Goal: Contribute content

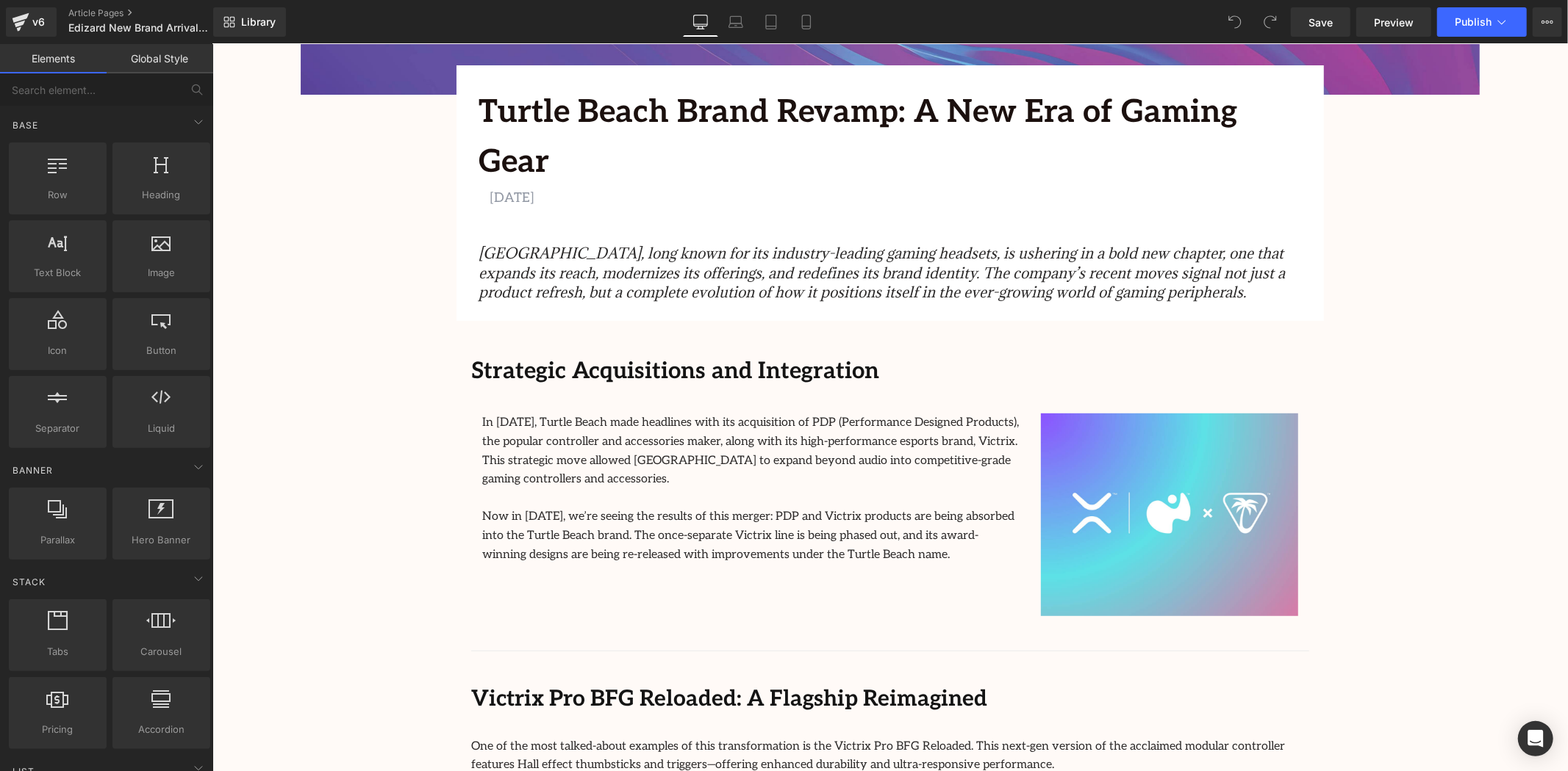
scroll to position [326, 0]
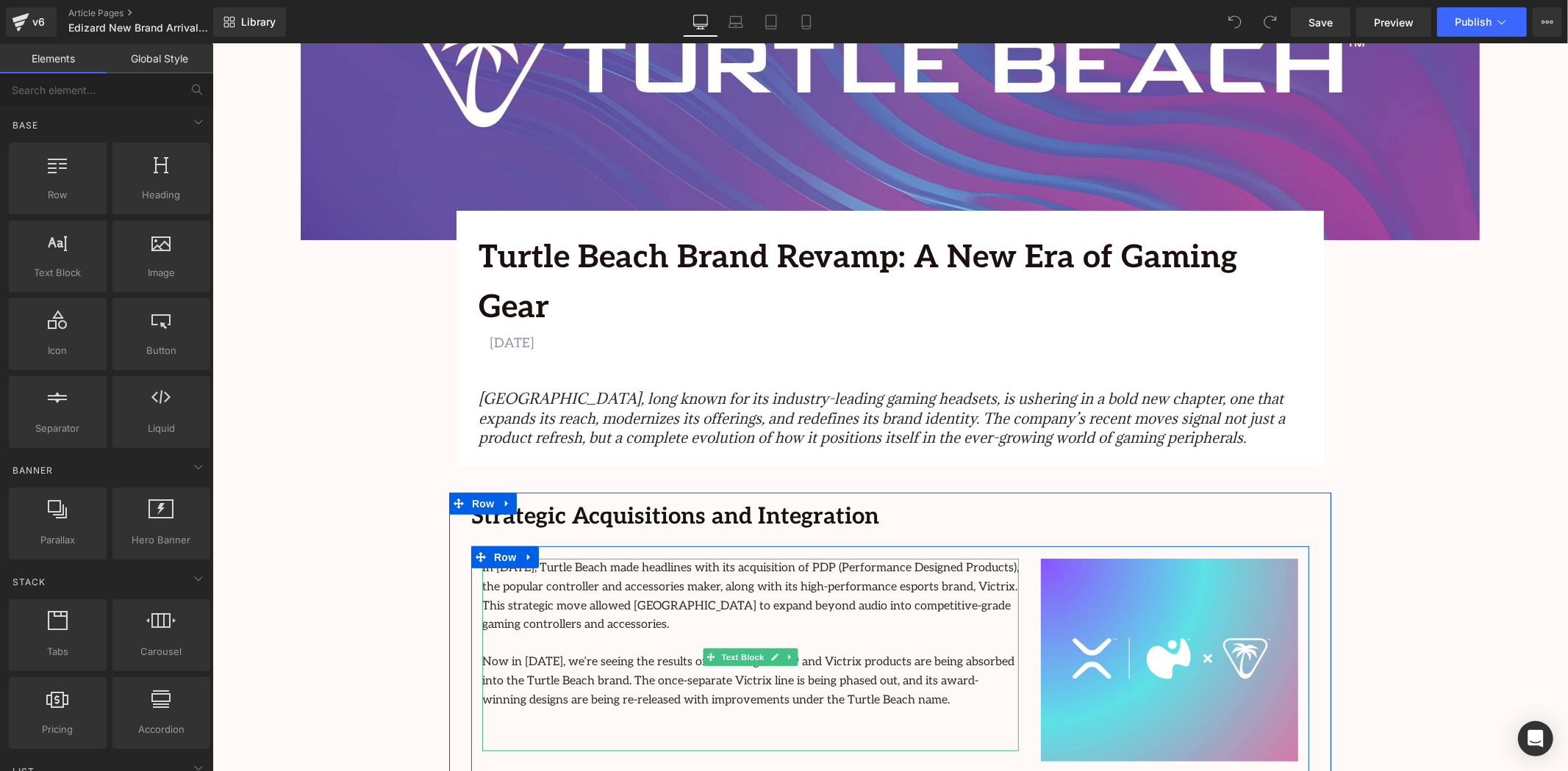
click at [524, 546] on link at bounding box center [528, 557] width 19 height 22
click at [725, 558] on p "In 2024, Turtle Beach made headlines with its acquisition of PDP (Performance D…" at bounding box center [749, 596] width 536 height 75
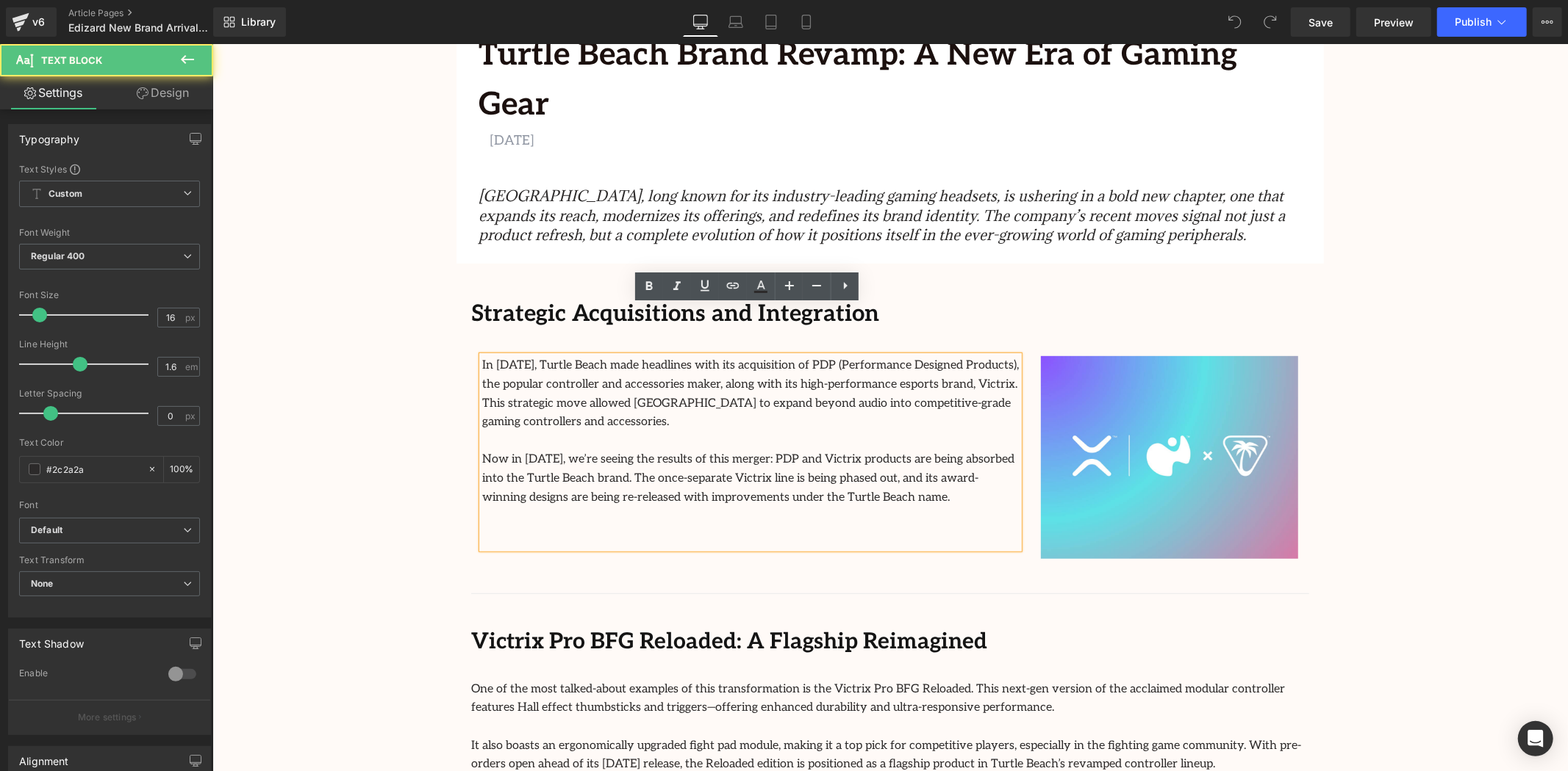
scroll to position [571, 0]
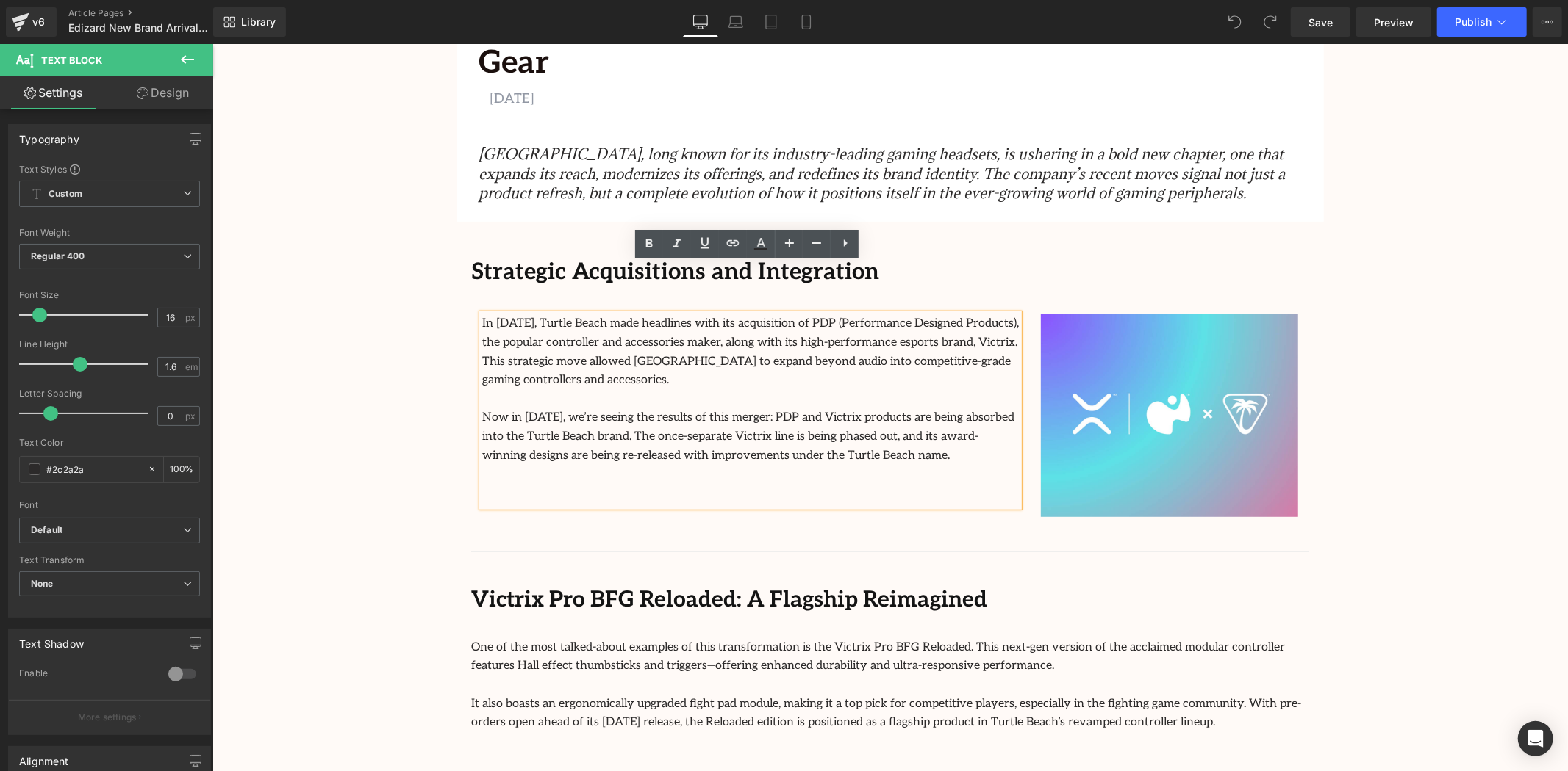
click at [869, 408] on p "Now in 2025, we’re seeing the results of this merger: PDP and Victrix products …" at bounding box center [749, 436] width 536 height 57
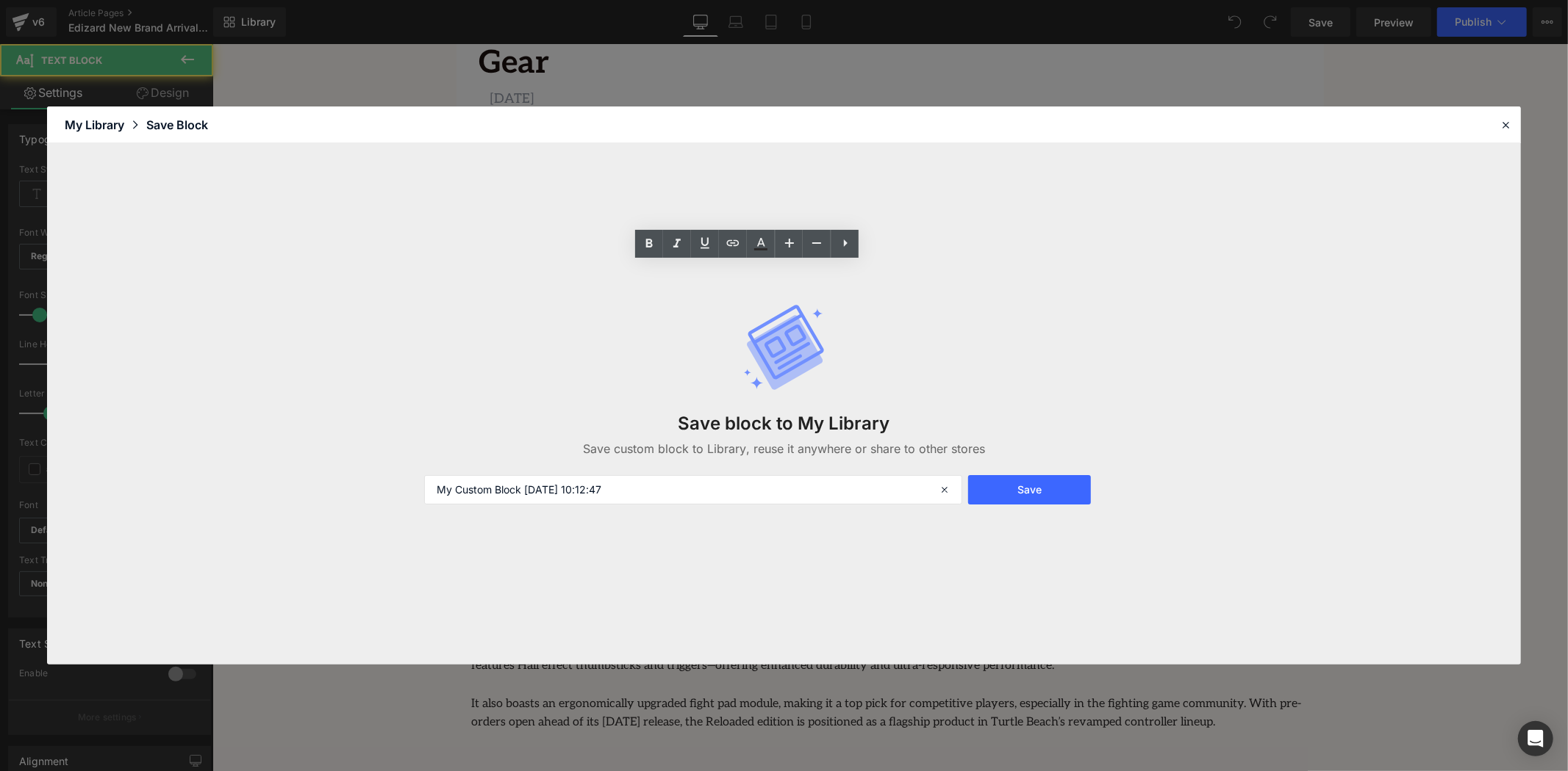
click at [753, 408] on p "Now in 2025, we’re seeing the results of this merger: PDP and Victrix products …" at bounding box center [749, 436] width 536 height 57
click at [1512, 133] on div at bounding box center [1505, 125] width 18 height 18
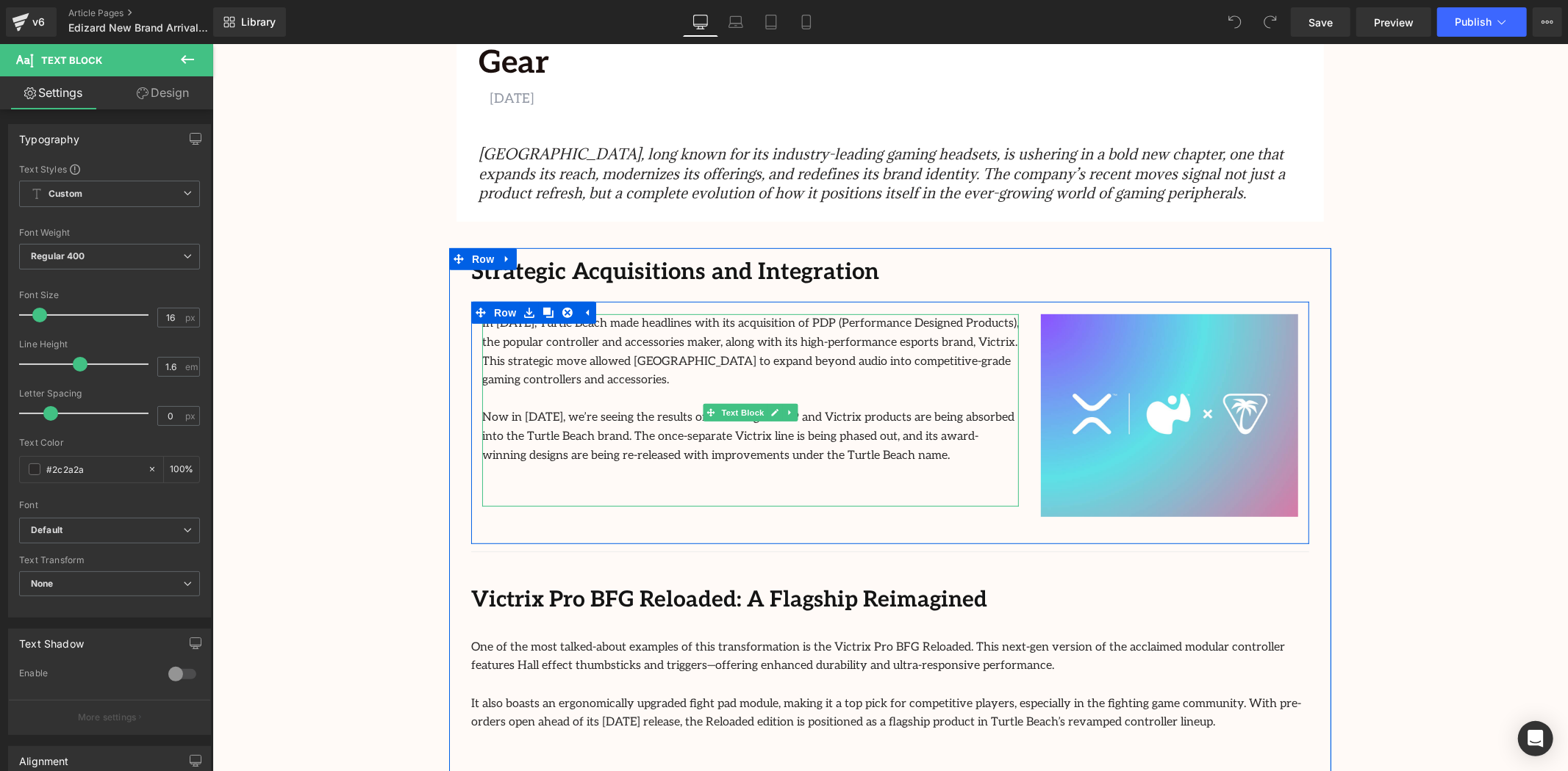
click at [820, 464] on p at bounding box center [749, 473] width 536 height 19
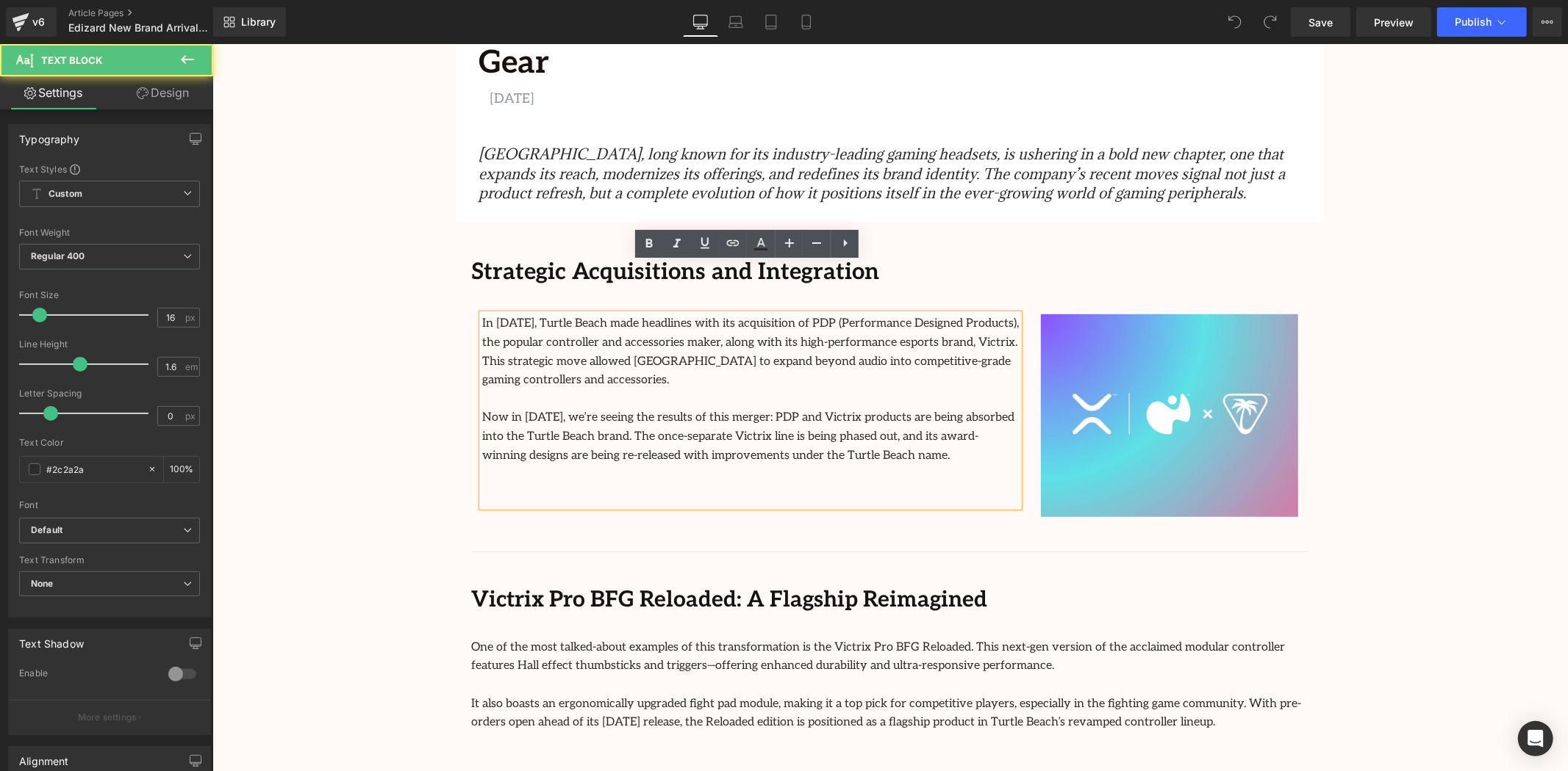
click at [749, 408] on p "Now in 2025, we’re seeing the results of this merger: PDP and Victrix products …" at bounding box center [749, 436] width 536 height 57
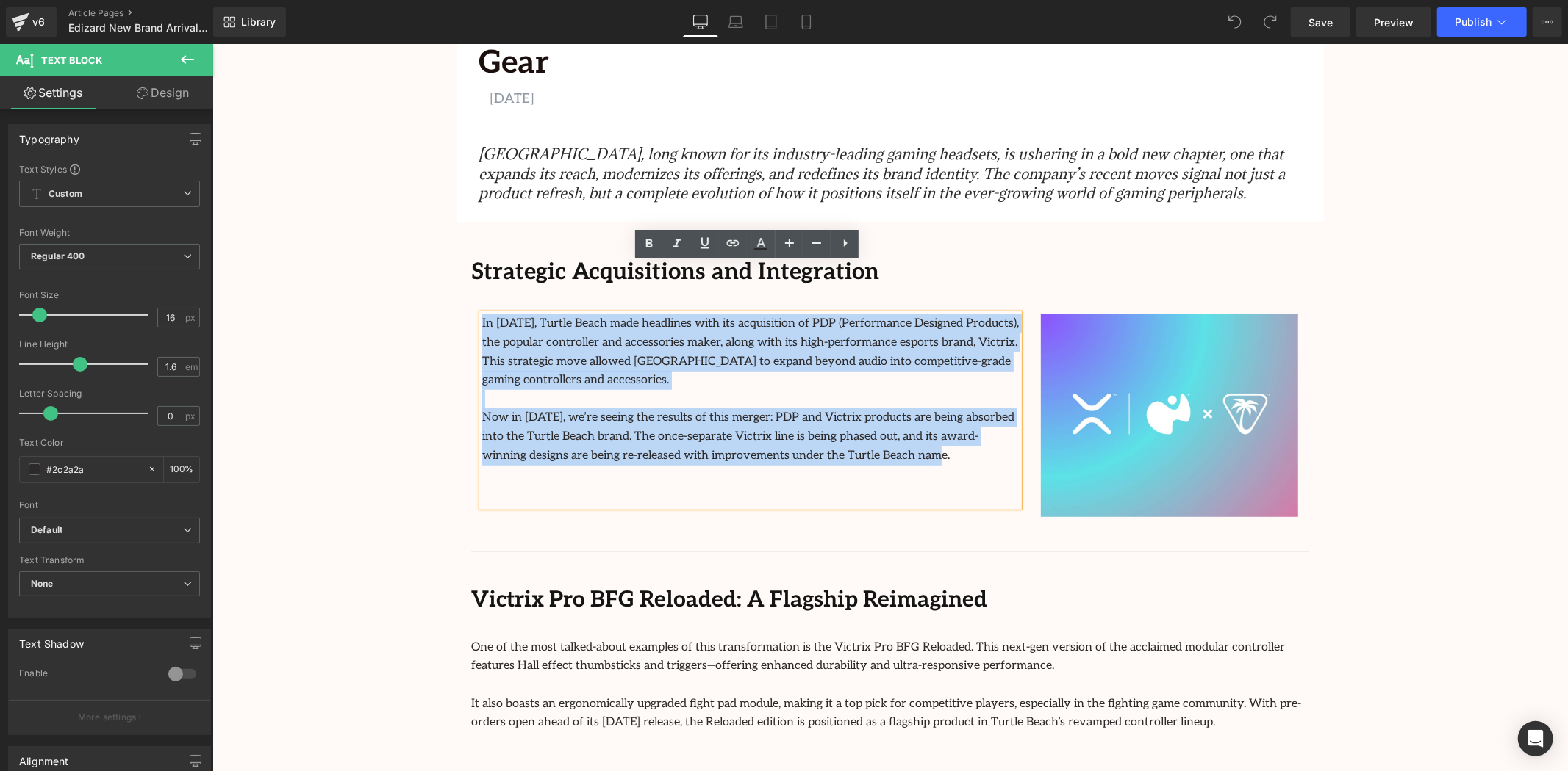
drag, startPoint x: 760, startPoint y: 387, endPoint x: 466, endPoint y: 265, distance: 318.3
click at [470, 314] on div "In 2024, Turtle Beach made headlines with its acquisition of PDP (Performance D…" at bounding box center [749, 420] width 559 height 214
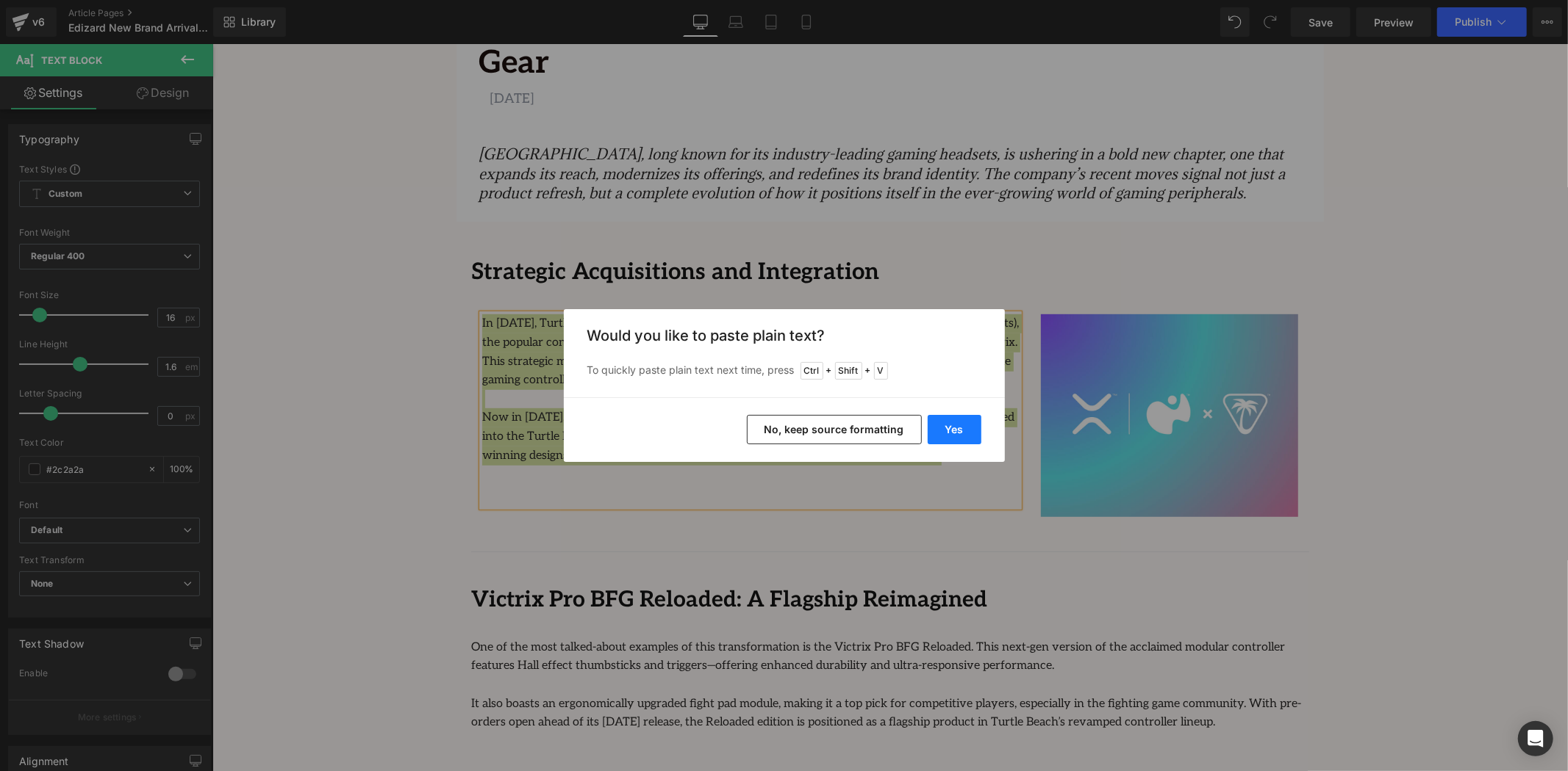
click at [967, 437] on button "Yes" at bounding box center [954, 430] width 54 height 29
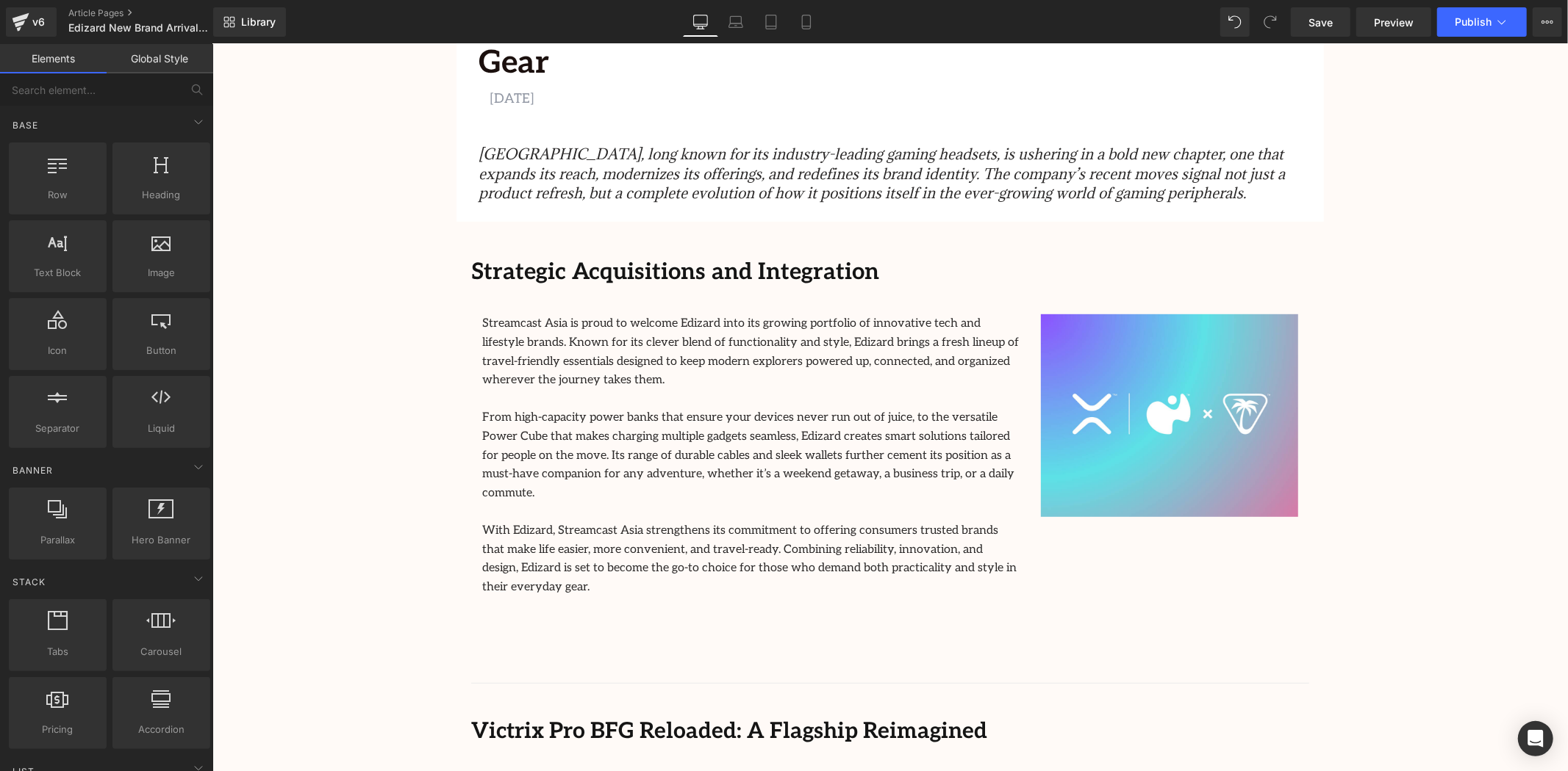
scroll to position [489, 0]
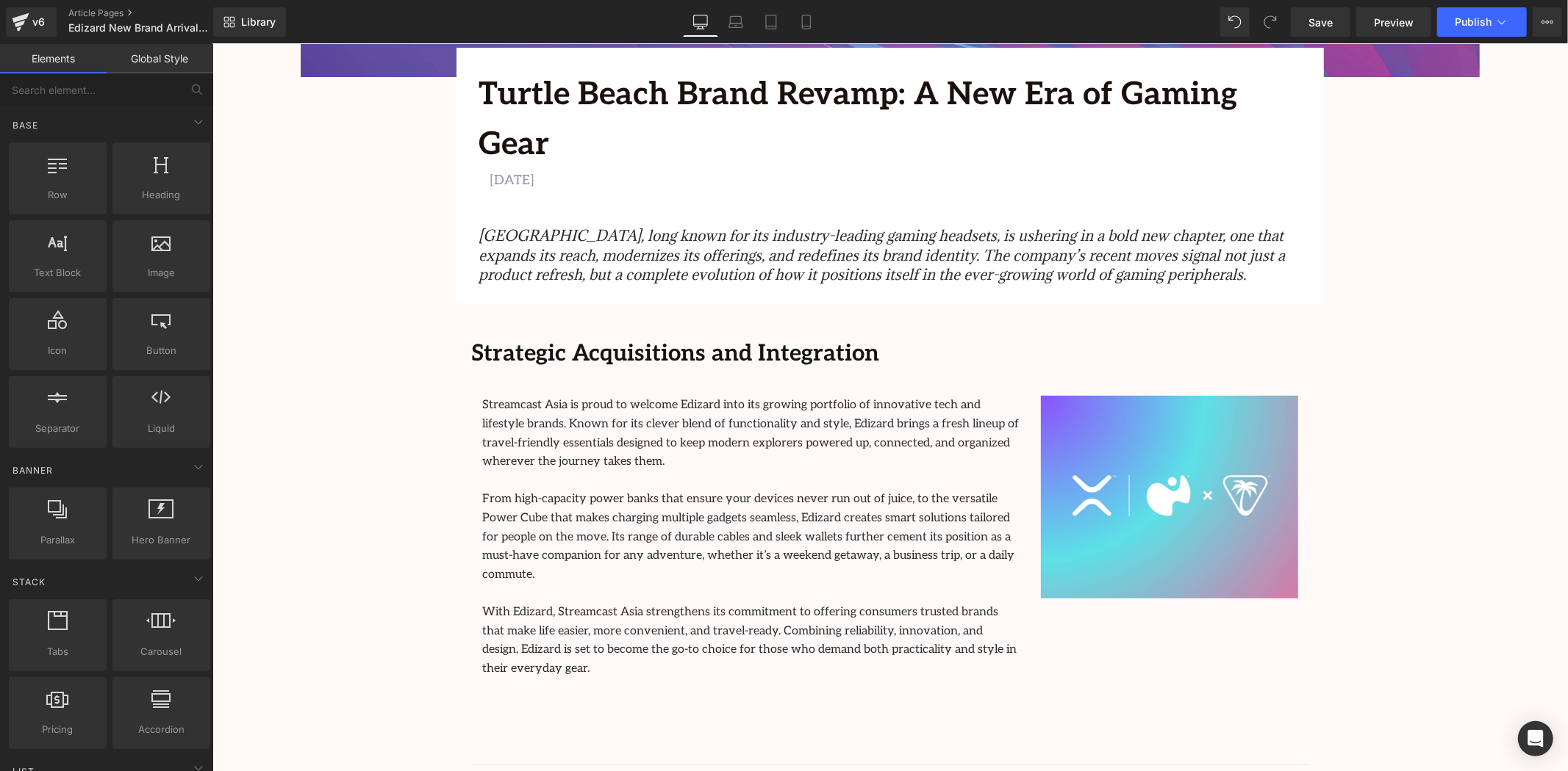
click at [823, 339] on strong "Strategic Acquisitions and Integration" at bounding box center [674, 353] width 408 height 27
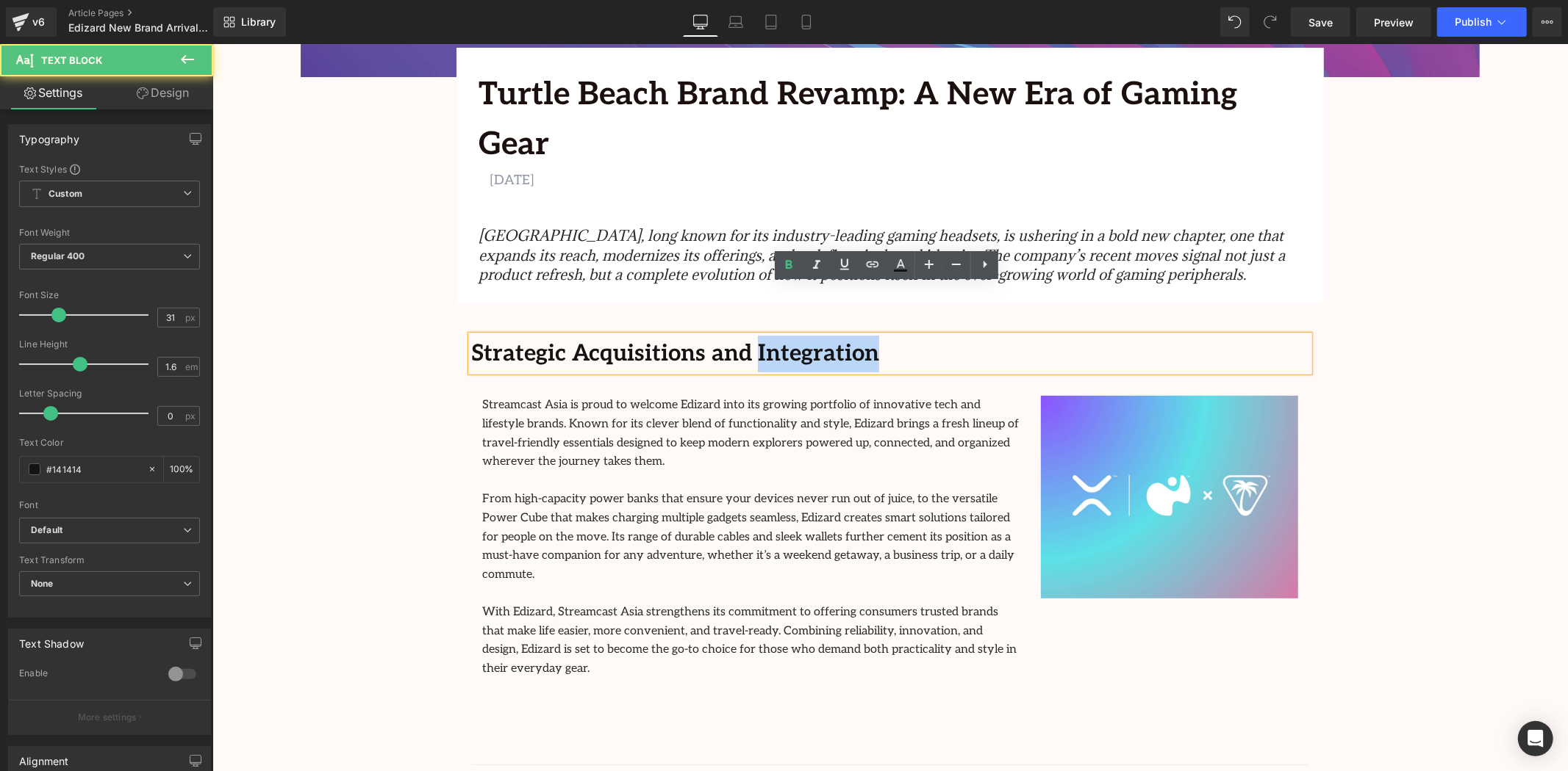
click at [823, 339] on strong "Strategic Acquisitions and Integration" at bounding box center [674, 353] width 408 height 27
click at [831, 339] on strong "Strategic Acquisitions and Integration" at bounding box center [674, 353] width 408 height 27
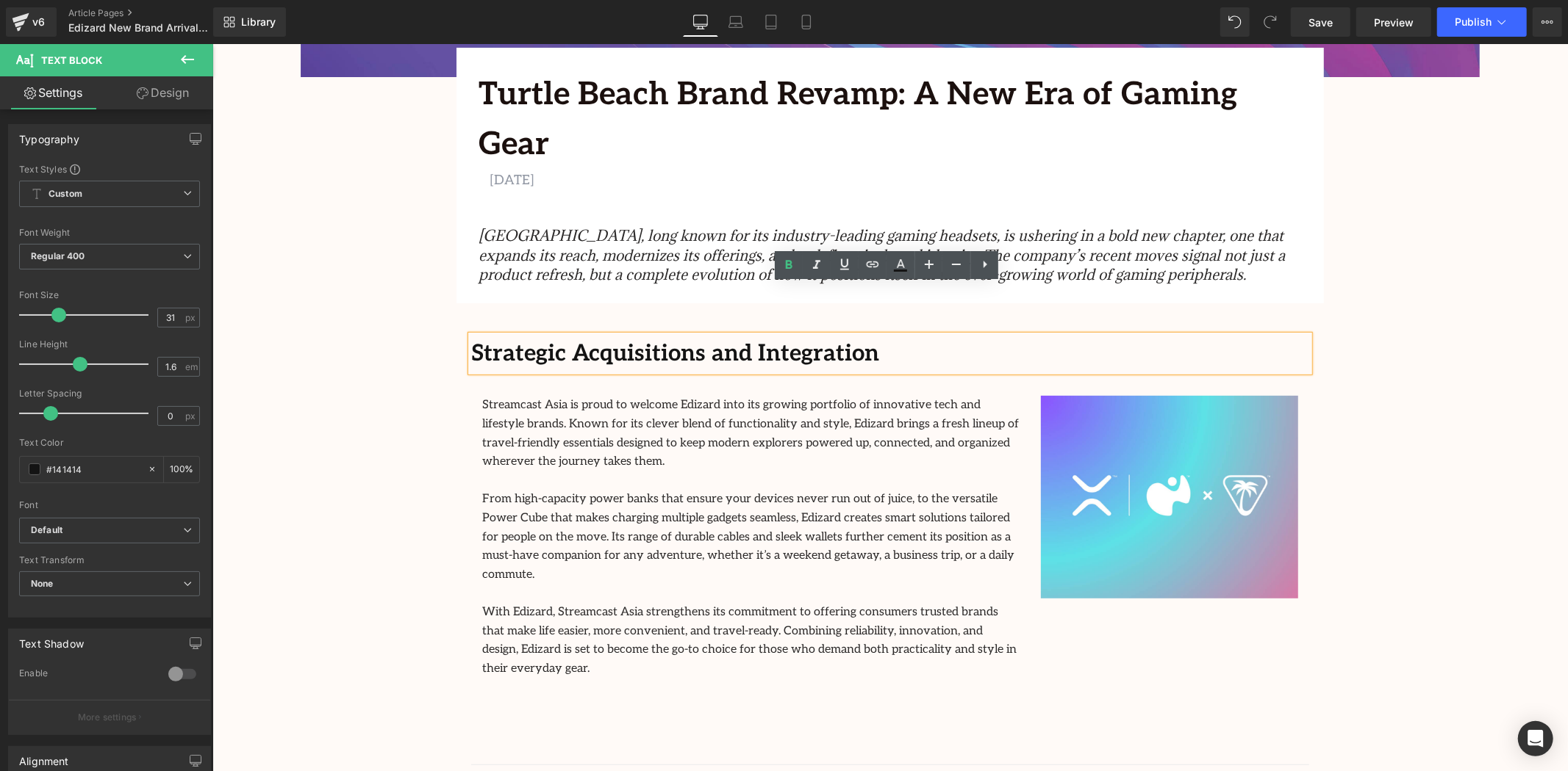
drag, startPoint x: 836, startPoint y: 302, endPoint x: 462, endPoint y: 304, distance: 374.0
click at [470, 335] on div "Strategic Acquisitions and Integration" at bounding box center [889, 353] width 838 height 37
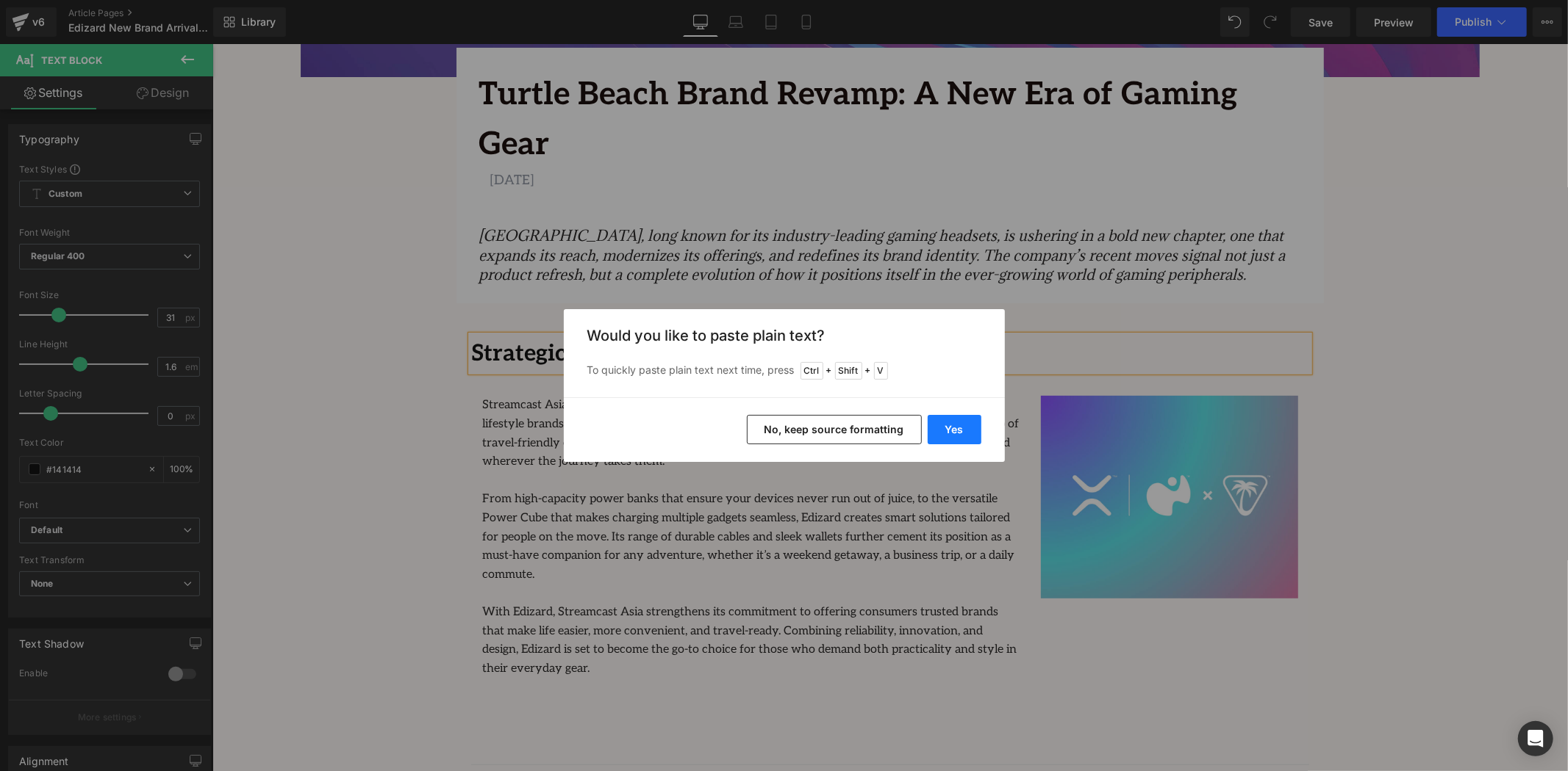
click at [959, 418] on button "Yes" at bounding box center [954, 430] width 54 height 29
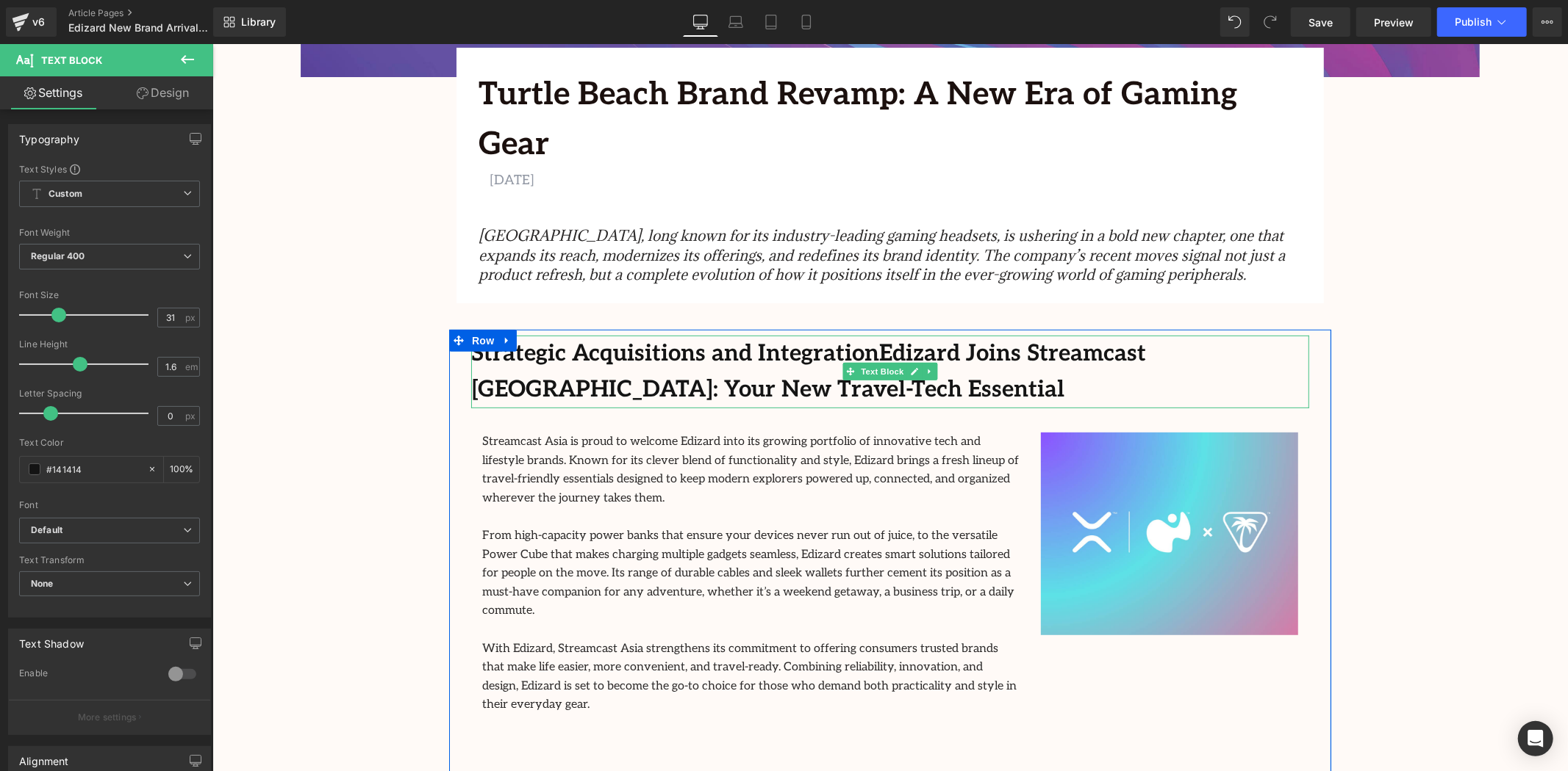
click at [867, 339] on strong "Strategic Acquisitions and IntegrationEdizard Joins Streamcast Asia: Your New T…" at bounding box center [808, 371] width 675 height 64
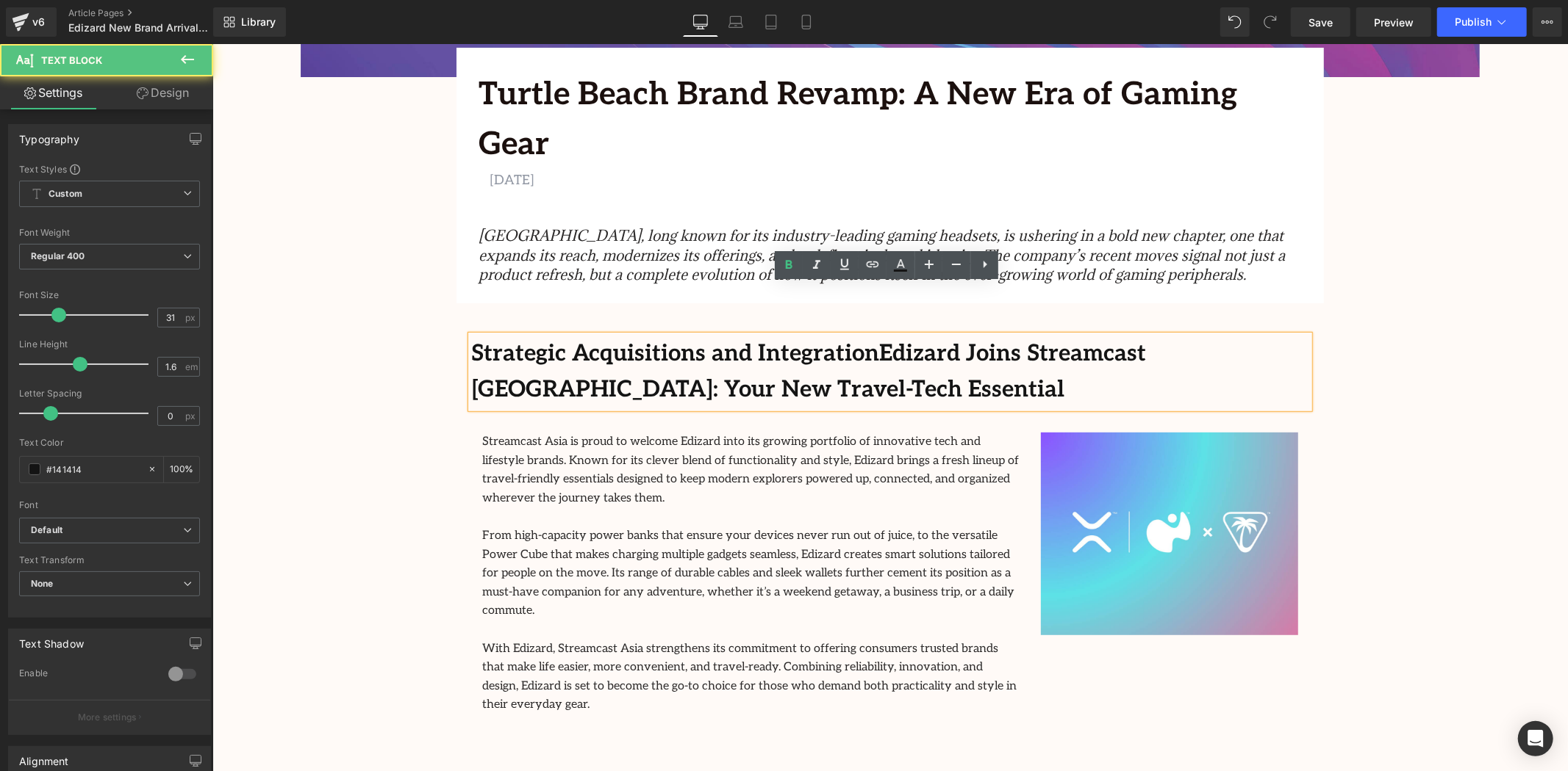
click at [835, 339] on strong "Strategic Acquisitions and IntegrationEdizard Joins Streamcast Asia: Your New T…" at bounding box center [808, 371] width 675 height 64
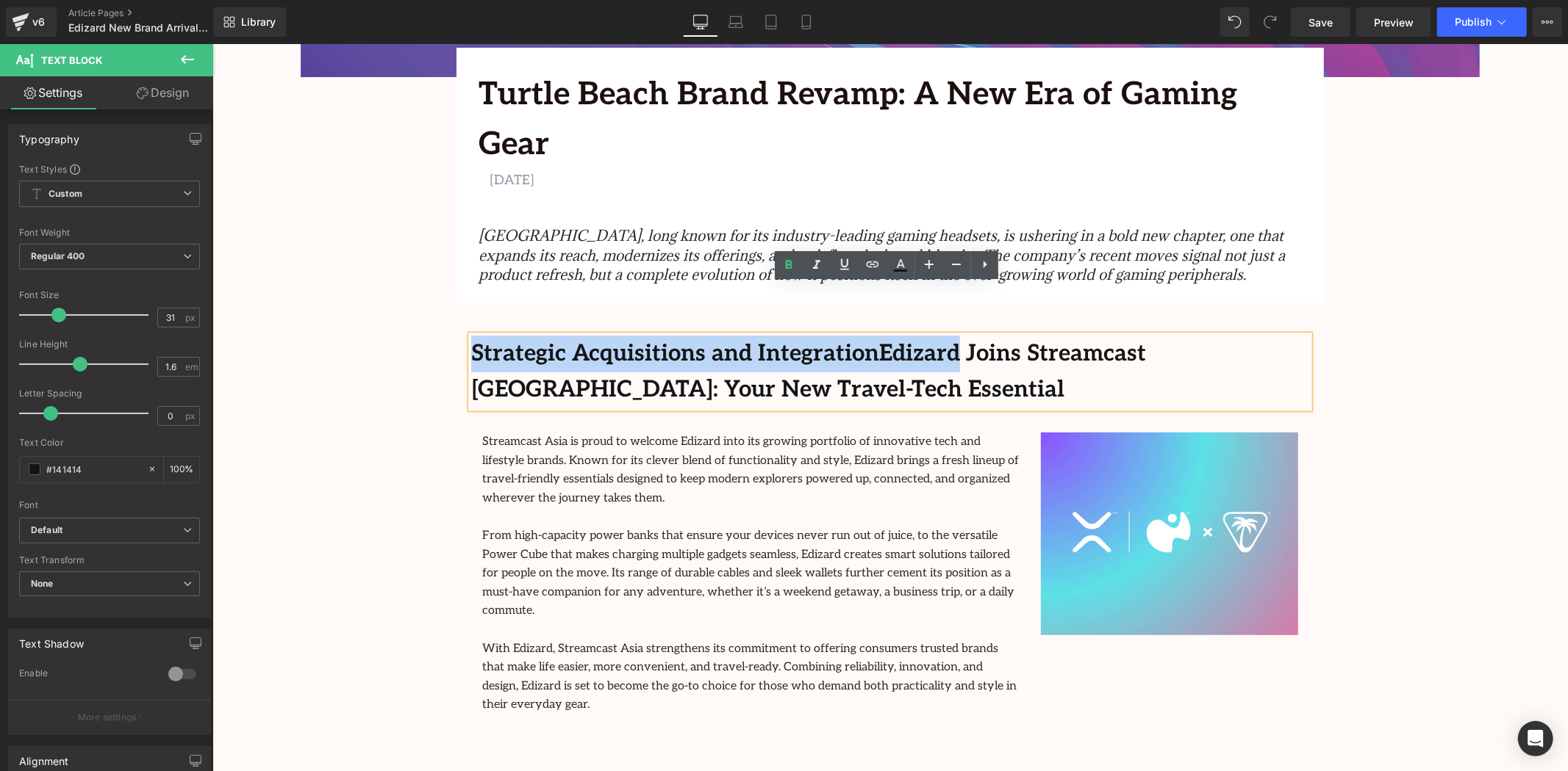
drag, startPoint x: 835, startPoint y: 301, endPoint x: 504, endPoint y: 306, distance: 331.0
click at [504, 339] on strong "Strategic Acquisitions and IntegrationEdizard Joins Streamcast Asia: Your New T…" at bounding box center [808, 371] width 675 height 64
click at [853, 335] on p "Strategic Acquisitions and IntegrationEdizard Joins Streamcast Asia: Your New T…" at bounding box center [889, 371] width 838 height 73
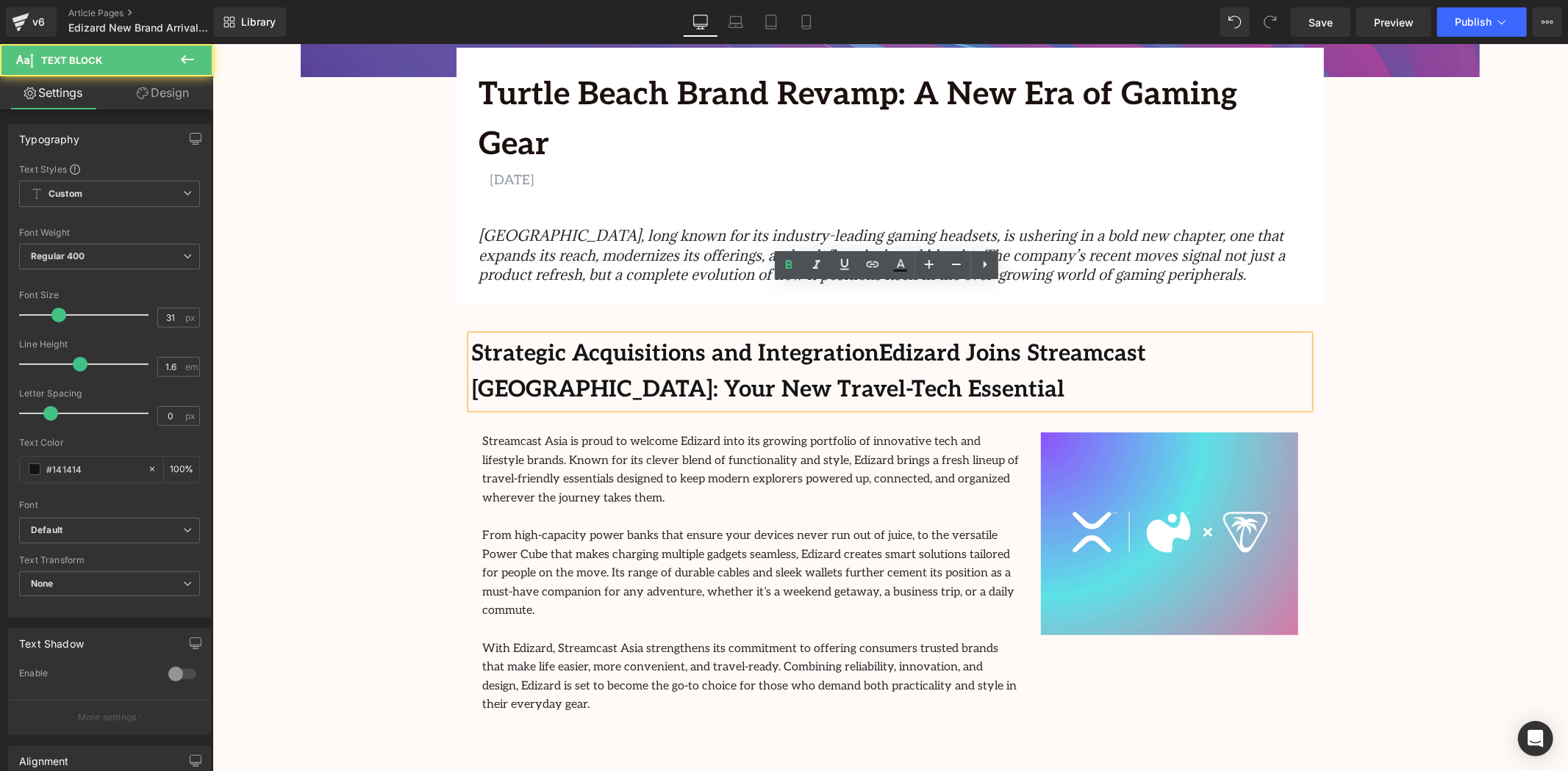
drag, startPoint x: 830, startPoint y: 301, endPoint x: 819, endPoint y: 304, distance: 11.4
click at [643, 339] on strong "Strategic Acquisitions and IntegrationEdizard Joins Streamcast Asia: Your New T…" at bounding box center [808, 371] width 675 height 64
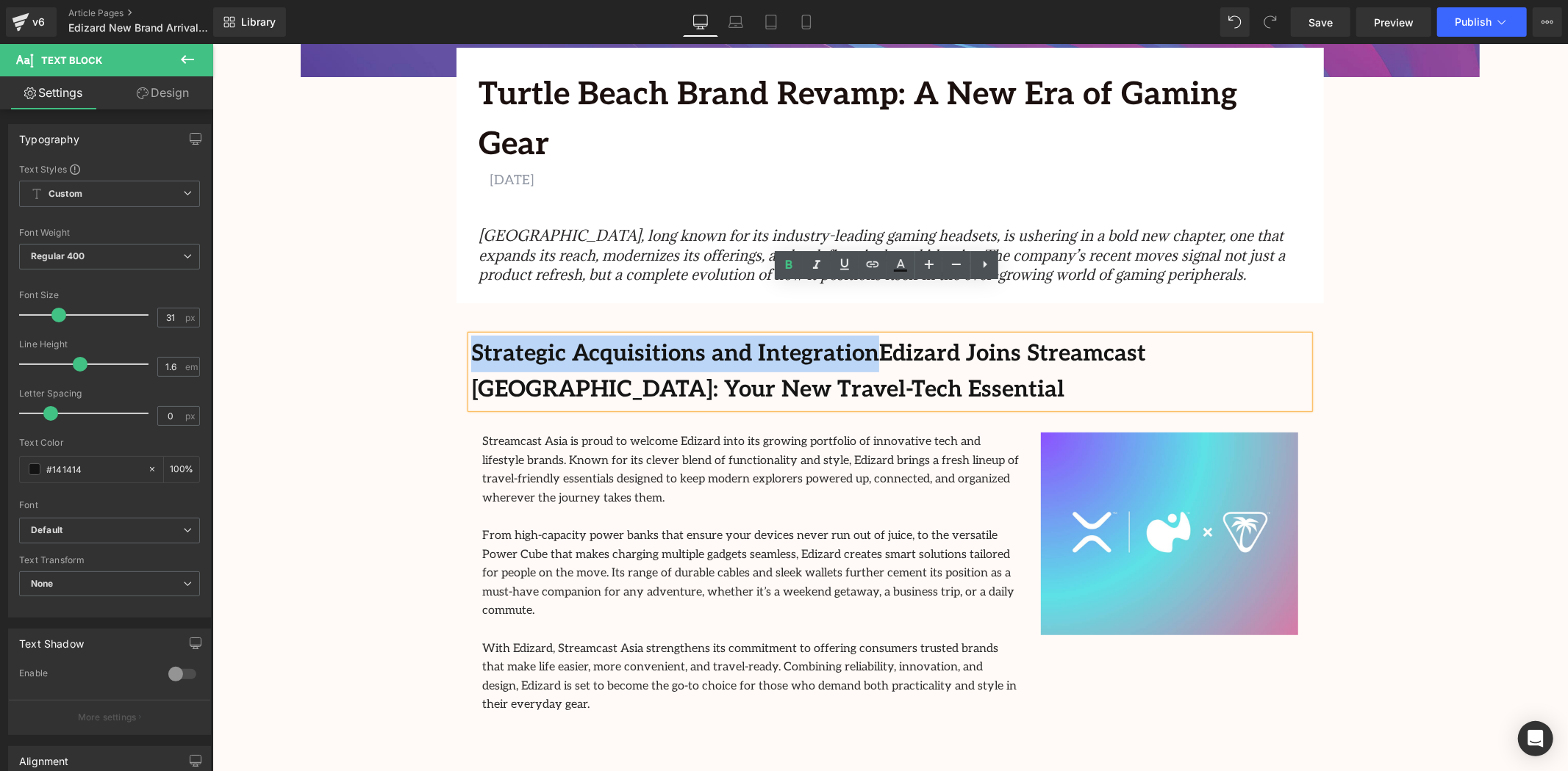
drag, startPoint x: 830, startPoint y: 304, endPoint x: 468, endPoint y: 310, distance: 362.0
click at [470, 339] on strong "Strategic Acquisitions and IntegrationEdizard Joins Streamcast Asia: Your New T…" at bounding box center [808, 371] width 675 height 64
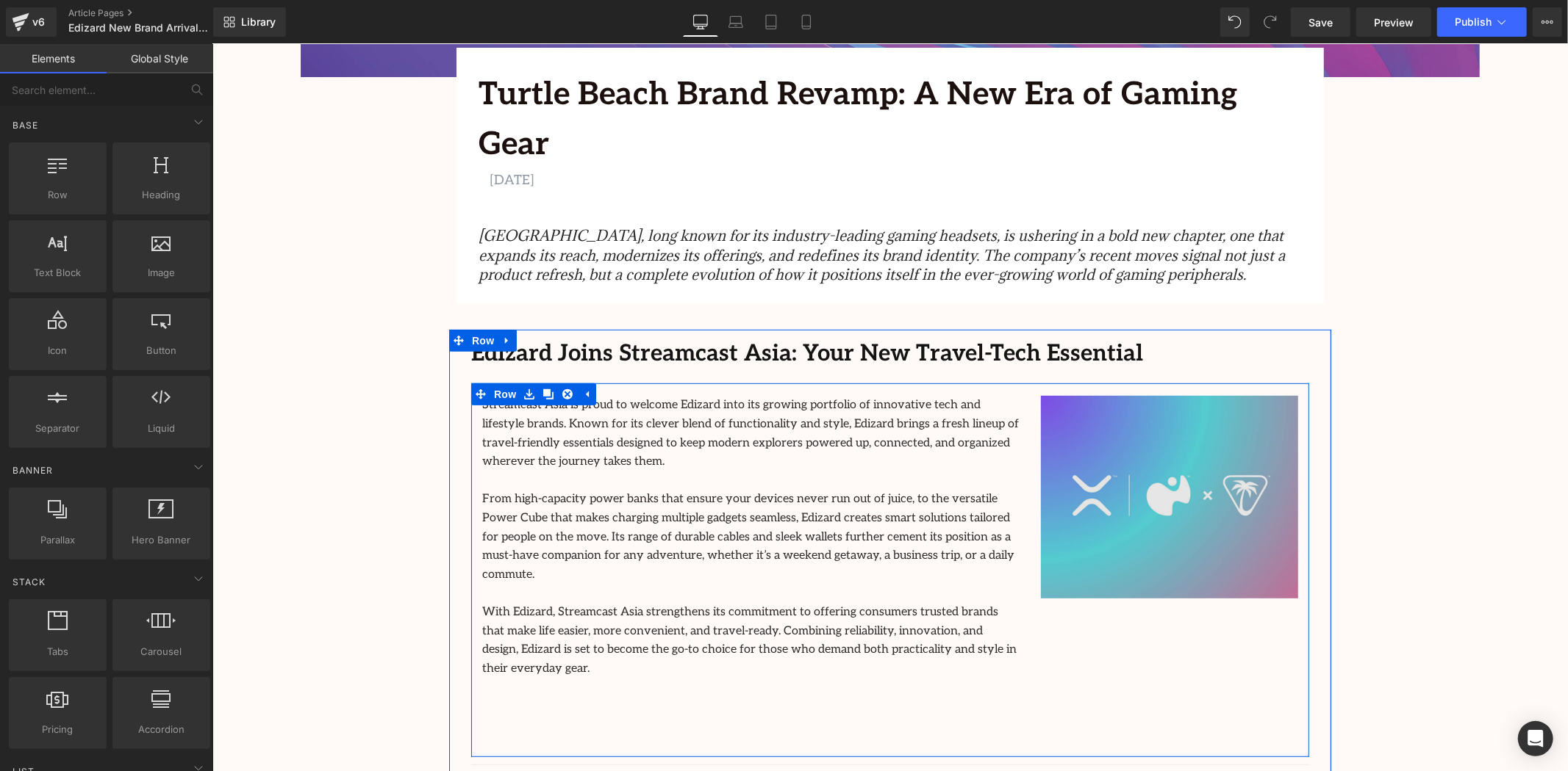
click at [1216, 513] on img at bounding box center [1169, 496] width 257 height 203
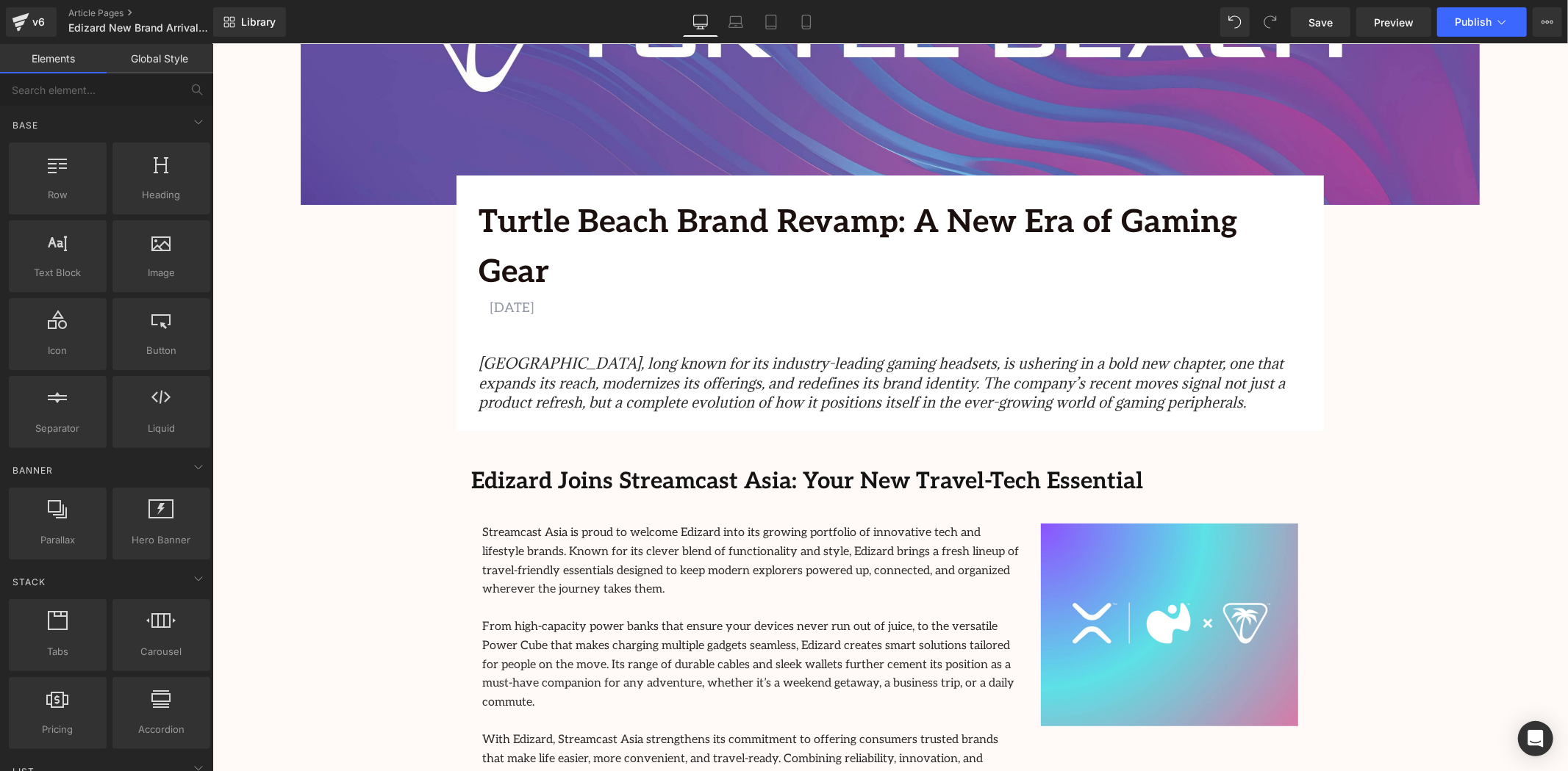
scroll to position [163, 0]
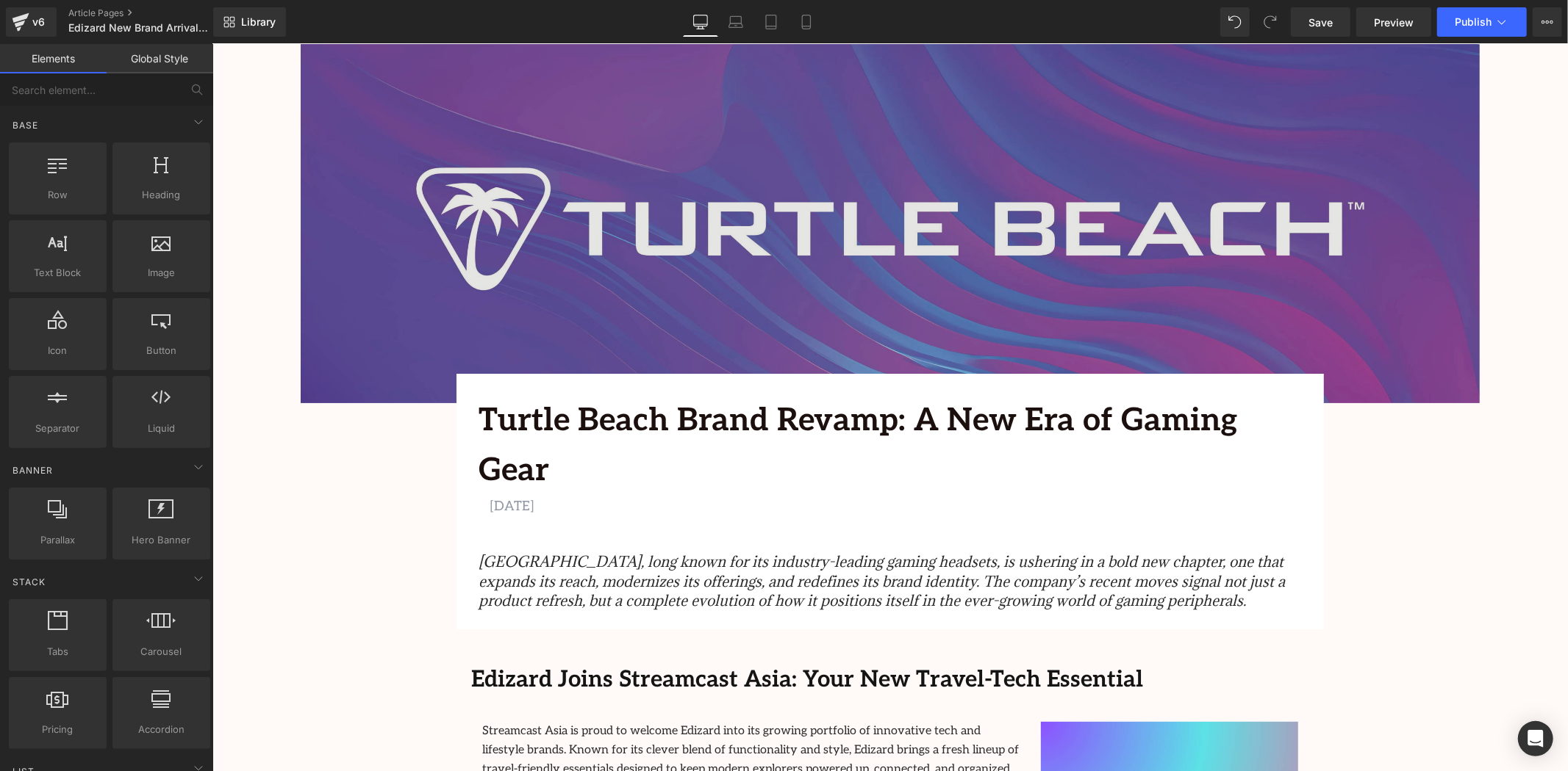
click at [799, 133] on img at bounding box center [889, 223] width 1179 height 359
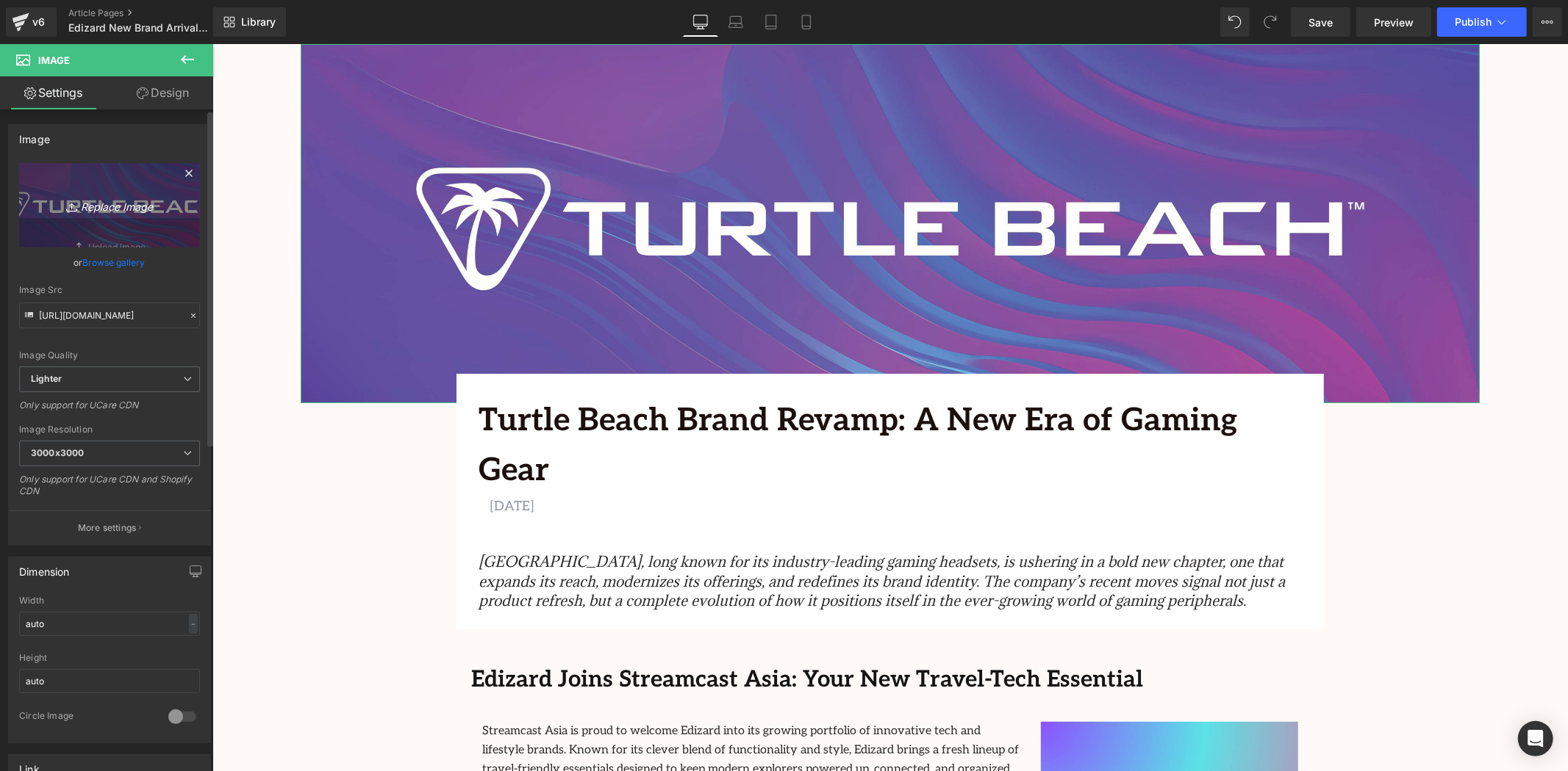
click at [111, 211] on icon "Replace Image" at bounding box center [110, 205] width 118 height 18
type input "C:\fakepath\ece6f426d5a6ca11b748fbe7aa12a110.jpg"
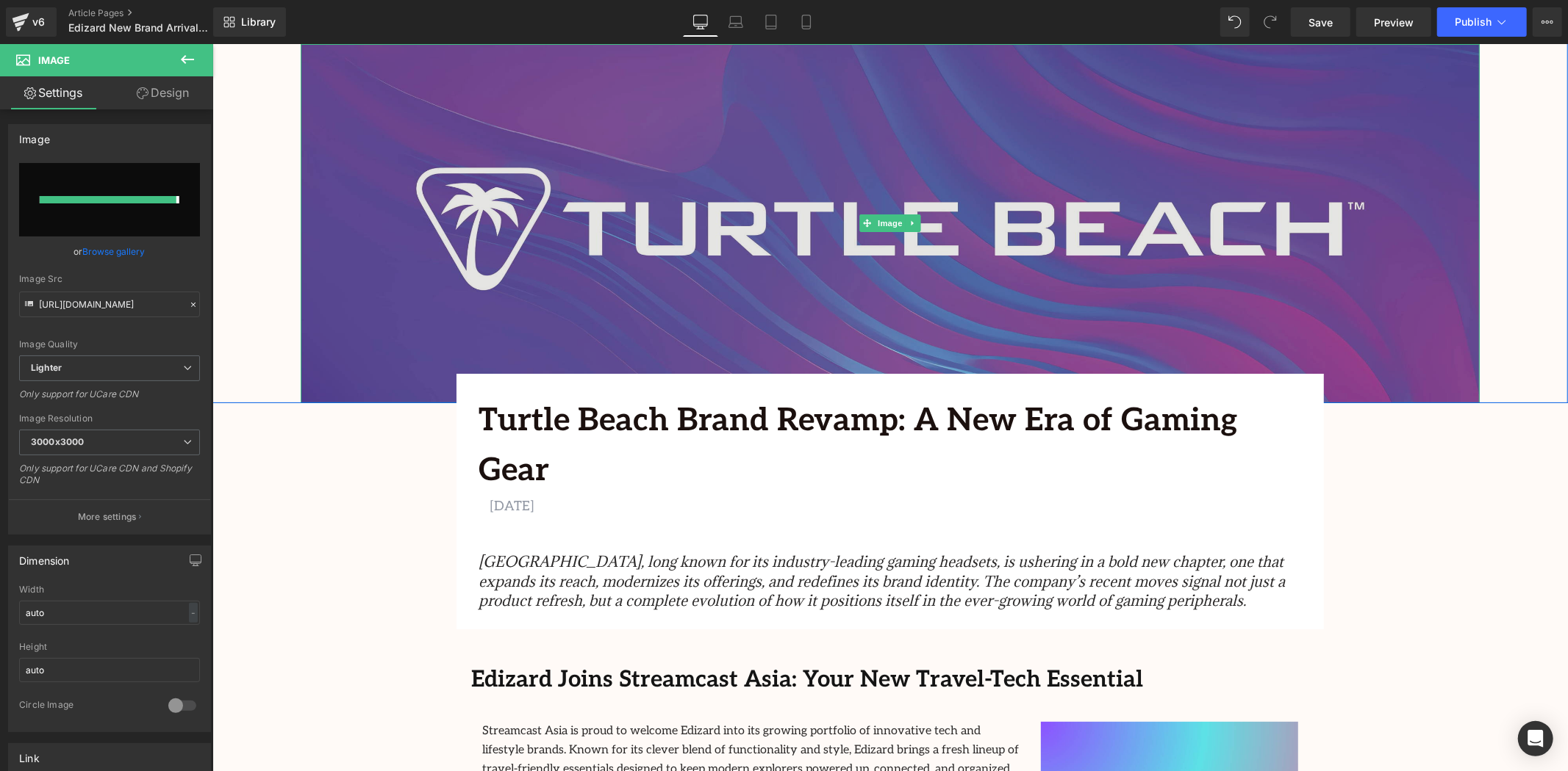
type input "https://ucarecdn.com/48f0aef7-344a-450b-835a-524fcafba263/-/format/auto/-/previ…"
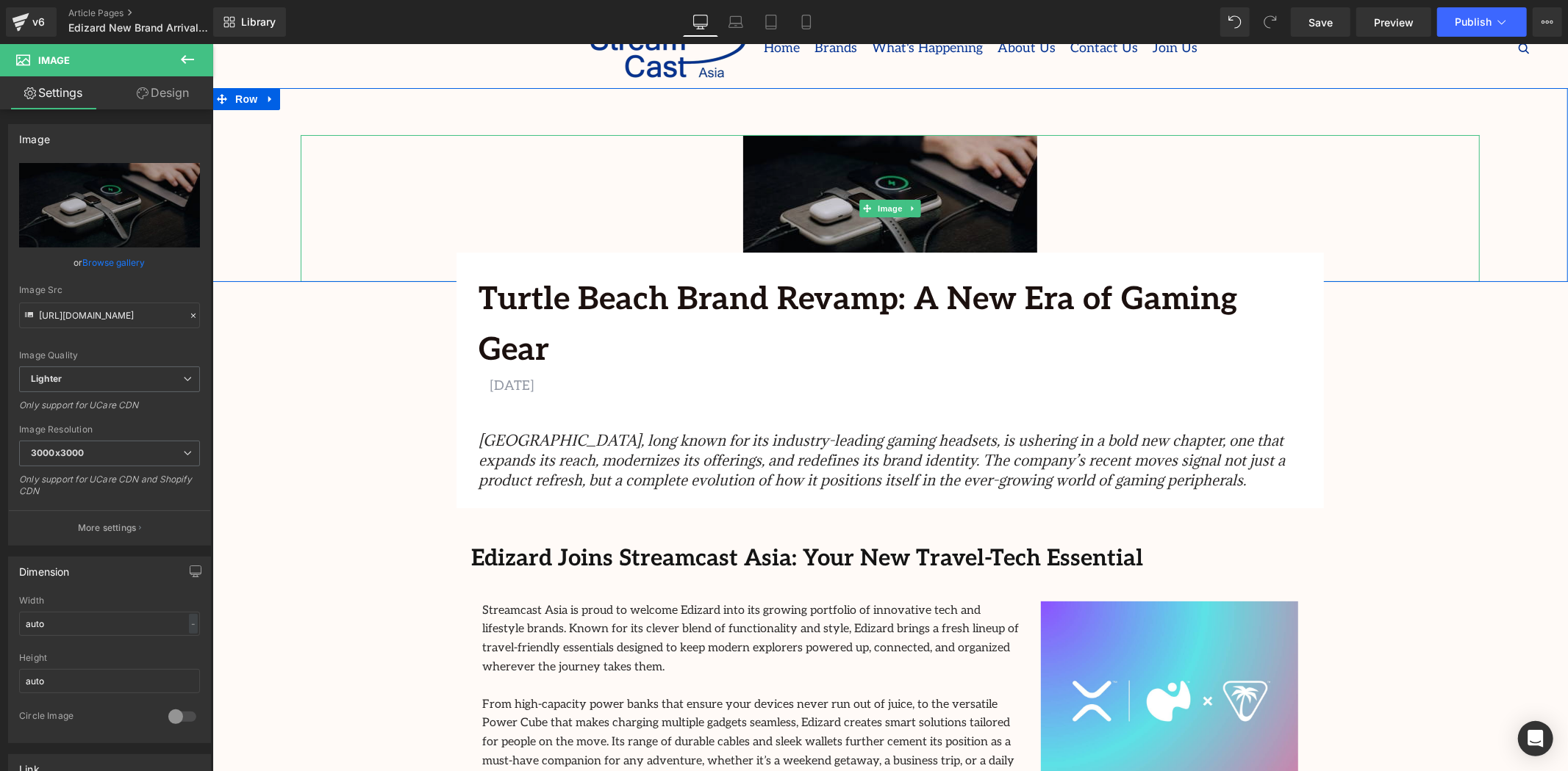
scroll to position [0, 0]
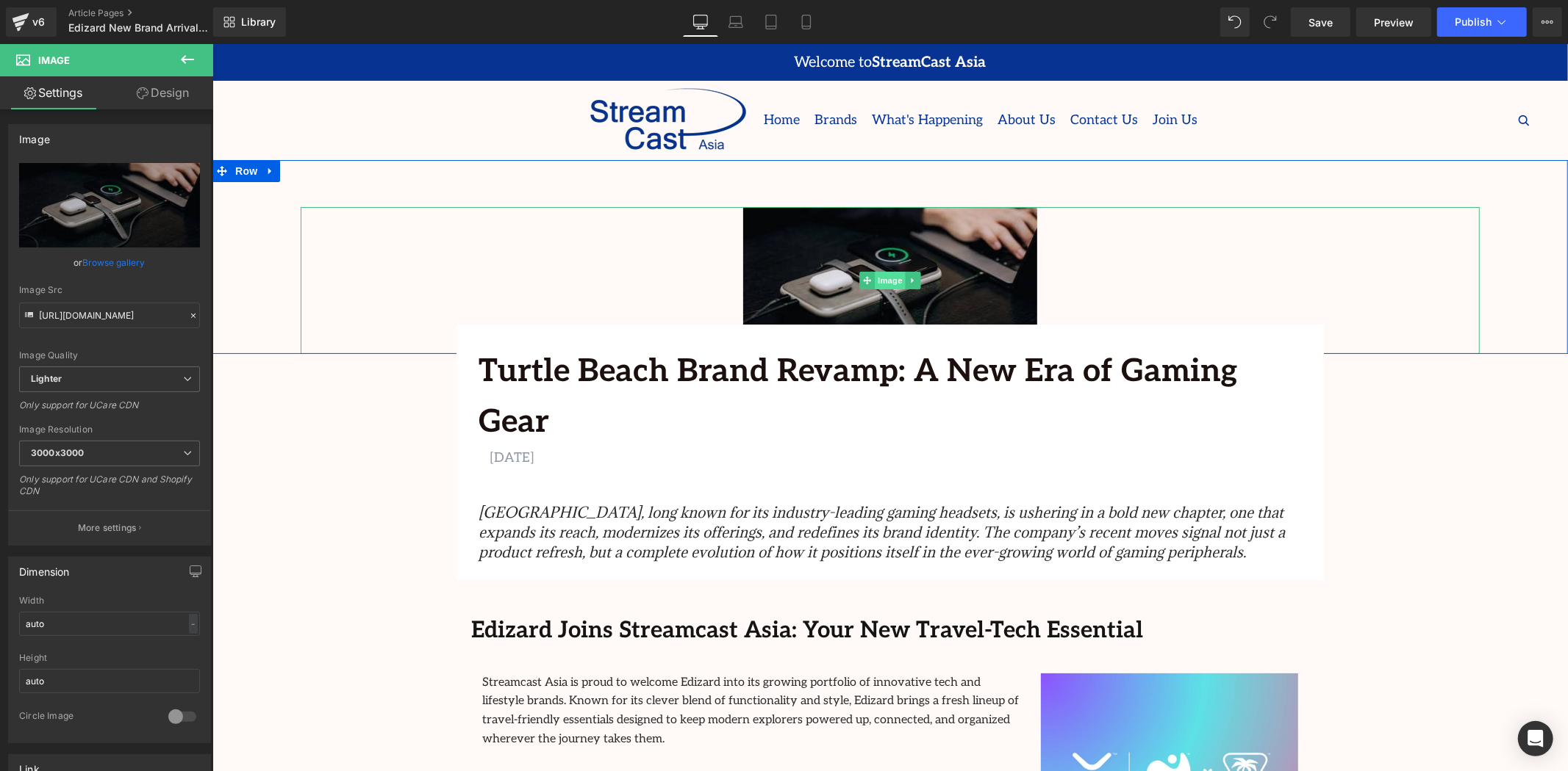
click at [883, 275] on span "Image" at bounding box center [889, 280] width 31 height 18
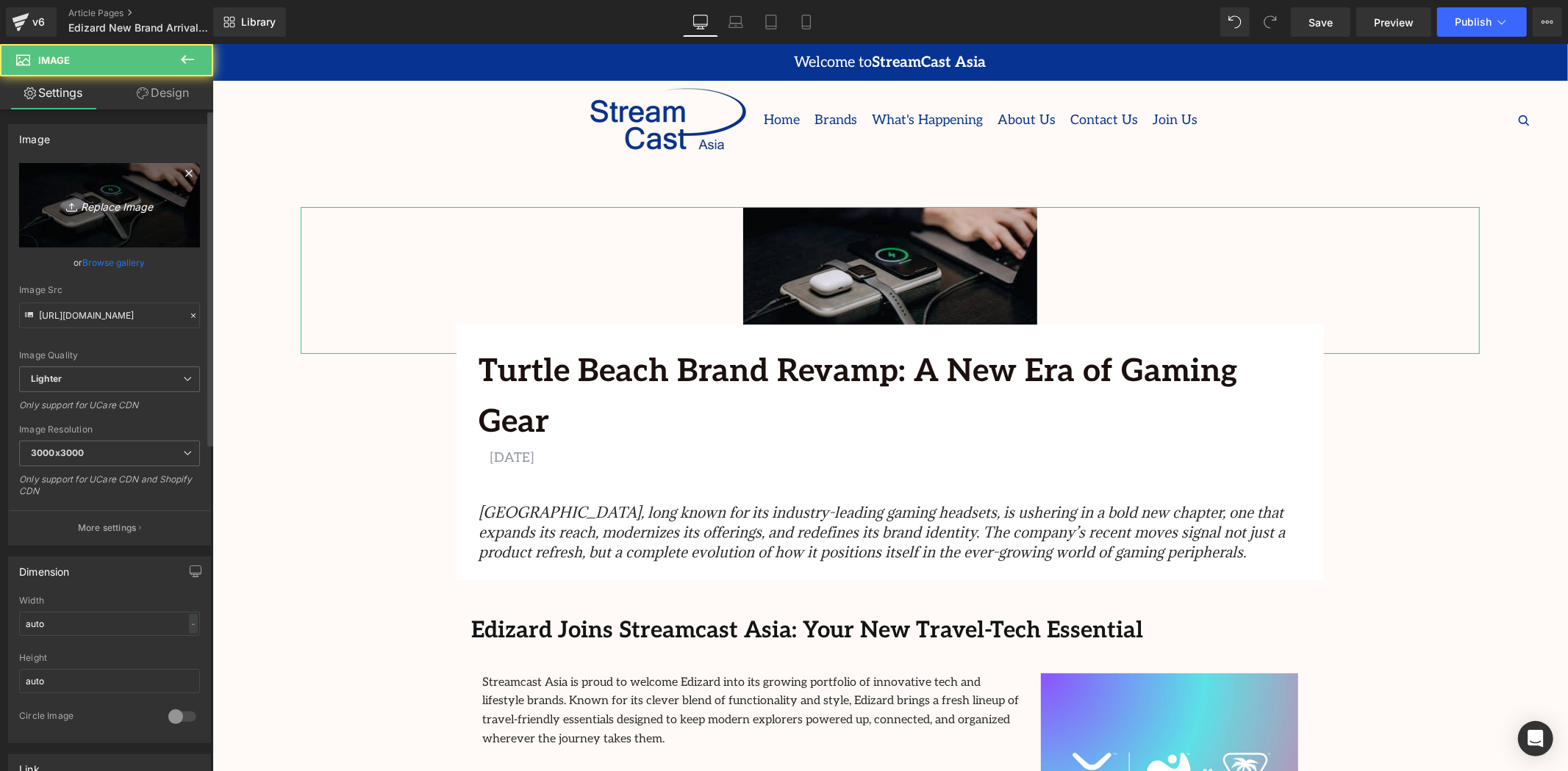
click at [113, 217] on link "Replace Image" at bounding box center [109, 205] width 181 height 85
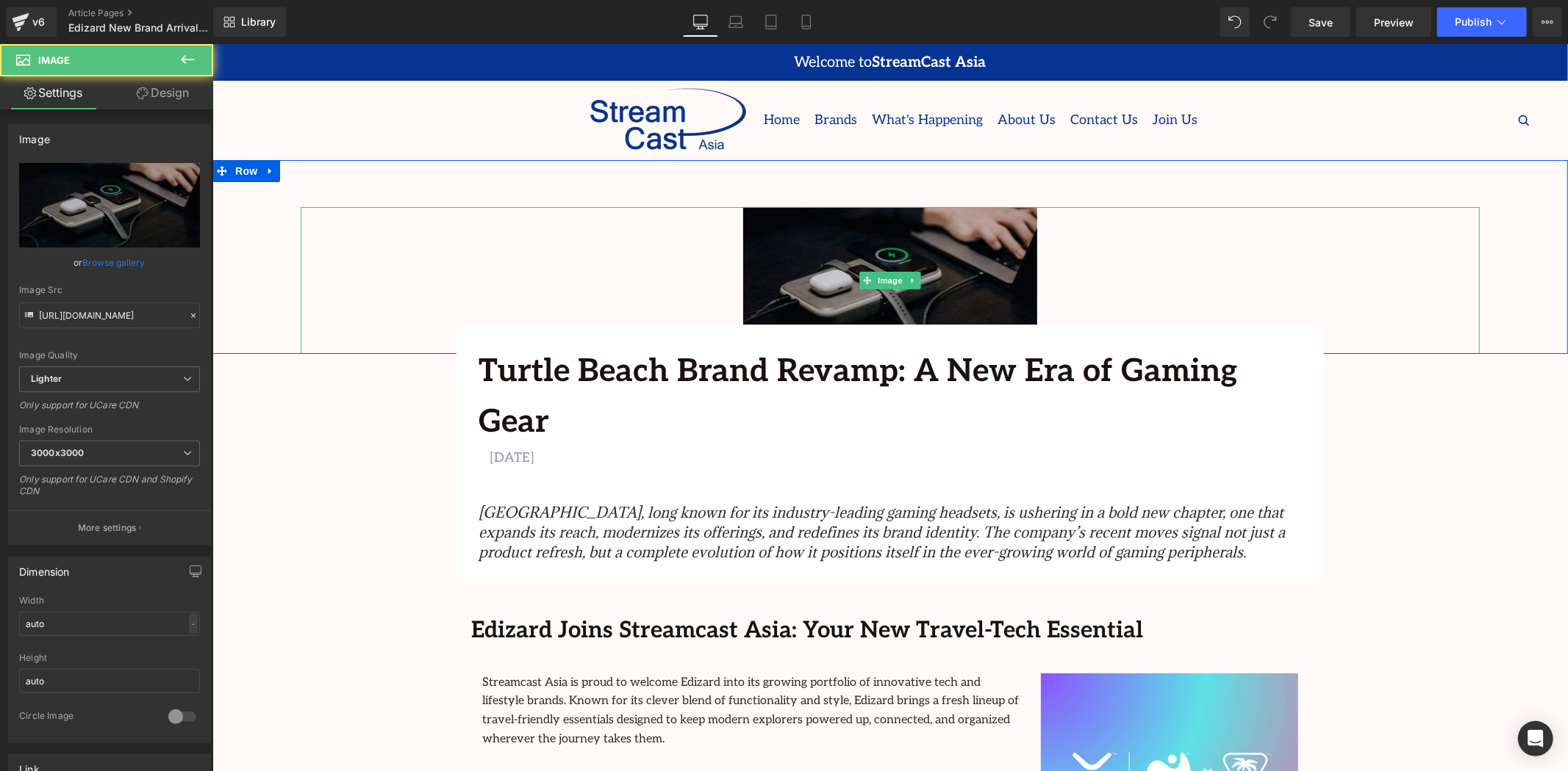
click at [875, 267] on img at bounding box center [889, 280] width 294 height 147
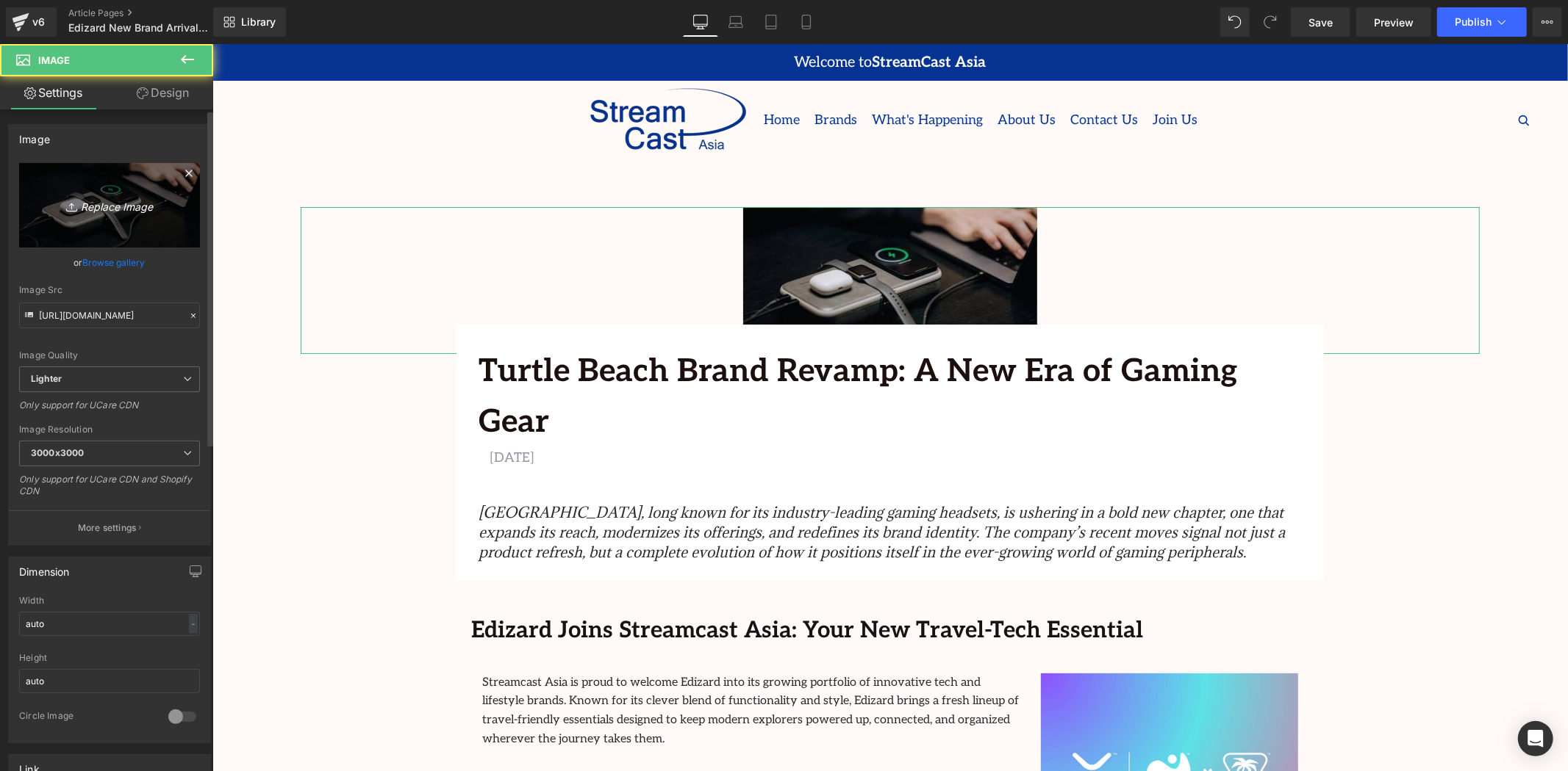
click at [115, 208] on icon "Replace Image" at bounding box center [110, 205] width 118 height 18
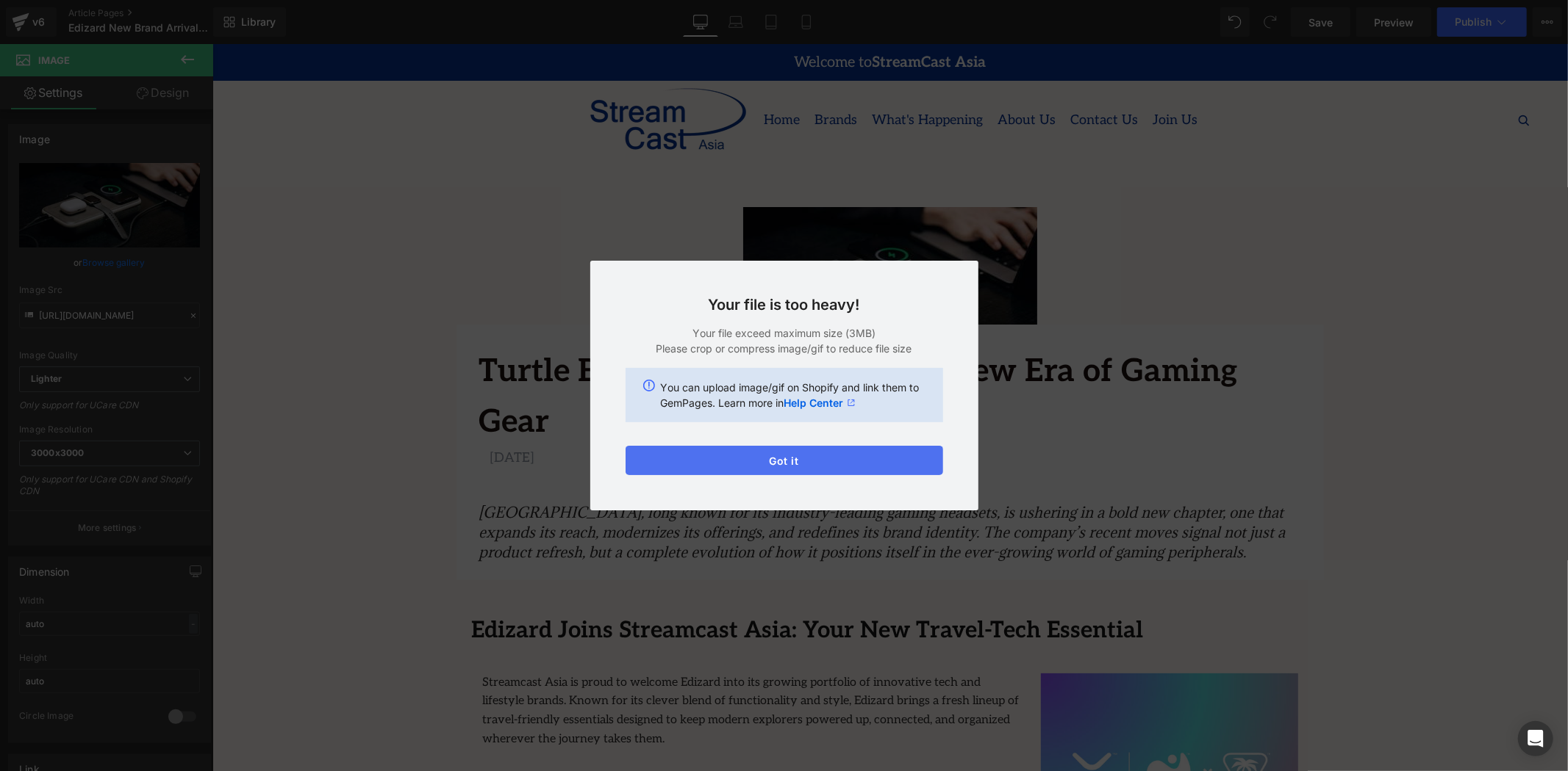
click at [811, 454] on button "Got it" at bounding box center [784, 461] width 318 height 29
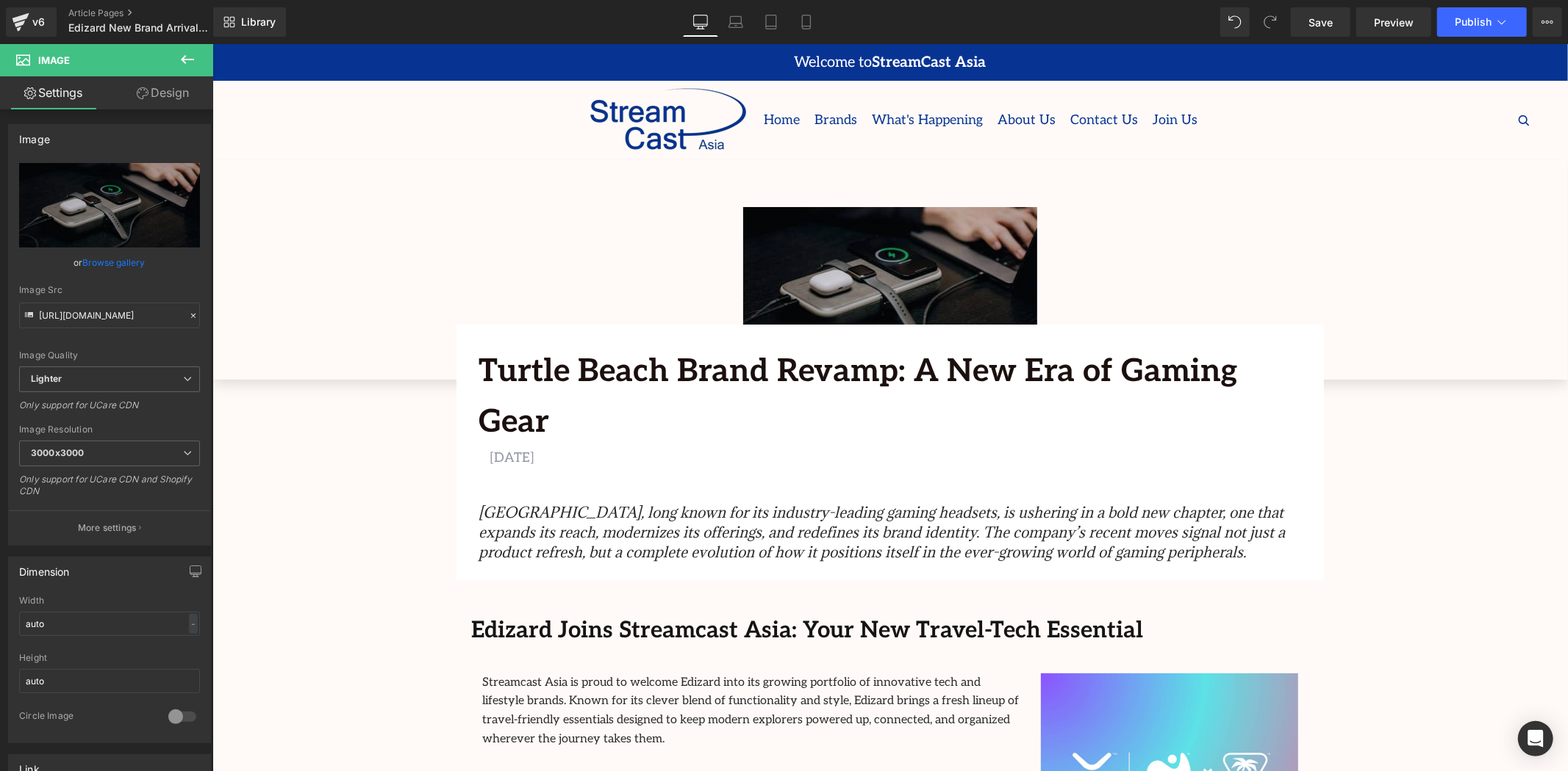
drag, startPoint x: 878, startPoint y: 240, endPoint x: 878, endPoint y: 268, distance: 28.0
click at [878, 240] on img at bounding box center [889, 280] width 294 height 147
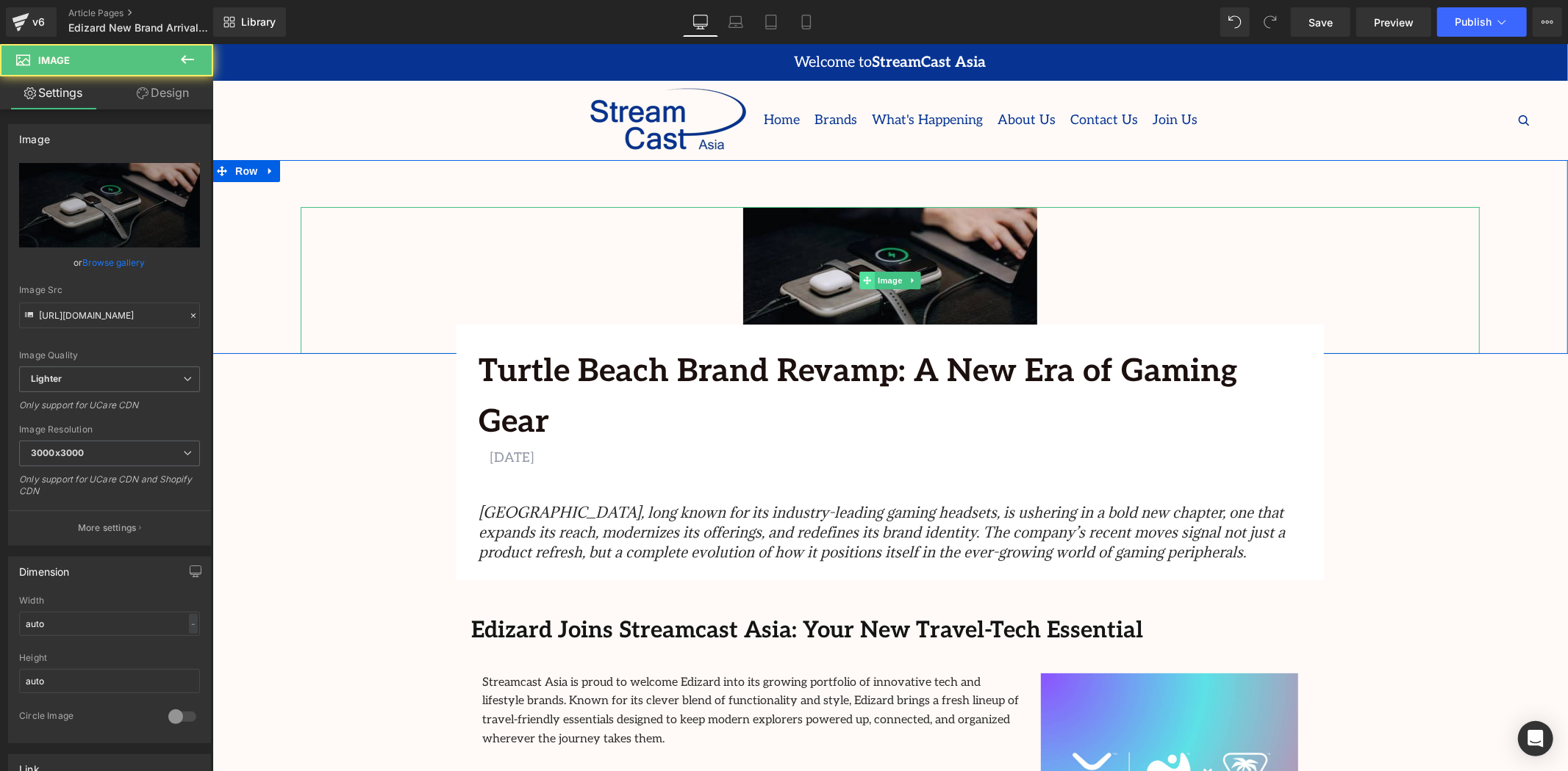
click at [867, 276] on span at bounding box center [867, 280] width 15 height 18
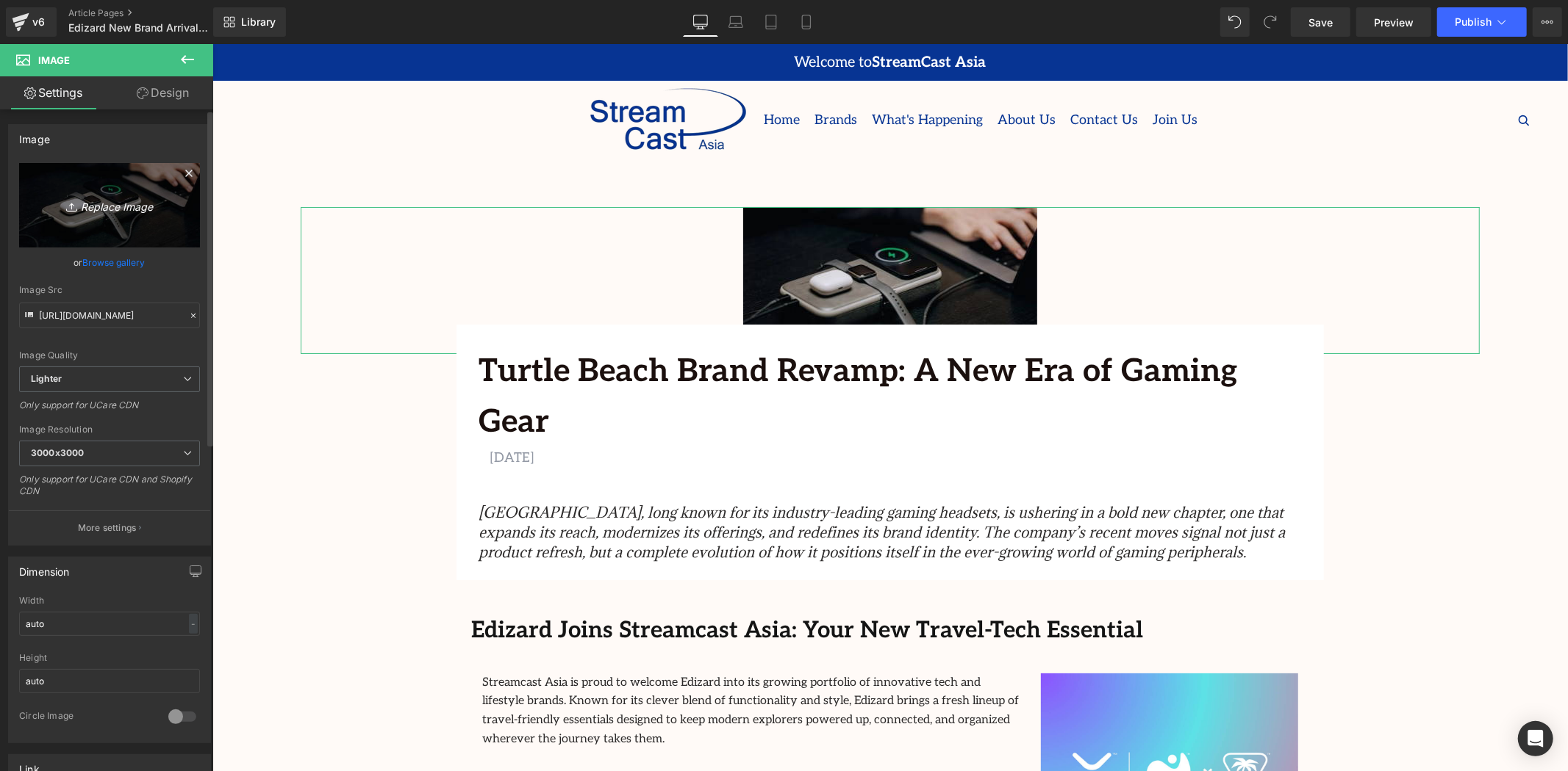
click at [112, 208] on icon "Replace Image" at bounding box center [110, 205] width 118 height 18
type input "C:\fakepath\1200 x 500 px (30).png"
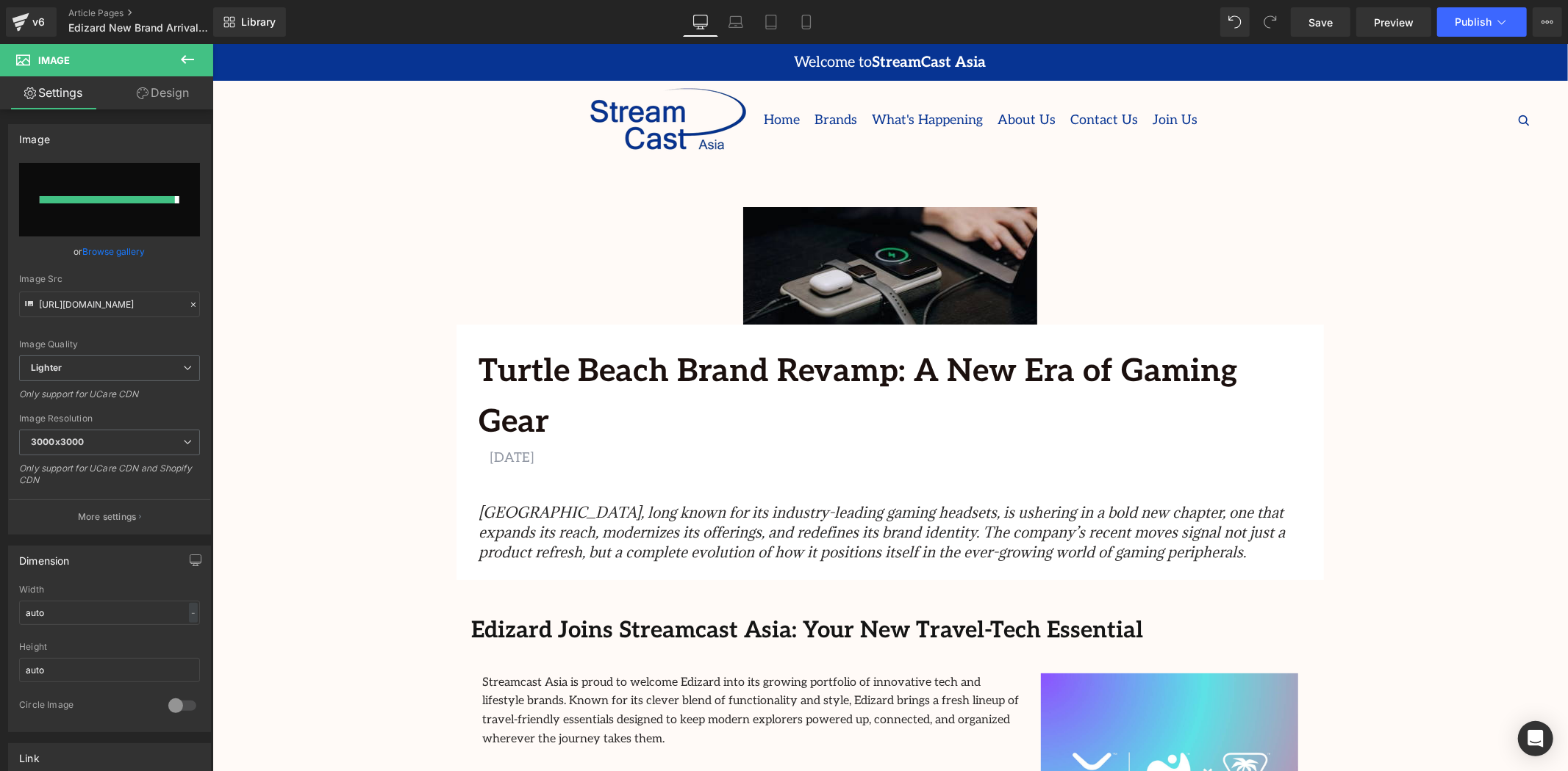
type input "https://ucarecdn.com/d4e5161a-7e6c-44f7-8e79-edd93ade552c/-/format/auto/-/previ…"
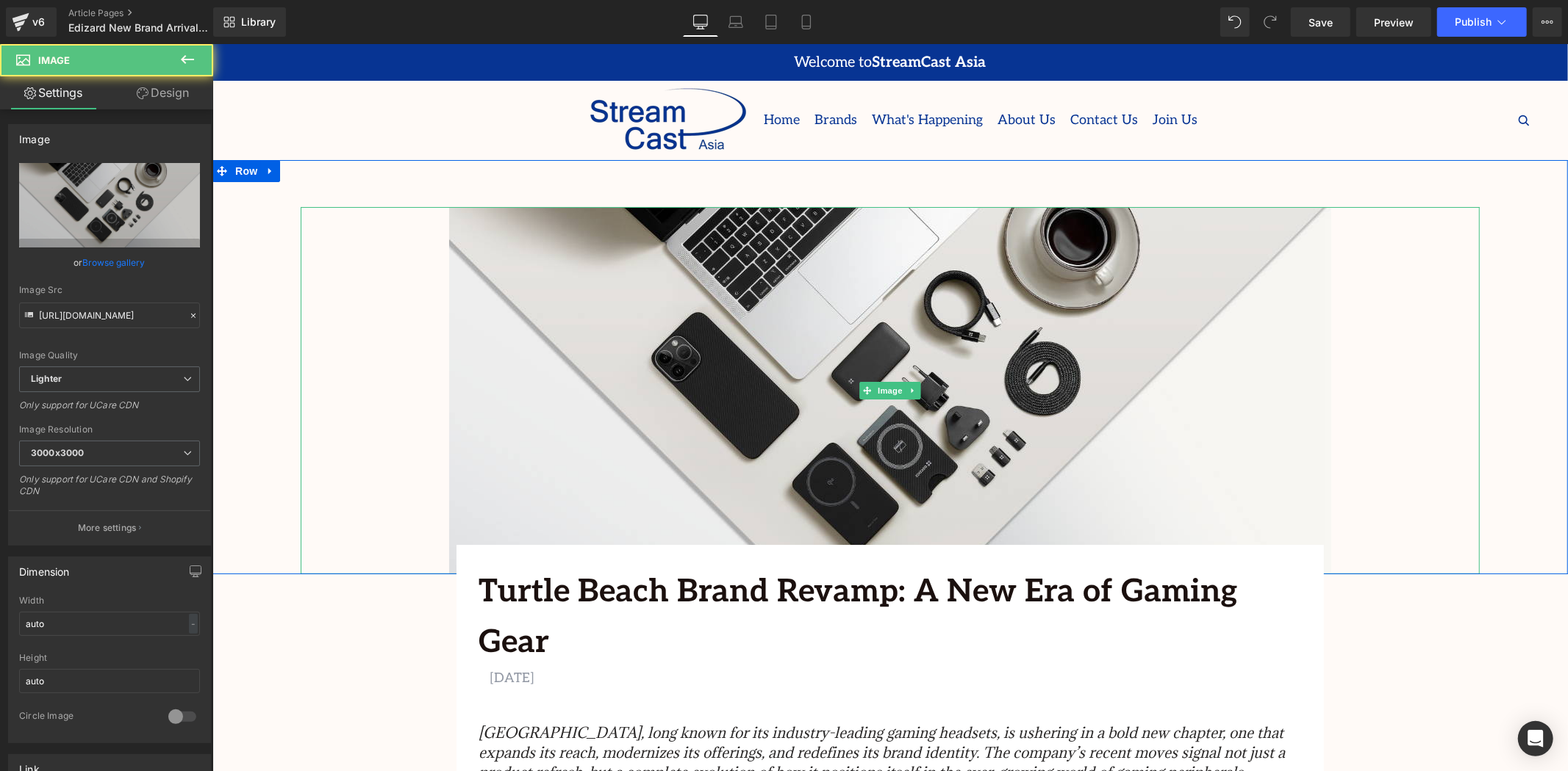
click at [433, 496] on div at bounding box center [889, 390] width 1179 height 367
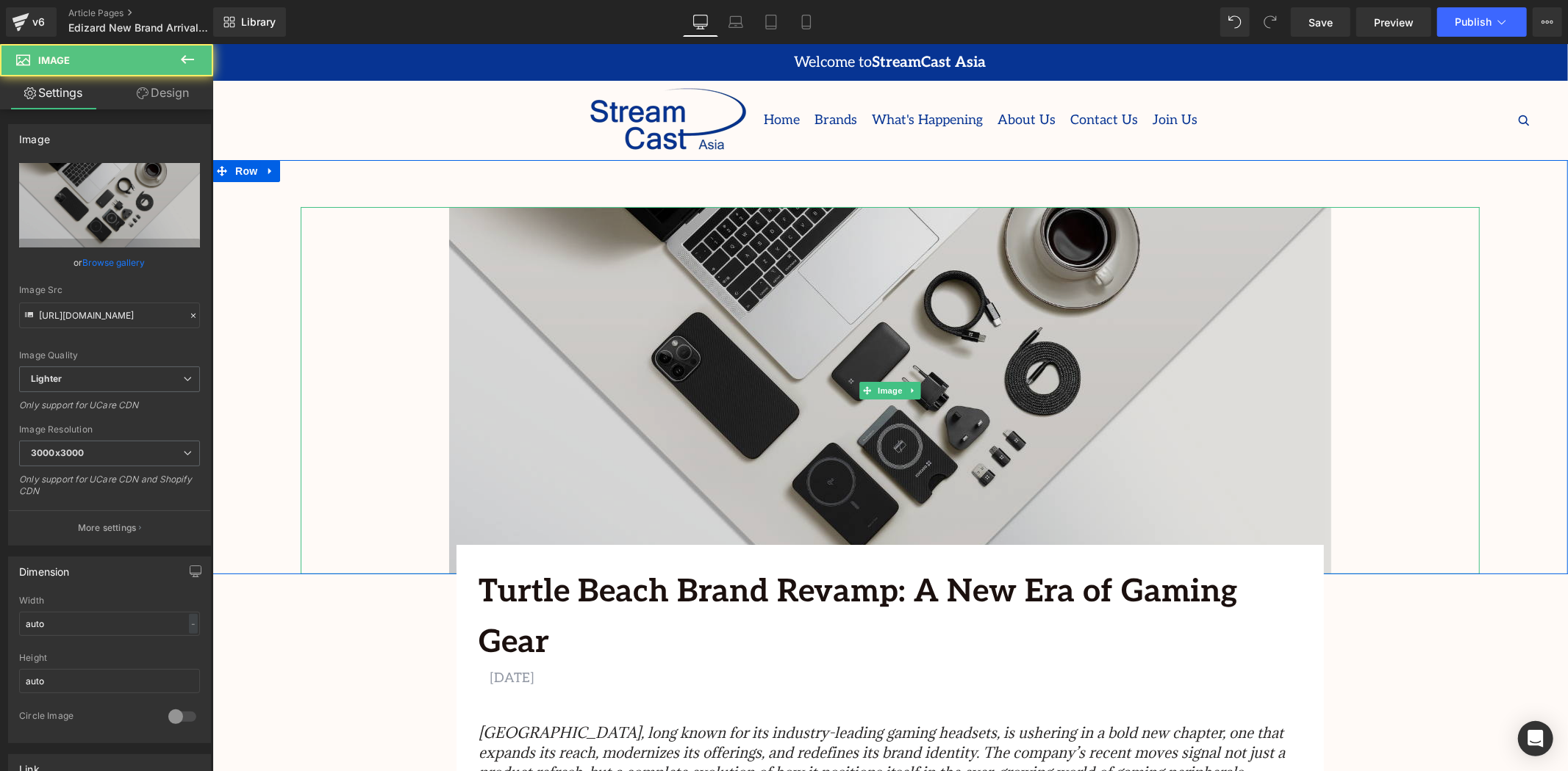
click at [449, 450] on img at bounding box center [889, 390] width 882 height 367
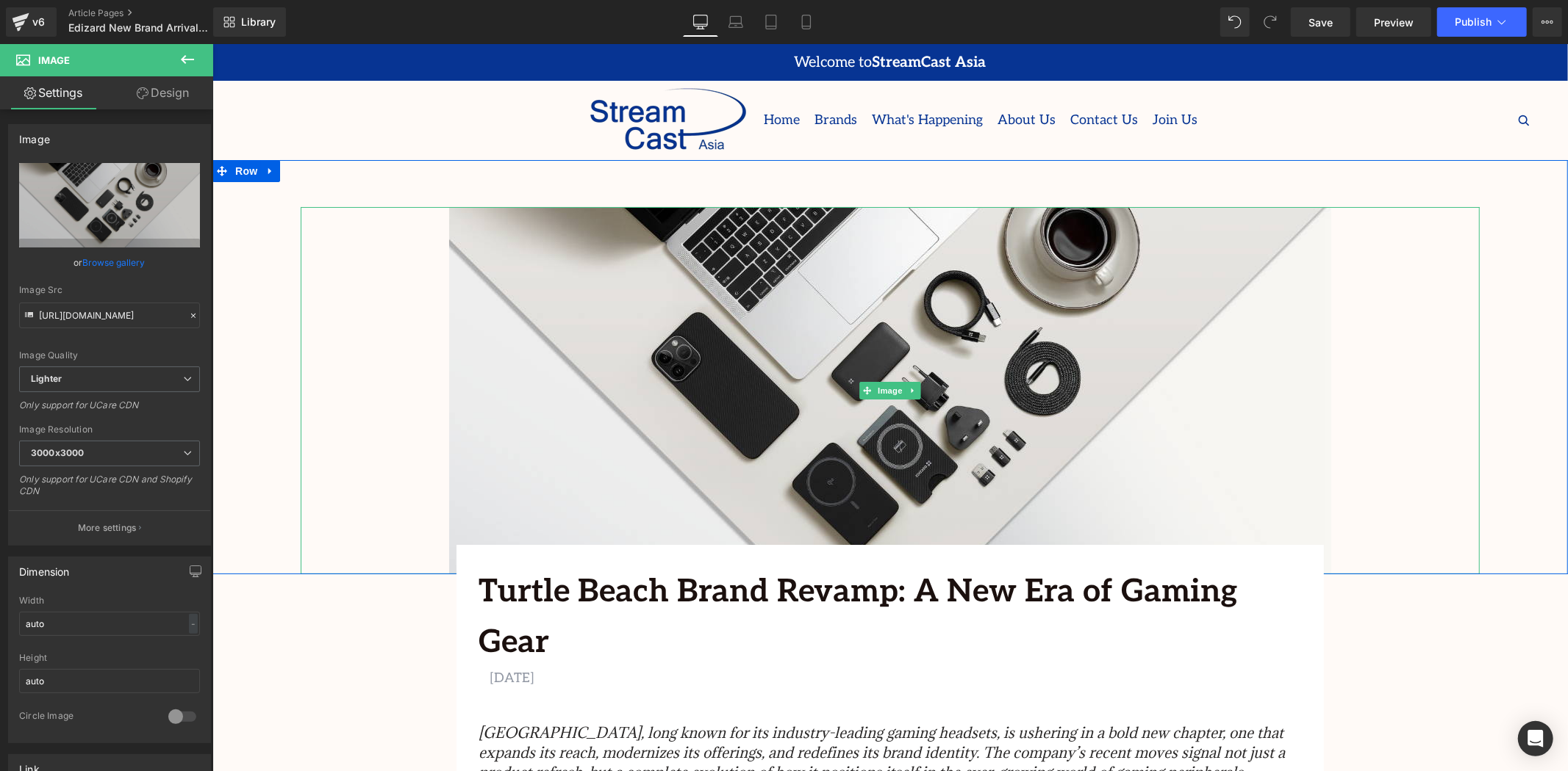
drag, startPoint x: 423, startPoint y: 395, endPoint x: 345, endPoint y: 387, distance: 78.4
click at [345, 387] on div at bounding box center [889, 390] width 1179 height 367
click at [408, 390] on div at bounding box center [889, 390] width 1179 height 367
drag, startPoint x: 298, startPoint y: 379, endPoint x: 197, endPoint y: 376, distance: 101.0
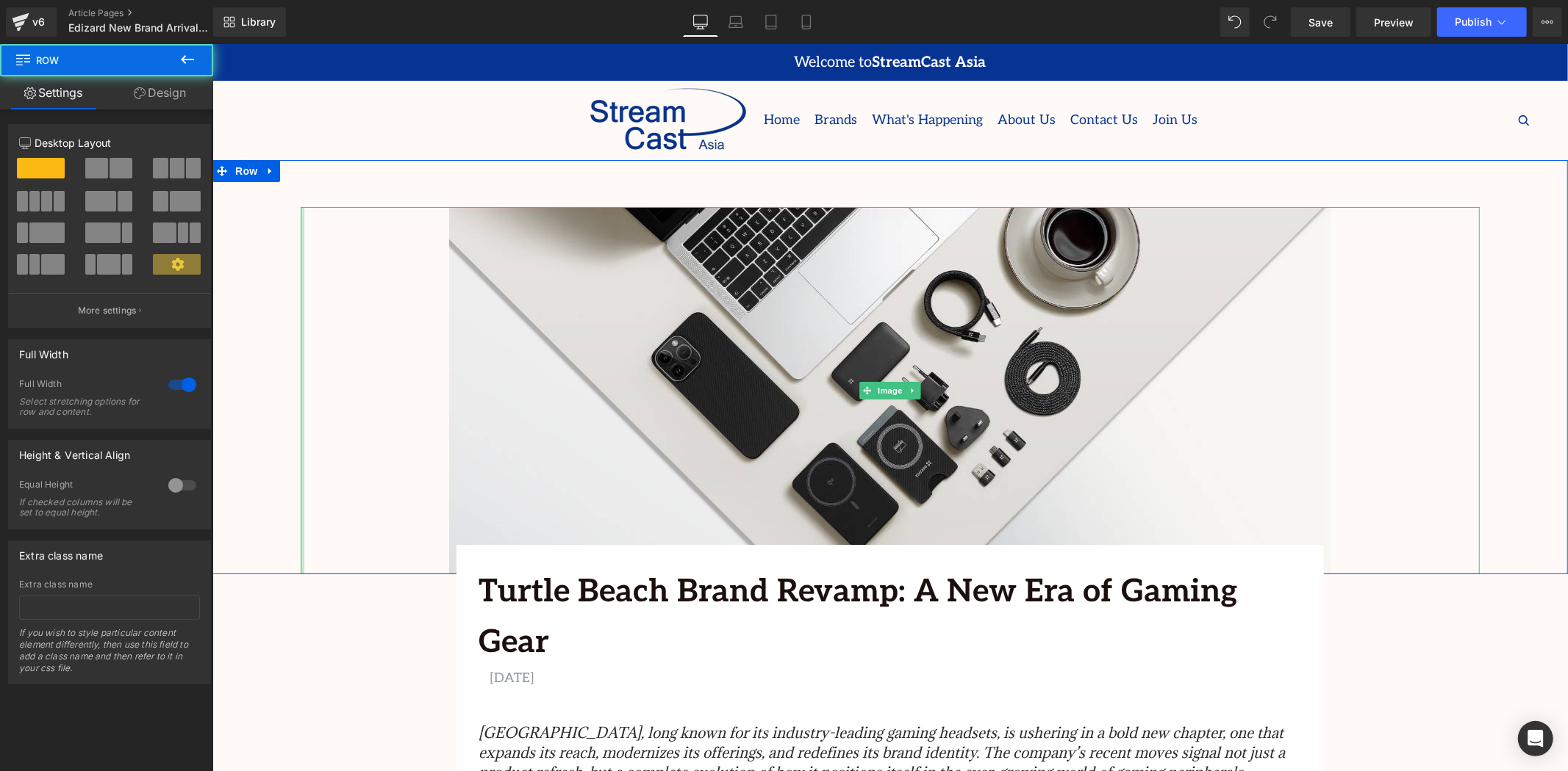
click at [268, 375] on div "Image Row 64px" at bounding box center [889, 366] width 1356 height 415
click at [300, 377] on div at bounding box center [889, 390] width 1179 height 367
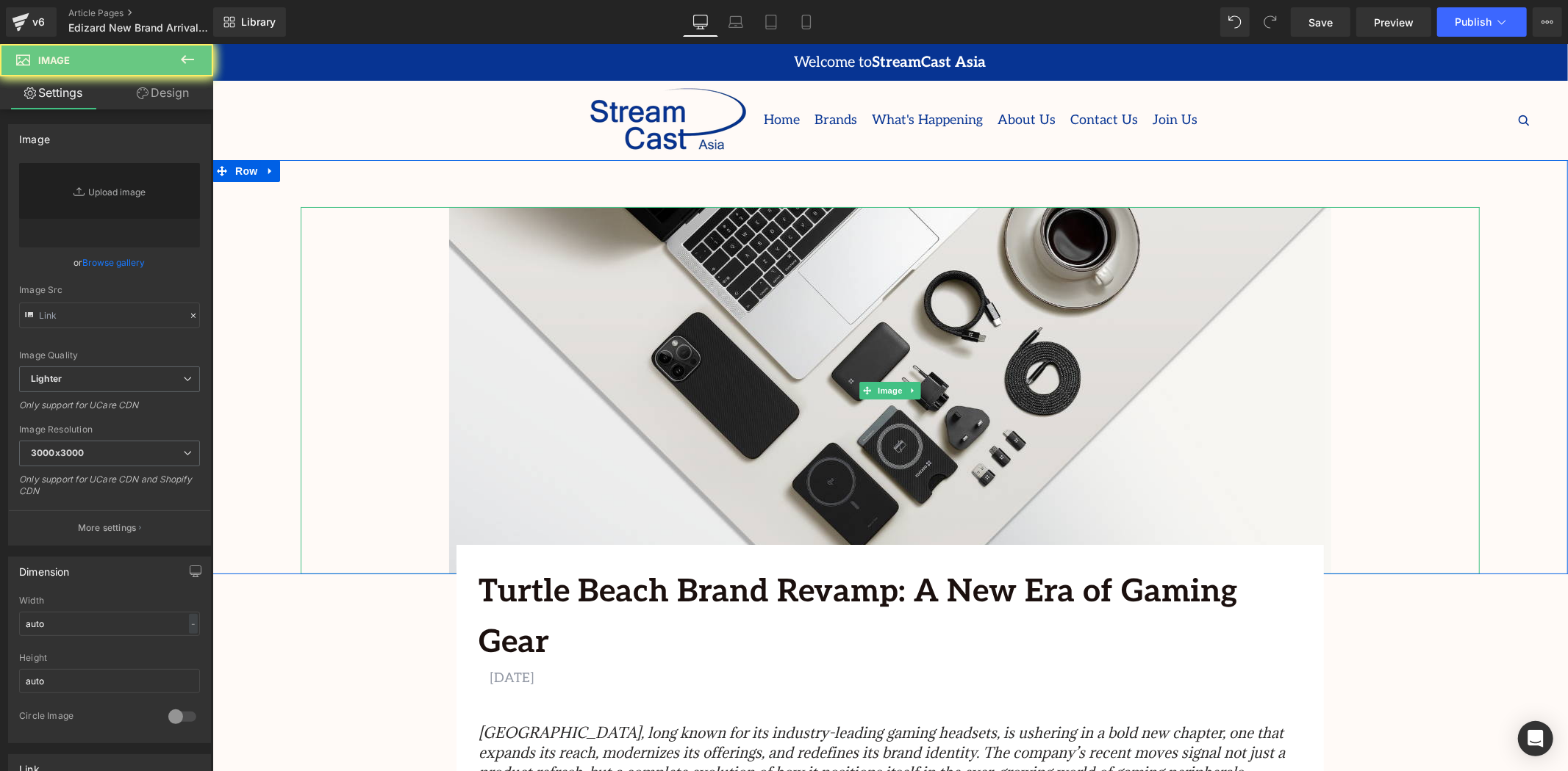
type input "https://ucarecdn.com/d4e5161a-7e6c-44f7-8e79-edd93ade552c/-/format/auto/-/previ…"
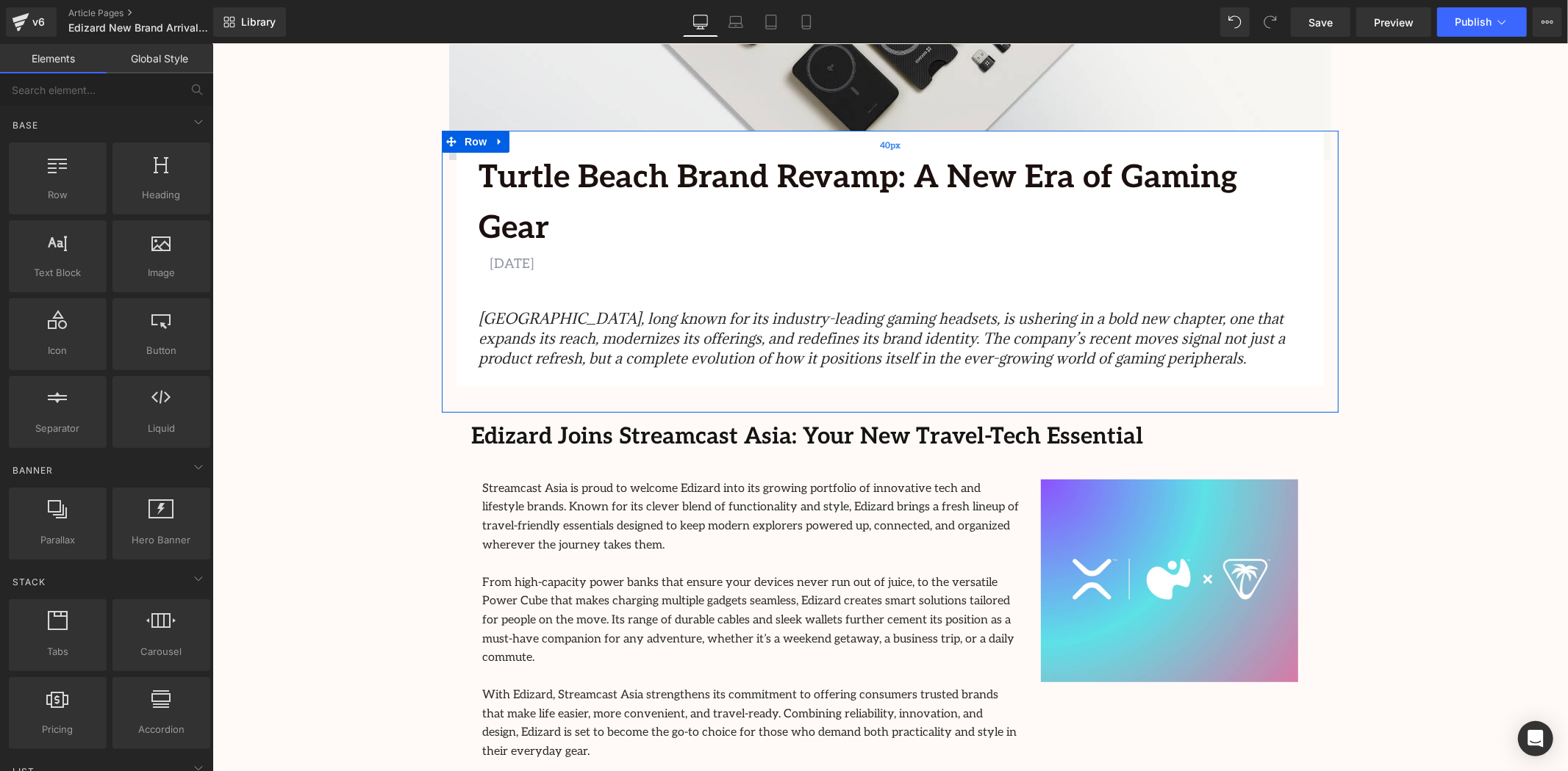
scroll to position [408, 0]
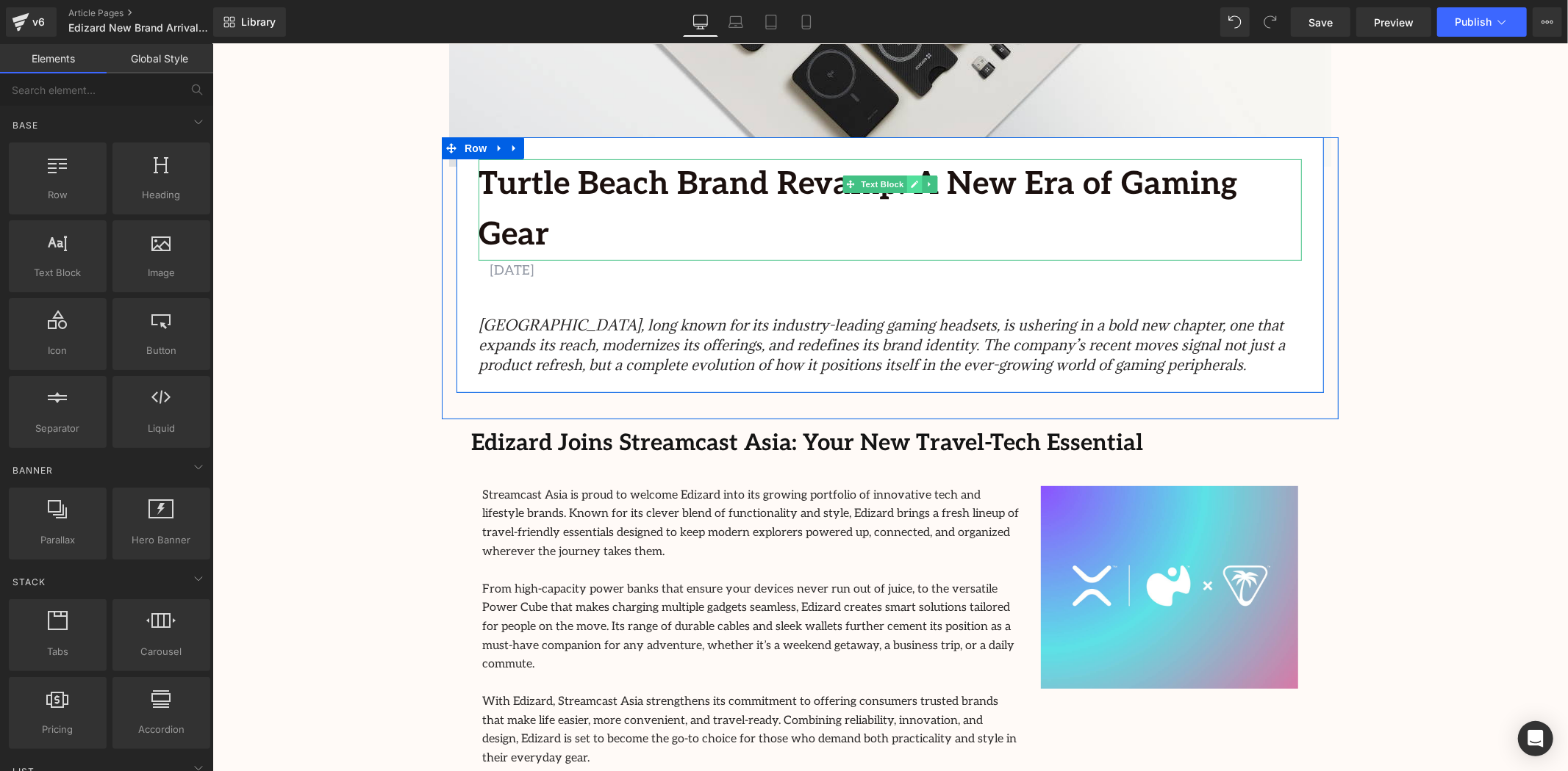
click at [915, 181] on link at bounding box center [914, 183] width 15 height 18
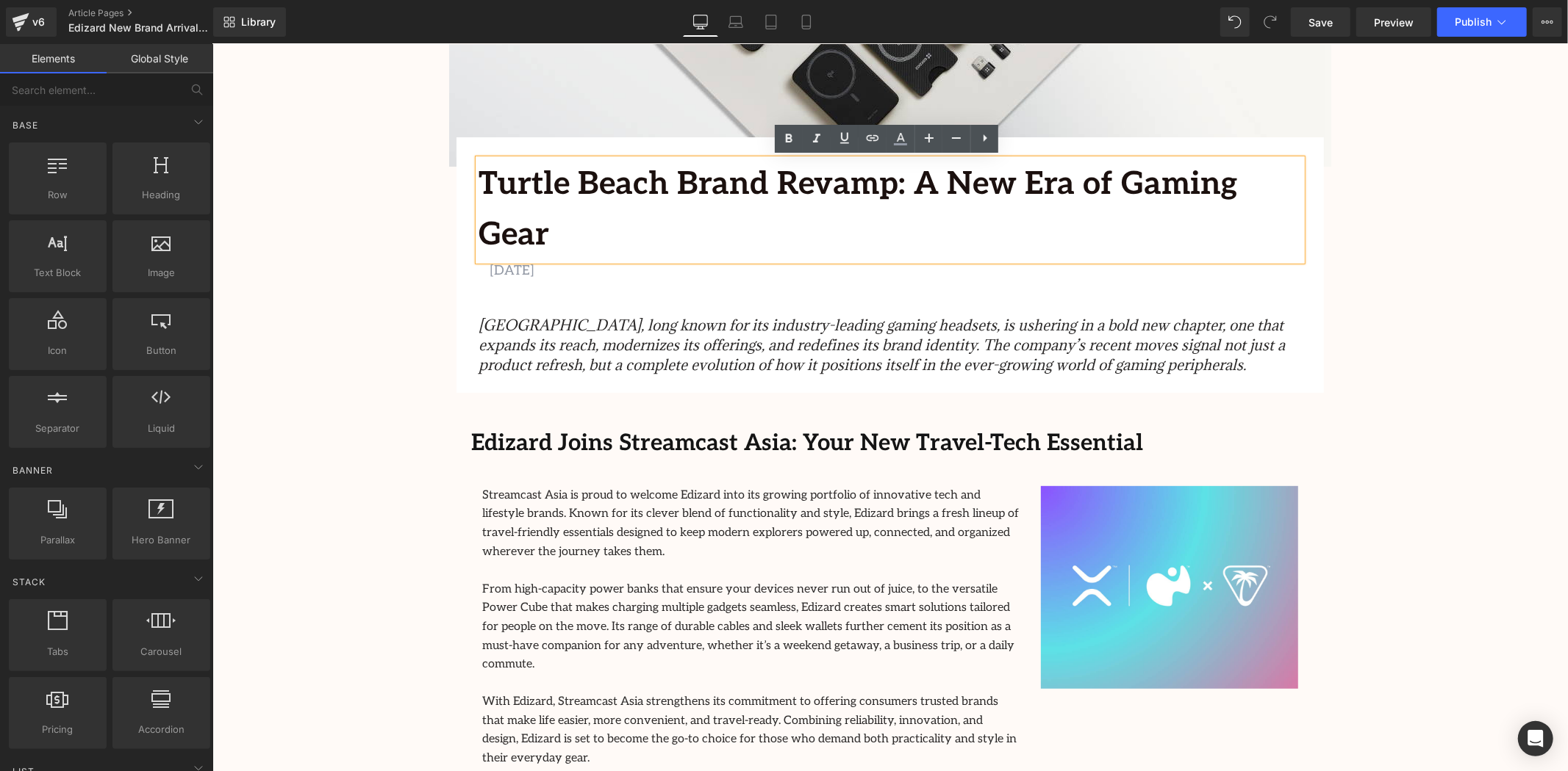
click at [948, 180] on strong "Turtle Beach Brand Revamp: A New Era of Gaming Gear" at bounding box center [857, 208] width 759 height 89
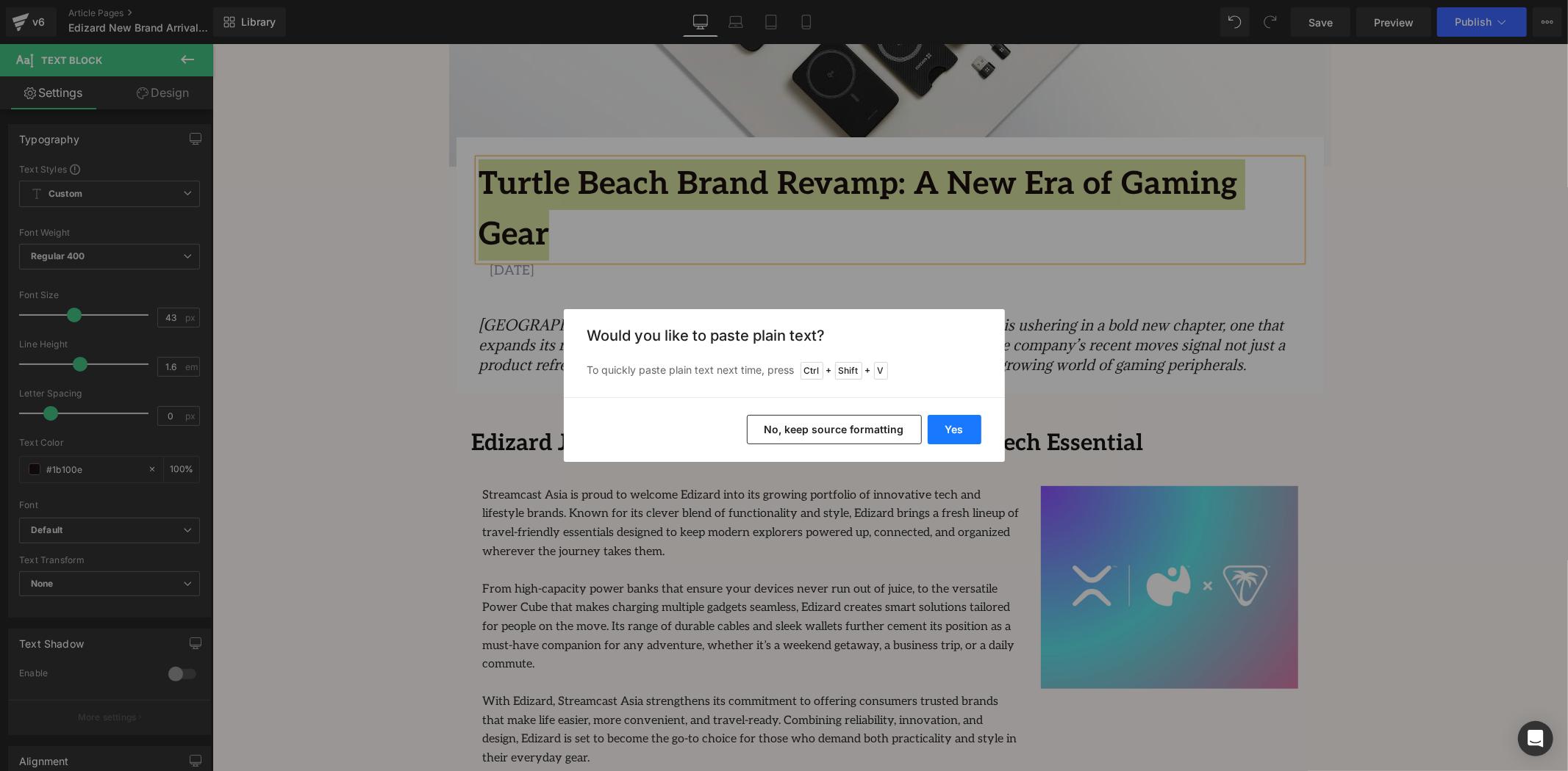
drag, startPoint x: 951, startPoint y: 429, endPoint x: 737, endPoint y: 384, distance: 218.7
click at [951, 429] on button "Yes" at bounding box center [954, 430] width 54 height 29
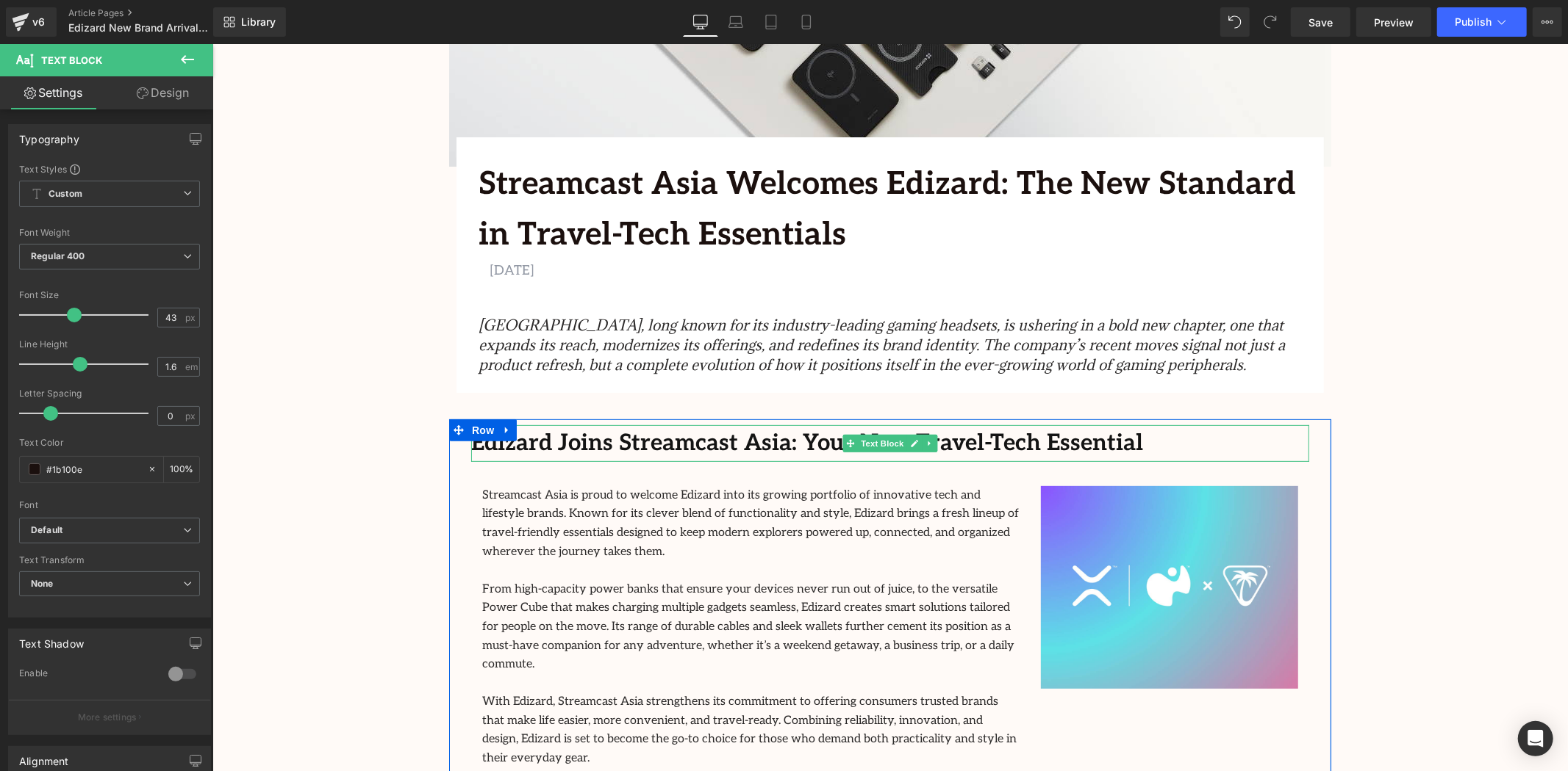
click at [794, 443] on strong "Edizard Joins Streamcast Asia: Your New Travel-Tech Essential" at bounding box center [806, 443] width 672 height 27
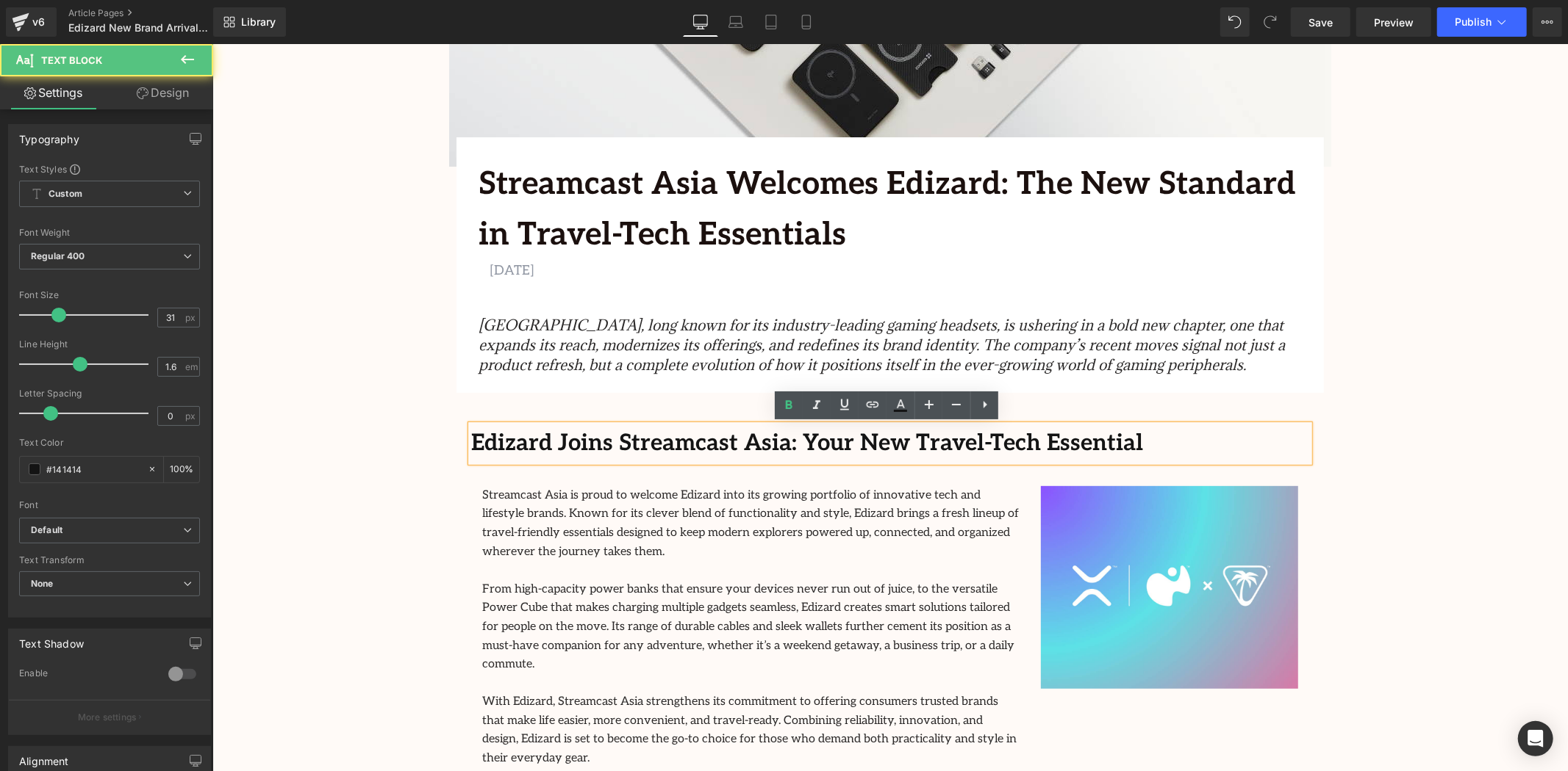
click at [771, 444] on strong "Edizard Joins Streamcast Asia: Your New Travel-Tech Essential" at bounding box center [806, 443] width 672 height 27
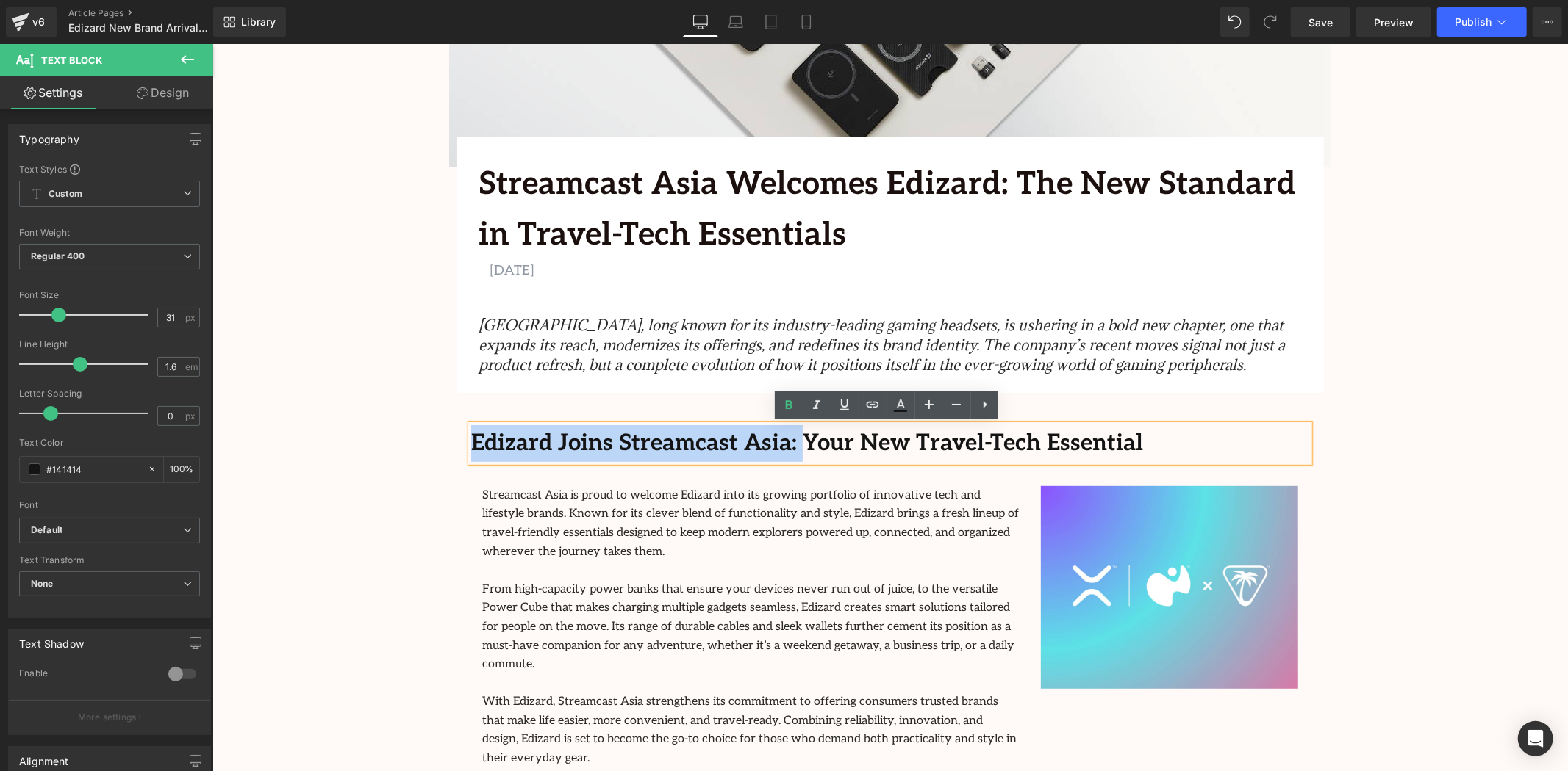
drag, startPoint x: 777, startPoint y: 440, endPoint x: 447, endPoint y: 441, distance: 330.0
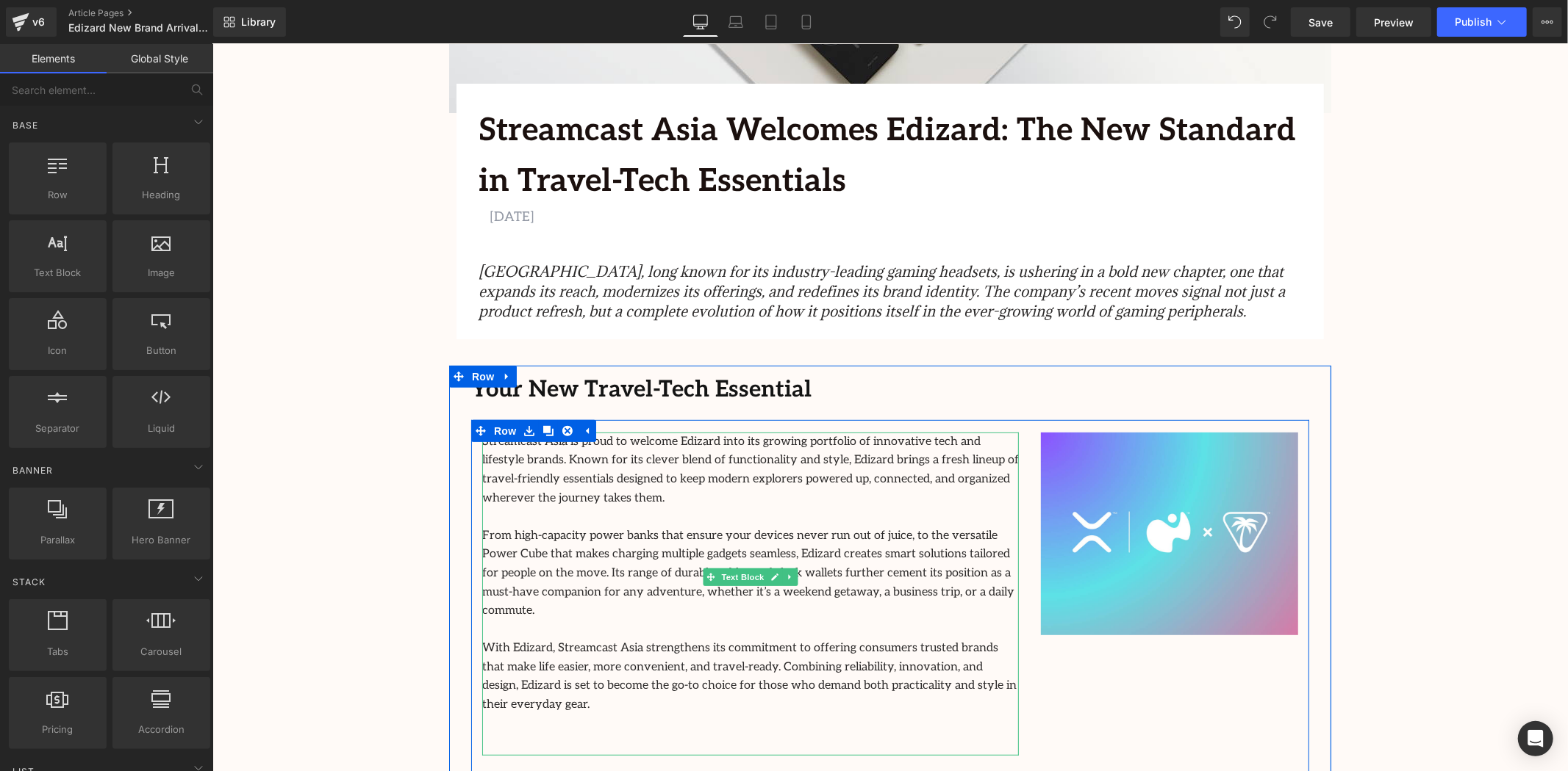
scroll to position [489, 0]
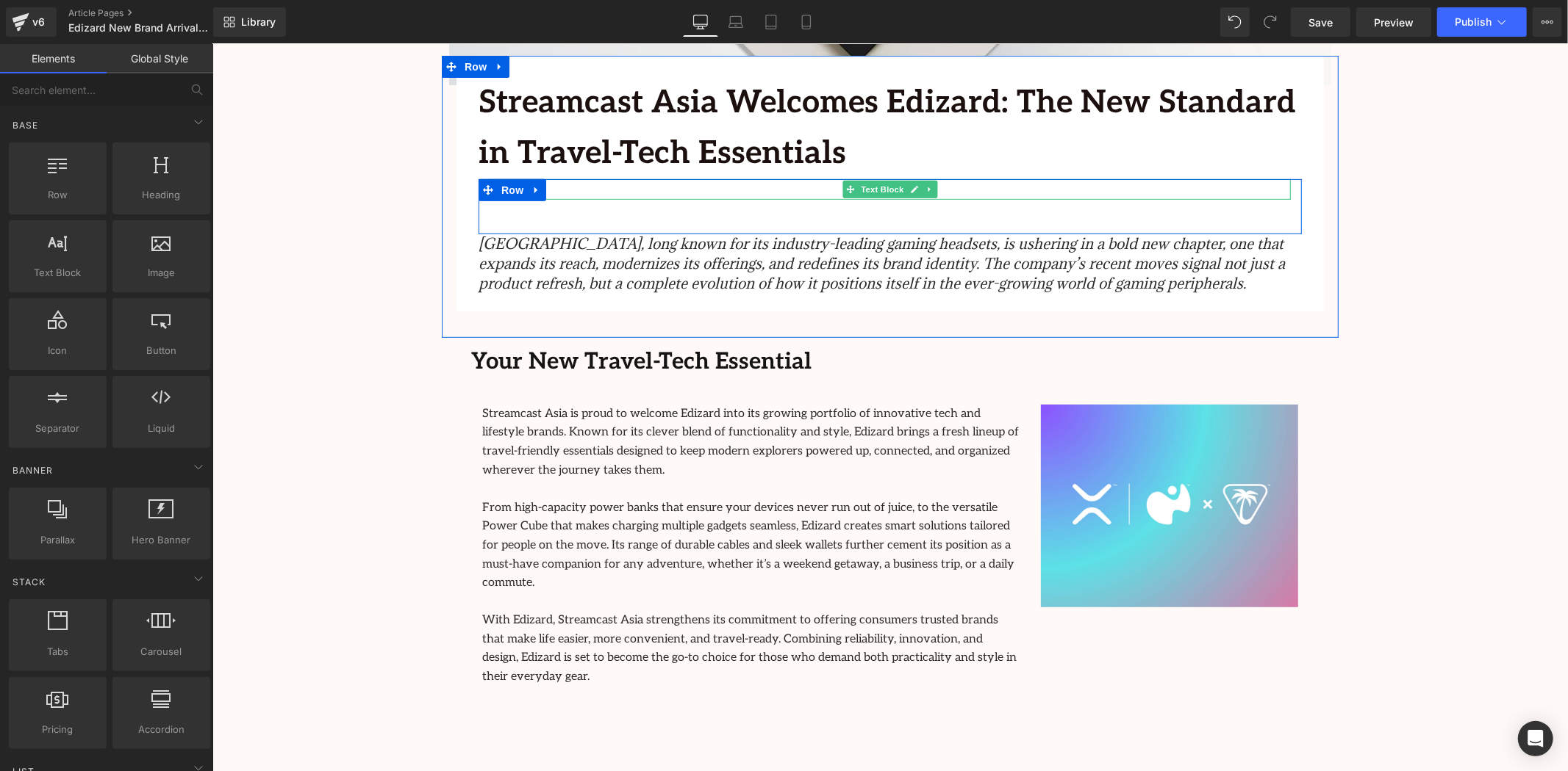
click at [561, 183] on p "JULY 11, 2025" at bounding box center [889, 189] width 801 height 21
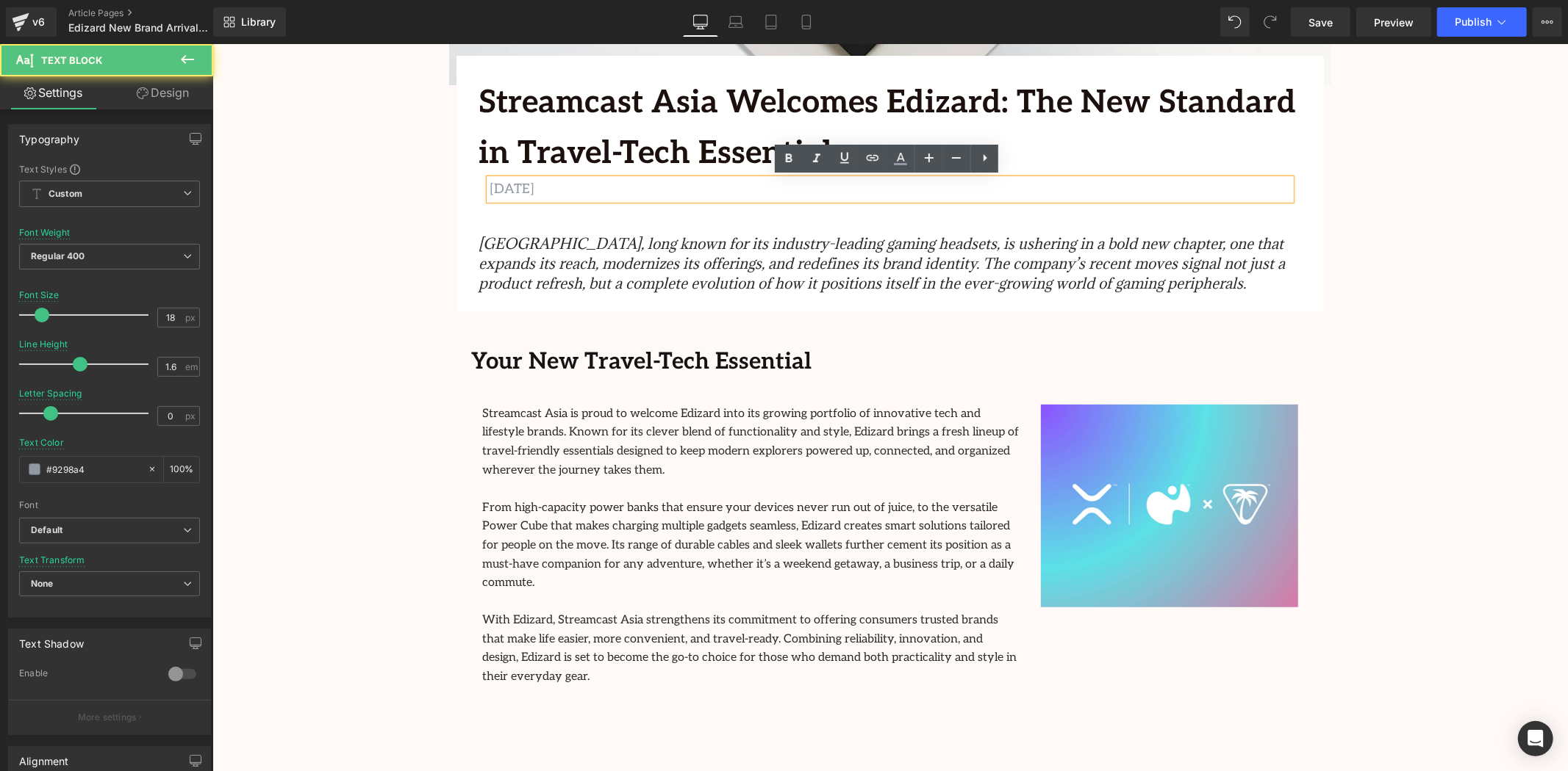
click at [561, 187] on p "JULY 11, 2025" at bounding box center [889, 189] width 801 height 21
drag, startPoint x: 528, startPoint y: 186, endPoint x: 485, endPoint y: 188, distance: 43.0
click at [489, 188] on p "JULY 11, 2025" at bounding box center [889, 189] width 801 height 21
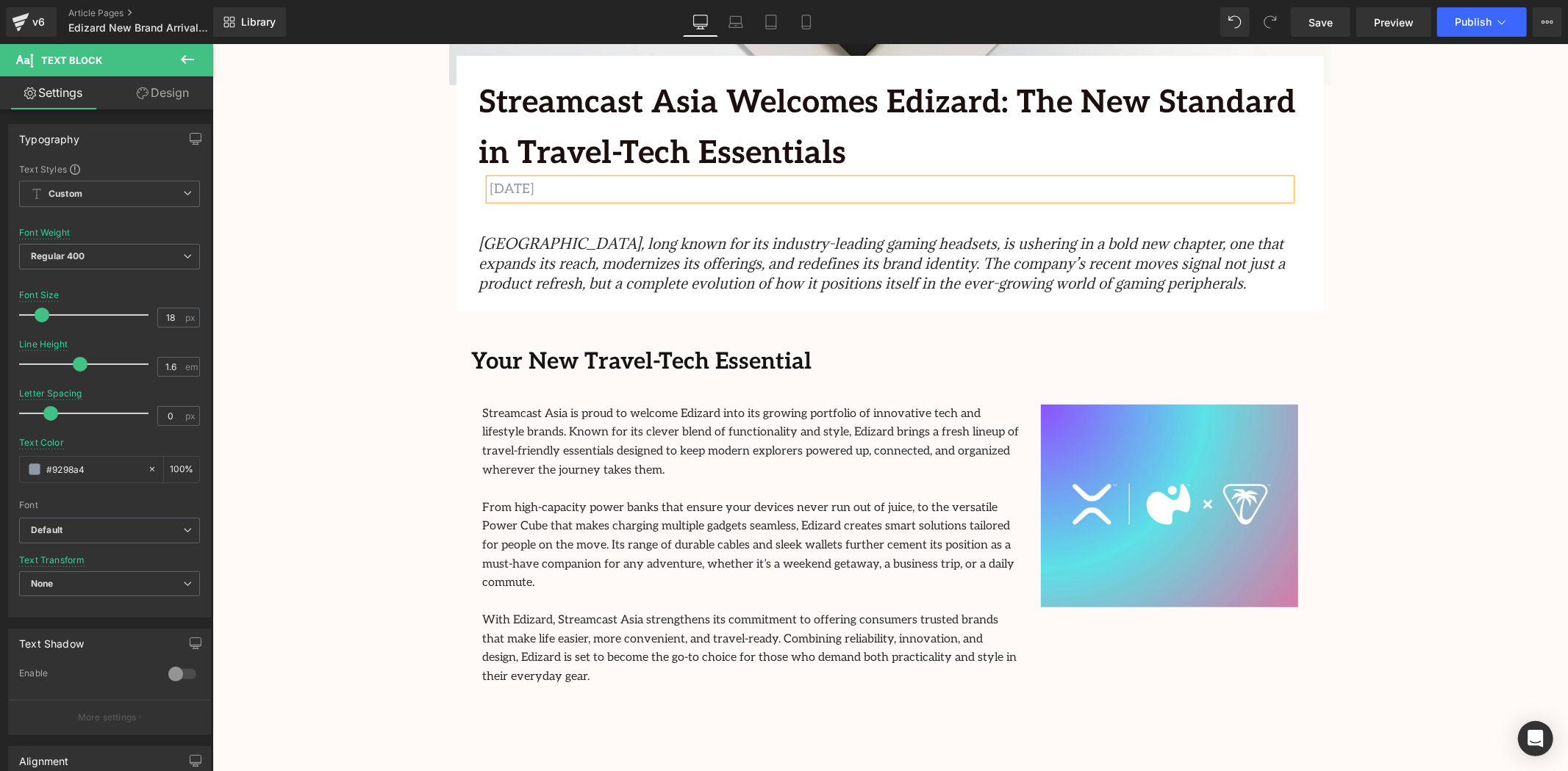
click at [449, 308] on div "Streamcast Asia Welcomes Edizard: The New Standard in Travel-Tech Essentials Te…" at bounding box center [889, 197] width 897 height 226
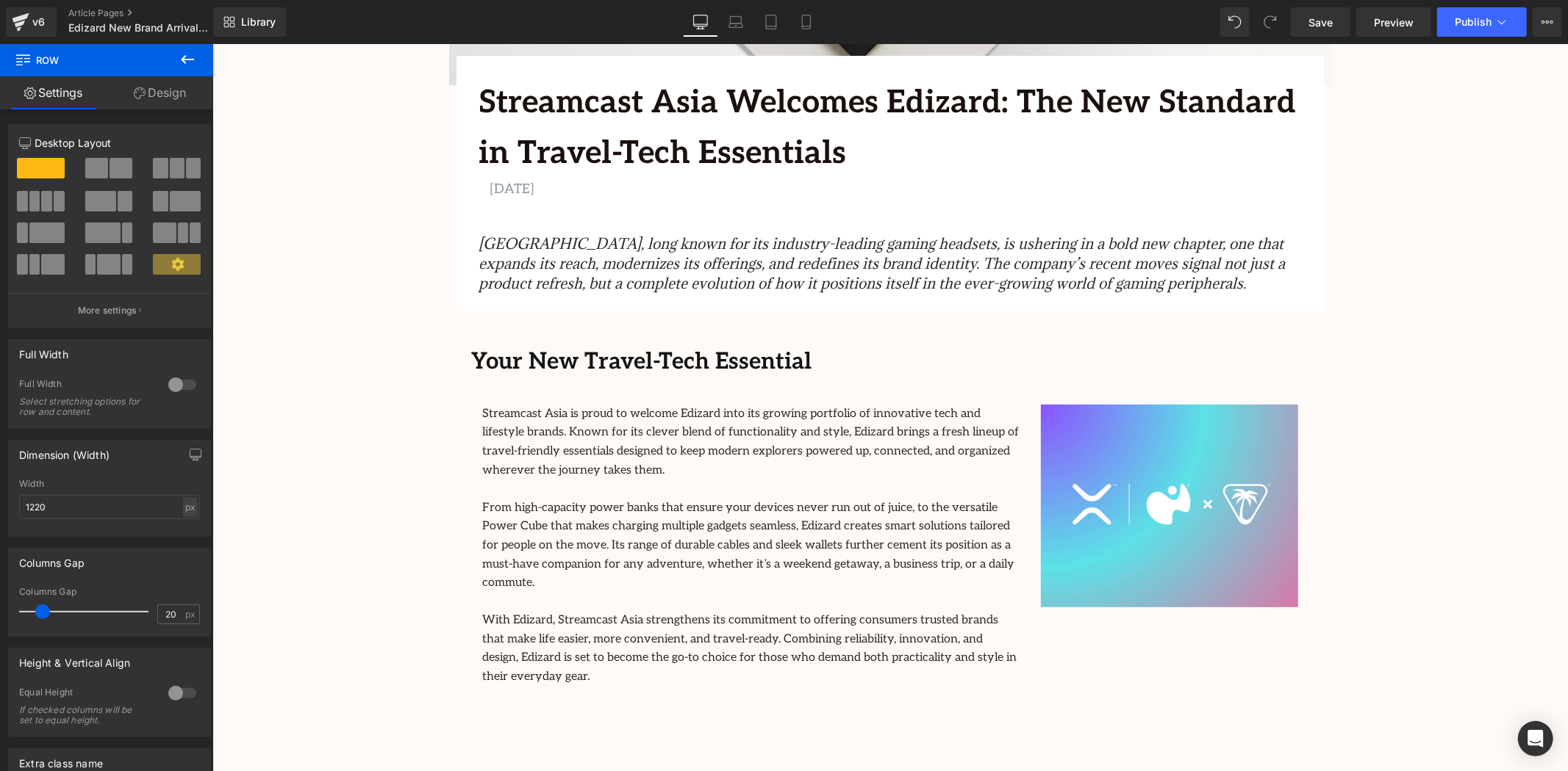
click at [741, 268] on icon "Turtle Beach, long known for its industry-leading gaming headsets, is ushering …" at bounding box center [881, 262] width 806 height 58
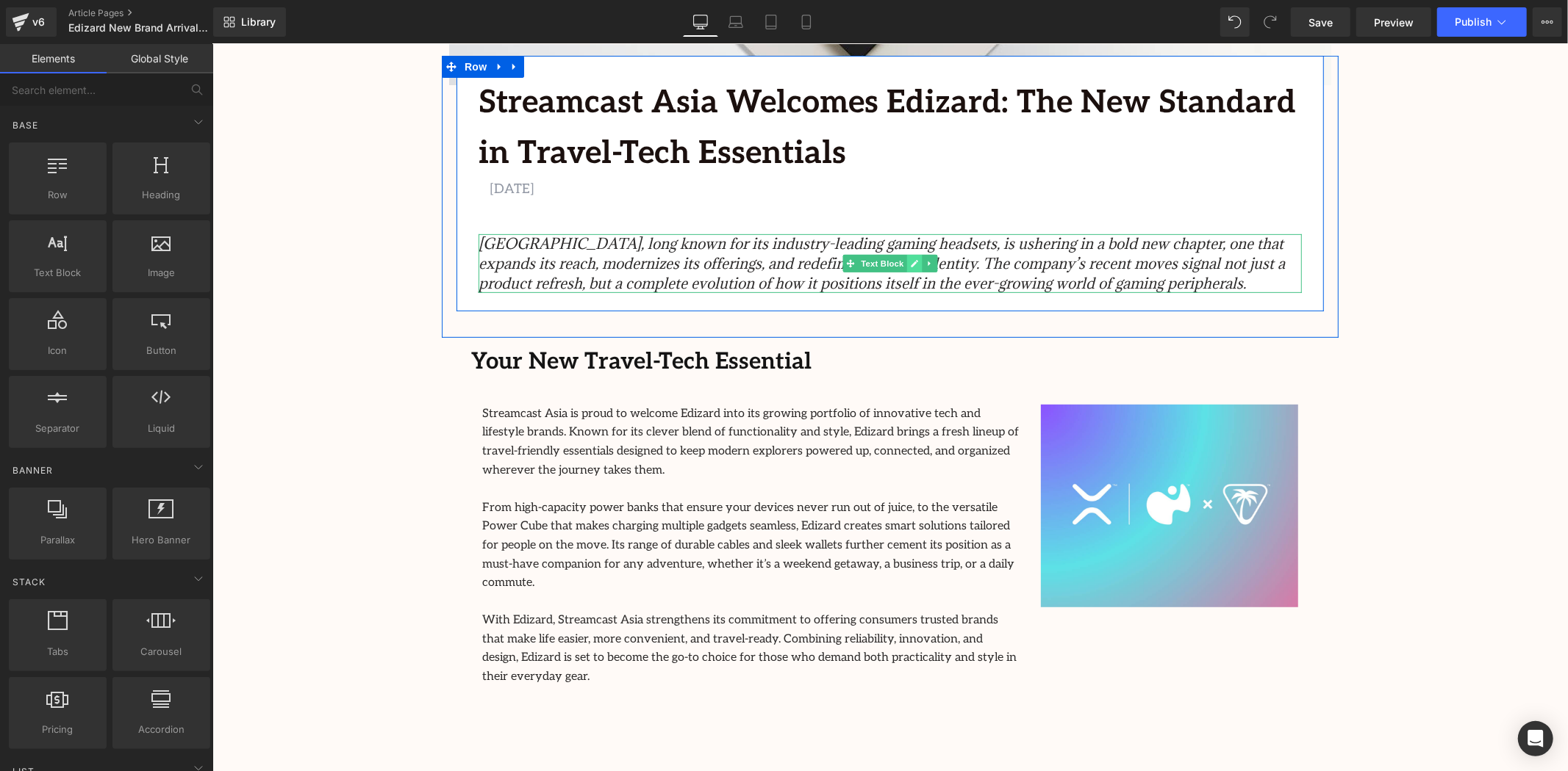
click at [912, 266] on icon at bounding box center [914, 263] width 8 height 9
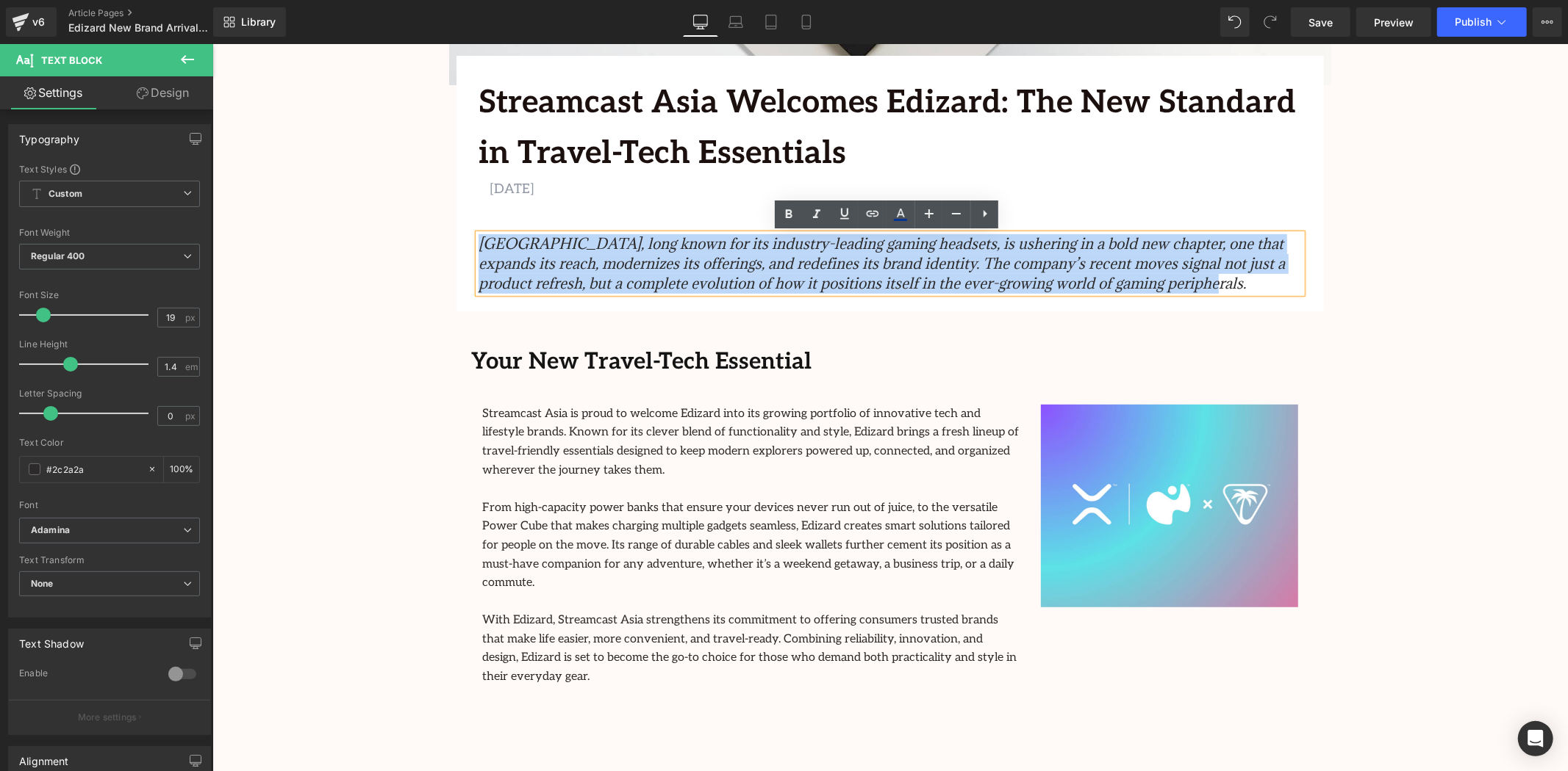
drag, startPoint x: 790, startPoint y: 269, endPoint x: 475, endPoint y: 242, distance: 316.2
click at [477, 242] on p "Turtle Beach, long known for its industry-leading gaming headsets, is ushering …" at bounding box center [889, 263] width 823 height 59
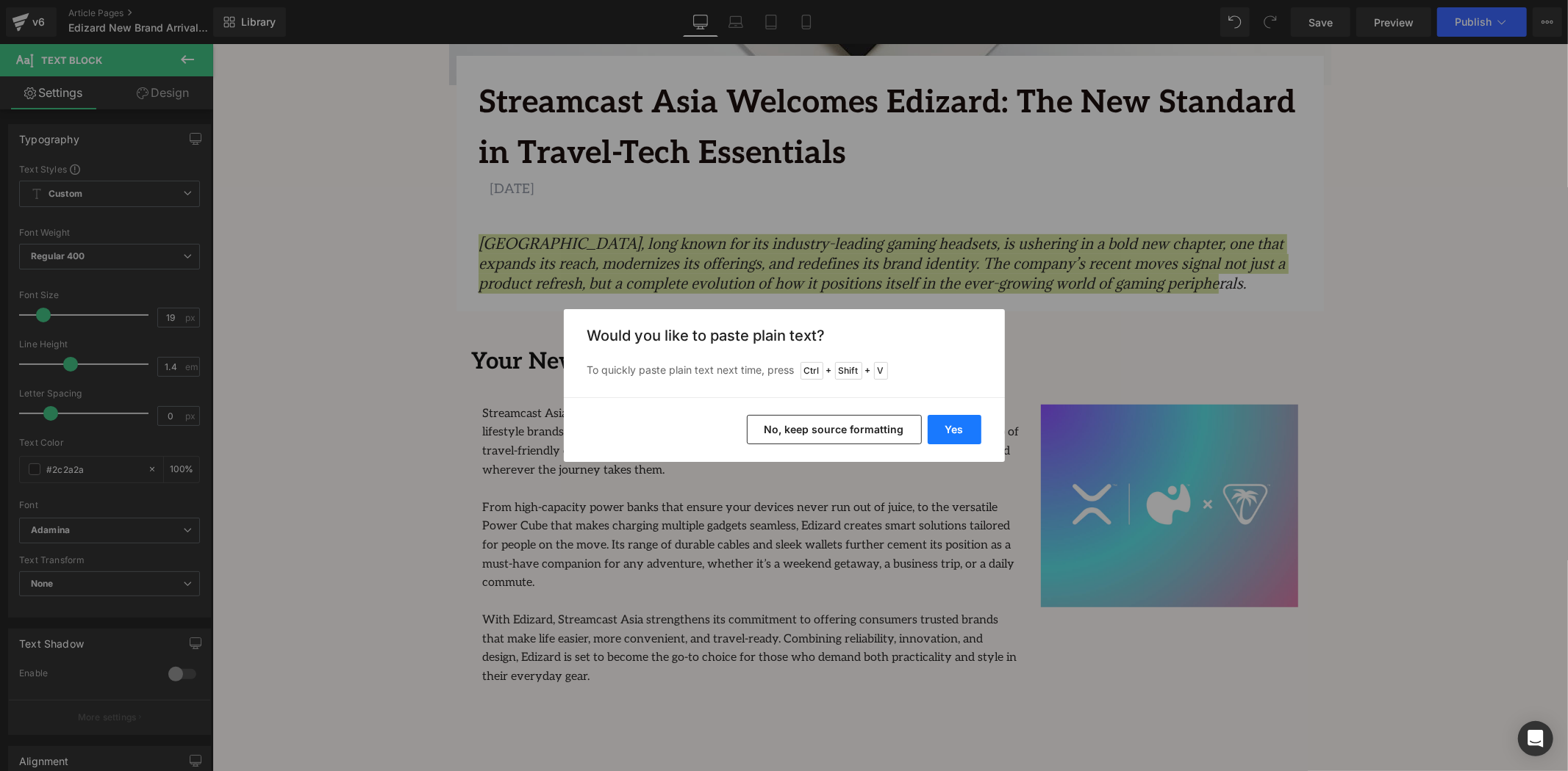
click at [949, 426] on button "Yes" at bounding box center [954, 430] width 54 height 29
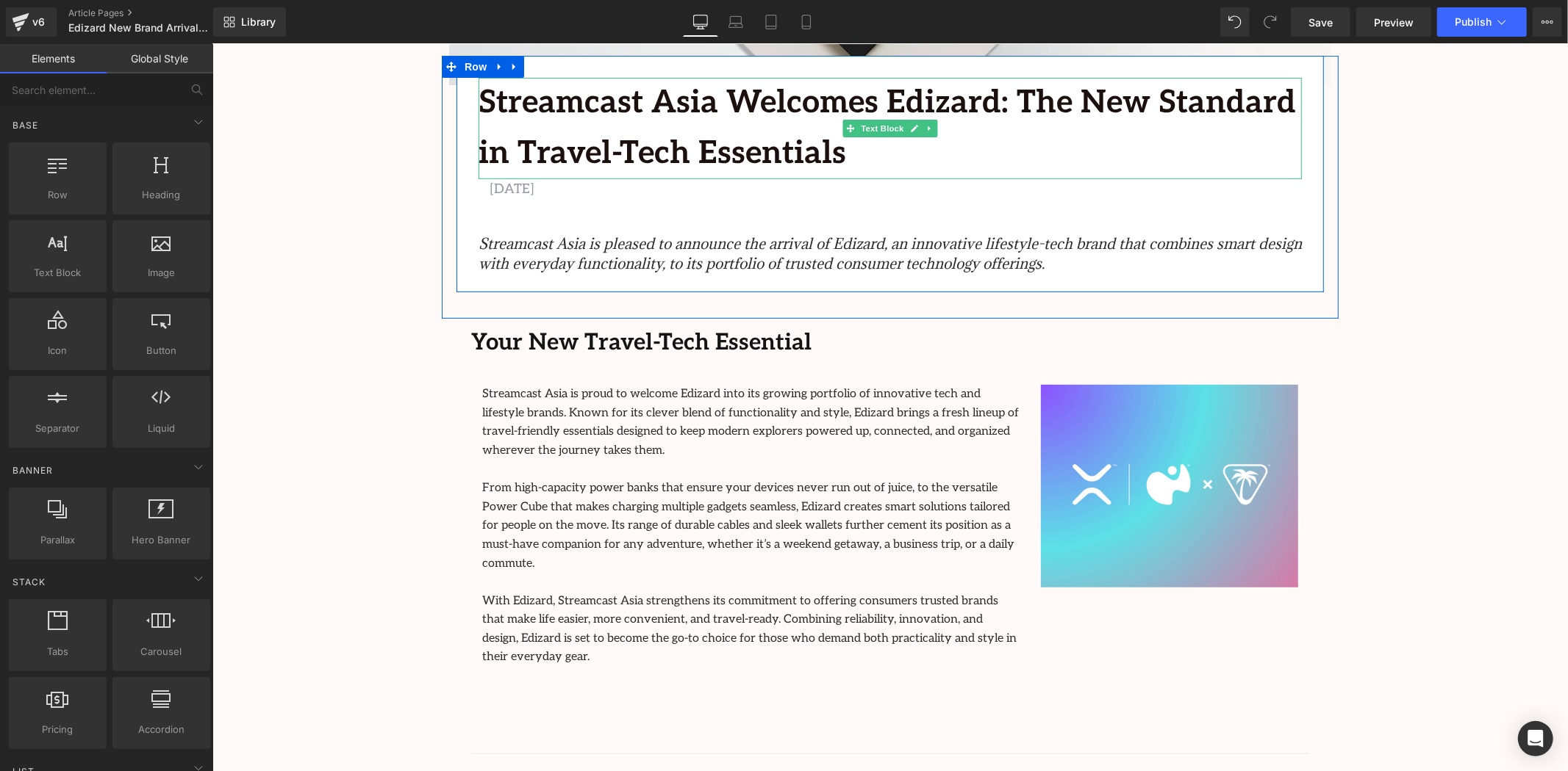
click at [768, 105] on b "Streamcast Asia Welcomes Edizard: The New Standard in Travel-Tech Essentials" at bounding box center [886, 127] width 817 height 89
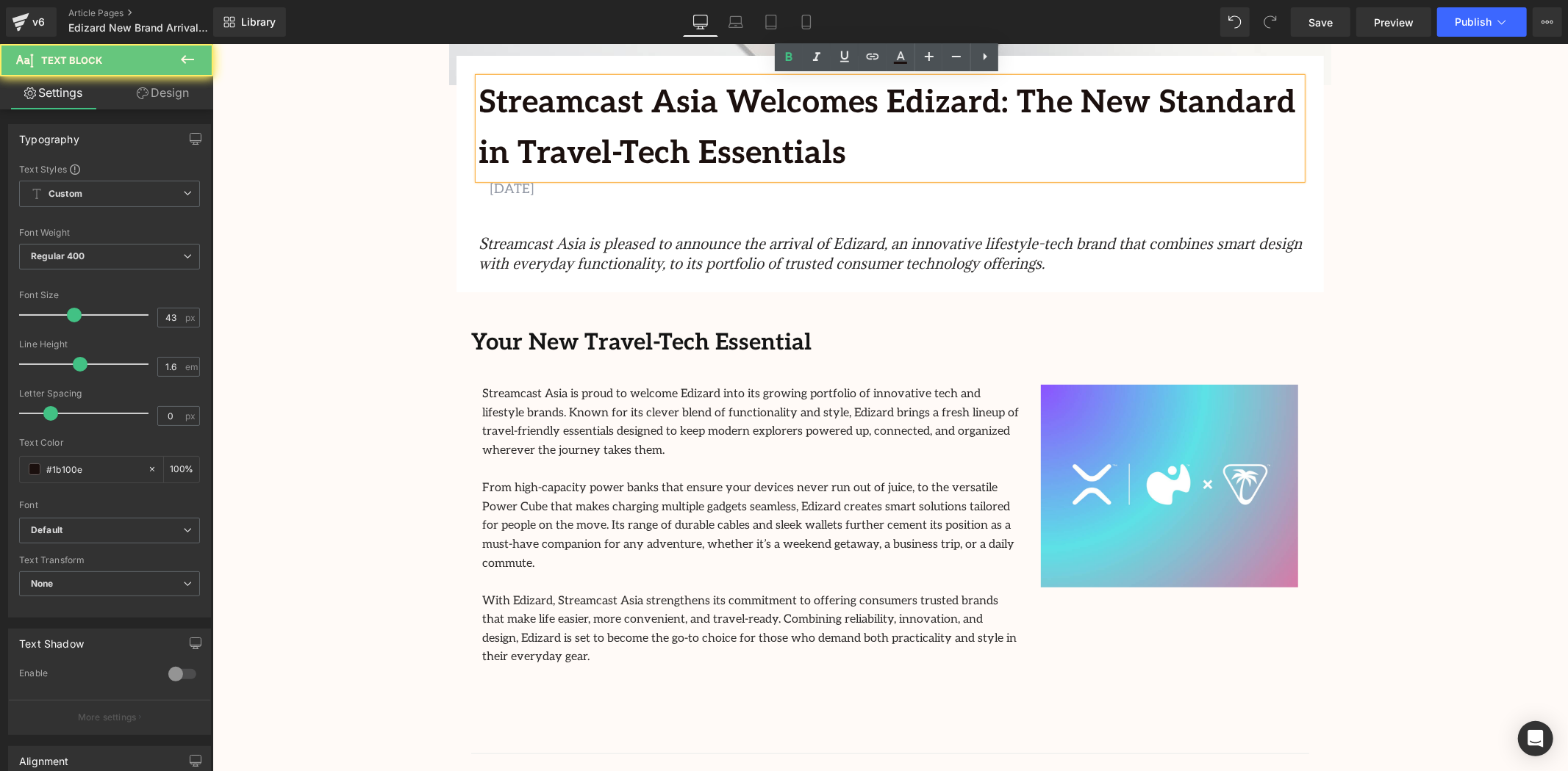
click at [704, 99] on b "Streamcast Asia Welcomes Edizard: The New Standard in Travel-Tech Essentials" at bounding box center [886, 127] width 817 height 89
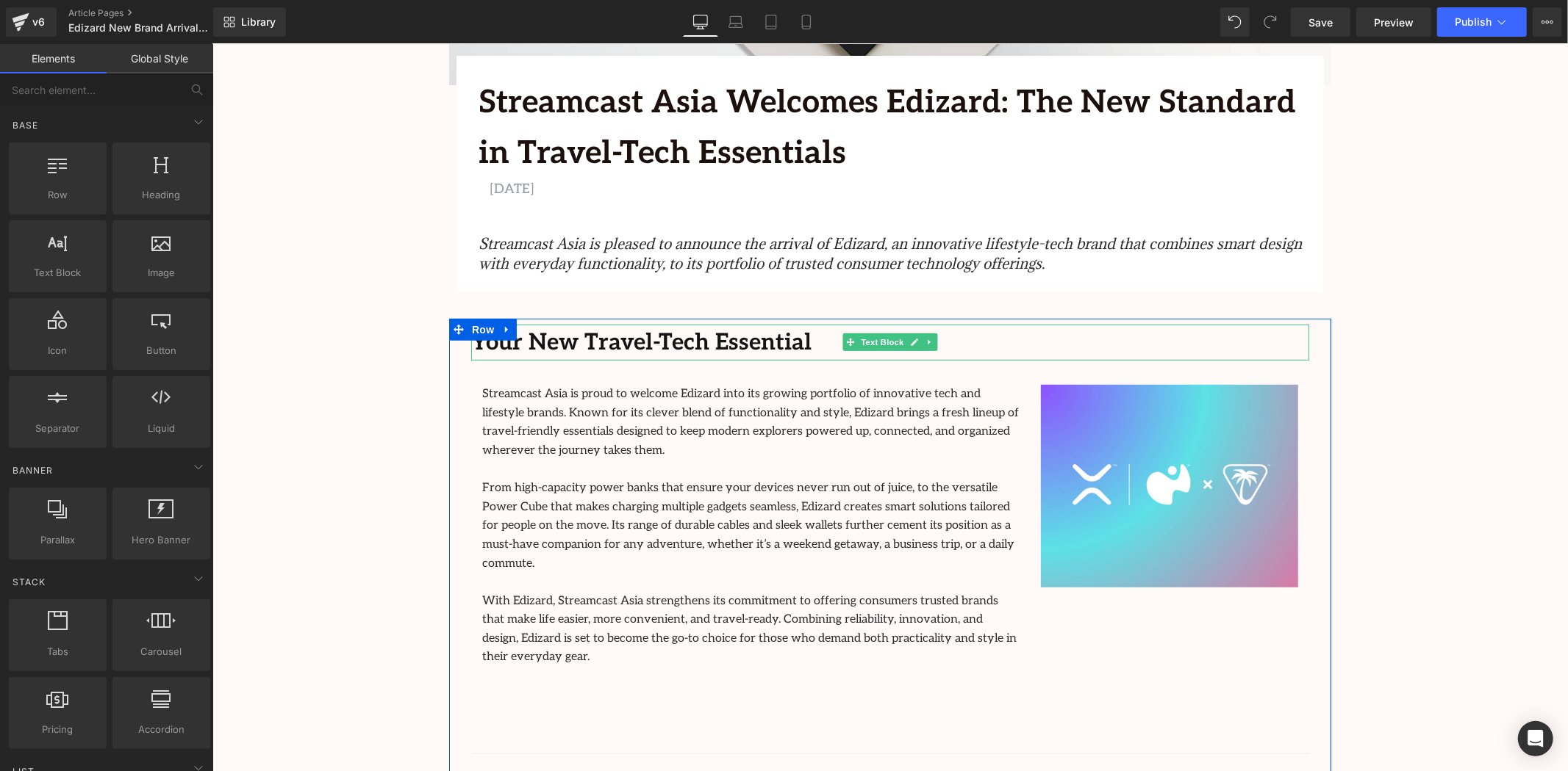
click at [738, 345] on strong "Your New Travel-Tech Essential" at bounding box center [640, 342] width 340 height 27
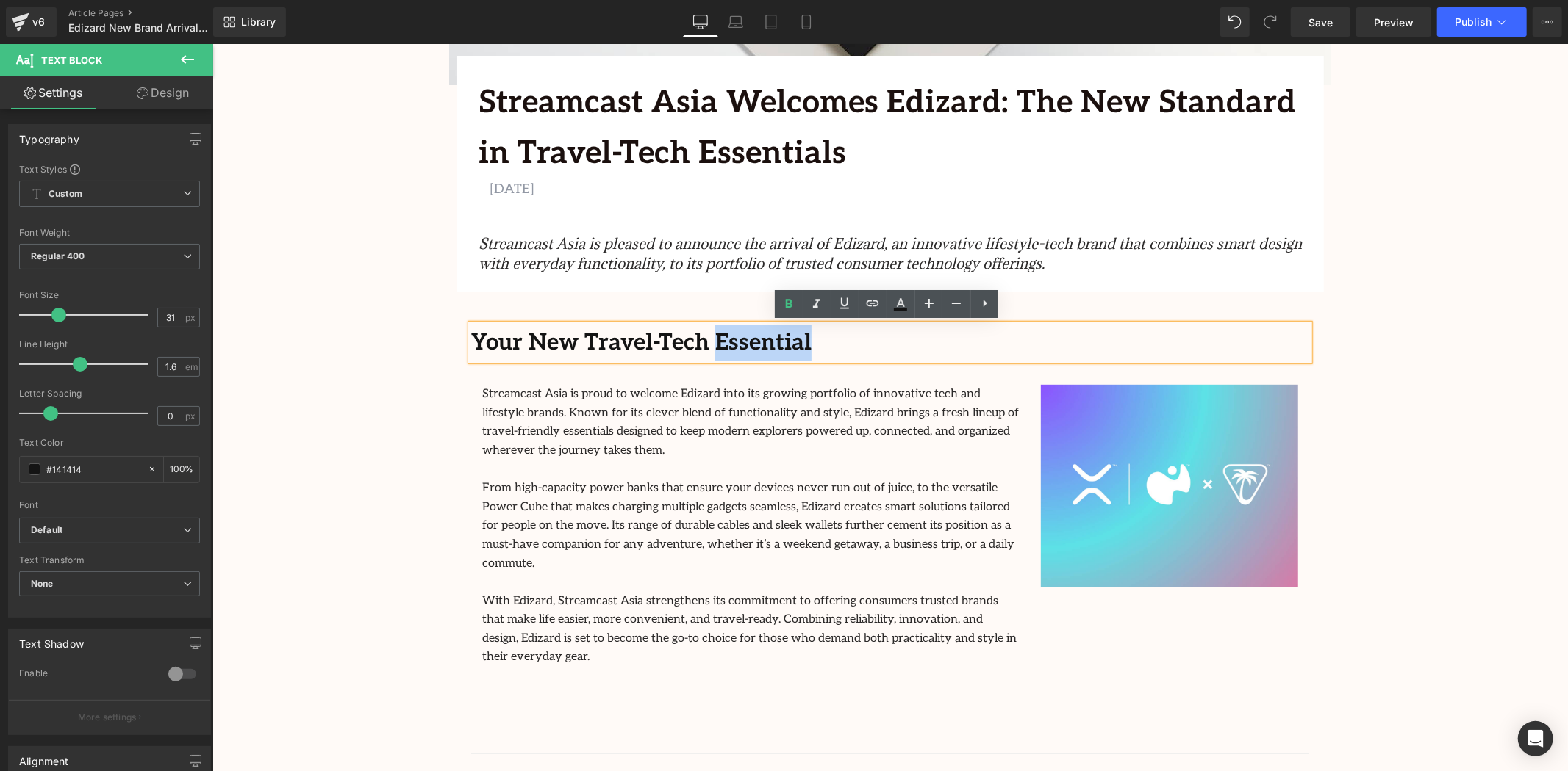
drag, startPoint x: 785, startPoint y: 342, endPoint x: 693, endPoint y: 345, distance: 92.0
click at [693, 345] on p "Your New Travel-Tech Essential" at bounding box center [889, 342] width 838 height 37
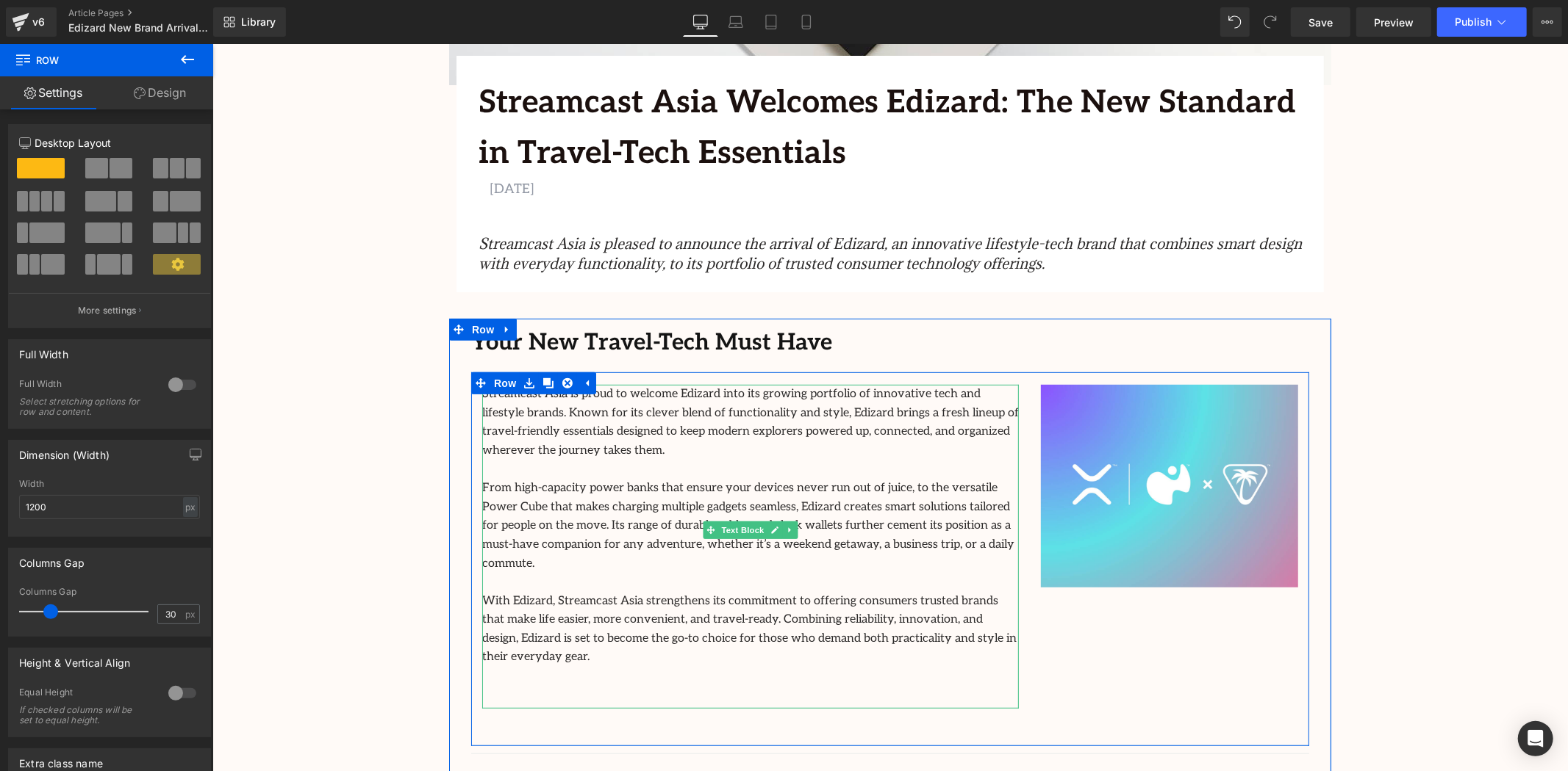
click at [595, 396] on p "Streamcast Asia is proud to welcome Edizard into its growing portfolio of innov…" at bounding box center [749, 422] width 536 height 75
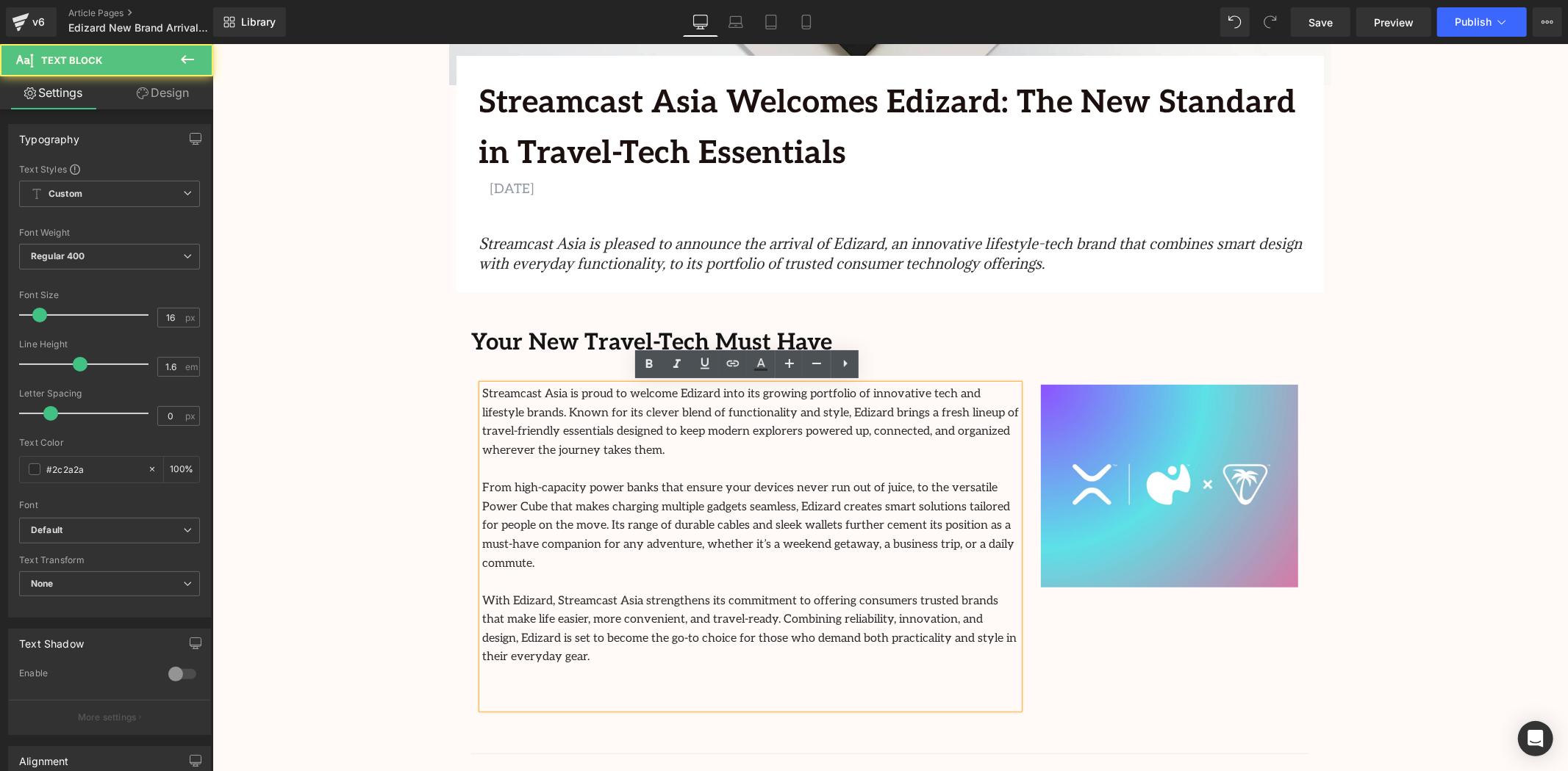
click at [630, 399] on p "Streamcast Asia is proud to welcome Edizard into its growing portfolio of innov…" at bounding box center [749, 422] width 536 height 75
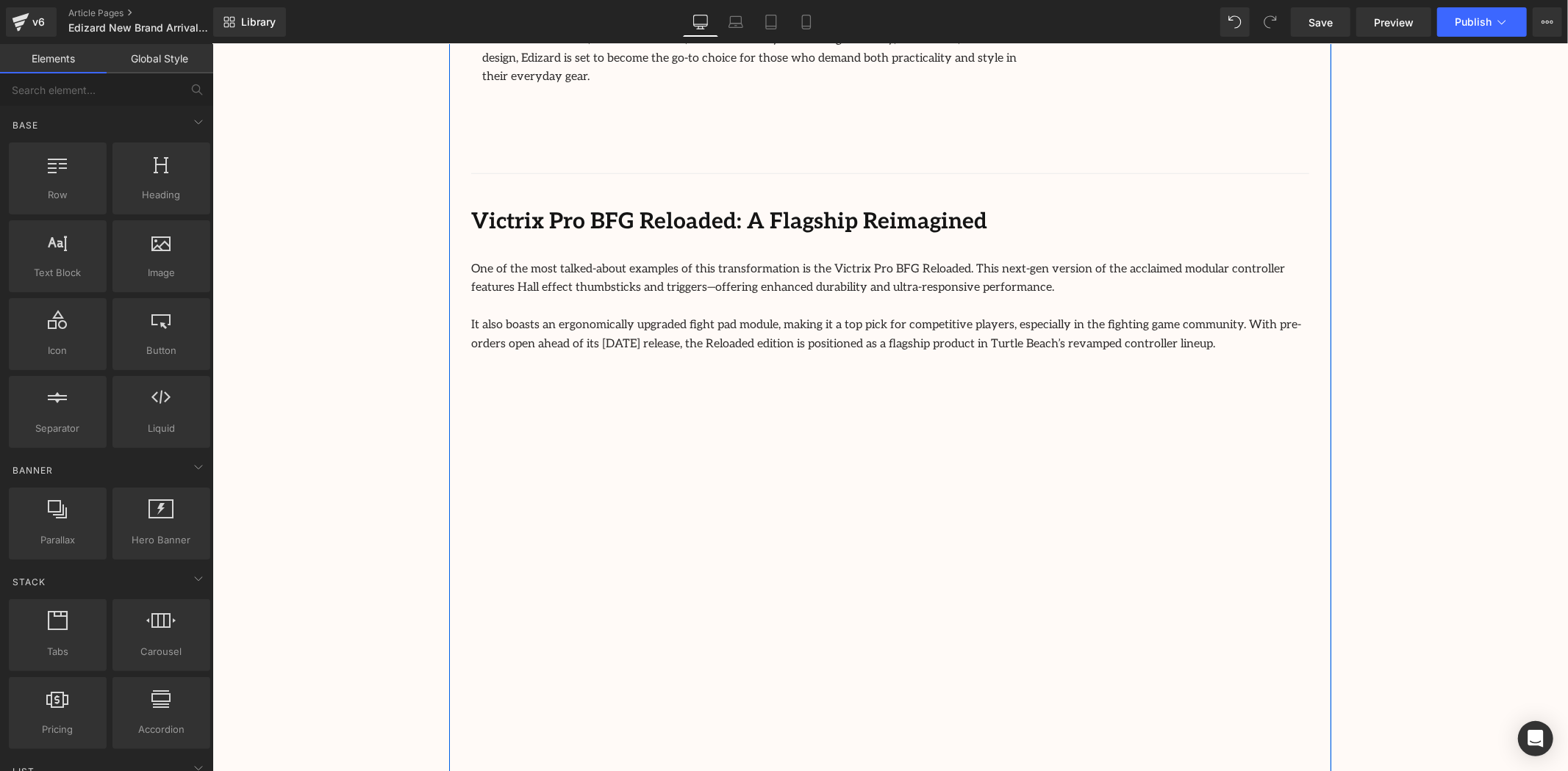
scroll to position [979, 0]
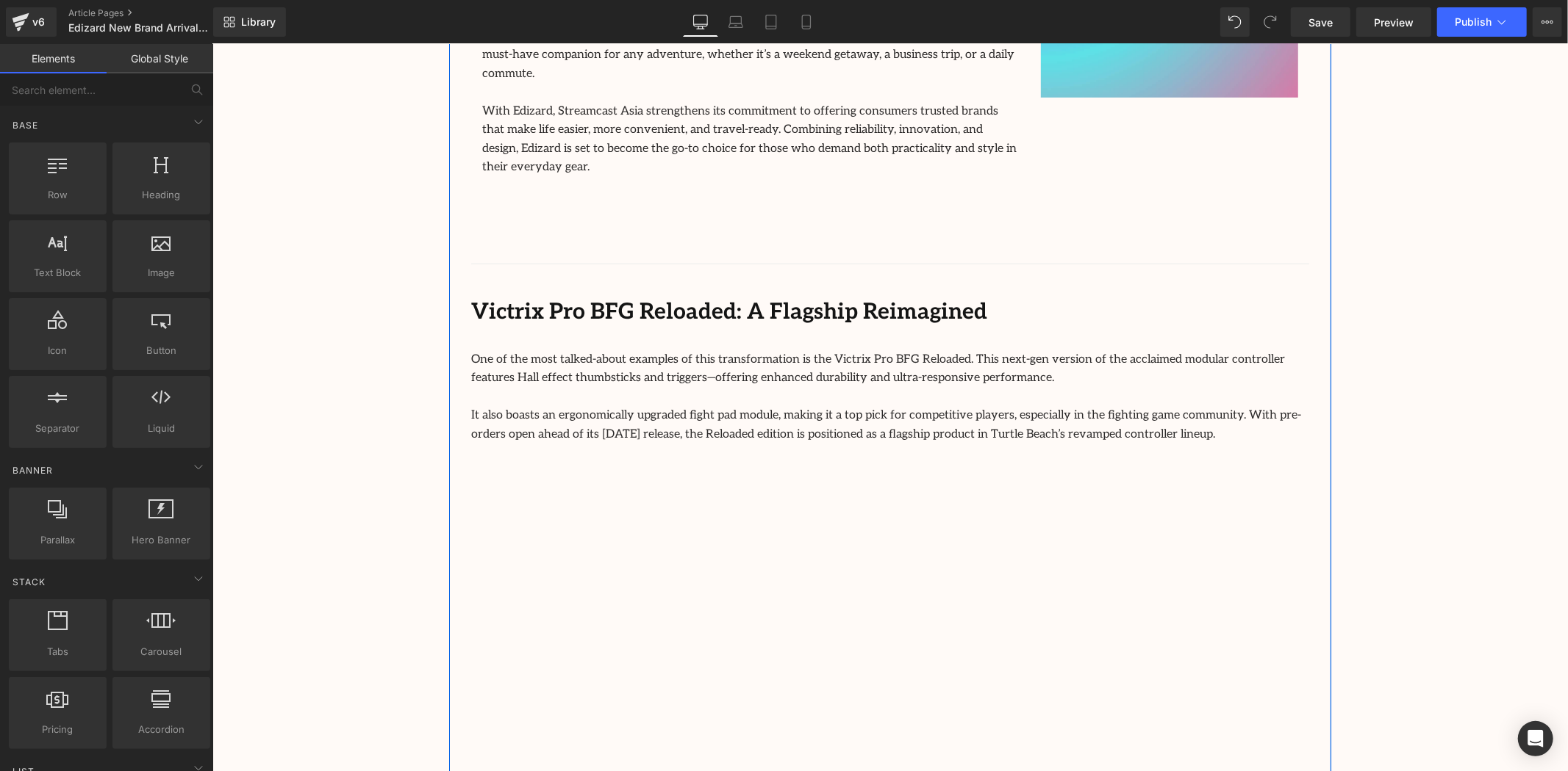
click at [968, 408] on span "It also boasts an ergonomically upgraded fight pad module, making it a top pick…" at bounding box center [885, 424] width 830 height 33
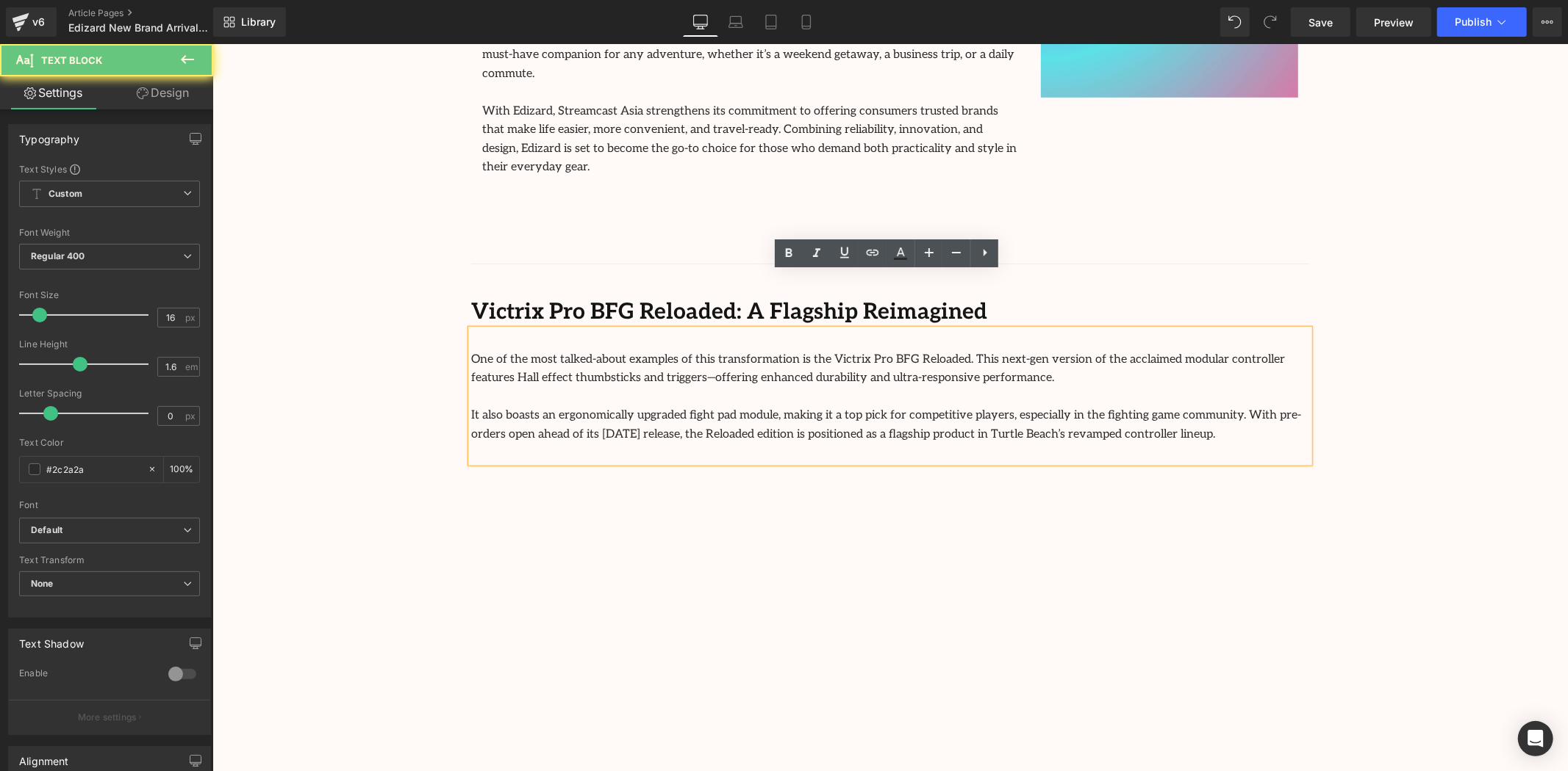
click at [1093, 406] on p "It also boasts an ergonomically upgraded fight pad module, making it a top pick…" at bounding box center [889, 424] width 838 height 38
drag, startPoint x: 1086, startPoint y: 375, endPoint x: 466, endPoint y: 303, distance: 624.2
click at [470, 329] on div "One of the most talked-about examples of this transformation is the Victrix Pro…" at bounding box center [889, 396] width 838 height 134
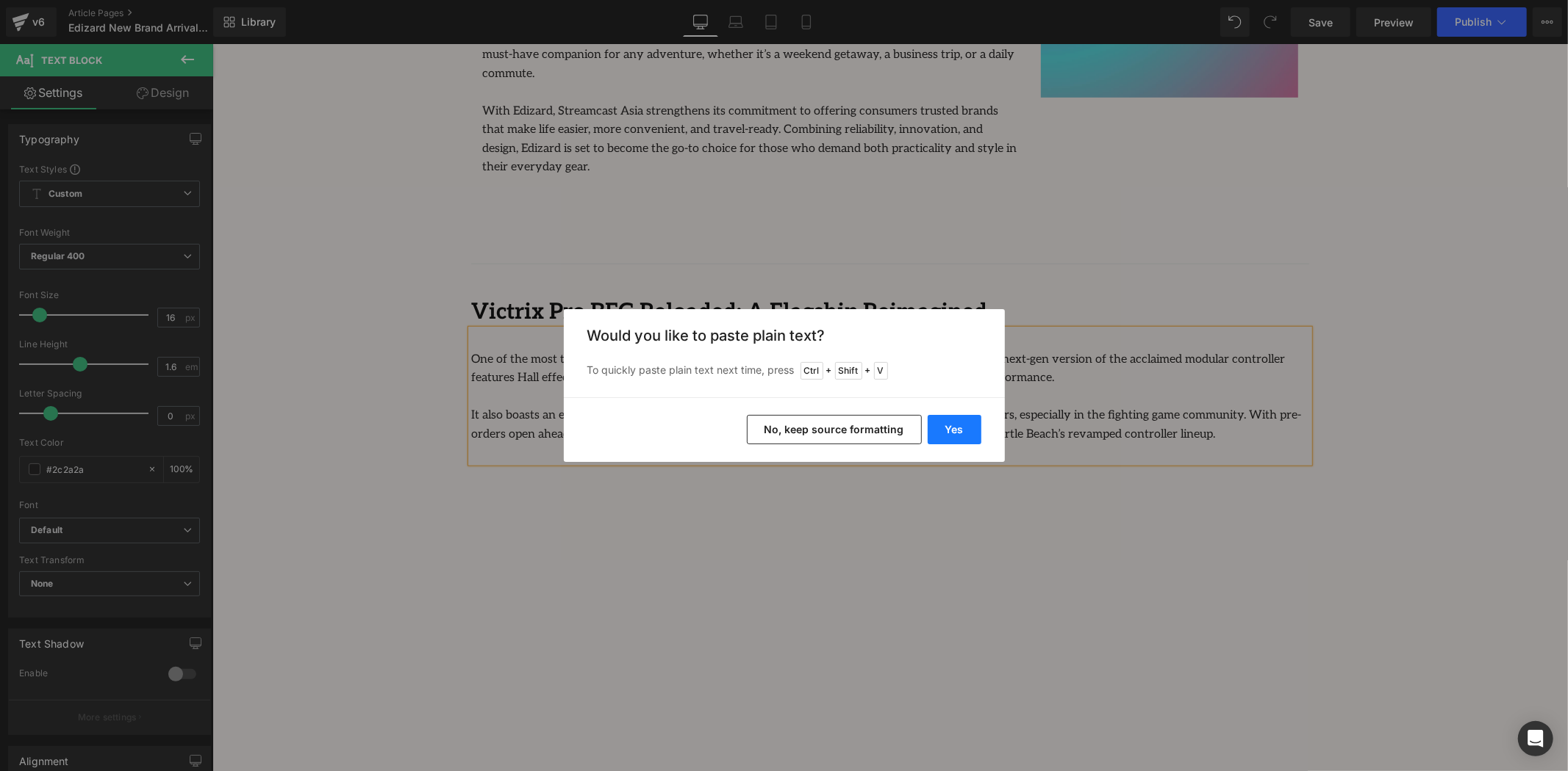
click at [954, 429] on button "Yes" at bounding box center [954, 430] width 54 height 29
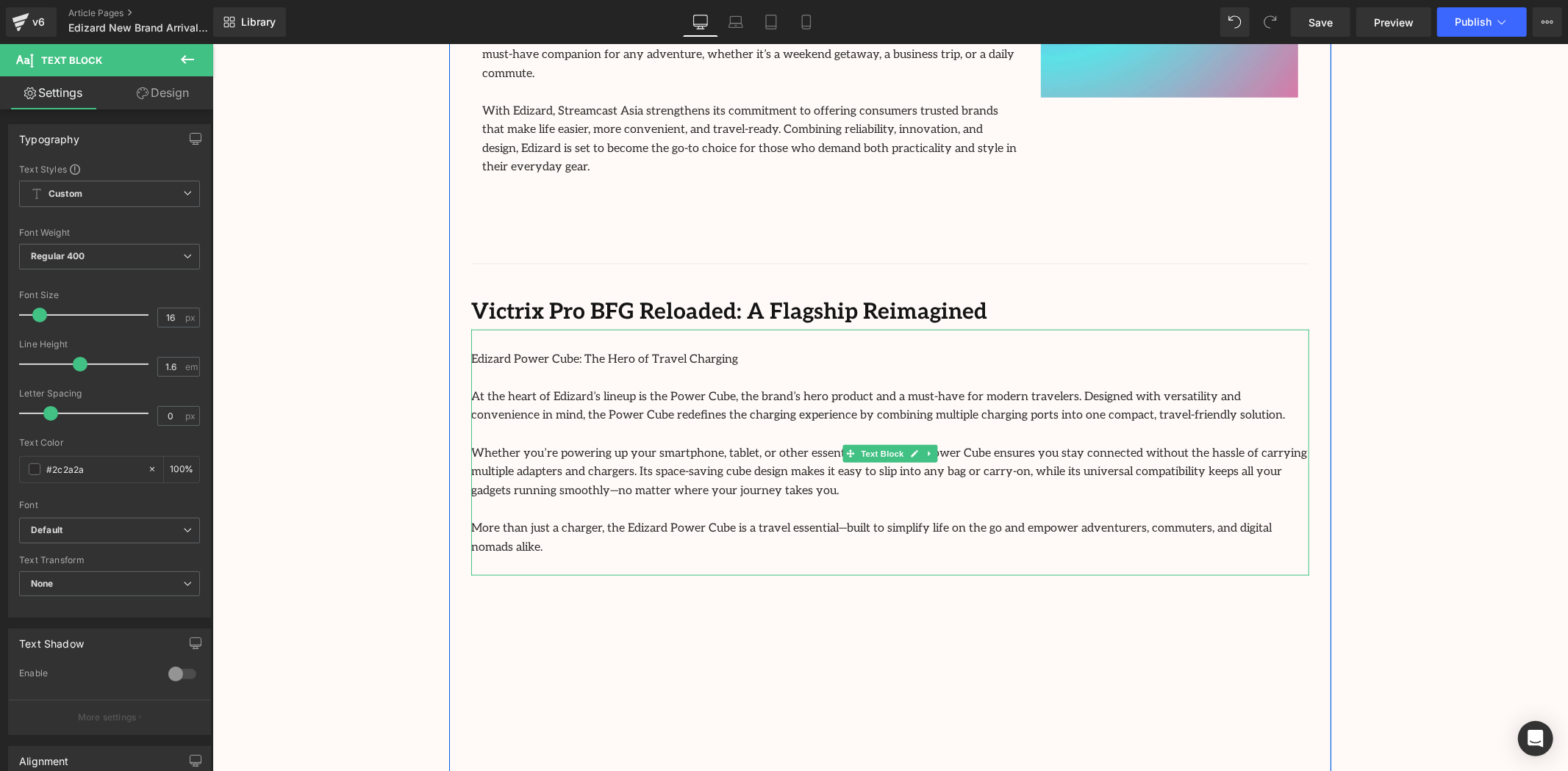
click at [705, 350] on p "Edizard Power Cube: The Hero of Travel Charging" at bounding box center [889, 359] width 838 height 19
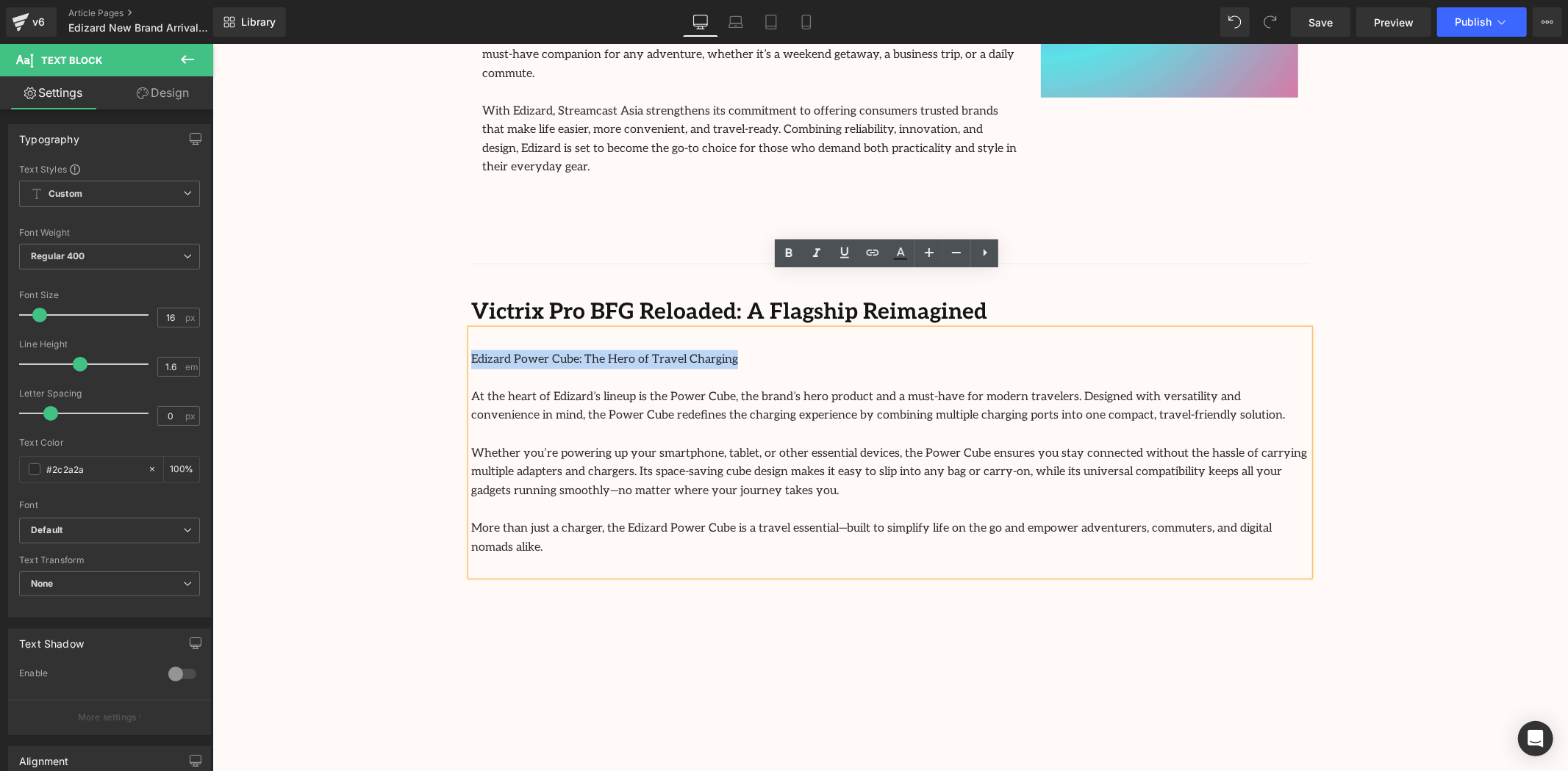
drag, startPoint x: 710, startPoint y: 301, endPoint x: 466, endPoint y: 298, distance: 244.0
click at [470, 350] on p "Edizard Power Cube: The Hero of Travel Charging" at bounding box center [889, 359] width 838 height 19
copy p "Edizard Power Cube: The Hero of Travel Charging"
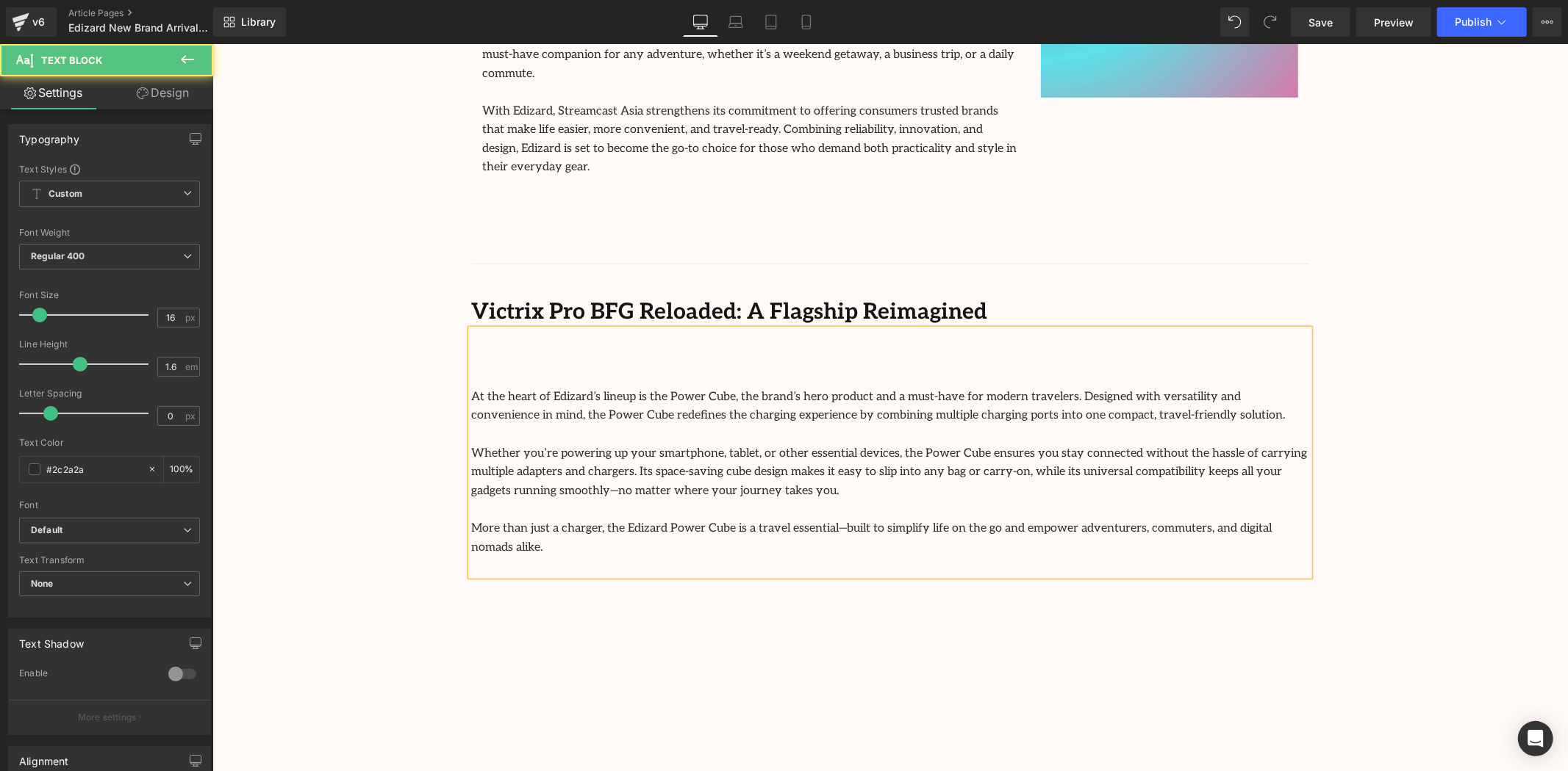
click at [470, 387] on p "At the heart of Edizard’s lineup is the Power Cube, the brand’s hero product an…" at bounding box center [889, 406] width 838 height 38
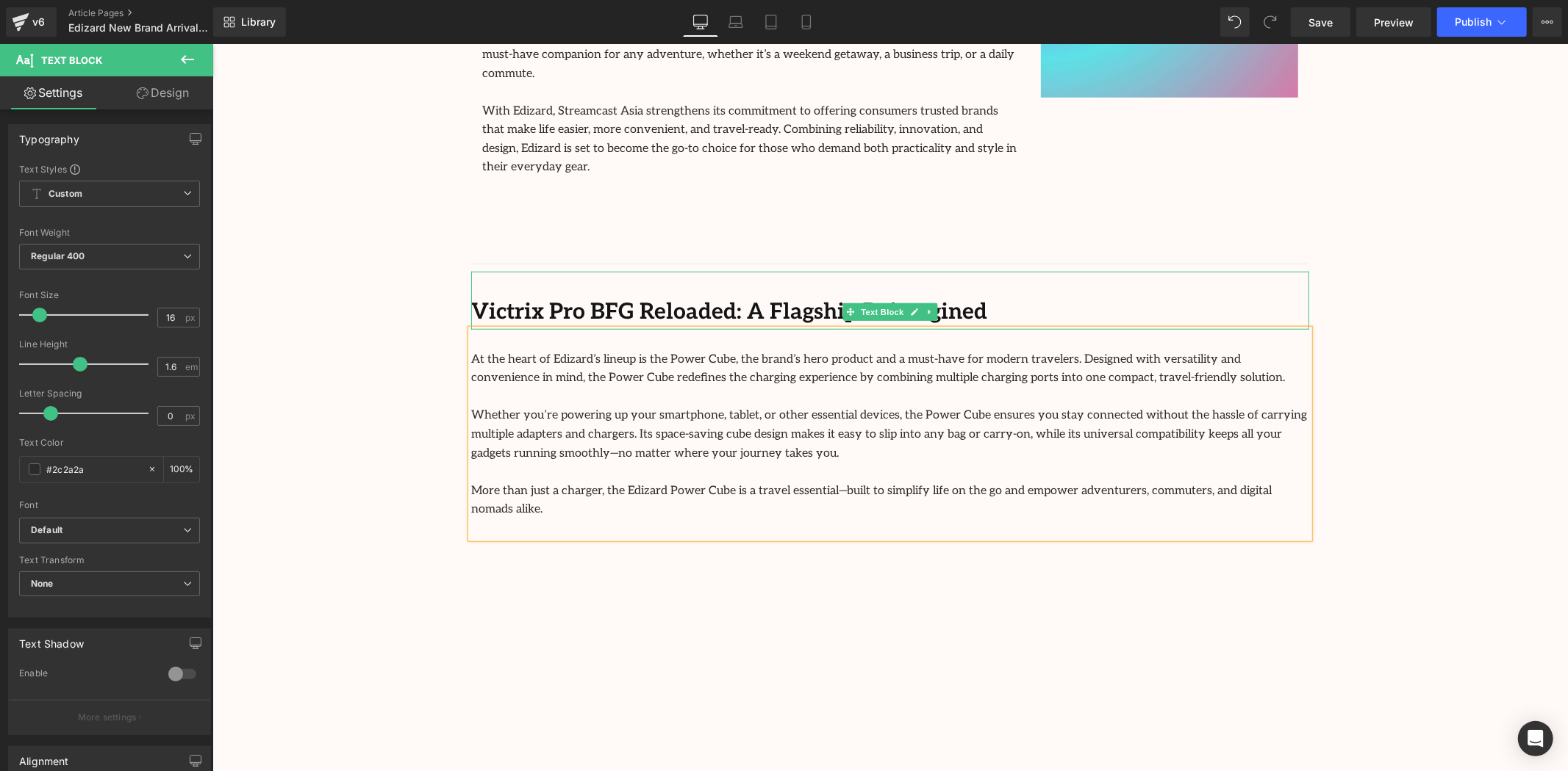
click at [945, 298] on strong "Victrix Pro BFG Reloaded: A Flagship Reimagined" at bounding box center [728, 311] width 516 height 27
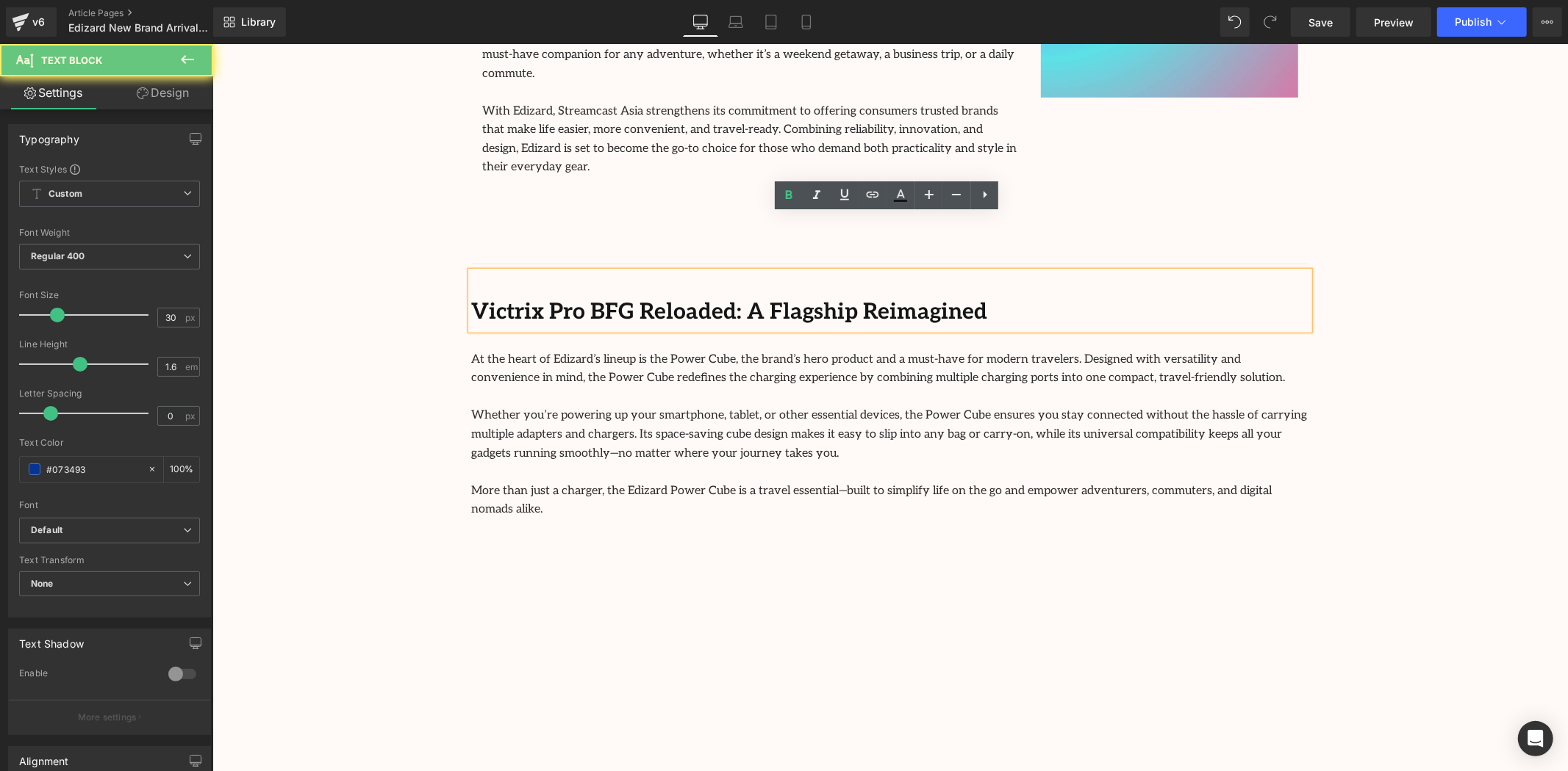
click at [930, 298] on strong "Victrix Pro BFG Reloaded: A Flagship Reimagined" at bounding box center [728, 311] width 516 height 27
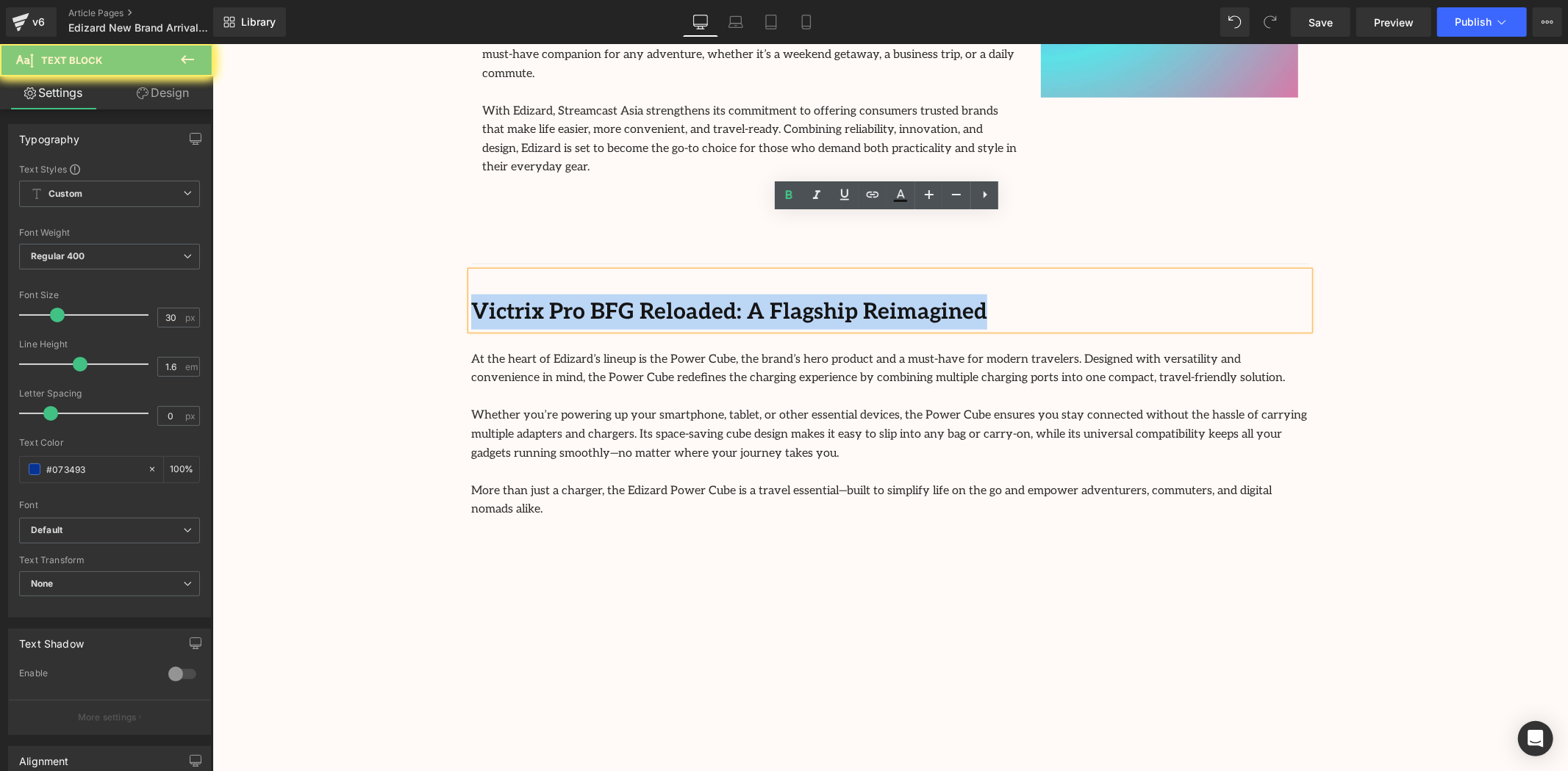
click at [930, 298] on strong "Victrix Pro BFG Reloaded: A Flagship Reimagined" at bounding box center [728, 311] width 516 height 27
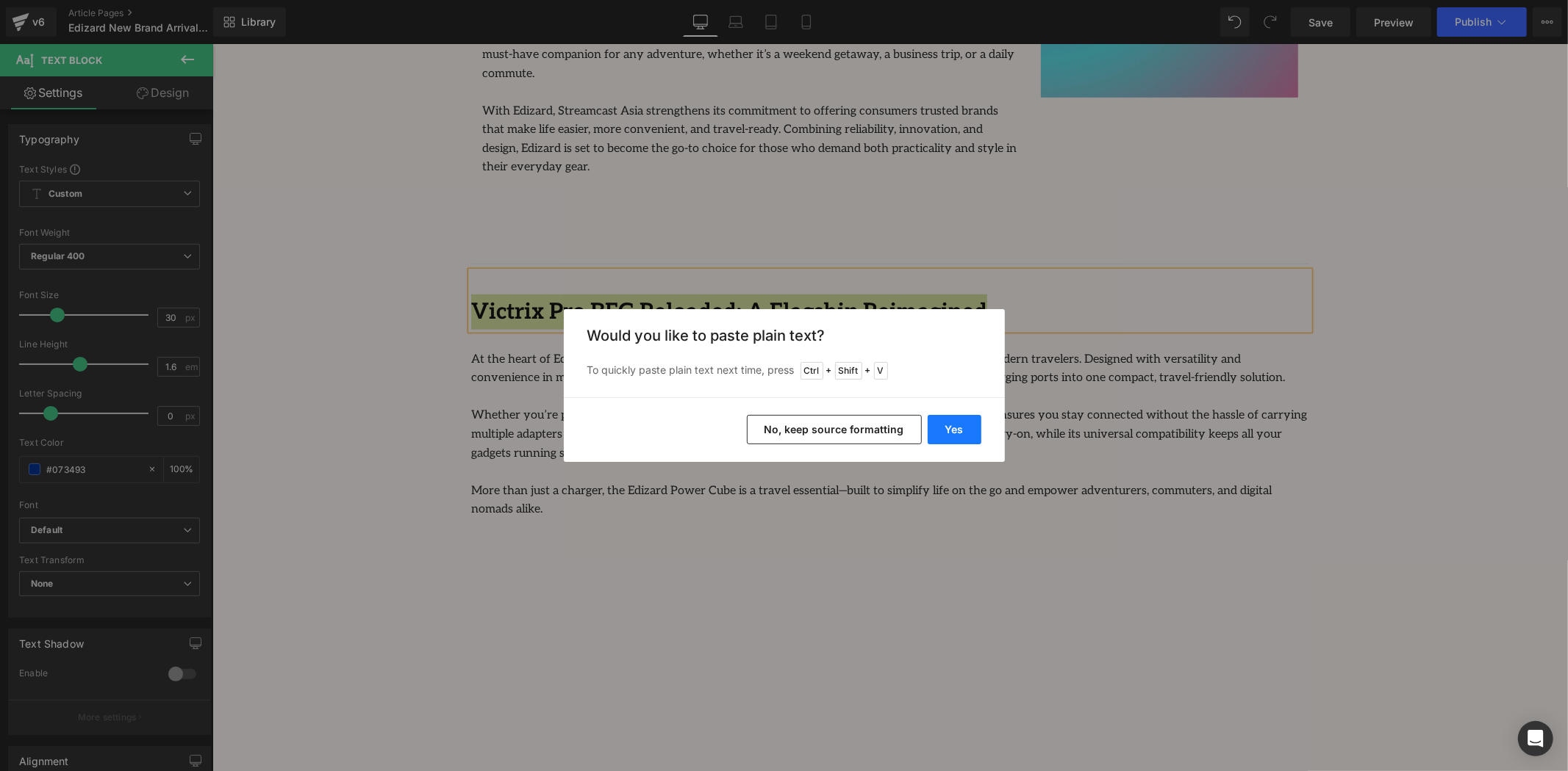
click at [946, 423] on button "Yes" at bounding box center [954, 430] width 54 height 29
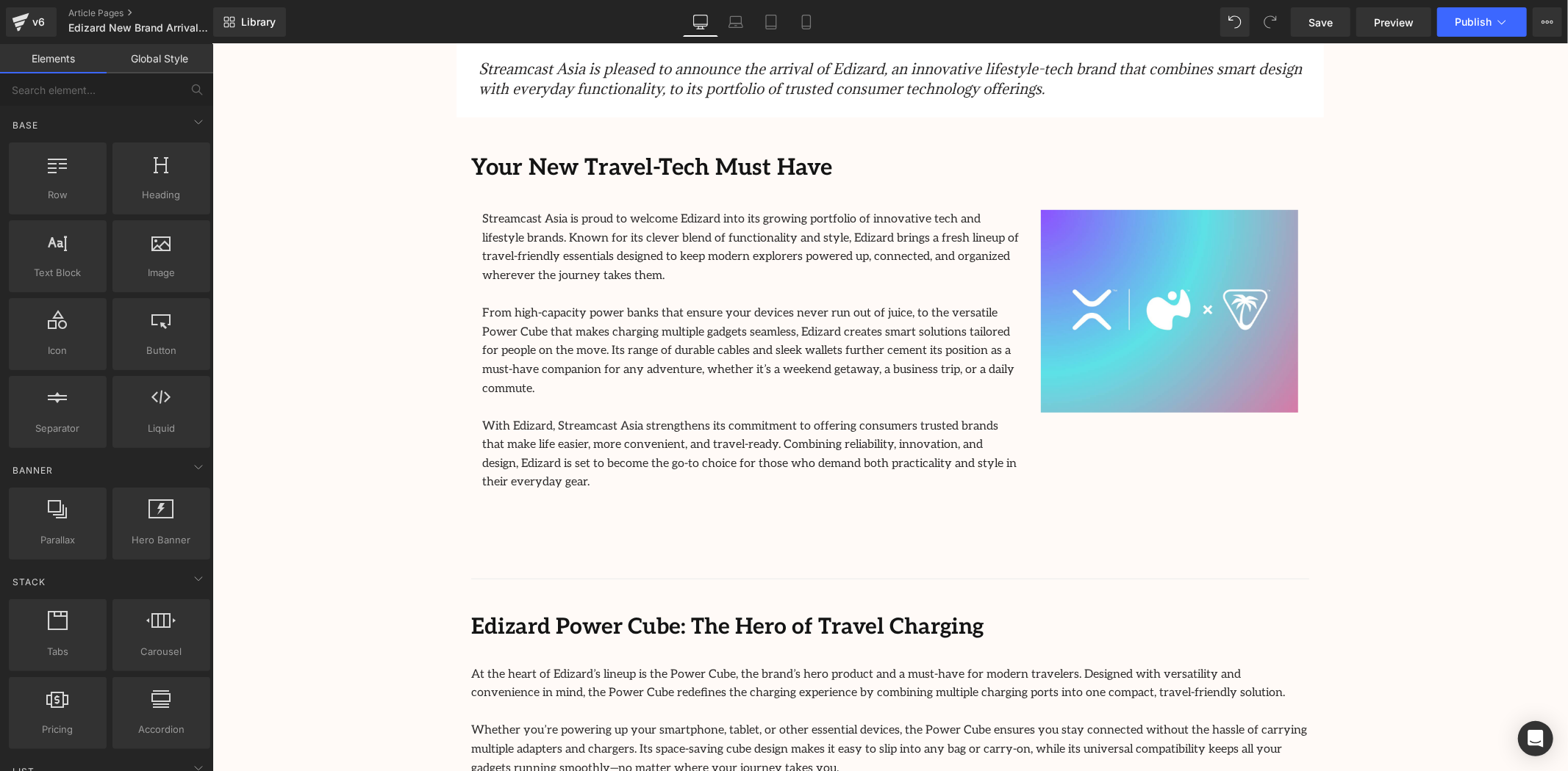
scroll to position [652, 0]
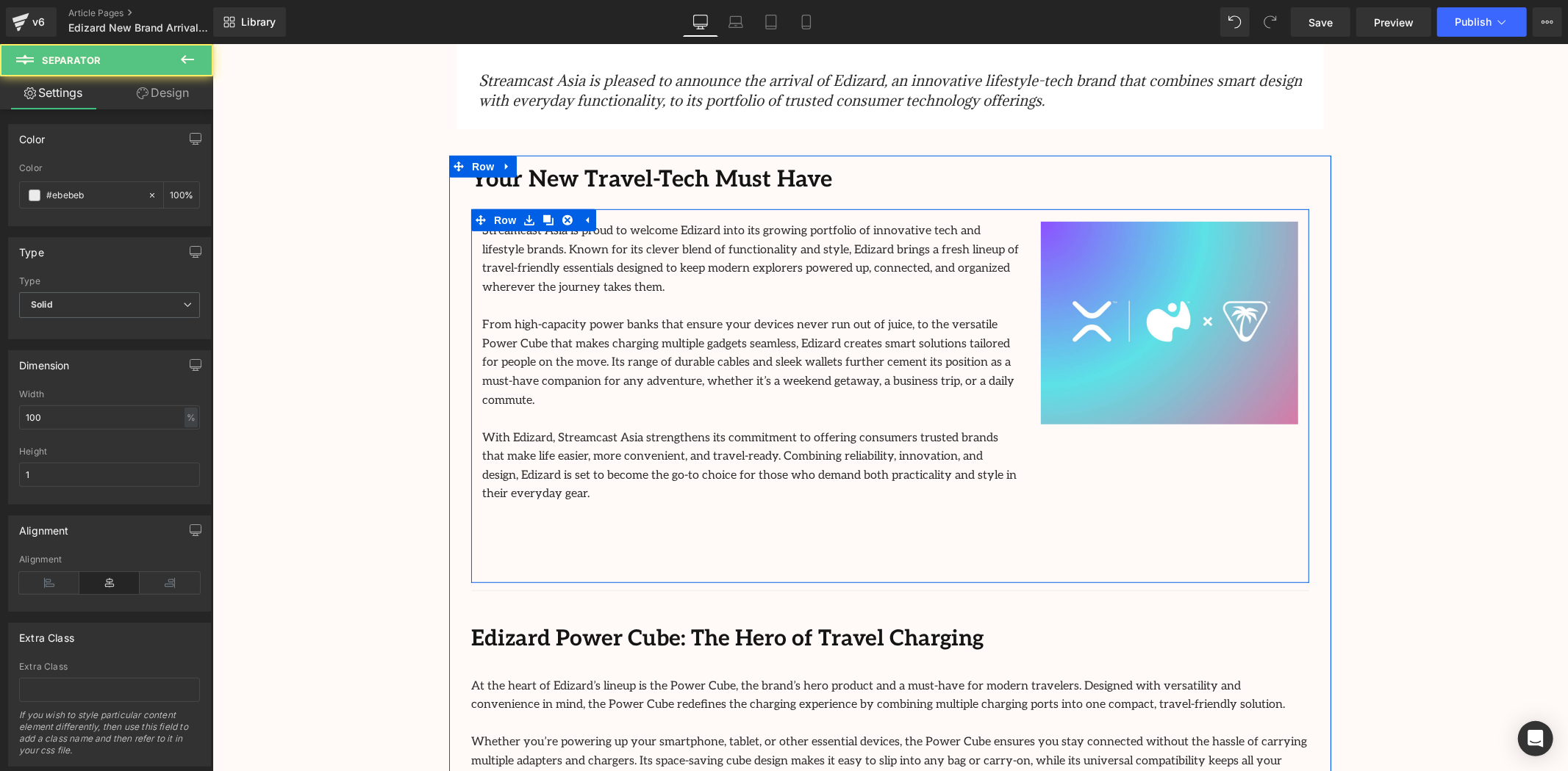
drag, startPoint x: 943, startPoint y: 526, endPoint x: 939, endPoint y: 495, distance: 31.3
click at [939, 495] on div "Your New Travel-Tech Must Have Text Block Streamcast Asia is proud to welcome E…" at bounding box center [889, 758] width 882 height 1208
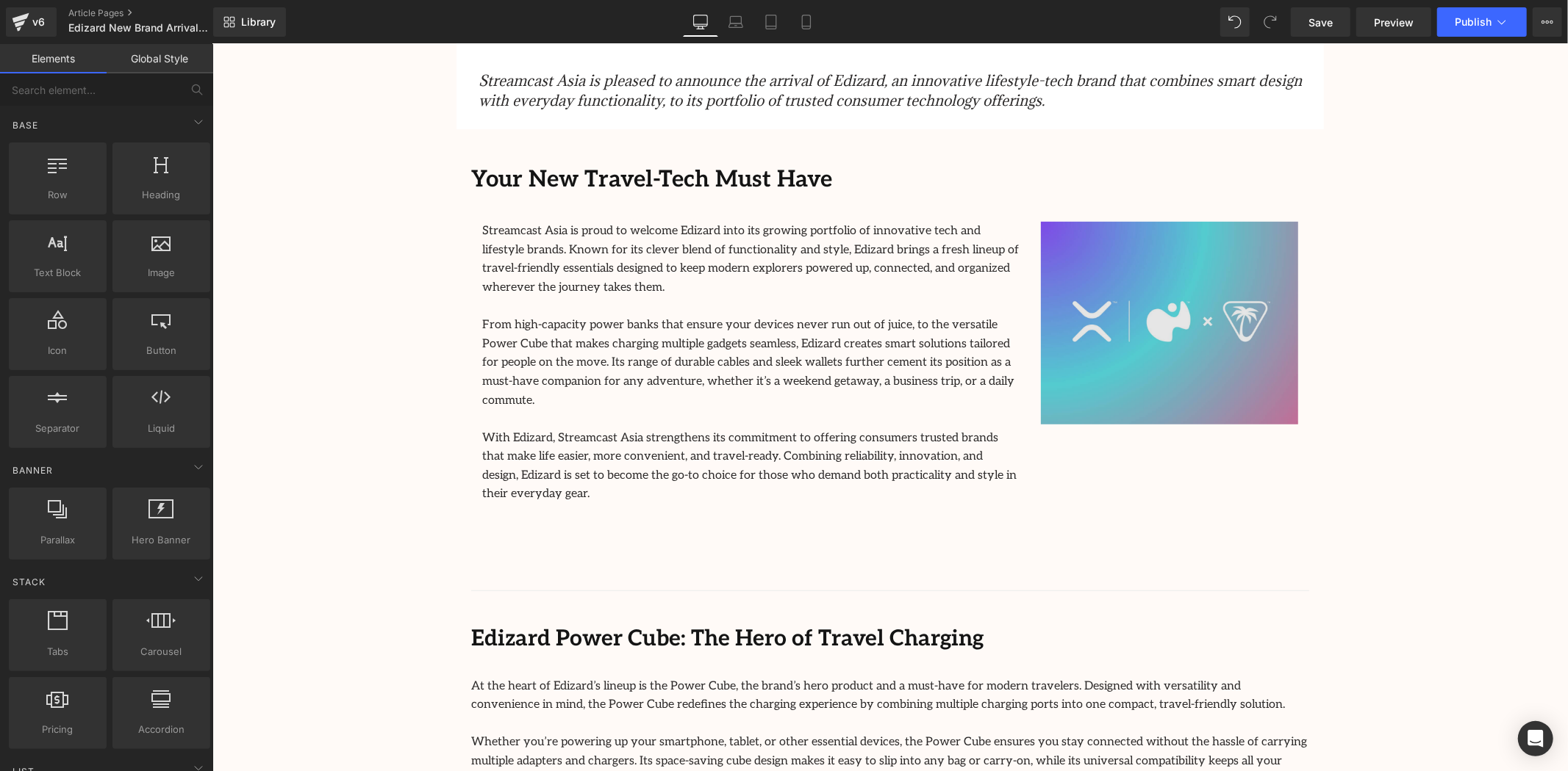
click at [1239, 284] on img at bounding box center [1169, 322] width 257 height 203
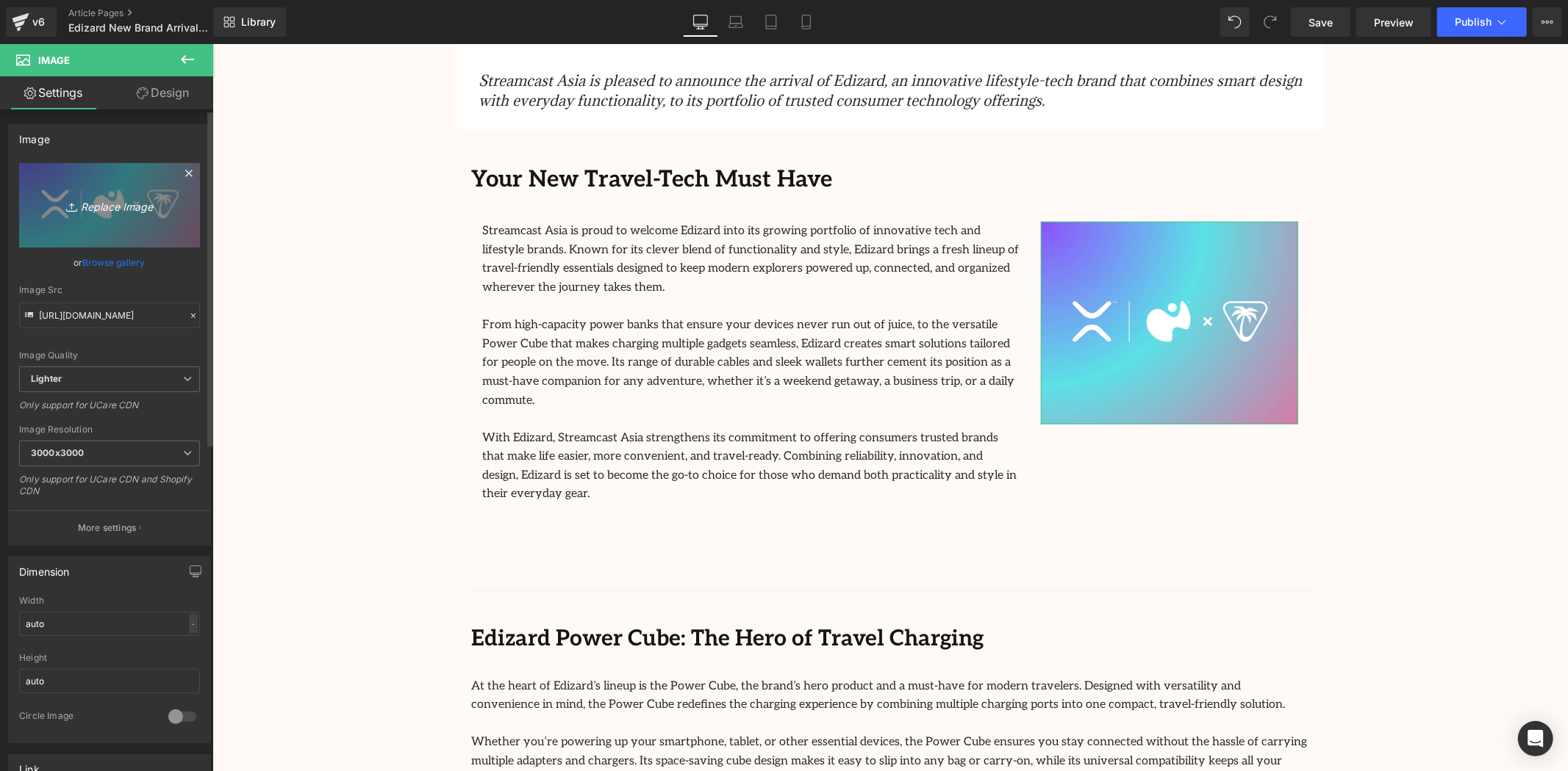
click at [108, 200] on icon "Replace Image" at bounding box center [110, 205] width 118 height 18
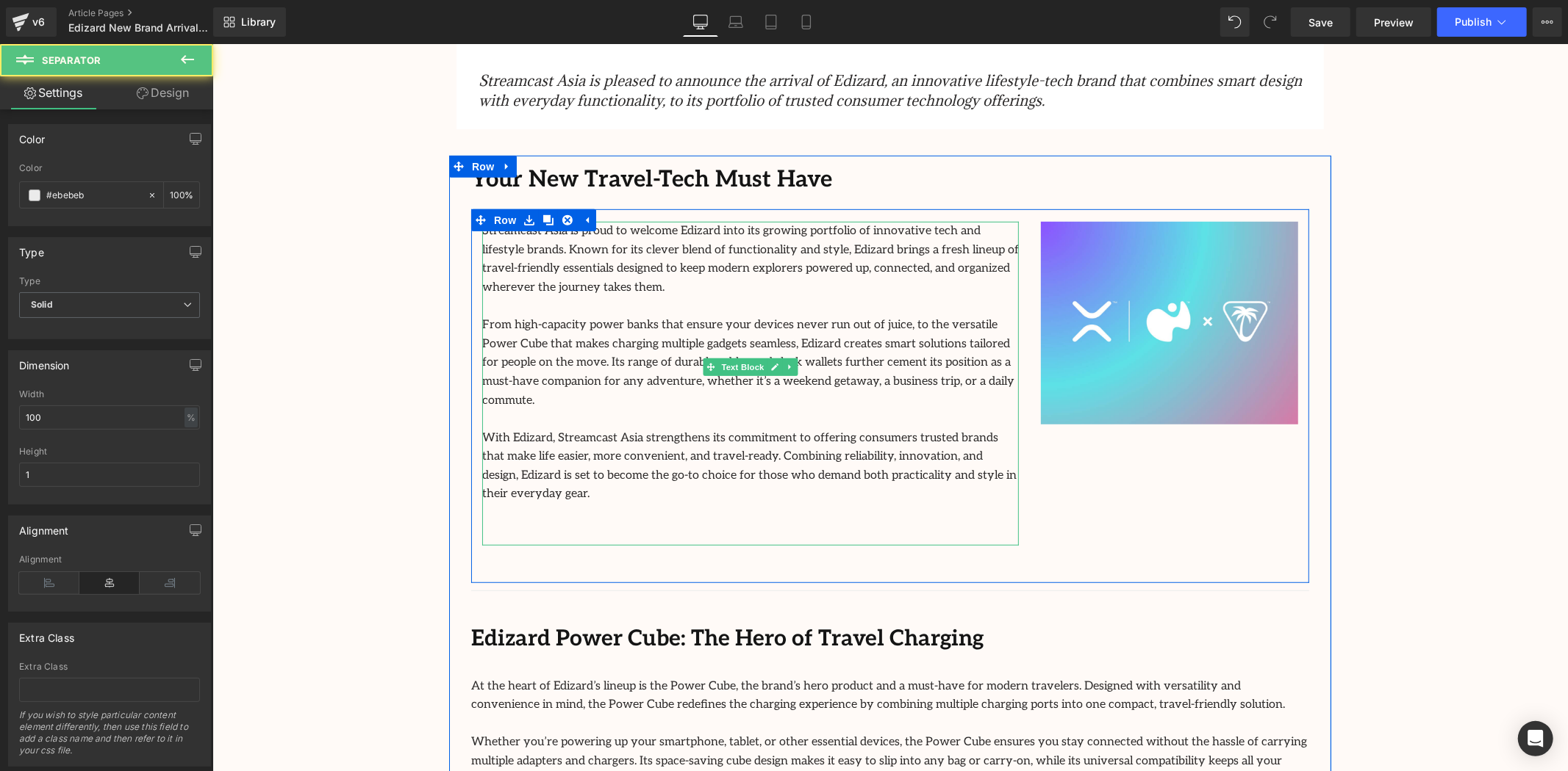
drag, startPoint x: 955, startPoint y: 528, endPoint x: 965, endPoint y: 499, distance: 30.7
click at [951, 472] on div "Your New Travel-Tech Must Have Text Block Streamcast Asia is proud to welcome E…" at bounding box center [889, 758] width 882 height 1208
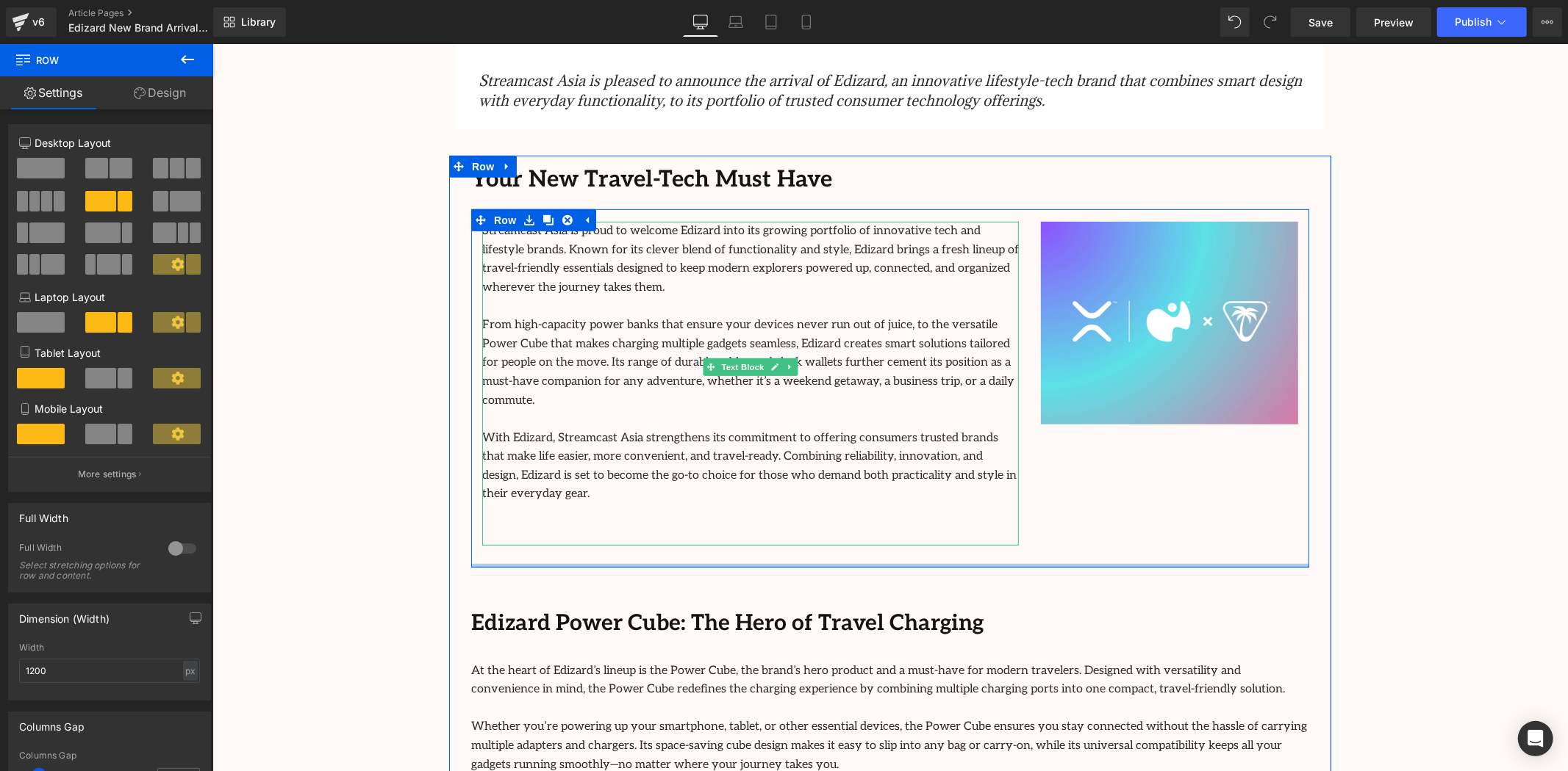
drag, startPoint x: 973, startPoint y: 512, endPoint x: 976, endPoint y: 472, distance: 40.1
click at [976, 472] on div "Streamcast Asia is proud to welcome Edizard into its growing portfolio of innov…" at bounding box center [889, 387] width 838 height 359
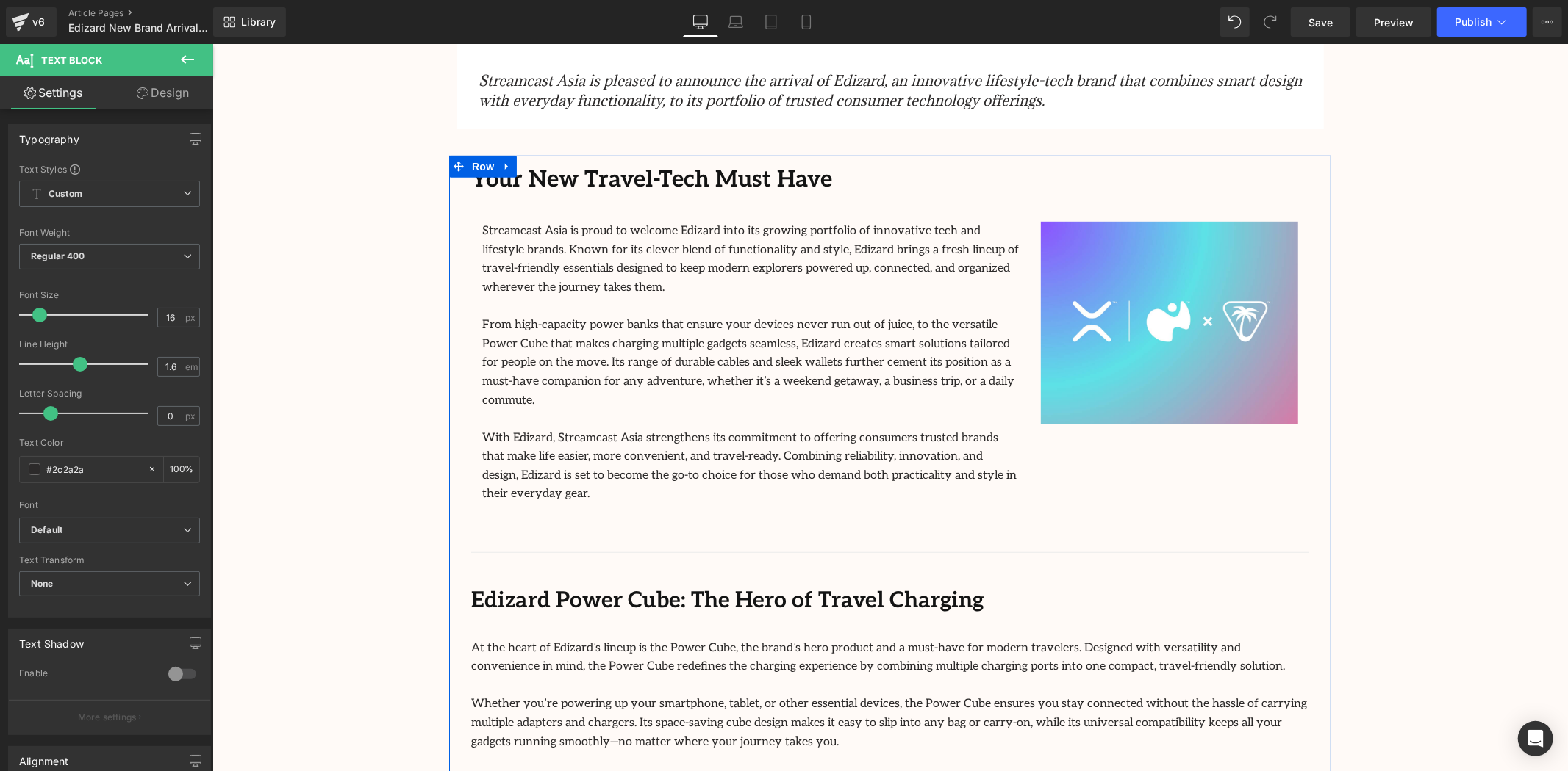
drag, startPoint x: 917, startPoint y: 485, endPoint x: 953, endPoint y: 497, distance: 37.9
click at [924, 508] on div "Your New Travel-Tech Must Have Text Block Streamcast Asia is proud to welcome E…" at bounding box center [889, 739] width 882 height 1169
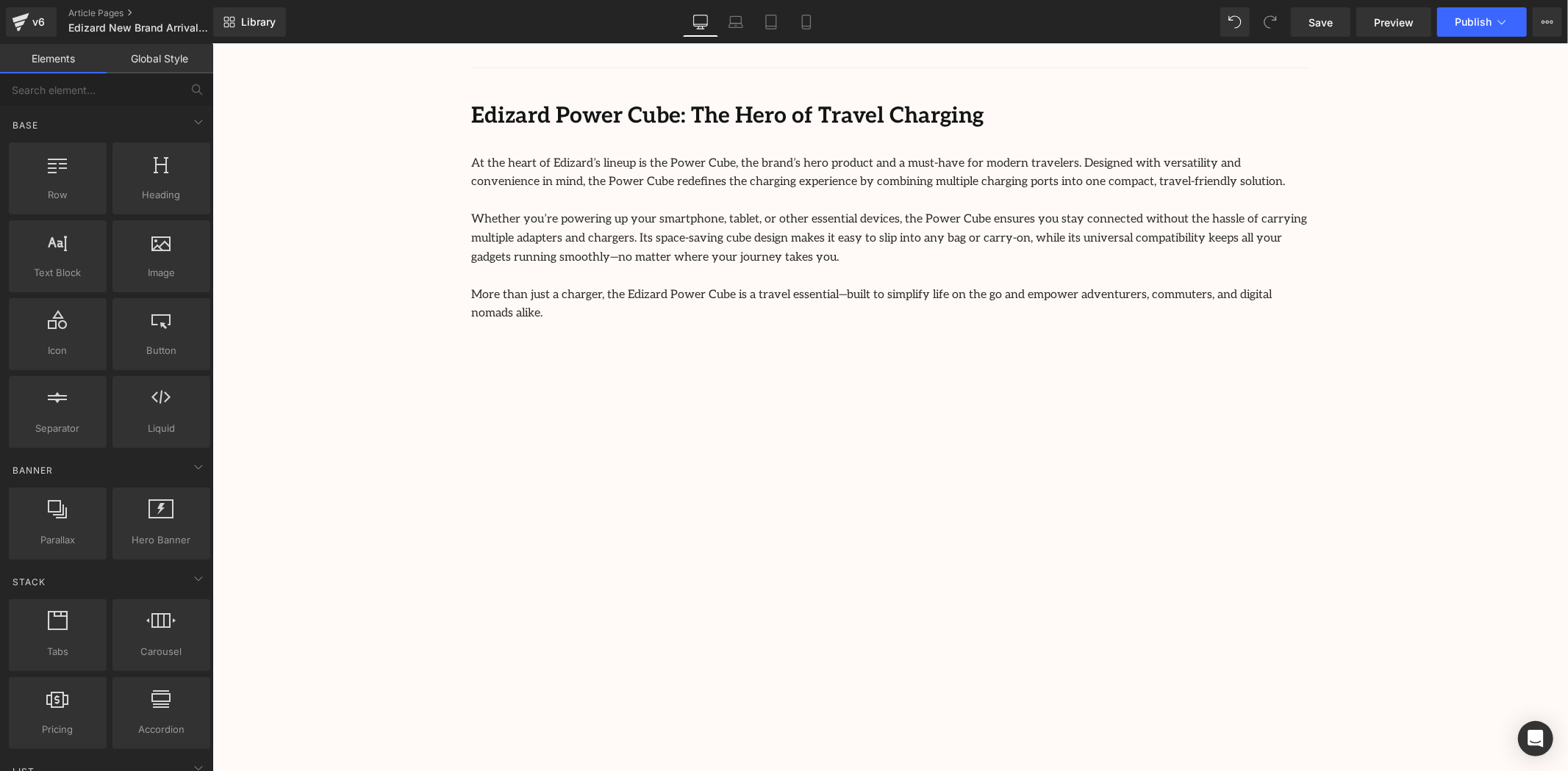
scroll to position [1142, 0]
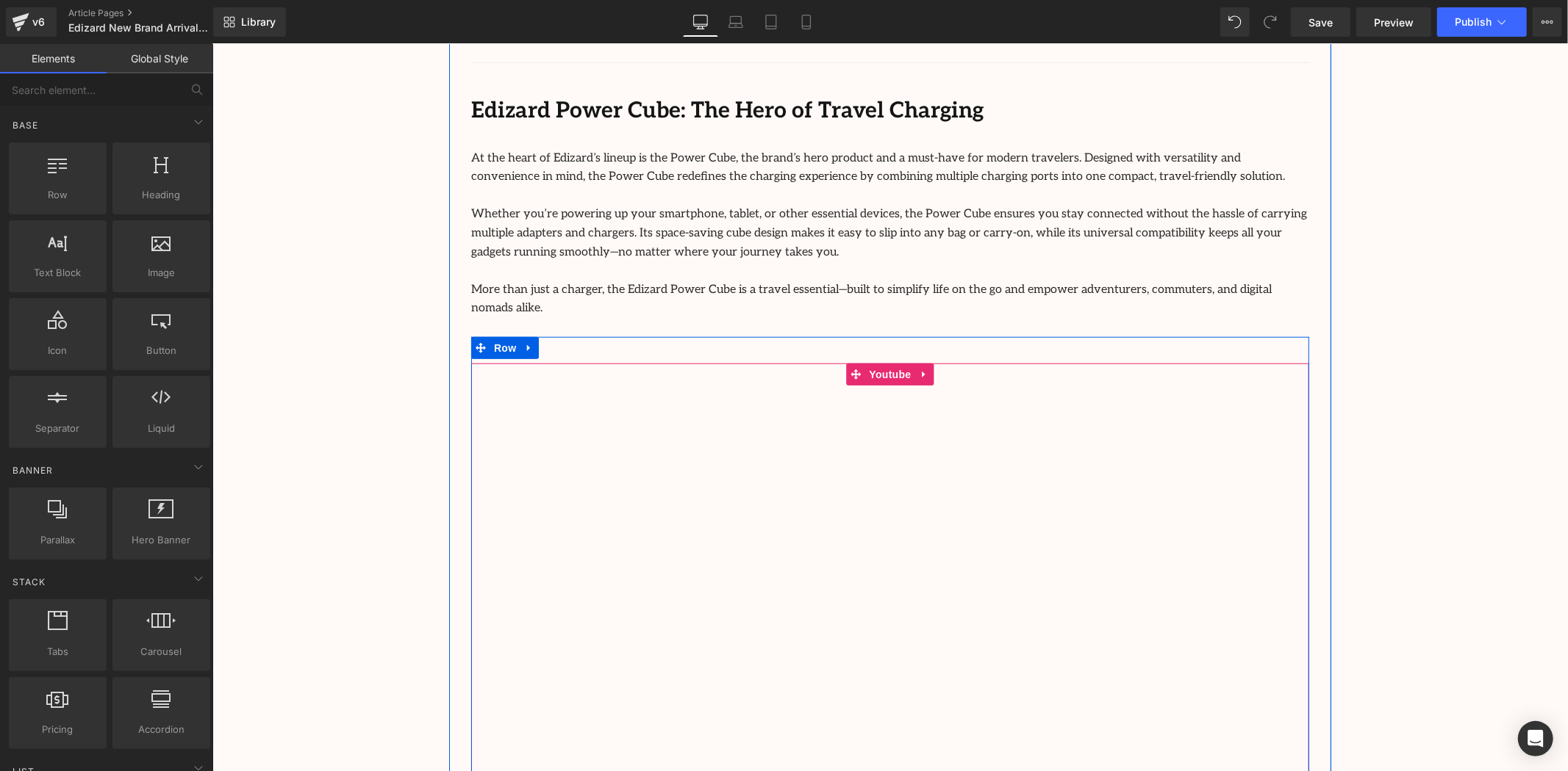
click at [815, 433] on div at bounding box center [889, 599] width 838 height 471
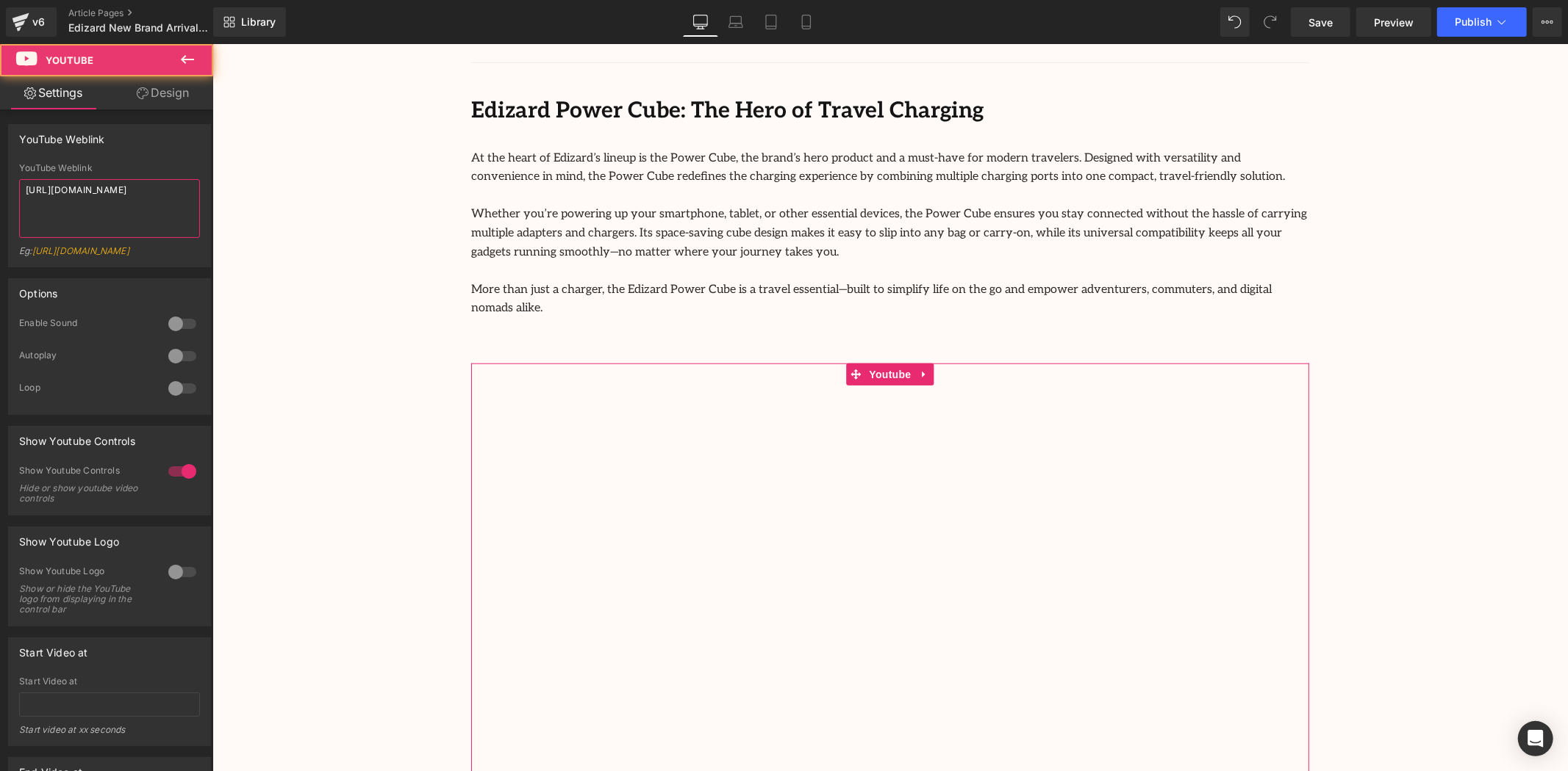
click at [79, 194] on textarea "https://www.youtube.com/watch?v=wdVQfElG71s" at bounding box center [109, 208] width 181 height 59
paste textarea "Lxc3Z59lACA"
type textarea "https://www.youtube.com/watch?v=Lxc3Z59lACA"
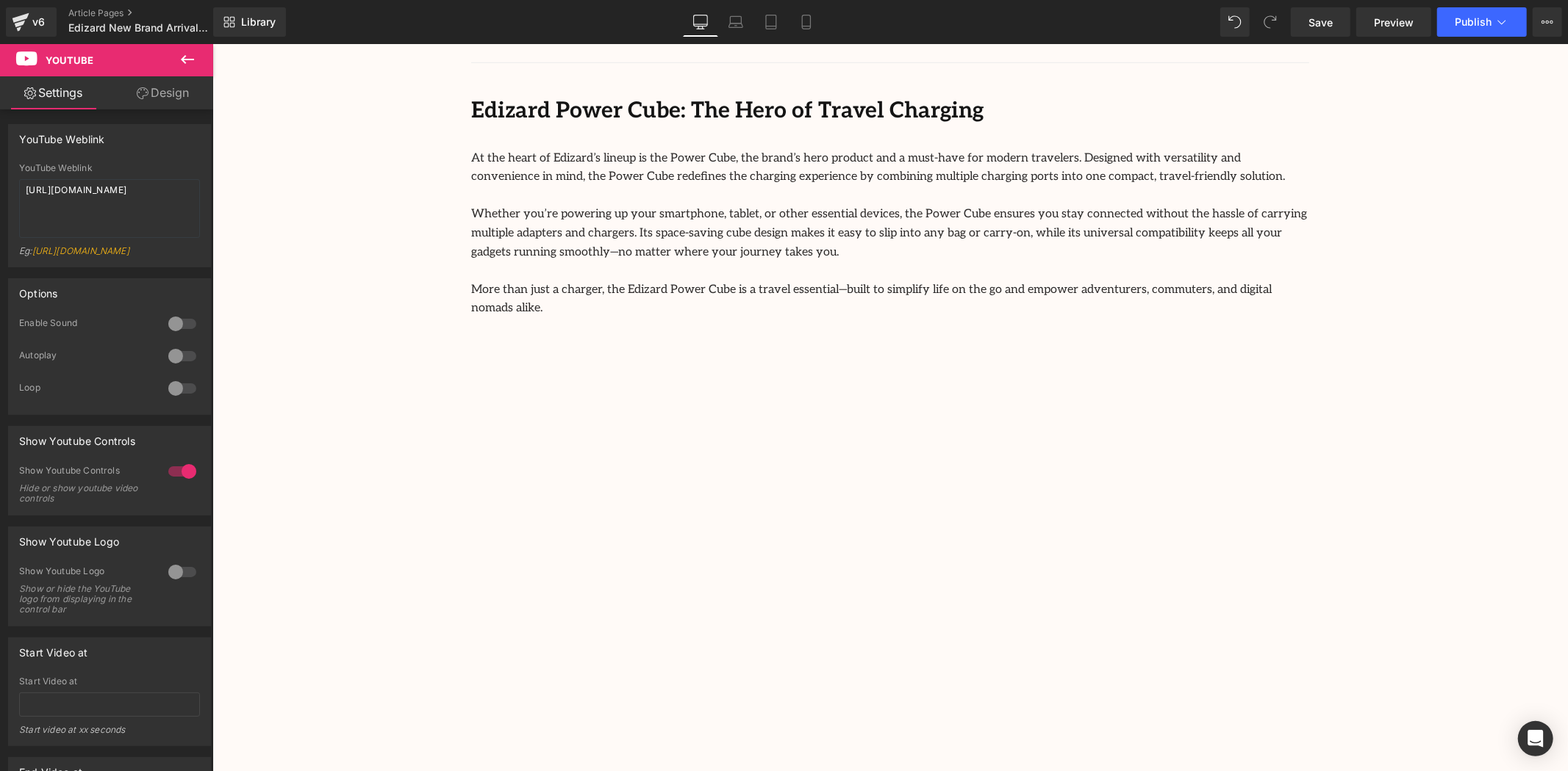
click at [298, 258] on div "Image Row 64px Streamcast Asia Welcomes Edizard: The New Standard in Travel-Tec…" at bounding box center [889, 739] width 1356 height 3443
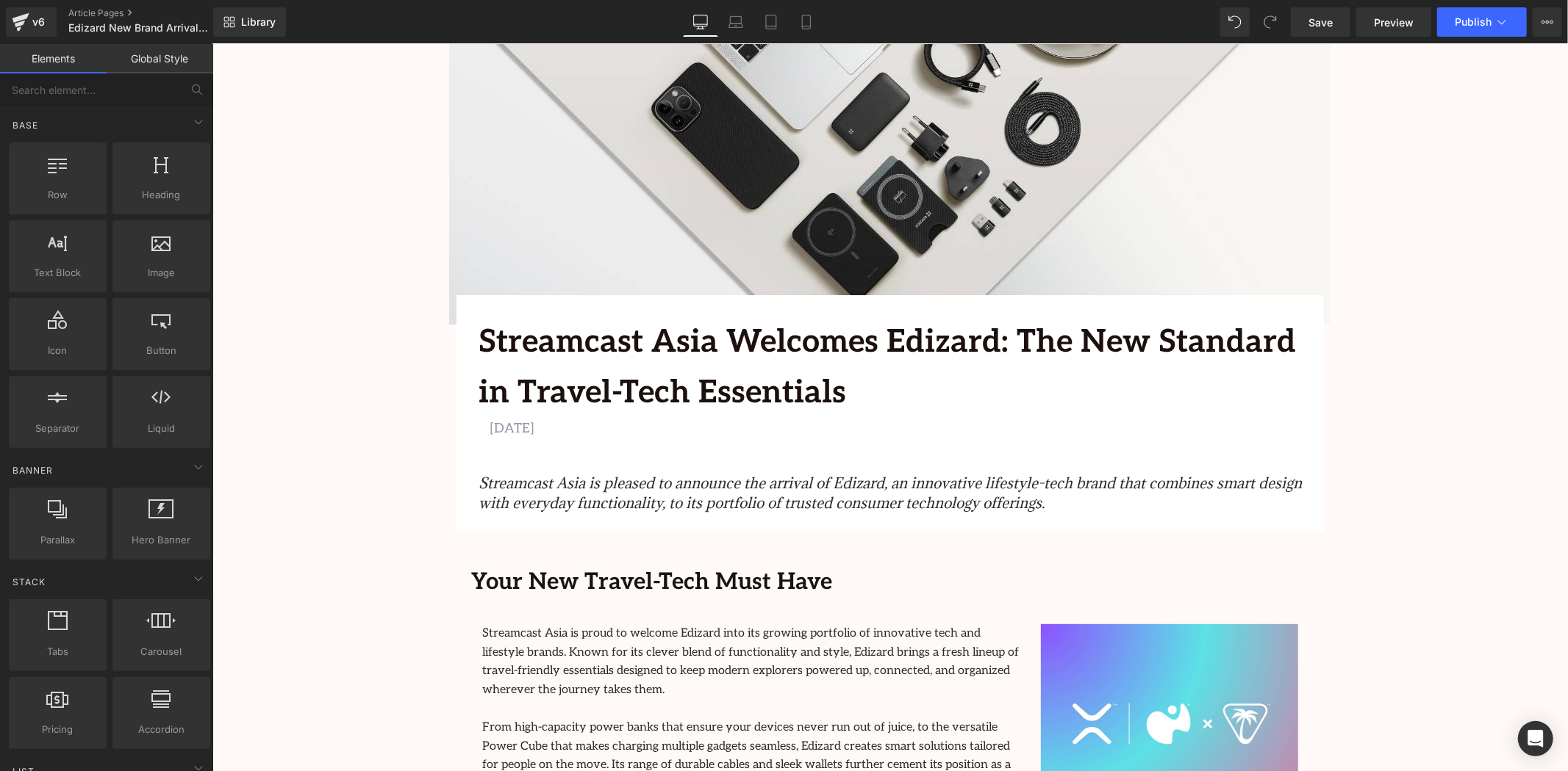
scroll to position [652, 0]
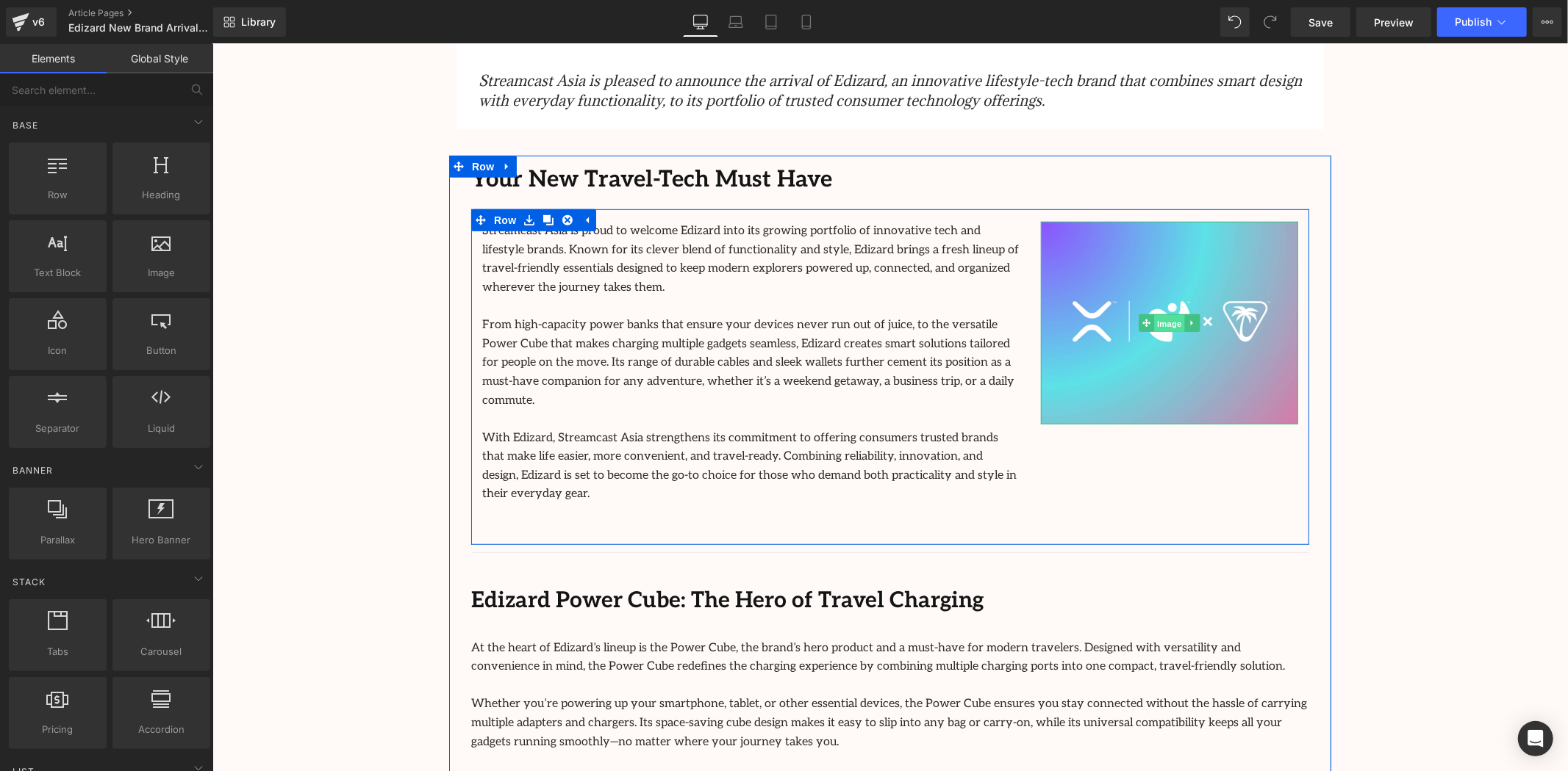
click at [1164, 321] on span "Image" at bounding box center [1169, 323] width 31 height 18
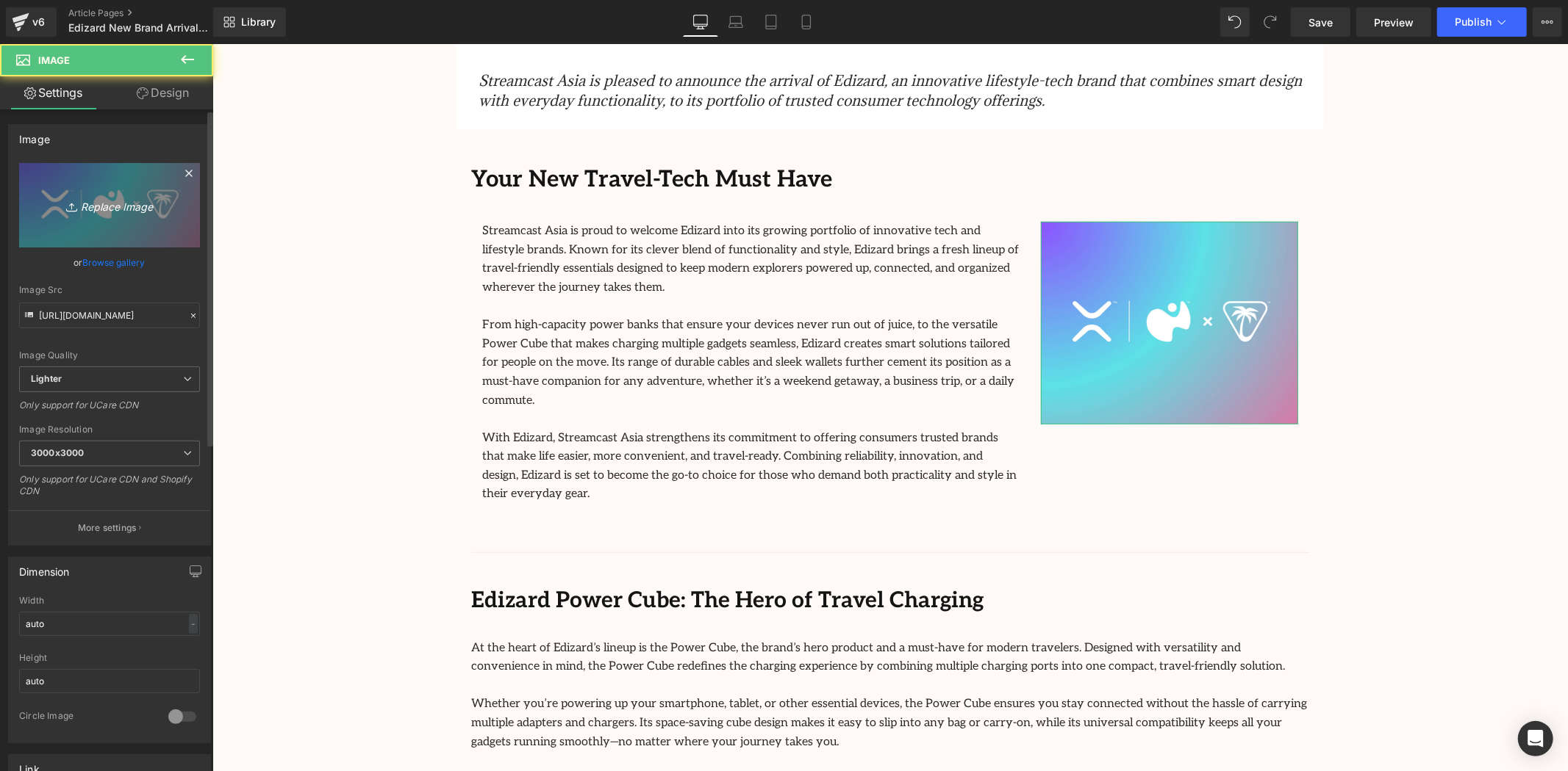
click at [97, 210] on icon "Replace Image" at bounding box center [110, 205] width 118 height 18
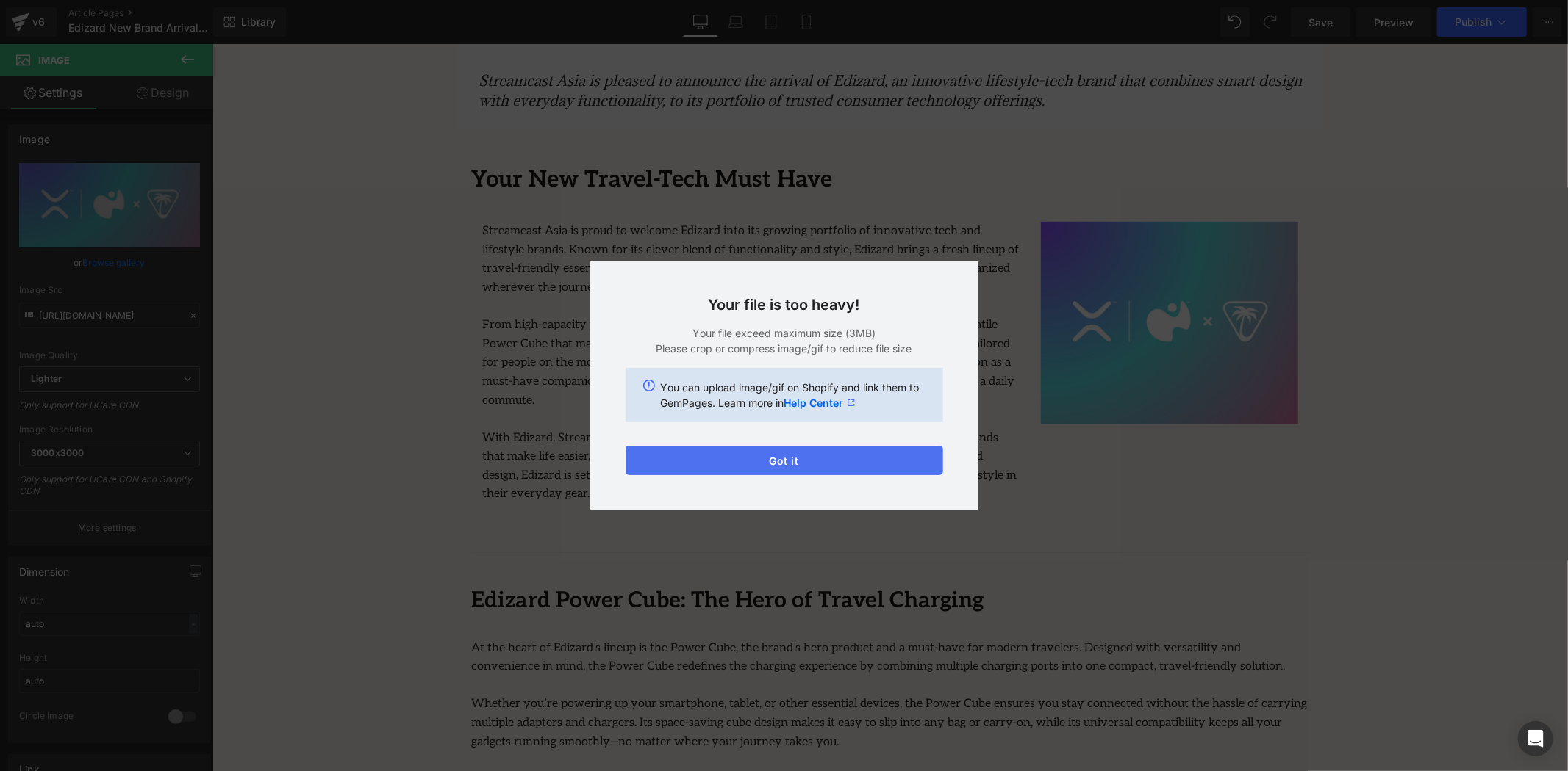
click at [816, 457] on button "Got it" at bounding box center [784, 461] width 318 height 29
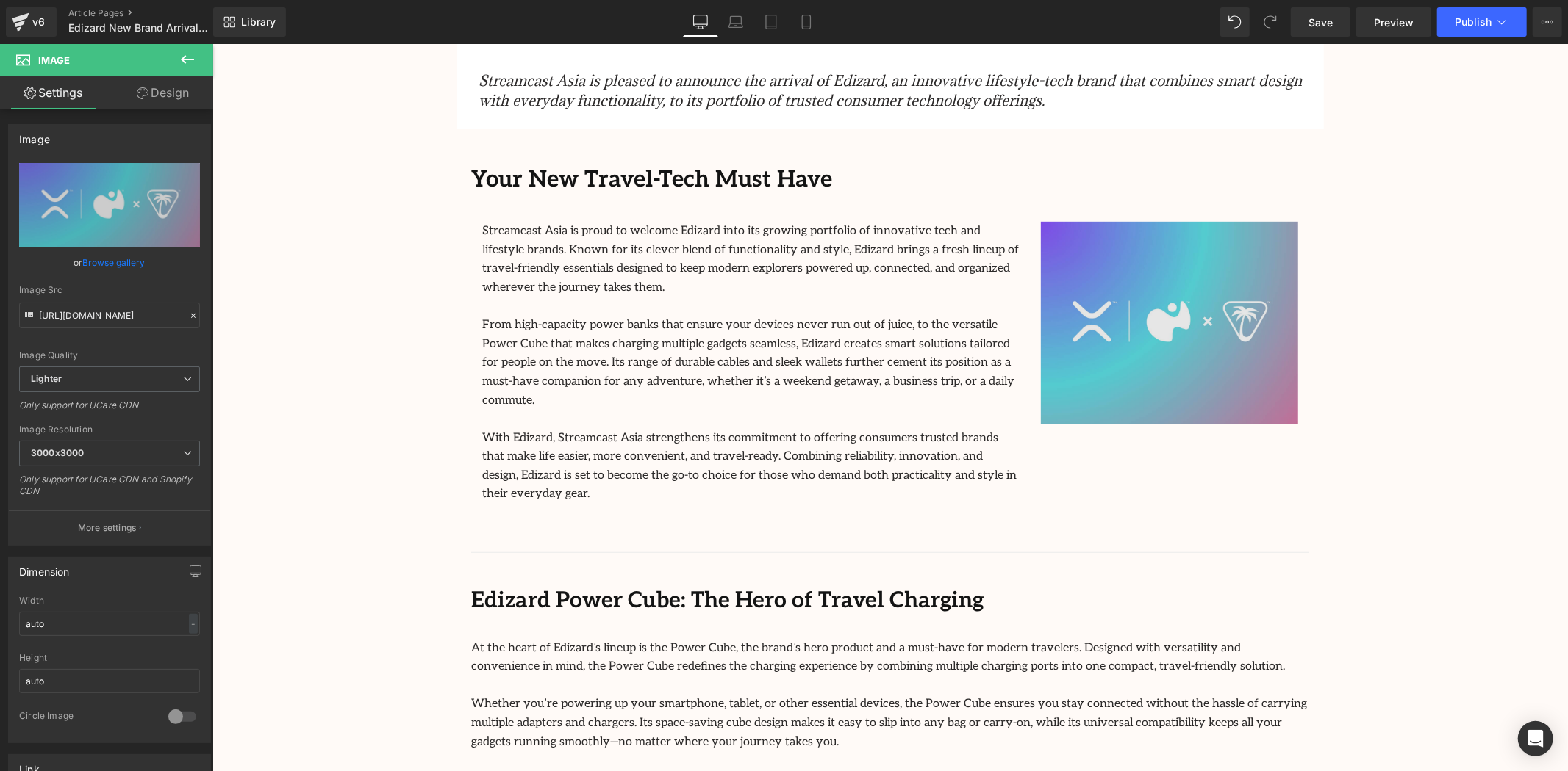
click at [1200, 314] on img at bounding box center [1169, 322] width 257 height 203
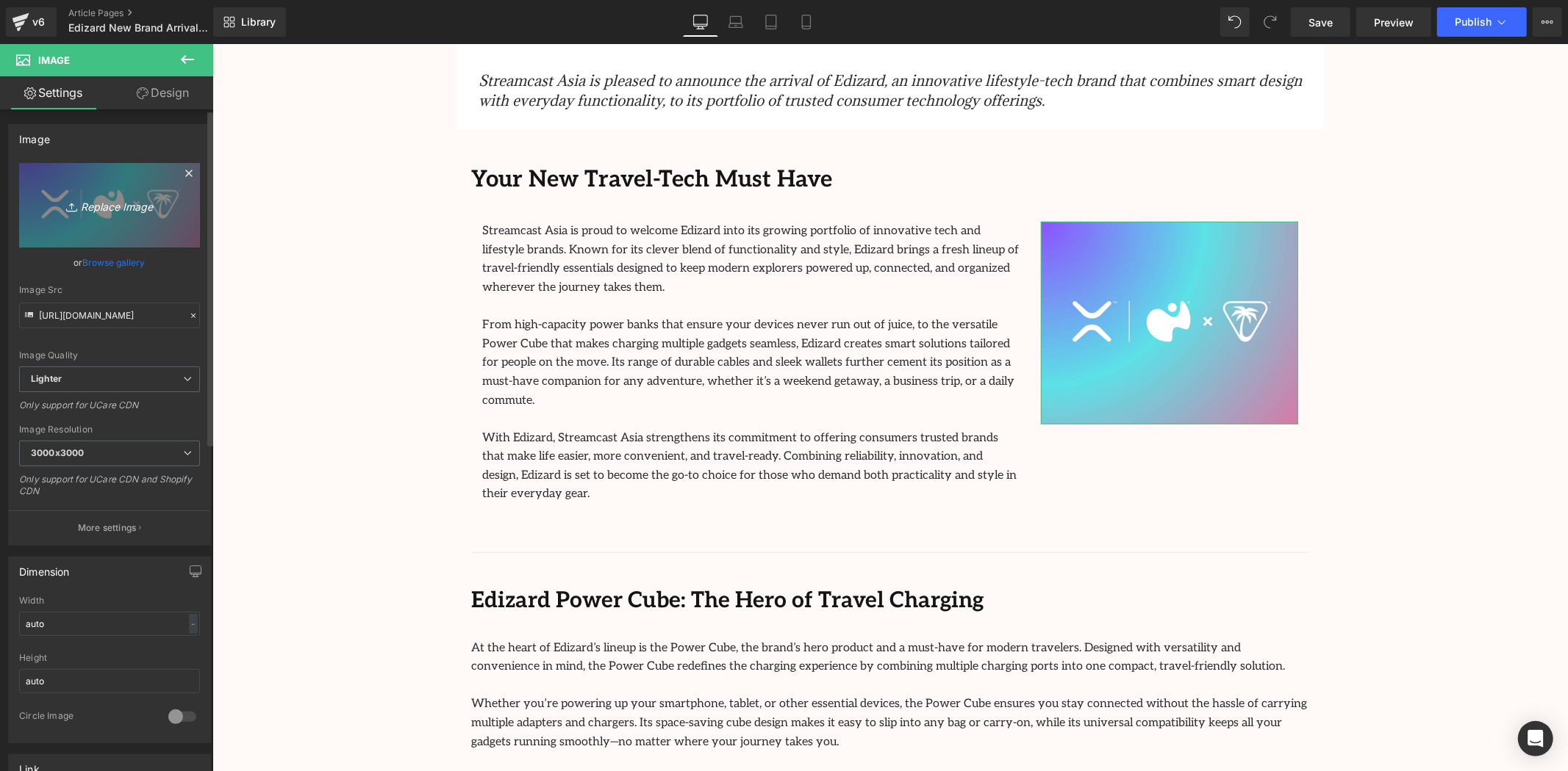
click at [104, 209] on icon "Replace Image" at bounding box center [110, 205] width 118 height 18
type input "C:\fakepath\iShop Changi Promo Banner - 840 x 560px (1).png"
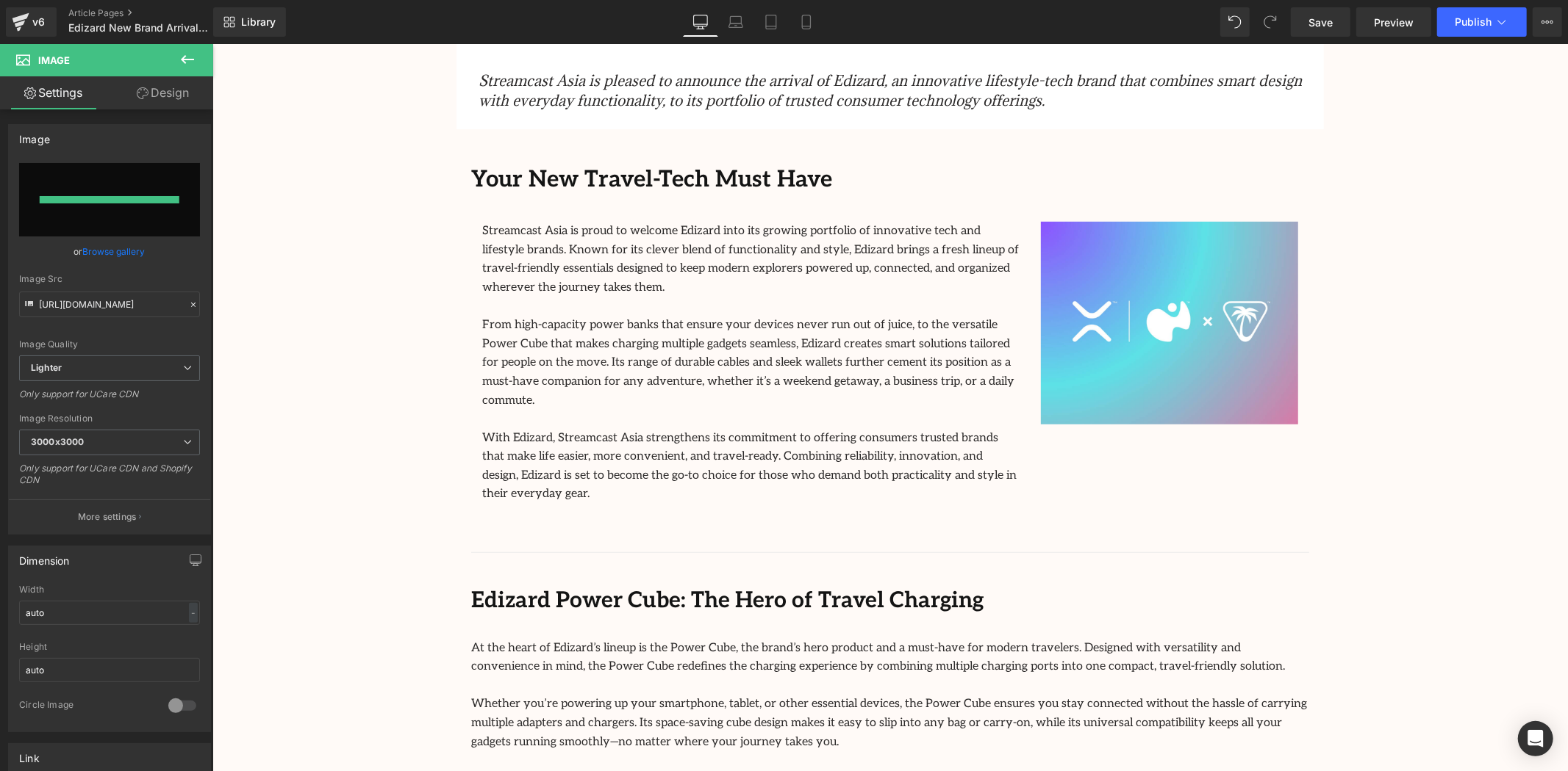
type input "https://ucarecdn.com/3023fd3f-8928-4ac9-831c-bdbb829cb3d3/-/format/auto/-/previ…"
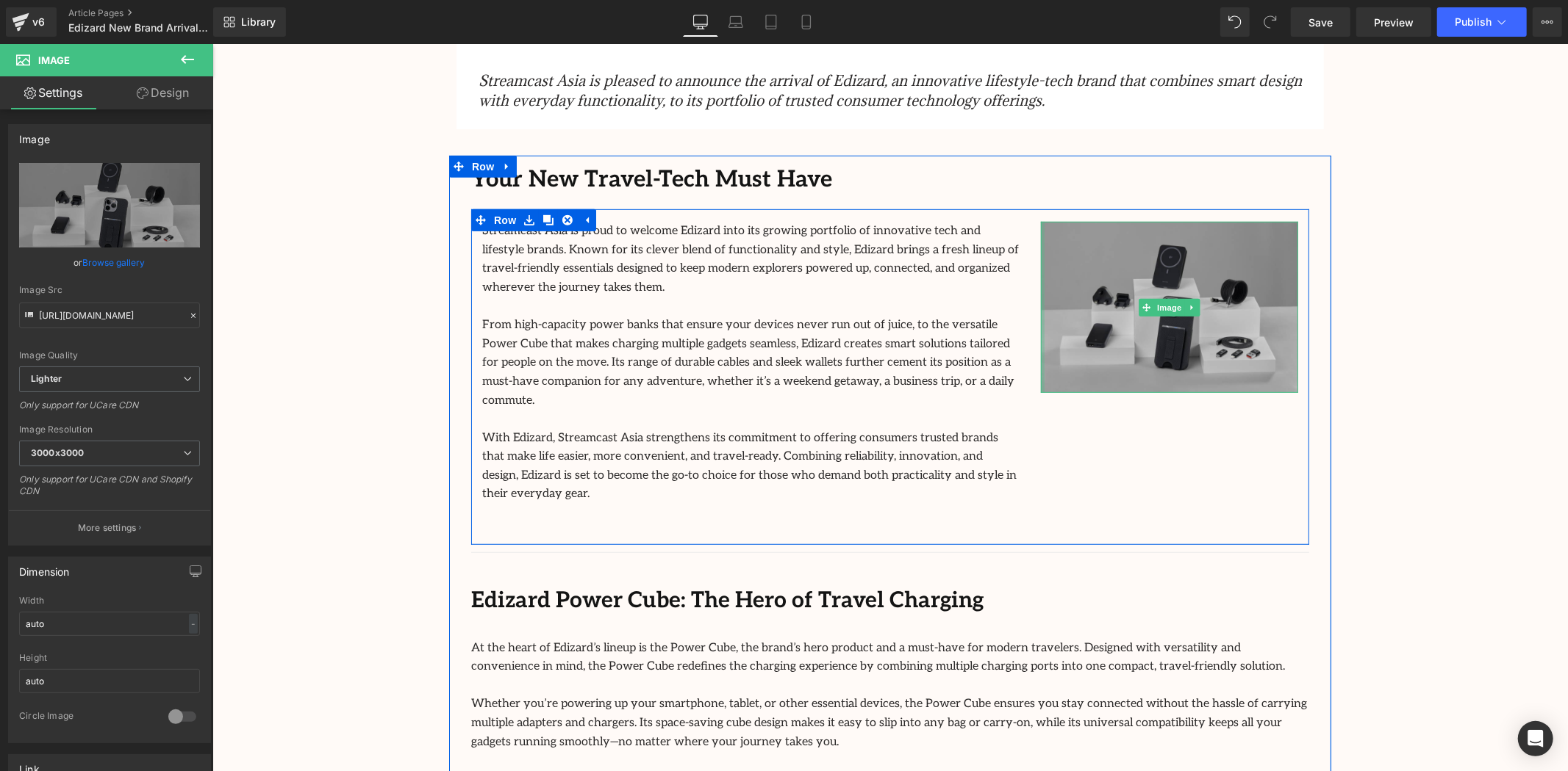
drag, startPoint x: 1035, startPoint y: 330, endPoint x: 956, endPoint y: 327, distance: 79.1
click at [956, 327] on div "Streamcast Asia is proud to welcome Edizard into its growing portfolio of innov…" at bounding box center [889, 376] width 838 height 336
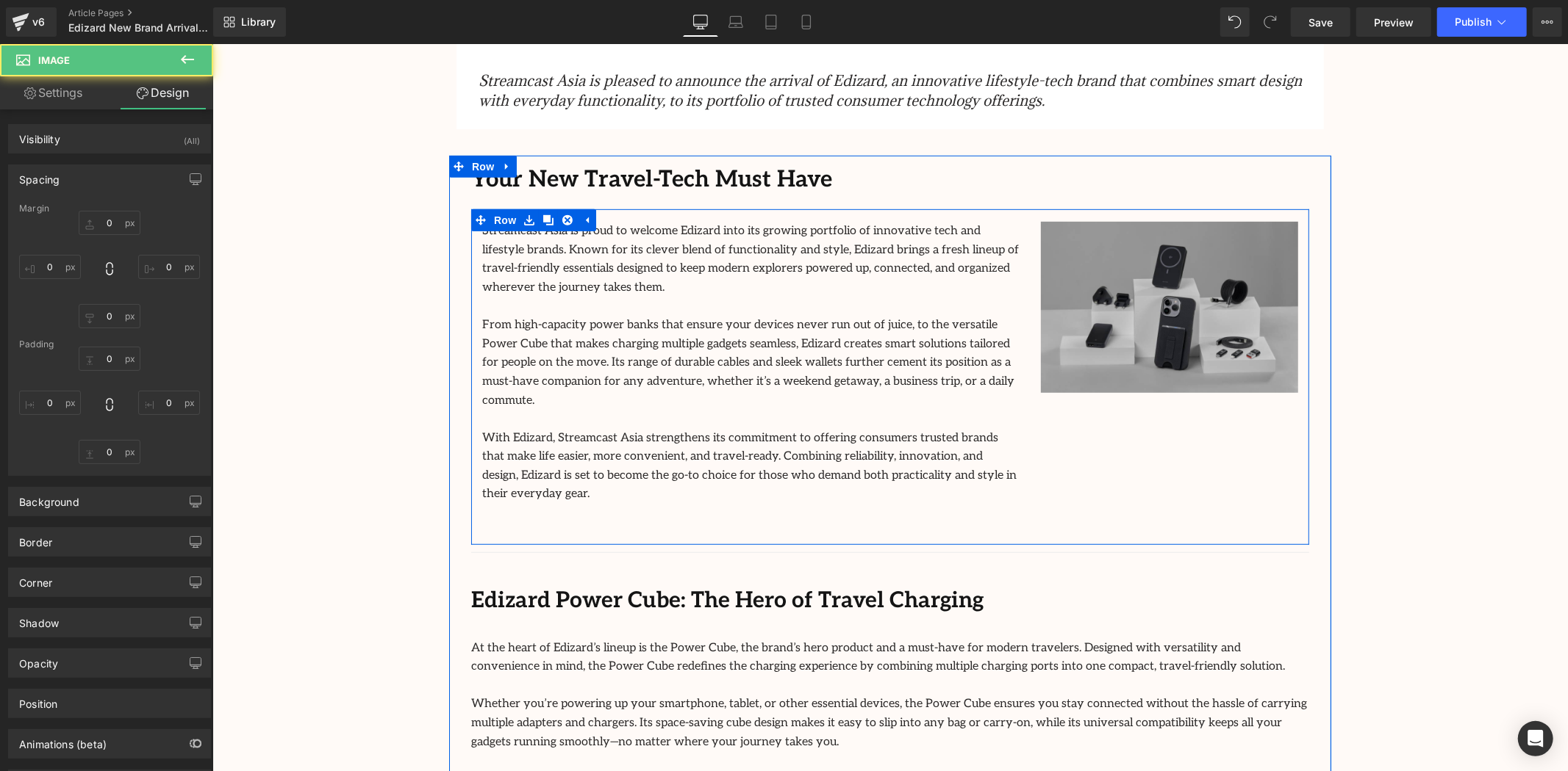
type input "0"
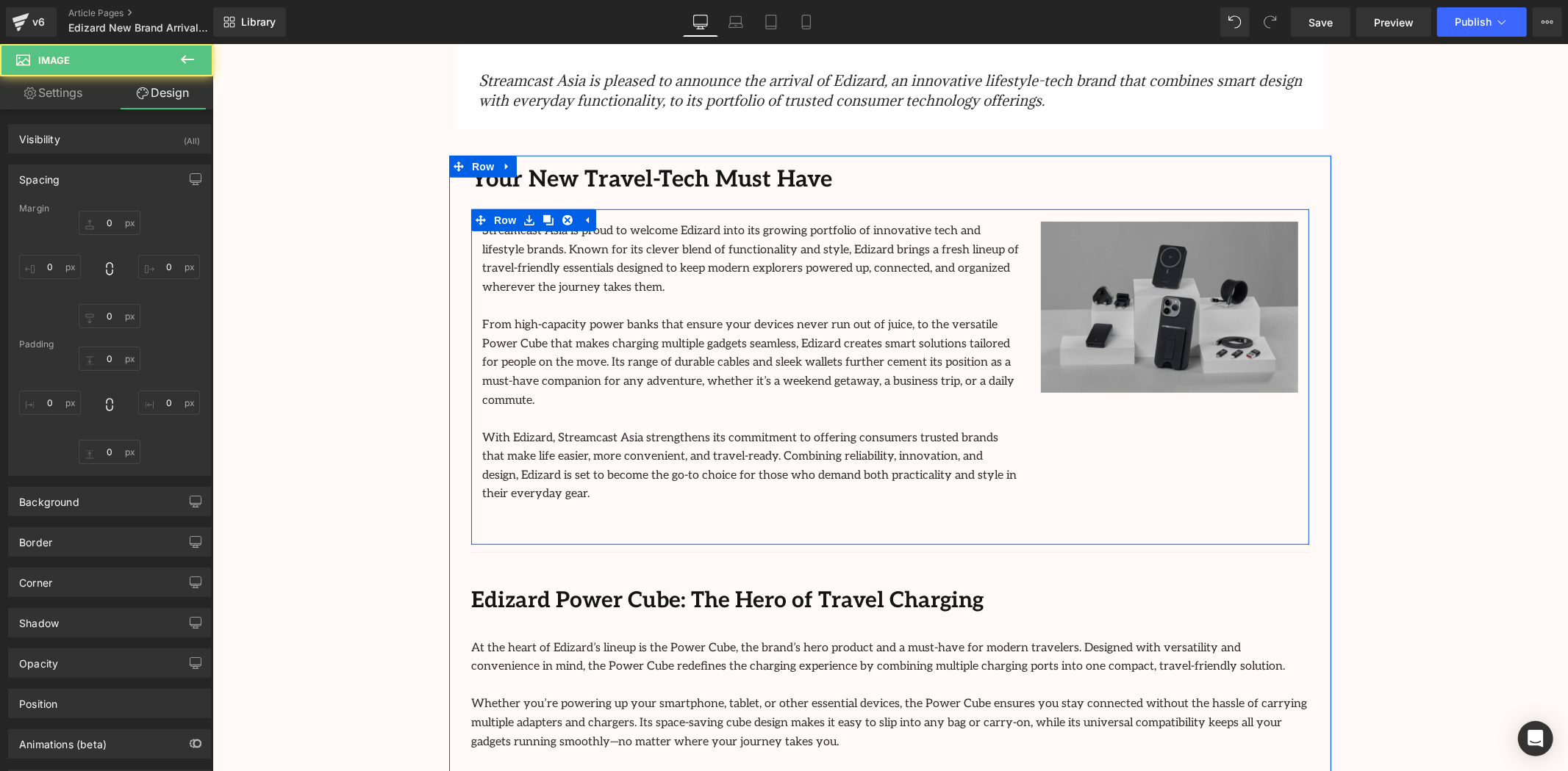
type input "0"
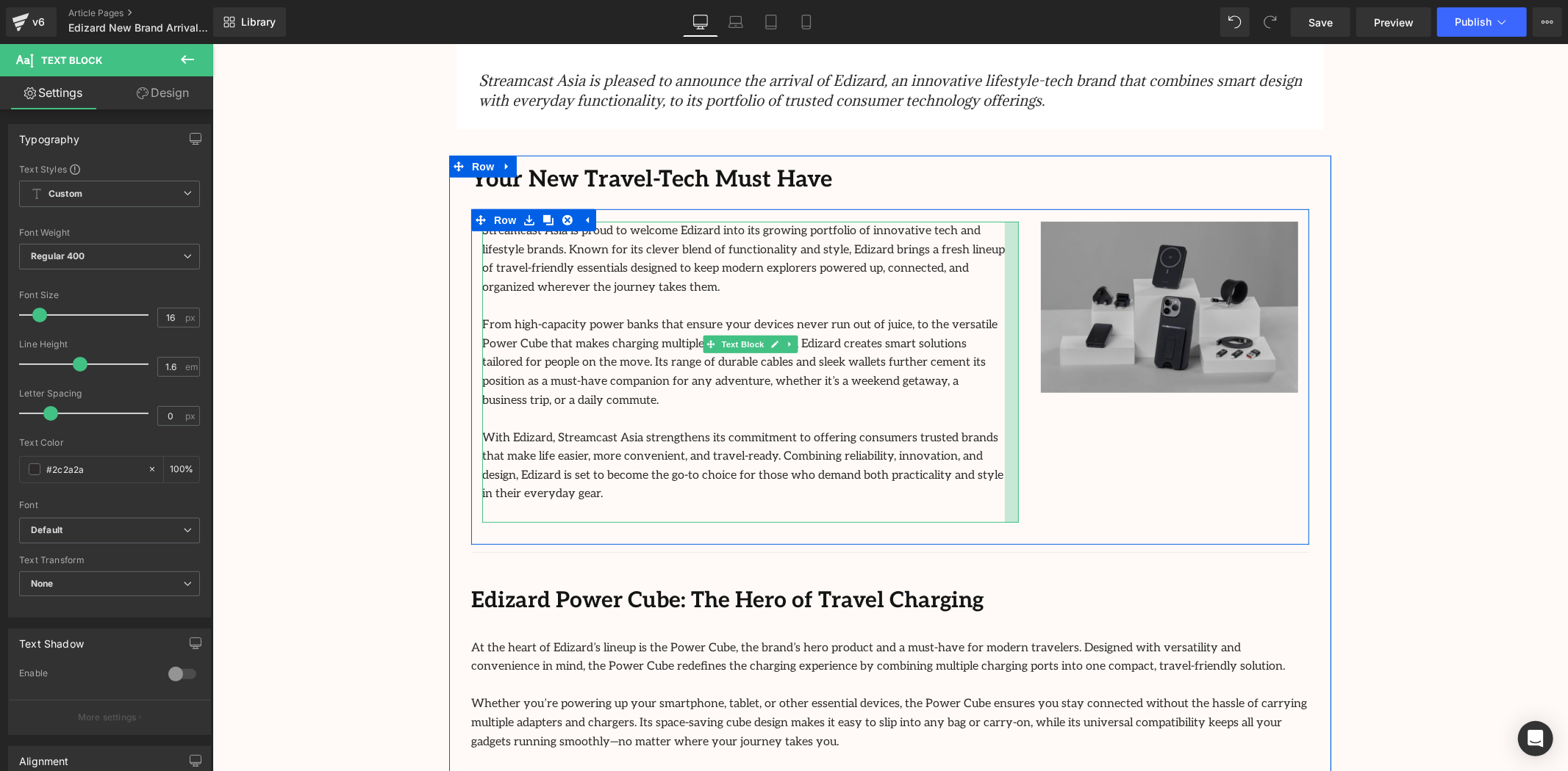
drag, startPoint x: 1010, startPoint y: 325, endPoint x: 996, endPoint y: 333, distance: 16.1
click at [996, 333] on div "Streamcast Asia is proud to welcome Edizard into its growing portfolio of innov…" at bounding box center [749, 371] width 536 height 301
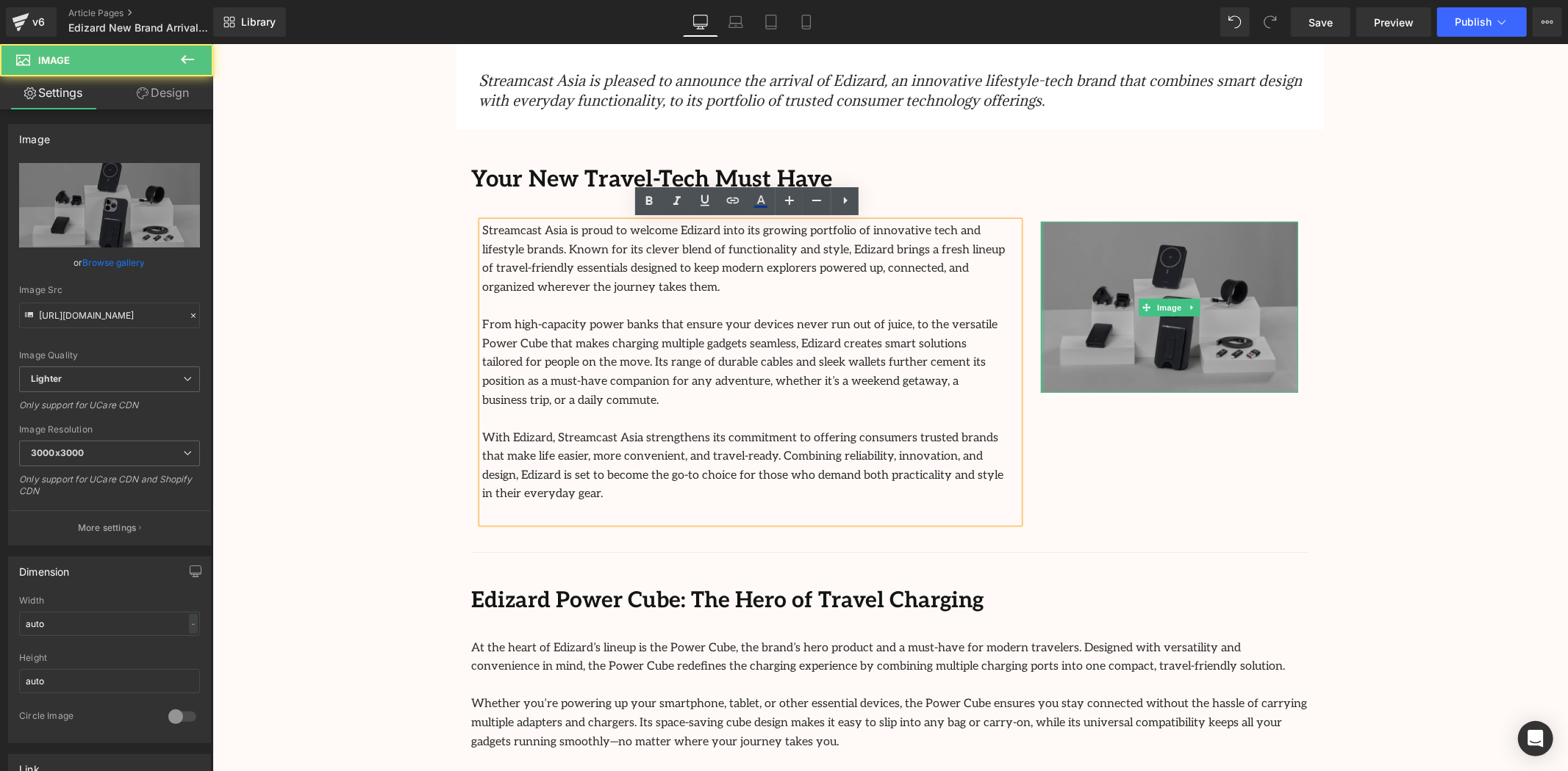
drag, startPoint x: 1036, startPoint y: 331, endPoint x: 1116, endPoint y: 368, distance: 88.1
click at [988, 339] on div "Streamcast Asia is proud to welcome Edizard into its growing portfolio of innov…" at bounding box center [889, 376] width 838 height 336
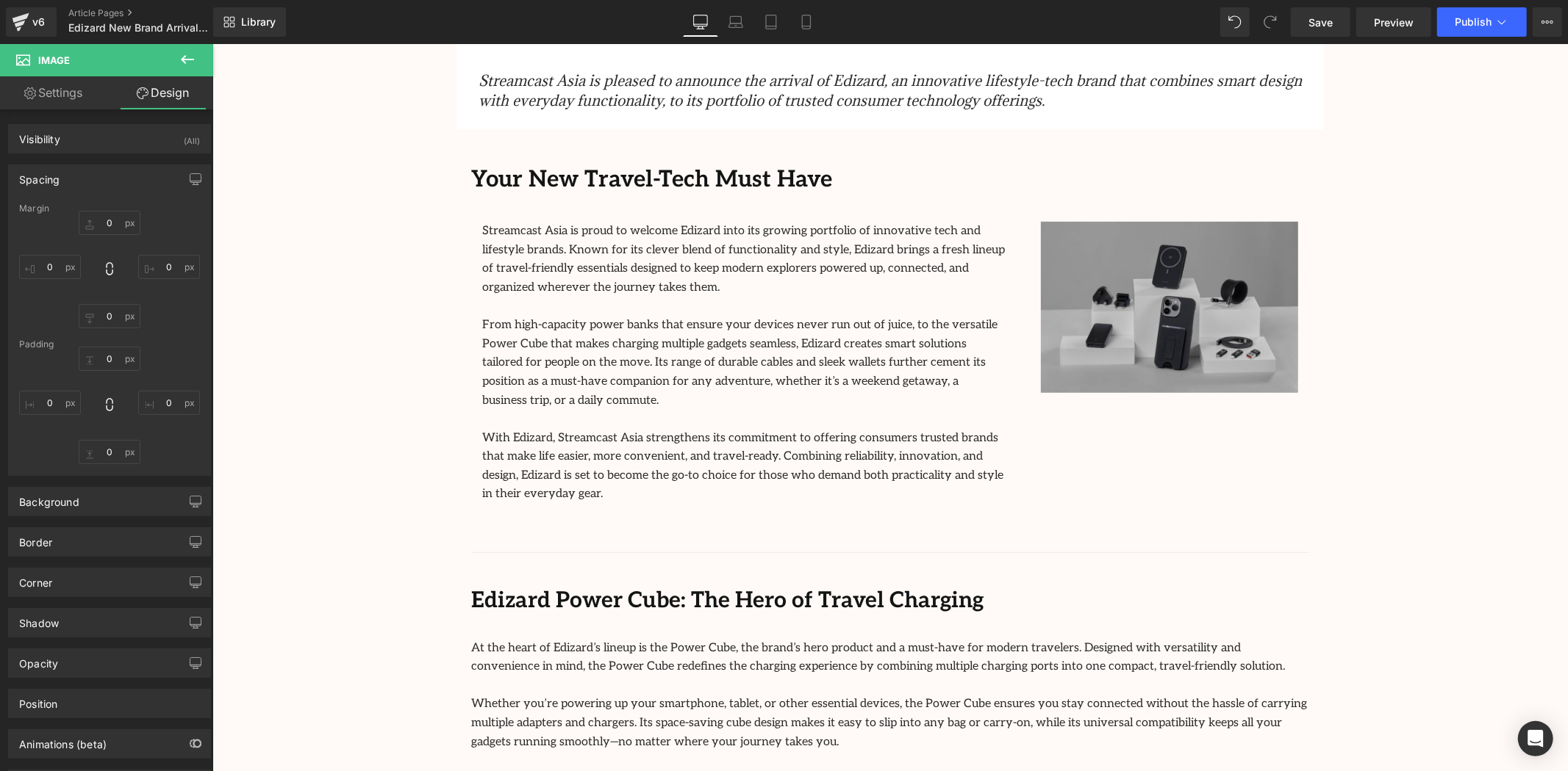
type input "0"
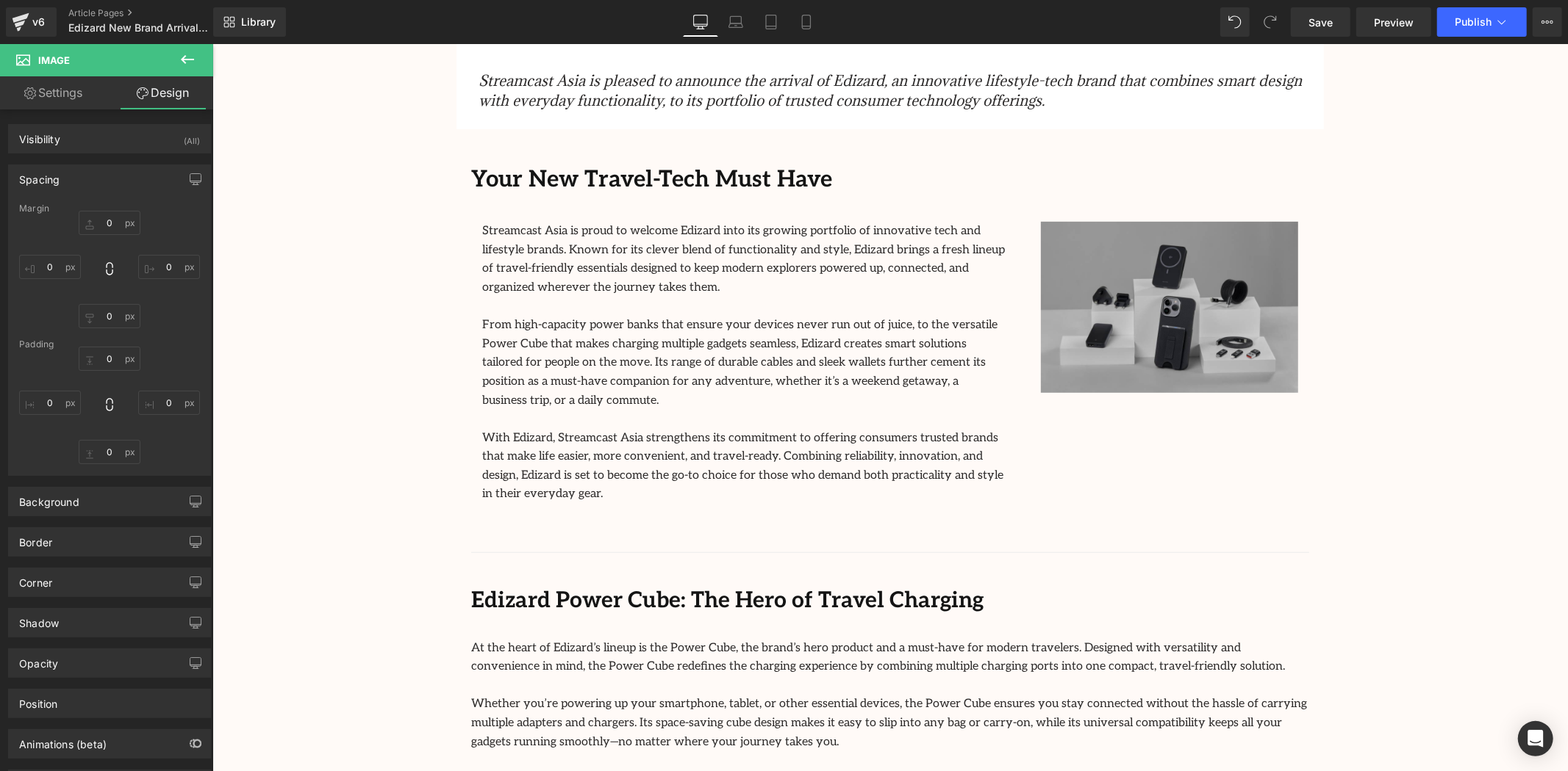
type input "0"
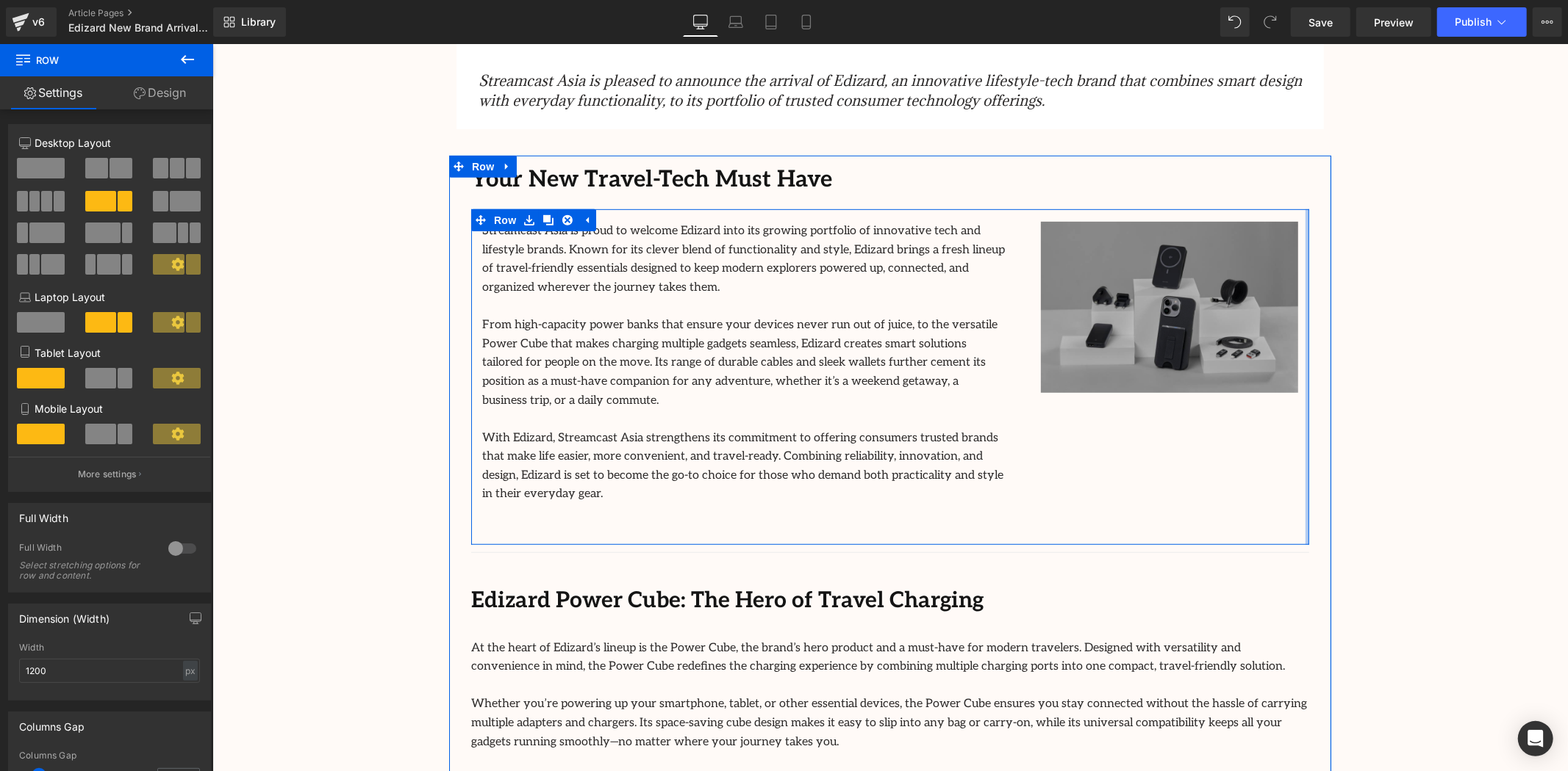
drag, startPoint x: 1302, startPoint y: 339, endPoint x: 1224, endPoint y: 362, distance: 81.3
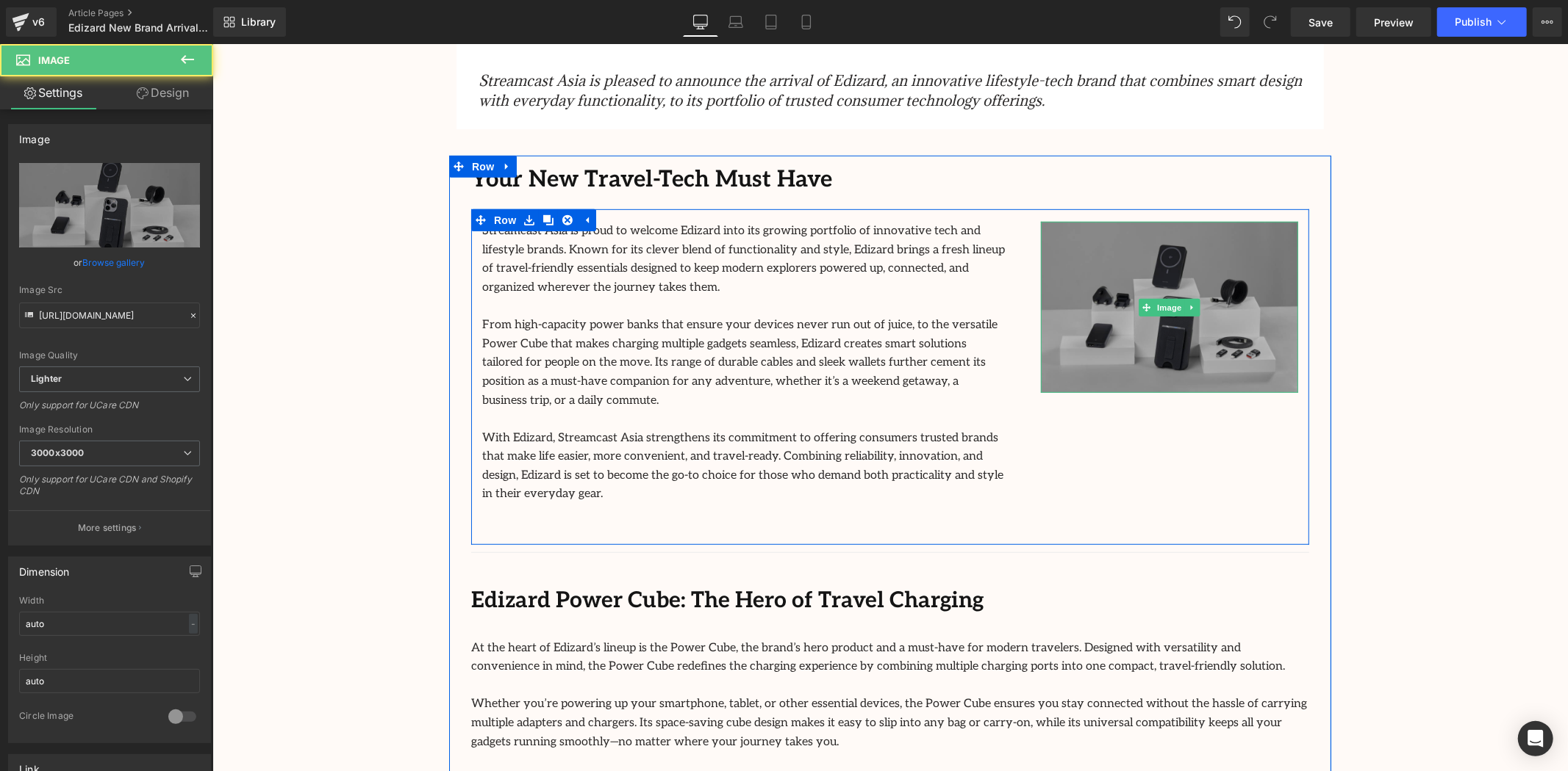
click at [1161, 387] on img at bounding box center [1169, 306] width 257 height 171
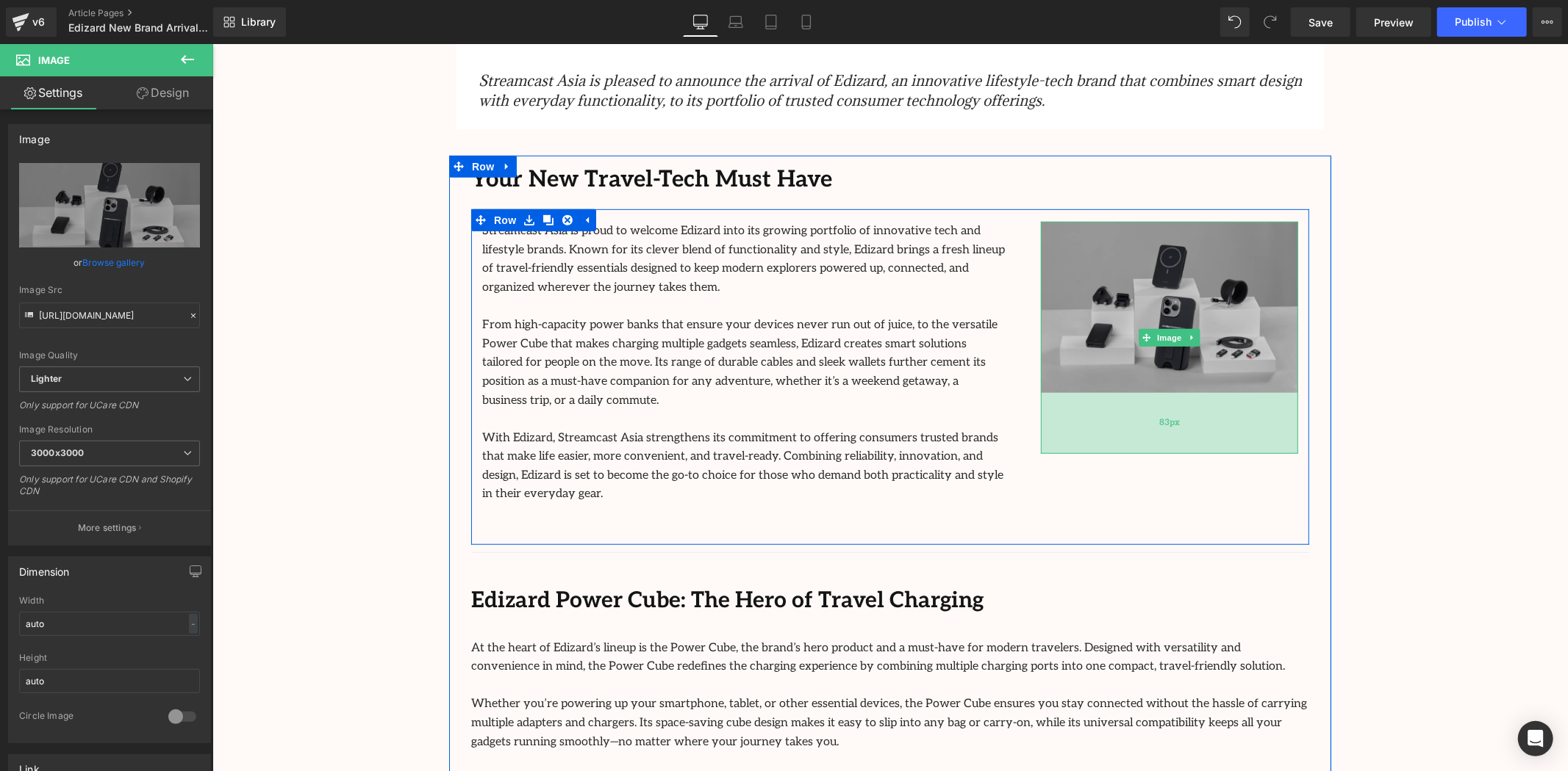
drag, startPoint x: 1166, startPoint y: 391, endPoint x: 1164, endPoint y: 423, distance: 32.1
click at [1159, 452] on div "Streamcast Asia is proud to welcome Edizard into its growing portfolio of innov…" at bounding box center [889, 376] width 838 height 336
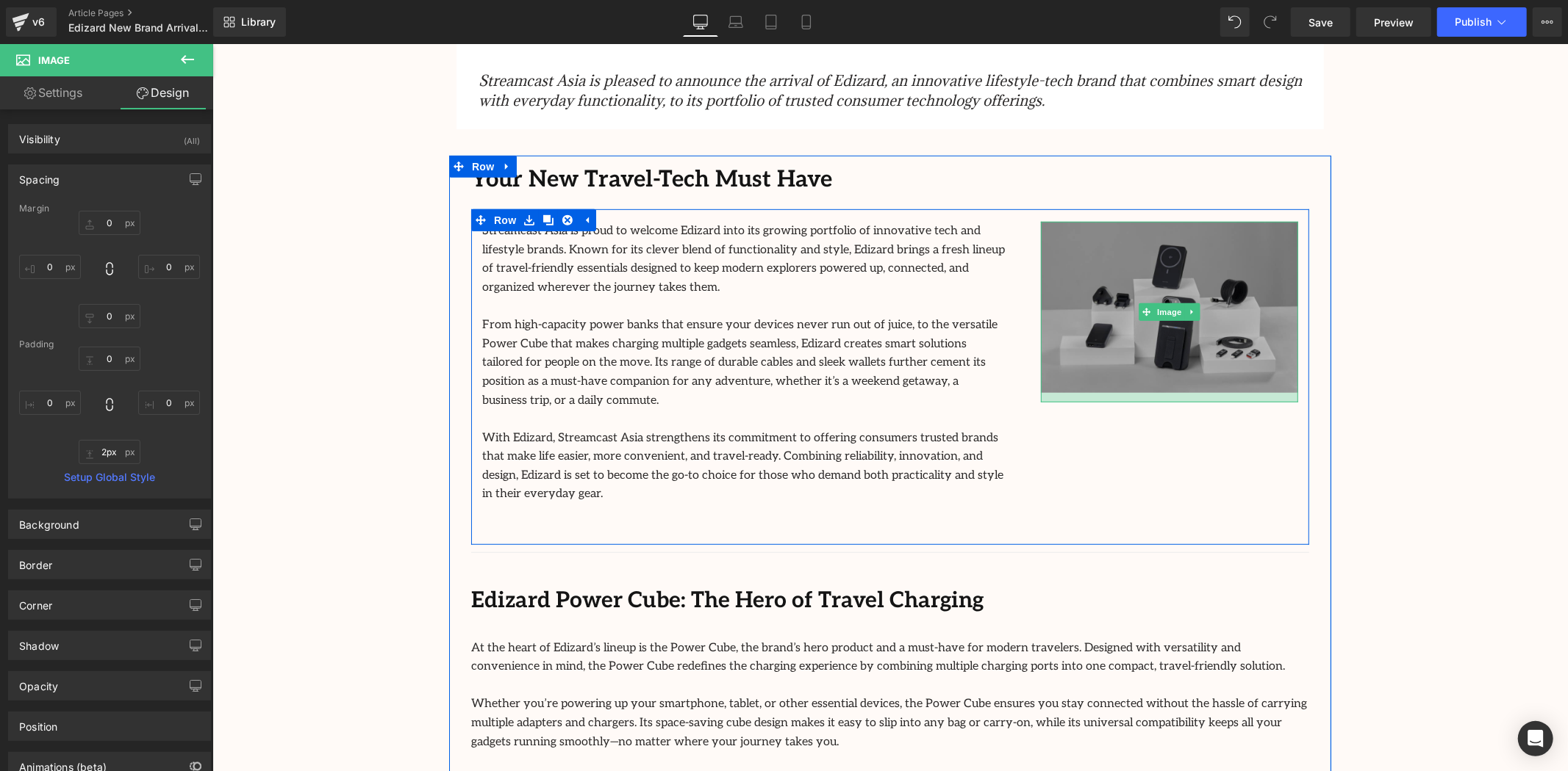
type input "0px"
drag, startPoint x: 1135, startPoint y: 446, endPoint x: 1142, endPoint y: 351, distance: 95.3
click at [1142, 351] on div "Image" at bounding box center [1169, 306] width 257 height 171
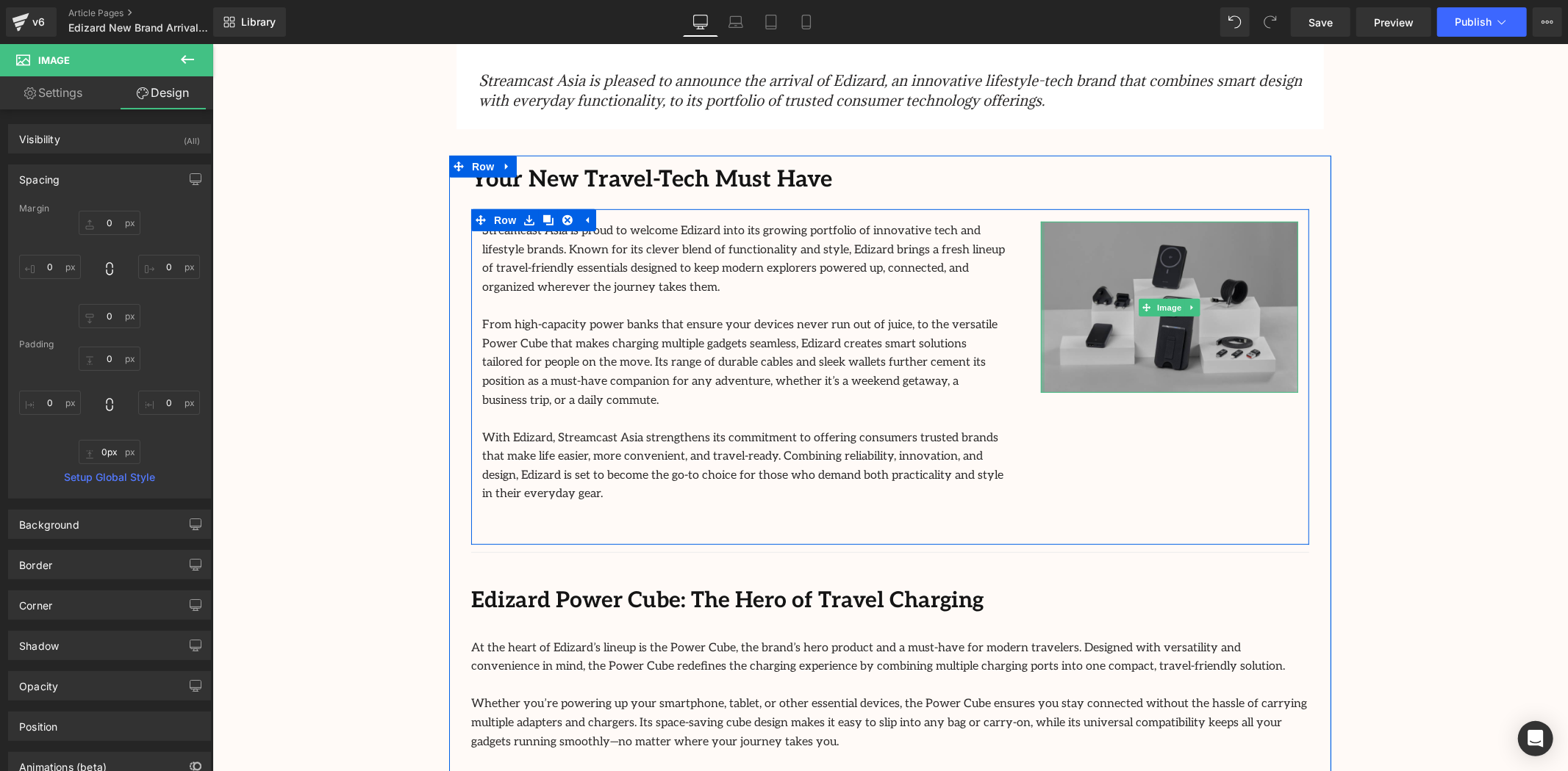
type input "0px"
drag, startPoint x: 1036, startPoint y: 340, endPoint x: 964, endPoint y: 412, distance: 101.8
click at [964, 412] on div "Streamcast Asia is proud to welcome Edizard into its growing portfolio of innov…" at bounding box center [889, 376] width 838 height 336
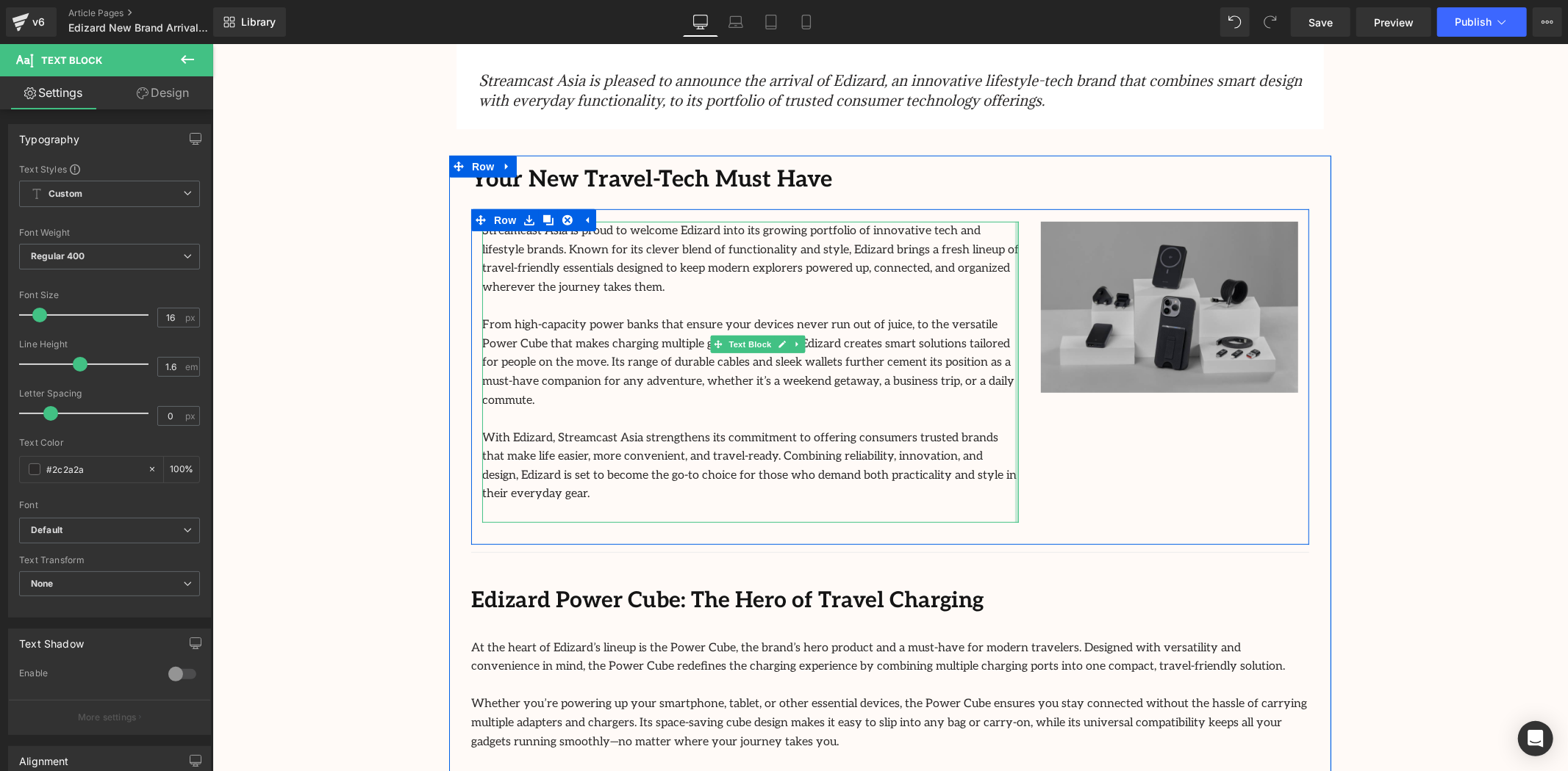
drag, startPoint x: 1007, startPoint y: 261, endPoint x: 1374, endPoint y: 267, distance: 367.0
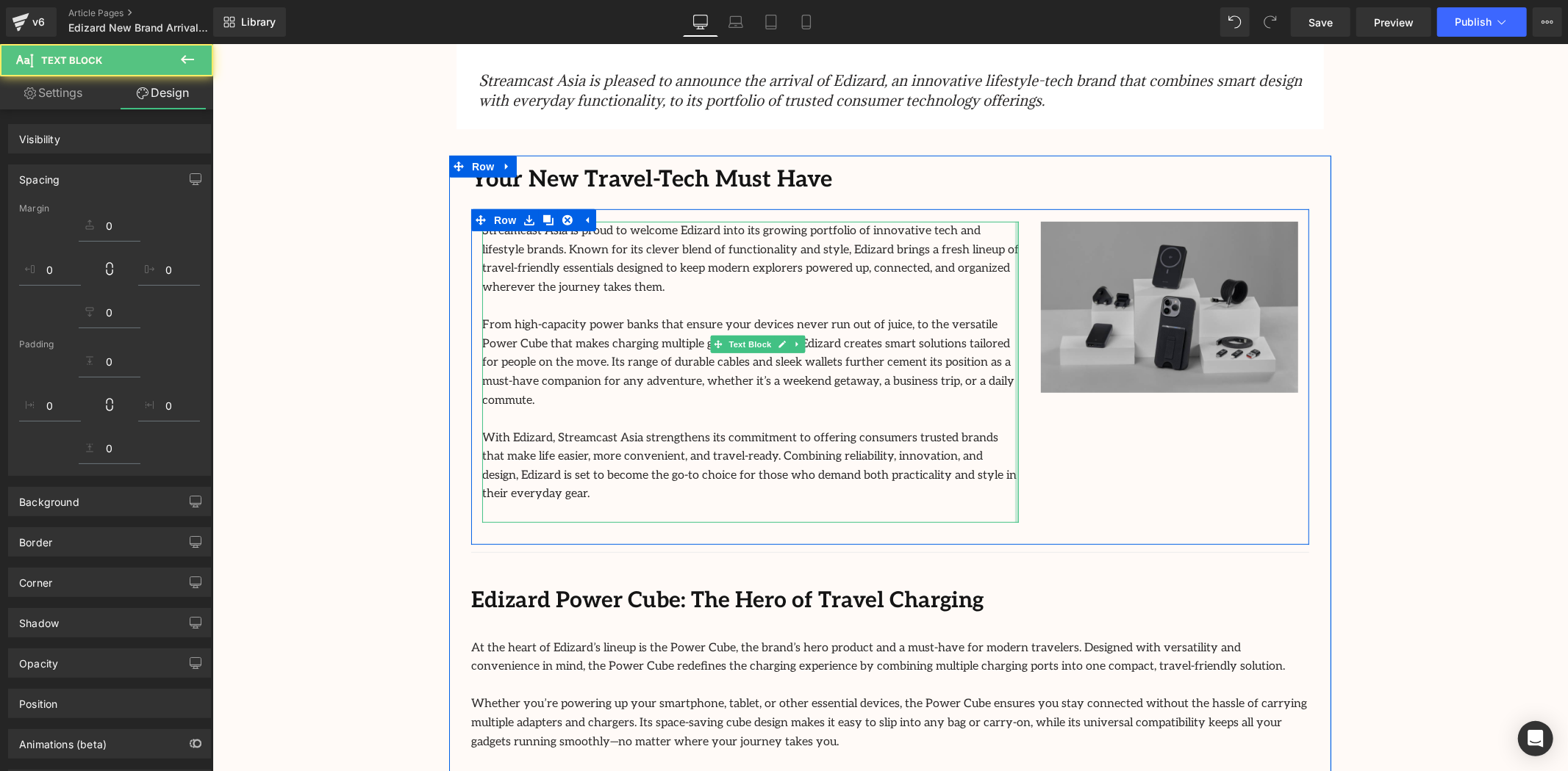
drag, startPoint x: 1374, startPoint y: 267, endPoint x: 1384, endPoint y: 301, distance: 35.4
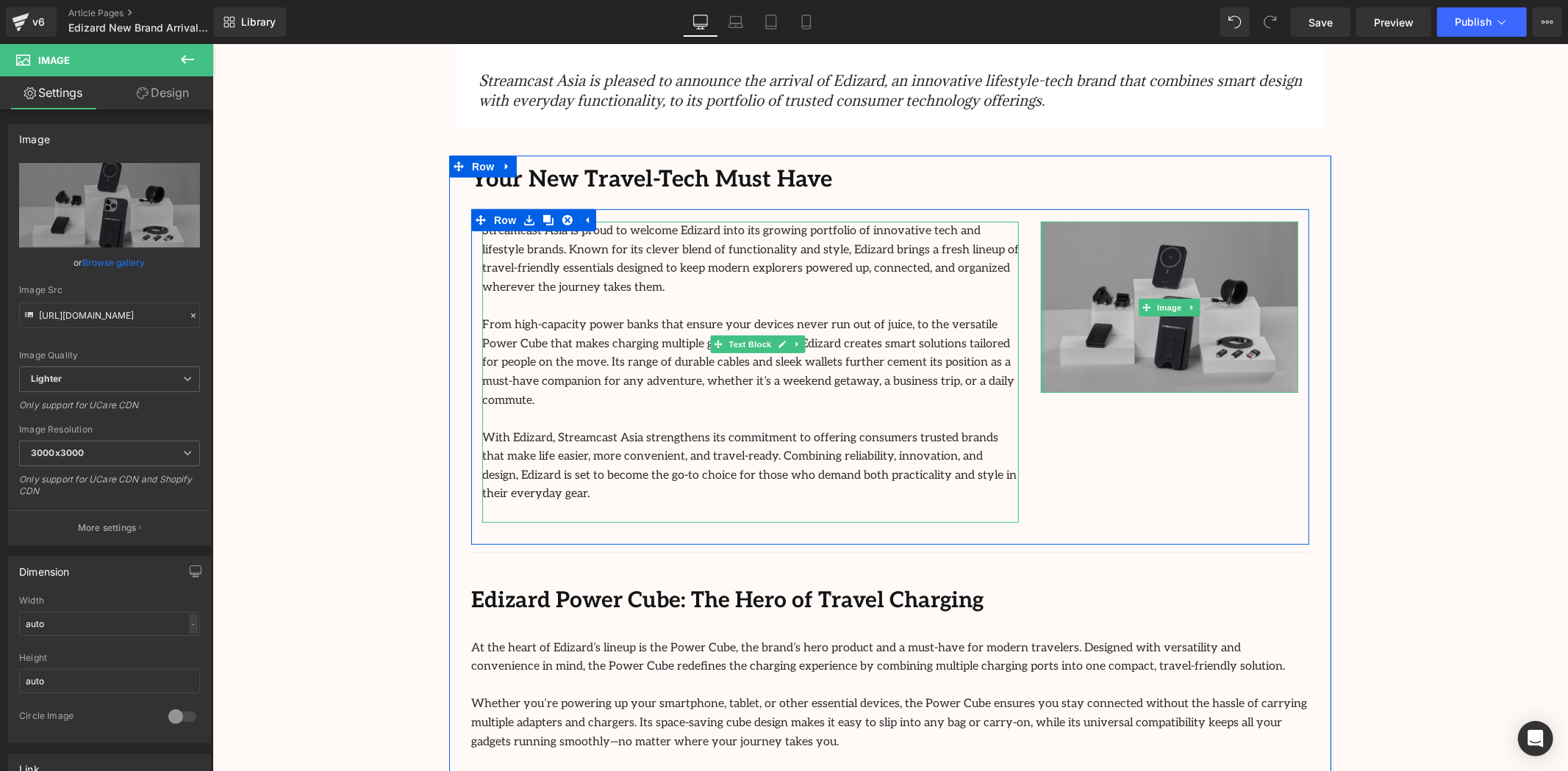
drag, startPoint x: 1037, startPoint y: 390, endPoint x: 1156, endPoint y: 407, distance: 120.2
click at [831, 431] on div "Streamcast Asia is proud to welcome Edizard into its growing portfolio of innov…" at bounding box center [889, 376] width 838 height 336
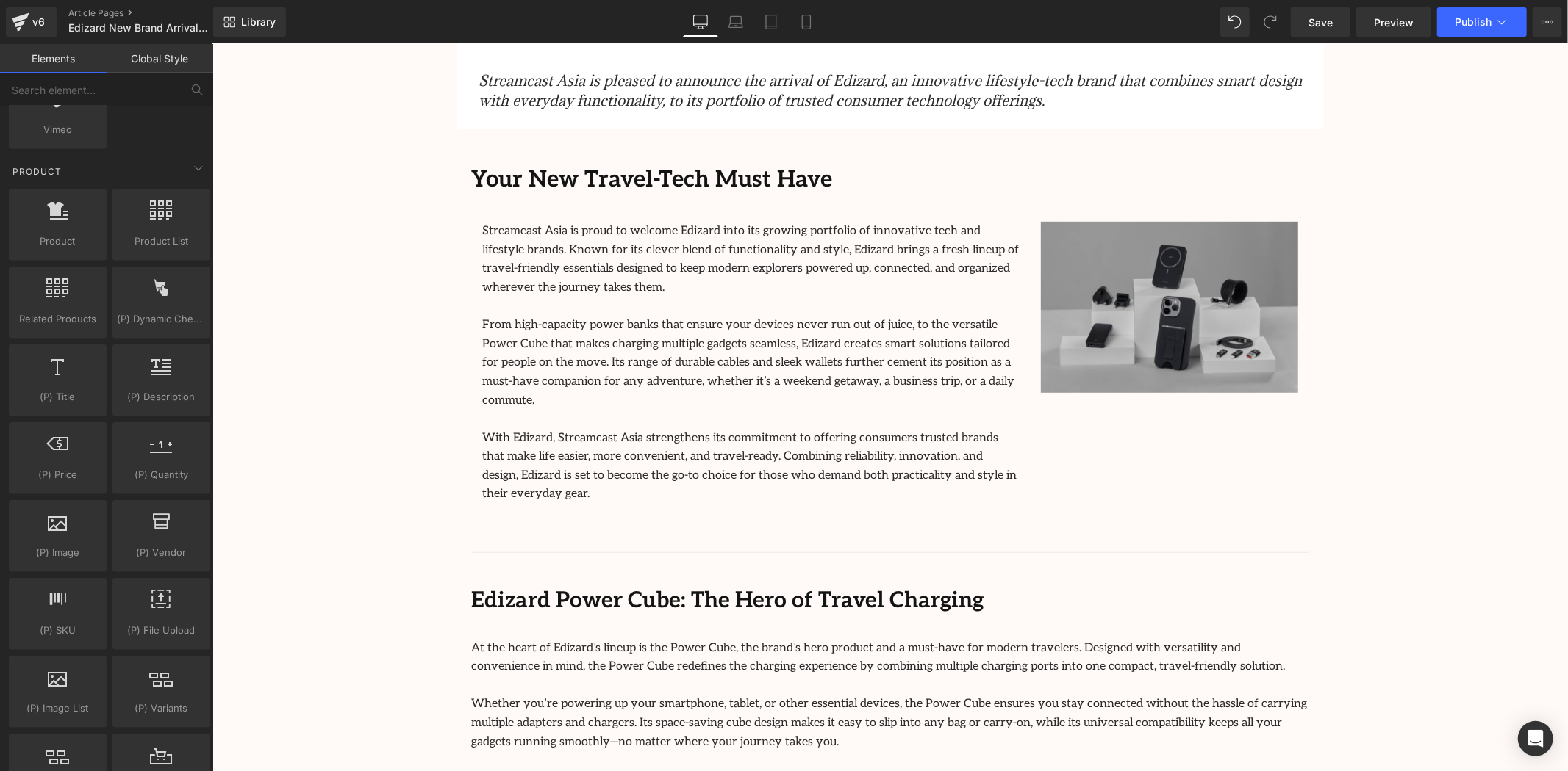
scroll to position [1224, 0]
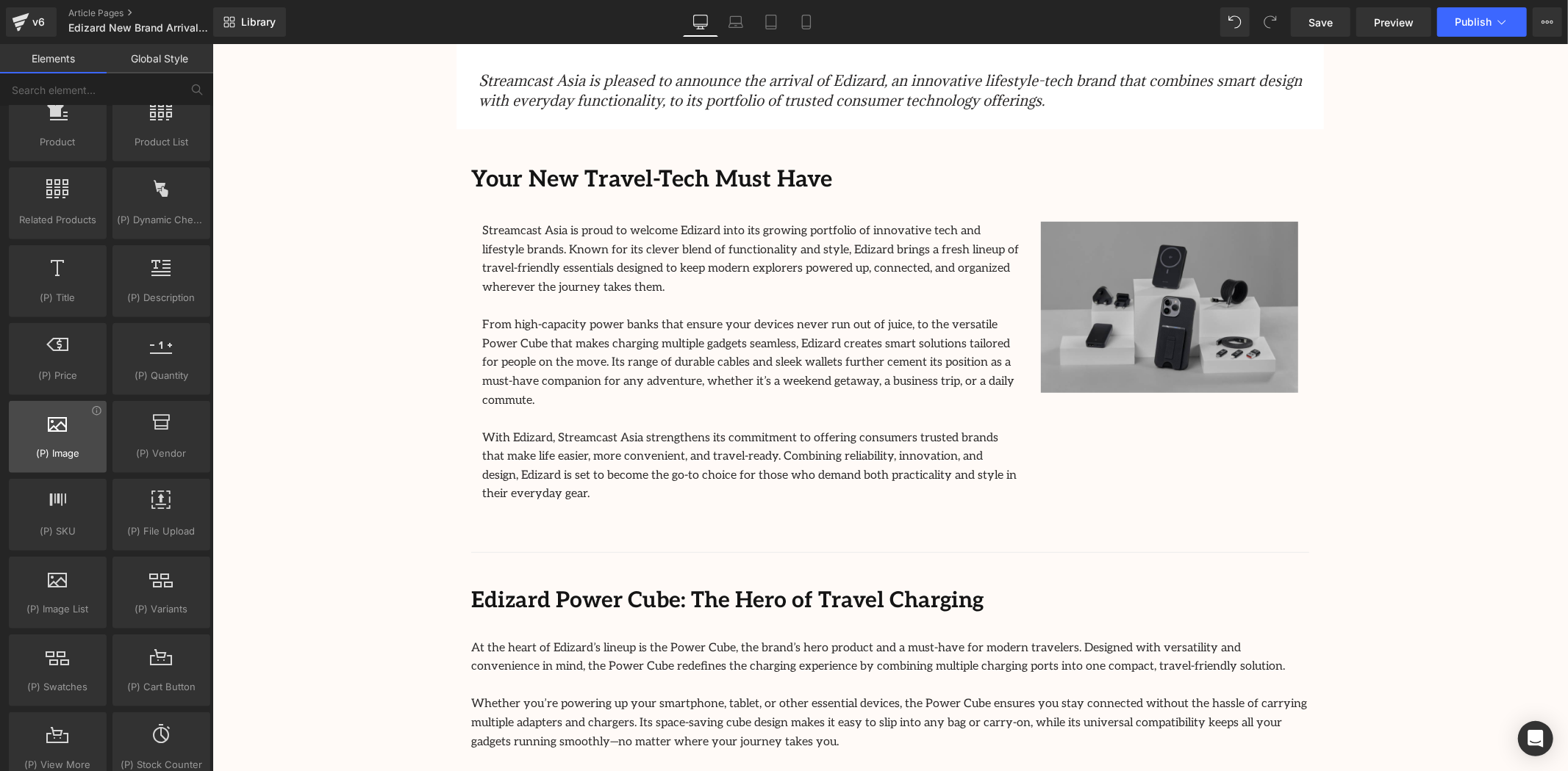
click at [56, 432] on icon at bounding box center [58, 423] width 19 height 19
click at [62, 442] on div at bounding box center [57, 429] width 89 height 33
drag, startPoint x: 62, startPoint y: 443, endPoint x: 32, endPoint y: 451, distance: 31.0
click at [32, 451] on div "(P) Image products, goods, sells, images, photos, thumbnails" at bounding box center [57, 437] width 98 height 72
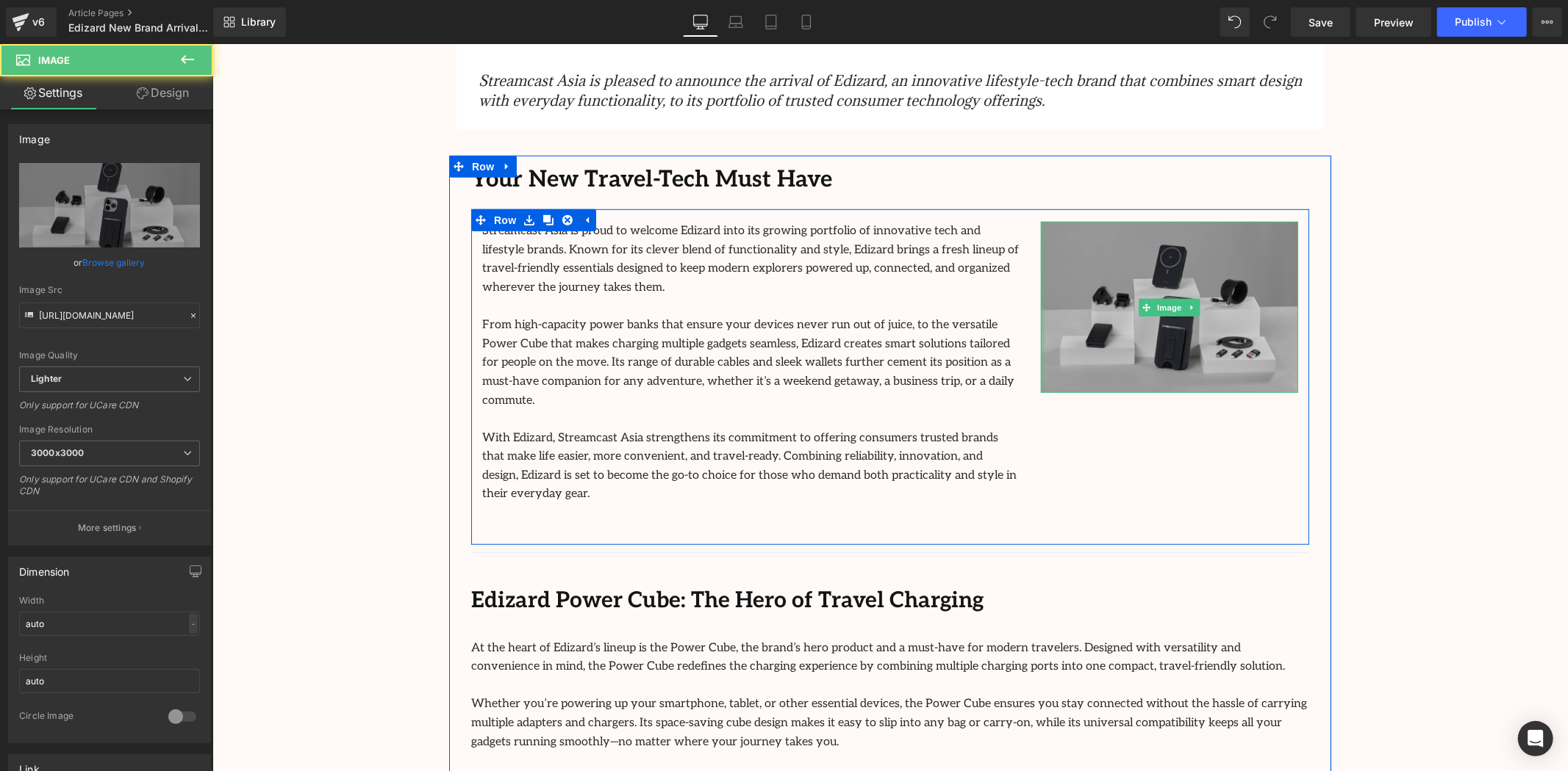
drag, startPoint x: 1035, startPoint y: 384, endPoint x: 968, endPoint y: 392, distance: 67.5
click at [968, 392] on div "Streamcast Asia is proud to welcome Edizard into its growing portfolio of innov…" at bounding box center [889, 376] width 838 height 336
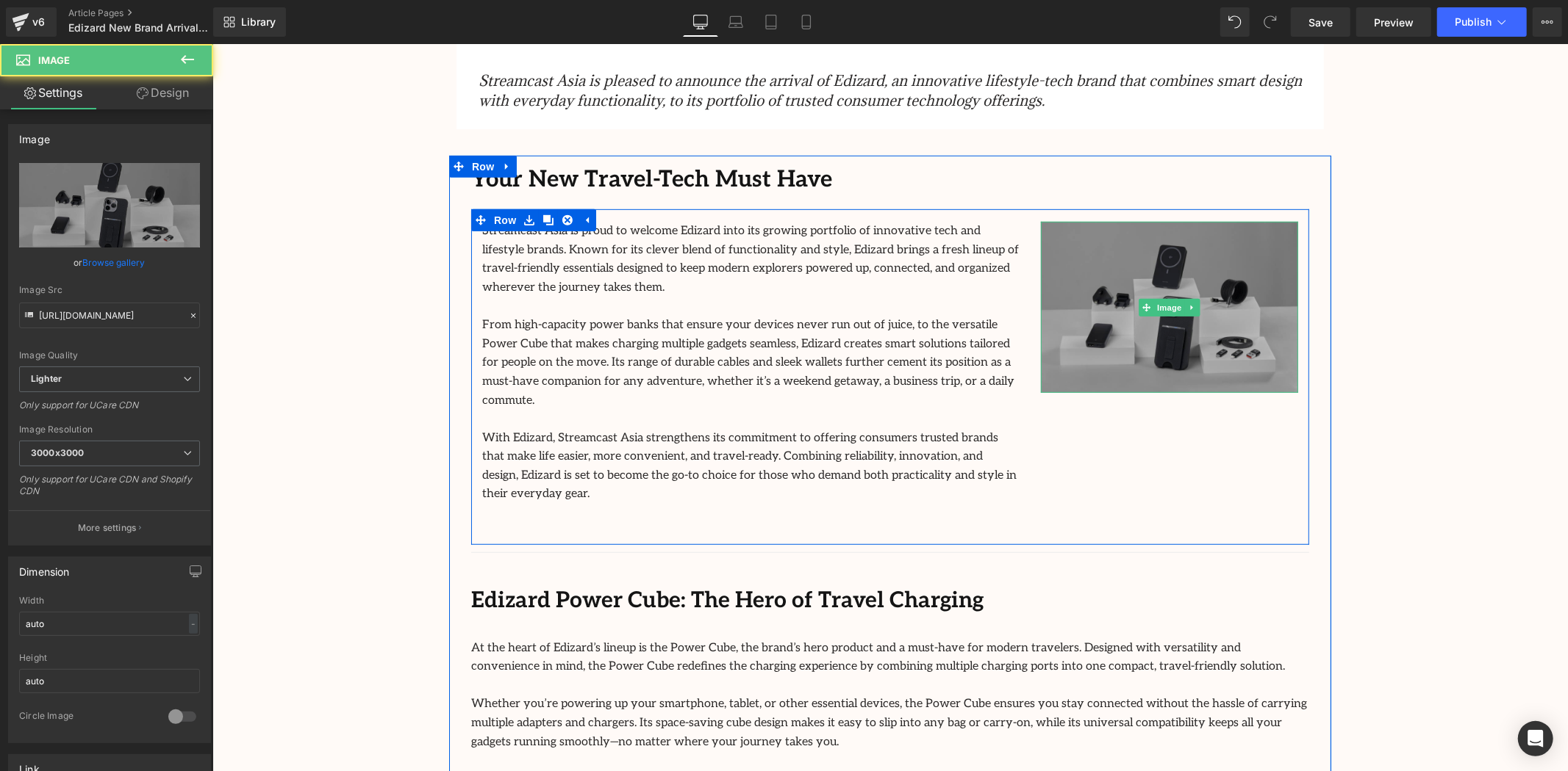
click at [1130, 289] on img at bounding box center [1169, 306] width 257 height 171
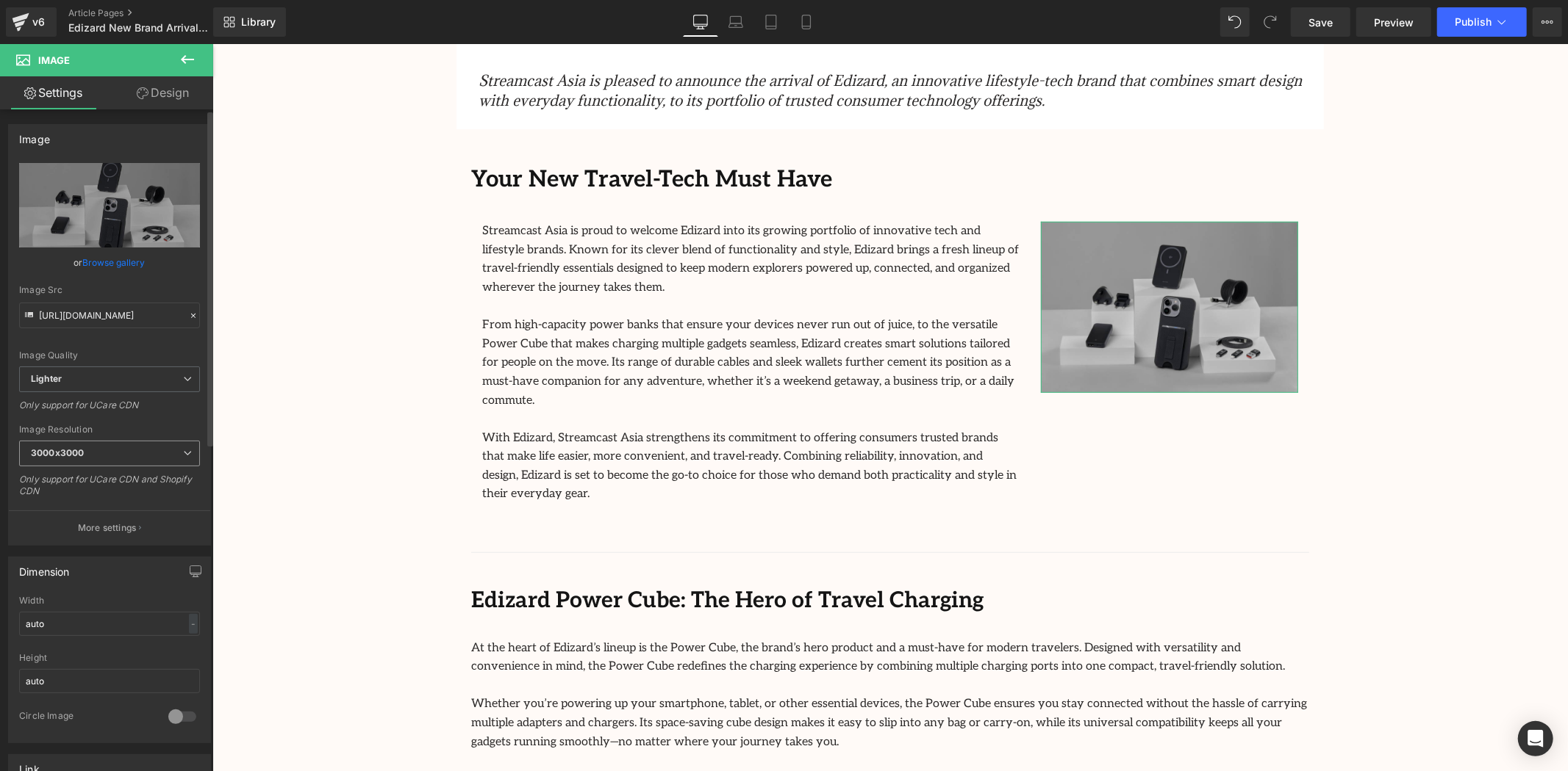
click at [179, 460] on span "3000x3000" at bounding box center [109, 454] width 181 height 26
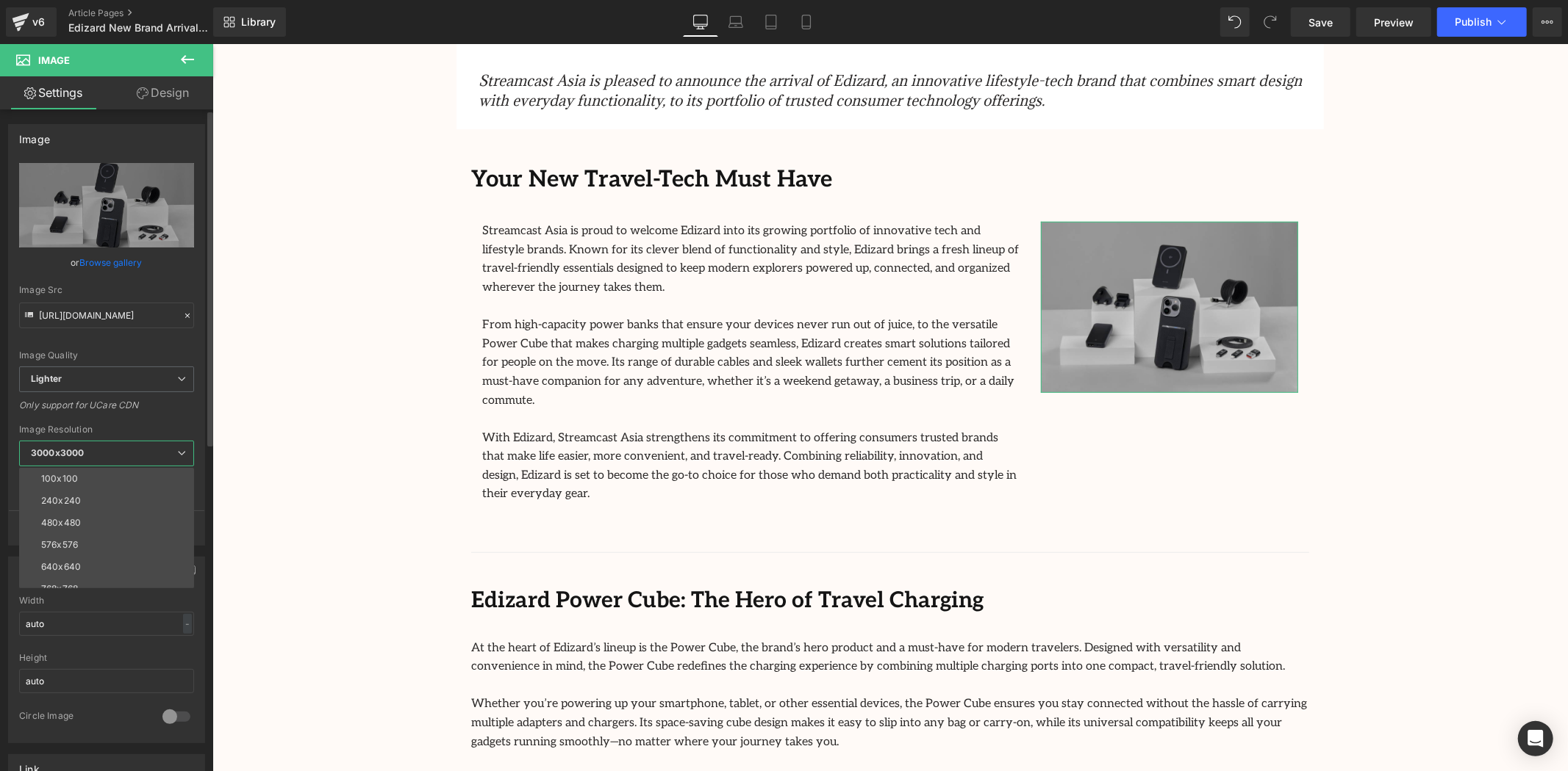
click at [178, 454] on icon at bounding box center [181, 454] width 9 height 9
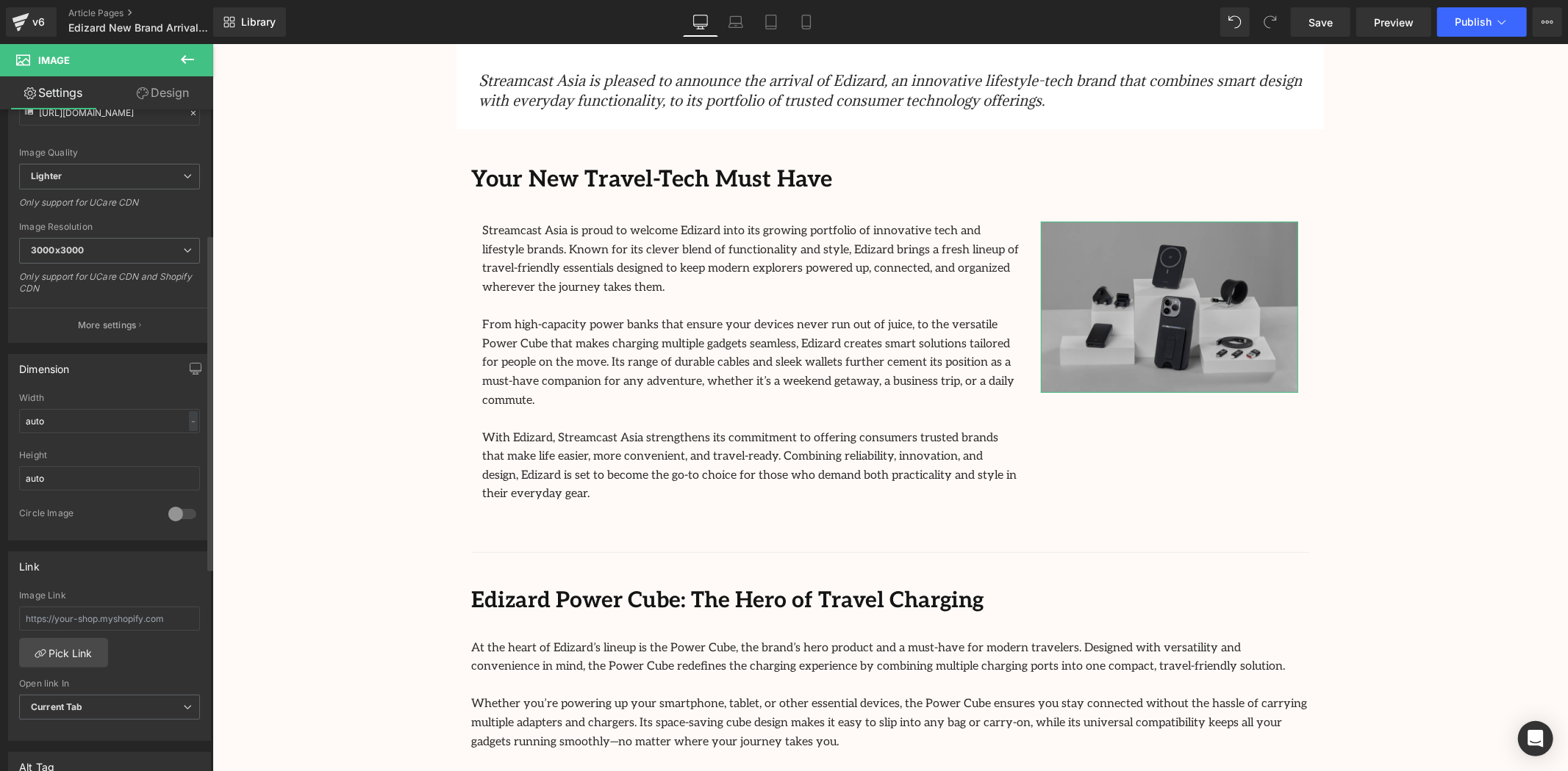
scroll to position [244, 0]
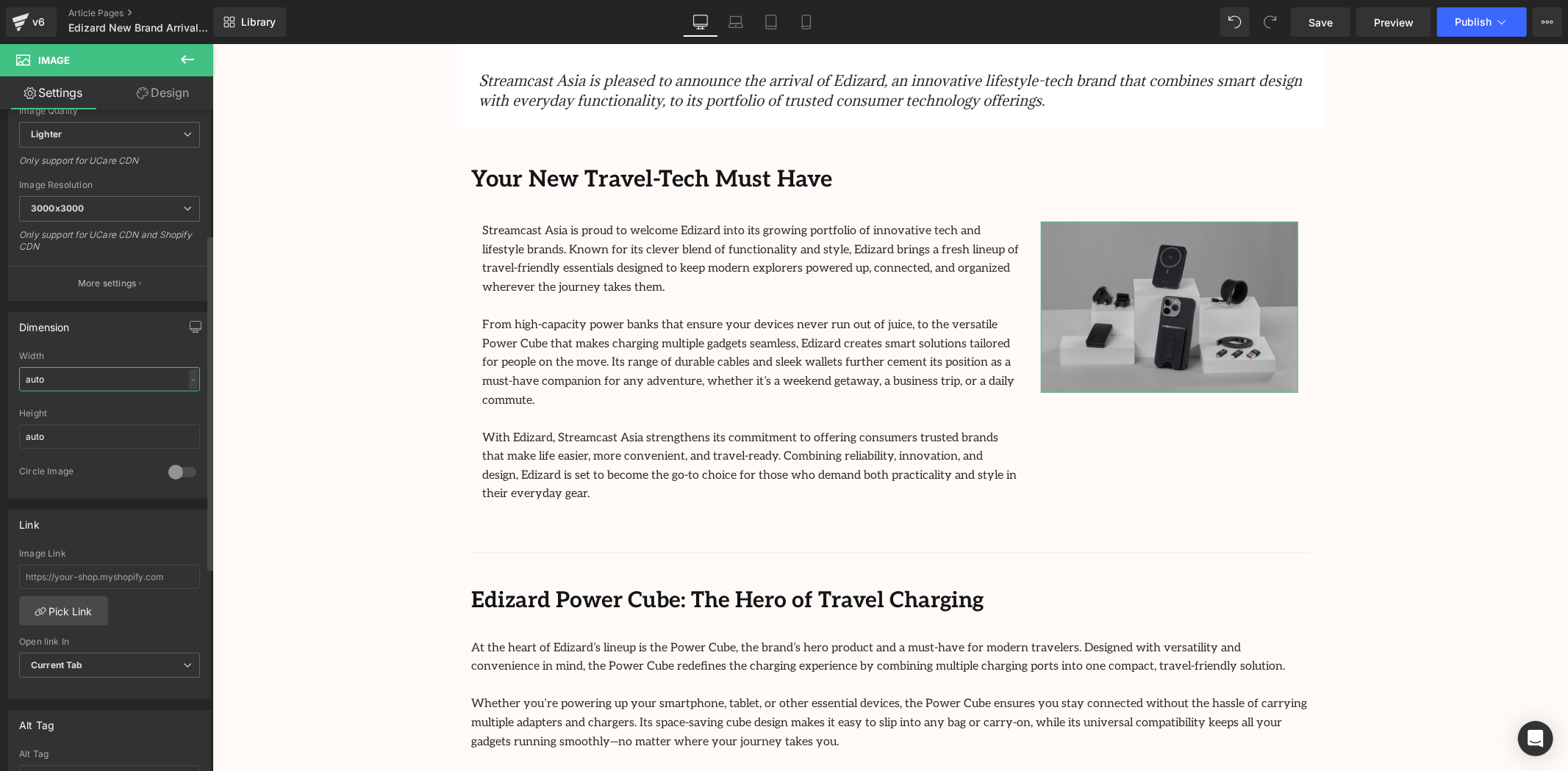
click at [71, 373] on input "auto" at bounding box center [109, 379] width 181 height 24
click at [91, 377] on input "auto" at bounding box center [109, 379] width 181 height 24
type input "a"
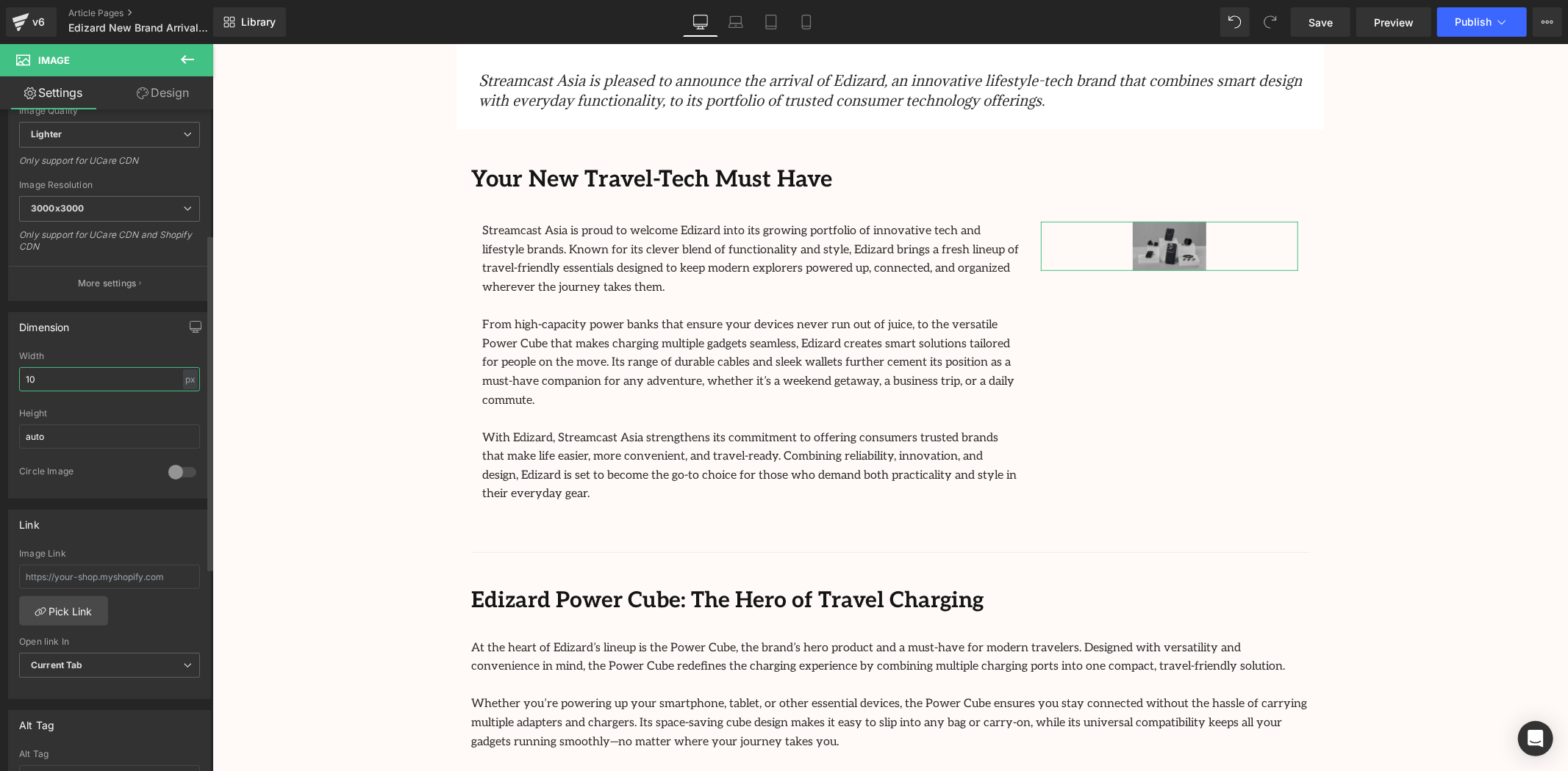
type input "1"
type input "5"
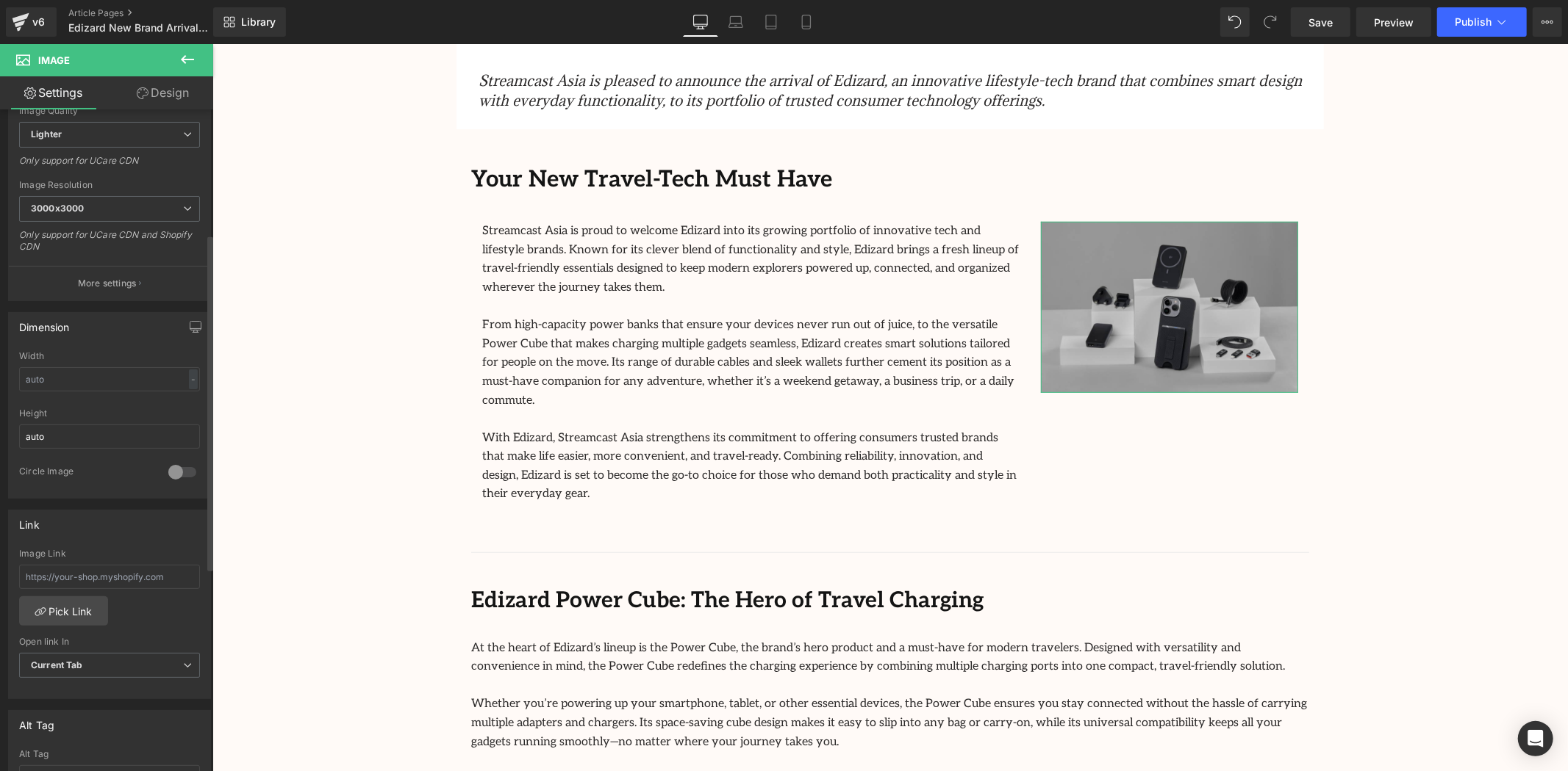
click at [61, 452] on div "Height auto" at bounding box center [109, 437] width 181 height 57
drag, startPoint x: 61, startPoint y: 437, endPoint x: -4, endPoint y: 432, distance: 65.2
click at [0, 432] on html "(P) Image You are previewing how the will restyle your page. You can not edit E…" at bounding box center [784, 385] width 1568 height 771
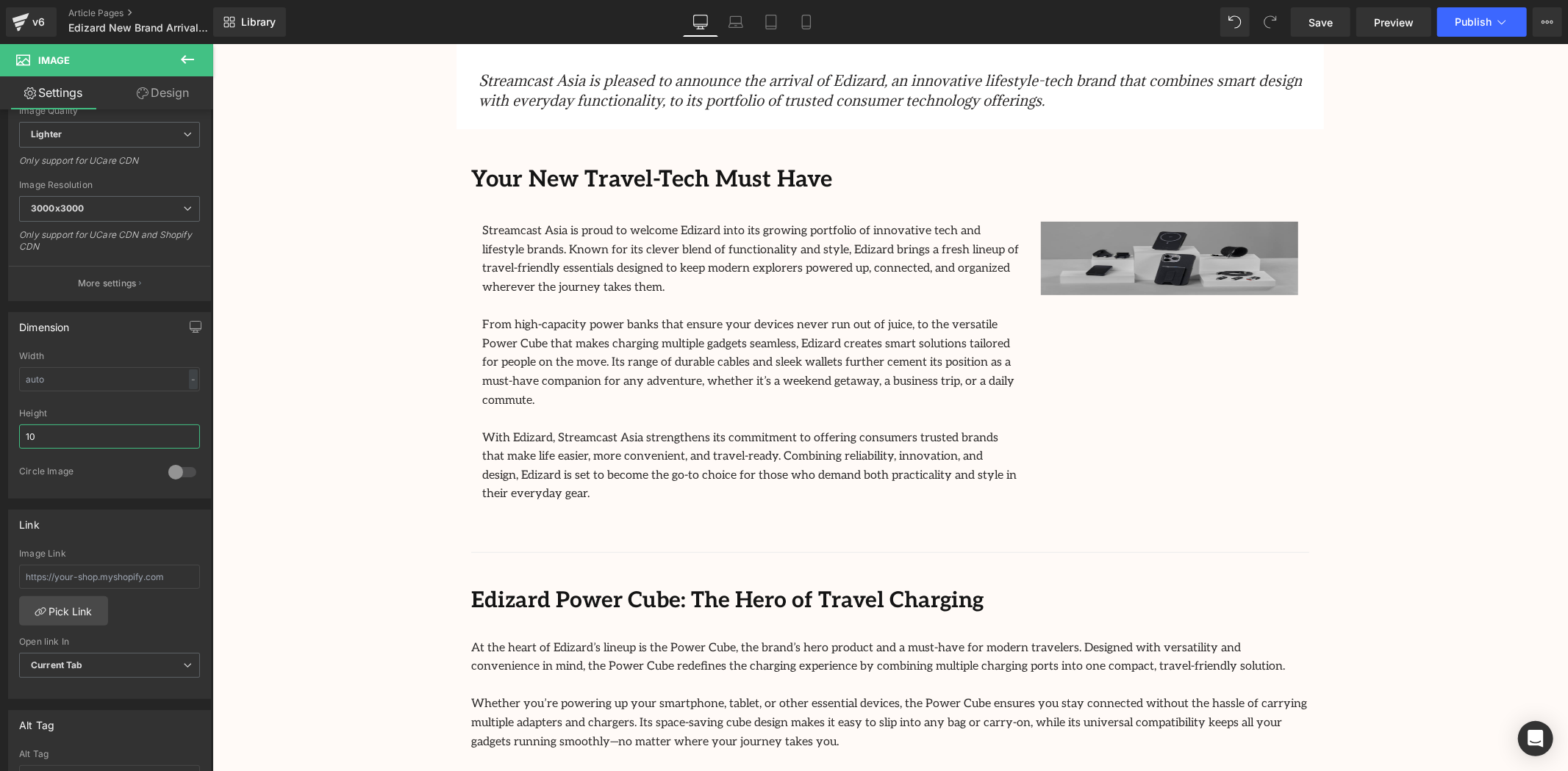
type input "1"
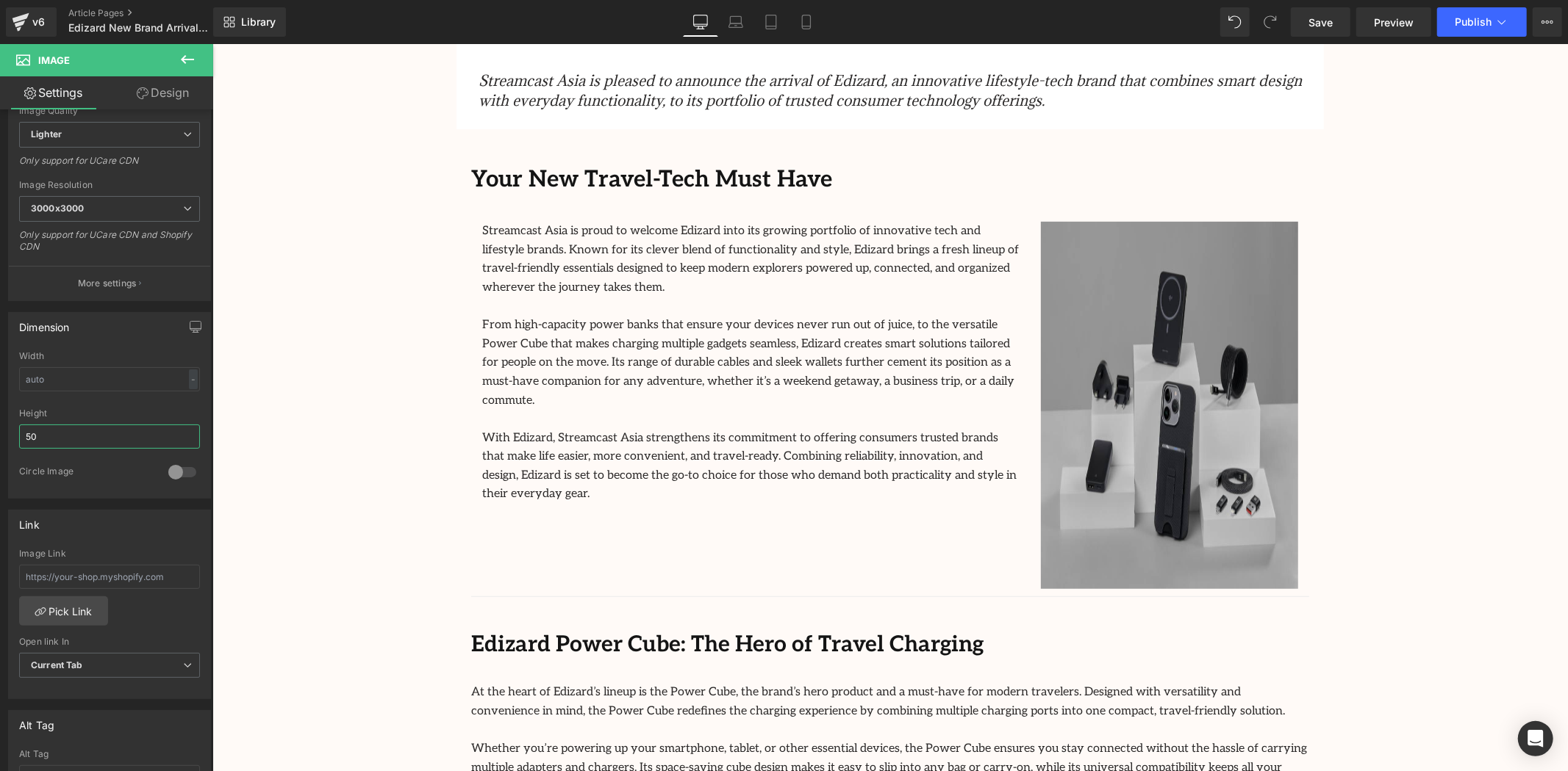
type input "5"
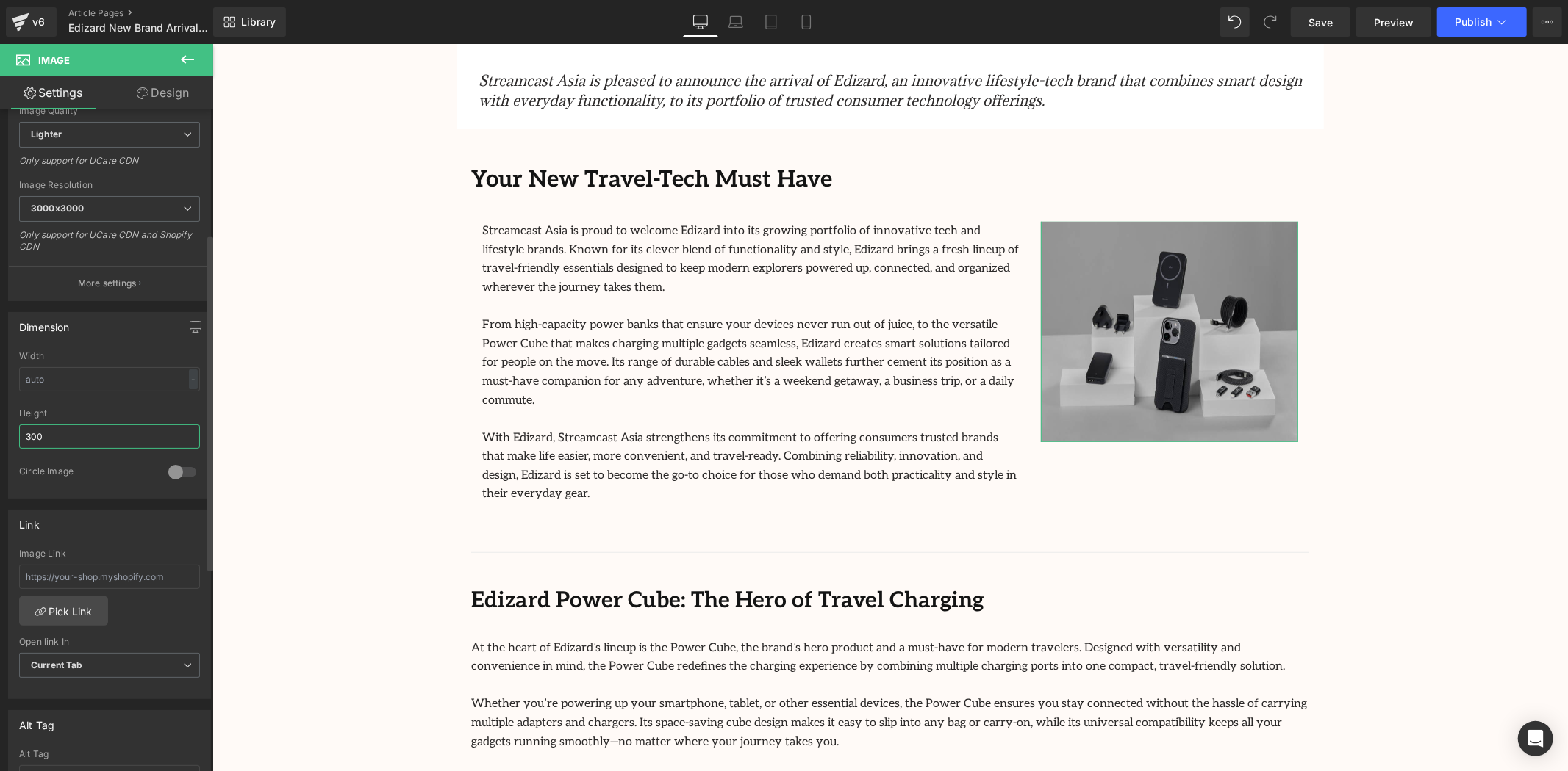
type input "300"
click at [89, 363] on div "Width - % px" at bounding box center [109, 380] width 181 height 57
click at [89, 376] on input "text" at bounding box center [109, 379] width 181 height 24
type input "6"
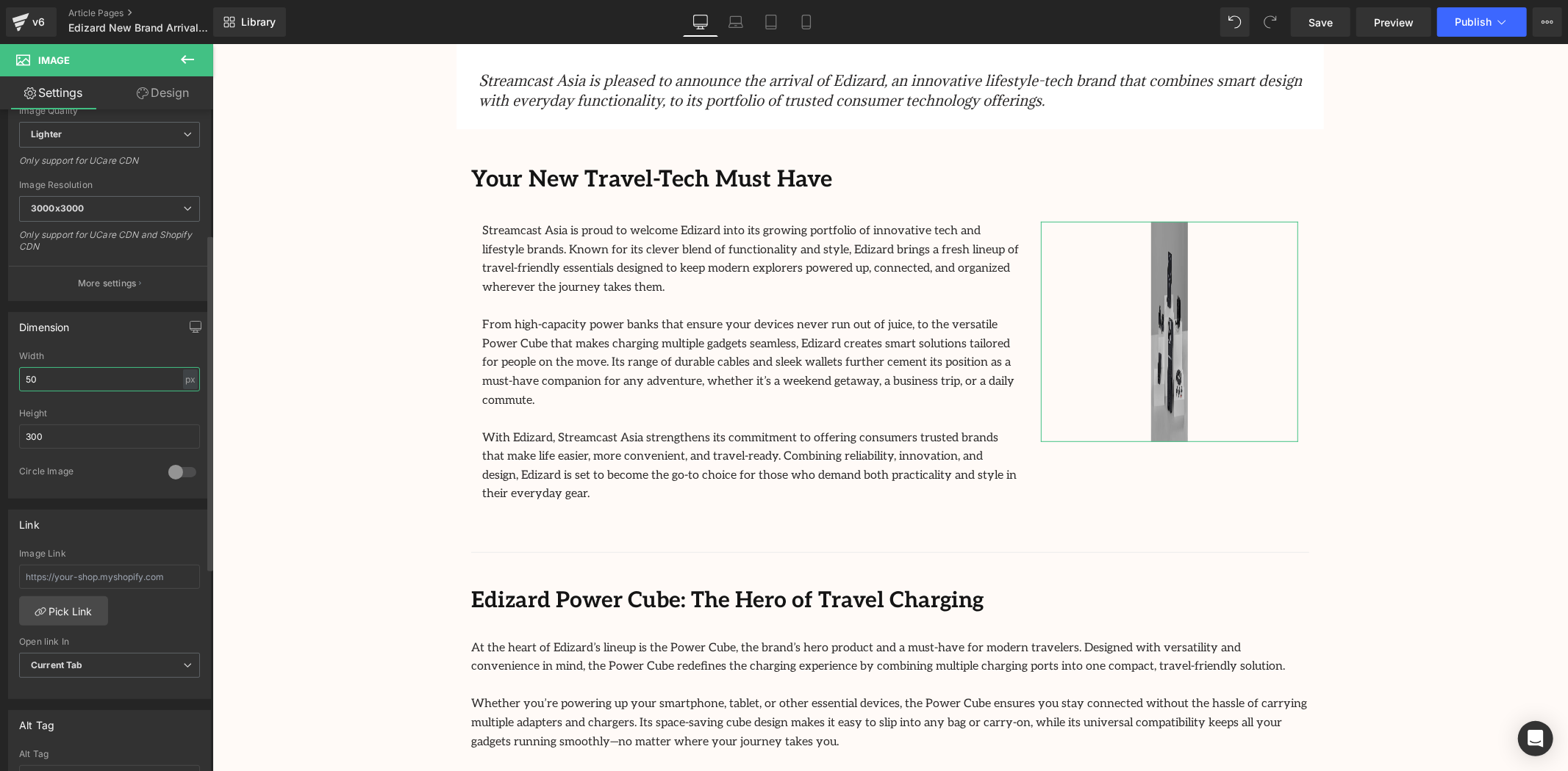
type input "5"
type input "1"
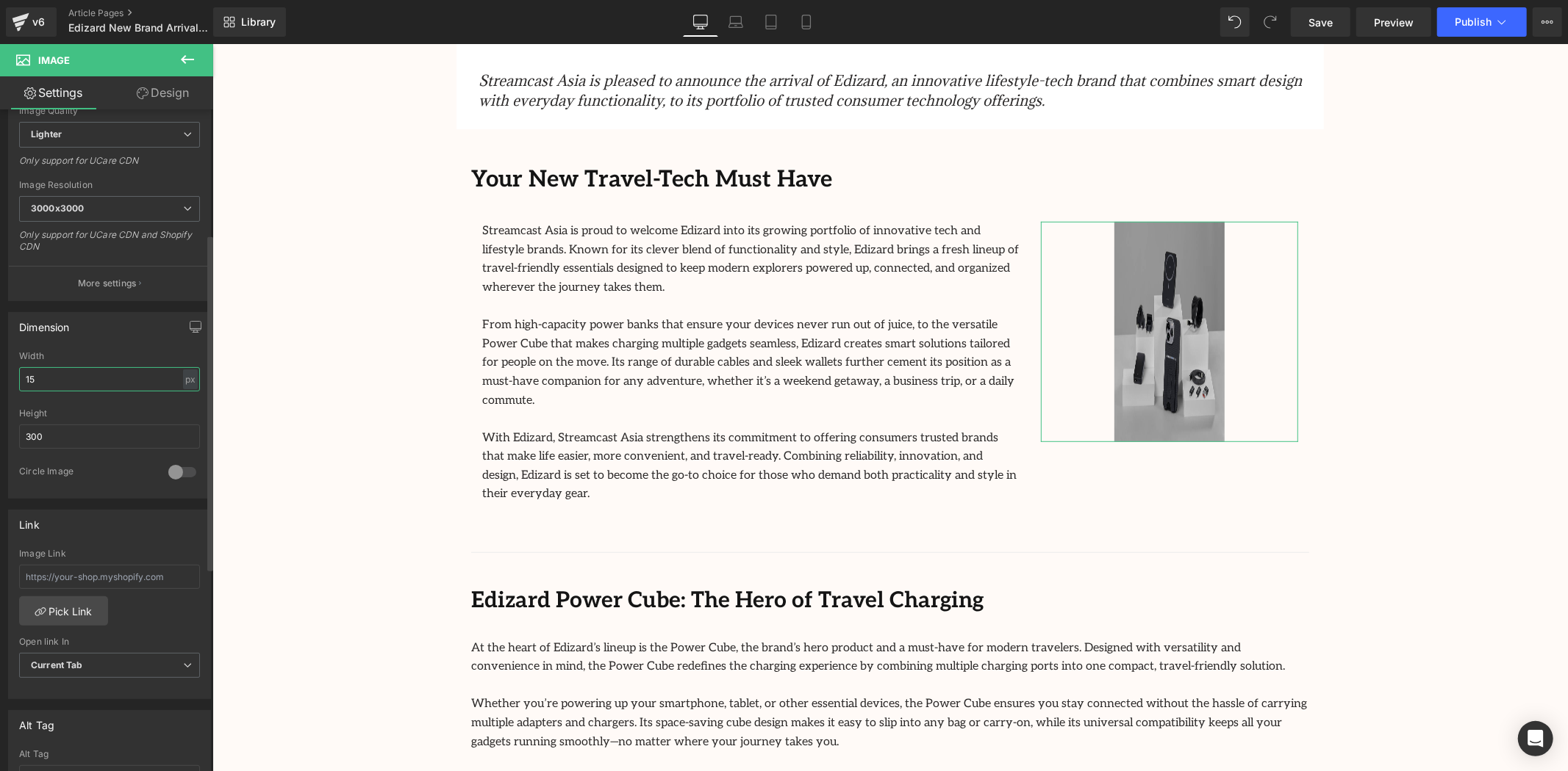
type input "1"
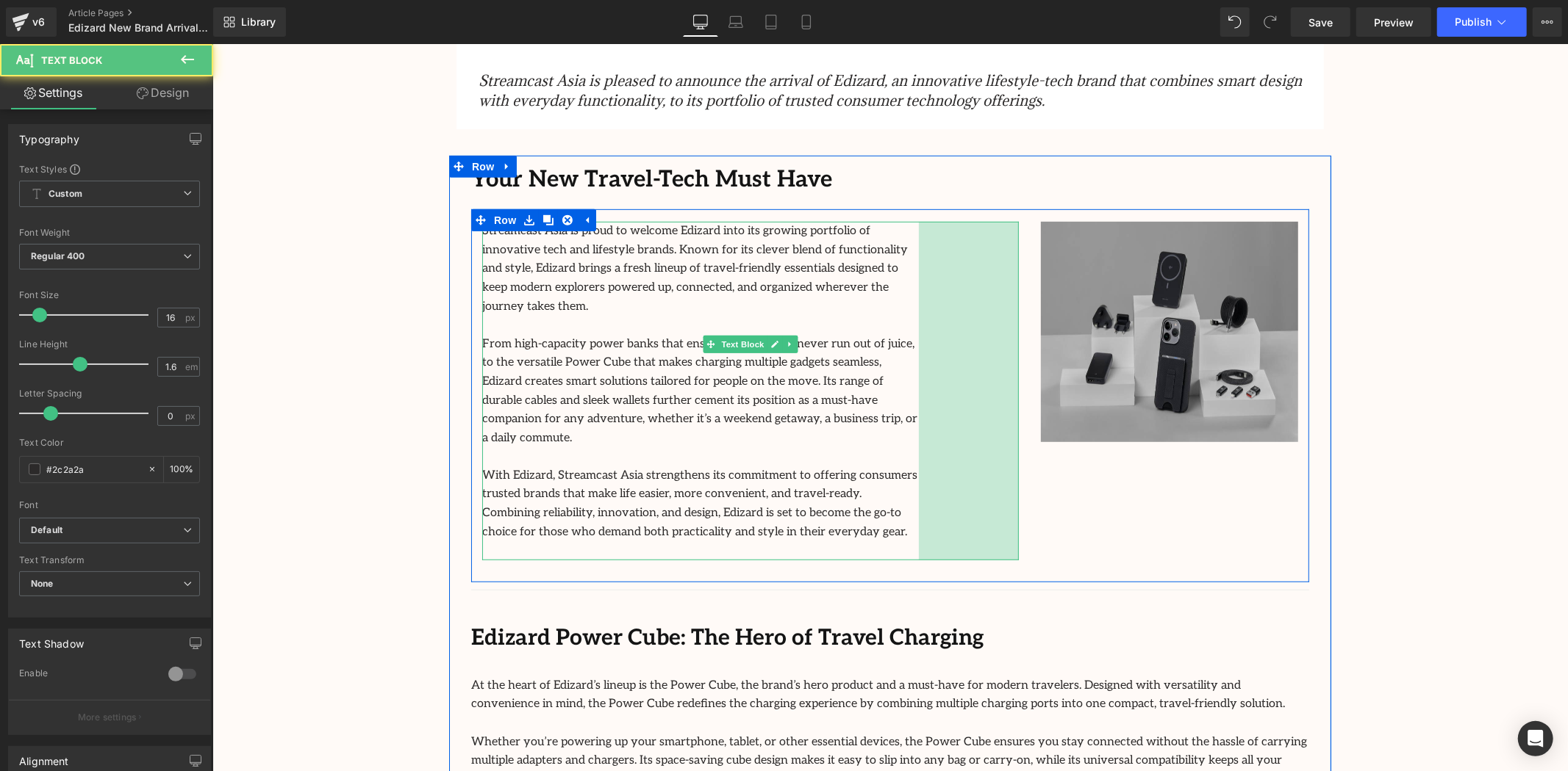
drag, startPoint x: 1010, startPoint y: 342, endPoint x: 910, endPoint y: 351, distance: 100.4
click at [910, 351] on div "Streamcast Asia is proud to welcome Edizard into its growing portfolio of innov…" at bounding box center [749, 390] width 536 height 339
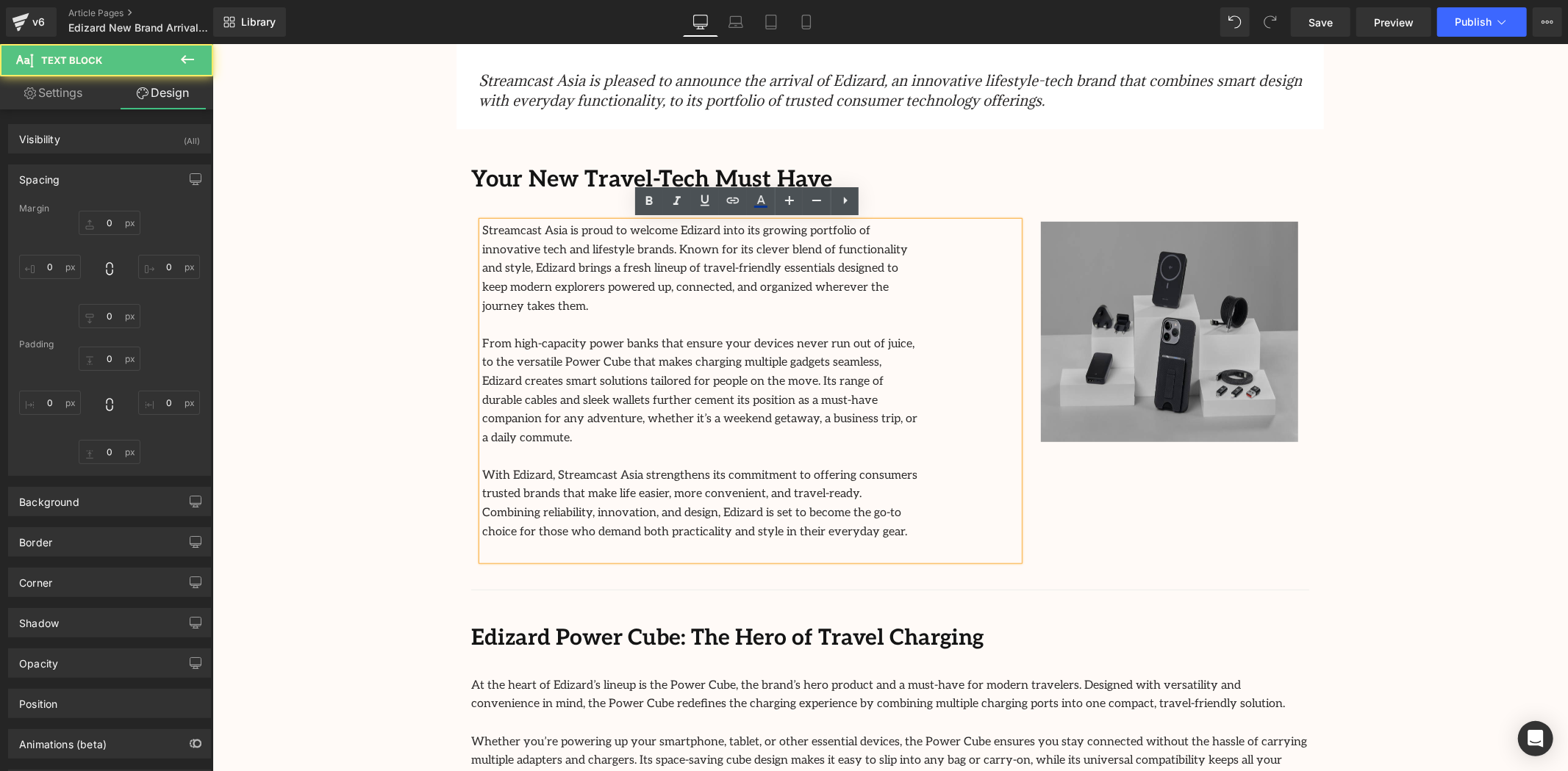
type input "0"
type input "30"
type input "0"
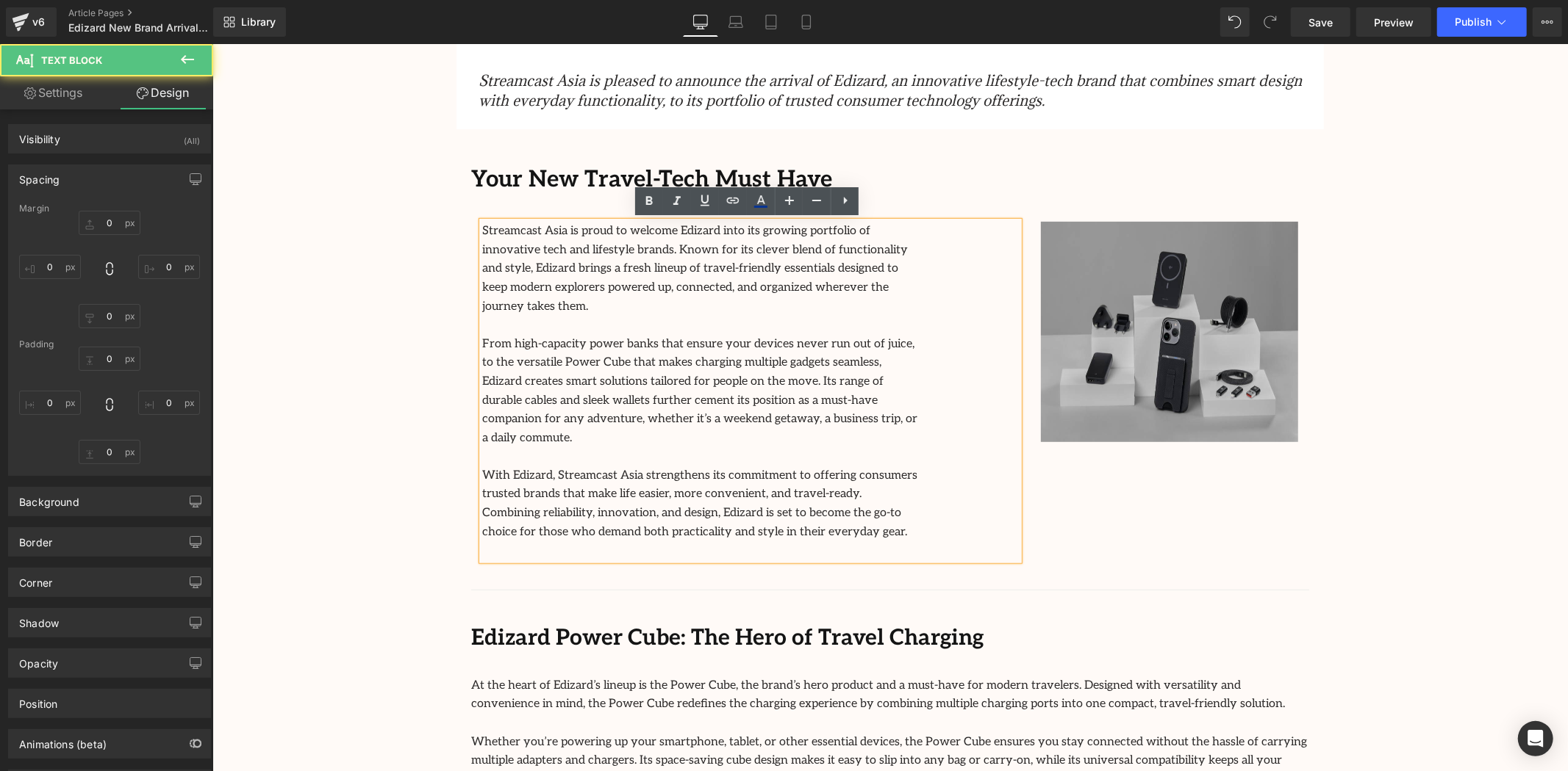
type input "136"
type input "0"
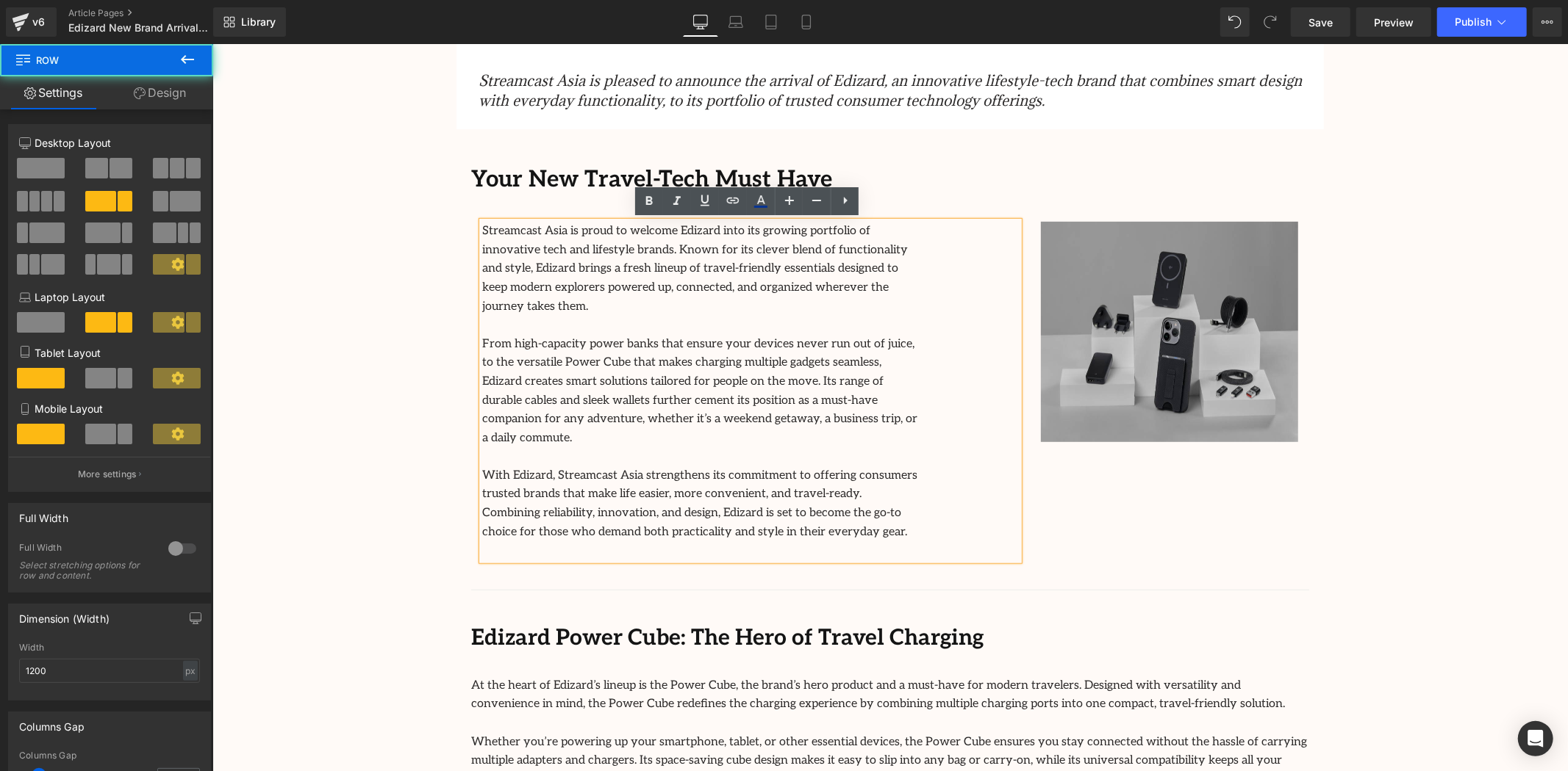
click at [1022, 345] on div "Streamcast Asia is proud to welcome Edizard into its growing portfolio of innov…" at bounding box center [749, 401] width 559 height 361
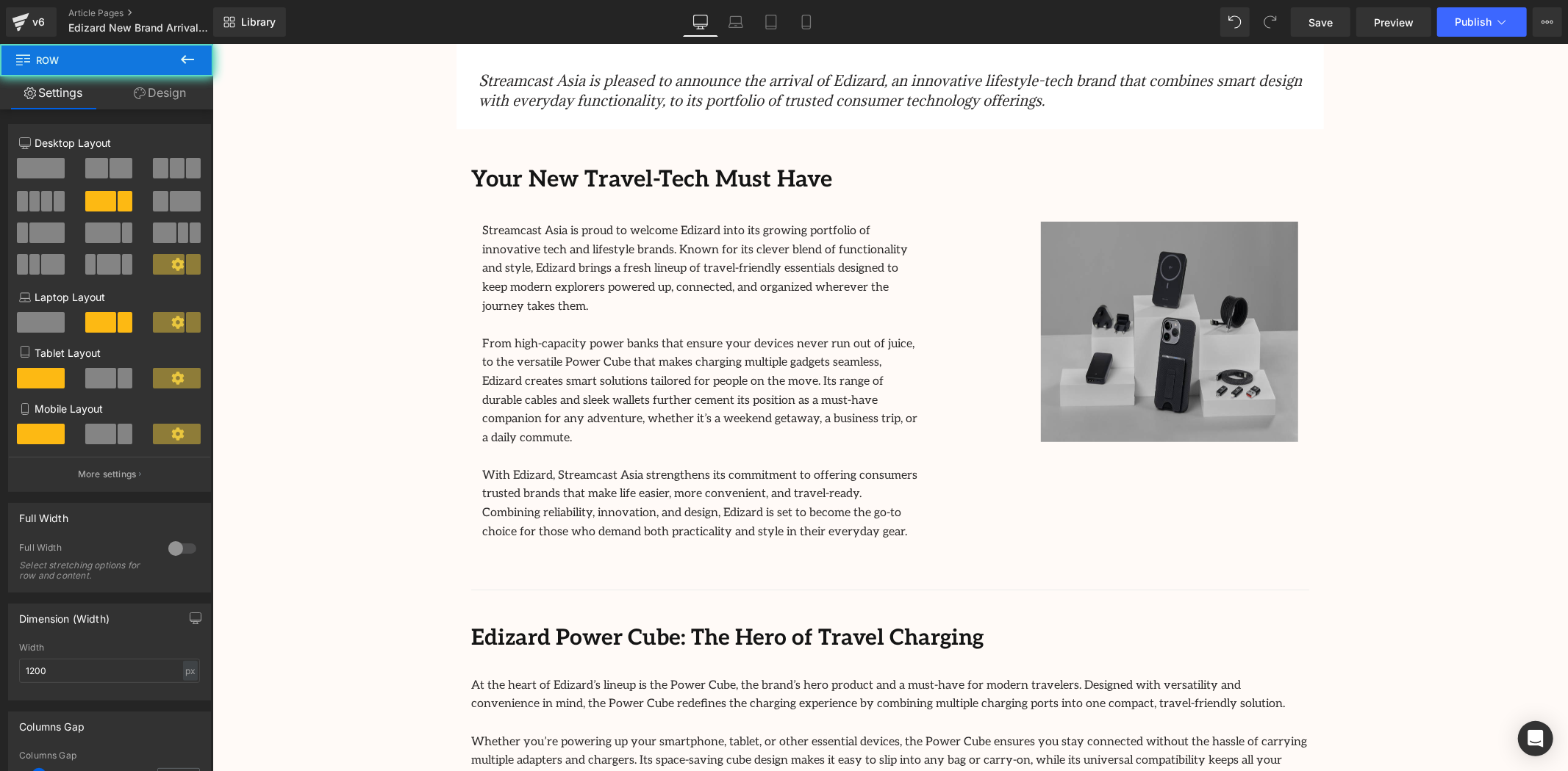
click at [1030, 354] on div "Image" at bounding box center [1169, 331] width 279 height 220
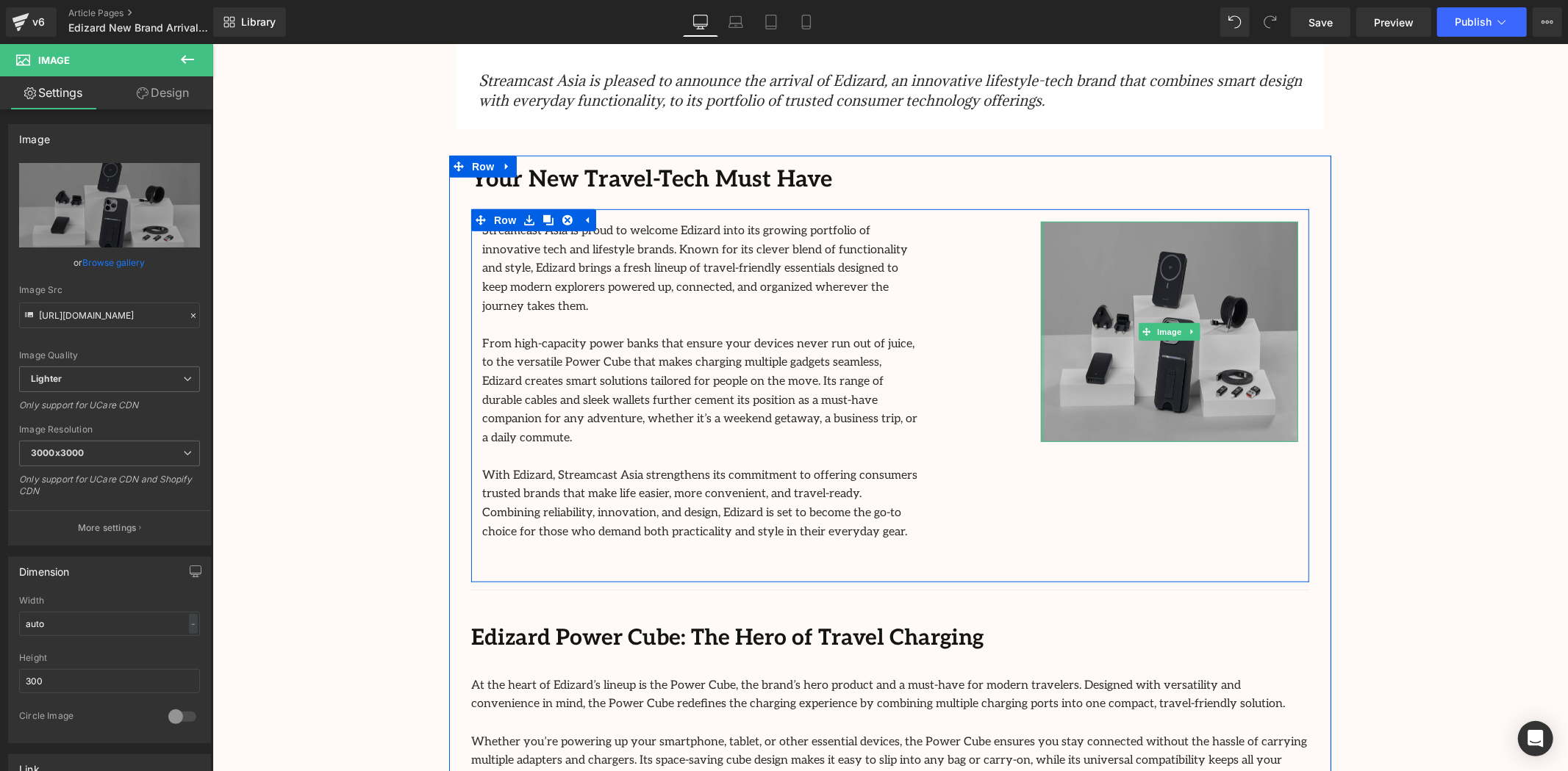
drag, startPoint x: 1037, startPoint y: 353, endPoint x: 970, endPoint y: 346, distance: 67.4
click at [874, 342] on div "Streamcast Asia is proud to welcome Edizard into its growing portfolio of innov…" at bounding box center [889, 395] width 838 height 373
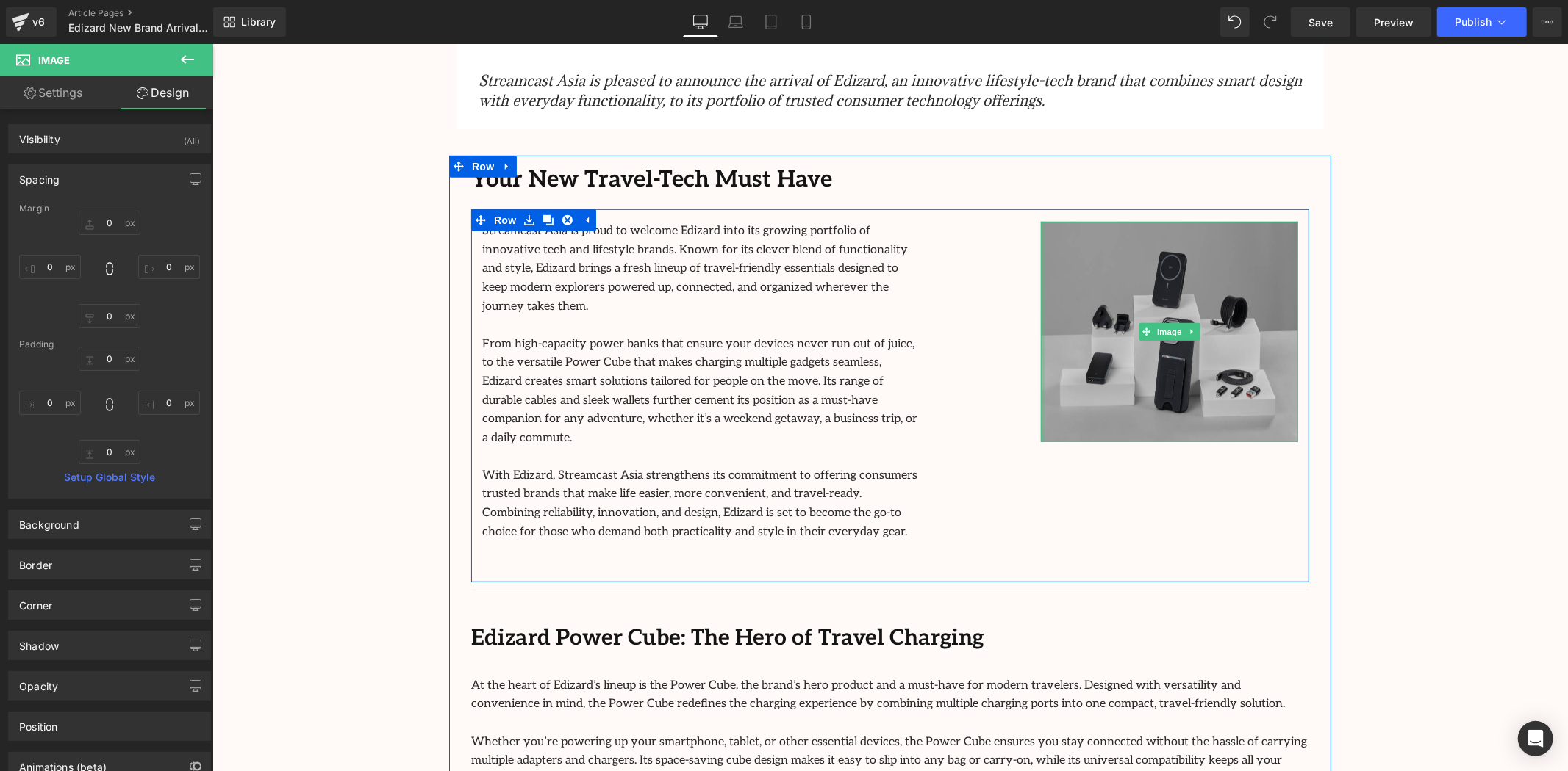
type input "0px"
drag, startPoint x: 1037, startPoint y: 323, endPoint x: 963, endPoint y: 333, distance: 74.7
click at [964, 332] on div "Streamcast Asia is proud to welcome Edizard into its growing portfolio of innov…" at bounding box center [889, 395] width 838 height 373
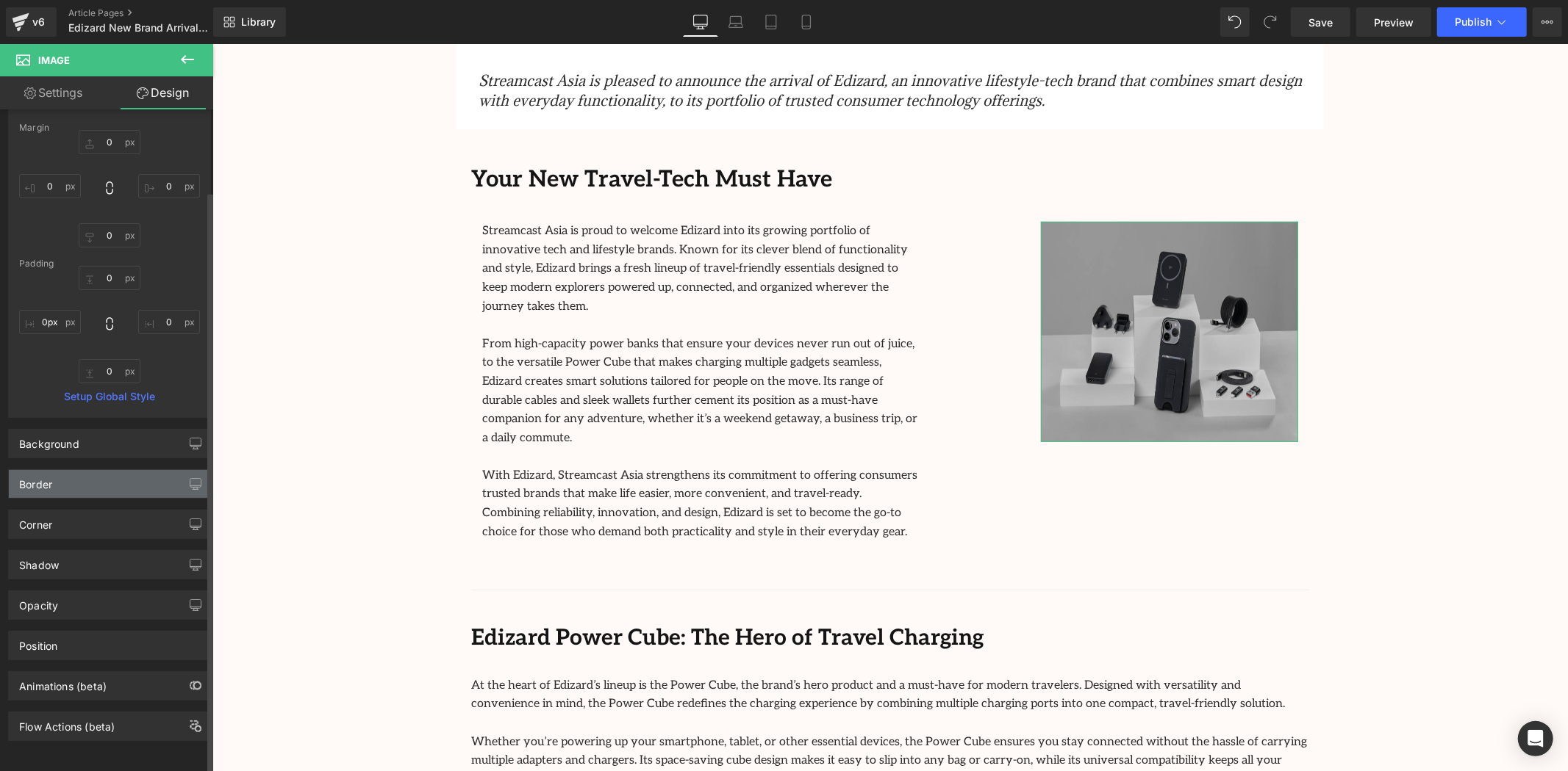
scroll to position [0, 0]
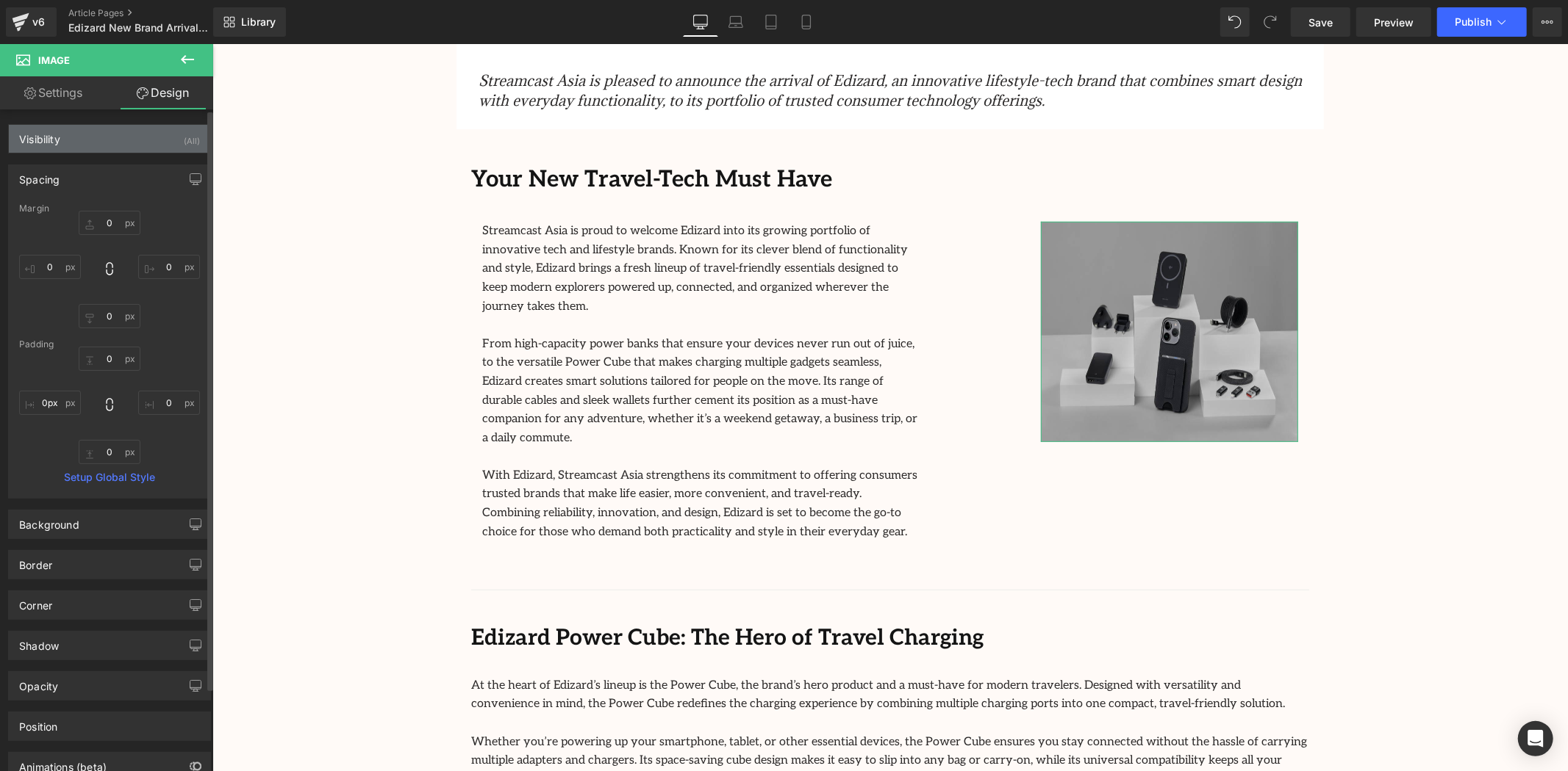
click at [99, 134] on div "Visibility (All)" at bounding box center [109, 139] width 201 height 28
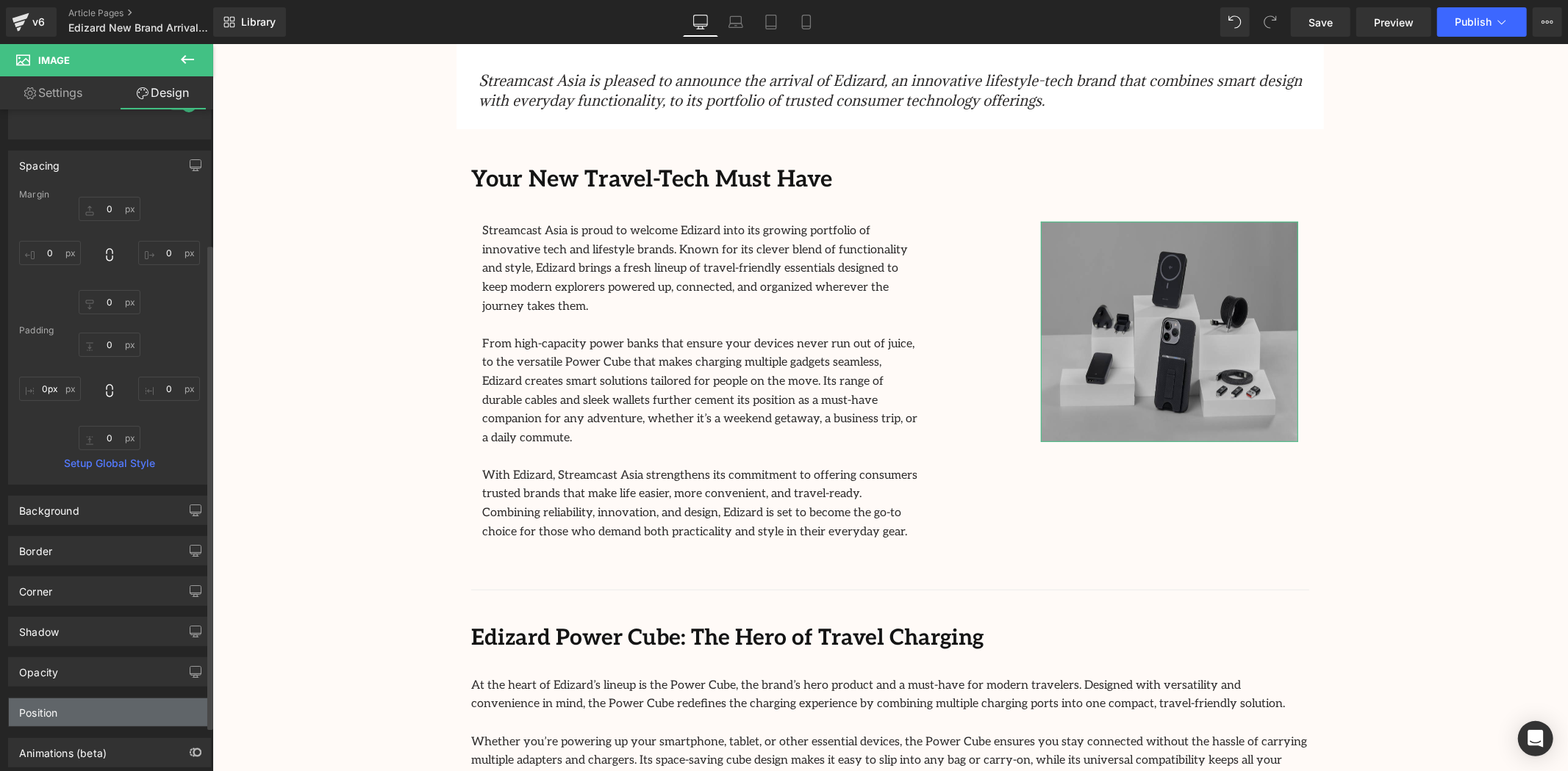
scroll to position [244, 0]
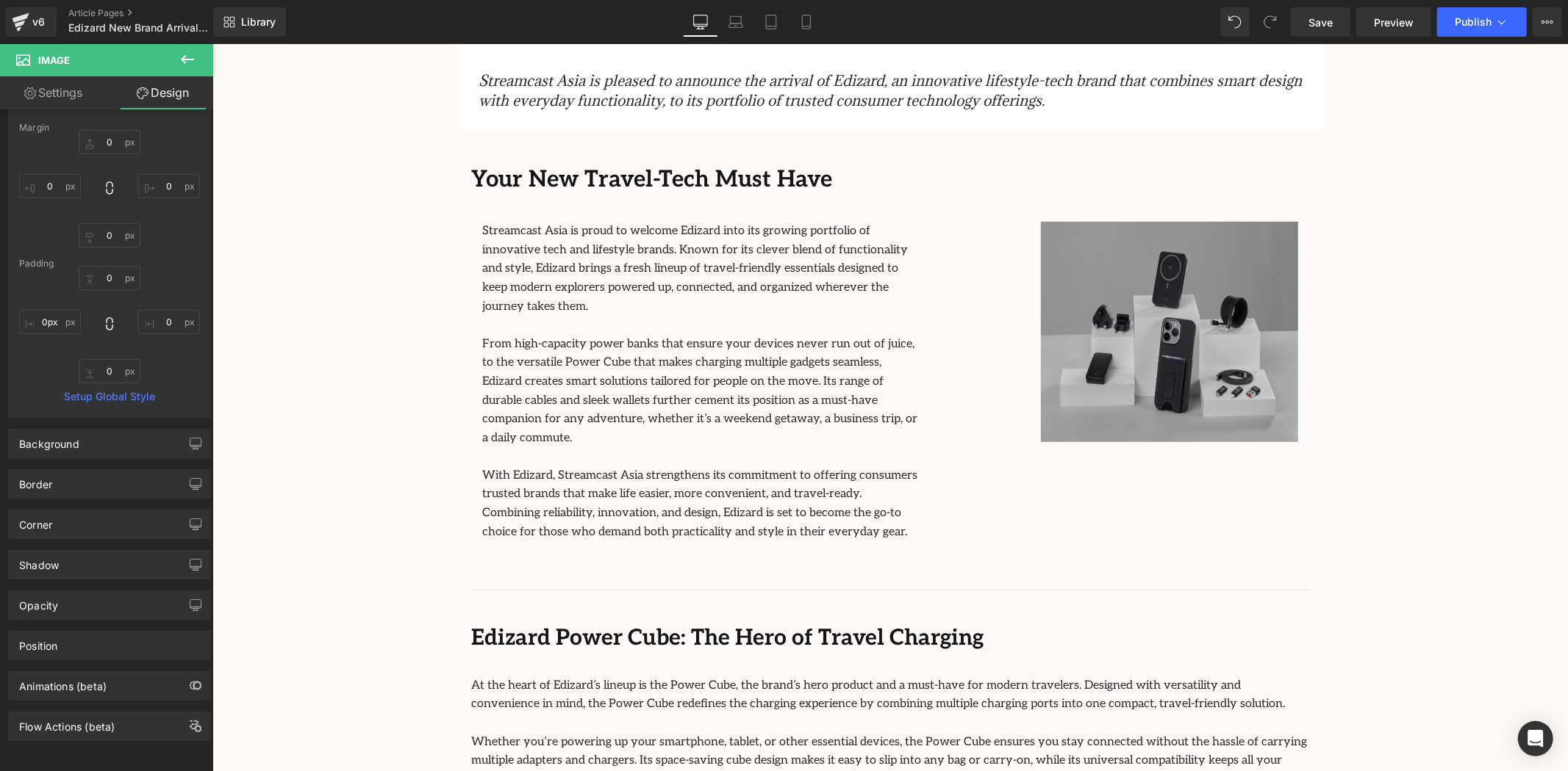
click at [211, 43] on div "136px" at bounding box center [211, 43] width 0 height 0
click at [977, 178] on p "Your New Travel-Tech Must Have" at bounding box center [889, 179] width 838 height 37
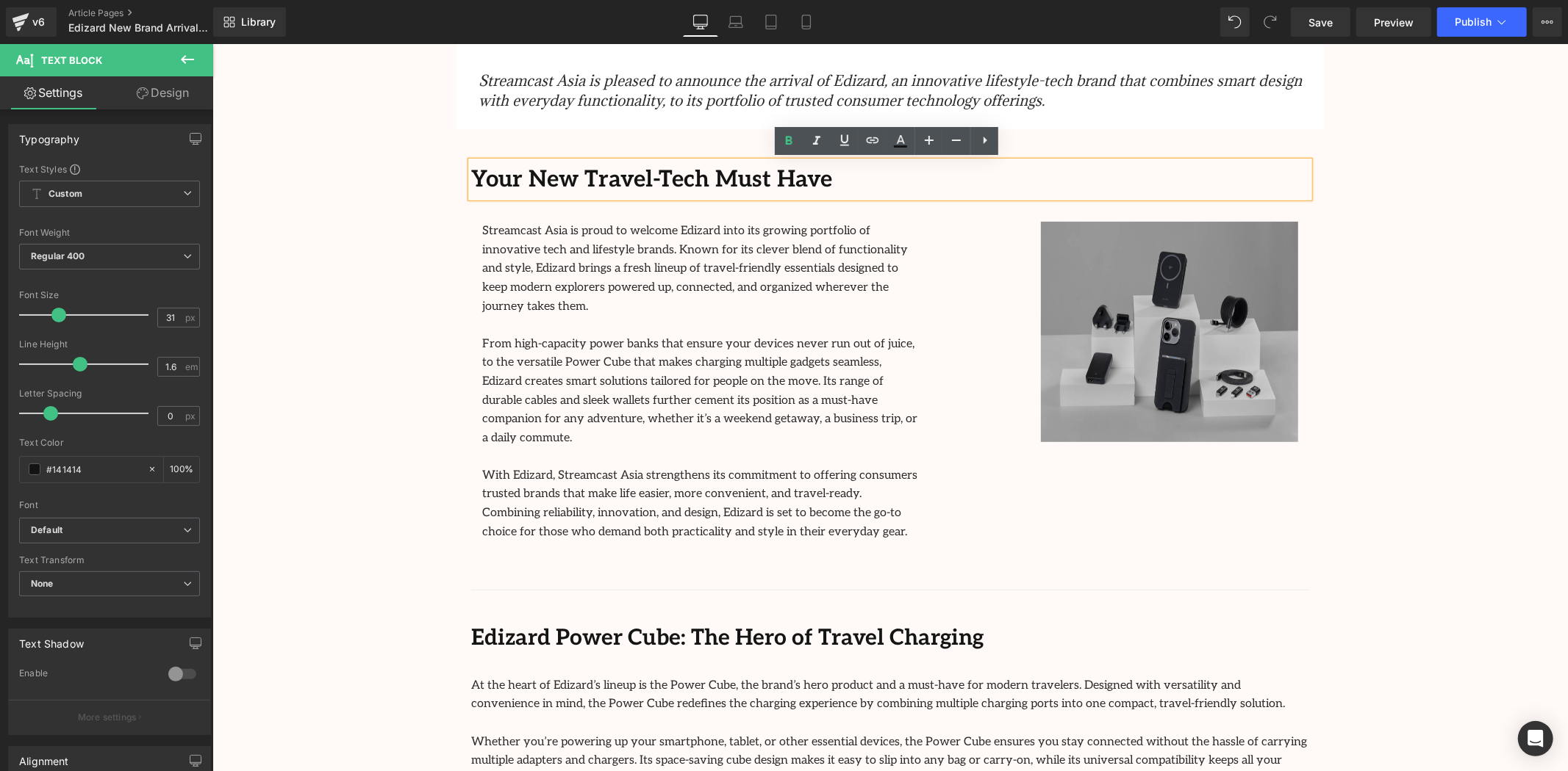
click at [956, 180] on p "Your New Travel-Tech Must Have" at bounding box center [889, 179] width 838 height 37
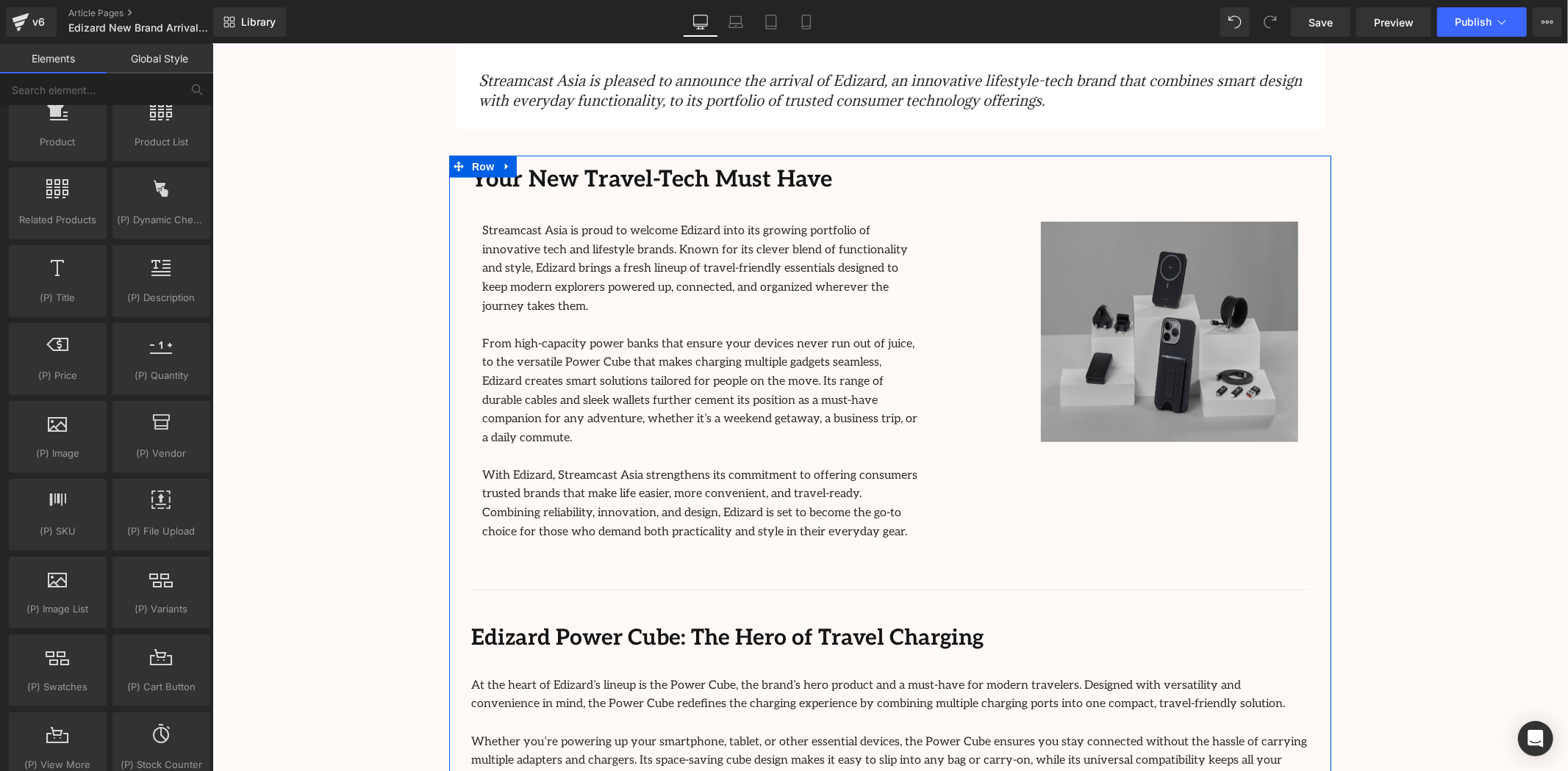
click at [461, 222] on div "Your New Travel-Tech Must Have Text Block Streamcast Asia is proud to welcome E…" at bounding box center [889, 758] width 882 height 1207
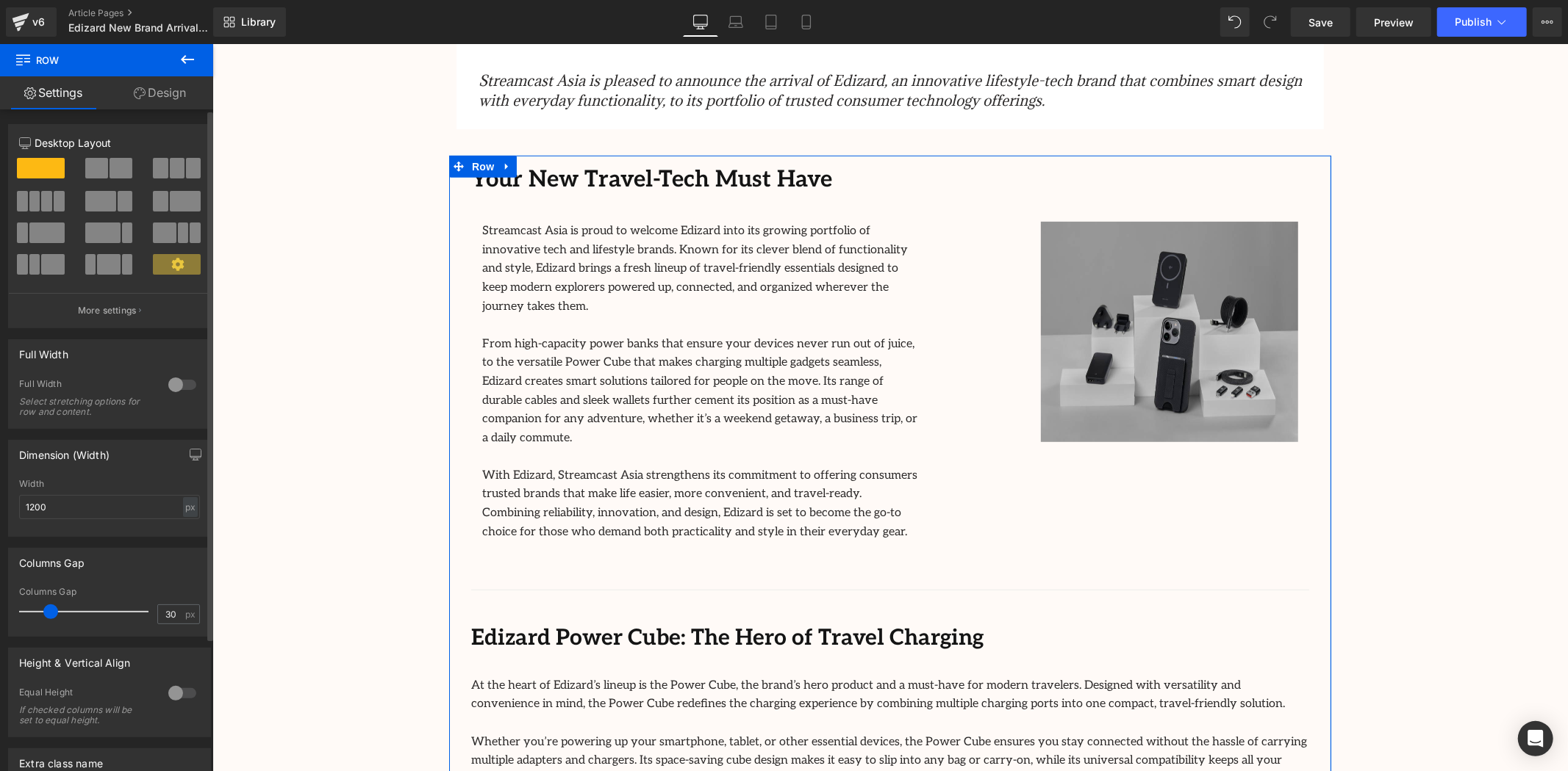
click at [105, 171] on button at bounding box center [110, 168] width 49 height 21
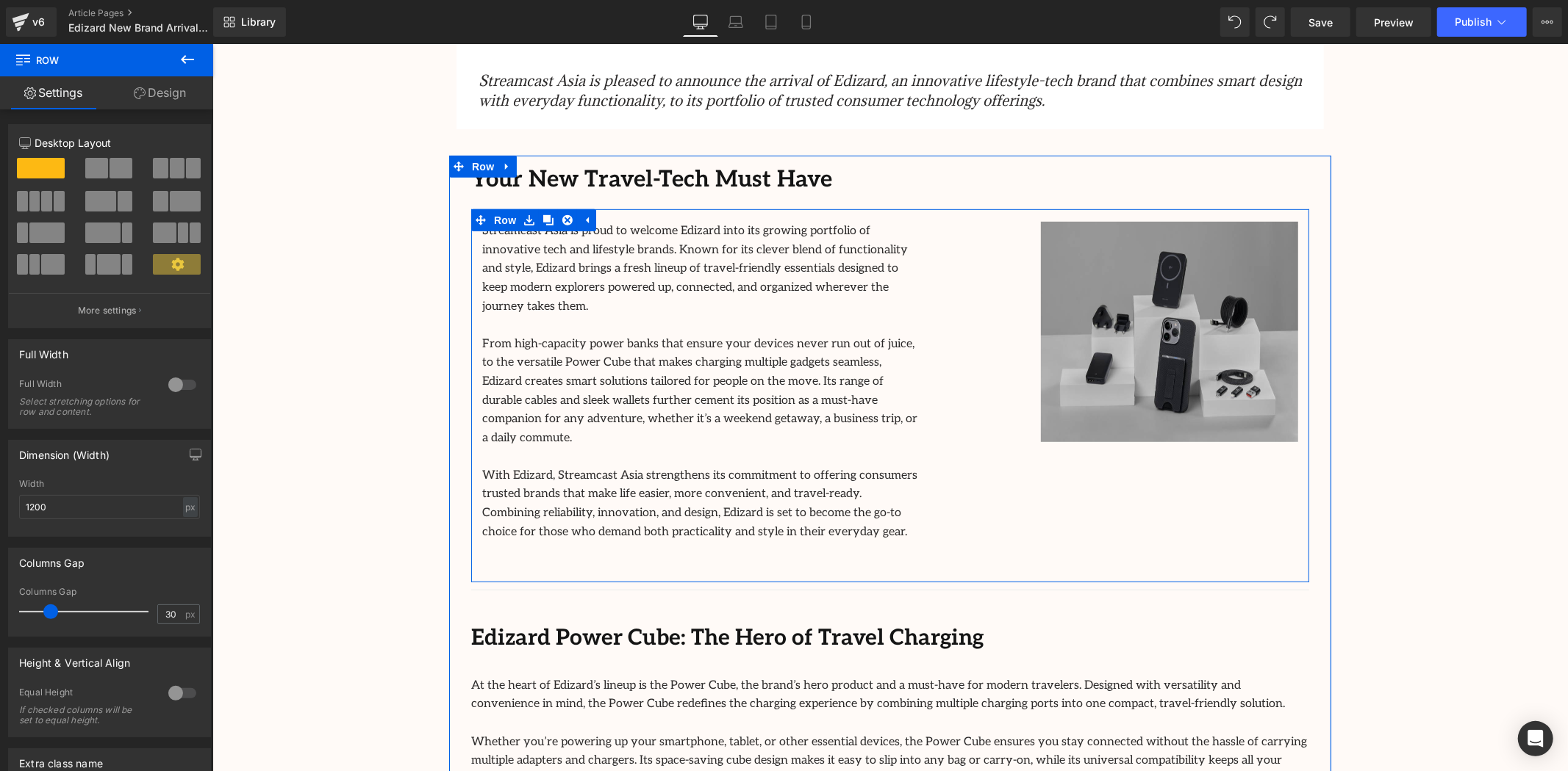
click at [1019, 222] on div "Streamcast Asia is proud to welcome Edizard into its growing portfolio of innov…" at bounding box center [749, 401] width 559 height 361
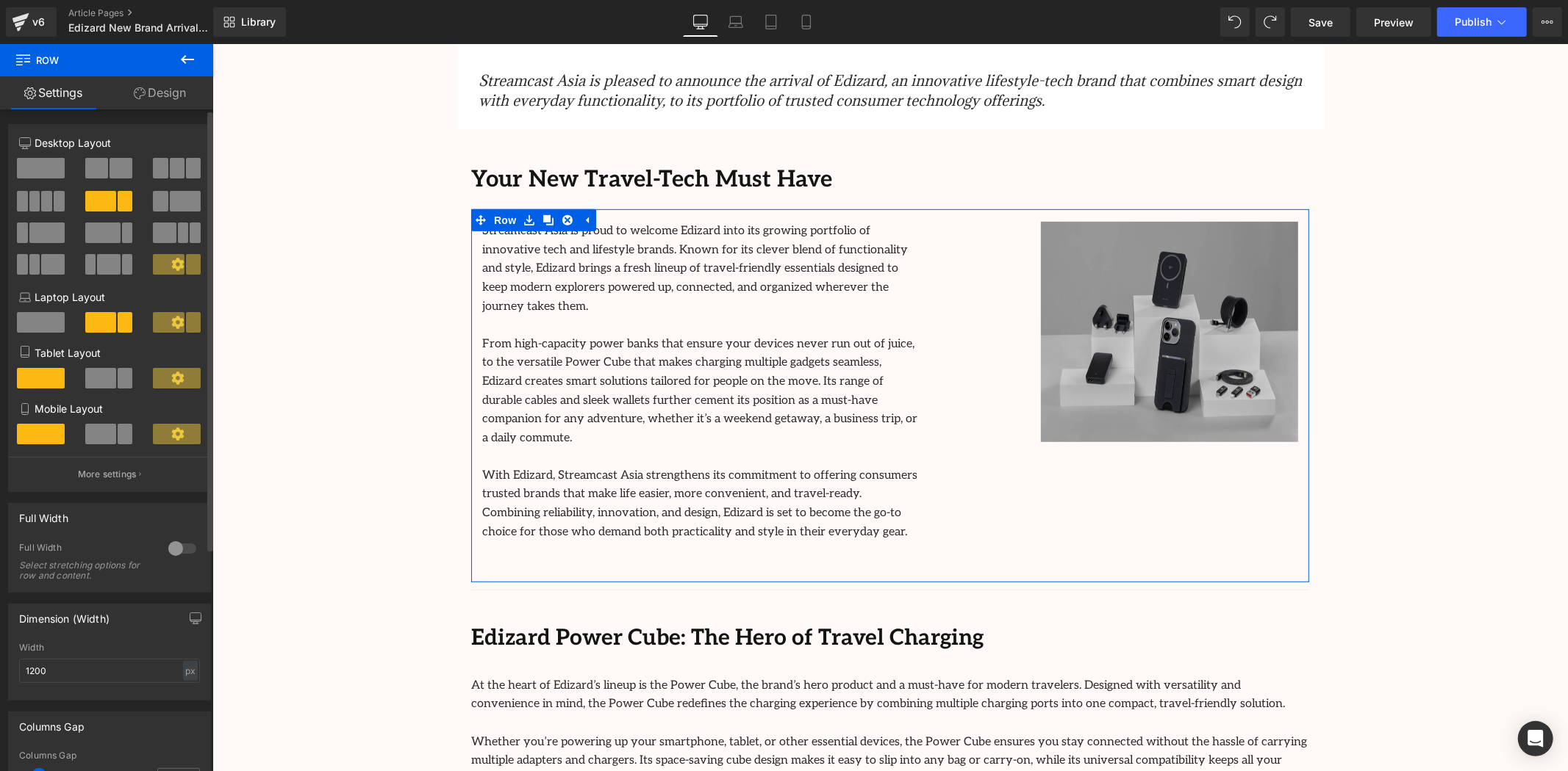
click at [104, 170] on span at bounding box center [97, 168] width 23 height 21
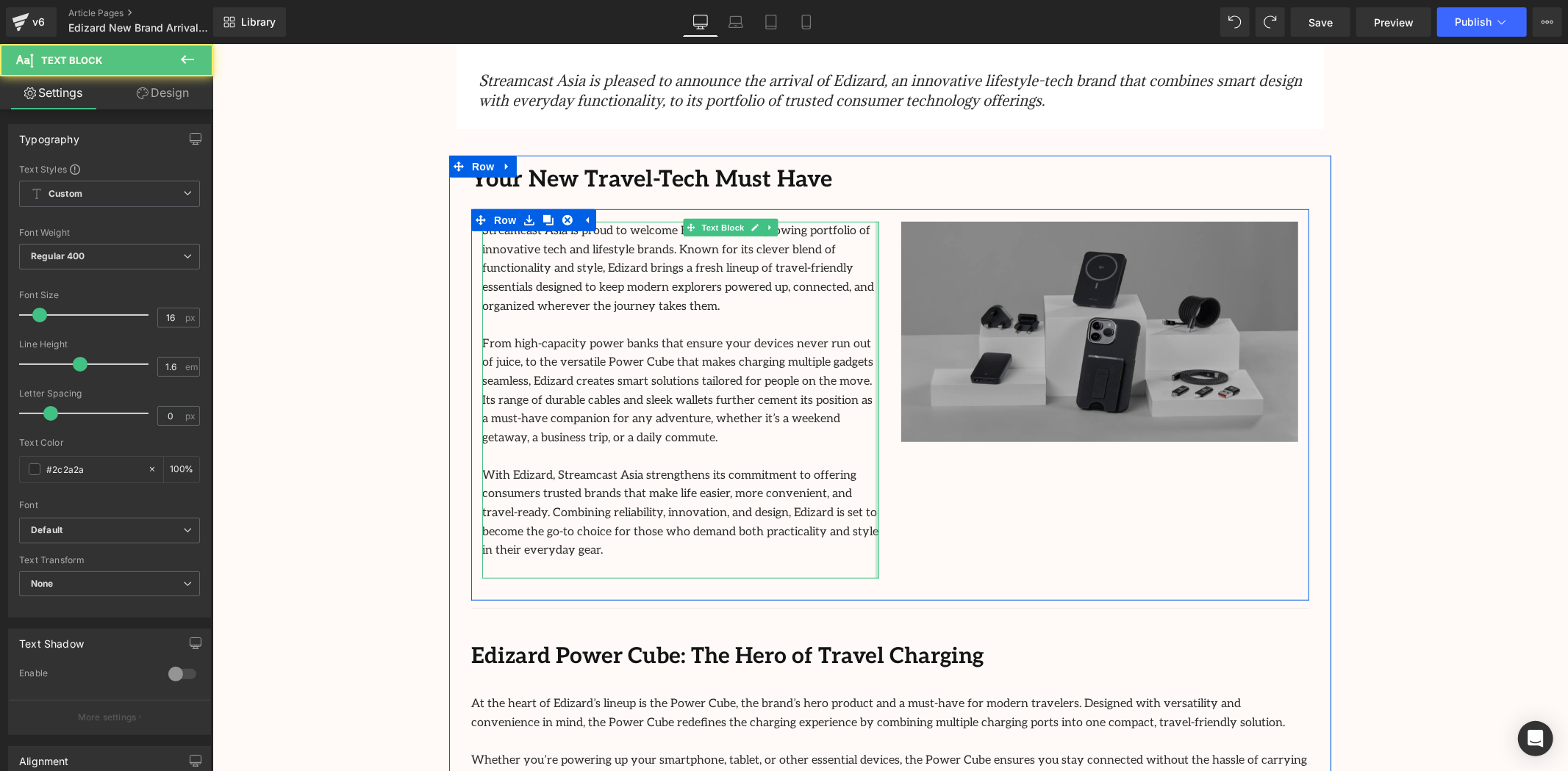
drag, startPoint x: 917, startPoint y: 368, endPoint x: 1030, endPoint y: 368, distance: 113.0
click at [1035, 375] on div "Streamcast Asia is proud to welcome Edizard into its growing portfolio of innov…" at bounding box center [889, 404] width 838 height 392
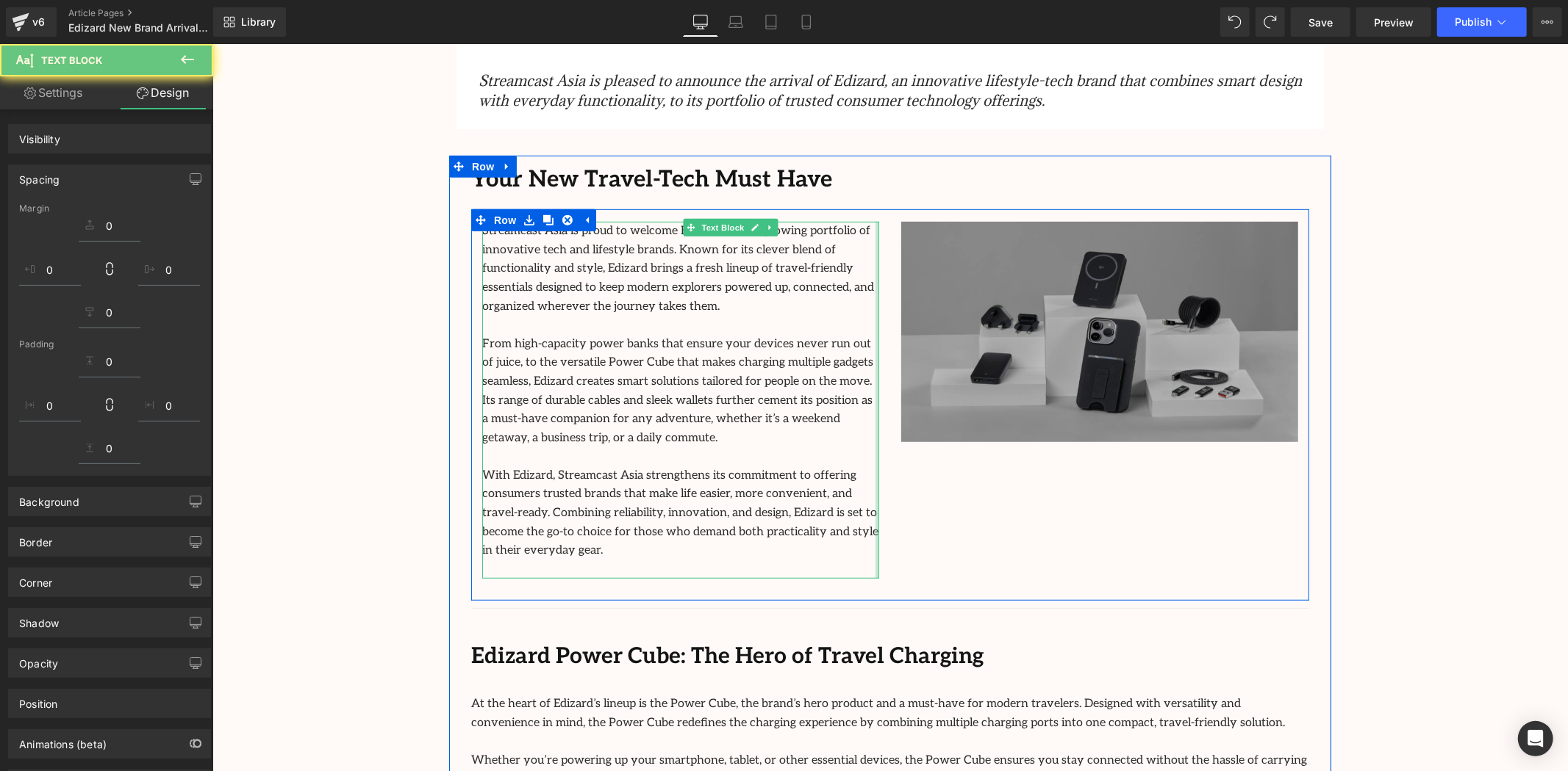
click at [1023, 365] on img at bounding box center [1099, 331] width 397 height 220
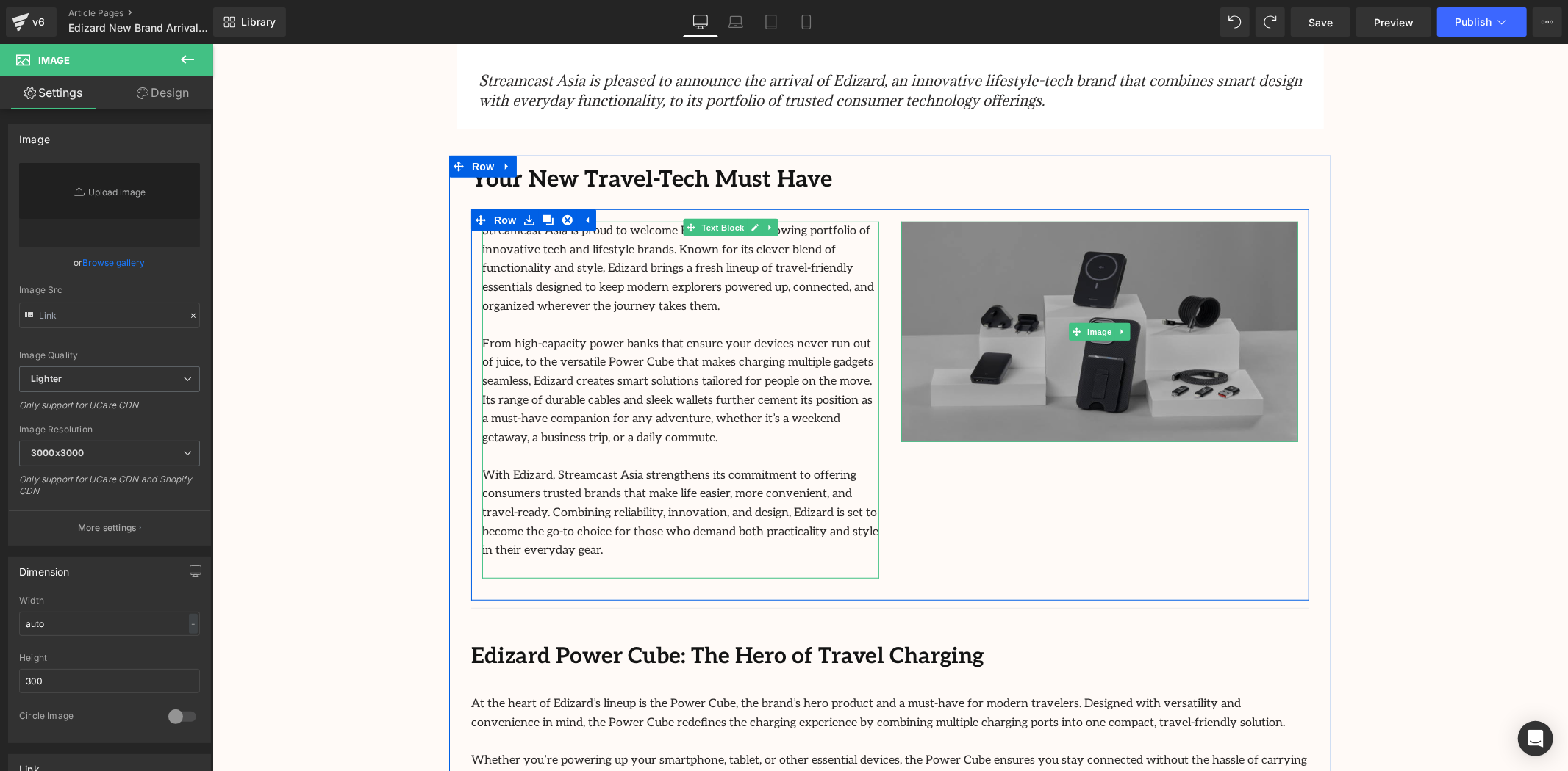
type input "https://ucarecdn.com/3023fd3f-8928-4ac9-831c-bdbb829cb3d3/-/format/auto/-/previ…"
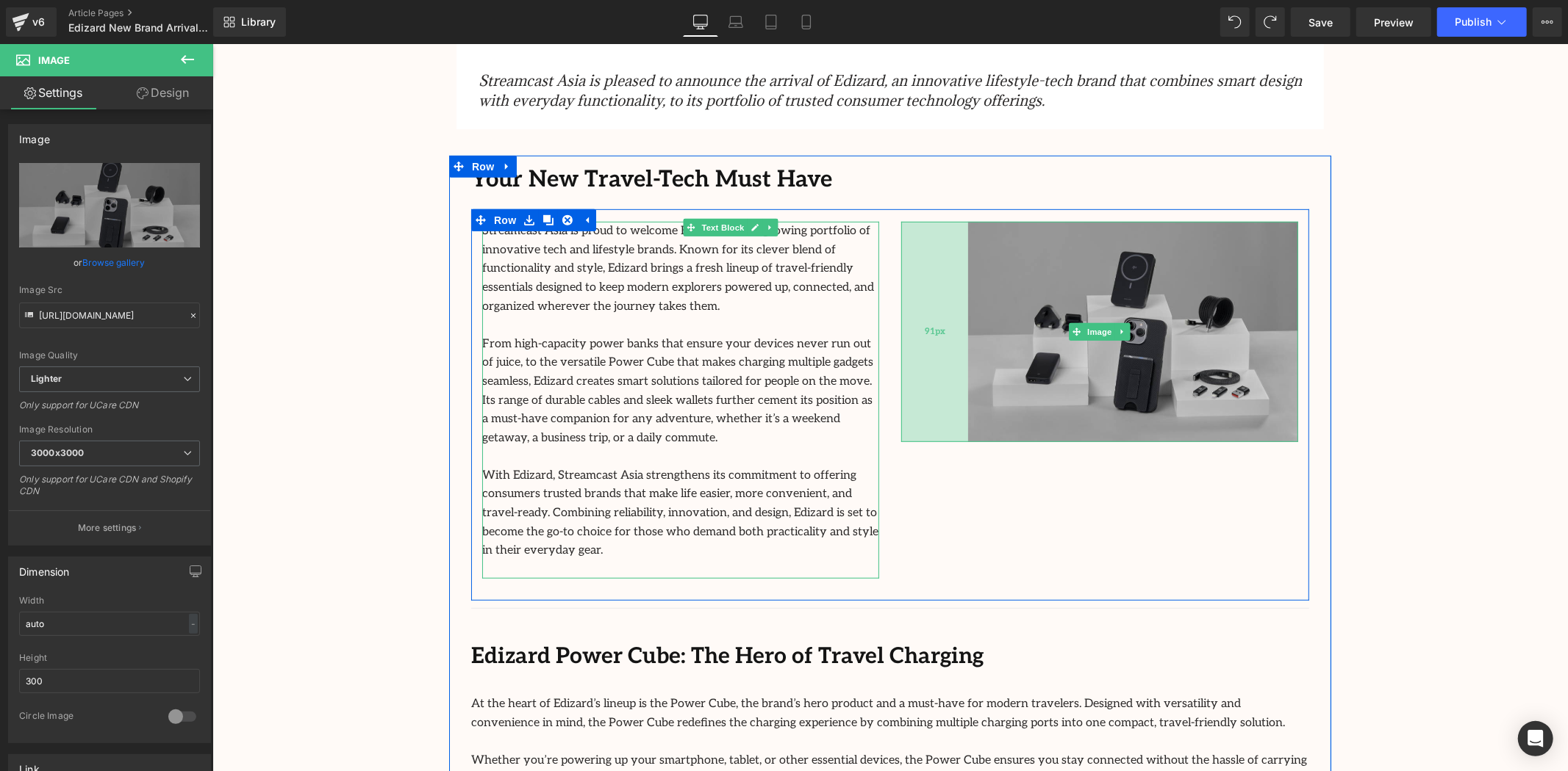
drag, startPoint x: 896, startPoint y: 334, endPoint x: 963, endPoint y: 339, distance: 67.2
click at [963, 339] on div "Image 91px" at bounding box center [1099, 331] width 397 height 220
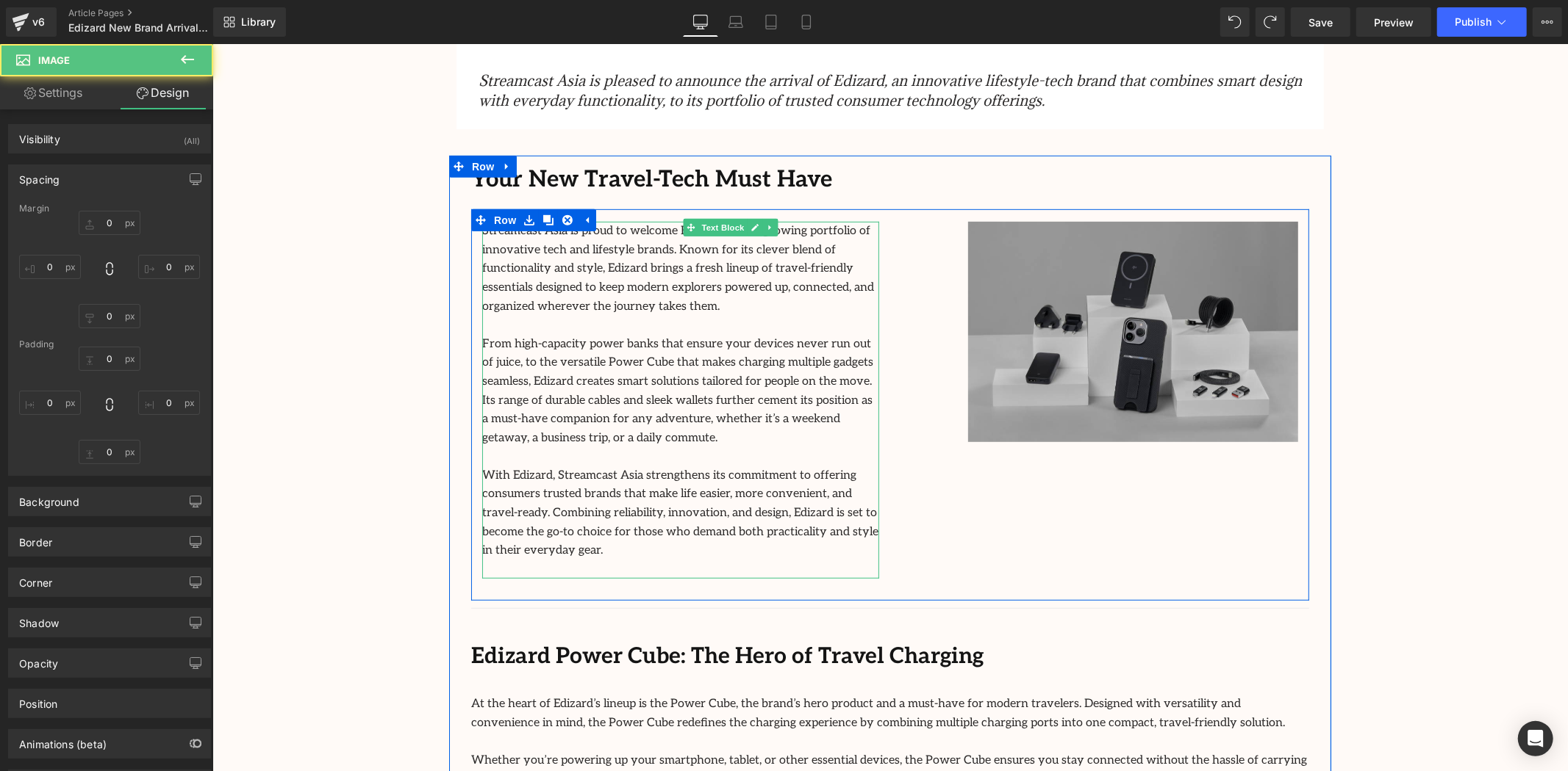
type input "0"
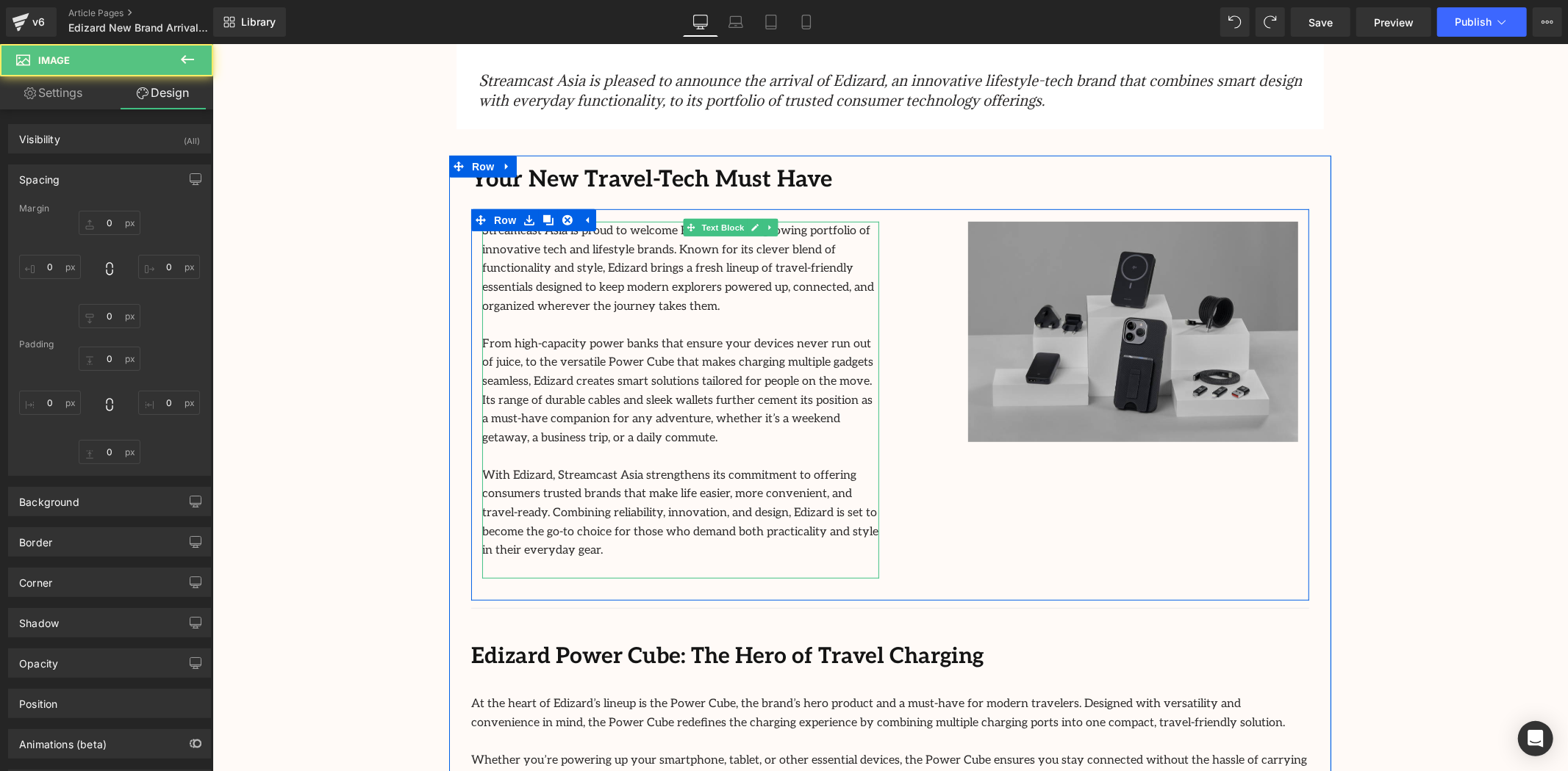
type input "0"
type input "91"
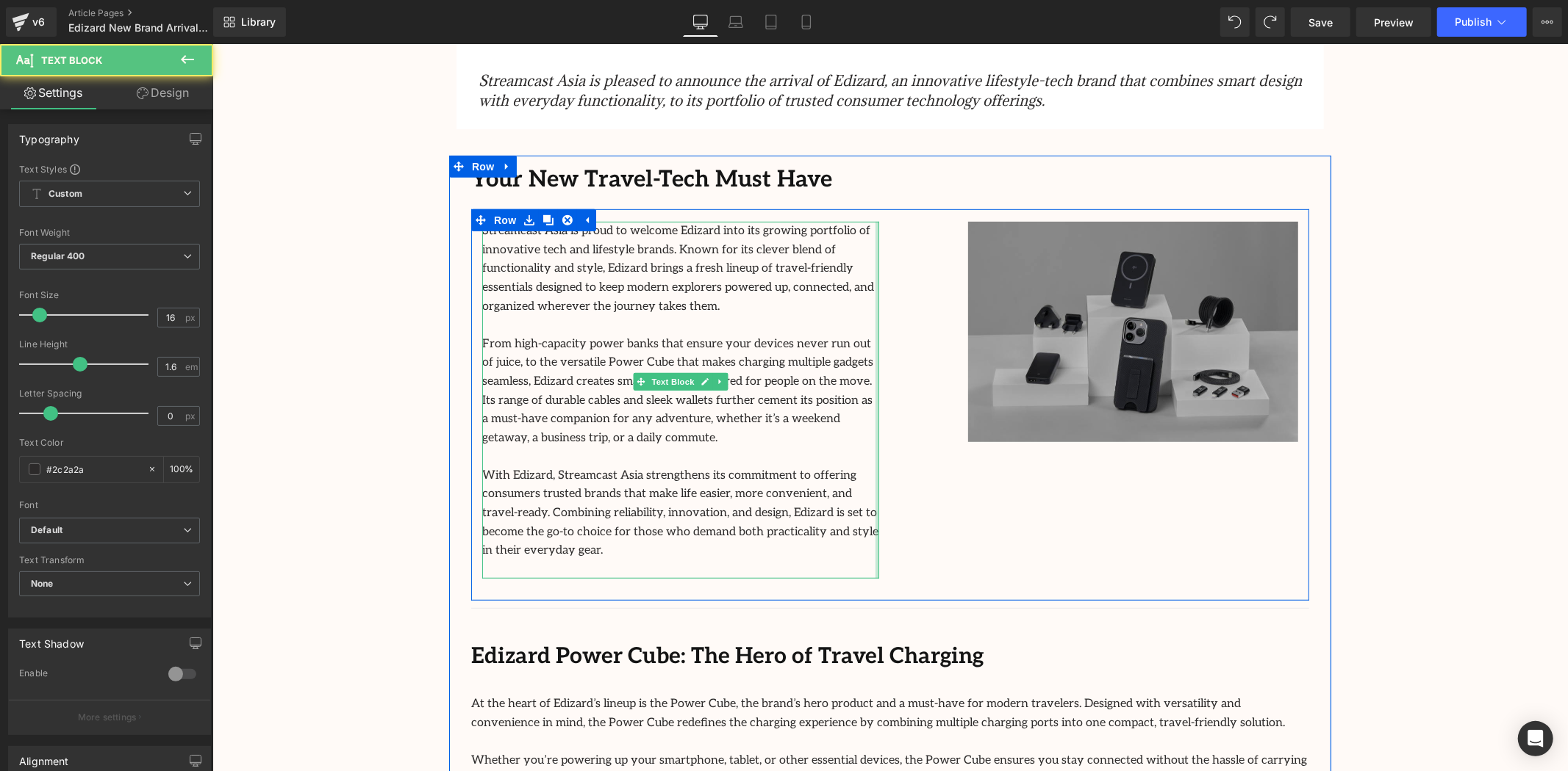
drag, startPoint x: 872, startPoint y: 328, endPoint x: 958, endPoint y: 339, distance: 86.7
click at [955, 325] on div "Streamcast Asia is proud to welcome Edizard into its growing portfolio of innov…" at bounding box center [889, 404] width 838 height 392
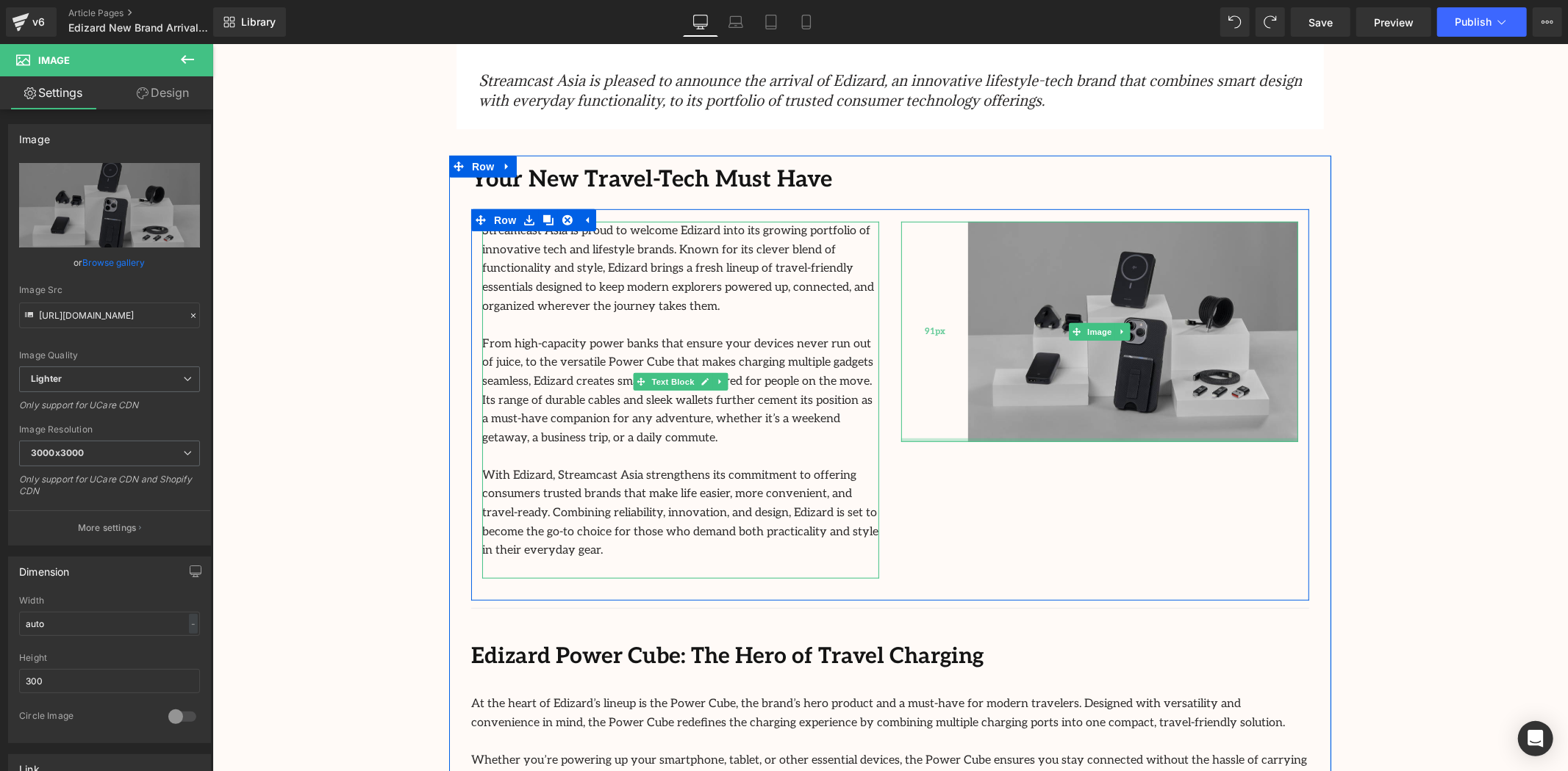
drag, startPoint x: 1093, startPoint y: 437, endPoint x: 953, endPoint y: 325, distance: 179.3
click at [1075, 305] on div "Image 91px" at bounding box center [1099, 331] width 397 height 220
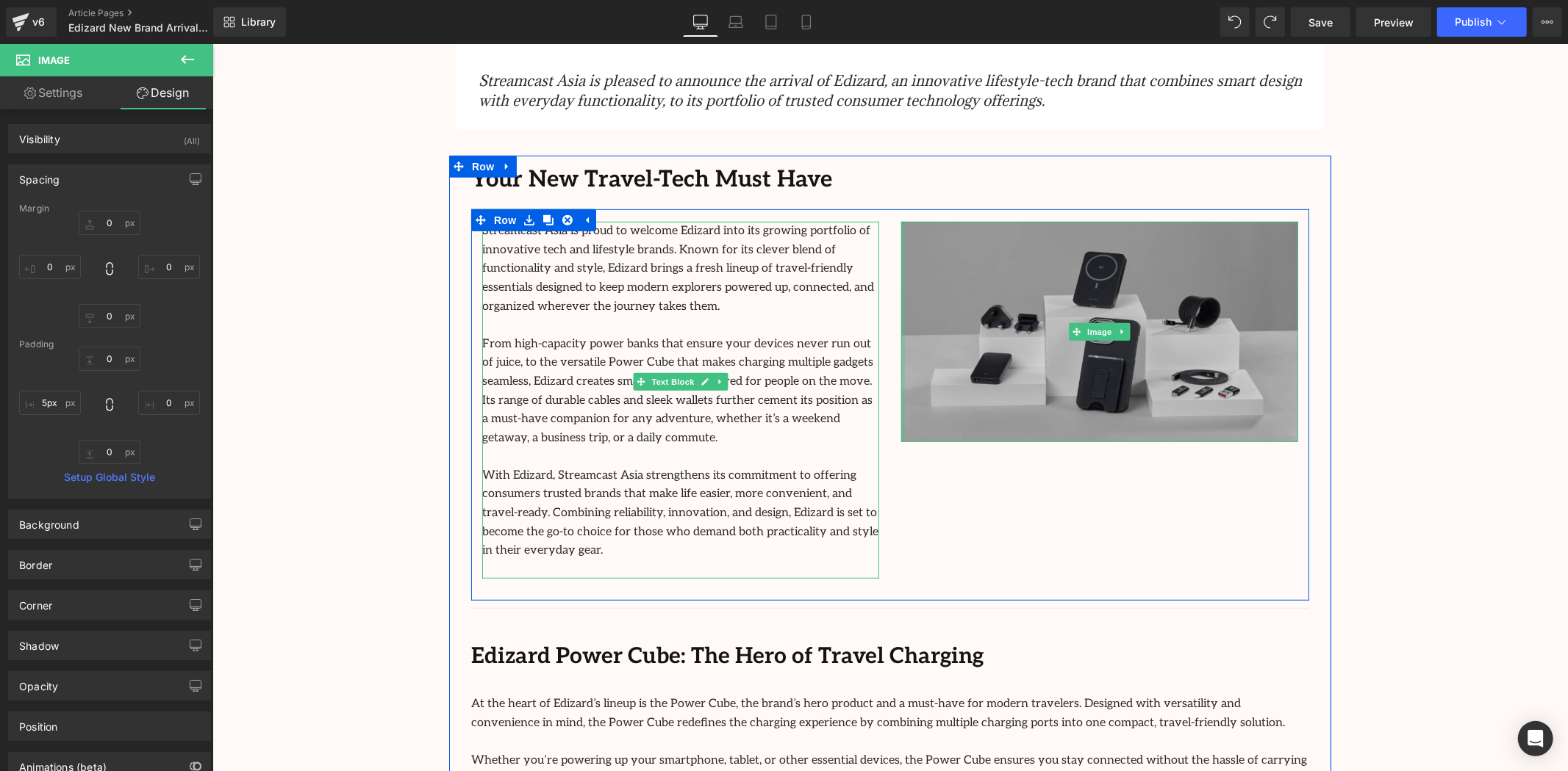
type input "0px"
drag, startPoint x: 951, startPoint y: 338, endPoint x: 768, endPoint y: 348, distance: 183.3
click at [776, 348] on div "Streamcast Asia is proud to welcome Edizard into its growing portfolio of innov…" at bounding box center [889, 404] width 838 height 392
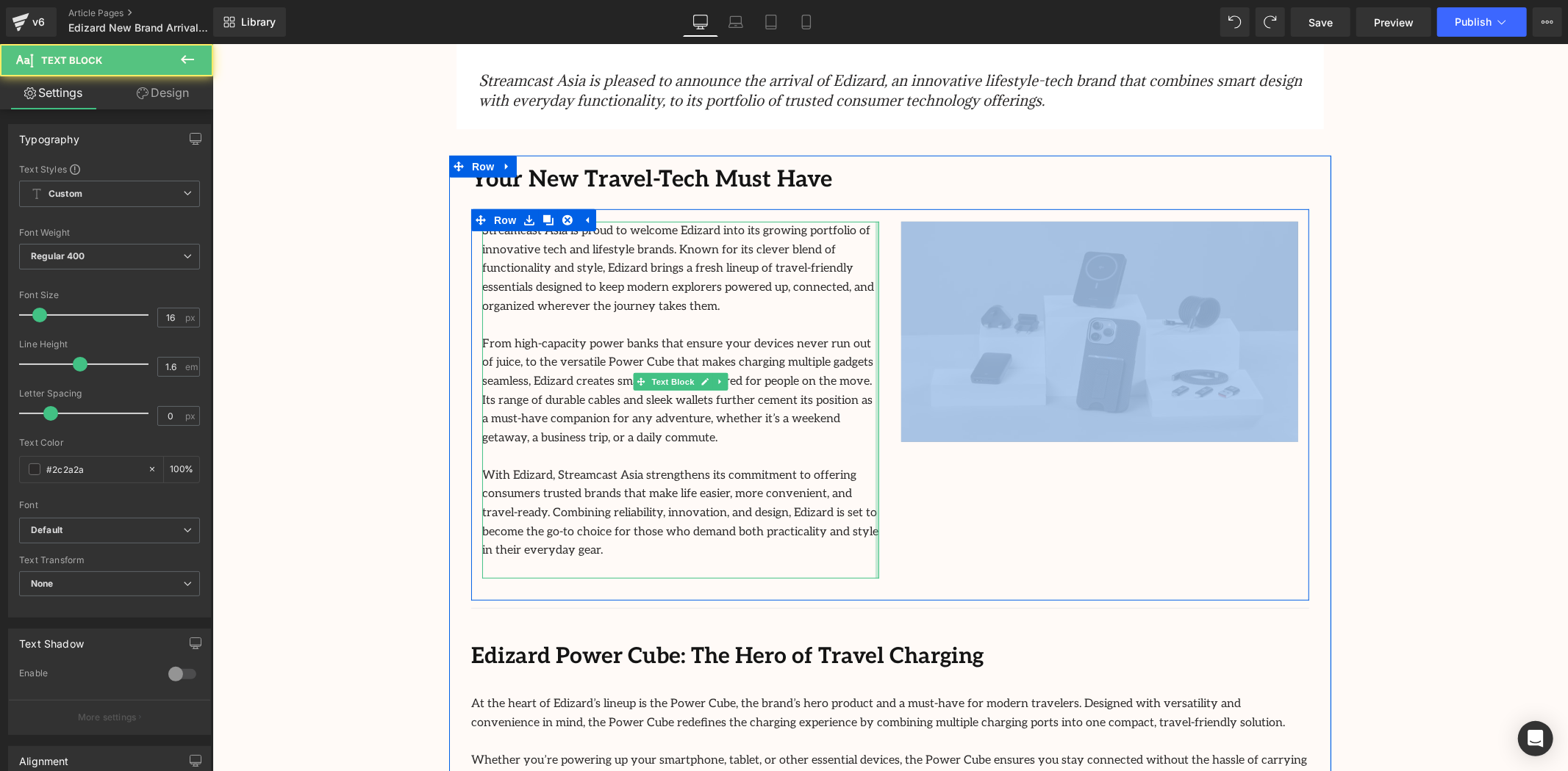
drag, startPoint x: 870, startPoint y: 404, endPoint x: 1021, endPoint y: 471, distance: 165.2
click at [1012, 415] on div "Streamcast Asia is proud to welcome Edizard into its growing portfolio of innov…" at bounding box center [889, 404] width 838 height 392
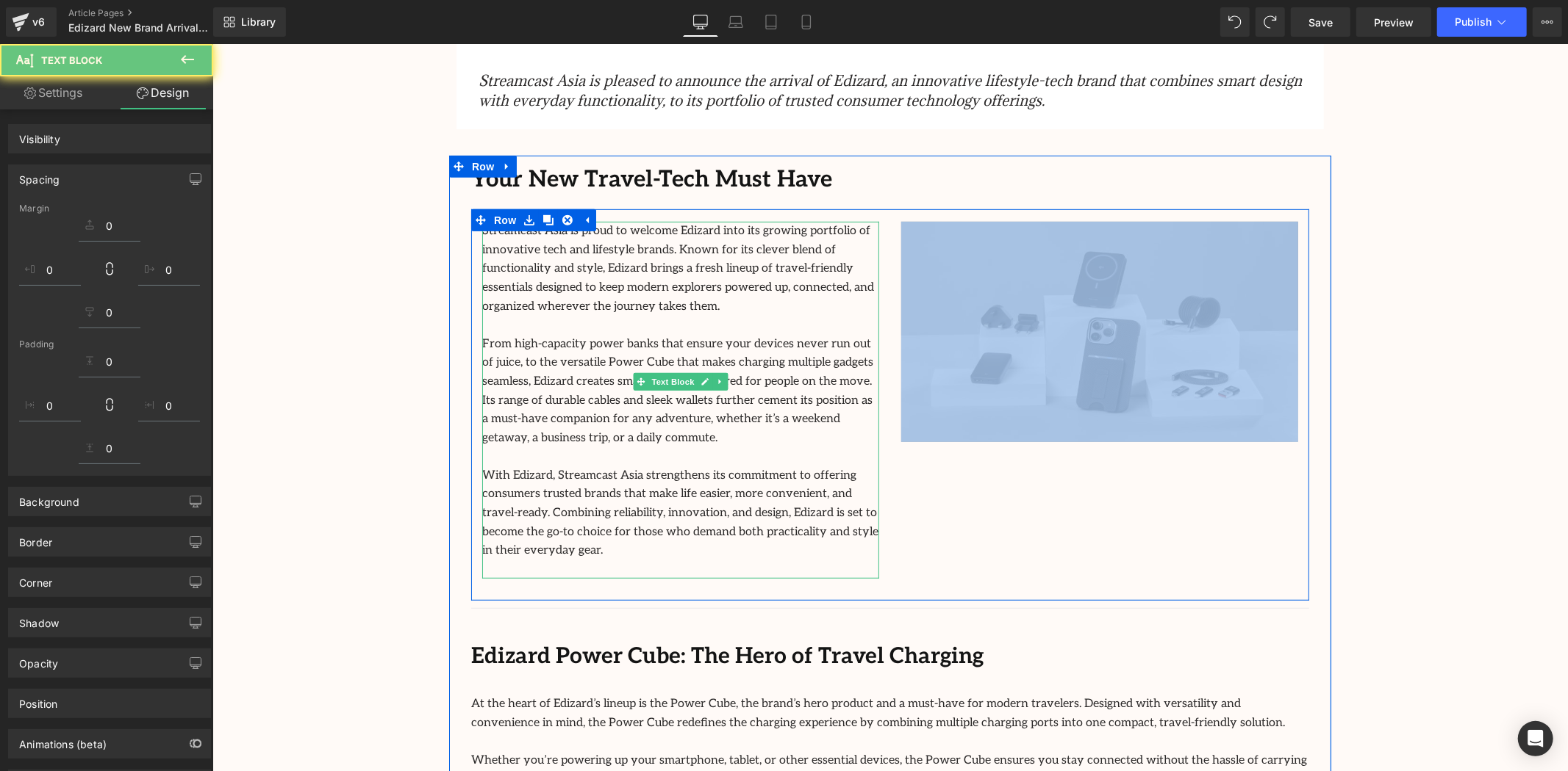
click at [970, 484] on div "Streamcast Asia is proud to welcome Edizard into its growing portfolio of innov…" at bounding box center [889, 404] width 838 height 392
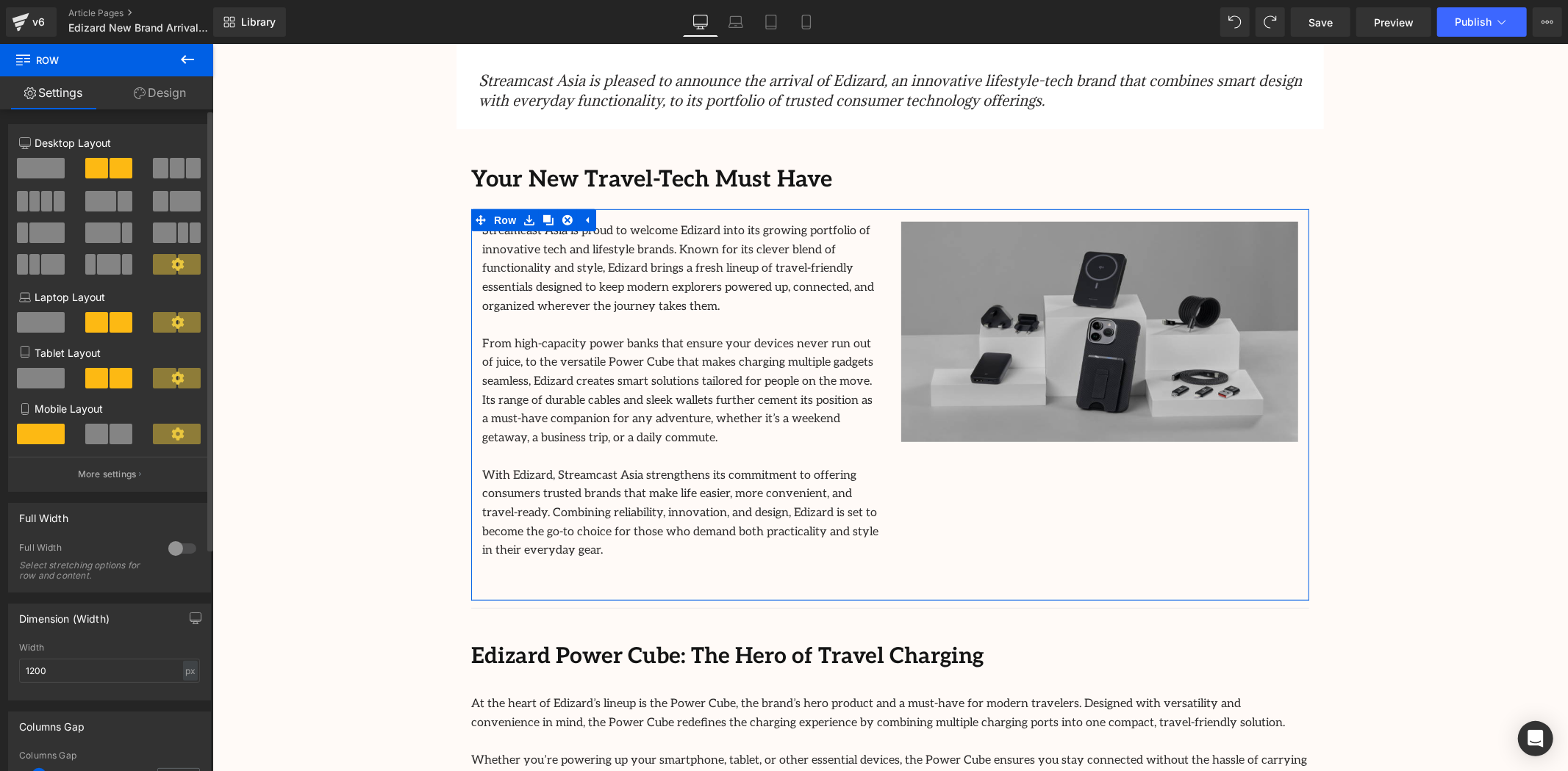
click at [115, 233] on span at bounding box center [103, 233] width 35 height 21
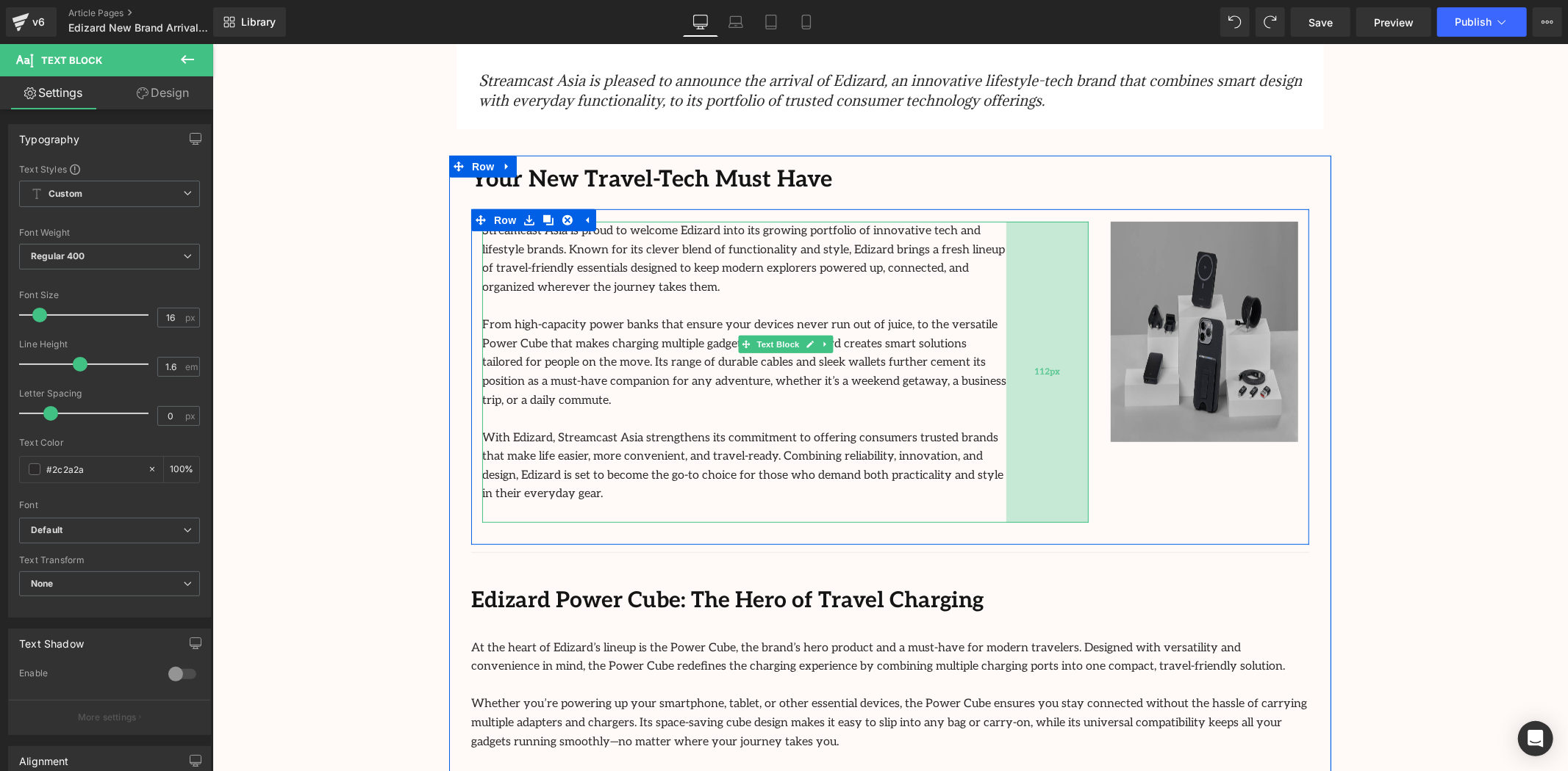
drag, startPoint x: 1081, startPoint y: 350, endPoint x: 999, endPoint y: 356, distance: 82.2
click at [999, 356] on div "Streamcast Asia is proud to welcome Edizard into its growing portfolio of innov…" at bounding box center [784, 371] width 606 height 301
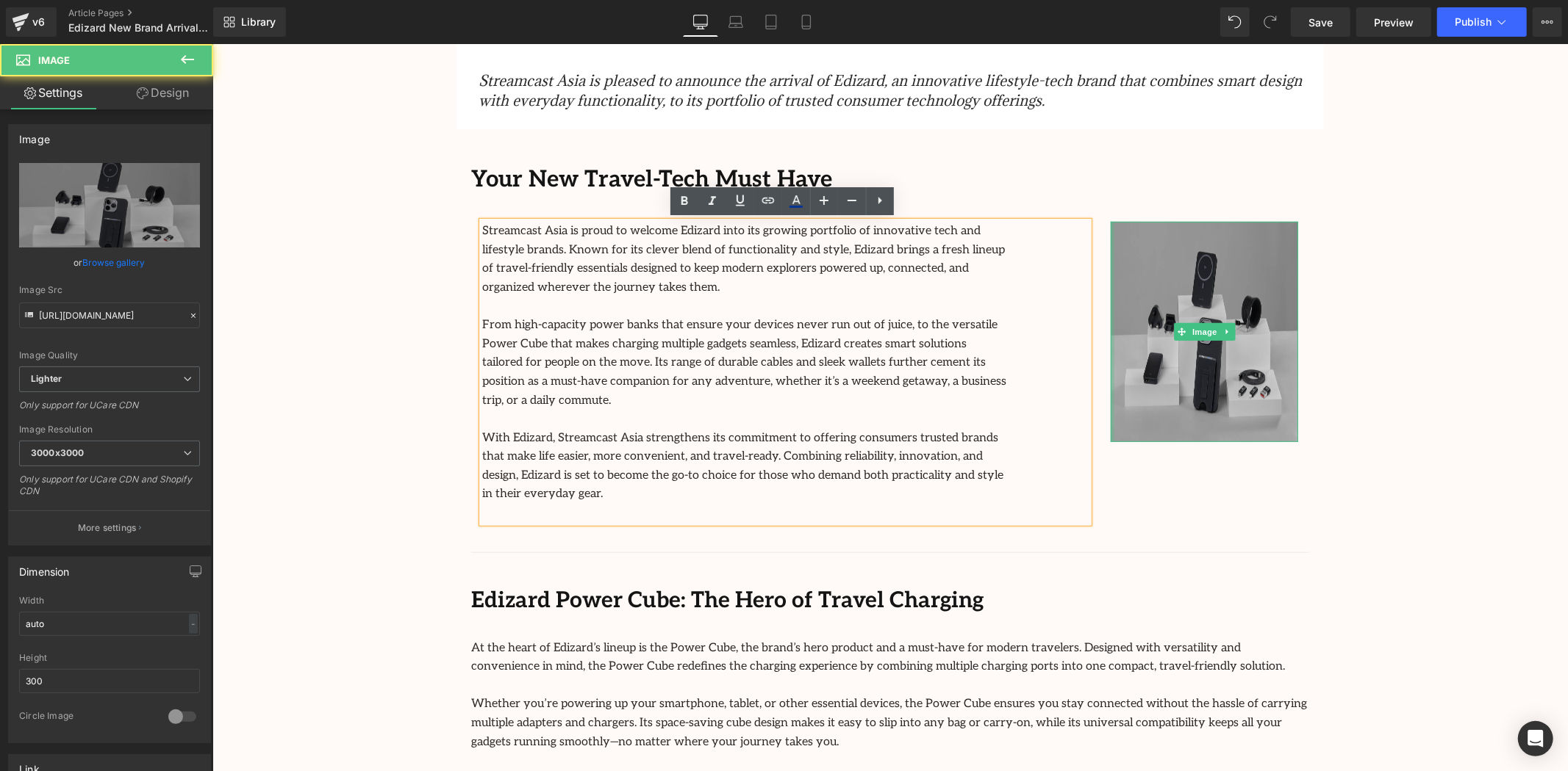
drag, startPoint x: 1107, startPoint y: 348, endPoint x: 945, endPoint y: 351, distance: 162.0
click at [945, 351] on div "Streamcast Asia is proud to welcome Edizard into its growing portfolio of innov…" at bounding box center [889, 376] width 838 height 336
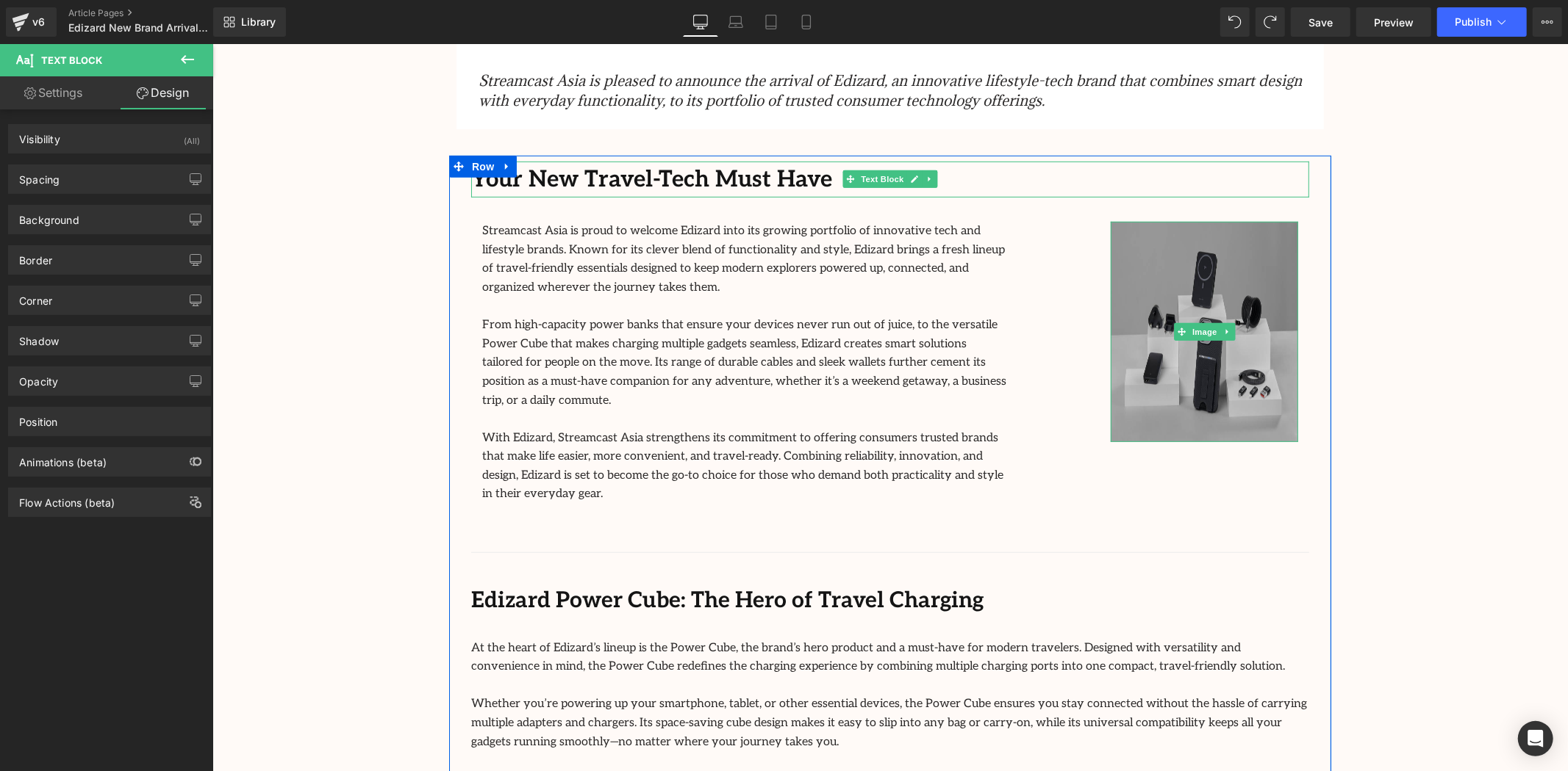
click at [1005, 164] on p "Your New Travel-Tech Must Have" at bounding box center [889, 179] width 838 height 37
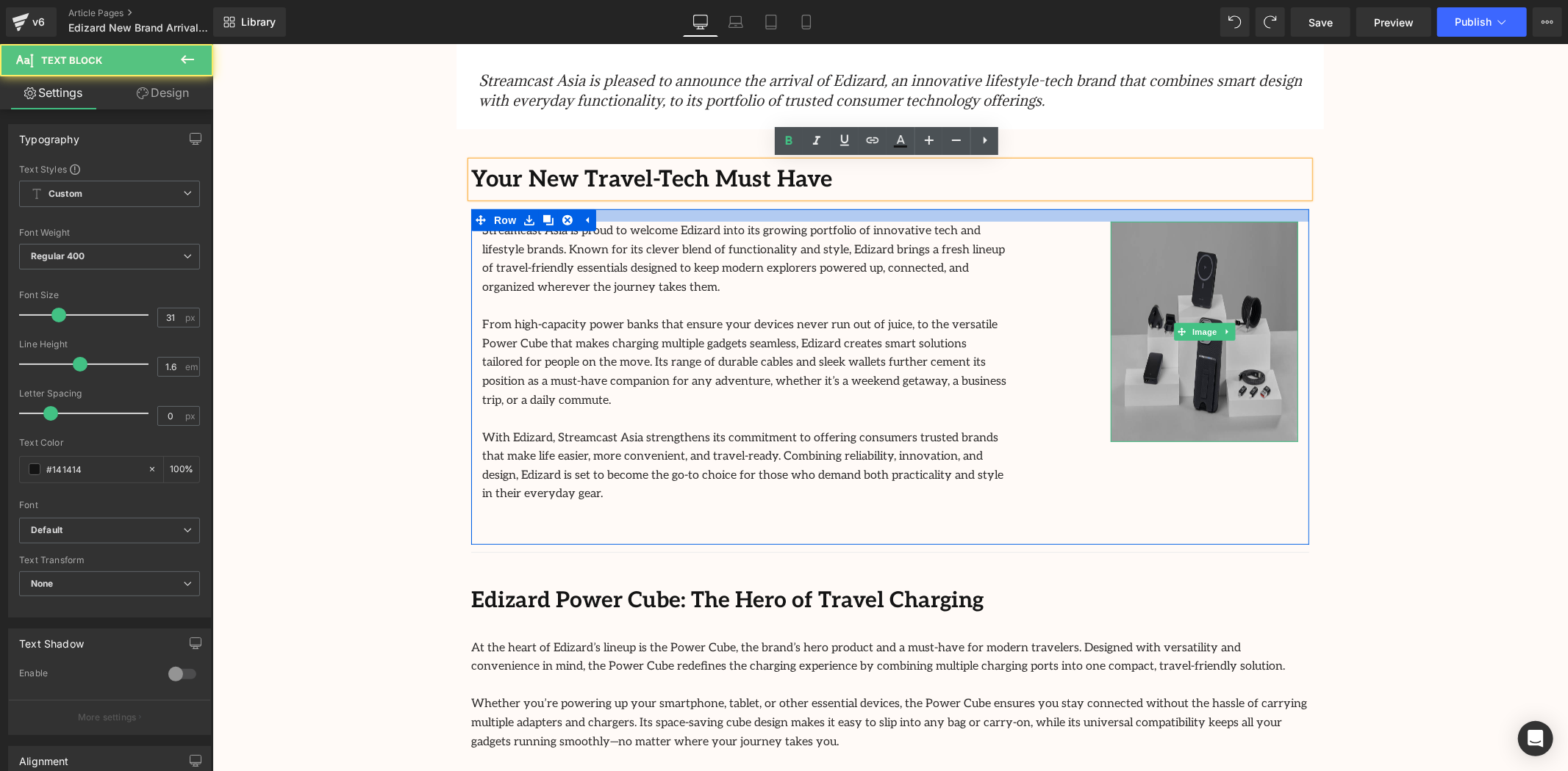
click at [1032, 216] on div "Streamcast Asia is proud to welcome Edizard into its growing portfolio of innov…" at bounding box center [889, 376] width 838 height 336
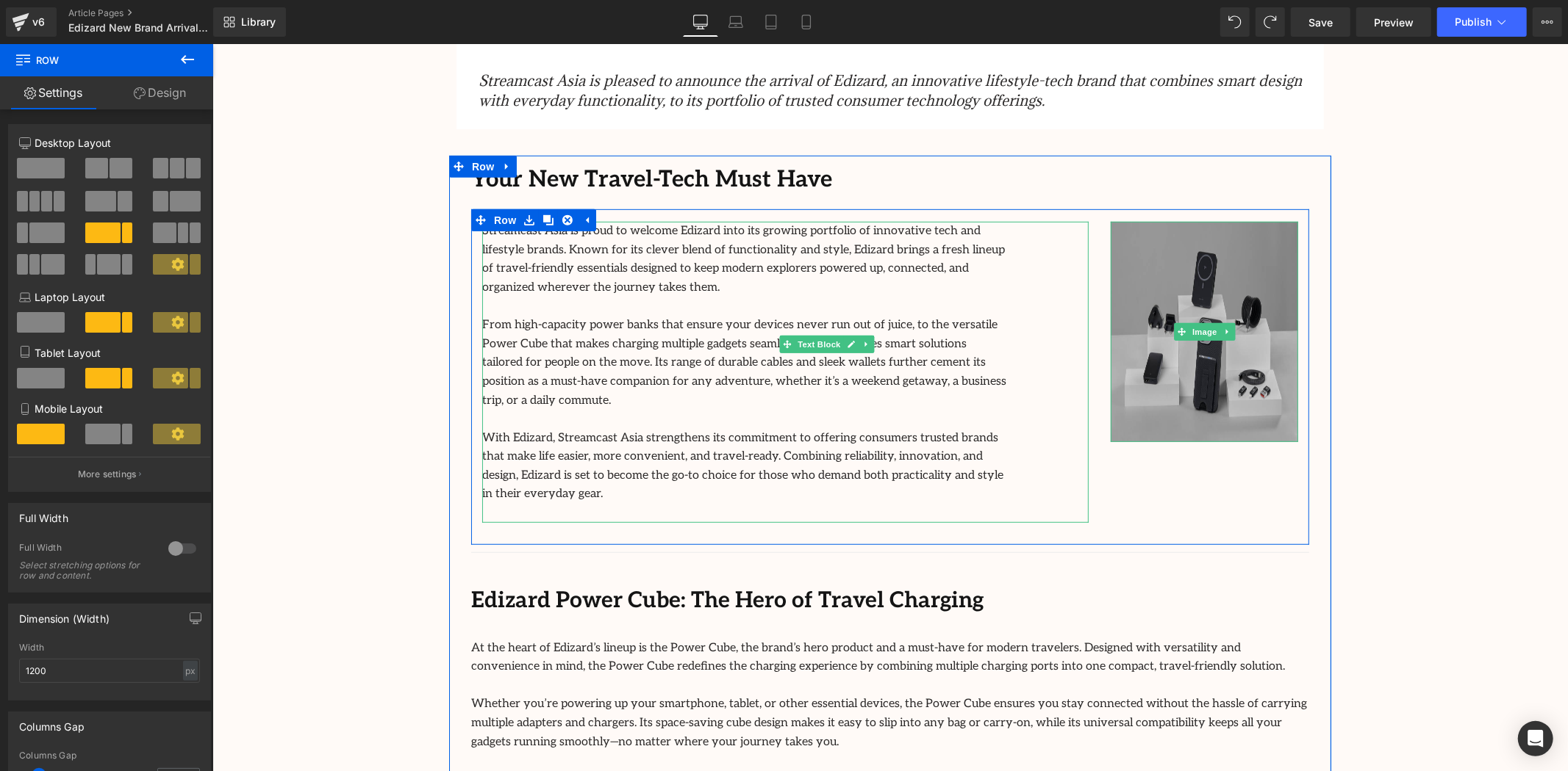
click at [1042, 233] on div "Streamcast Asia is proud to welcome Edizard into its growing portfolio of innov…" at bounding box center [784, 371] width 606 height 301
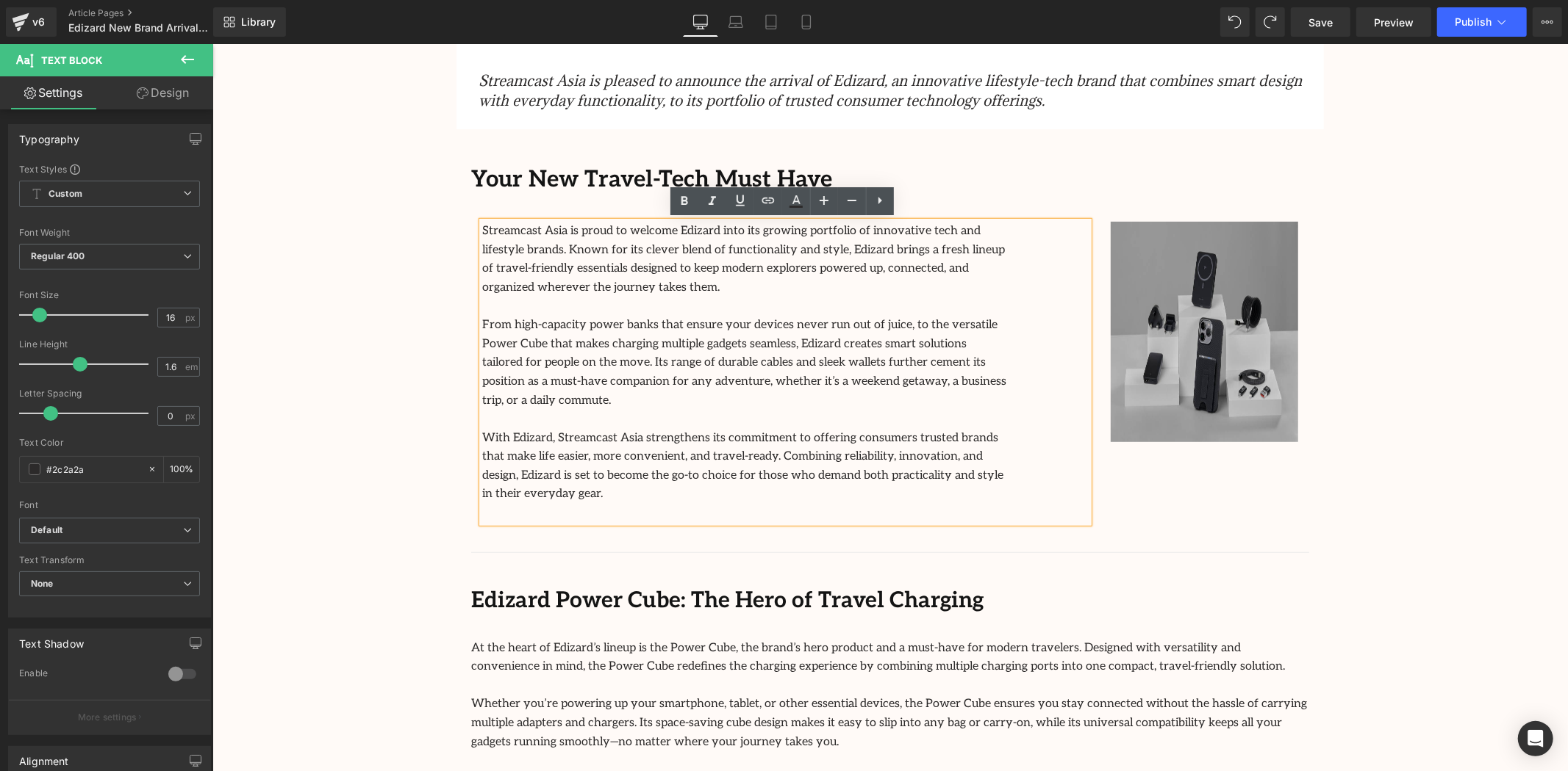
click at [1097, 198] on div "Your New Travel-Tech Must Have Text Block Streamcast Asia is proud to welcome E…" at bounding box center [889, 739] width 882 height 1169
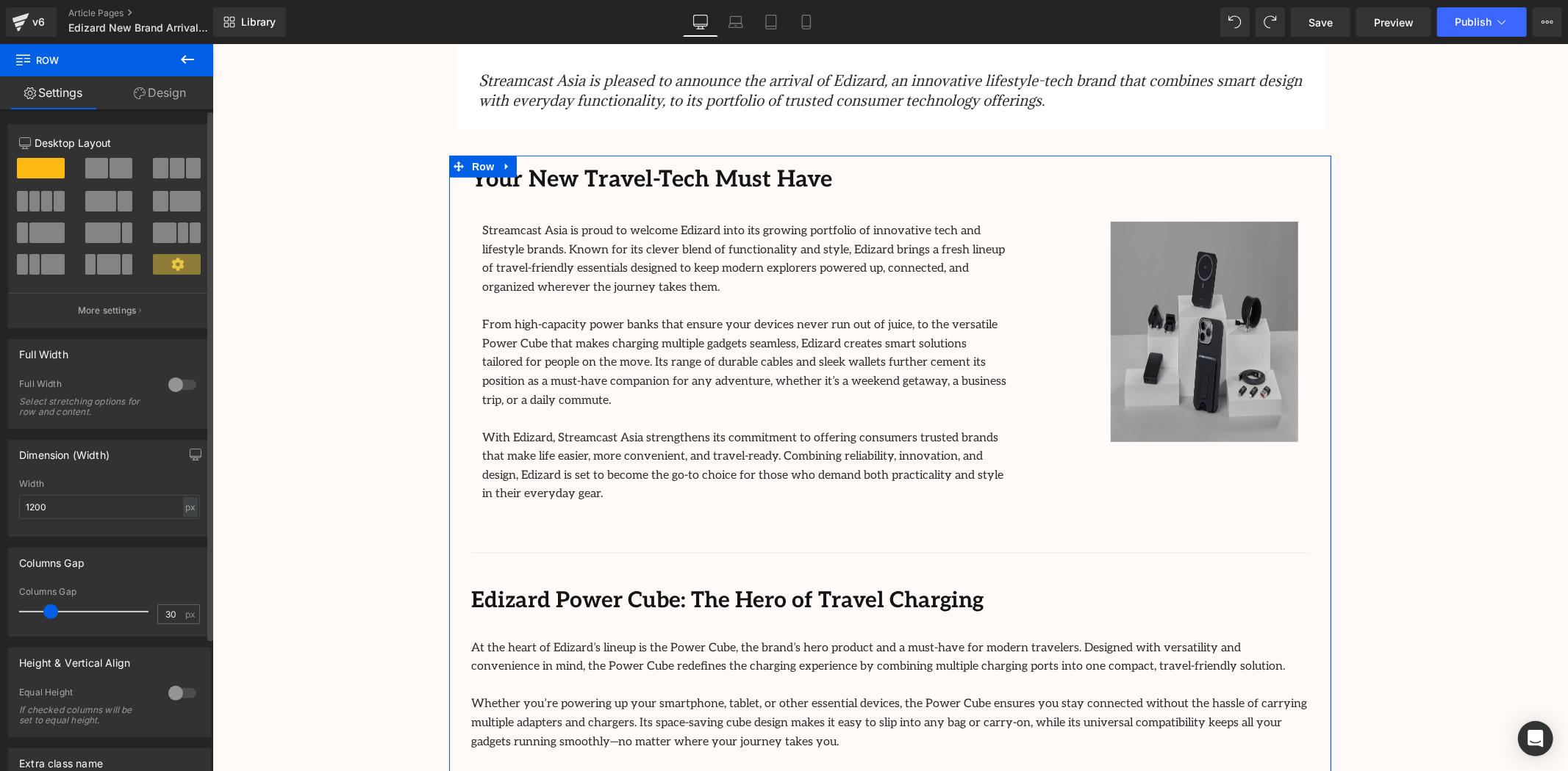
click at [116, 171] on span at bounding box center [121, 168] width 23 height 21
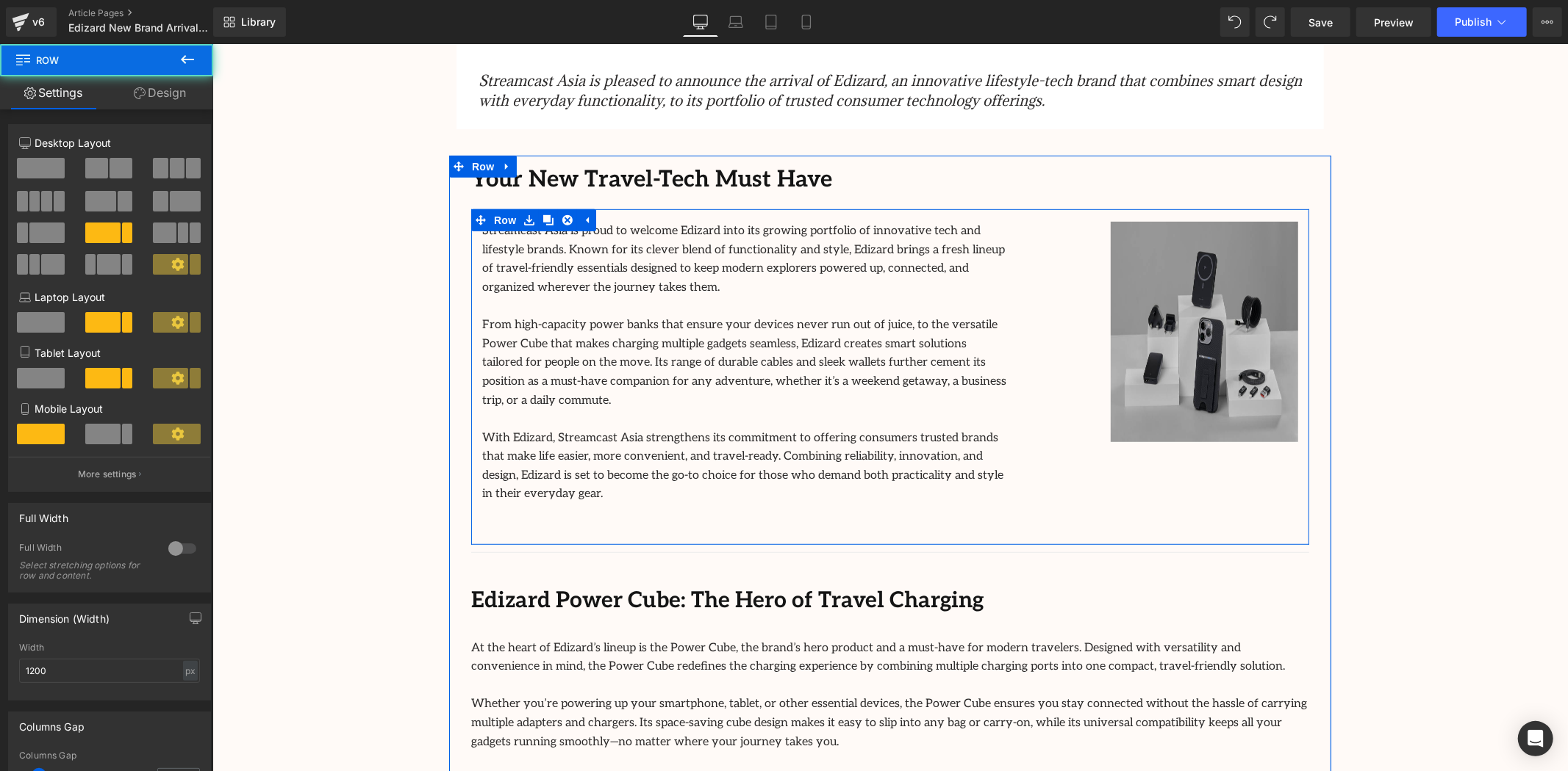
click at [1088, 247] on div "Streamcast Asia is proud to welcome Edizard into its growing portfolio of innov…" at bounding box center [784, 382] width 629 height 323
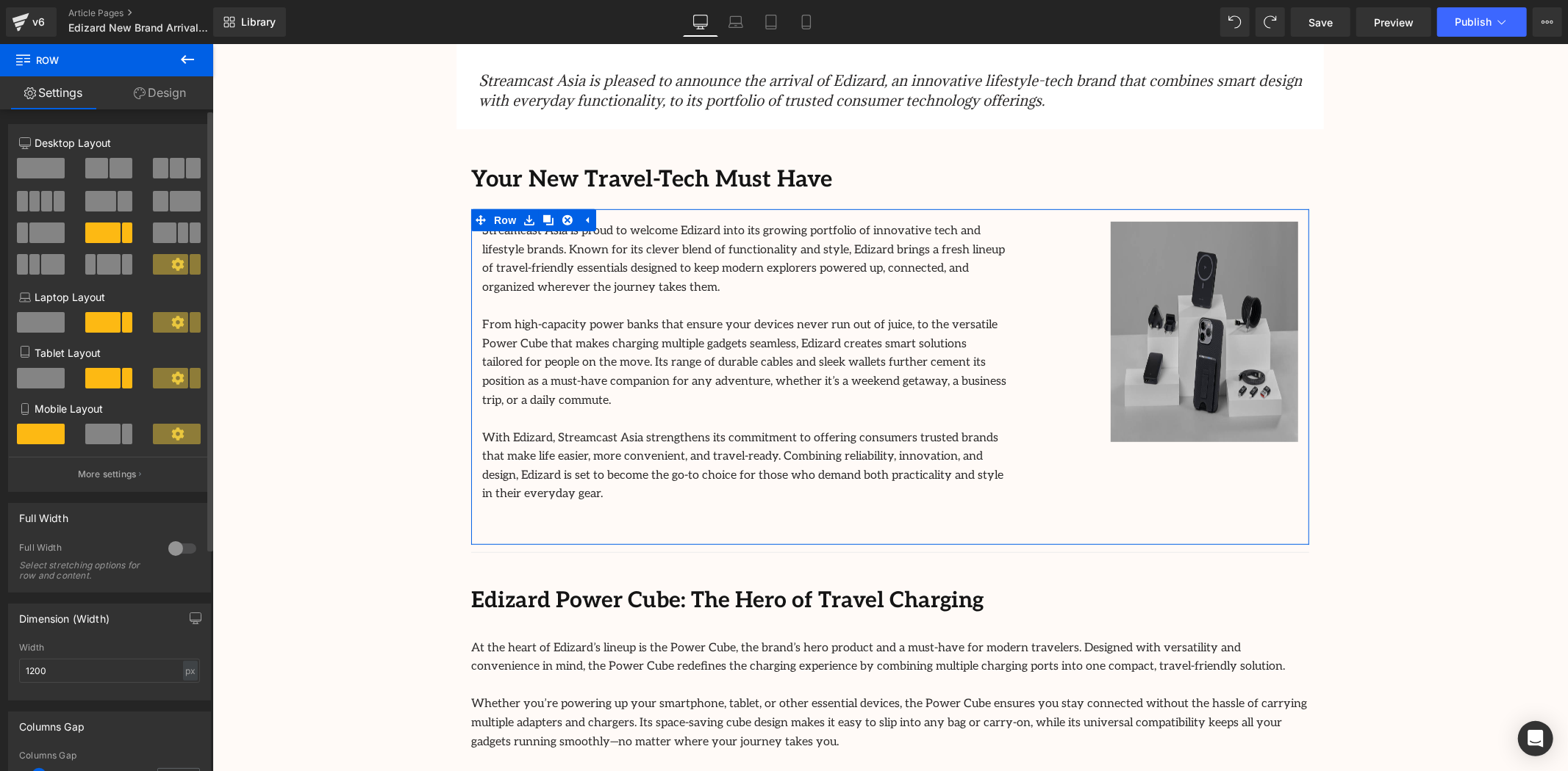
click at [119, 174] on span at bounding box center [121, 168] width 23 height 21
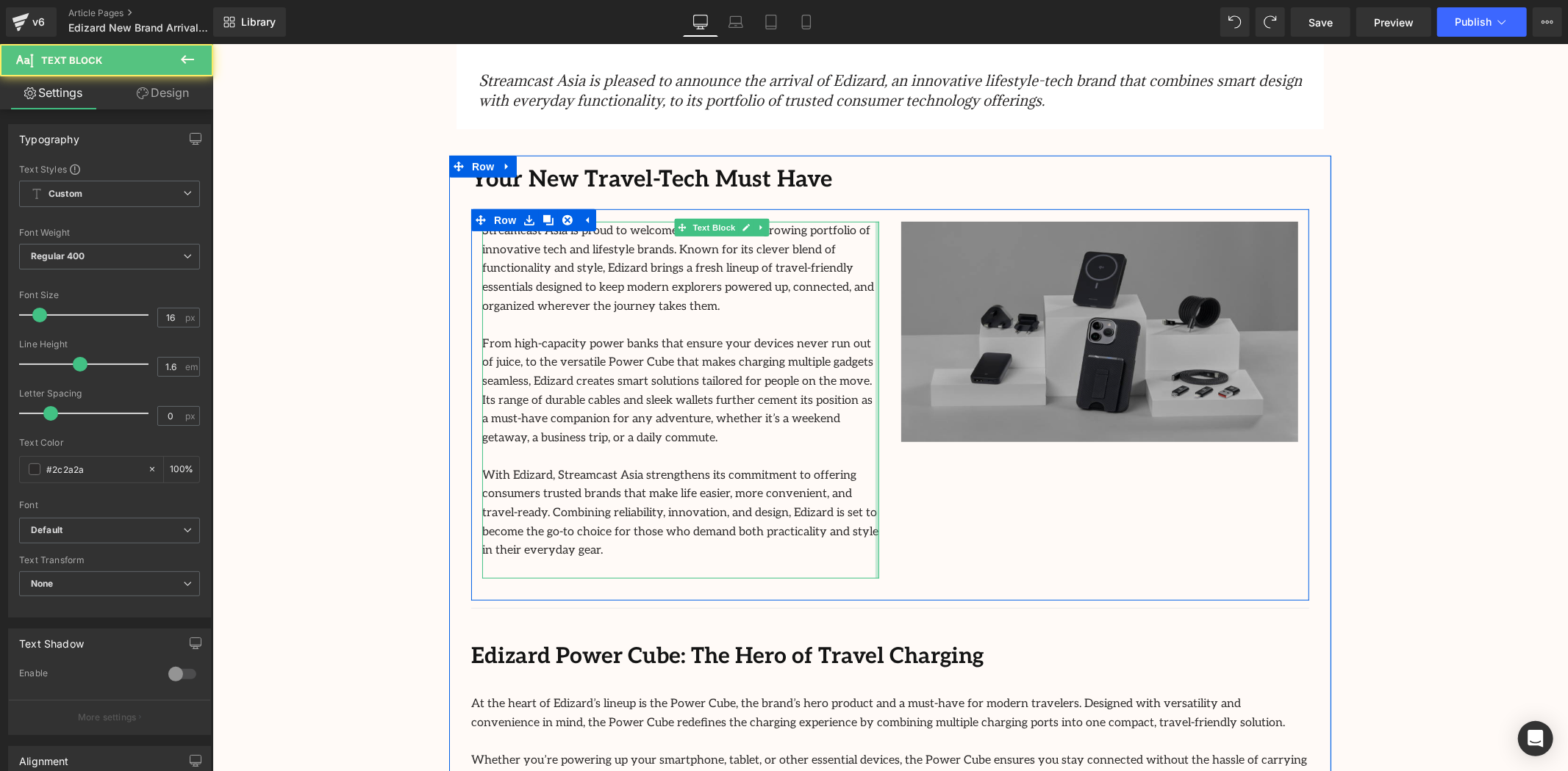
drag, startPoint x: 872, startPoint y: 346, endPoint x: 1242, endPoint y: 391, distance: 372.7
click at [1159, 376] on div "Streamcast Asia is proud to welcome Edizard into its growing portfolio of innov…" at bounding box center [889, 404] width 838 height 392
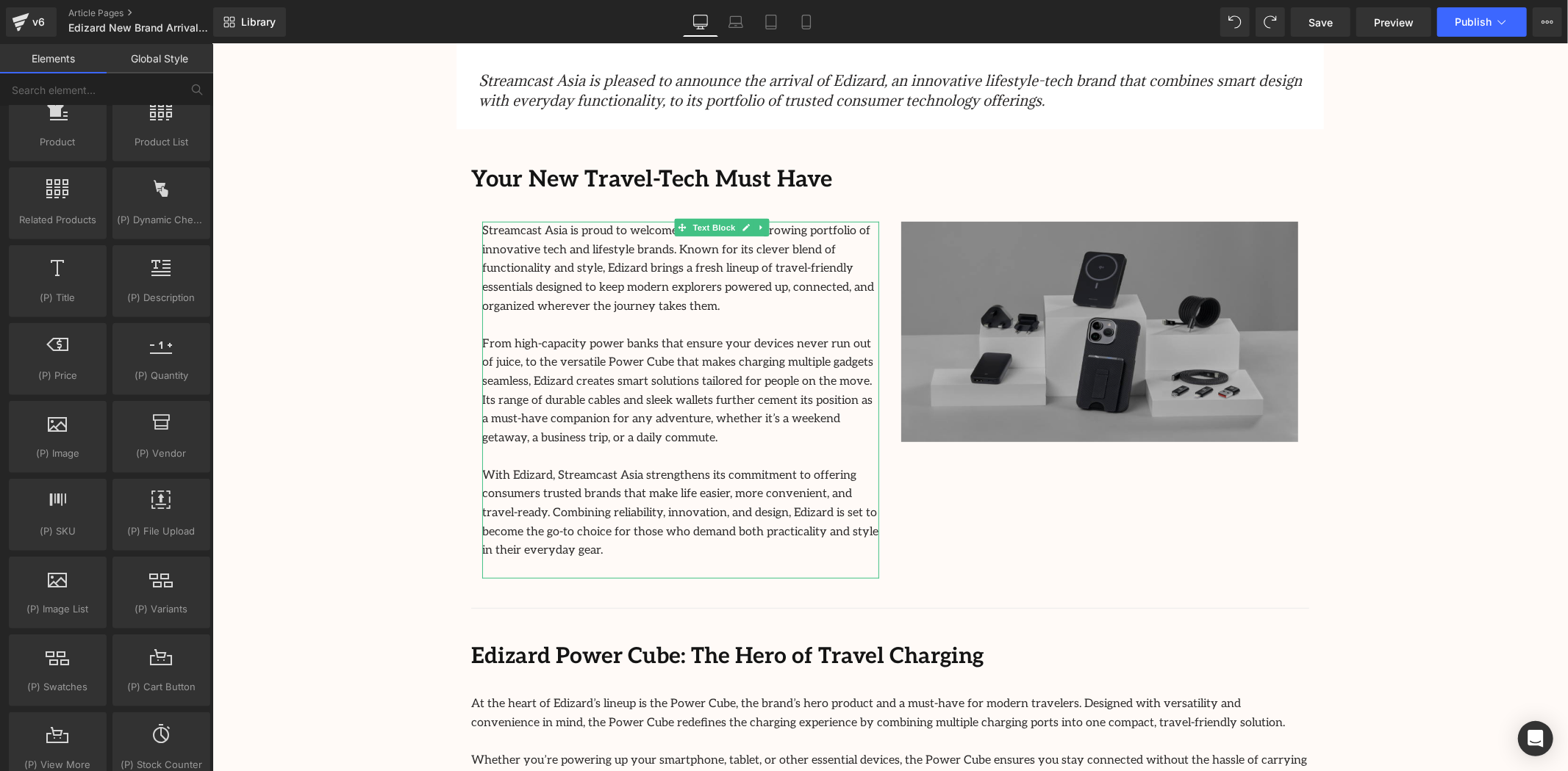
click at [1012, 289] on img at bounding box center [1099, 331] width 397 height 220
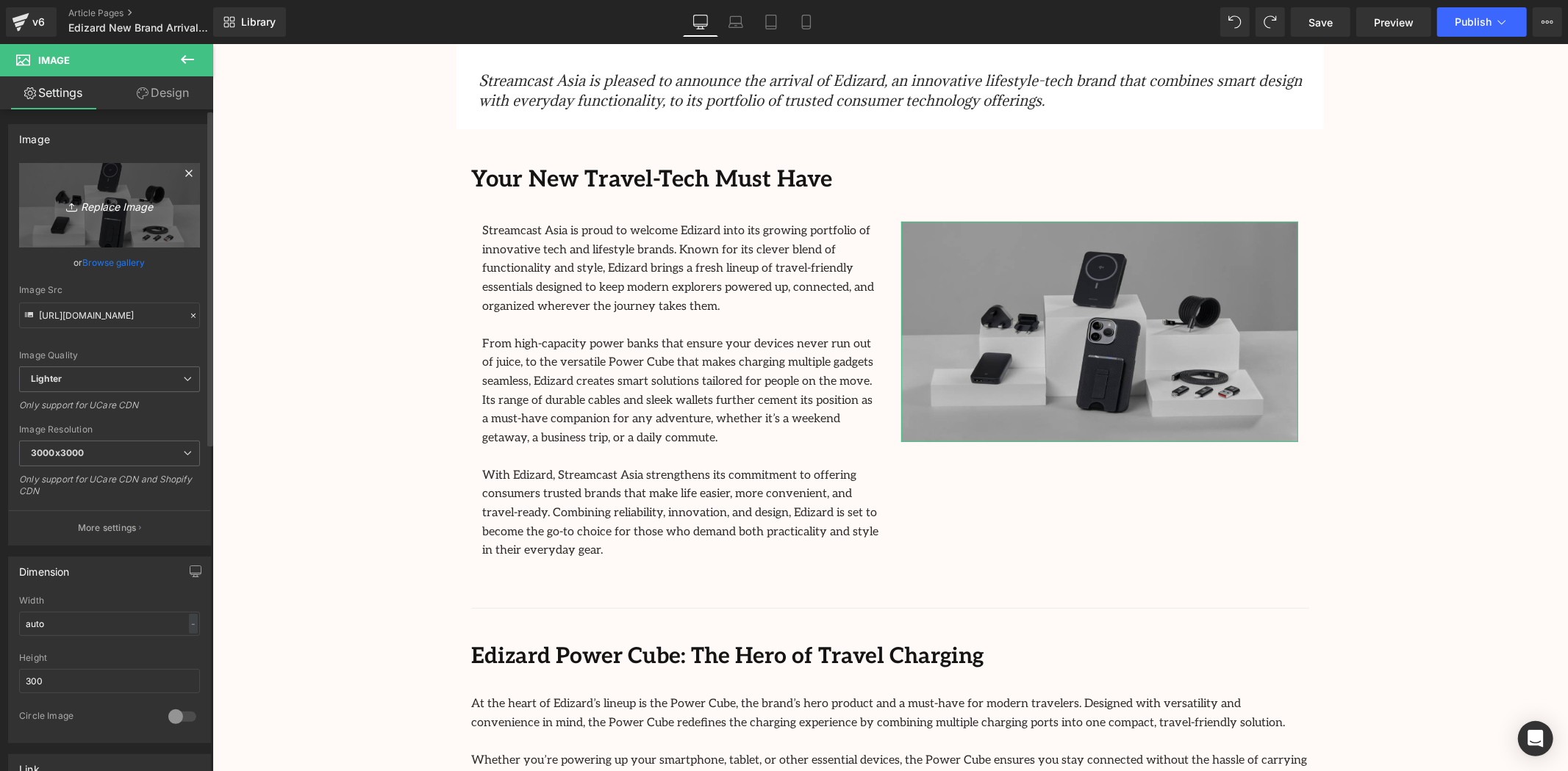
click at [104, 203] on icon "Replace Image" at bounding box center [110, 205] width 118 height 18
type input "C:\fakepath\Untitled design (15).png"
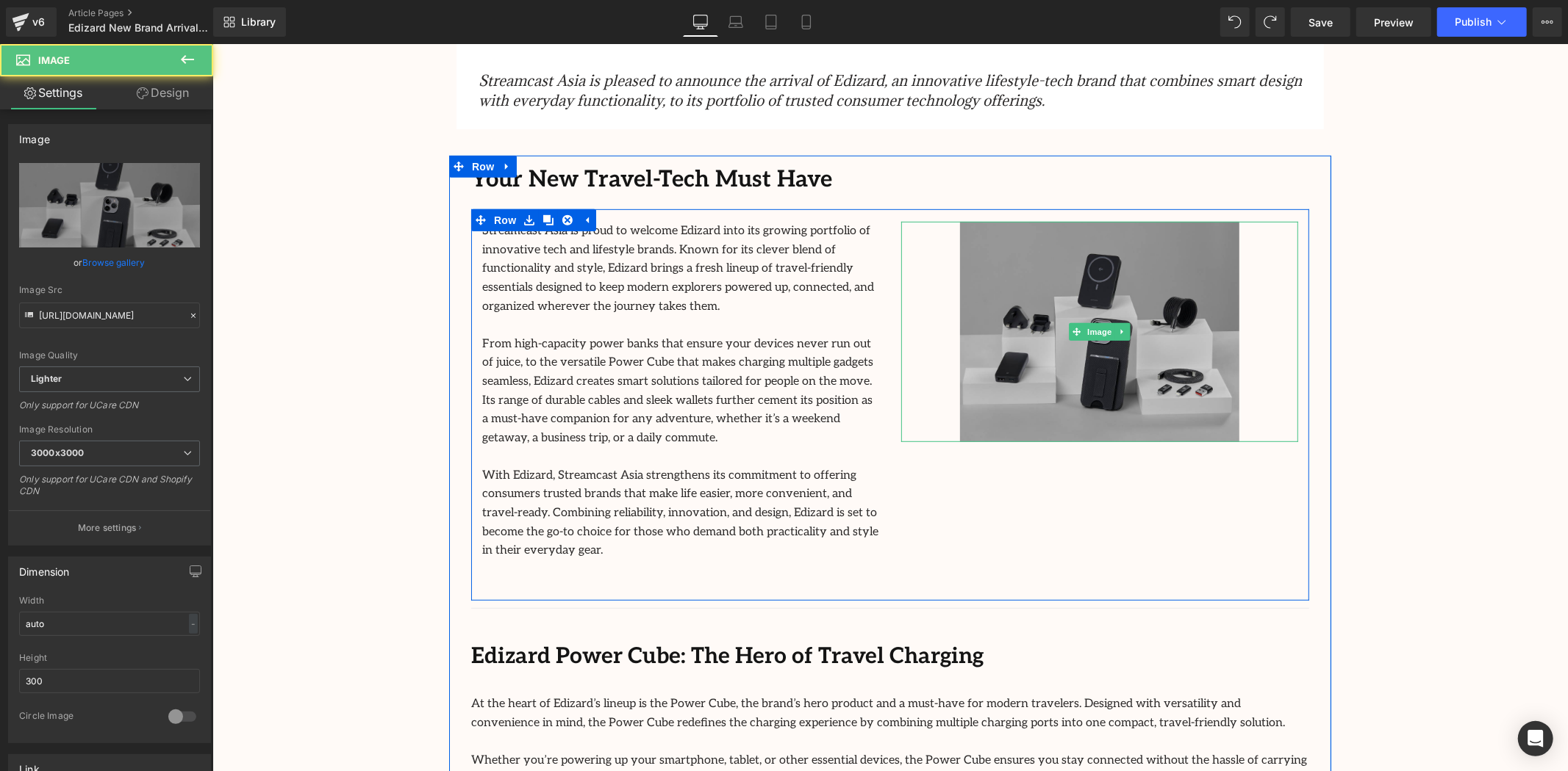
drag, startPoint x: 944, startPoint y: 342, endPoint x: 892, endPoint y: 345, distance: 52.1
click at [892, 345] on div "Image" at bounding box center [1099, 331] width 419 height 220
click at [916, 346] on div at bounding box center [1099, 331] width 397 height 220
click at [948, 348] on div at bounding box center [1099, 331] width 397 height 220
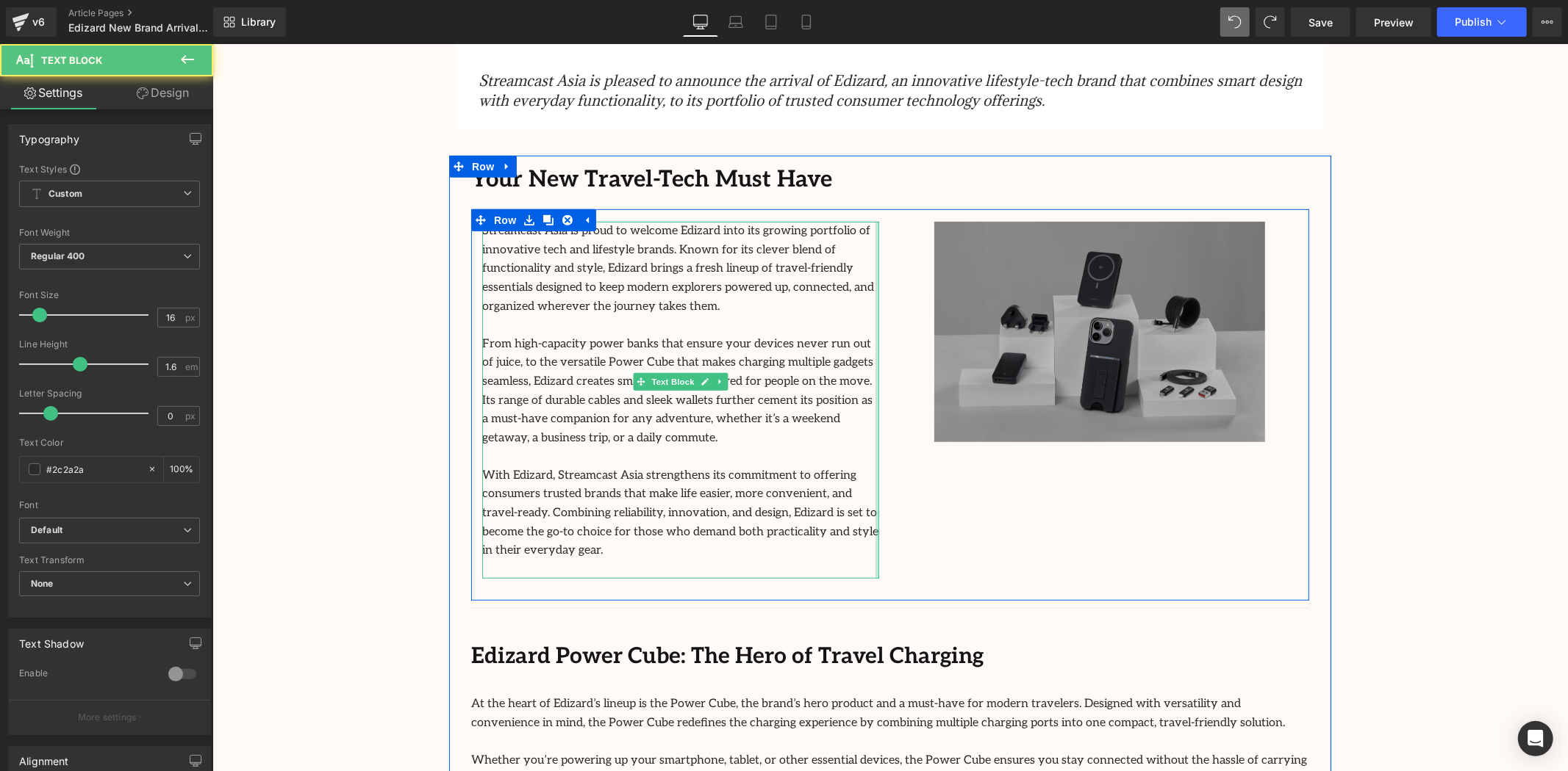
drag, startPoint x: 873, startPoint y: 332, endPoint x: 1074, endPoint y: 345, distance: 201.4
click at [976, 339] on div "Streamcast Asia is proud to welcome Edizard into its growing portfolio of innov…" at bounding box center [889, 404] width 838 height 392
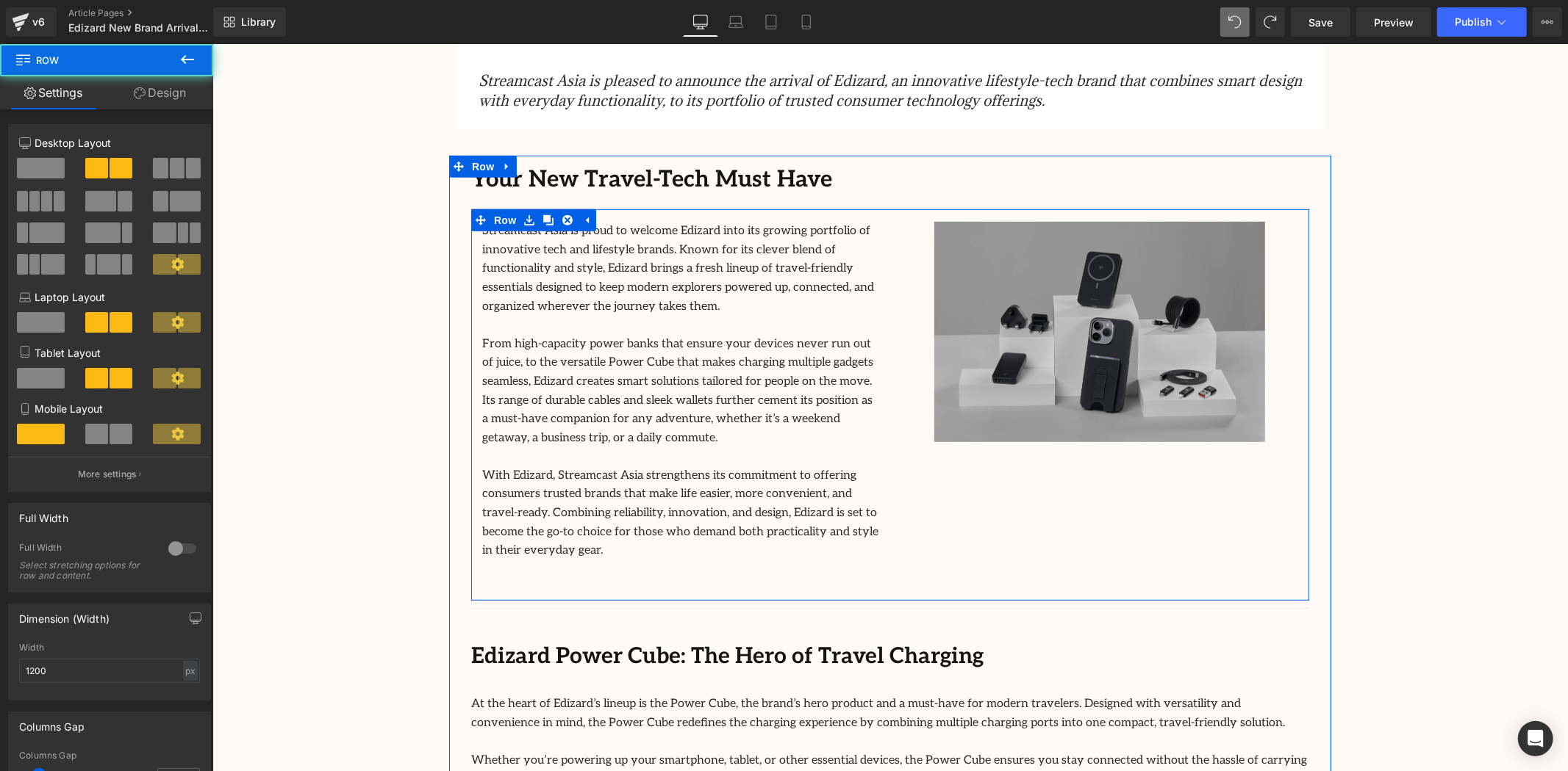
drag, startPoint x: 874, startPoint y: 362, endPoint x: 901, endPoint y: 362, distance: 27.0
click at [901, 362] on div "Streamcast Asia is proud to welcome Edizard into its growing portfolio of innov…" at bounding box center [889, 404] width 838 height 392
click at [909, 474] on div "Streamcast Asia is proud to welcome Edizard into its growing portfolio of innov…" at bounding box center [889, 404] width 838 height 392
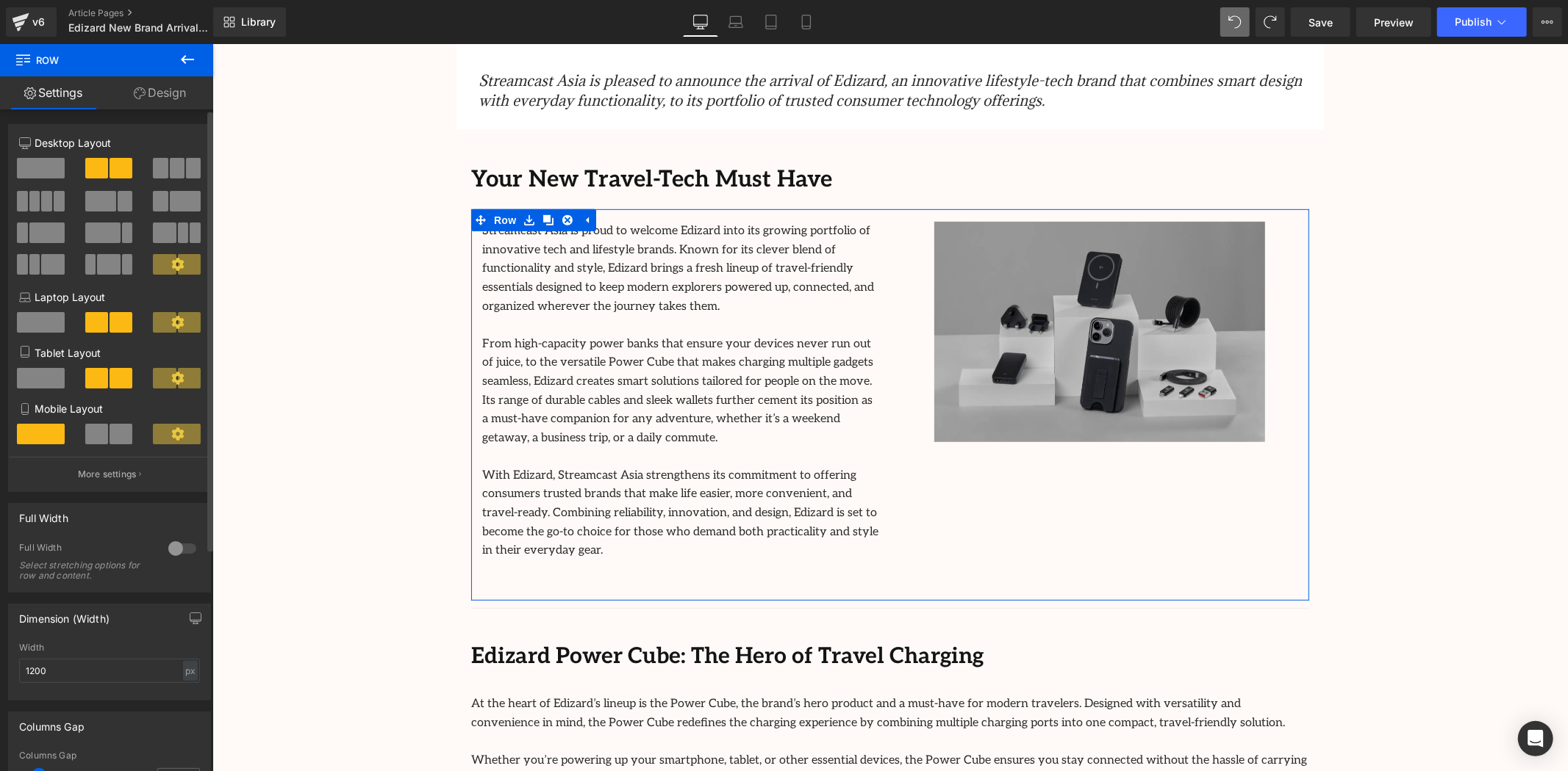
click at [118, 202] on span at bounding box center [125, 201] width 15 height 21
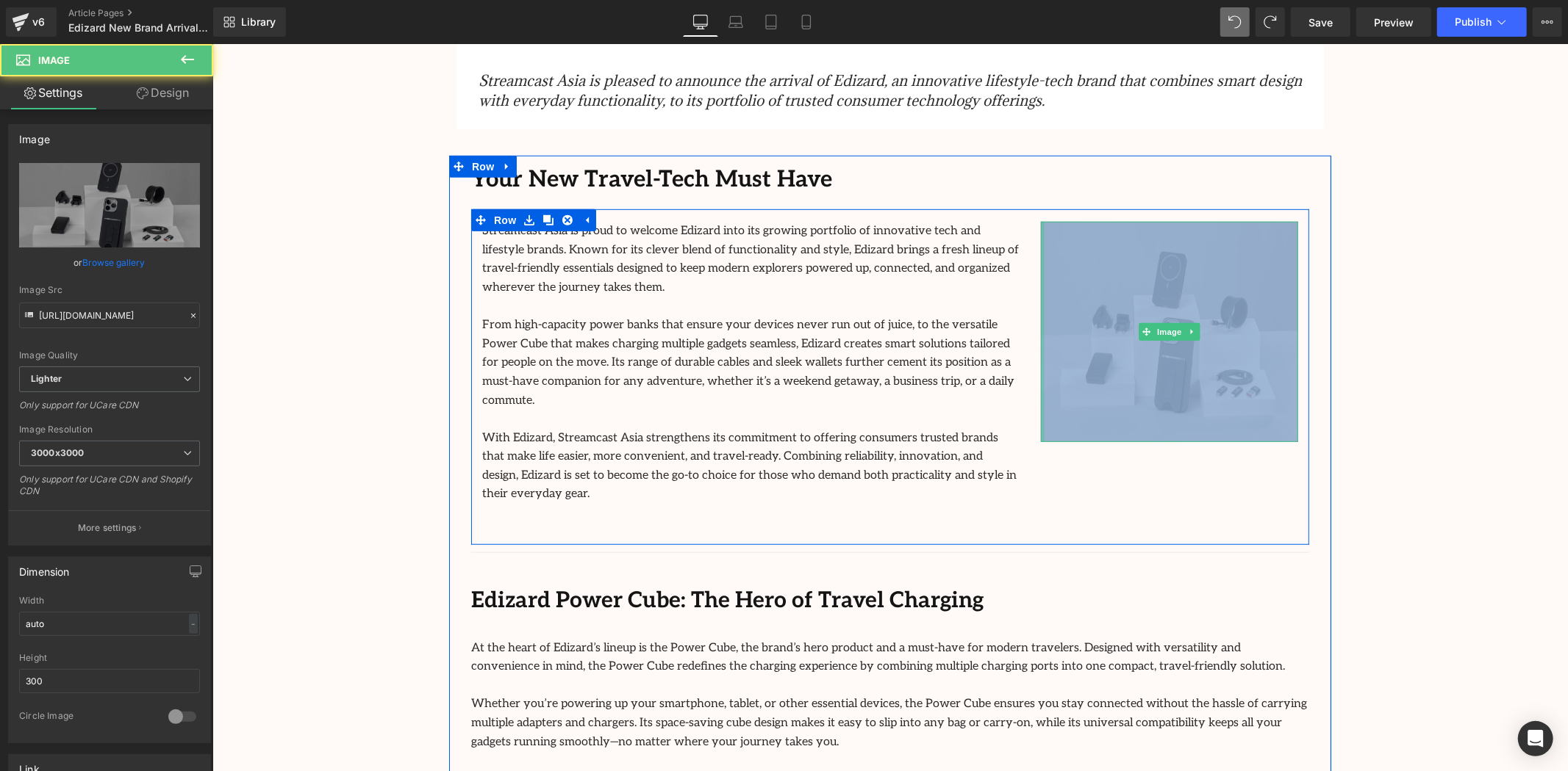
drag, startPoint x: 1037, startPoint y: 313, endPoint x: 1237, endPoint y: 318, distance: 200.1
click at [986, 309] on div "Streamcast Asia is proud to welcome Edizard into its growing portfolio of innov…" at bounding box center [889, 376] width 838 height 336
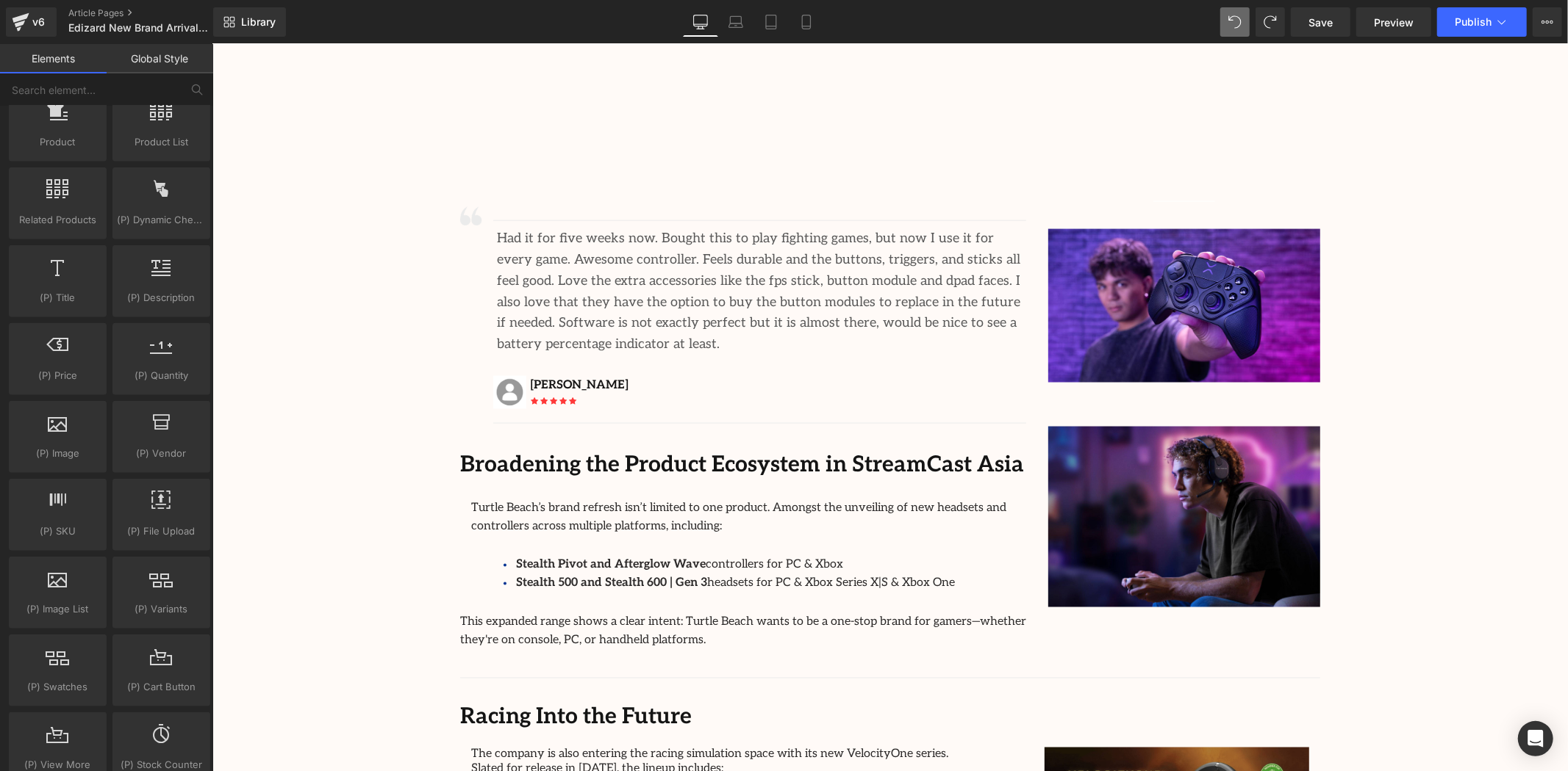
scroll to position [1795, 0]
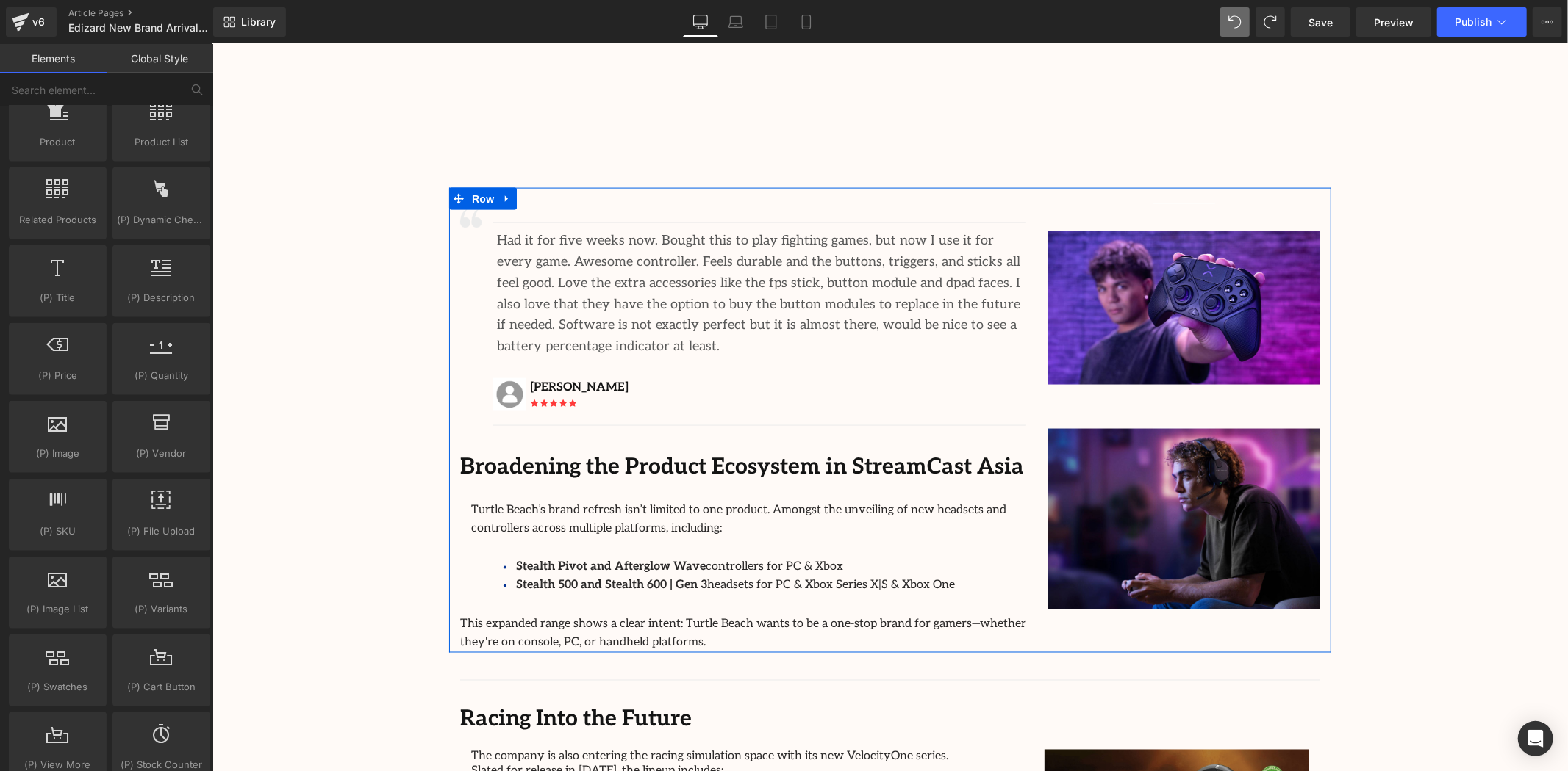
click at [981, 617] on span "This expanded range shows a clear intent: Turtle Beach wants to be a one-stop b…" at bounding box center [743, 633] width 566 height 33
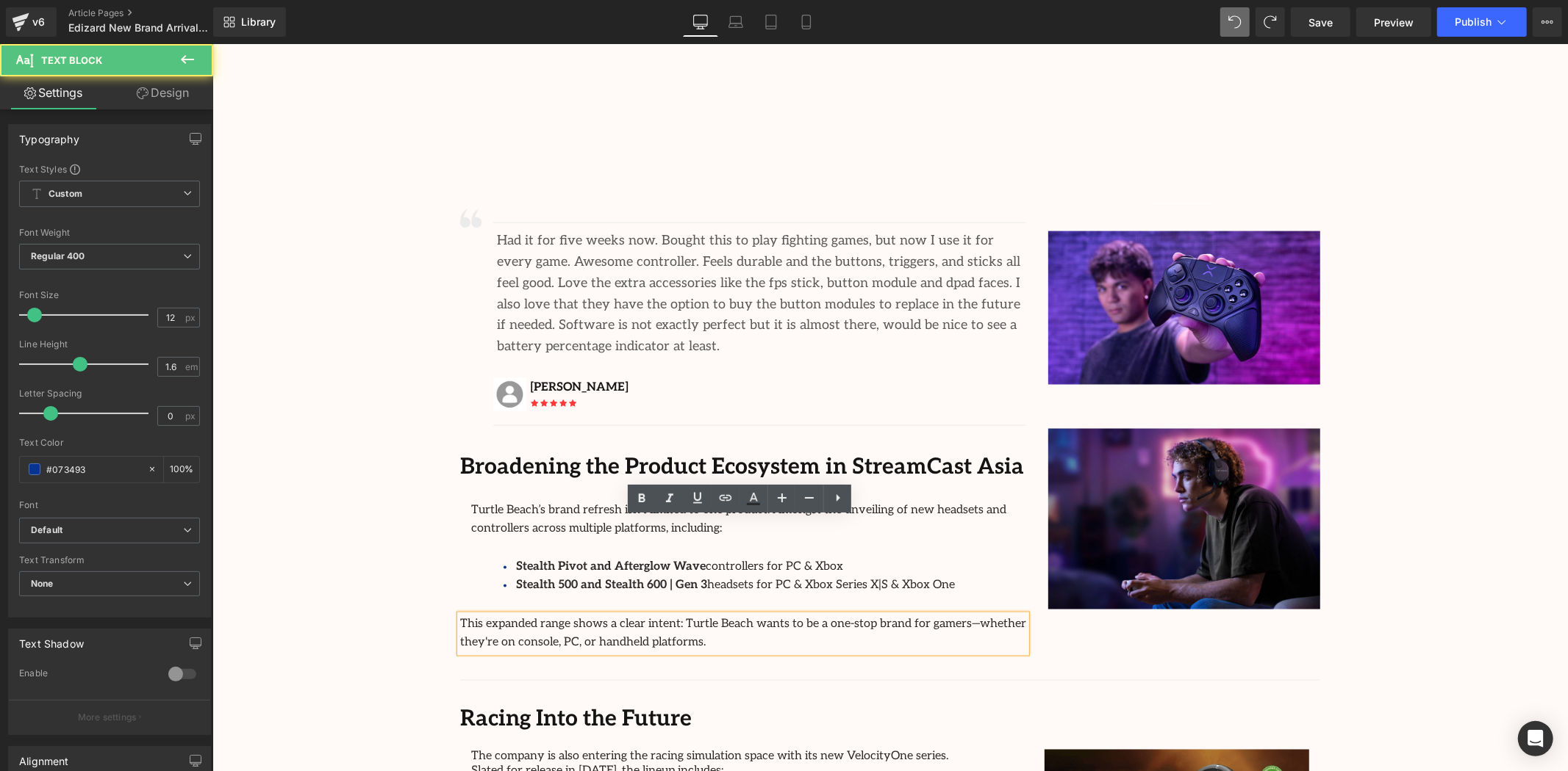
drag, startPoint x: 976, startPoint y: 487, endPoint x: 960, endPoint y: 485, distance: 16.1
click at [976, 557] on div "Stealth Pivot and Afterglow Wave controllers for PC & Xbox Stealth 500 and Stea…" at bounding box center [743, 585] width 566 height 58
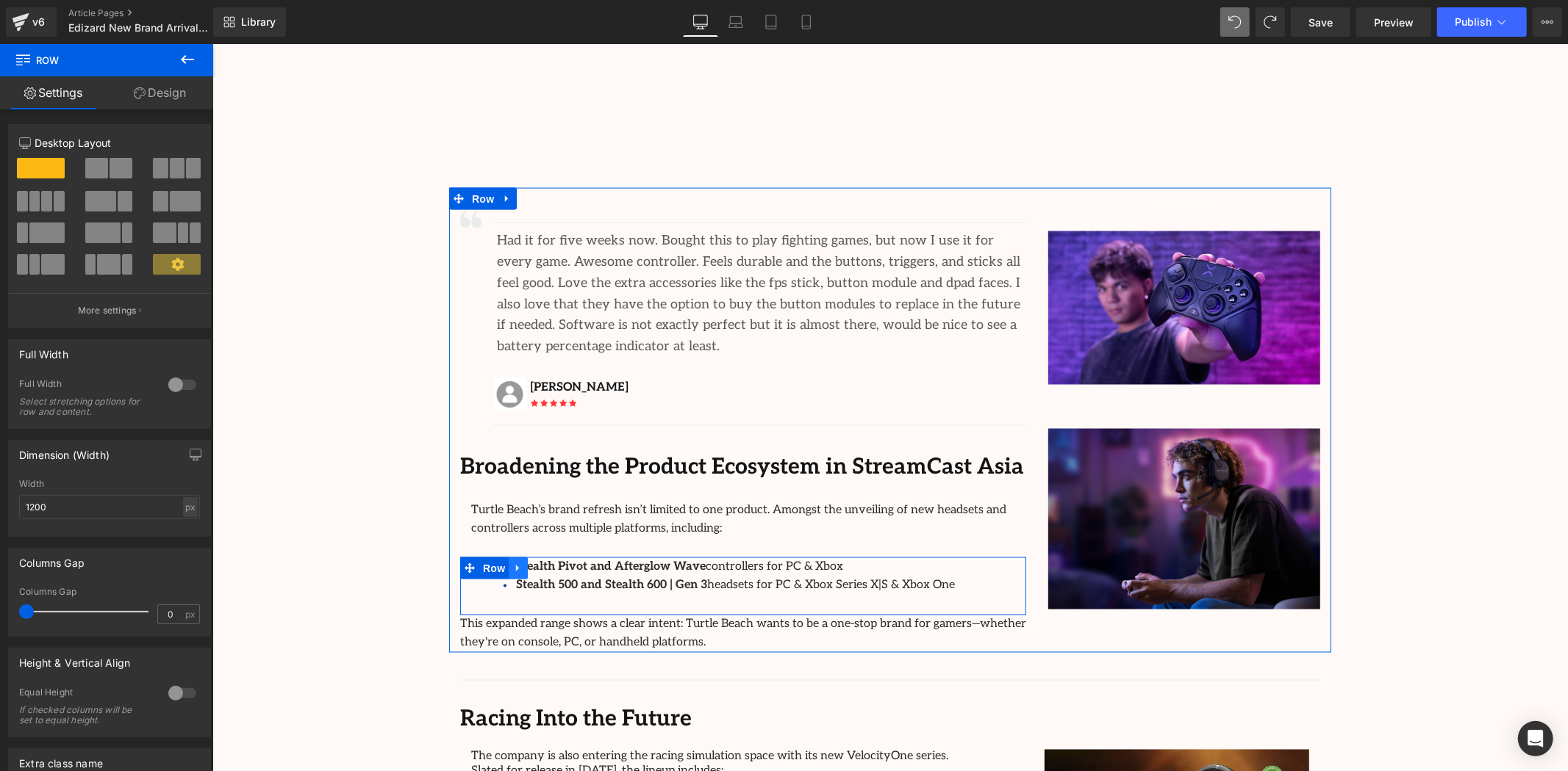
click at [514, 562] on icon at bounding box center [517, 567] width 10 height 11
click at [553, 563] on icon at bounding box center [556, 568] width 10 height 10
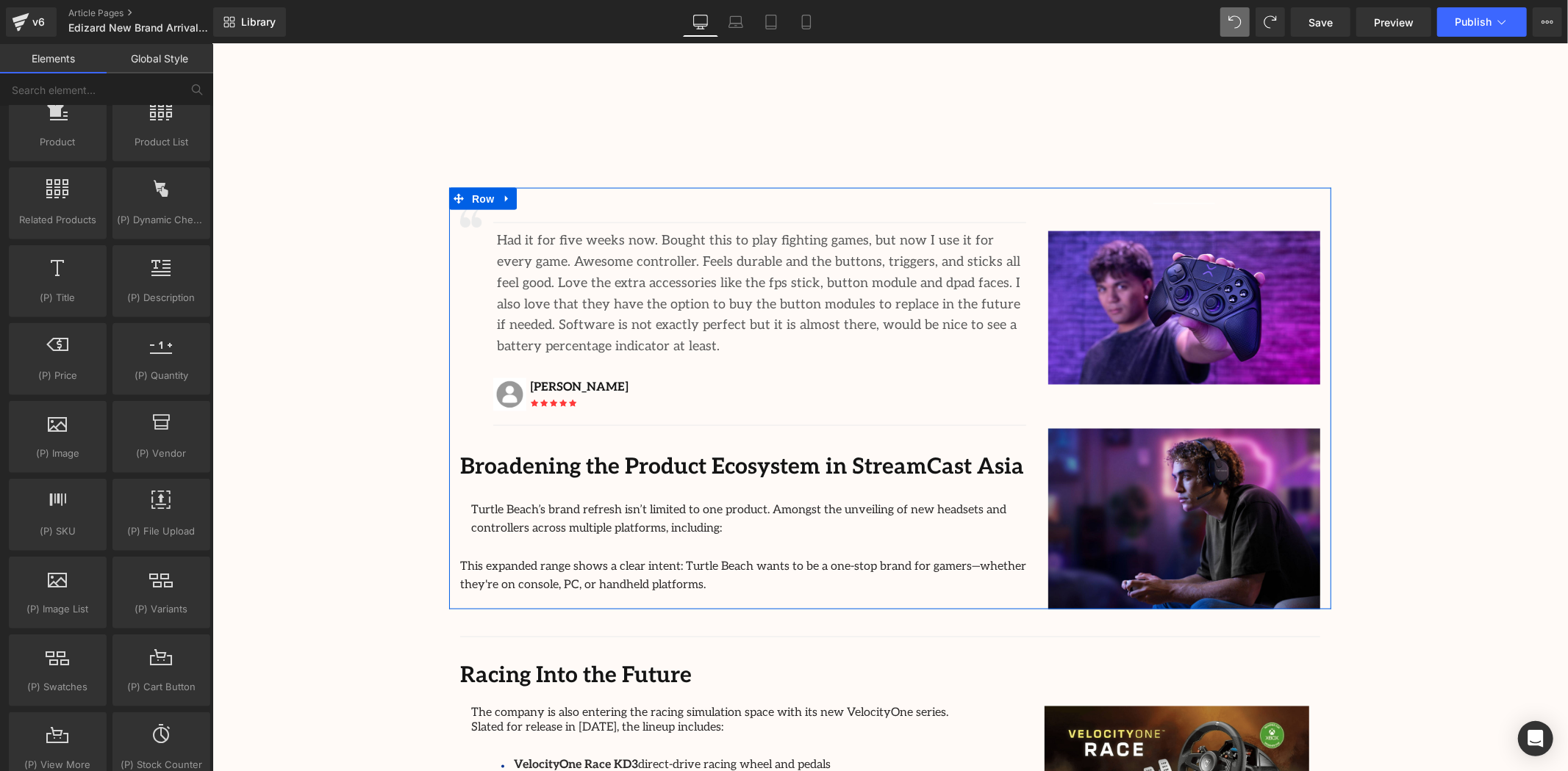
click at [607, 557] on p "This expanded range shows a clear intent: Turtle Beach wants to be a one-stop b…" at bounding box center [743, 575] width 566 height 38
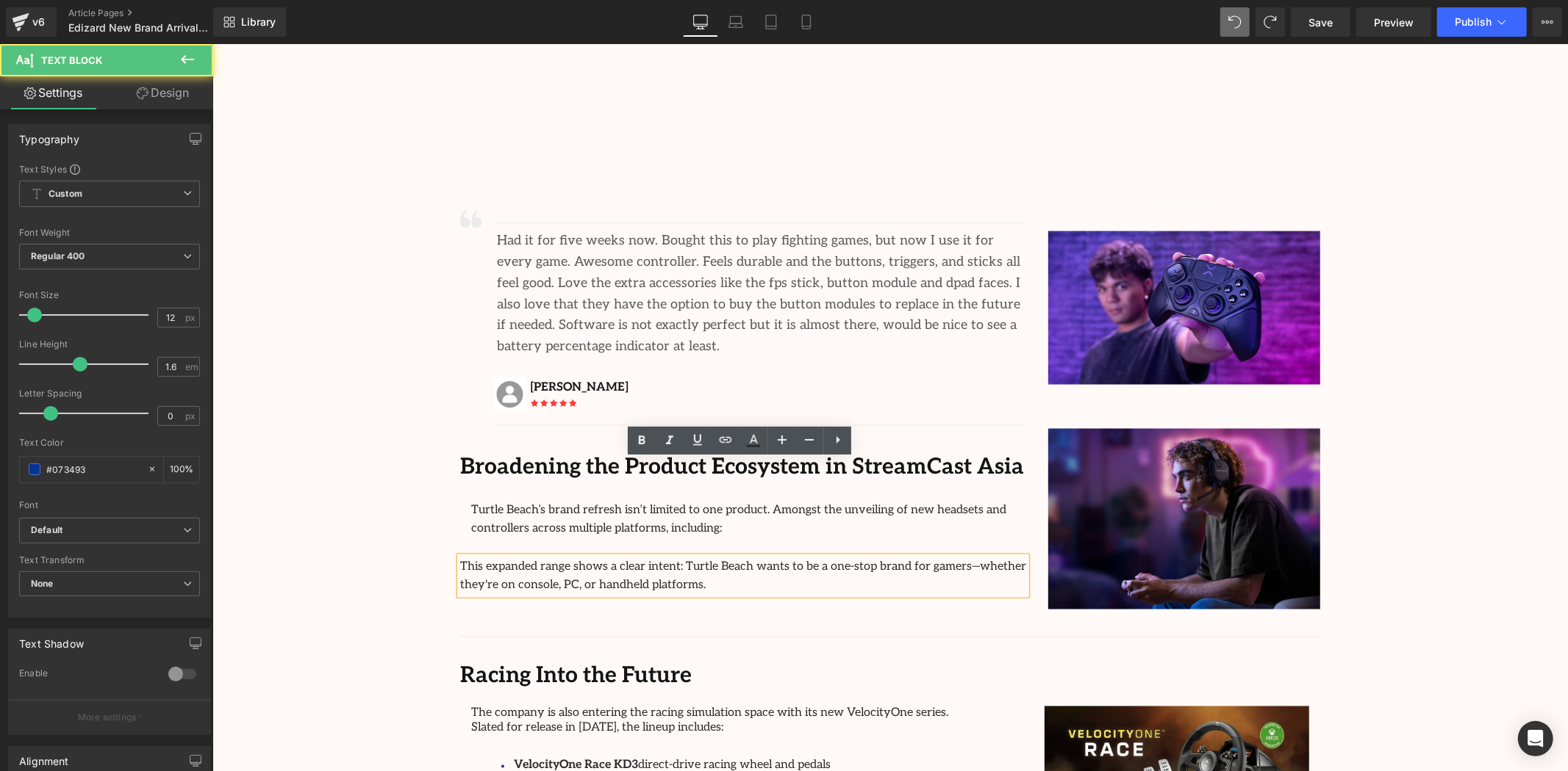
click at [577, 502] on font "Turtle Beach’s brand refresh isn’t limited to one product. Amongst the unveilin…" at bounding box center [738, 518] width 535 height 33
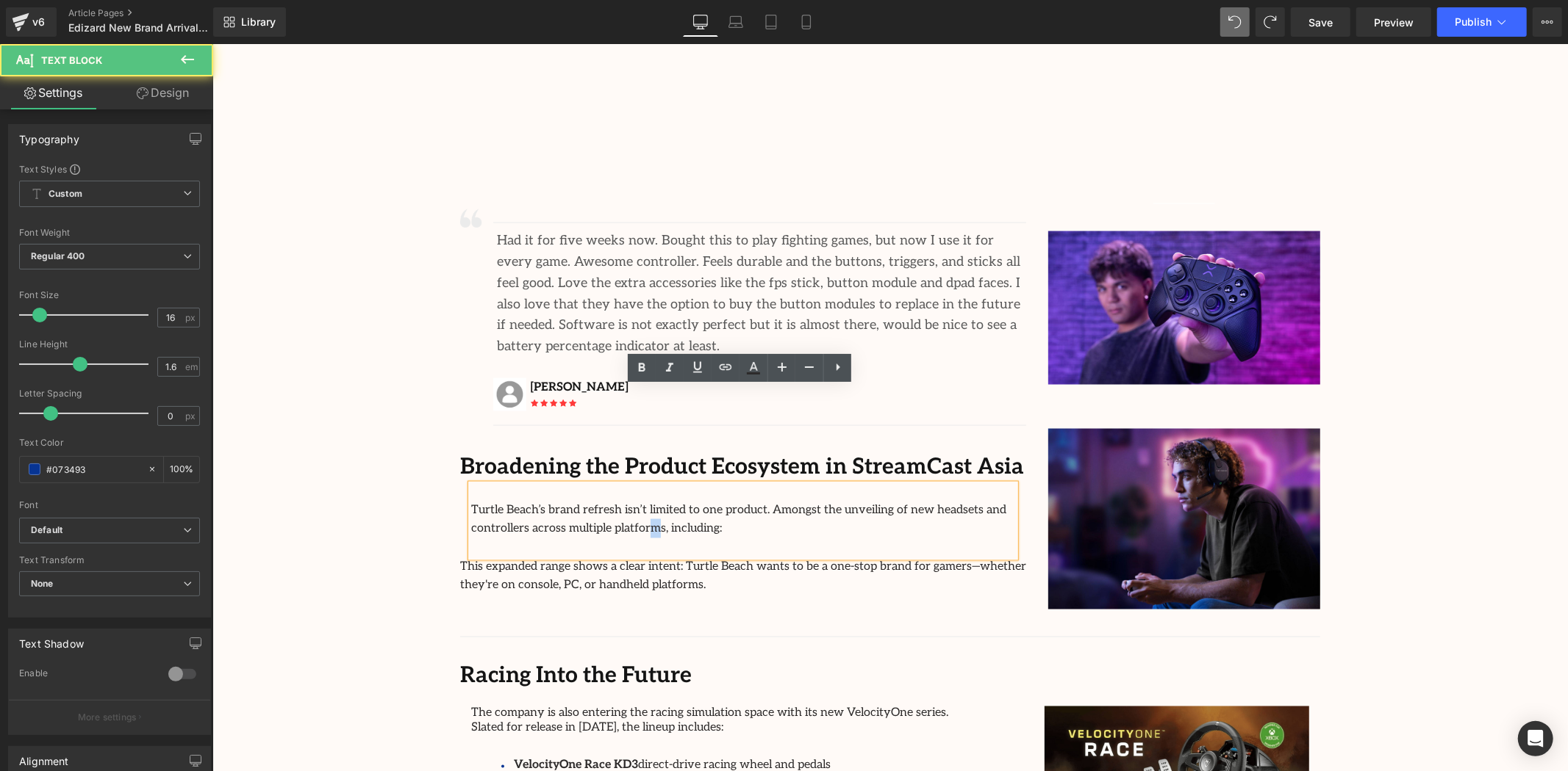
click at [481, 557] on p "This expanded range shows a clear intent: Turtle Beach wants to be a one-stop b…" at bounding box center [743, 575] width 566 height 38
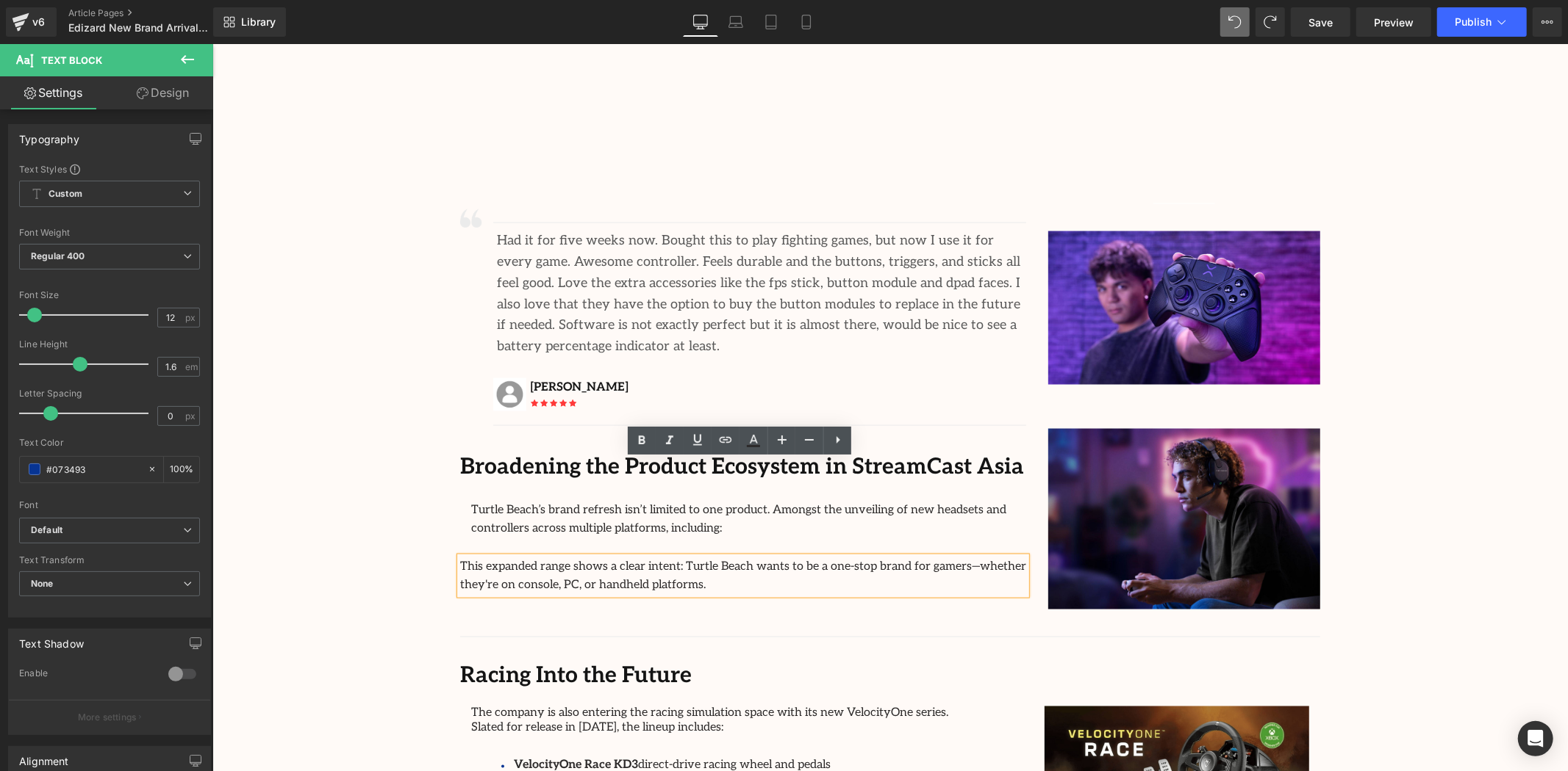
click at [779, 516] on div "Image Separator Had it for five weeks now. Bought this to play fighting games, …" at bounding box center [889, 398] width 882 height 422
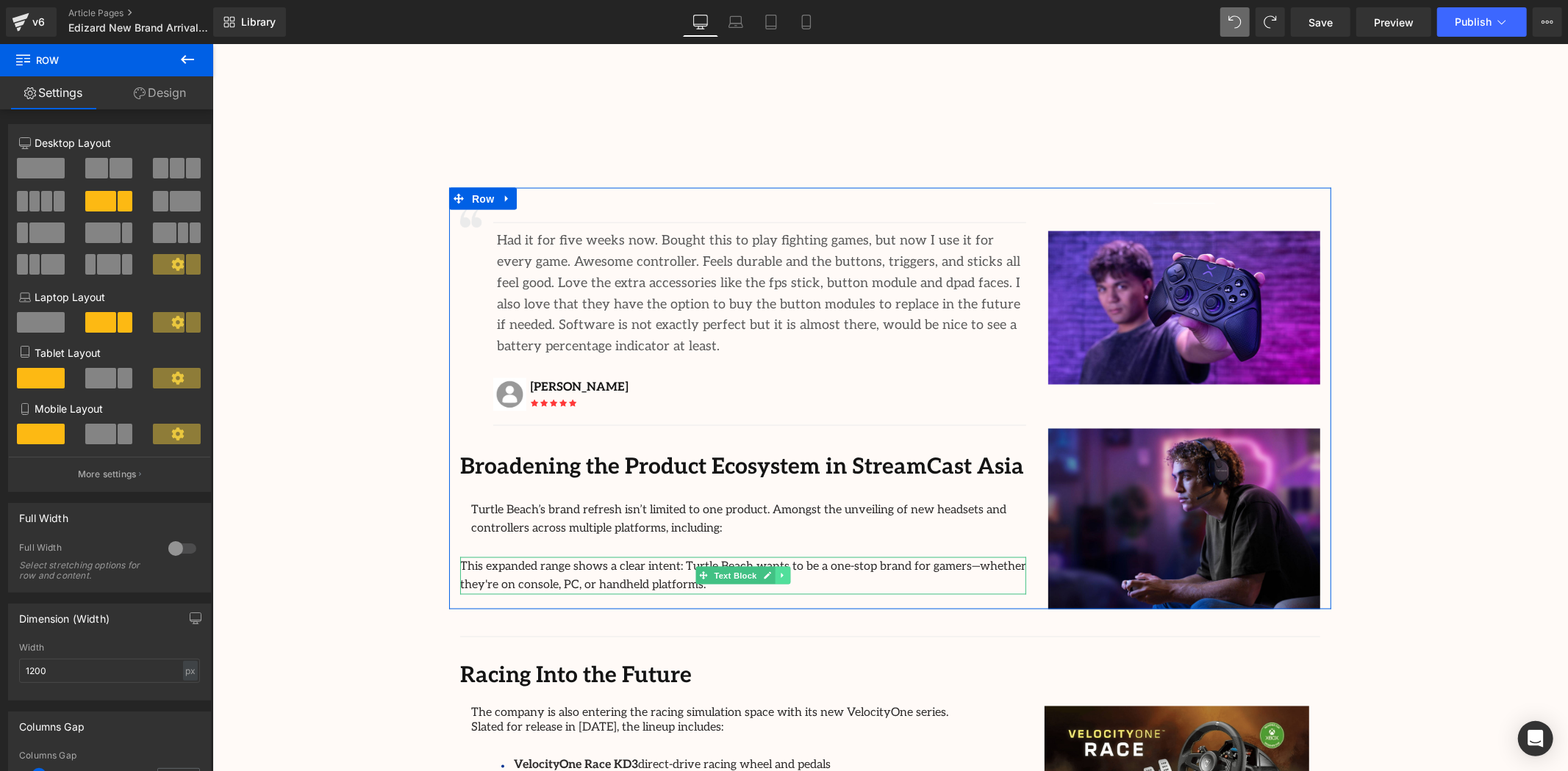
click at [777, 571] on icon at bounding box center [781, 575] width 8 height 9
click at [785, 571] on icon at bounding box center [789, 575] width 8 height 8
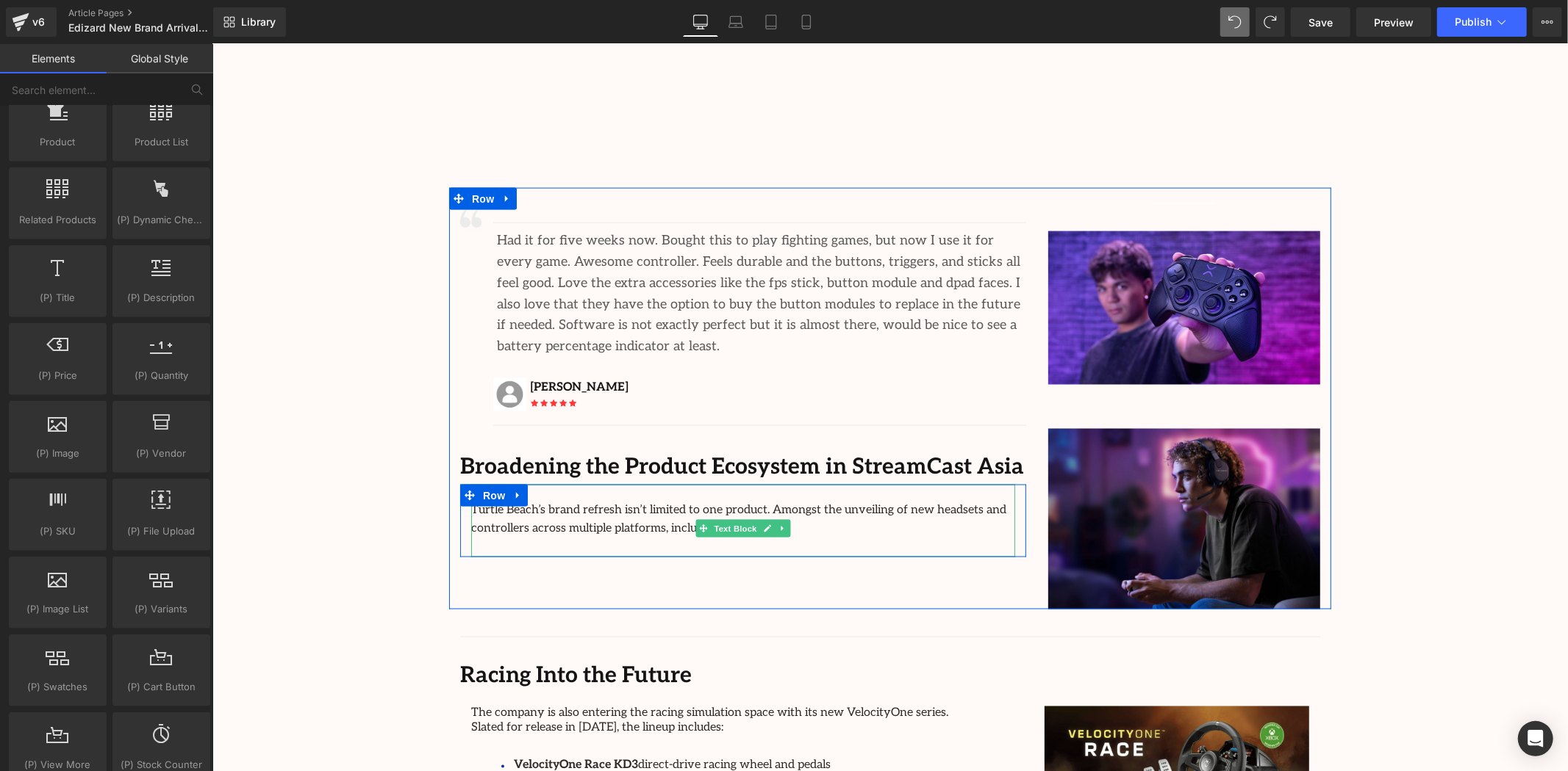
click at [640, 500] on p "Turtle Beach’s brand refresh isn’t limited to one product. Amongst the unveilin…" at bounding box center [742, 518] width 544 height 38
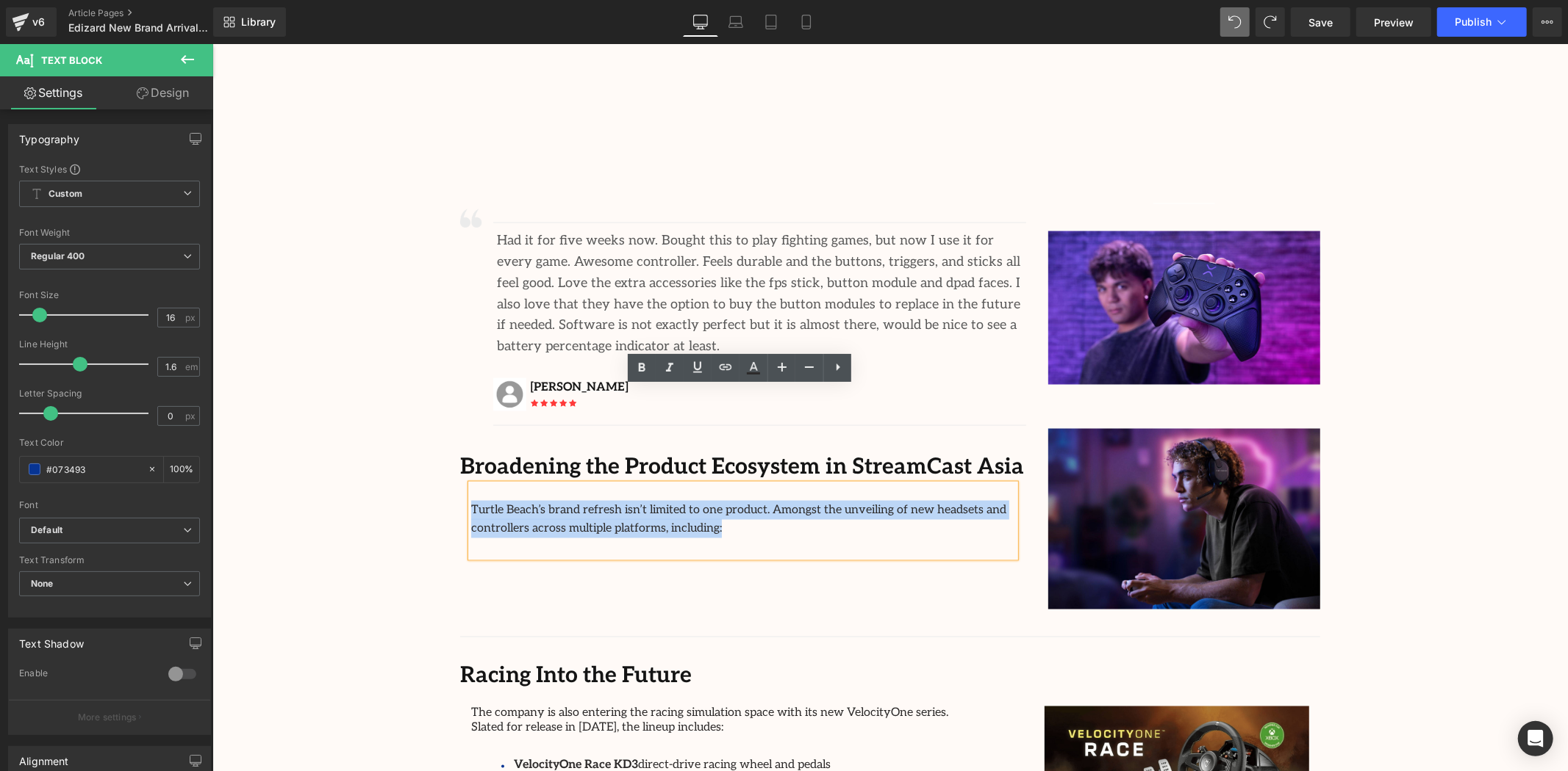
drag, startPoint x: 645, startPoint y: 434, endPoint x: 468, endPoint y: 413, distance: 178.2
click at [470, 500] on p "Turtle Beach’s brand refresh isn’t limited to one product. Amongst the unveilin…" at bounding box center [742, 518] width 544 height 38
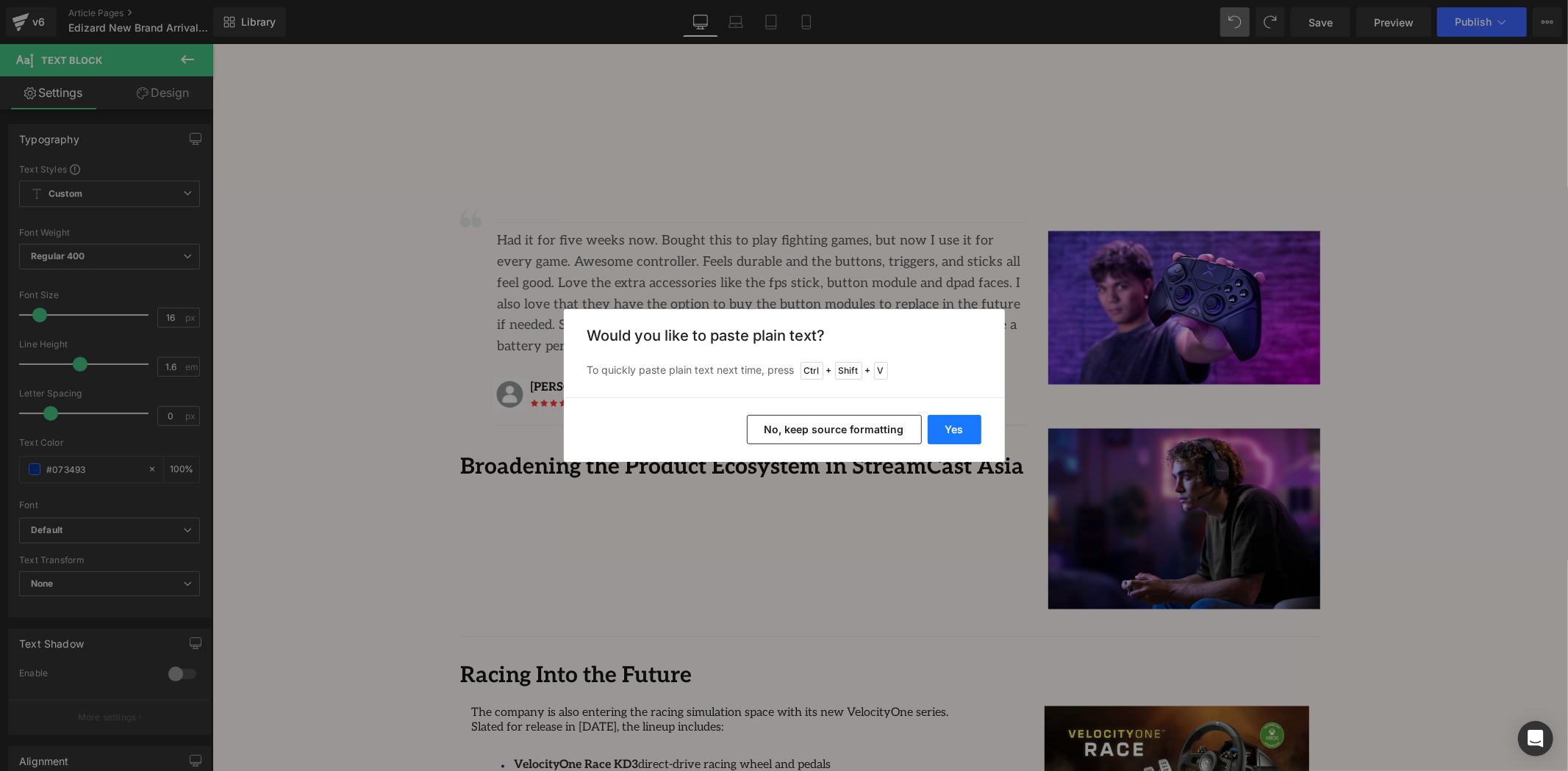
click at [954, 429] on button "Yes" at bounding box center [954, 430] width 54 height 29
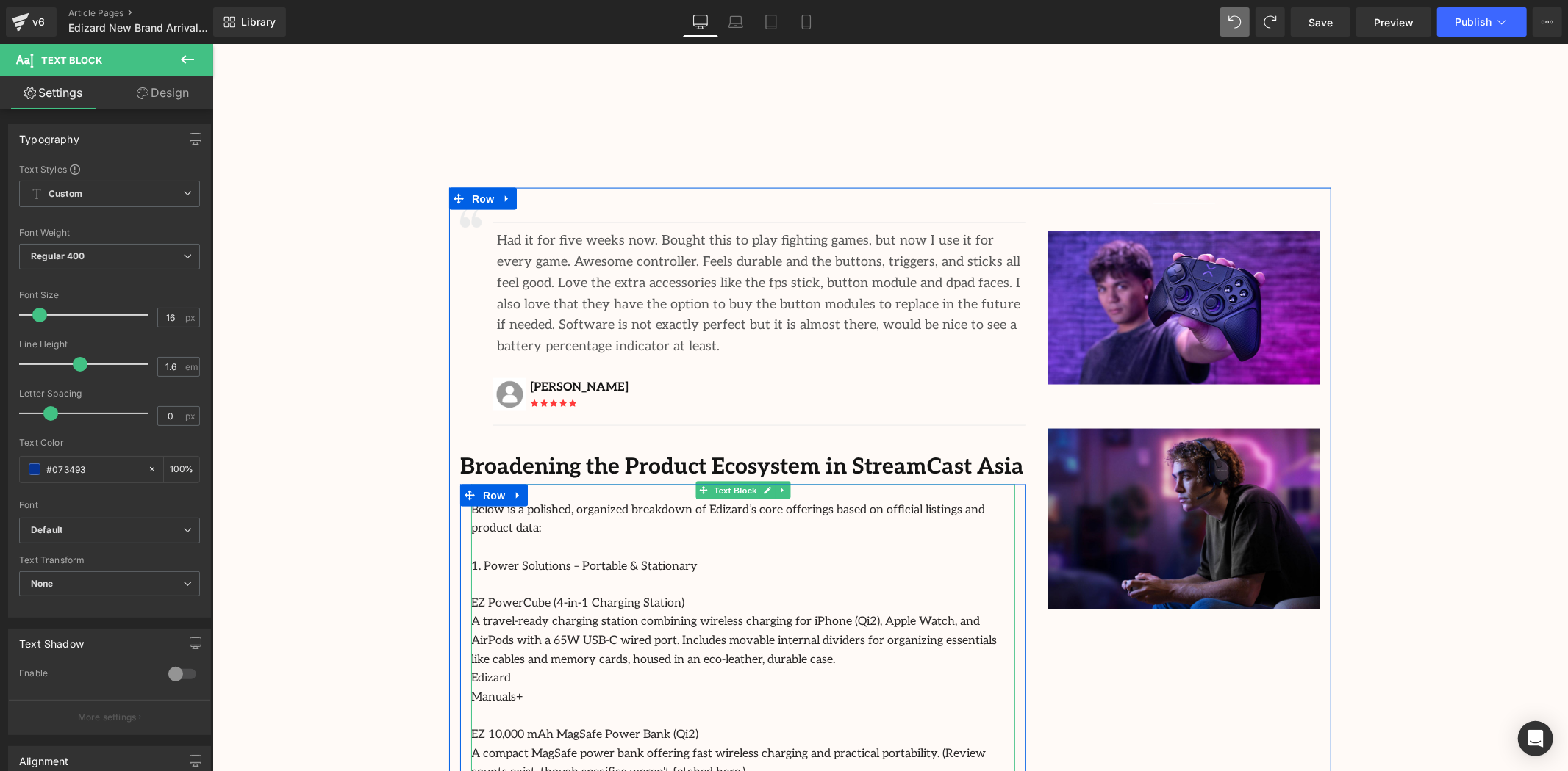
click at [909, 538] on p at bounding box center [742, 547] width 544 height 19
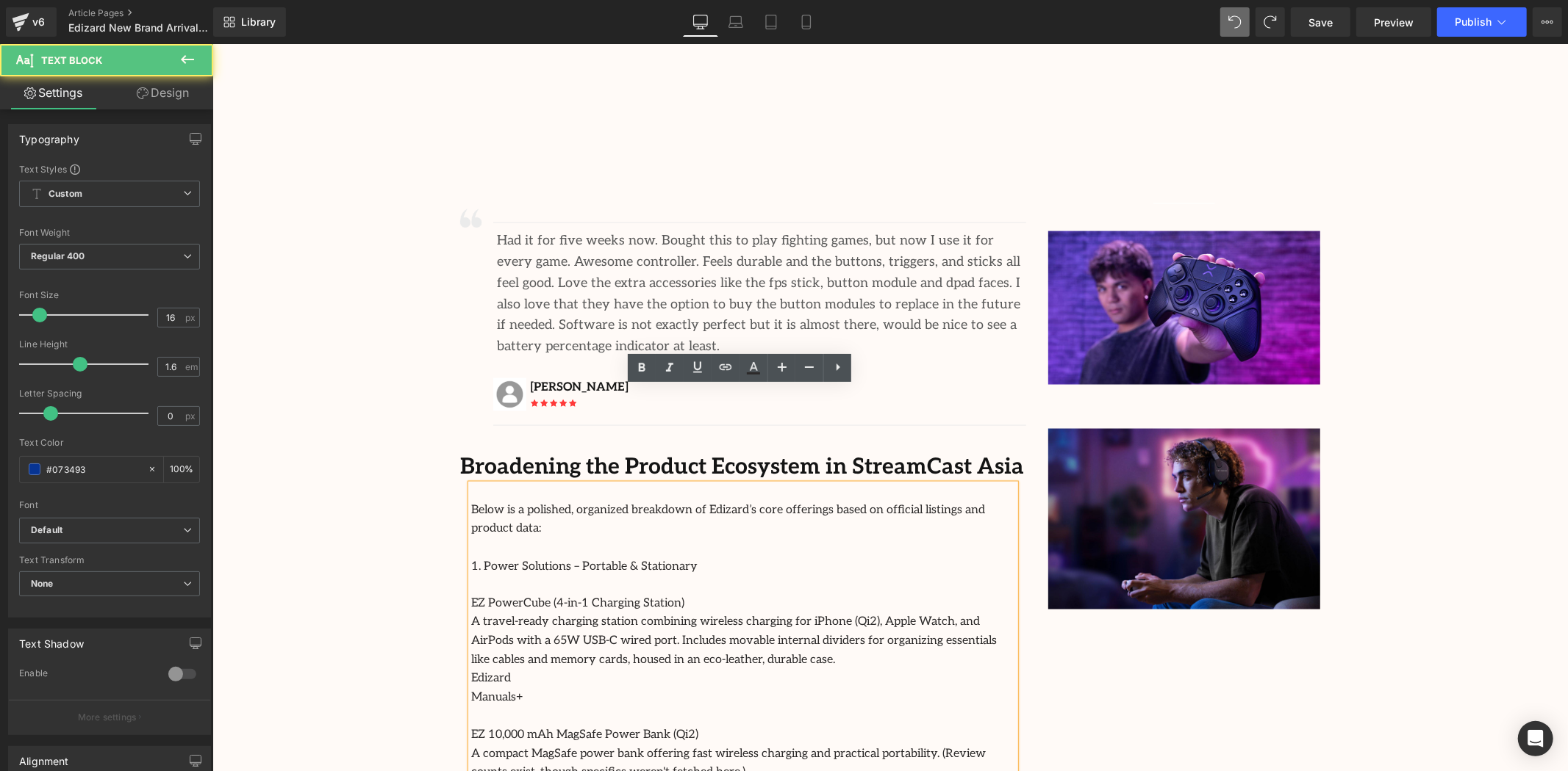
scroll to position [1877, 0]
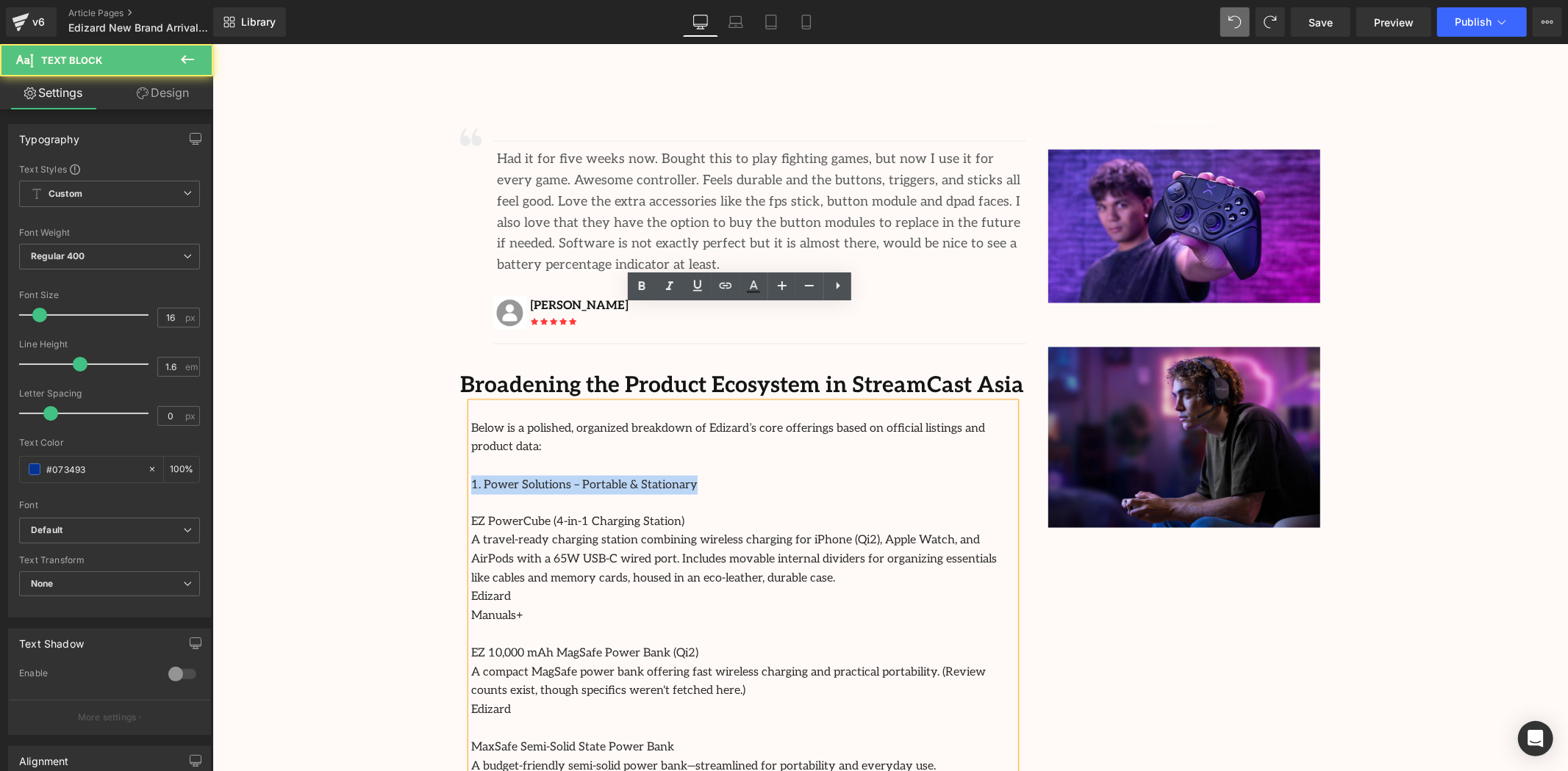
drag, startPoint x: 519, startPoint y: 369, endPoint x: 447, endPoint y: 371, distance: 72.0
click at [449, 371] on div "Image Separator Had it for five weeks now. Bought this to play fighting games, …" at bounding box center [743, 454] width 588 height 681
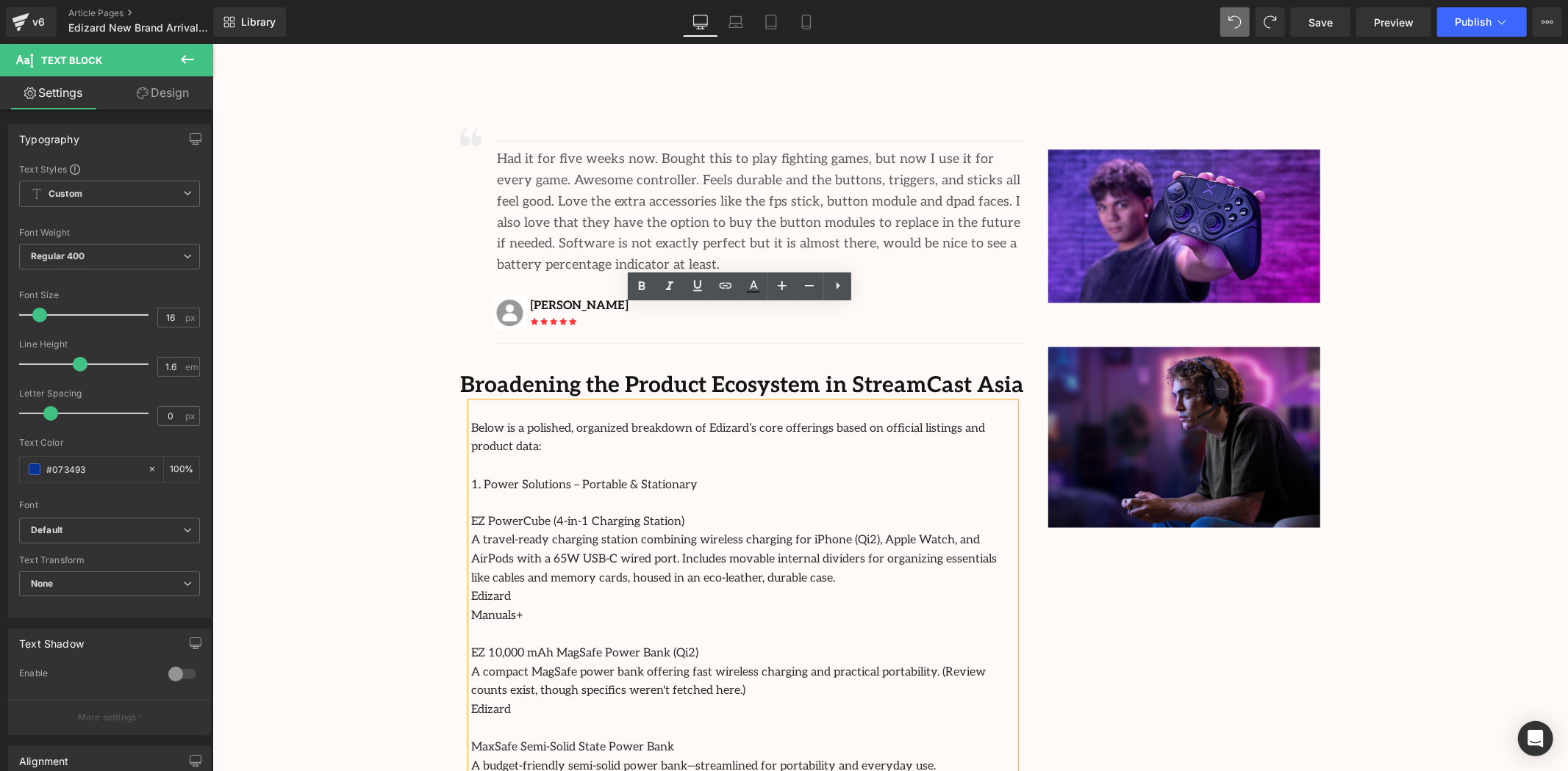
click at [819, 457] on p at bounding box center [742, 466] width 544 height 19
click at [579, 403] on div "Below is a polished, organized breakdown of Edizard’s core offerings based on o…" at bounding box center [742, 599] width 544 height 392
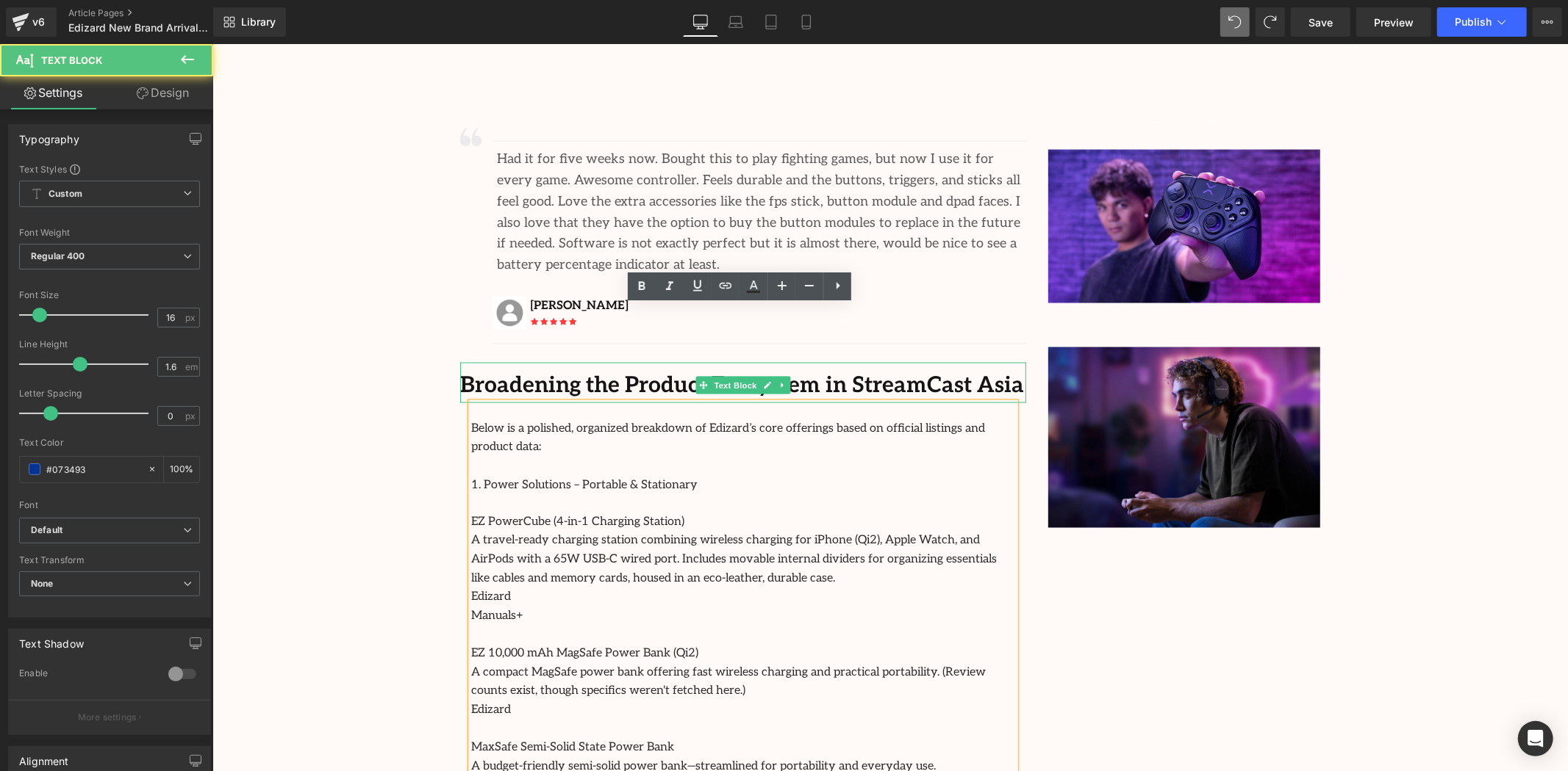
click at [584, 372] on b "Broadening the Product Ecosystem in StreamCast Asia" at bounding box center [741, 385] width 564 height 27
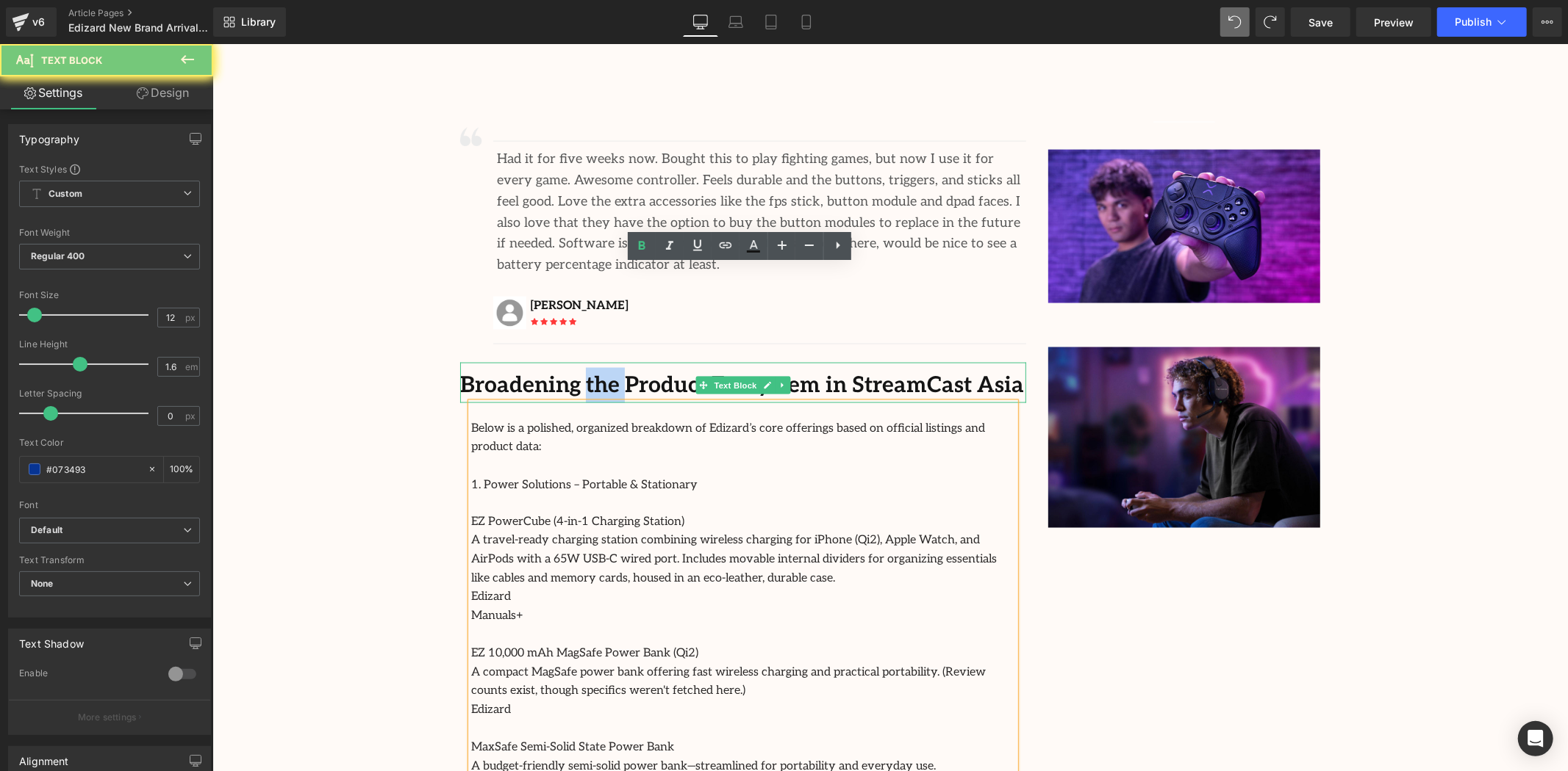
click at [584, 372] on b "Broadening the Product Ecosystem in StreamCast Asia" at bounding box center [741, 385] width 564 height 27
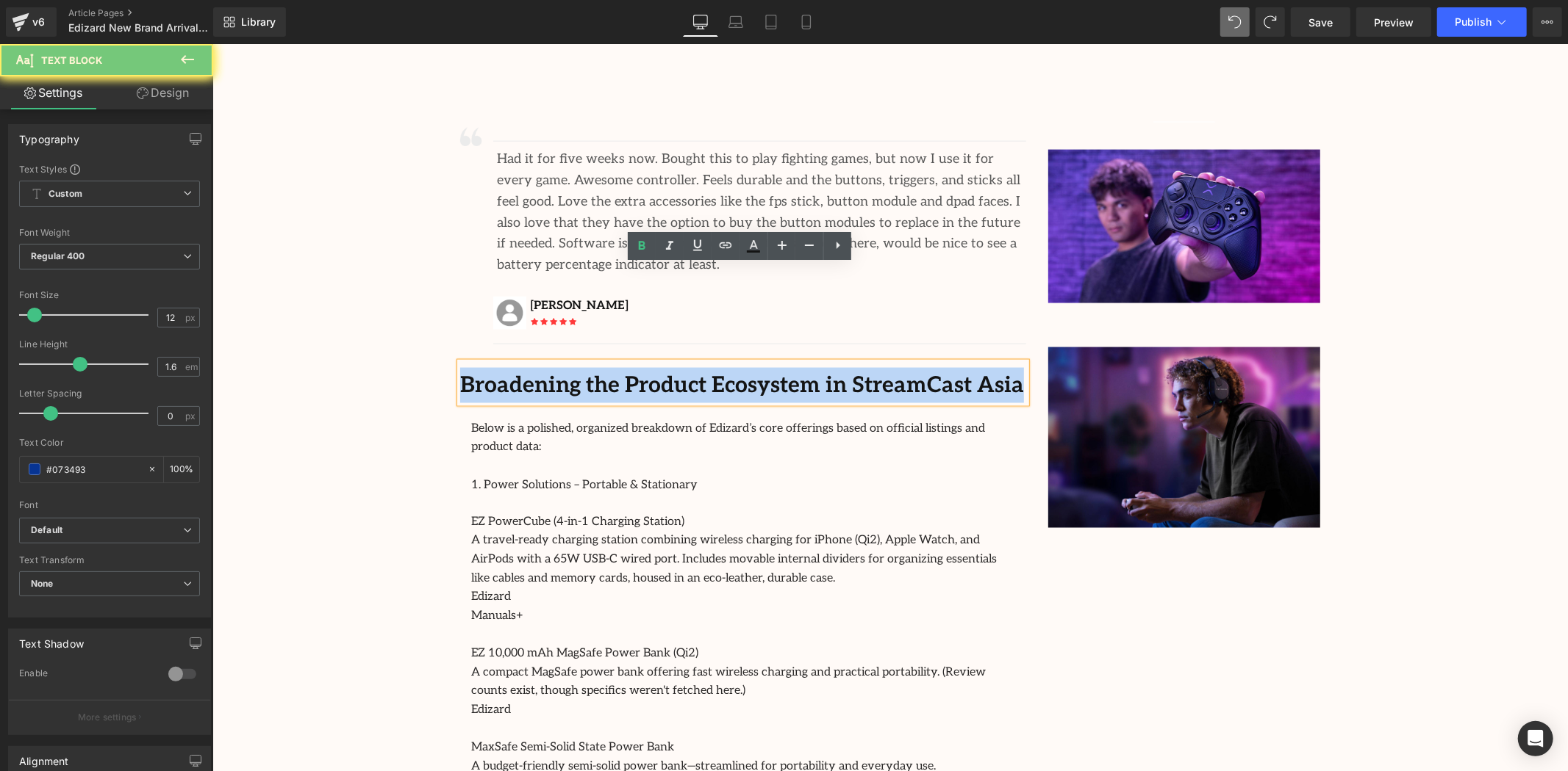
click at [584, 372] on b "Broadening the Product Ecosystem in StreamCast Asia" at bounding box center [741, 385] width 564 height 27
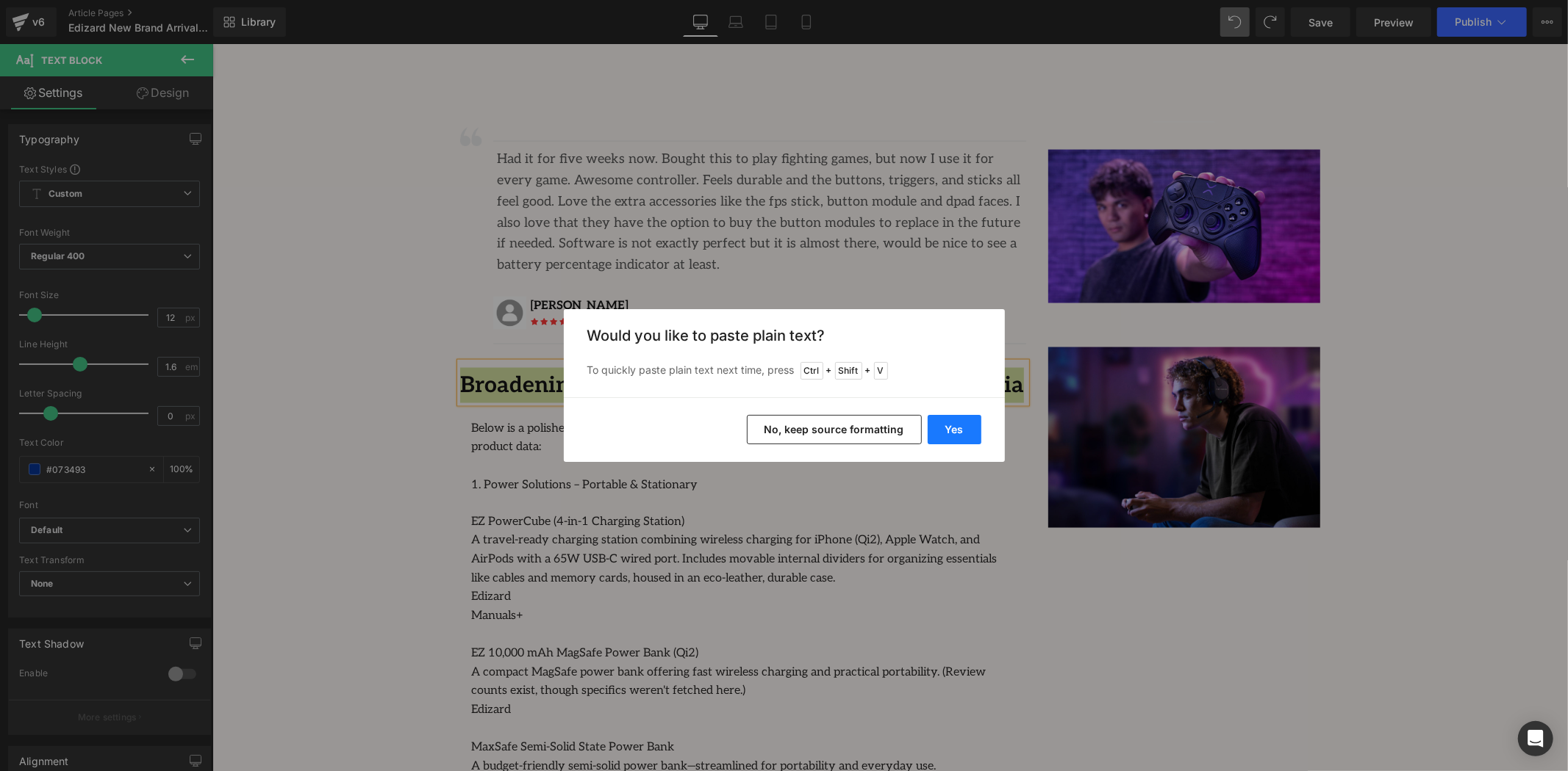
drag, startPoint x: 961, startPoint y: 426, endPoint x: 695, endPoint y: 384, distance: 269.3
click at [961, 426] on button "Yes" at bounding box center [954, 430] width 54 height 29
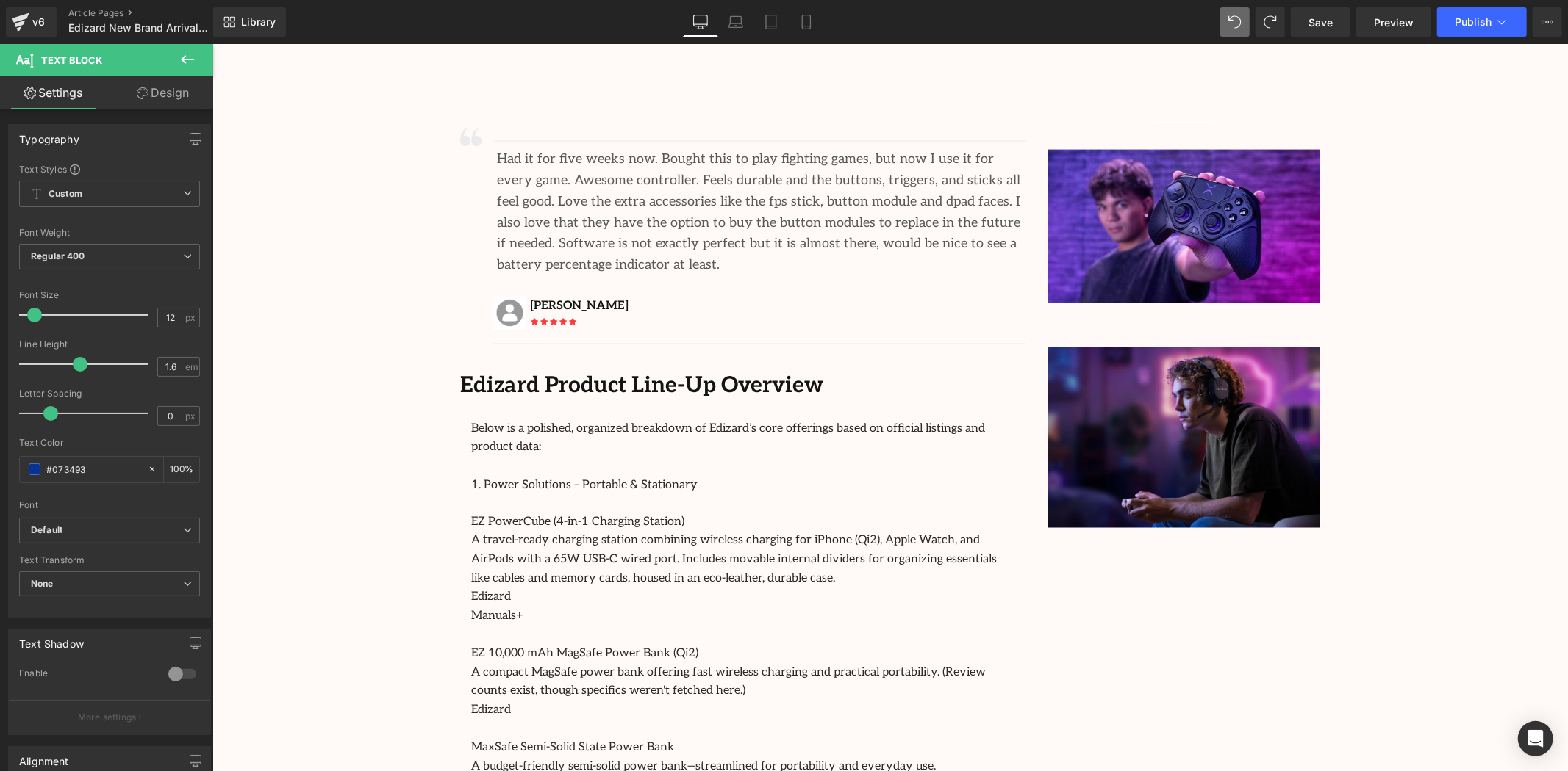
click at [388, 376] on div "Image Row 64px Streamcast Asia Welcomes Edizard: The New Standard in Travel-Tec…" at bounding box center [889, 113] width 1356 height 3660
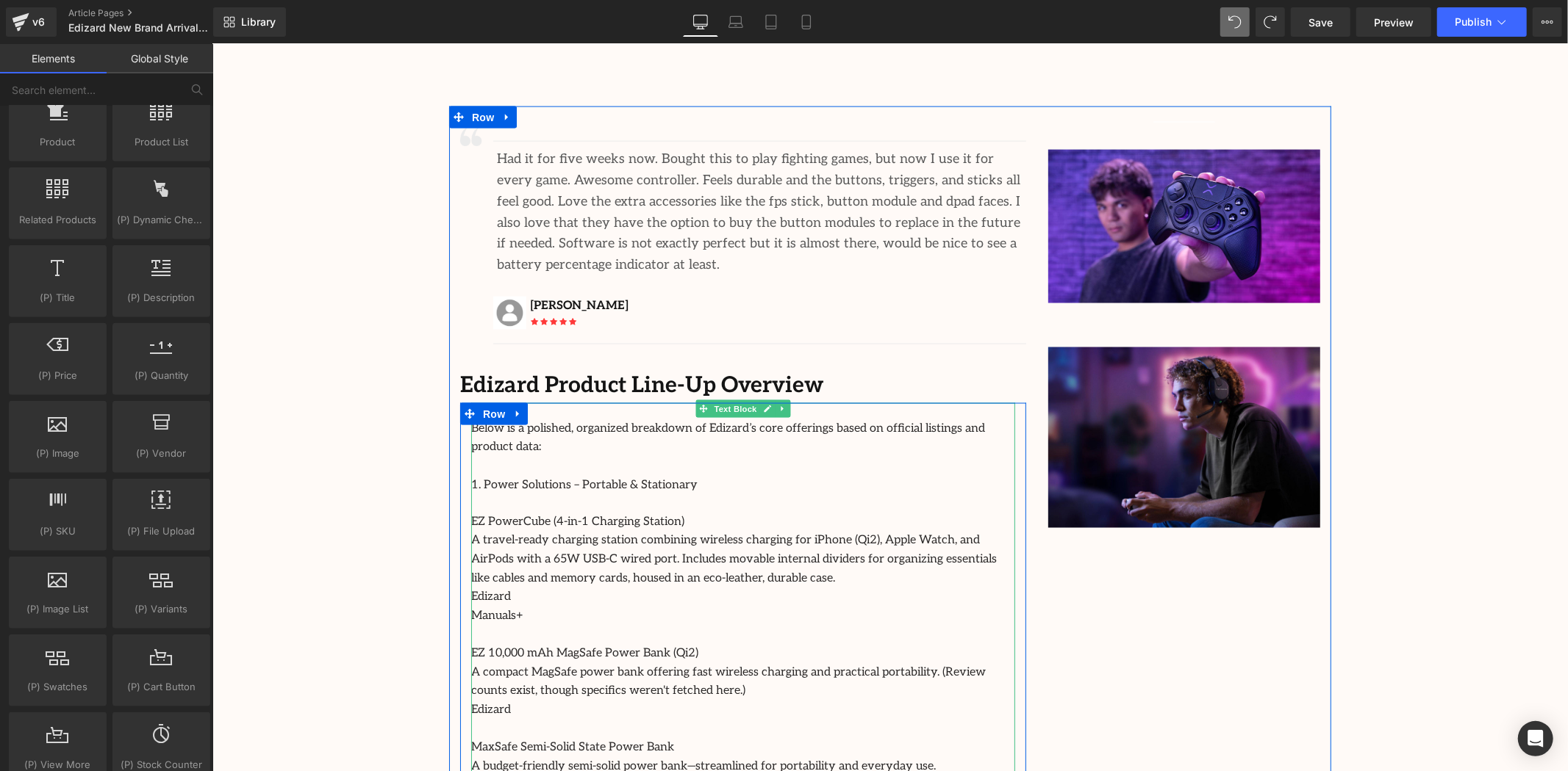
click at [534, 607] on p "Manuals+" at bounding box center [742, 616] width 544 height 19
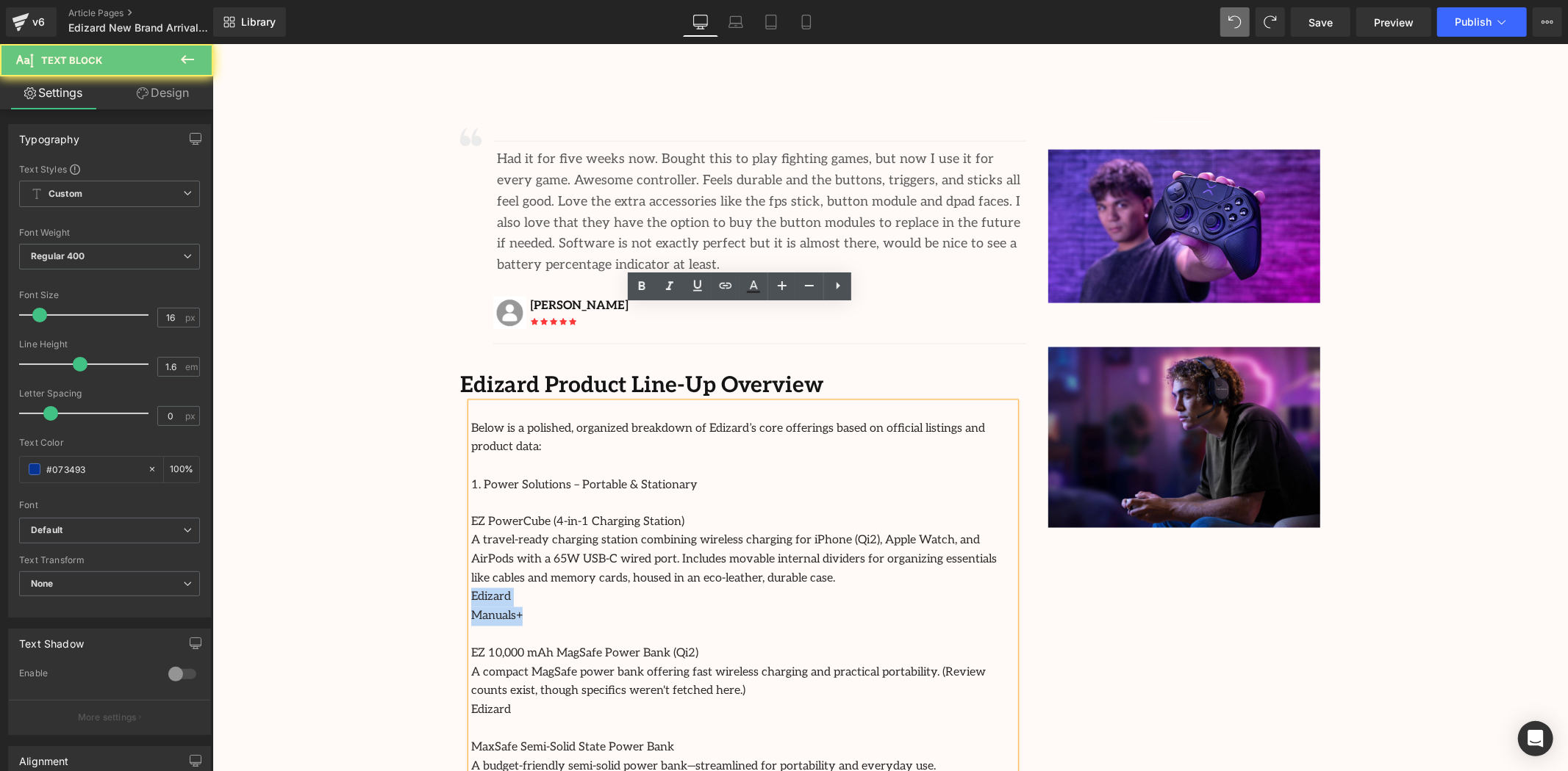
drag, startPoint x: 534, startPoint y: 504, endPoint x: 433, endPoint y: 482, distance: 103.4
click at [433, 482] on div "Image Row 64px Streamcast Asia Welcomes Edizard: The New Standard in Travel-Tec…" at bounding box center [889, 113] width 1356 height 3660
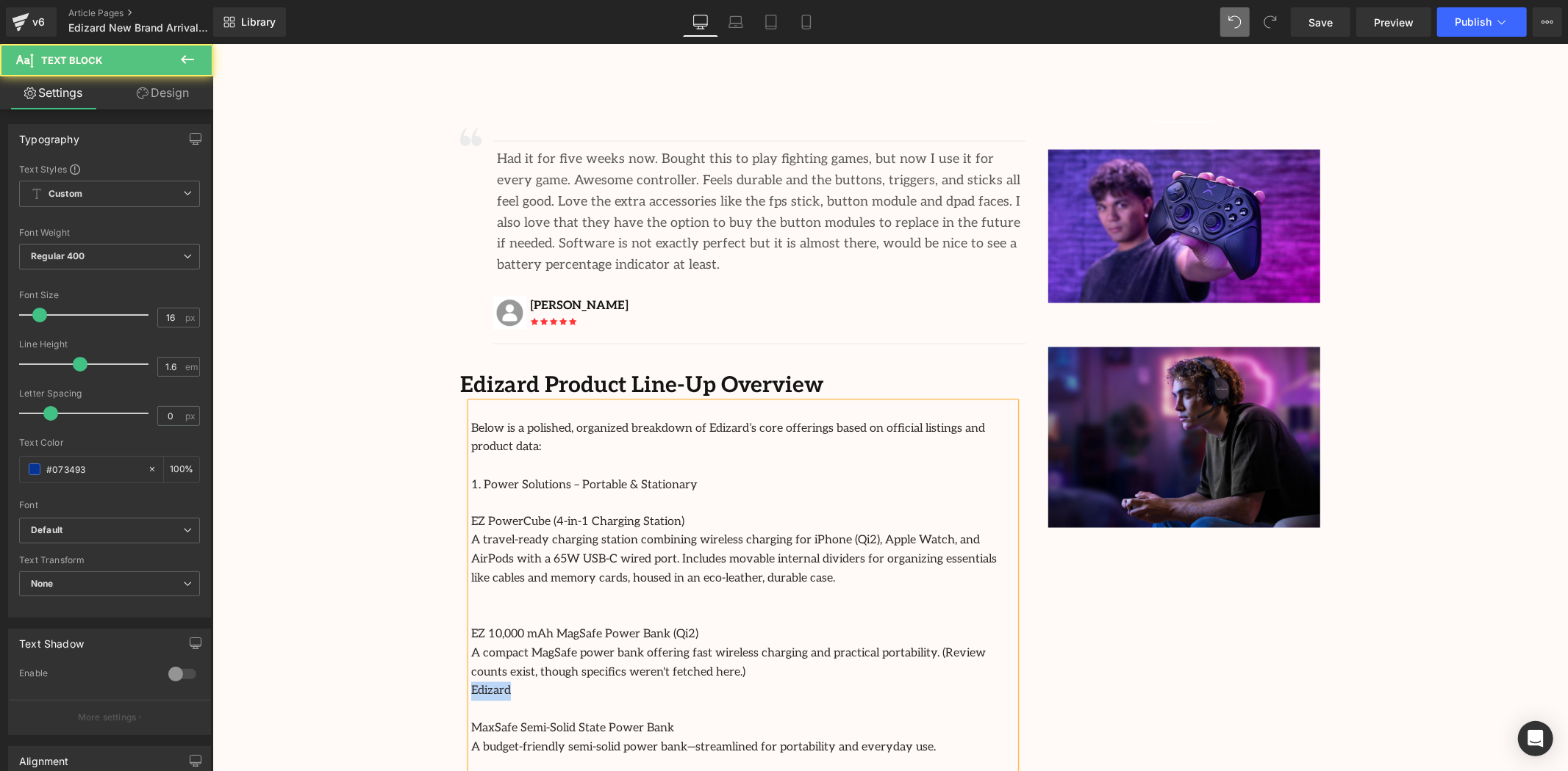
drag, startPoint x: 545, startPoint y: 582, endPoint x: 421, endPoint y: 580, distance: 124.0
click at [425, 582] on div "Image Row 64px Streamcast Asia Welcomes Edizard: The New Standard in Travel-Tec…" at bounding box center [889, 103] width 1356 height 3641
click at [1102, 606] on div "Image Separator Had it for five weeks now. Bought this to play fighting games, …" at bounding box center [889, 441] width 882 height 670
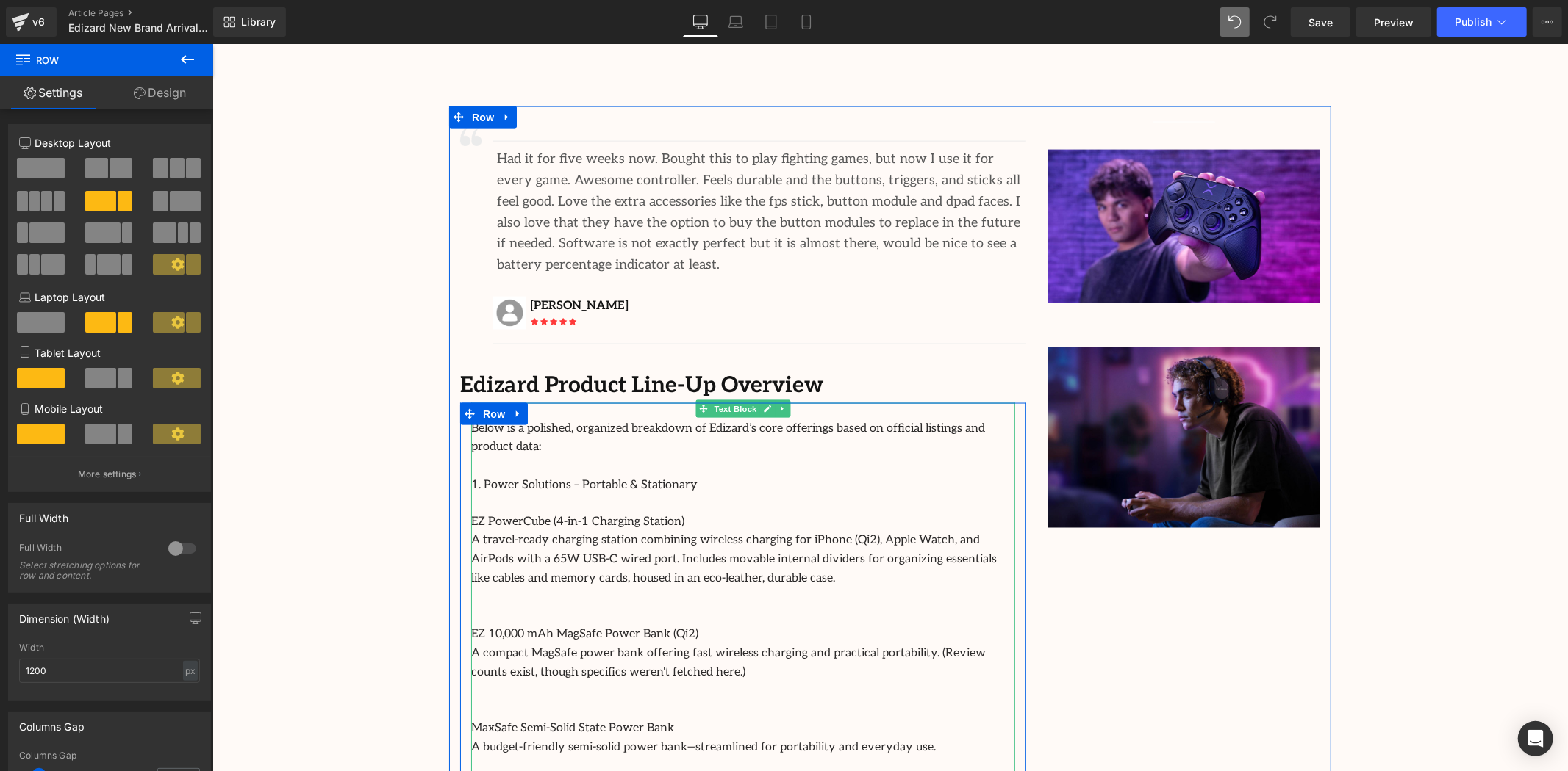
click at [713, 475] on p "1. Power Solutions – Portable & Stationary" at bounding box center [742, 485] width 544 height 19
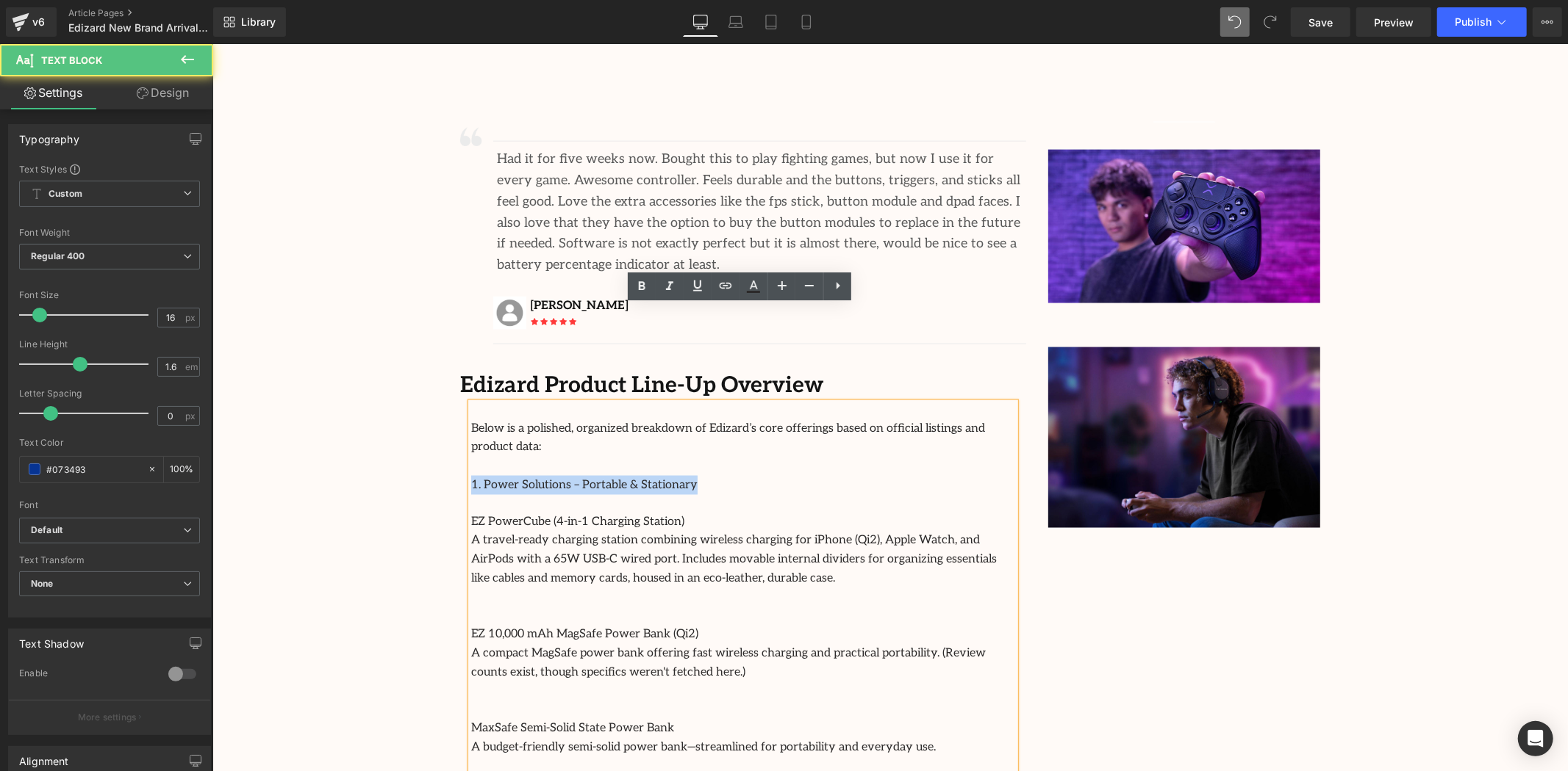
drag, startPoint x: 668, startPoint y: 376, endPoint x: 461, endPoint y: 367, distance: 207.2
click at [461, 403] on div "Below is a polished, organized breakdown of Edizard’s core offerings based on o…" at bounding box center [743, 589] width 566 height 373
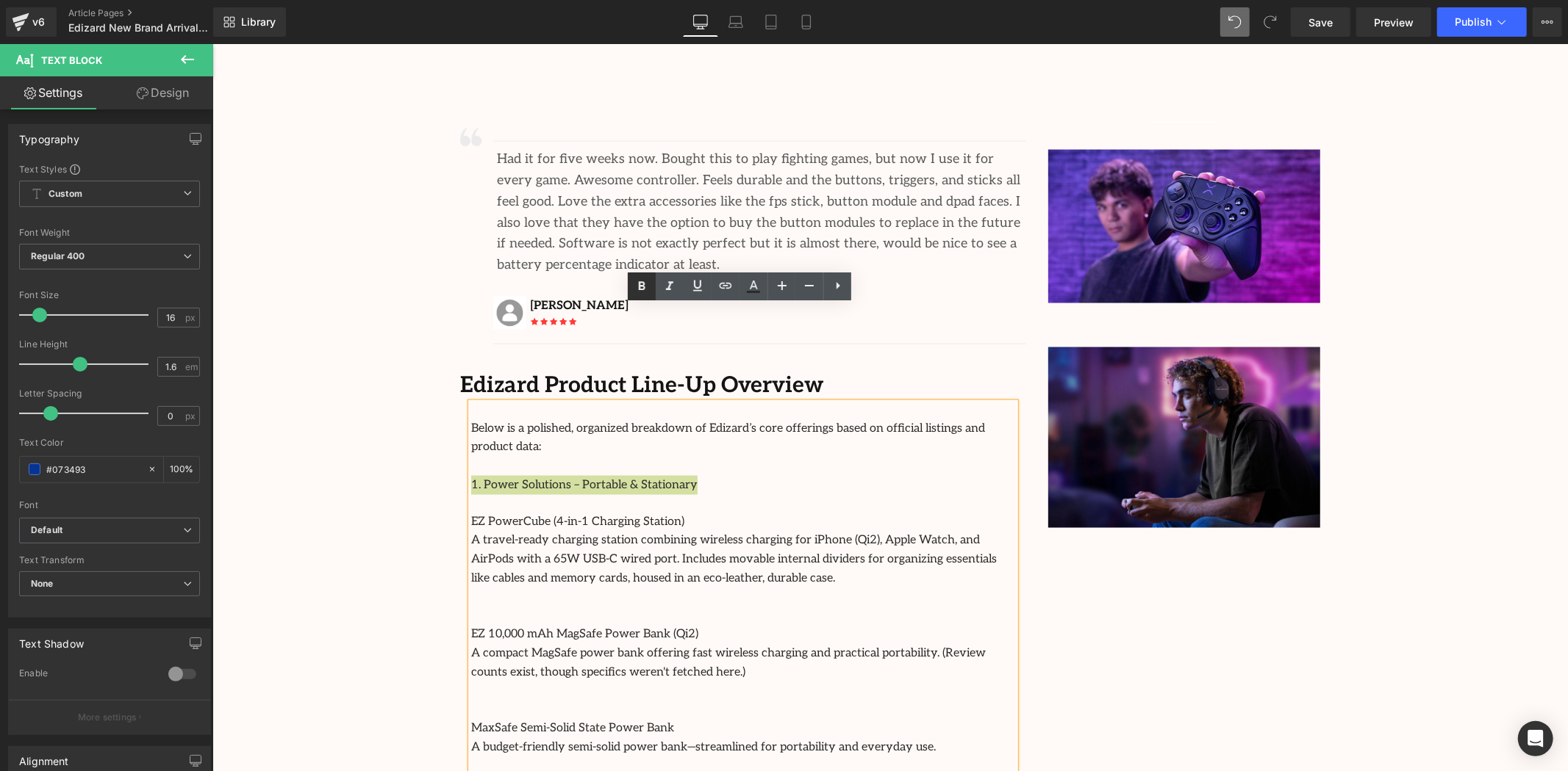
click at [648, 284] on icon at bounding box center [642, 286] width 18 height 18
click at [741, 475] on p "1. Power Solutions – Portable & Stationary" at bounding box center [742, 485] width 544 height 19
click at [453, 380] on div "Image Separator Had it for five weeks now. Bought this to play fighting games, …" at bounding box center [743, 445] width 588 height 662
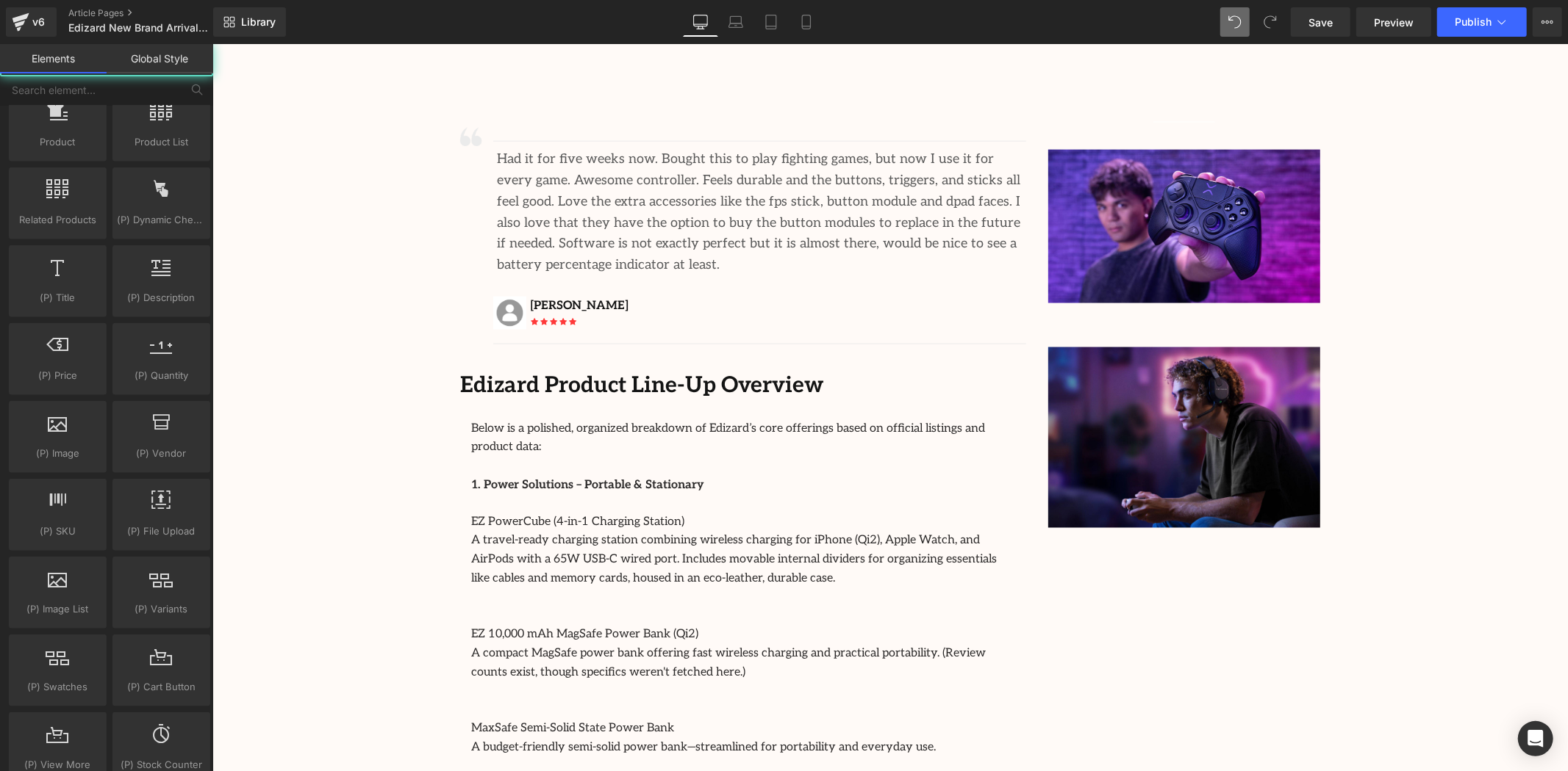
click at [404, 384] on div "Image Row 64px Streamcast Asia Welcomes Edizard: The New Standard in Travel-Tec…" at bounding box center [889, 103] width 1356 height 3641
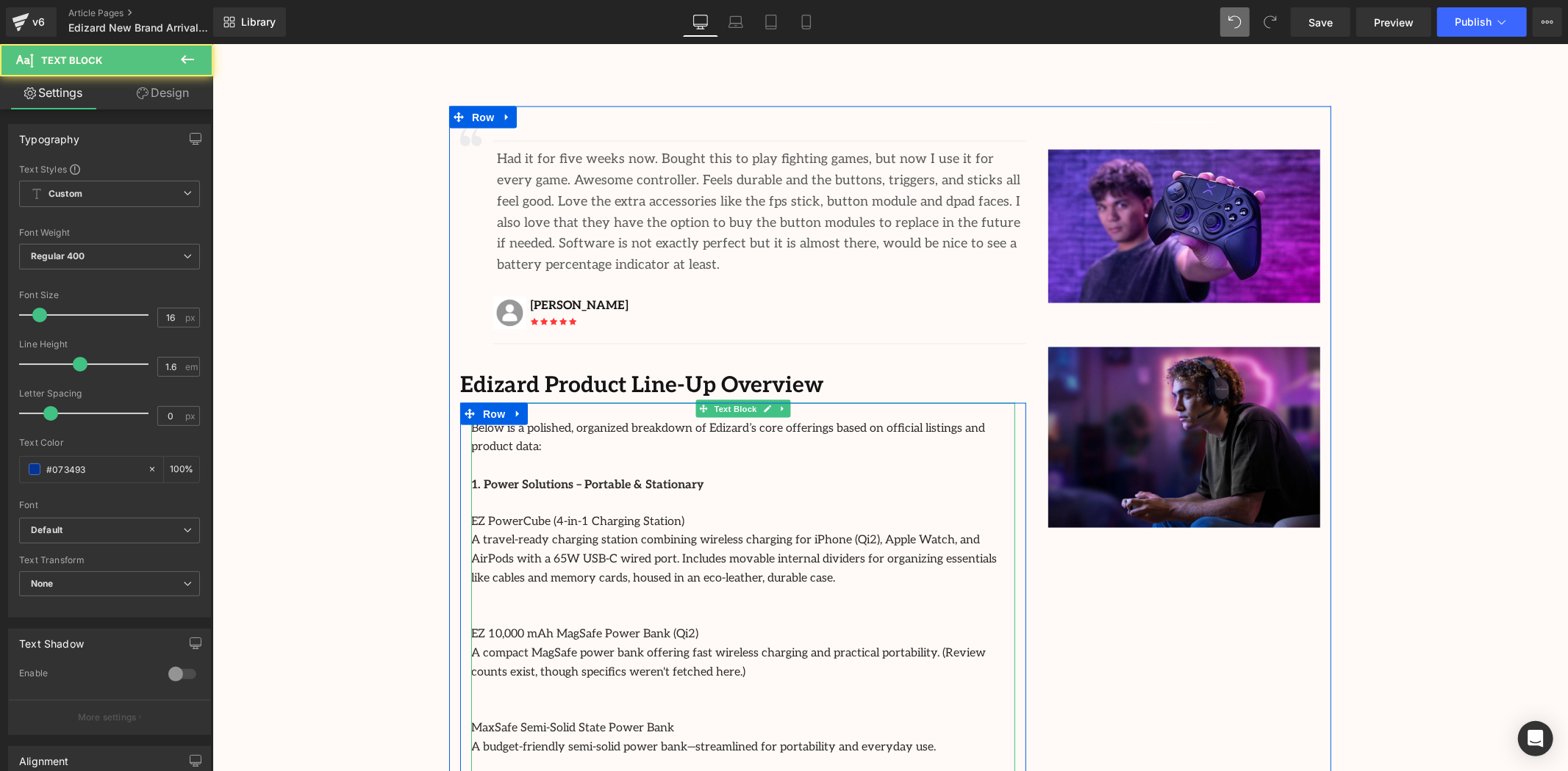
click at [941, 421] on font "Below is a polished, organized breakdown of Edizard’s core offerings based on o…" at bounding box center [727, 437] width 514 height 33
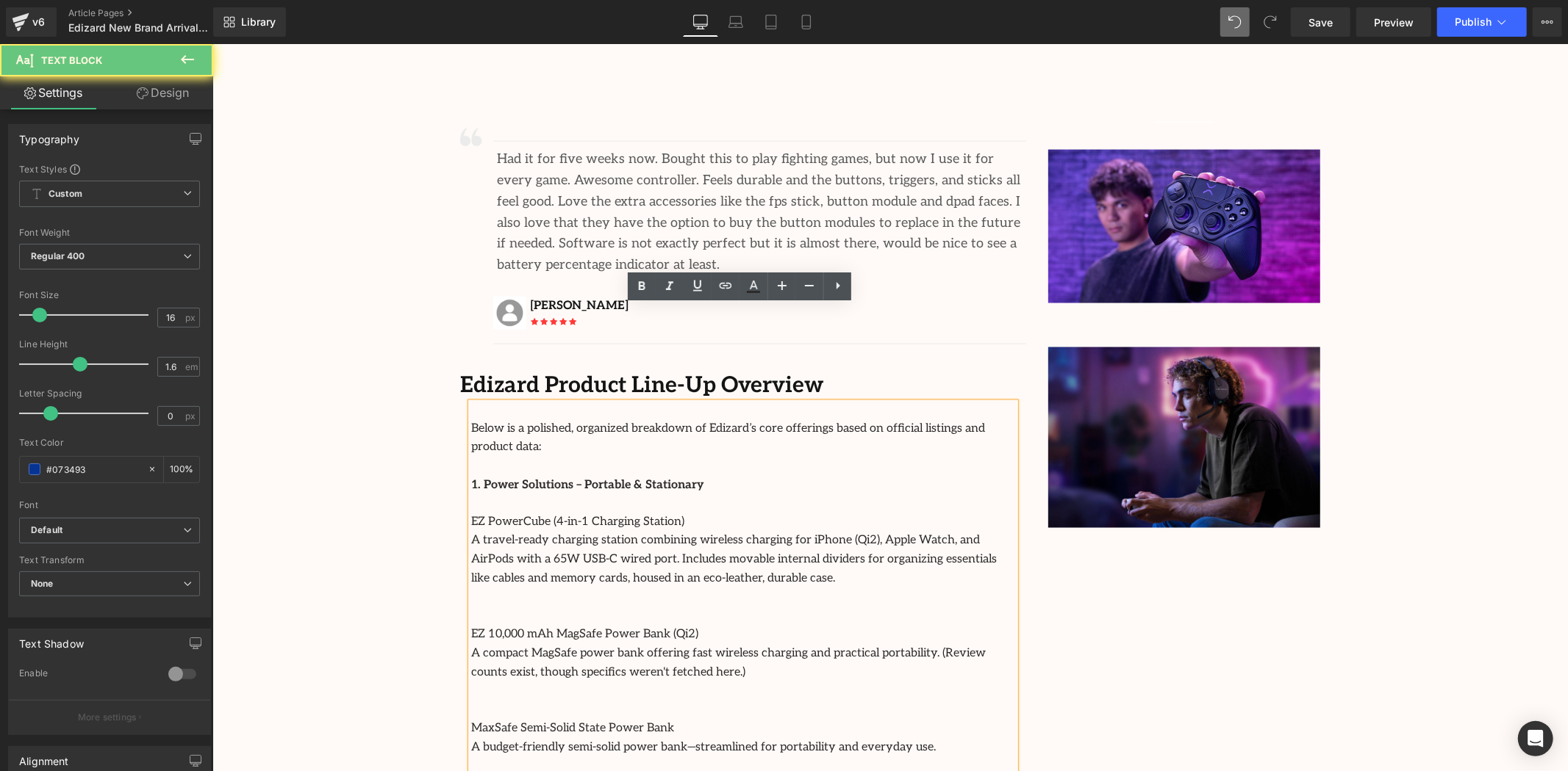
click at [993, 513] on p "EZ PowerCube (4-in-1 Charging Station)" at bounding box center [742, 522] width 544 height 19
click at [1321, 550] on div "Image Separator Had it for five weeks now. Bought this to play fighting games, …" at bounding box center [889, 441] width 882 height 670
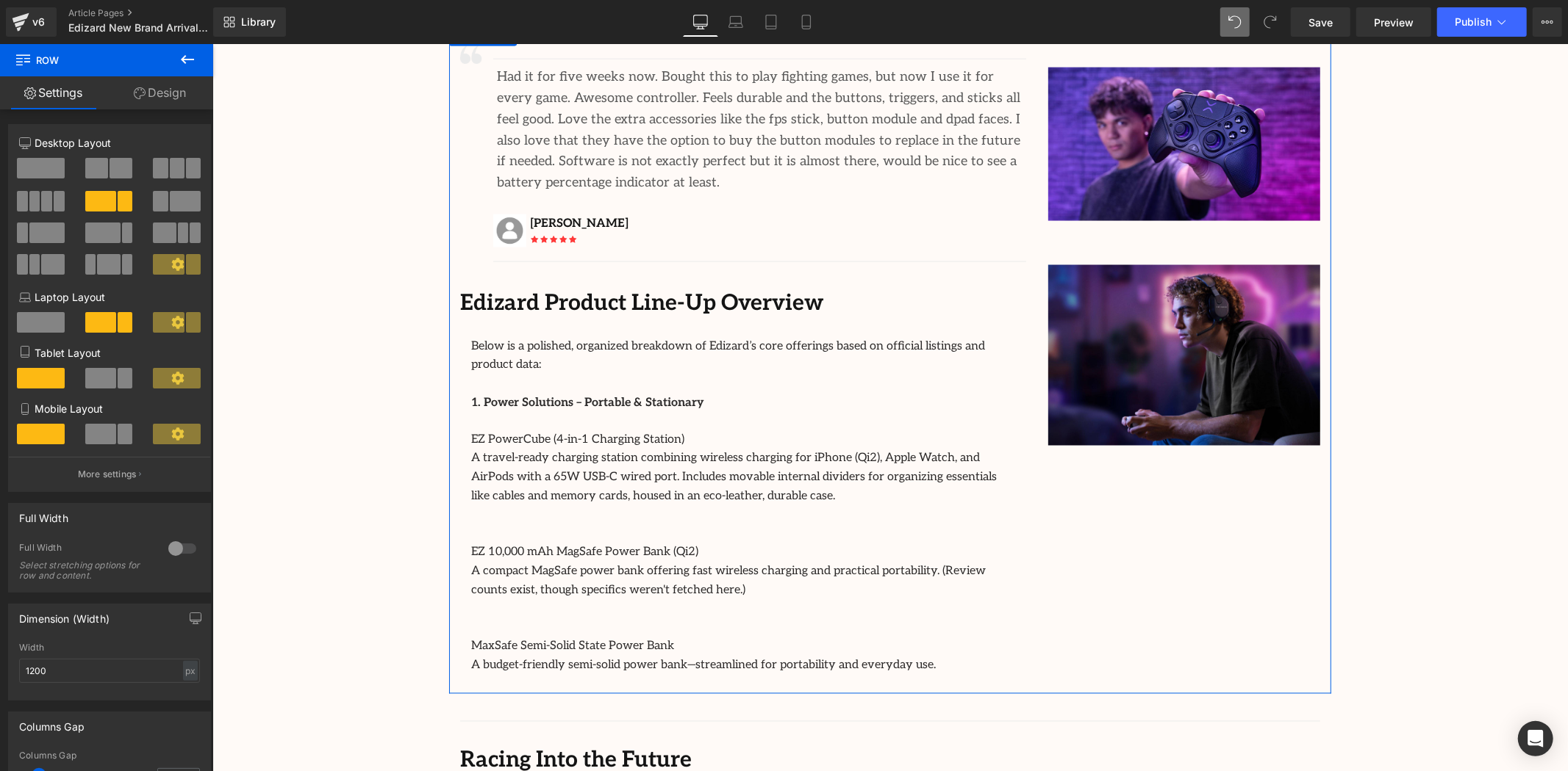
scroll to position [1959, 0]
click at [739, 394] on p "1. Power Solutions – Portable & Stationary" at bounding box center [742, 404] width 544 height 19
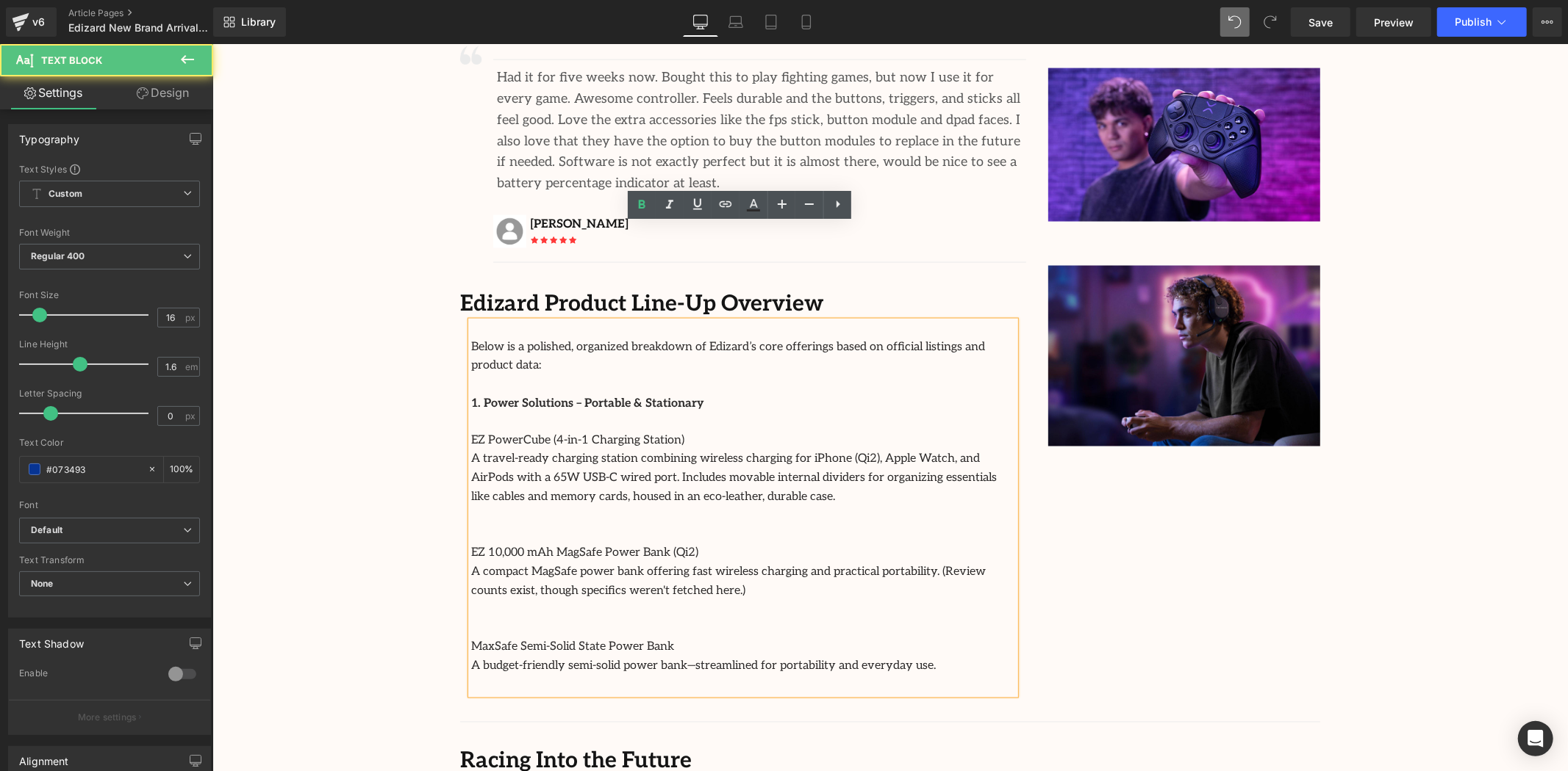
click at [679, 432] on p "EZ PowerCube (4-in-1 Charging Station)" at bounding box center [742, 441] width 544 height 19
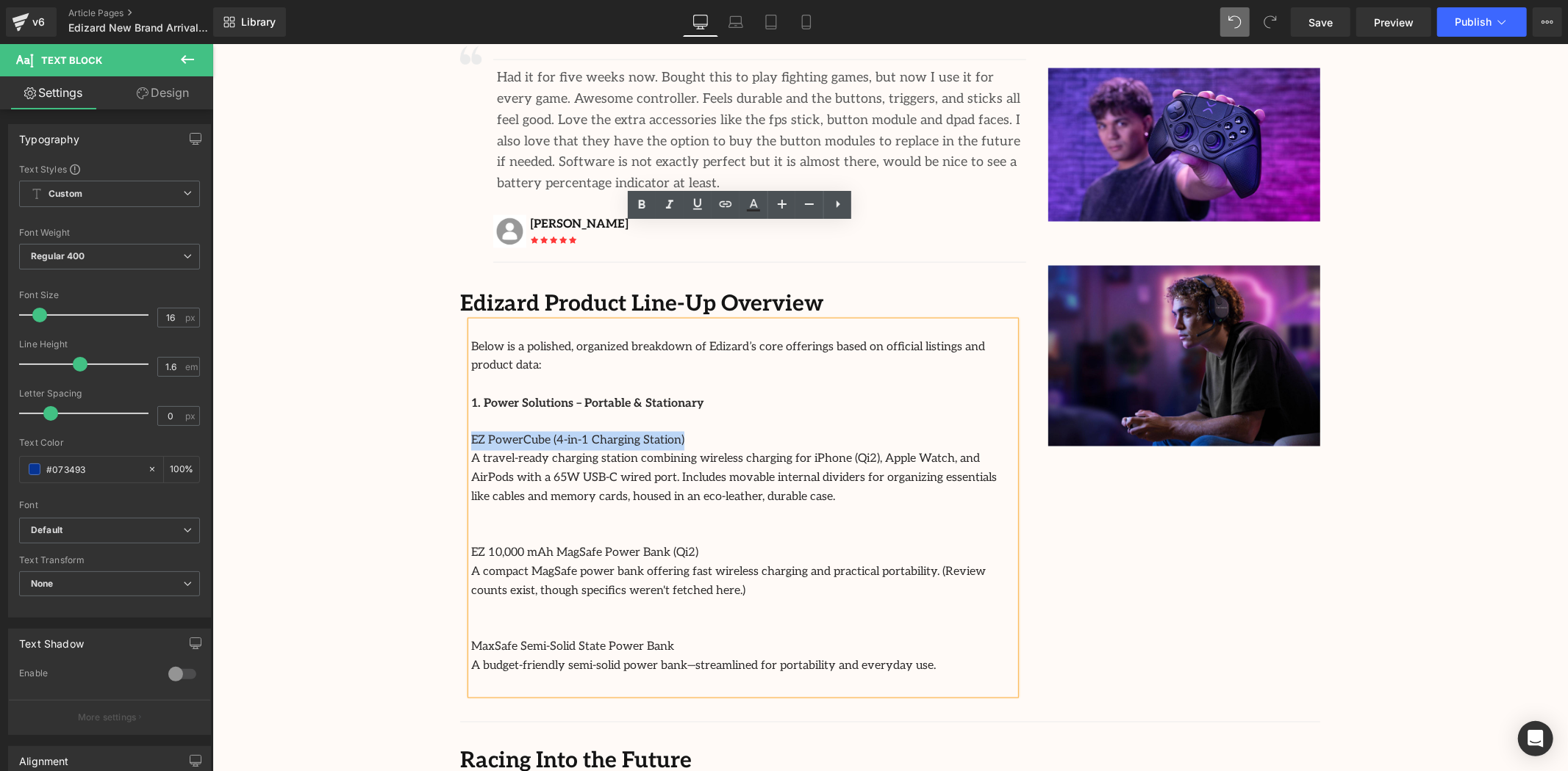
drag, startPoint x: 688, startPoint y: 328, endPoint x: 442, endPoint y: 320, distance: 246.1
click at [449, 324] on div "Image Separator Had it for five weeks now. Bought this to play fighting games, …" at bounding box center [743, 363] width 588 height 662
drag, startPoint x: 623, startPoint y: 402, endPoint x: 638, endPoint y: 407, distance: 15.8
click at [623, 506] on p at bounding box center [742, 515] width 544 height 19
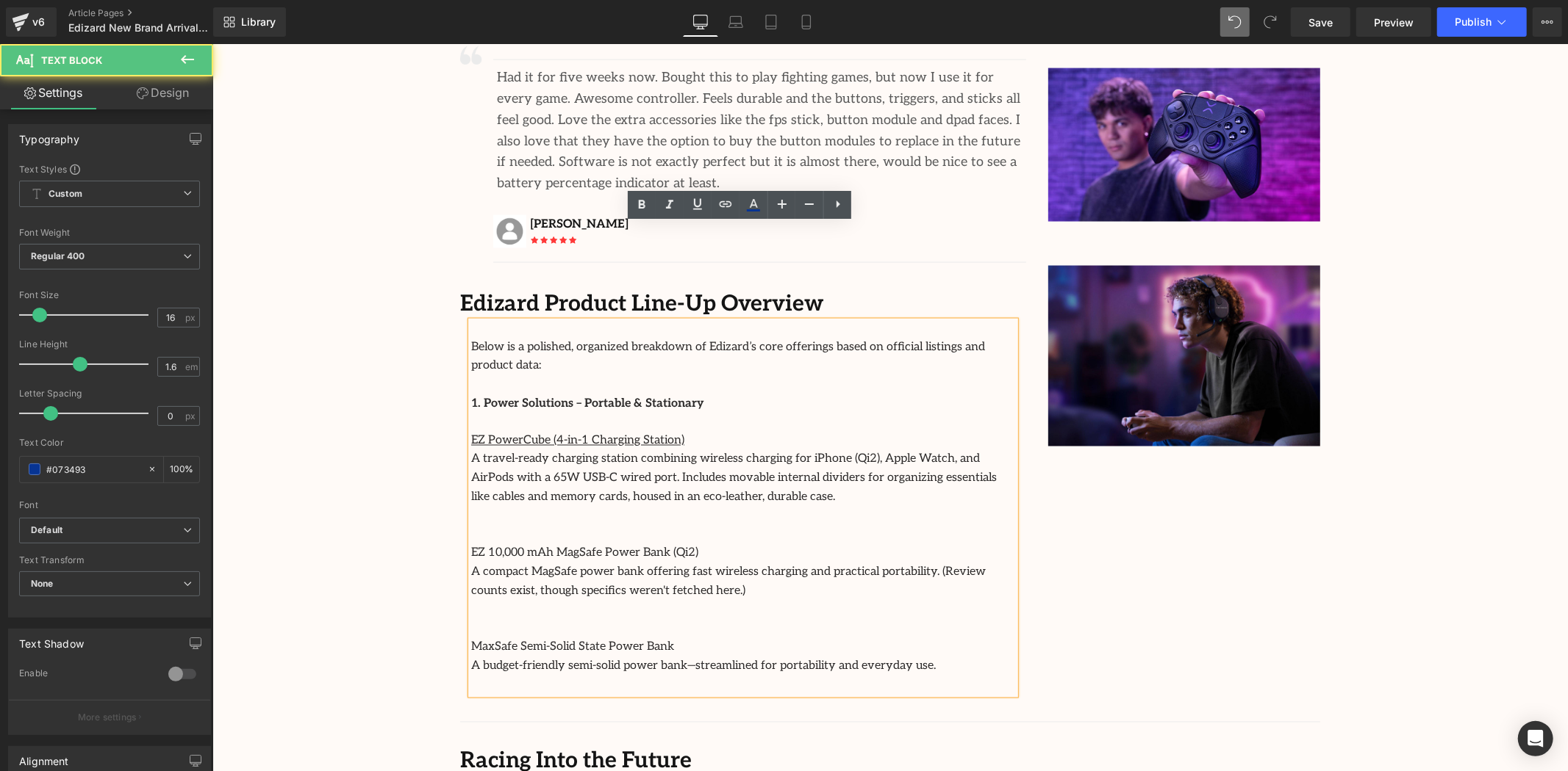
click at [685, 432] on p "EZ PowerCube (4-in-1 Charging Station)" at bounding box center [742, 441] width 544 height 19
drag, startPoint x: 696, startPoint y: 441, endPoint x: 415, endPoint y: 411, distance: 282.6
click at [427, 423] on div "Image Row 64px Streamcast Asia Welcomes Edizard: The New Standard in Travel-Tec…" at bounding box center [889, 21] width 1356 height 3641
click at [644, 640] on font "MaxSafe Semi-Solid State Power Bank" at bounding box center [571, 647] width 203 height 14
drag, startPoint x: 670, startPoint y: 538, endPoint x: 395, endPoint y: 524, distance: 275.4
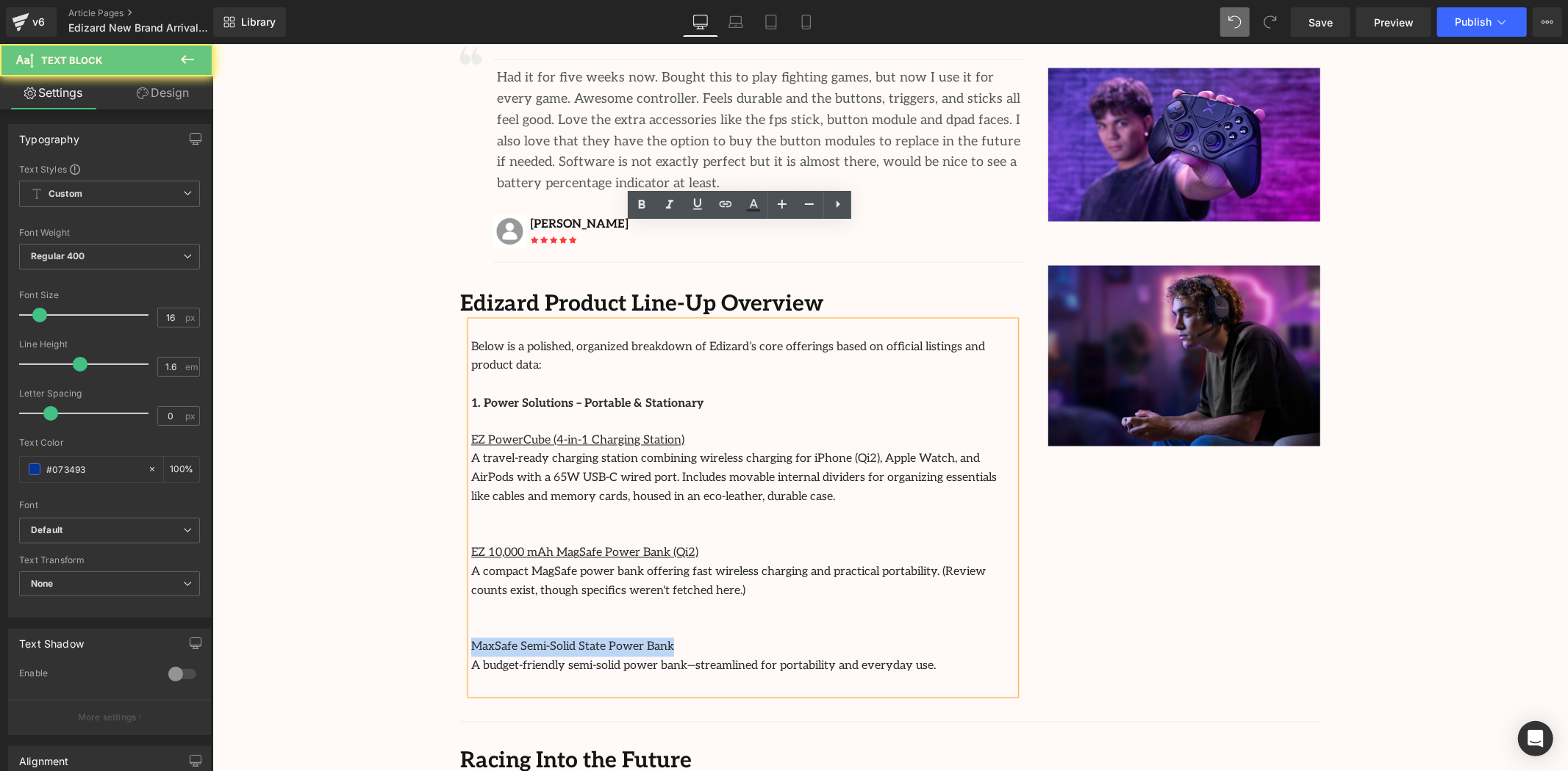
click at [395, 524] on div "Image Row 64px Streamcast Asia Welcomes Edizard: The New Standard in Travel-Tec…" at bounding box center [889, 21] width 1356 height 3641
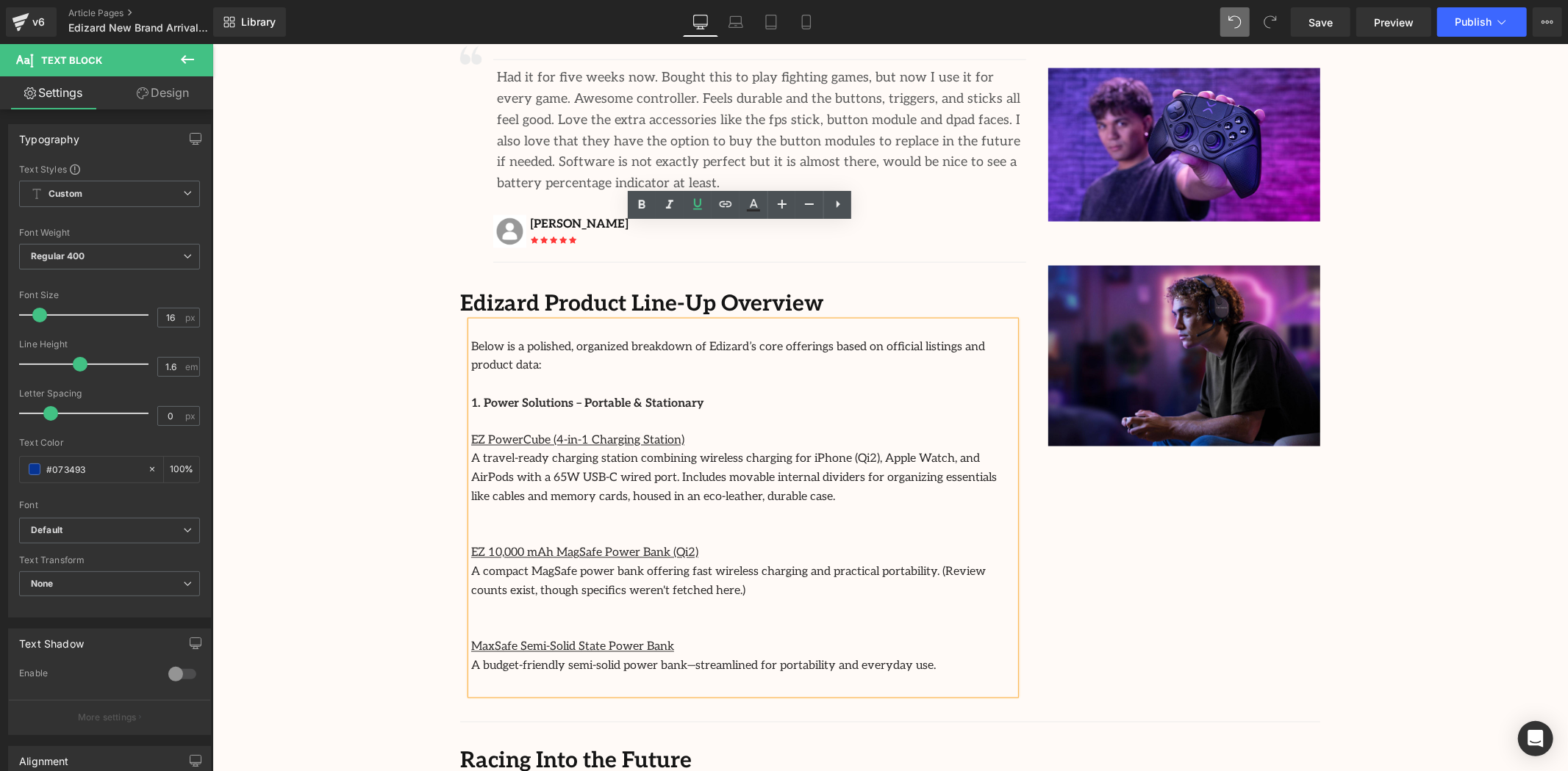
click at [388, 501] on div "Image Row 64px Streamcast Asia Welcomes Edizard: The New Standard in Travel-Tec…" at bounding box center [889, 21] width 1356 height 3641
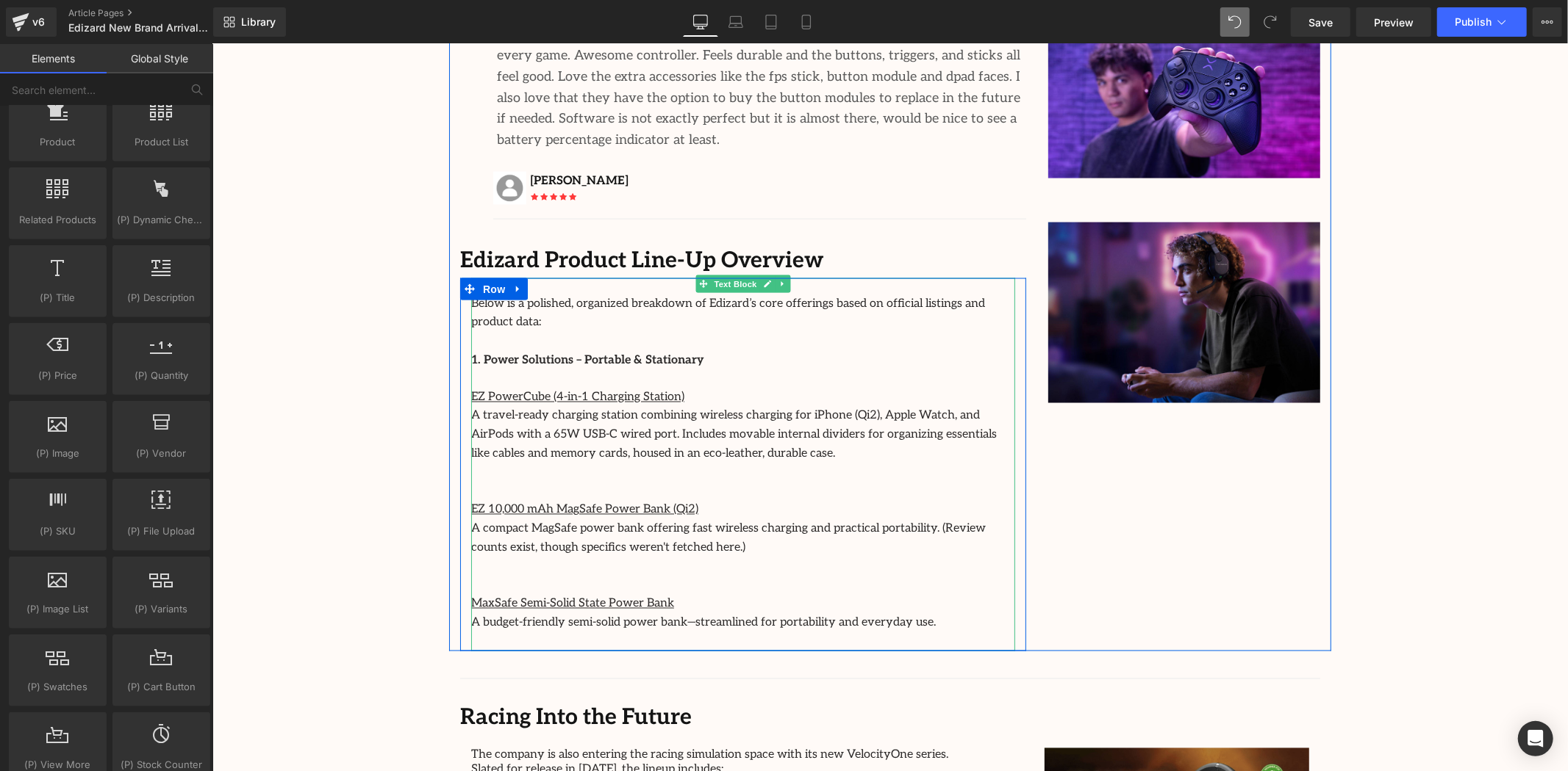
scroll to position [2040, 0]
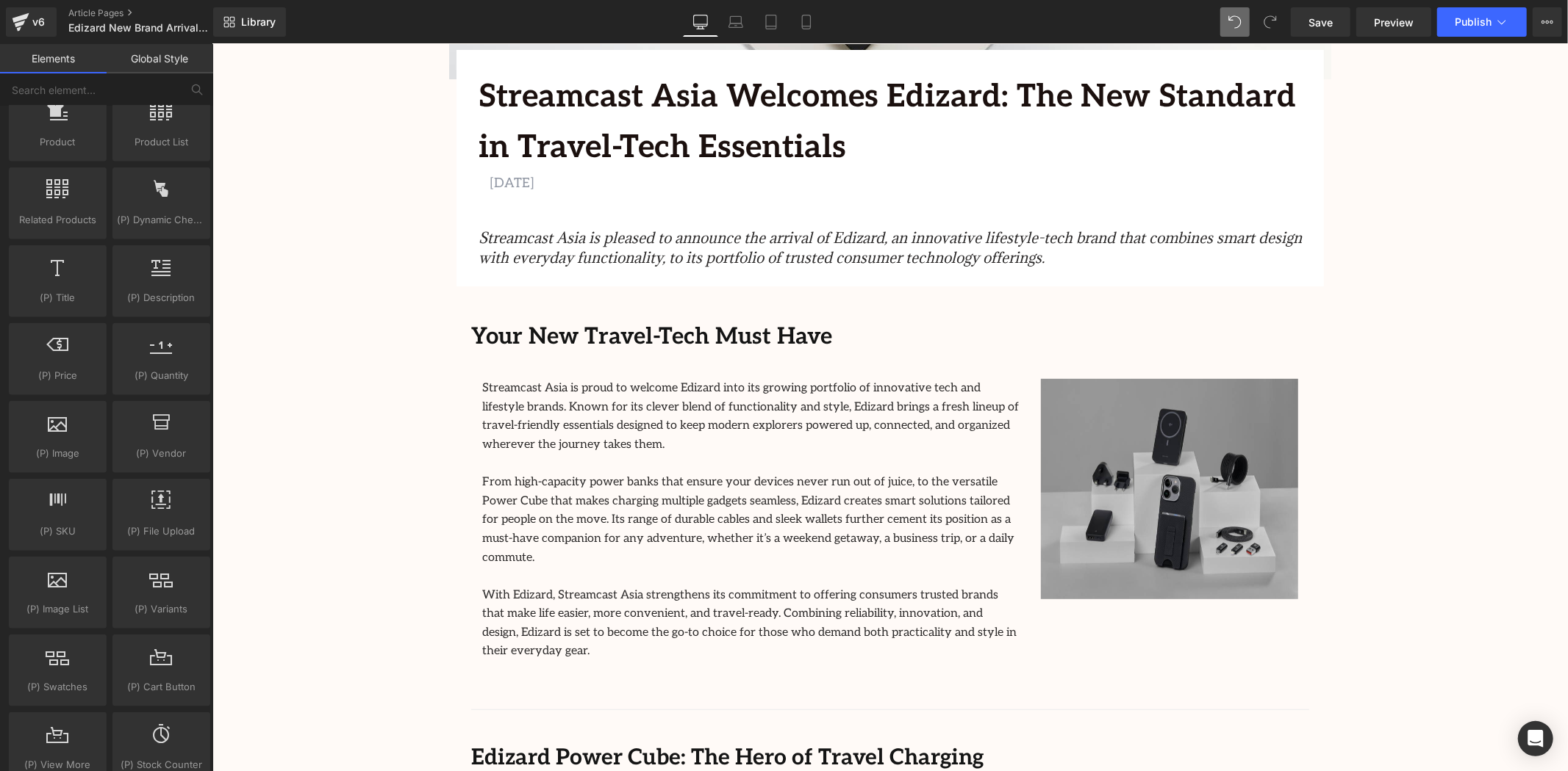
scroll to position [489, 0]
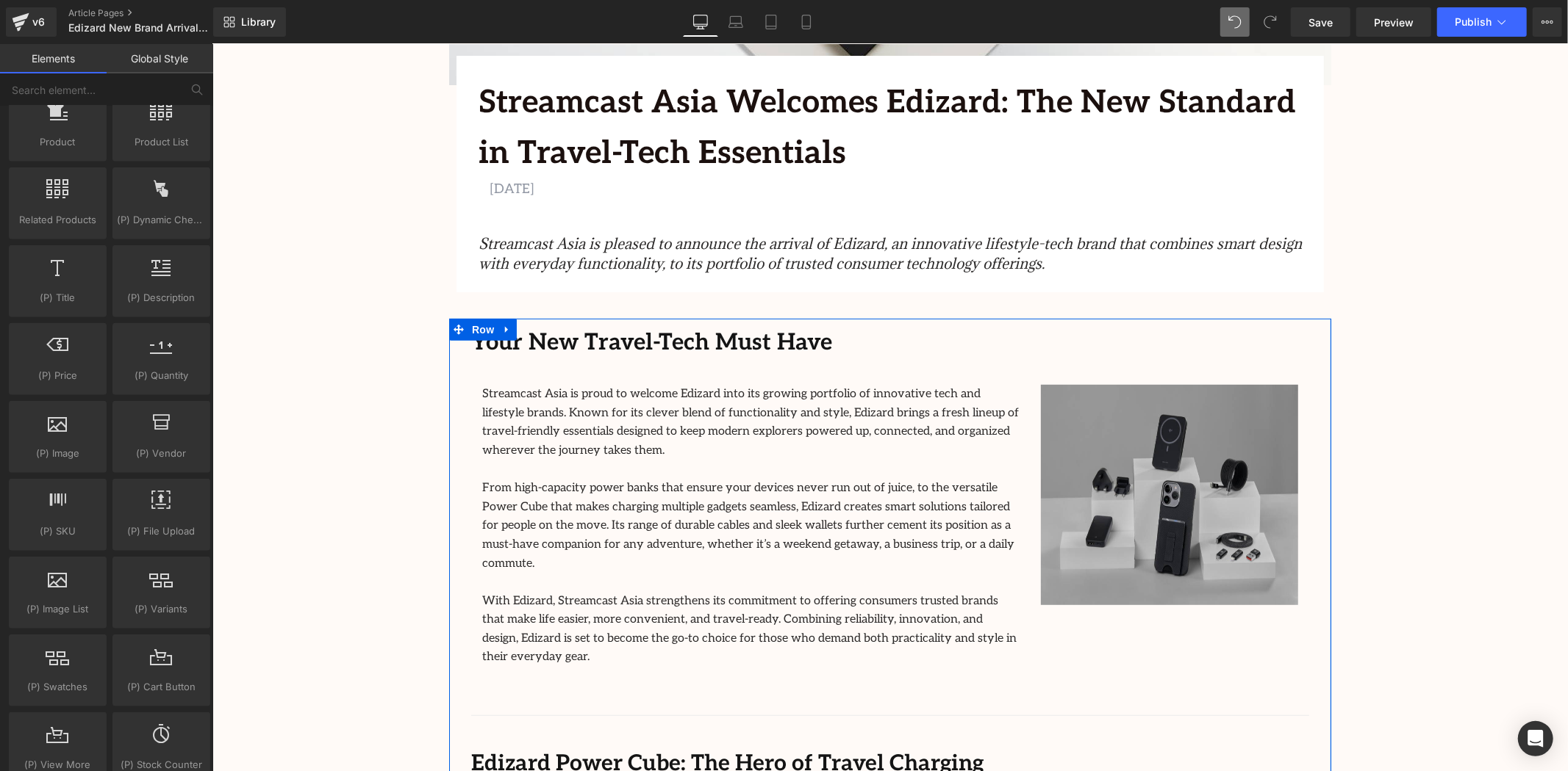
click at [893, 460] on p at bounding box center [749, 470] width 536 height 19
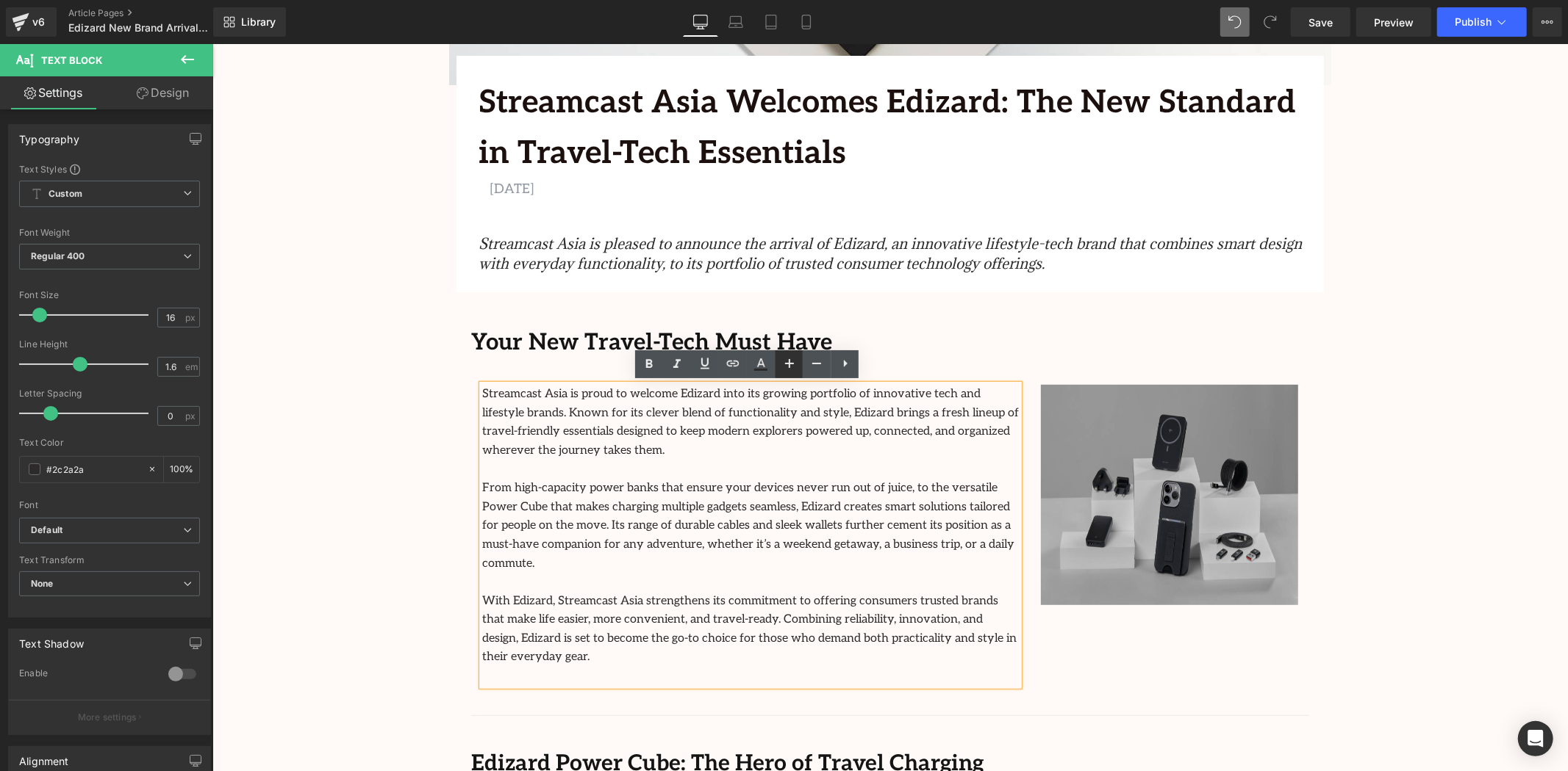
click at [795, 364] on icon at bounding box center [789, 364] width 18 height 18
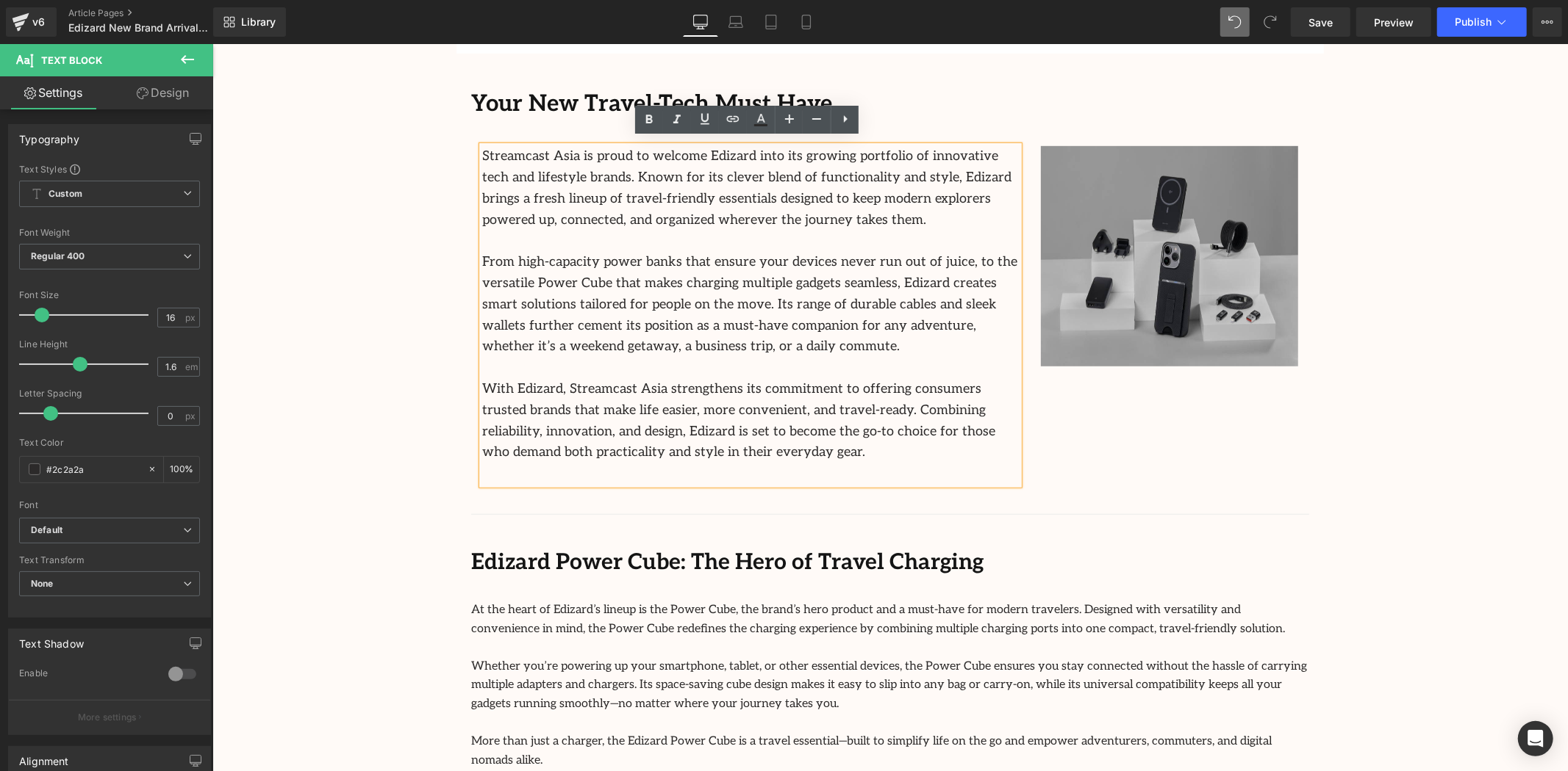
scroll to position [735, 0]
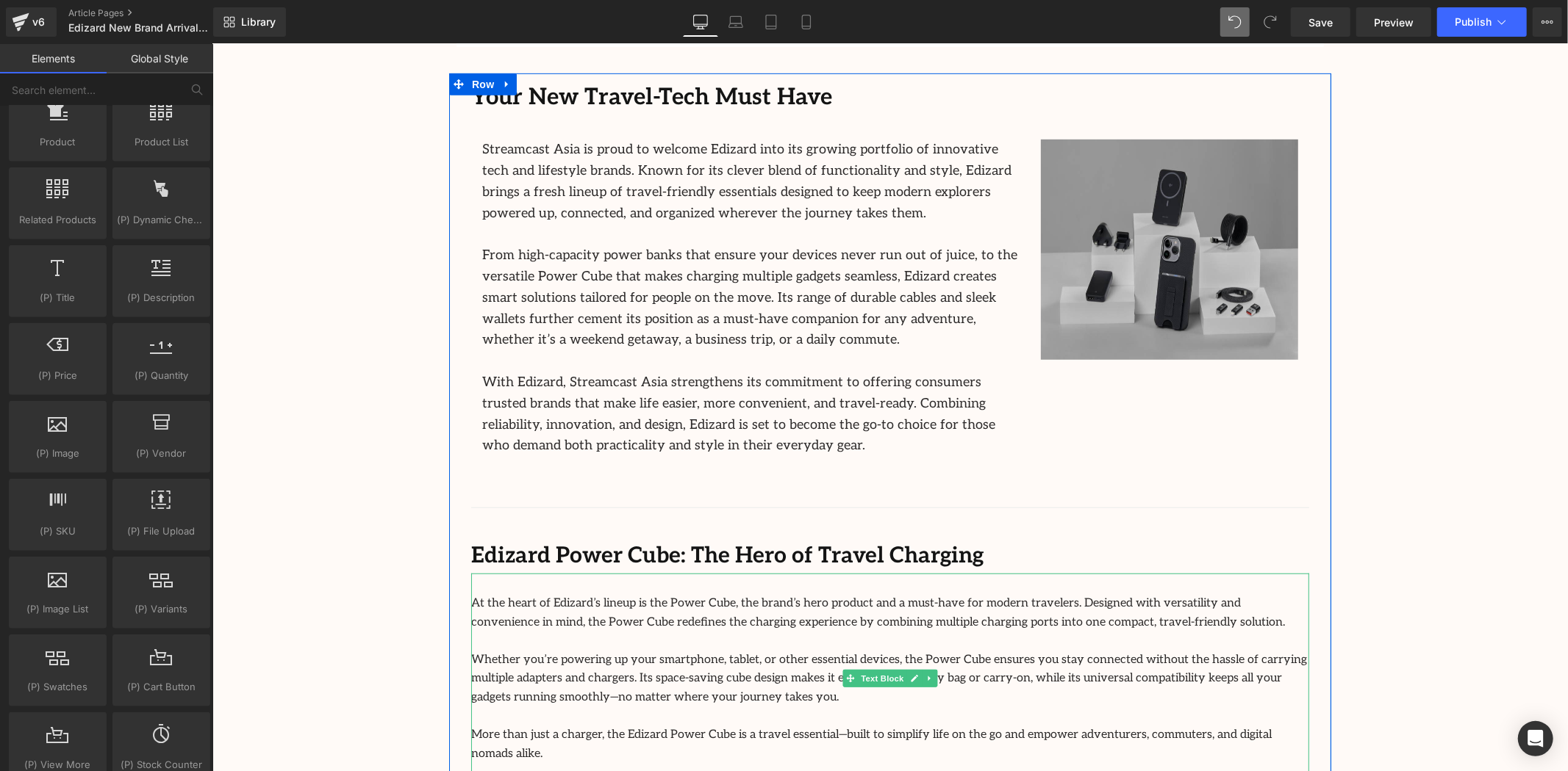
click at [846, 664] on p "Whether you’re powering up your smartphone, tablet, or other essential devices,…" at bounding box center [889, 678] width 838 height 57
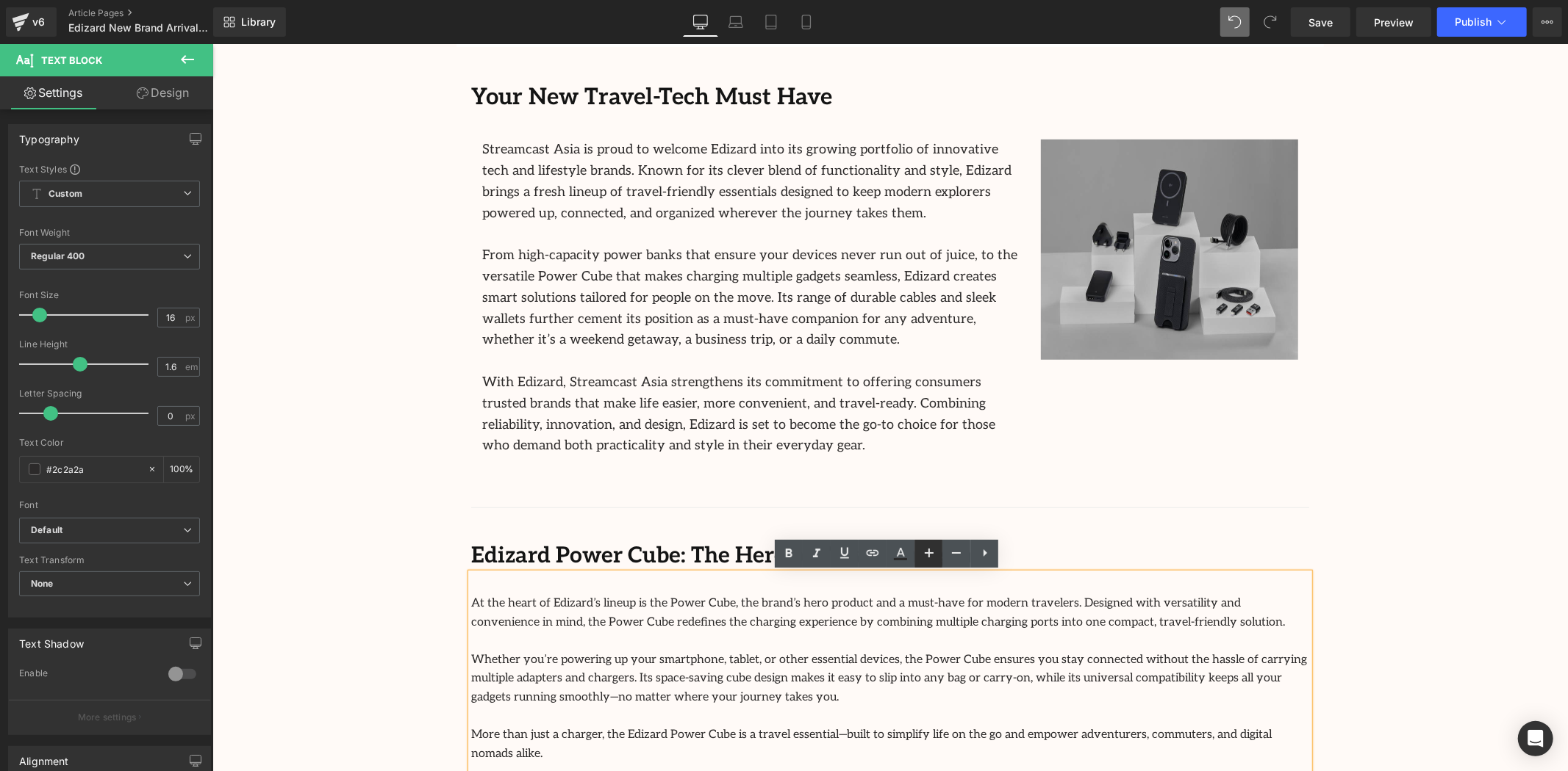
click at [930, 556] on icon at bounding box center [929, 553] width 18 height 18
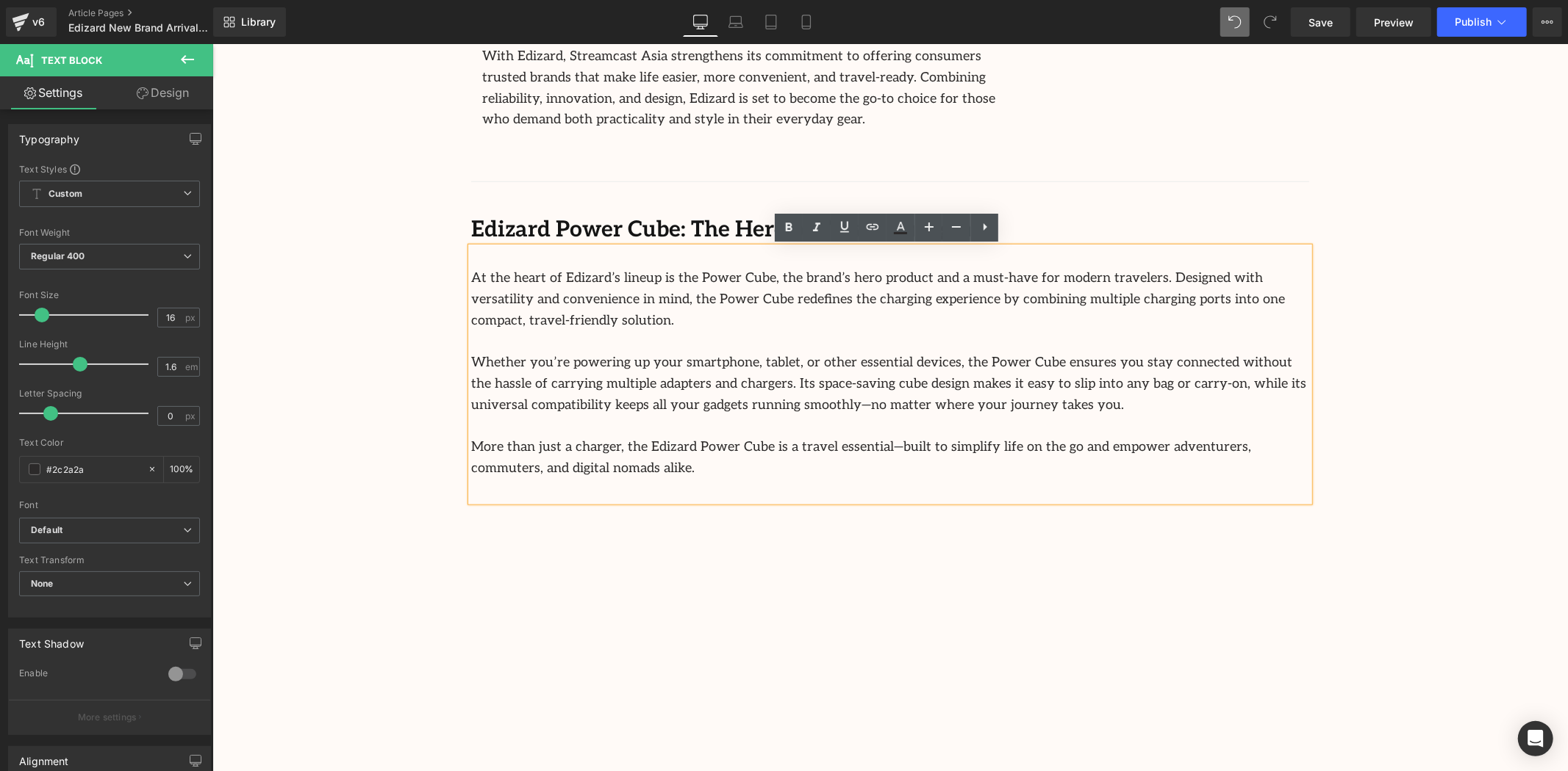
click at [1293, 538] on div at bounding box center [889, 763] width 838 height 471
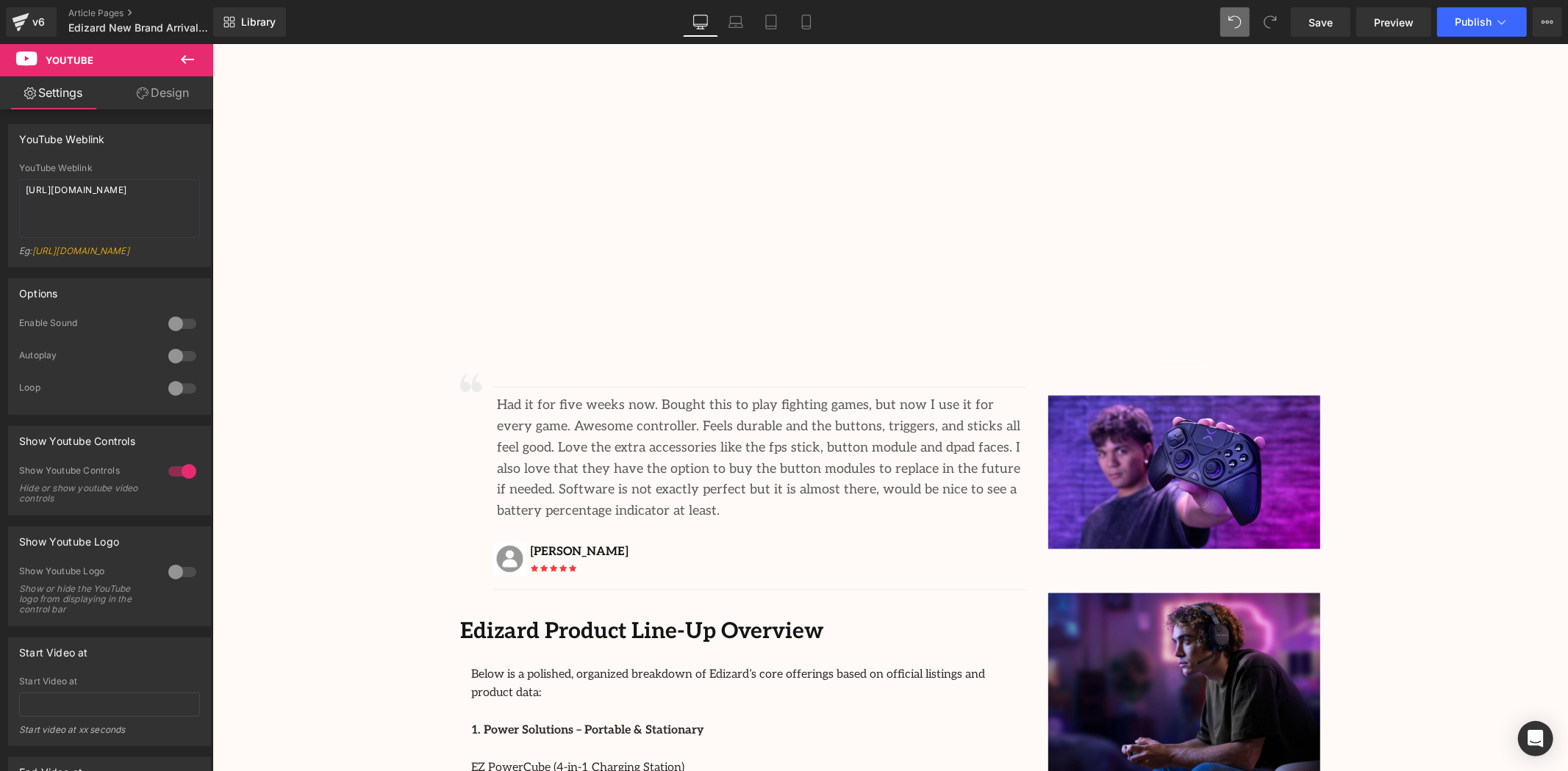
click at [727, 459] on p "Had it for five weeks now. Bought this to play fighting games, but now I use it…" at bounding box center [760, 458] width 529 height 127
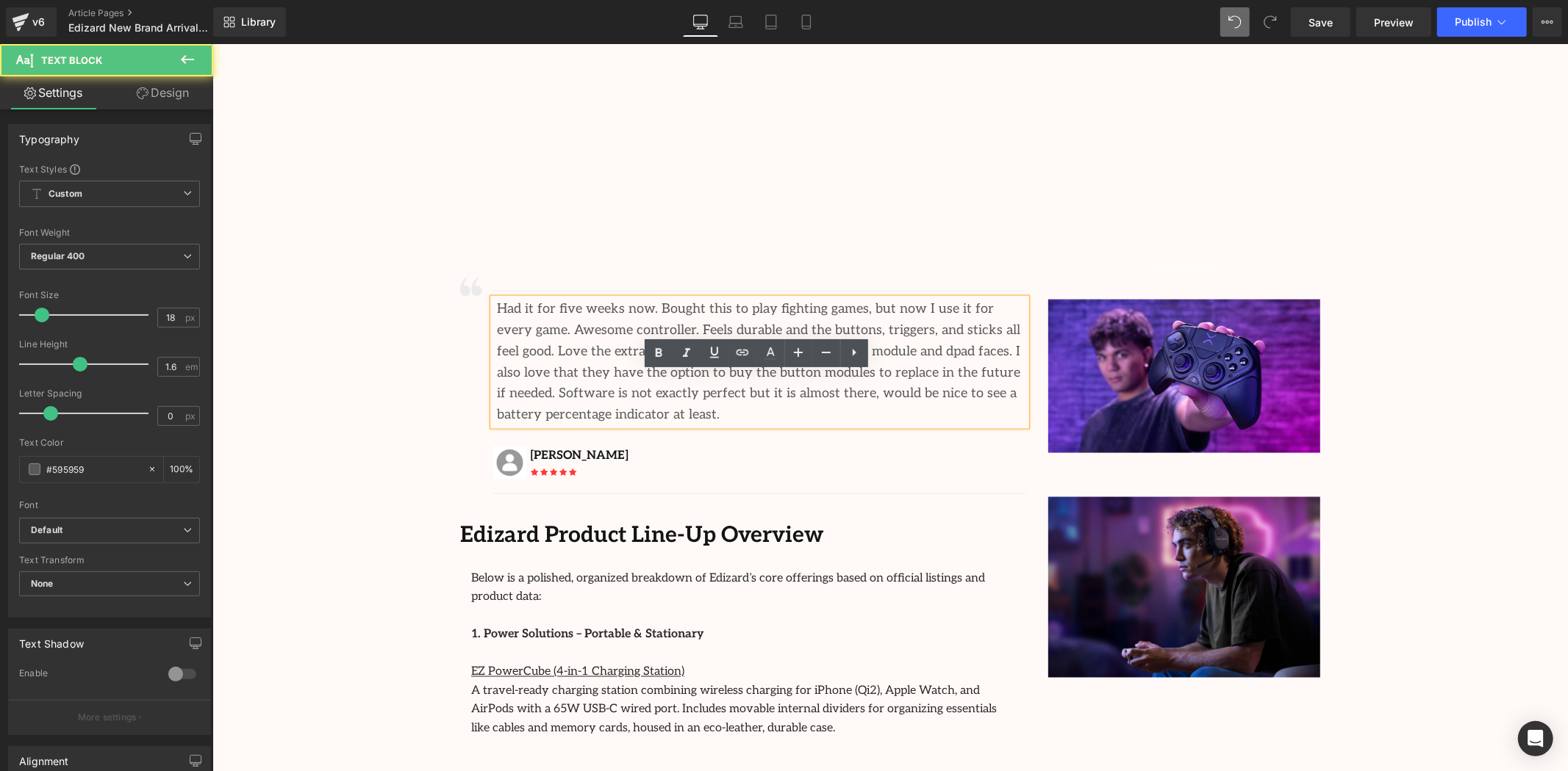
scroll to position [1959, 0]
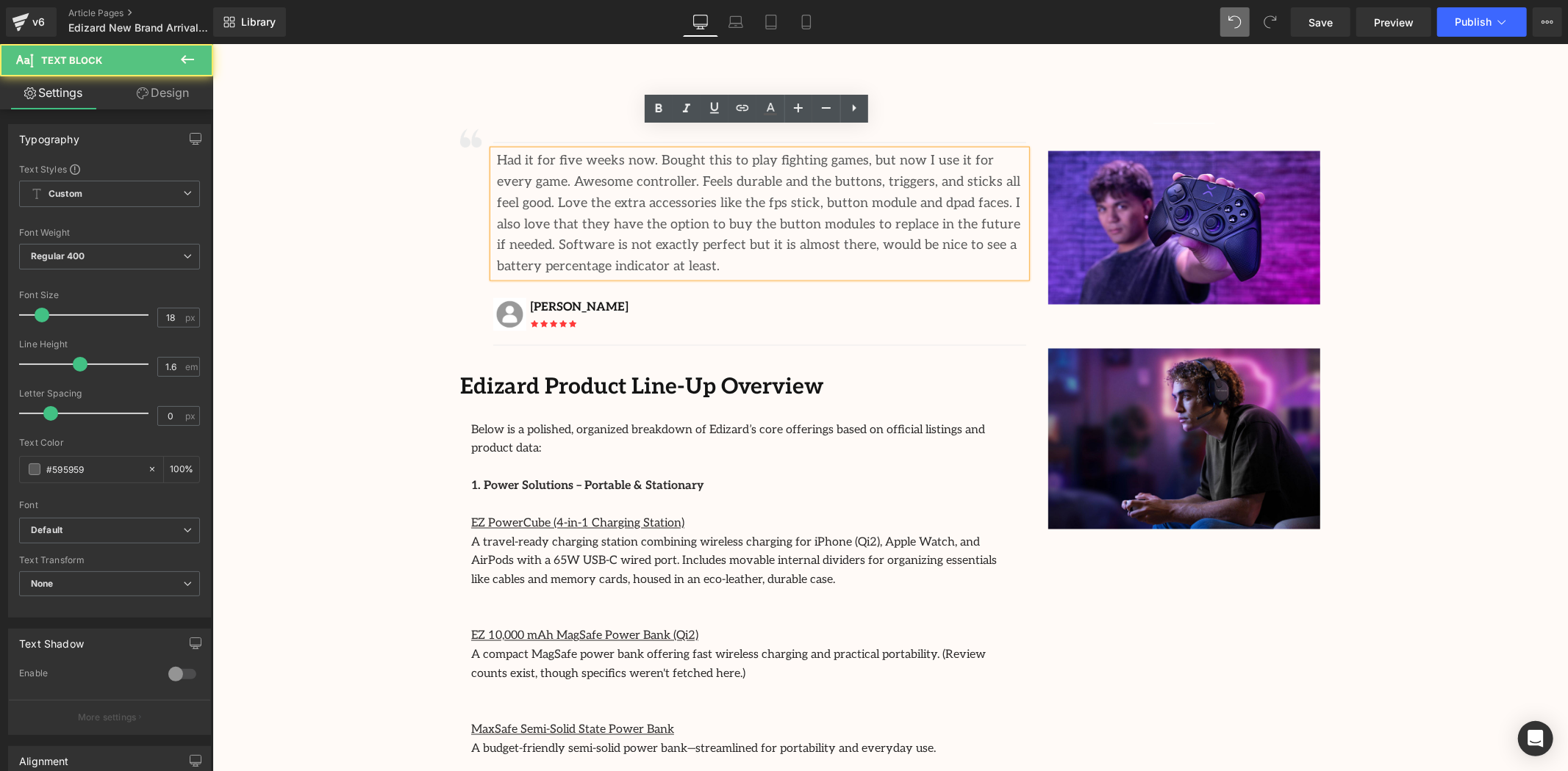
click at [742, 535] on font "A travel-ready charging station combining wireless charging for iPhone (Qi2), A…" at bounding box center [732, 561] width 525 height 52
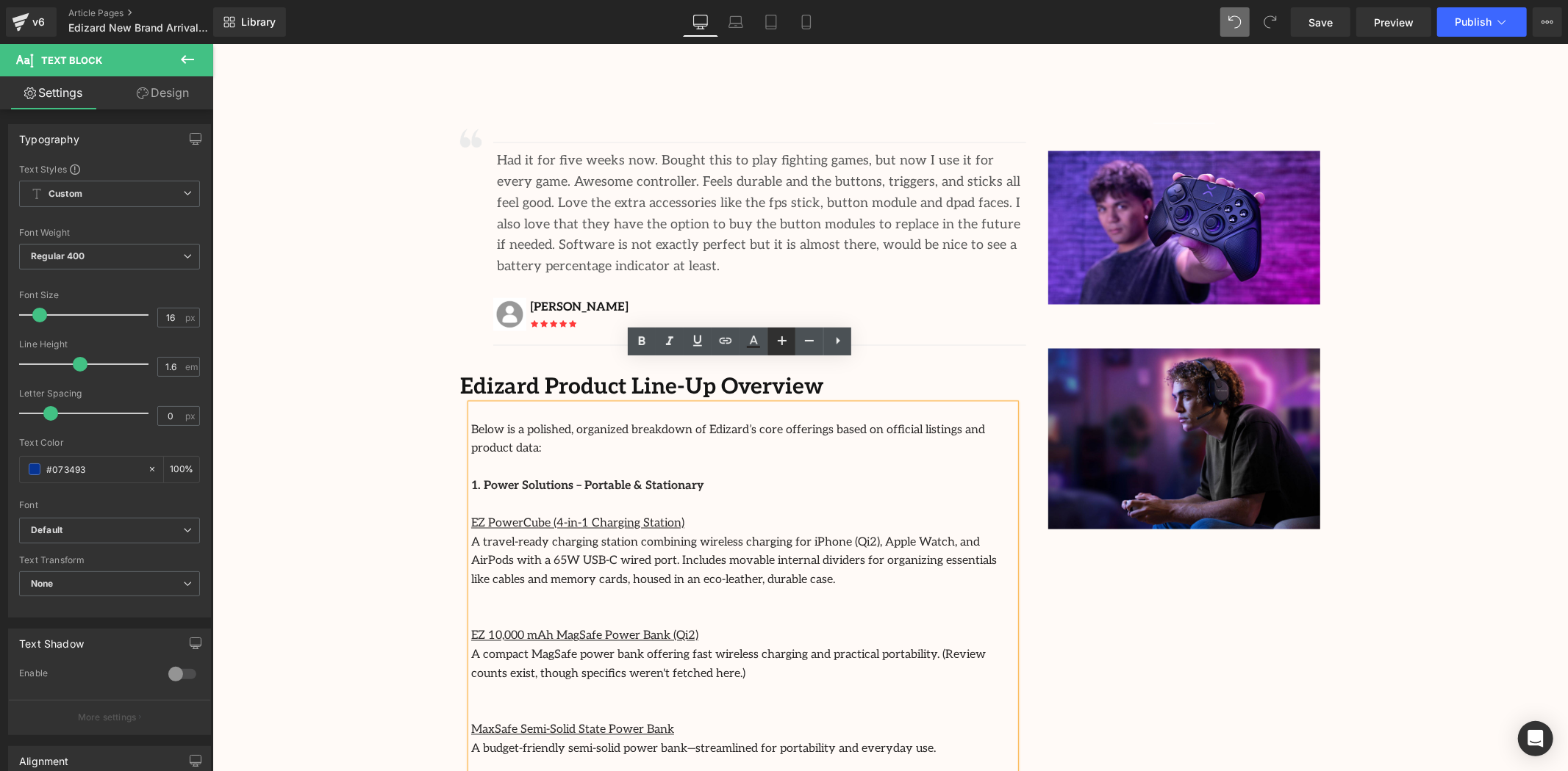
click at [788, 347] on icon at bounding box center [782, 341] width 18 height 18
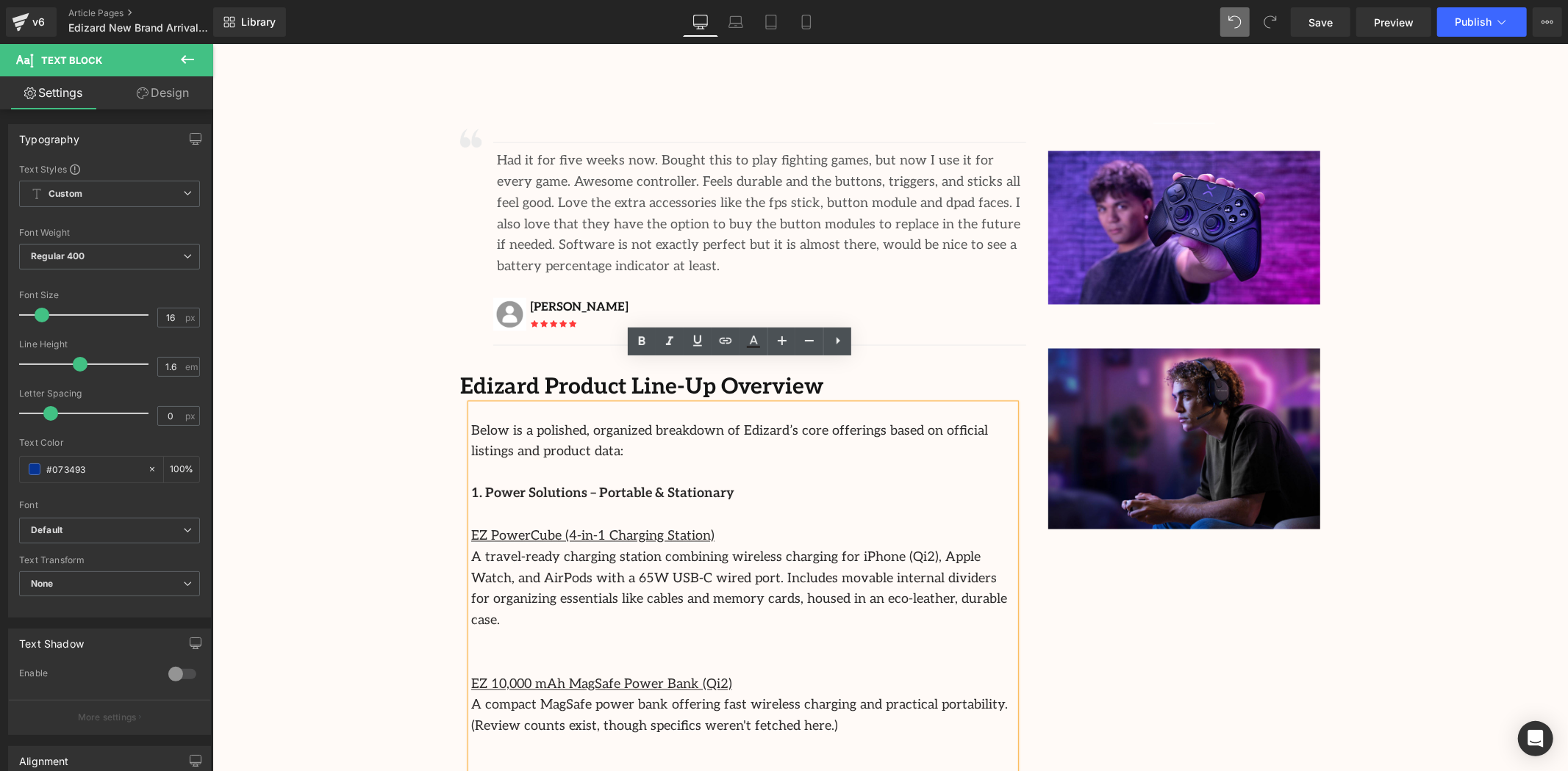
click at [1387, 479] on div "Image Row 64px Streamcast Asia Welcomes Edizard: The New Standard in Travel-Tec…" at bounding box center [889, 96] width 1356 height 3791
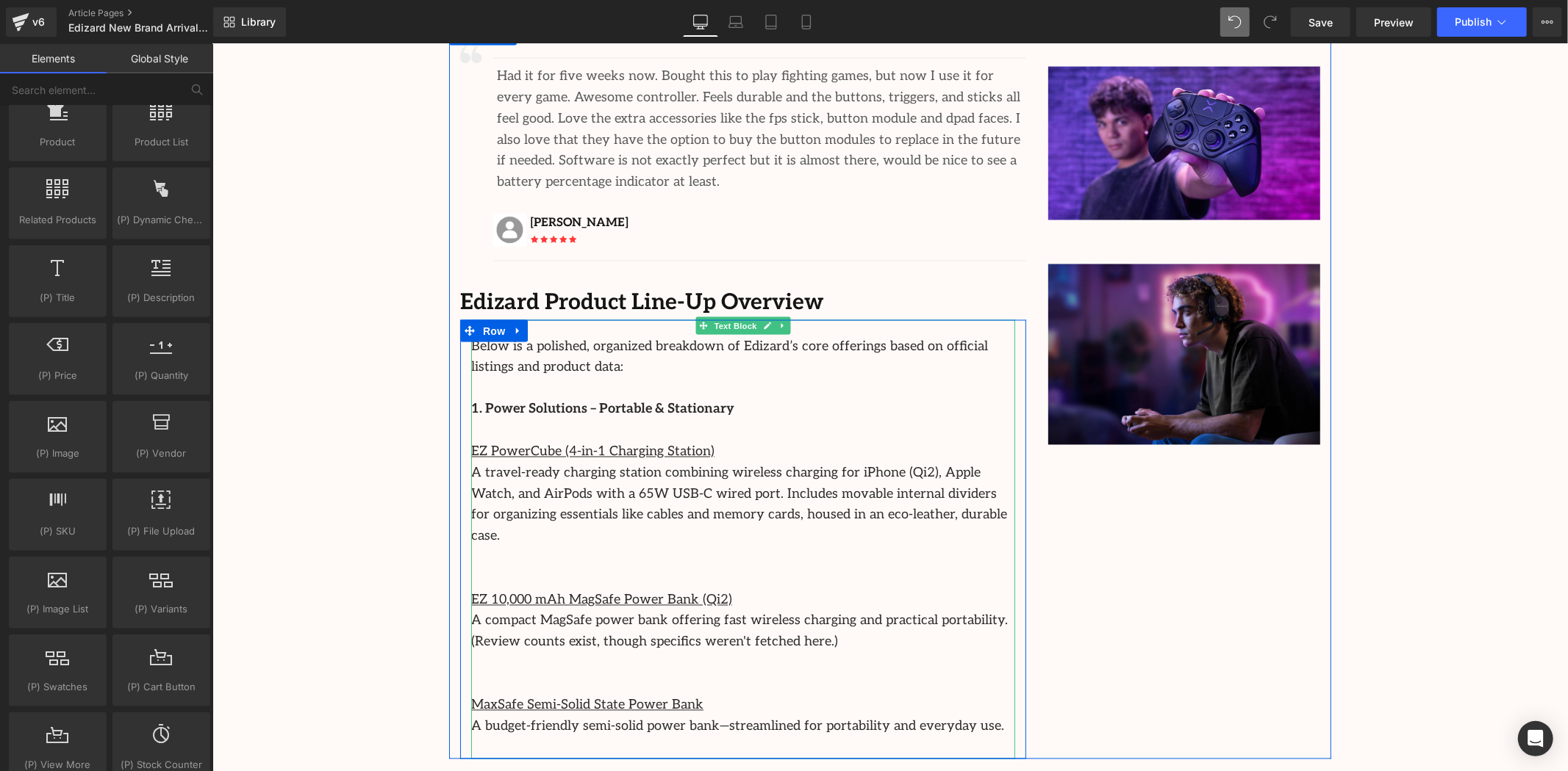
scroll to position [2204, 0]
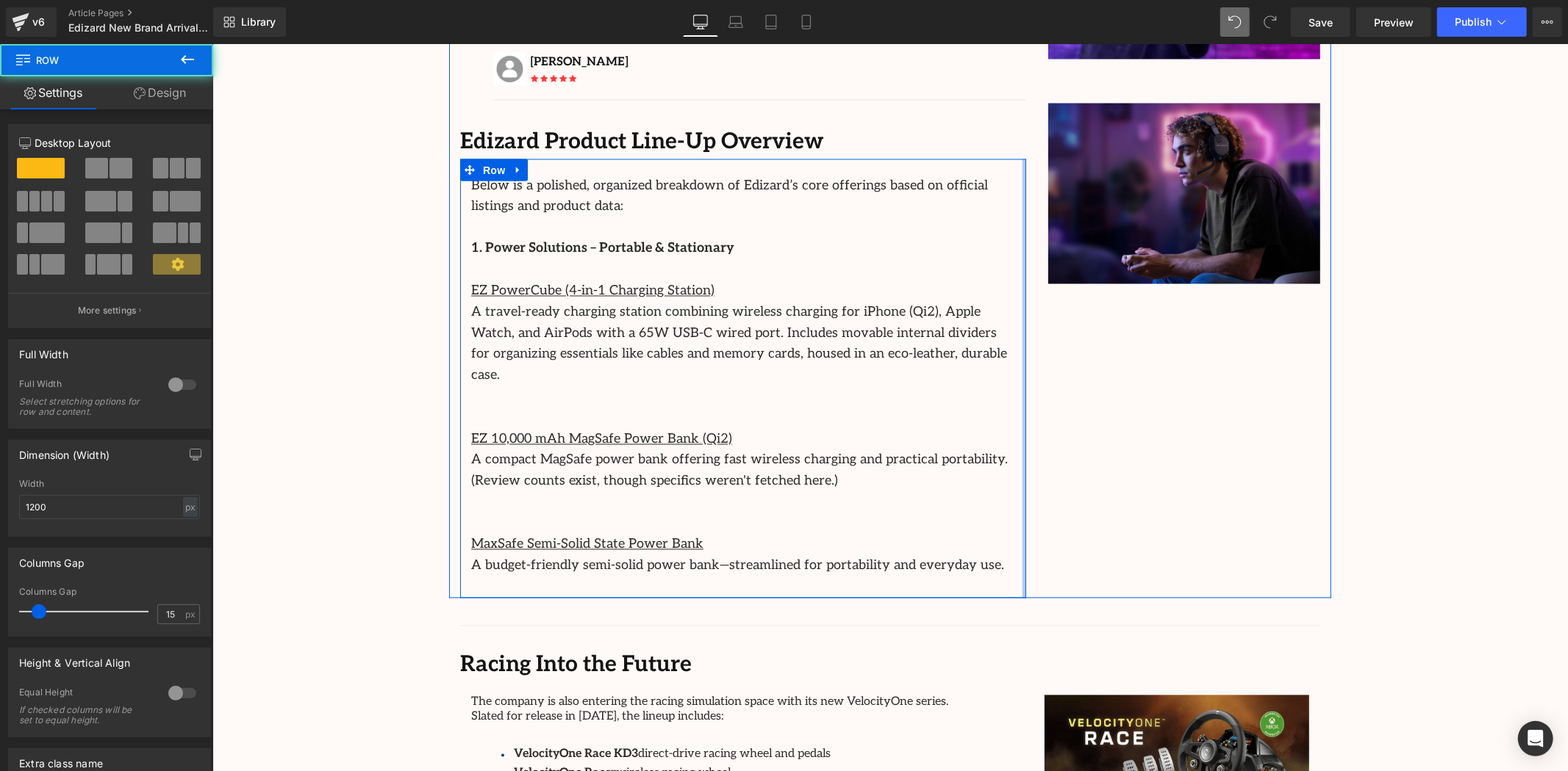
drag, startPoint x: 1020, startPoint y: 318, endPoint x: 1137, endPoint y: 327, distance: 117.3
click at [1137, 328] on div "Image Separator Had it for five weeks now. Bought this to play fighting games, …" at bounding box center [889, 230] width 882 height 736
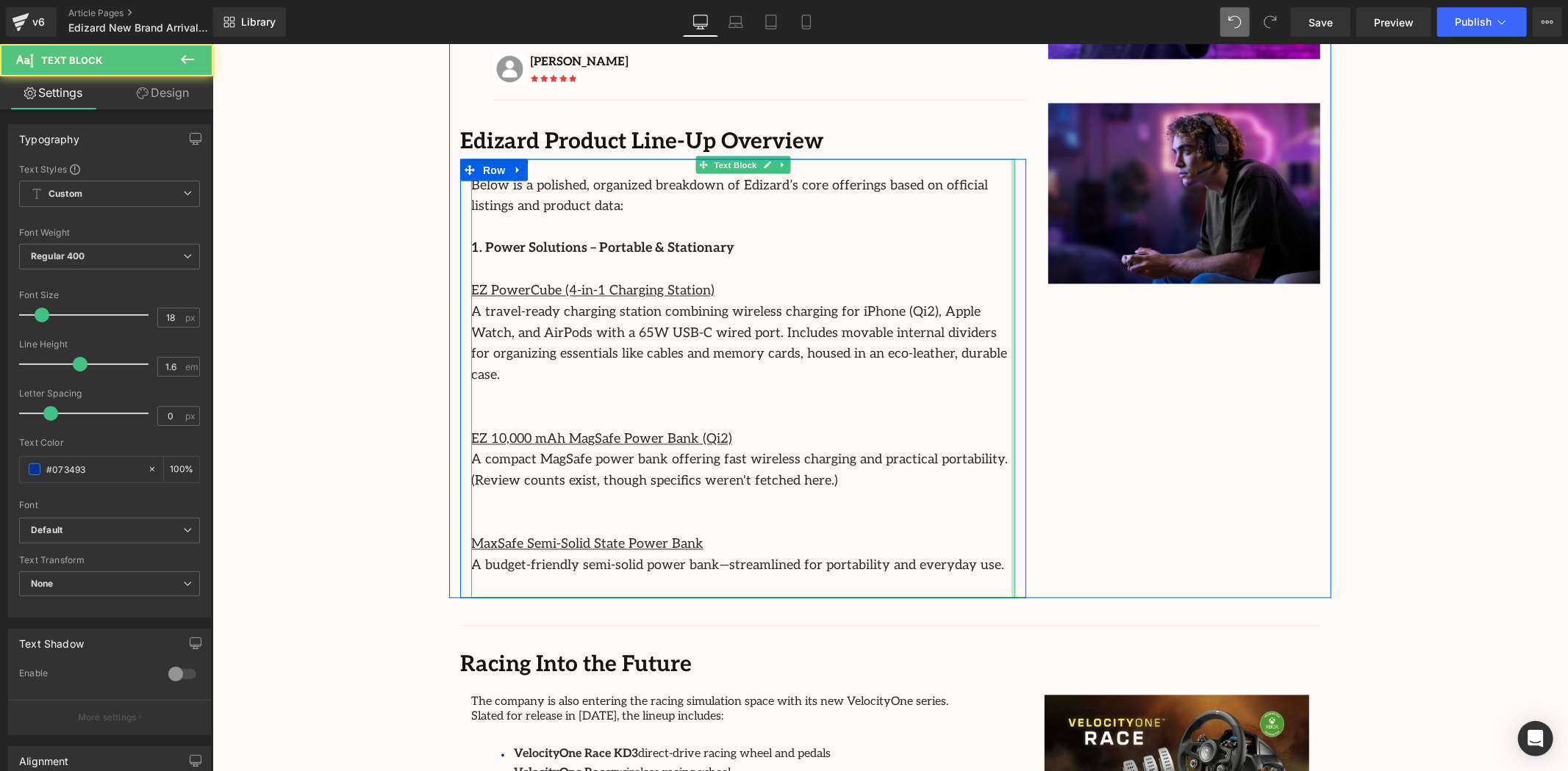
drag, startPoint x: 1009, startPoint y: 324, endPoint x: 1403, endPoint y: 379, distance: 397.8
click at [1134, 336] on div "Image Separator Had it for five weeks now. Bought this to play fighting games, …" at bounding box center [889, 230] width 882 height 736
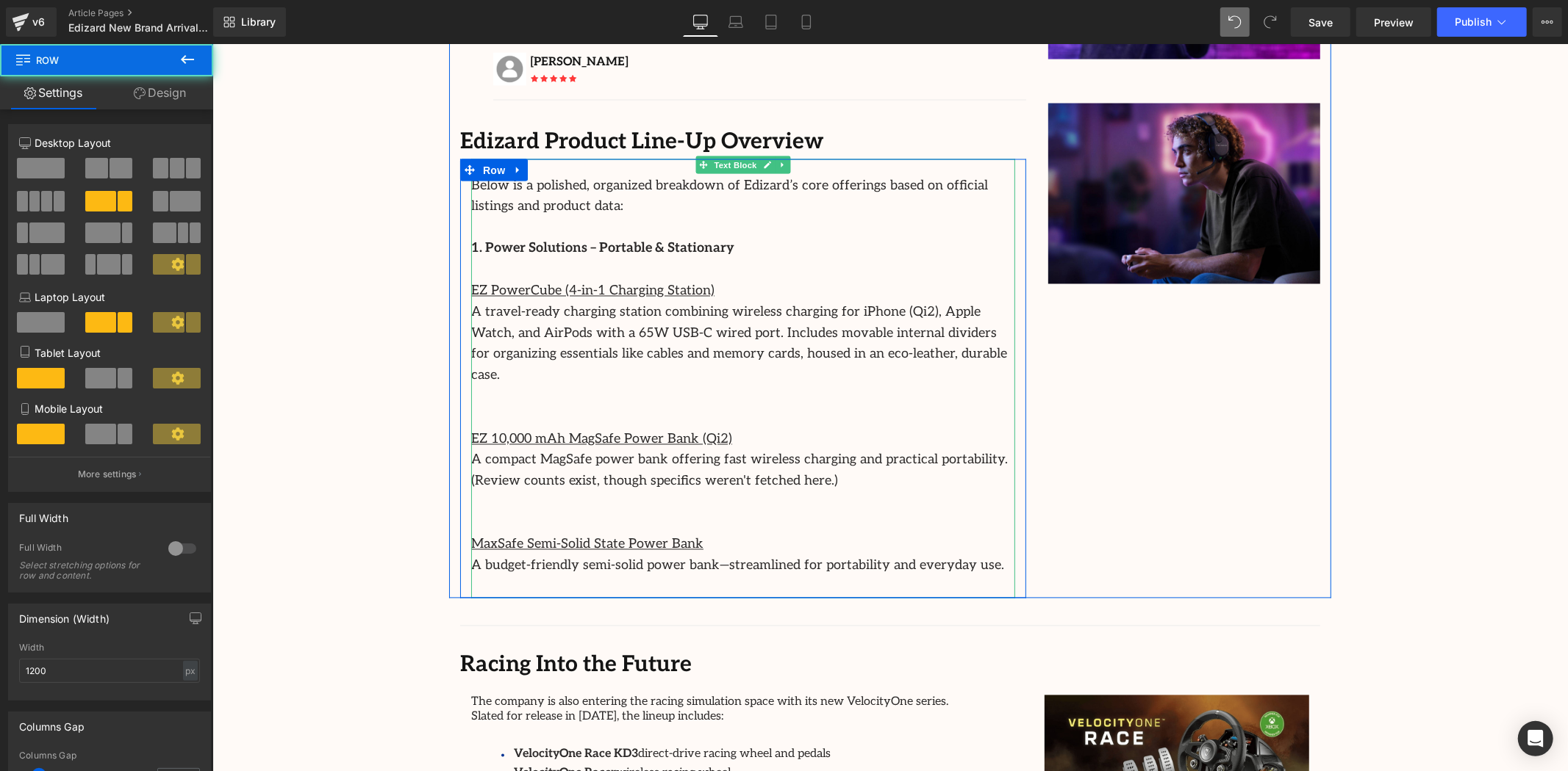
click at [1178, 386] on div "Image Separator Had it for five weeks now. Bought this to play fighting games, …" at bounding box center [889, 230] width 882 height 736
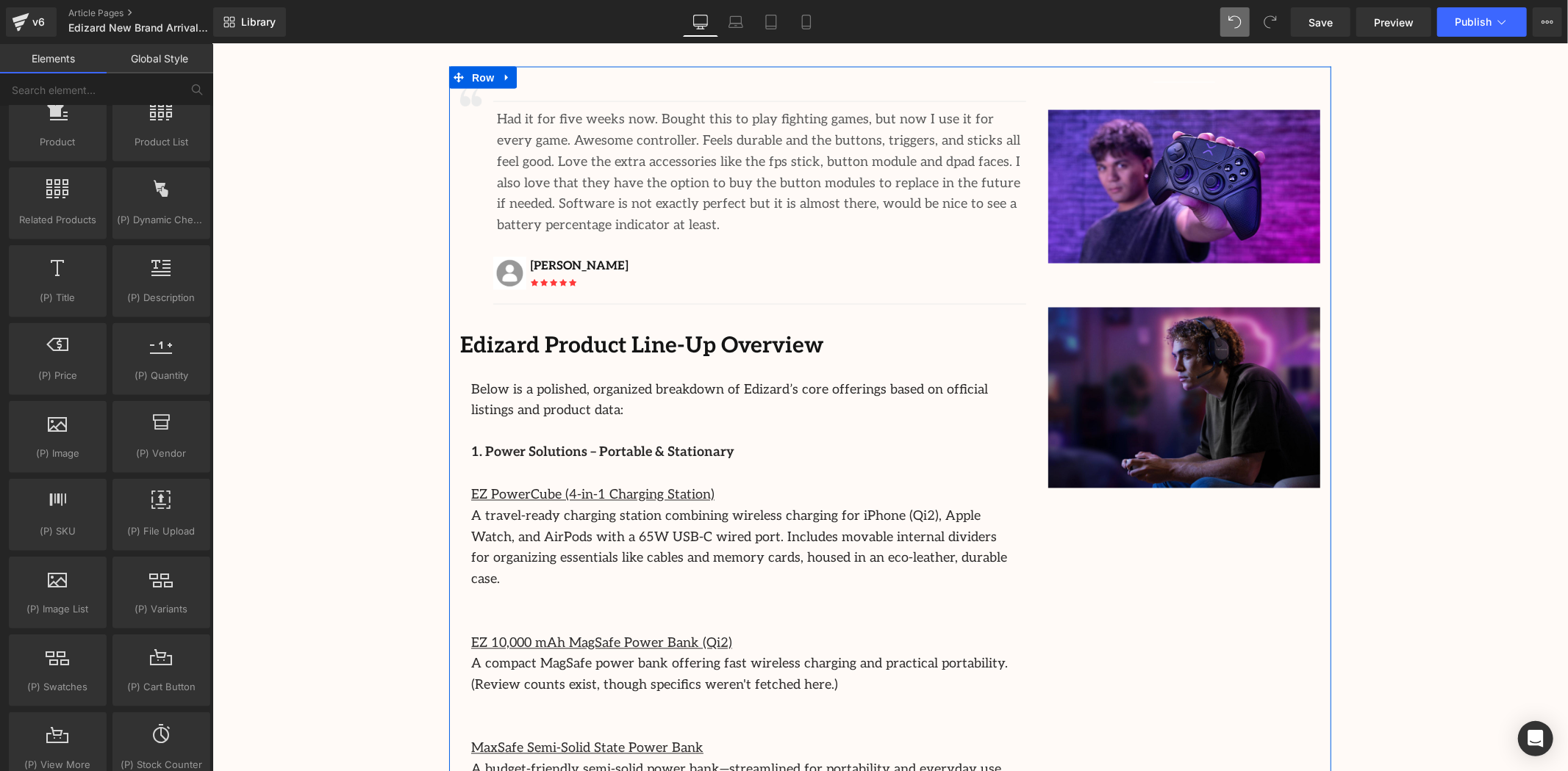
scroll to position [1959, 0]
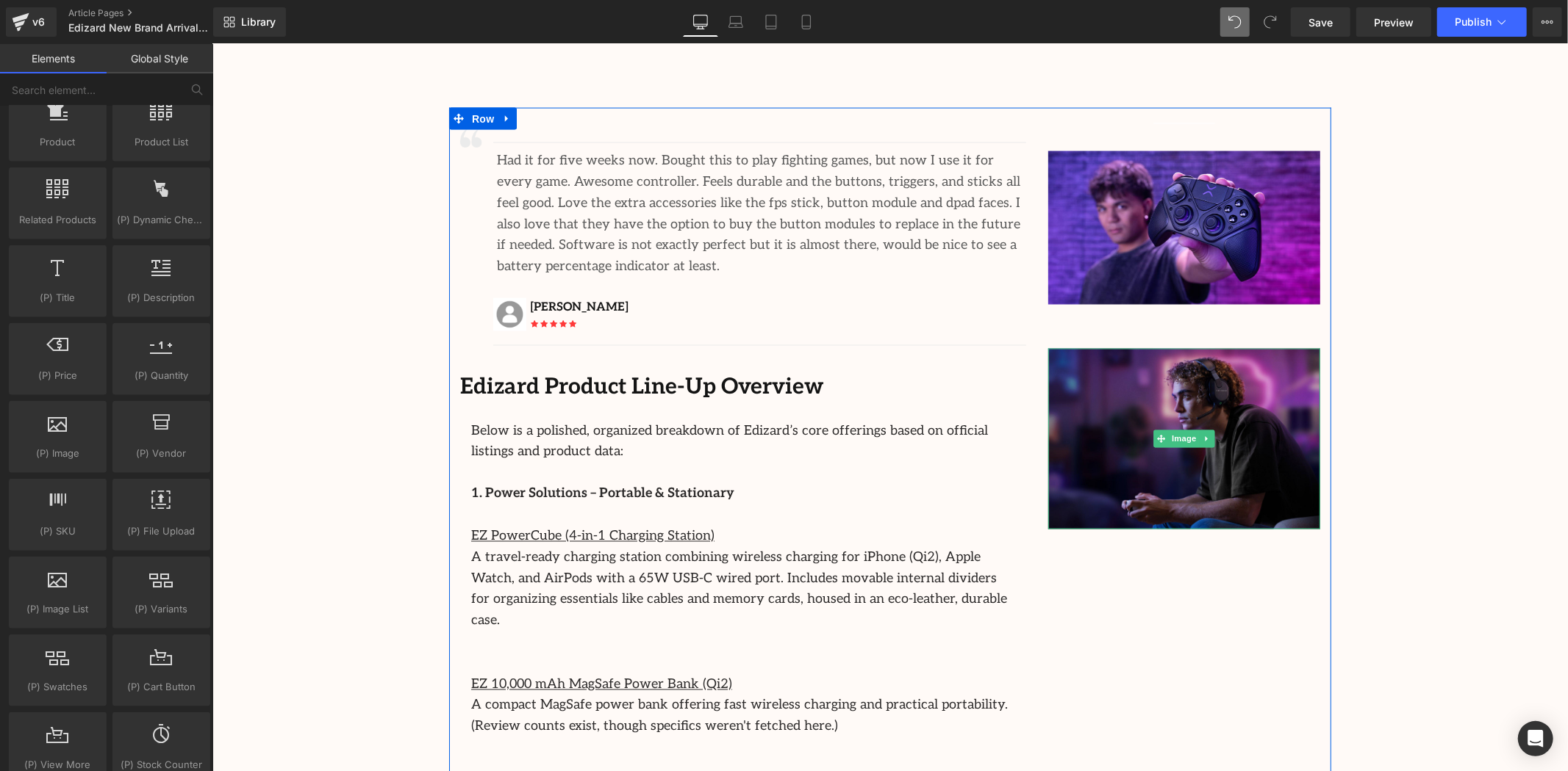
click at [1203, 409] on div "Image" at bounding box center [1183, 439] width 272 height 181
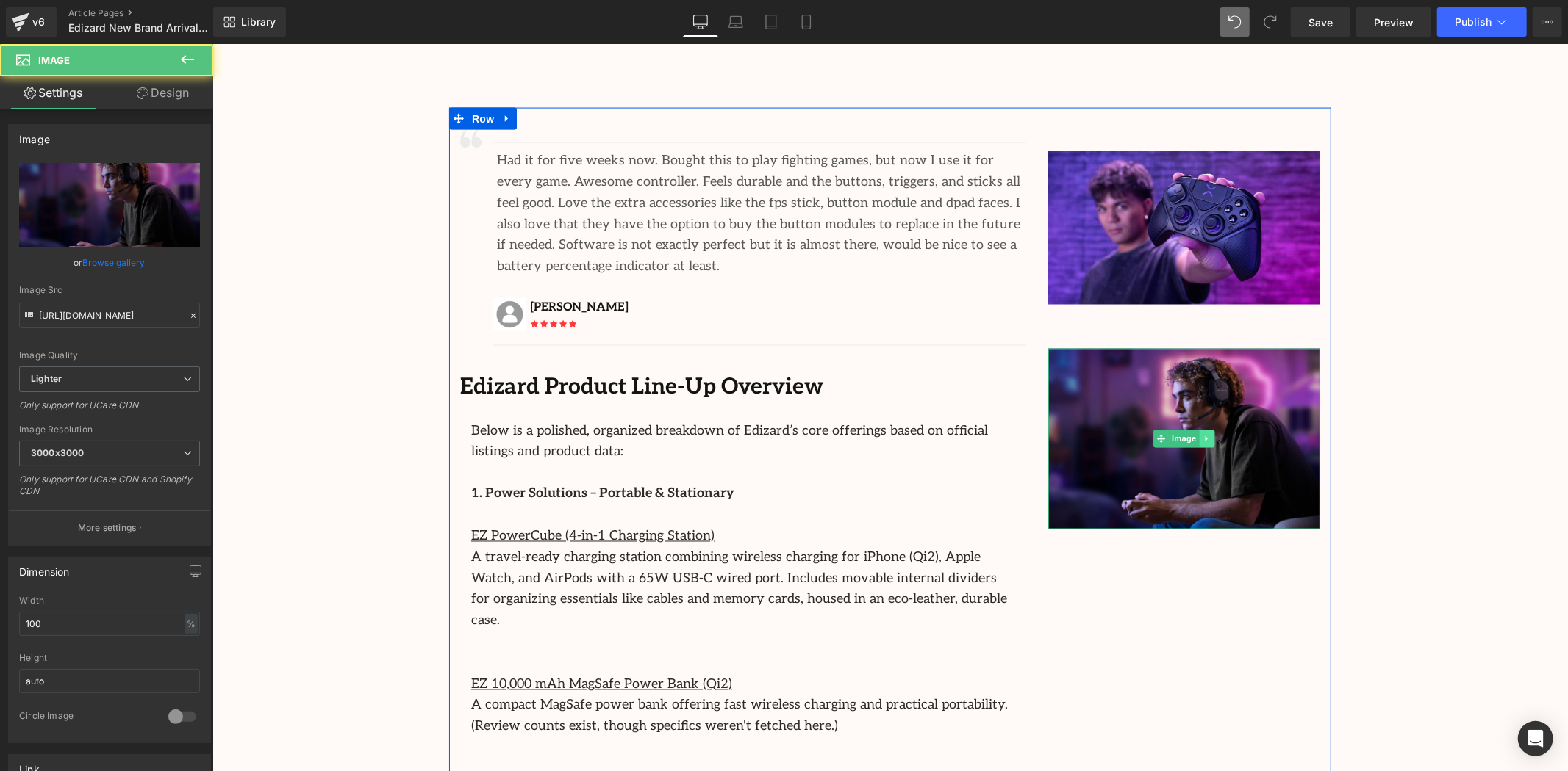
click at [1204, 434] on icon at bounding box center [1206, 439] width 8 height 9
click at [1211, 434] on icon at bounding box center [1214, 439] width 8 height 9
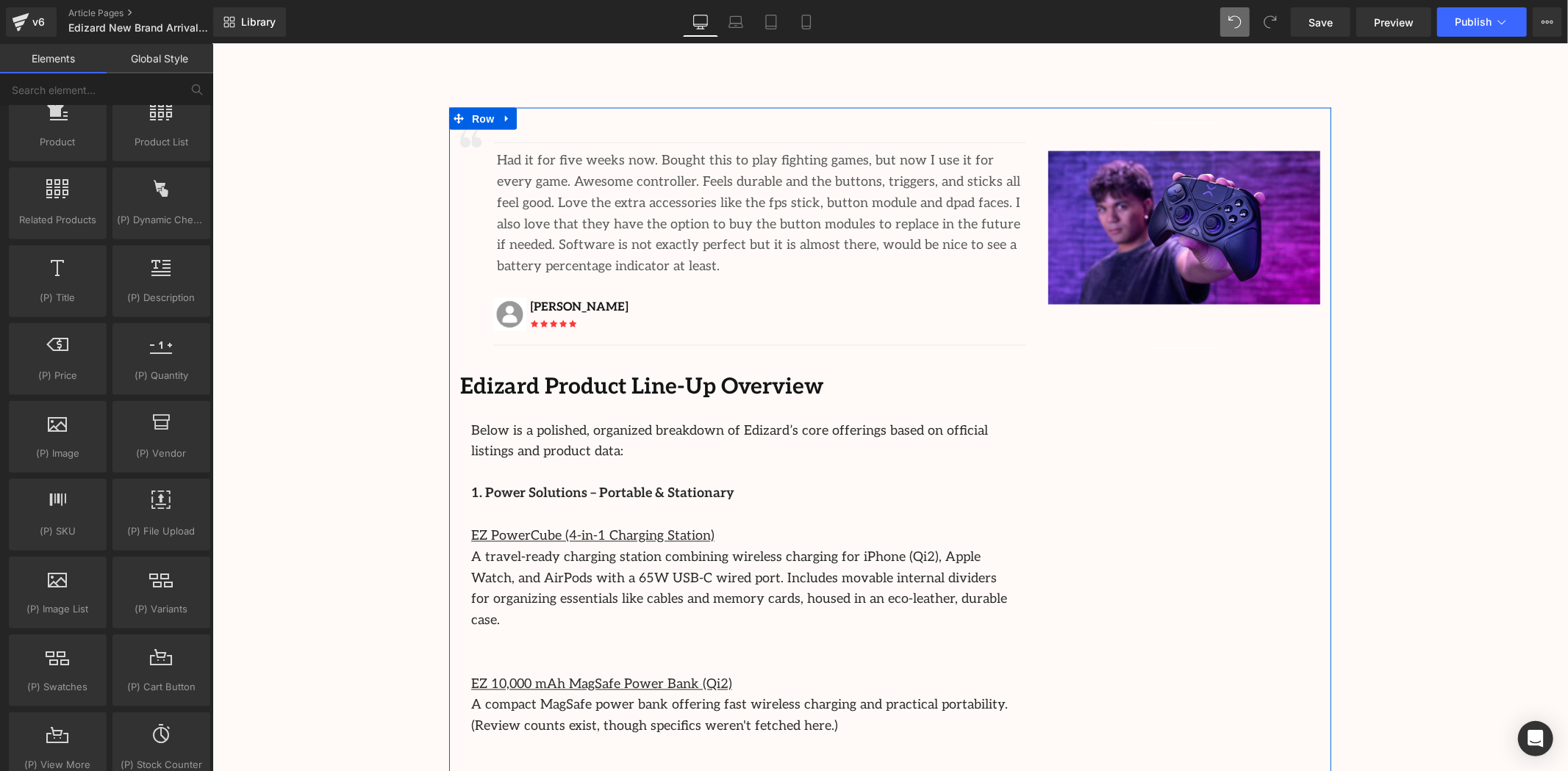
click at [1018, 364] on div "Edizard Product Line-Up Overview Text Block" at bounding box center [743, 384] width 566 height 41
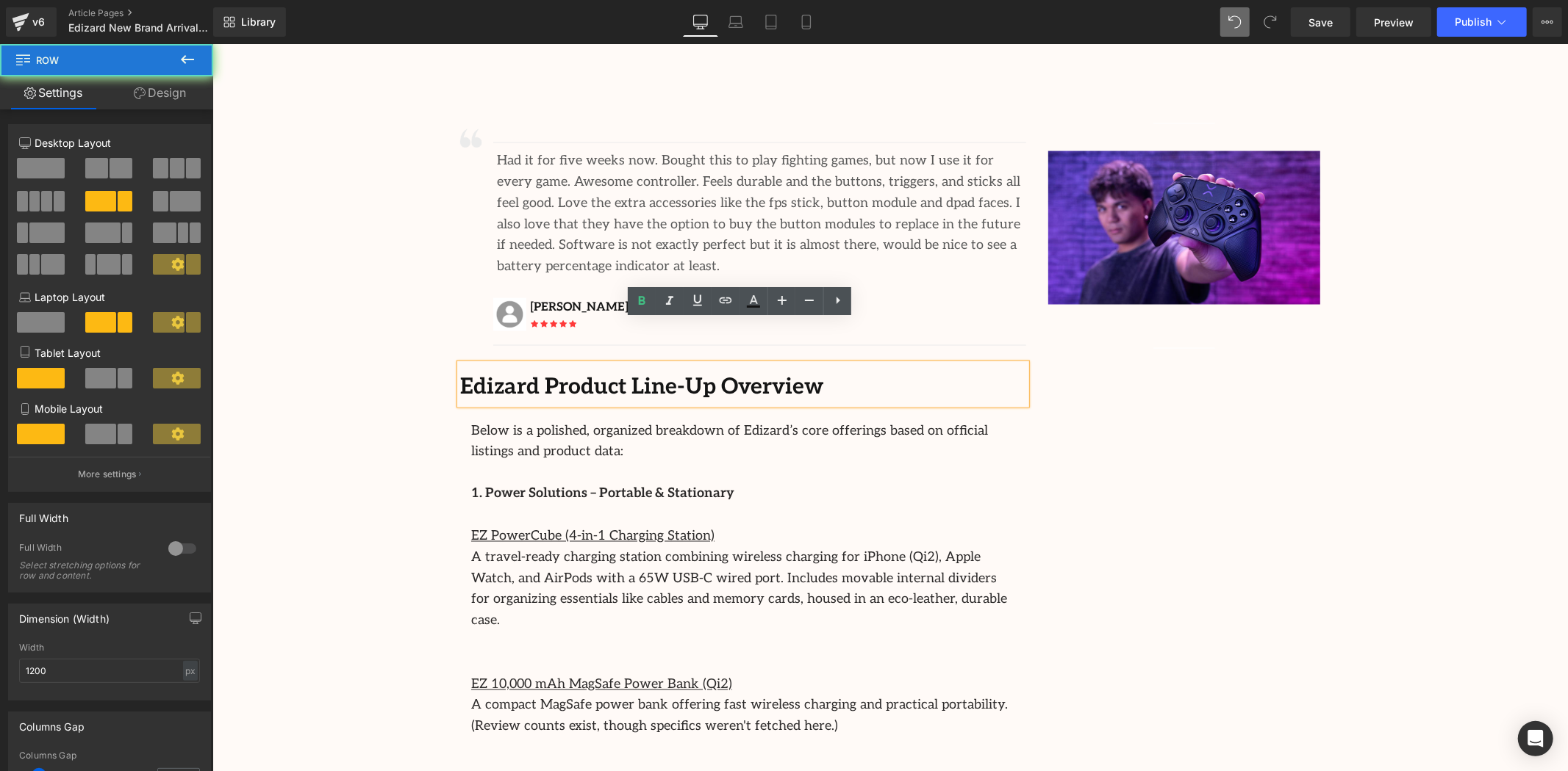
click at [1109, 387] on div "Image Separator Had it for five weeks now. Bought this to play fighting games, …" at bounding box center [889, 476] width 882 height 736
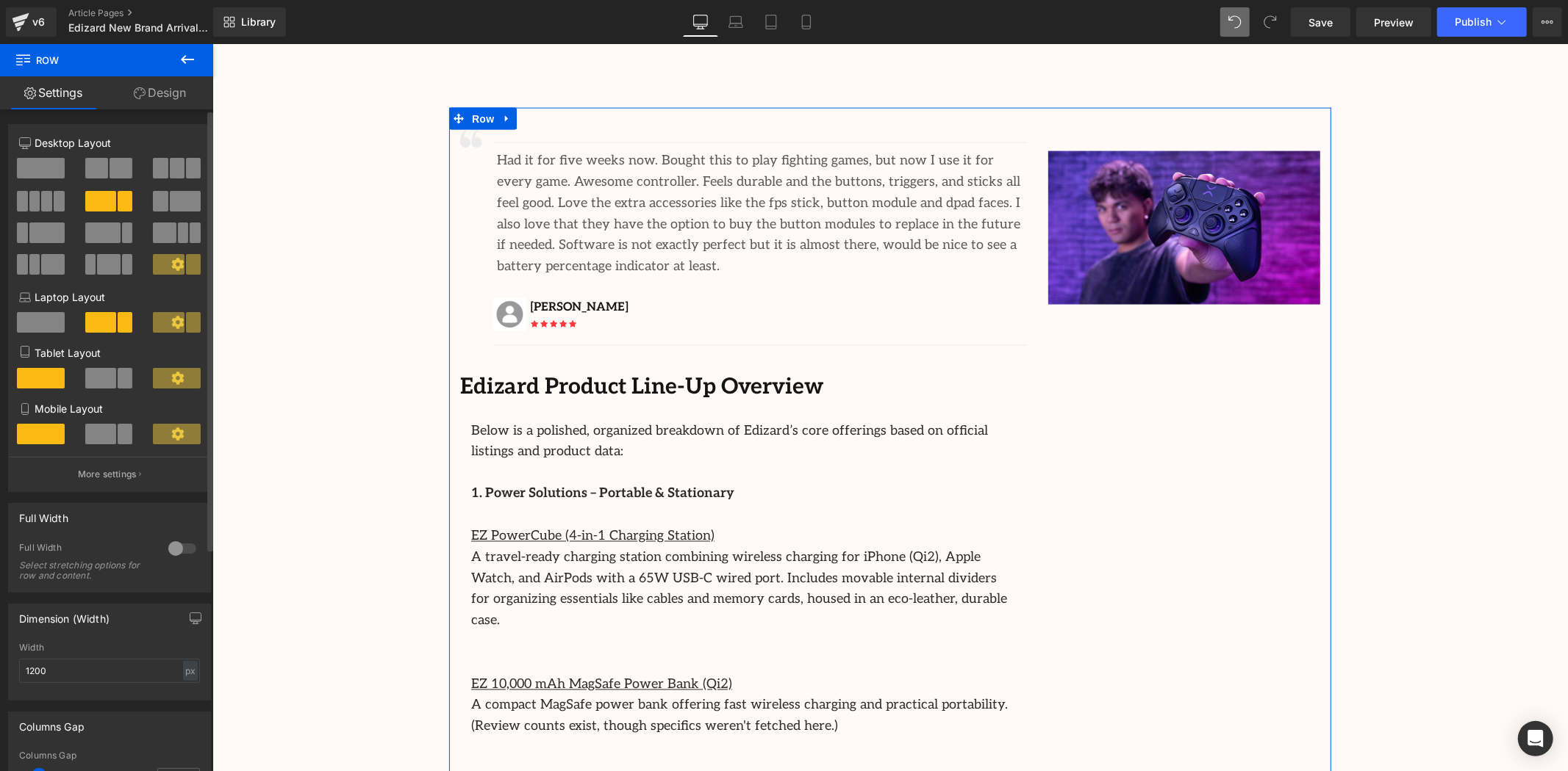
click at [55, 165] on span at bounding box center [41, 168] width 48 height 21
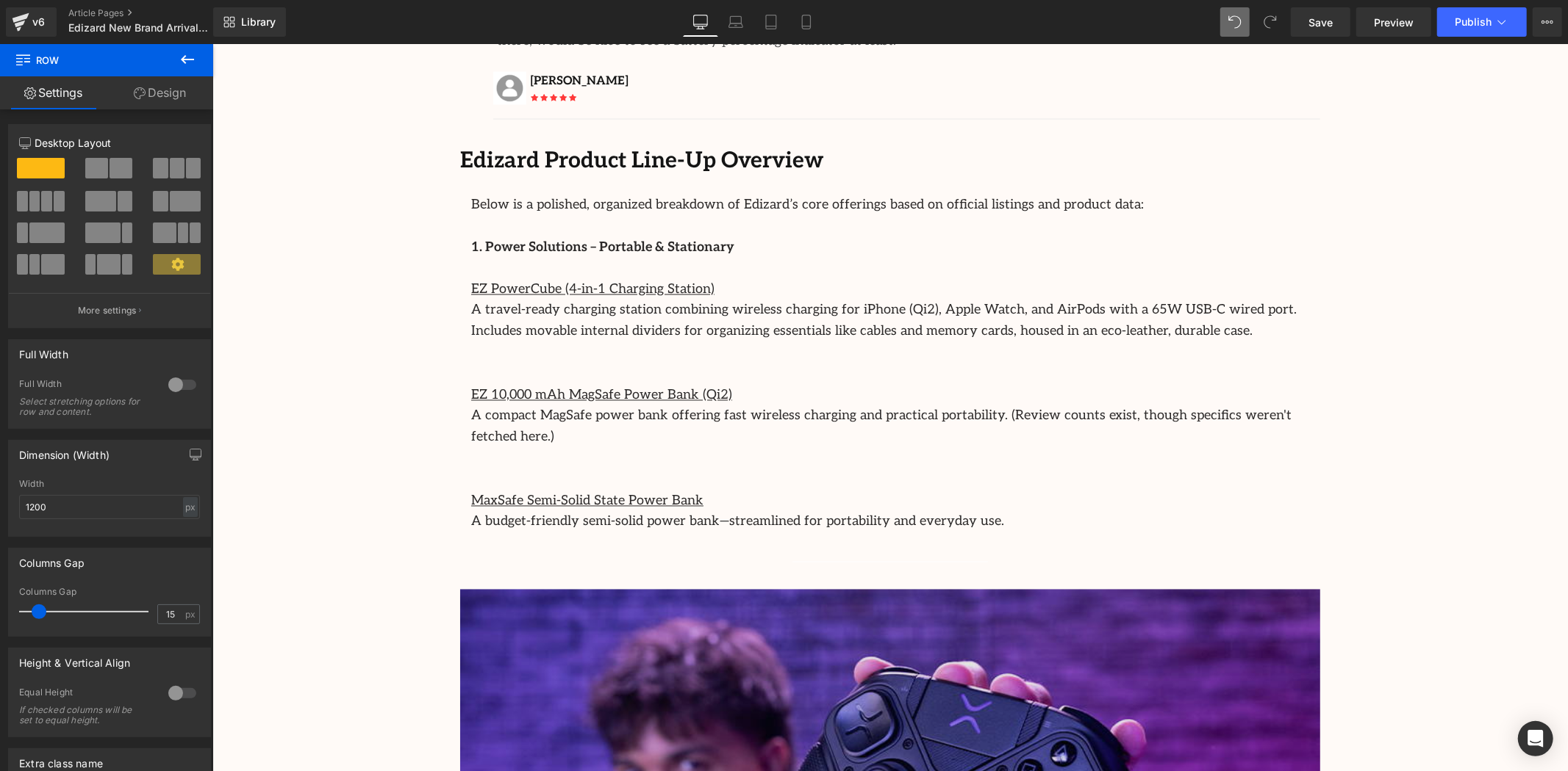
scroll to position [2164, 0]
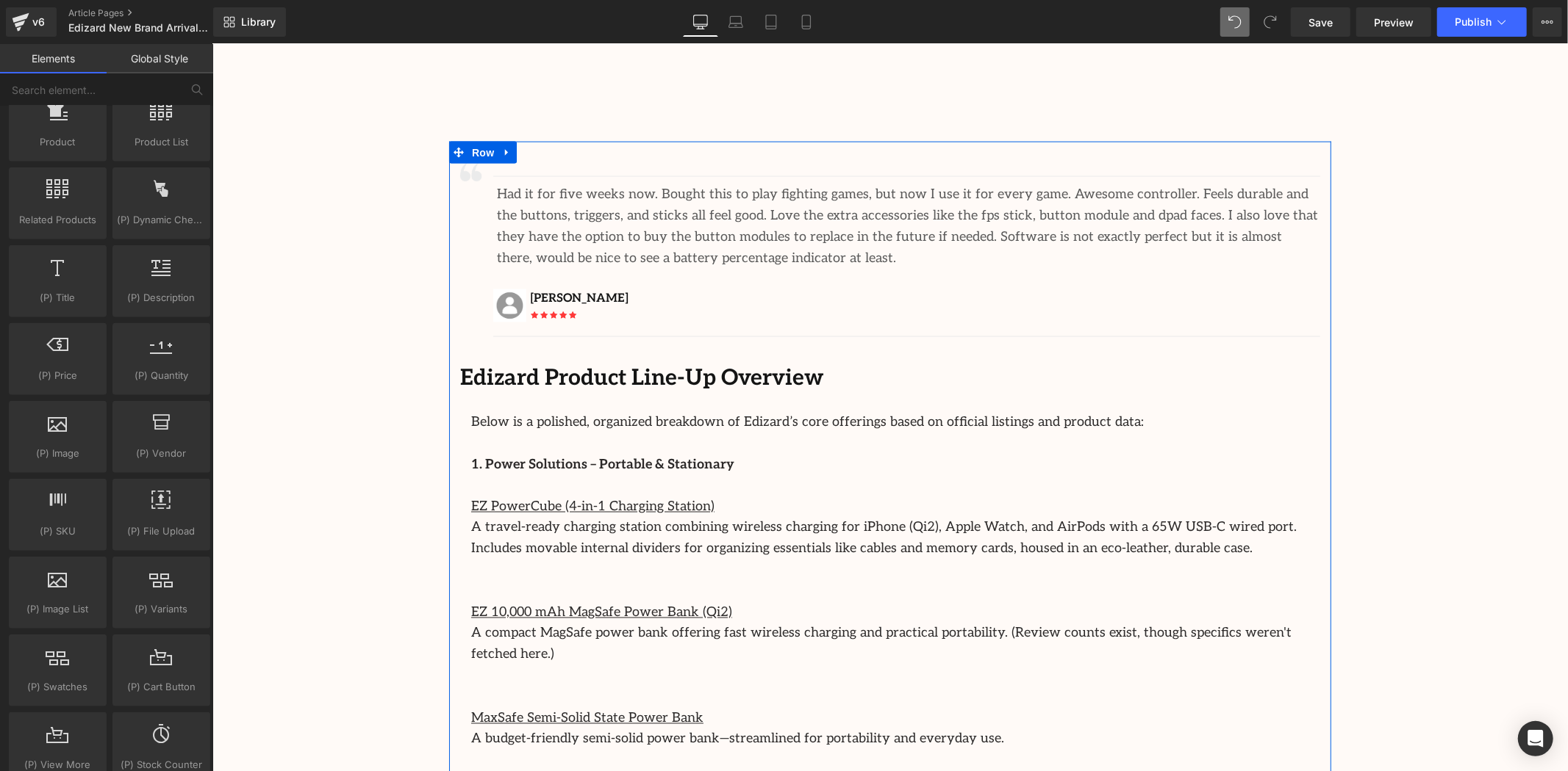
scroll to position [1919, 0]
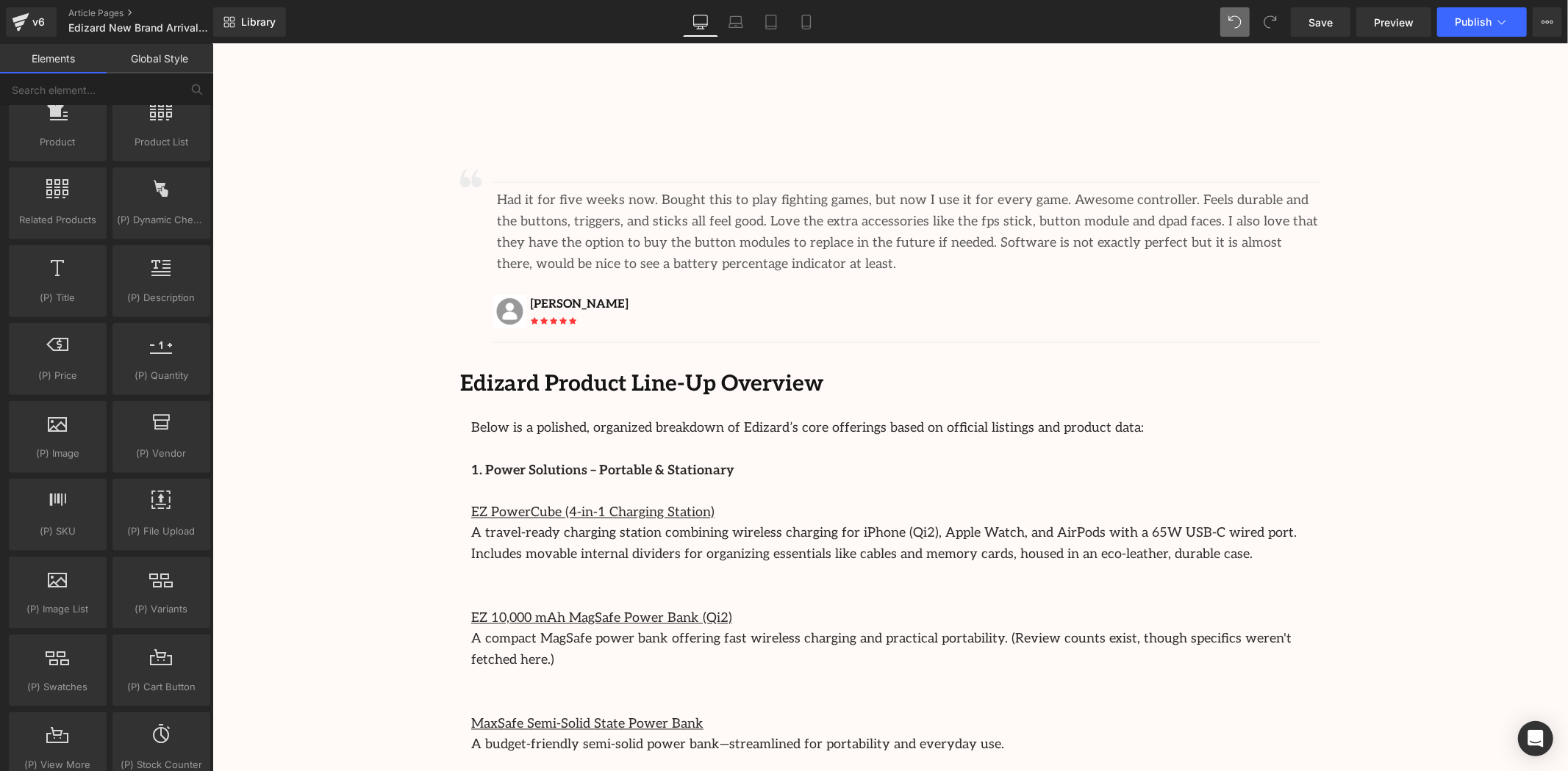
click at [1399, 442] on div "Image Row 64px Streamcast Asia Welcomes Edizard: The New Standard in Travel-Tec…" at bounding box center [889, 105] width 1356 height 3728
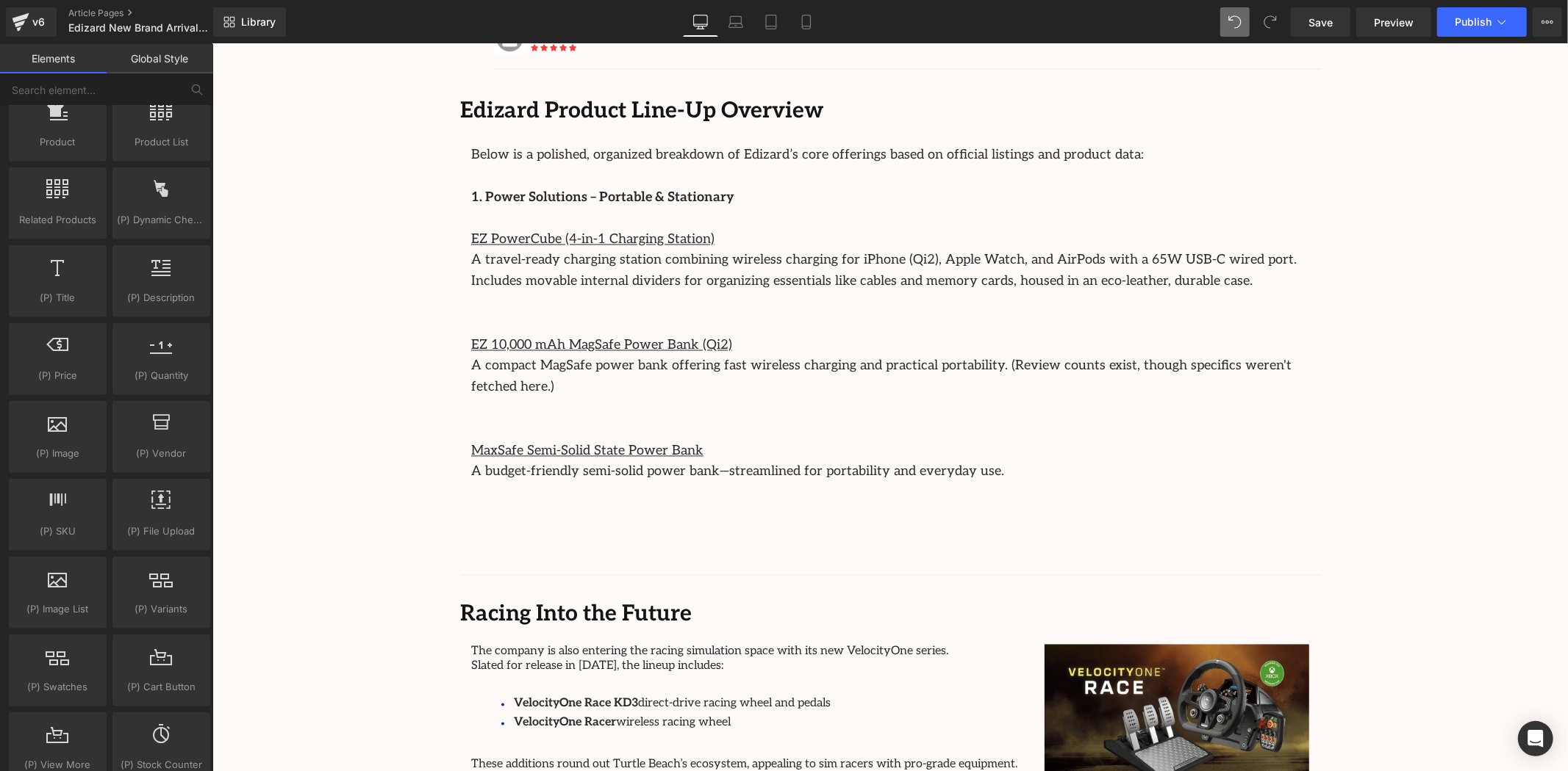
scroll to position [2164, 0]
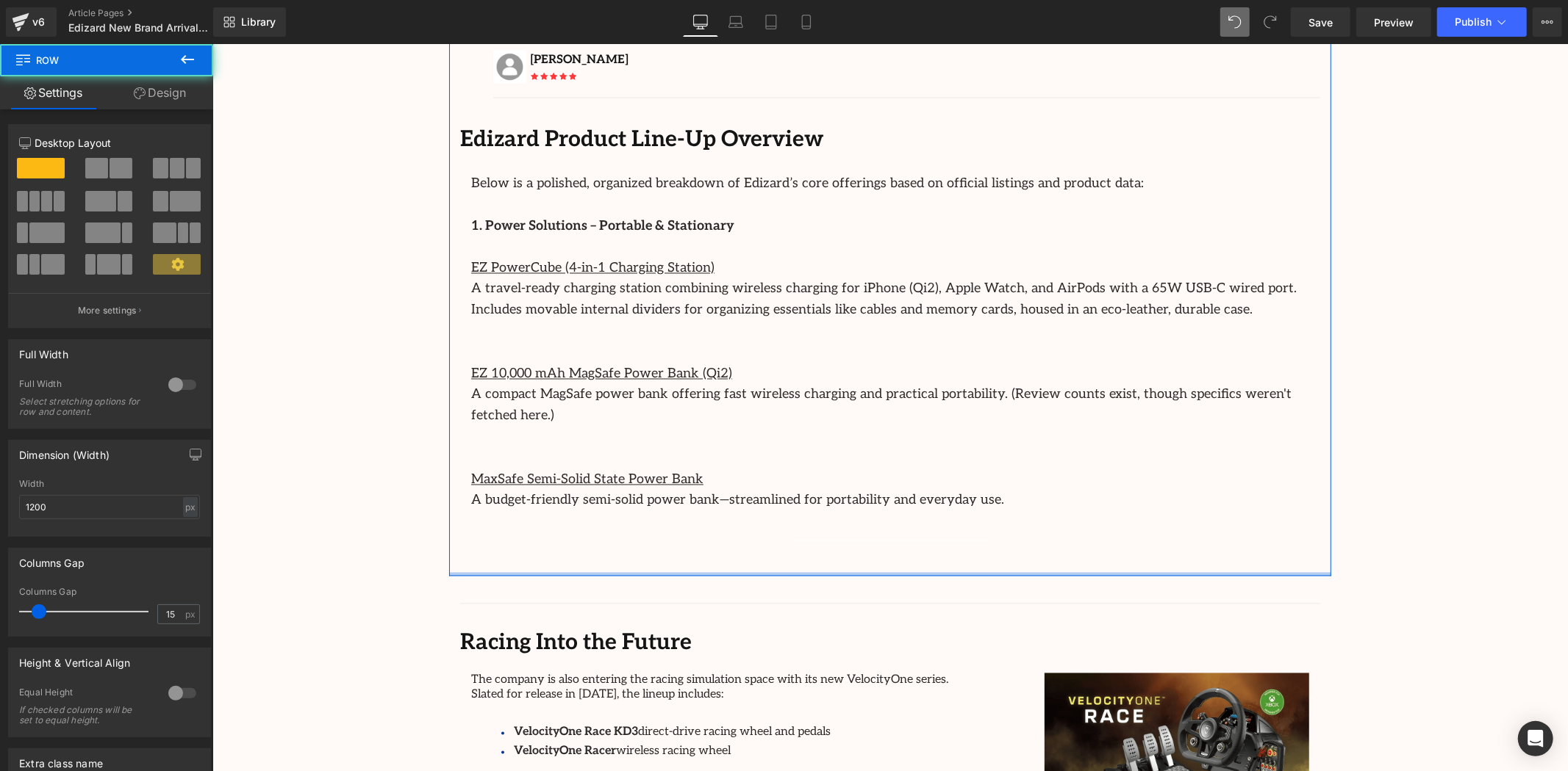
drag, startPoint x: 951, startPoint y: 508, endPoint x: 967, endPoint y: 451, distance: 59.2
click at [964, 452] on div "Image Separator Had it for five weeks now. Bought this to play fighting games, …" at bounding box center [889, 239] width 882 height 674
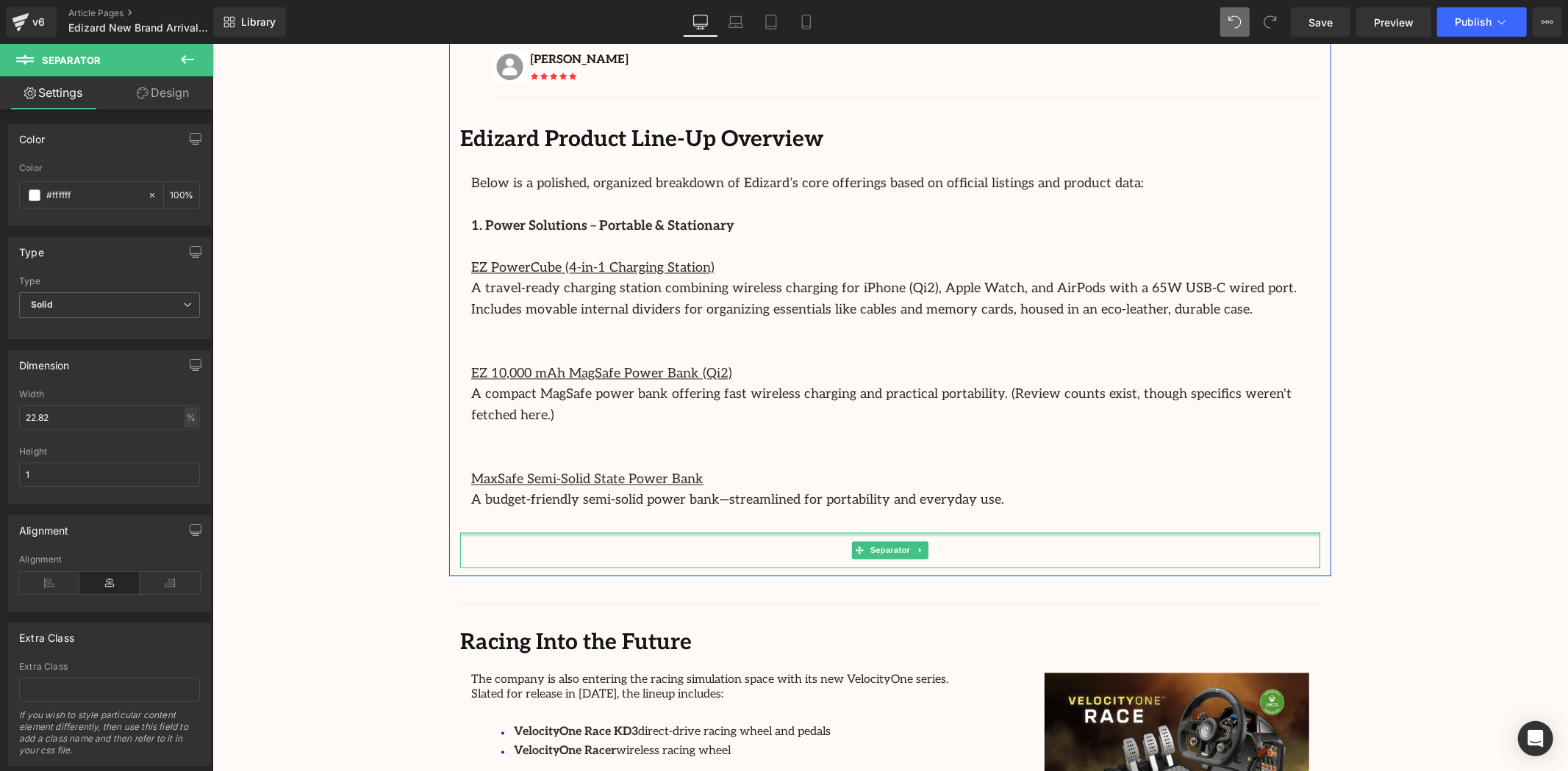
drag, startPoint x: 984, startPoint y: 467, endPoint x: 985, endPoint y: 455, distance: 12.0
click at [985, 455] on div "Image Separator Had it for five weeks now. Bought this to play fighting games, …" at bounding box center [889, 243] width 882 height 666
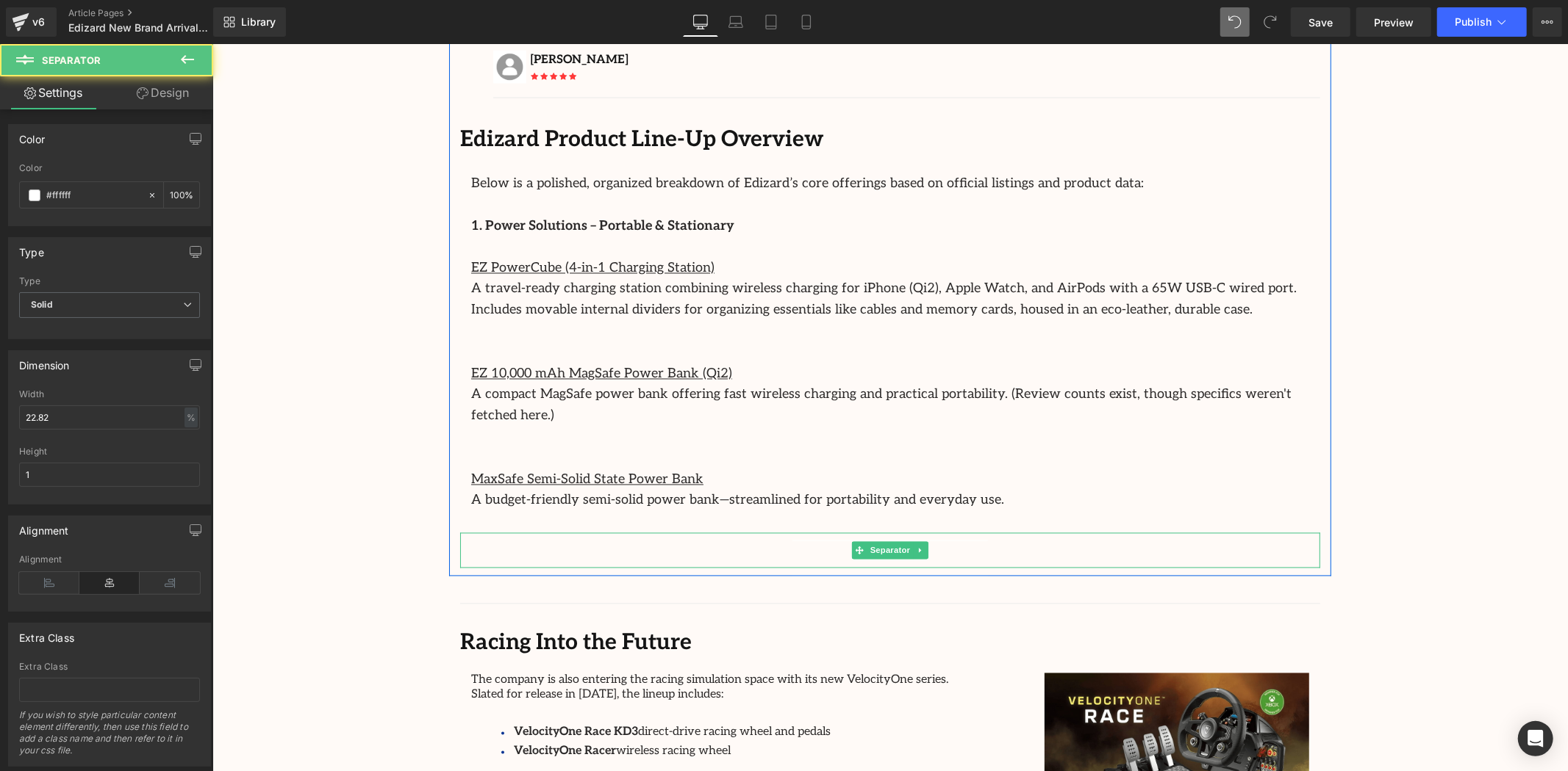
click at [1007, 532] on div at bounding box center [889, 550] width 860 height 35
click at [916, 546] on icon at bounding box center [920, 550] width 8 height 9
click at [923, 546] on icon at bounding box center [927, 549] width 8 height 8
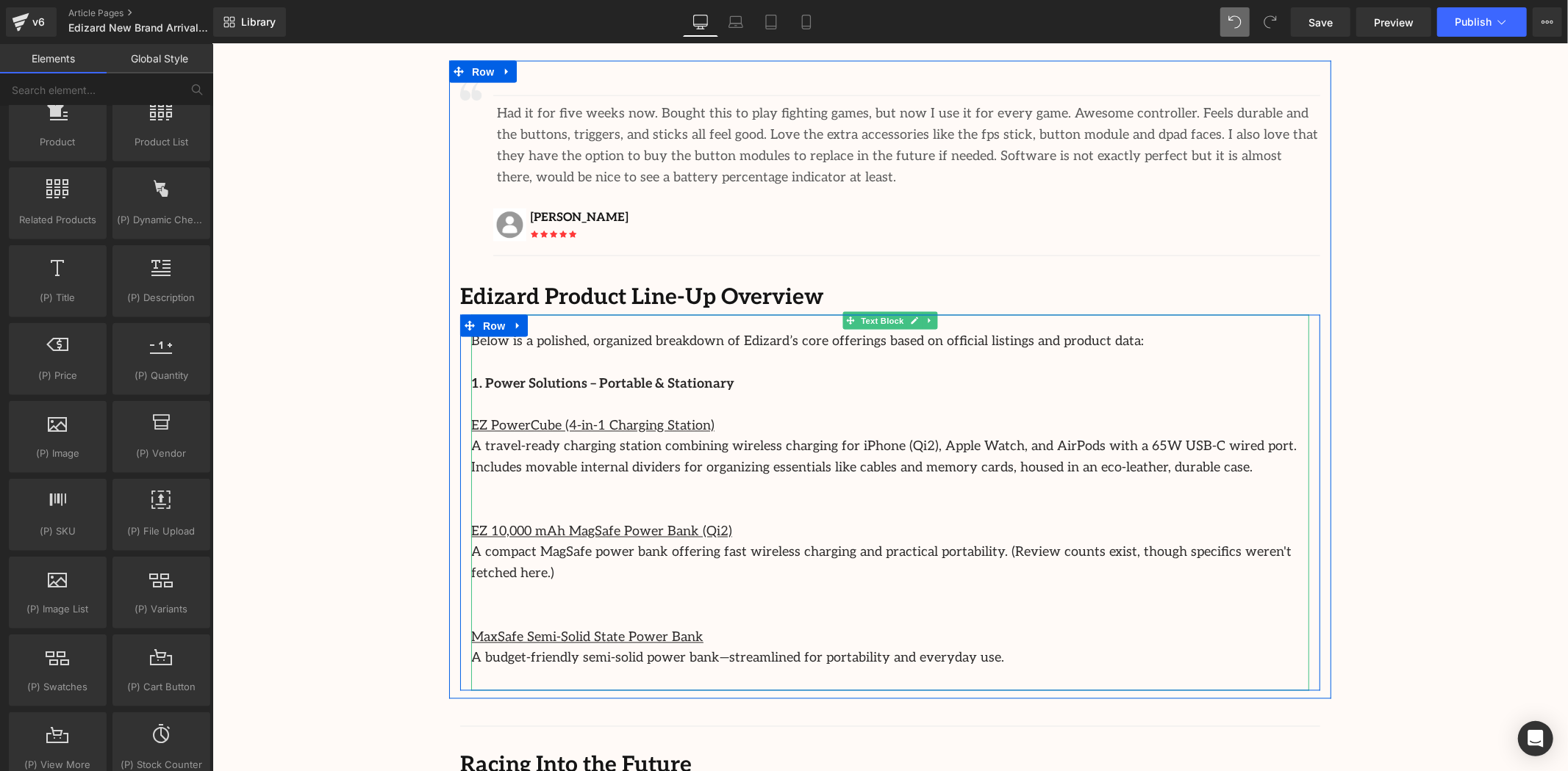
scroll to position [2000, 0]
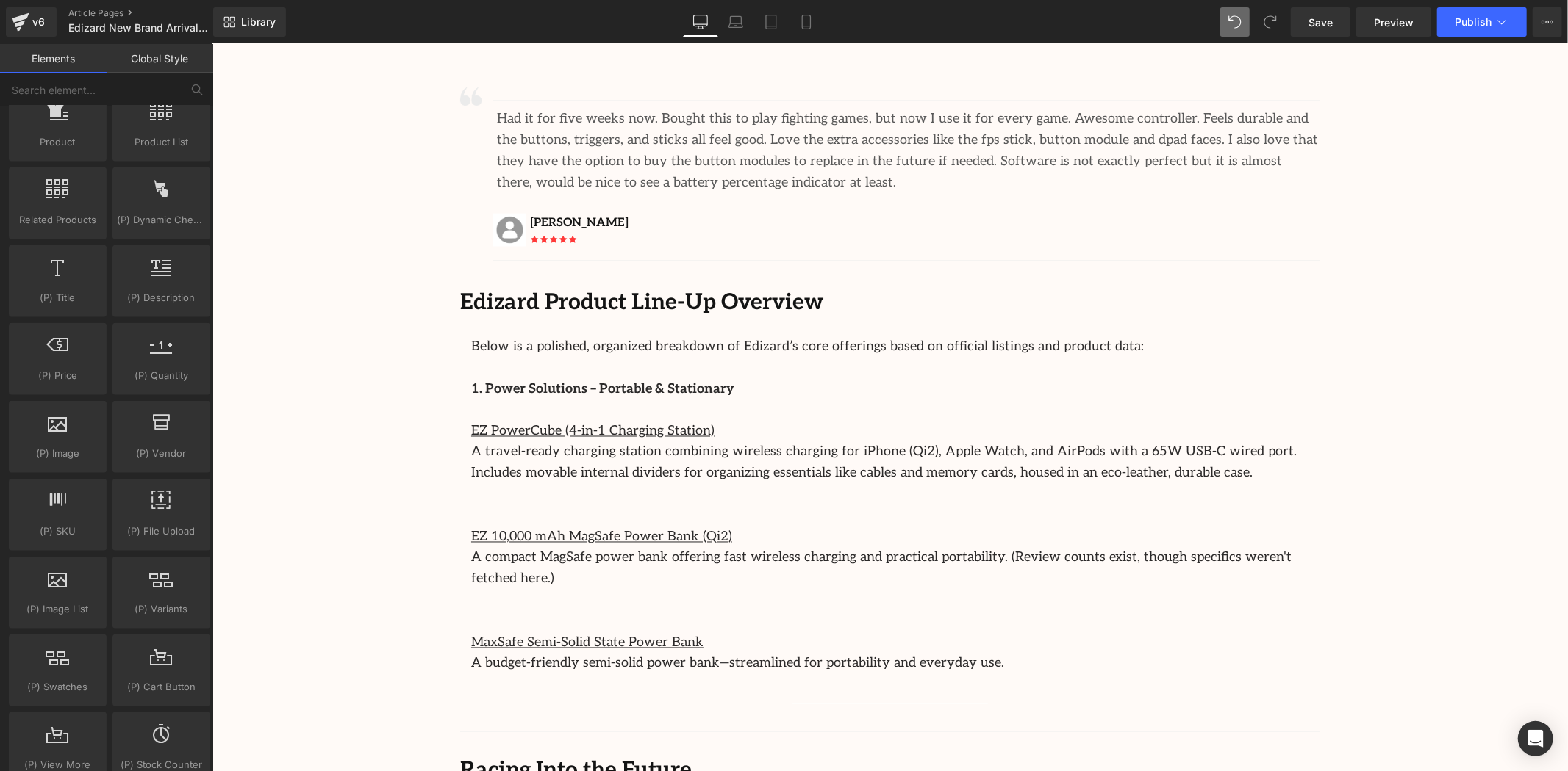
click at [1478, 394] on div "Image Row 64px Streamcast Asia Welcomes Edizard: The New Standard in Travel-Tec…" at bounding box center [889, 5] width 1356 height 3693
click at [1526, 356] on div "Image Row 64px Streamcast Asia Welcomes Edizard: The New Standard in Travel-Tec…" at bounding box center [889, 5] width 1356 height 3693
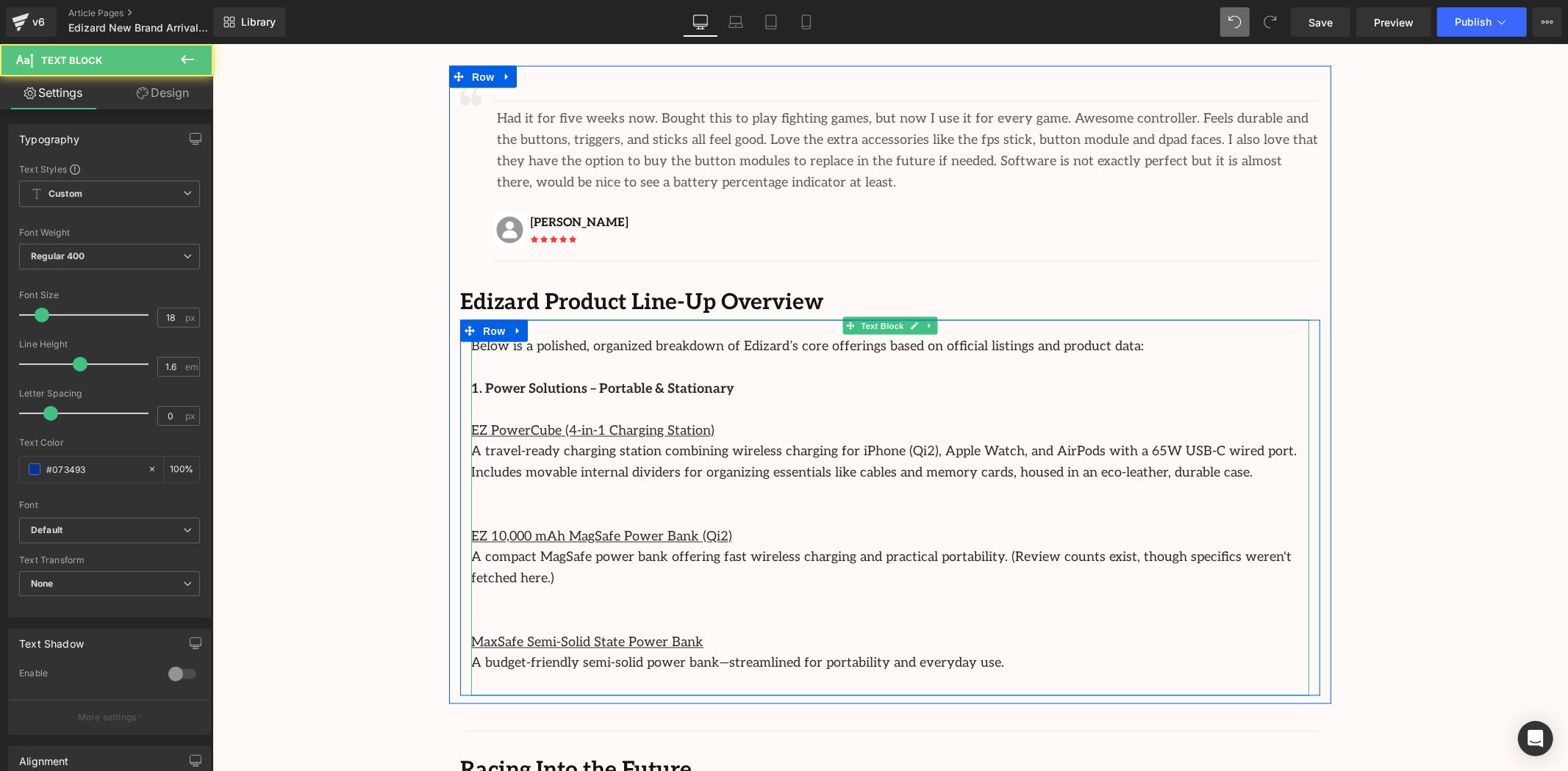
click at [993, 675] on p at bounding box center [889, 685] width 838 height 21
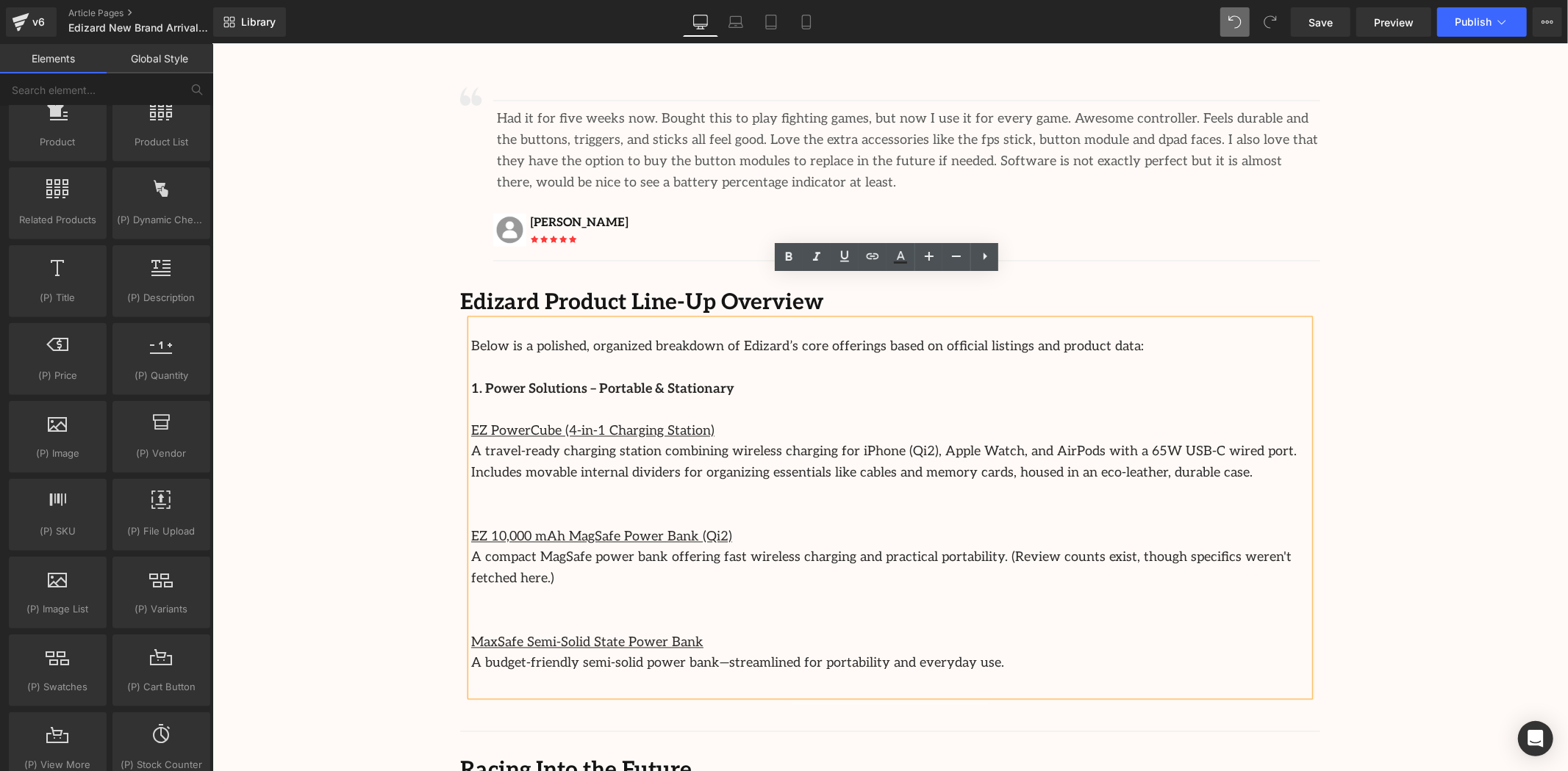
click at [410, 466] on div "Image Row 64px Streamcast Asia Welcomes Edizard: The New Standard in Travel-Tec…" at bounding box center [889, 5] width 1356 height 3693
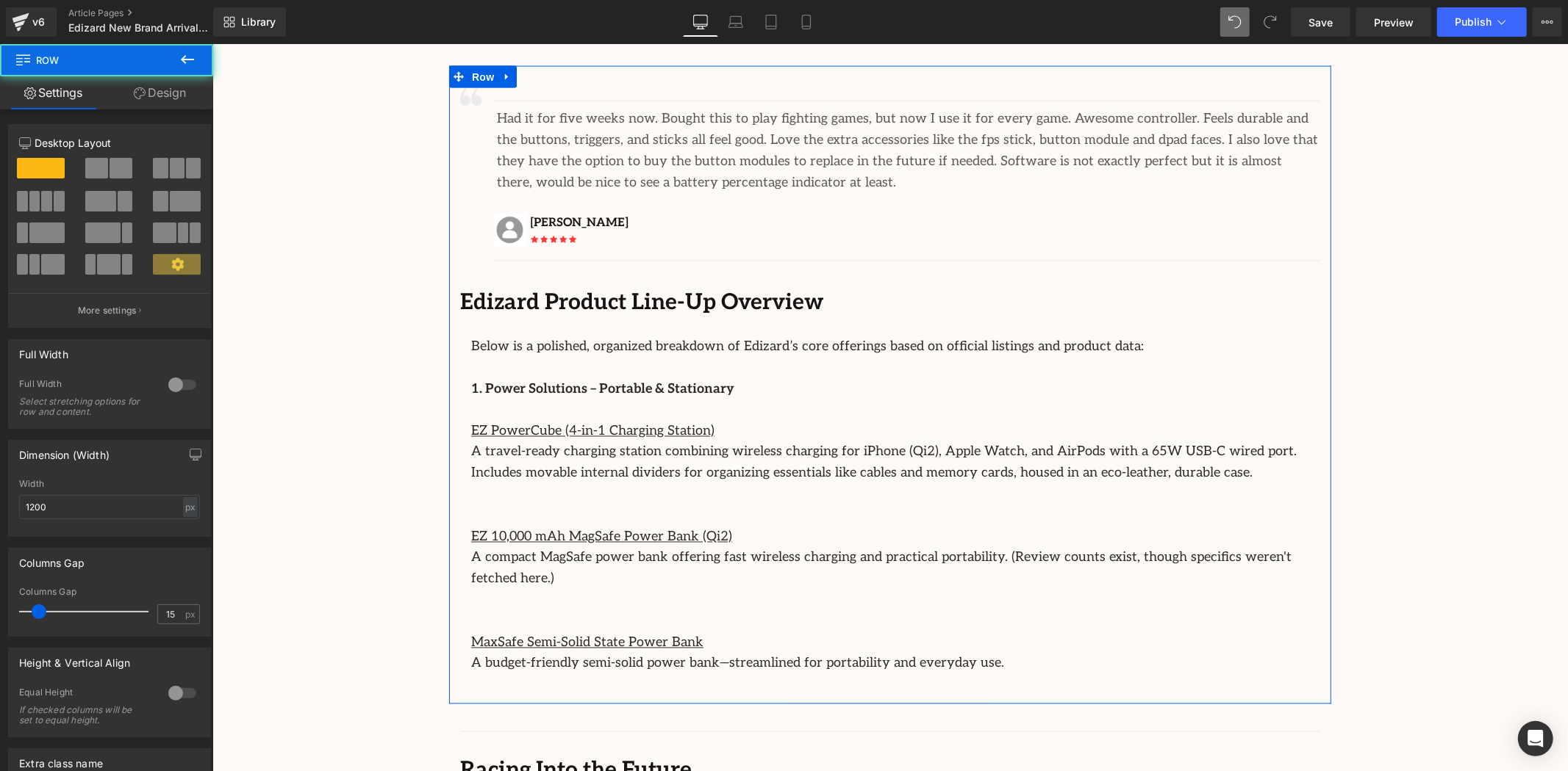
click at [452, 237] on div "Image Separator Had it for five weeks now. Bought this to play fighting games, …" at bounding box center [889, 389] width 882 height 630
click at [179, 85] on link "Design" at bounding box center [160, 93] width 107 height 33
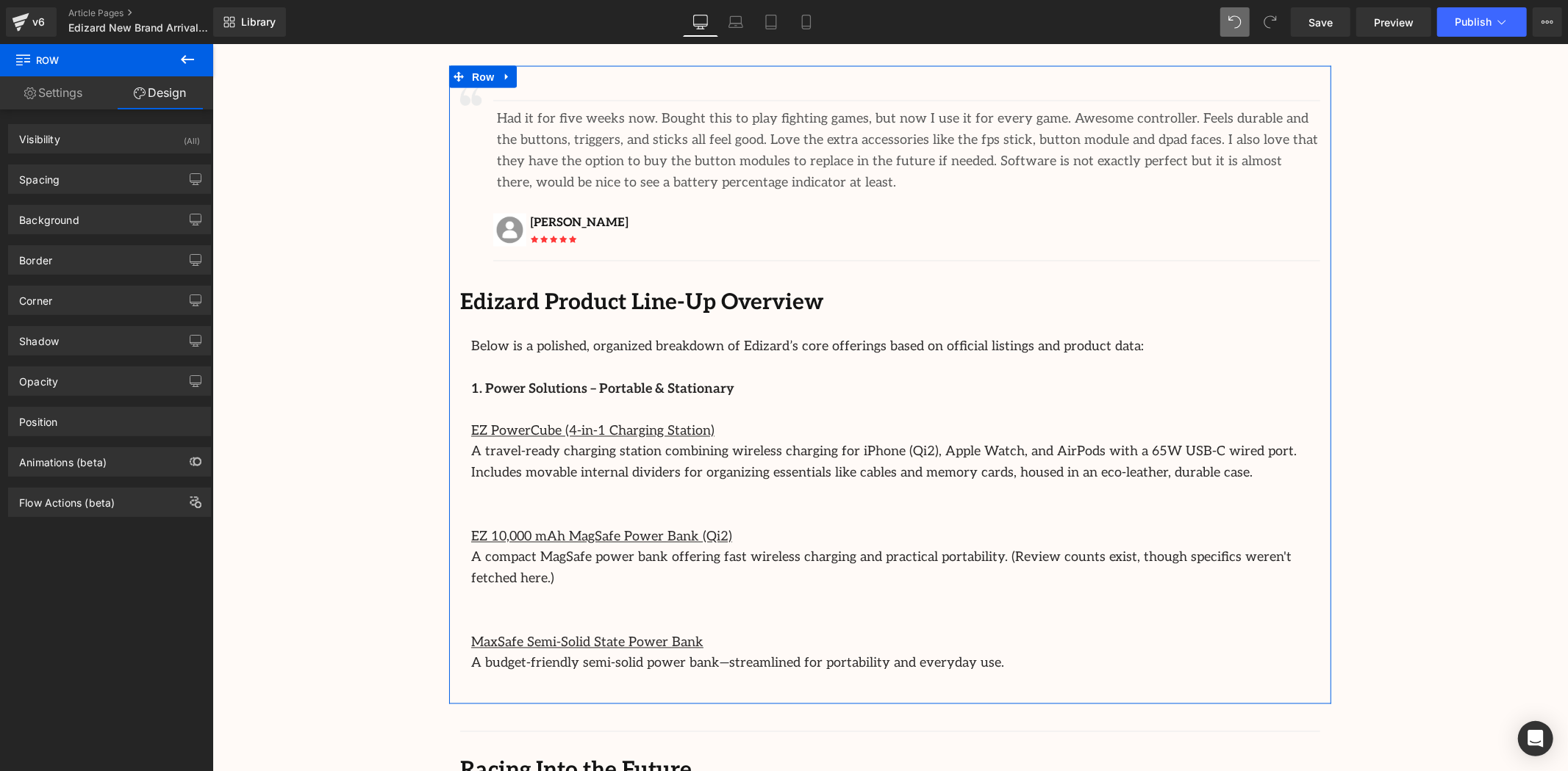
click at [186, 80] on link "Design" at bounding box center [160, 93] width 107 height 33
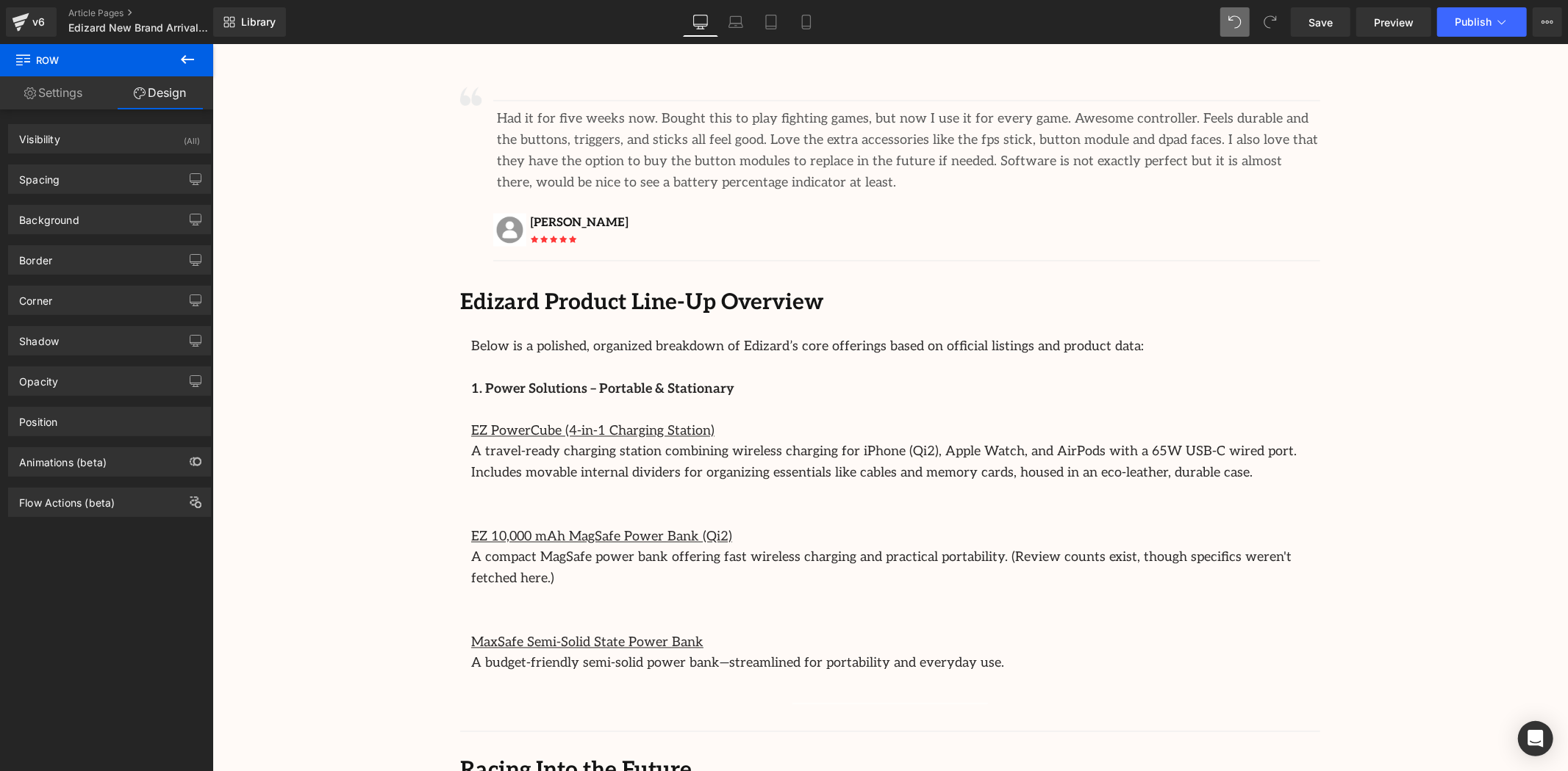
click at [186, 68] on button at bounding box center [187, 60] width 52 height 32
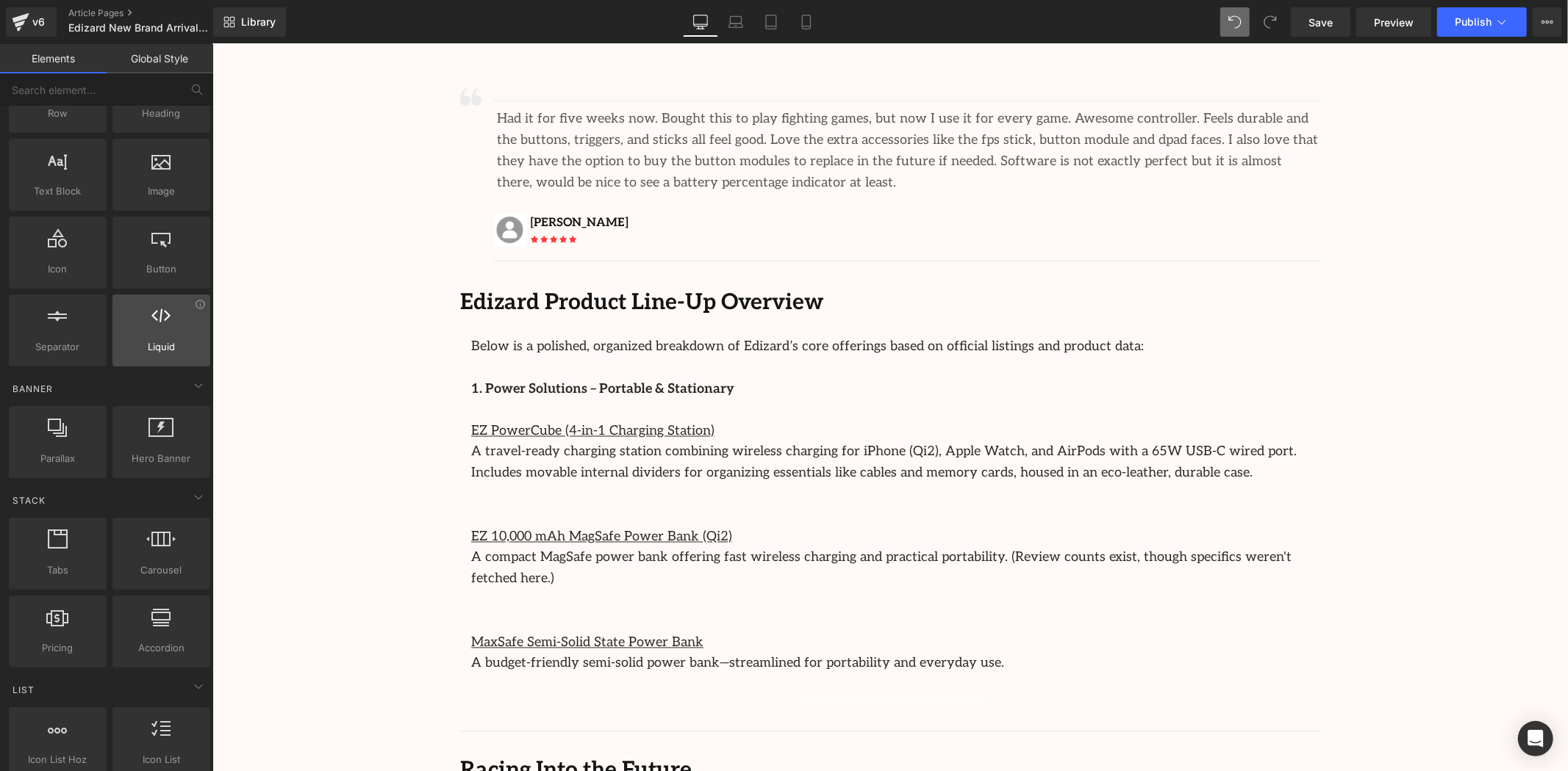
scroll to position [0, 0]
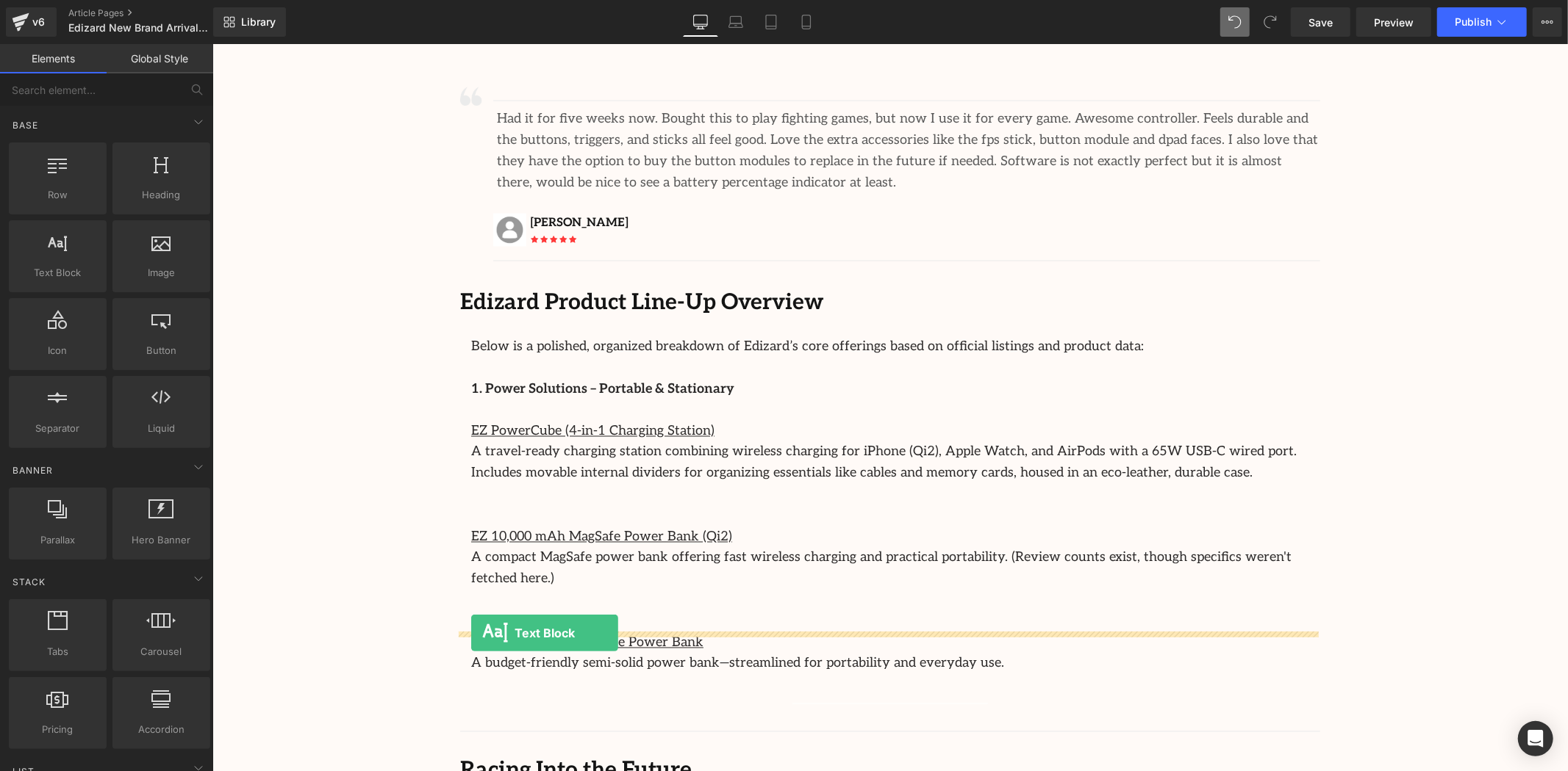
drag, startPoint x: 285, startPoint y: 306, endPoint x: 472, endPoint y: 628, distance: 372.4
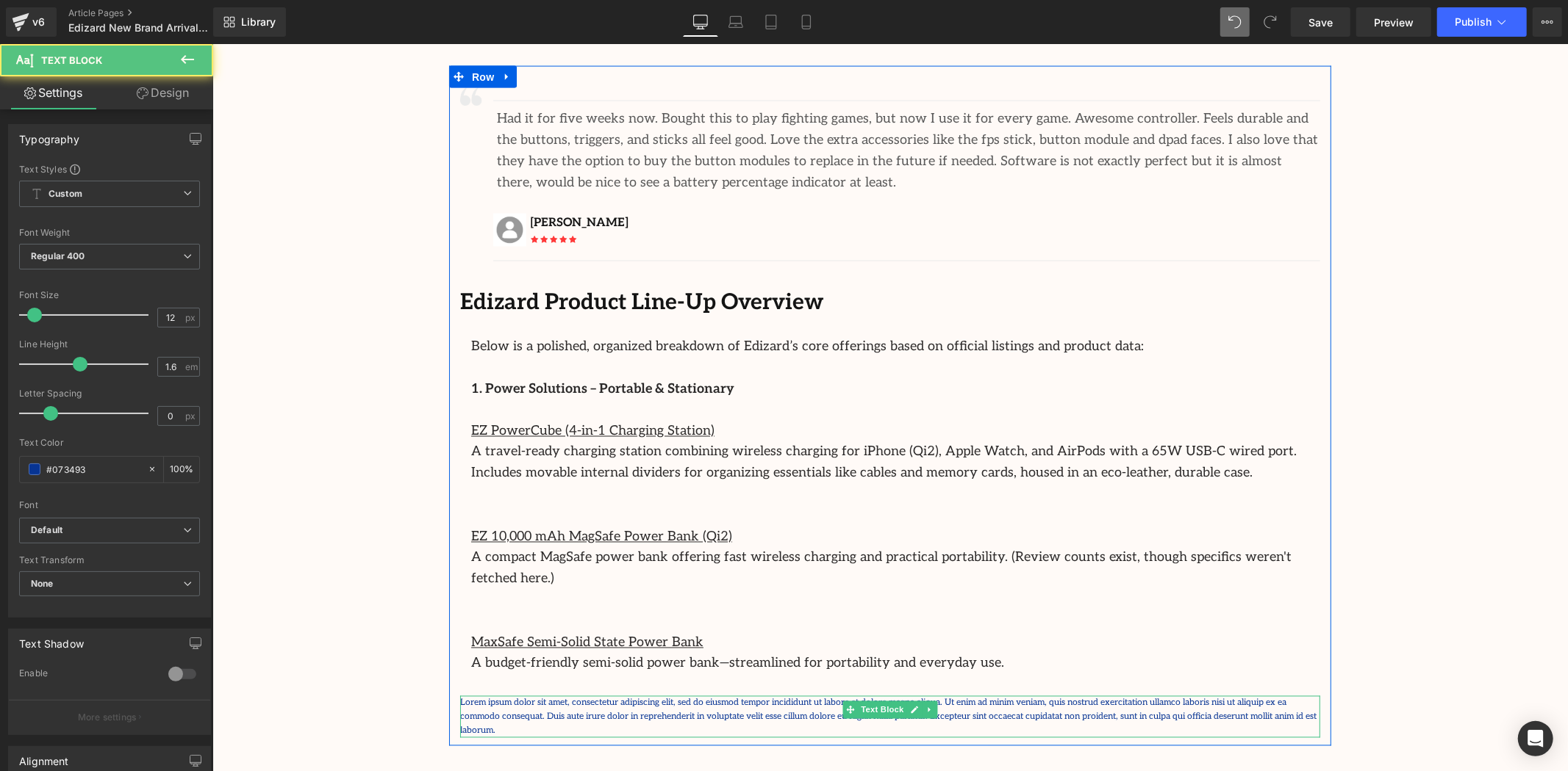
click at [539, 696] on p "Lorem ipsum dolor sit amet, consectetur adipiscing elit, sed do eiusmod tempor …" at bounding box center [889, 717] width 860 height 43
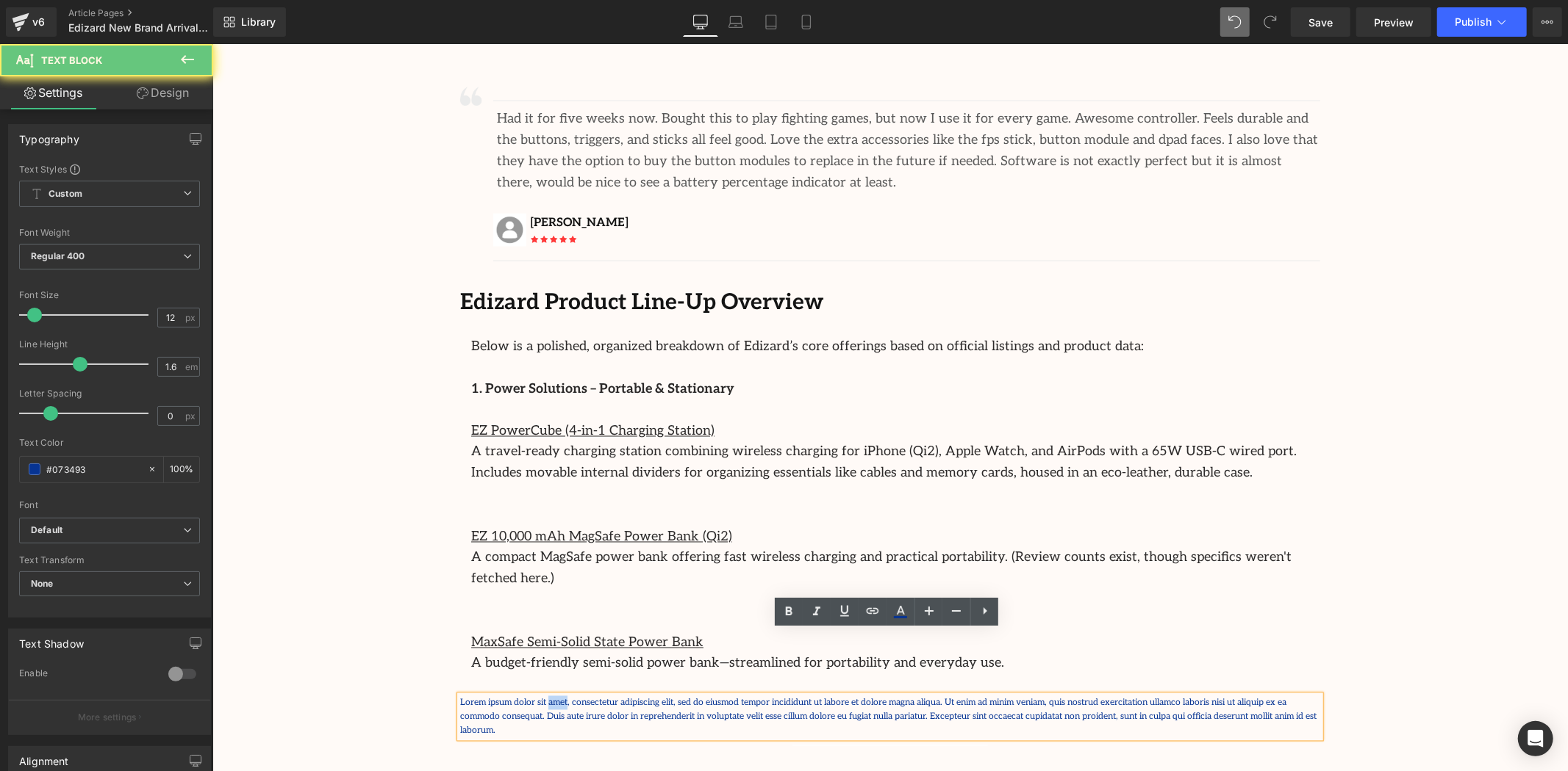
click at [539, 696] on p "Lorem ipsum dolor sit amet, consectetur adipiscing elit, sed do eiusmod tempor …" at bounding box center [889, 717] width 860 height 43
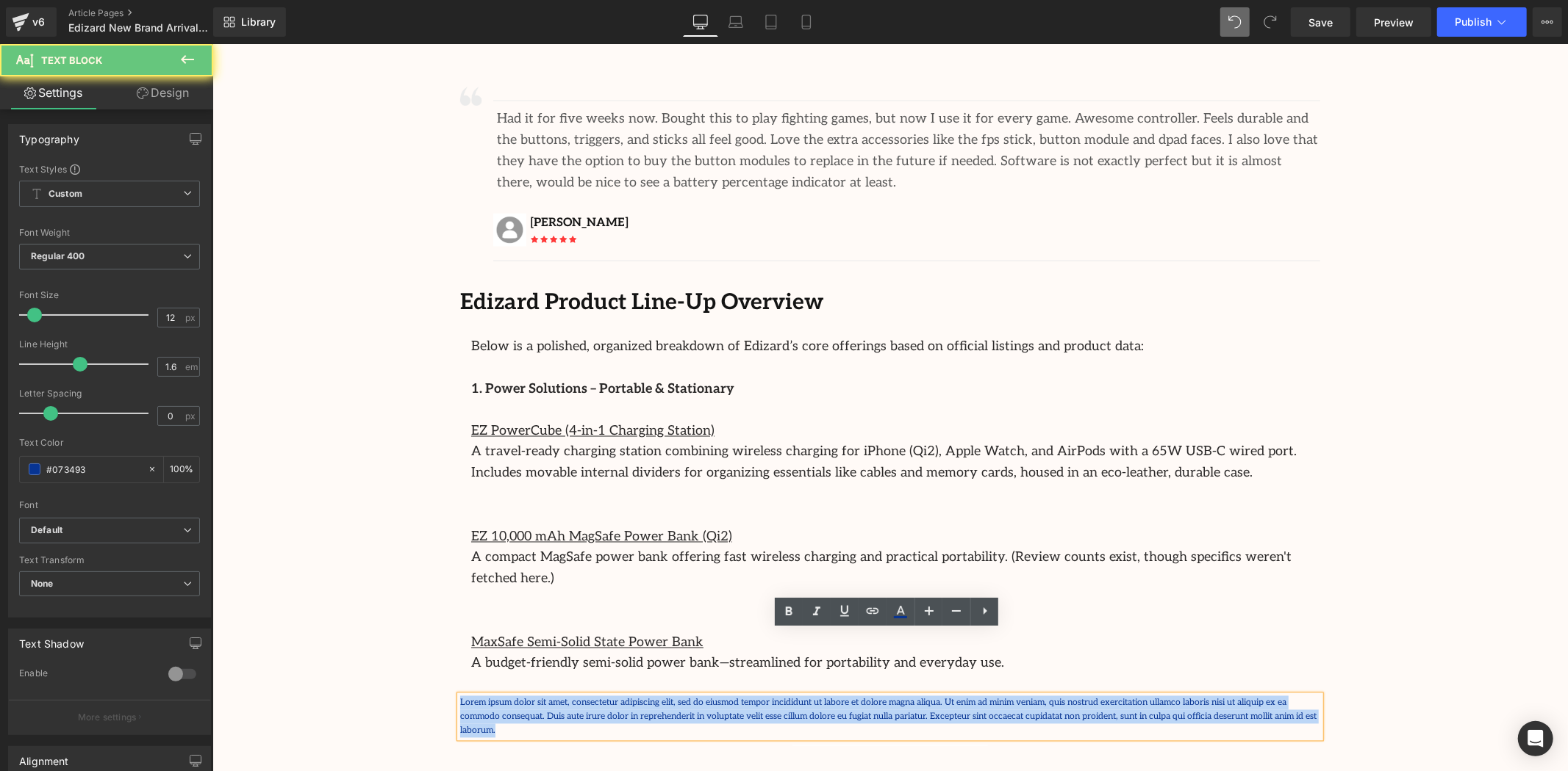
click at [539, 696] on p "Lorem ipsum dolor sit amet, consectetur adipiscing elit, sed do eiusmod tempor …" at bounding box center [889, 717] width 860 height 43
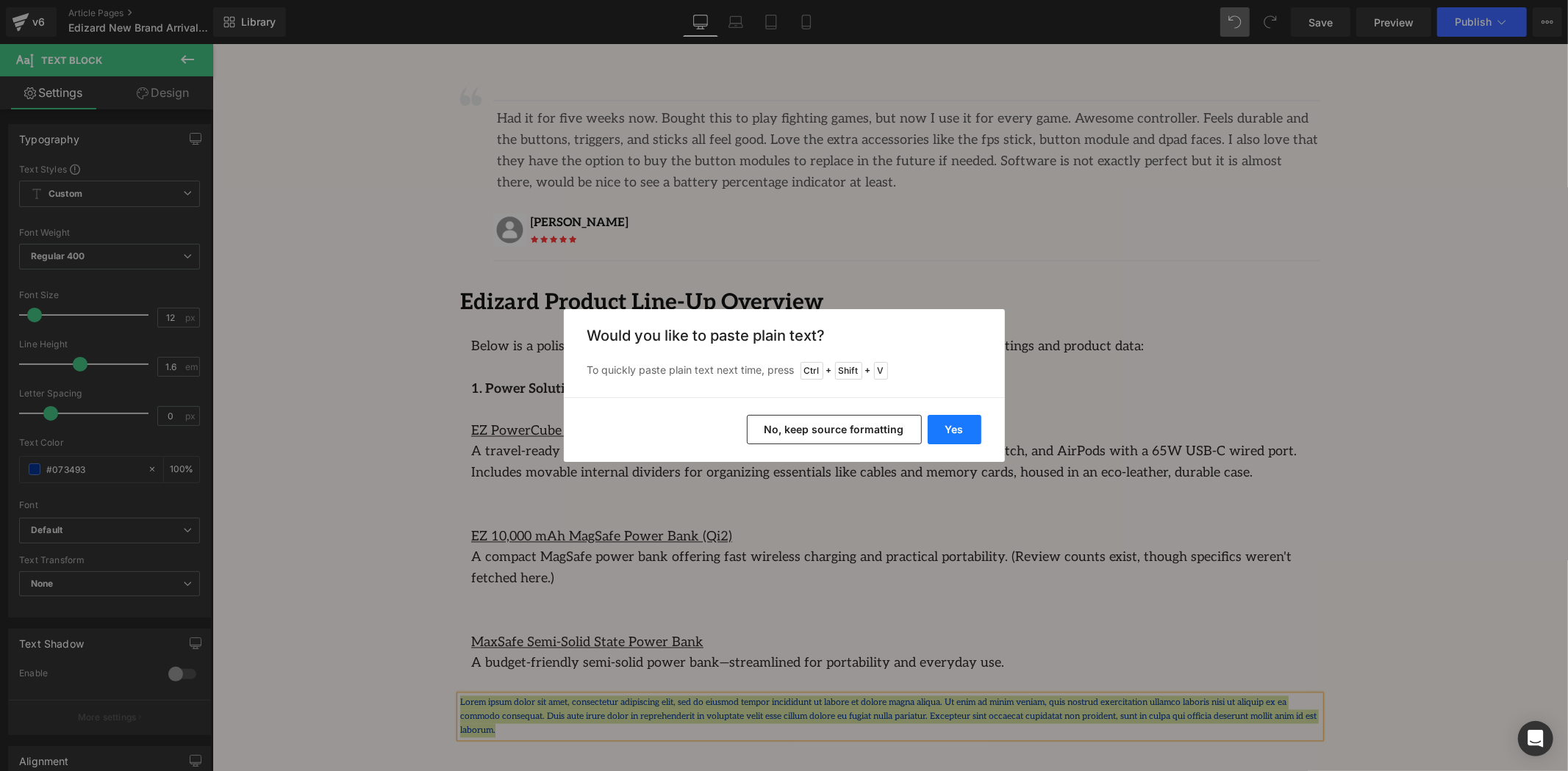
click at [939, 428] on button "Yes" at bounding box center [954, 430] width 54 height 29
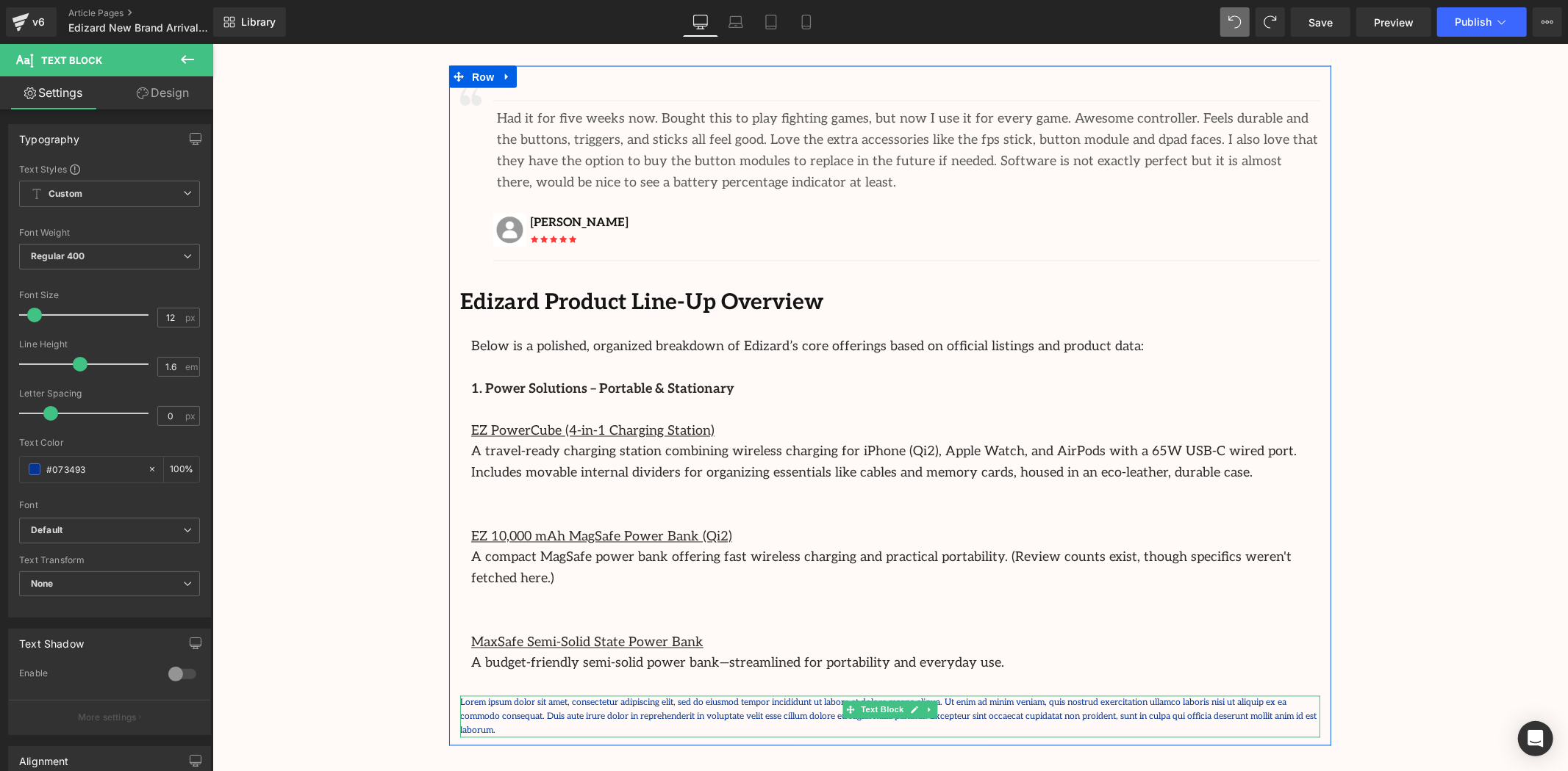
click at [732, 696] on p "Lorem ipsum dolor sit amet, consectetur adipiscing elit, sed do eiusmod tempor …" at bounding box center [889, 717] width 860 height 43
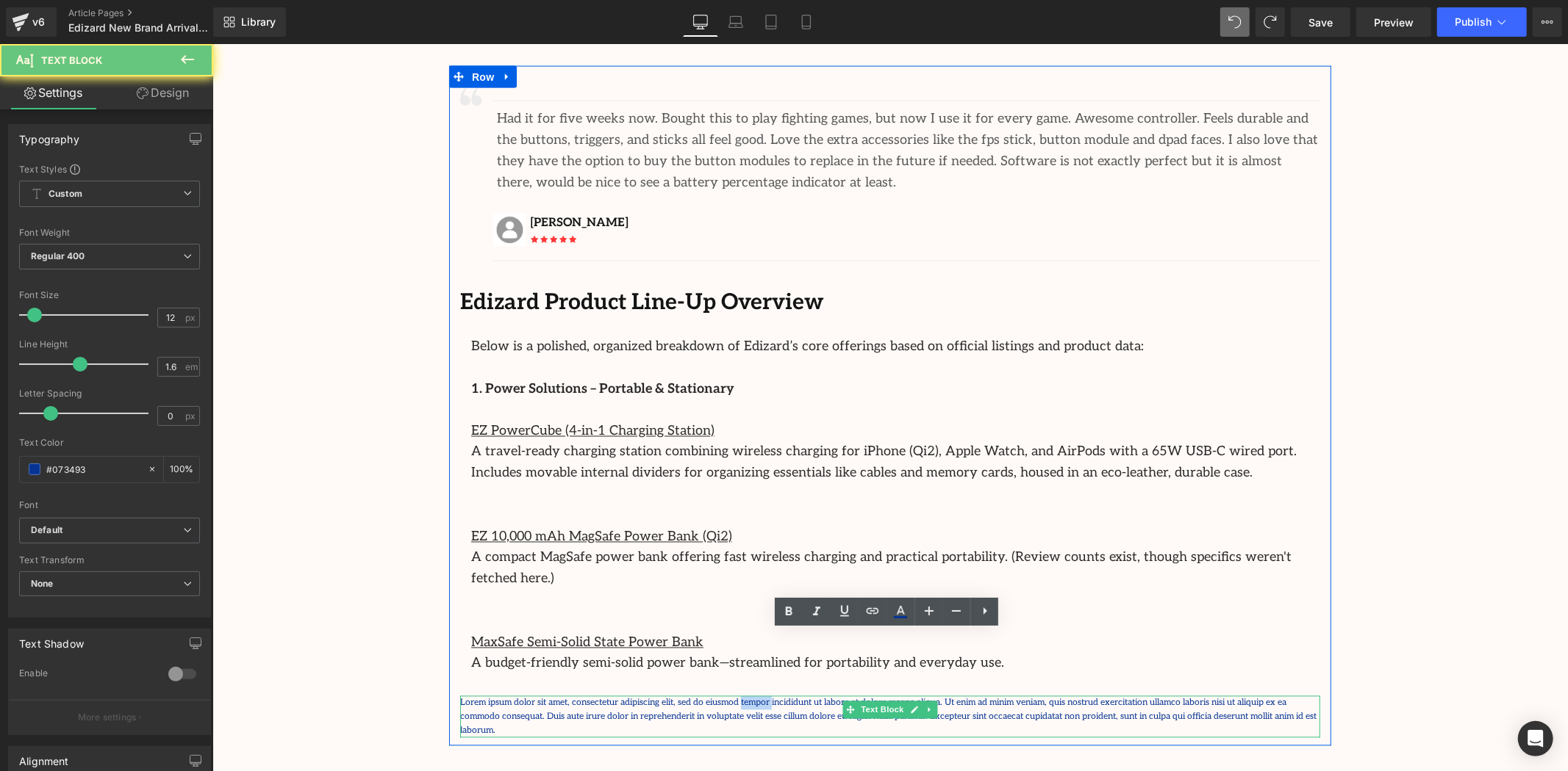
click at [732, 696] on p "Lorem ipsum dolor sit amet, consectetur adipiscing elit, sed do eiusmod tempor …" at bounding box center [889, 717] width 860 height 43
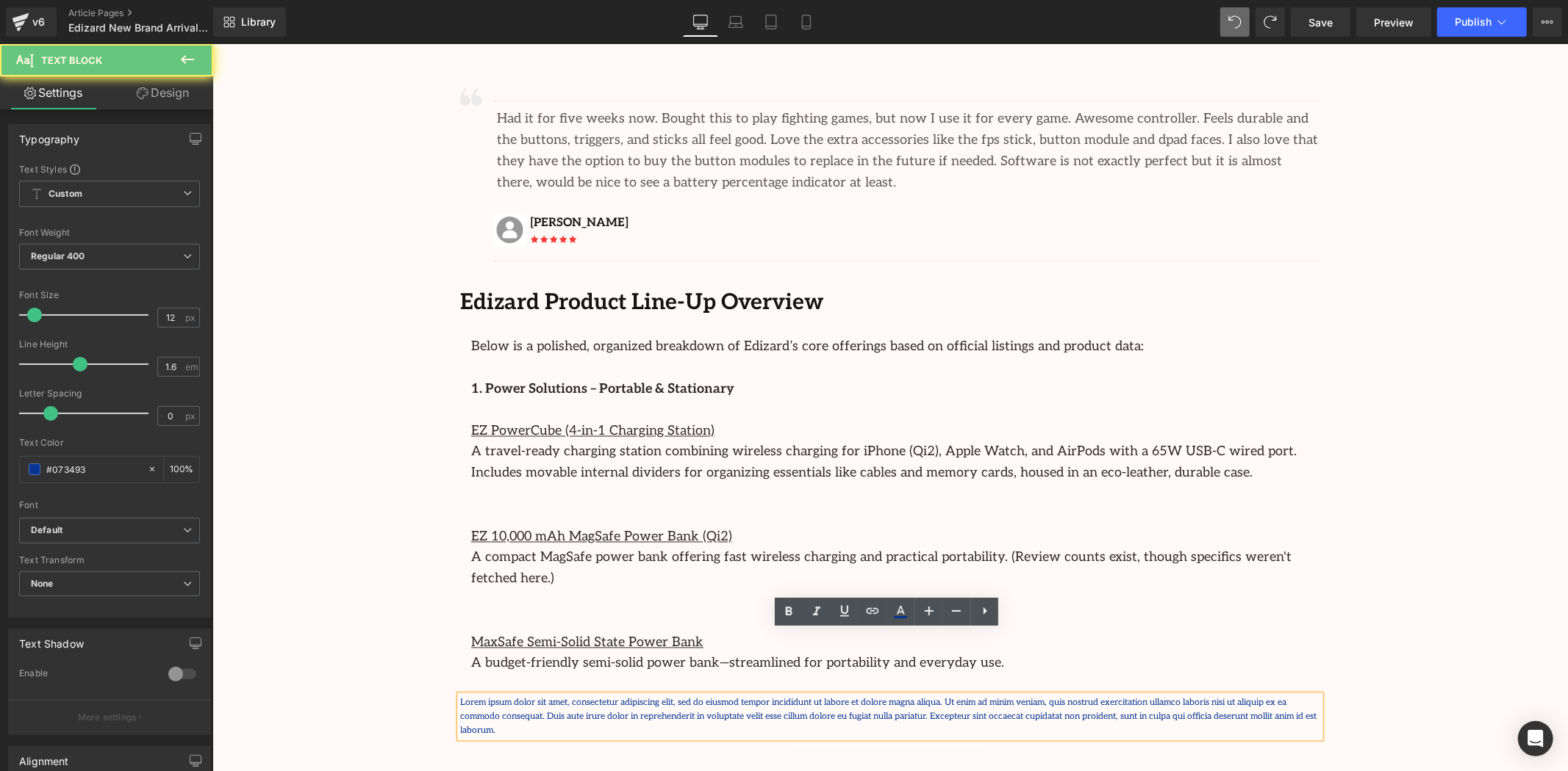
click at [732, 696] on p "Lorem ipsum dolor sit amet, consectetur adipiscing elit, sed do eiusmod tempor …" at bounding box center [889, 717] width 860 height 43
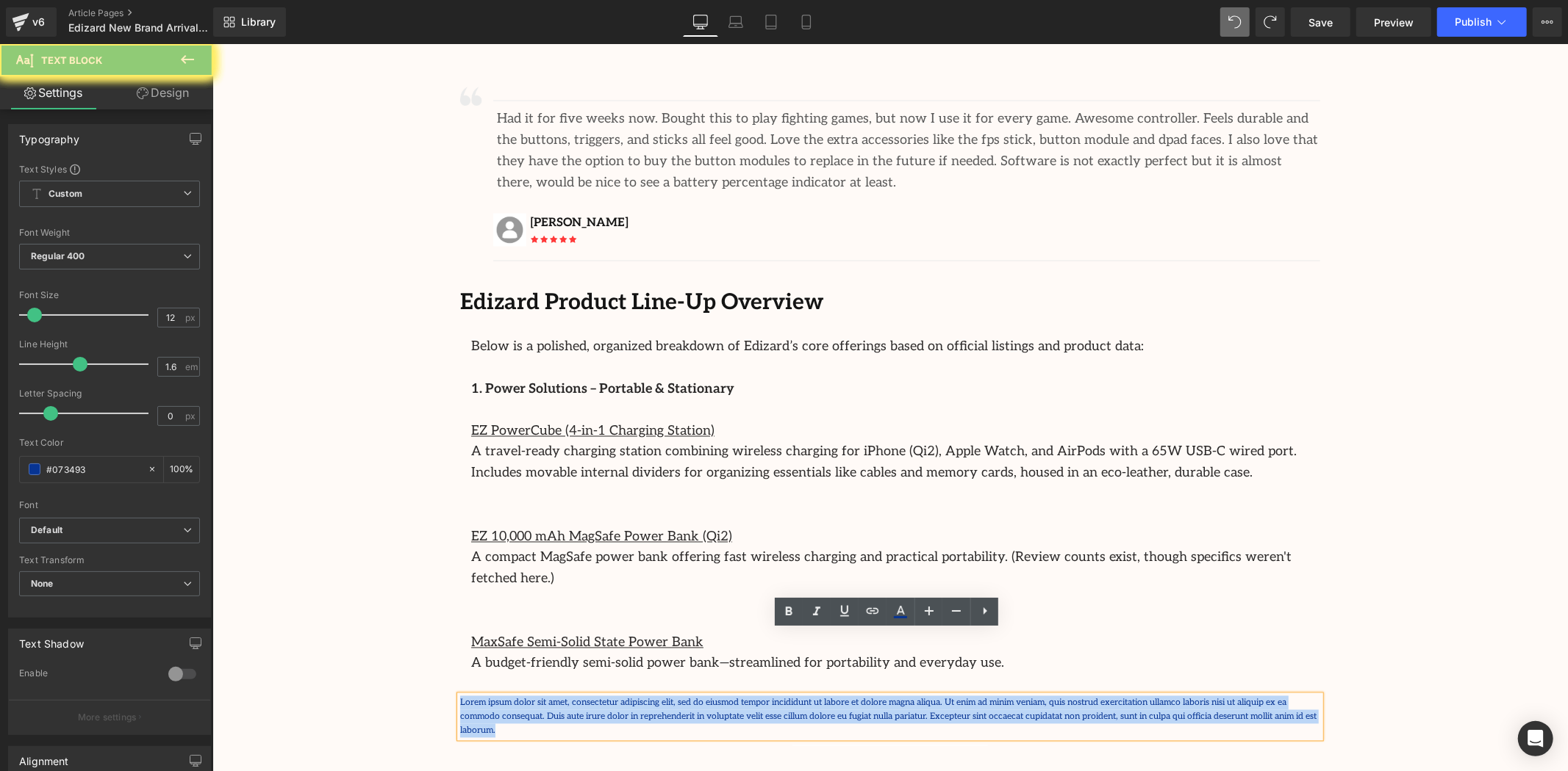
click at [732, 696] on p "Lorem ipsum dolor sit amet, consectetur adipiscing elit, sed do eiusmod tempor …" at bounding box center [889, 717] width 860 height 43
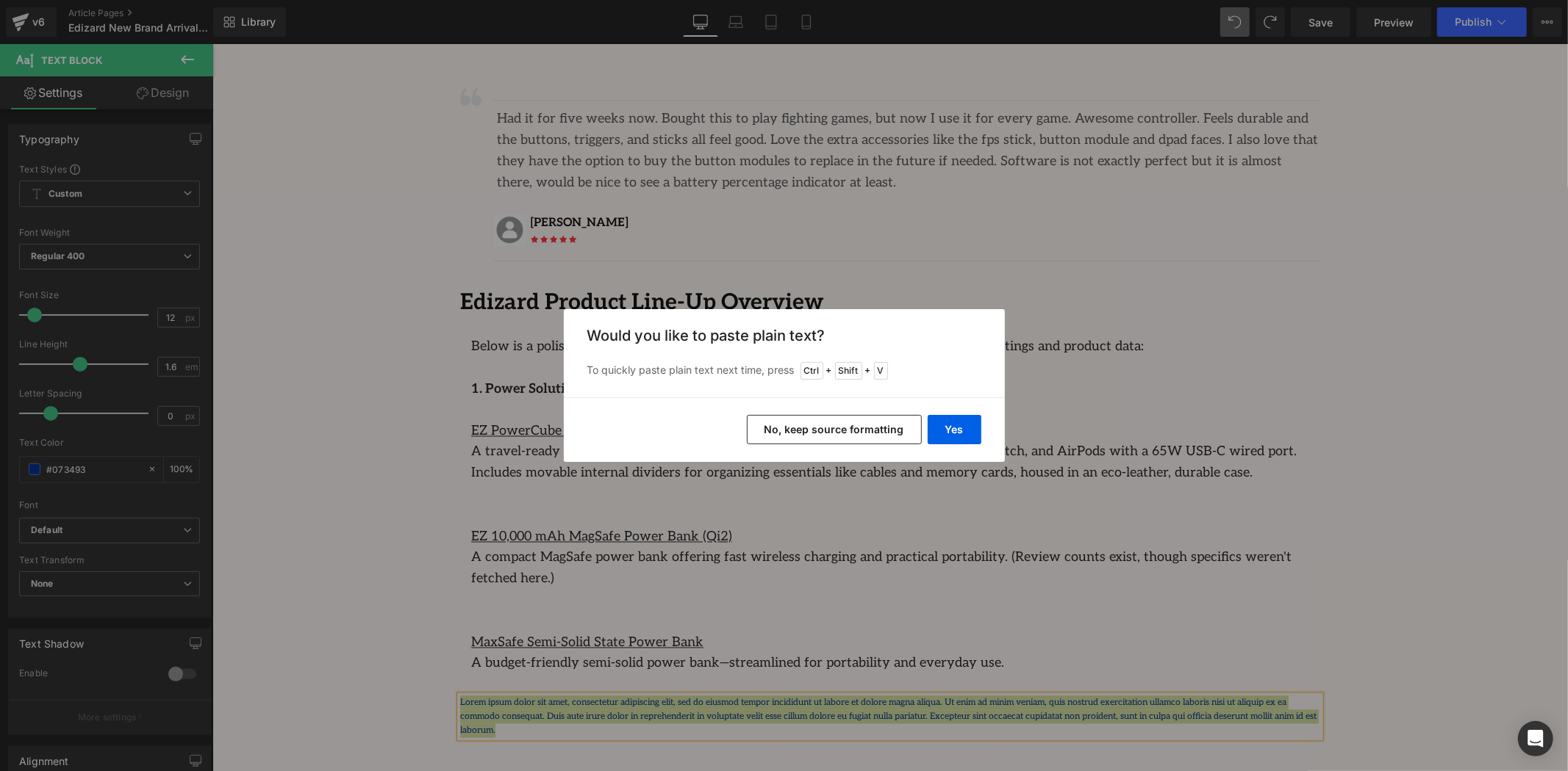
click at [864, 418] on button "No, keep source formatting" at bounding box center [834, 430] width 175 height 29
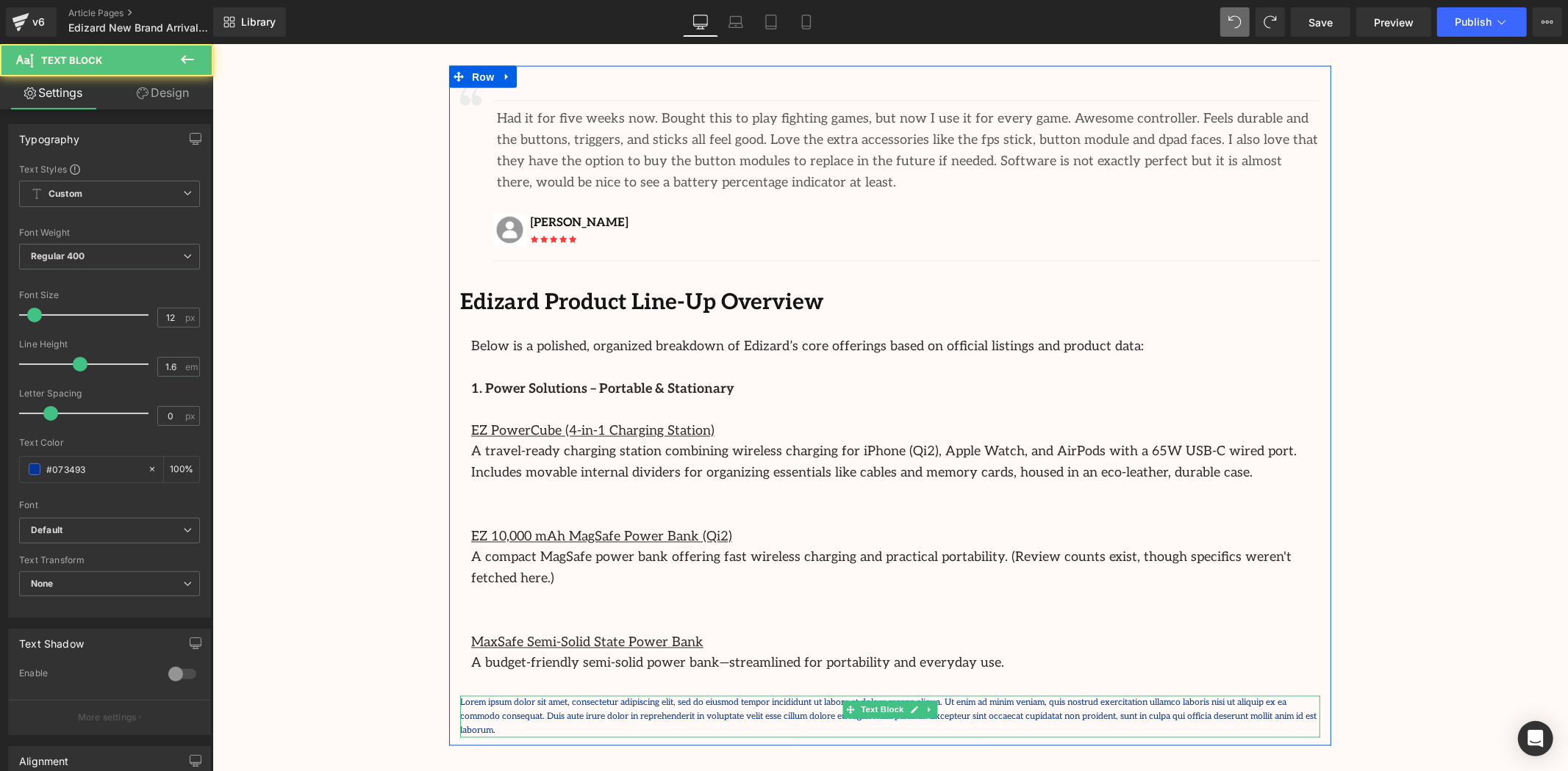
click at [836, 696] on p "Lorem ipsum dolor sit amet, consectetur adipiscing elit, sed do eiusmod tempor …" at bounding box center [889, 717] width 860 height 43
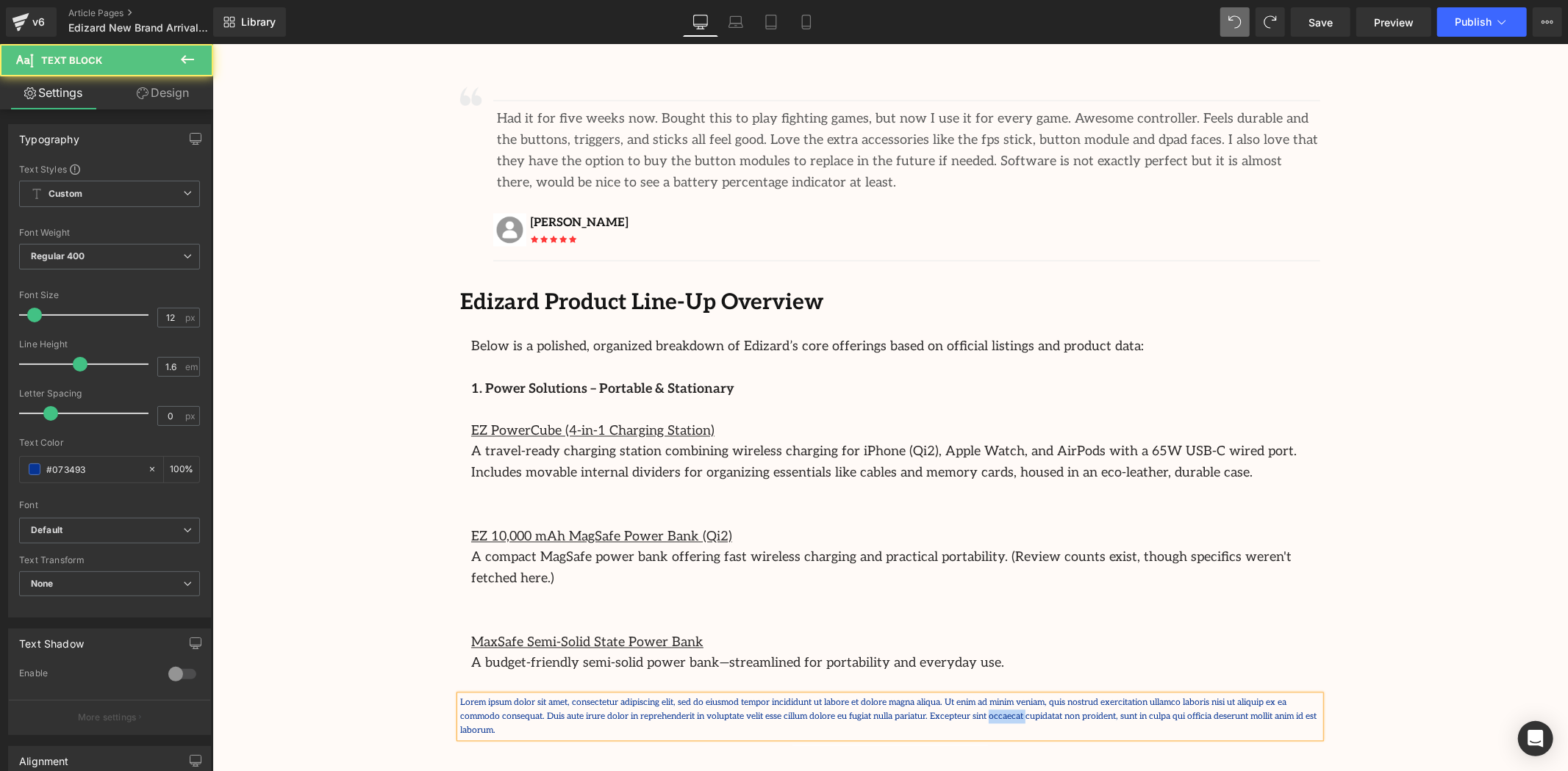
click at [836, 696] on p "Lorem ipsum dolor sit amet, consectetur adipiscing elit, sed do eiusmod tempor …" at bounding box center [889, 717] width 860 height 43
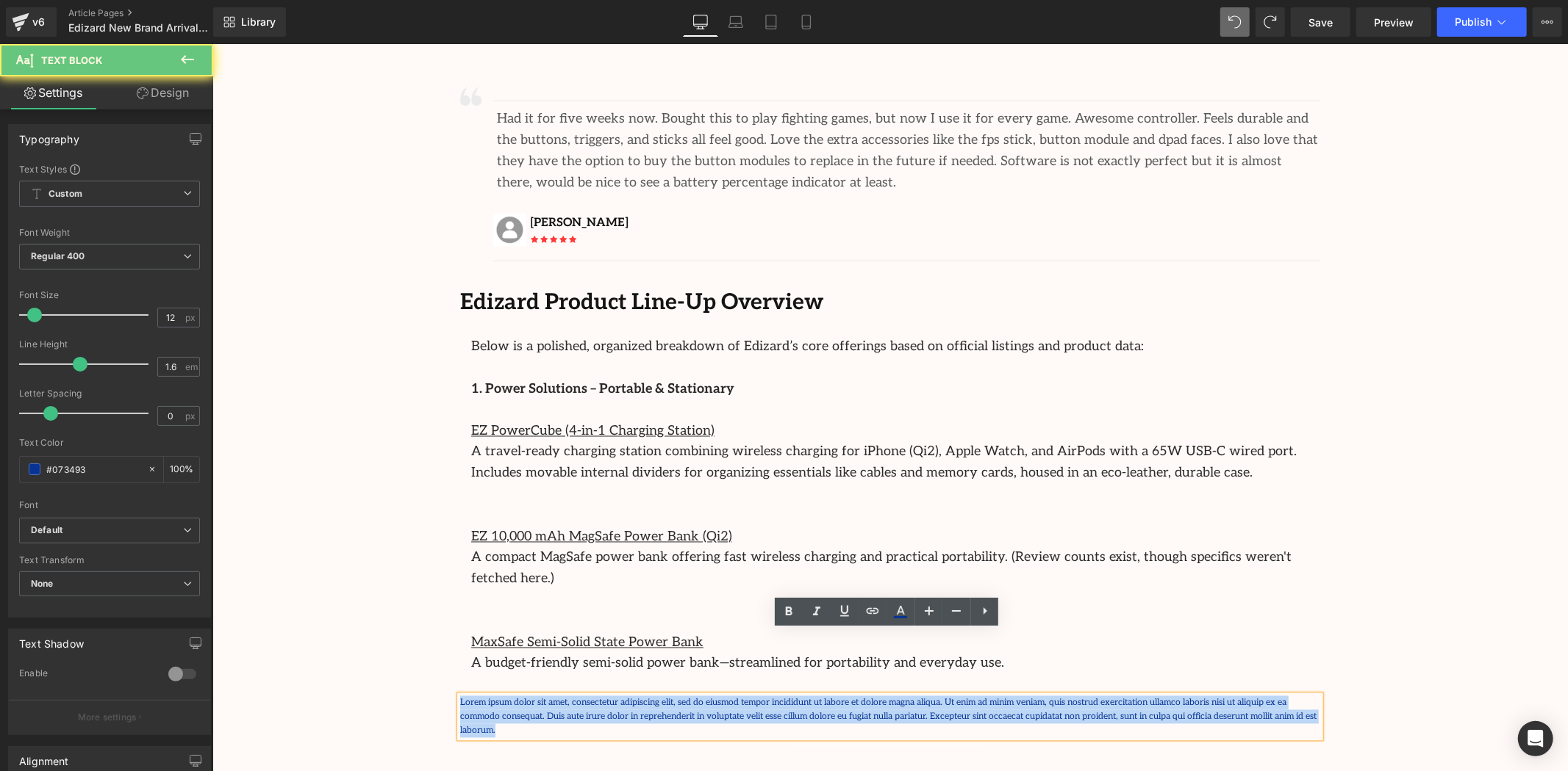
click at [836, 696] on p "Lorem ipsum dolor sit amet, consectetur adipiscing elit, sed do eiusmod tempor …" at bounding box center [889, 717] width 860 height 43
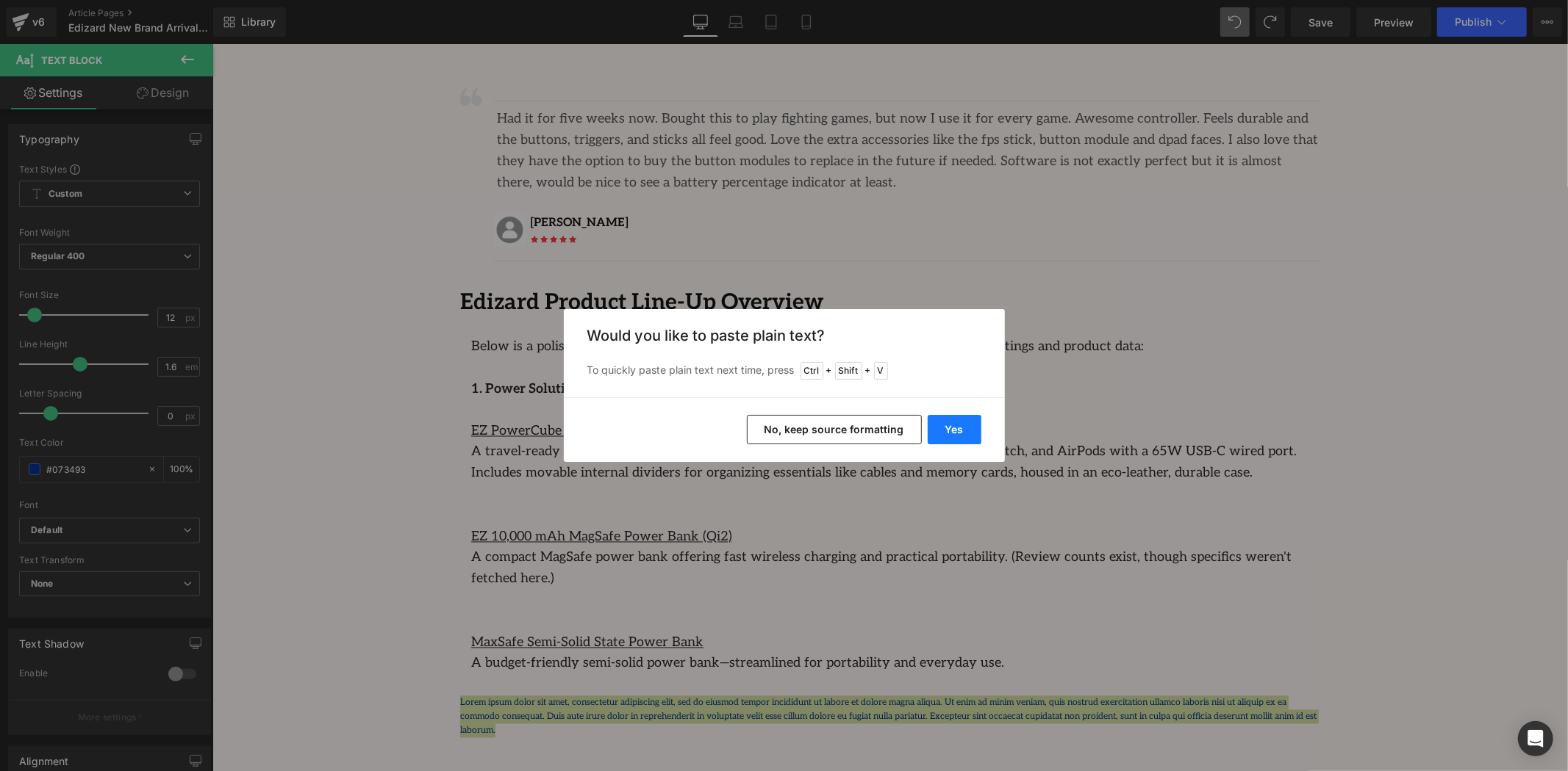
click at [956, 428] on button "Yes" at bounding box center [954, 430] width 54 height 29
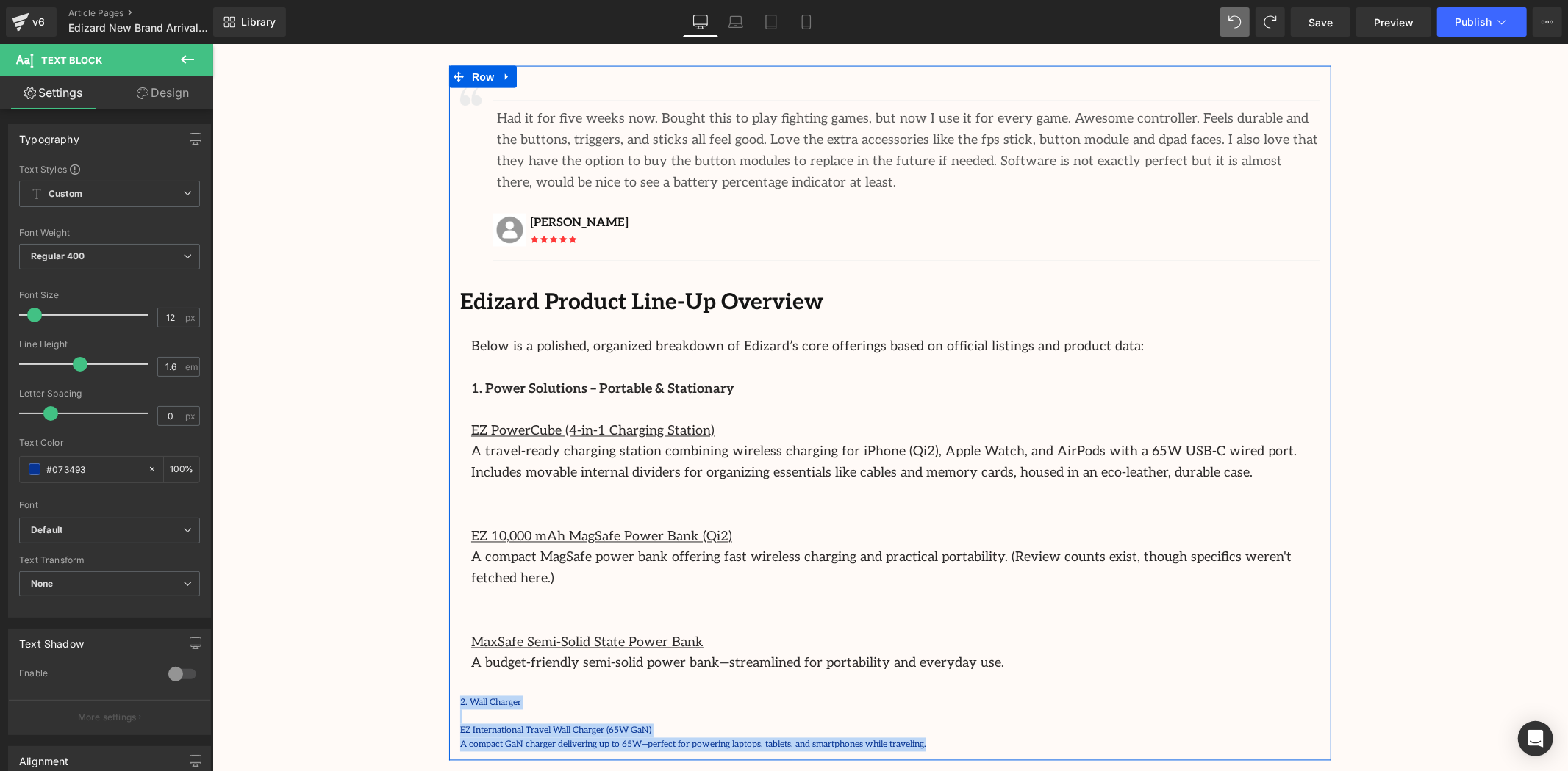
drag, startPoint x: 880, startPoint y: 679, endPoint x: 452, endPoint y: 633, distance: 430.5
click at [452, 633] on div "Image Separator Had it for five weeks now. Bought this to play fighting games, …" at bounding box center [889, 417] width 882 height 686
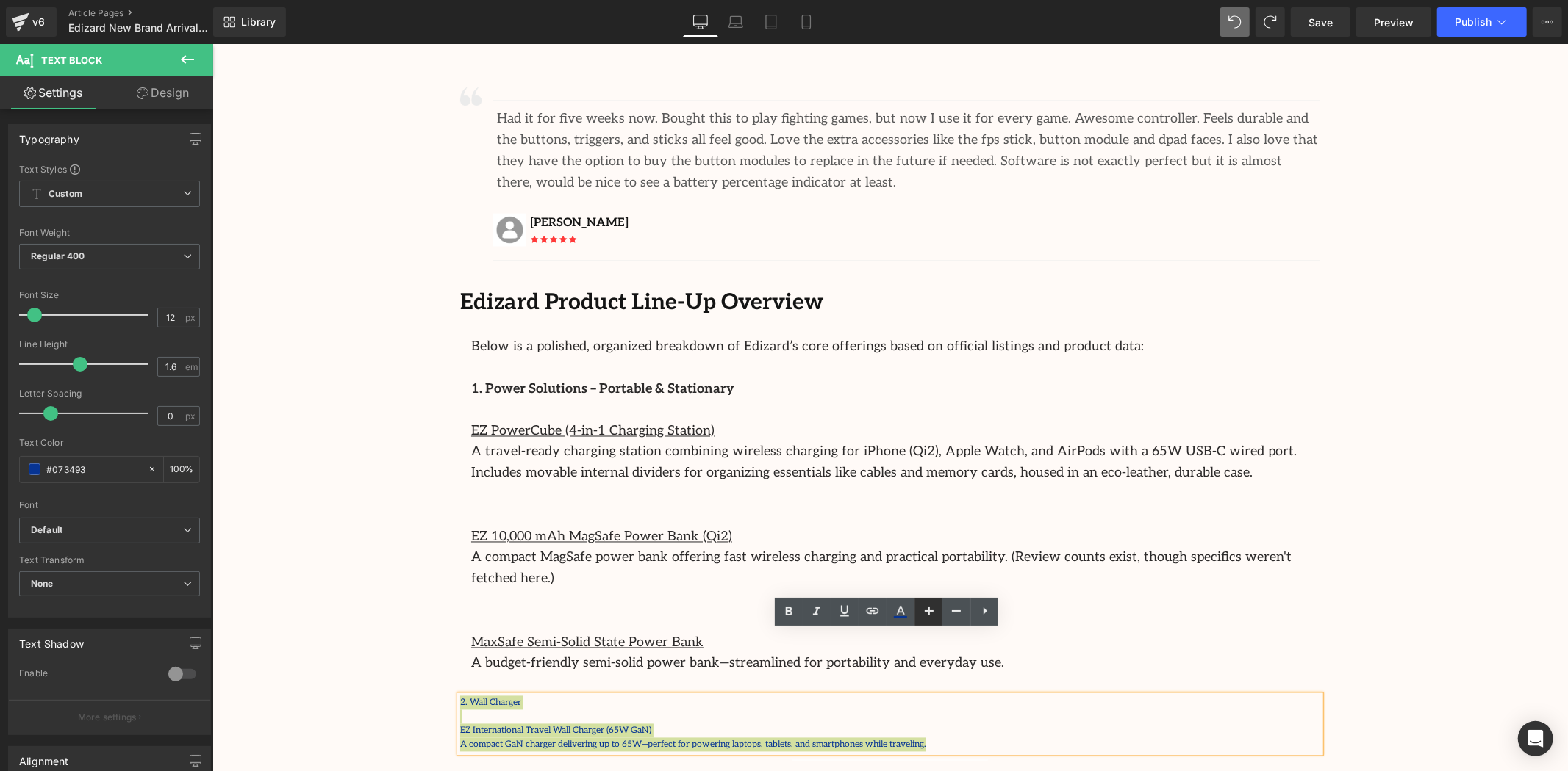
click at [926, 610] on icon at bounding box center [929, 611] width 18 height 18
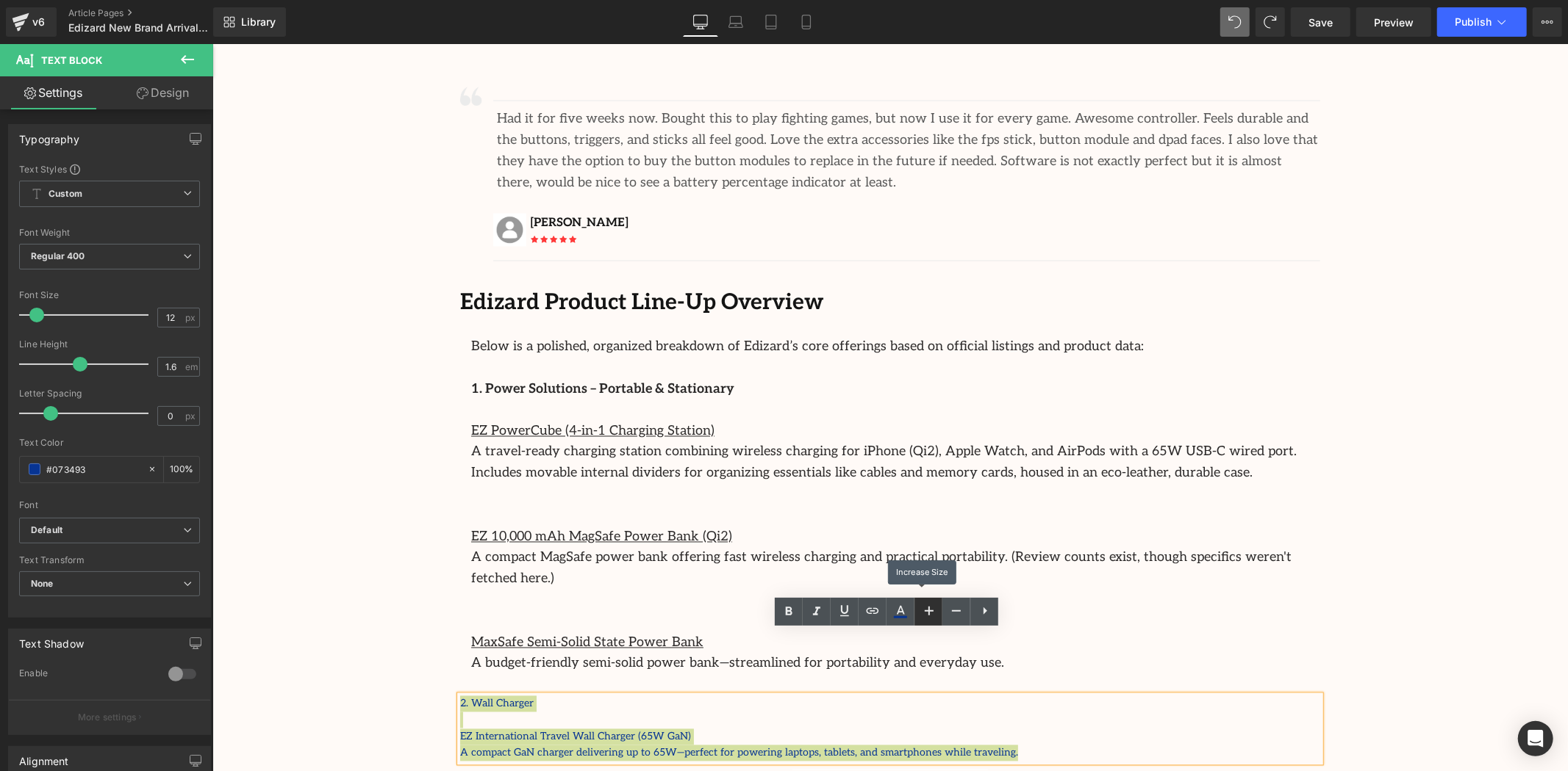
click at [926, 610] on icon at bounding box center [929, 611] width 18 height 18
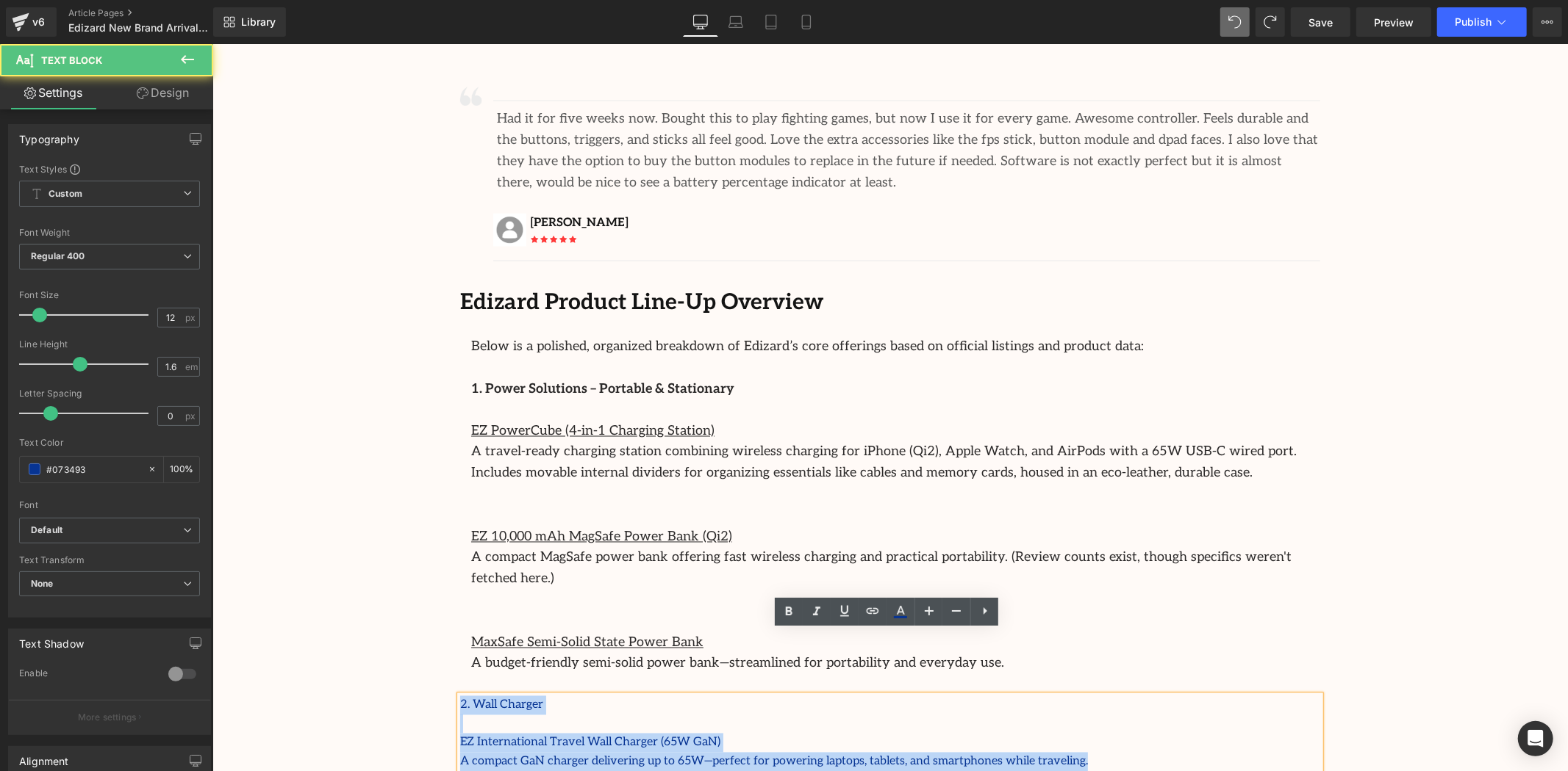
click at [1150, 753] on p "A compact GaN charger delivering up to 65W—perfect for powering laptops, tablet…" at bounding box center [889, 762] width 860 height 19
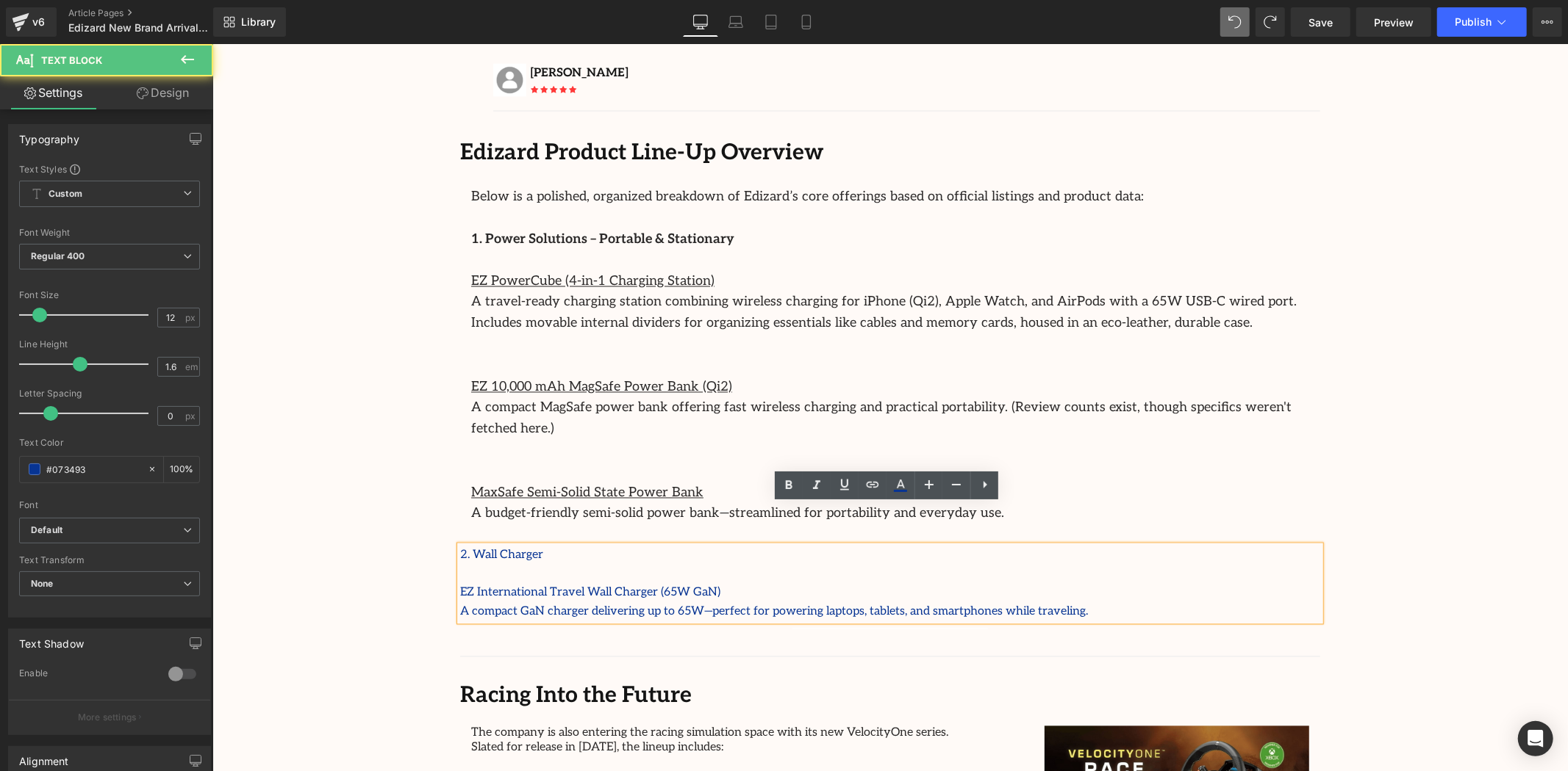
scroll to position [2164, 0]
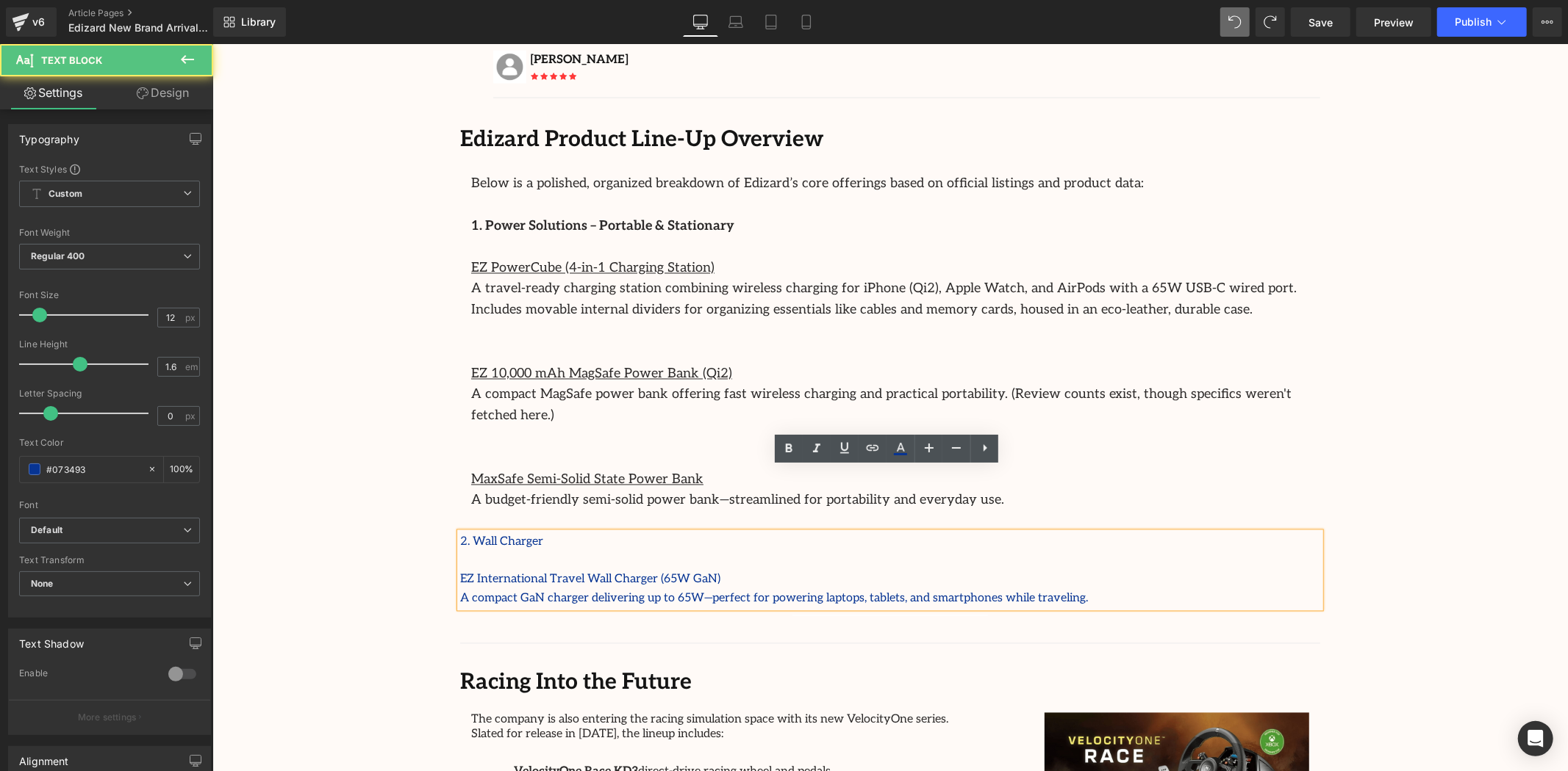
click at [565, 532] on p "2. Wall Charger" at bounding box center [889, 542] width 860 height 19
drag, startPoint x: 558, startPoint y: 471, endPoint x: 421, endPoint y: 469, distance: 137.0
click at [570, 532] on p "2. Wall Charger" at bounding box center [889, 542] width 860 height 19
drag, startPoint x: 524, startPoint y: 475, endPoint x: 220, endPoint y: 437, distance: 306.4
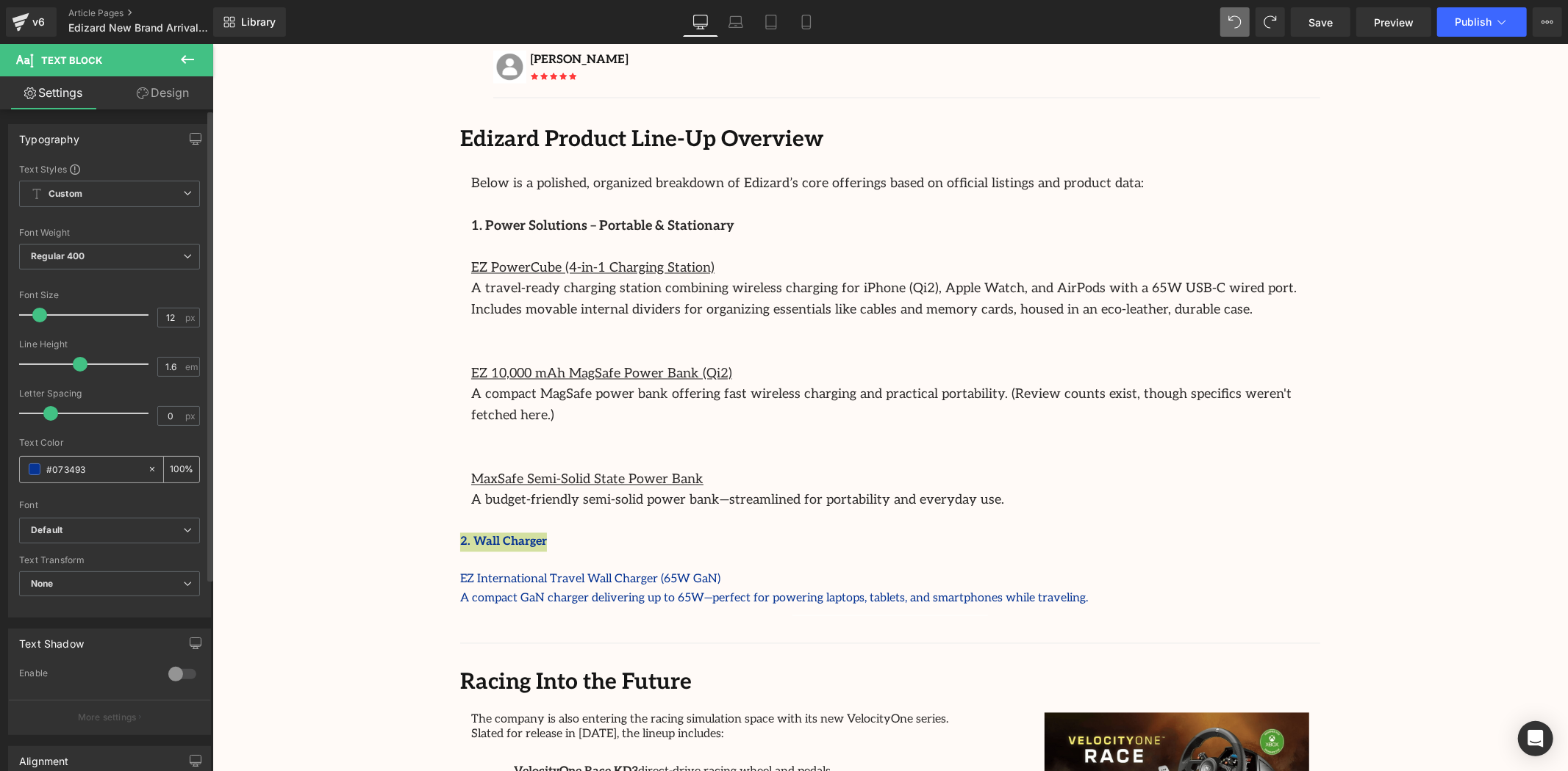
click at [135, 470] on div "#073493" at bounding box center [83, 470] width 127 height 26
click at [76, 463] on input "#073493" at bounding box center [94, 469] width 94 height 16
click at [45, 468] on div "#073493" at bounding box center [83, 470] width 127 height 26
click at [38, 468] on span at bounding box center [35, 469] width 12 height 12
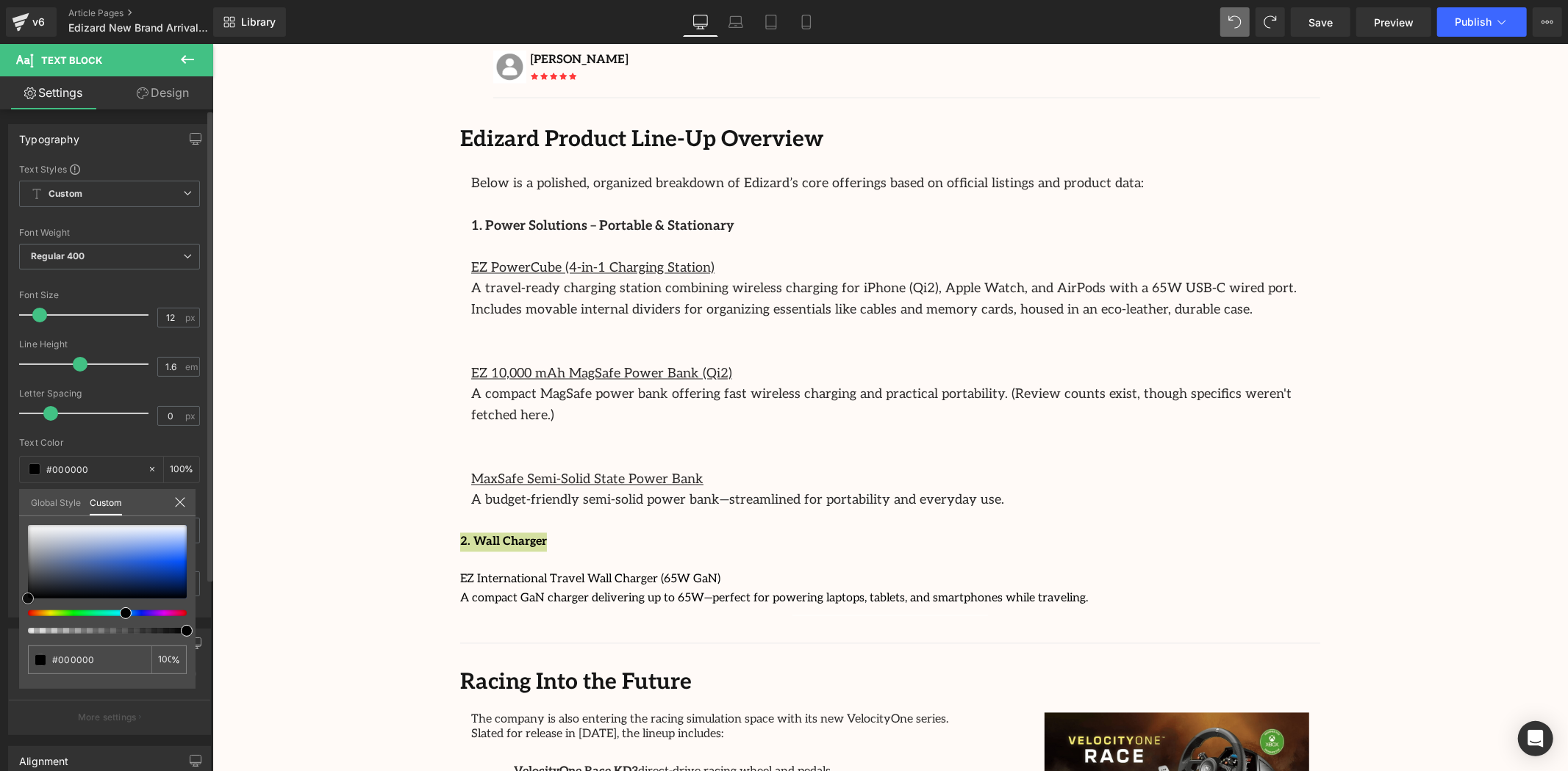
drag, startPoint x: 30, startPoint y: 568, endPoint x: 19, endPoint y: 616, distance: 49.2
click at [17, 616] on div "Typography Text Styles Custom Custom Setup Global Style Custom Setup Global Sty…" at bounding box center [110, 365] width 220 height 504
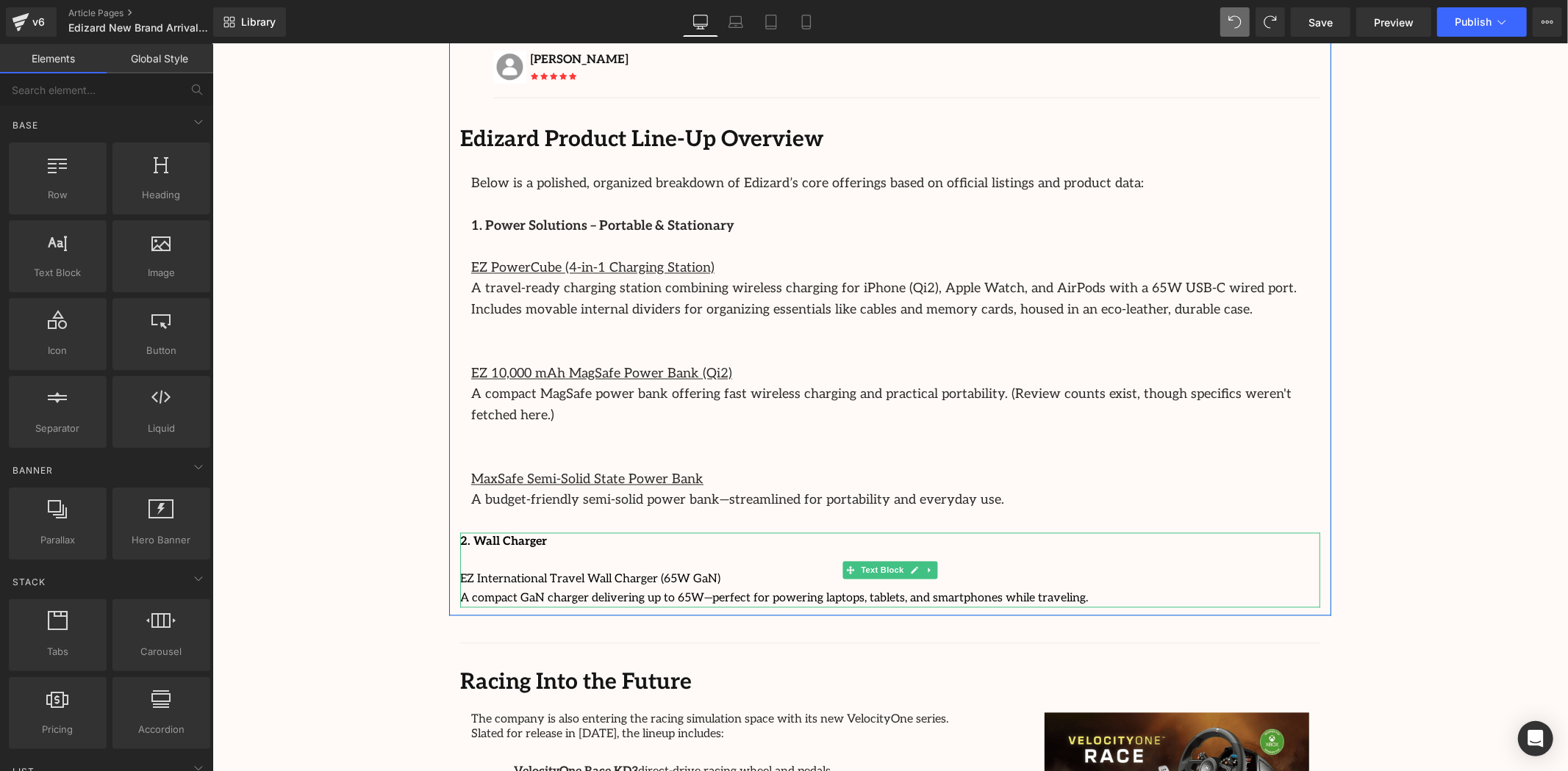
click at [528, 570] on p "EZ International Travel Wall Charger (65W GaN)" at bounding box center [889, 580] width 860 height 19
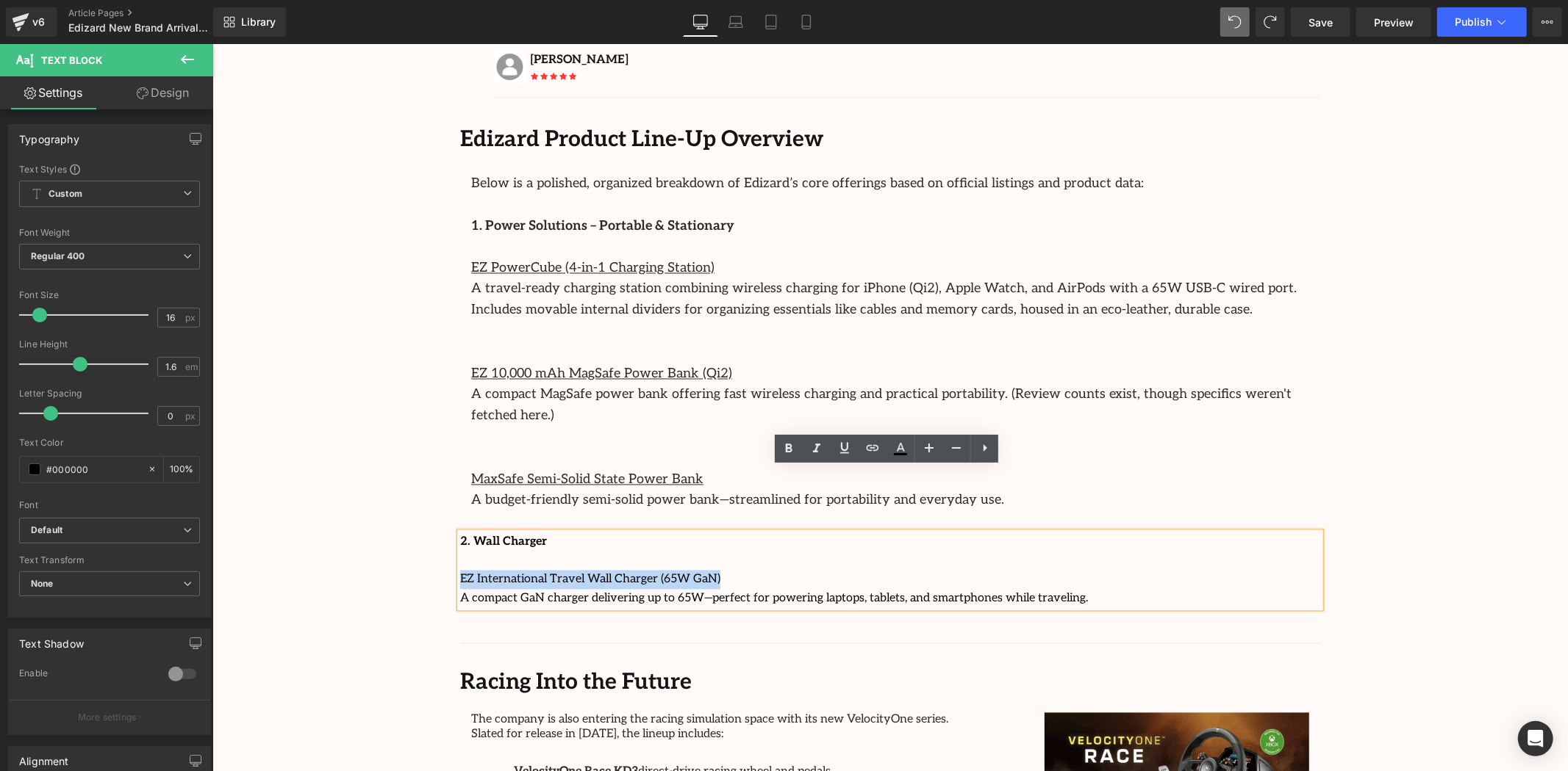
drag, startPoint x: 710, startPoint y: 513, endPoint x: 402, endPoint y: 508, distance: 308.0
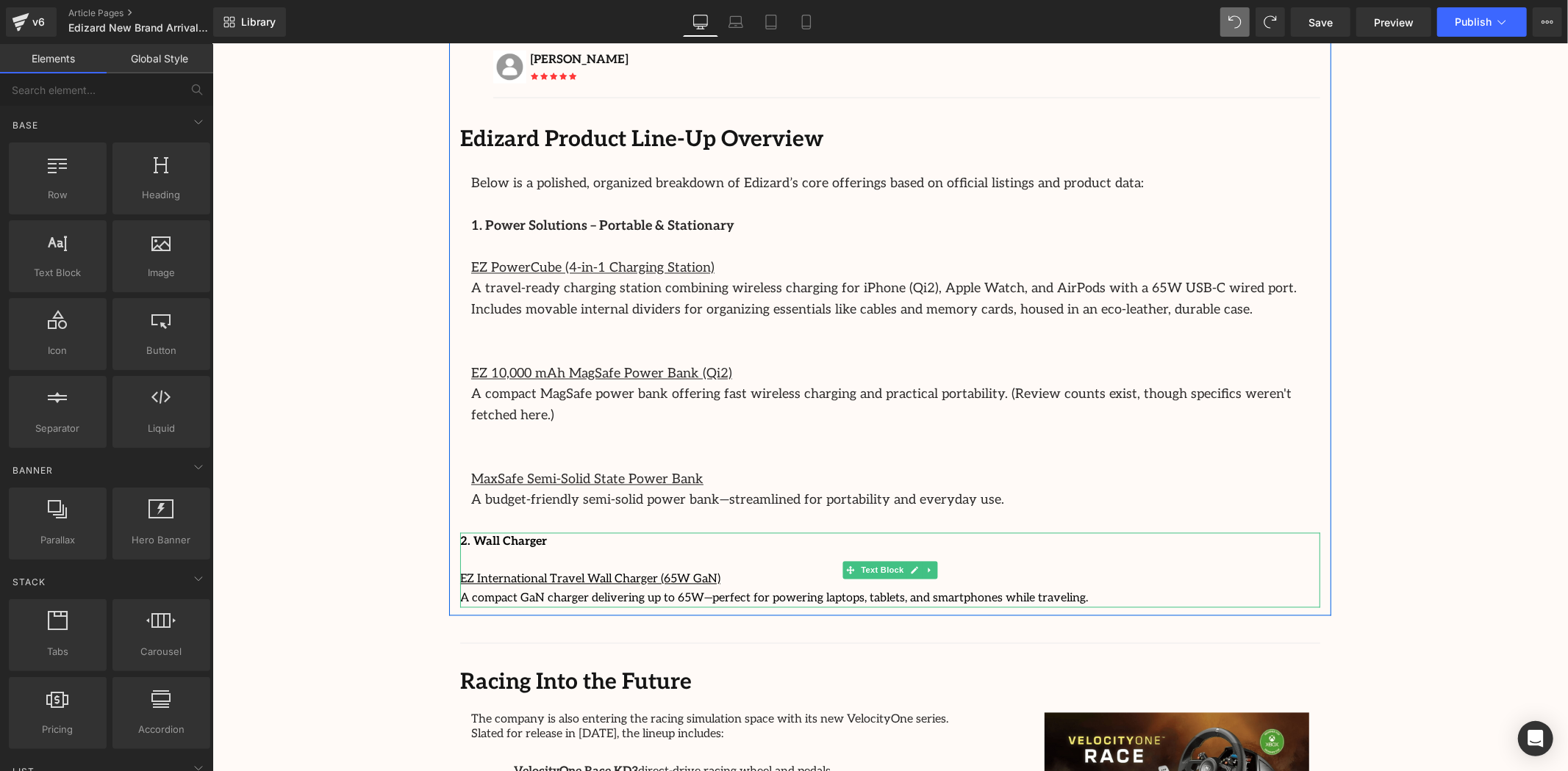
click at [624, 572] on u "EZ International Travel Wall Charger (65W GaN)" at bounding box center [589, 579] width 260 height 14
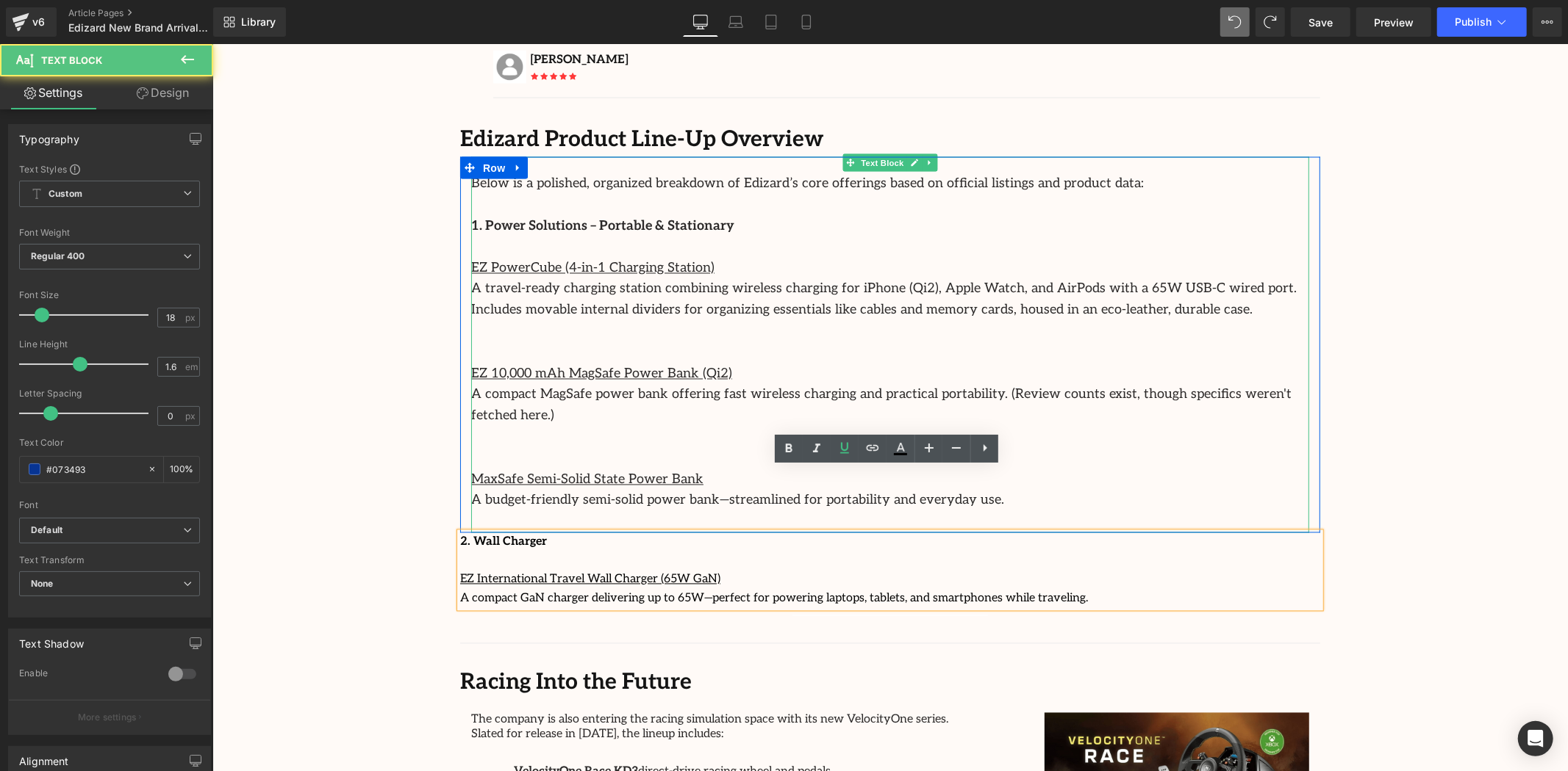
click at [686, 384] on p "A compact MagSafe power bank offering fast wireless charging and practical port…" at bounding box center [889, 406] width 838 height 43
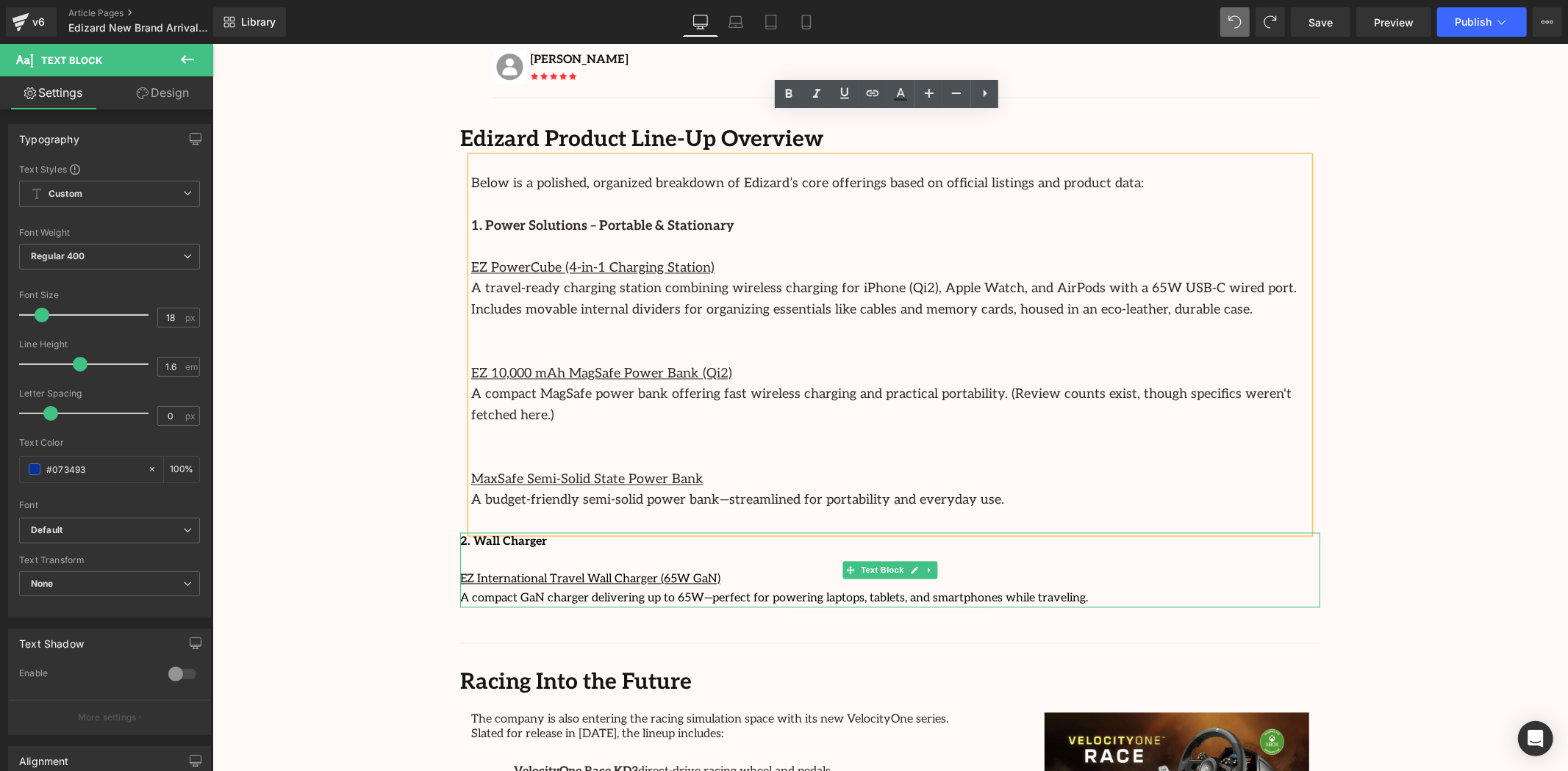
click at [1044, 589] on p "A compact GaN charger delivering up to 65W—perfect for powering laptops, tablet…" at bounding box center [889, 599] width 860 height 19
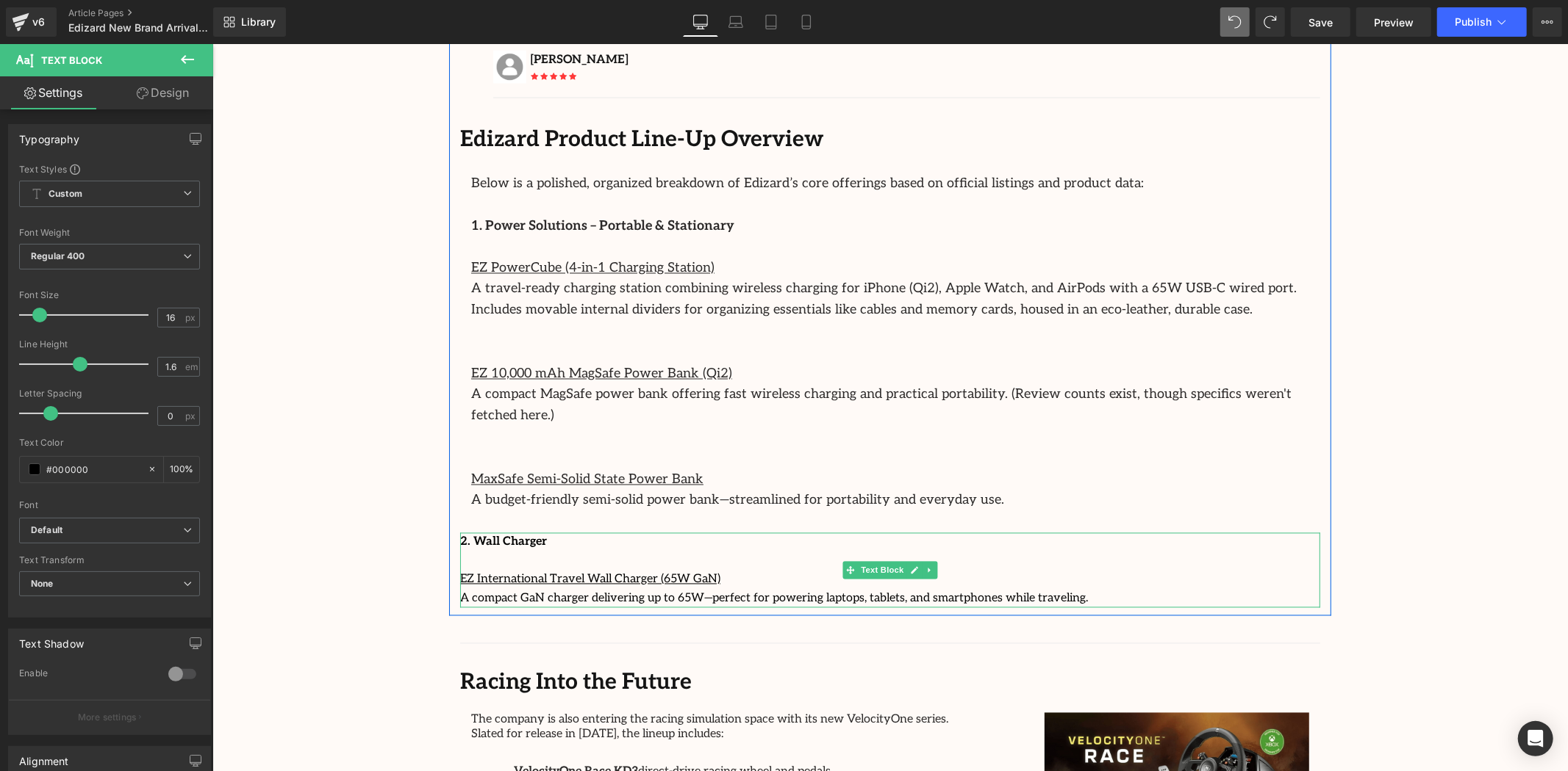
click at [1050, 570] on p "EZ International Travel Wall Charger (65W GaN)" at bounding box center [889, 580] width 860 height 19
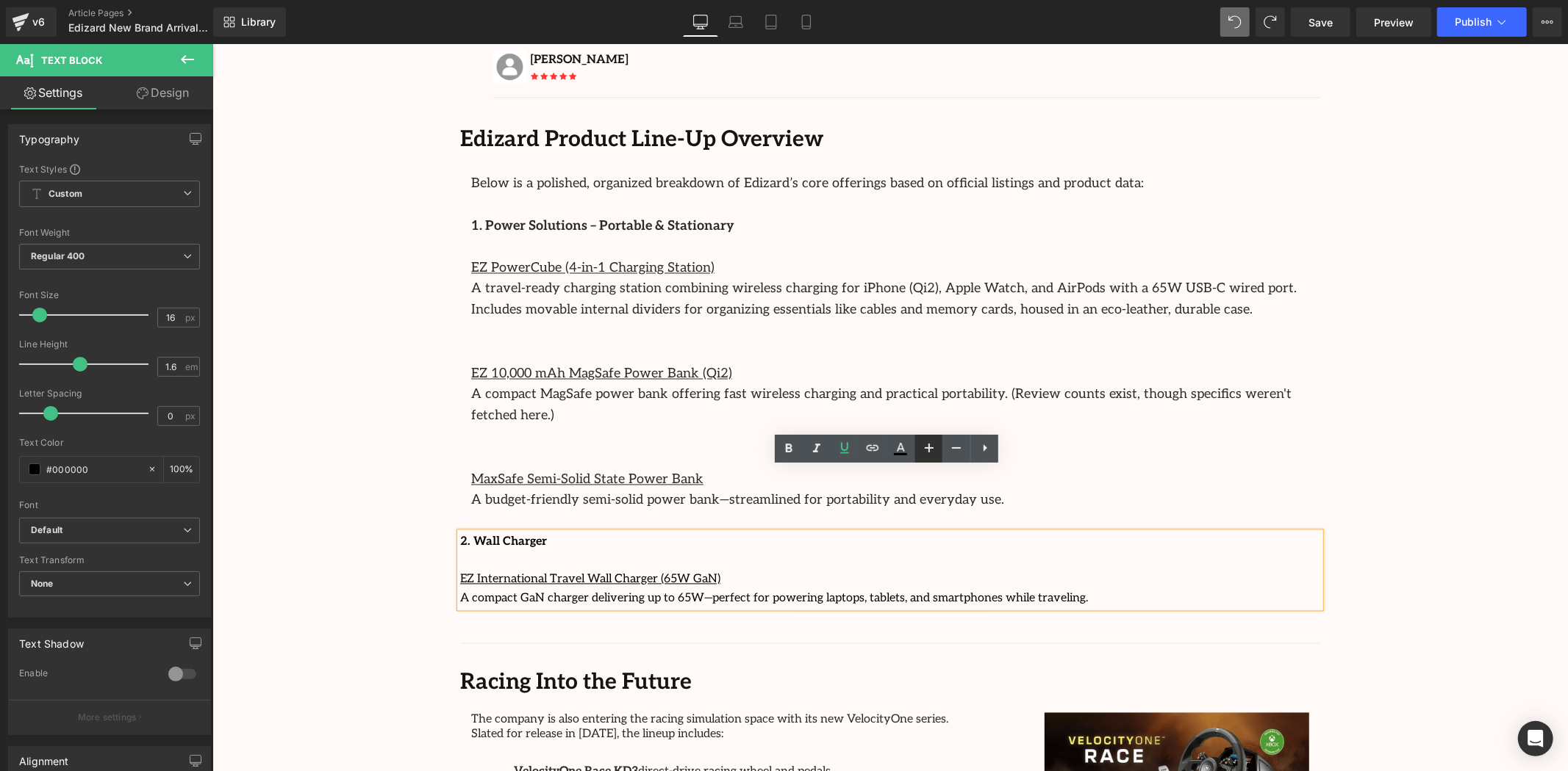
click at [930, 444] on icon at bounding box center [929, 448] width 18 height 18
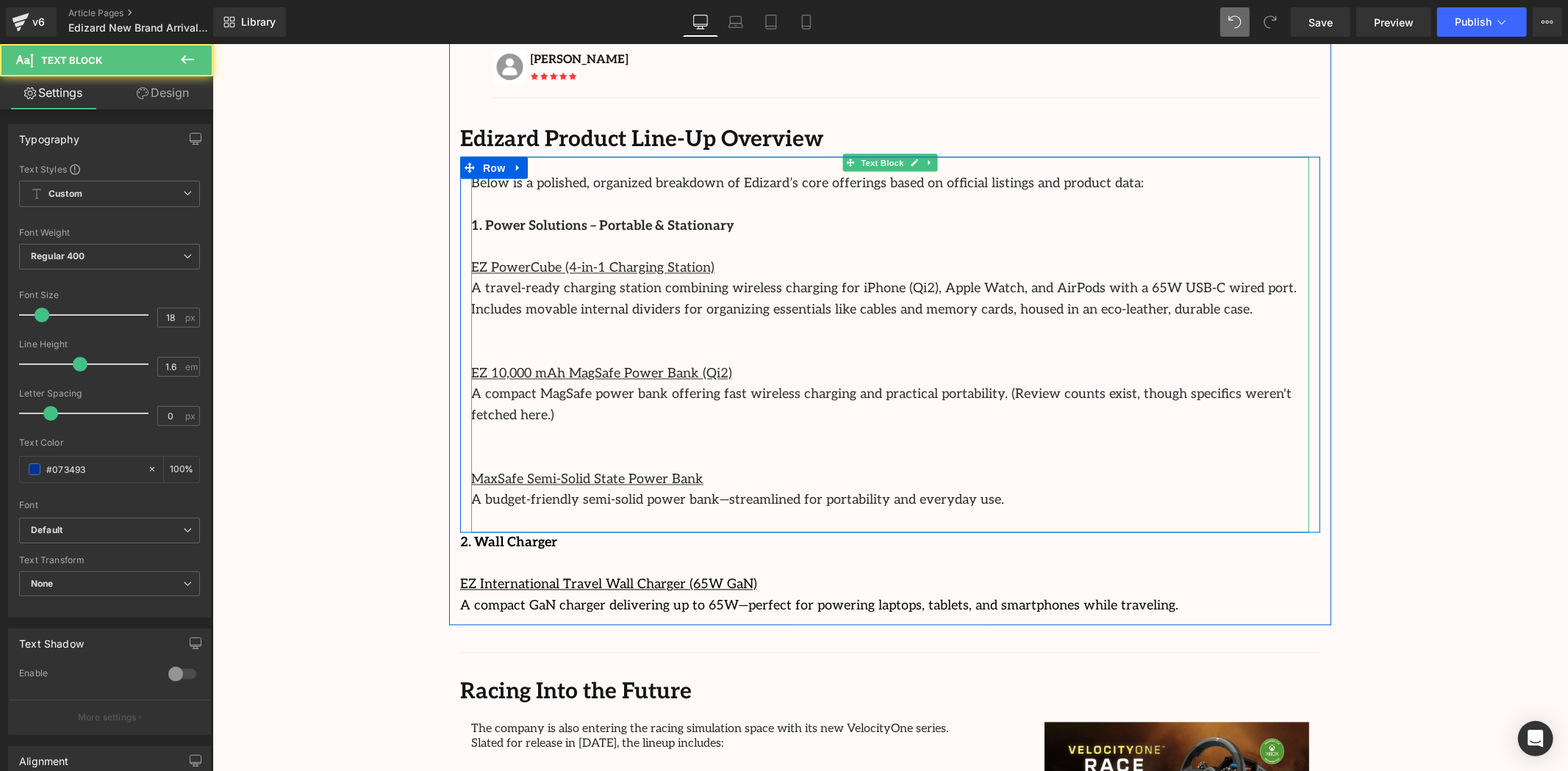
click at [624, 492] on font "A budget-friendly semi-solid power bank—streamlined for portability and everyda…" at bounding box center [736, 499] width 533 height 15
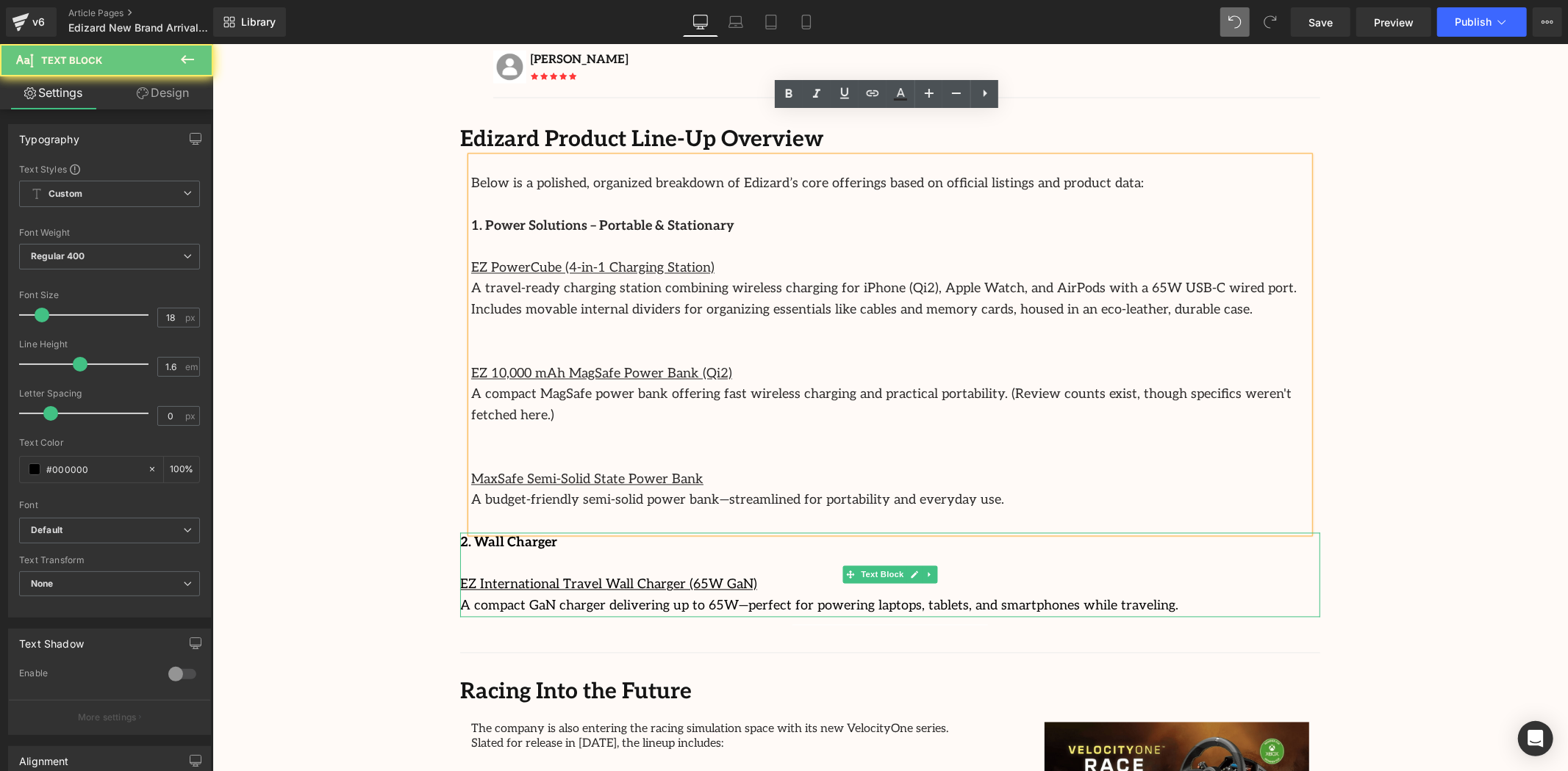
click at [653, 596] on p "A compact GaN charger delivering up to 65W—perfect for powering laptops, tablet…" at bounding box center [889, 606] width 860 height 21
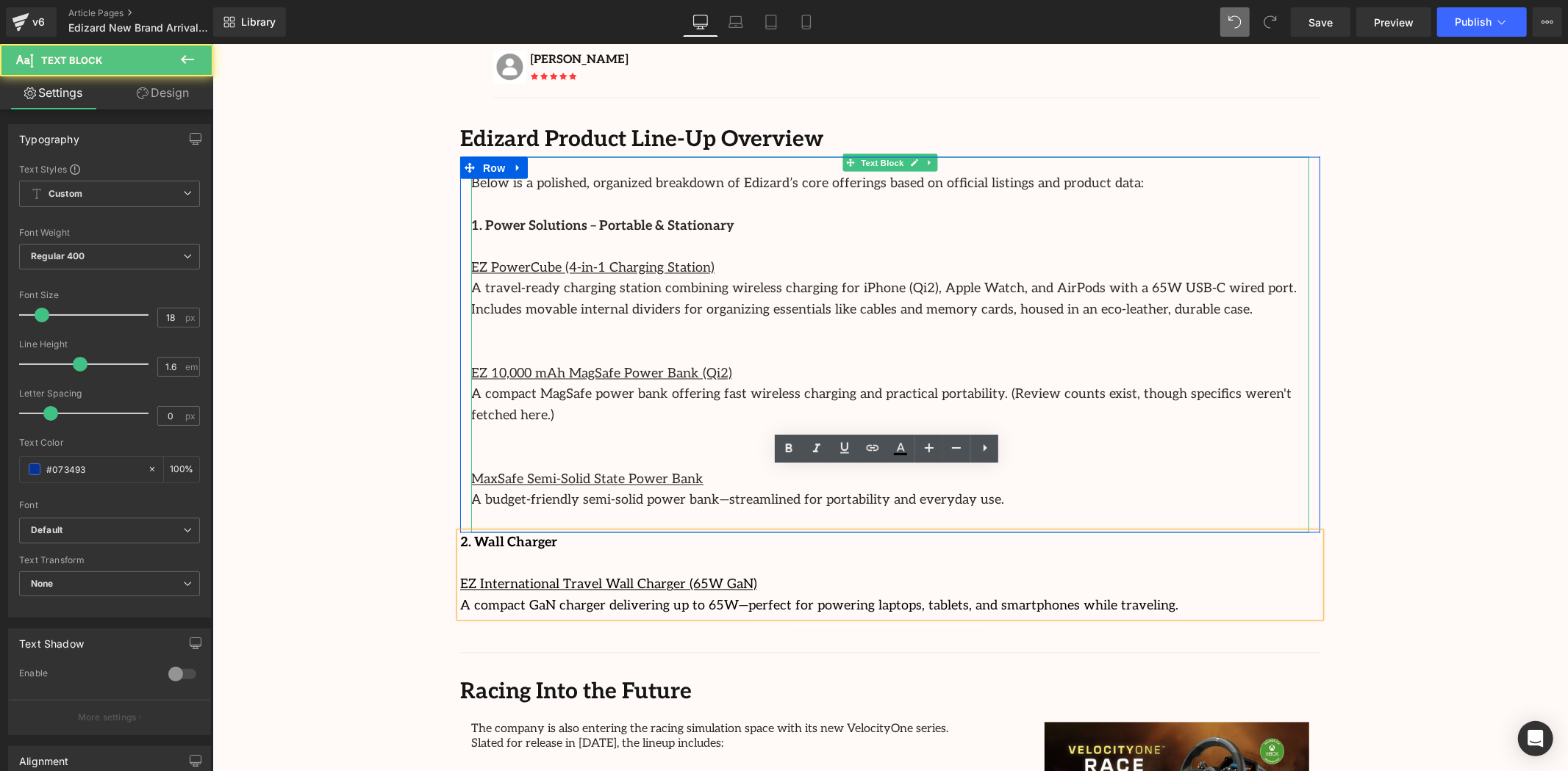
click at [653, 492] on font "A budget-friendly semi-solid power bank—streamlined for portability and everyda…" at bounding box center [736, 499] width 533 height 15
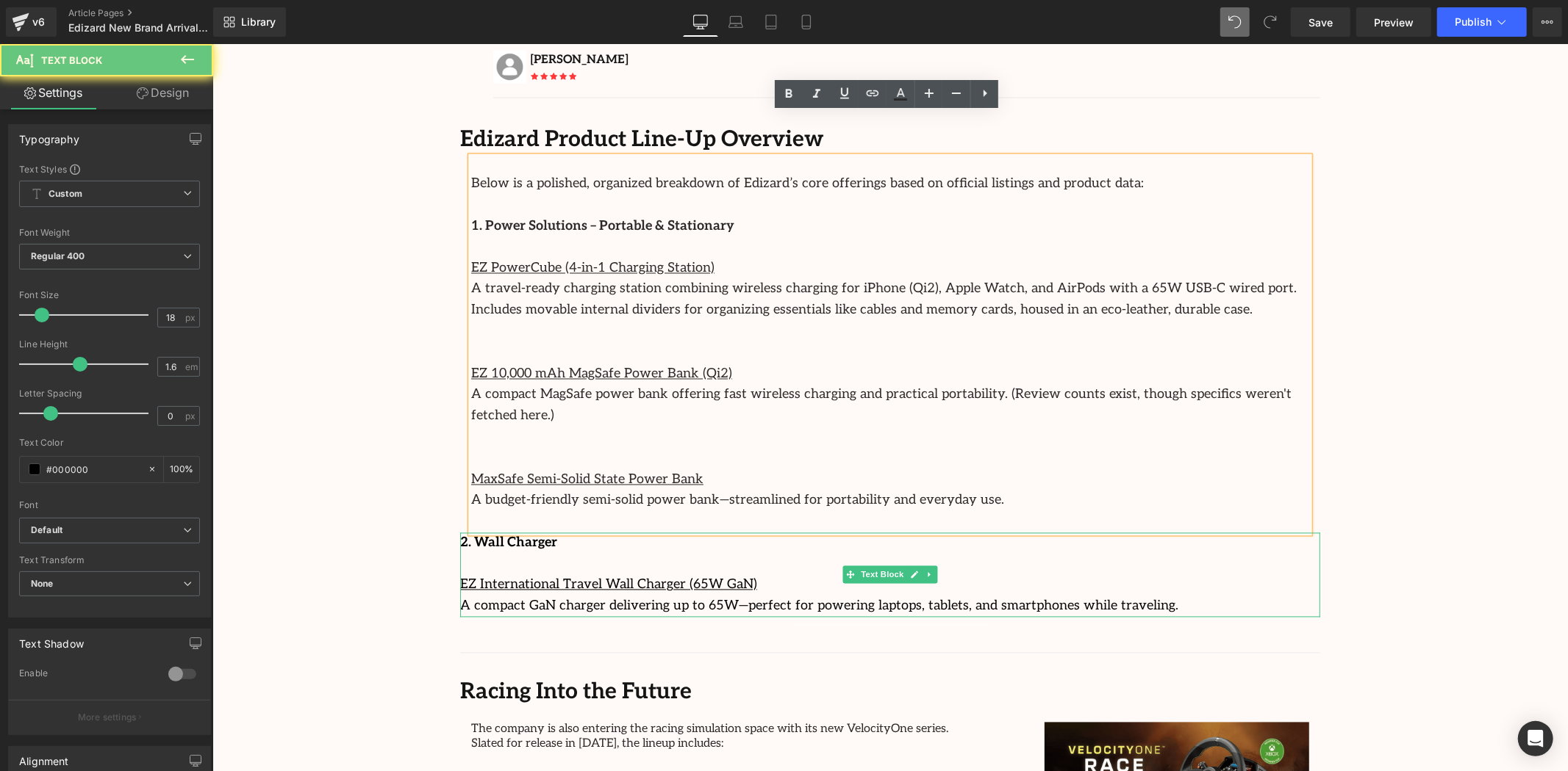
click at [644, 577] on u "EZ International Travel Wall Charger (65W GaN)" at bounding box center [608, 584] width 297 height 15
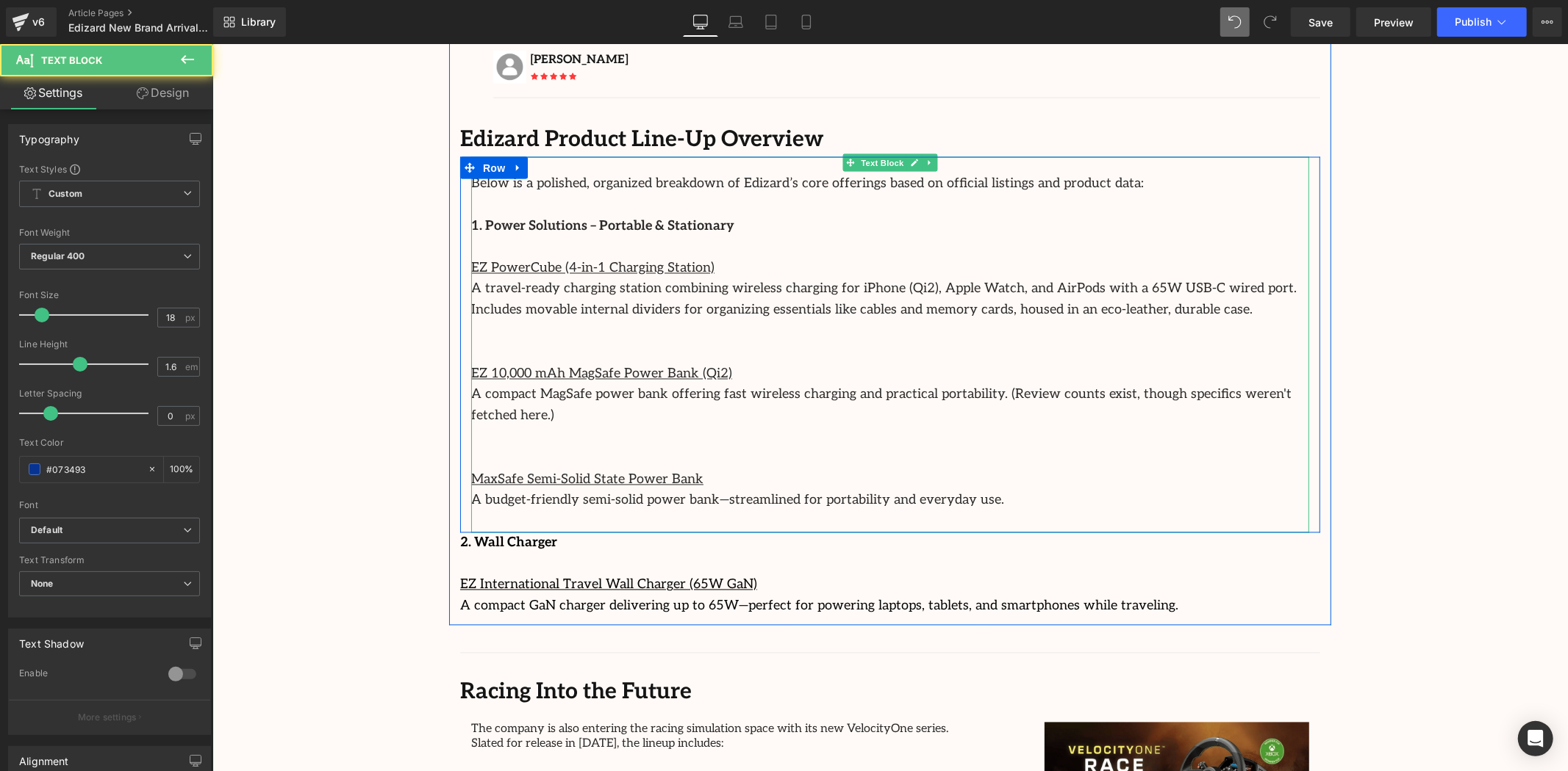
click at [592, 471] on u "MaxSafe Semi-Solid State Power Bank" at bounding box center [586, 479] width 232 height 15
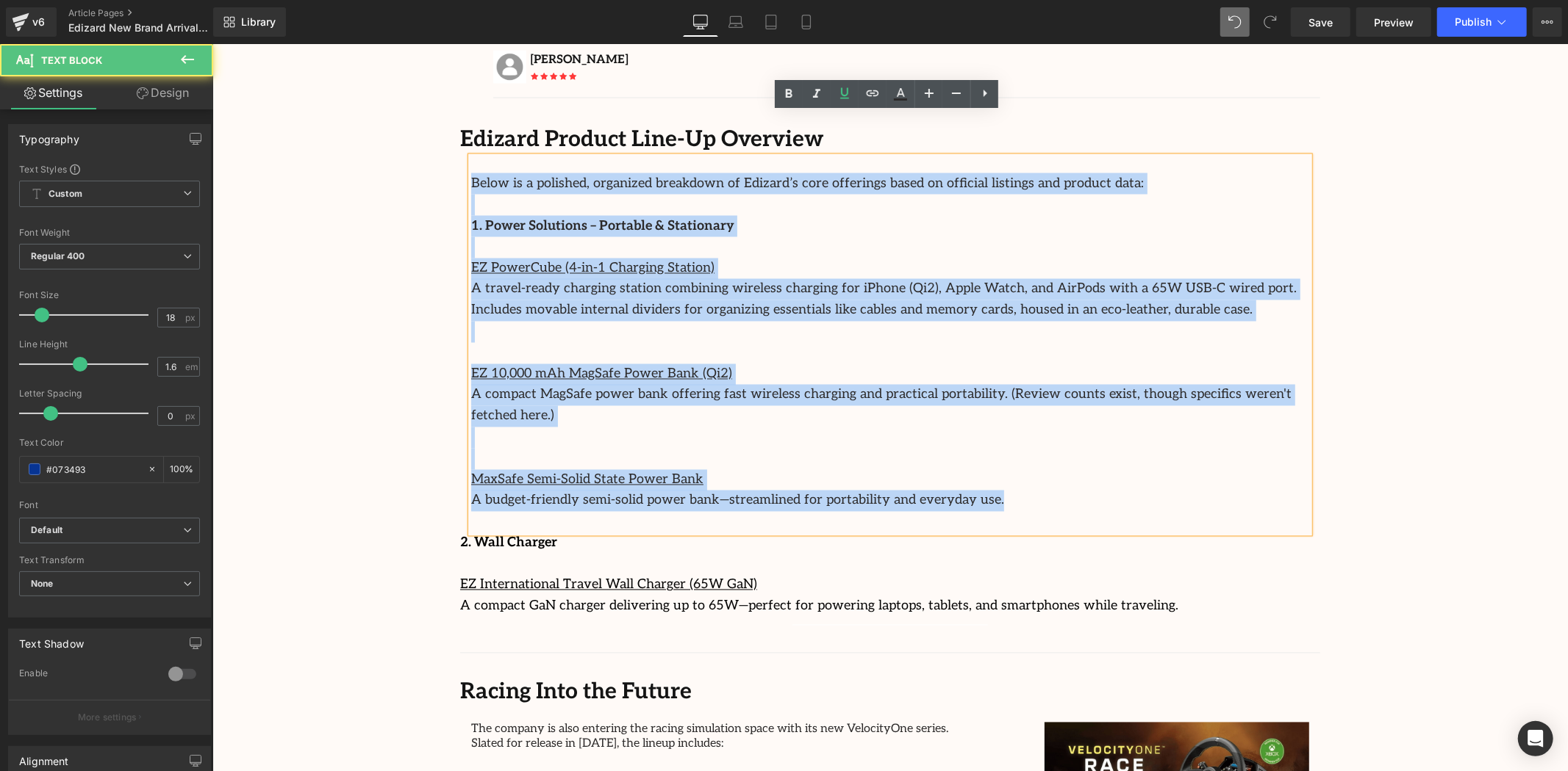
drag, startPoint x: 921, startPoint y: 434, endPoint x: 439, endPoint y: 127, distance: 571.5
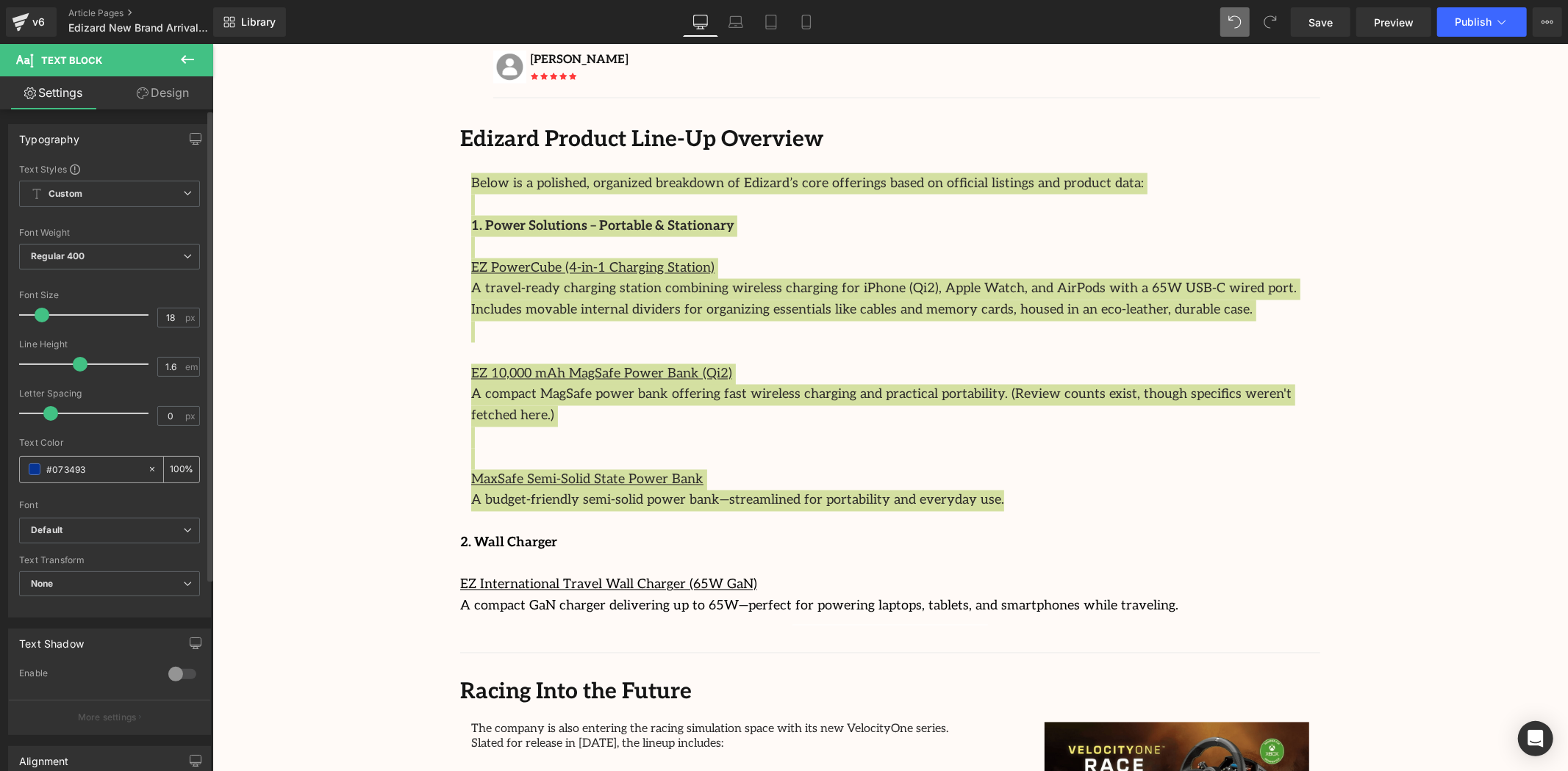
click at [37, 467] on span at bounding box center [35, 469] width 12 height 12
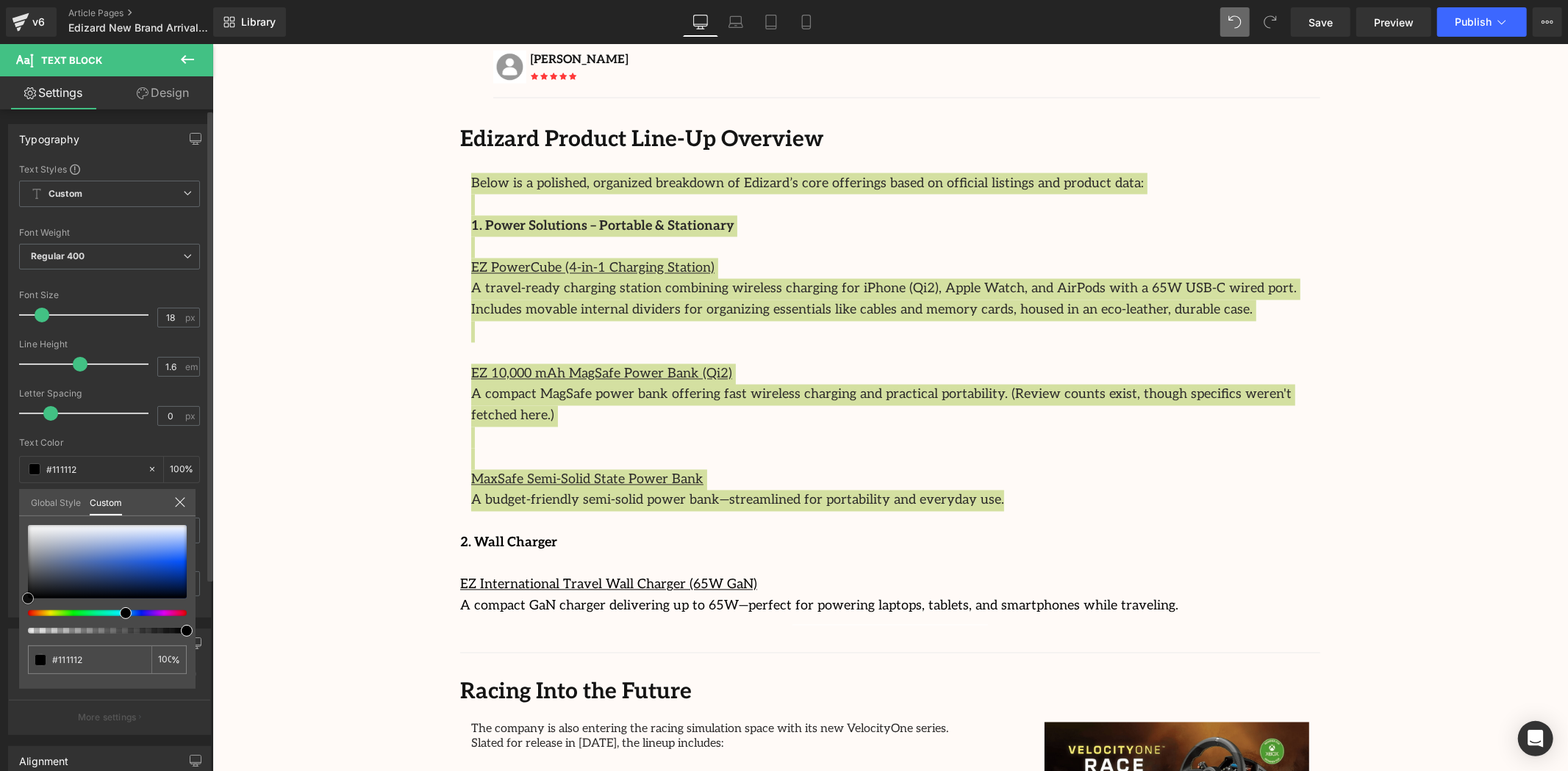
drag, startPoint x: 16, startPoint y: 598, endPoint x: 1, endPoint y: 601, distance: 15.3
click at [2, 601] on div "Typography Text Styles Custom Custom Setup Global Style Custom Setup Global Sty…" at bounding box center [110, 365] width 220 height 504
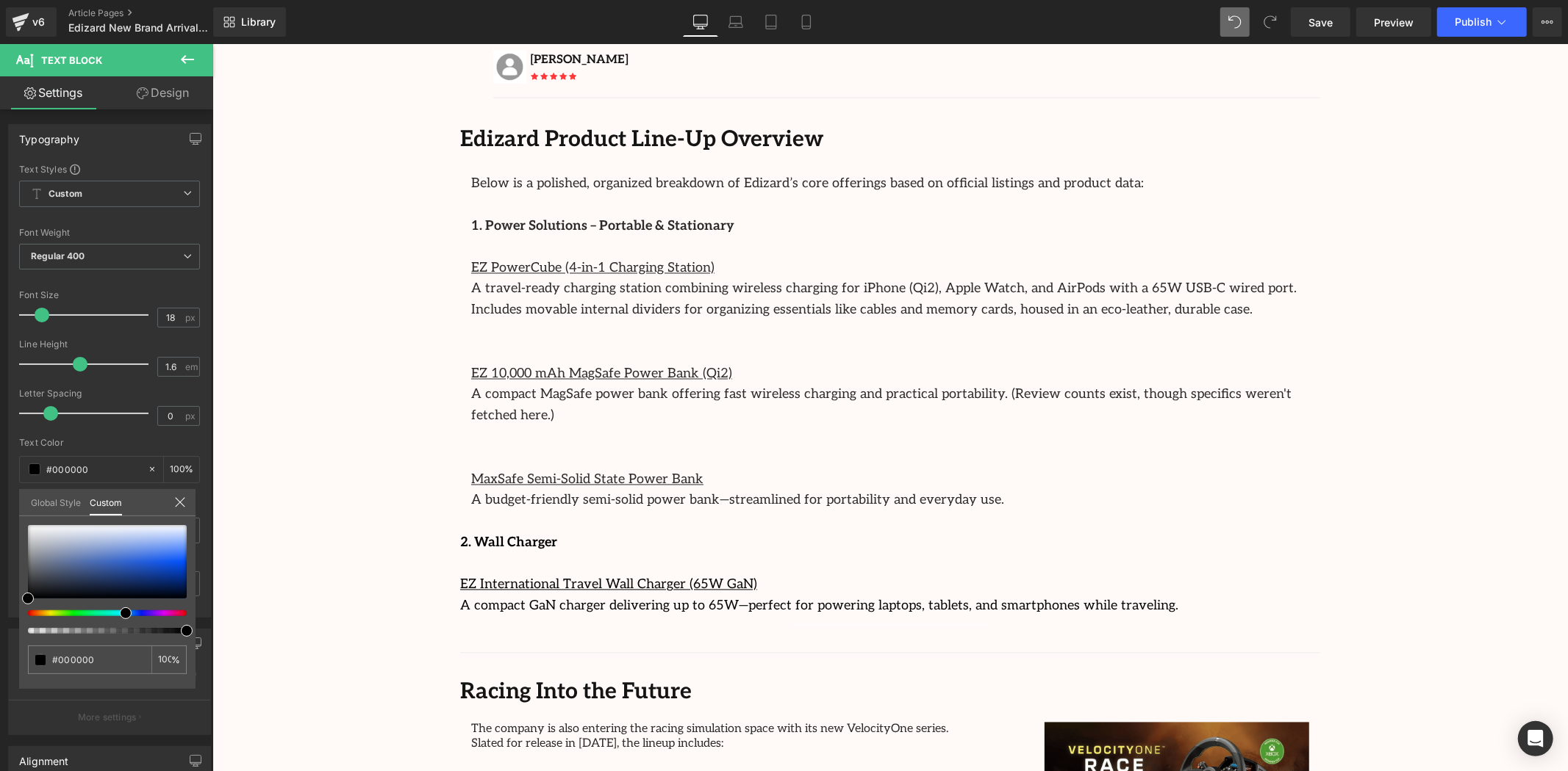
drag, startPoint x: 238, startPoint y: 417, endPoint x: 419, endPoint y: 501, distance: 199.5
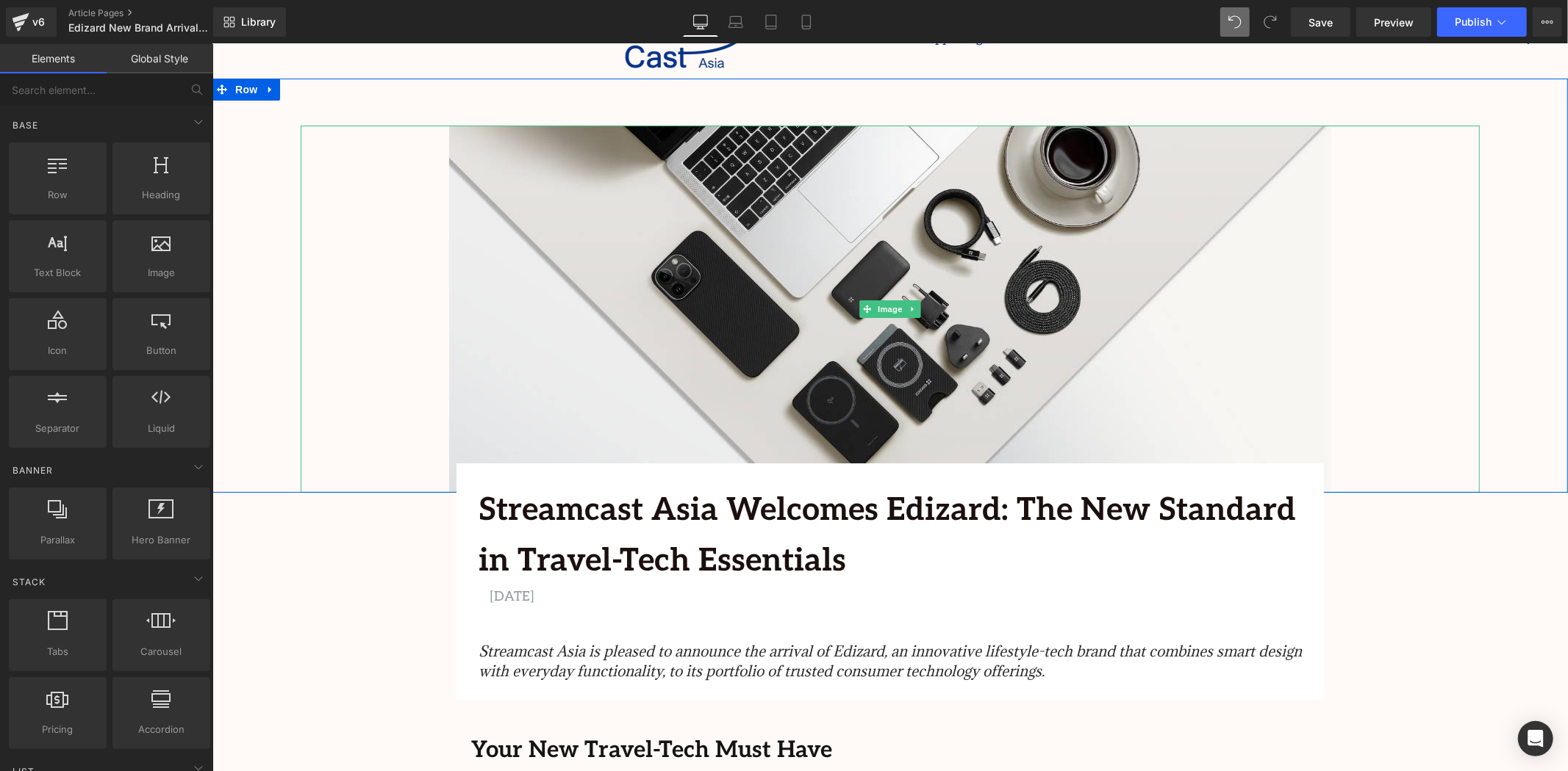
scroll to position [0, 0]
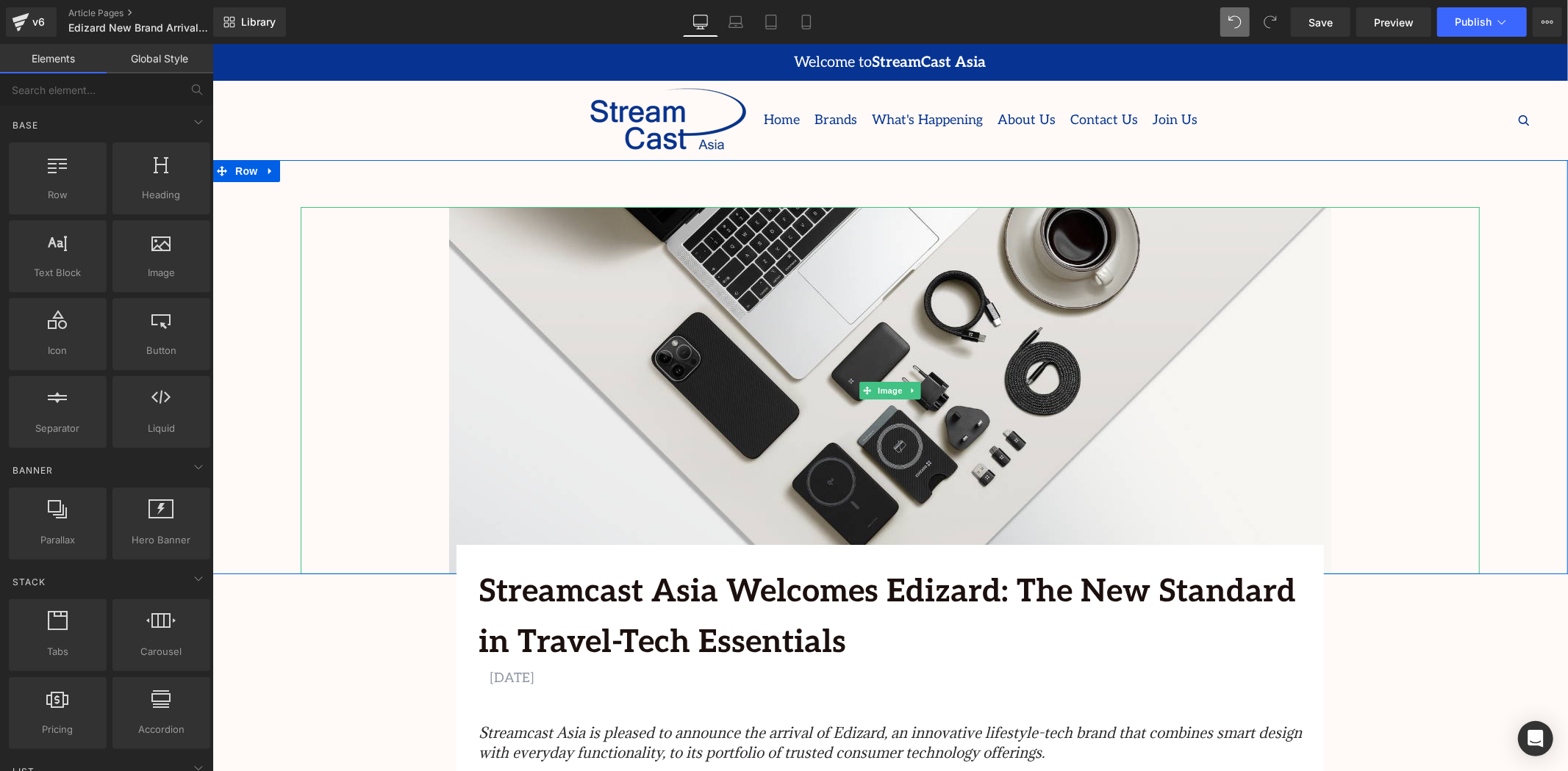
click at [1377, 365] on div at bounding box center [889, 390] width 1179 height 367
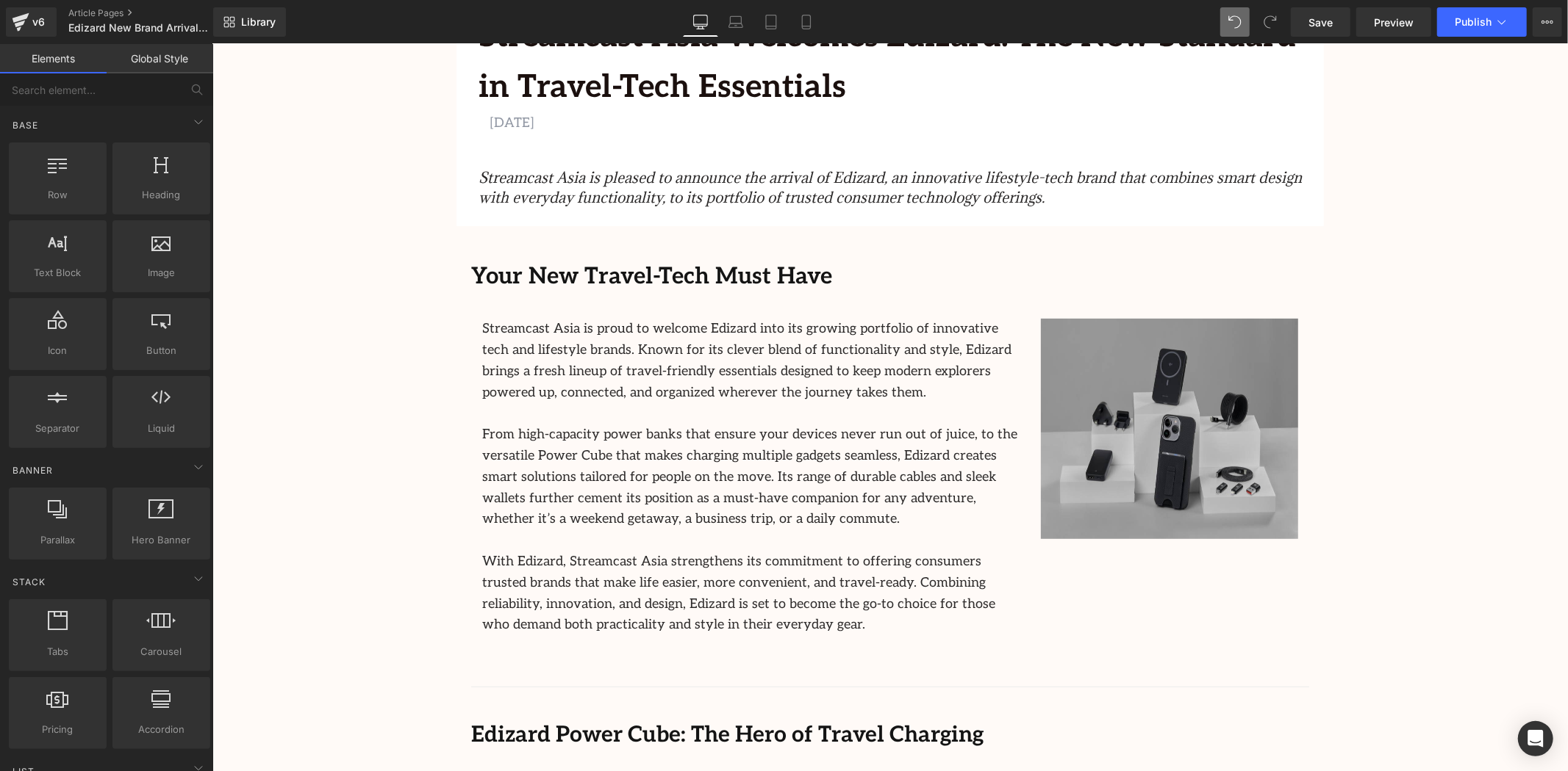
scroll to position [816, 0]
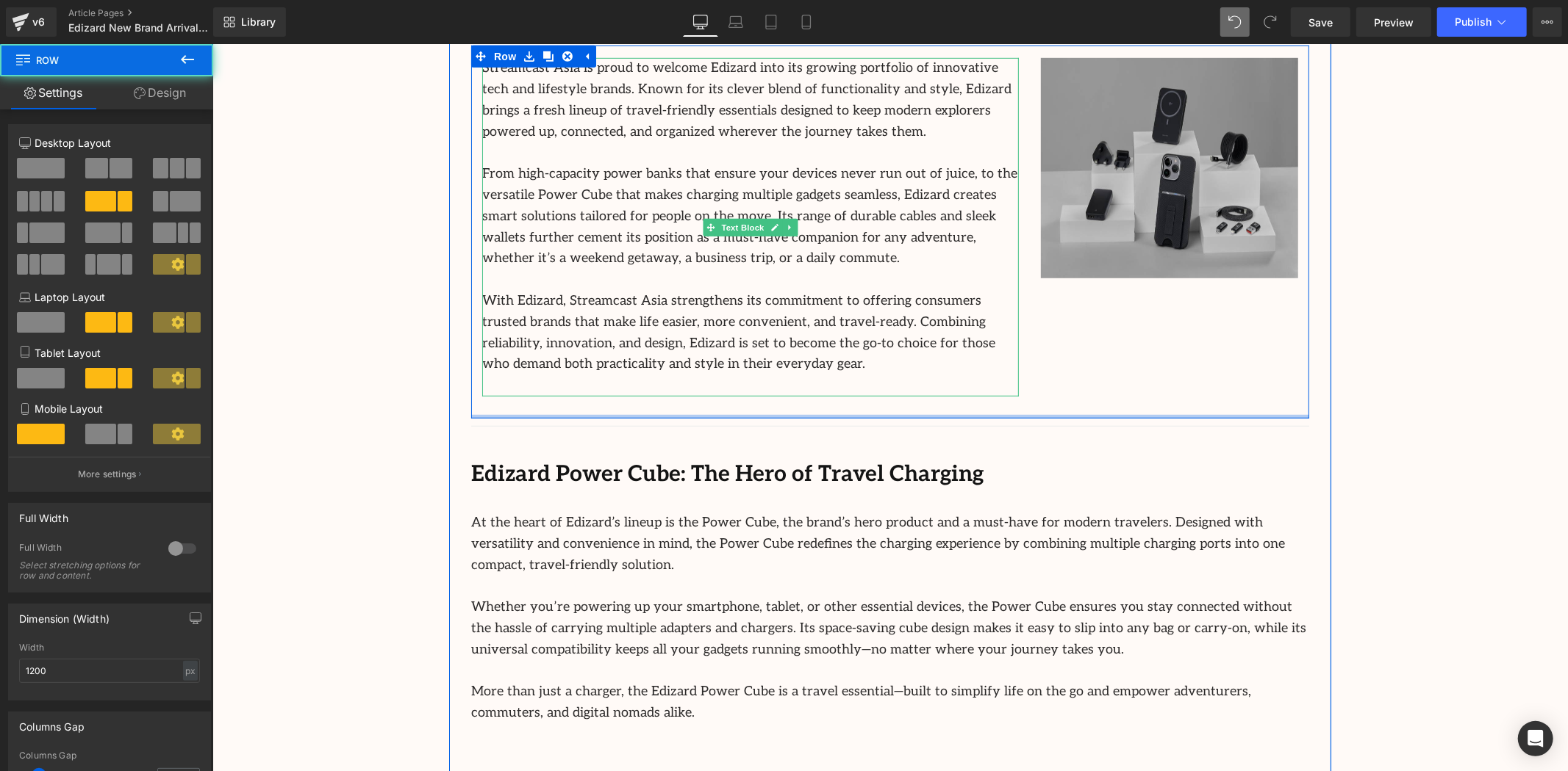
drag, startPoint x: 929, startPoint y: 415, endPoint x: 996, endPoint y: 326, distance: 111.4
click at [936, 324] on div "Streamcast Asia is proud to welcome Edizard into its growing portfolio of innov…" at bounding box center [889, 231] width 838 height 373
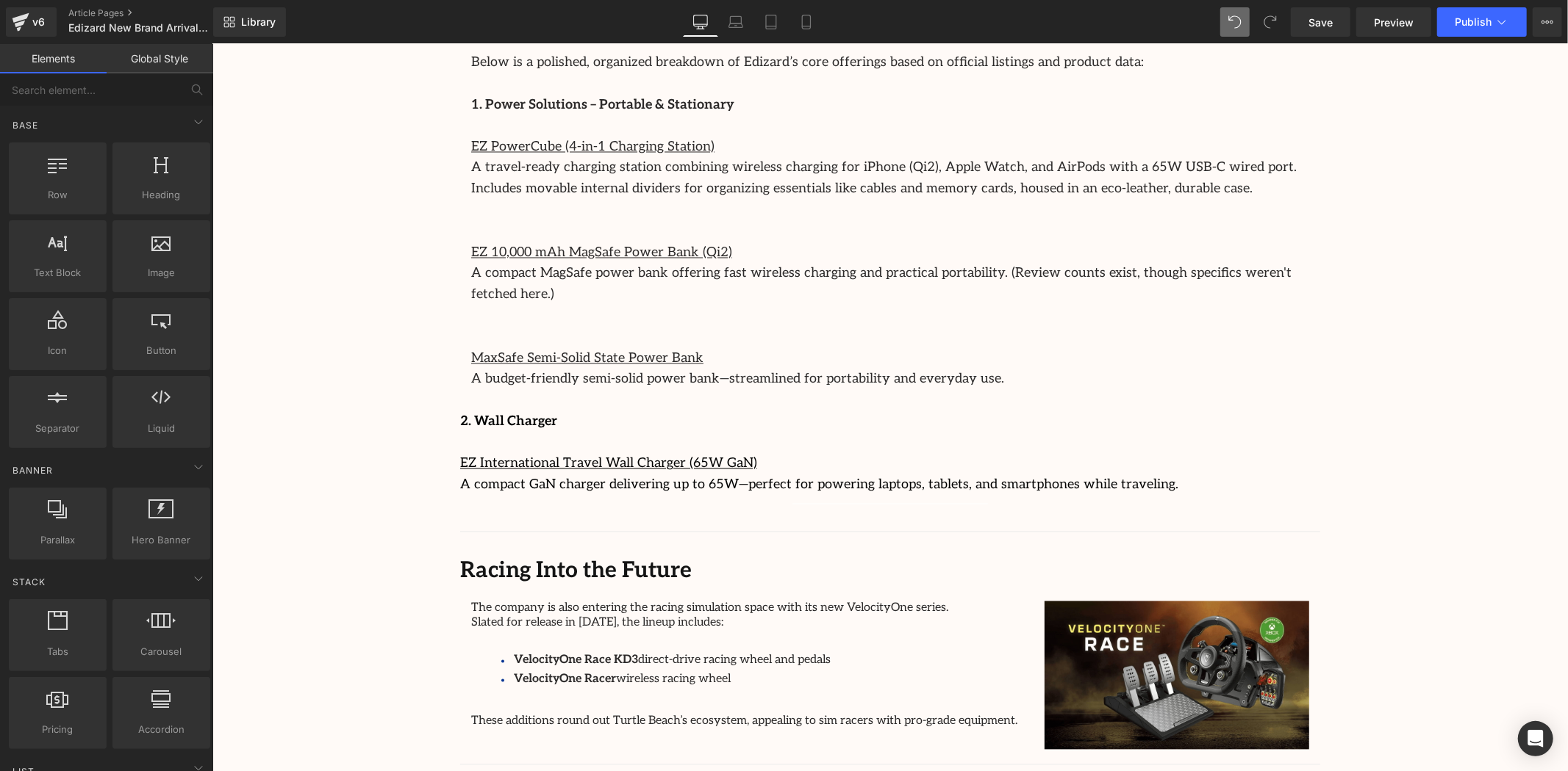
scroll to position [2286, 0]
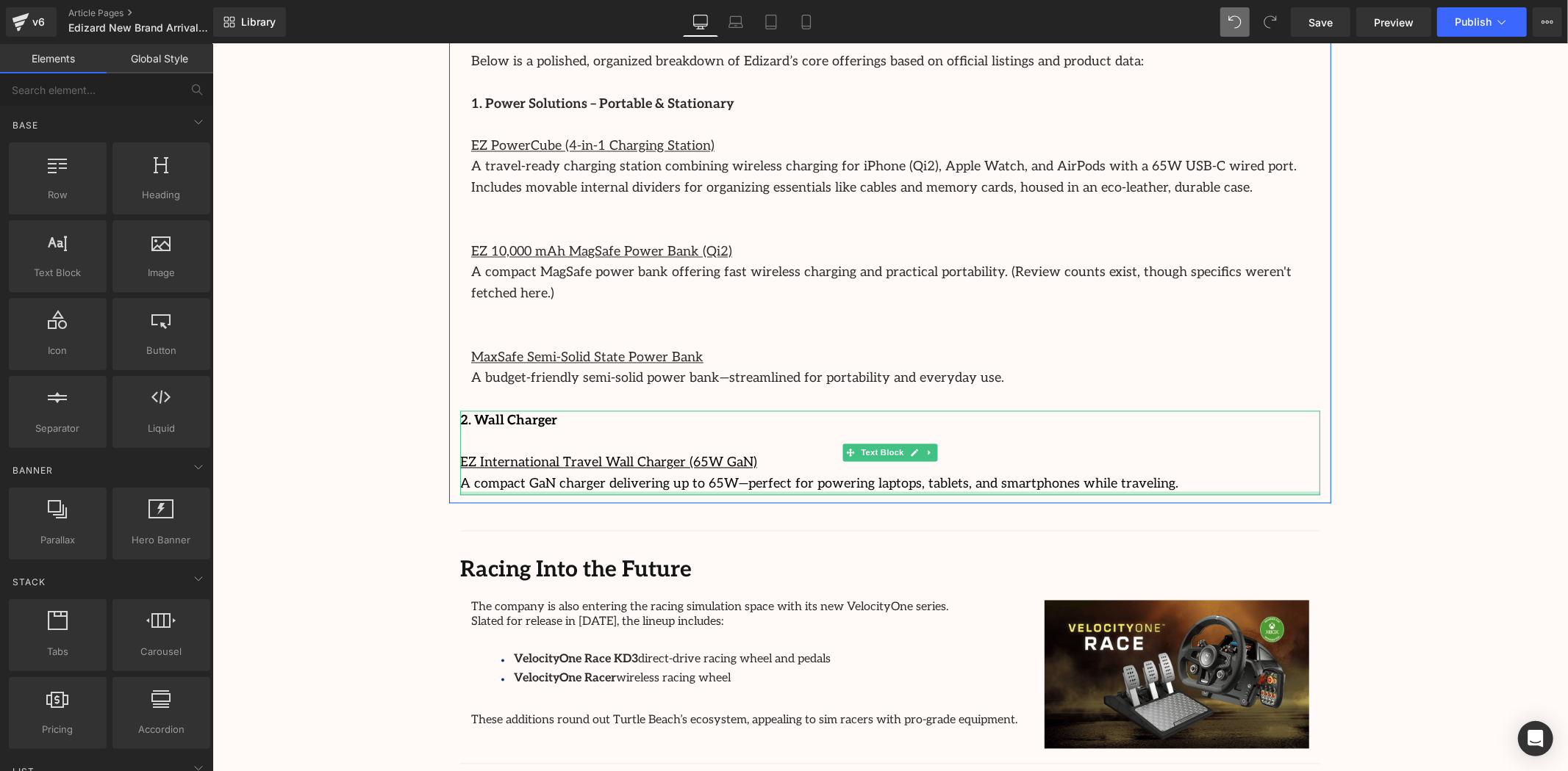
click at [946, 473] on p "A compact GaN charger delivering up to 65W—perfect for powering laptops, tablet…" at bounding box center [889, 484] width 860 height 21
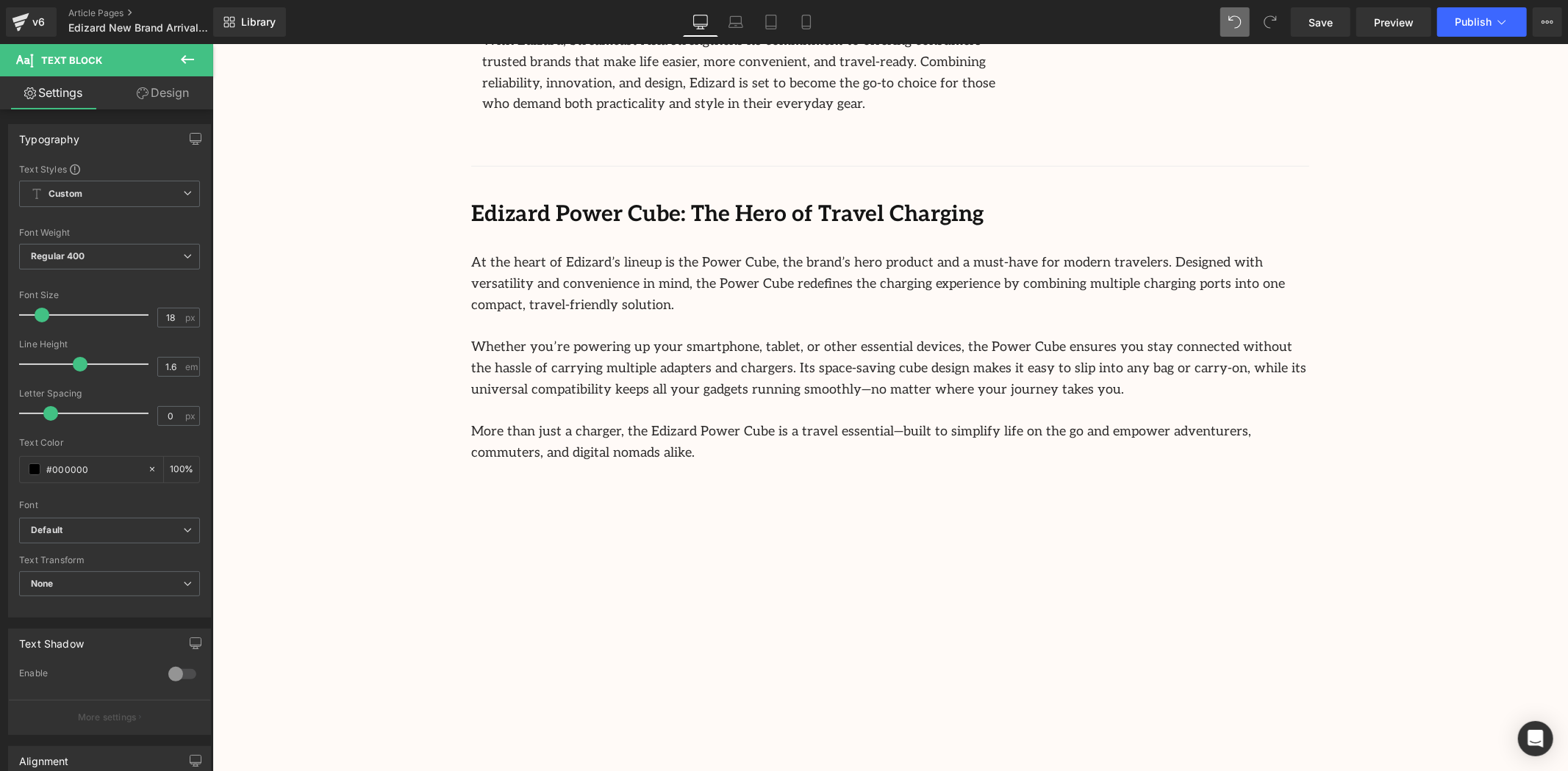
scroll to position [898, 0]
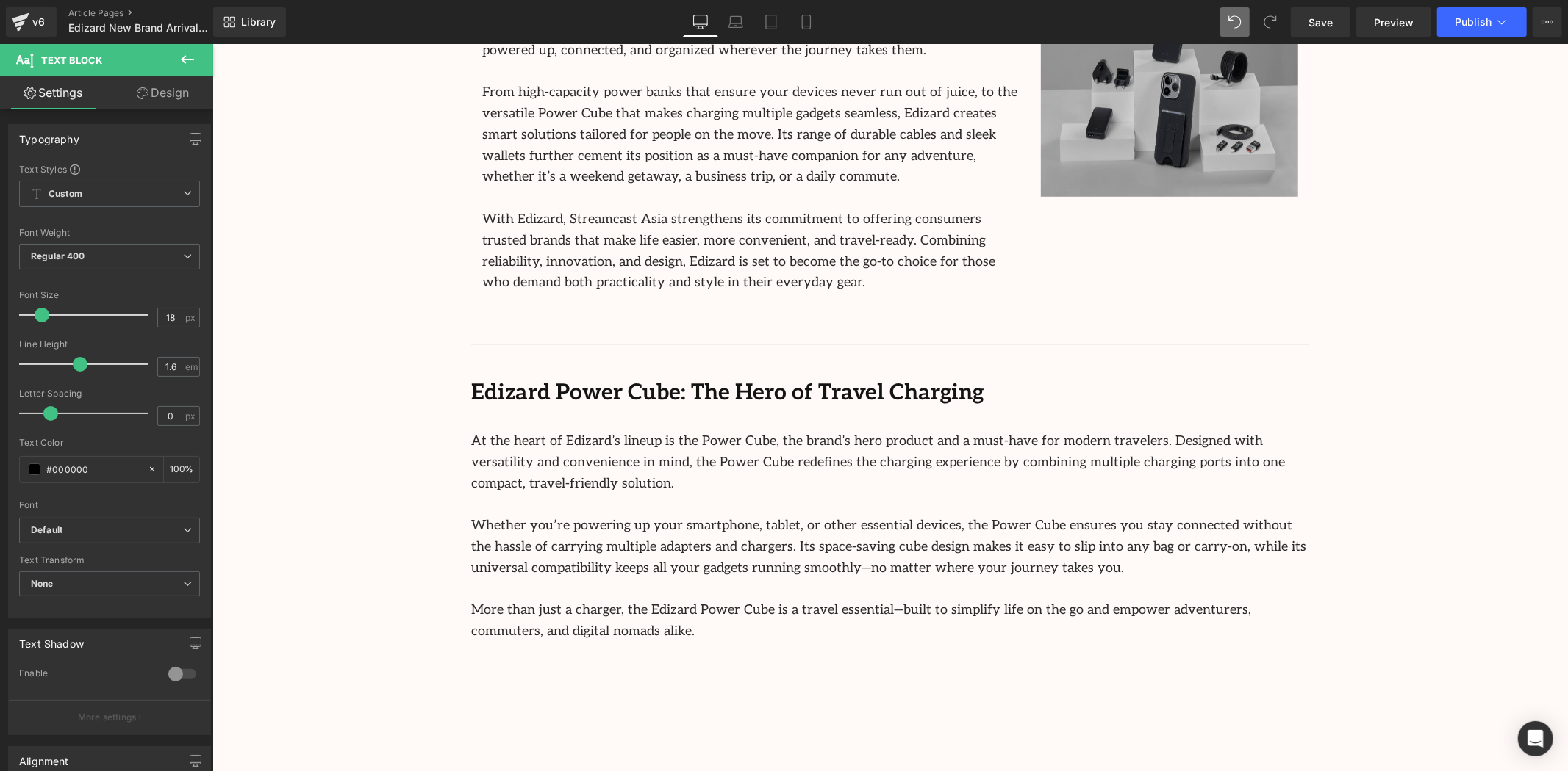
click at [885, 445] on p "At the heart of Edizard’s lineup is the Power Cube, the brand’s hero product an…" at bounding box center [889, 462] width 838 height 63
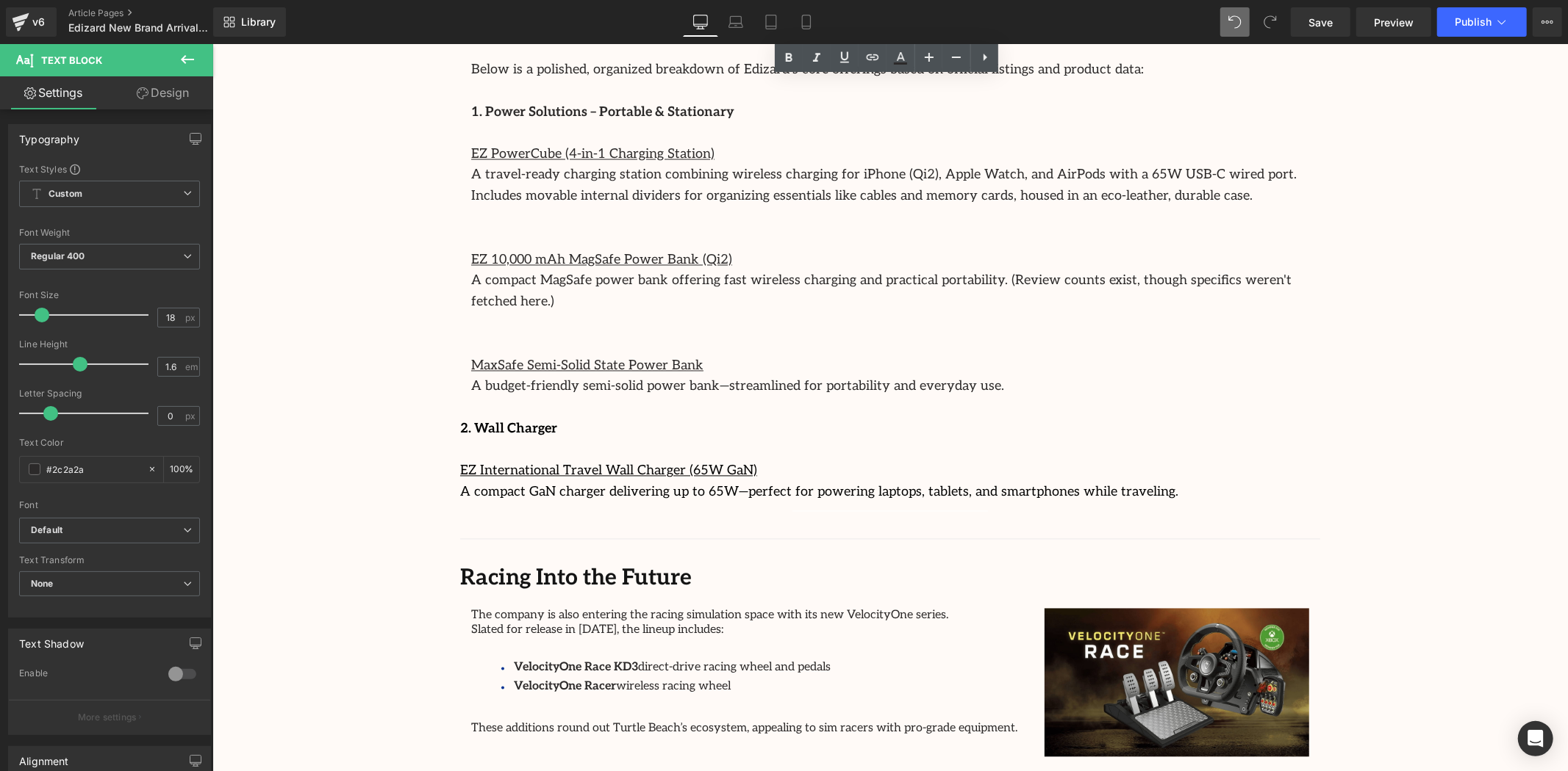
scroll to position [2122, 0]
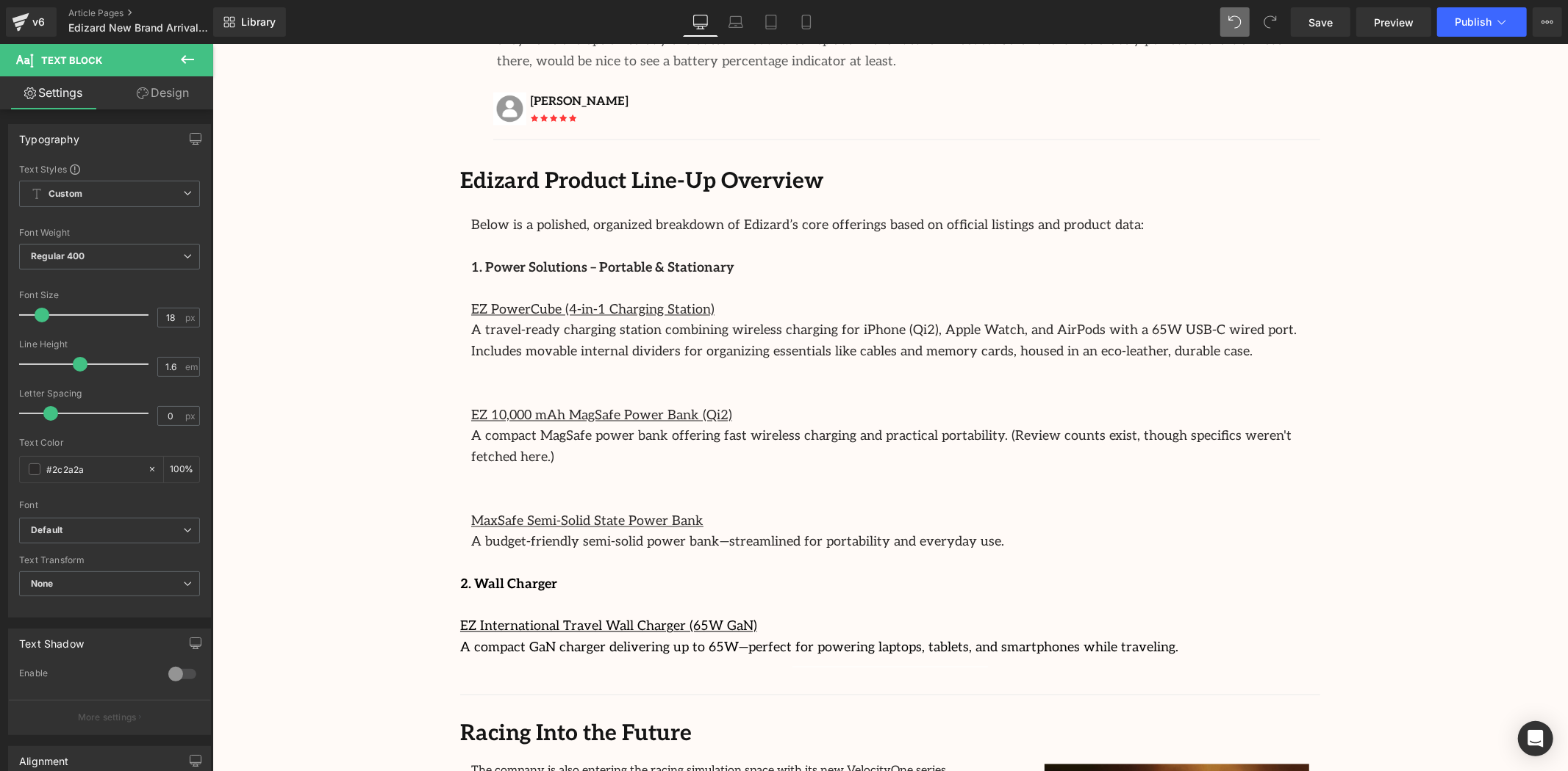
click at [147, 74] on span "Text Block" at bounding box center [88, 60] width 147 height 32
click at [151, 90] on link "Design" at bounding box center [163, 93] width 107 height 33
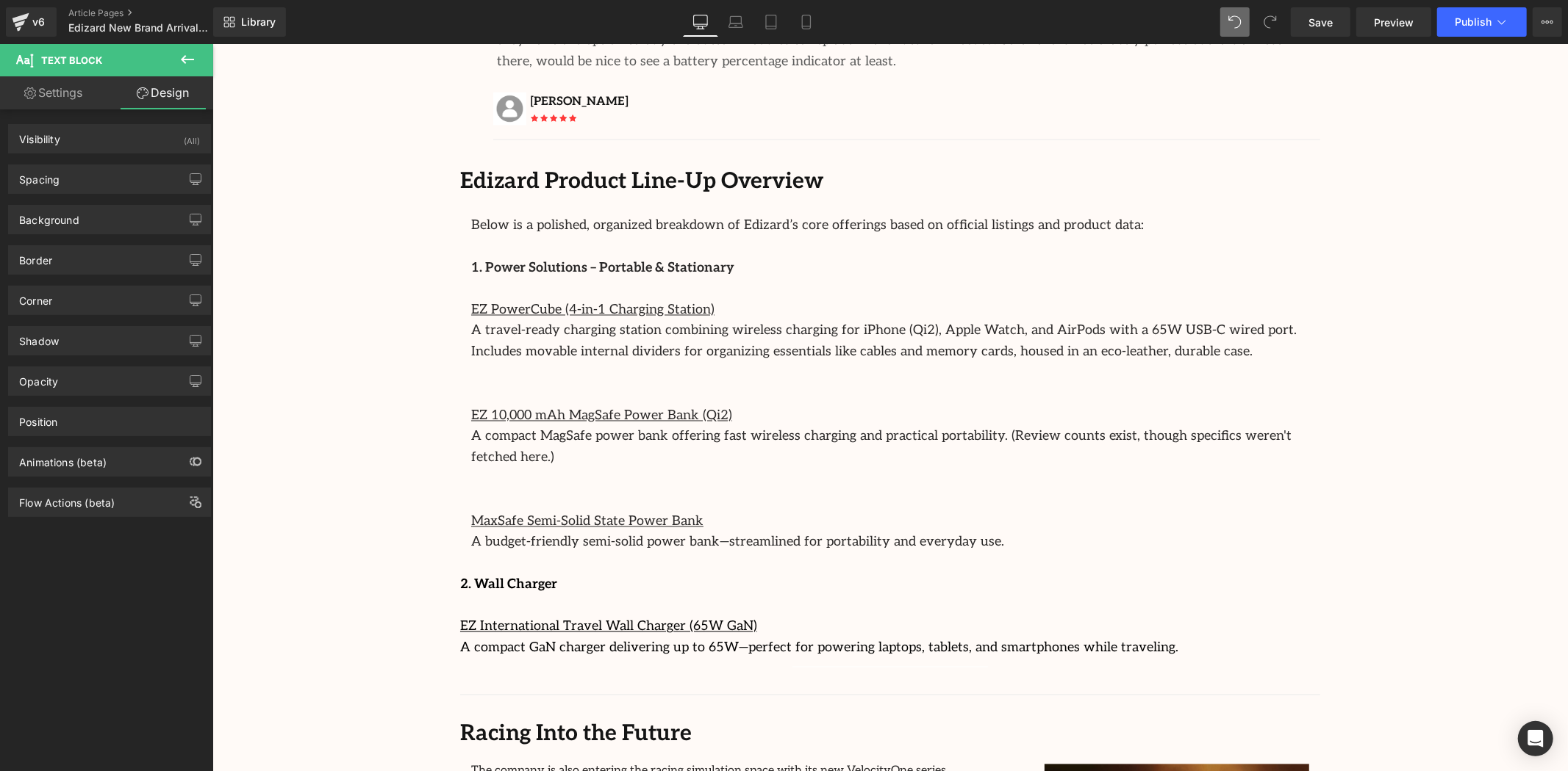
click at [55, 86] on link "Settings" at bounding box center [53, 93] width 107 height 33
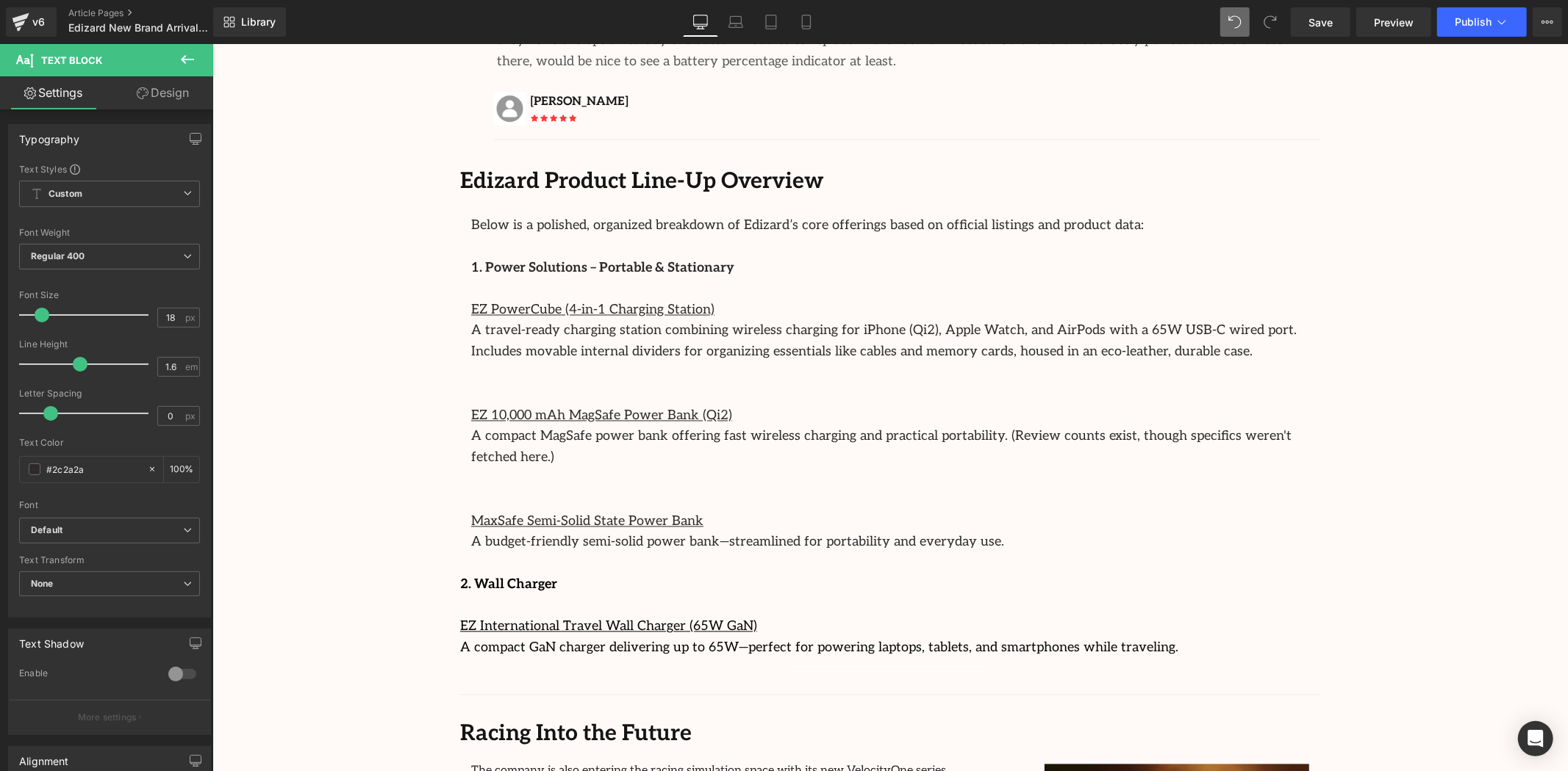
drag, startPoint x: 63, startPoint y: 91, endPoint x: 203, endPoint y: 82, distance: 140.3
click at [63, 91] on link "Settings" at bounding box center [53, 93] width 107 height 33
click at [177, 56] on button at bounding box center [187, 60] width 52 height 32
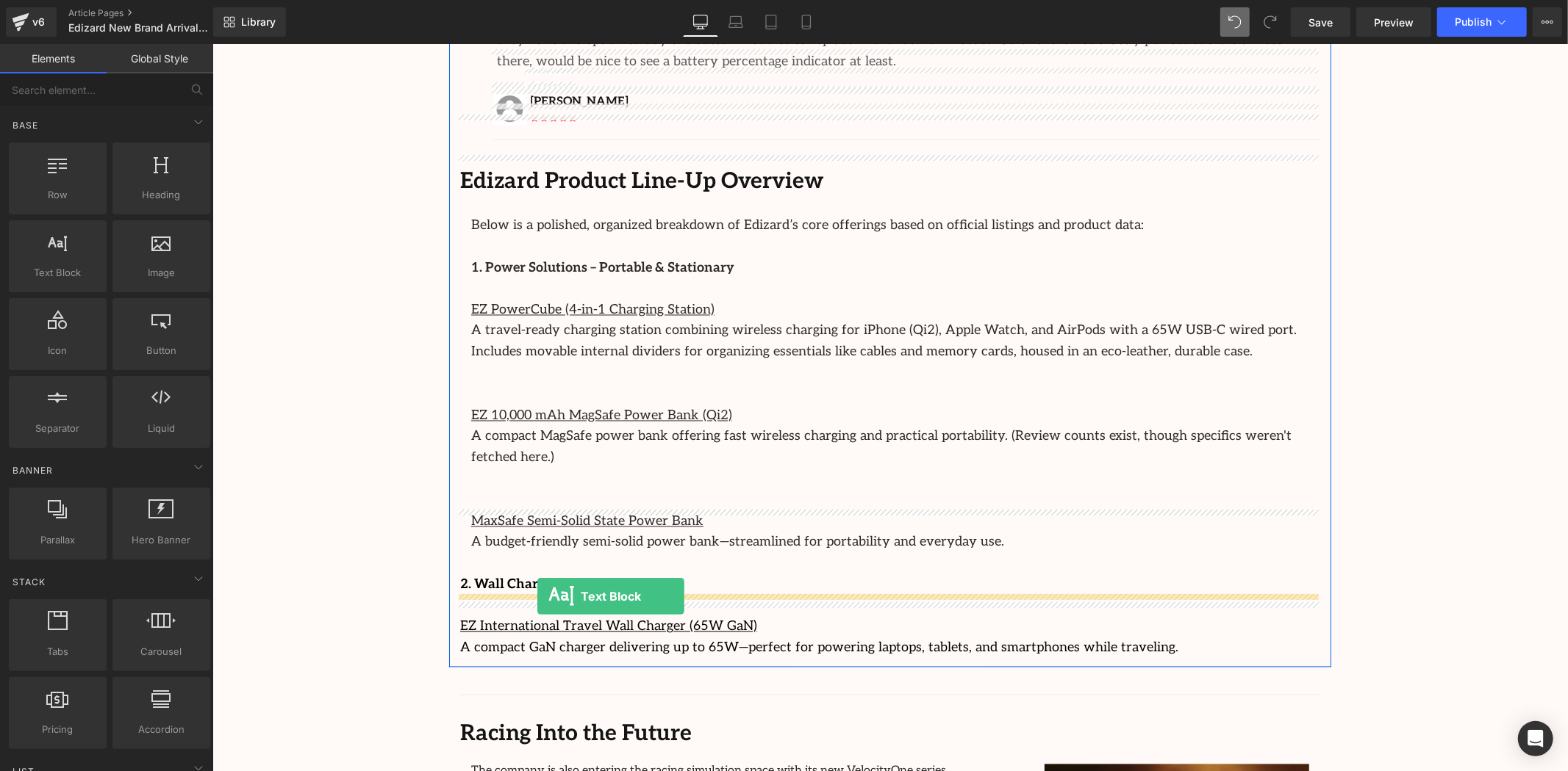
drag, startPoint x: 285, startPoint y: 328, endPoint x: 536, endPoint y: 596, distance: 367.2
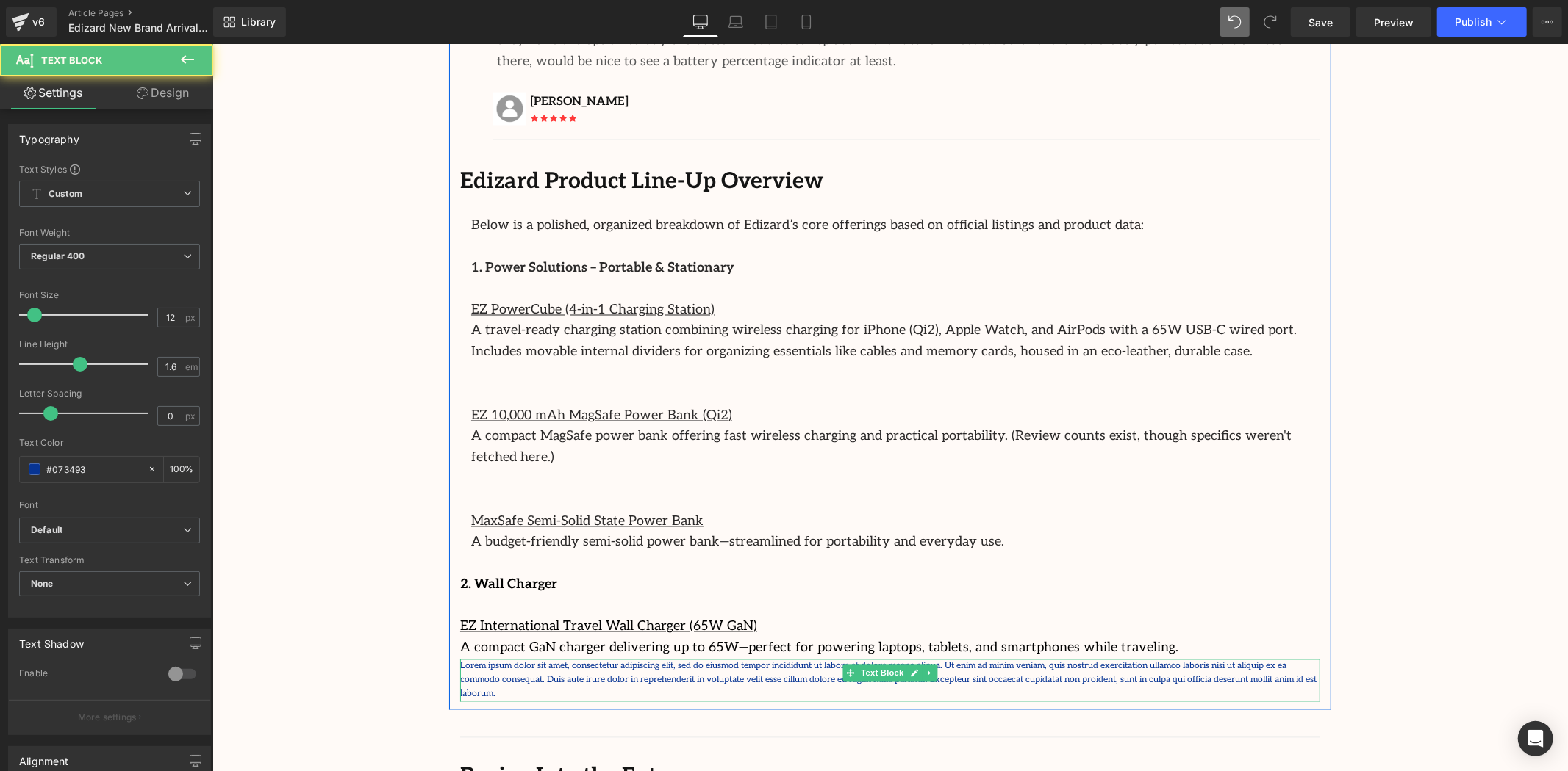
click at [528, 659] on p "Lorem ipsum dolor sit amet, consectetur adipiscing elit, sed do eiusmod tempor …" at bounding box center [889, 680] width 860 height 43
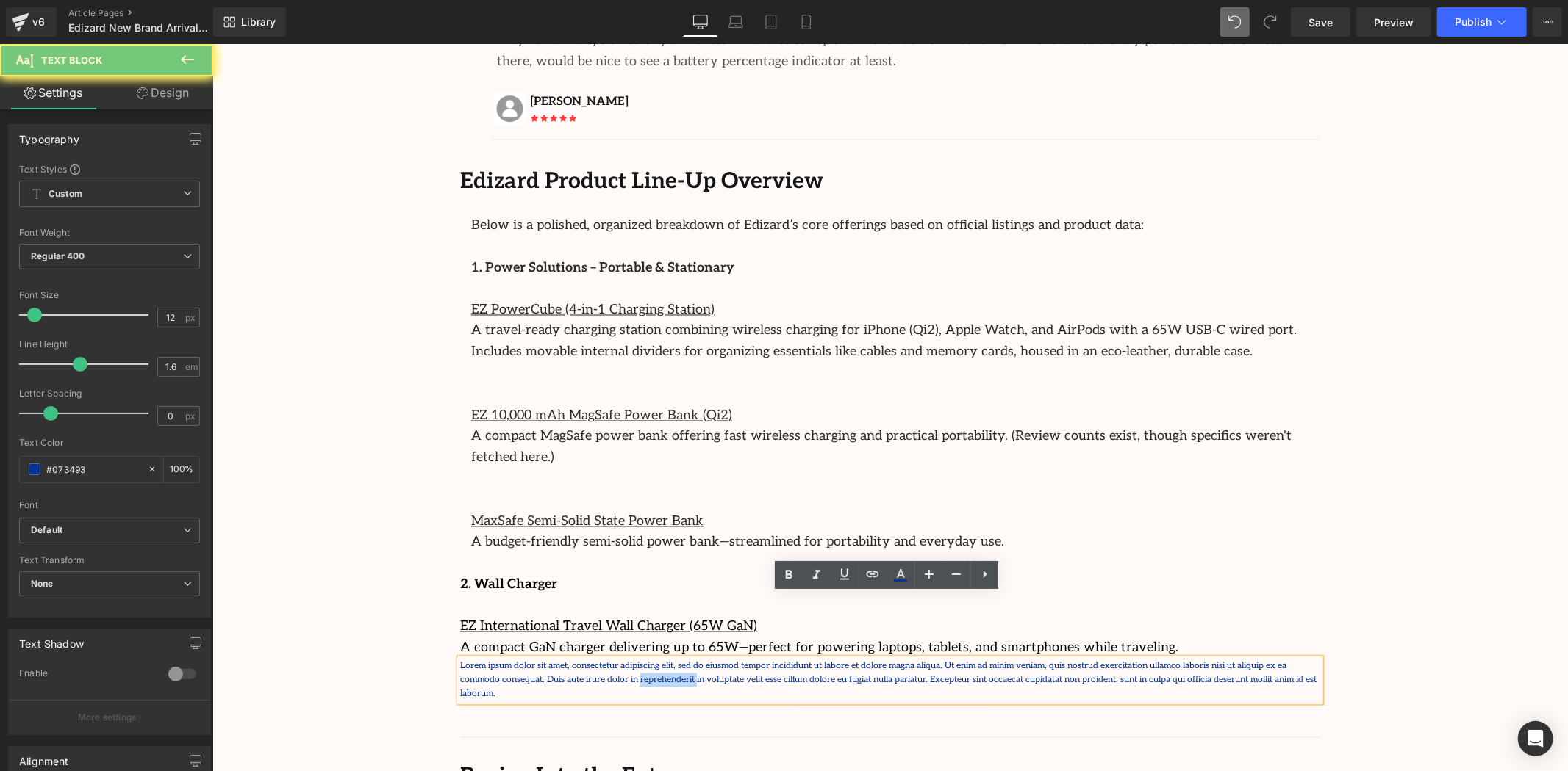
click at [528, 659] on p "Lorem ipsum dolor sit amet, consectetur adipiscing elit, sed do eiusmod tempor …" at bounding box center [889, 680] width 860 height 43
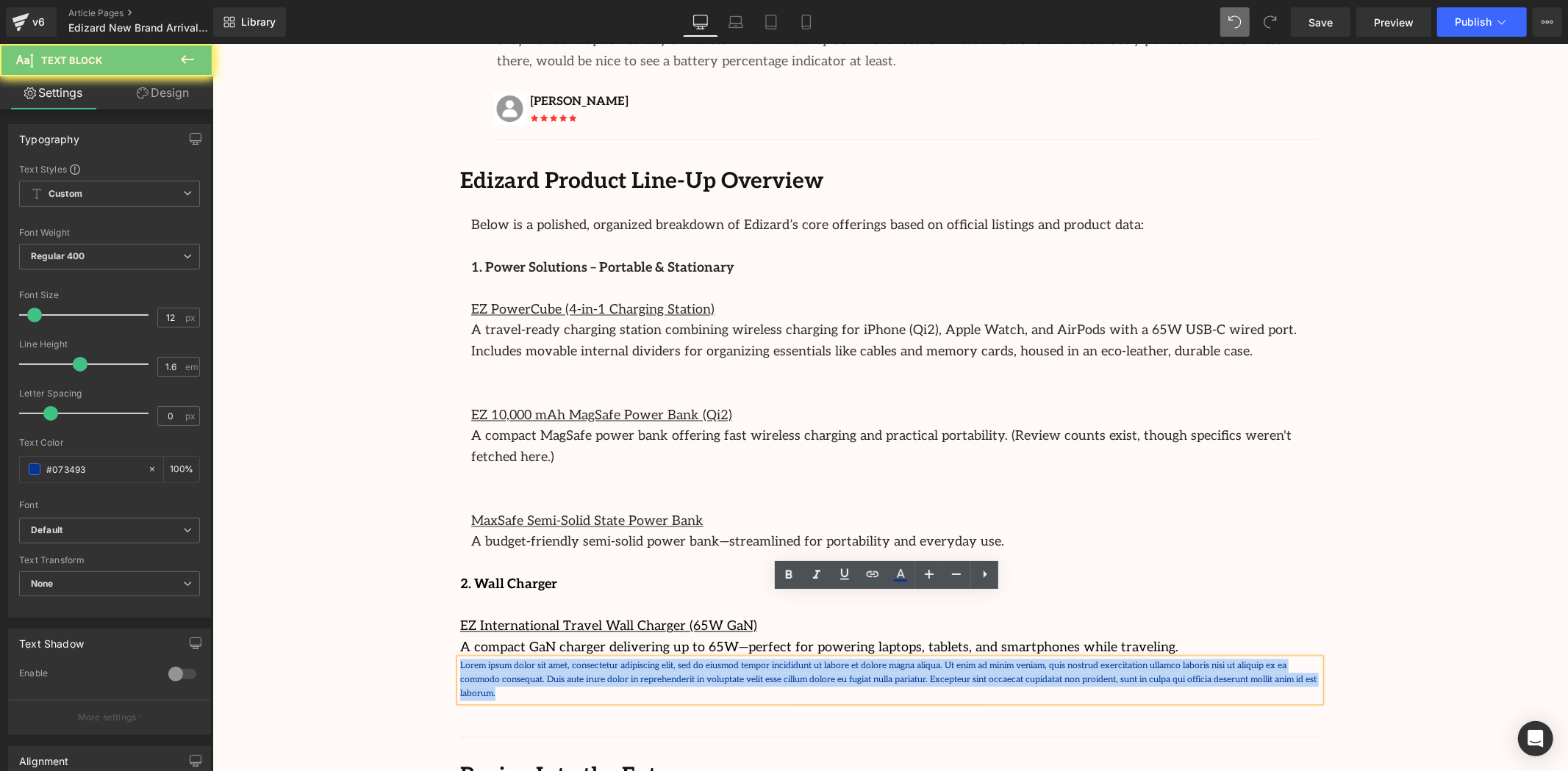
click at [528, 659] on p "Lorem ipsum dolor sit amet, consectetur adipiscing elit, sed do eiusmod tempor …" at bounding box center [889, 680] width 860 height 43
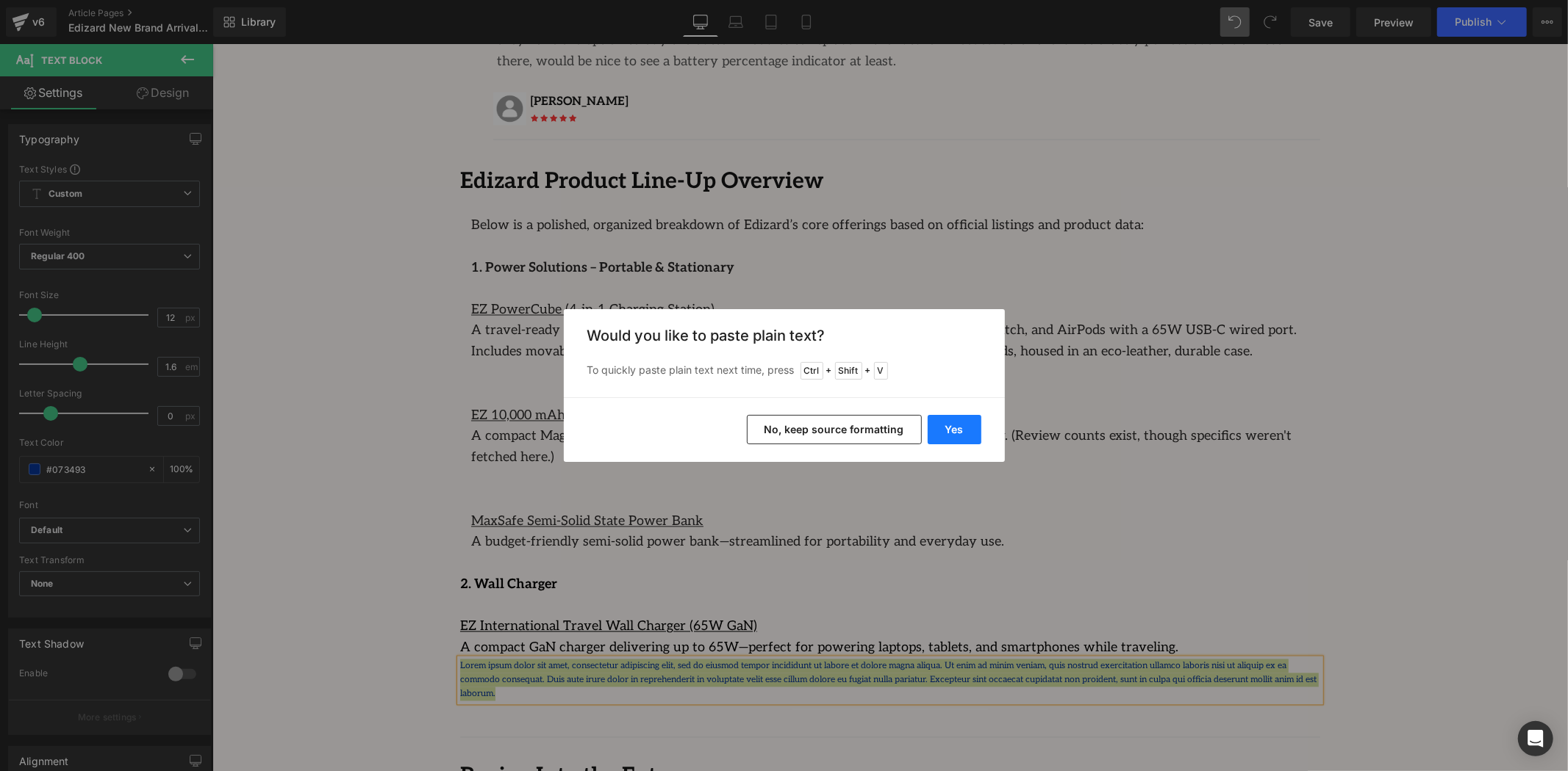
click at [953, 423] on button "Yes" at bounding box center [954, 430] width 54 height 29
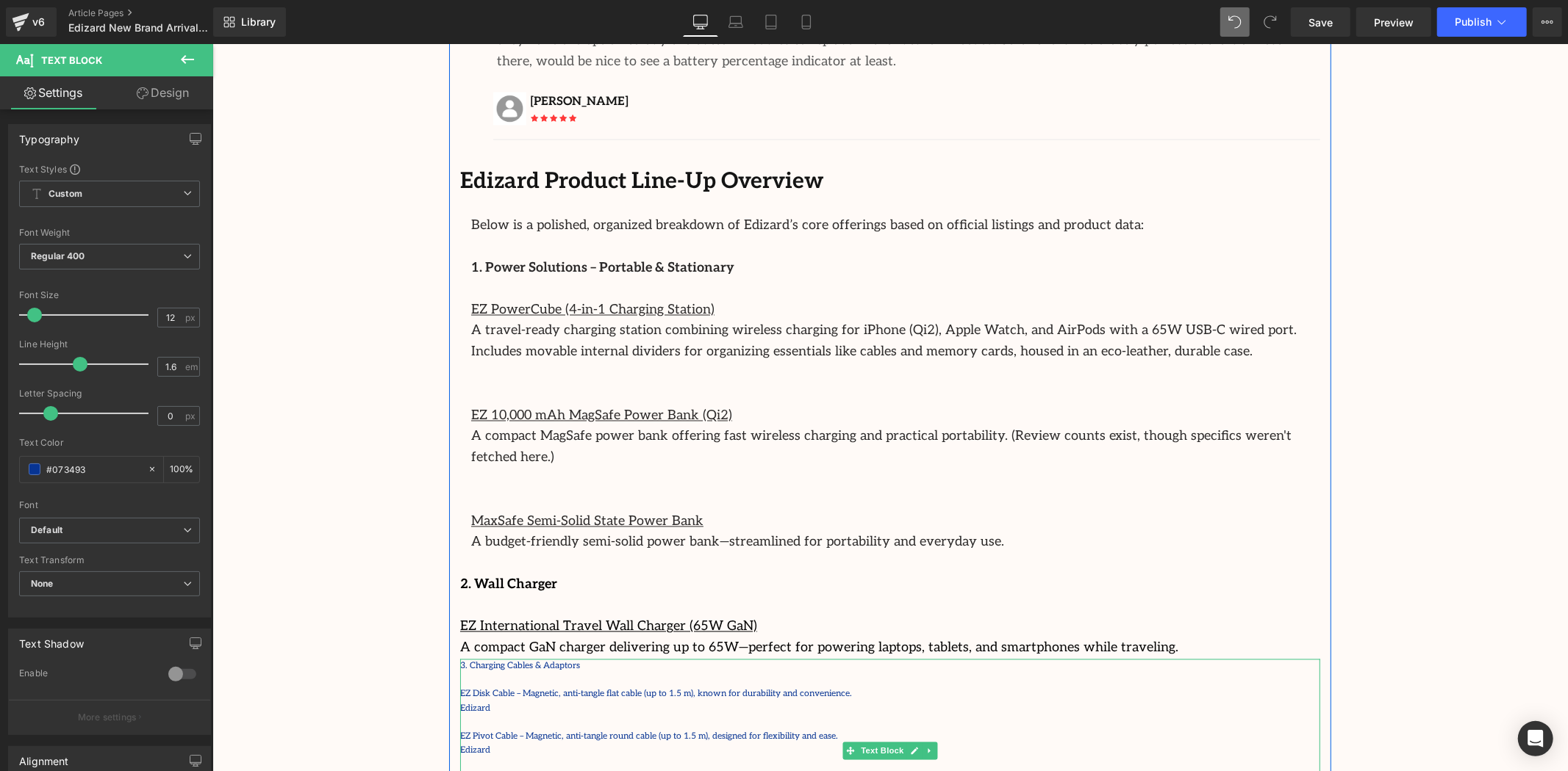
click at [502, 659] on p "3. Charging Cables & Adaptors" at bounding box center [889, 666] width 860 height 14
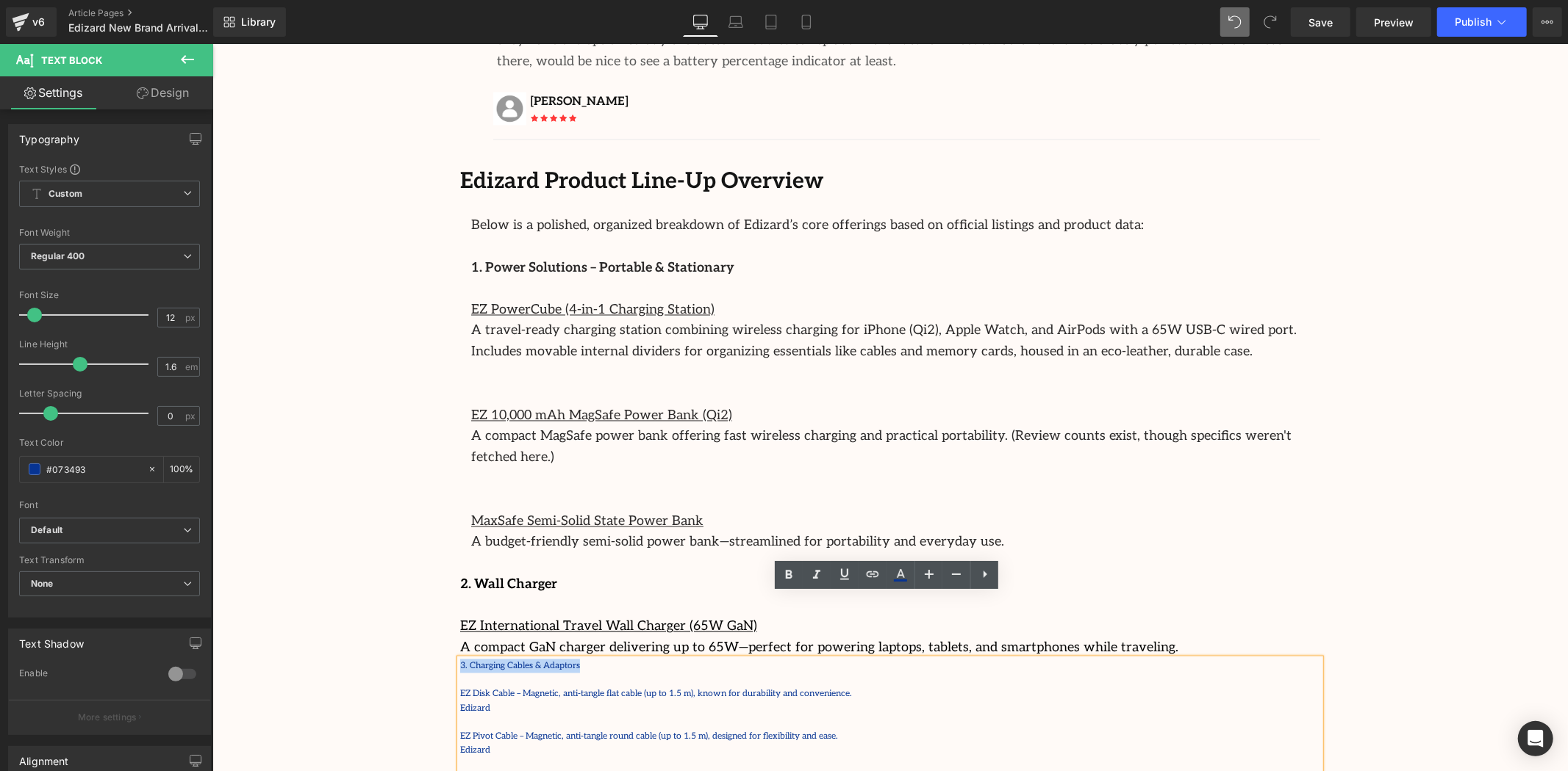
drag, startPoint x: 578, startPoint y: 596, endPoint x: 429, endPoint y: 599, distance: 149.0
click at [429, 599] on div "Image Row 64px Streamcast Asia Welcomes Edizard: The New Standard in Travel-Tec…" at bounding box center [889, 18] width 1356 height 3960
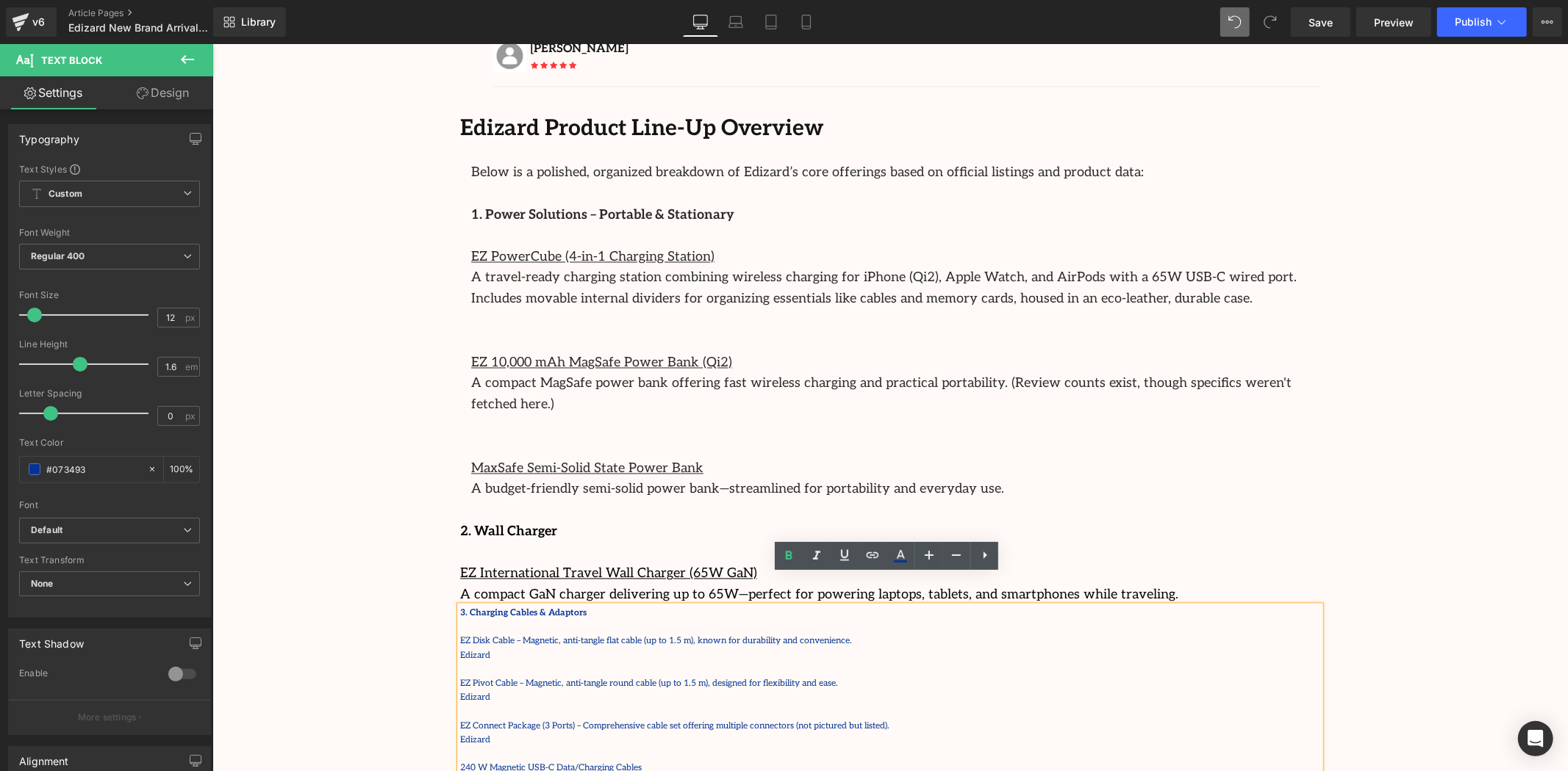
scroll to position [2204, 0]
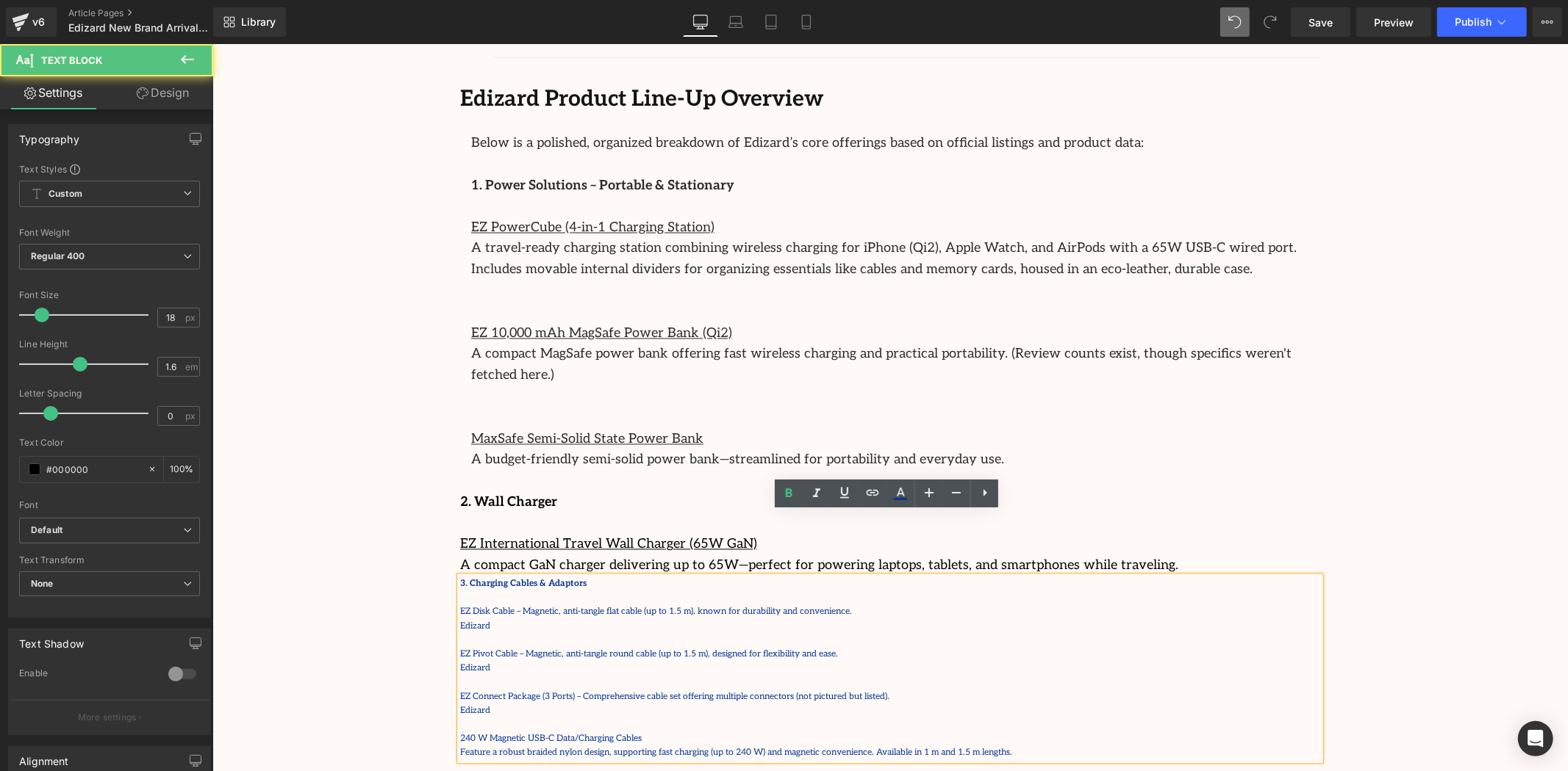
click at [518, 494] on strong "2. Wall Charger" at bounding box center [508, 501] width 97 height 15
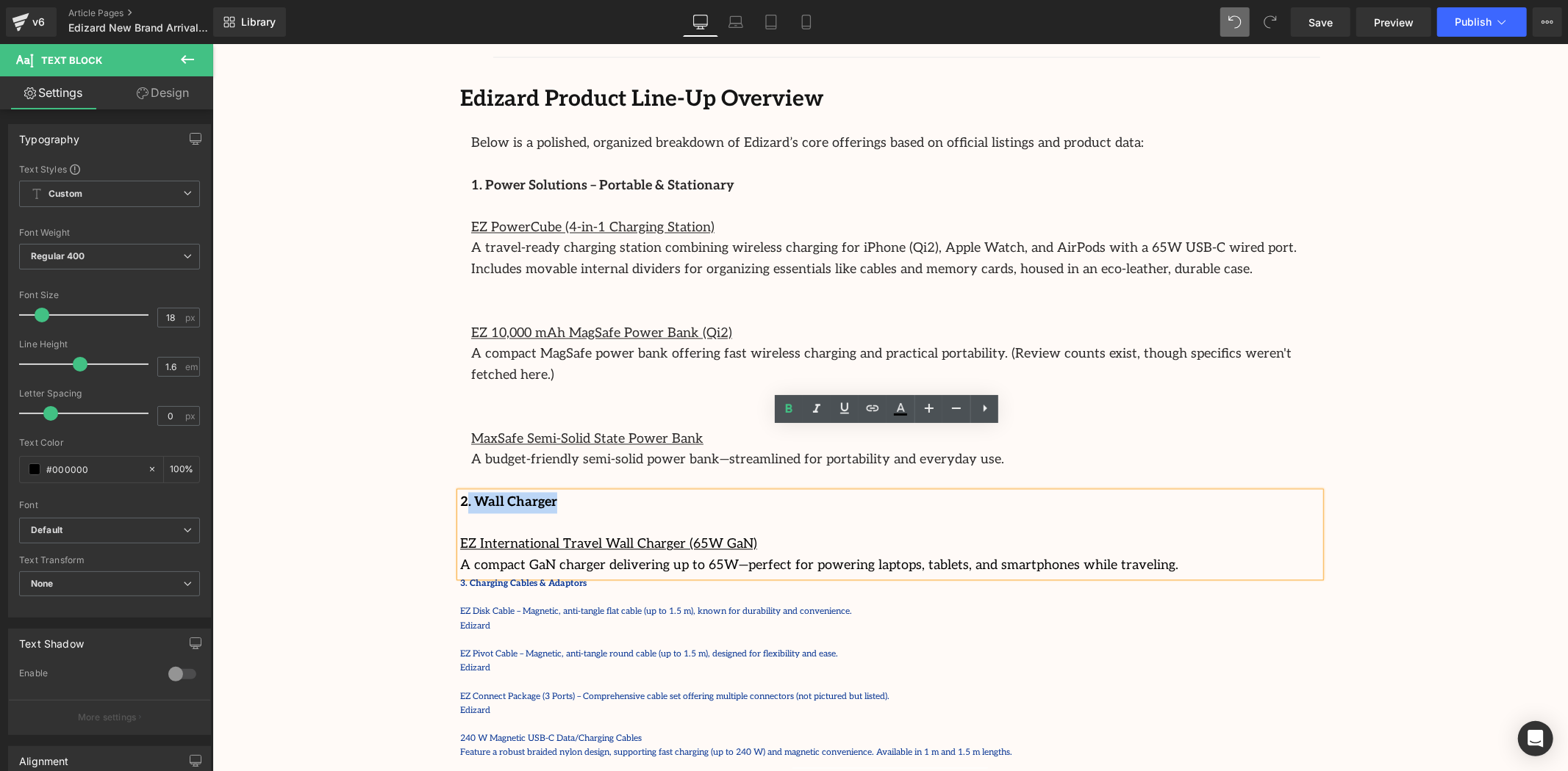
drag, startPoint x: 546, startPoint y: 435, endPoint x: 462, endPoint y: 439, distance: 84.1
click at [462, 492] on p "2. Wall Charger" at bounding box center [889, 502] width 860 height 21
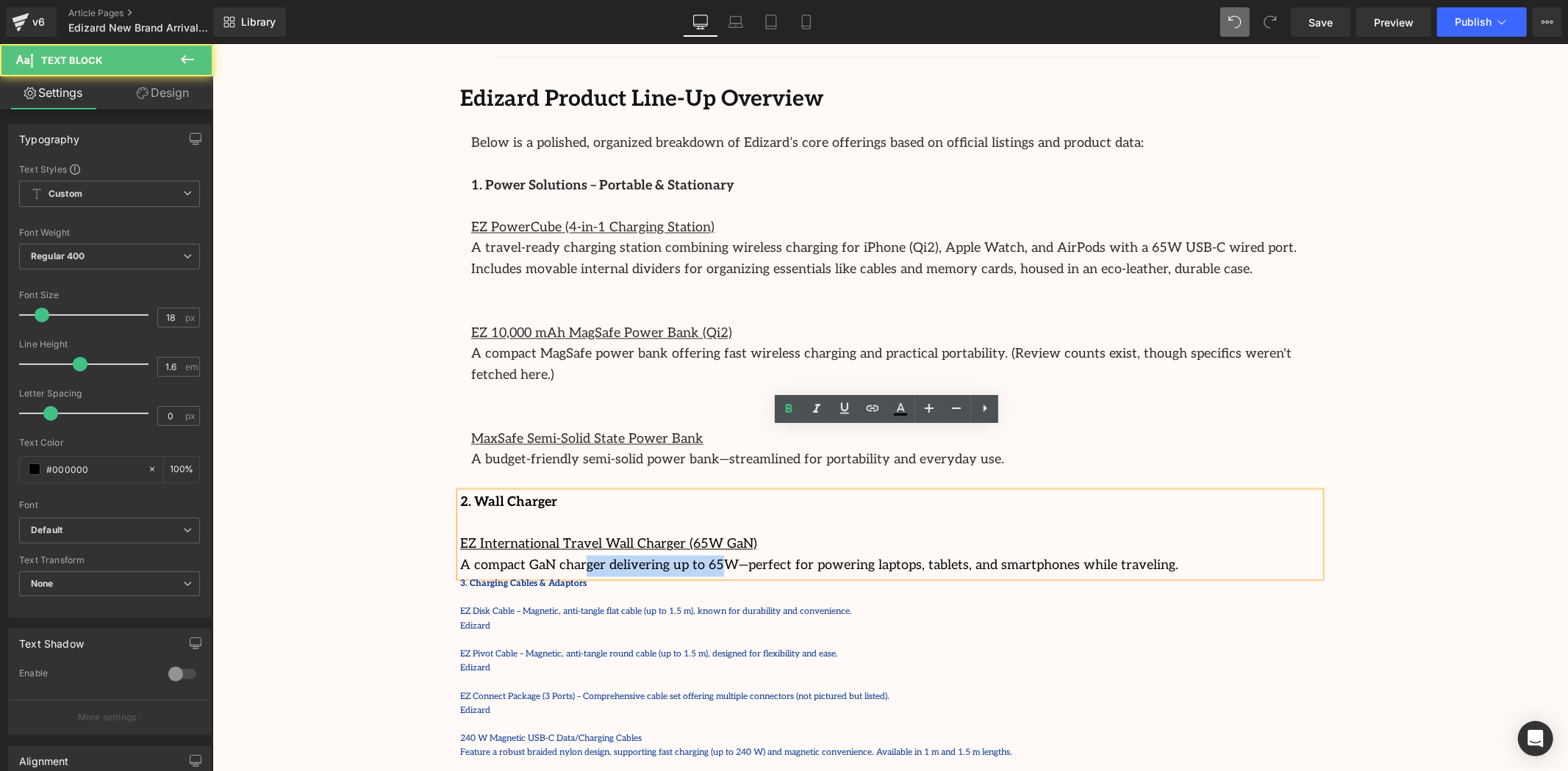
drag, startPoint x: 688, startPoint y: 501, endPoint x: 568, endPoint y: 499, distance: 120.0
click at [568, 555] on p "A compact GaN charger delivering up to 65W—perfect for powering laptops, tablet…" at bounding box center [889, 566] width 860 height 21
click at [774, 605] on p "EZ Disk Cable – Magnetic, anti-tangle flat cable (up to 1.5 m), known for durab…" at bounding box center [889, 611] width 860 height 14
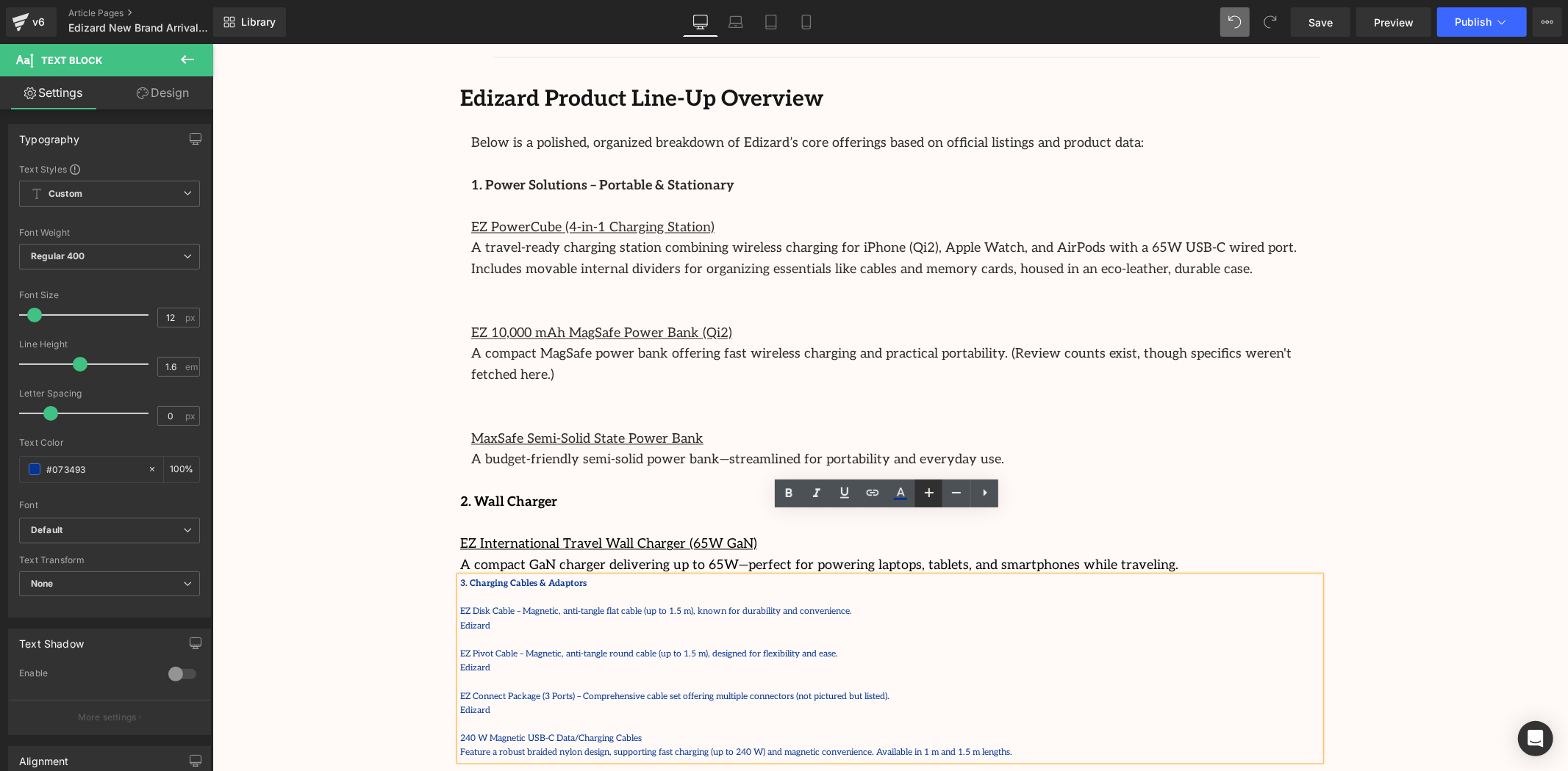
click at [928, 500] on icon at bounding box center [929, 493] width 18 height 18
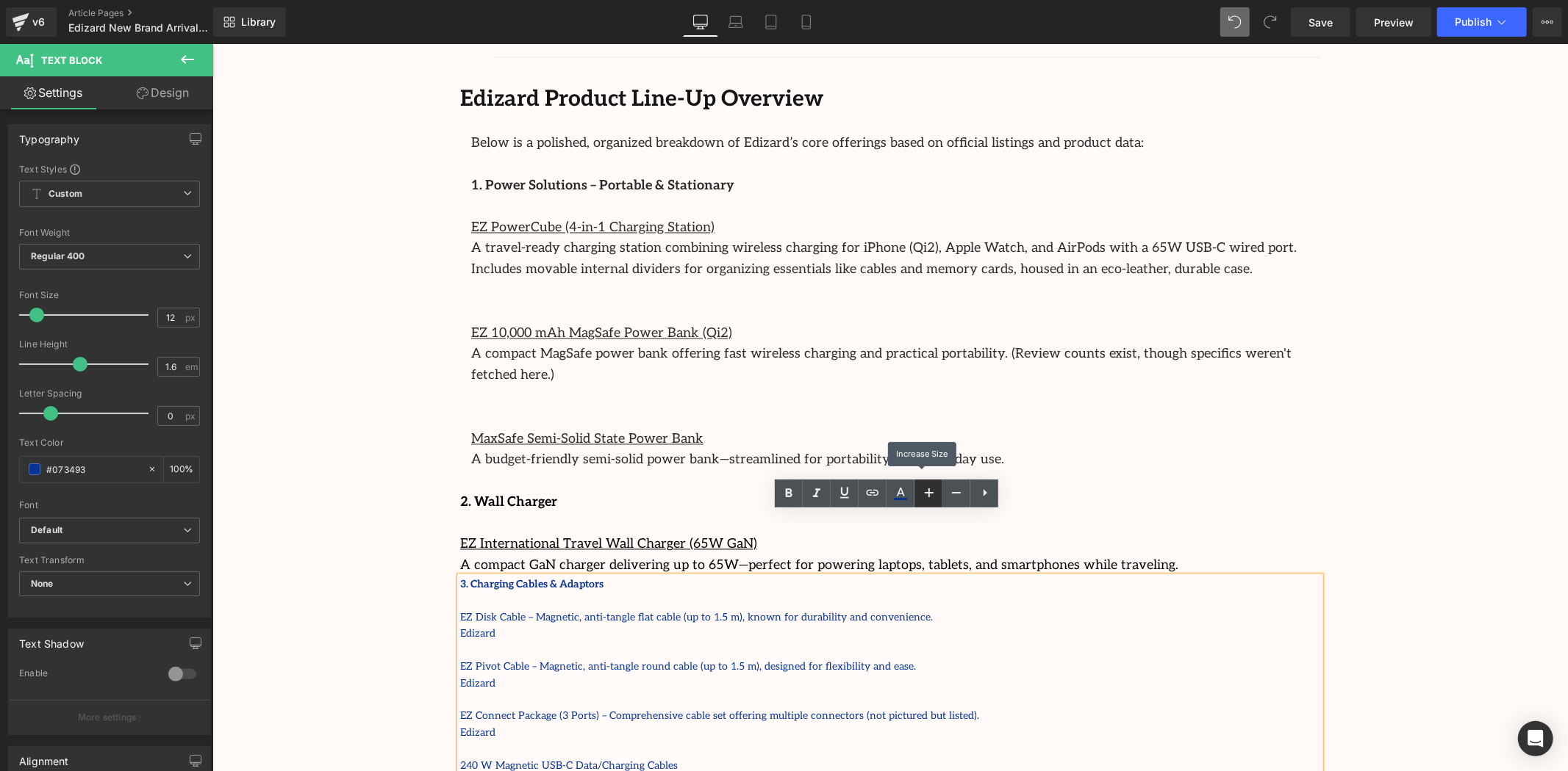
click at [928, 500] on icon at bounding box center [929, 493] width 18 height 18
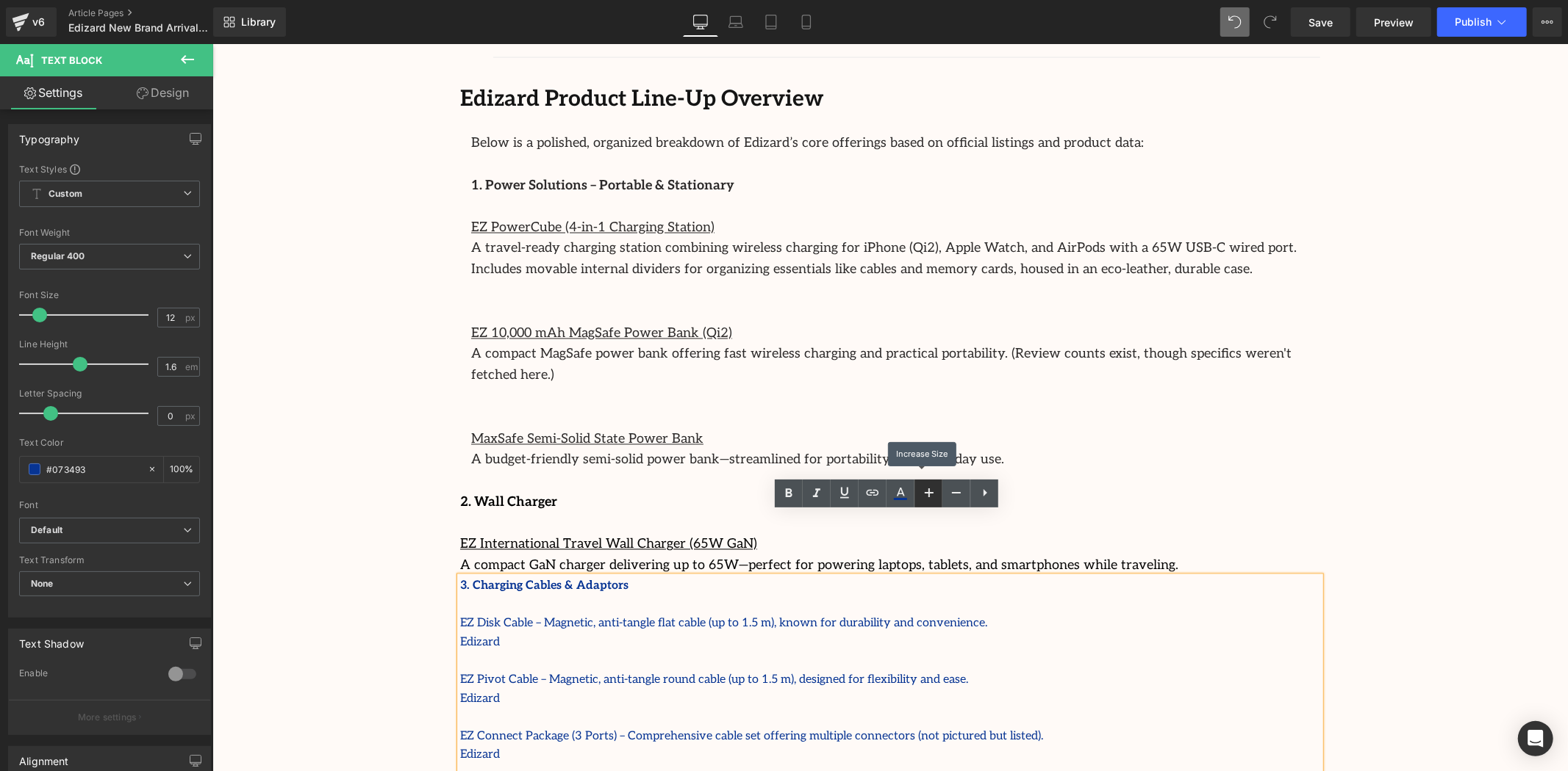
click at [928, 500] on icon at bounding box center [929, 493] width 18 height 18
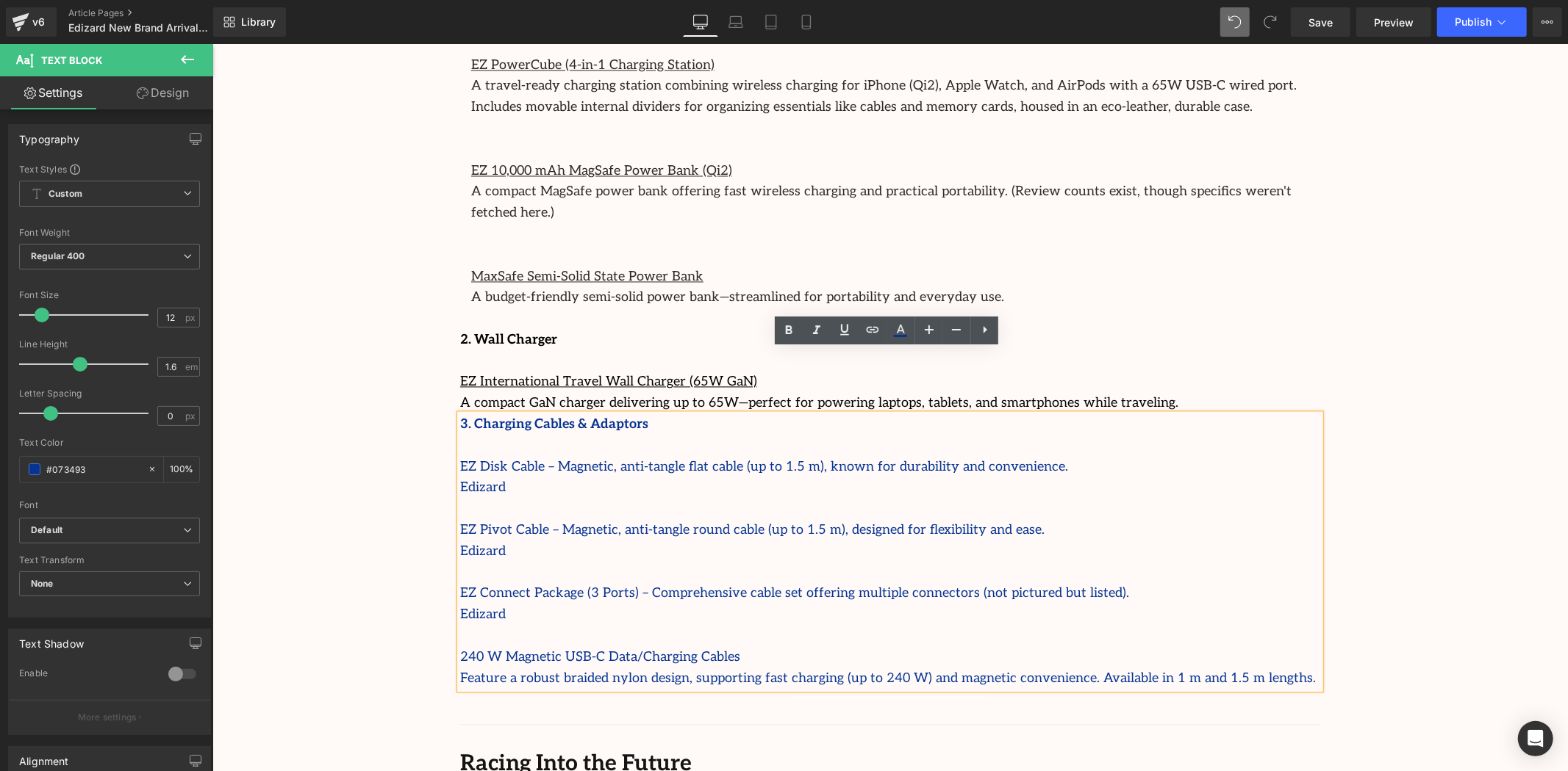
scroll to position [2367, 0]
click at [1057, 625] on p at bounding box center [889, 636] width 860 height 21
click at [603, 476] on p "Edizard" at bounding box center [889, 487] width 860 height 21
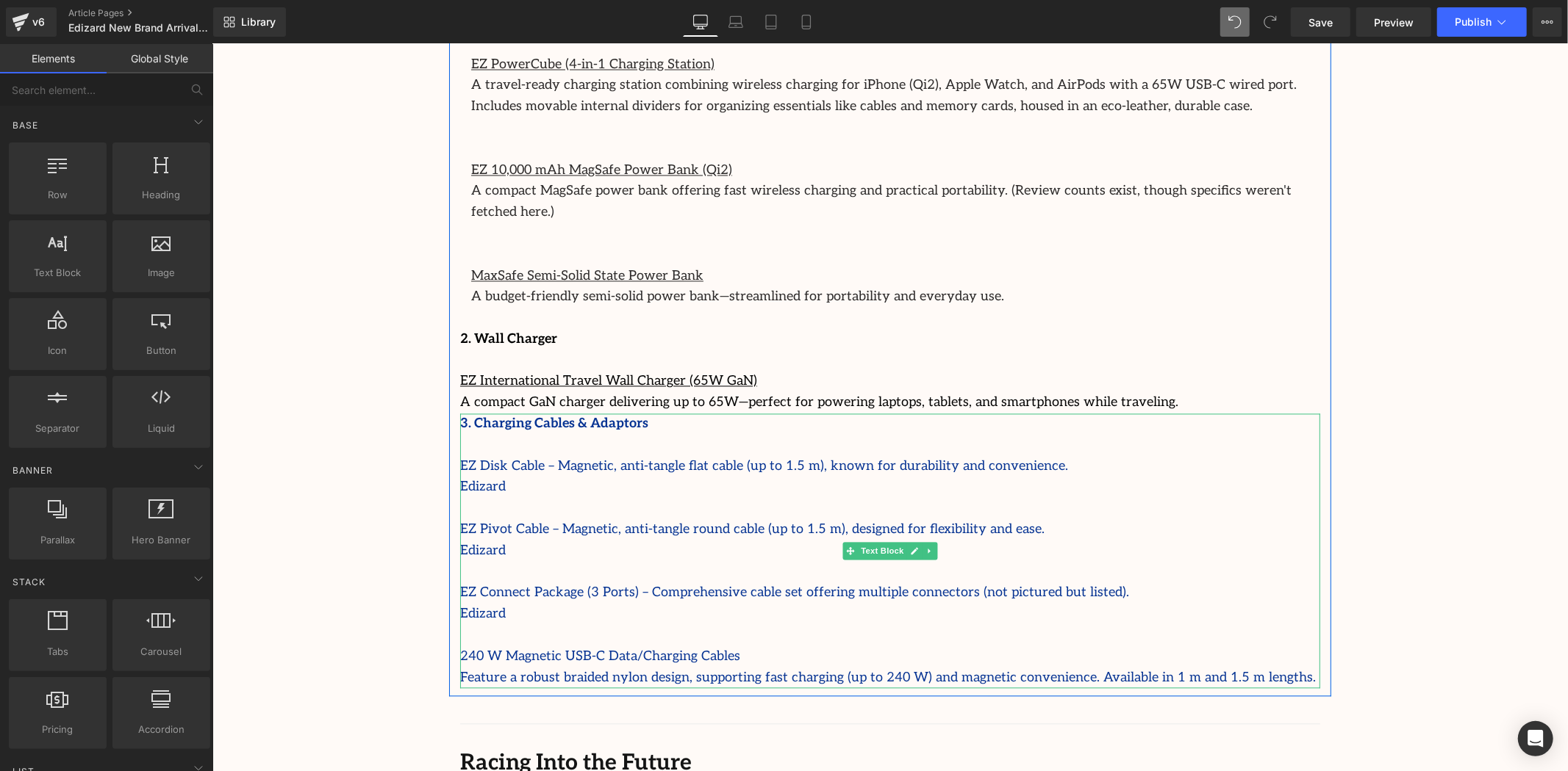
click at [526, 457] on p "EZ Disk Cable – Magnetic, anti-tangle flat cable (up to 1.5 m), known for durab…" at bounding box center [889, 467] width 860 height 21
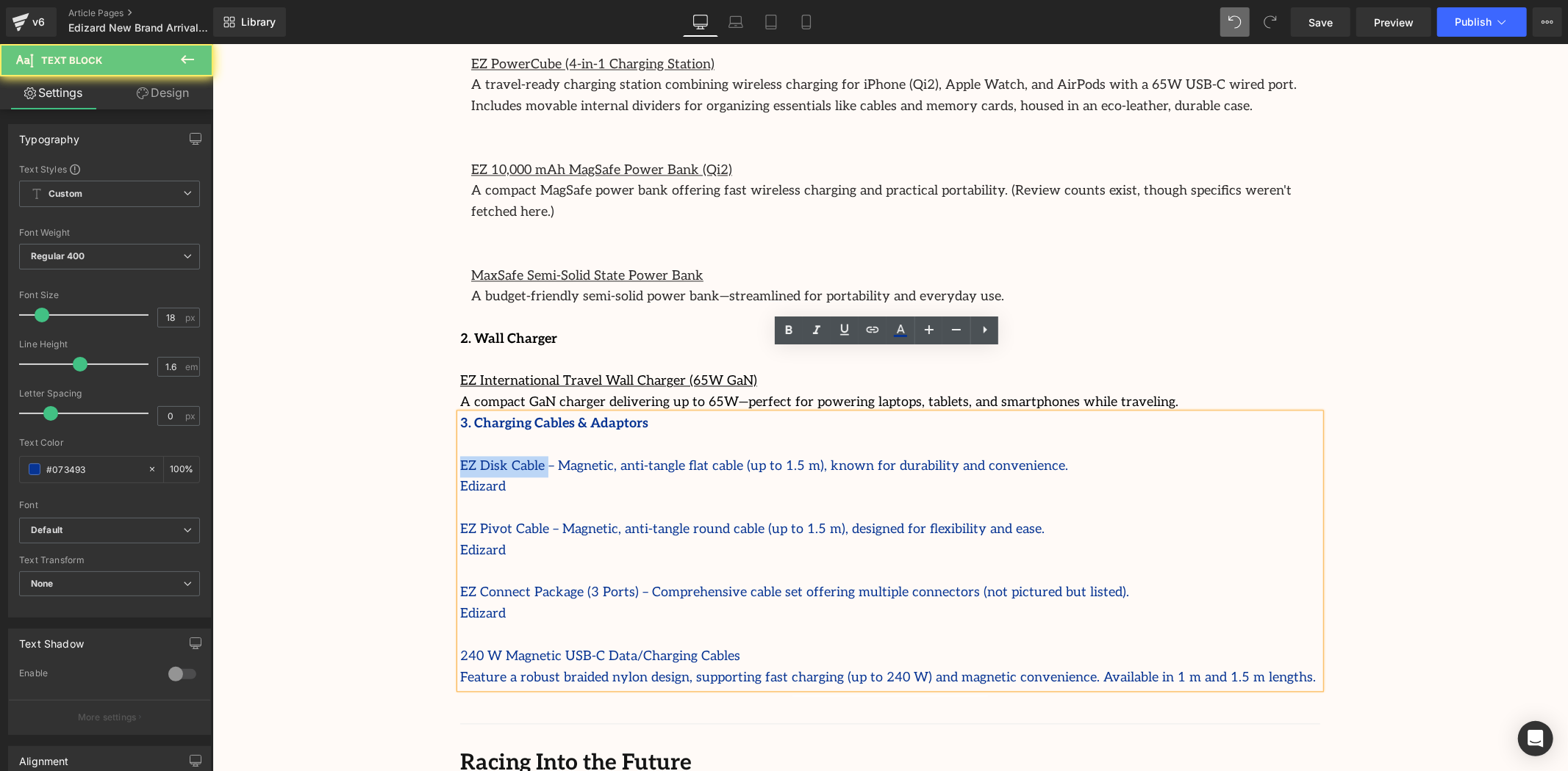
drag, startPoint x: 536, startPoint y: 404, endPoint x: 526, endPoint y: 392, distance: 15.6
click at [449, 398] on div "Image Separator Had it for five weeks now. Bought this to play fighting games, …" at bounding box center [889, 202] width 882 height 990
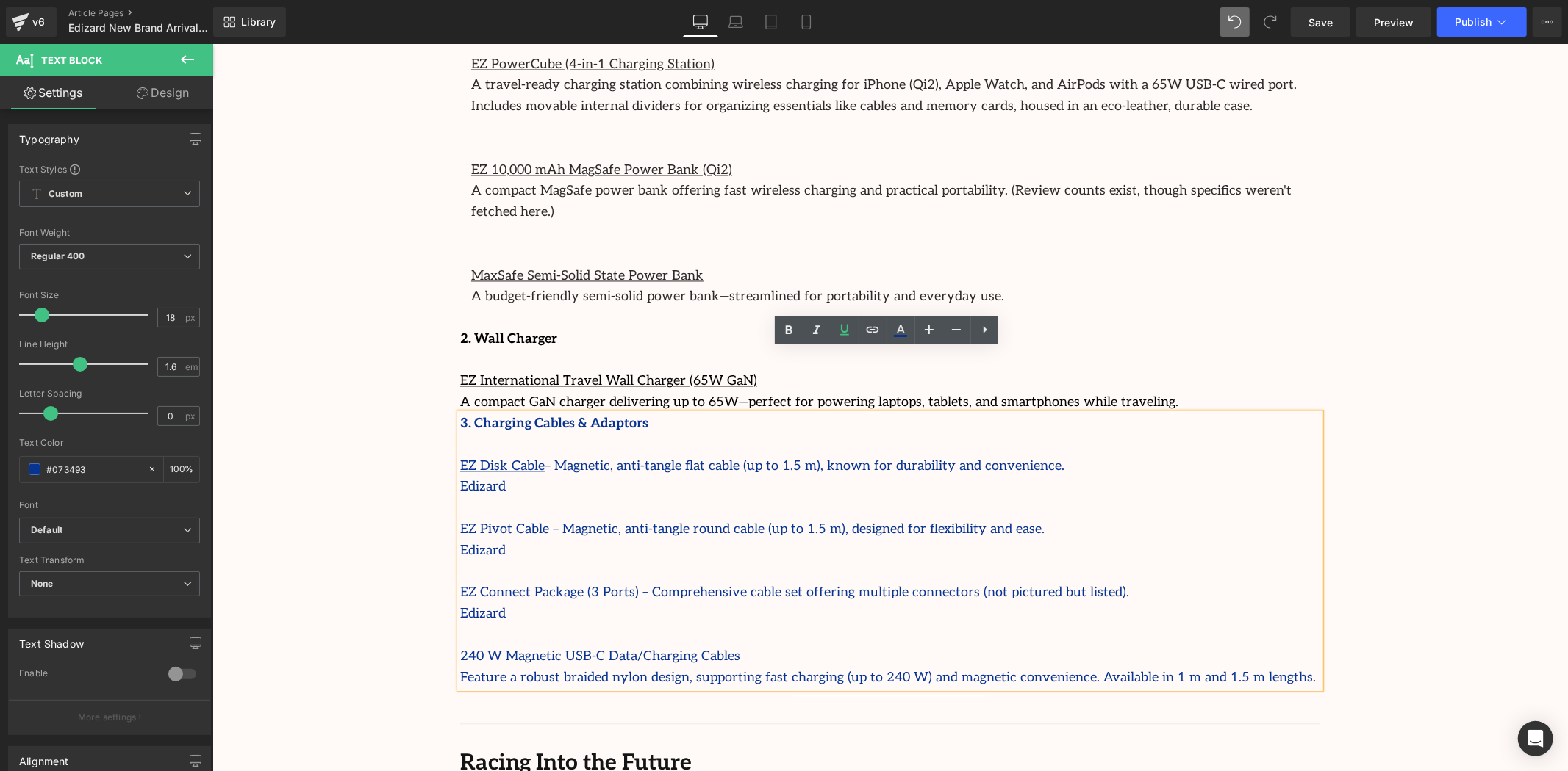
click at [535, 519] on p "EZ Pivot Cable – Magnetic, anti-tangle round cable (up to 1.5 m), designed for …" at bounding box center [889, 529] width 860 height 21
drag, startPoint x: 534, startPoint y: 463, endPoint x: 445, endPoint y: 459, distance: 89.1
click at [449, 459] on div "Image Separator Had it for five weeks now. Bought this to play fighting games, …" at bounding box center [889, 202] width 882 height 990
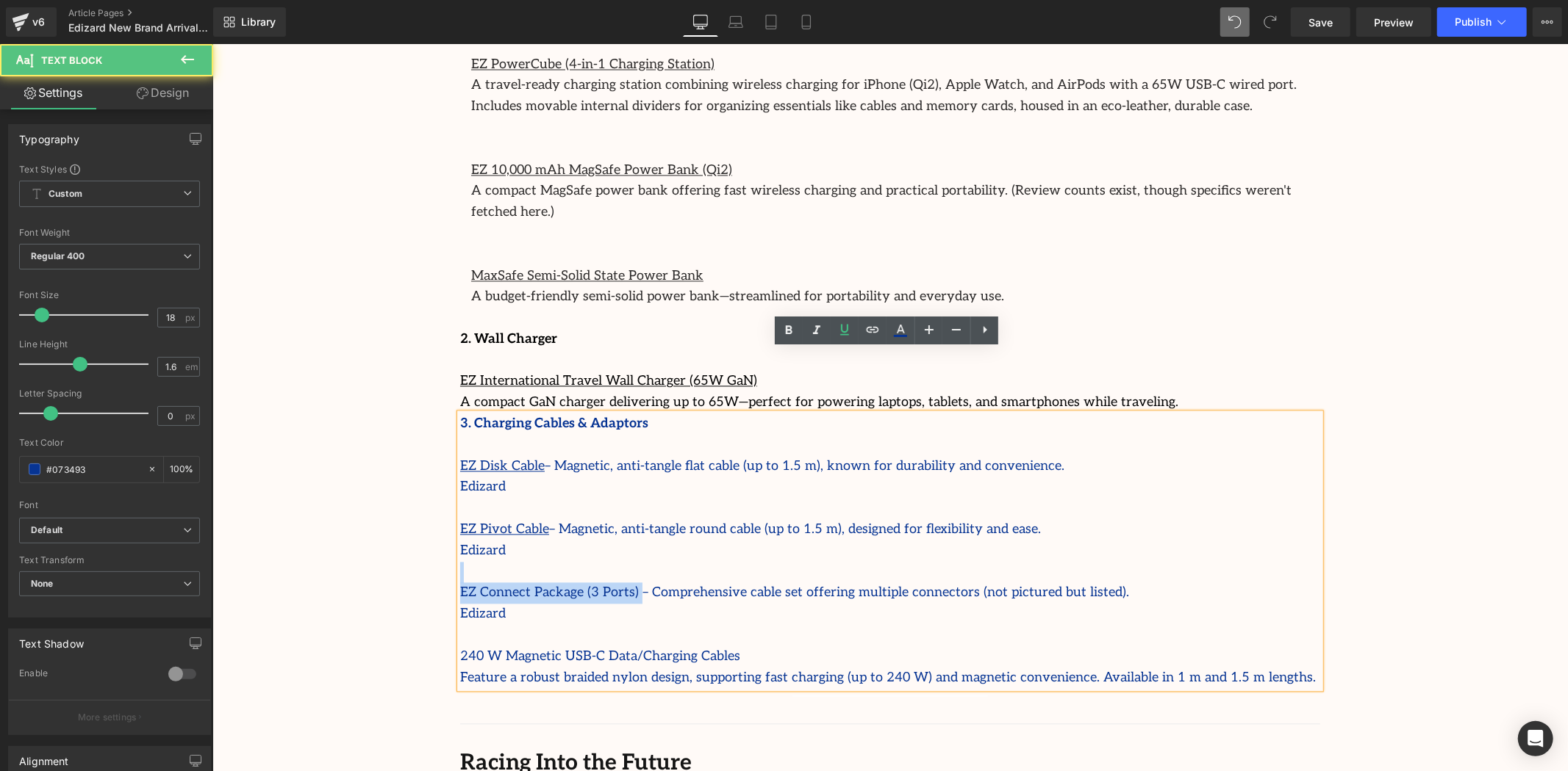
drag, startPoint x: 617, startPoint y: 524, endPoint x: 461, endPoint y: 515, distance: 156.3
click at [461, 515] on div "3. Charging Cables & Adaptors EZ Disk Cable – Magnetic, anti-tangle flat cable …" at bounding box center [889, 551] width 860 height 275
drag, startPoint x: 733, startPoint y: 595, endPoint x: 393, endPoint y: 585, distance: 340.1
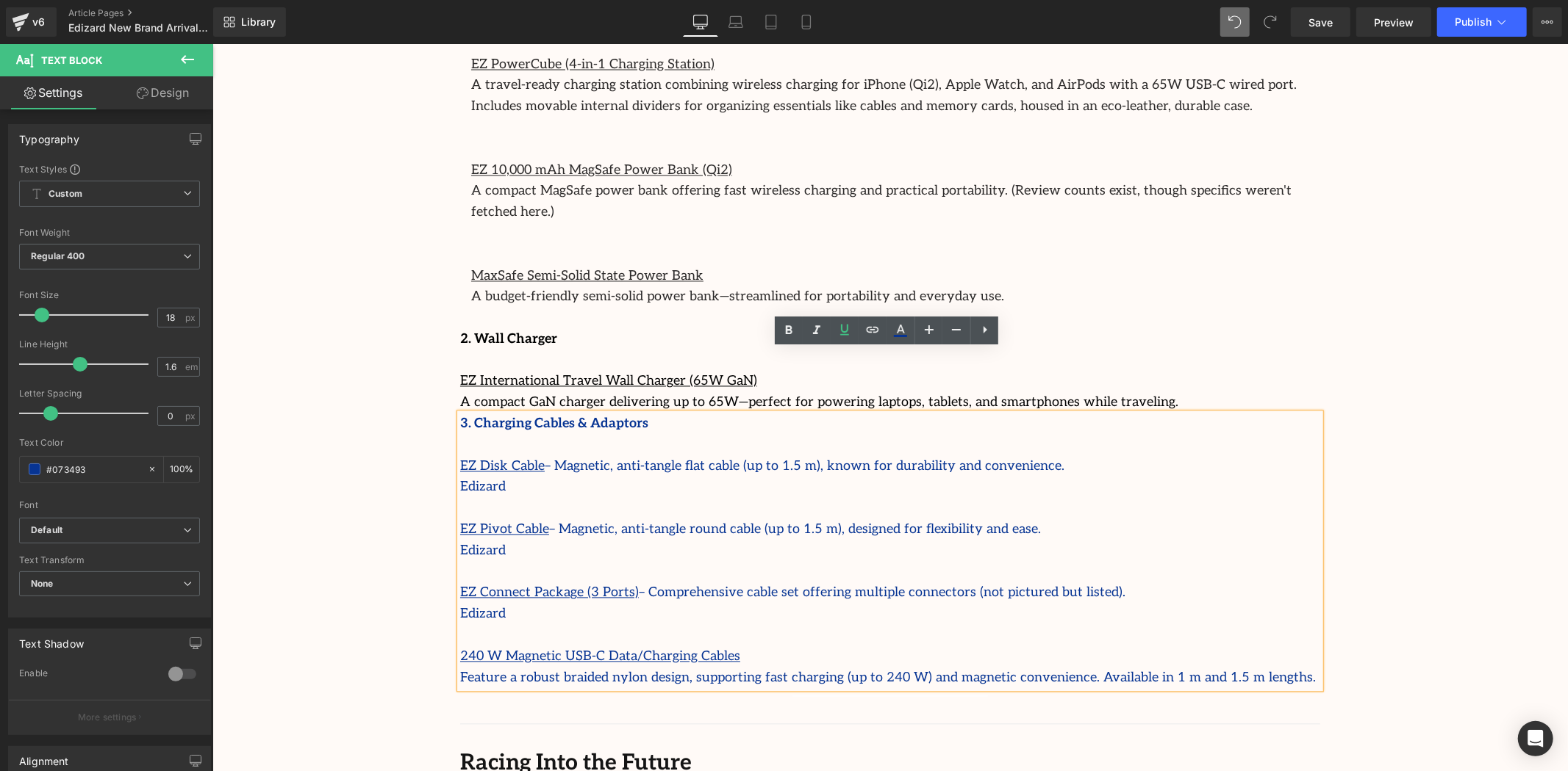
click at [528, 585] on u "EZ Connect Package (3 Ports)" at bounding box center [549, 592] width 178 height 15
drag, startPoint x: 528, startPoint y: 548, endPoint x: 430, endPoint y: 548, distance: 98.0
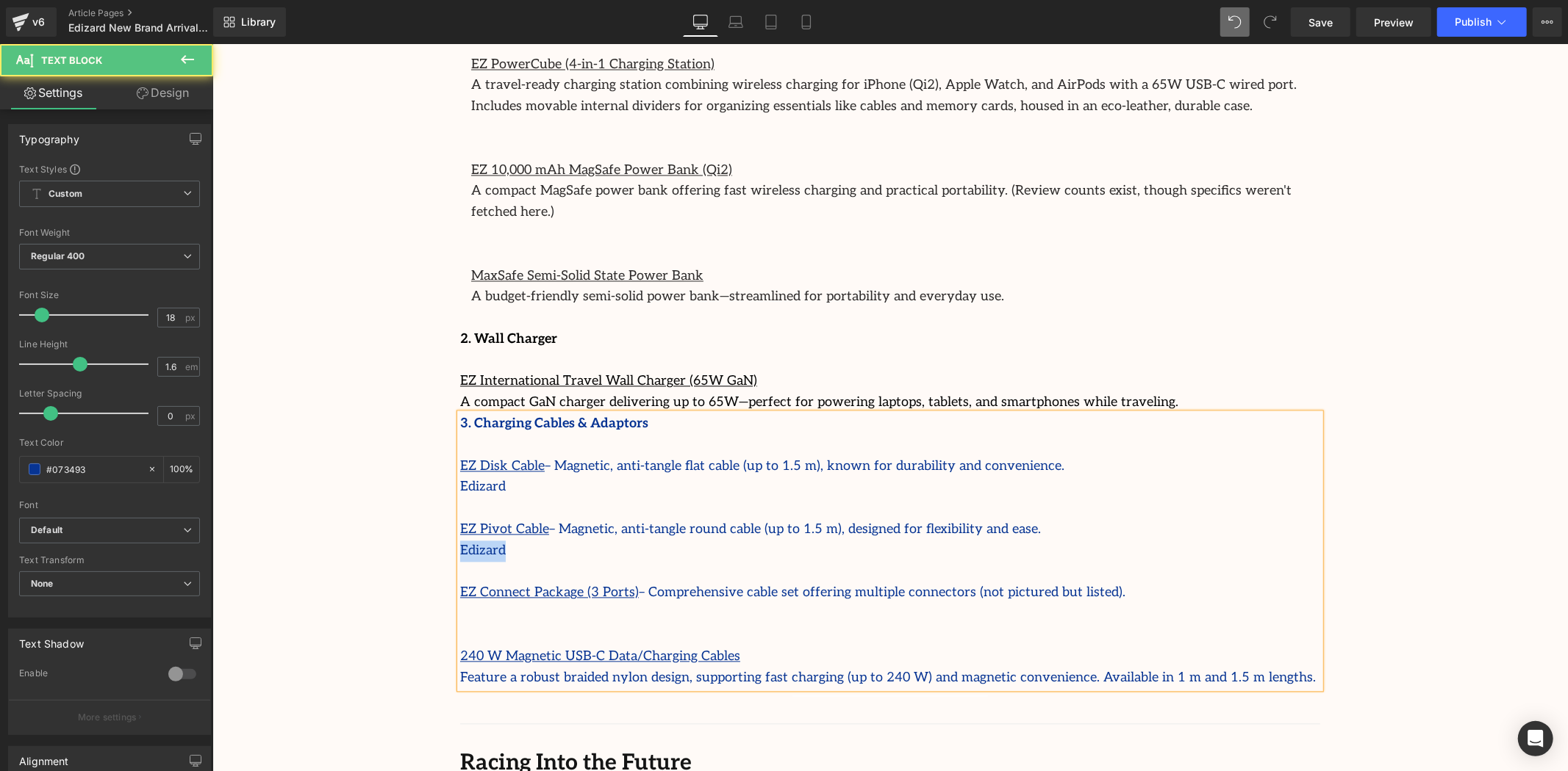
drag, startPoint x: 514, startPoint y: 490, endPoint x: 427, endPoint y: 487, distance: 87.1
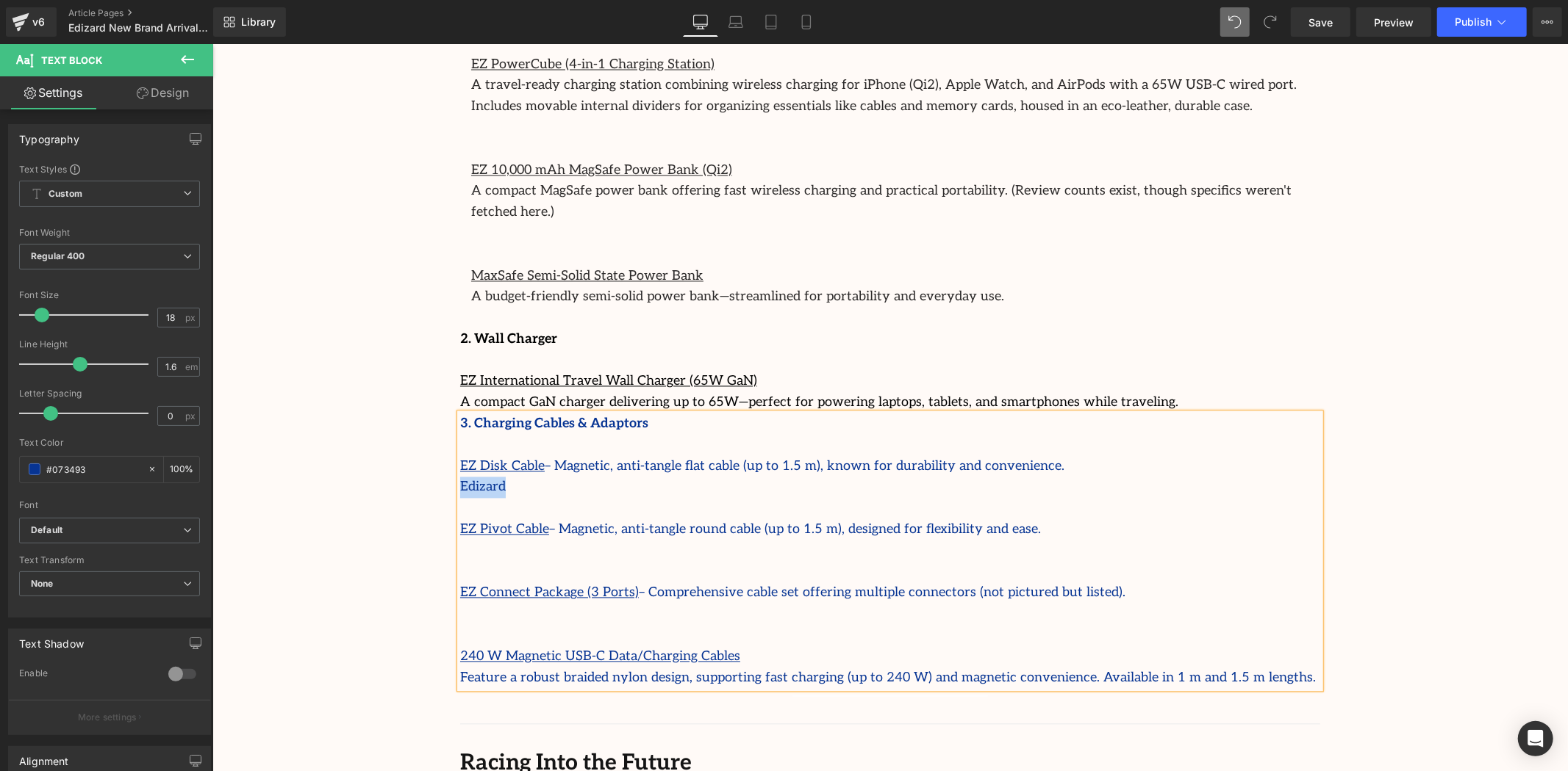
drag, startPoint x: 526, startPoint y: 420, endPoint x: 436, endPoint y: 418, distance: 90.0
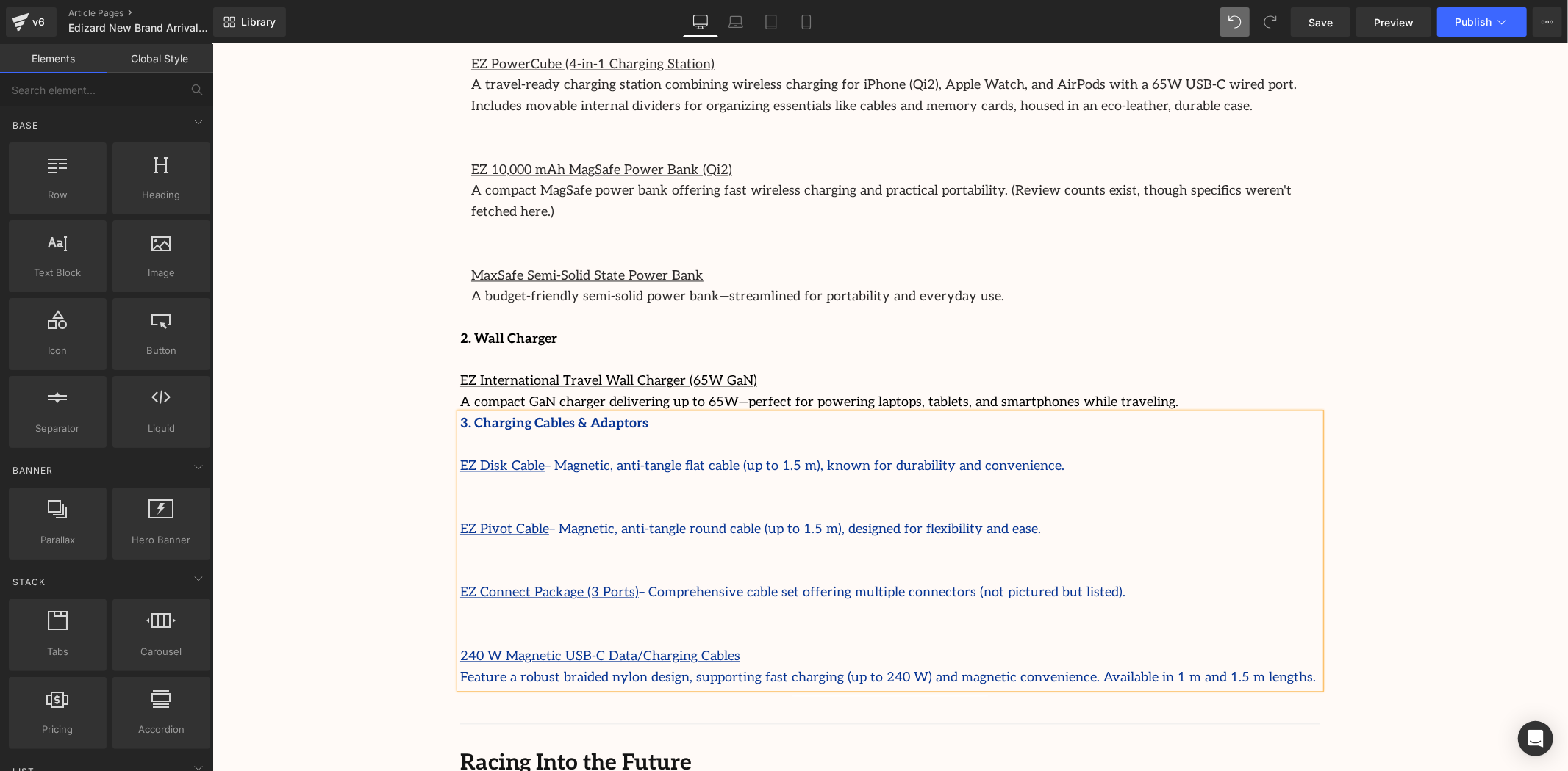
click at [461, 476] on p at bounding box center [889, 487] width 860 height 21
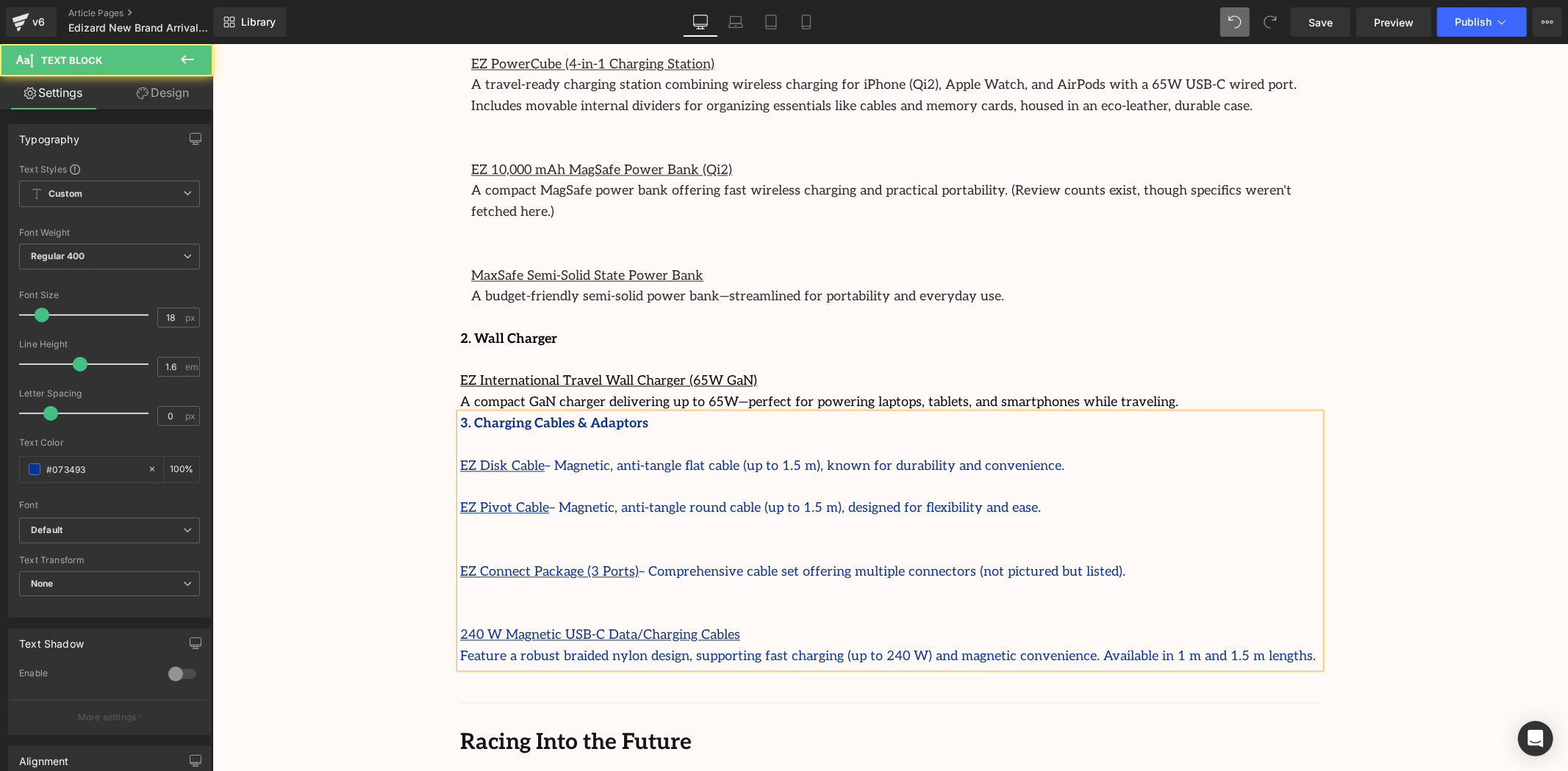
click at [473, 519] on p at bounding box center [889, 529] width 860 height 21
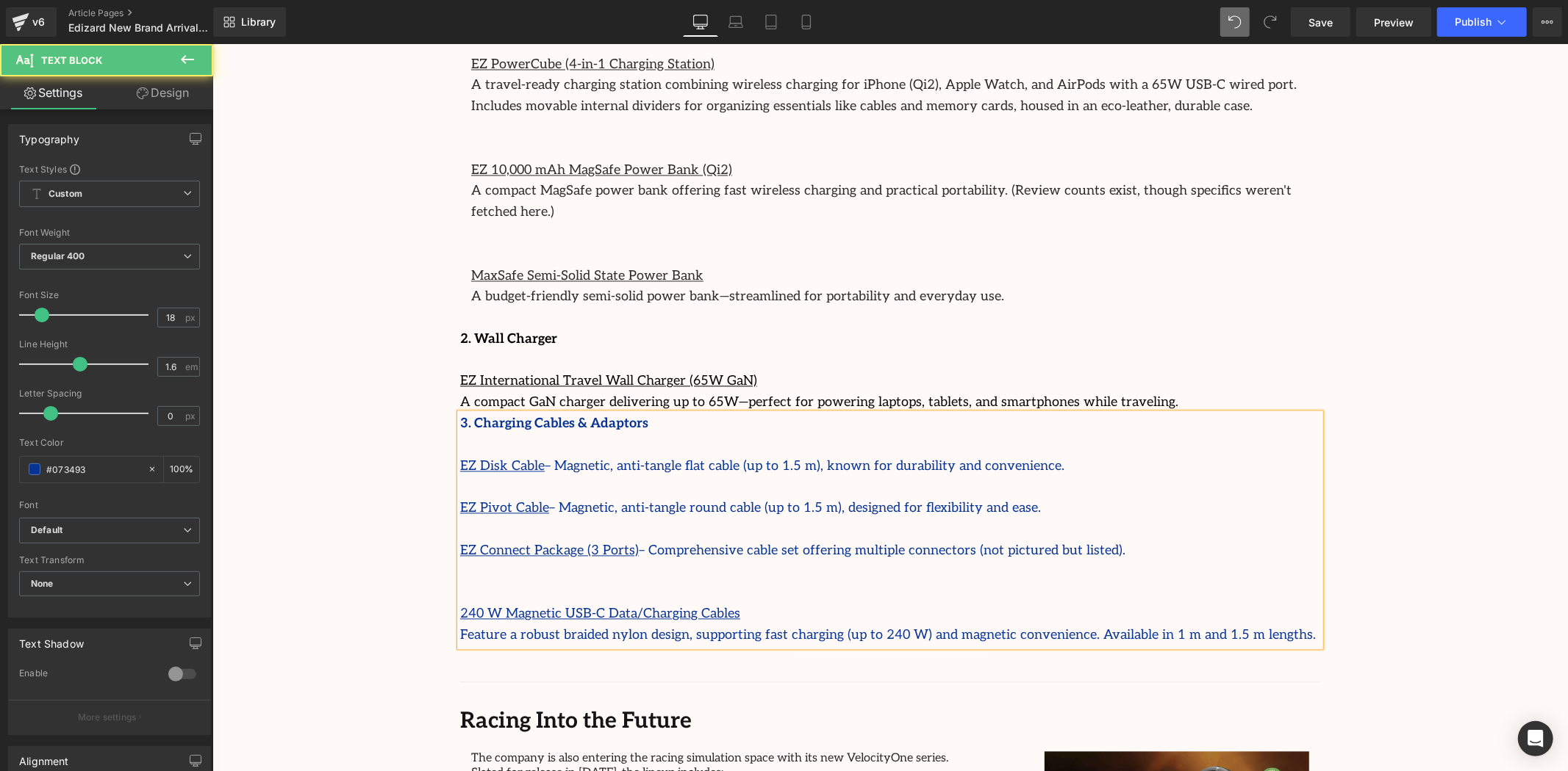
click at [460, 582] on p at bounding box center [889, 593] width 860 height 21
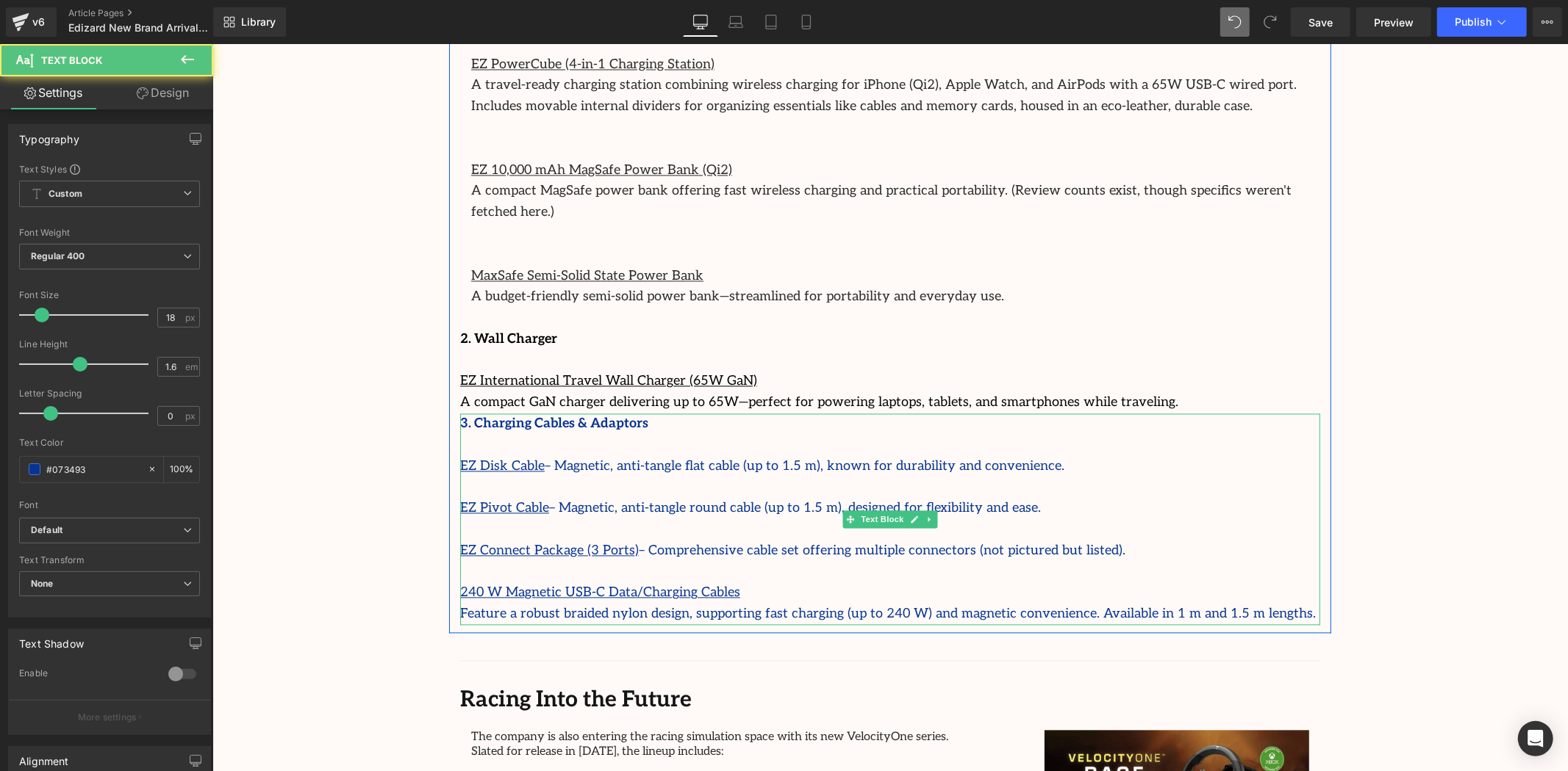
click at [1236, 582] on p "240 W Magnetic USB-C Data/Charging Cables" at bounding box center [889, 593] width 860 height 21
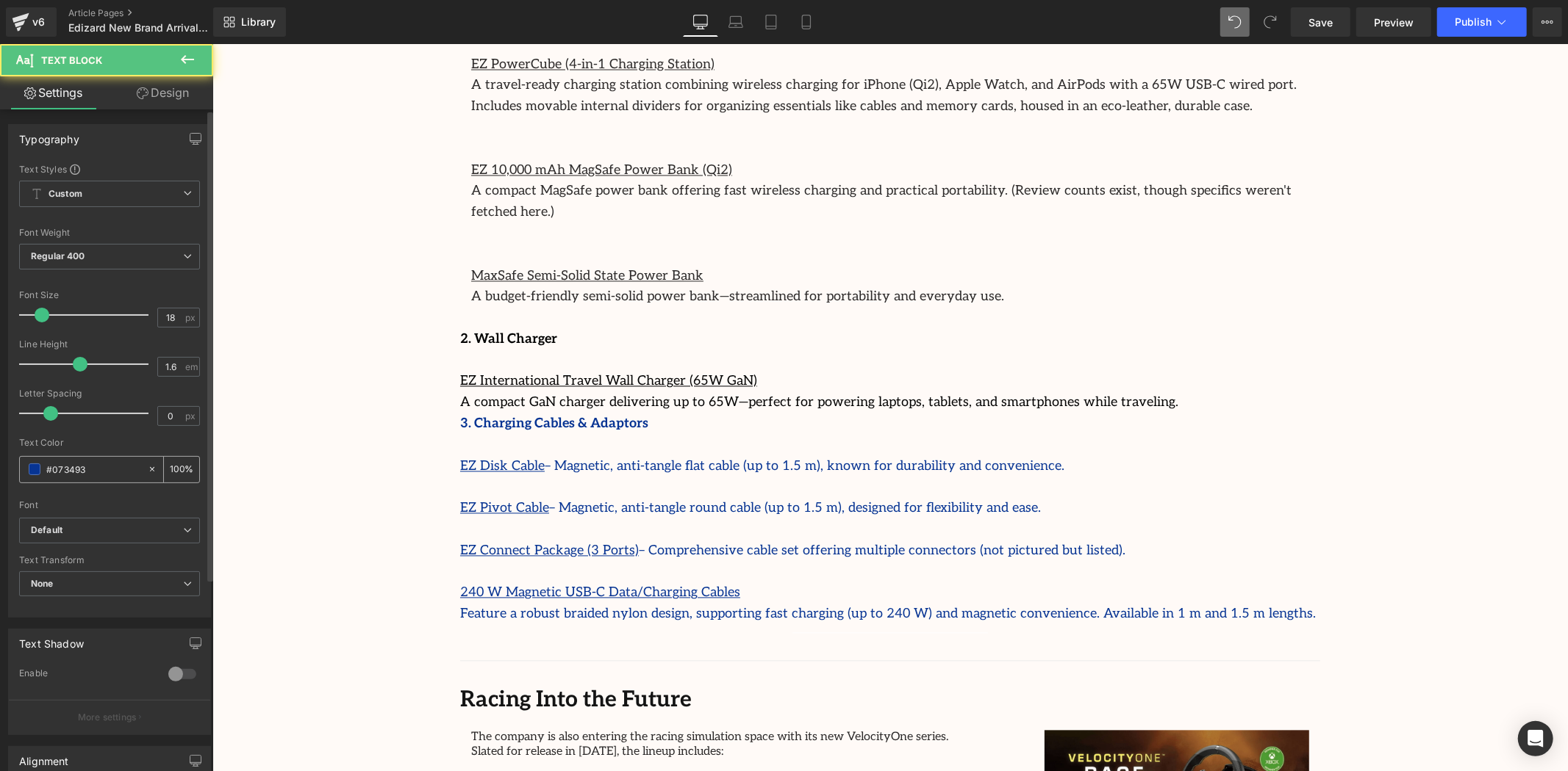
click at [32, 465] on div "#073493" at bounding box center [83, 470] width 127 height 26
click at [30, 468] on span at bounding box center [35, 469] width 12 height 12
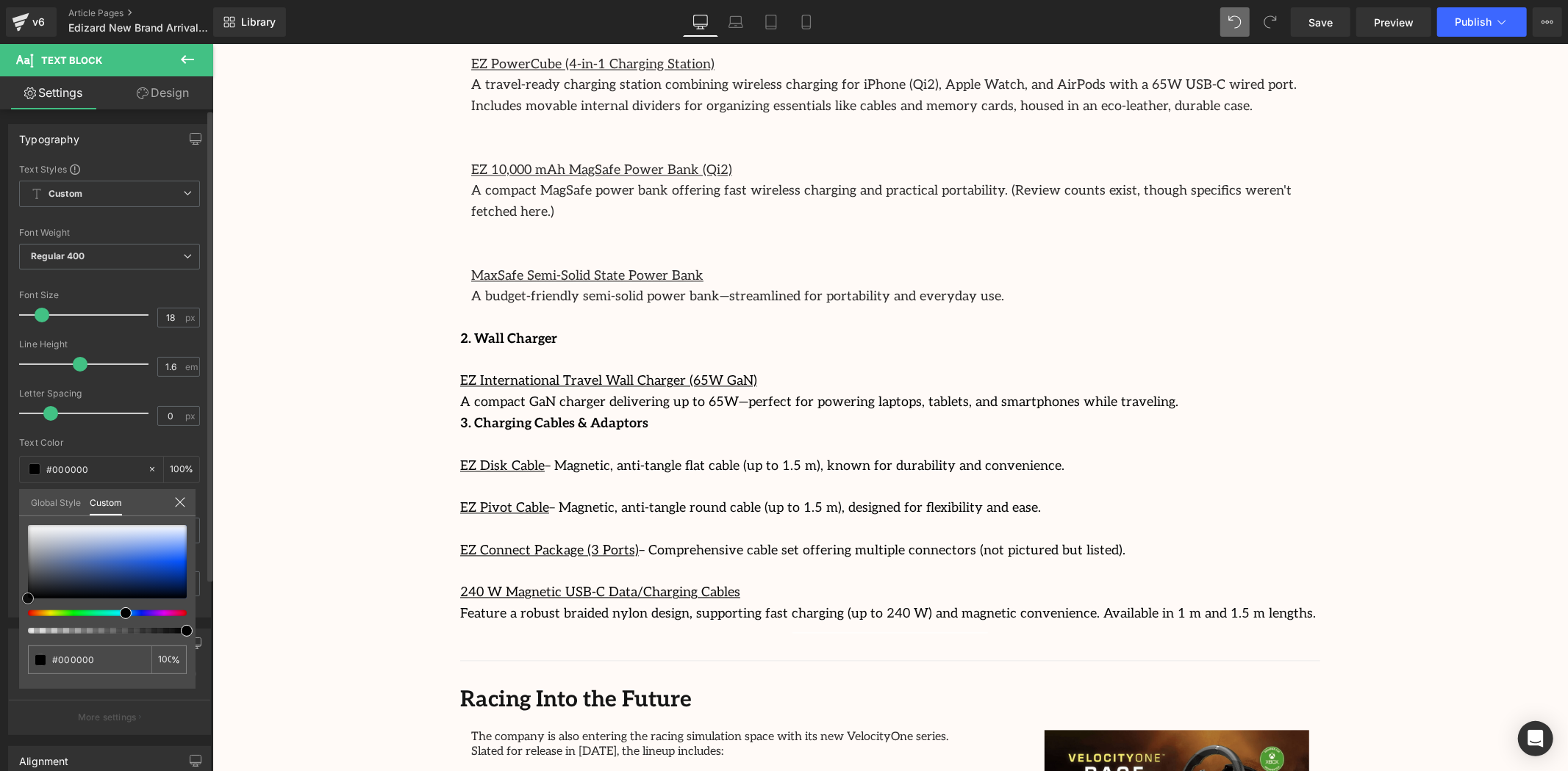
drag, startPoint x: 33, startPoint y: 569, endPoint x: 27, endPoint y: 603, distance: 34.5
click at [13, 605] on div "Typography Text Styles Custom Custom Setup Global Style Custom Setup Global Sty…" at bounding box center [110, 365] width 220 height 504
click at [193, 500] on div "Global Style Custom" at bounding box center [107, 502] width 176 height 27
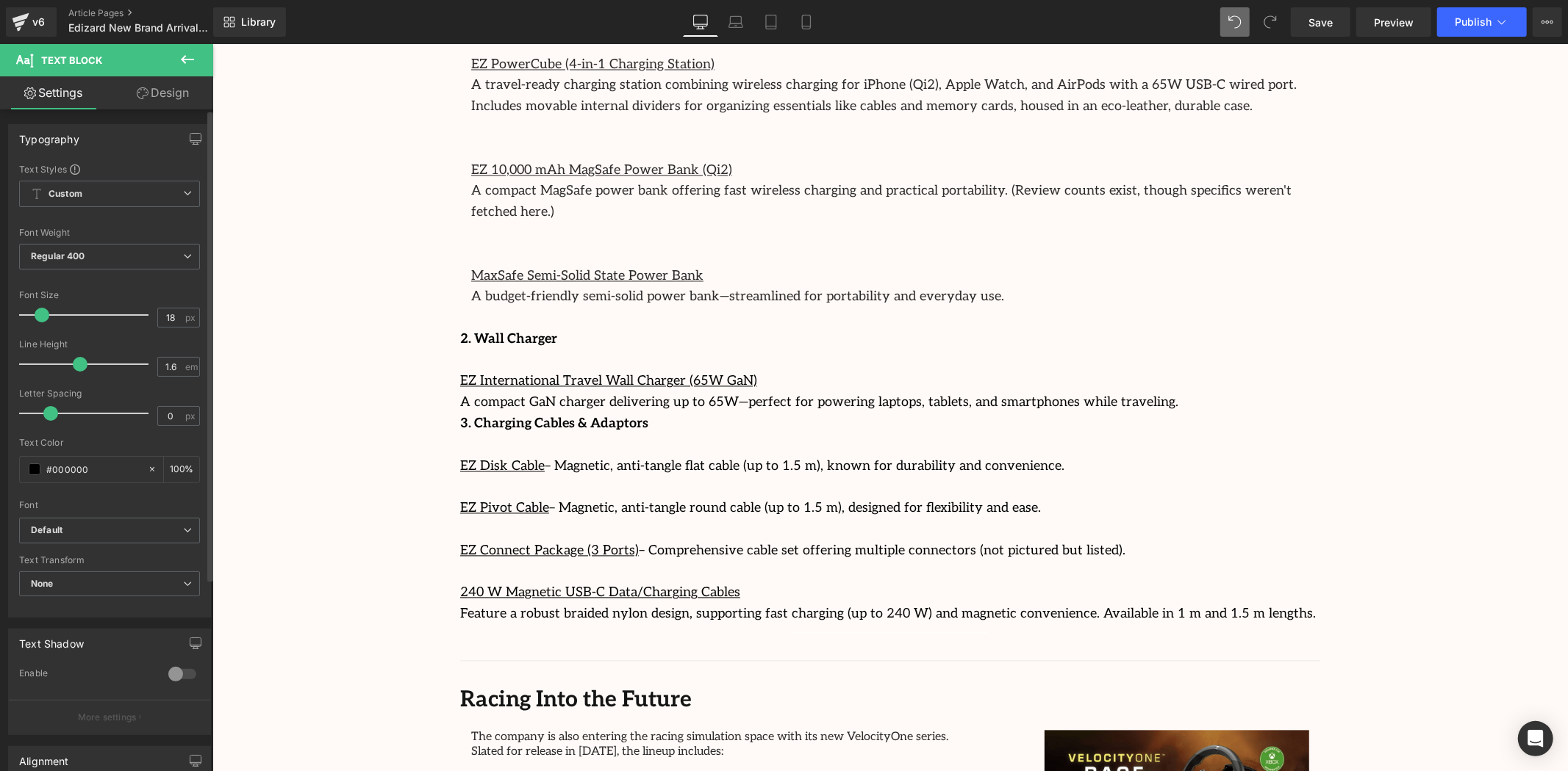
click at [1081, 392] on p "A compact GaN charger delivering up to 65W—perfect for powering laptops, tablet…" at bounding box center [889, 403] width 860 height 21
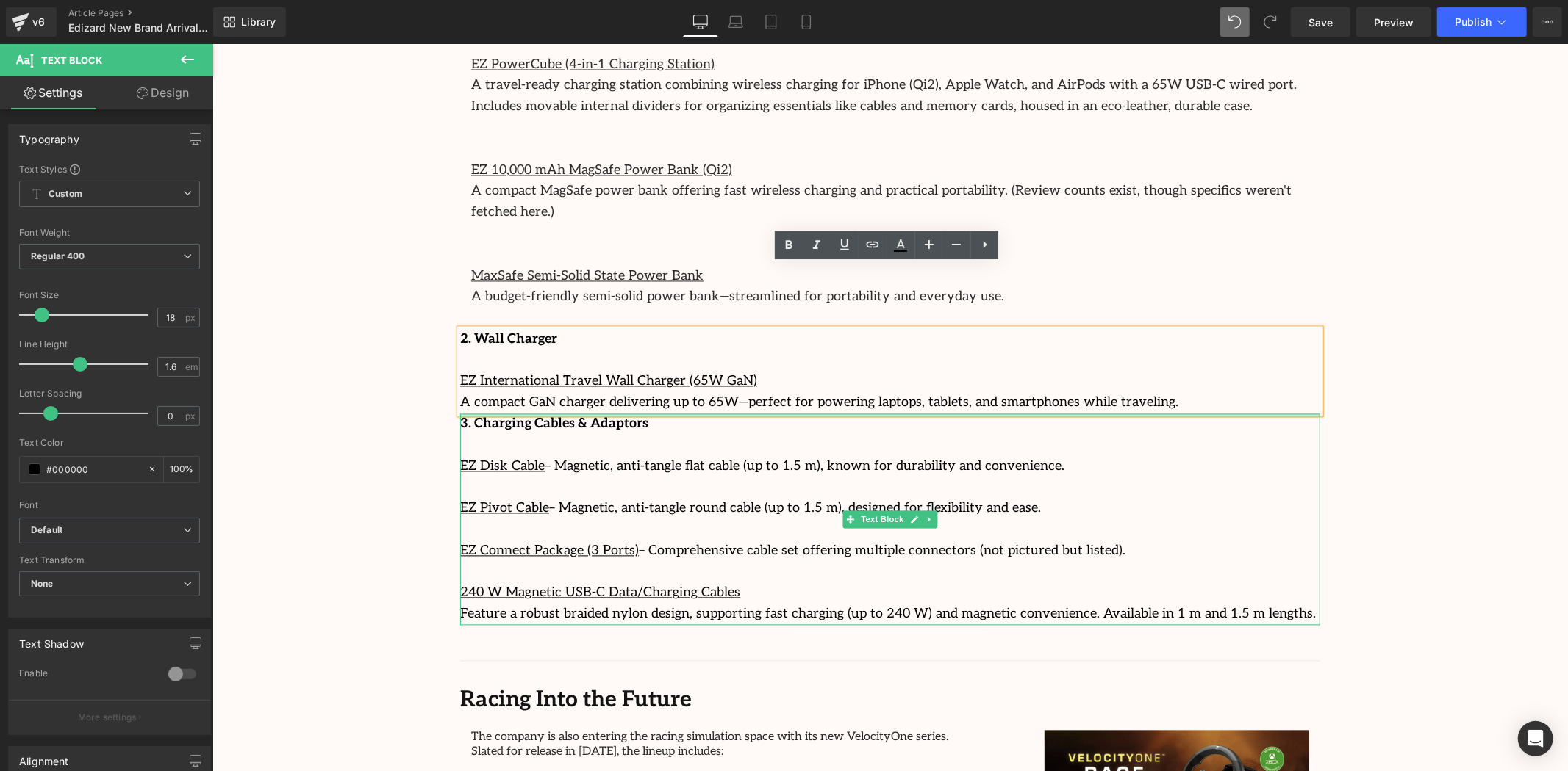
click at [491, 416] on strong "3. Charging Cables & Adaptors" at bounding box center [553, 423] width 188 height 15
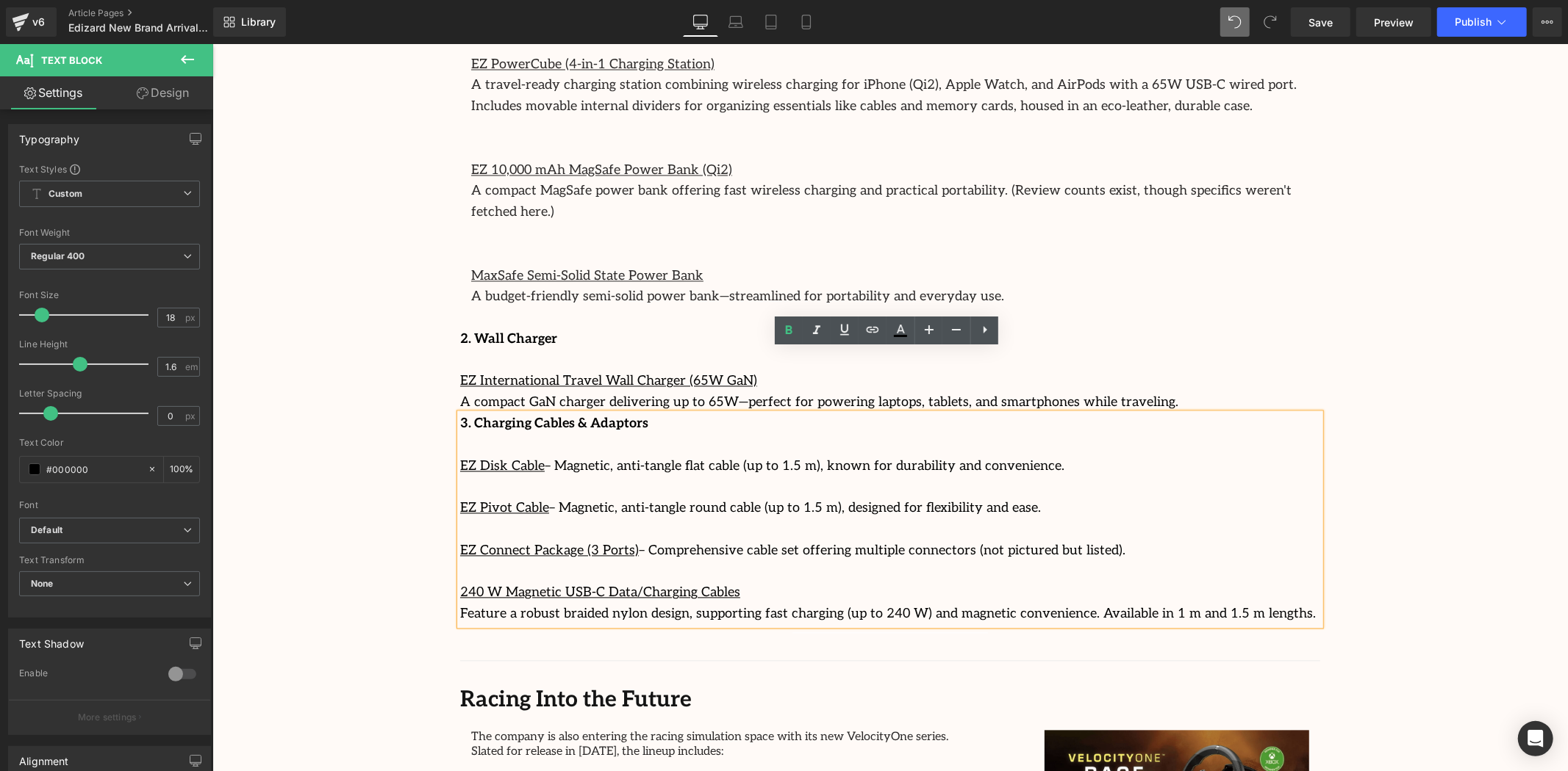
click at [1092, 329] on p "2. Wall Charger" at bounding box center [889, 339] width 860 height 21
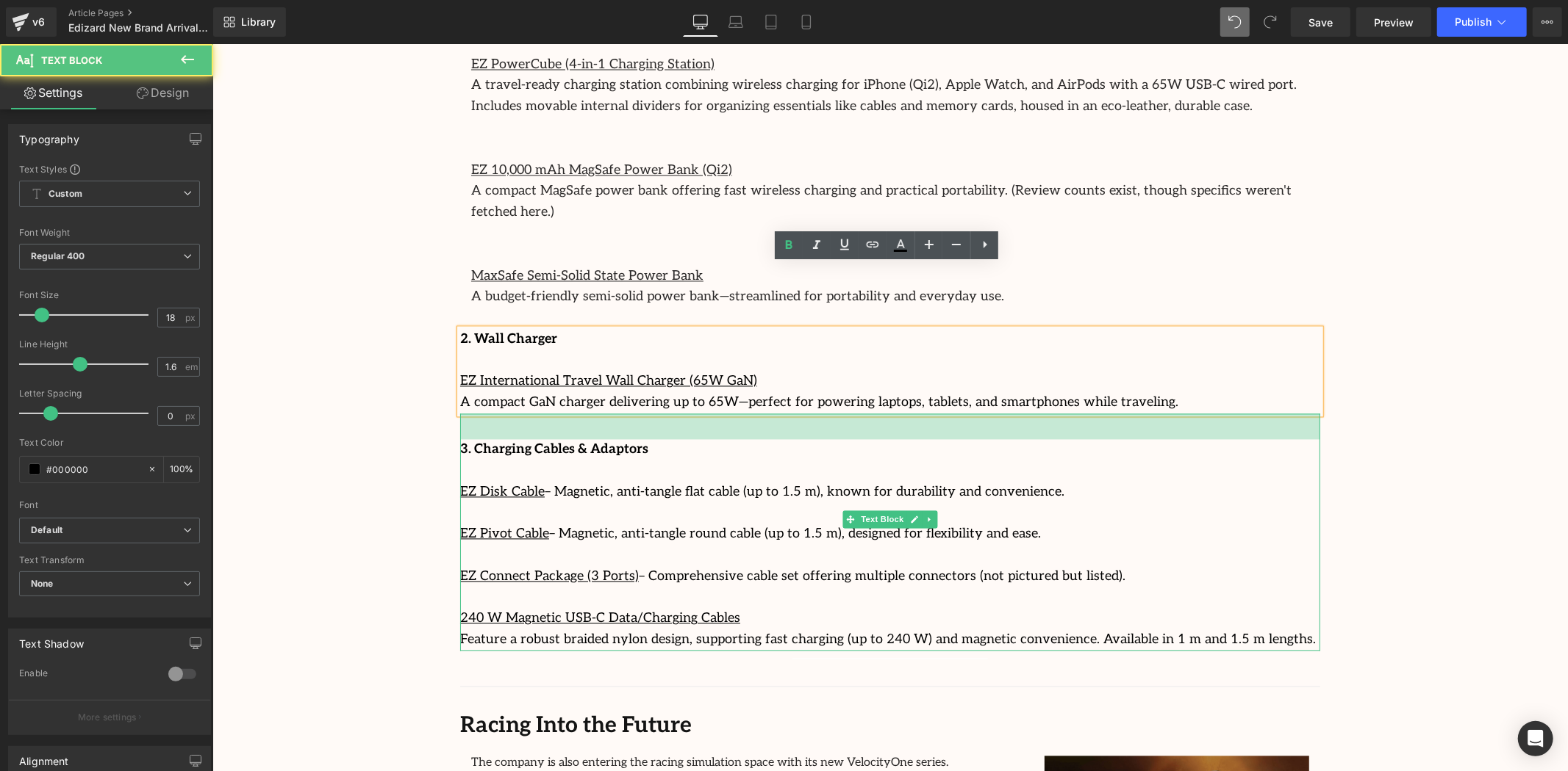
drag, startPoint x: 1117, startPoint y: 351, endPoint x: 1119, endPoint y: 377, distance: 26.1
click at [1119, 414] on div "3. Charging Cables & Adaptors EZ Disk Cable – Magnetic, anti-tangle flat cable …" at bounding box center [889, 532] width 860 height 237
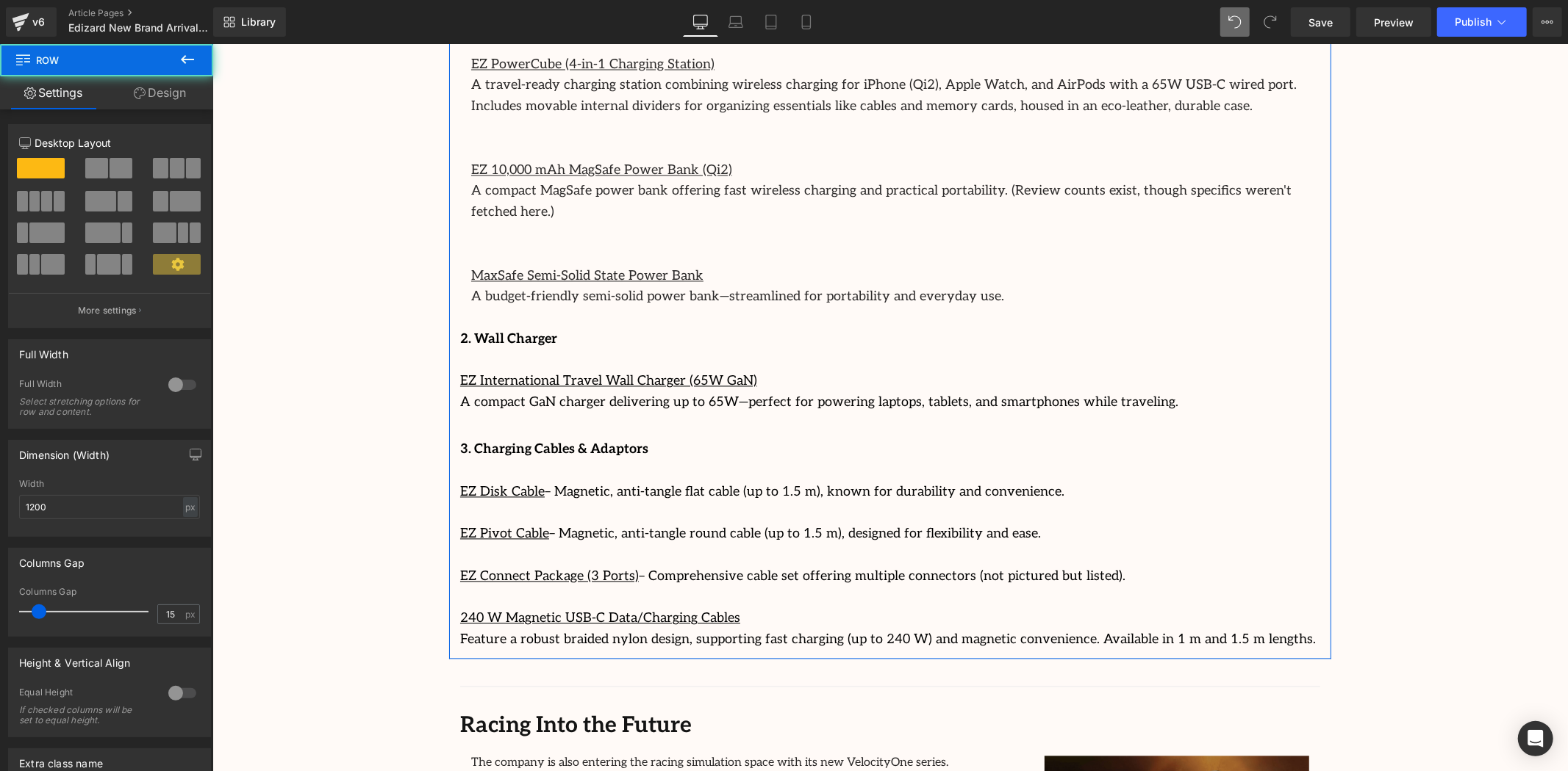
click at [453, 316] on div "Image Separator Had it for five weeks now. Bought this to play fighting games, …" at bounding box center [889, 183] width 882 height 952
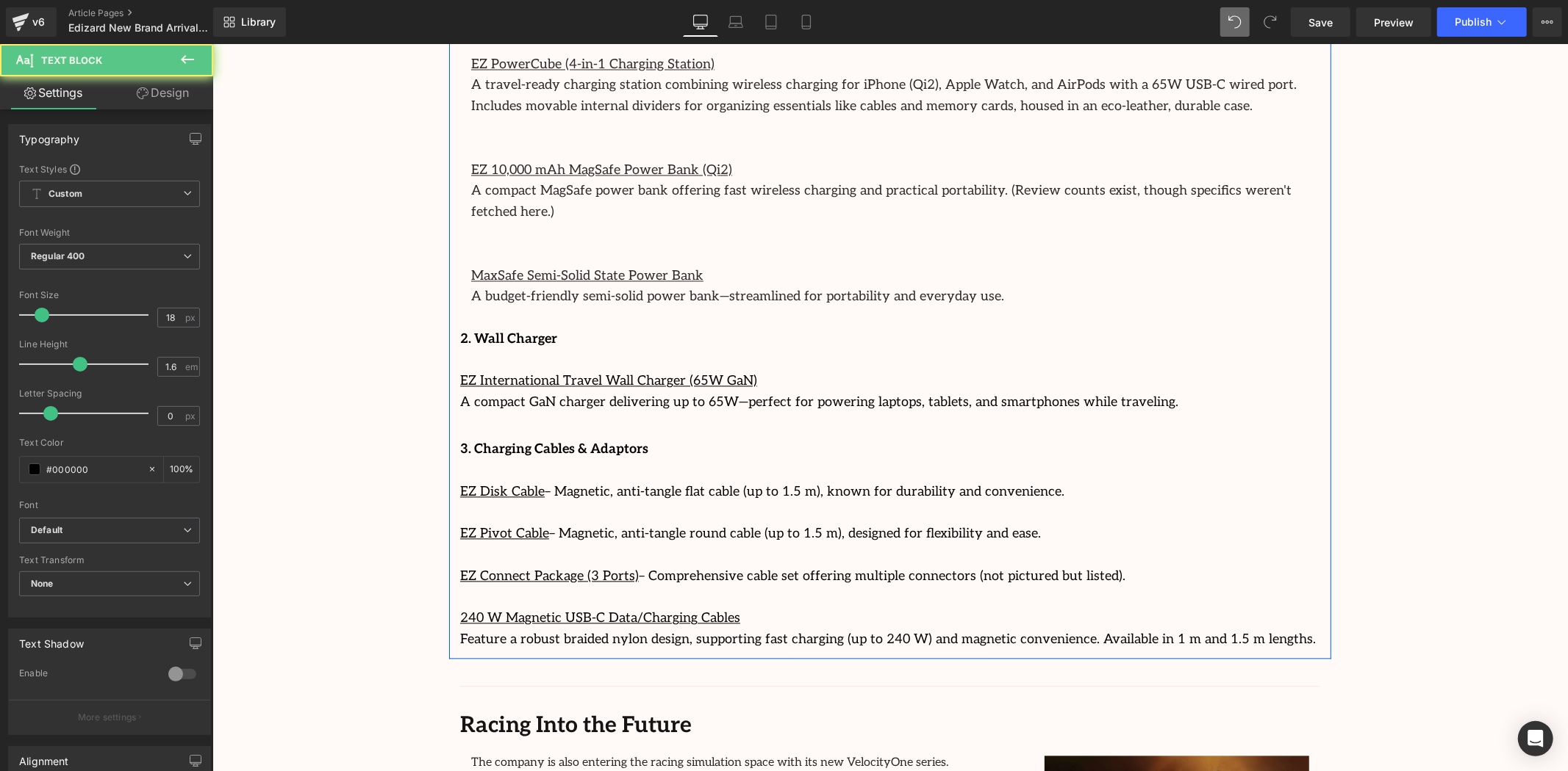
click at [211, 43] on div at bounding box center [211, 43] width 0 height 0
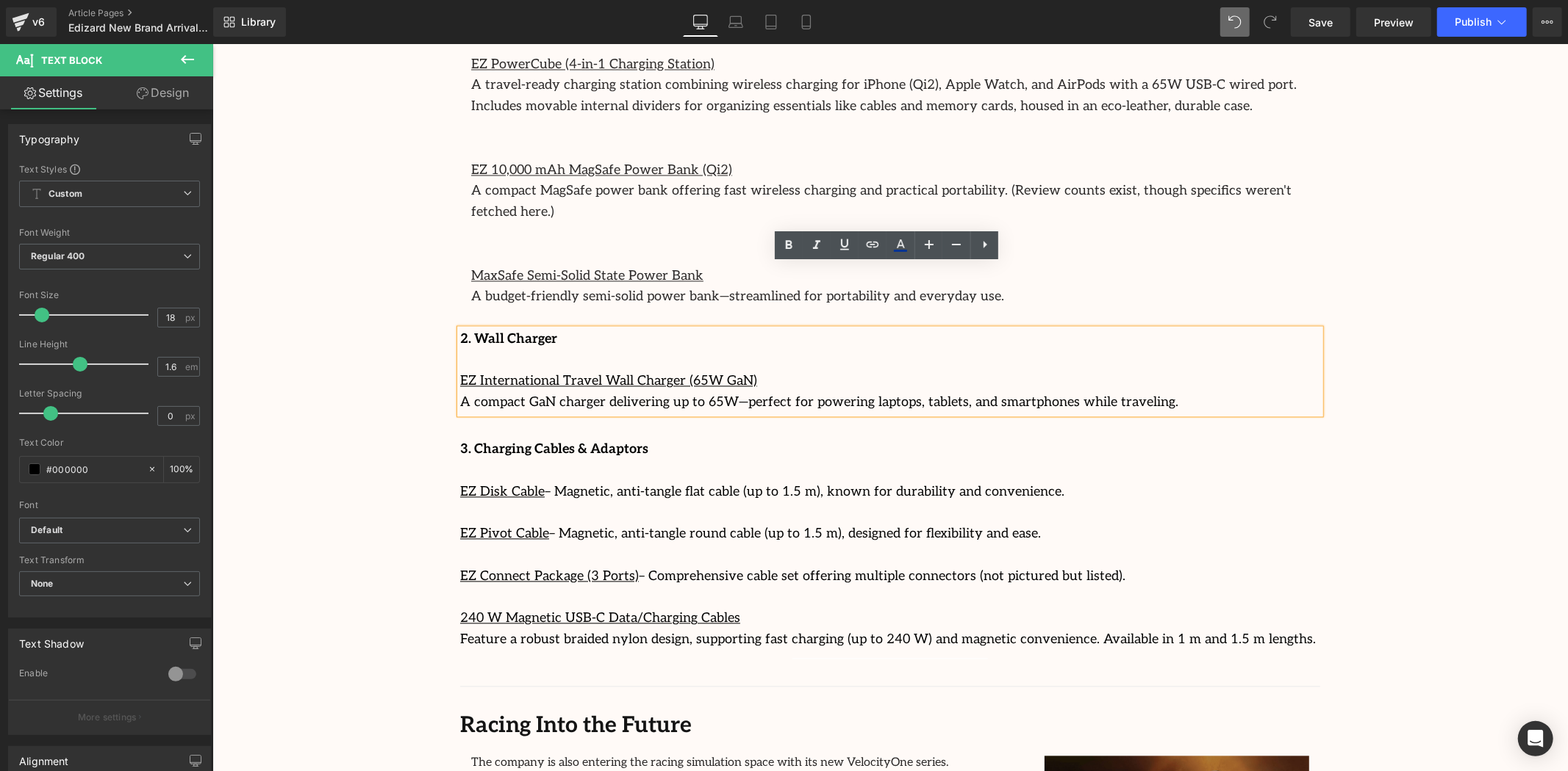
click at [460, 373] on u "EZ International Travel Wall Charger (65W GaN)" at bounding box center [608, 381] width 297 height 15
click at [976, 246] on icon at bounding box center [985, 244] width 18 height 18
click at [973, 243] on link at bounding box center [984, 245] width 28 height 28
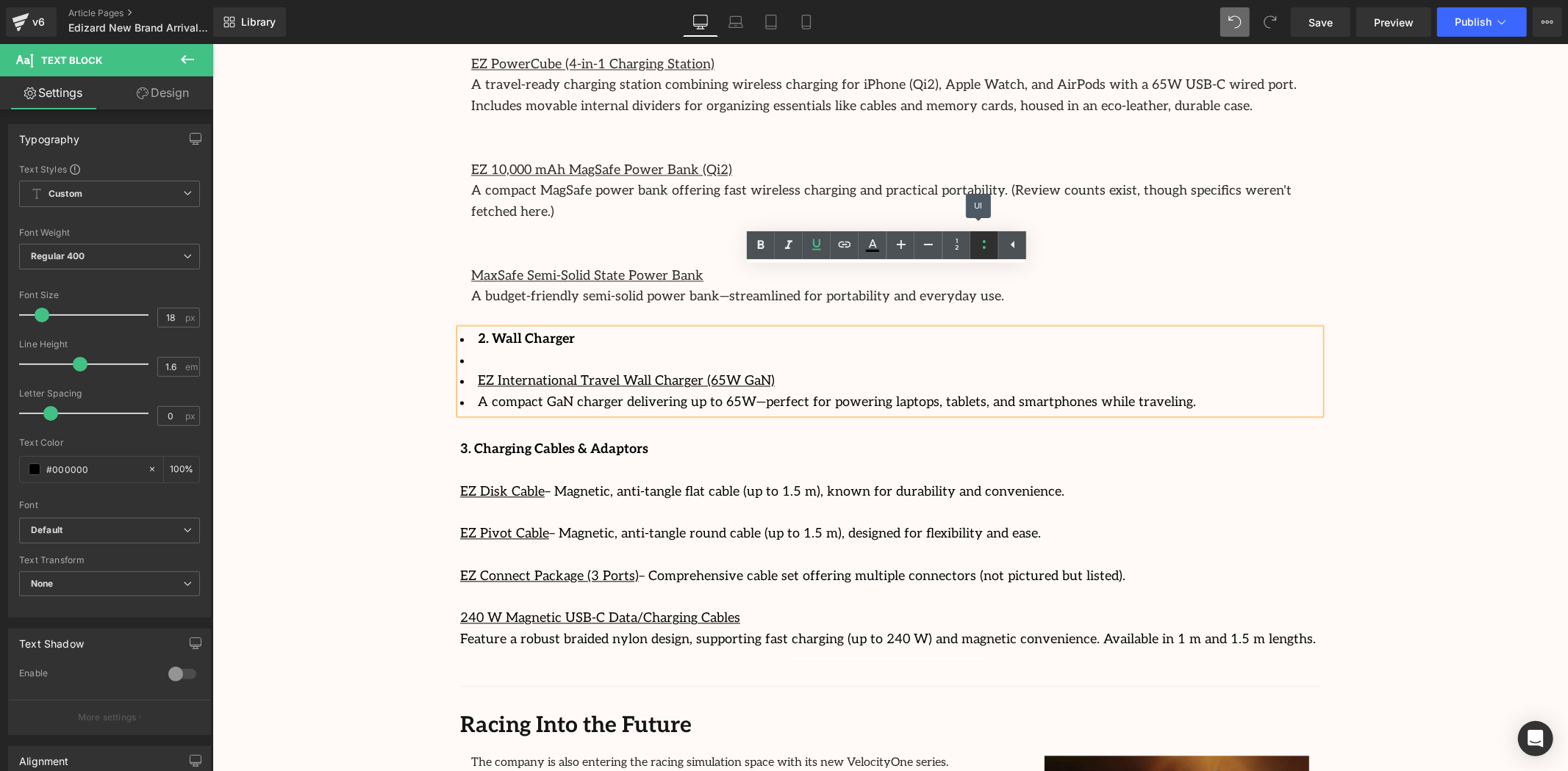
click at [973, 243] on link at bounding box center [984, 245] width 28 height 28
click at [711, 395] on span "A compact GaN charger delivering up to 65W—perfect for powering laptops, tablet…" at bounding box center [819, 402] width 718 height 15
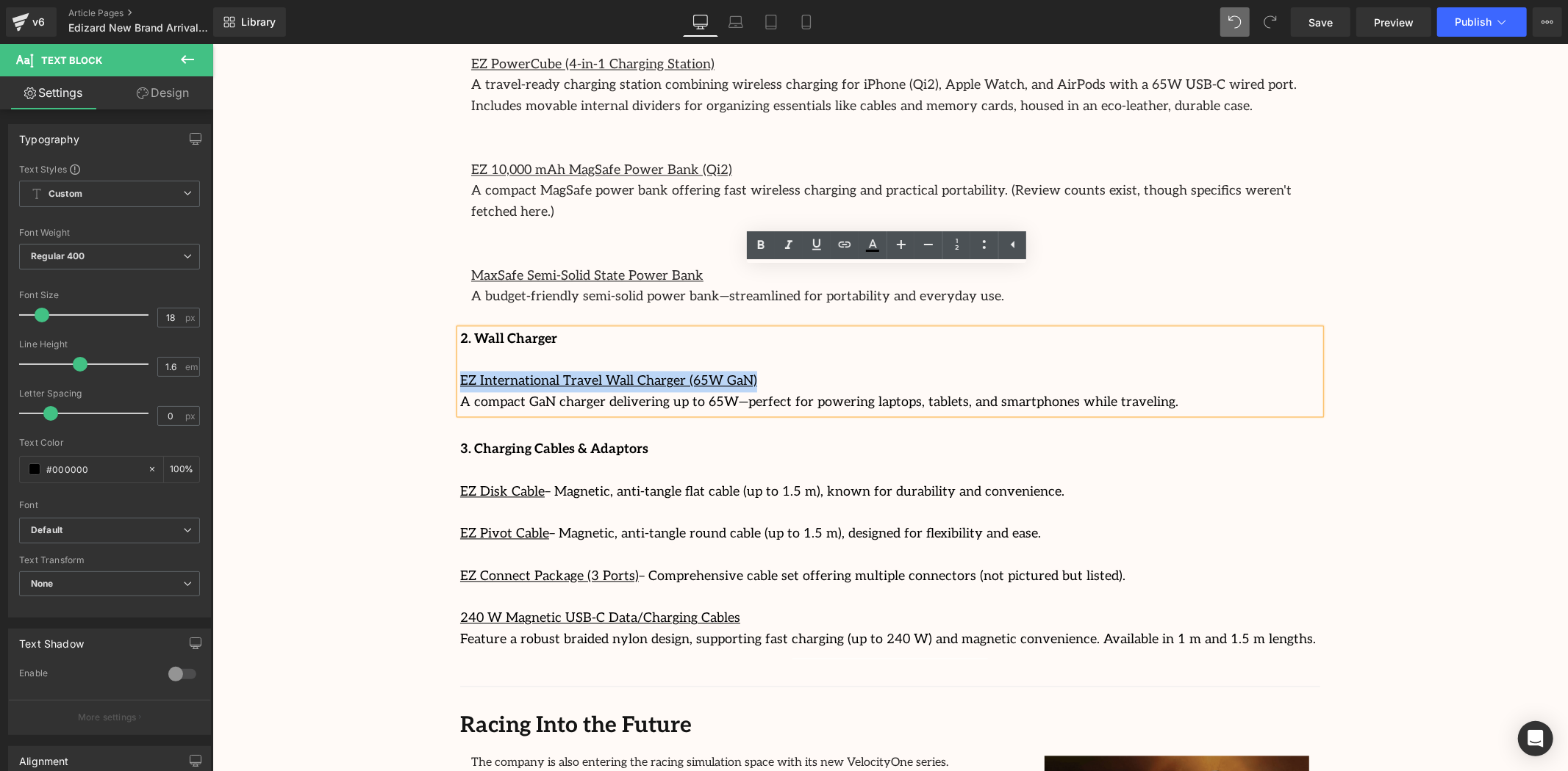
drag, startPoint x: 728, startPoint y: 314, endPoint x: 446, endPoint y: 321, distance: 282.1
click at [449, 321] on div "Image Separator Had it for five weeks now. Bought this to play fighting games, …" at bounding box center [889, 183] width 882 height 952
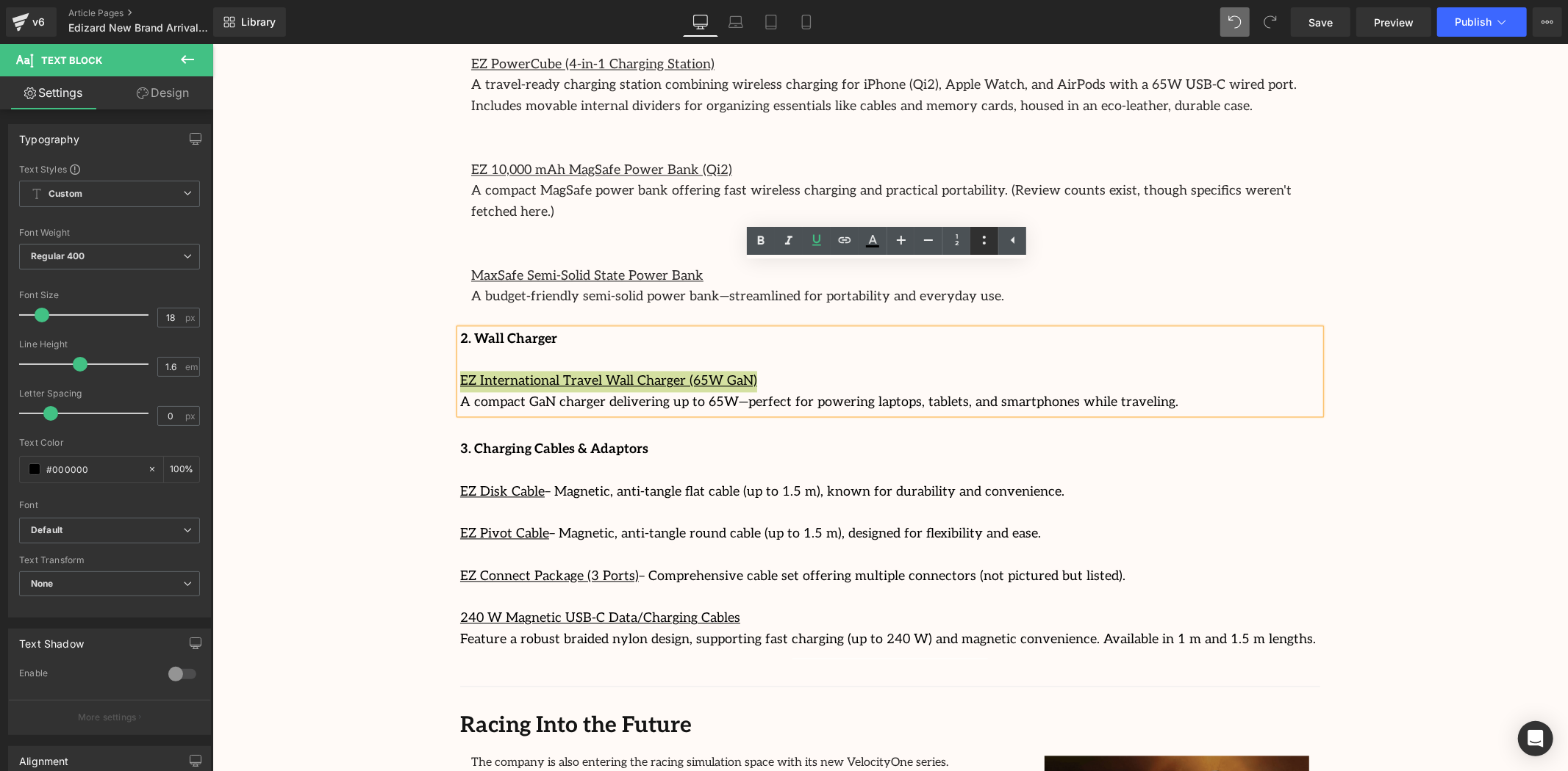
click at [982, 236] on icon at bounding box center [984, 240] width 18 height 18
drag, startPoint x: 542, startPoint y: 308, endPoint x: 525, endPoint y: 305, distance: 17.3
click at [542, 371] on li "EZ International Travel Wall Charger (65W GaN)" at bounding box center [889, 381] width 860 height 21
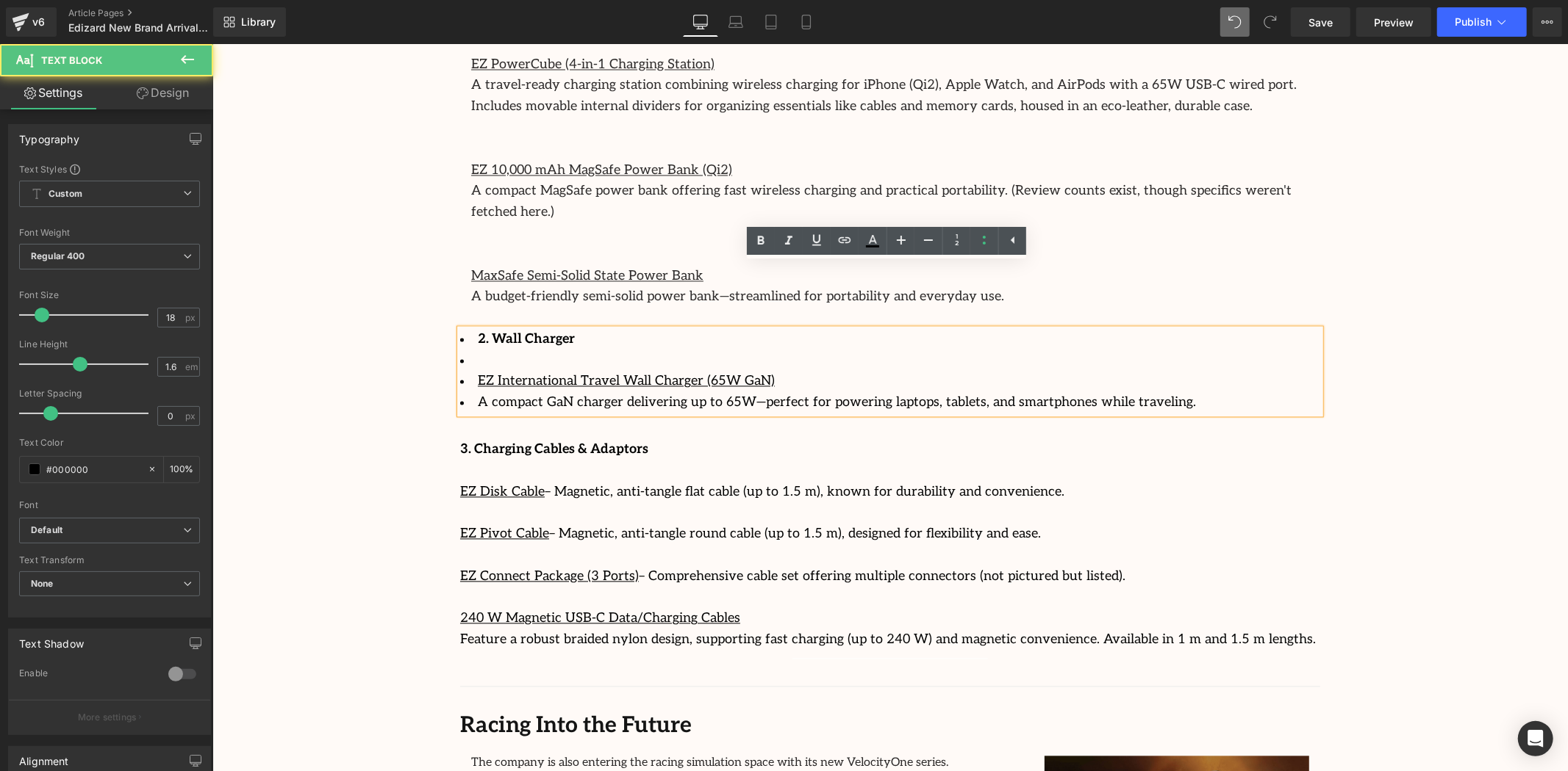
click at [505, 351] on li at bounding box center [889, 361] width 860 height 21
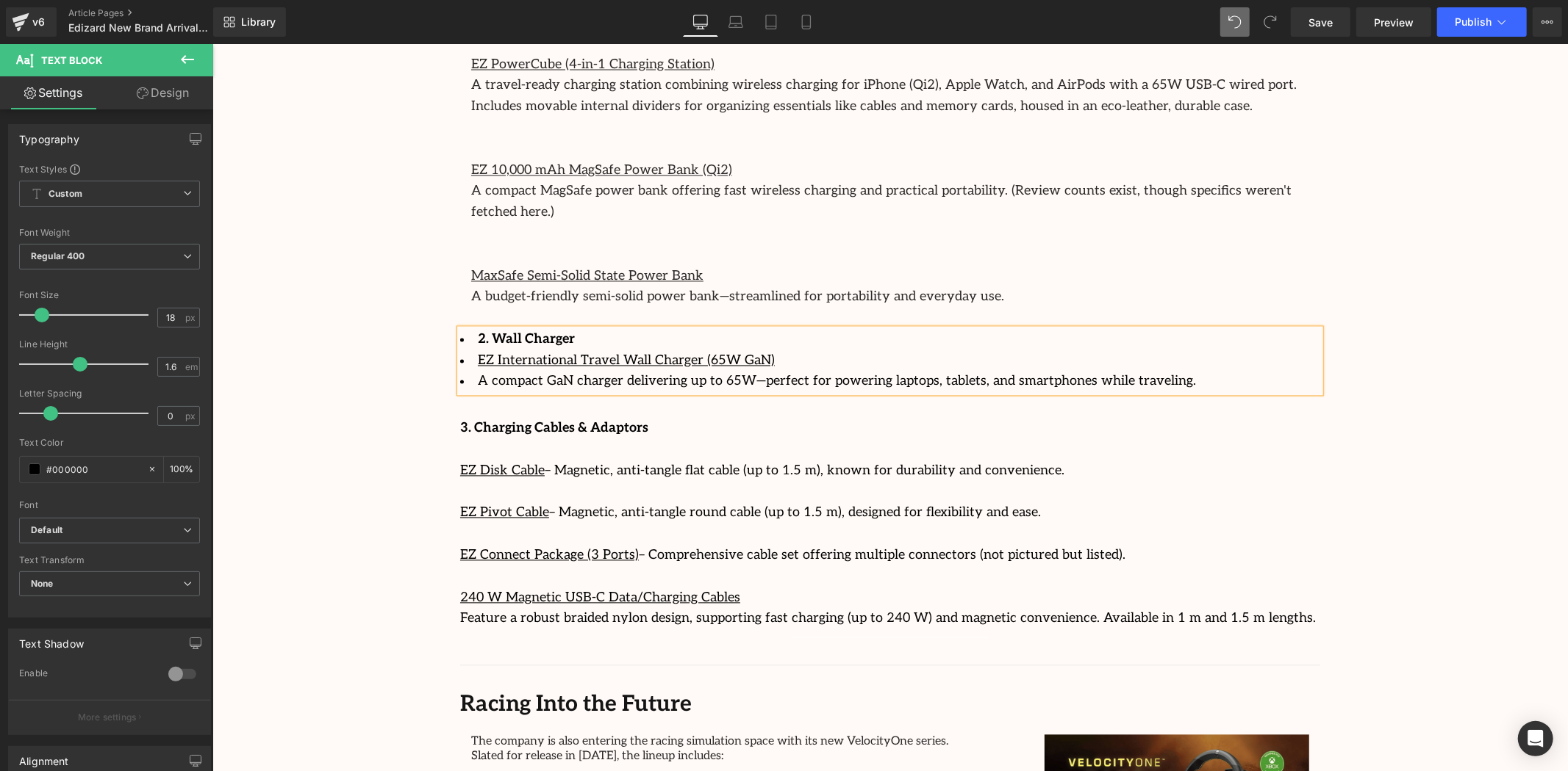
click at [468, 329] on li "2. Wall Charger" at bounding box center [889, 339] width 860 height 21
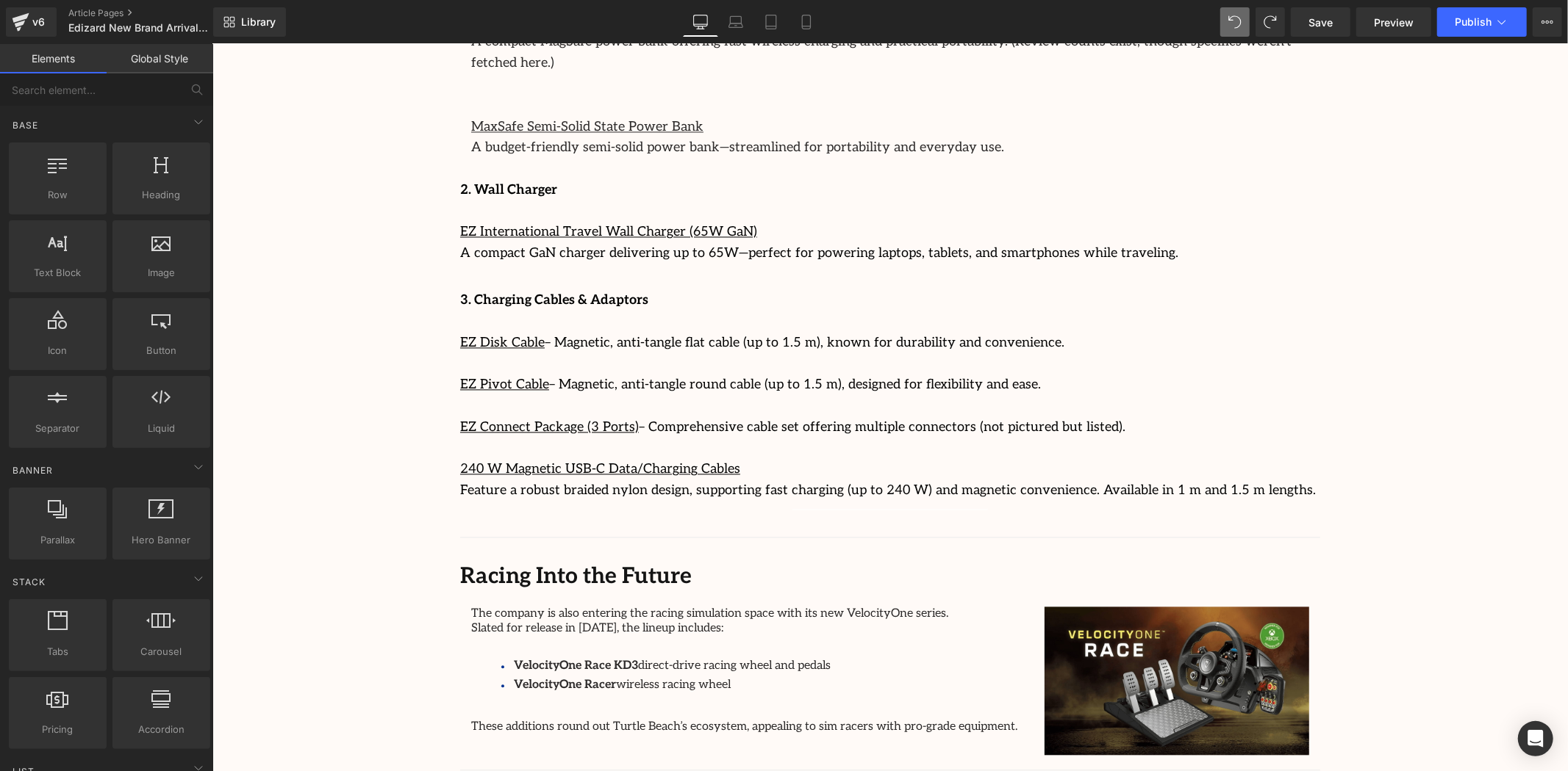
scroll to position [2530, 0]
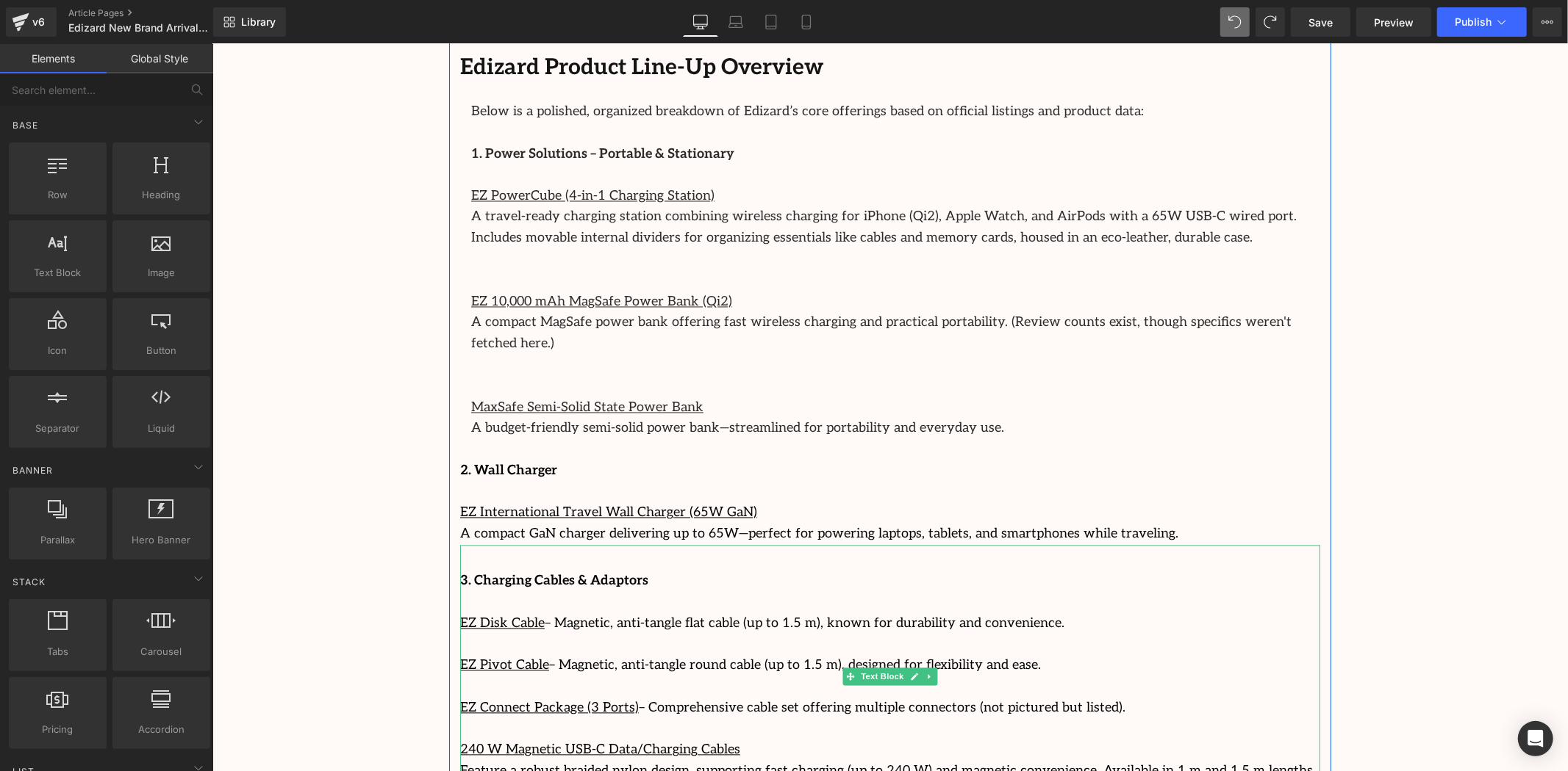
scroll to position [2204, 0]
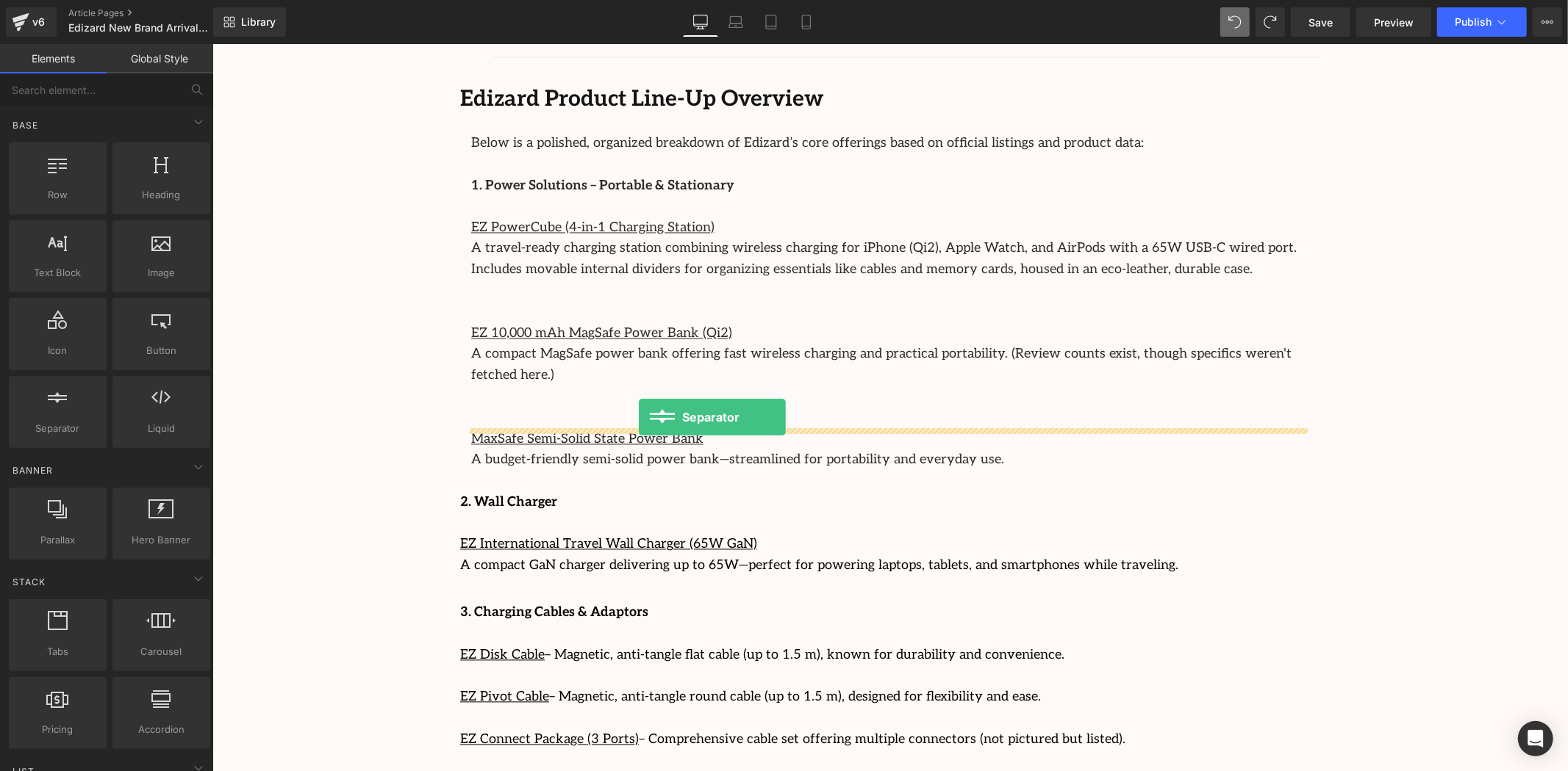
drag, startPoint x: 273, startPoint y: 470, endPoint x: 638, endPoint y: 417, distance: 368.8
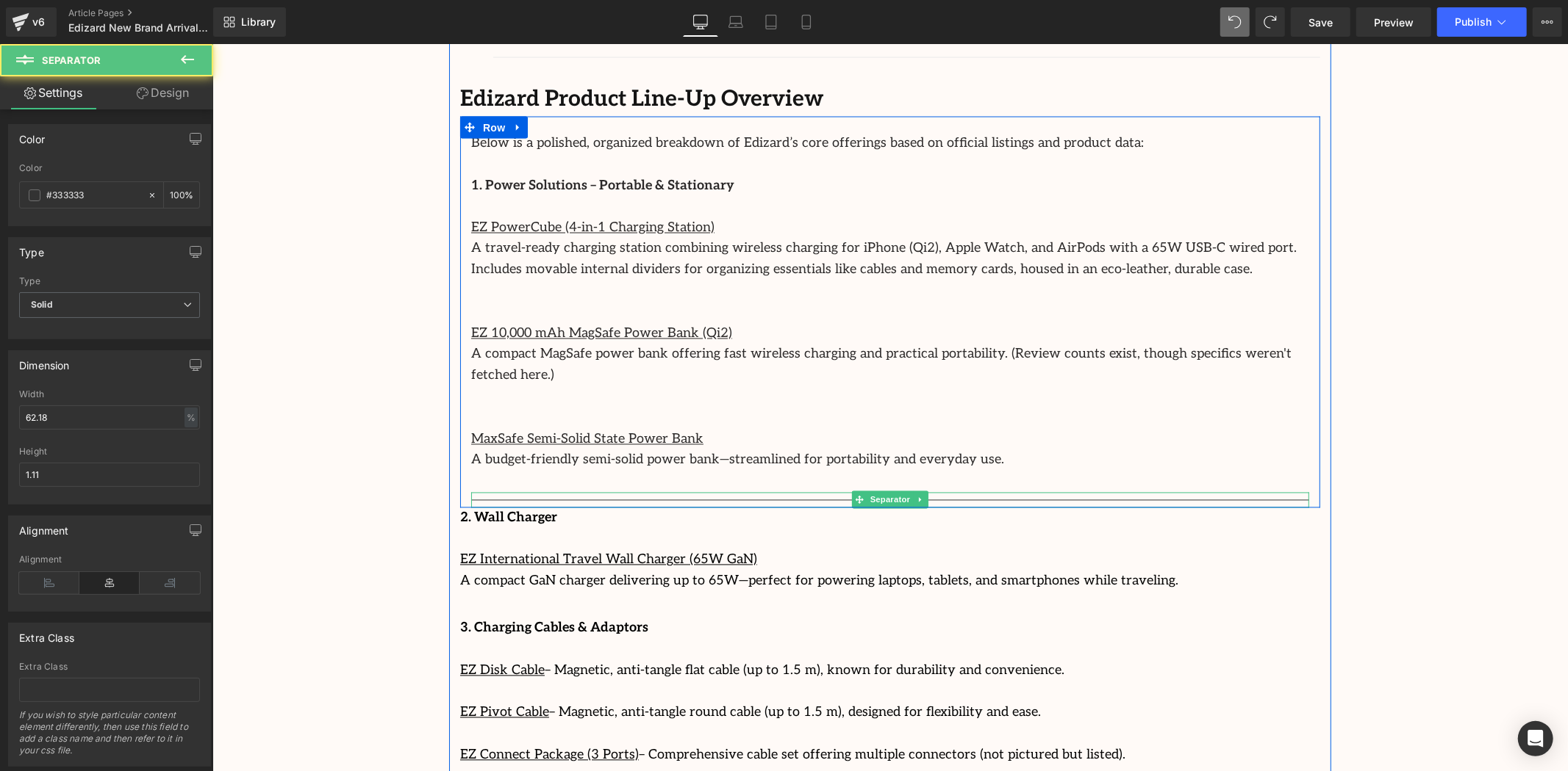
click at [1293, 499] on hr at bounding box center [889, 503] width 838 height 8
click at [916, 495] on icon at bounding box center [920, 499] width 8 height 9
click at [925, 496] on icon at bounding box center [927, 499] width 8 height 8
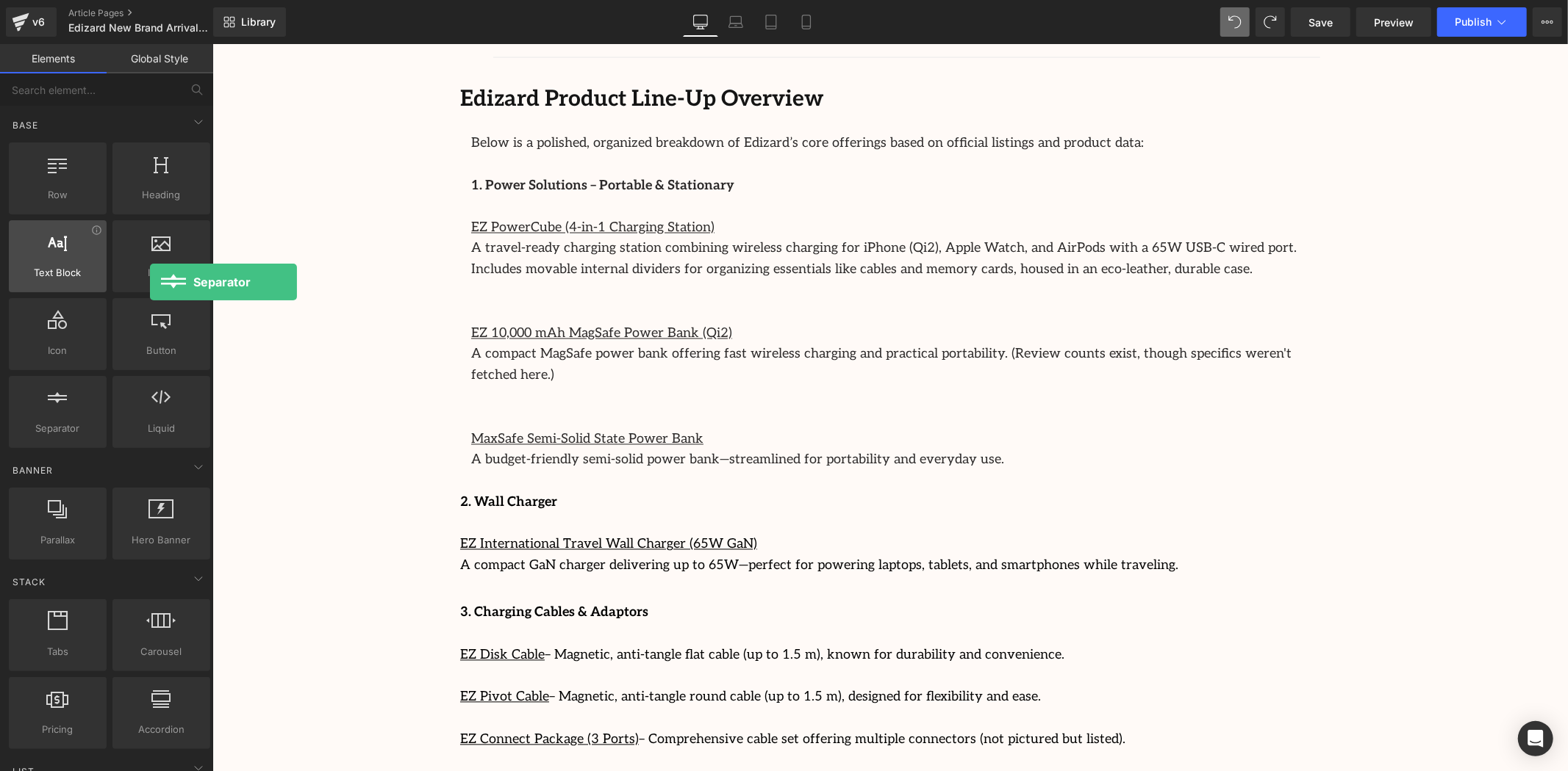
drag, startPoint x: 69, startPoint y: 407, endPoint x: 57, endPoint y: 269, distance: 138.5
click at [57, 269] on div "Row rows, columns, layouts, div Heading headings, titles, h1,h2,h3,h4,h5,h6 Tex…" at bounding box center [109, 295] width 207 height 311
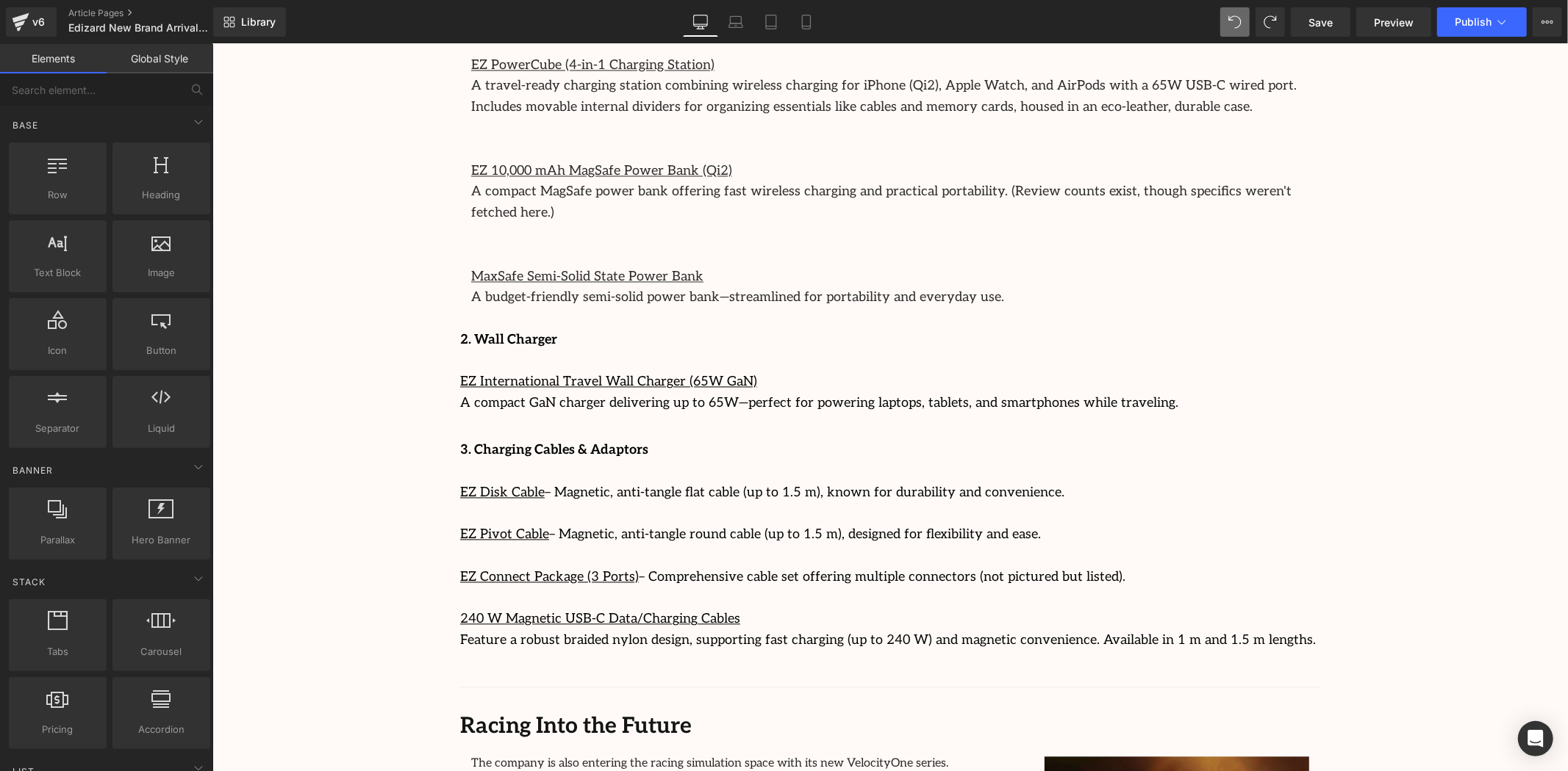
scroll to position [2367, 0]
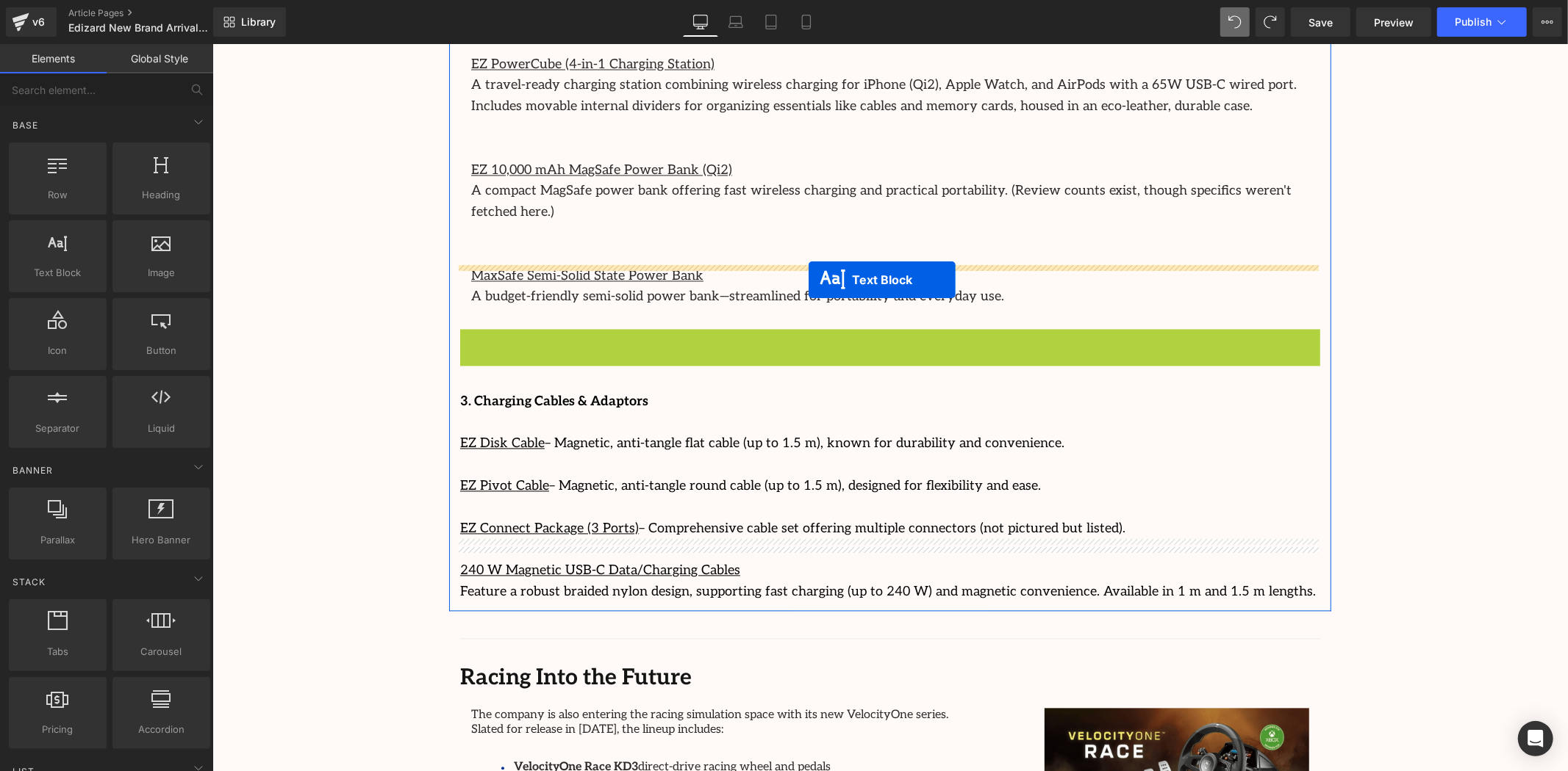
drag, startPoint x: 847, startPoint y: 303, endPoint x: 808, endPoint y: 275, distance: 48.0
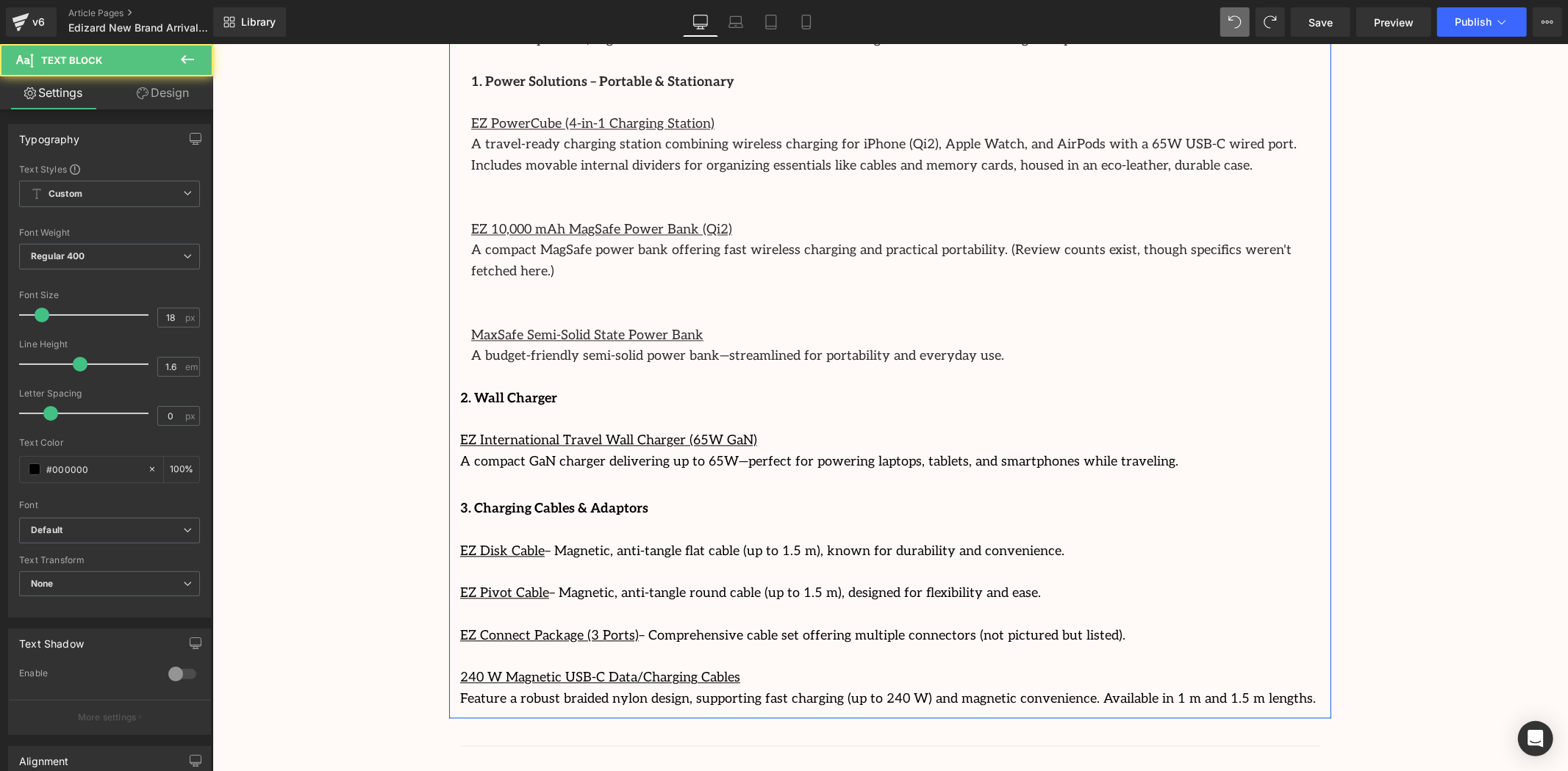
scroll to position [2122, 0]
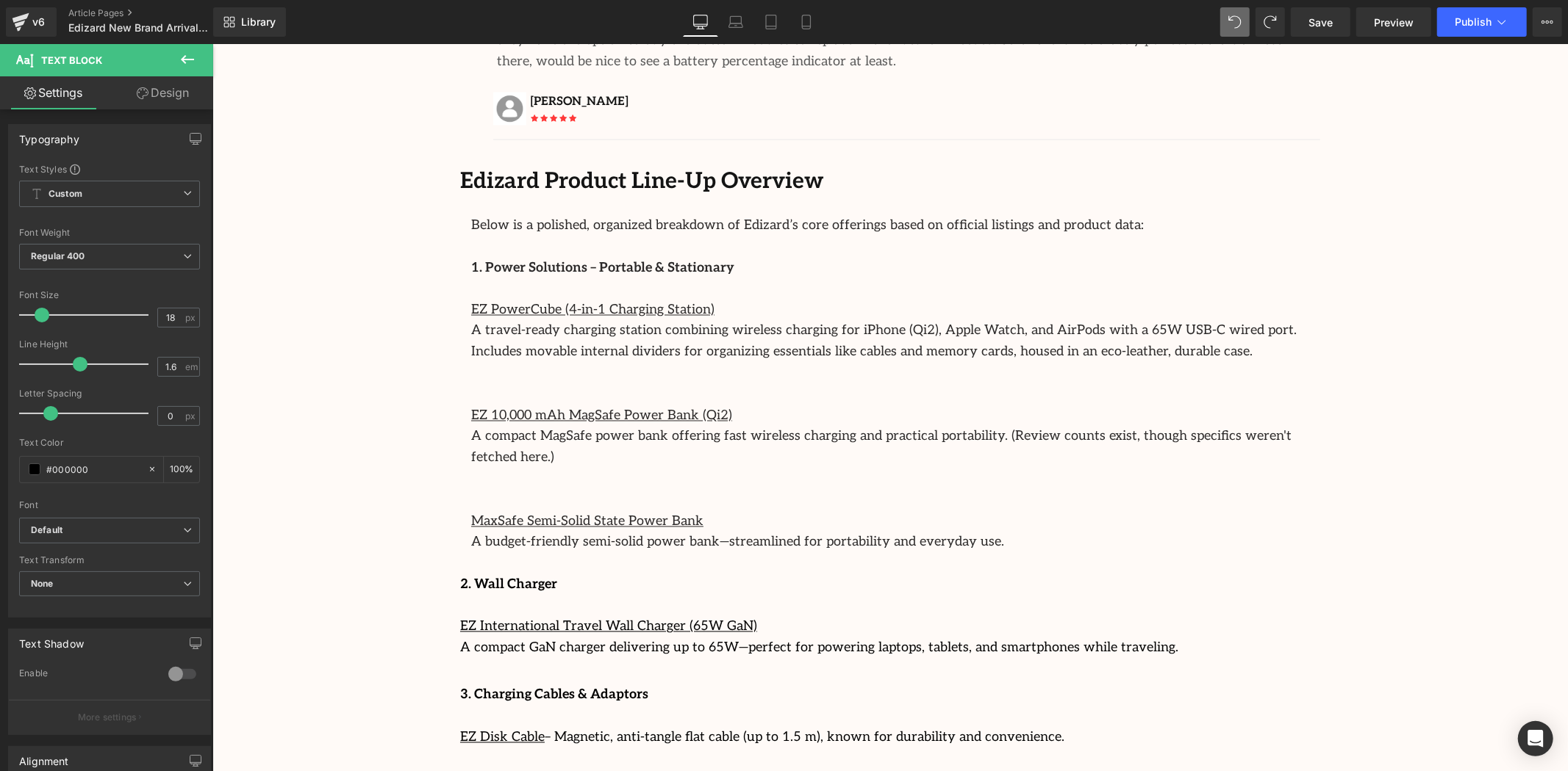
click at [396, 353] on div "Image Row 64px Streamcast Asia Welcomes Edizard: The New Standard in Travel-Tec…" at bounding box center [889, 45] width 1356 height 4015
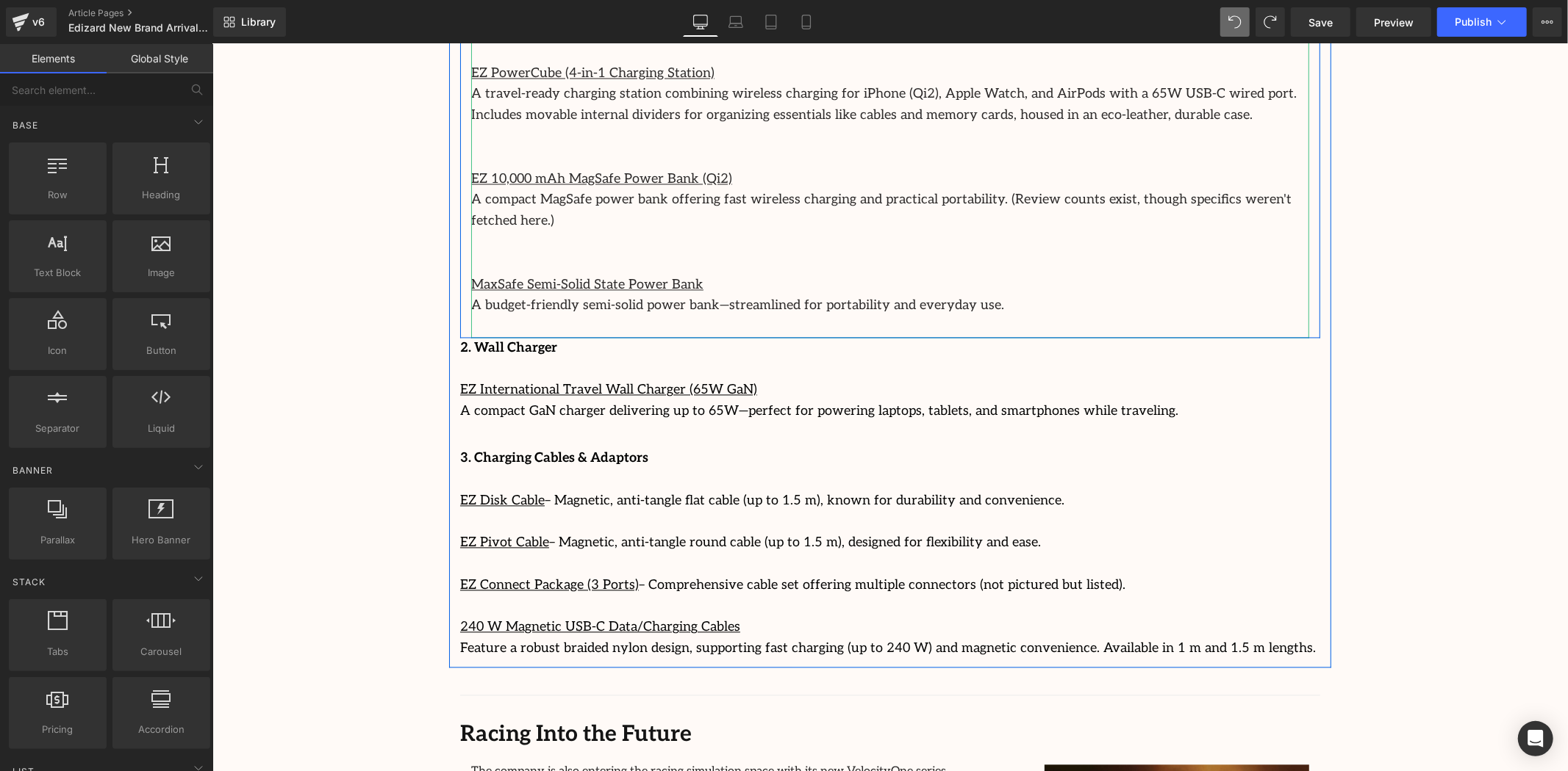
scroll to position [2367, 0]
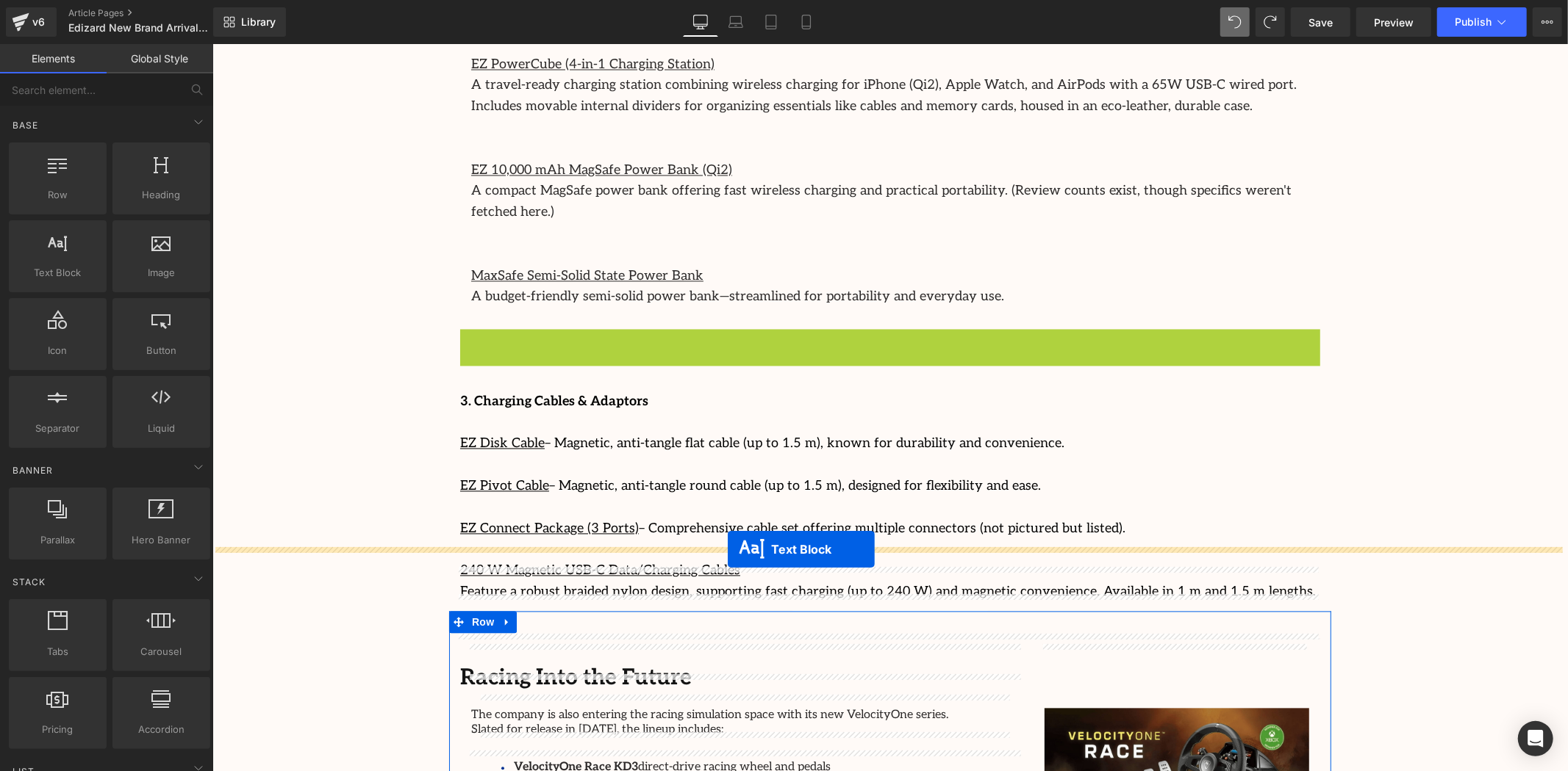
drag, startPoint x: 843, startPoint y: 305, endPoint x: 727, endPoint y: 548, distance: 269.3
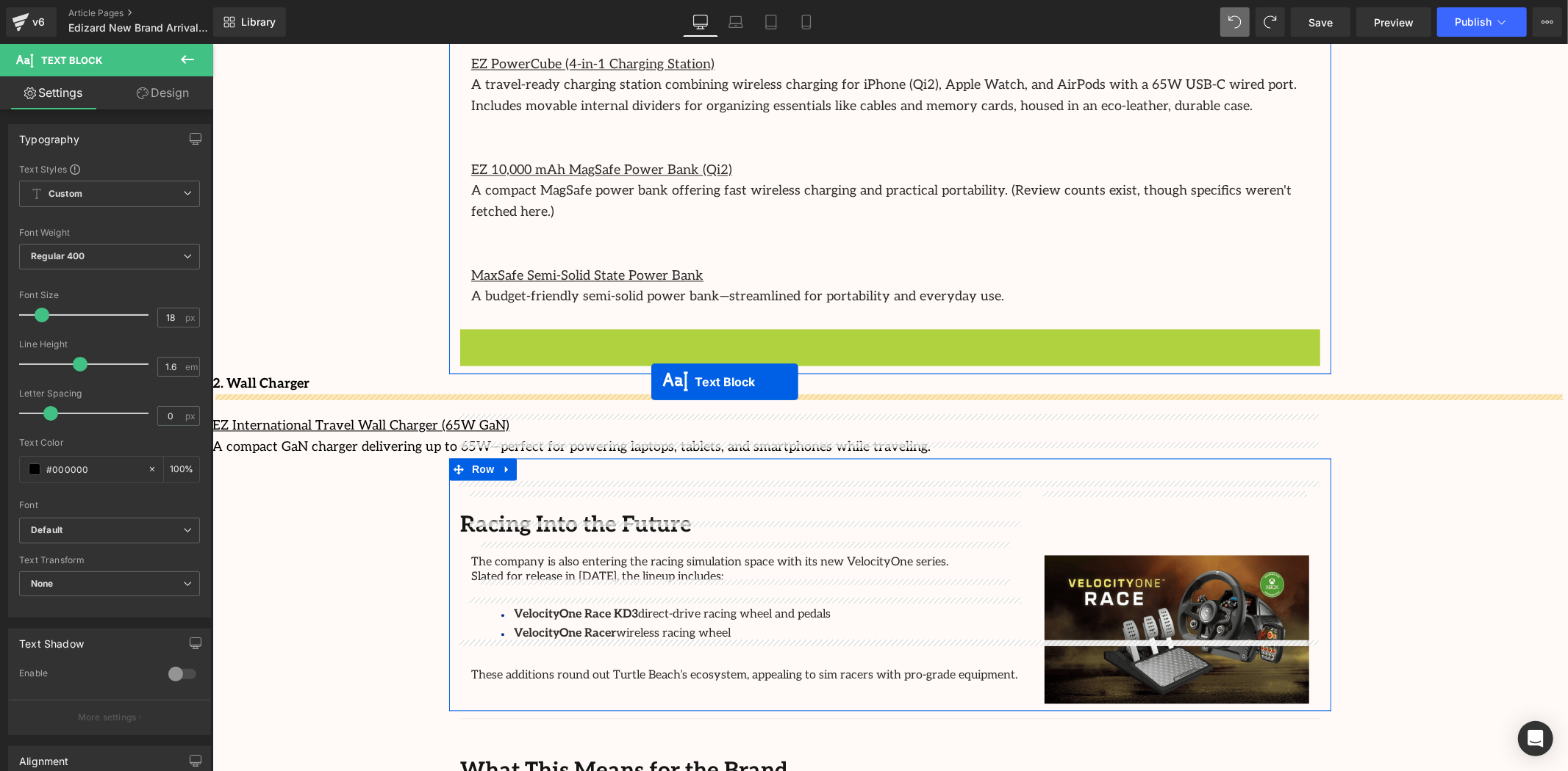
drag, startPoint x: 844, startPoint y: 395, endPoint x: 651, endPoint y: 381, distance: 193.5
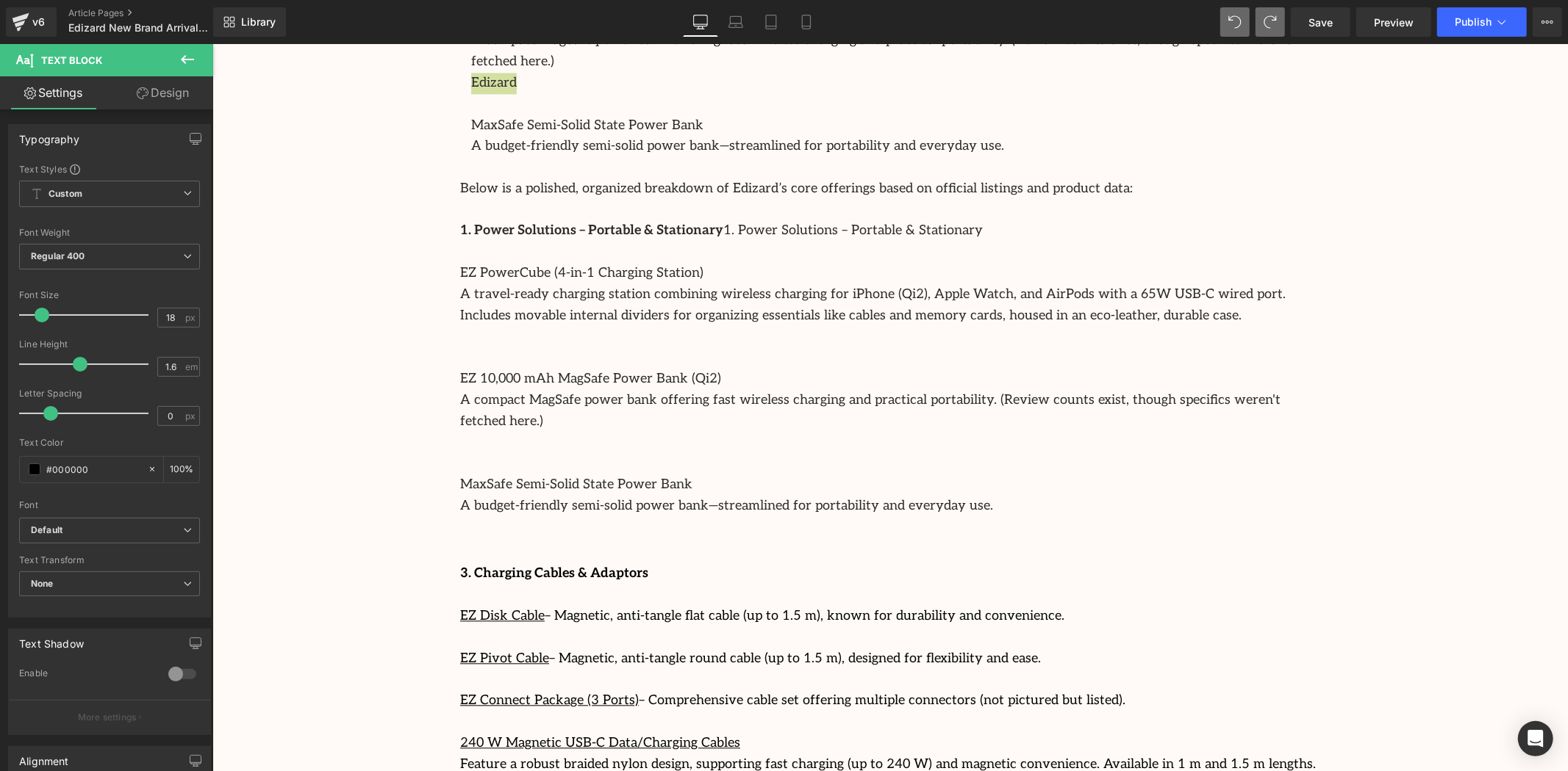
scroll to position [2775, 0]
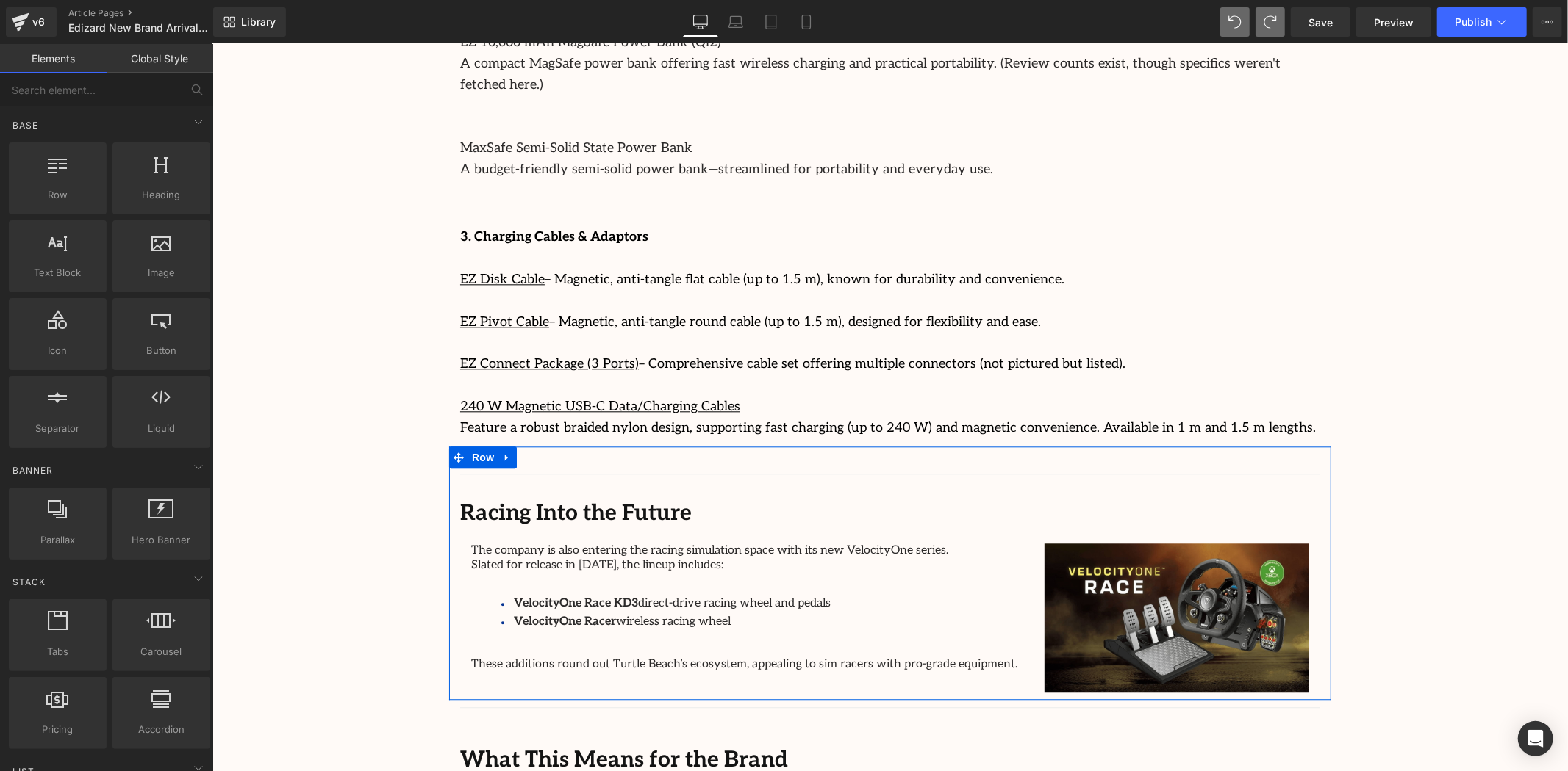
scroll to position [2856, 0]
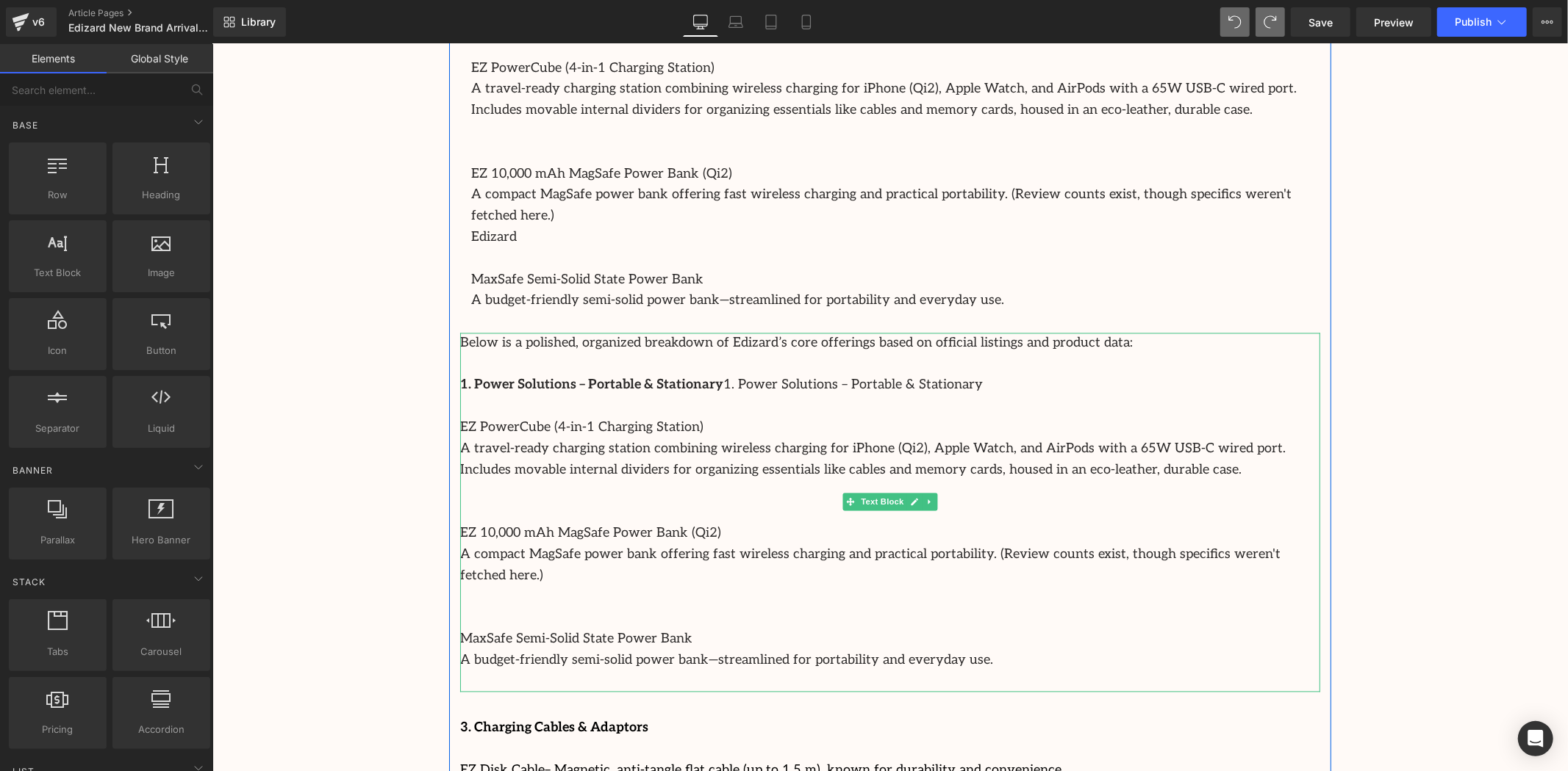
scroll to position [2367, 0]
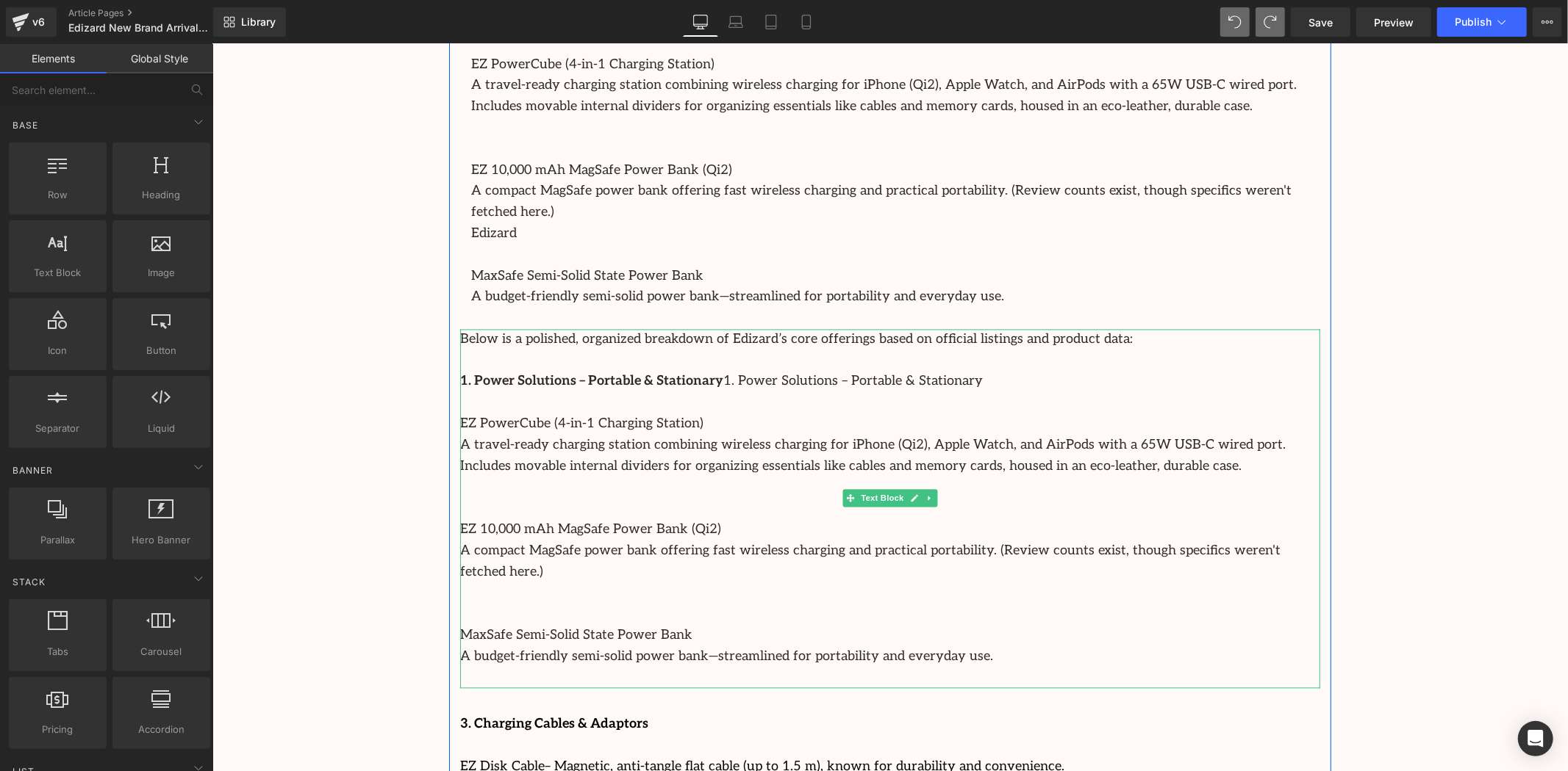
click at [920, 329] on p "Below is a polished, organized breakdown of Edizard’s core offerings based on o…" at bounding box center [889, 339] width 860 height 21
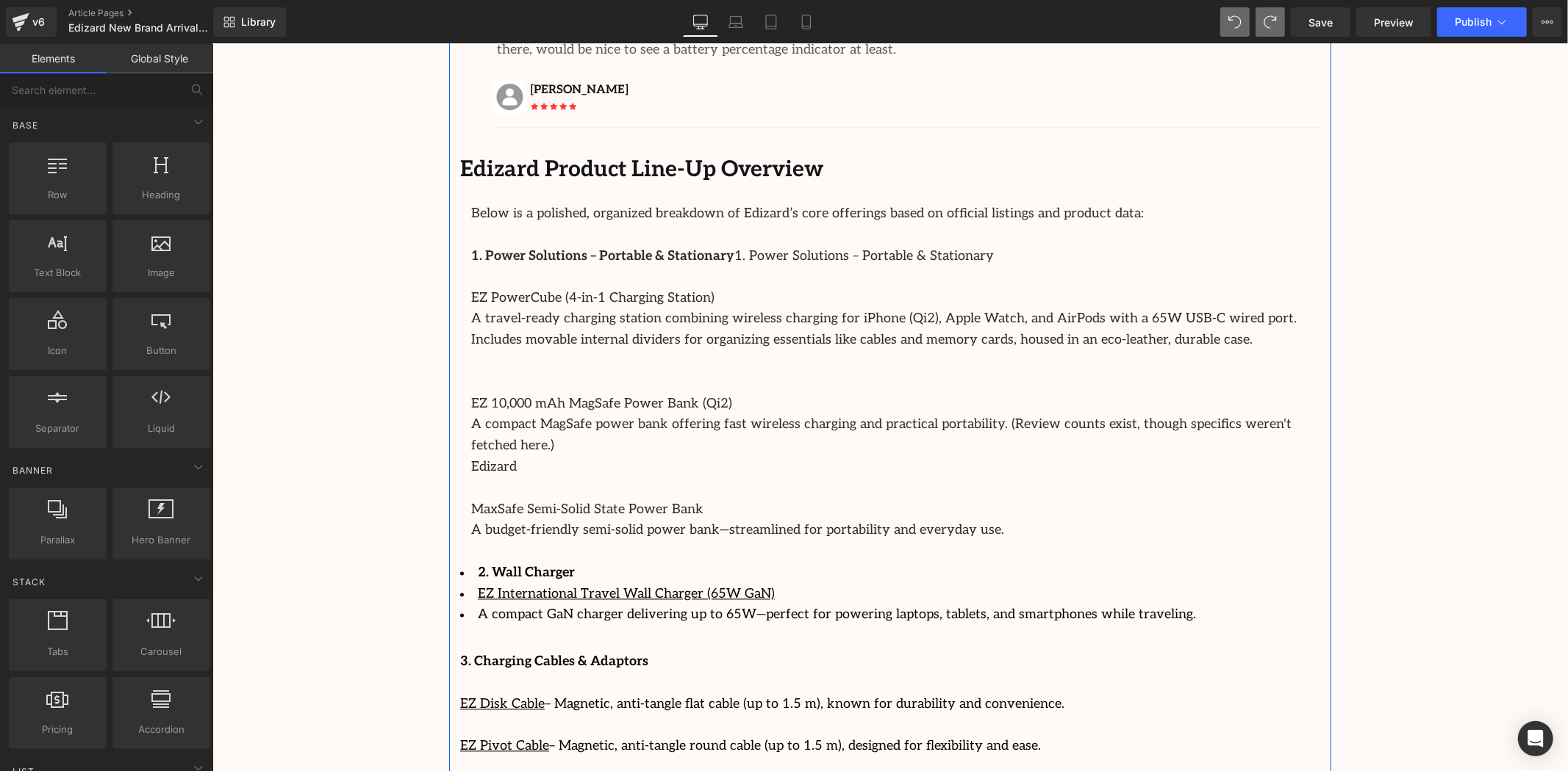
scroll to position [2180, 0]
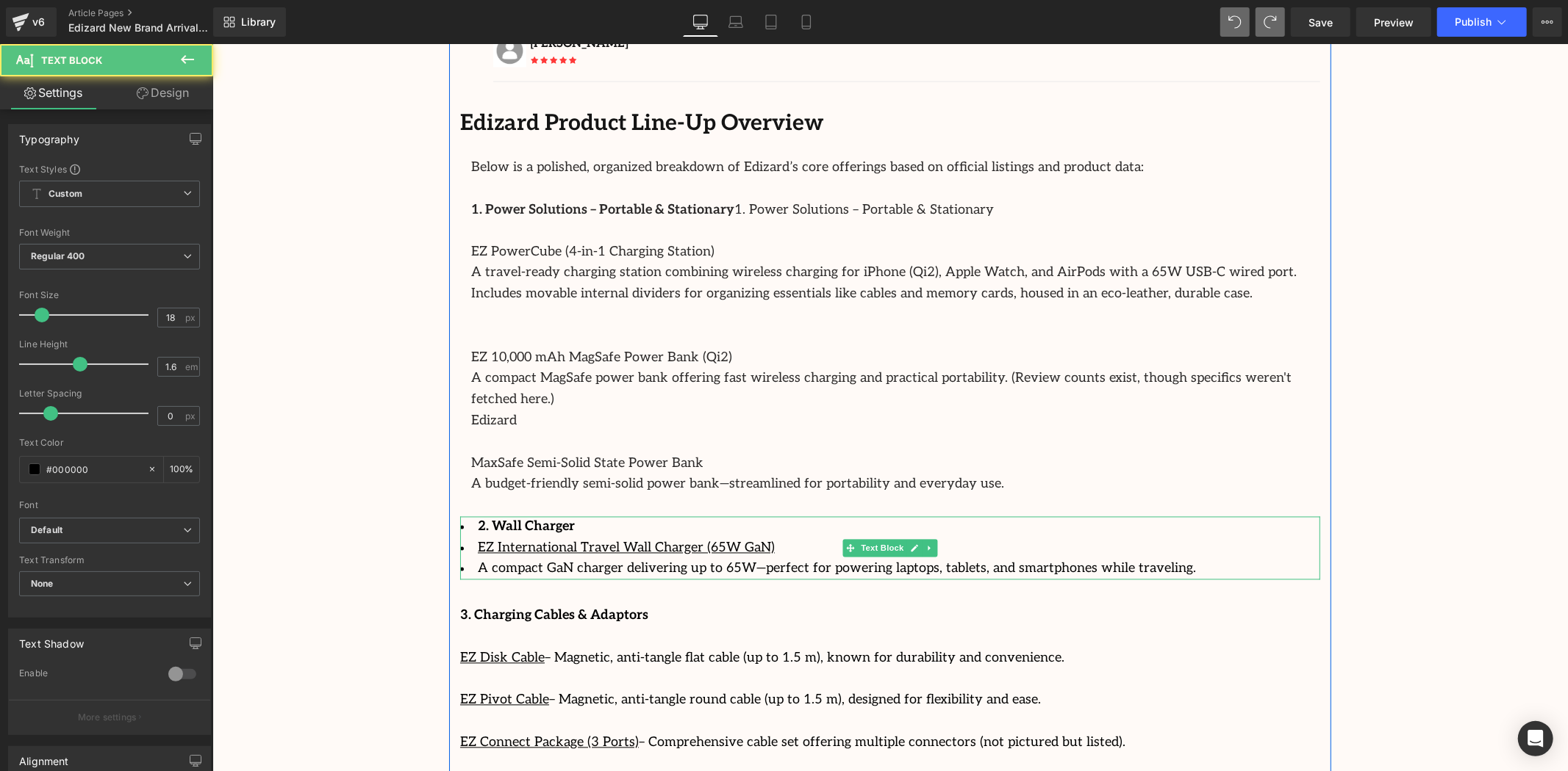
click at [617, 516] on li "2. Wall Charger" at bounding box center [889, 527] width 860 height 21
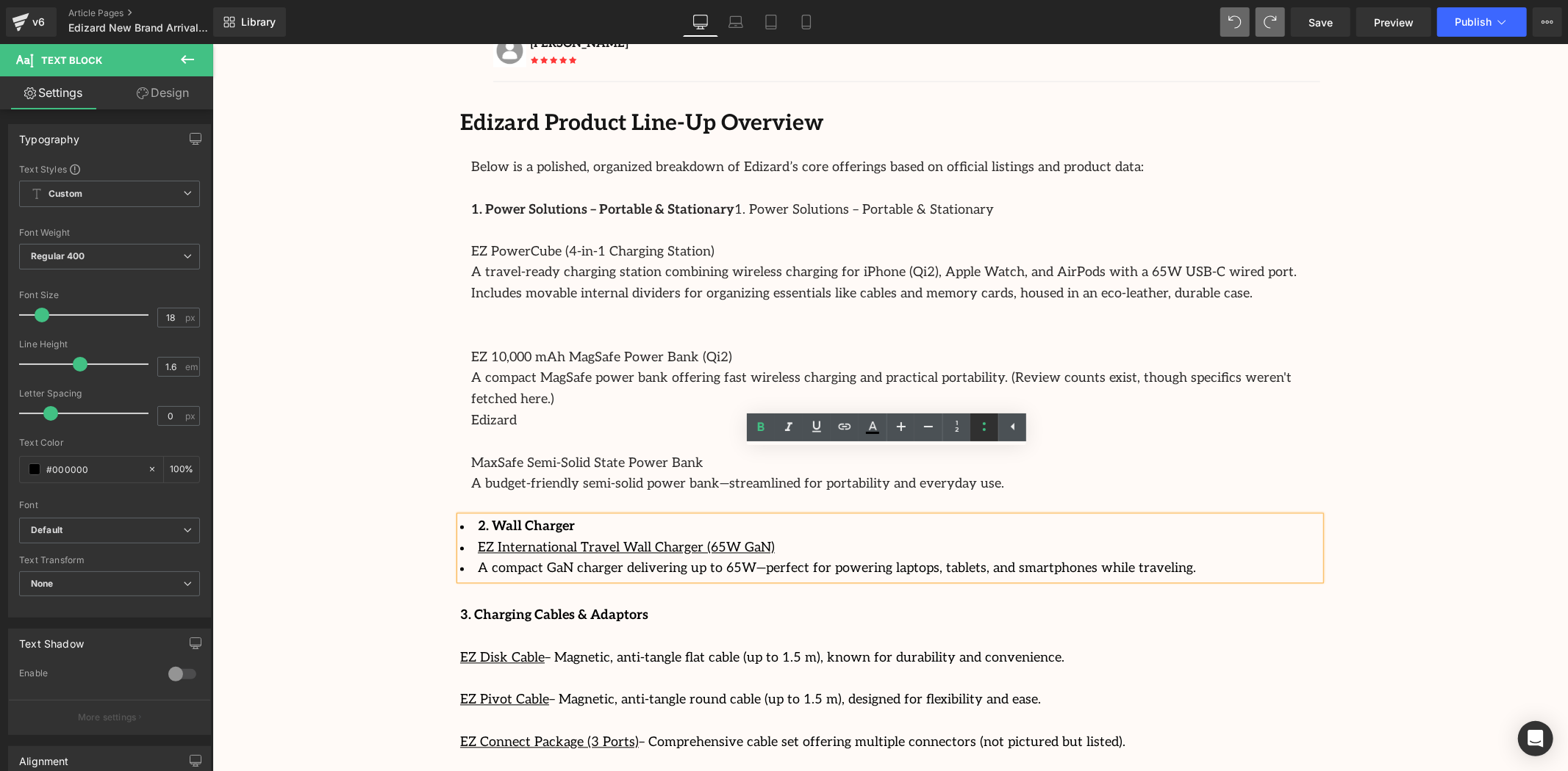
click at [986, 425] on icon at bounding box center [984, 427] width 18 height 18
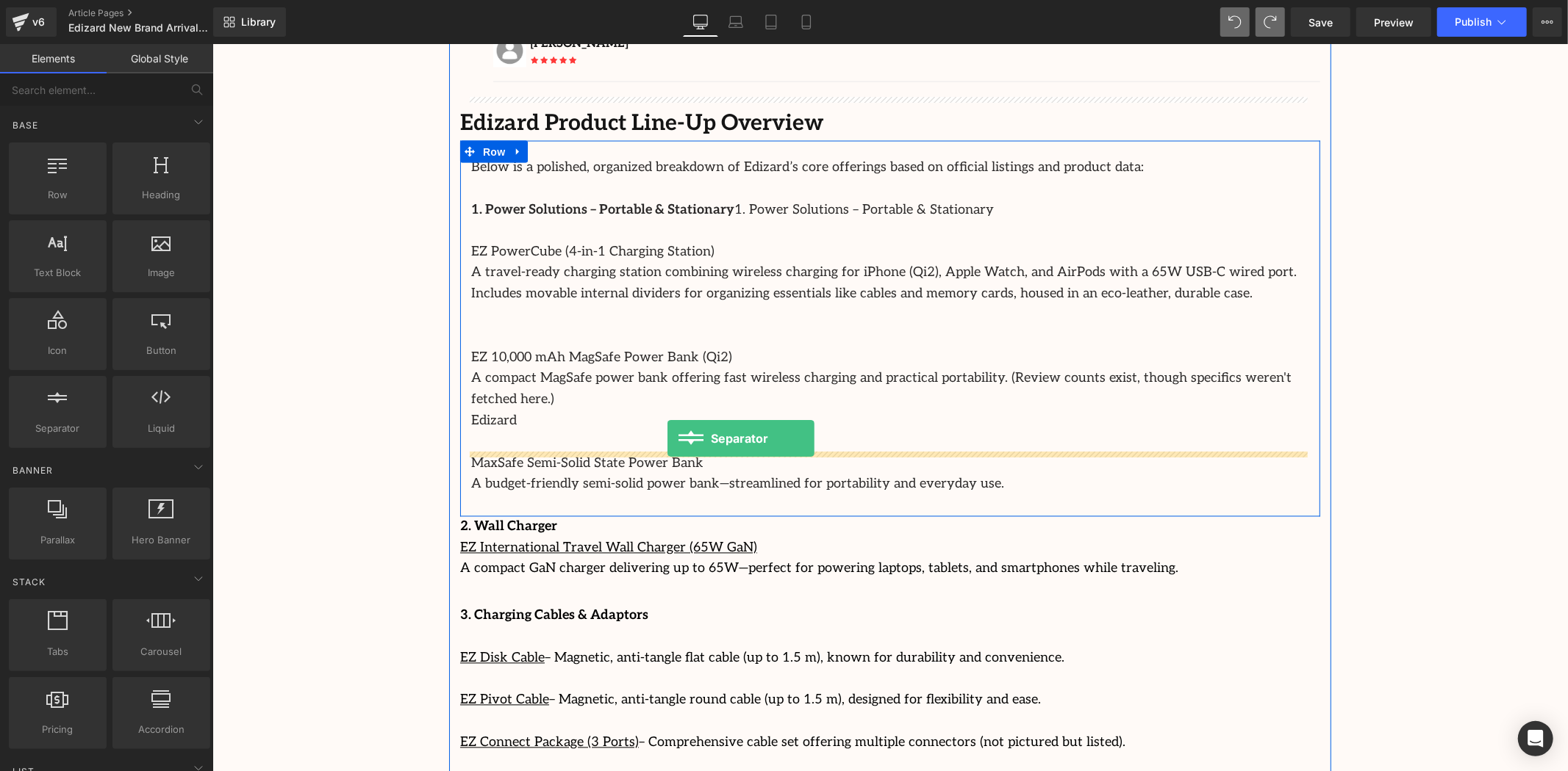
drag, startPoint x: 279, startPoint y: 474, endPoint x: 668, endPoint y: 443, distance: 390.2
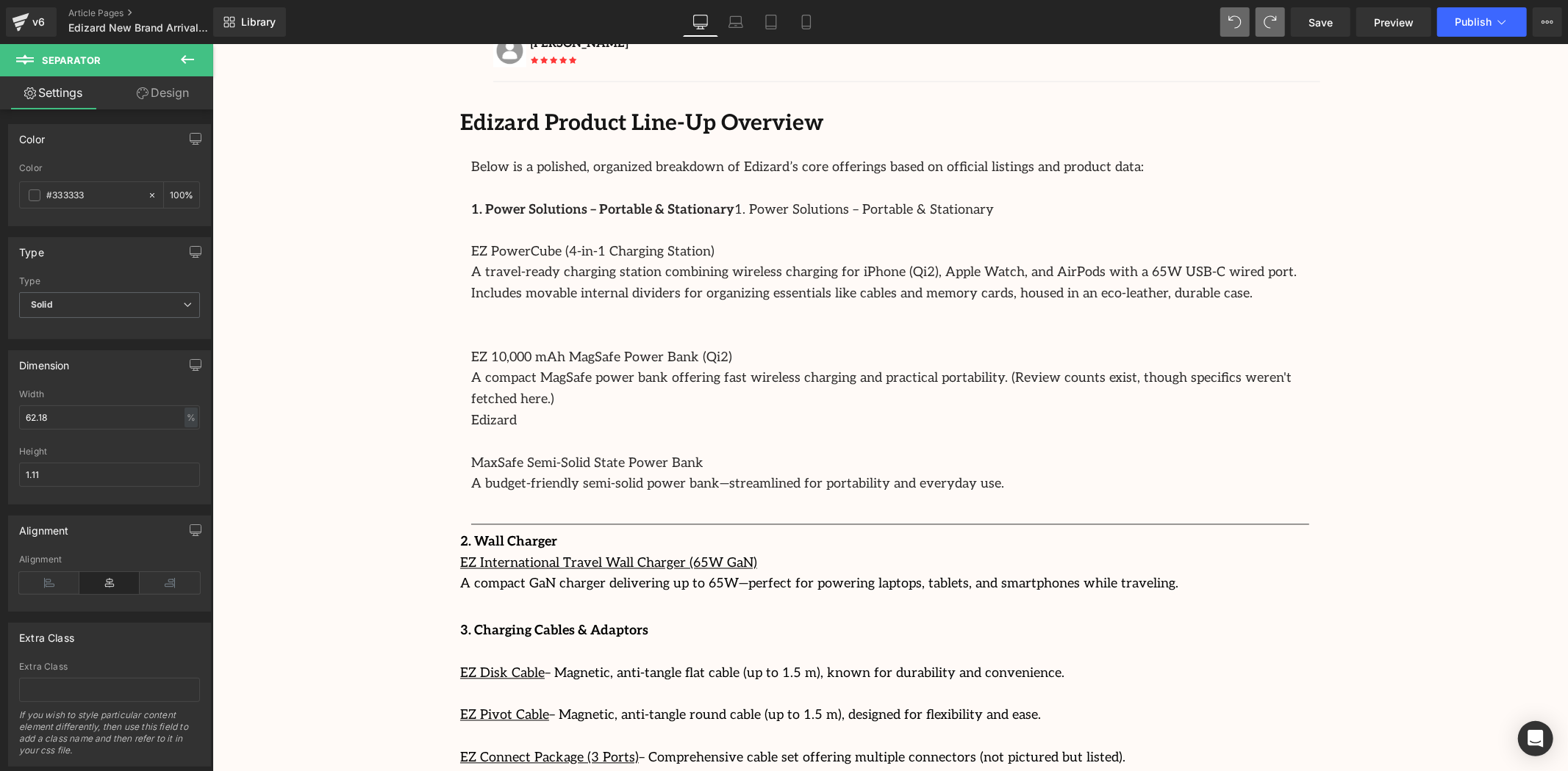
click at [179, 61] on icon at bounding box center [187, 60] width 18 height 18
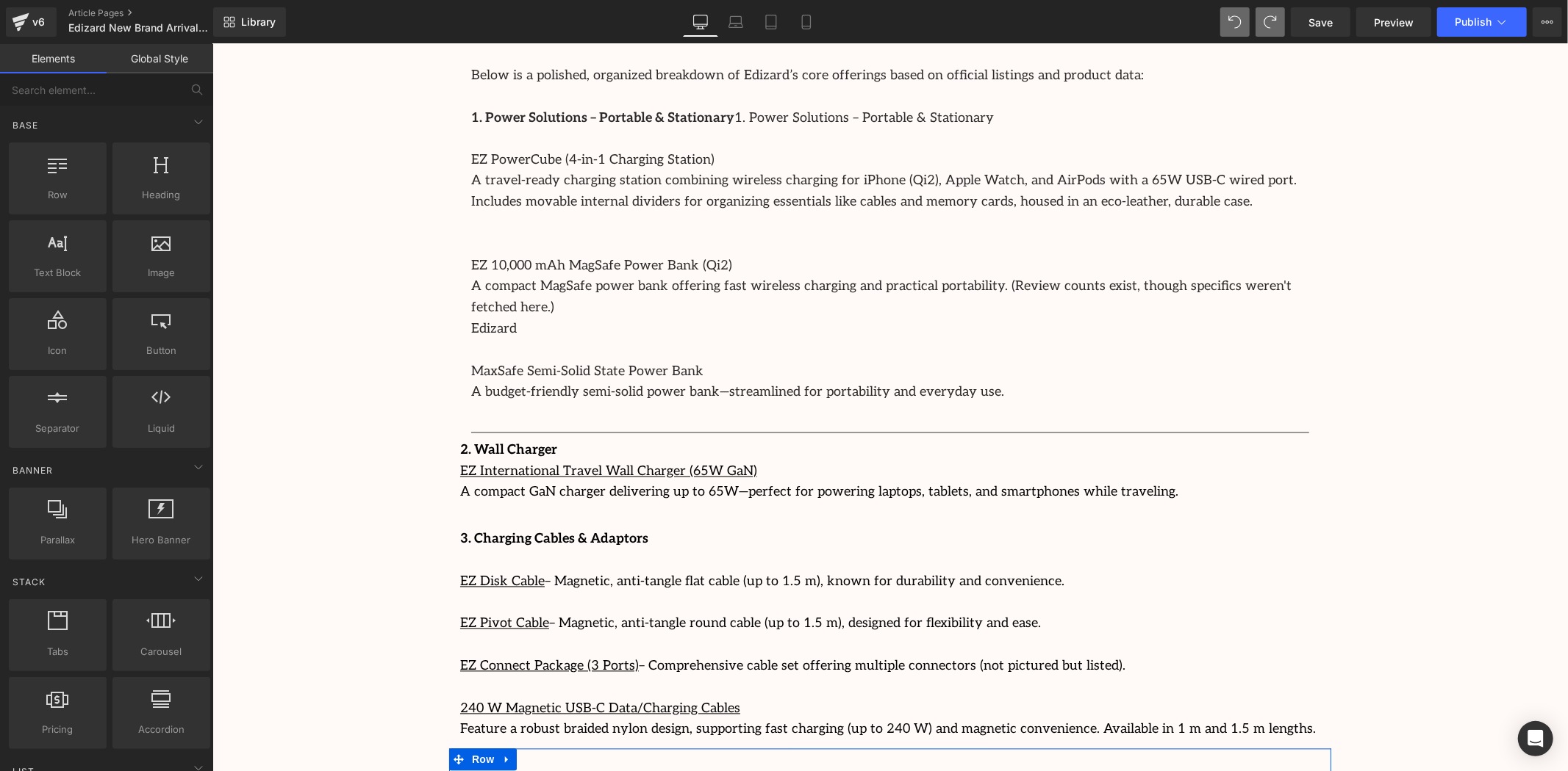
scroll to position [2343, 0]
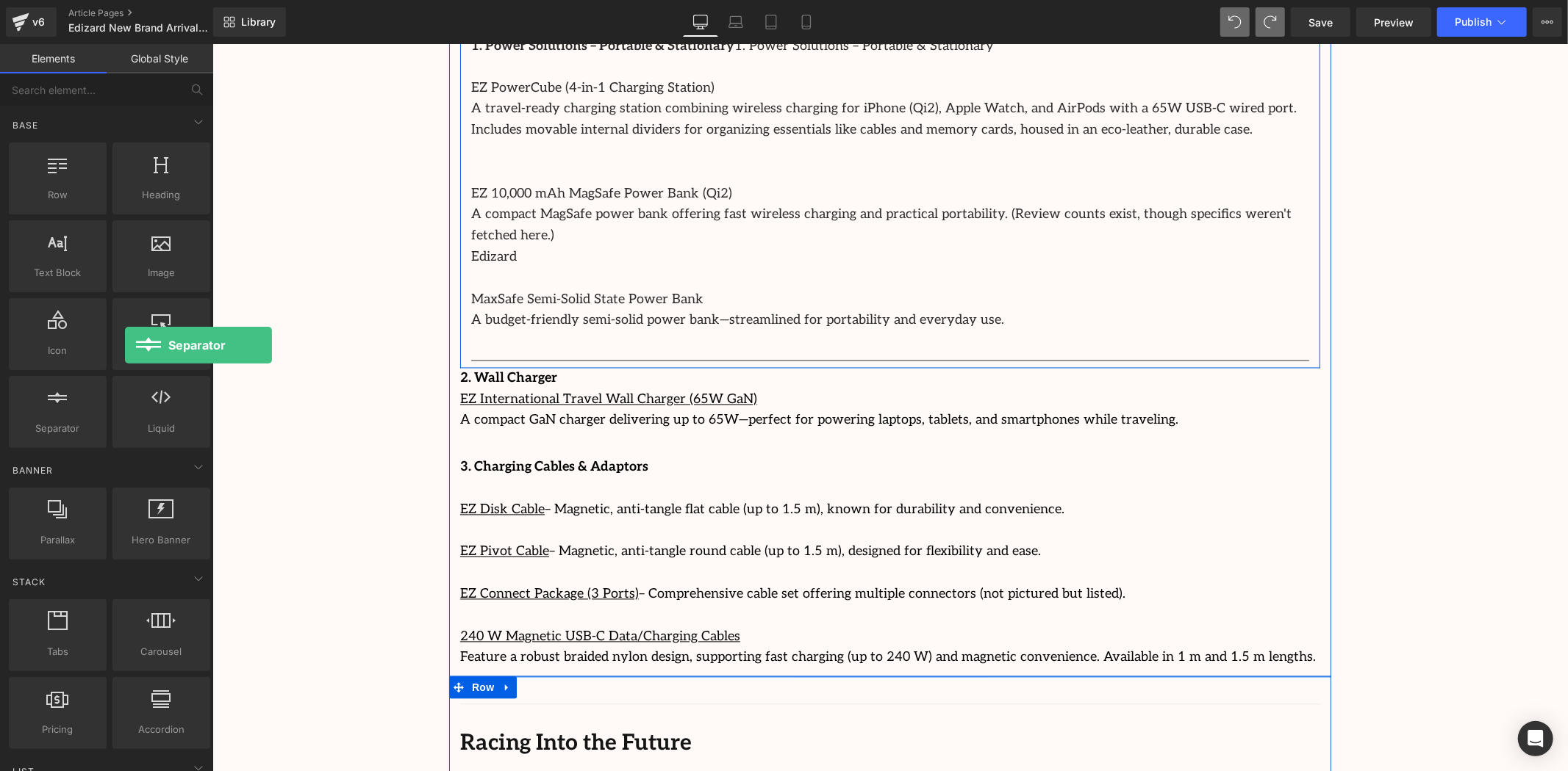
drag, startPoint x: 64, startPoint y: 412, endPoint x: 105, endPoint y: 333, distance: 89.0
click at [94, 334] on div "Row rows, columns, layouts, div Heading headings, titles, h1,h2,h3,h4,h5,h6 Tex…" at bounding box center [109, 295] width 207 height 311
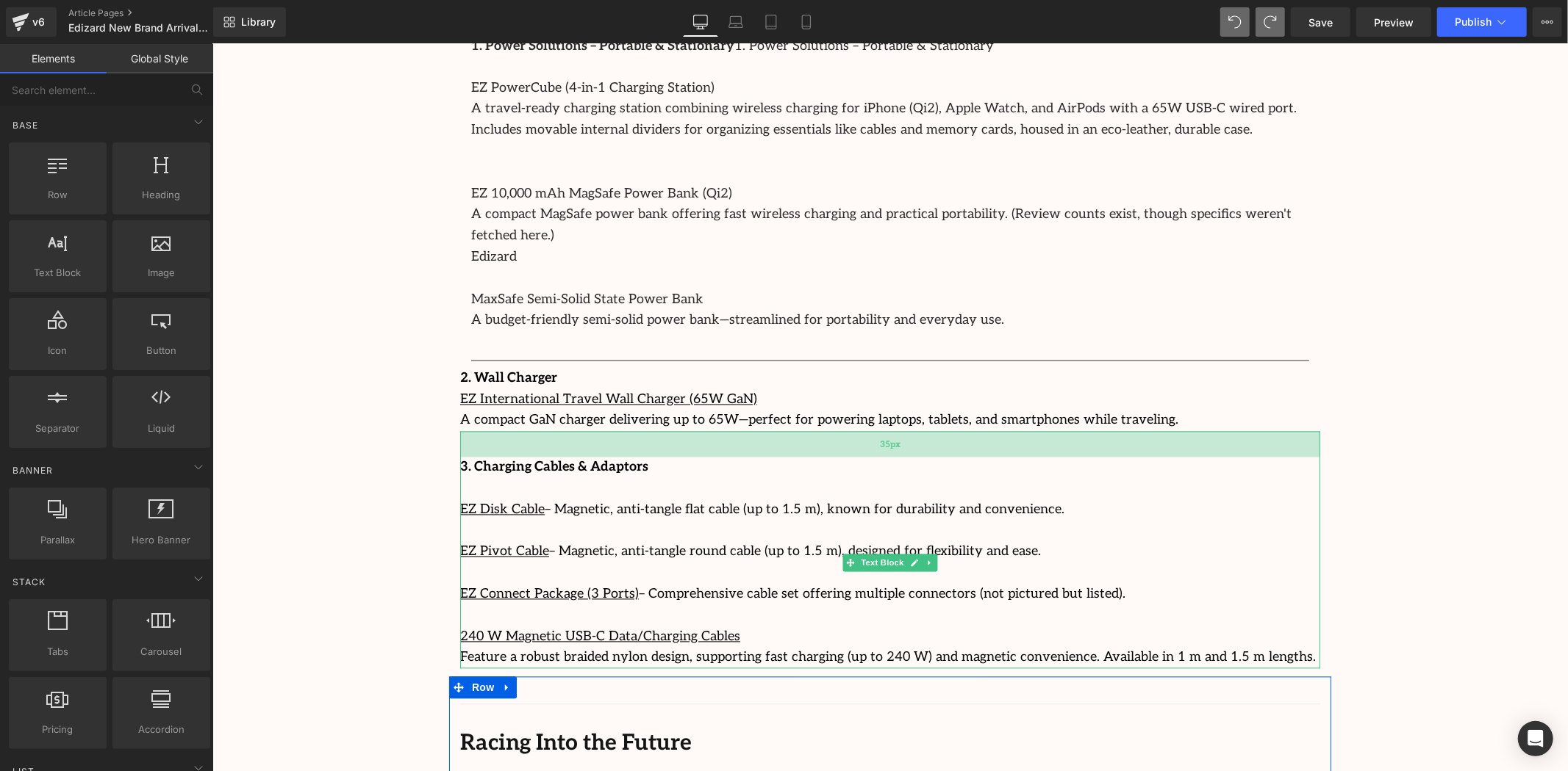
click at [757, 432] on div "35px" at bounding box center [889, 444] width 860 height 26
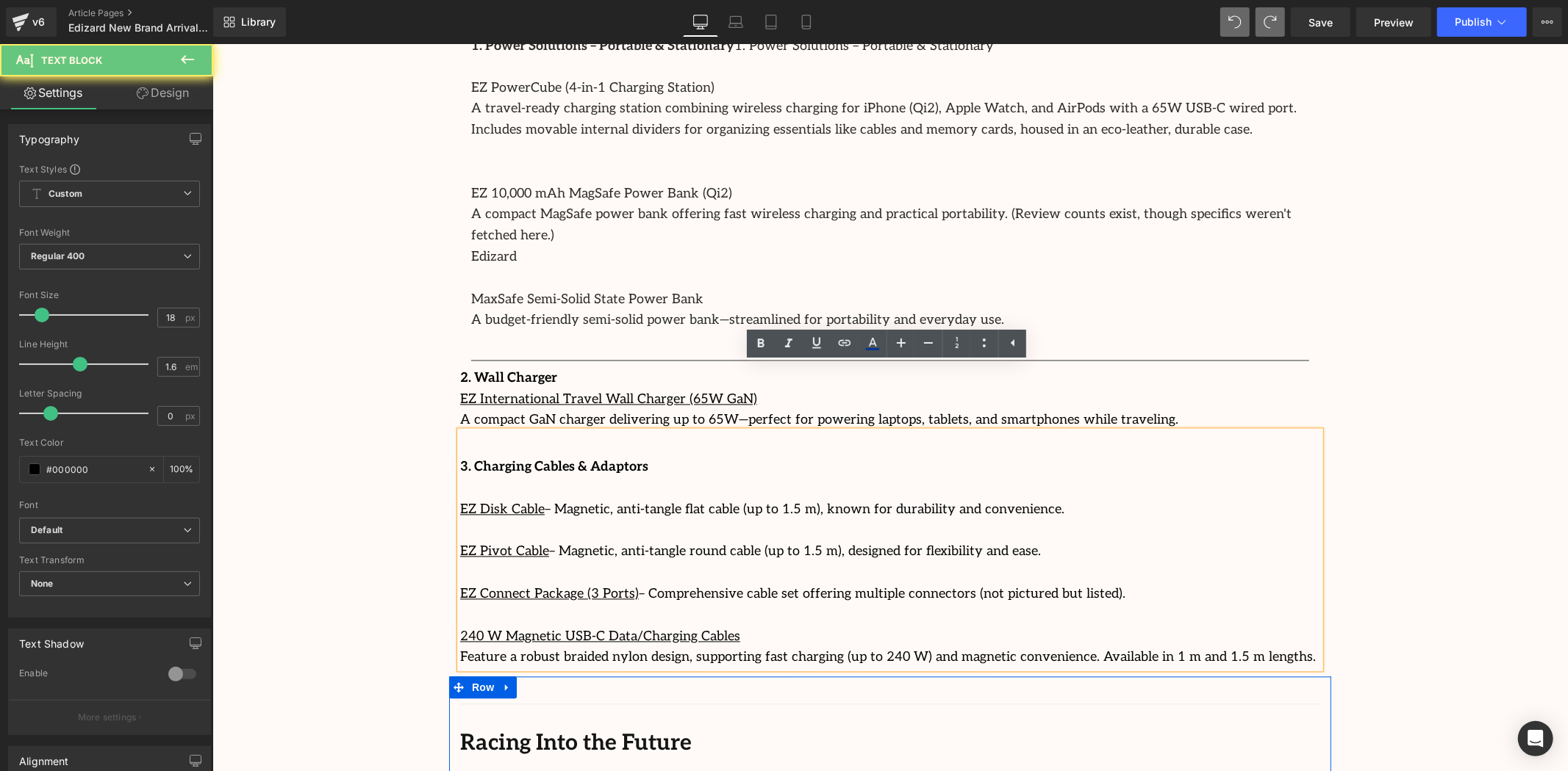
click at [584, 432] on div "3. Charging Cables & Adaptors EZ Disk Cable – Magnetic, anti-tangle flat cable …" at bounding box center [889, 550] width 860 height 237
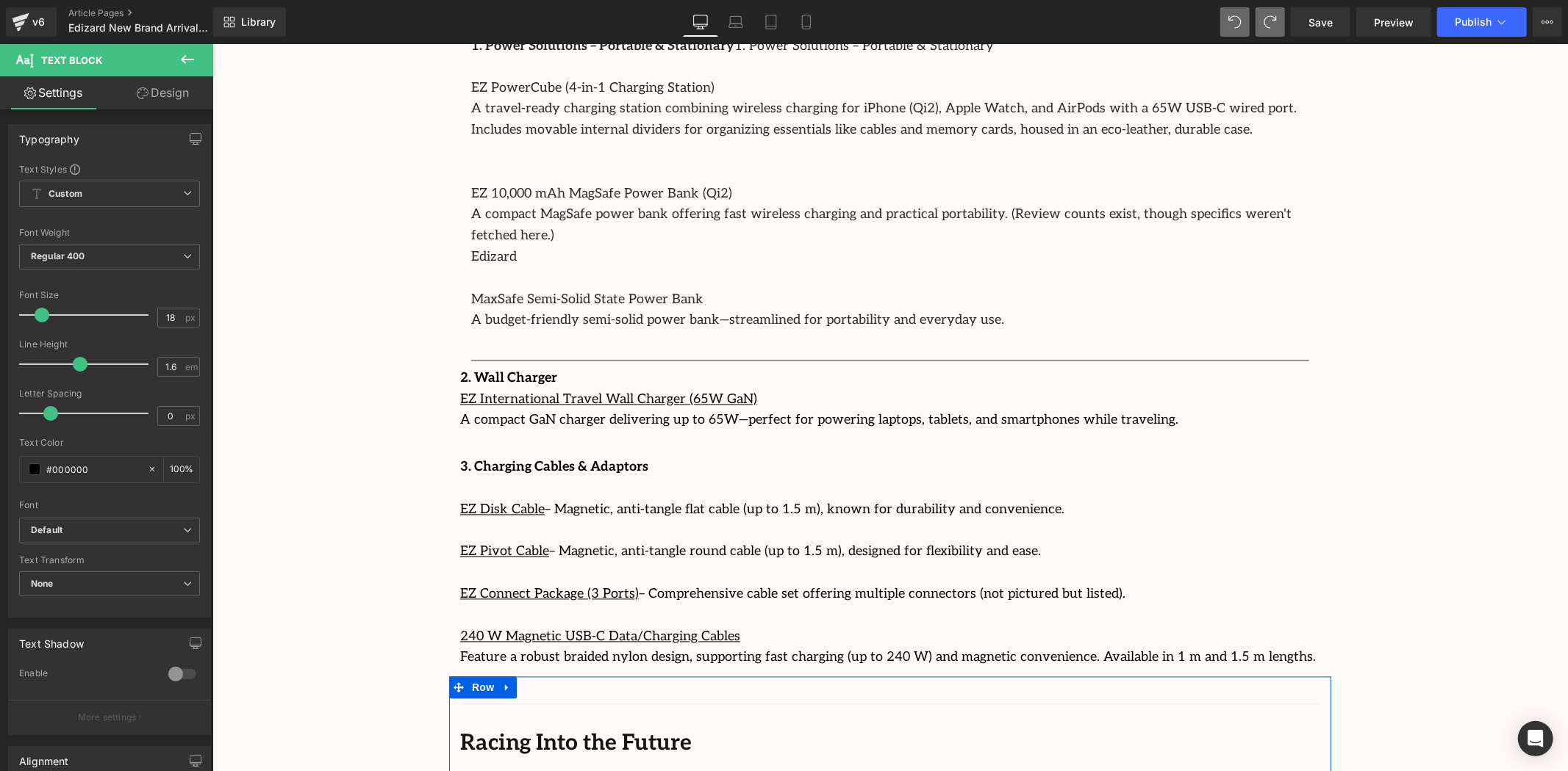
click at [180, 51] on icon at bounding box center [187, 60] width 18 height 18
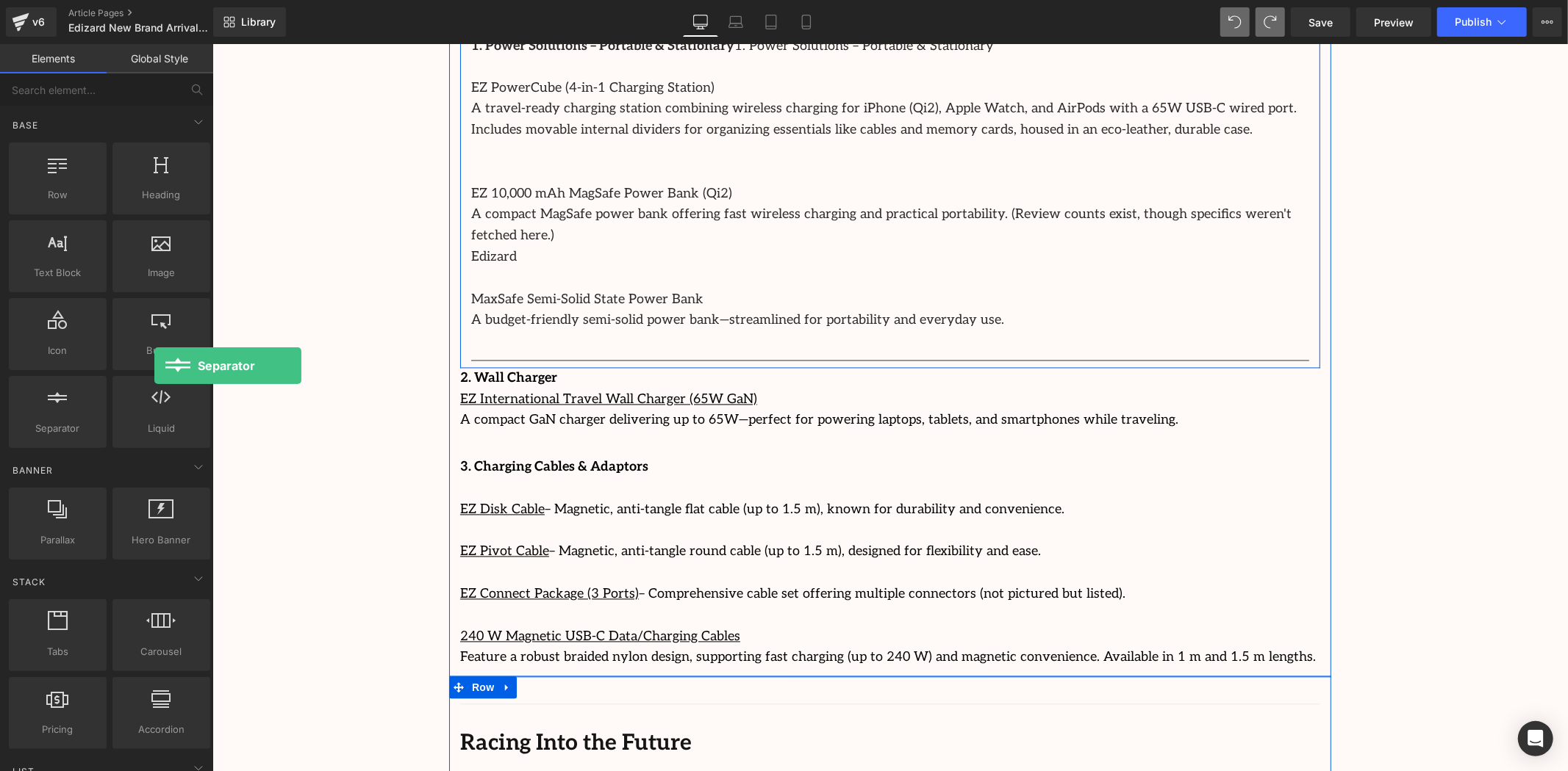
drag, startPoint x: 85, startPoint y: 432, endPoint x: 206, endPoint y: 377, distance: 132.9
click at [129, 365] on div "Row rows, columns, layouts, div Heading headings, titles, h1,h2,h3,h4,h5,h6 Tex…" at bounding box center [109, 295] width 207 height 311
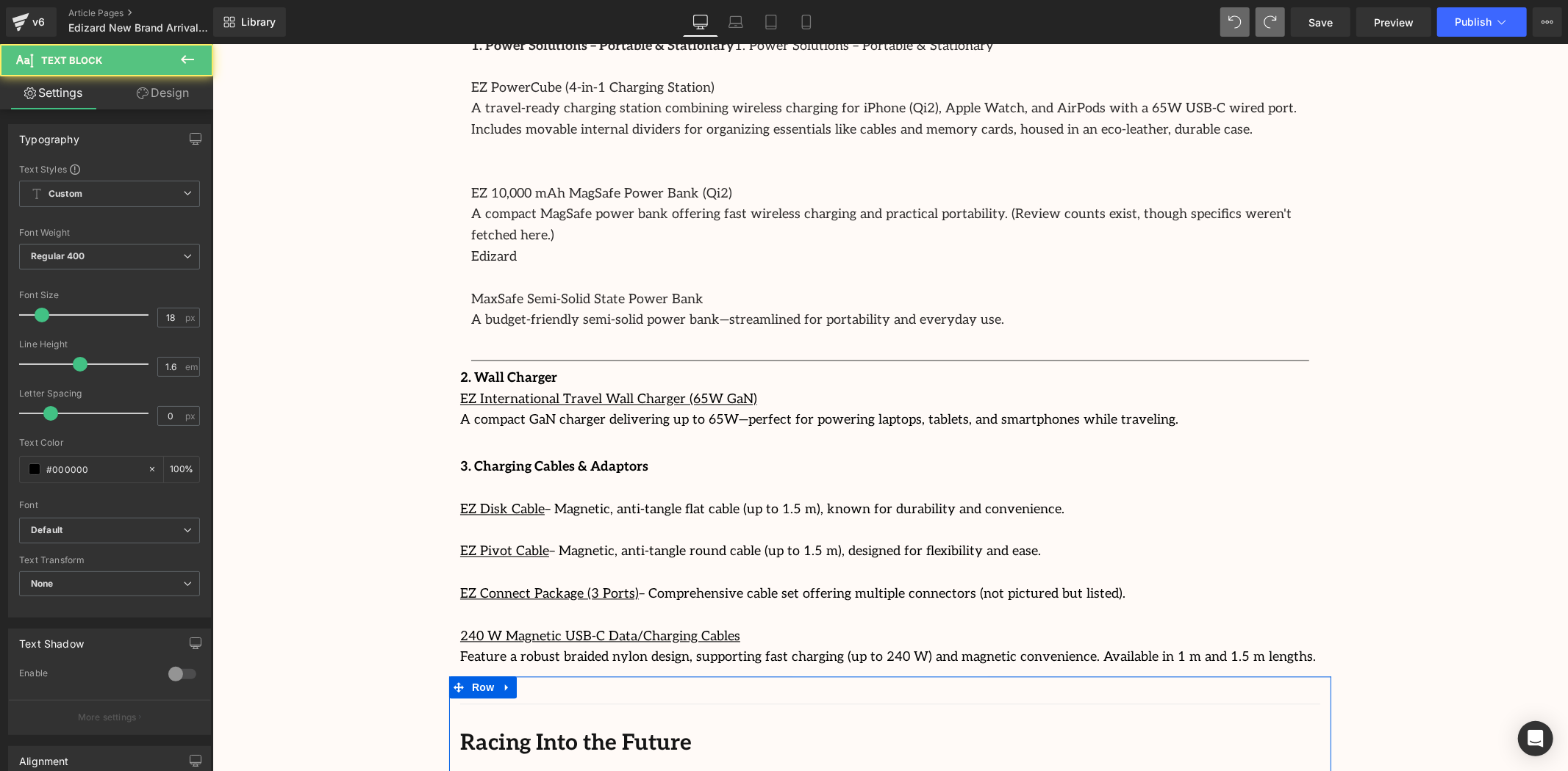
click at [753, 457] on p "3. Charging Cables & Adaptors" at bounding box center [889, 468] width 860 height 21
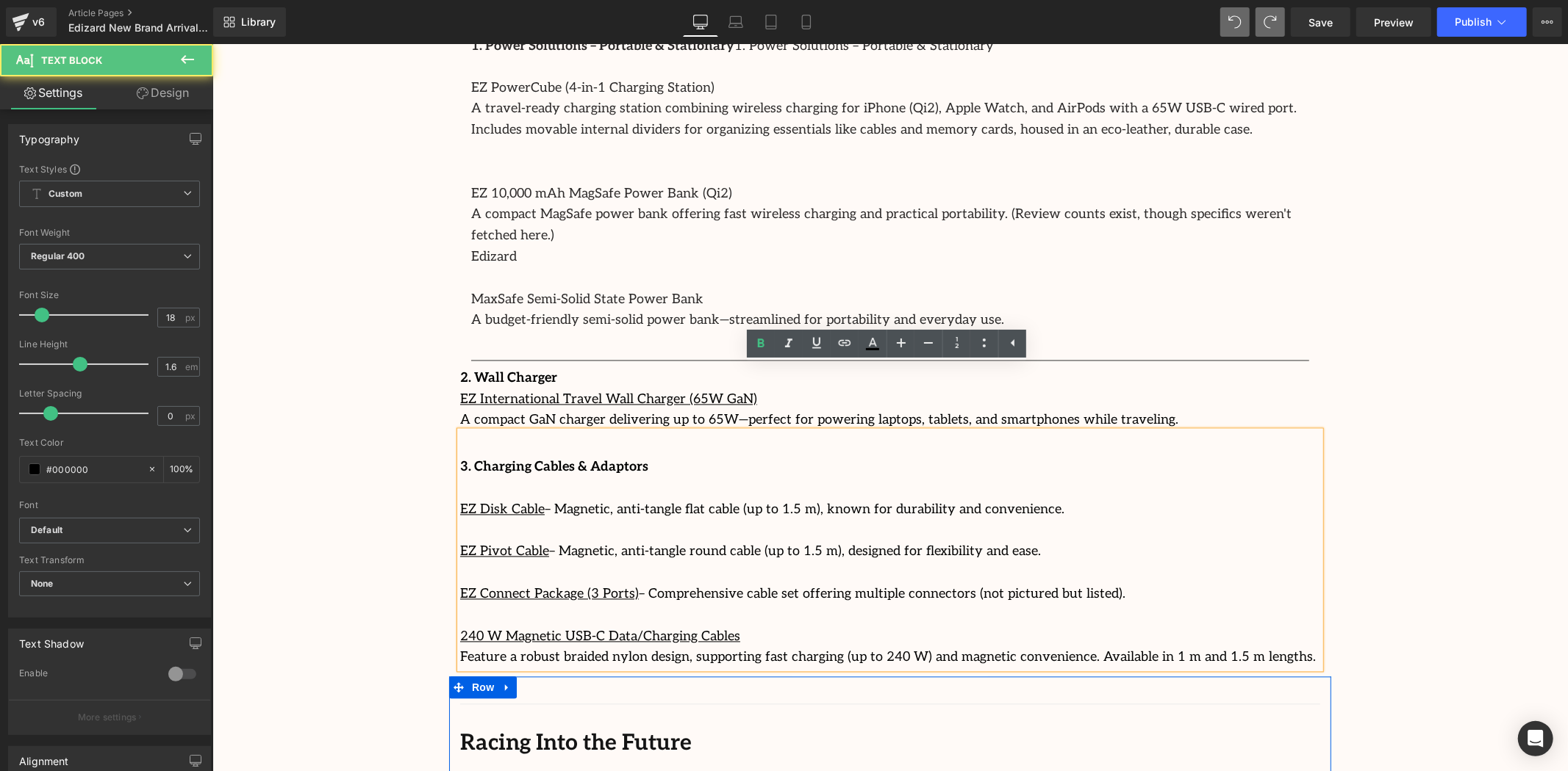
drag, startPoint x: 559, startPoint y: 363, endPoint x: 598, endPoint y: 363, distance: 39.0
click at [564, 432] on div "3. Charging Cables & Adaptors EZ Disk Cable – Magnetic, anti-tangle flat cable …" at bounding box center [889, 550] width 860 height 237
click at [1121, 368] on div "2. Wall Charger EZ International Travel Wall Charger (65W GaN) A compact GaN ch…" at bounding box center [889, 400] width 860 height 63
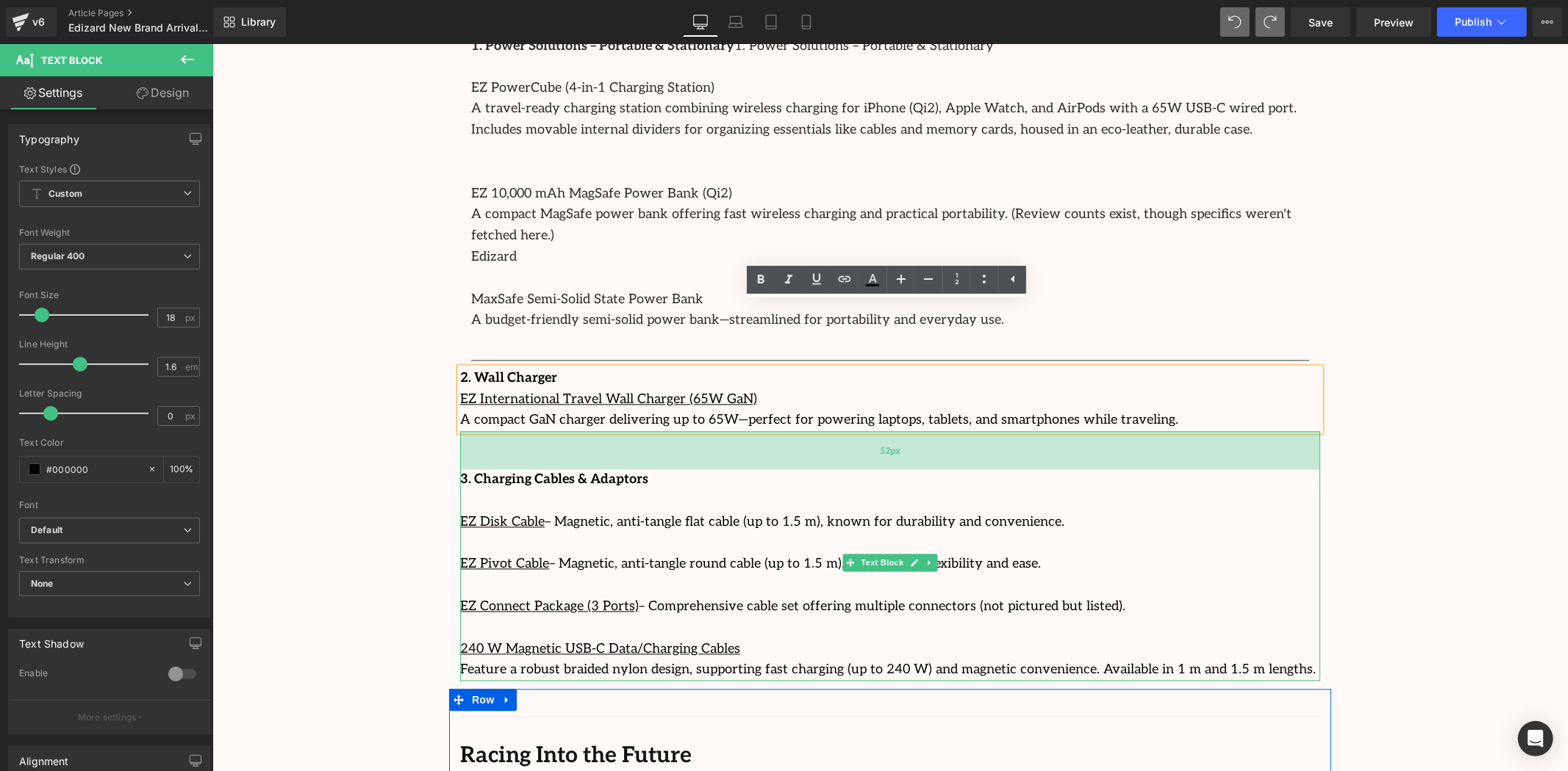
drag, startPoint x: 1116, startPoint y: 369, endPoint x: 1112, endPoint y: 381, distance: 12.6
click at [1112, 432] on div "52px" at bounding box center [889, 451] width 860 height 38
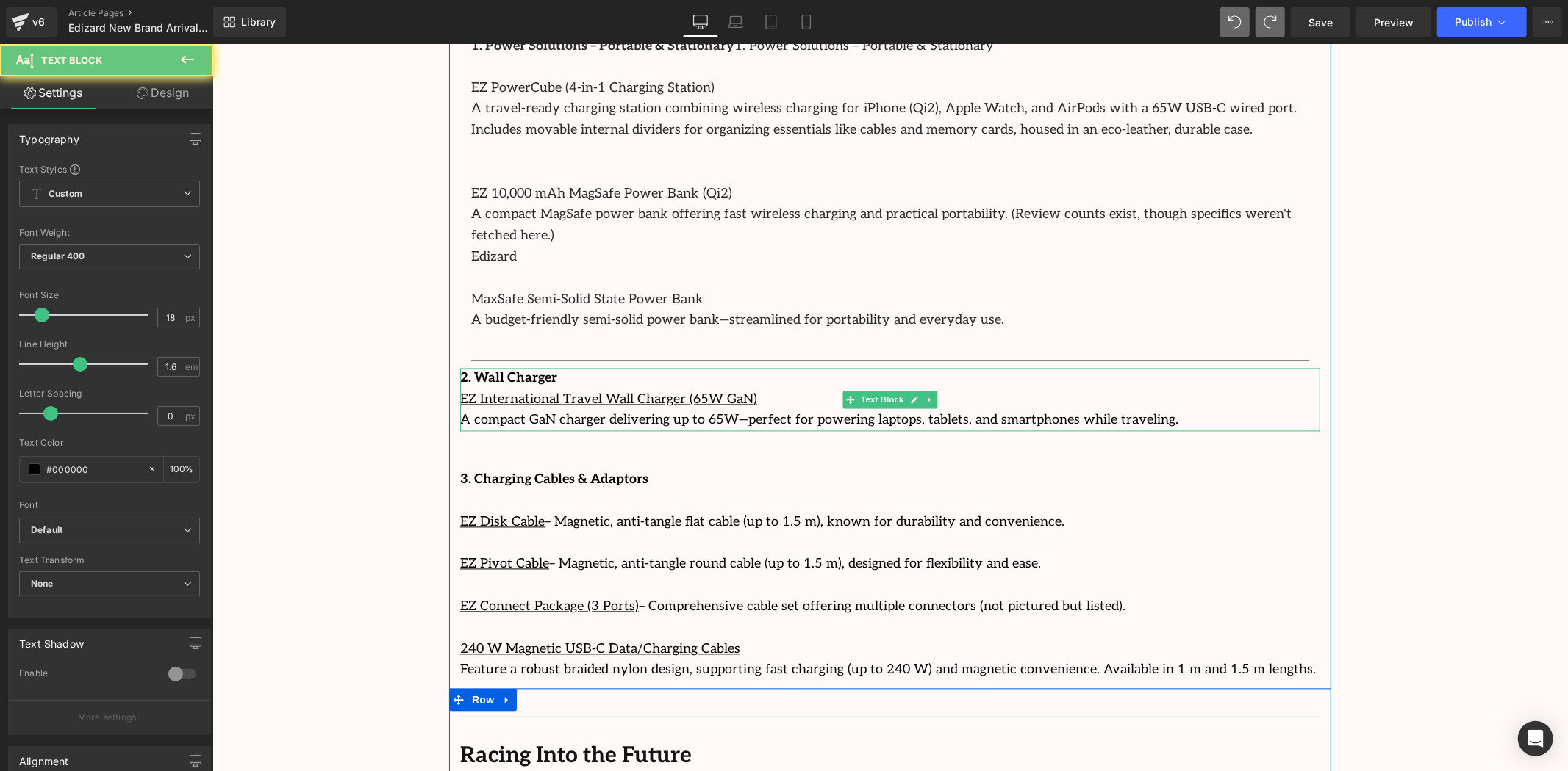
click at [1154, 368] on div "2. Wall Charger EZ International Travel Wall Charger (65W GaN) A compact GaN ch…" at bounding box center [889, 400] width 860 height 63
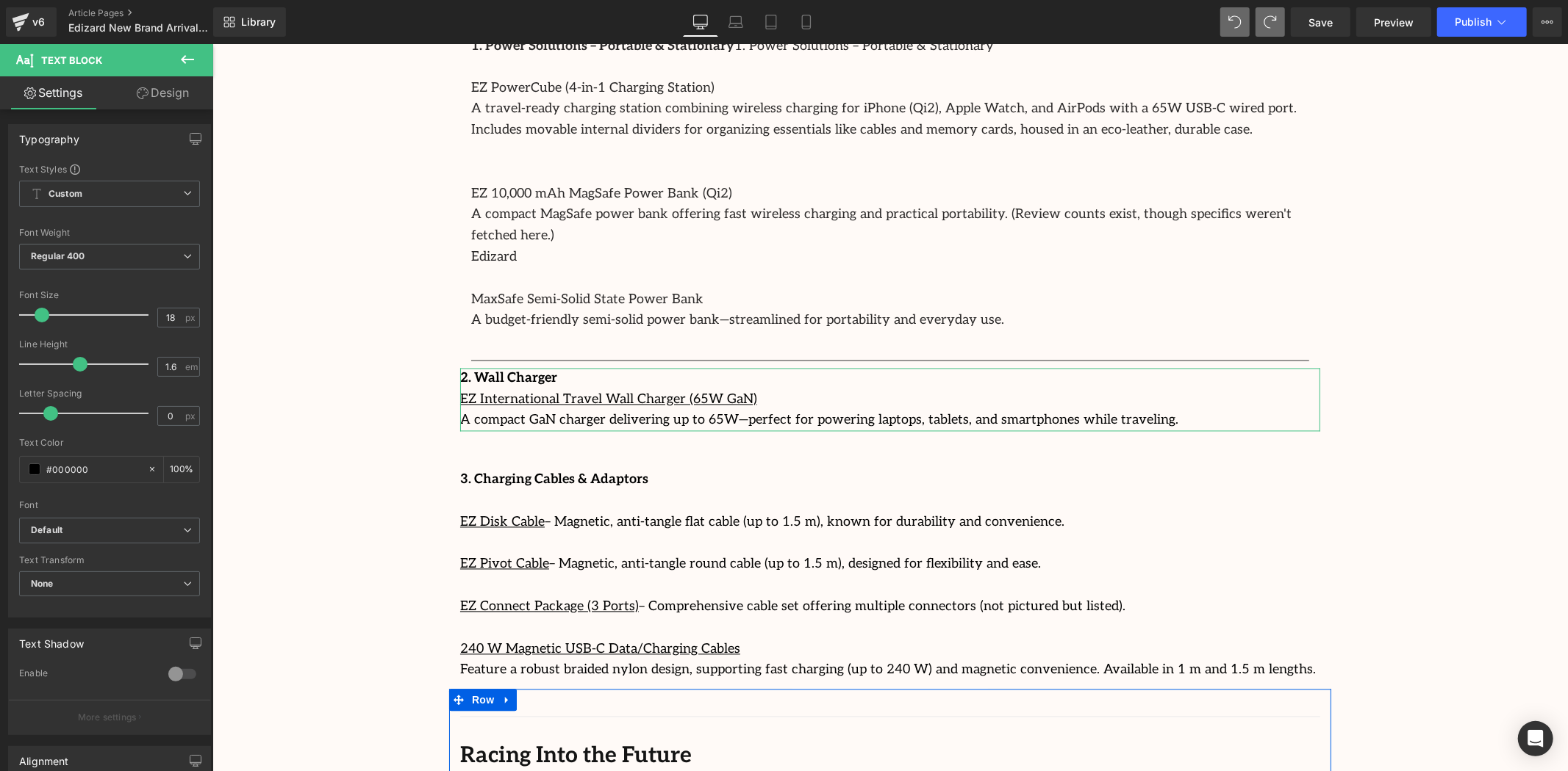
click at [181, 103] on link "Design" at bounding box center [163, 93] width 107 height 33
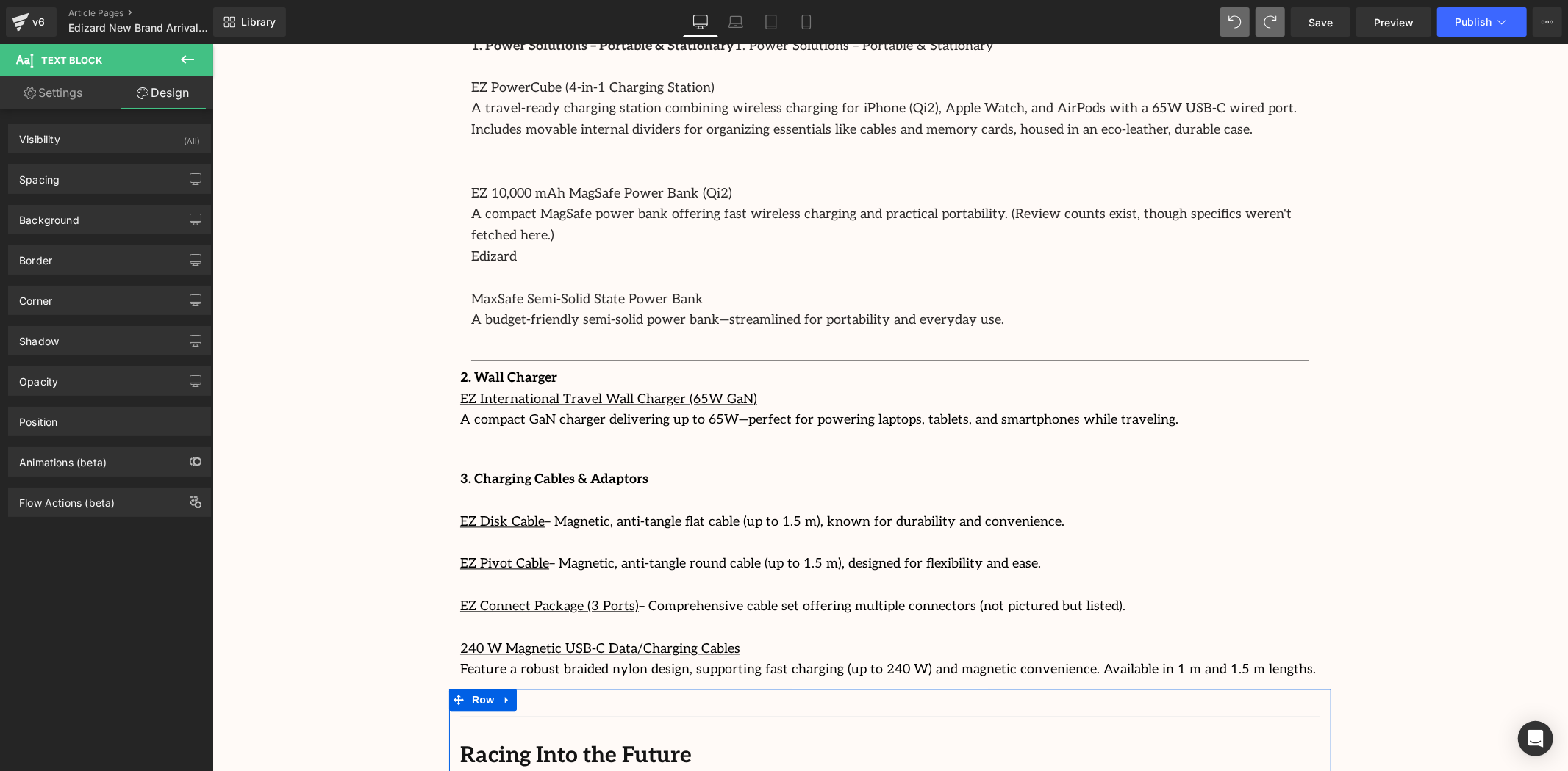
click at [189, 56] on icon at bounding box center [187, 60] width 18 height 18
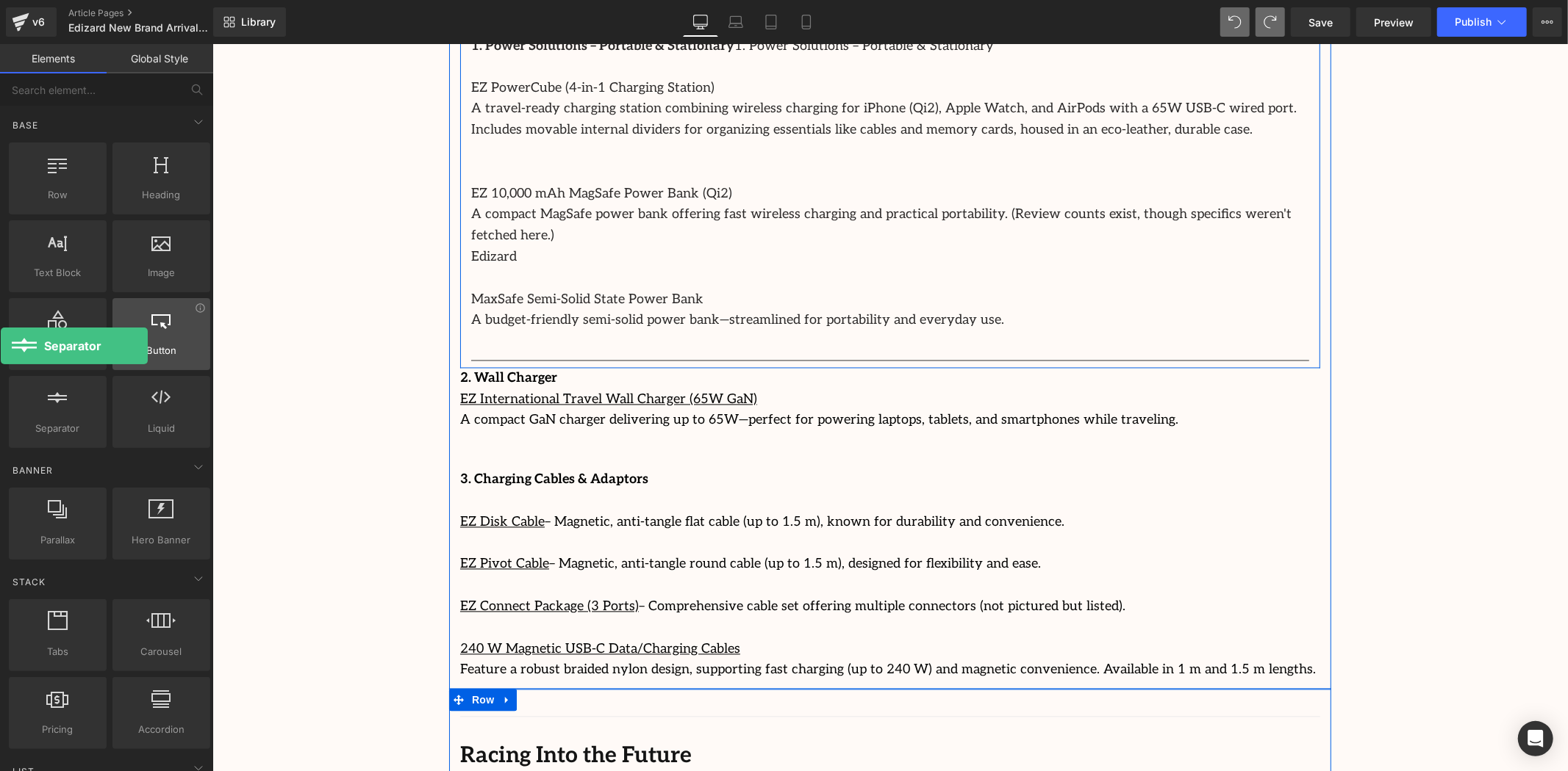
drag, startPoint x: 79, startPoint y: 415, endPoint x: 186, endPoint y: 357, distance: 121.7
click at [0, 324] on html "Separator You are previewing how the will restyle your page. You can not edit E…" at bounding box center [784, 385] width 1568 height 771
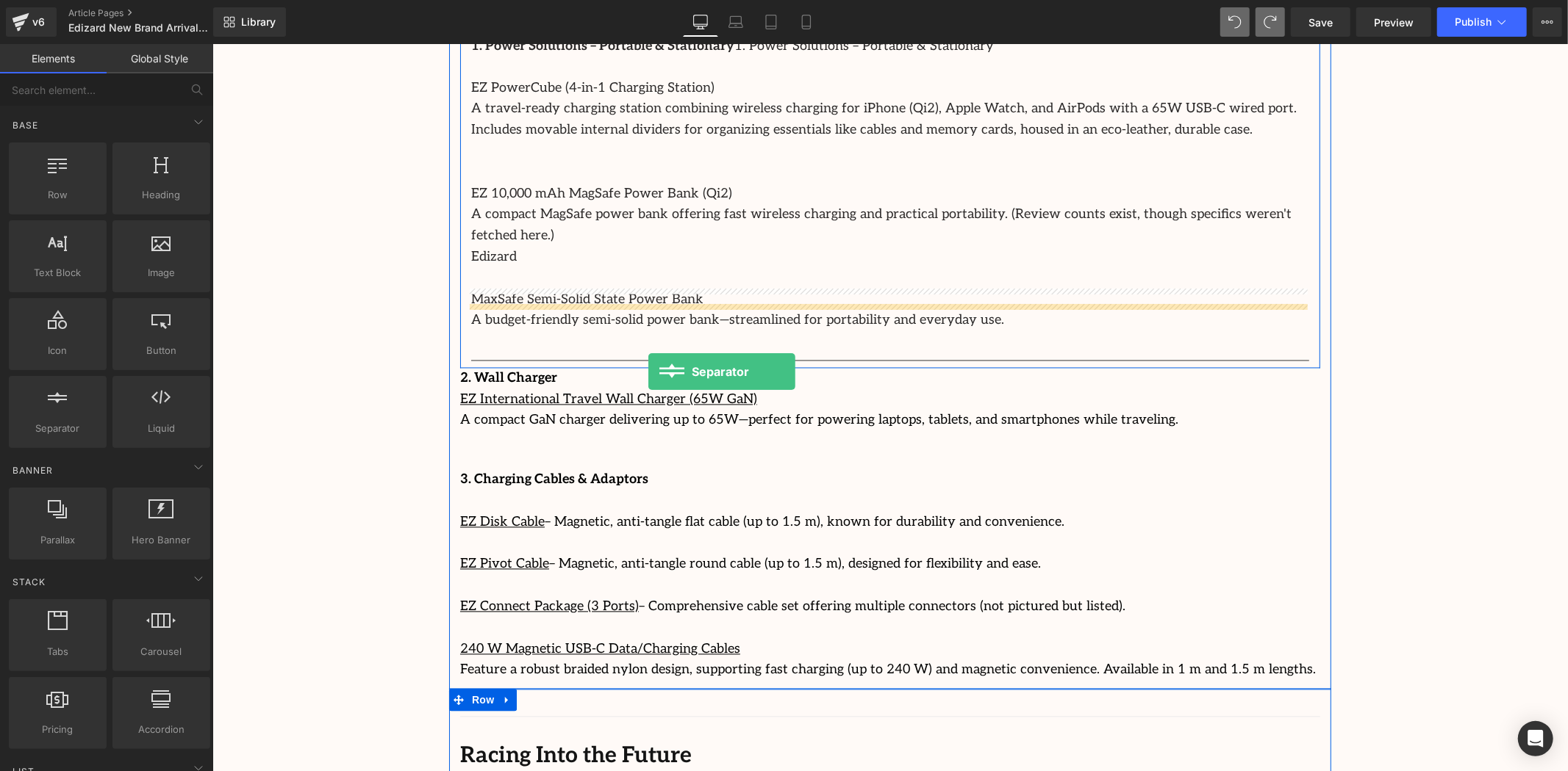
click at [647, 432] on div "3. Charging Cables & Adaptors EZ Disk Cable – Magnetic, anti-tangle flat cable …" at bounding box center [889, 556] width 860 height 250
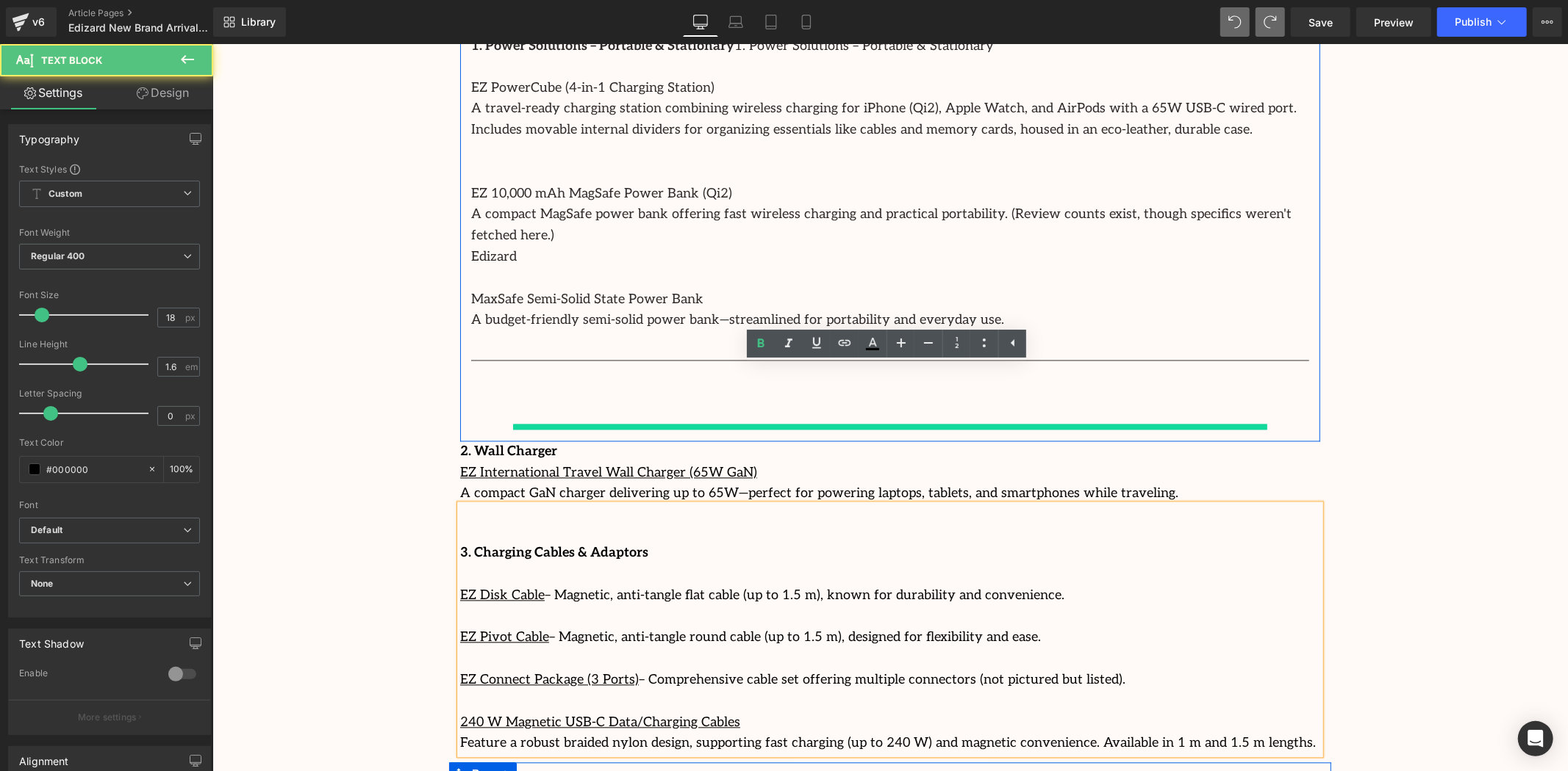
scroll to position [2417, 0]
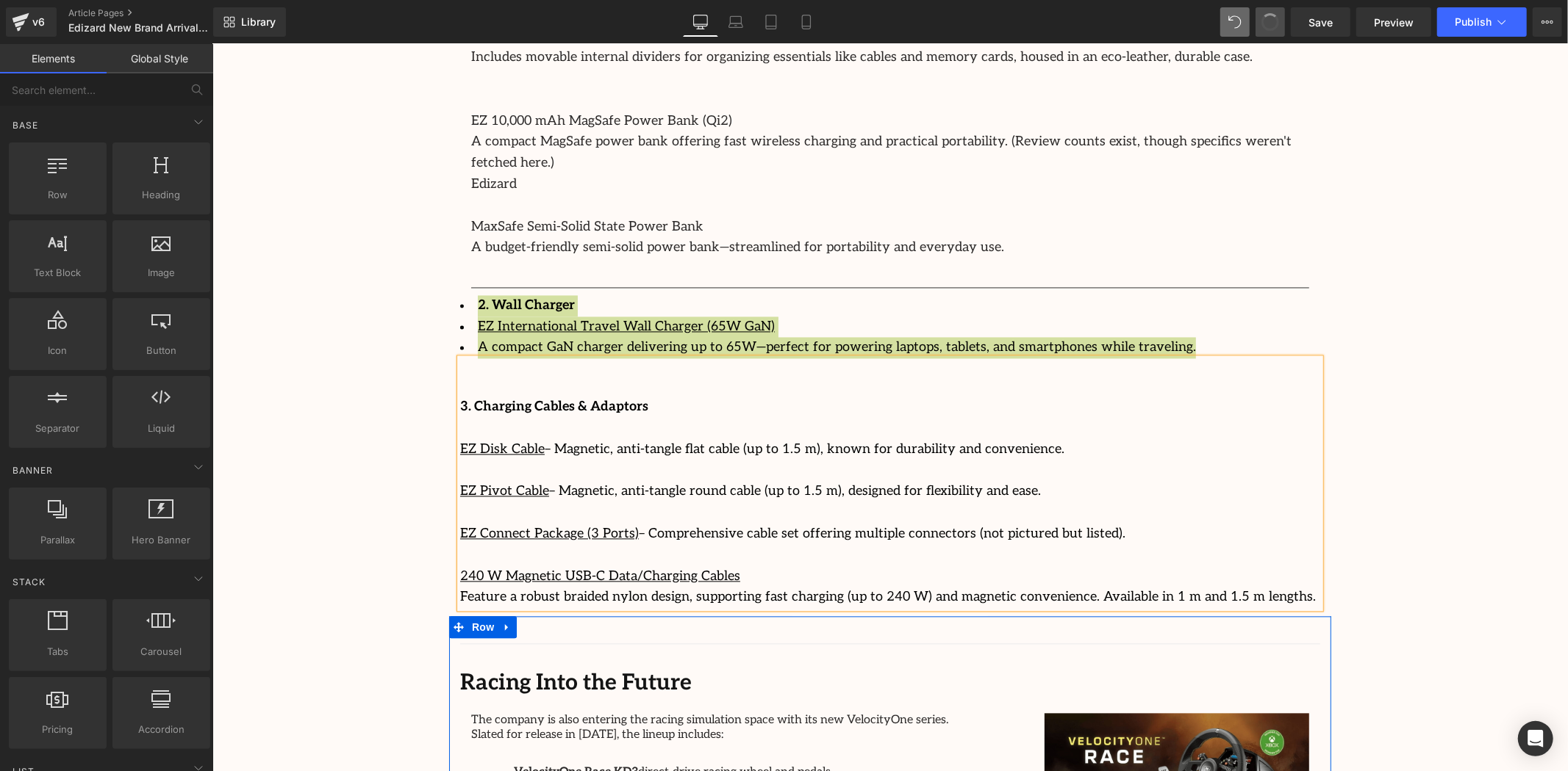
drag, startPoint x: 1279, startPoint y: 20, endPoint x: 1264, endPoint y: 39, distance: 24.2
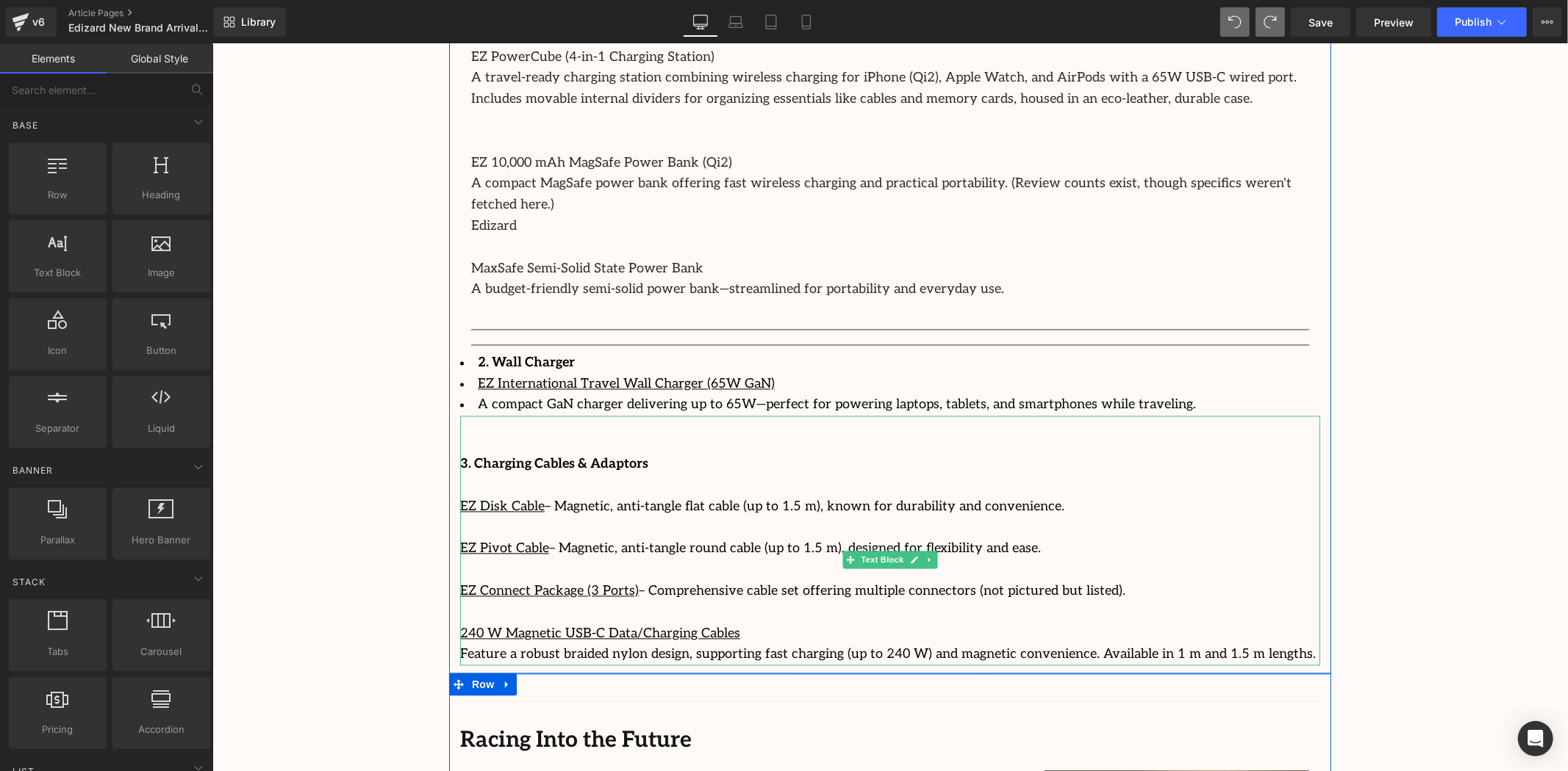
scroll to position [2351, 0]
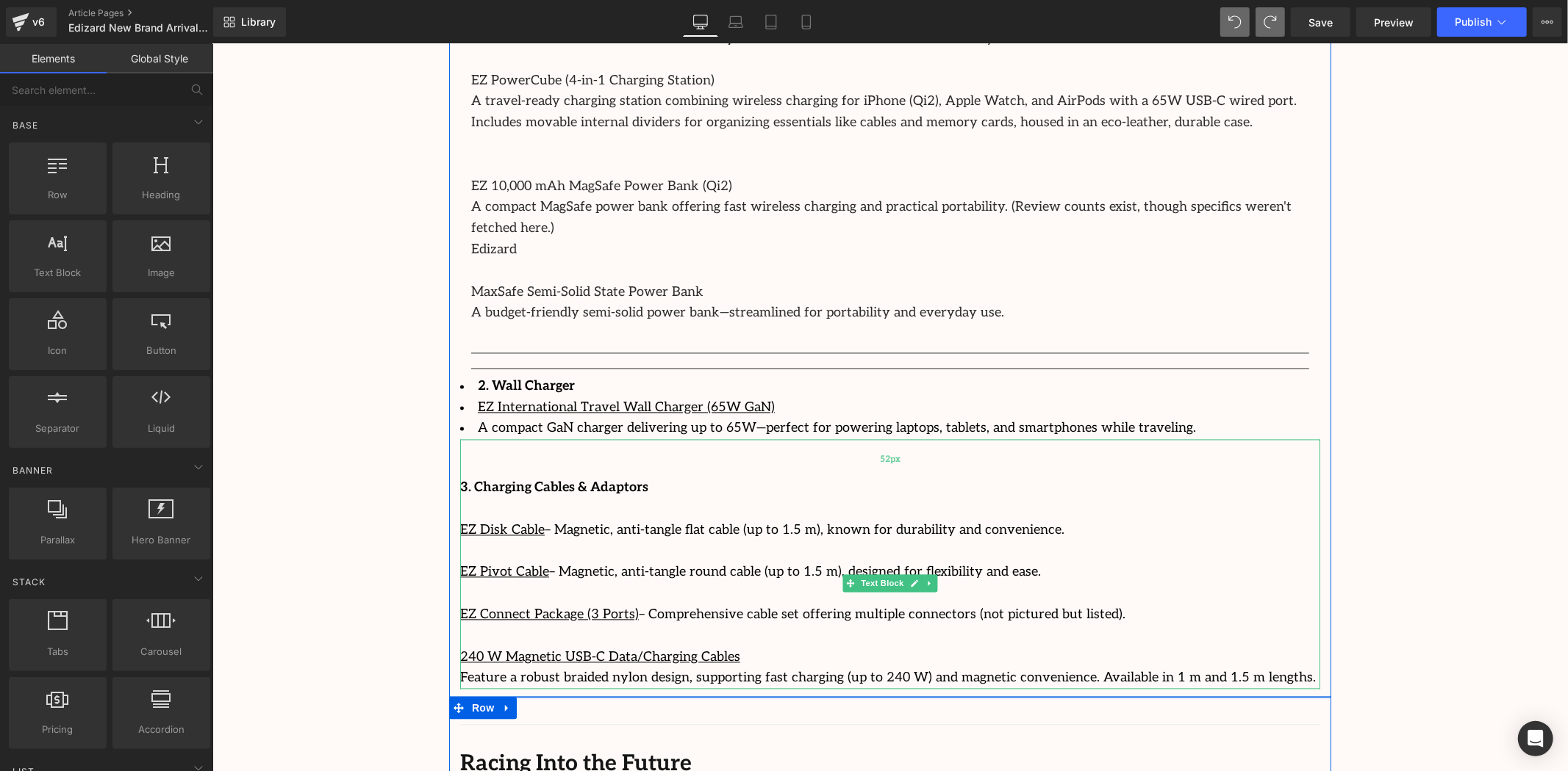
click at [980, 440] on div "52px" at bounding box center [889, 459] width 860 height 38
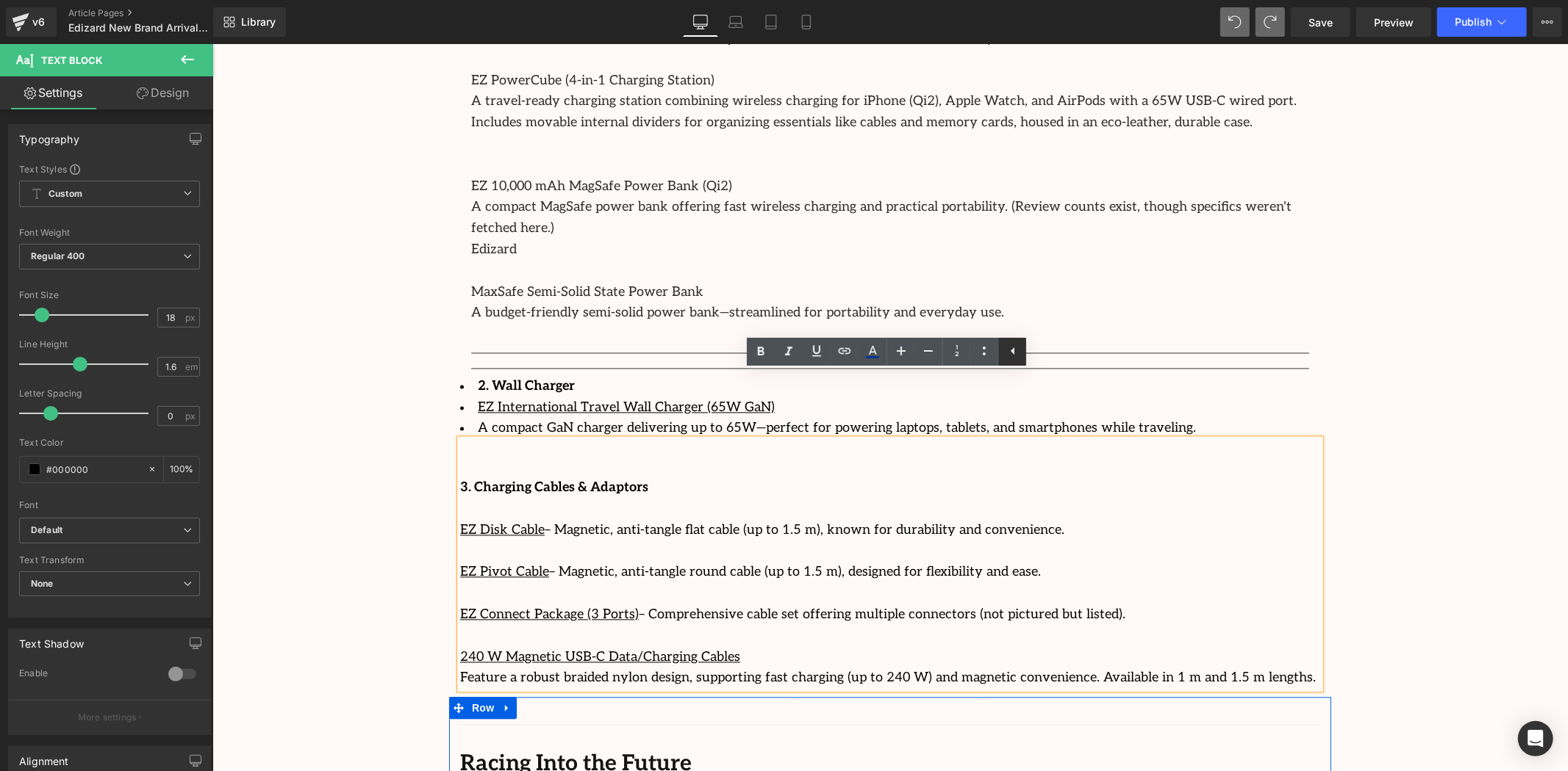
click at [1012, 341] on link at bounding box center [1012, 352] width 28 height 28
click at [981, 353] on icon at bounding box center [985, 351] width 18 height 18
click at [940, 477] on p "3. Charging Cables & Adaptors" at bounding box center [889, 487] width 860 height 21
click at [1283, 440] on div "3. Charging Cables & Adaptors EZ Disk Cable – Magnetic, anti-tangle flat cable …" at bounding box center [889, 564] width 860 height 250
click at [1289, 440] on div "3. Charging Cables & Adaptors EZ Disk Cable – Magnetic, anti-tangle flat cable …" at bounding box center [889, 564] width 860 height 250
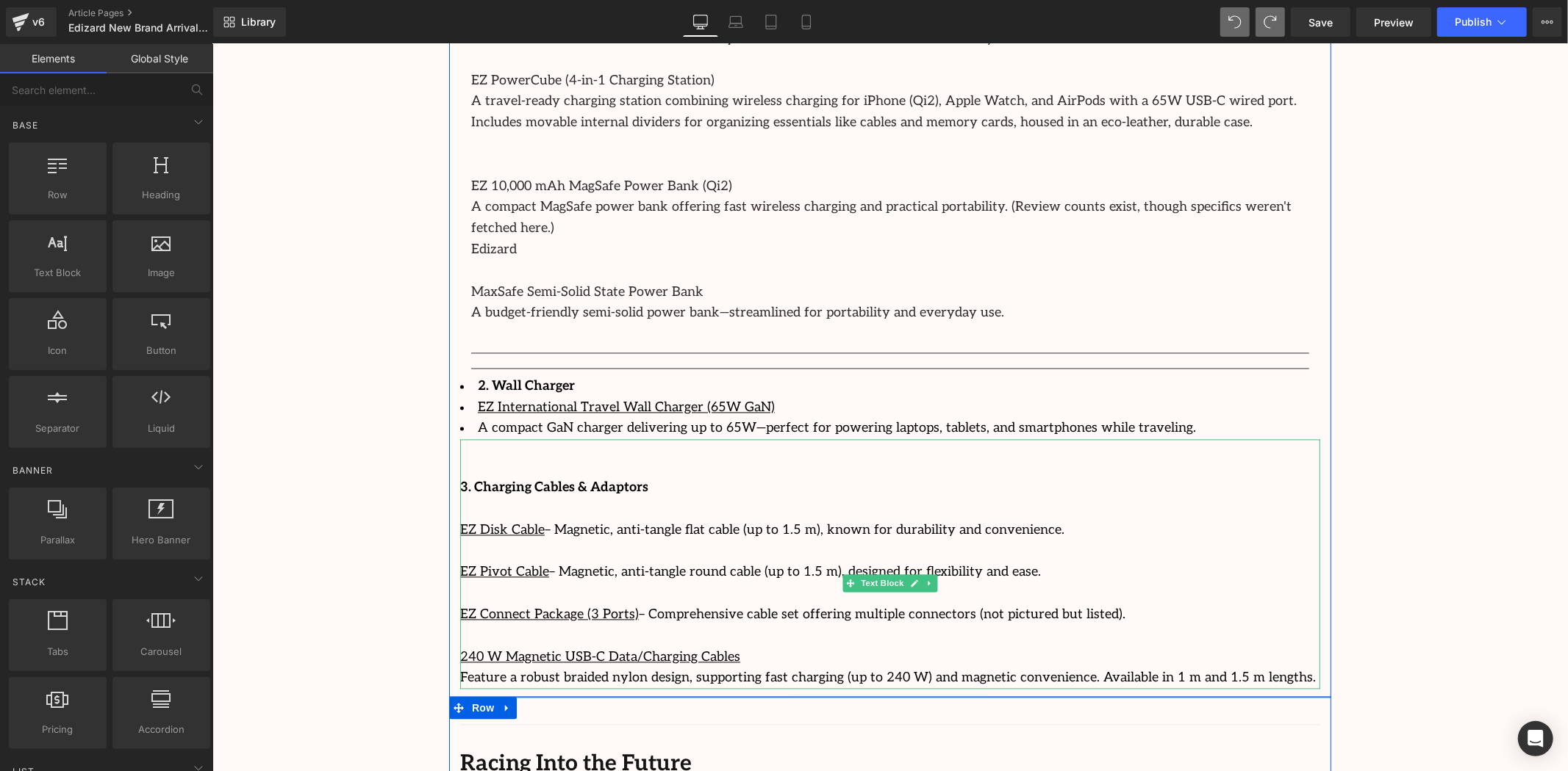
click at [924, 574] on link at bounding box center [929, 583] width 15 height 18
click at [937, 574] on link at bounding box center [937, 583] width 15 height 18
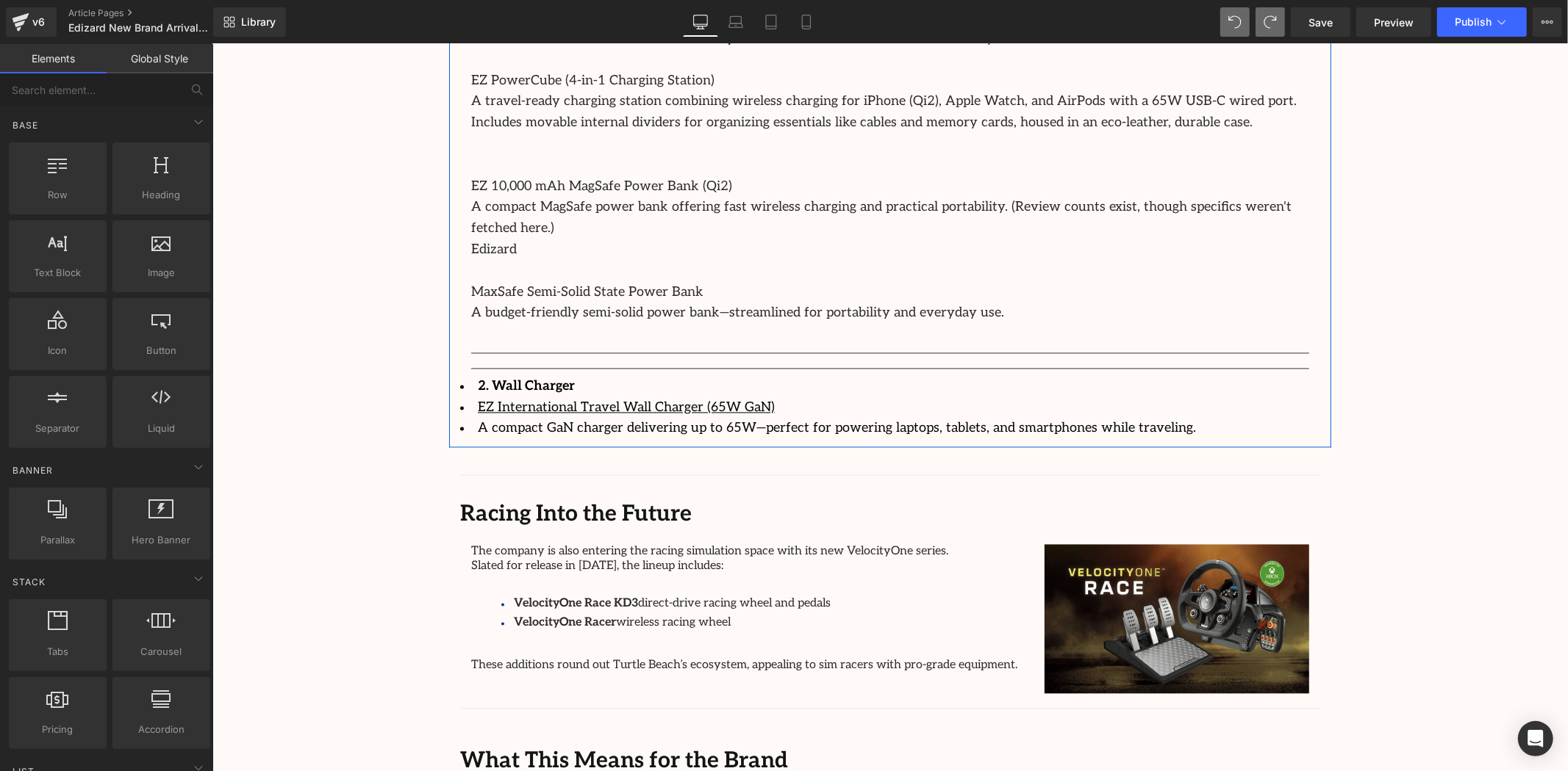
click at [999, 376] on li "2. Wall Charger" at bounding box center [889, 387] width 860 height 21
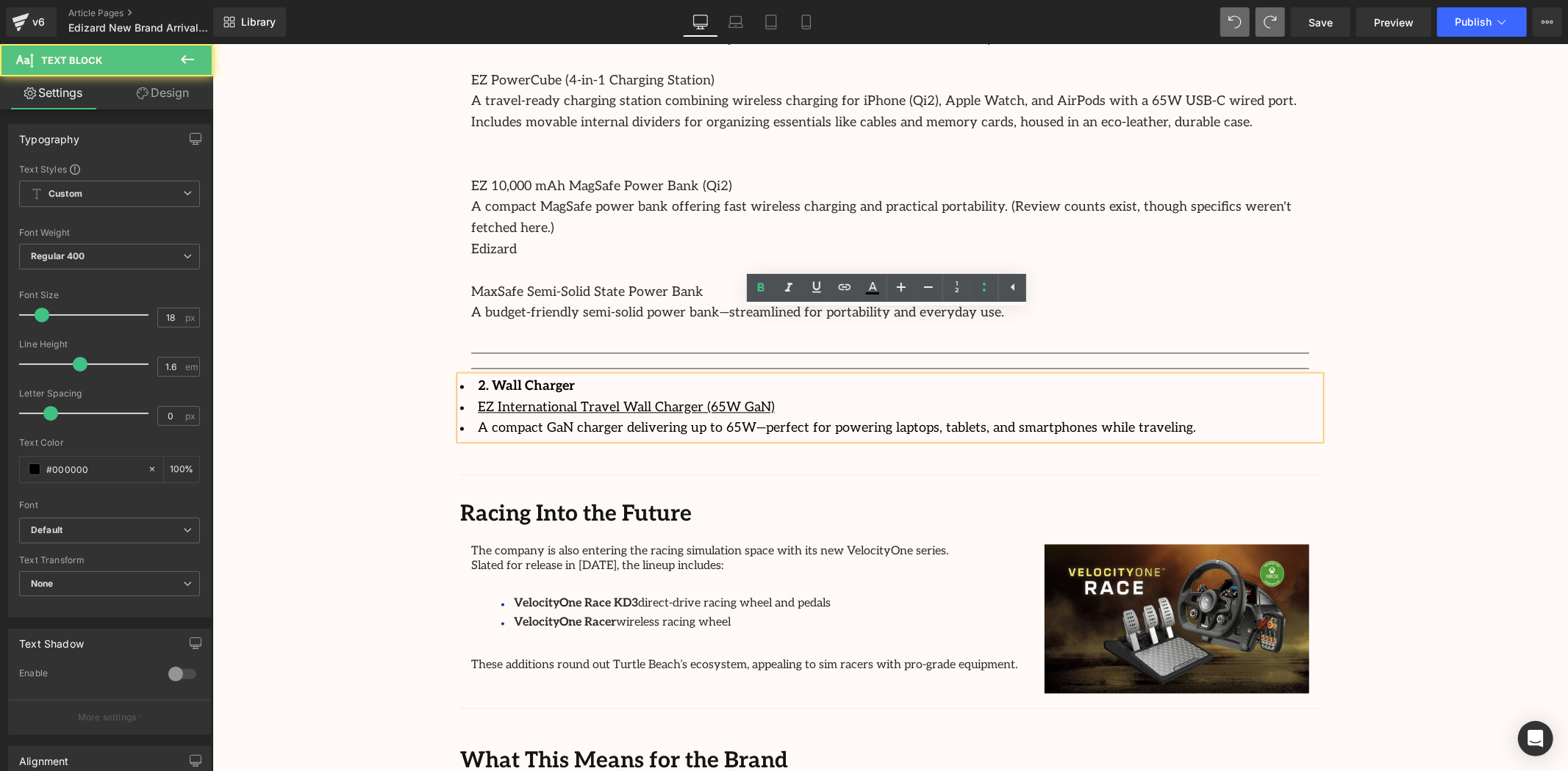
click at [1094, 398] on li "EZ International Travel Wall Charger (65W GaN)" at bounding box center [889, 408] width 860 height 21
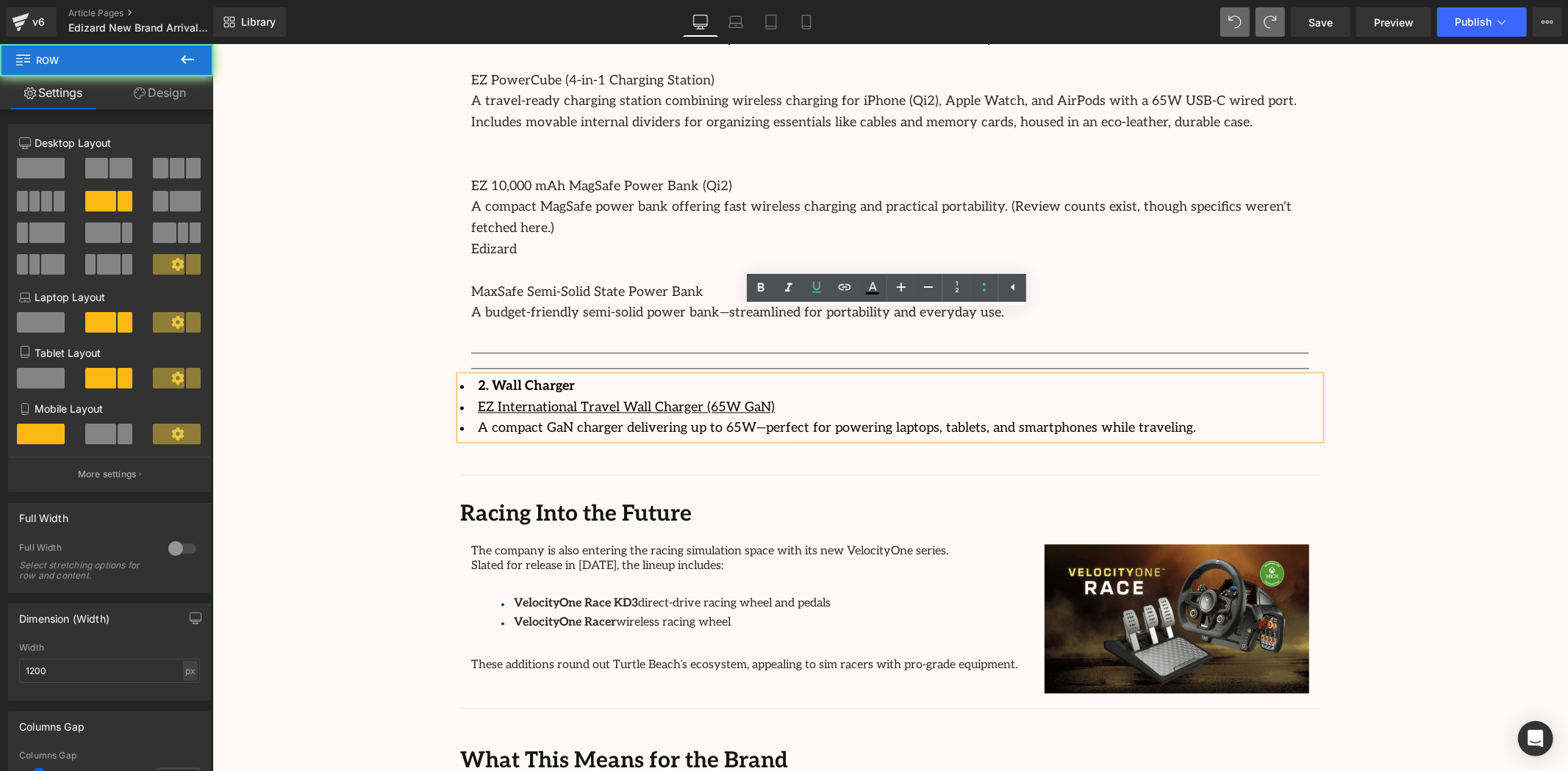
click at [909, 534] on div "The company is also entering the racing simulation space with its new VelocityO…" at bounding box center [889, 613] width 860 height 158
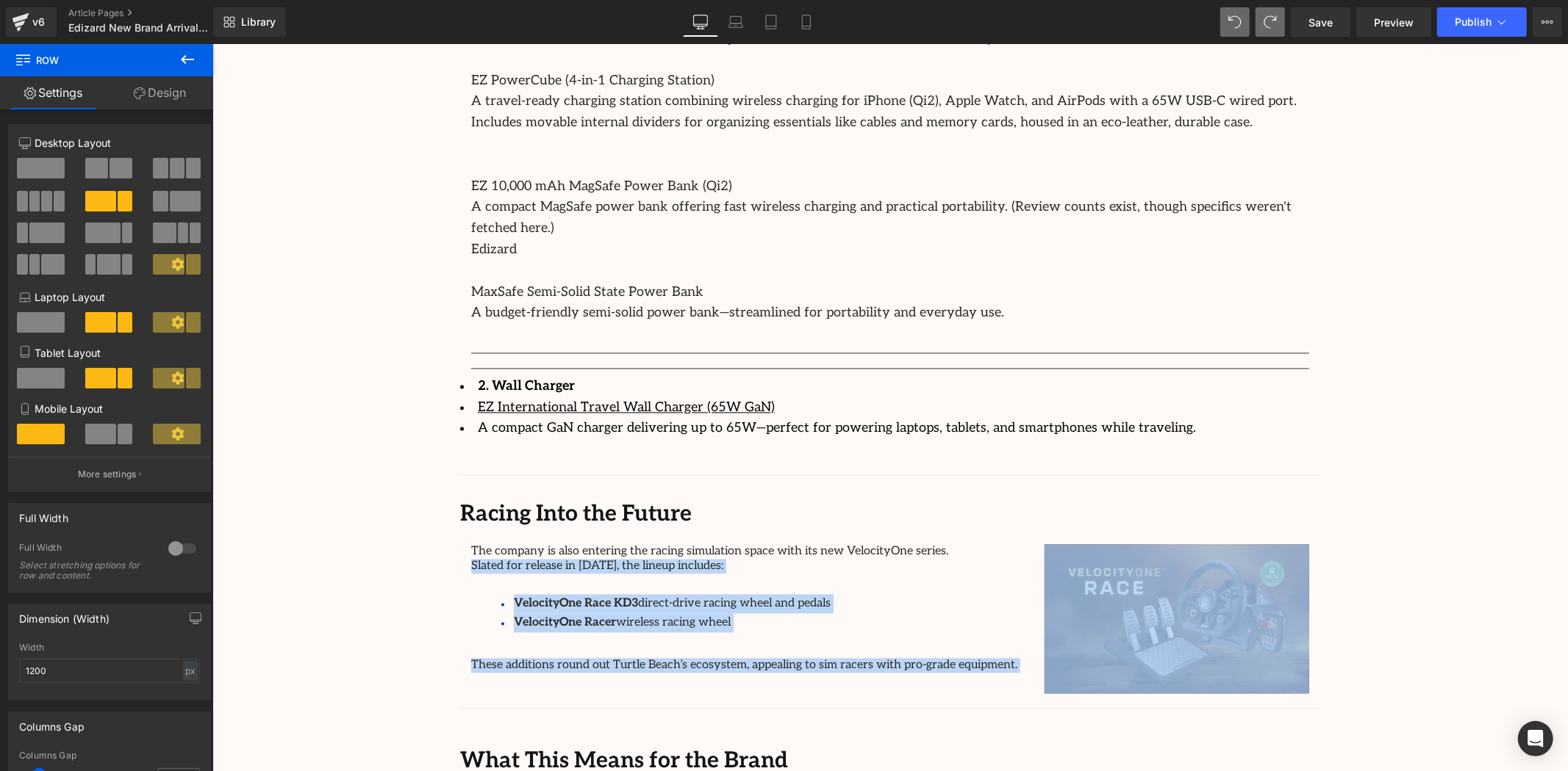
click at [897, 376] on li "2. Wall Charger" at bounding box center [889, 387] width 860 height 21
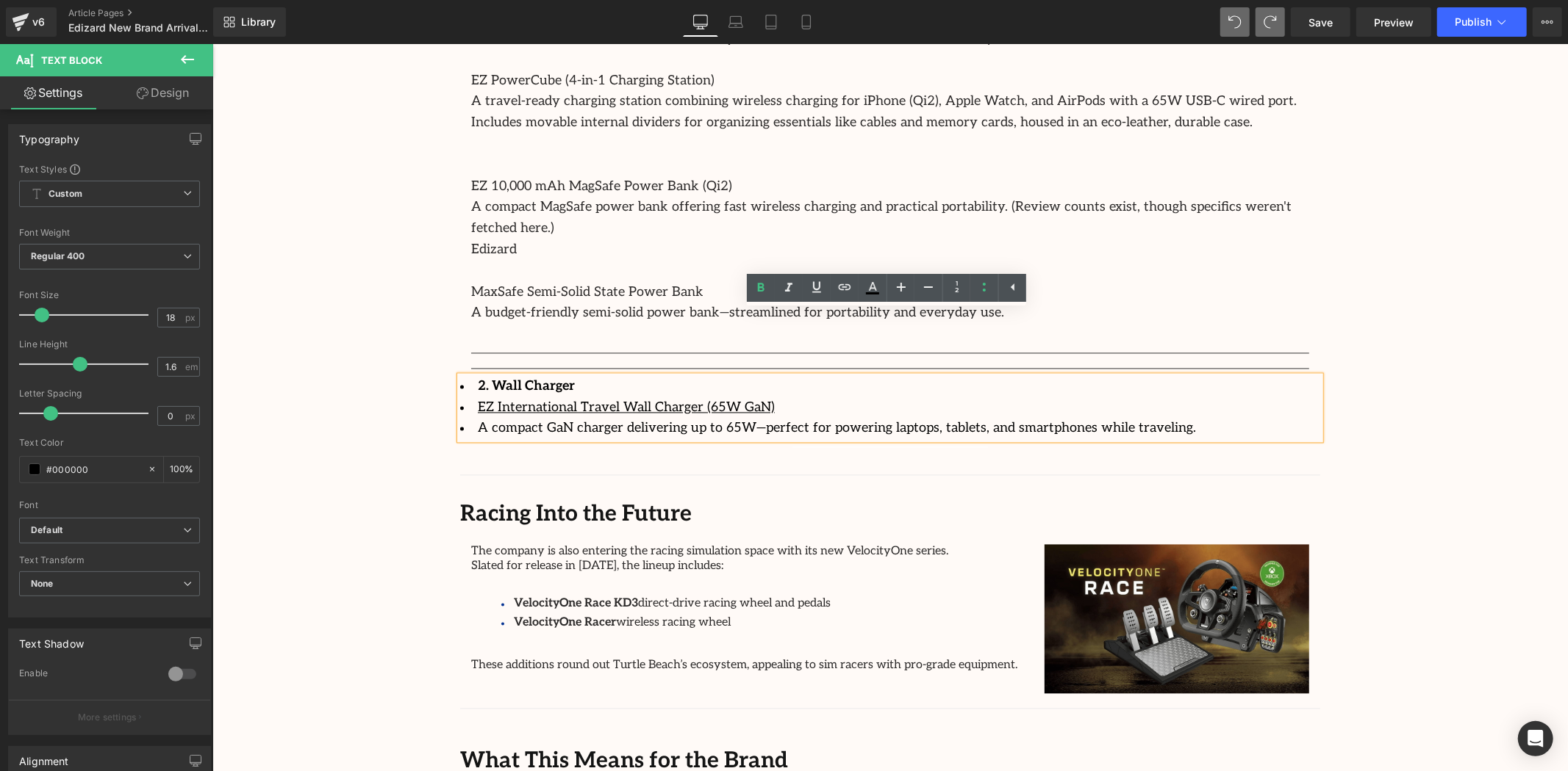
drag, startPoint x: 1301, startPoint y: 331, endPoint x: 1227, endPoint y: 339, distance: 74.4
click at [1302, 376] on li "2. Wall Charger" at bounding box center [889, 387] width 860 height 21
drag, startPoint x: 1319, startPoint y: 356, endPoint x: 1326, endPoint y: 358, distance: 7.3
click at [1322, 357] on div "Image Separator Had it for five weeks now. Bought this to play fighting games, …" at bounding box center [889, 85] width 882 height 725
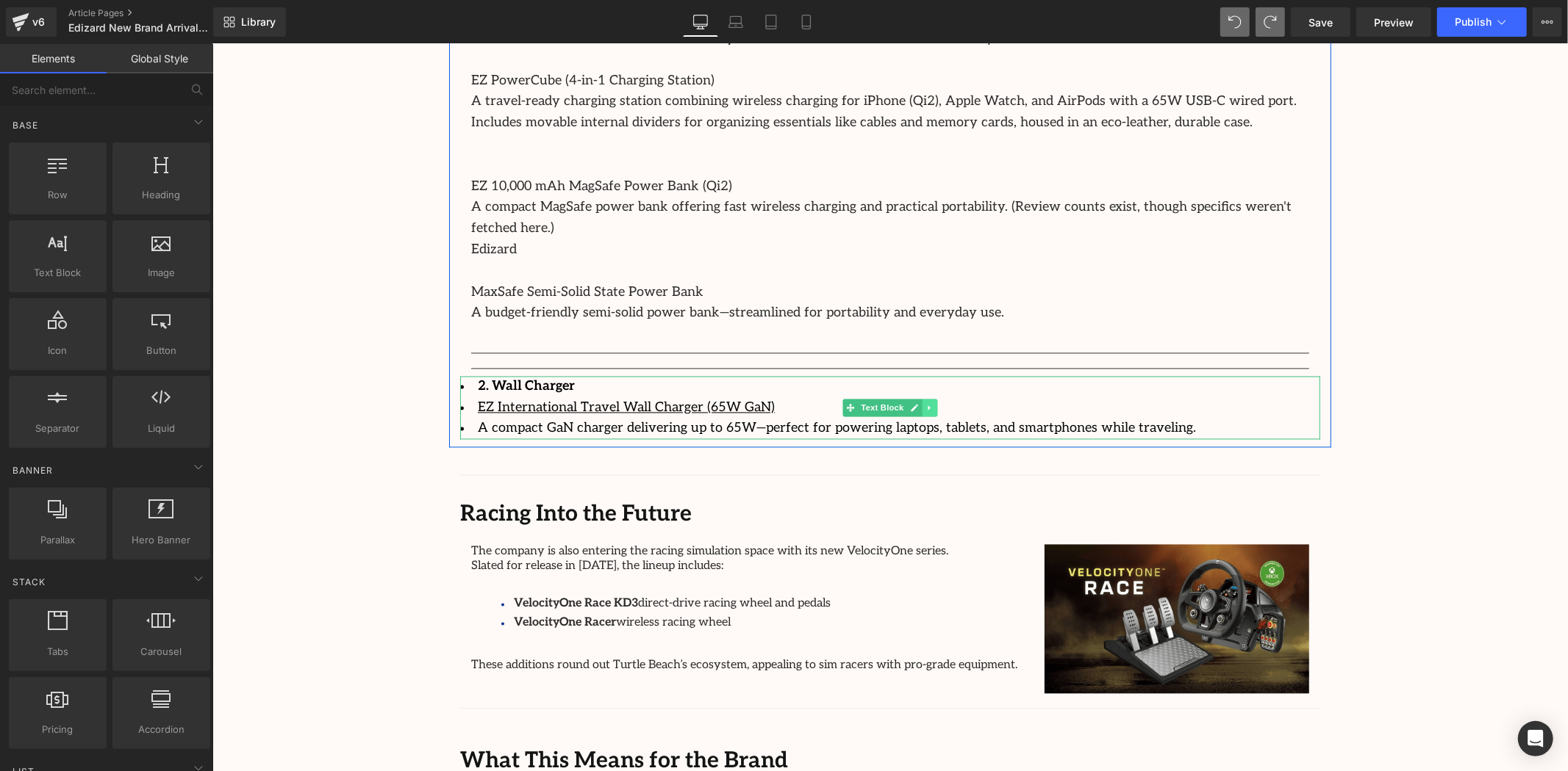
click at [927, 404] on icon at bounding box center [928, 408] width 8 height 9
click at [933, 404] on icon at bounding box center [937, 407] width 8 height 8
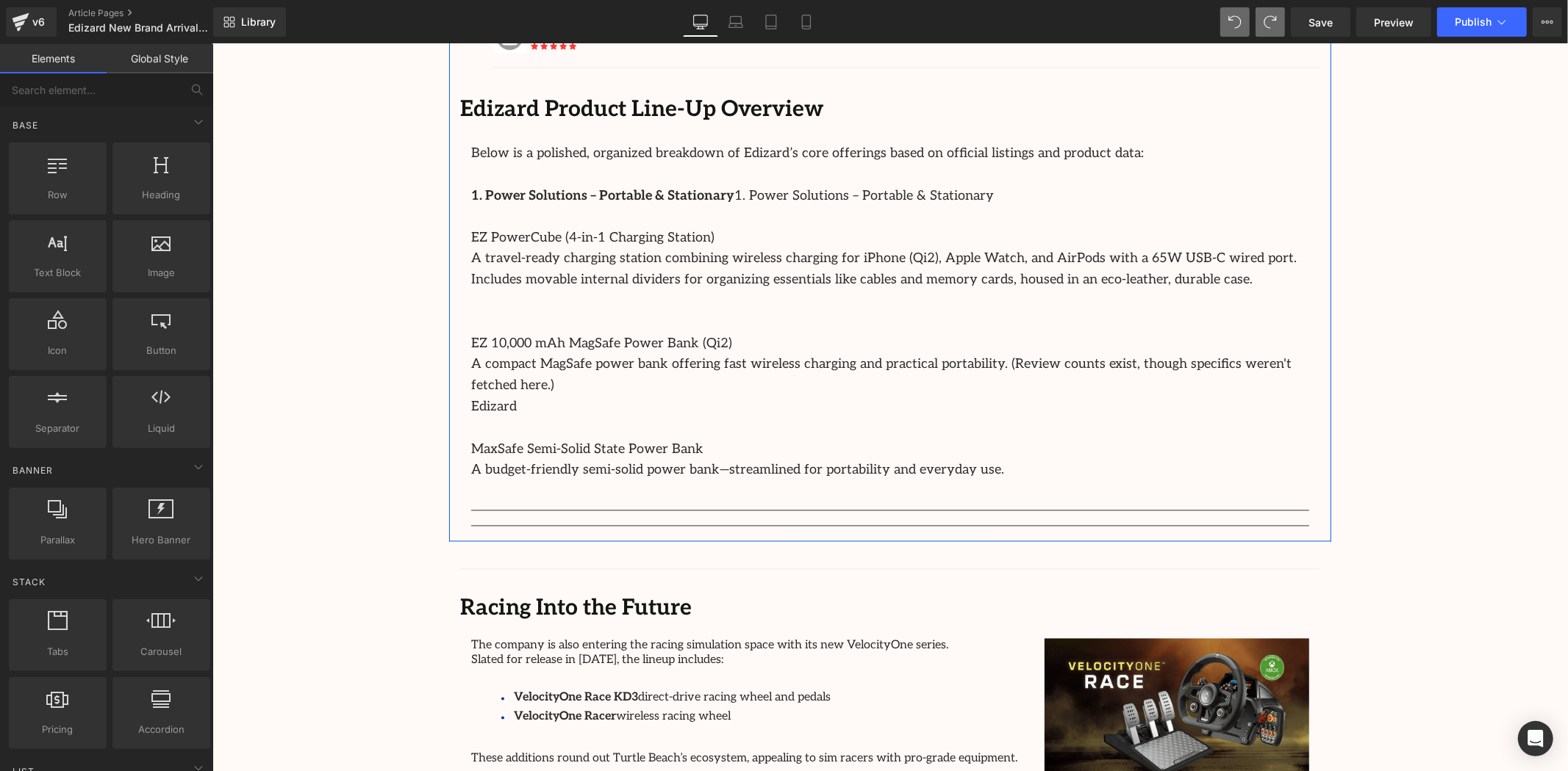
scroll to position [2187, 0]
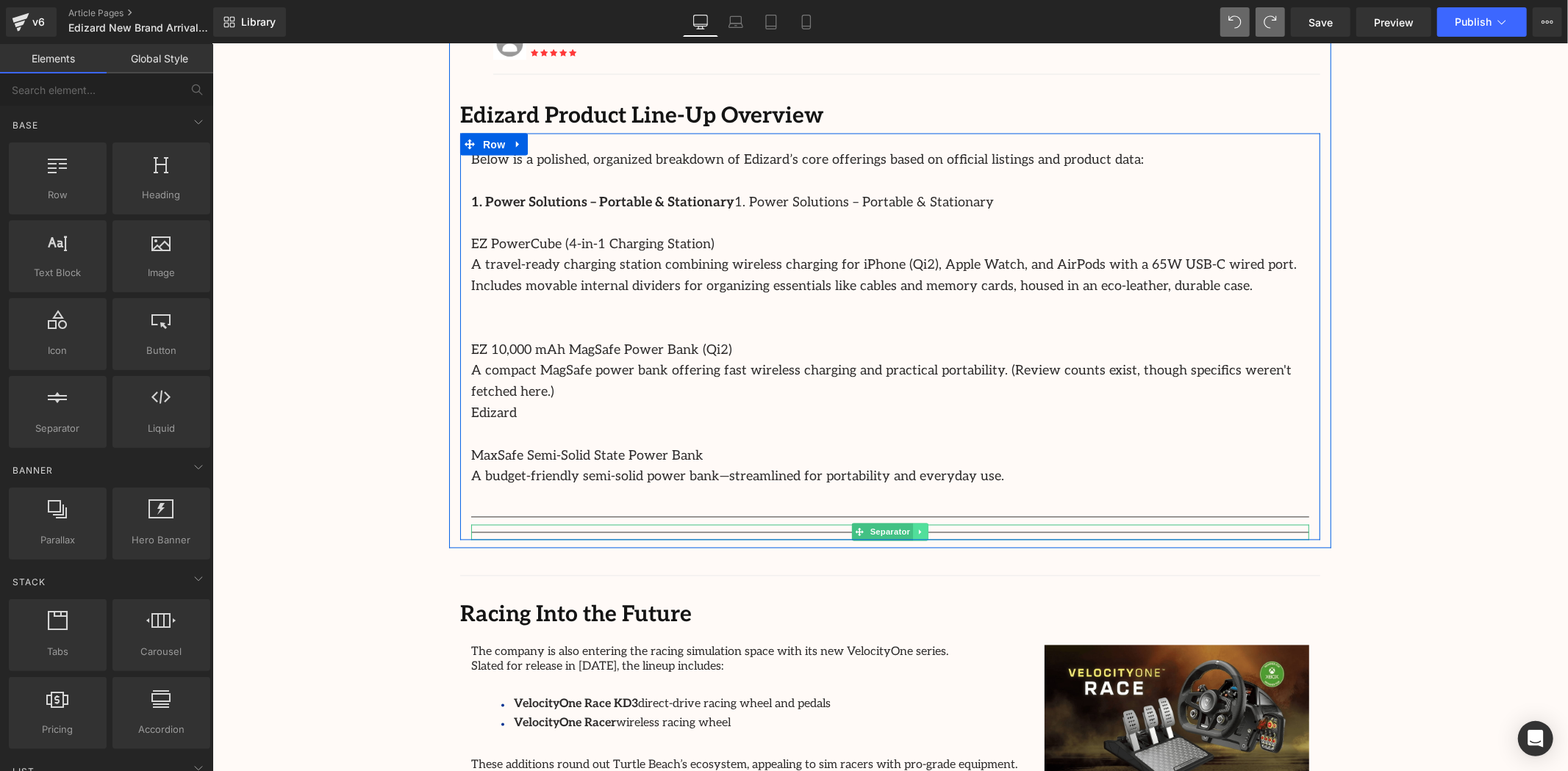
click at [917, 527] on icon at bounding box center [920, 532] width 8 height 9
click at [923, 528] on icon at bounding box center [927, 532] width 8 height 8
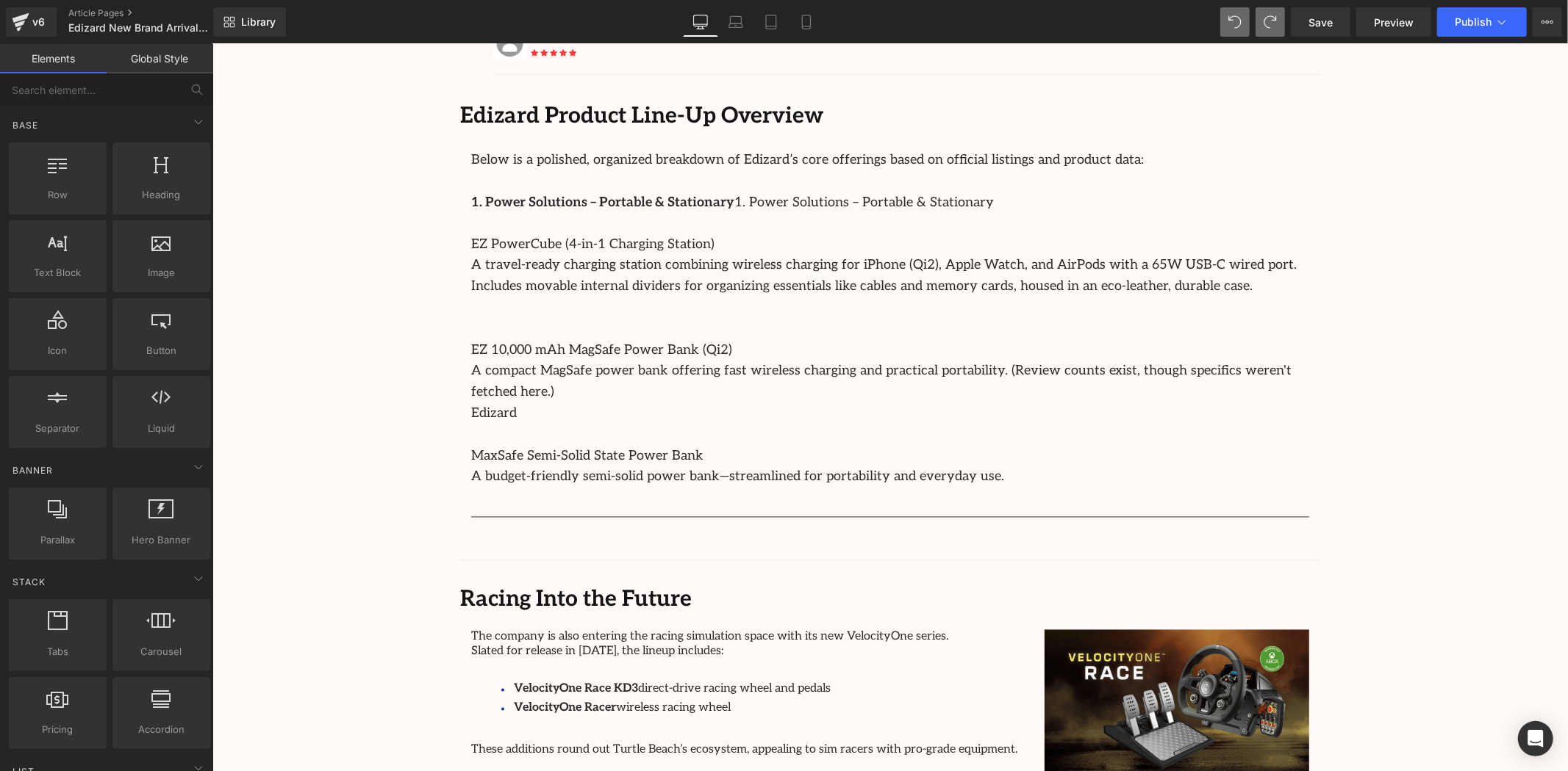
drag, startPoint x: 1454, startPoint y: 419, endPoint x: 1415, endPoint y: 417, distance: 39.1
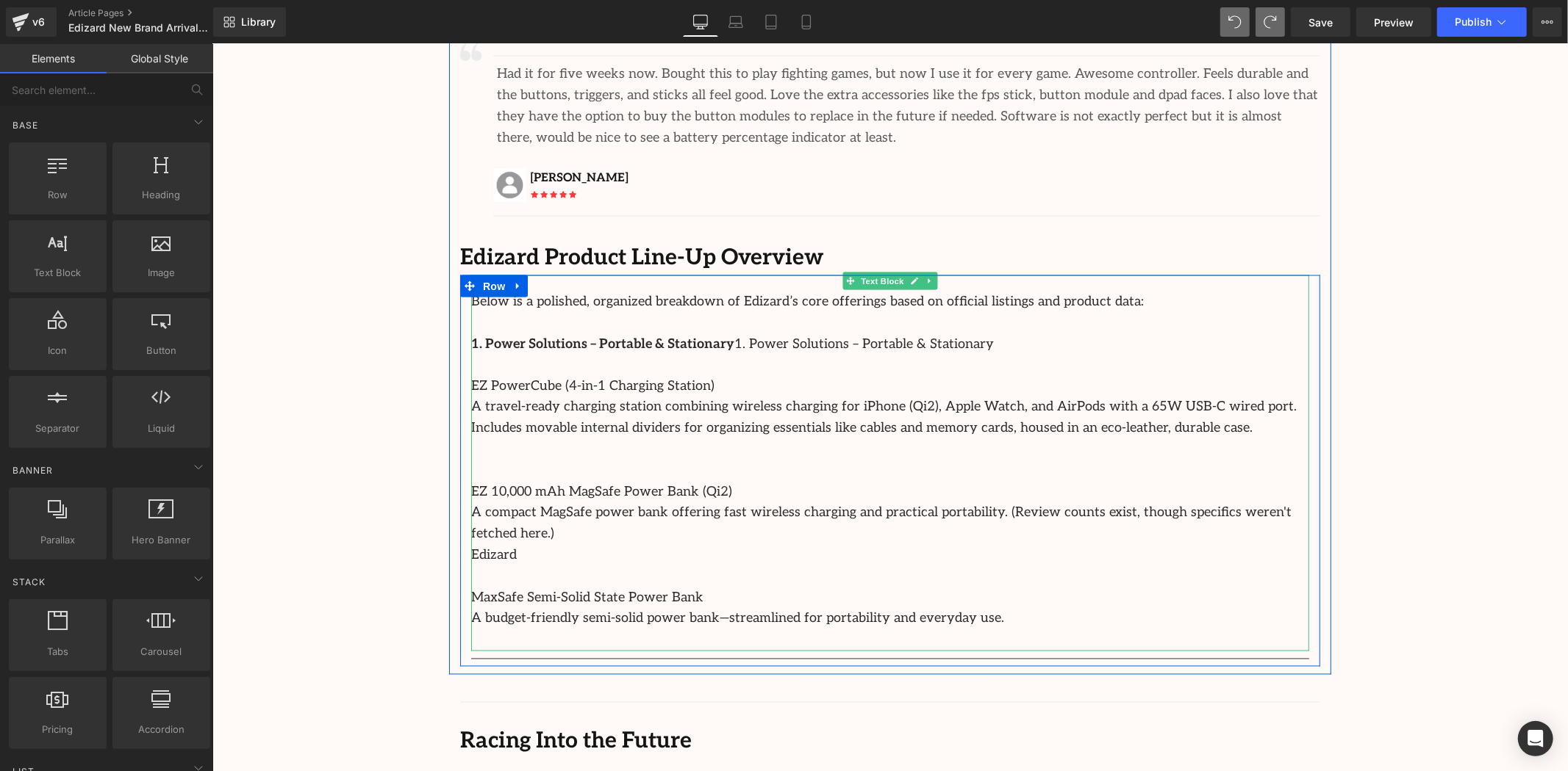
scroll to position [2024, 0]
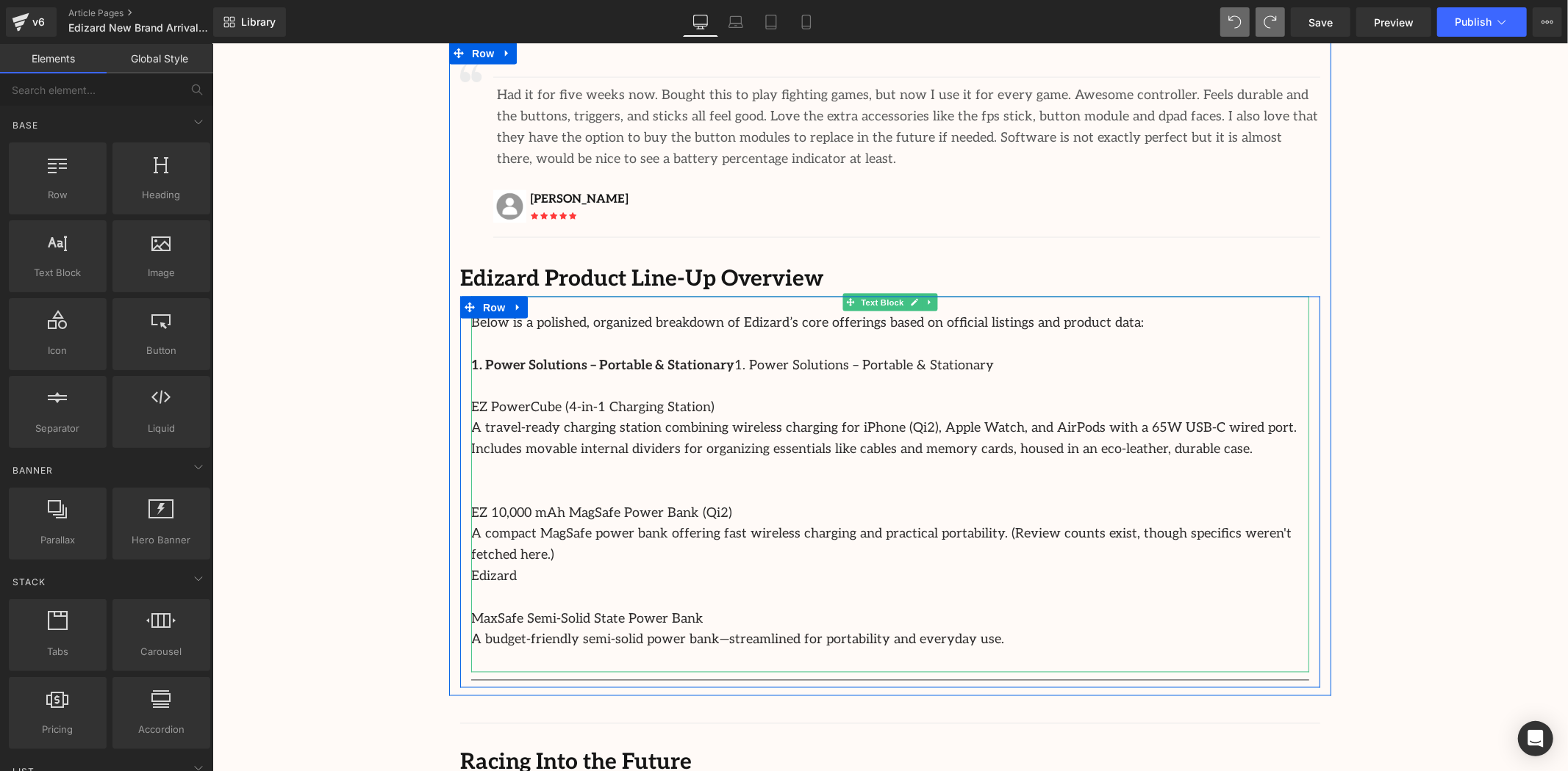
click at [1161, 376] on p at bounding box center [889, 387] width 838 height 21
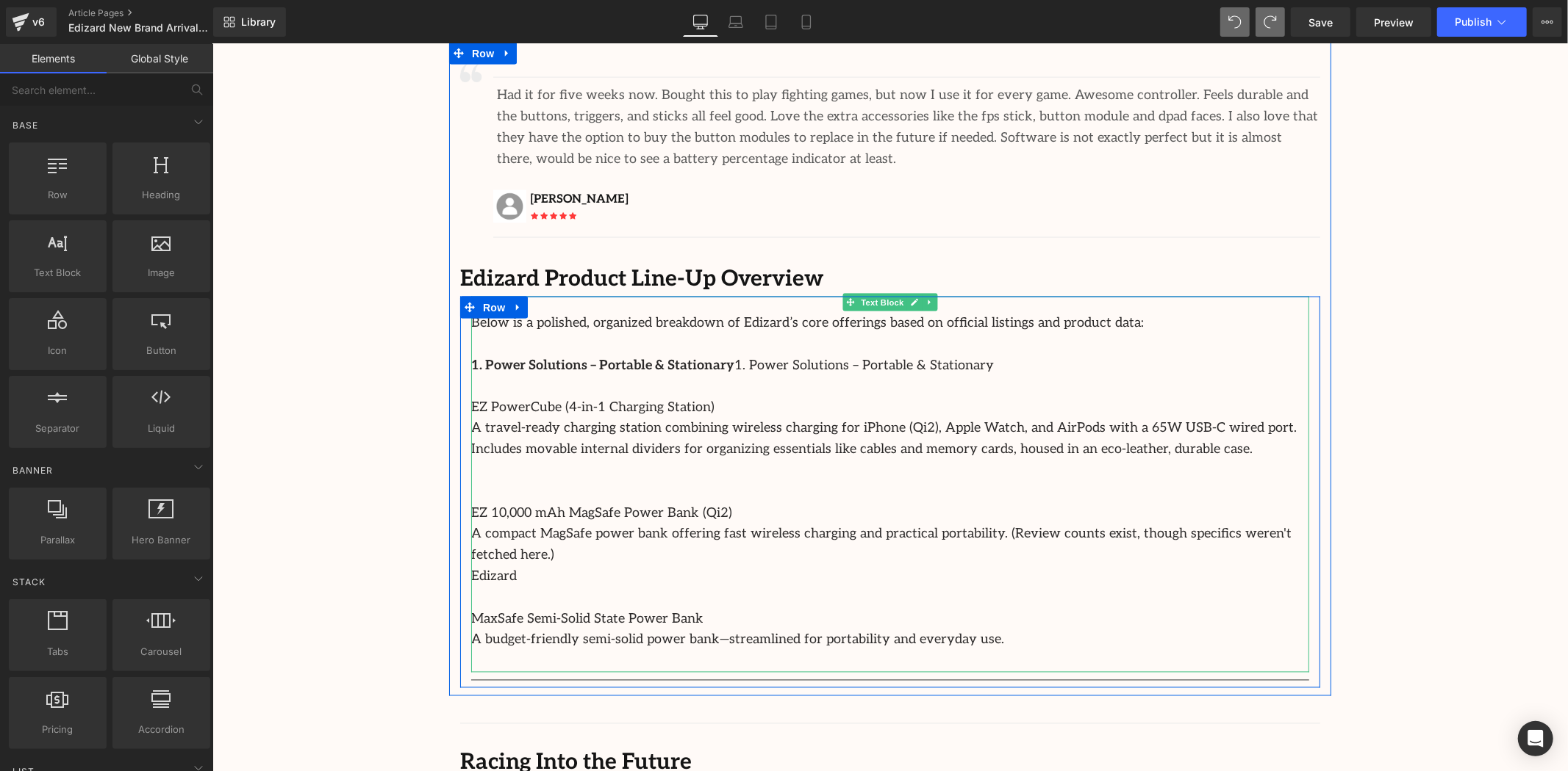
click at [1018, 355] on p "1. Power Solutions – Portable & Stationary 1. Power Solutions – Portable & Stat…" at bounding box center [889, 365] width 838 height 21
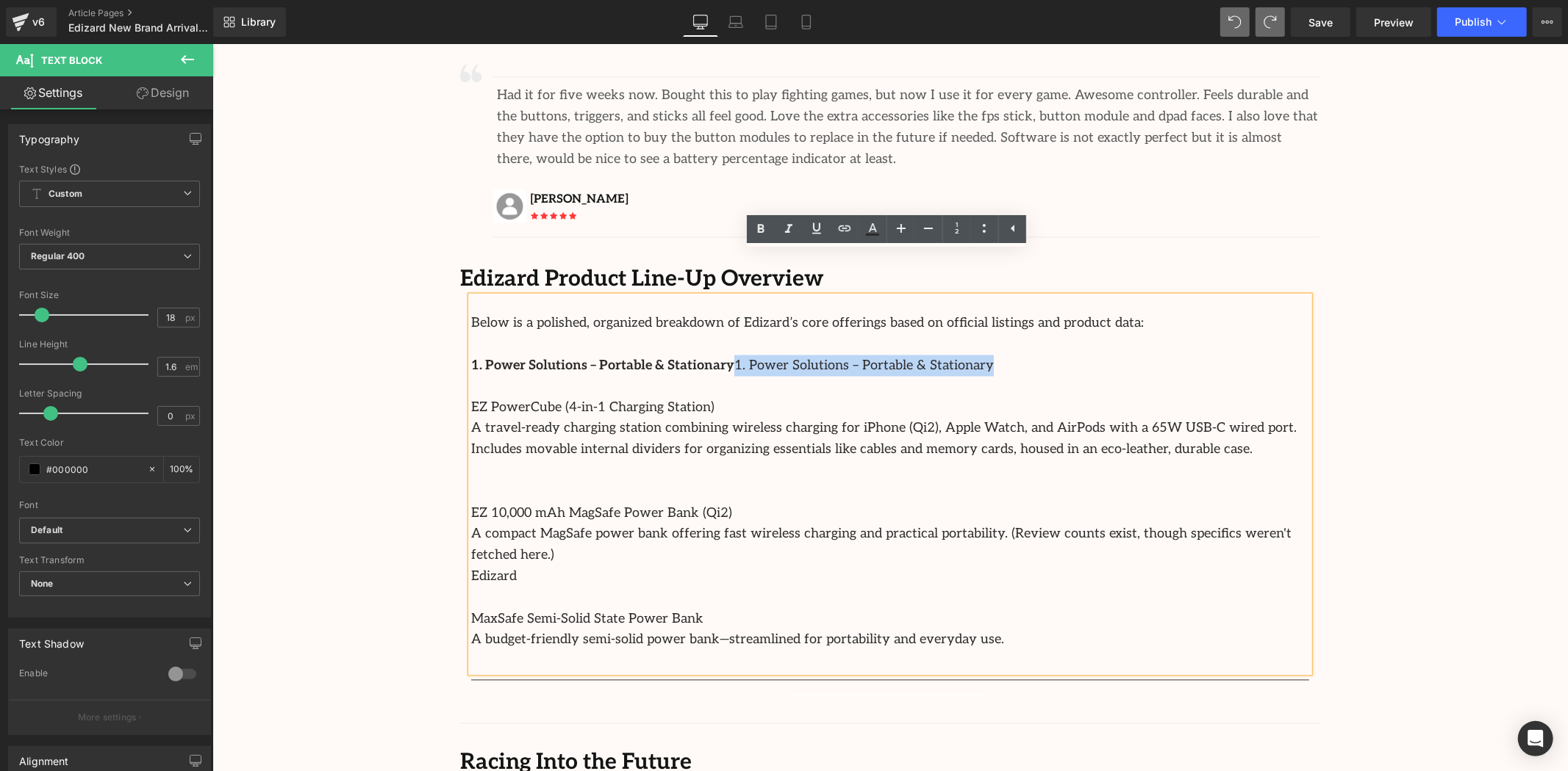
drag, startPoint x: 947, startPoint y: 321, endPoint x: 712, endPoint y: 318, distance: 235.0
click at [712, 355] on p "1. Power Solutions – Portable & Stationary 1. Power Solutions – Portable & Stat…" at bounding box center [889, 365] width 838 height 21
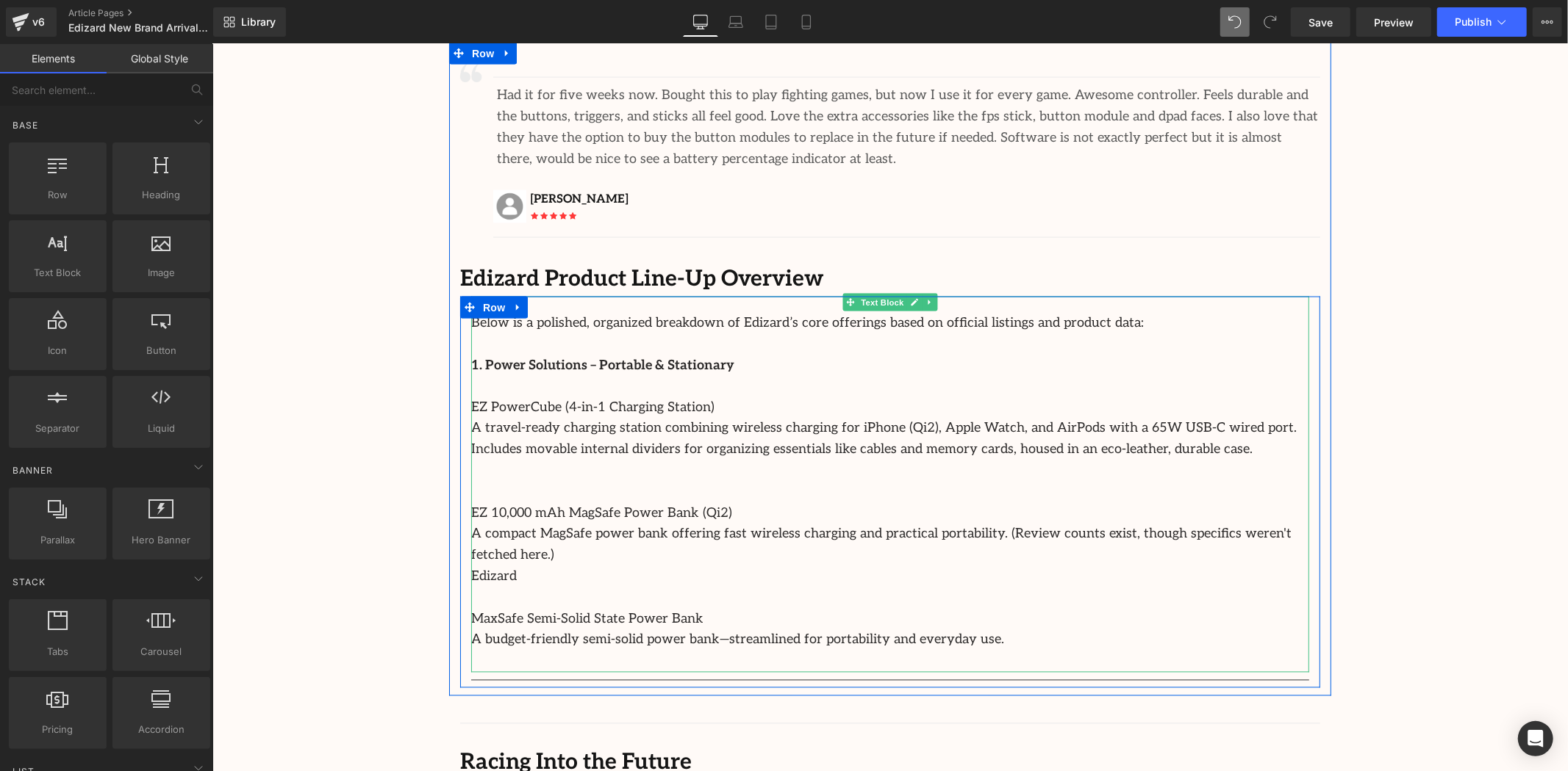
click at [716, 398] on p "EZ PowerCube (4-in-1 Charging Station)" at bounding box center [889, 408] width 838 height 21
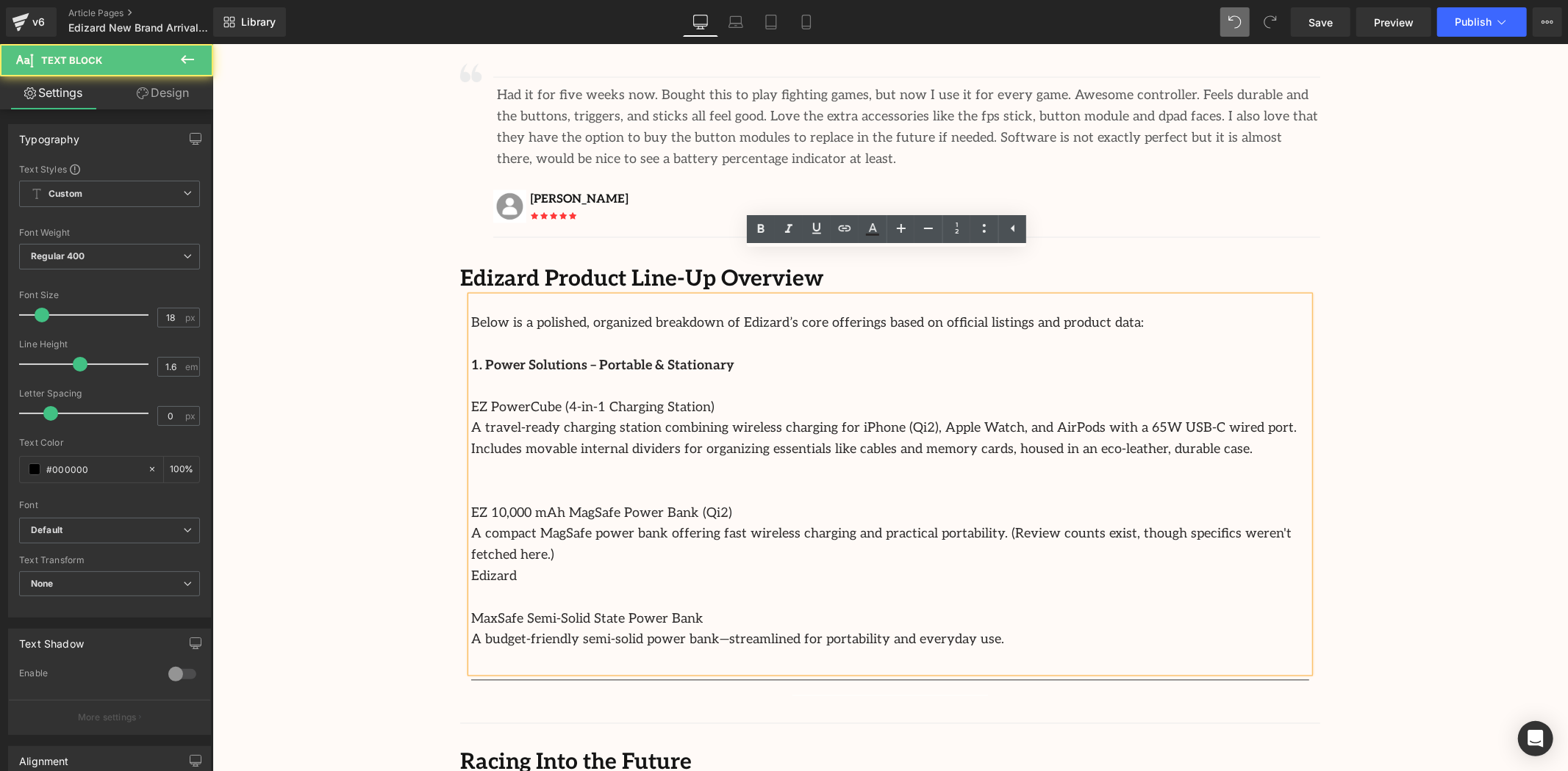
click at [781, 460] on p at bounding box center [889, 471] width 838 height 21
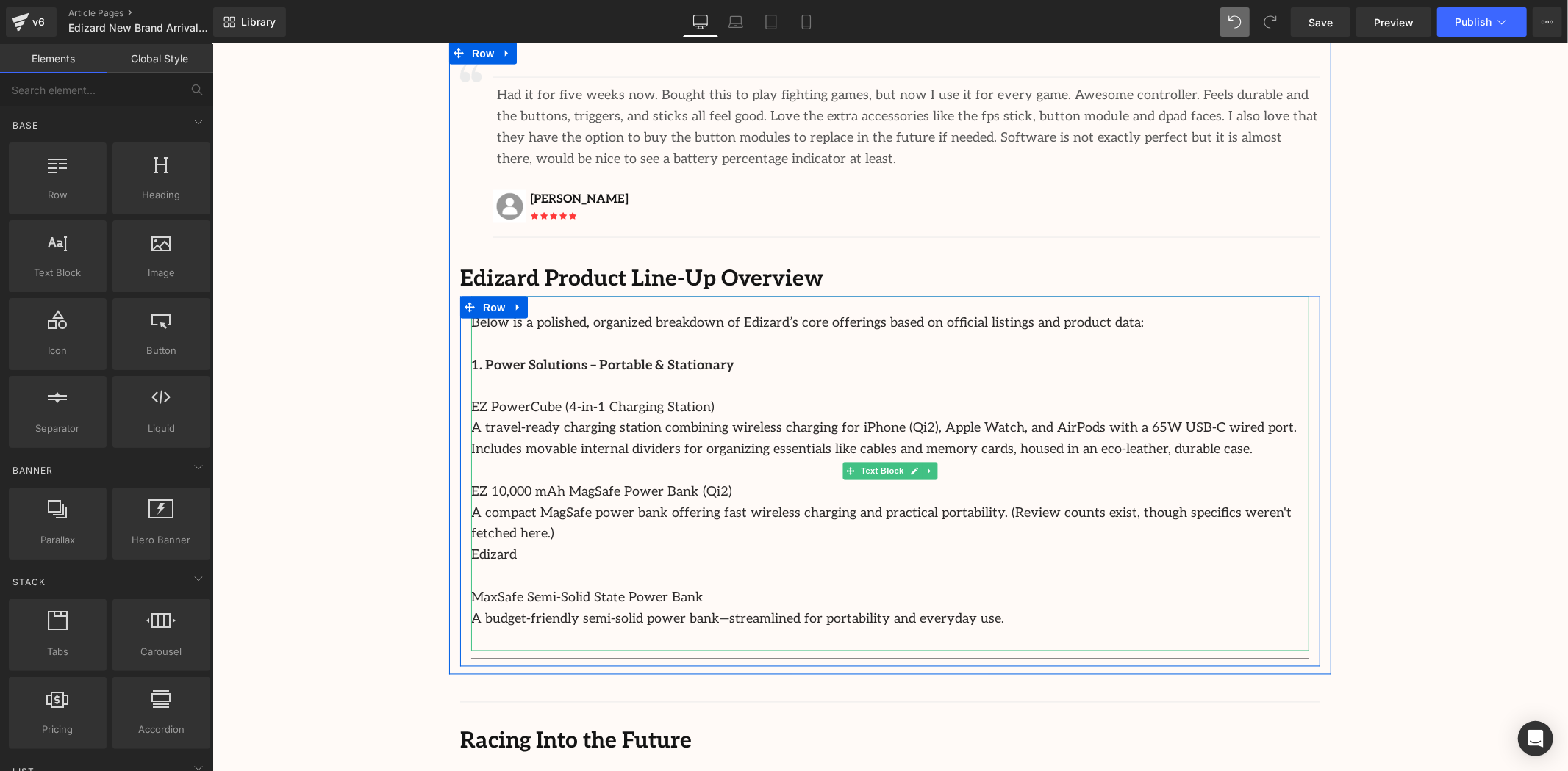
click at [703, 398] on p "EZ PowerCube (4-in-1 Charging Station)" at bounding box center [889, 408] width 838 height 21
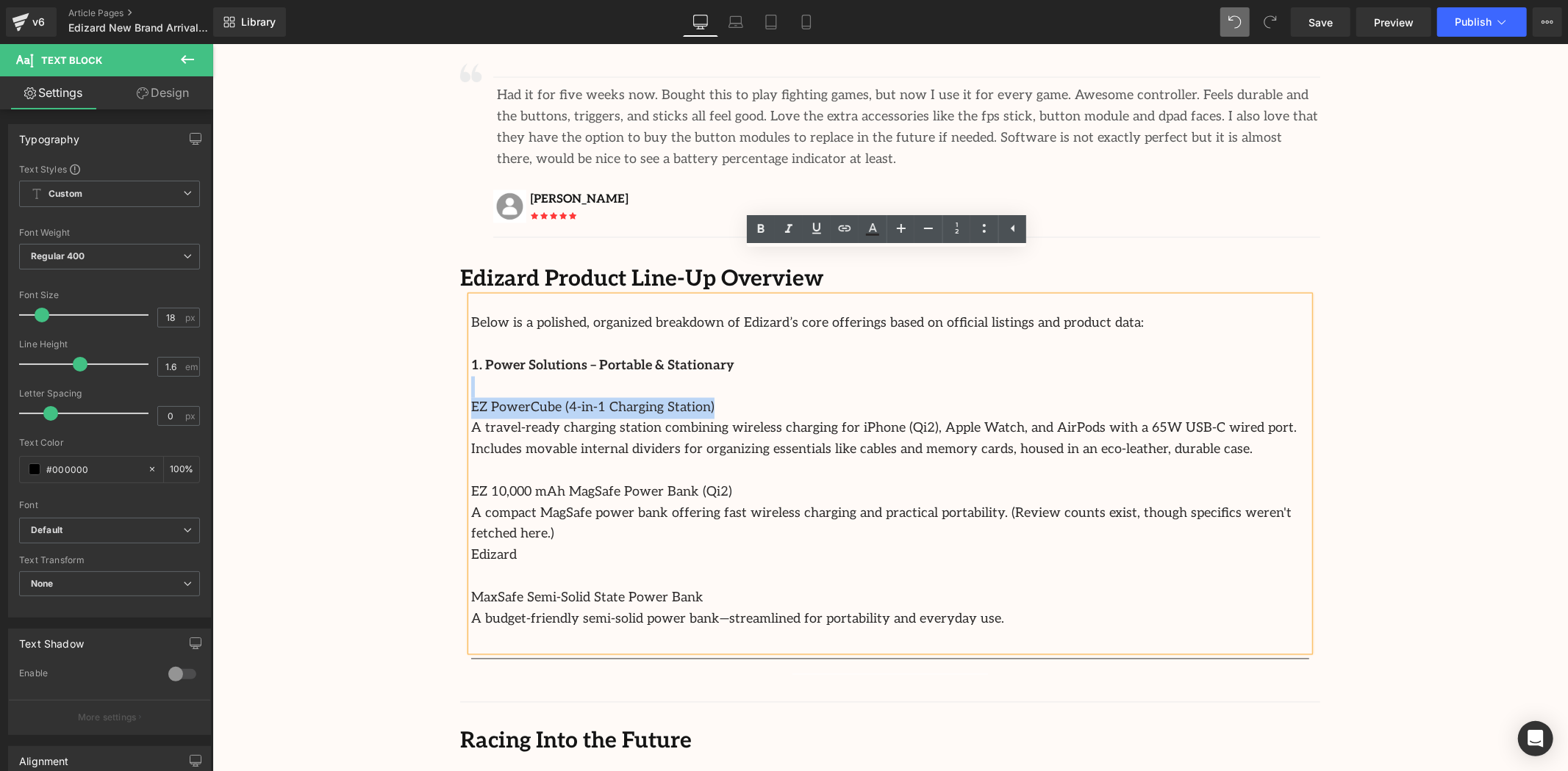
drag, startPoint x: 710, startPoint y: 364, endPoint x: 458, endPoint y: 350, distance: 252.4
click at [460, 349] on div "Below is a polished, organized breakdown of Edizard’s core offerings based on o…" at bounding box center [889, 481] width 860 height 370
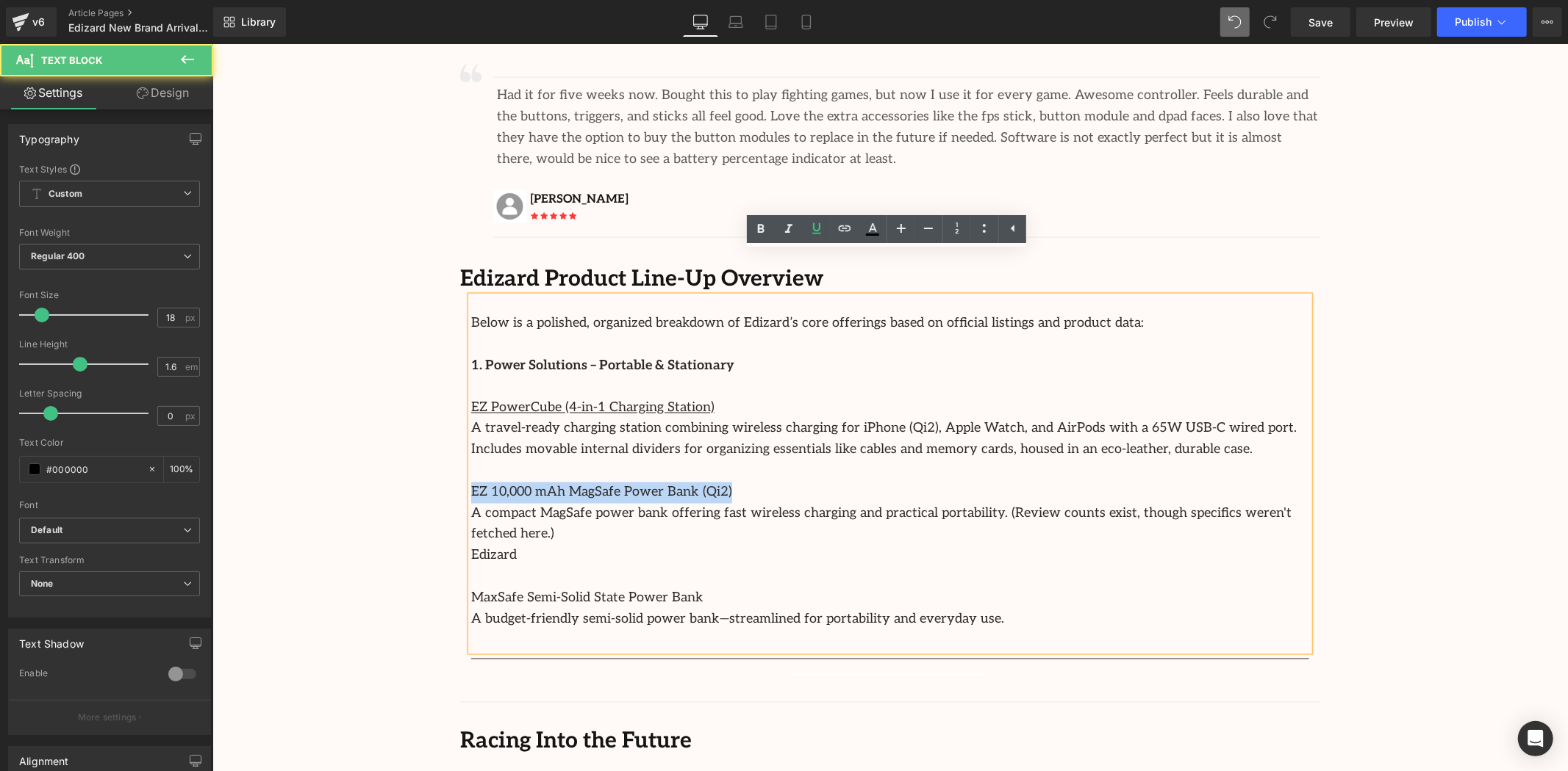
drag, startPoint x: 726, startPoint y: 442, endPoint x: 416, endPoint y: 456, distance: 310.3
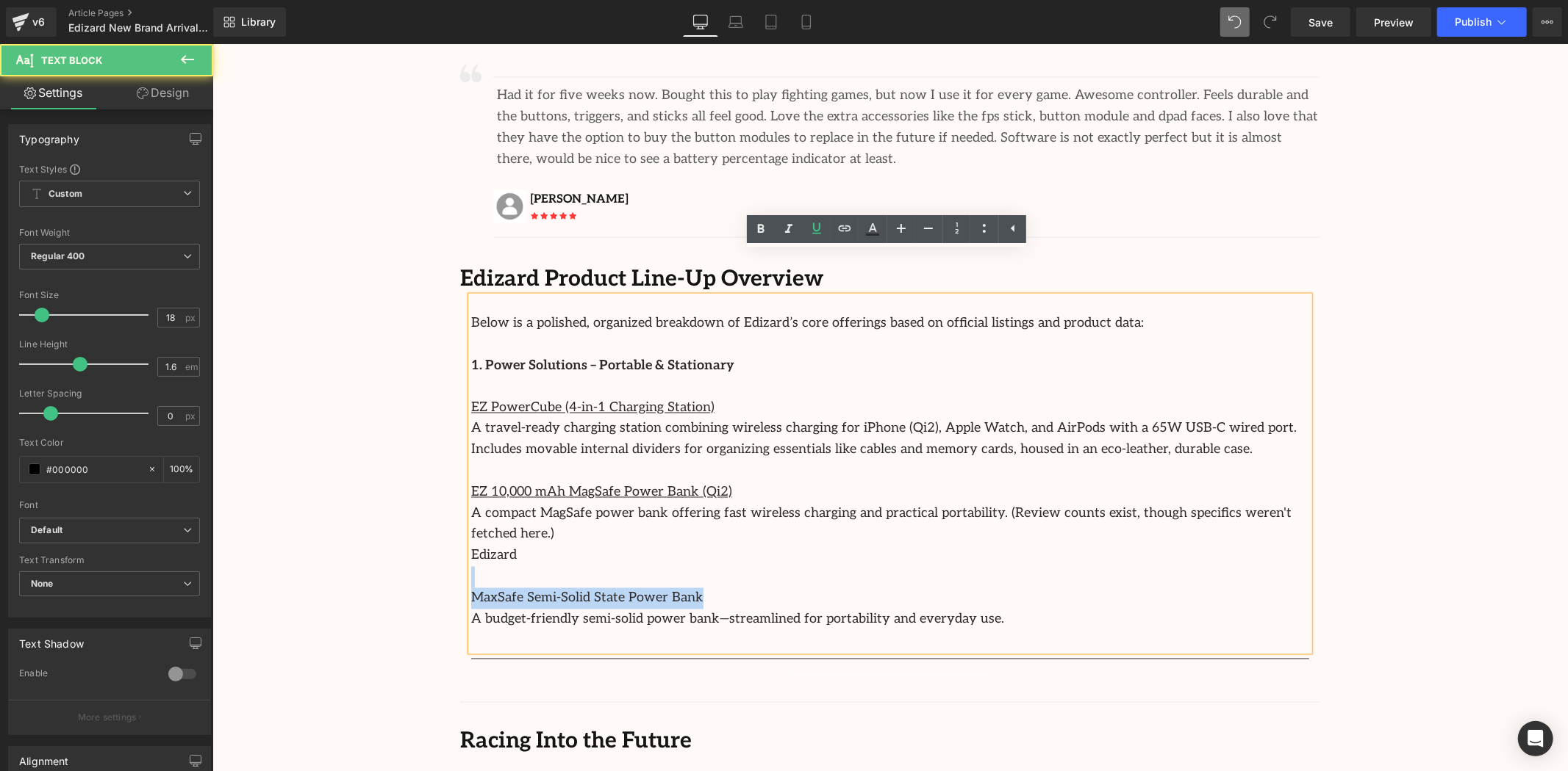
drag, startPoint x: 725, startPoint y: 516, endPoint x: 752, endPoint y: 537, distance: 34.2
click at [752, 537] on div "Below is a polished, organized breakdown of Edizard’s core offerings based on o…" at bounding box center [889, 473] width 838 height 355
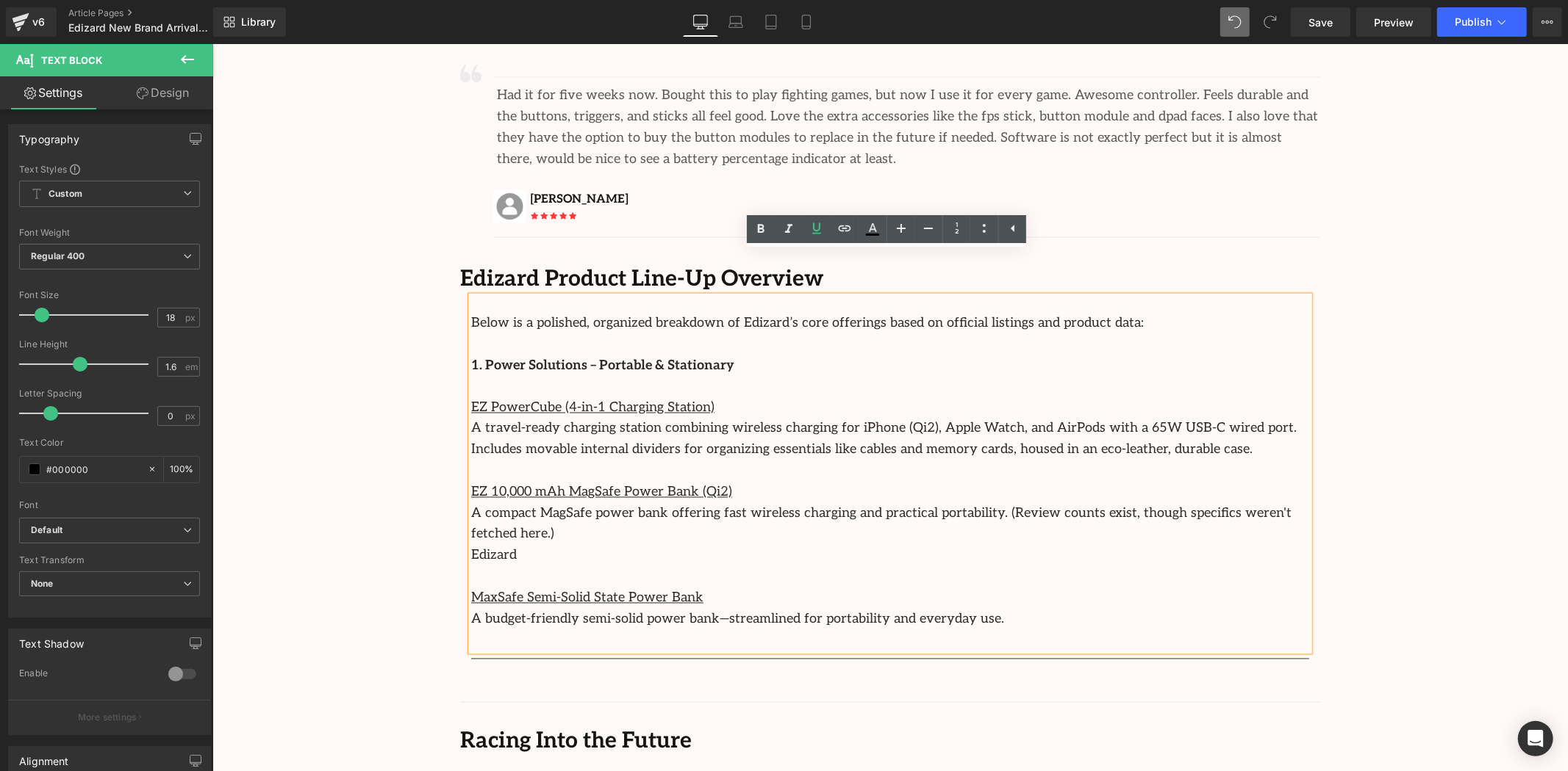
click at [930, 566] on p at bounding box center [889, 577] width 838 height 21
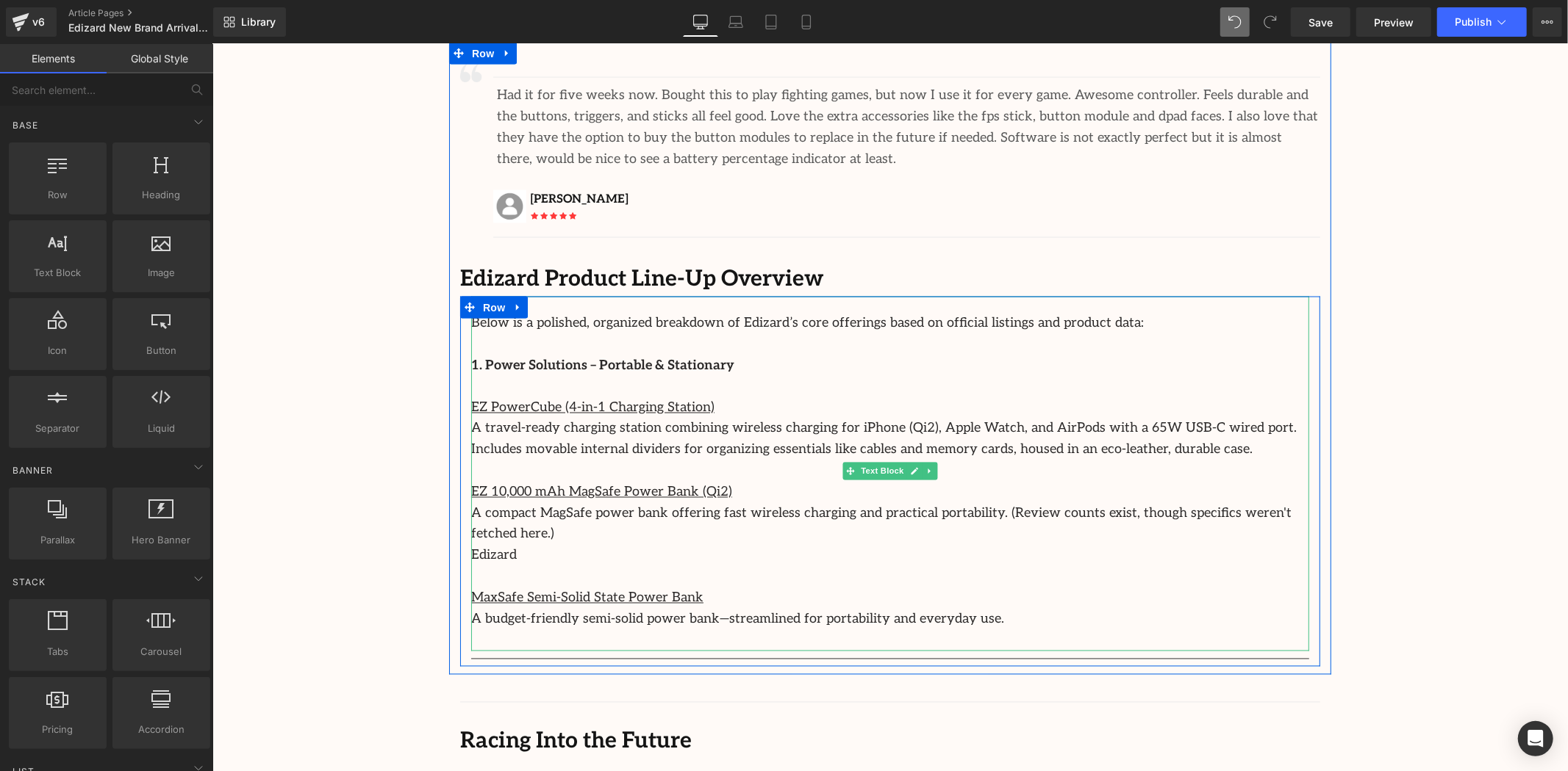
click at [993, 334] on p at bounding box center [889, 344] width 838 height 21
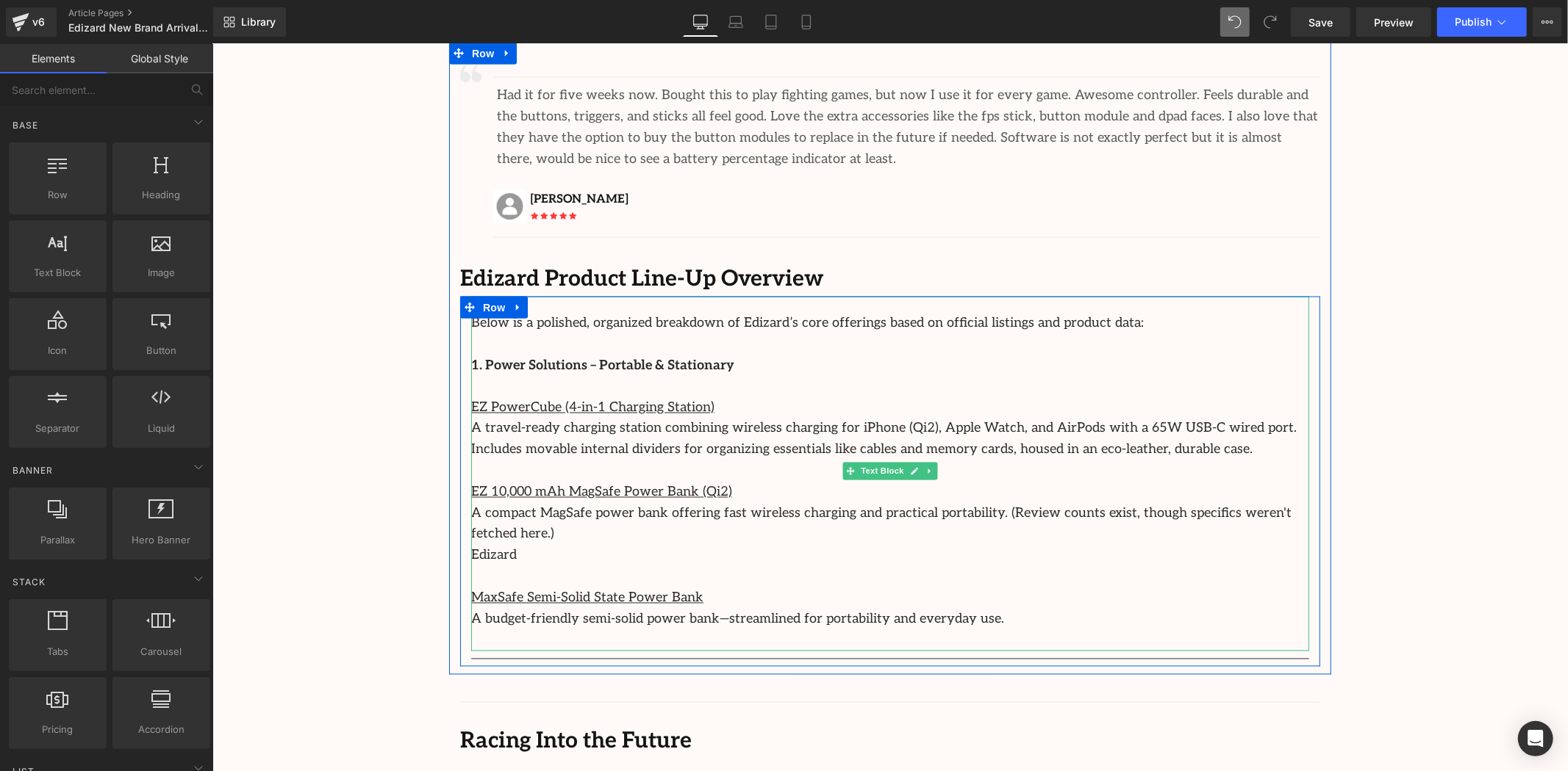
click at [956, 609] on p "A budget-friendly semi-solid power bank—streamlined for portability and everyda…" at bounding box center [889, 619] width 838 height 21
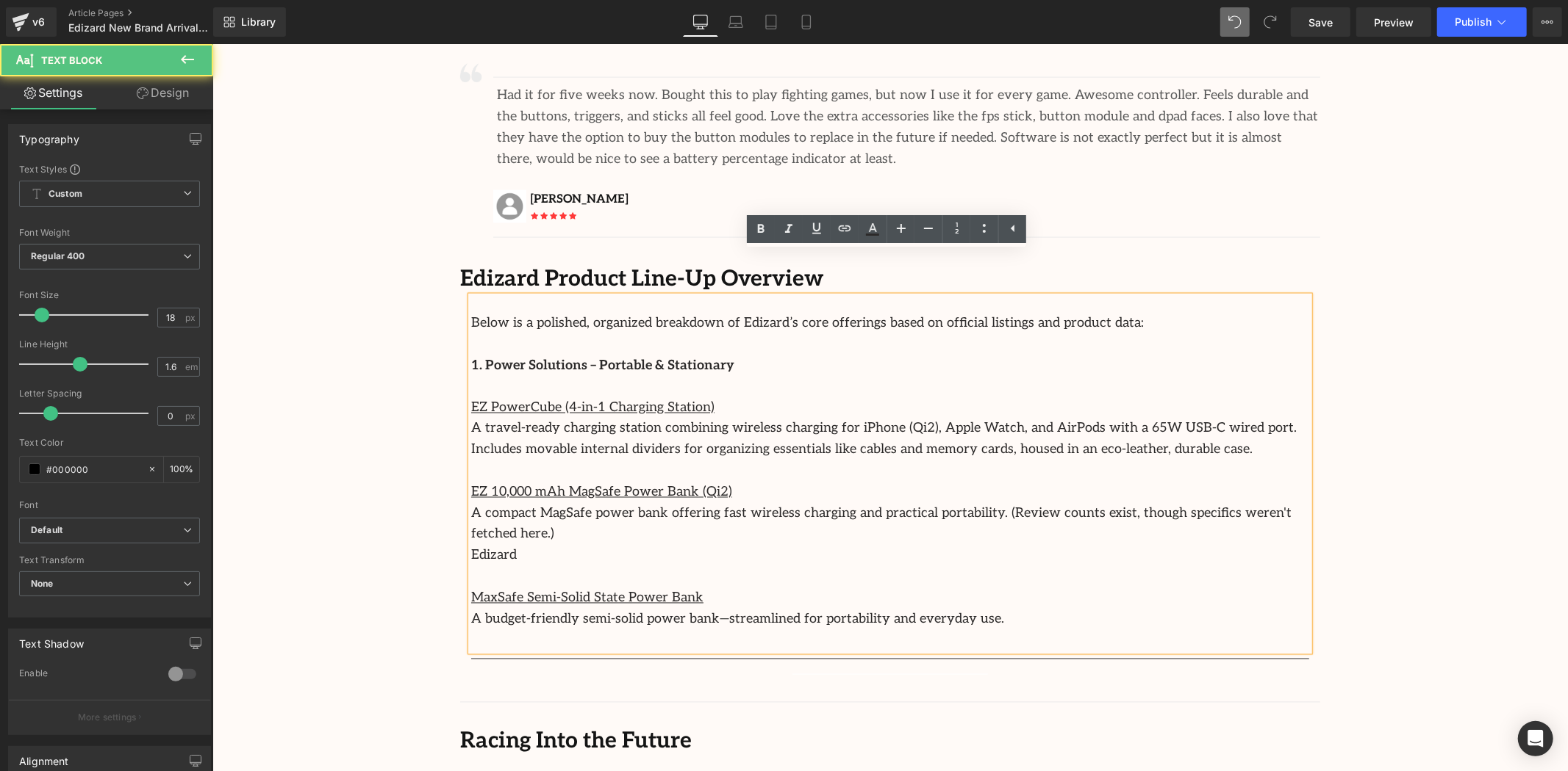
click at [605, 630] on p at bounding box center [889, 640] width 838 height 21
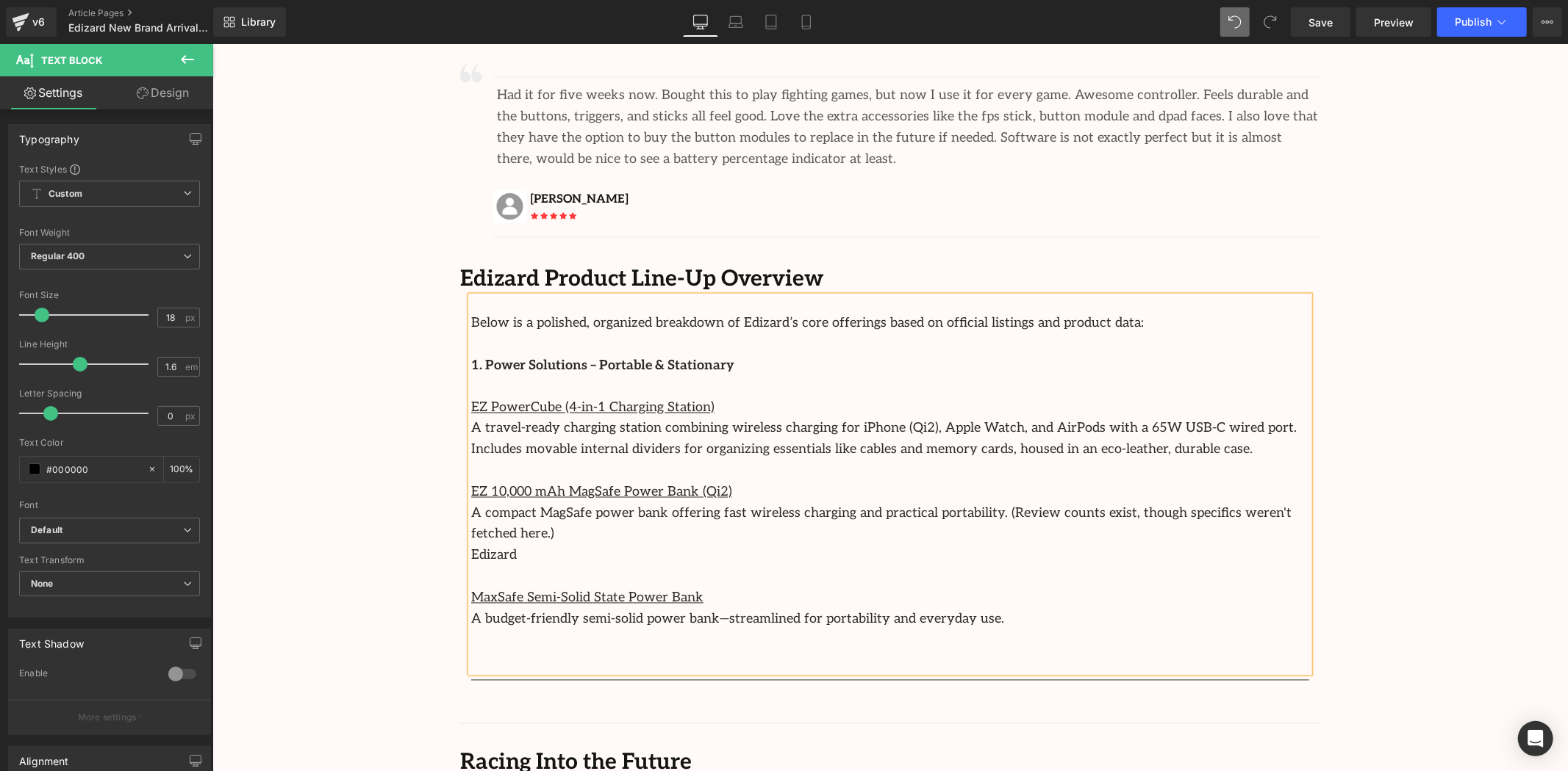
click at [470, 400] on u "EZ PowerCube (4-in-1 Charging Station)" at bounding box center [592, 407] width 243 height 15
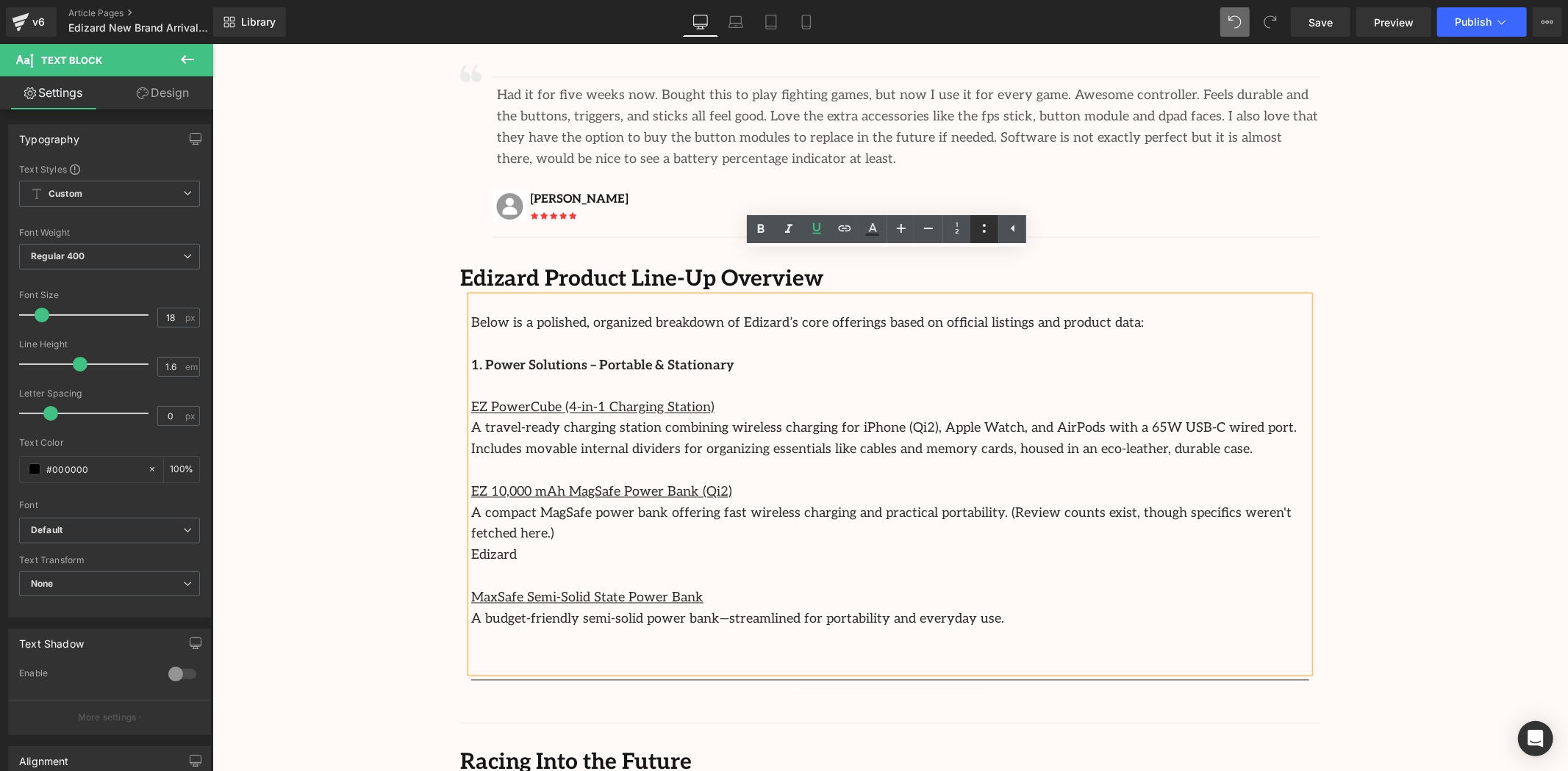
click at [986, 224] on icon at bounding box center [984, 228] width 18 height 18
click at [1001, 420] on font "A travel-ready charging station combining wireless charging for iPhone (Qi2), A…" at bounding box center [883, 439] width 825 height 37
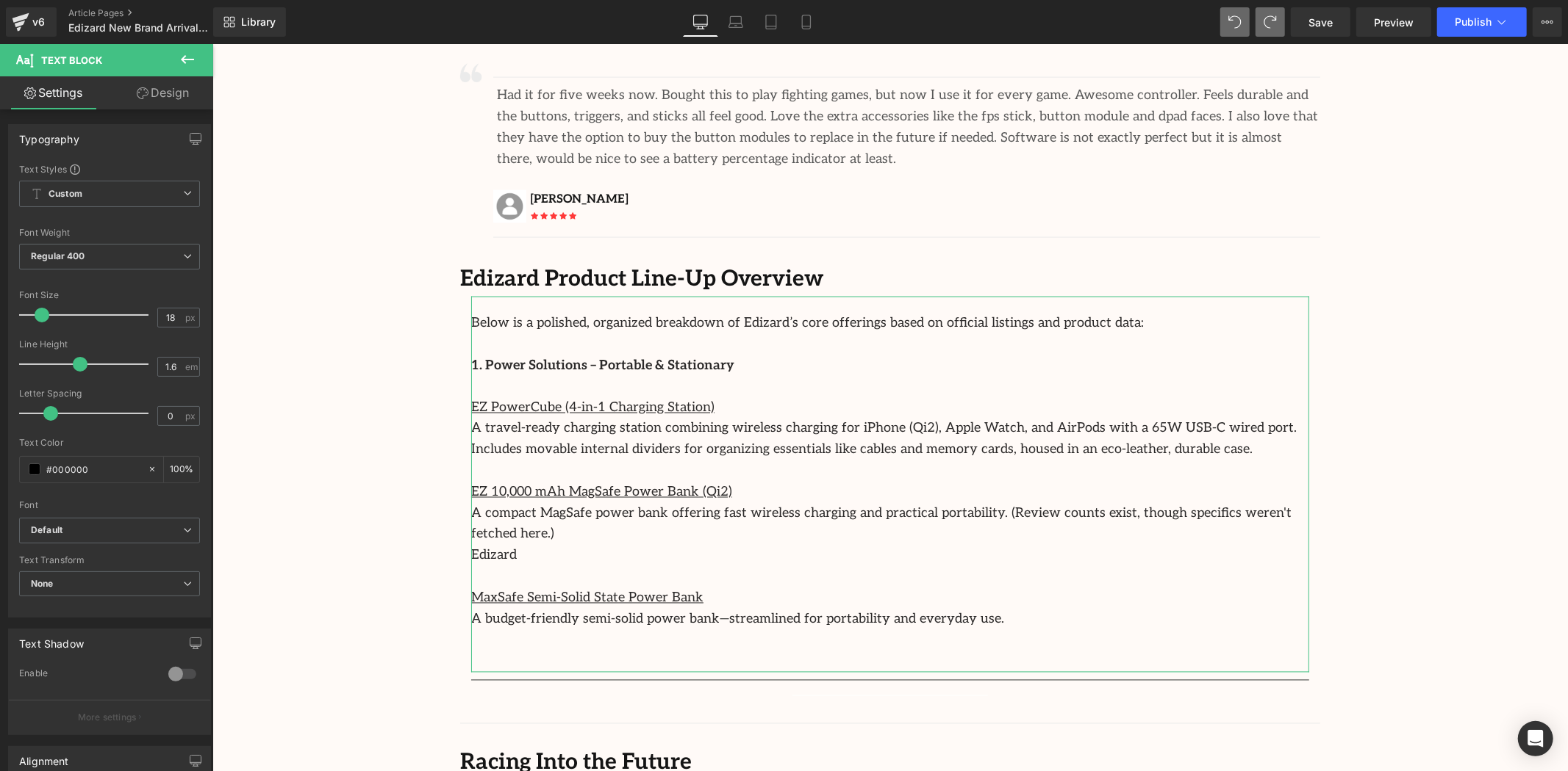
click at [176, 85] on link "Design" at bounding box center [163, 93] width 107 height 33
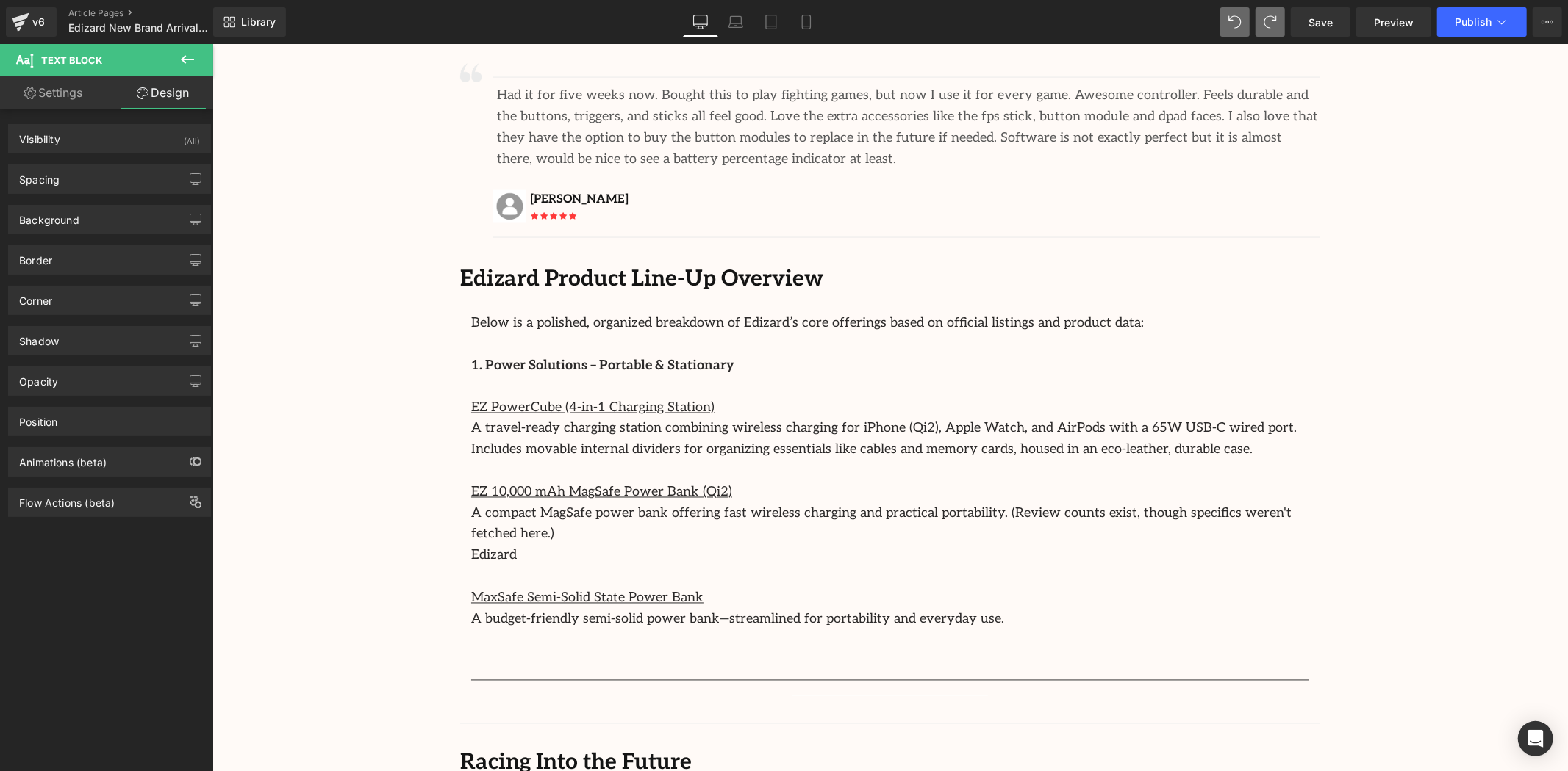
click at [184, 60] on icon at bounding box center [187, 60] width 18 height 18
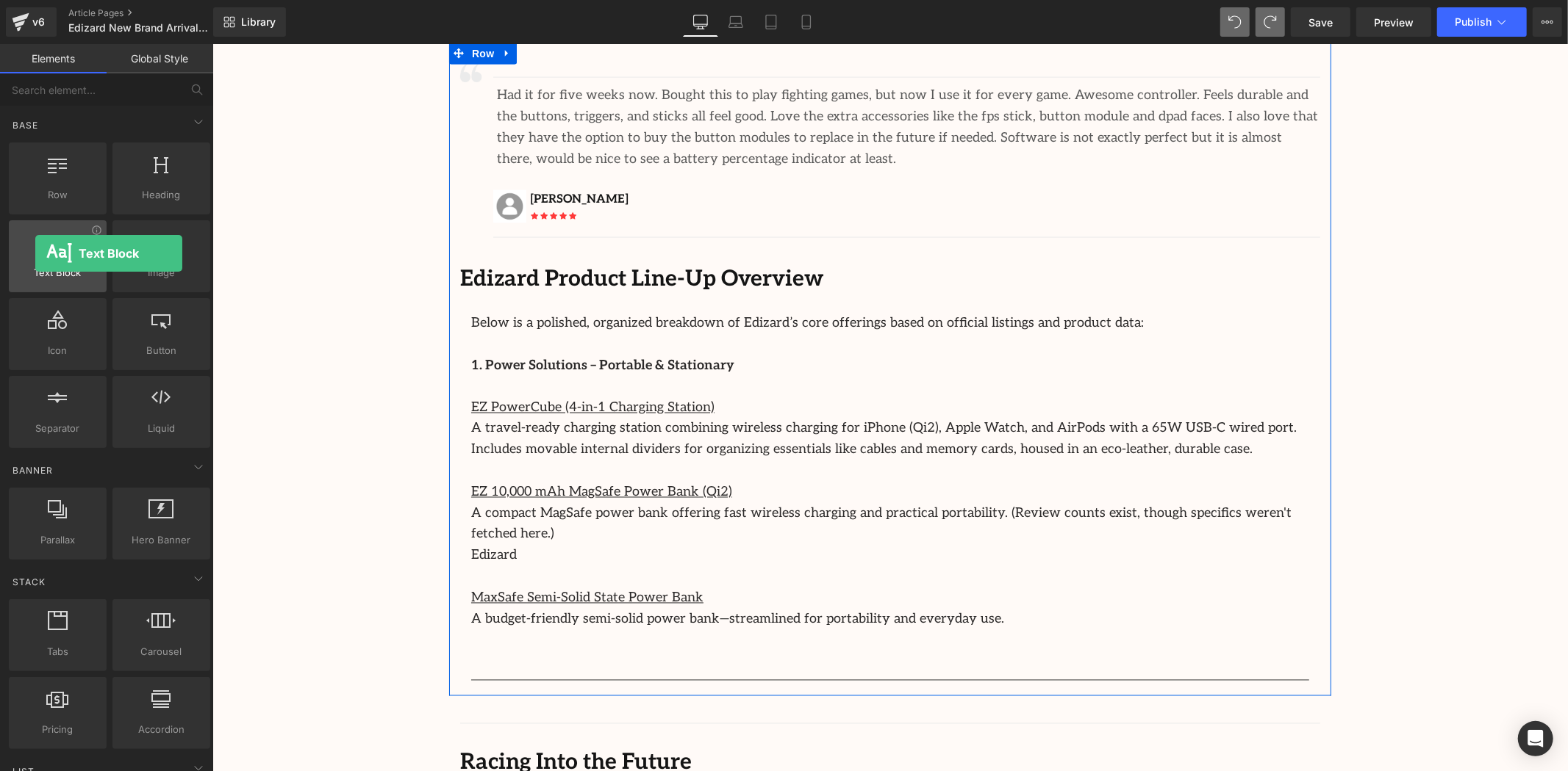
drag, startPoint x: 74, startPoint y: 281, endPoint x: 38, endPoint y: 254, distance: 45.0
click at [38, 254] on div "Text Block texts, paragraphs, contents, blocks" at bounding box center [57, 256] width 98 height 72
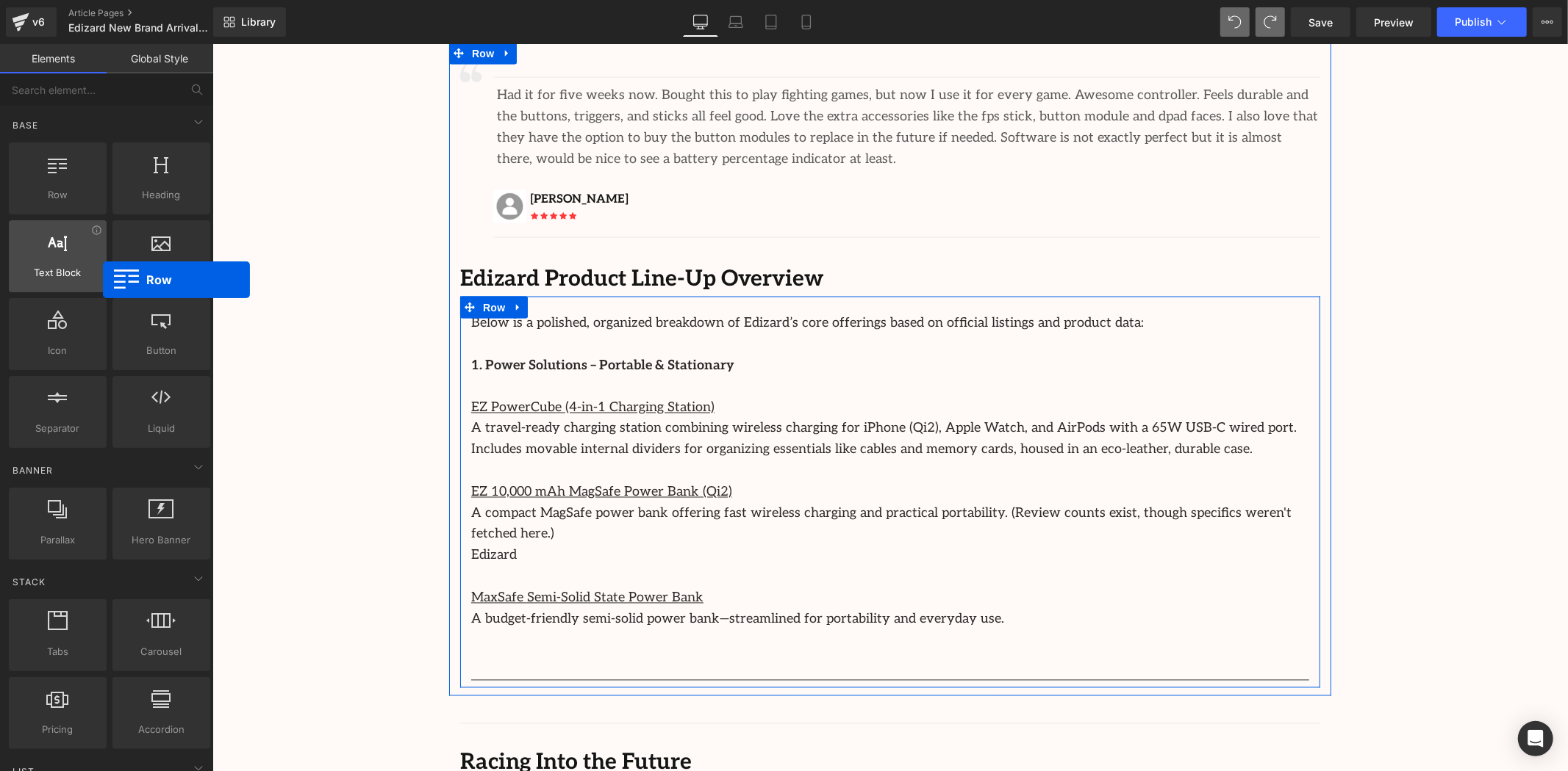
drag, startPoint x: 62, startPoint y: 177, endPoint x: 103, endPoint y: 280, distance: 110.9
click at [103, 280] on div "Row rows, columns, layouts, div Heading headings, titles, h1,h2,h3,h4,h5,h6 Tex…" at bounding box center [109, 295] width 207 height 311
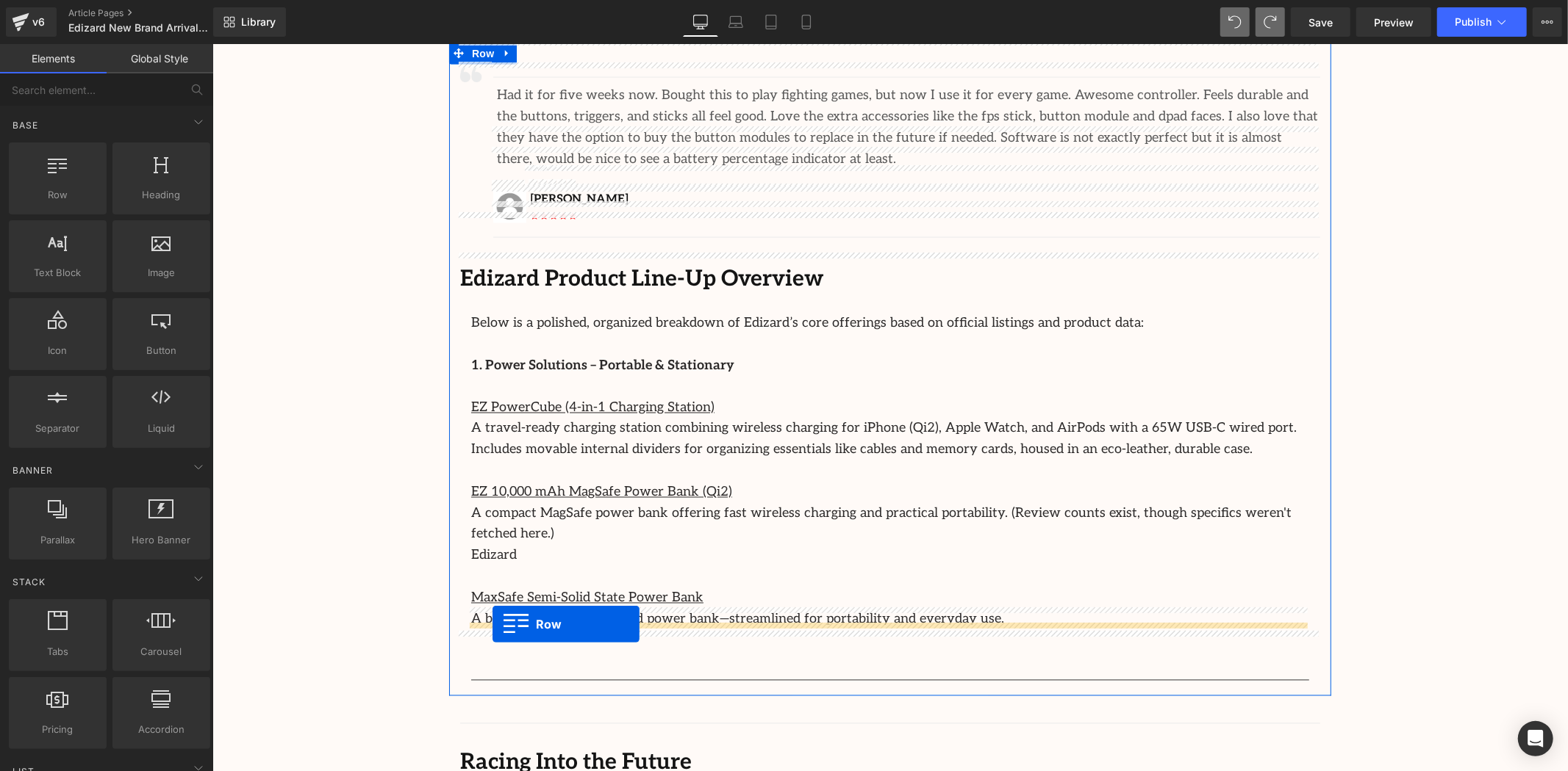
drag, startPoint x: 272, startPoint y: 222, endPoint x: 491, endPoint y: 624, distance: 457.8
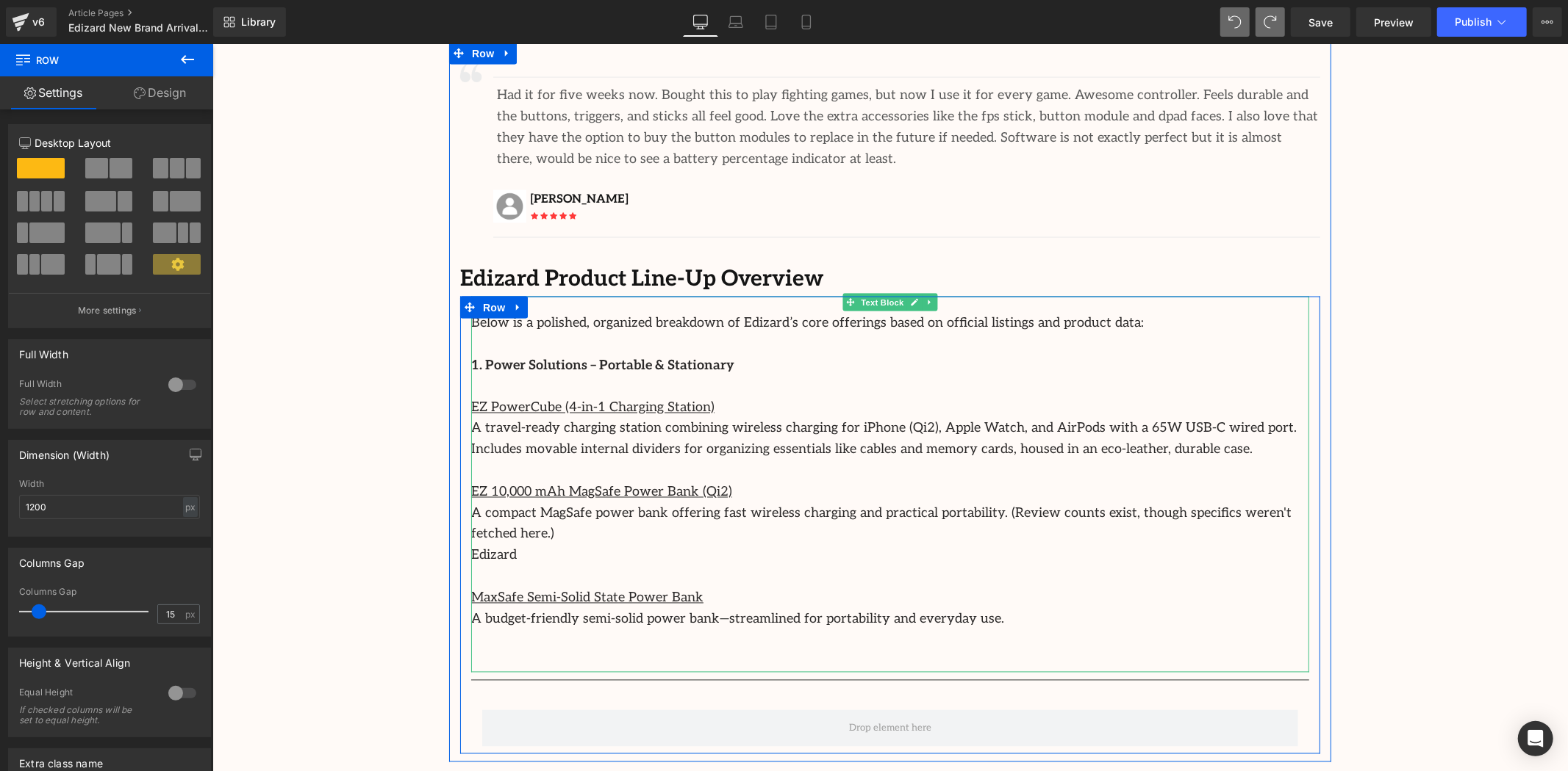
click at [570, 398] on p "EZ PowerCube (4-in-1 Charging Station)" at bounding box center [889, 408] width 838 height 21
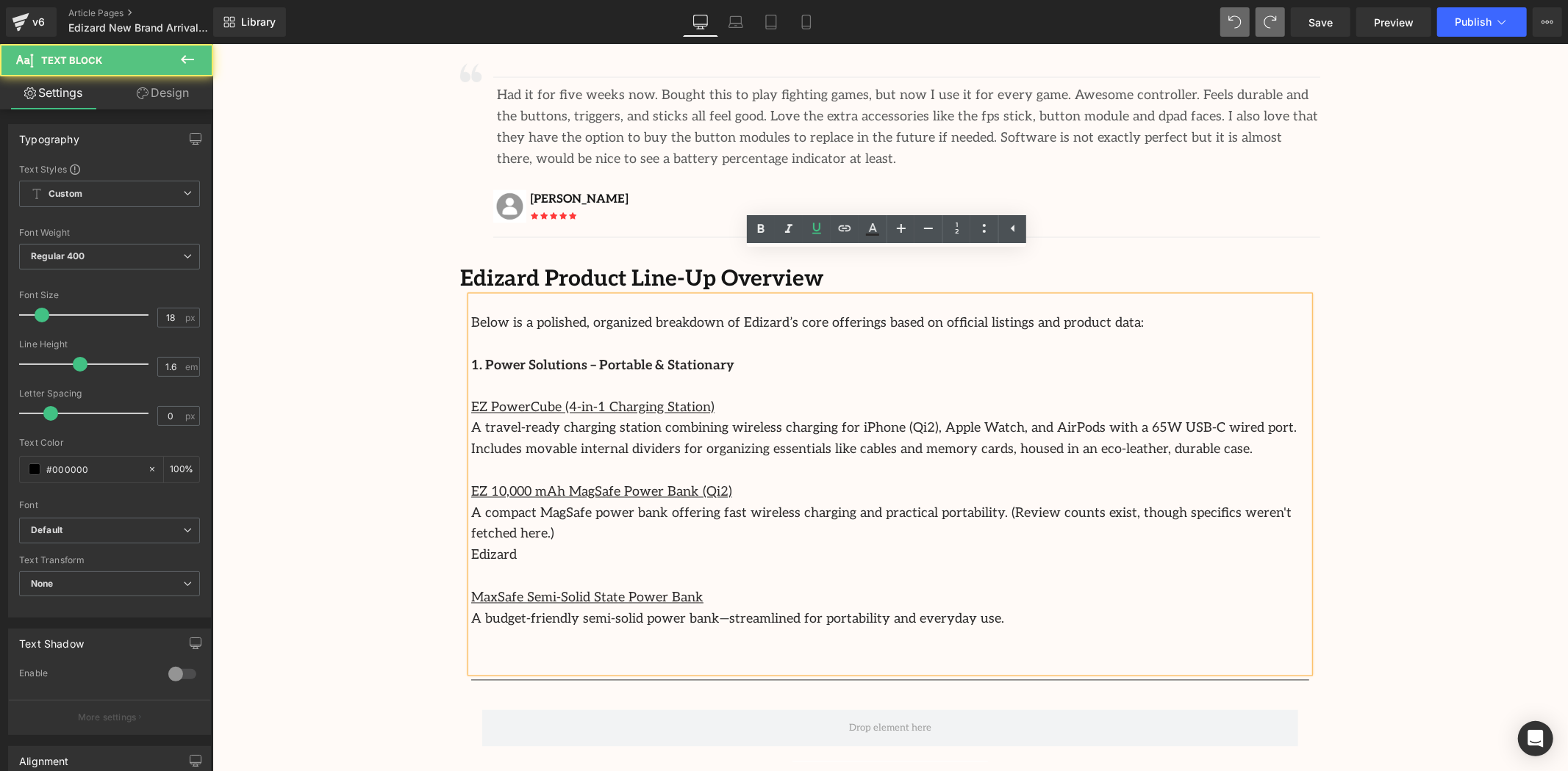
click at [978, 609] on p "A budget-friendly semi-solid power bank—streamlined for portability and everyda…" at bounding box center [889, 619] width 838 height 21
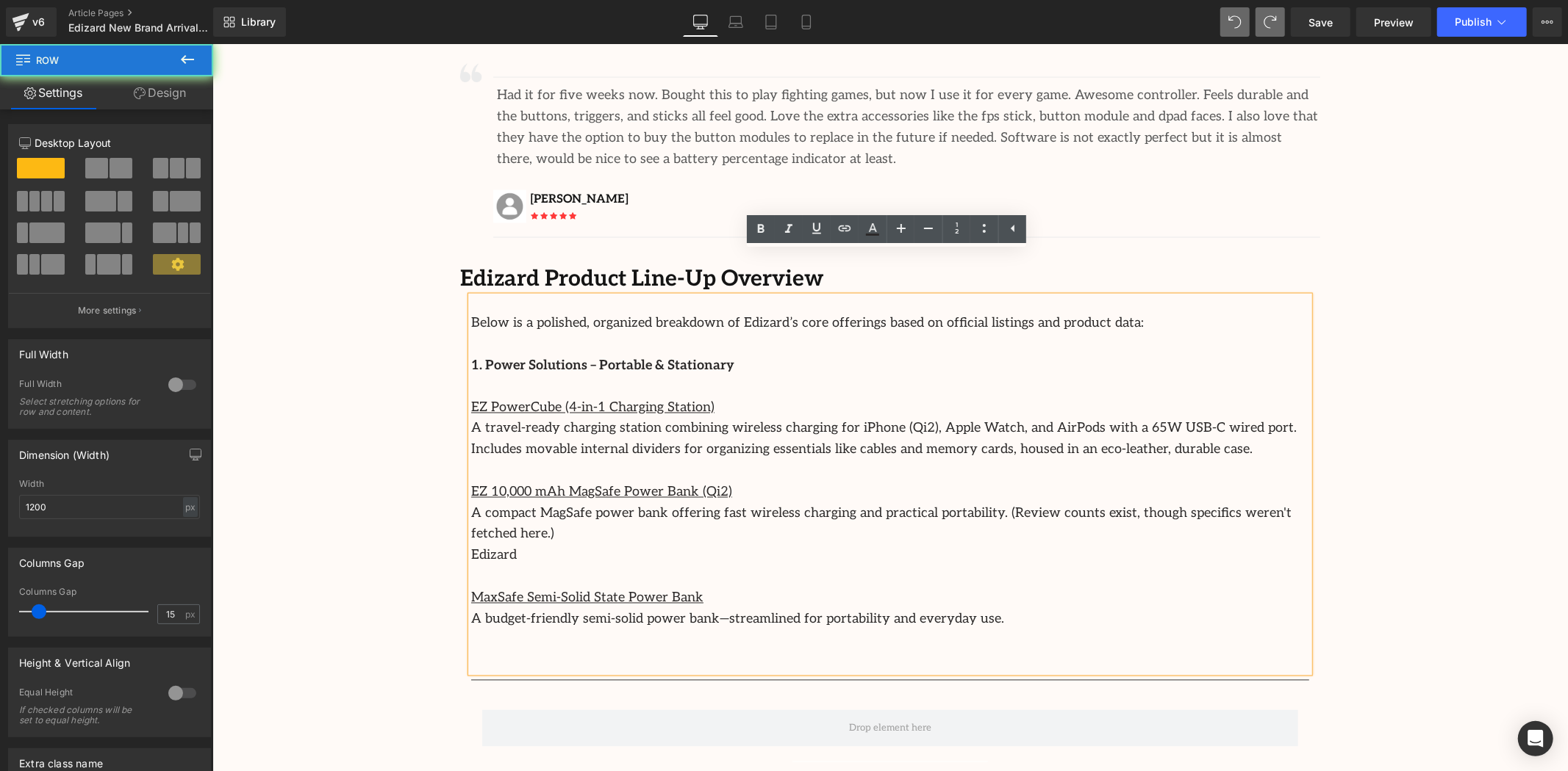
click at [794, 688] on div "Row" at bounding box center [889, 721] width 838 height 66
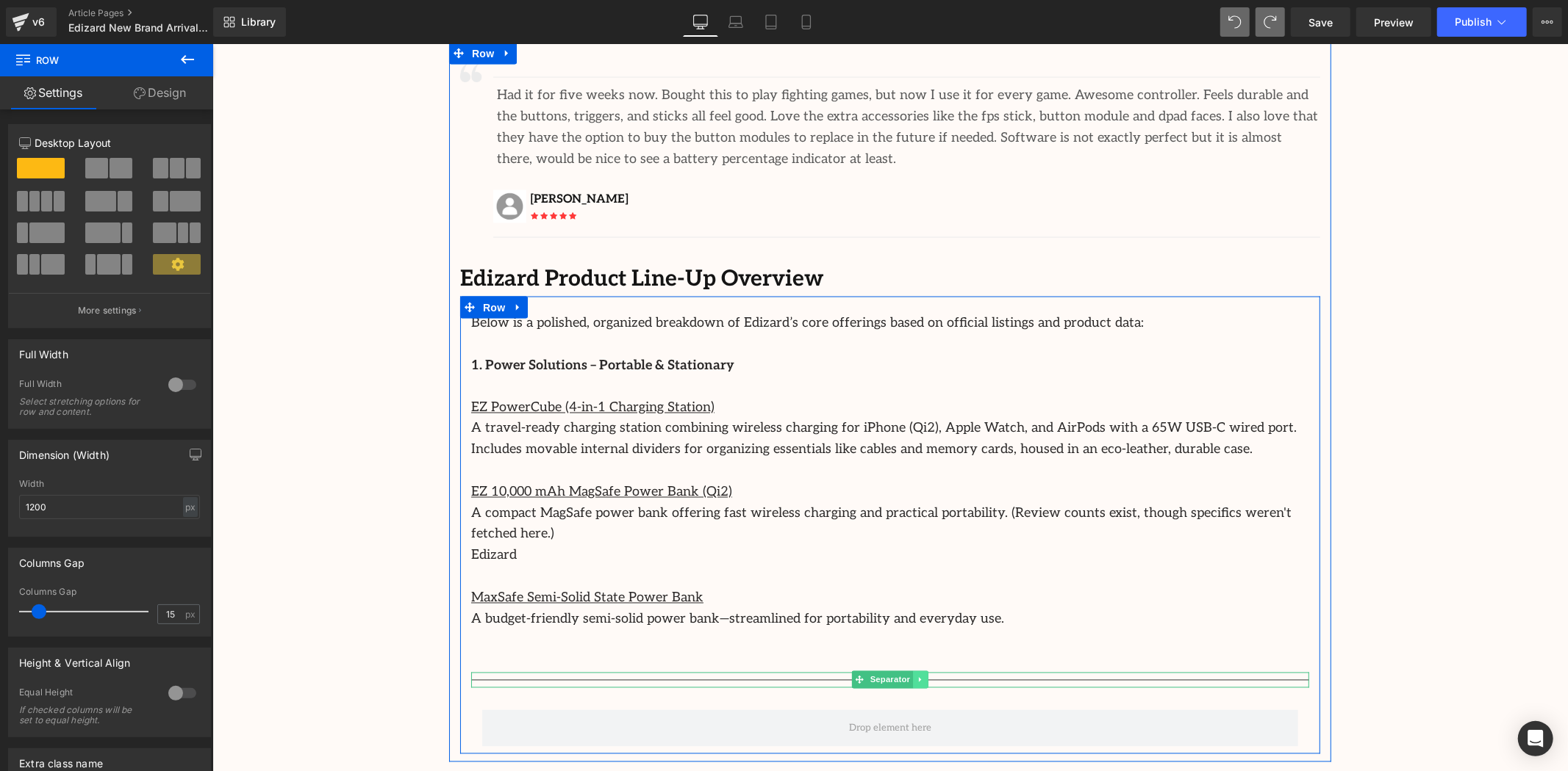
click at [918, 677] on icon at bounding box center [919, 680] width 2 height 5
click at [928, 675] on icon at bounding box center [927, 680] width 8 height 9
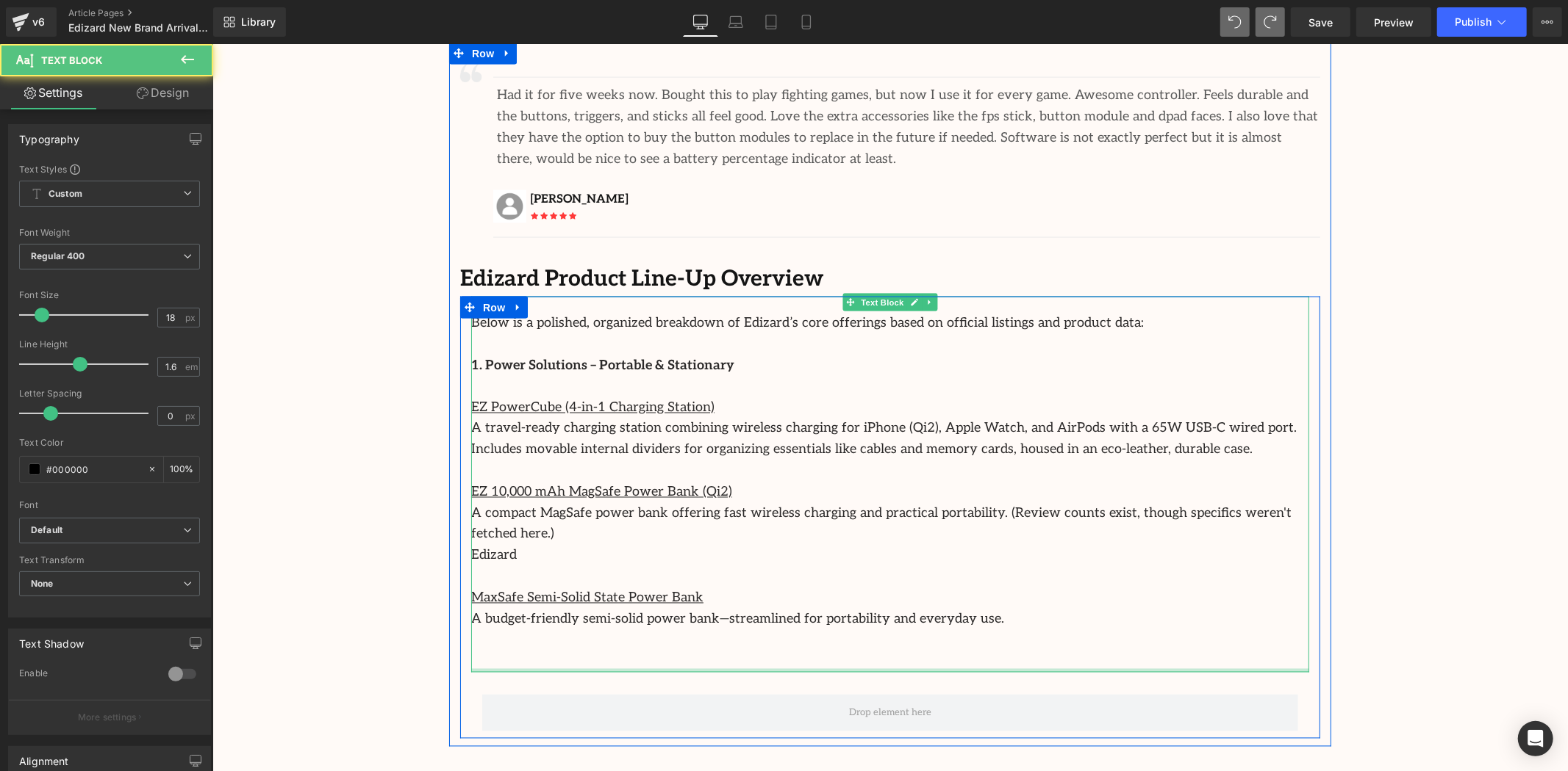
drag, startPoint x: 814, startPoint y: 604, endPoint x: 780, endPoint y: 595, distance: 35.2
click at [813, 557] on div "Below is a polished, organized breakdown of Edizard’s core offerings based on o…" at bounding box center [889, 484] width 838 height 376
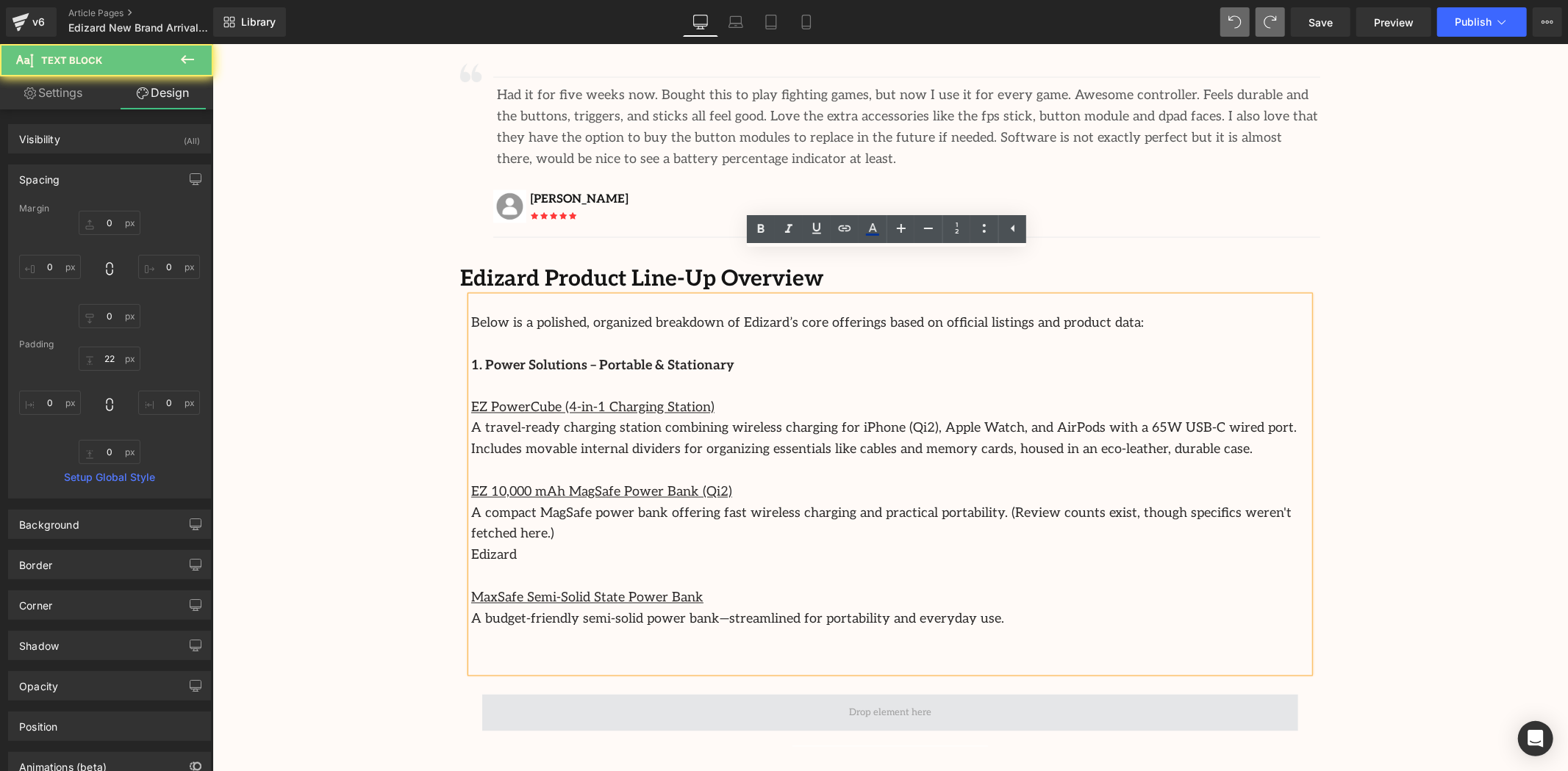
click at [797, 694] on span at bounding box center [889, 713] width 816 height 37
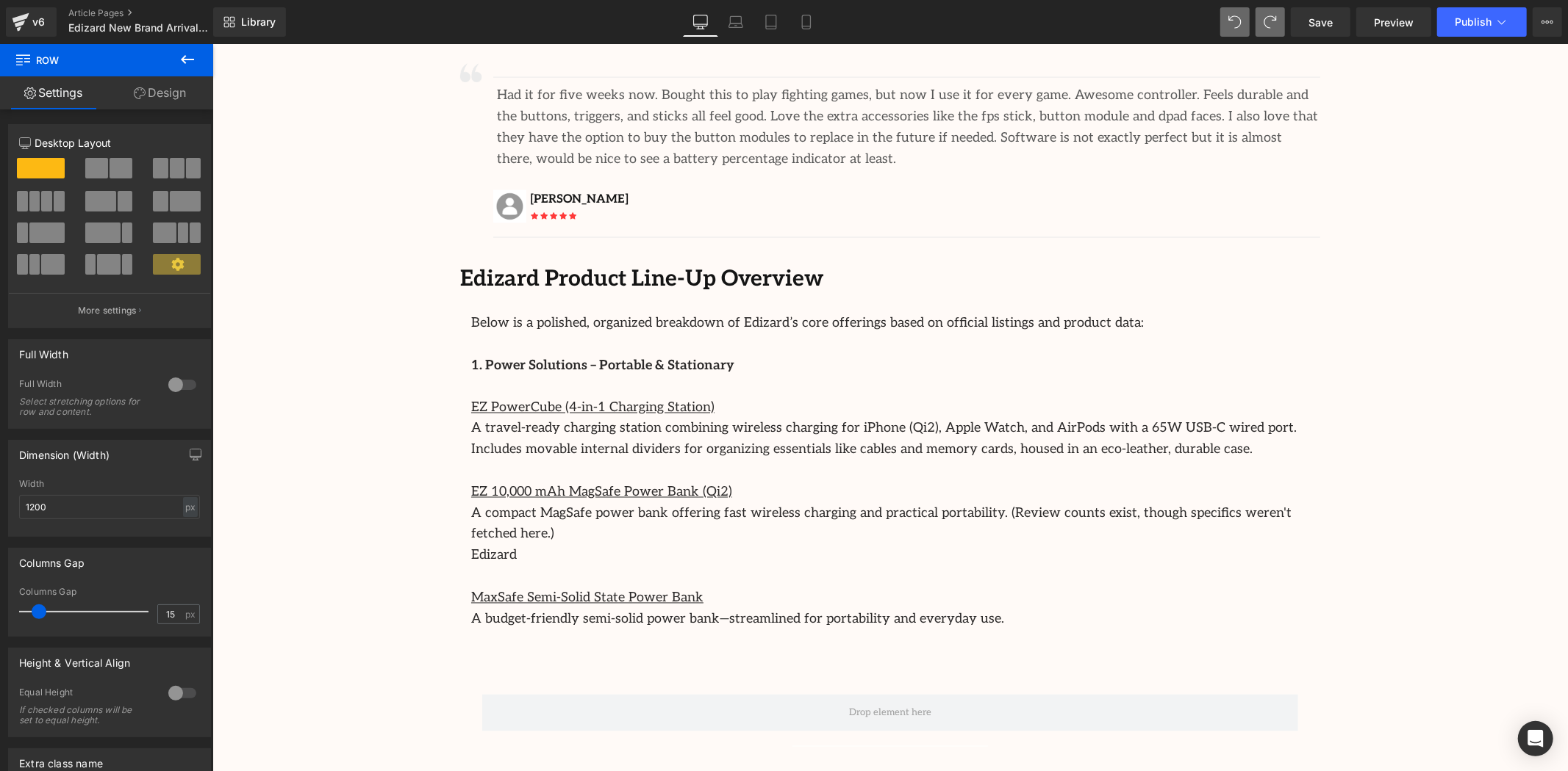
click at [200, 57] on button at bounding box center [187, 60] width 52 height 32
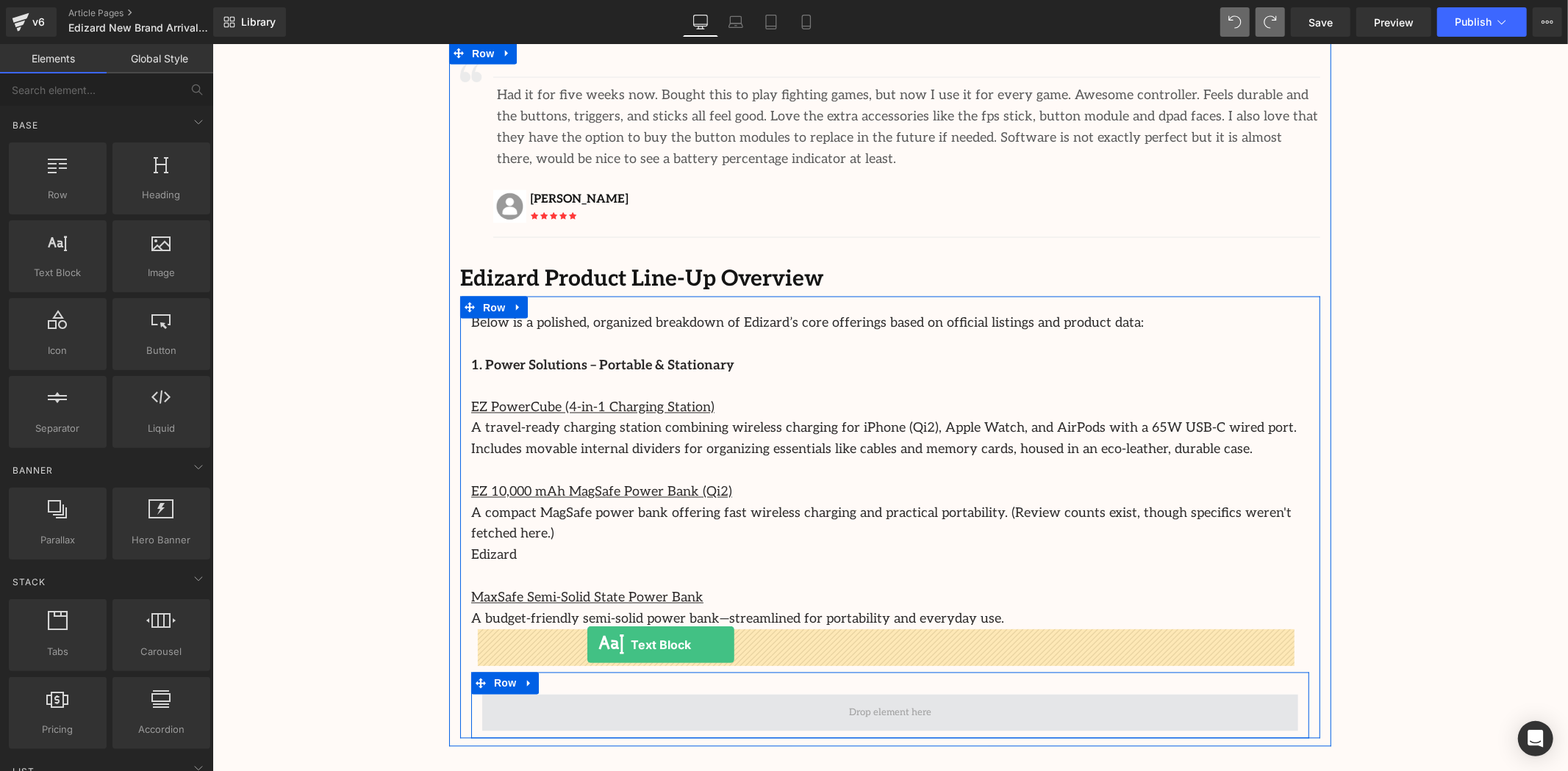
drag, startPoint x: 260, startPoint y: 320, endPoint x: 587, endPoint y: 644, distance: 460.3
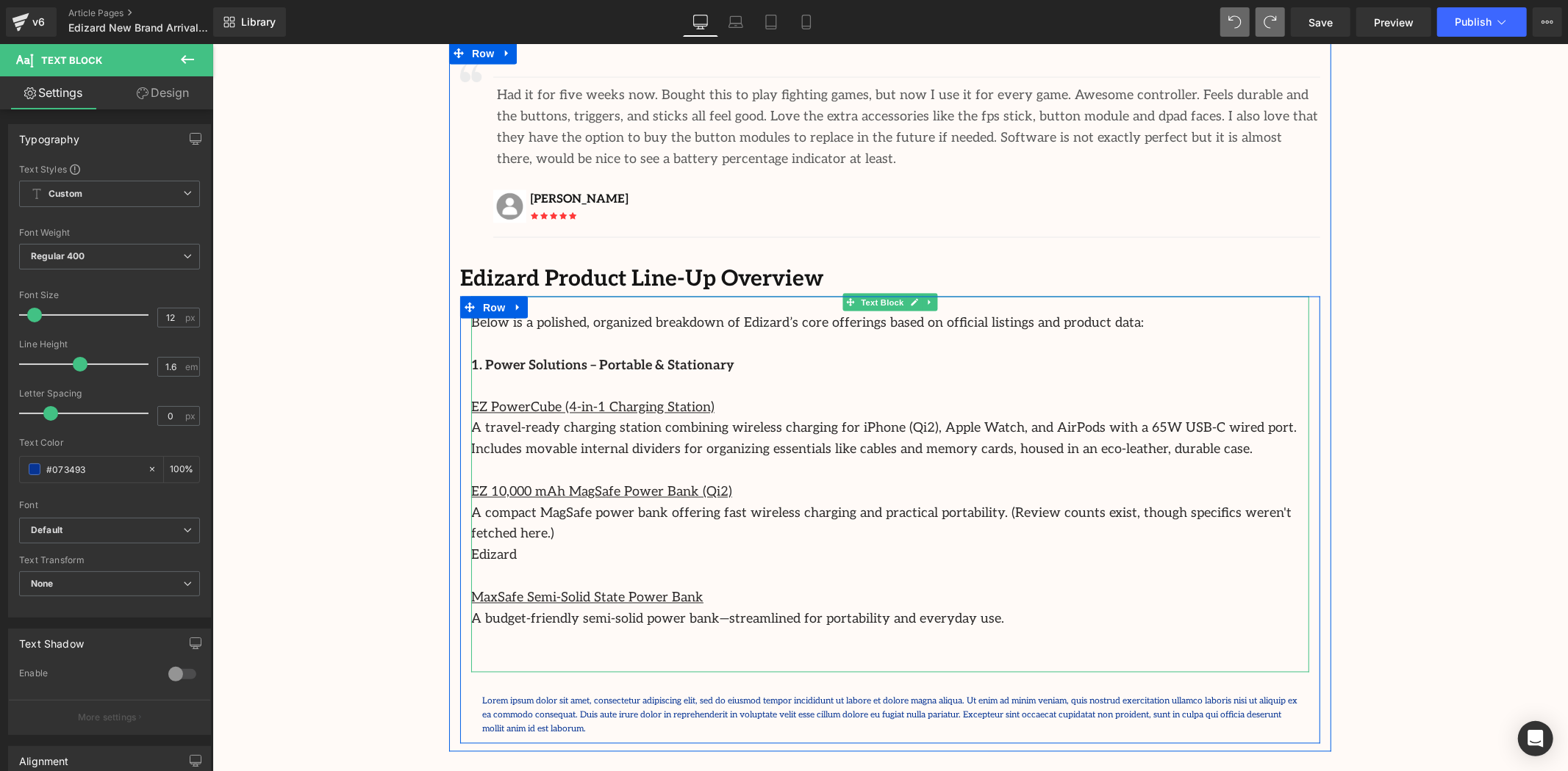
click at [983, 609] on p "A budget-friendly semi-solid power bank—streamlined for portability and everyda…" at bounding box center [889, 619] width 838 height 21
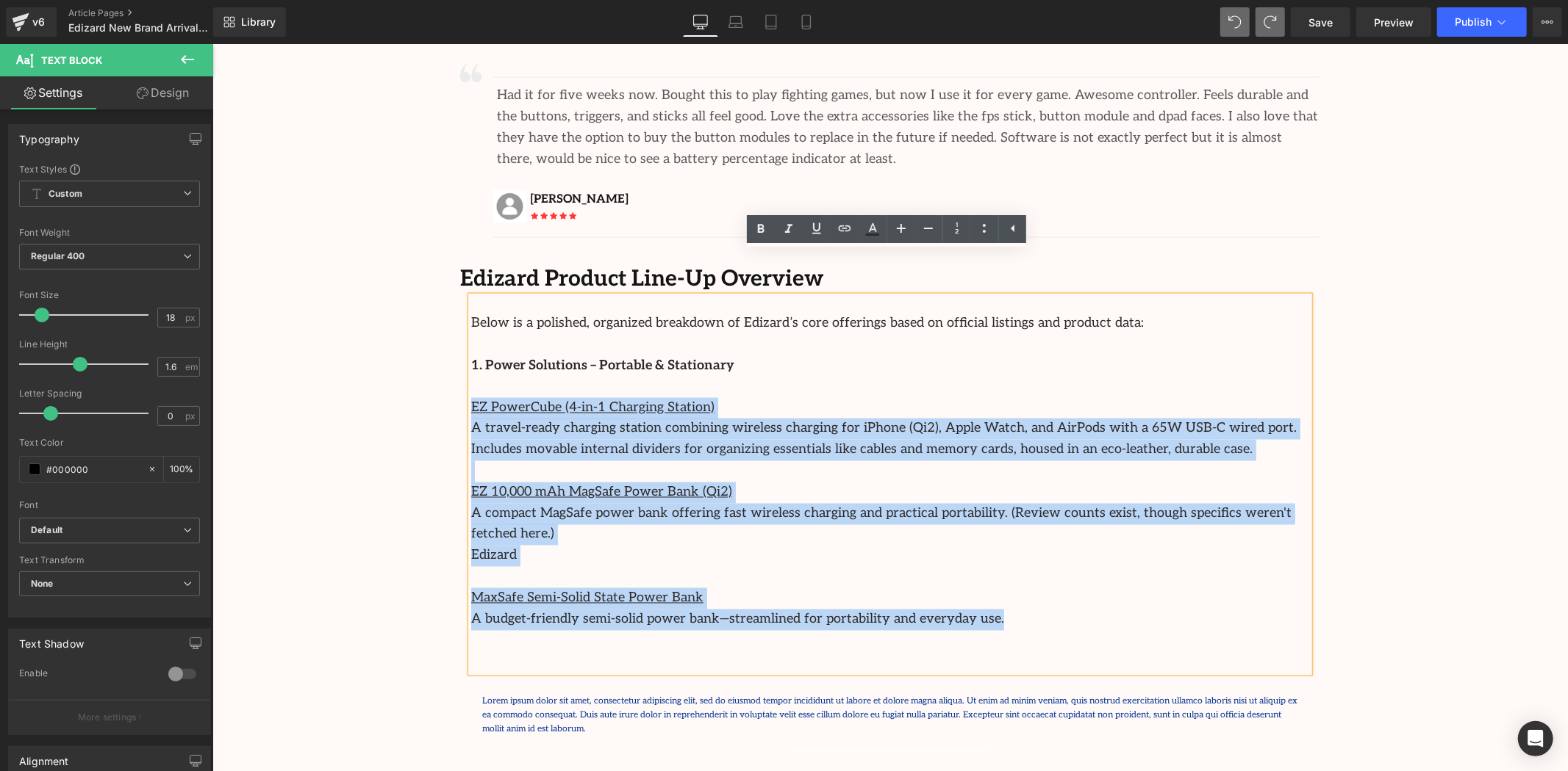
drag, startPoint x: 963, startPoint y: 554, endPoint x: 466, endPoint y: 358, distance: 534.3
click at [470, 358] on div "Below is a polished, organized breakdown of Edizard’s core offerings based on o…" at bounding box center [889, 484] width 838 height 376
copy div "EZ PowerCube (4-in-1 Charging Station) A travel-ready charging station combinin…"
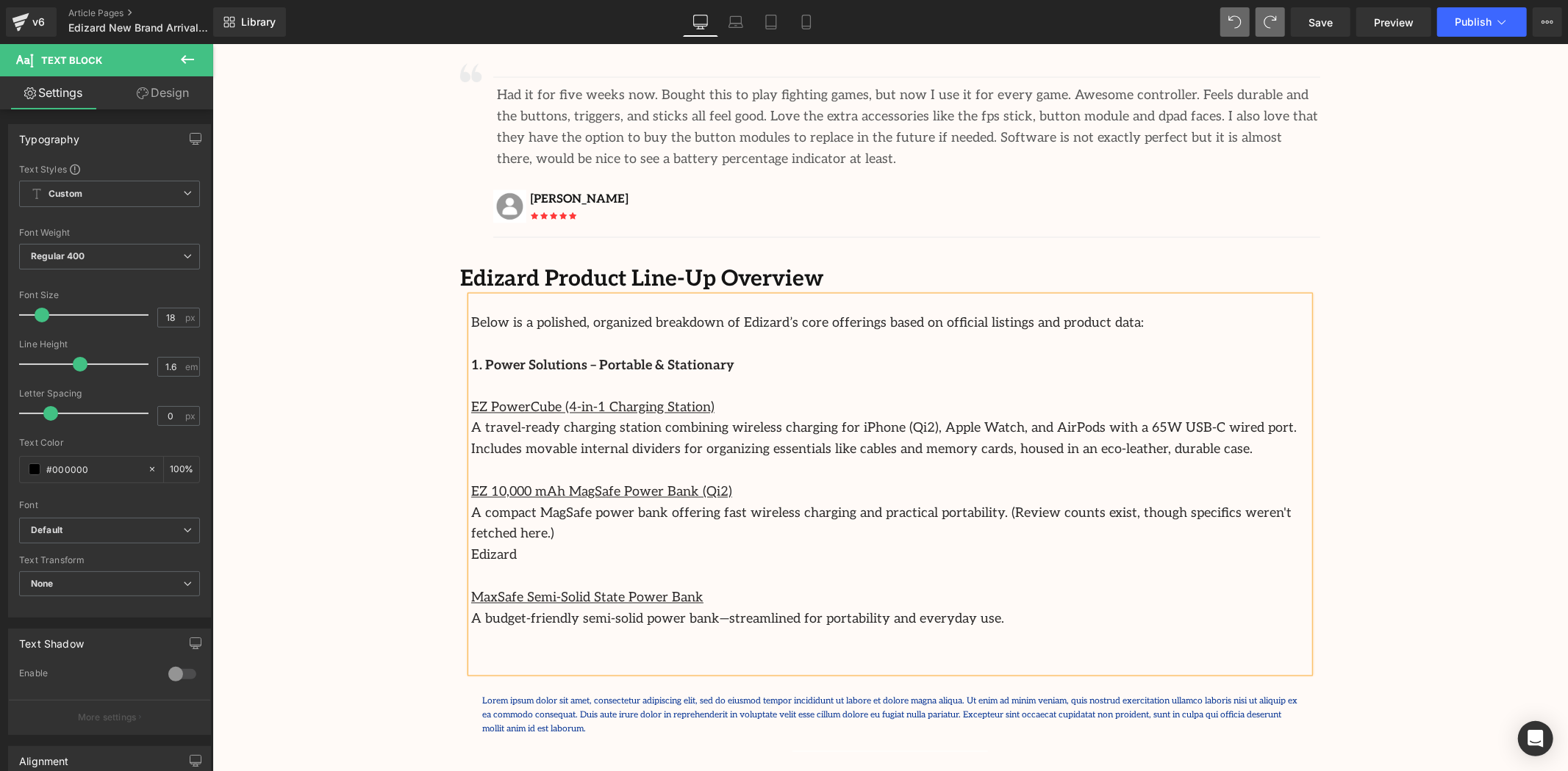
click at [709, 694] on p "Lorem ipsum dolor sit amet, consectetur adipiscing elit, sed do eiusmod tempor …" at bounding box center [889, 716] width 816 height 43
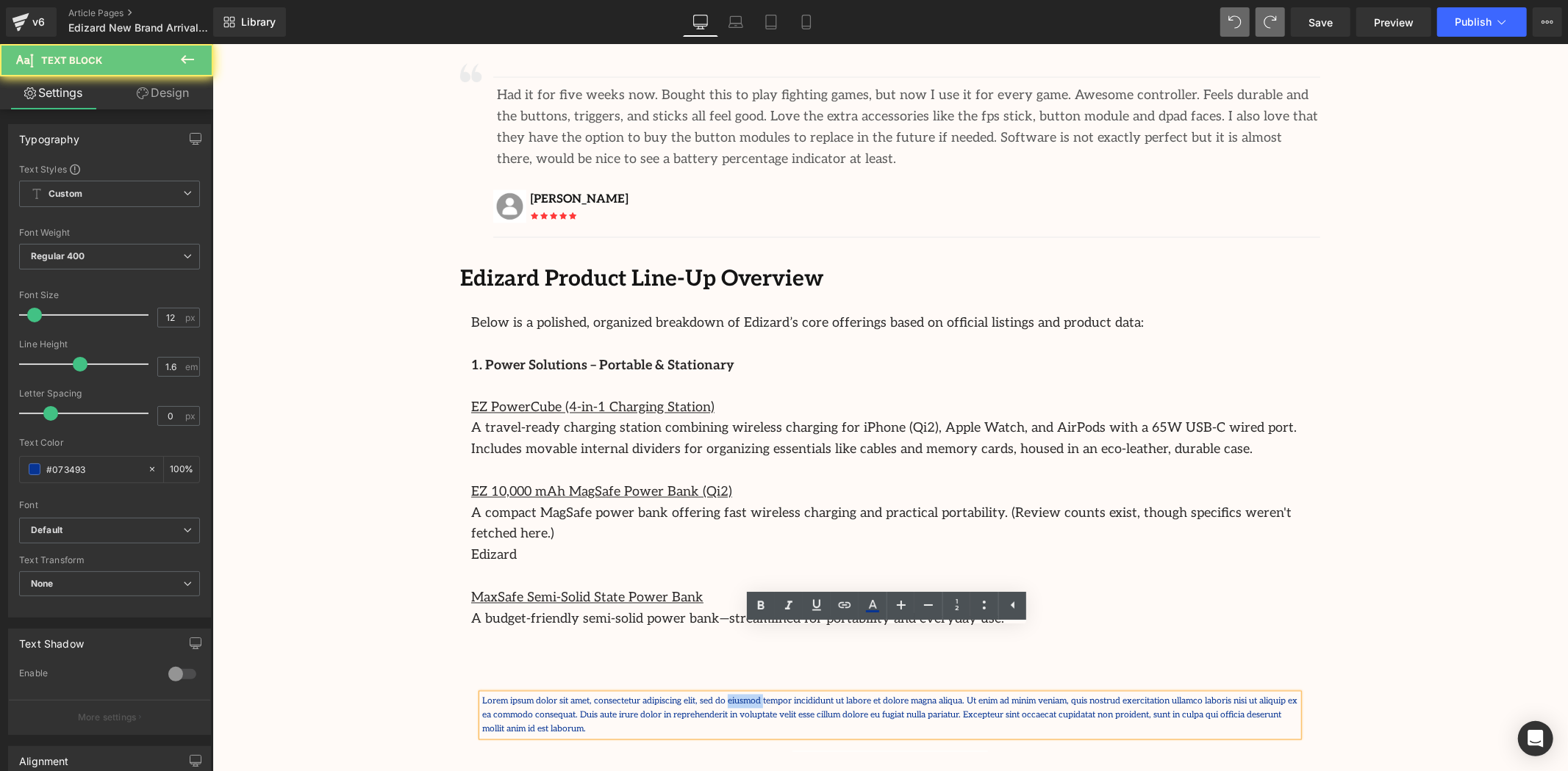
click at [709, 694] on p "Lorem ipsum dolor sit amet, consectetur adipiscing elit, sed do eiusmod tempor …" at bounding box center [889, 716] width 816 height 43
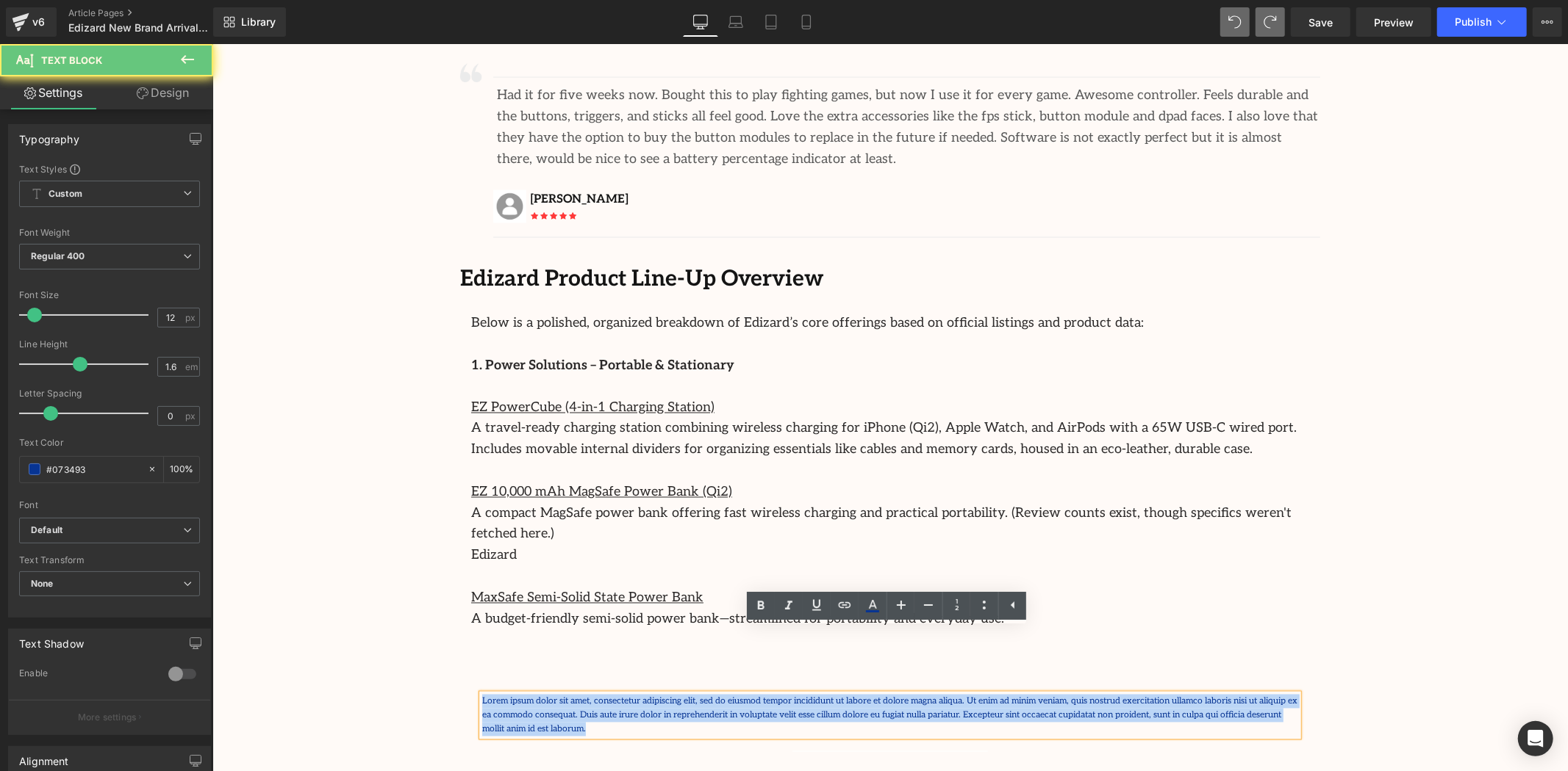
click at [709, 694] on p "Lorem ipsum dolor sit amet, consectetur adipiscing elit, sed do eiusmod tempor …" at bounding box center [889, 716] width 816 height 43
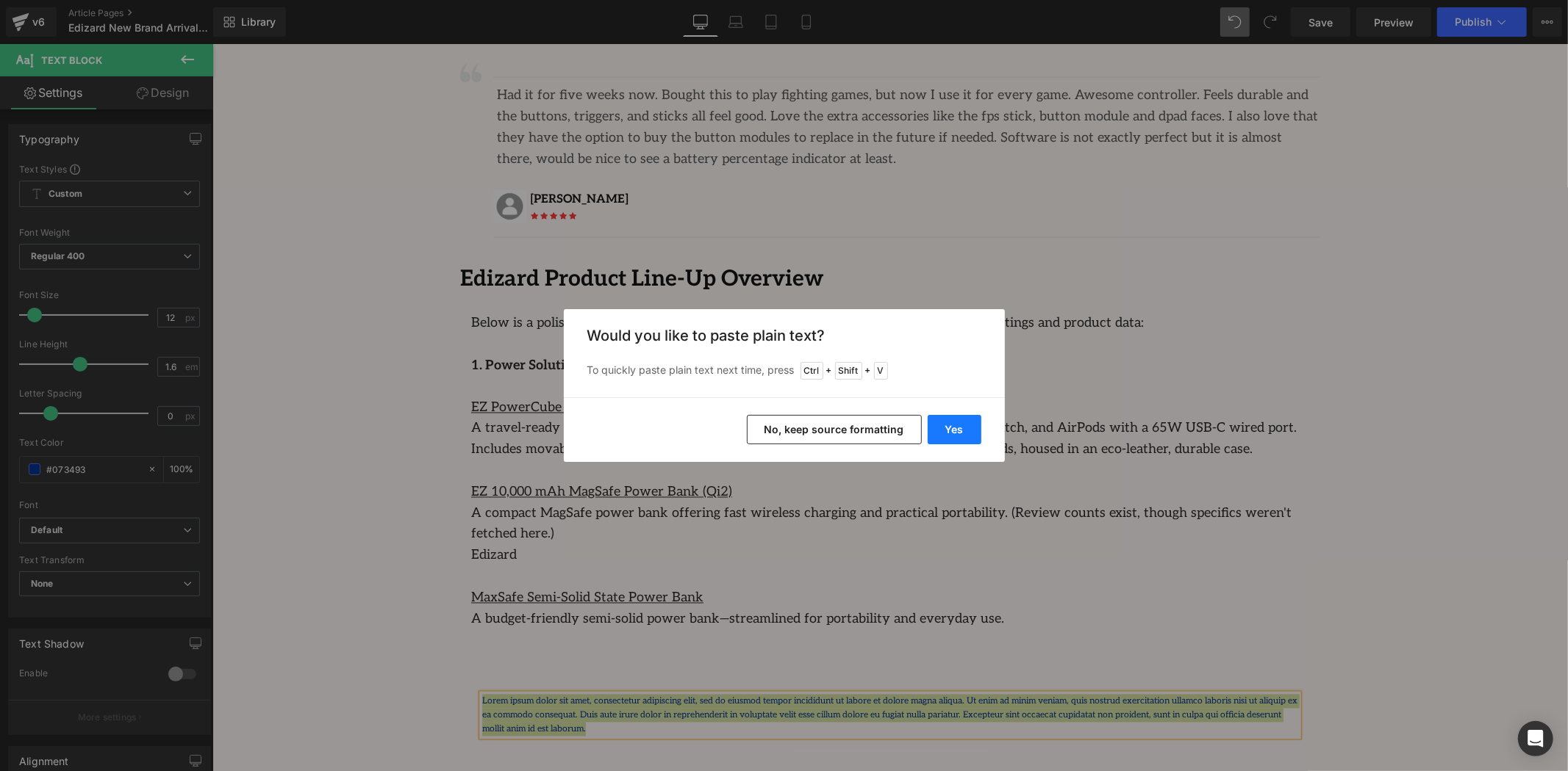
click at [943, 427] on button "Yes" at bounding box center [954, 430] width 54 height 29
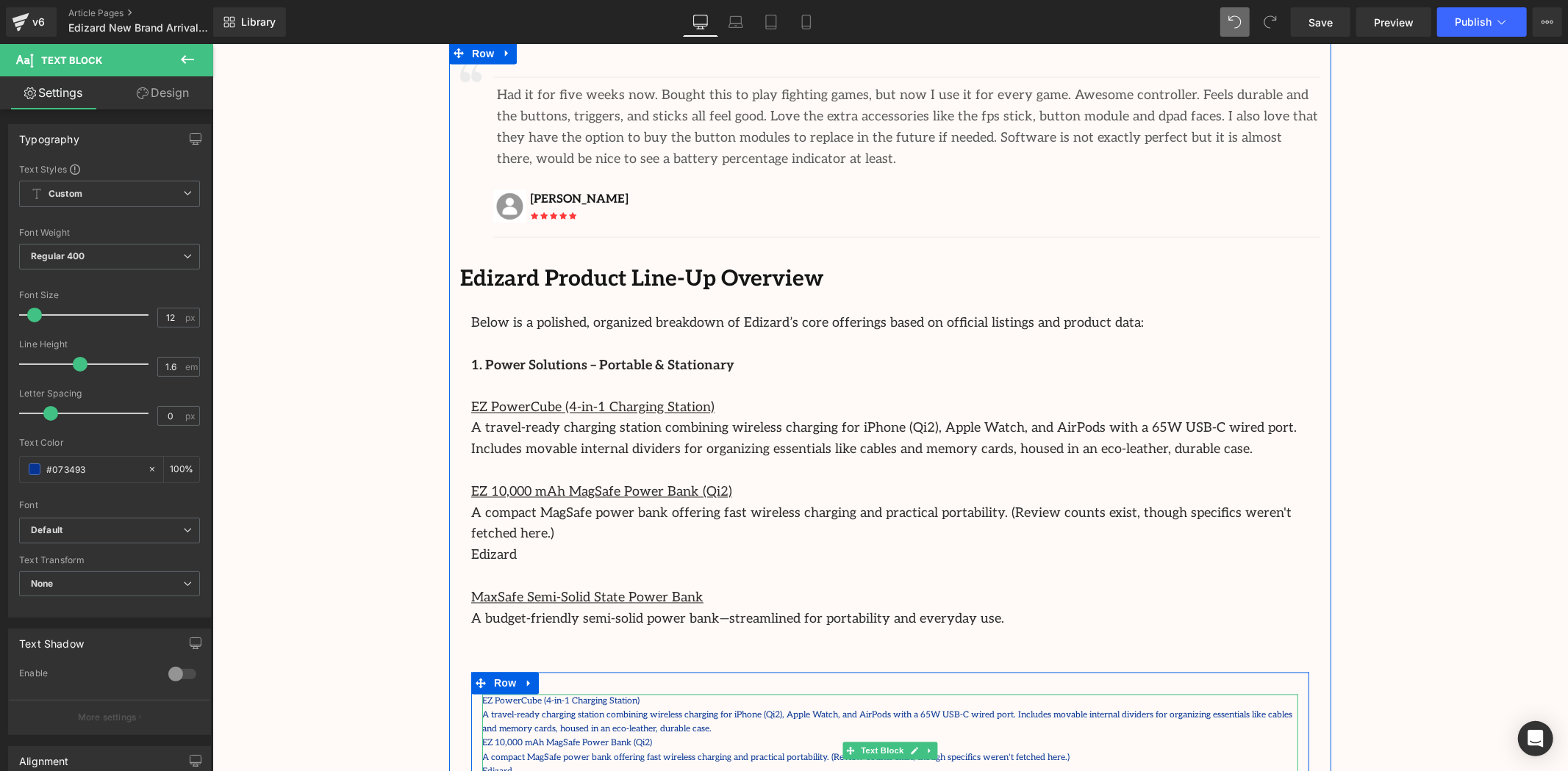
click at [657, 708] on p "A travel-ready charging station combining wireless charging for iPhone (Qi2), A…" at bounding box center [889, 722] width 816 height 28
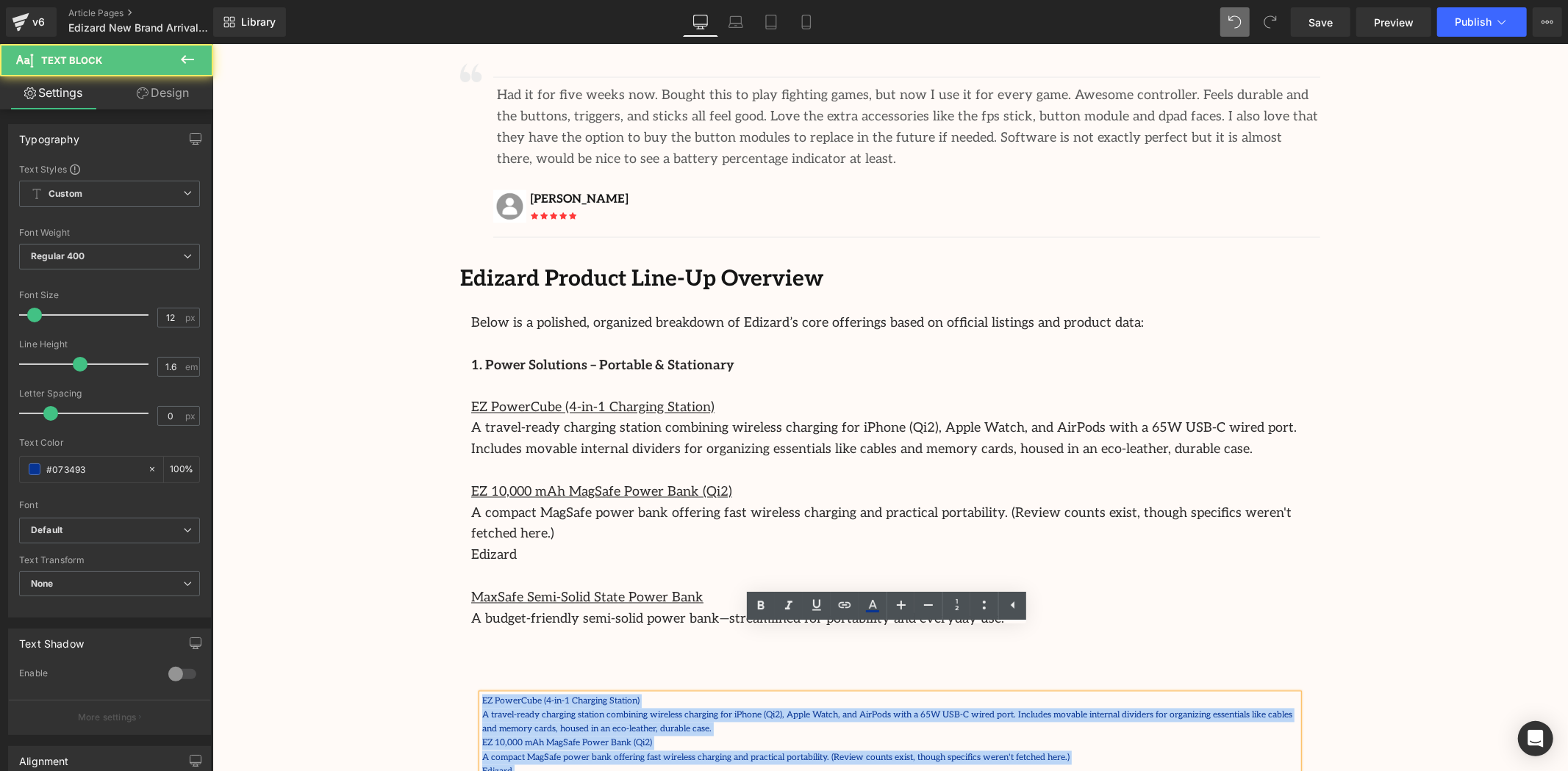
drag, startPoint x: 822, startPoint y: 738, endPoint x: 424, endPoint y: 619, distance: 415.4
click at [424, 619] on div "Image Row 64px Streamcast Asia Welcomes Edizard: The New Standard in Travel-Tec…" at bounding box center [889, 53] width 1356 height 3835
drag, startPoint x: 635, startPoint y: 644, endPoint x: 640, endPoint y: 652, distance: 9.4
click at [636, 708] on p "A travel-ready charging station combining wireless charging for iPhone (Qi2), A…" at bounding box center [889, 722] width 816 height 28
click at [695, 708] on p "A travel-ready charging station combining wireless charging for iPhone (Qi2), A…" at bounding box center [889, 722] width 816 height 28
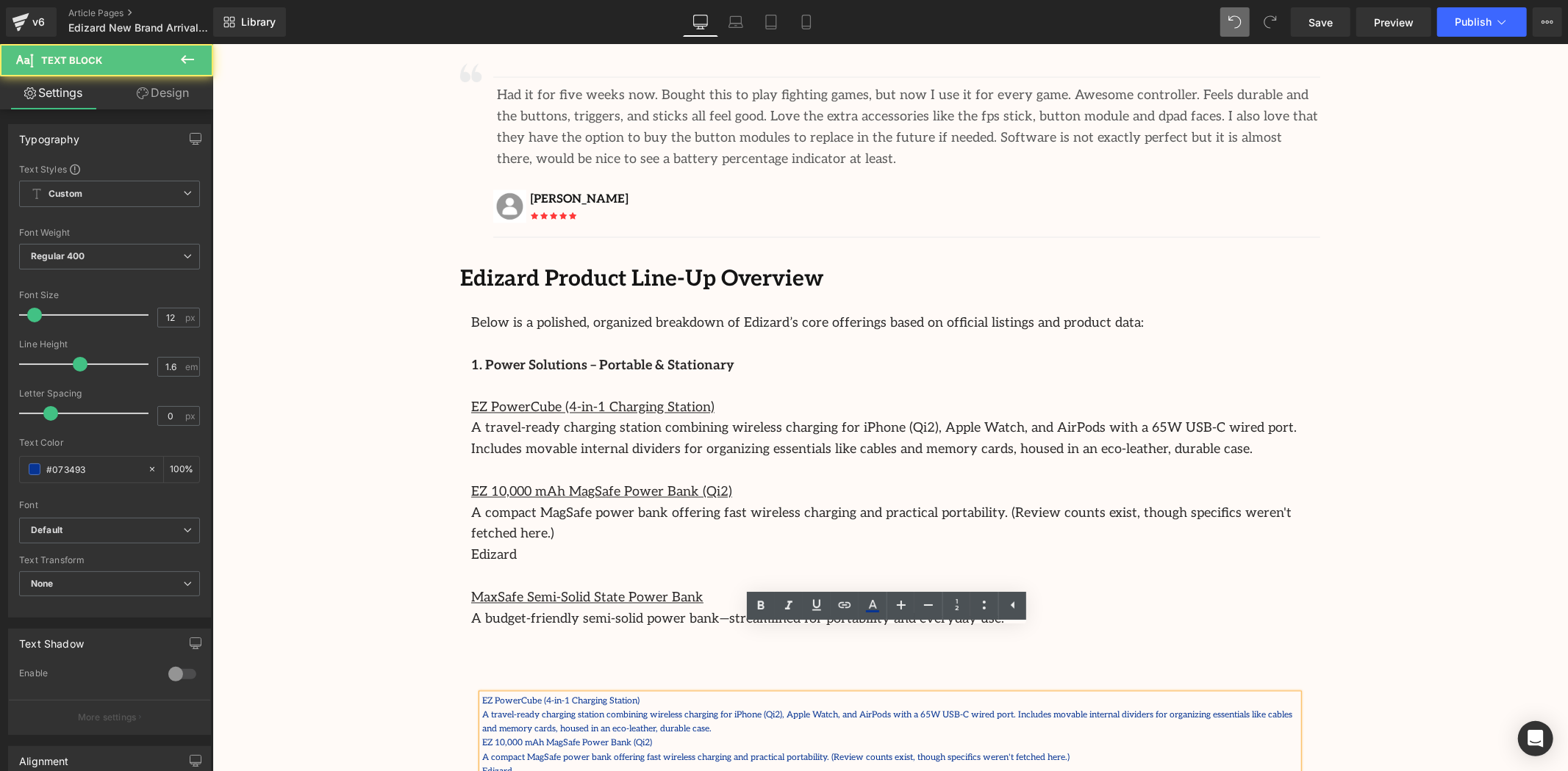
click at [620, 694] on div "EZ PowerCube (4-in-1 Charging Station) A travel-ready charging station combini…" at bounding box center [889, 751] width 816 height 113
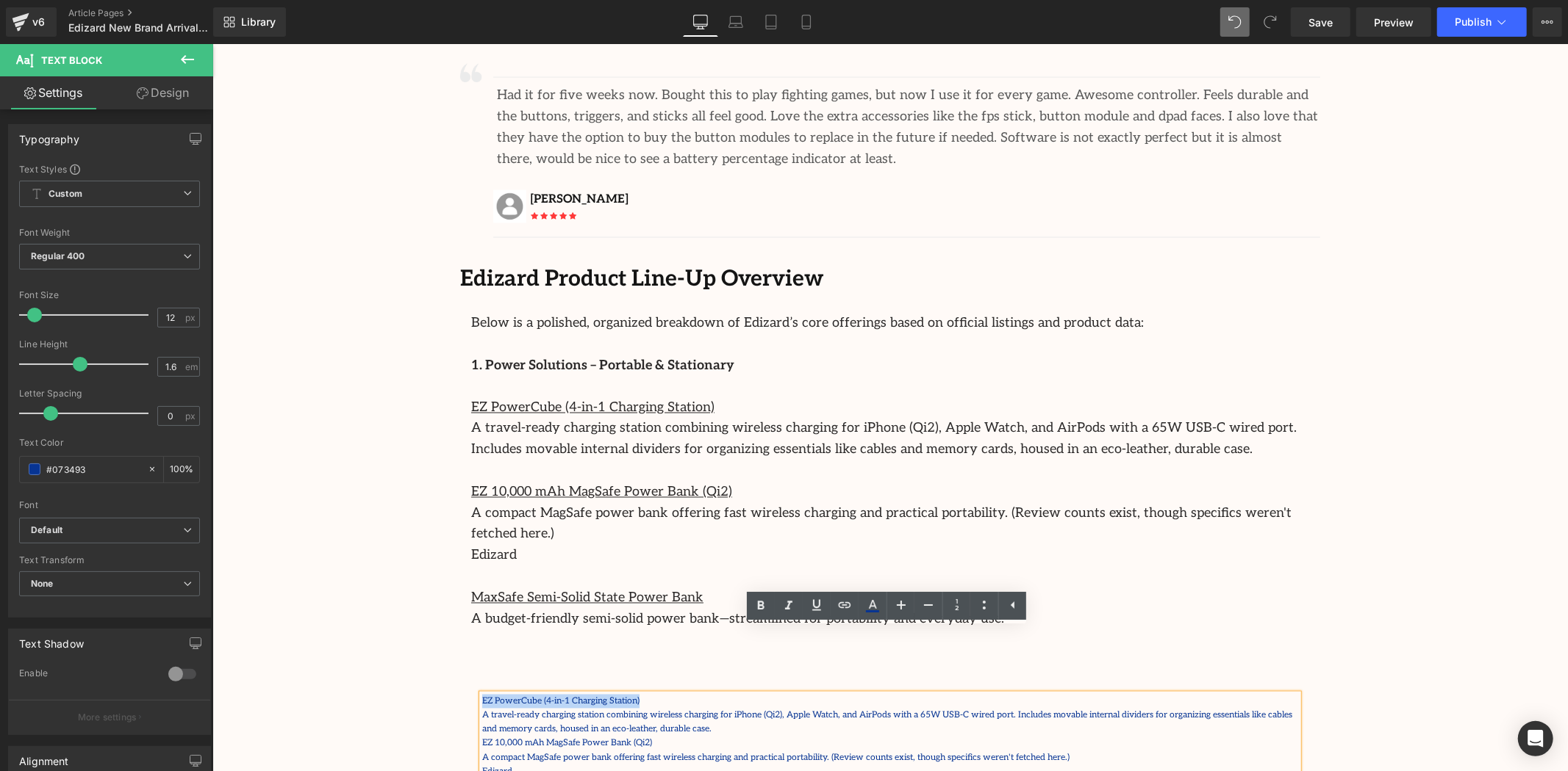
drag, startPoint x: 635, startPoint y: 635, endPoint x: 454, endPoint y: 628, distance: 181.1
click at [454, 628] on div "Image Separator Had it for five weeks now. Bought this to play fighting games, …" at bounding box center [889, 436] width 882 height 772
click at [979, 602] on icon at bounding box center [984, 605] width 18 height 18
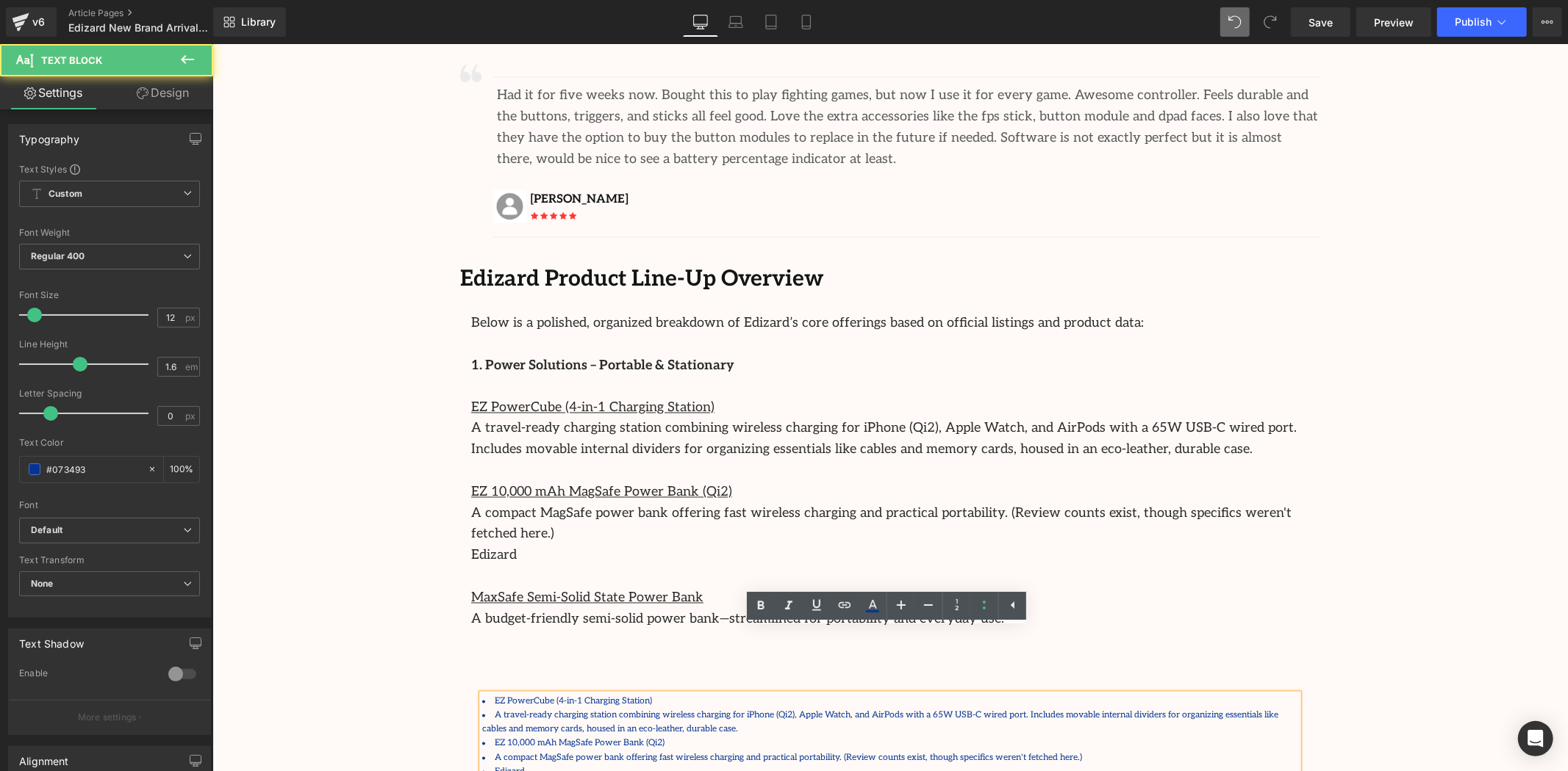
click at [1120, 694] on li "EZ PowerCube (4-in-1 Charging Station)" at bounding box center [889, 701] width 816 height 14
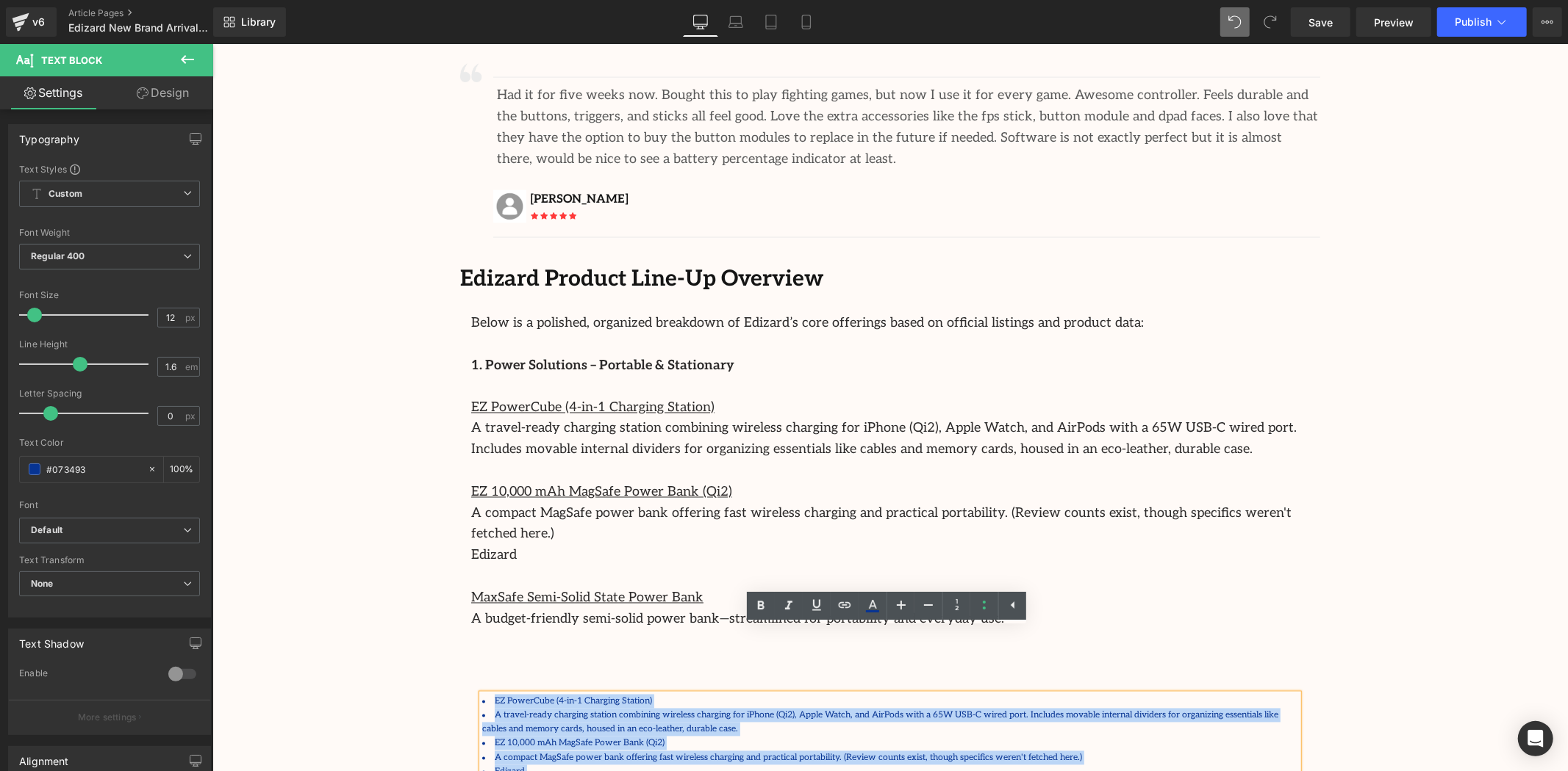
drag, startPoint x: 835, startPoint y: 733, endPoint x: 472, endPoint y: 624, distance: 379.0
click at [472, 672] on div "EZ PowerCube (4-in-1 Charging Station) A travel-ready charging station combini…" at bounding box center [889, 744] width 838 height 143
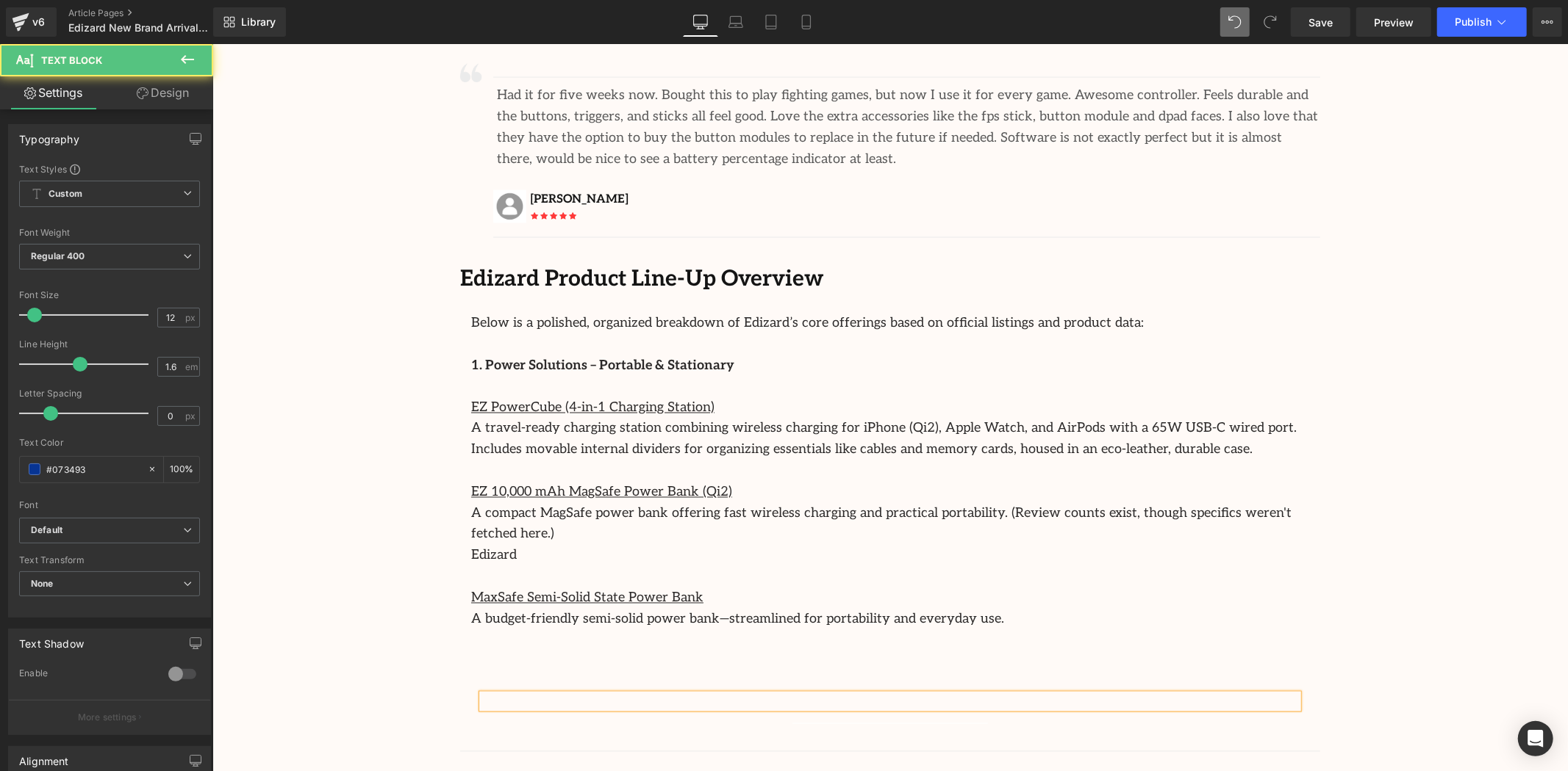
drag, startPoint x: 792, startPoint y: 634, endPoint x: 807, endPoint y: 649, distance: 21.2
click at [792, 694] on div at bounding box center [889, 701] width 816 height 14
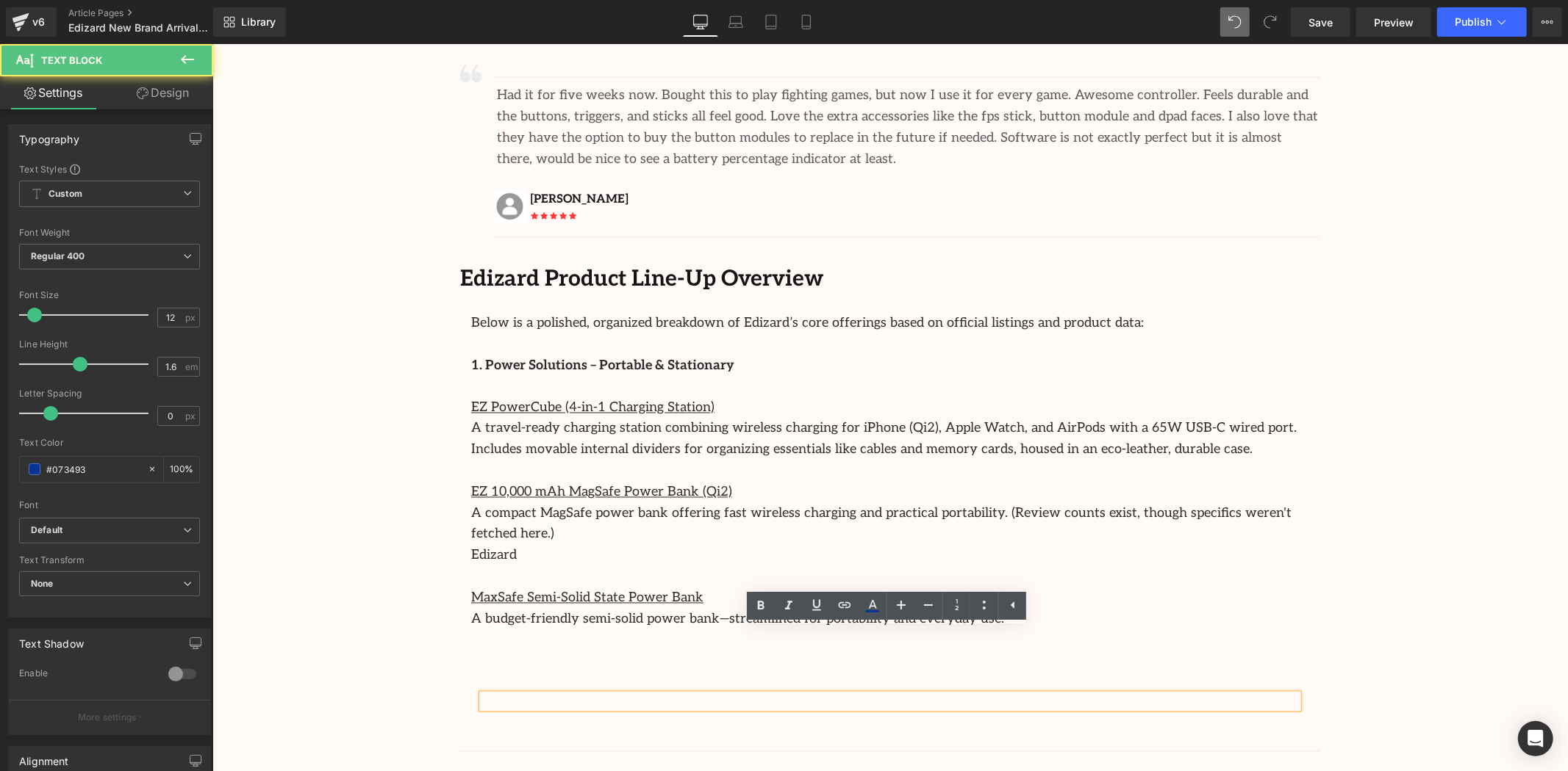
click at [211, 43] on div at bounding box center [211, 43] width 0 height 0
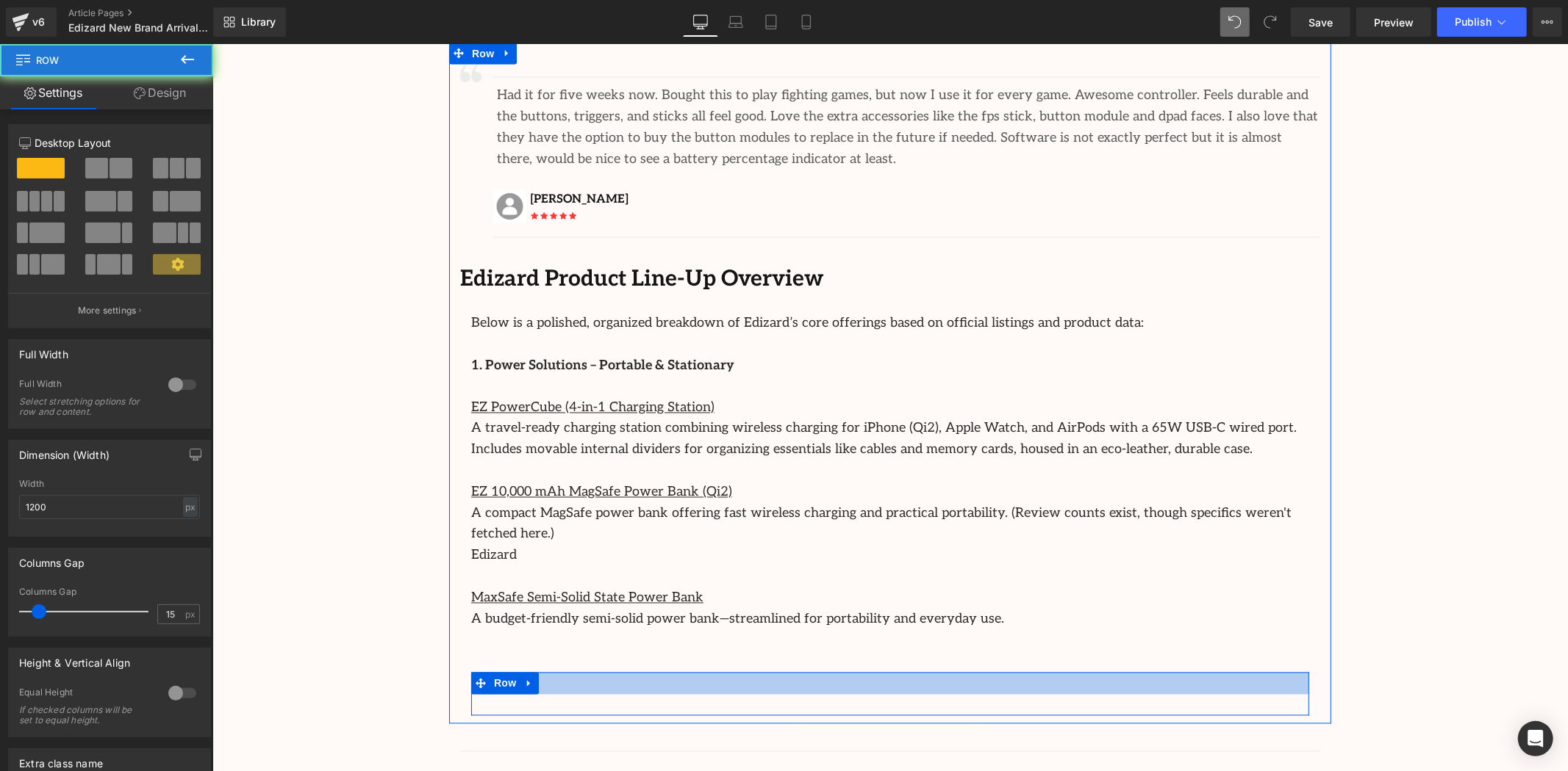
click at [965, 672] on div at bounding box center [889, 683] width 838 height 22
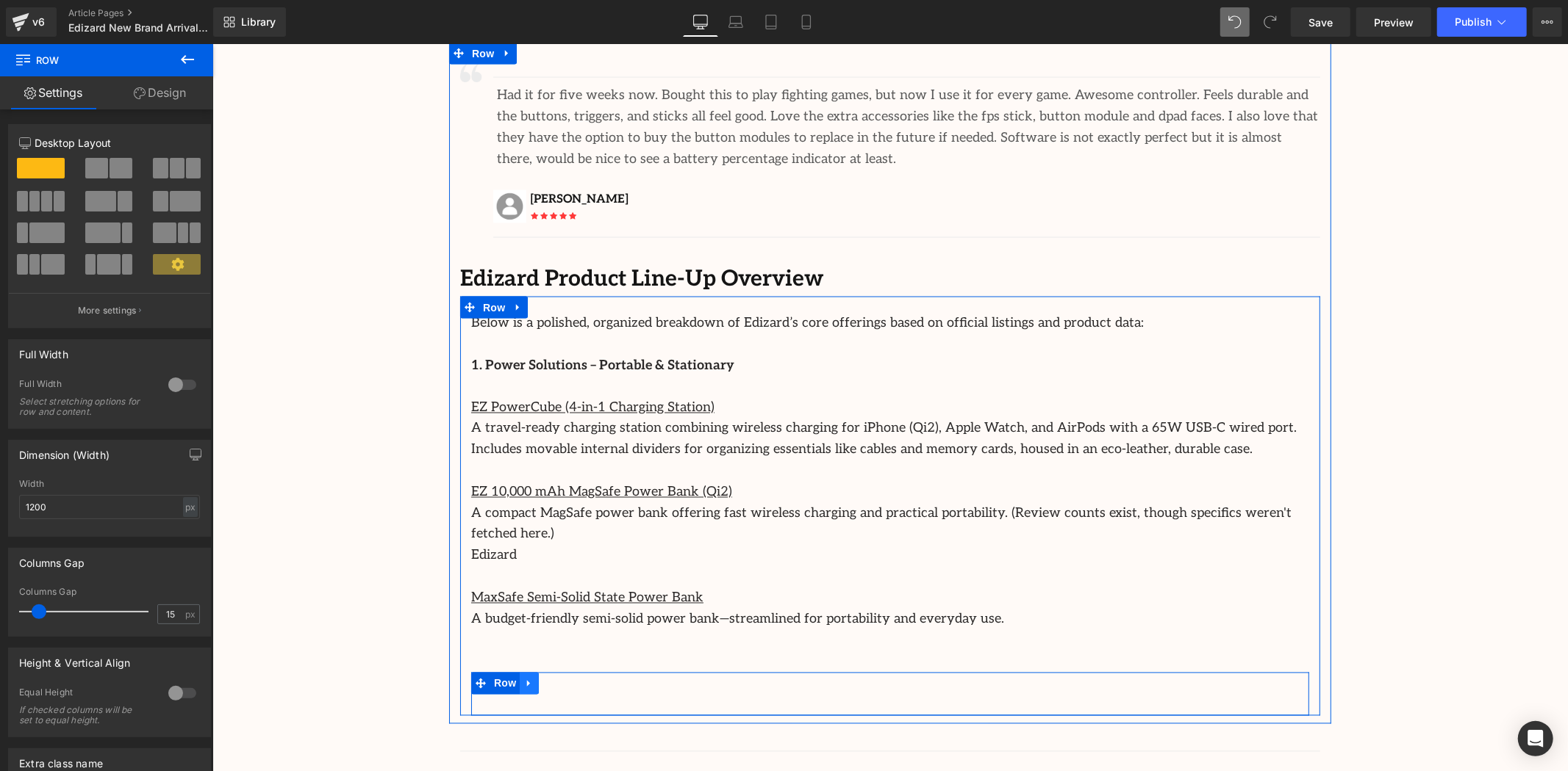
click at [525, 677] on icon at bounding box center [528, 683] width 10 height 11
click at [564, 677] on icon at bounding box center [567, 683] width 10 height 11
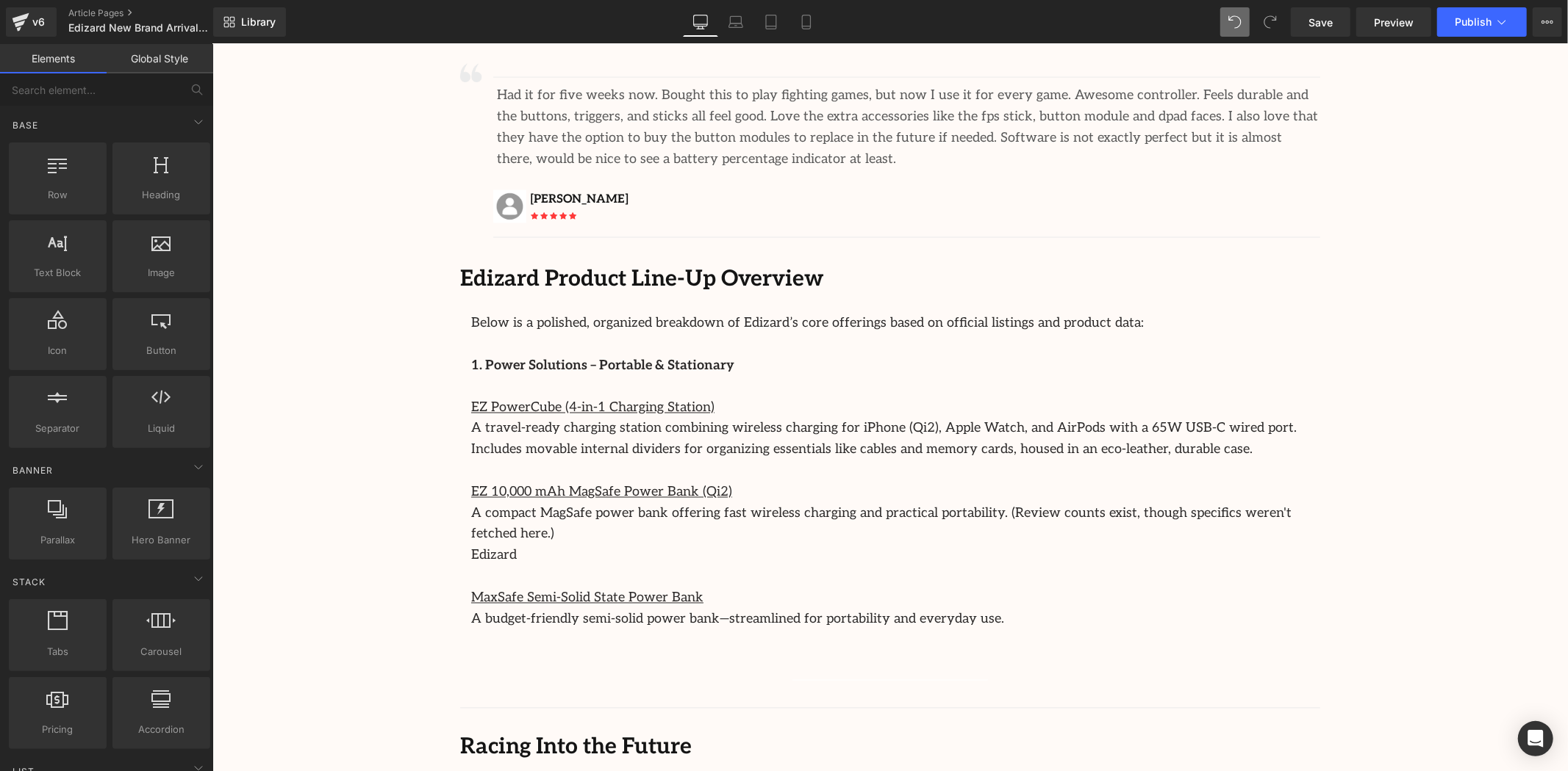
drag, startPoint x: 331, startPoint y: 562, endPoint x: 357, endPoint y: 560, distance: 26.1
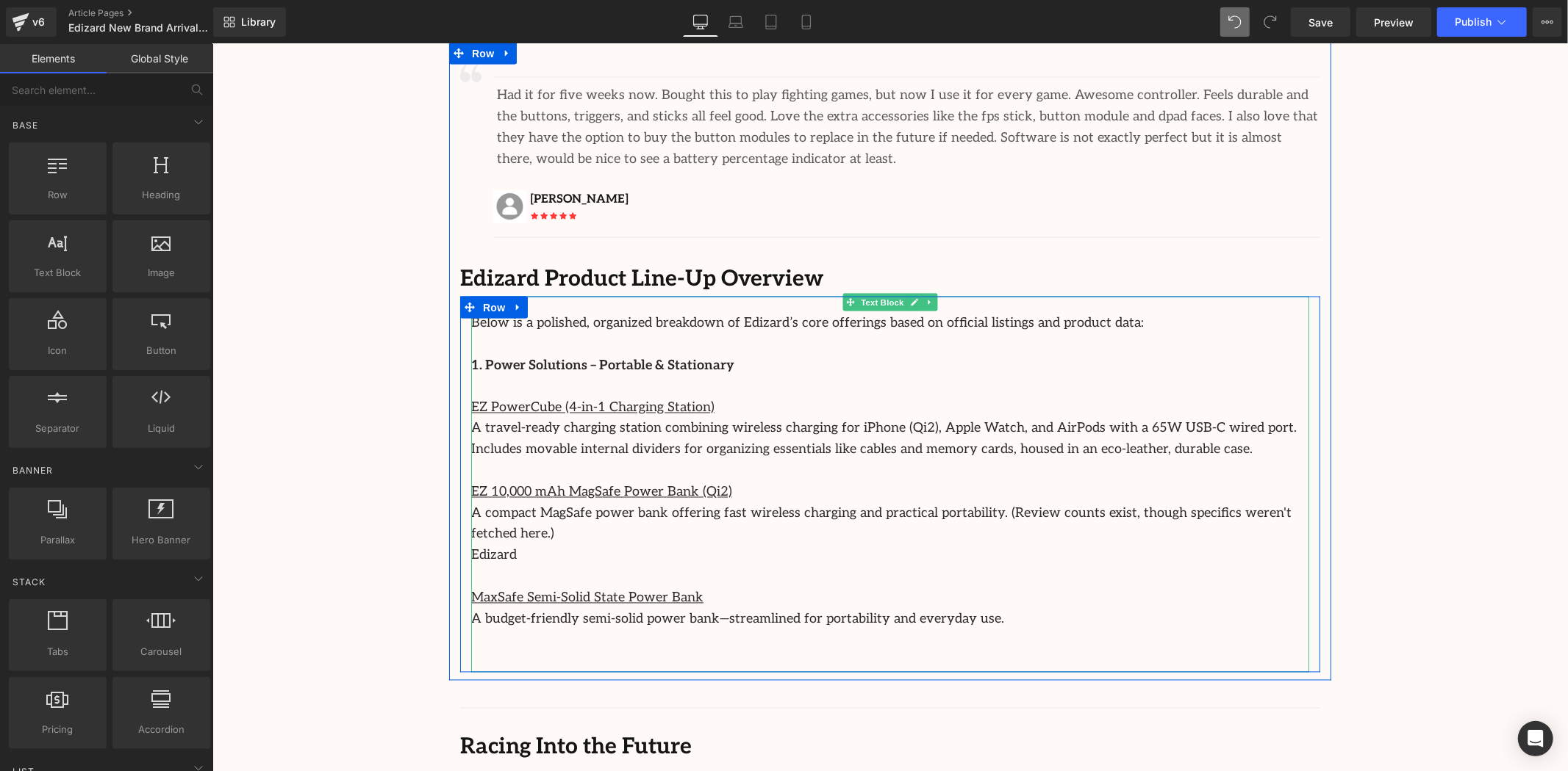
click at [529, 400] on u "EZ PowerCube (4-in-1 Charging Station)" at bounding box center [592, 407] width 243 height 15
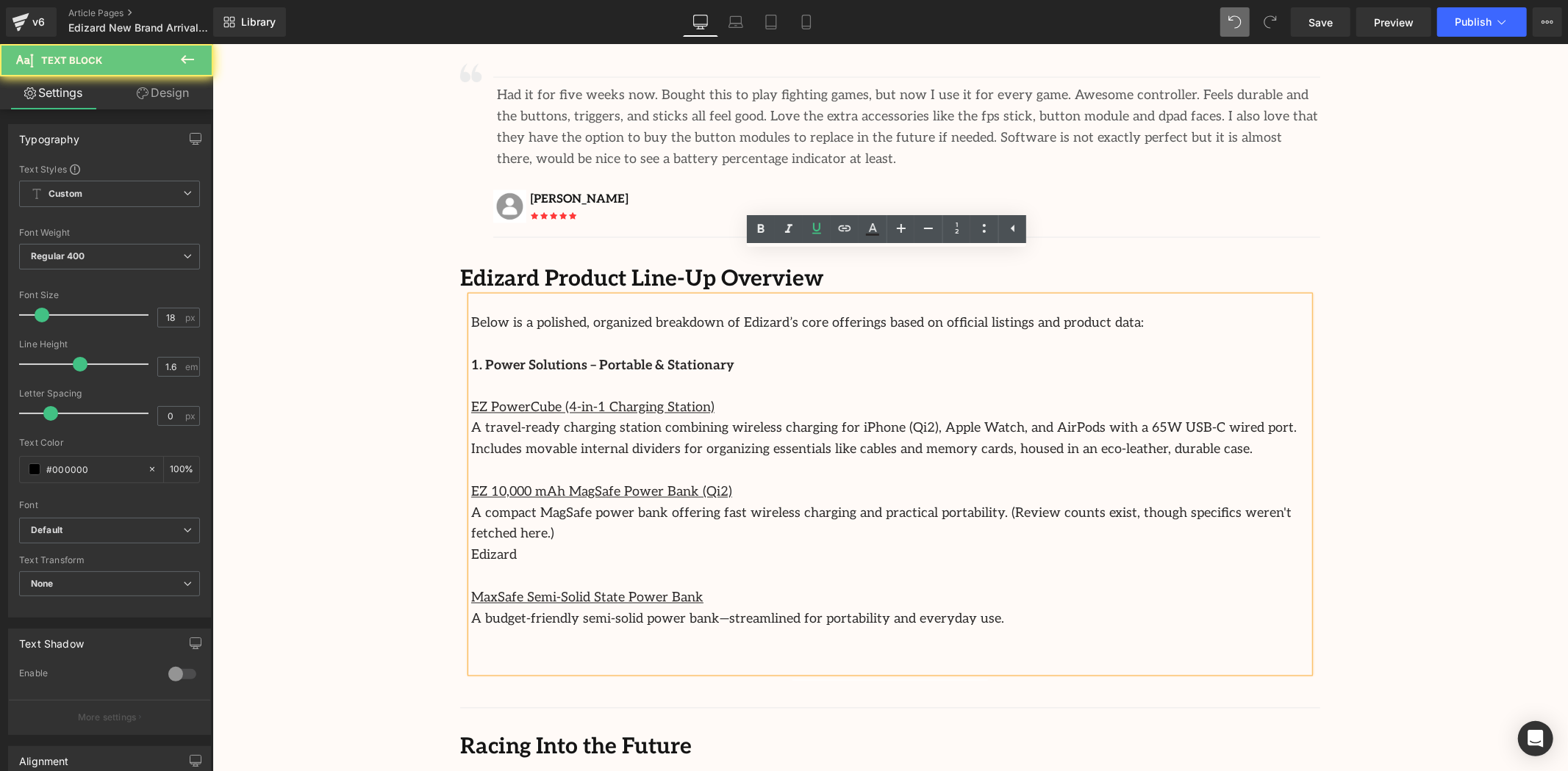
click at [627, 418] on p "A travel-ready charging station combining wireless charging for iPhone (Qi2), A…" at bounding box center [889, 440] width 838 height 43
click at [547, 398] on p "EZ PowerCube (4-in-1 Charging Station)" at bounding box center [889, 408] width 838 height 21
click at [671, 400] on u "EZ PowerCube (4-in-1 Charging Station)" at bounding box center [592, 407] width 243 height 15
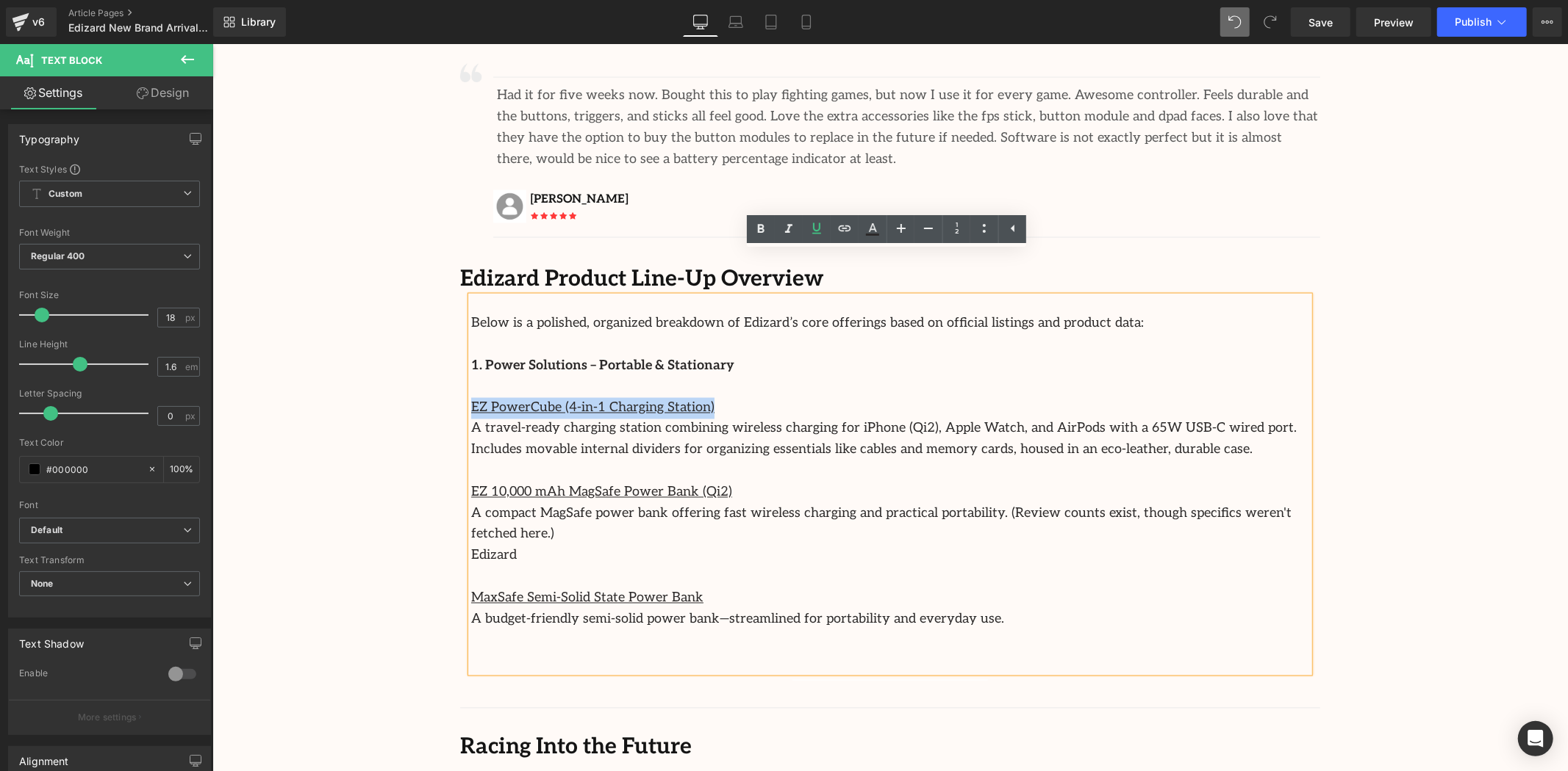
drag, startPoint x: 698, startPoint y: 365, endPoint x: 466, endPoint y: 365, distance: 232.0
click at [470, 398] on p "EZ PowerCube (4-in-1 Charging Station)" at bounding box center [889, 408] width 838 height 21
click at [980, 224] on icon at bounding box center [984, 228] width 18 height 18
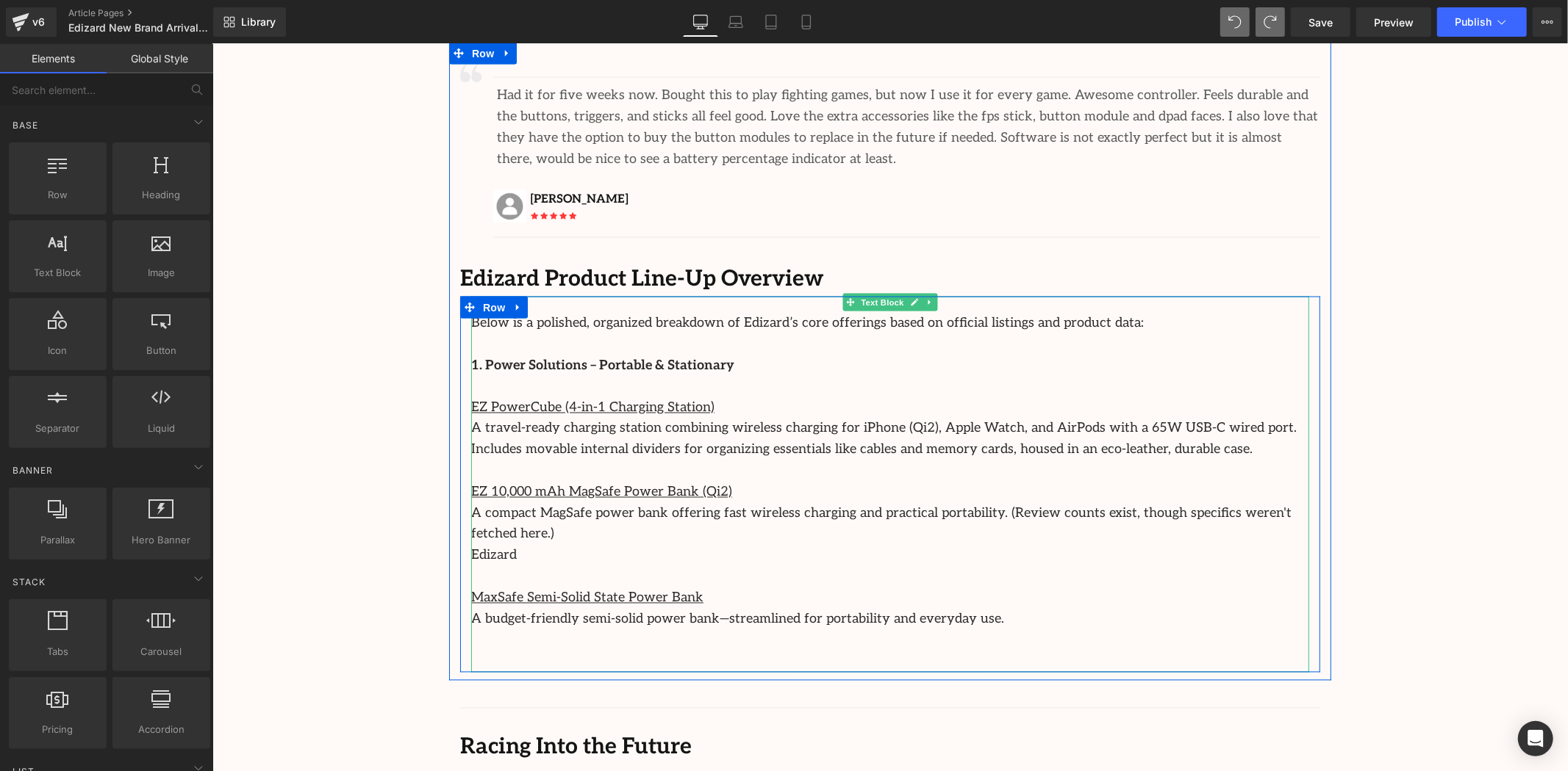
drag, startPoint x: 1078, startPoint y: 409, endPoint x: 939, endPoint y: 408, distance: 139.0
click at [1078, 418] on p "A travel-ready charging station combining wireless charging for iPhone (Qi2), A…" at bounding box center [889, 440] width 838 height 43
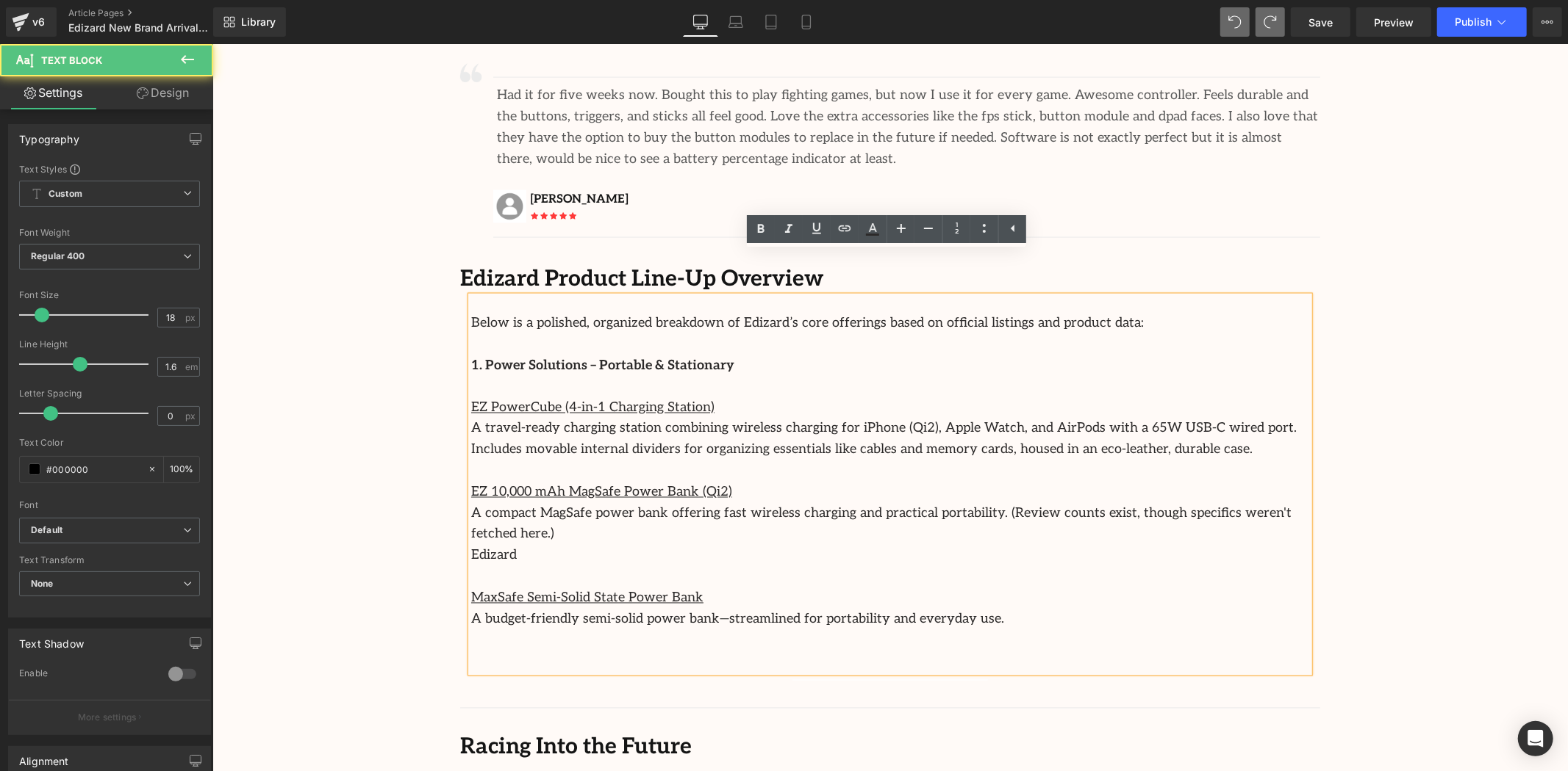
click at [470, 381] on div "Below is a polished, organized breakdown of Edizard’s core offerings based on o…" at bounding box center [889, 484] width 838 height 376
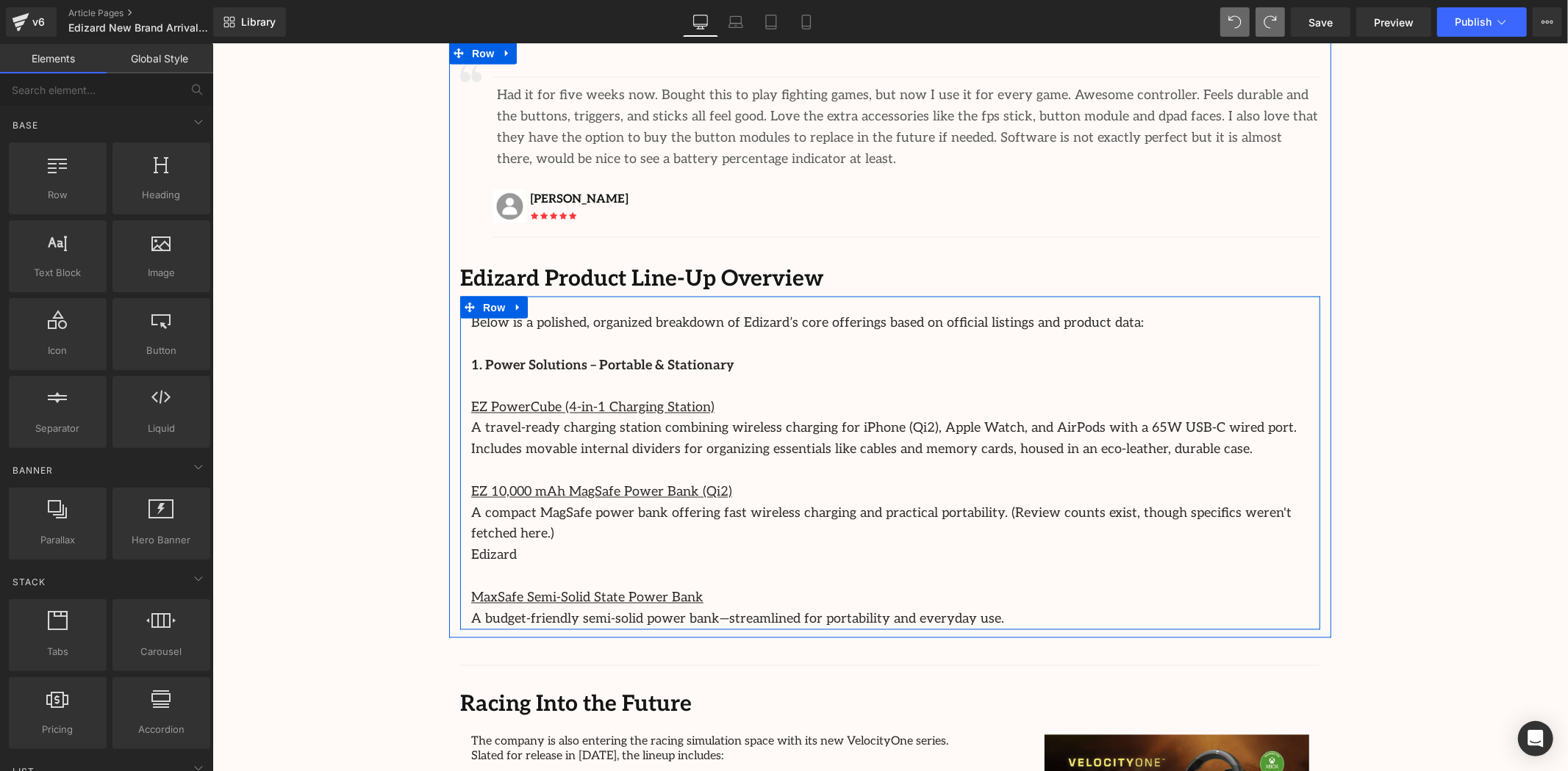
click at [463, 356] on div "Below is a polished, organized breakdown of Edizard’s core offerings based on o…" at bounding box center [889, 462] width 860 height 334
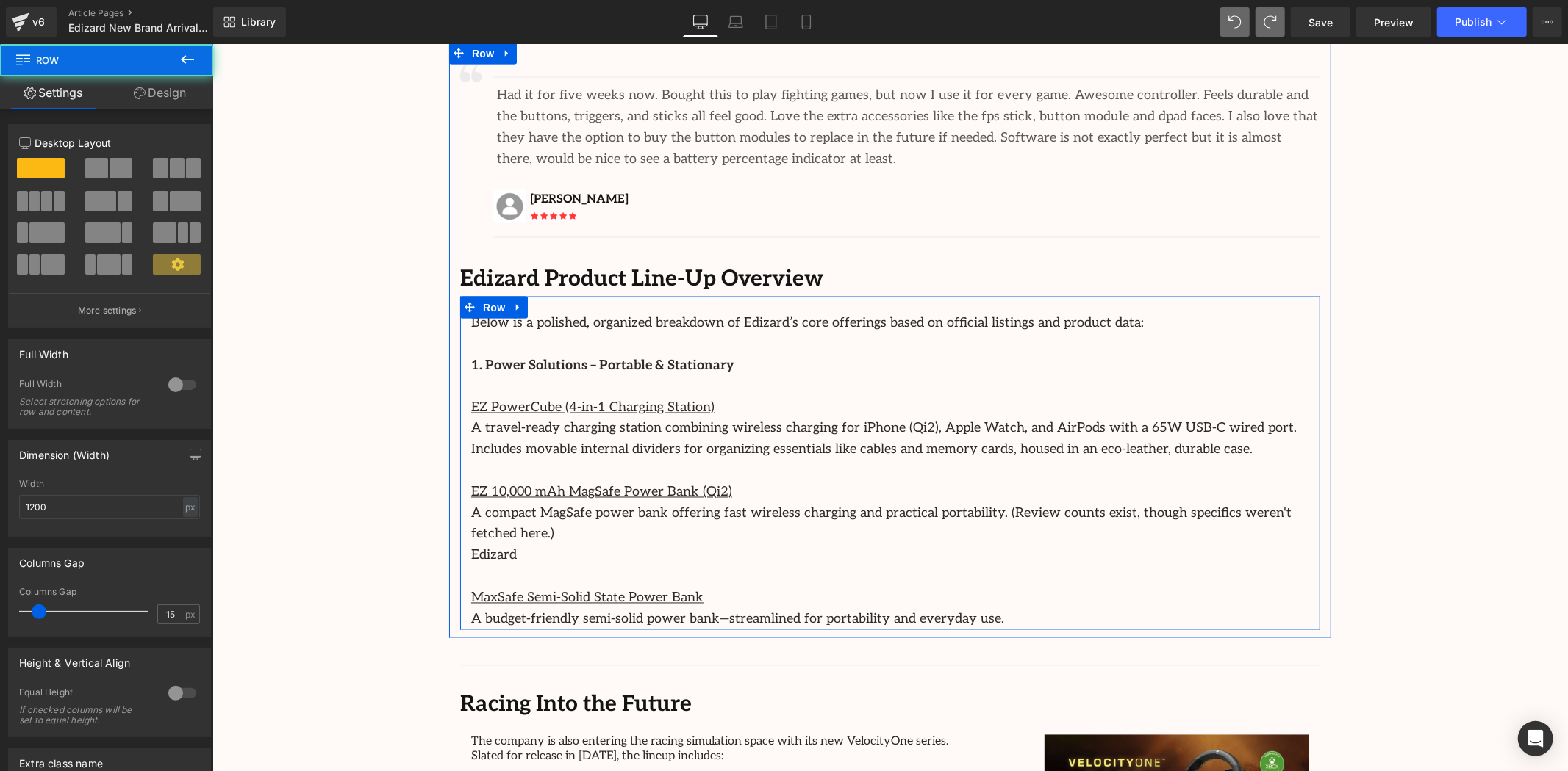
click at [211, 43] on div at bounding box center [211, 43] width 0 height 0
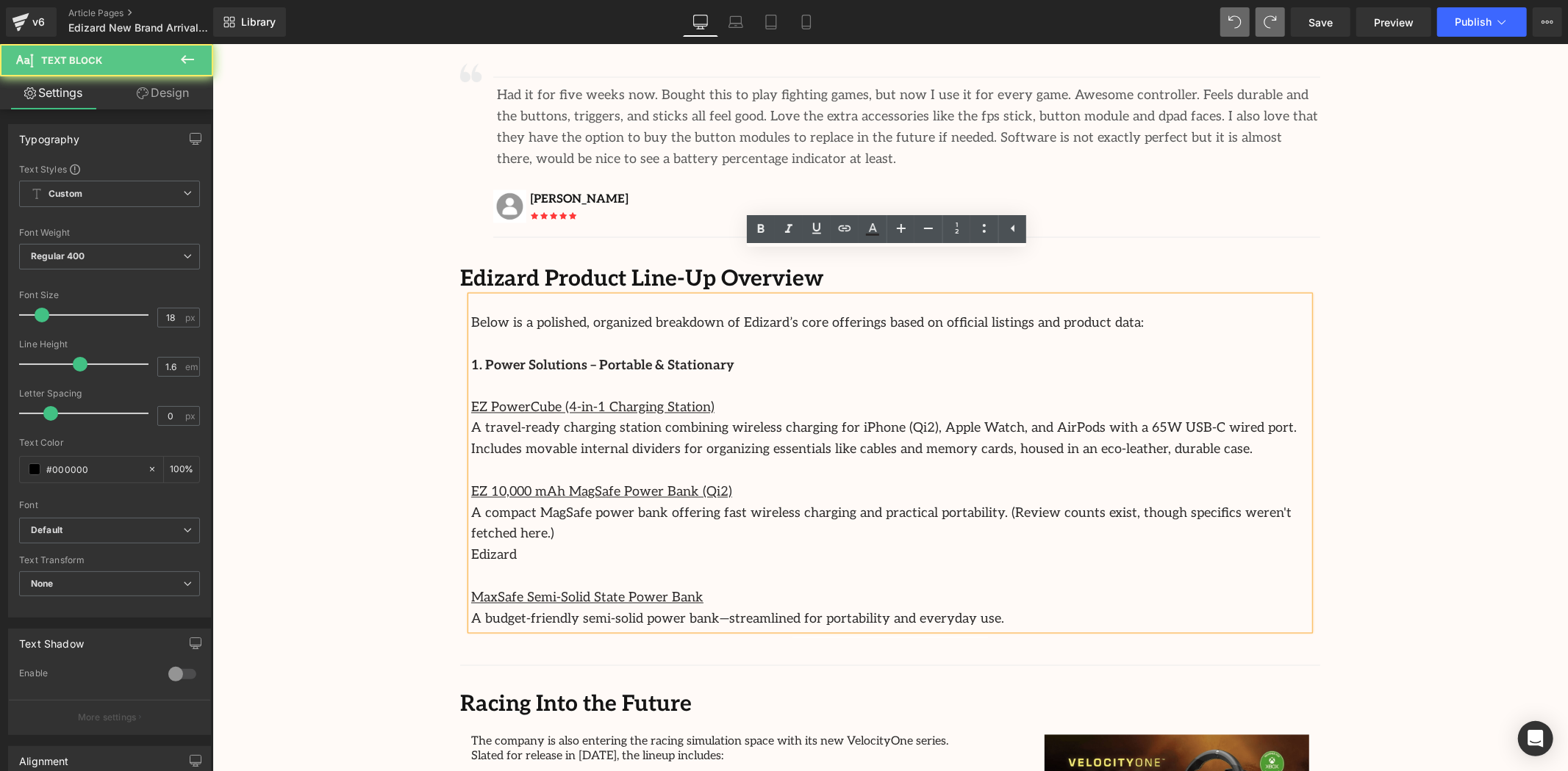
click at [470, 400] on u "EZ PowerCube (4-in-1 Charging Station)" at bounding box center [592, 407] width 243 height 15
click at [986, 220] on icon at bounding box center [984, 228] width 18 height 18
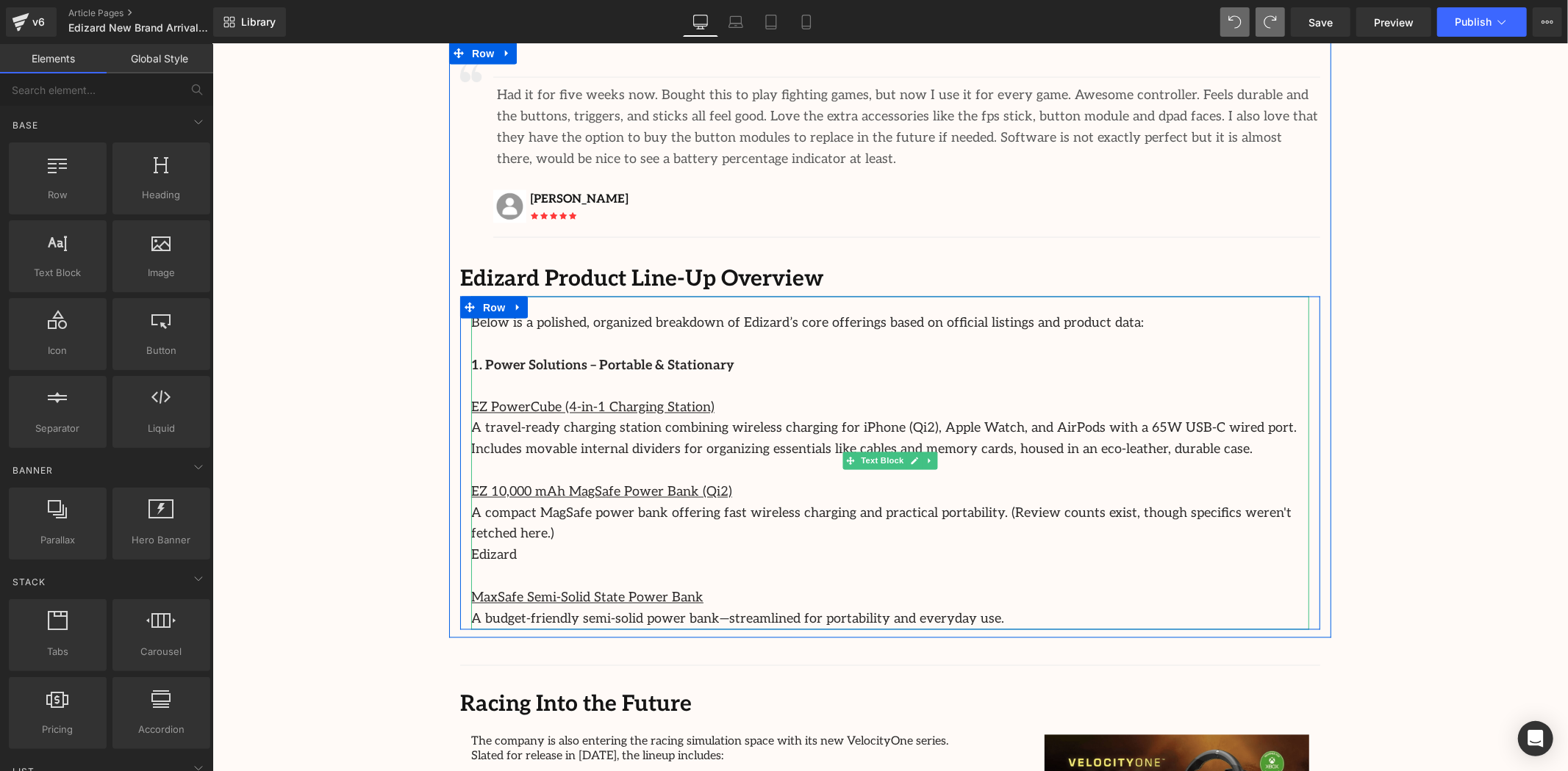
click at [701, 398] on p "EZ PowerCube (4-in-1 Charging Station)" at bounding box center [889, 408] width 838 height 21
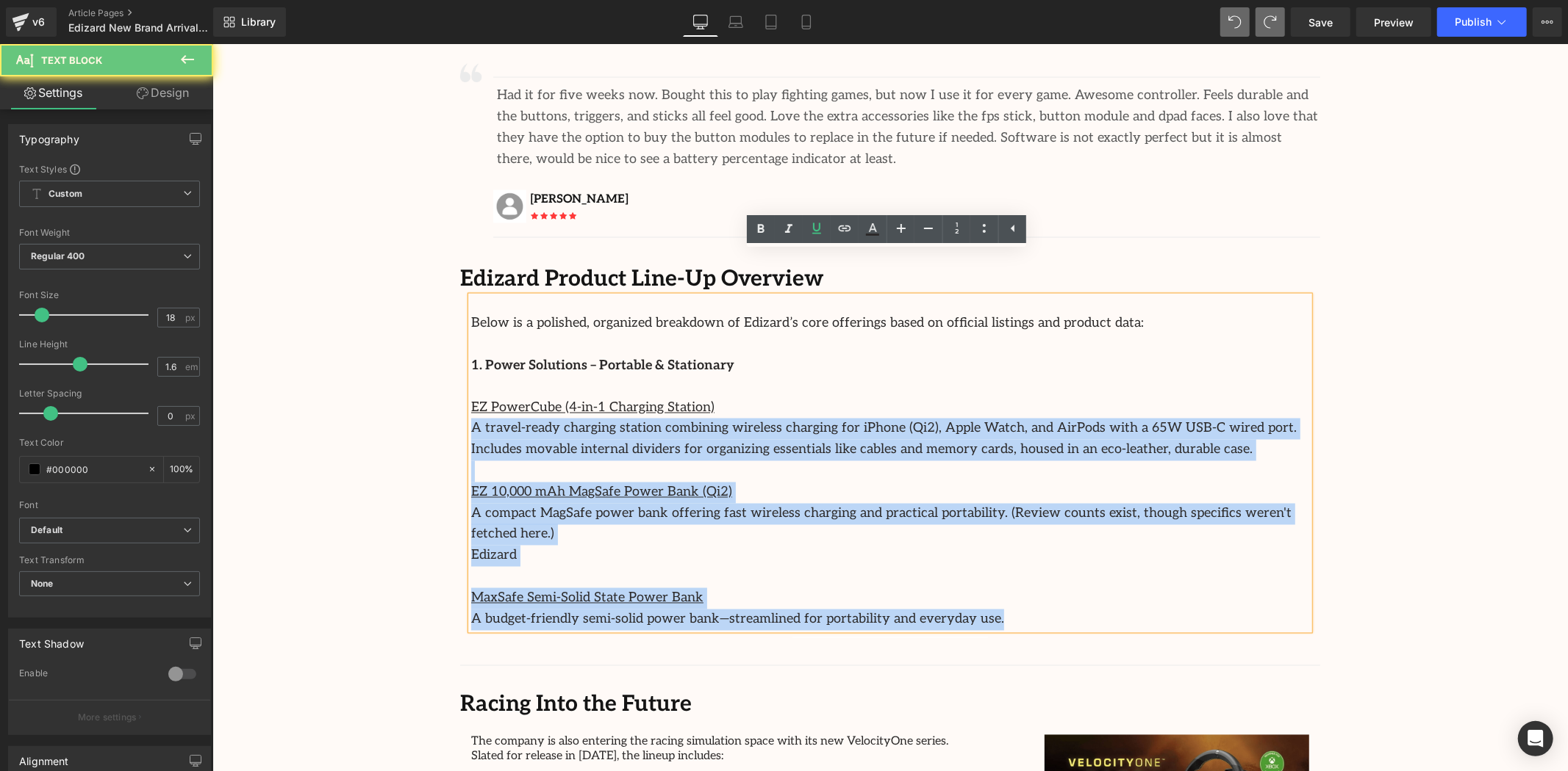
drag, startPoint x: 699, startPoint y: 361, endPoint x: 461, endPoint y: 352, distance: 238.2
click at [470, 352] on div "Below is a polished, organized breakdown of Edizard’s core offerings based on o…" at bounding box center [889, 462] width 838 height 334
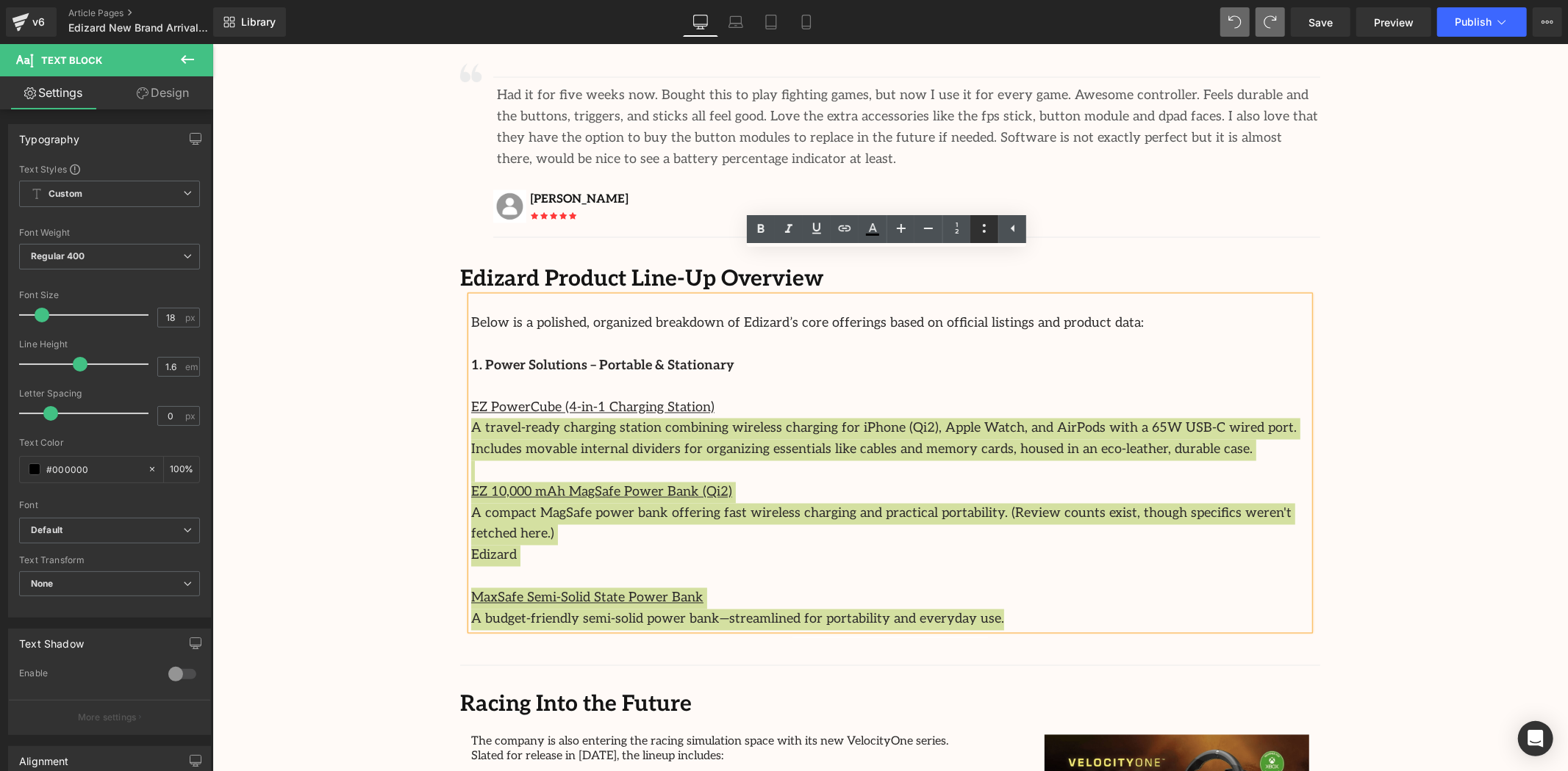
click at [991, 231] on icon at bounding box center [984, 228] width 18 height 18
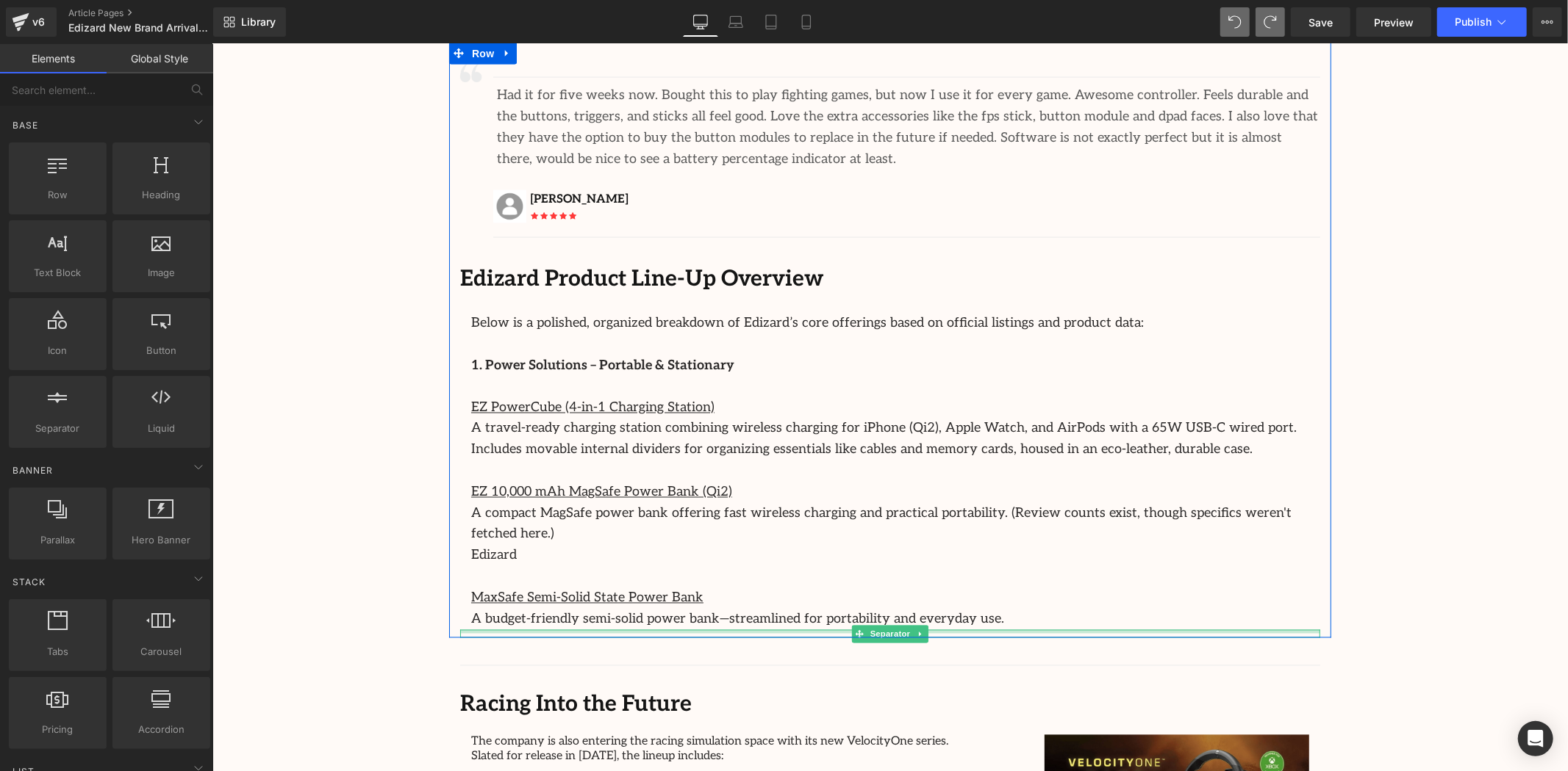
click at [779, 630] on div at bounding box center [889, 631] width 860 height 4
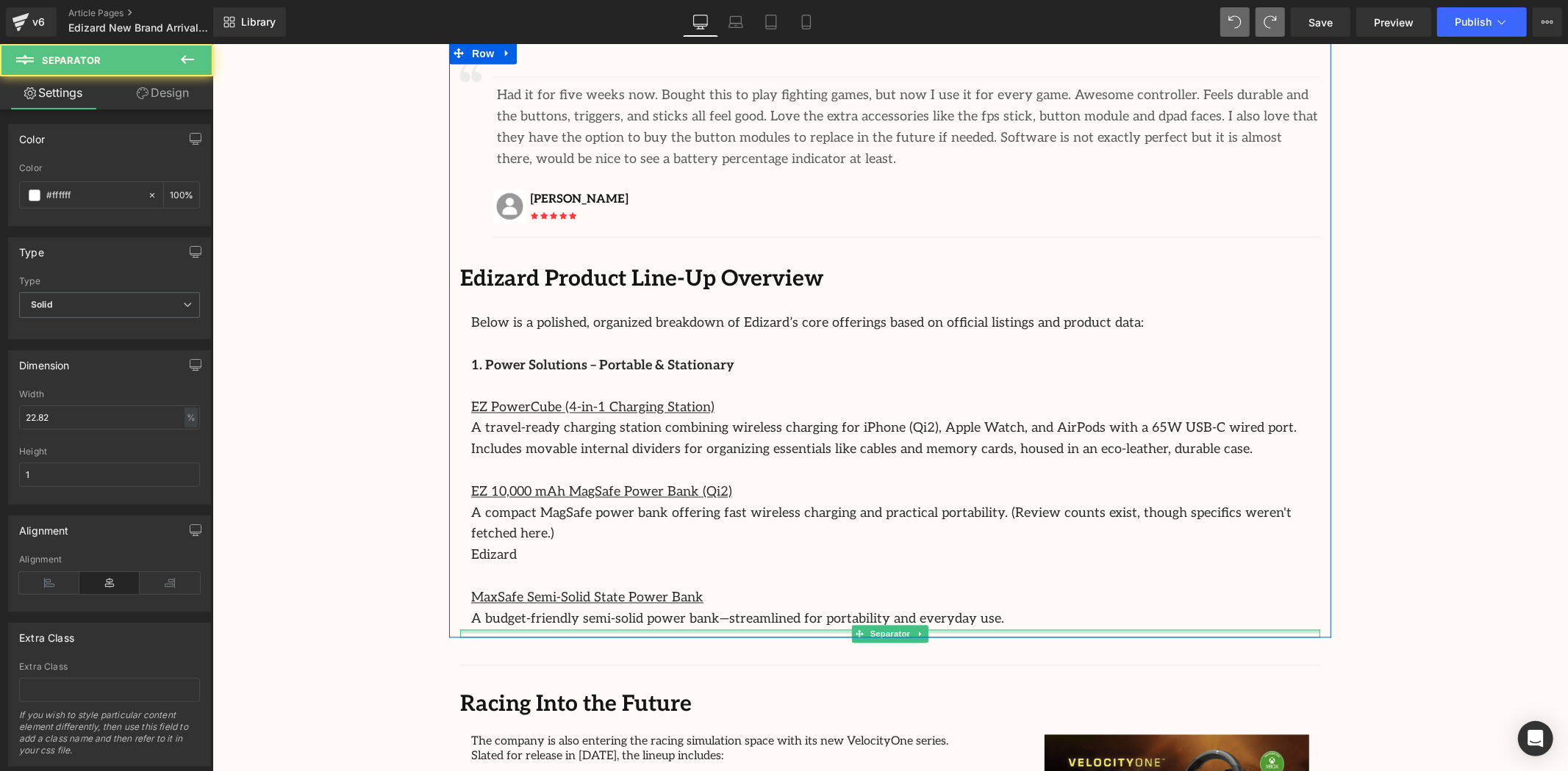
click at [522, 630] on div at bounding box center [889, 631] width 860 height 4
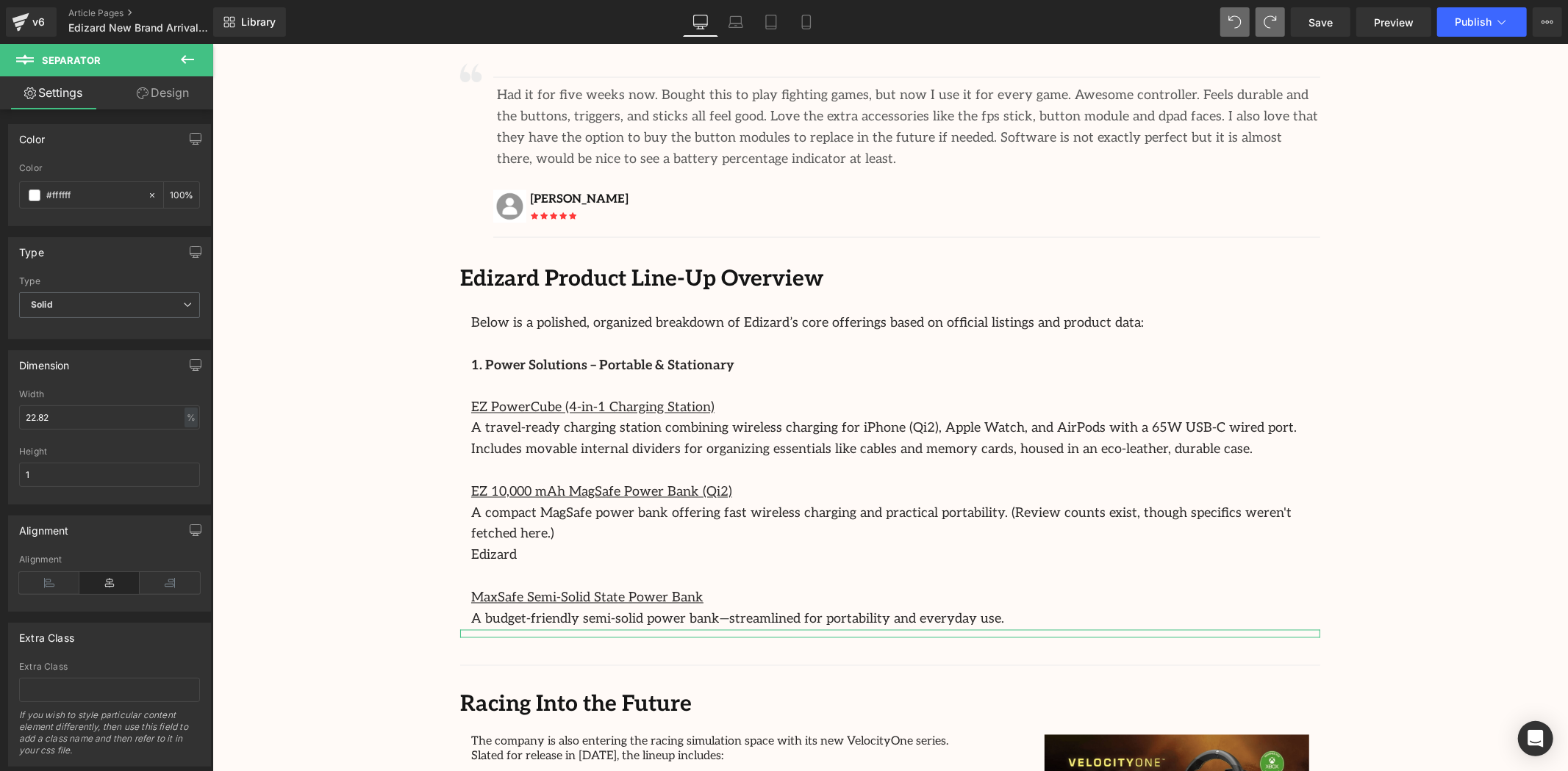
click at [167, 94] on link "Design" at bounding box center [163, 93] width 107 height 33
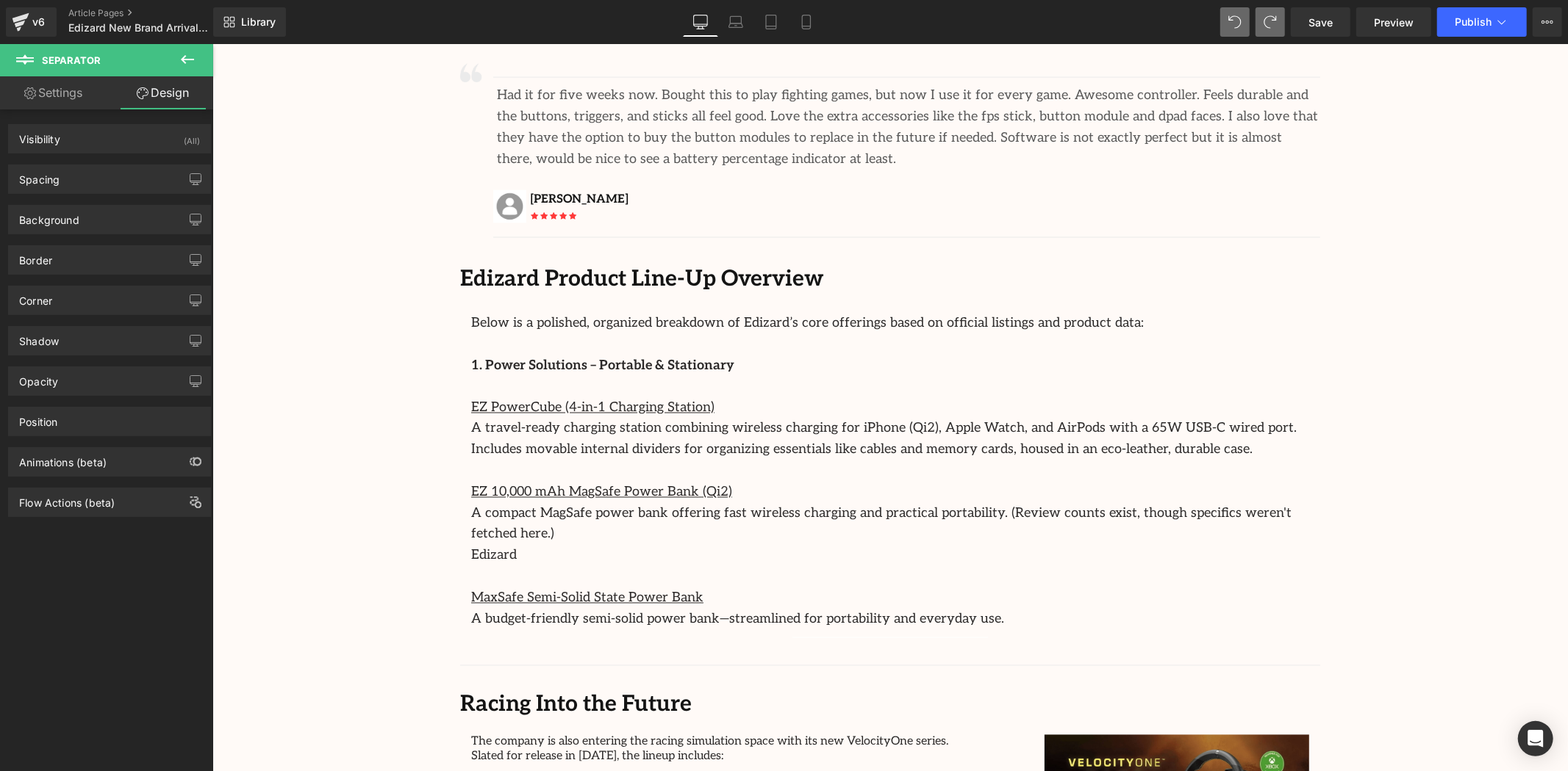
click at [189, 62] on icon at bounding box center [187, 60] width 18 height 18
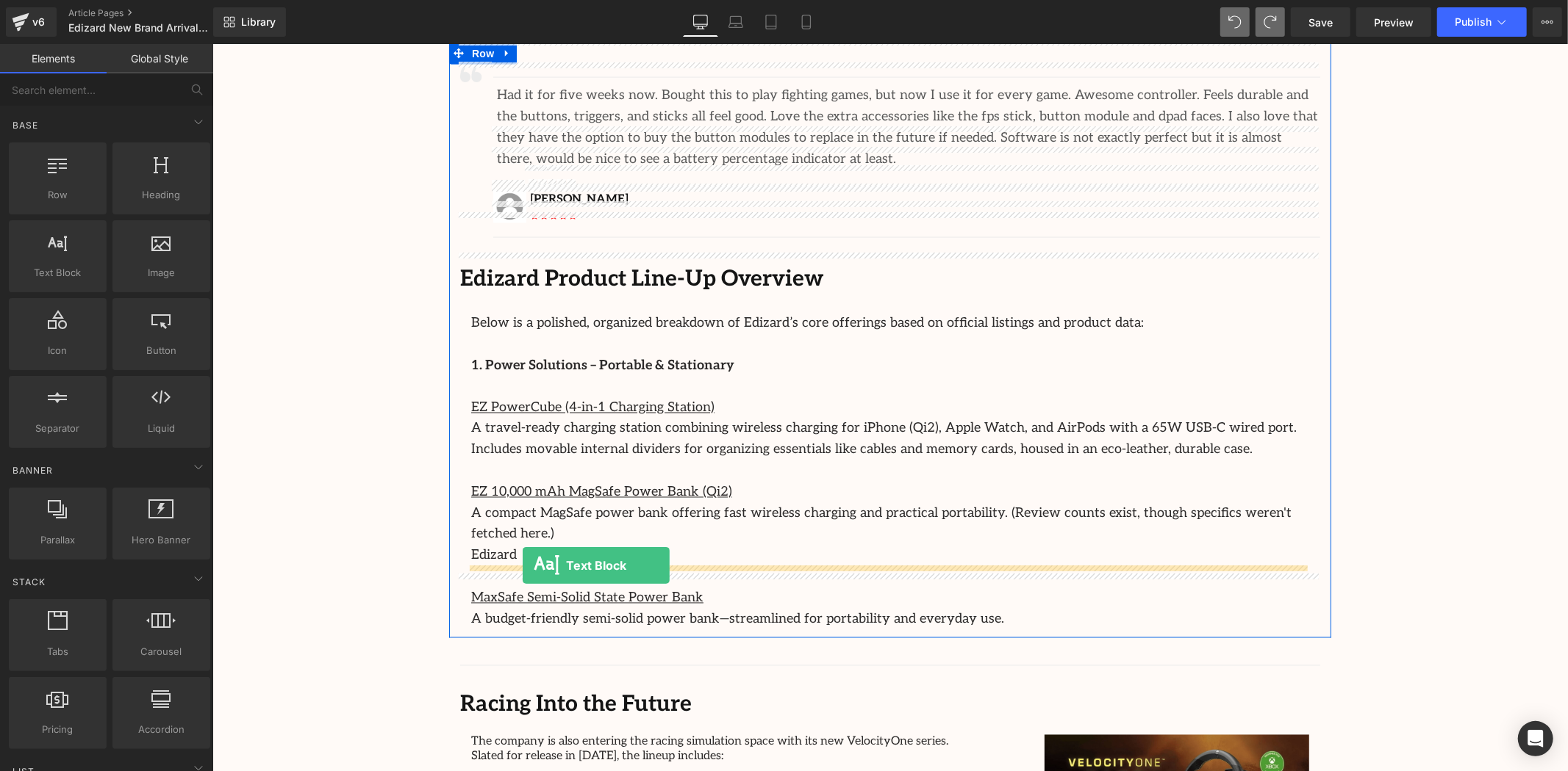
drag, startPoint x: 265, startPoint y: 311, endPoint x: 522, endPoint y: 566, distance: 362.0
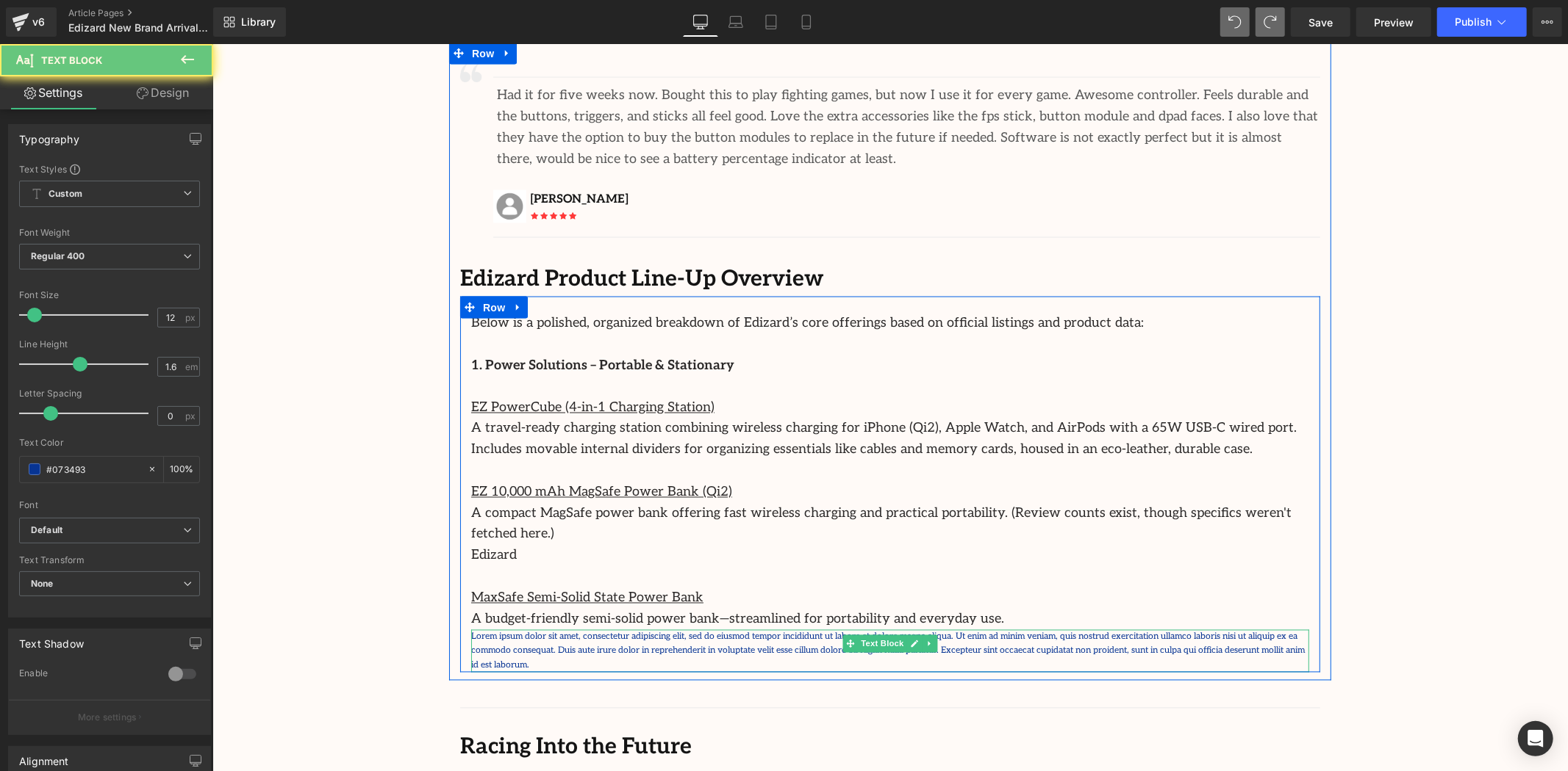
click at [524, 630] on p "Lorem ipsum dolor sit amet, consectetur adipiscing elit, sed do eiusmod tempor …" at bounding box center [889, 651] width 838 height 43
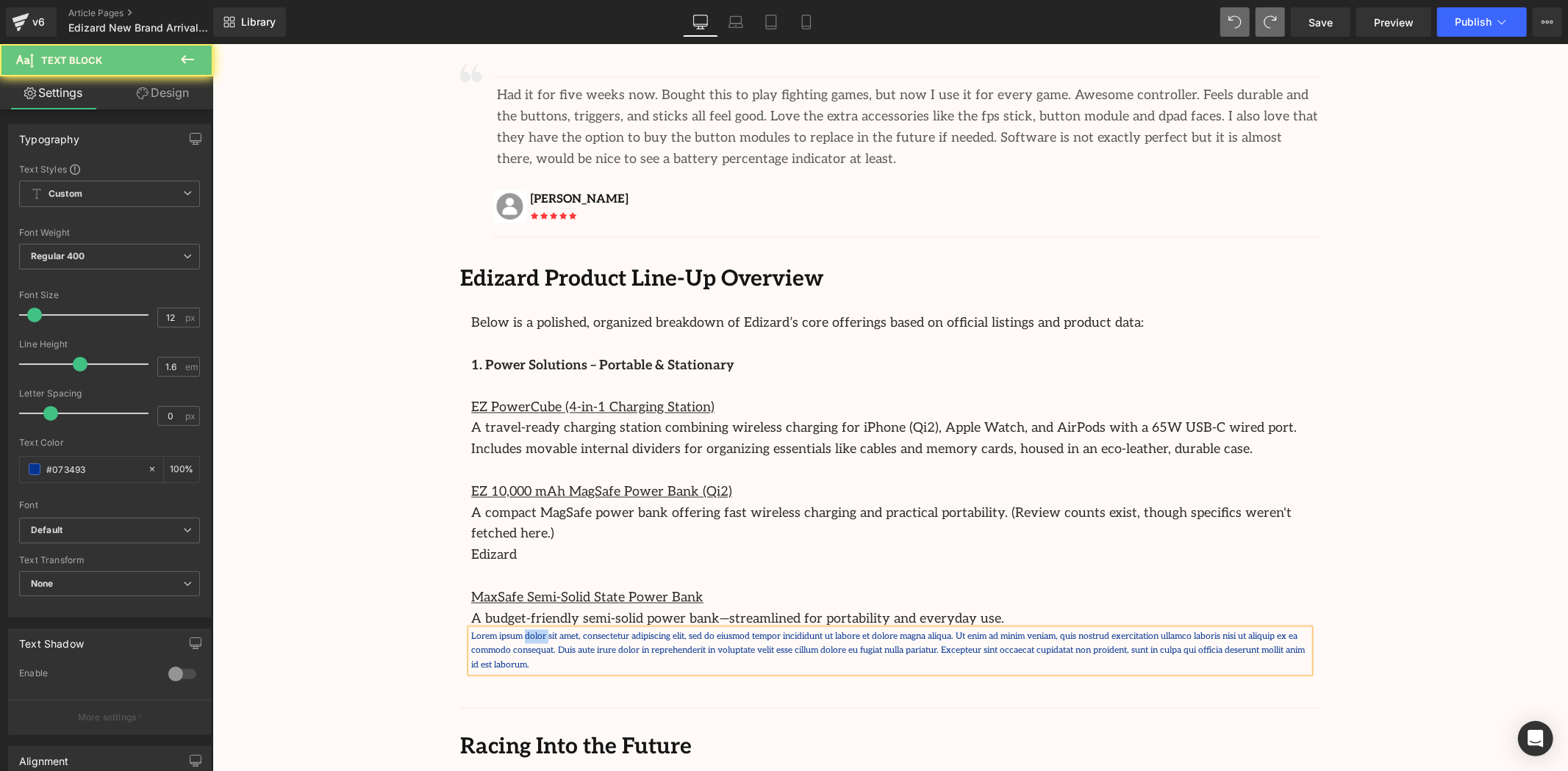
click at [524, 630] on p "Lorem ipsum dolor sit amet, consectetur adipiscing elit, sed do eiusmod tempor …" at bounding box center [889, 651] width 838 height 43
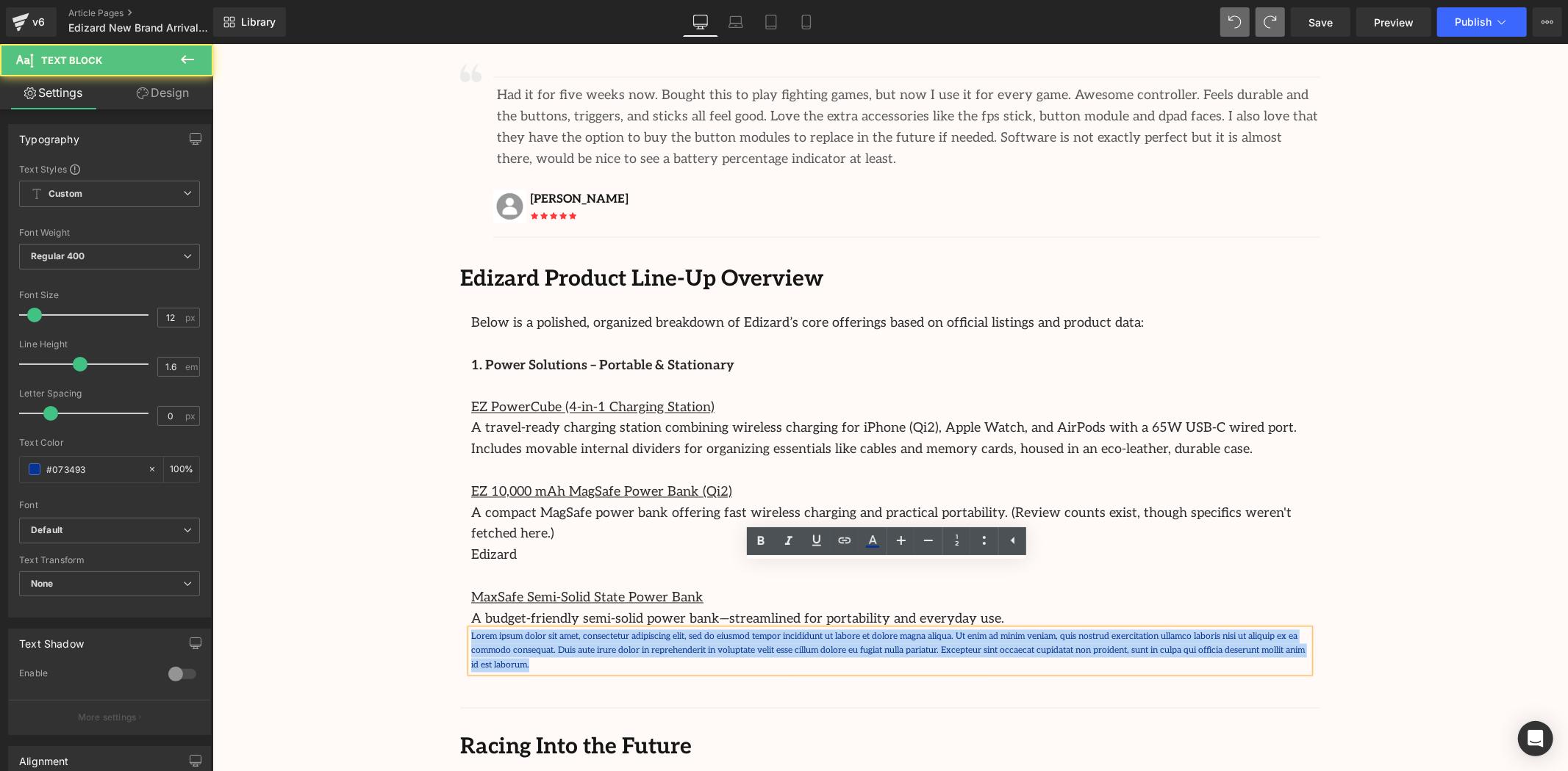
click at [524, 630] on p "Lorem ipsum dolor sit amet, consectetur adipiscing elit, sed do eiusmod tempor …" at bounding box center [889, 651] width 838 height 43
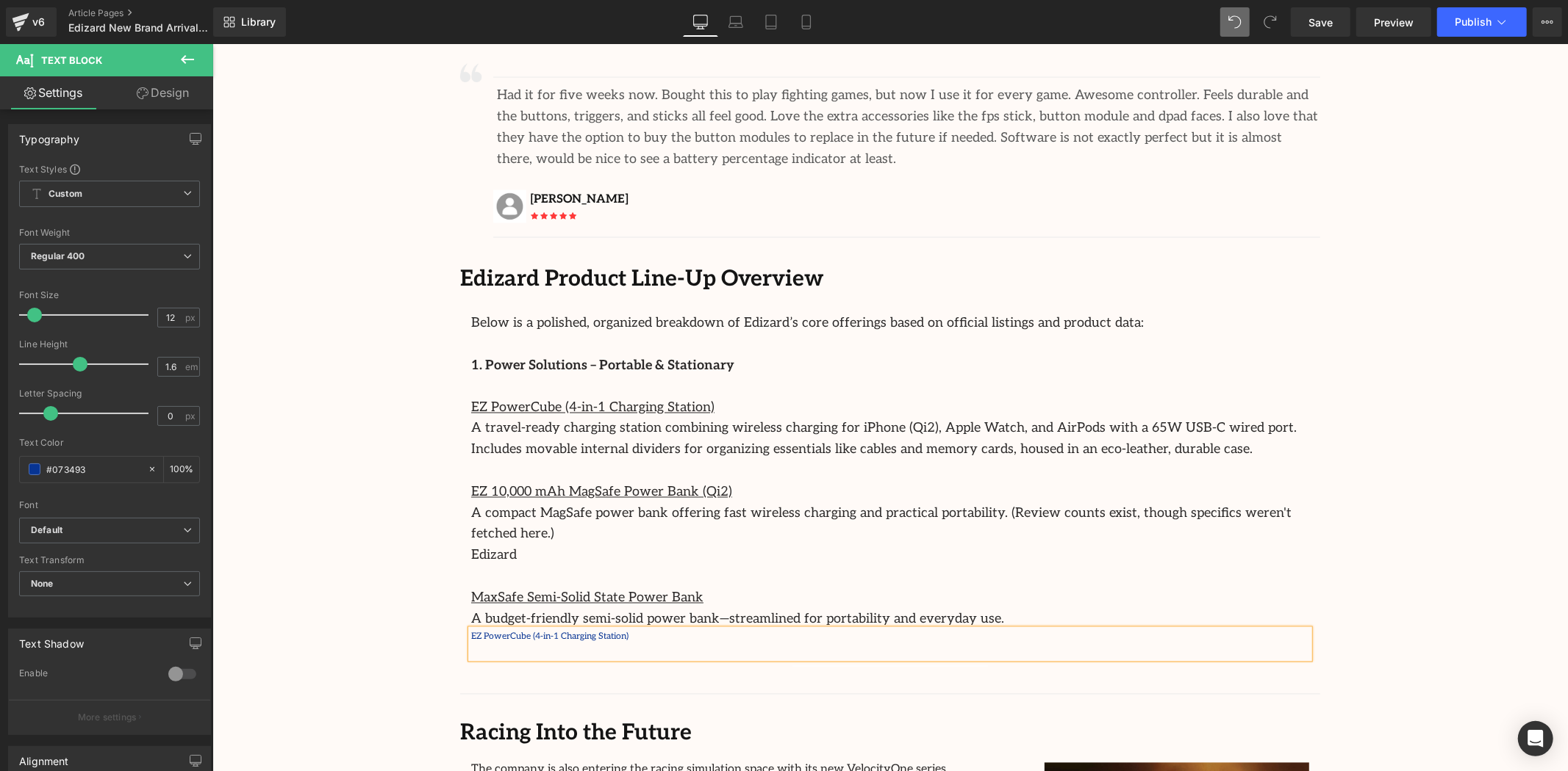
click at [514, 644] on p at bounding box center [889, 650] width 838 height 14
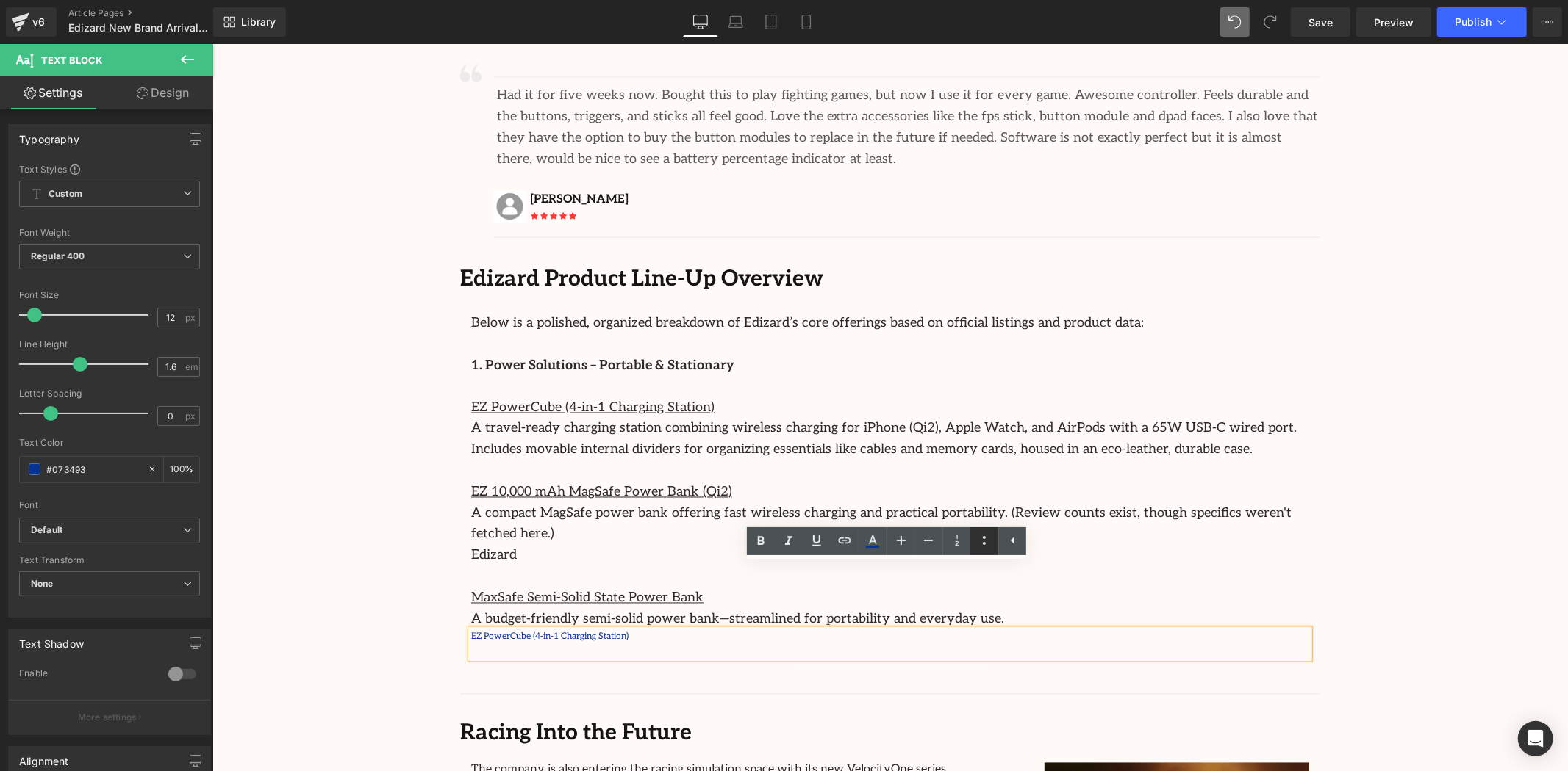
click at [984, 542] on icon at bounding box center [984, 541] width 3 height 9
click at [637, 630] on li "EZ PowerCube (4-in-1 Charging Station)" at bounding box center [889, 636] width 838 height 14
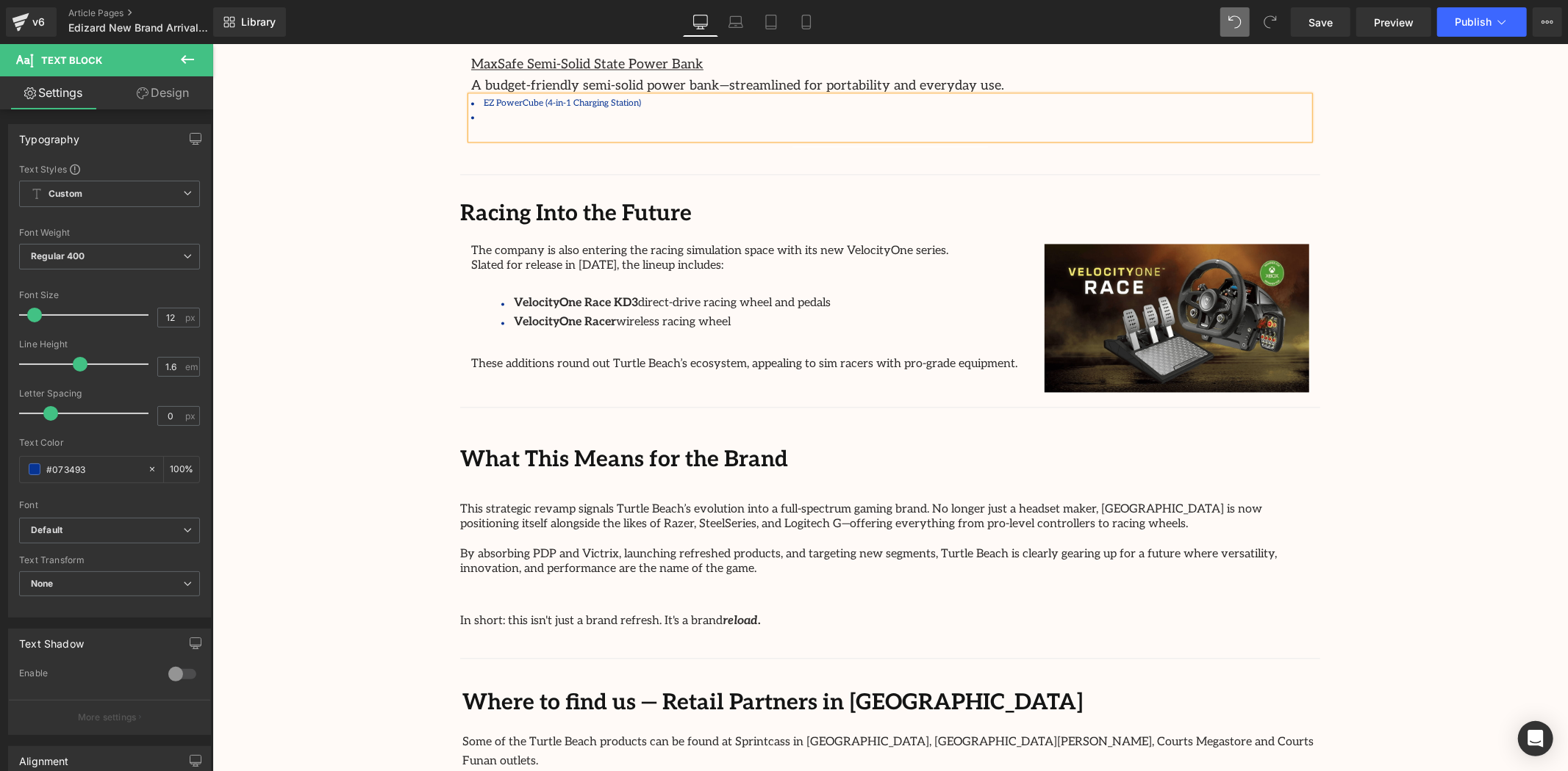
scroll to position [2286, 0]
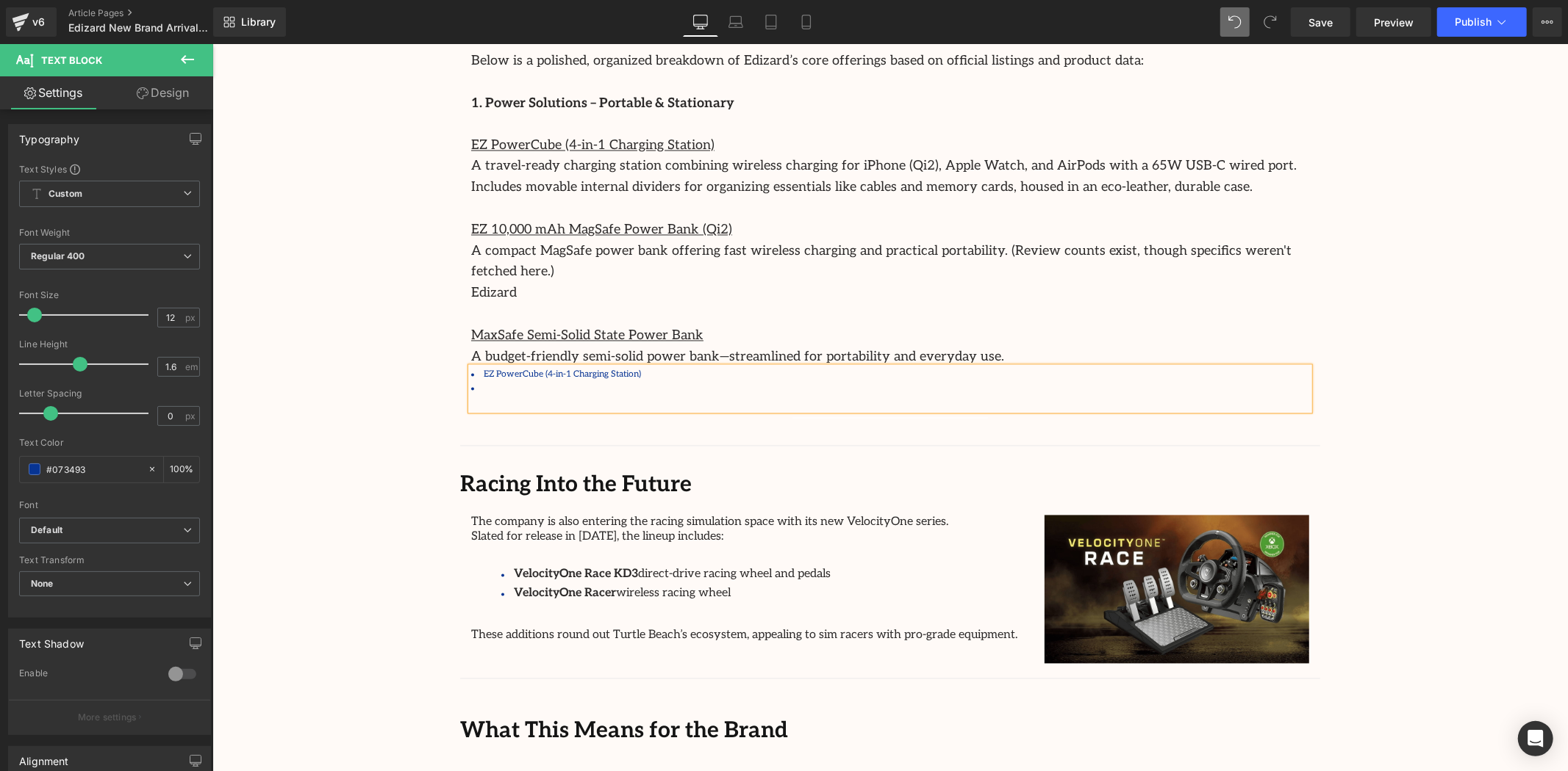
click at [511, 381] on li at bounding box center [889, 388] width 838 height 14
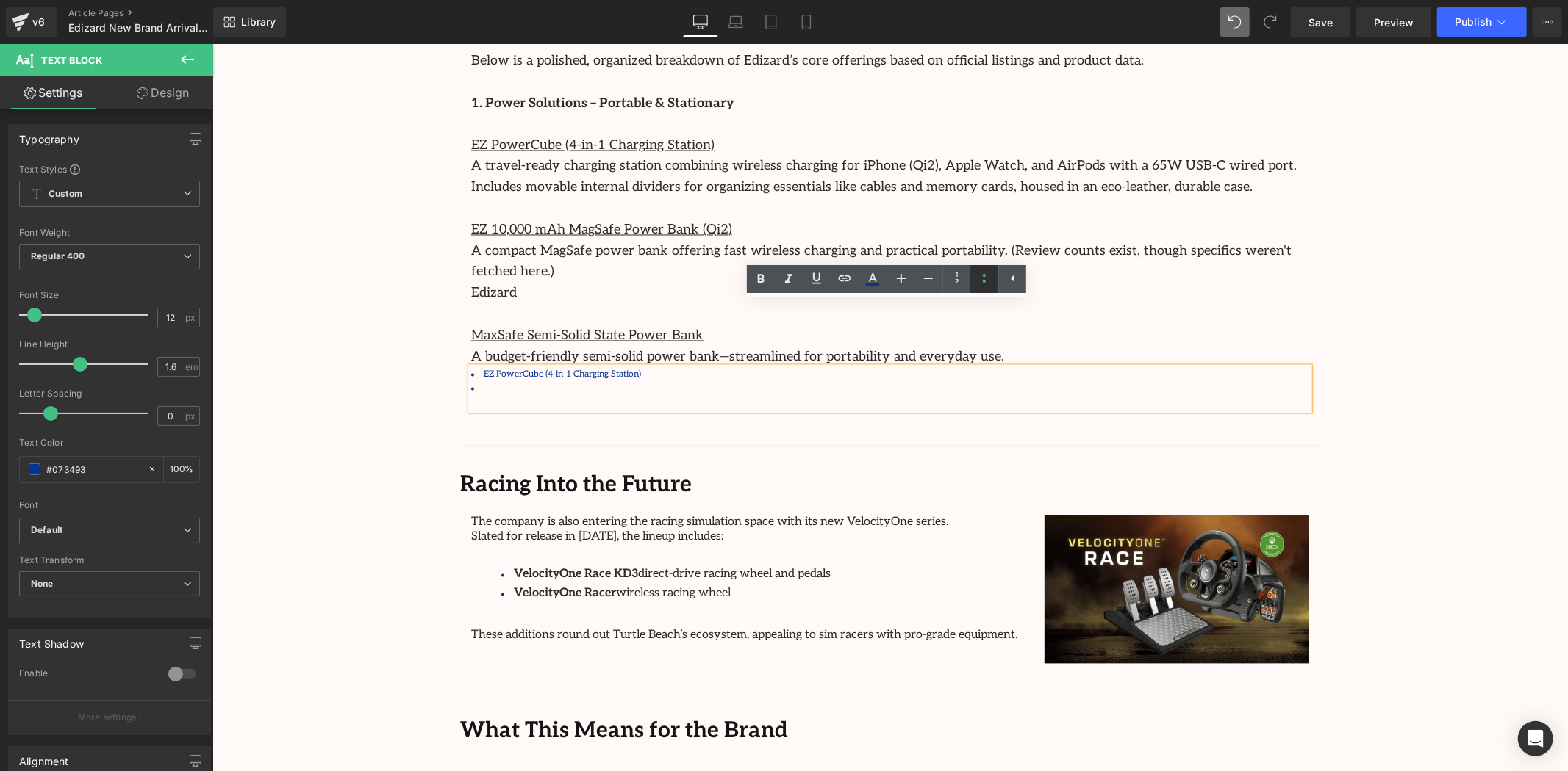
click at [993, 281] on link at bounding box center [984, 279] width 28 height 28
click at [654, 367] on p "EZ PowerCube (4-in-1 Charging Station)" at bounding box center [889, 381] width 838 height 28
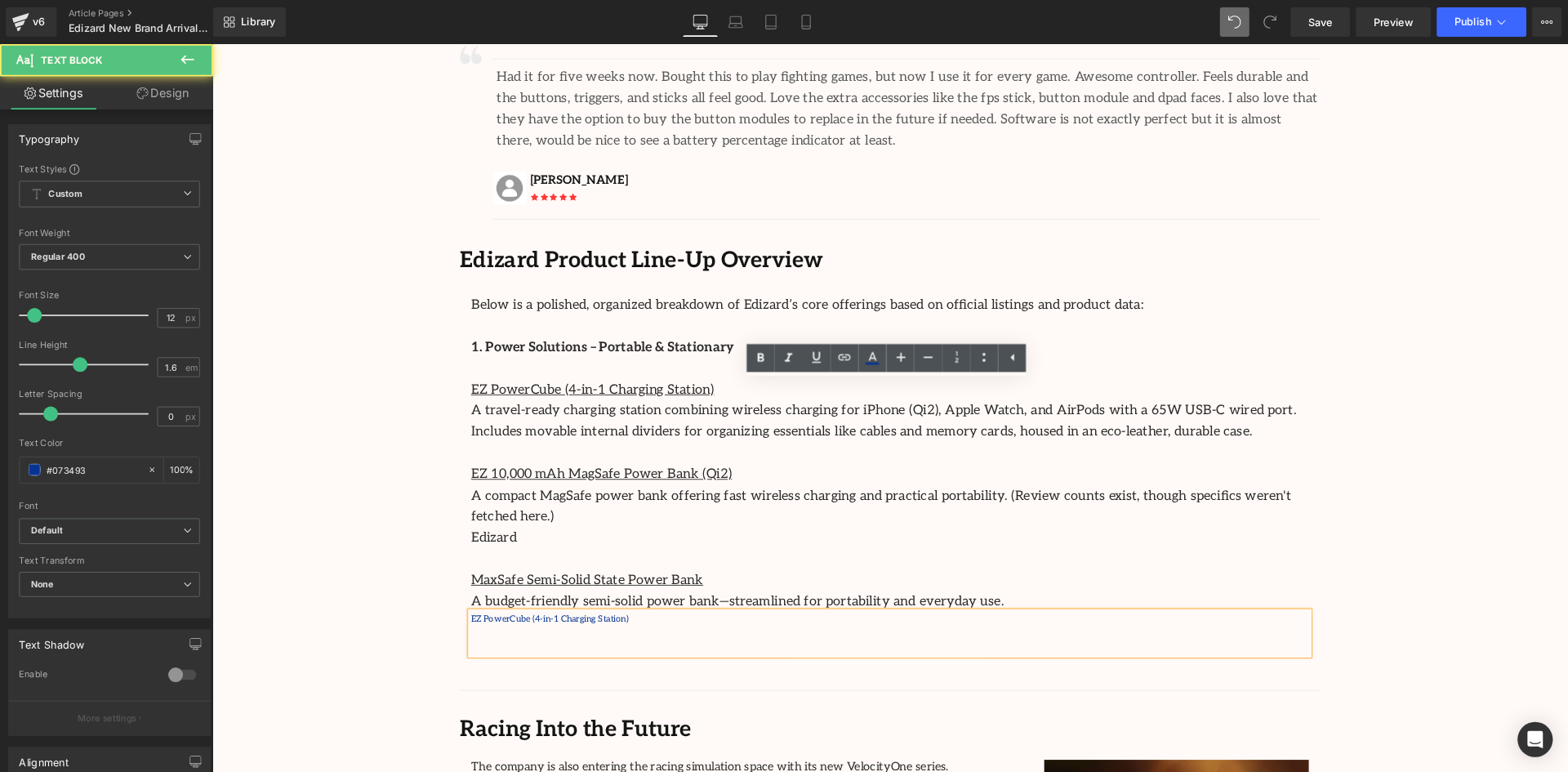
scroll to position [2269, 0]
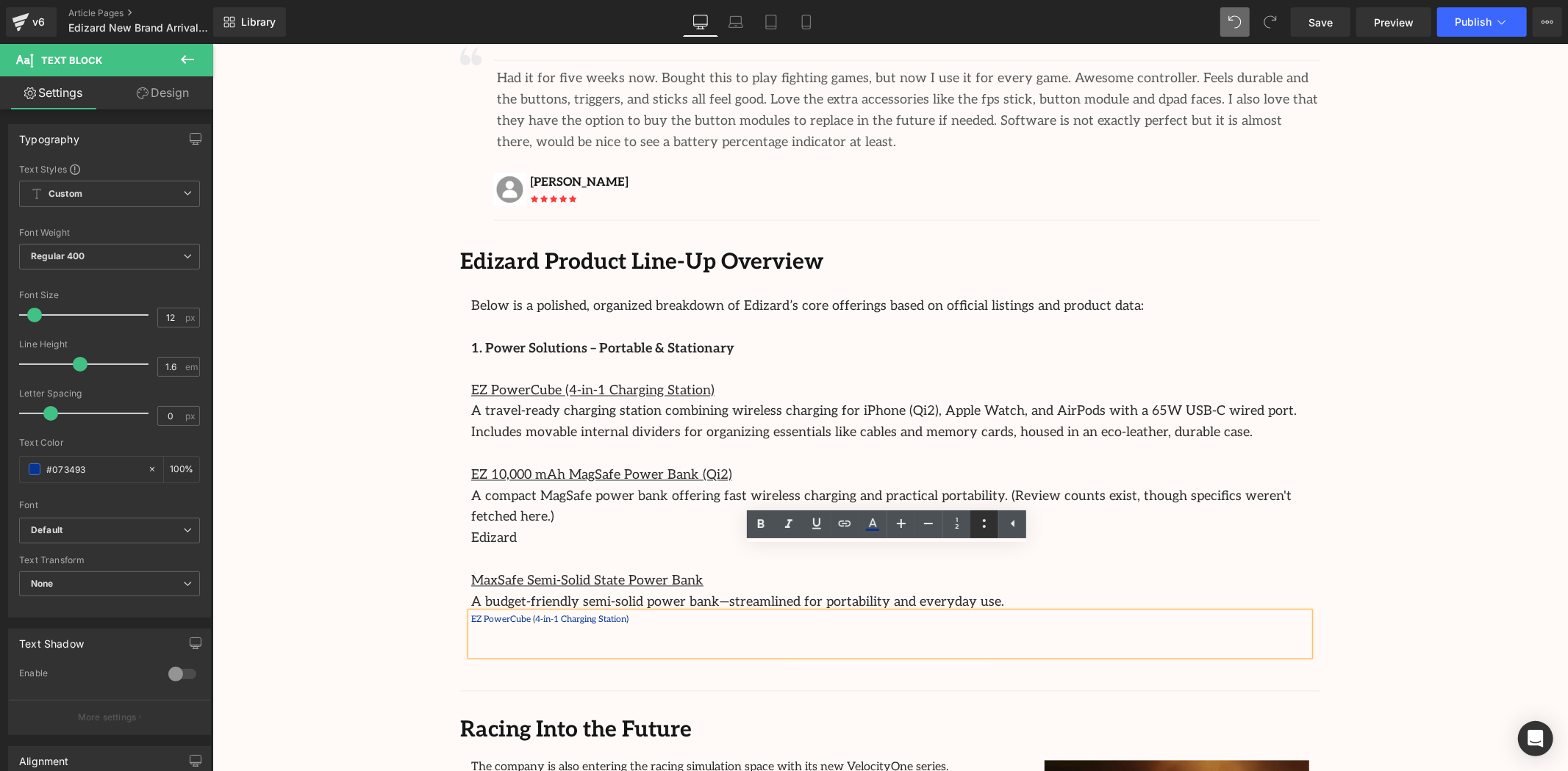
click at [990, 522] on icon at bounding box center [984, 524] width 18 height 18
click at [710, 641] on p at bounding box center [889, 648] width 838 height 14
click at [660, 641] on p at bounding box center [889, 648] width 838 height 14
click at [657, 627] on li at bounding box center [889, 633] width 838 height 14
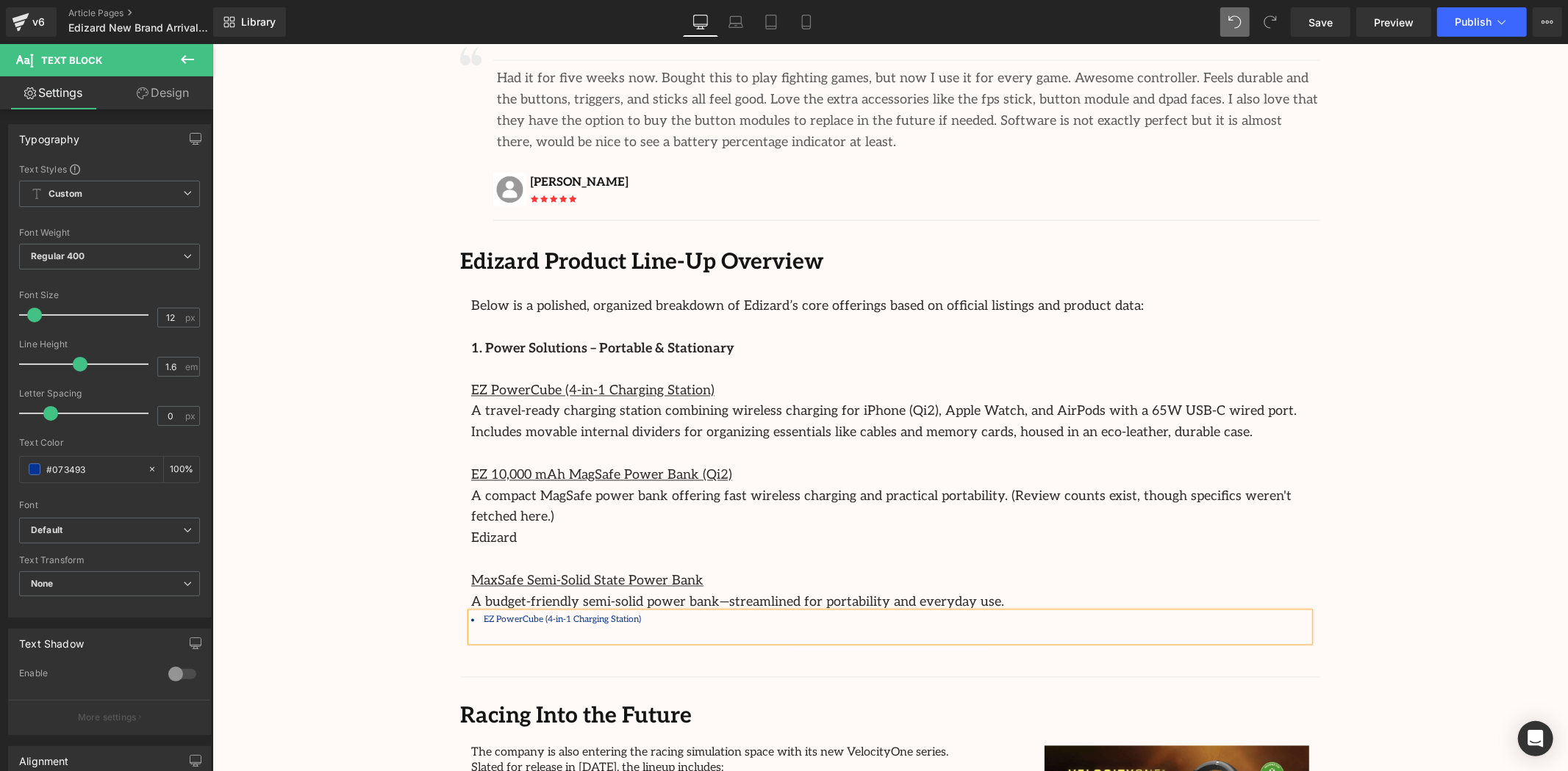
click at [472, 627] on p at bounding box center [889, 633] width 838 height 14
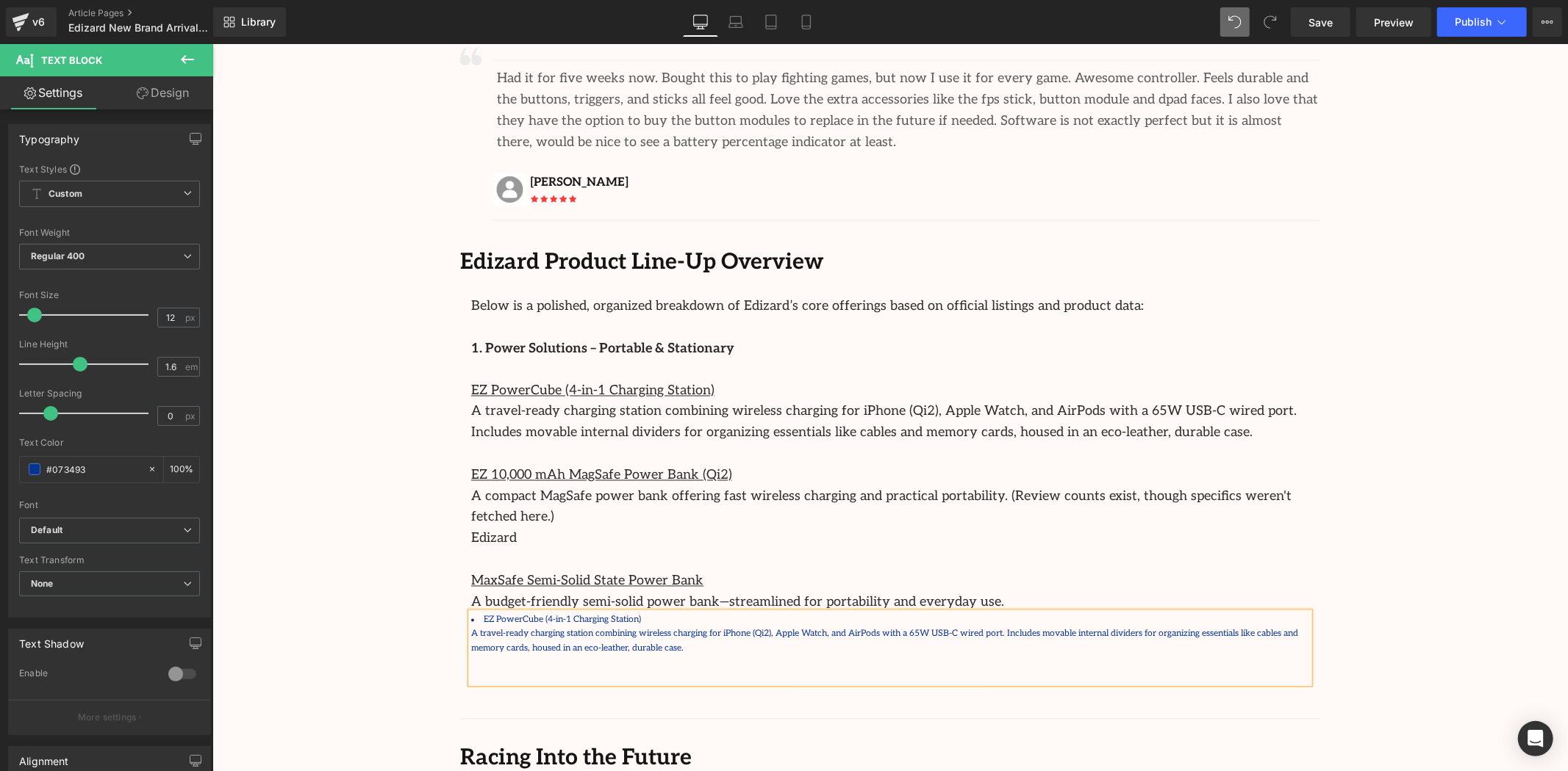
click at [563, 669] on p at bounding box center [889, 676] width 838 height 14
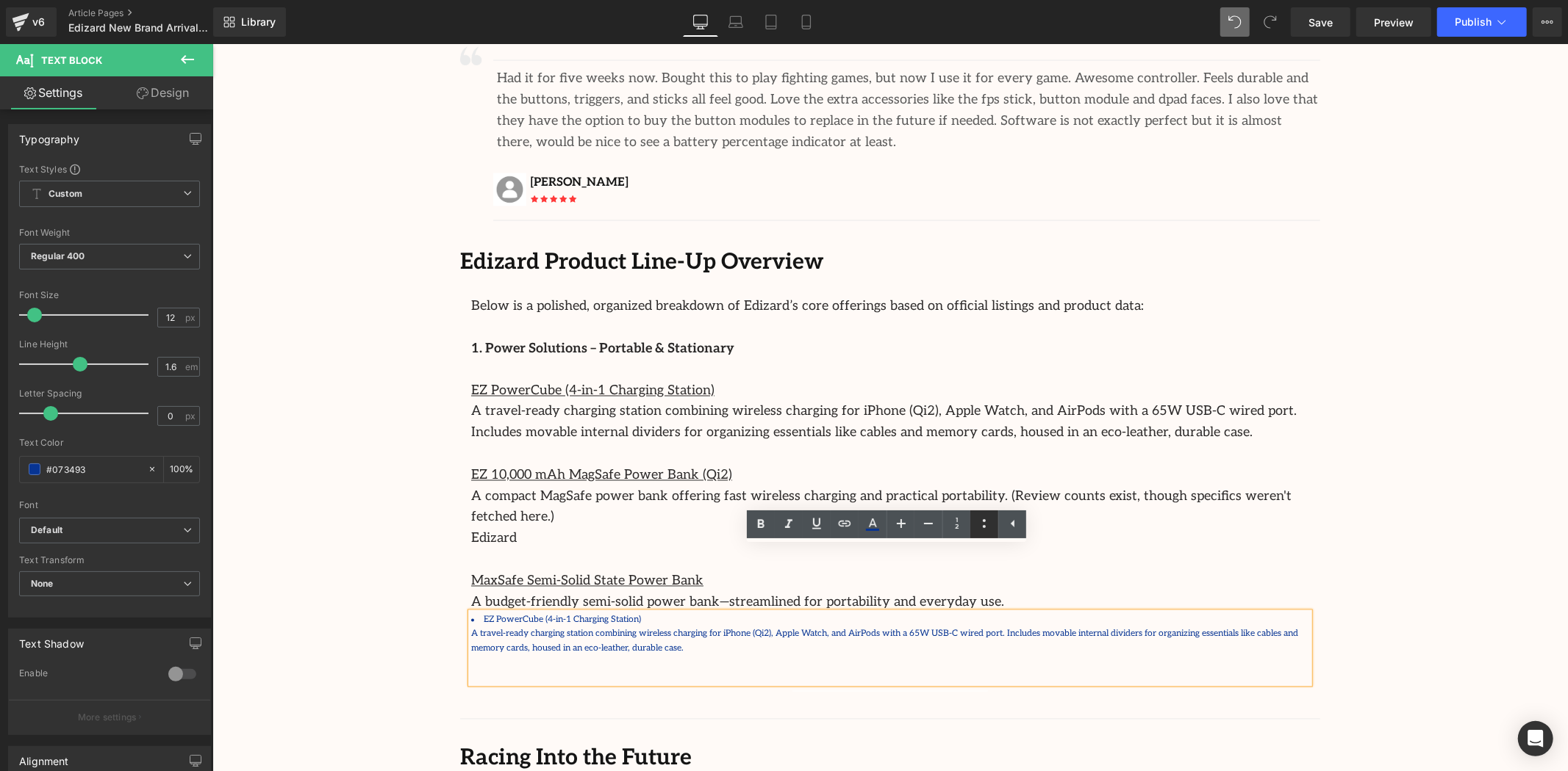
click at [974, 523] on link at bounding box center [984, 524] width 28 height 28
click at [978, 523] on icon at bounding box center [984, 524] width 18 height 18
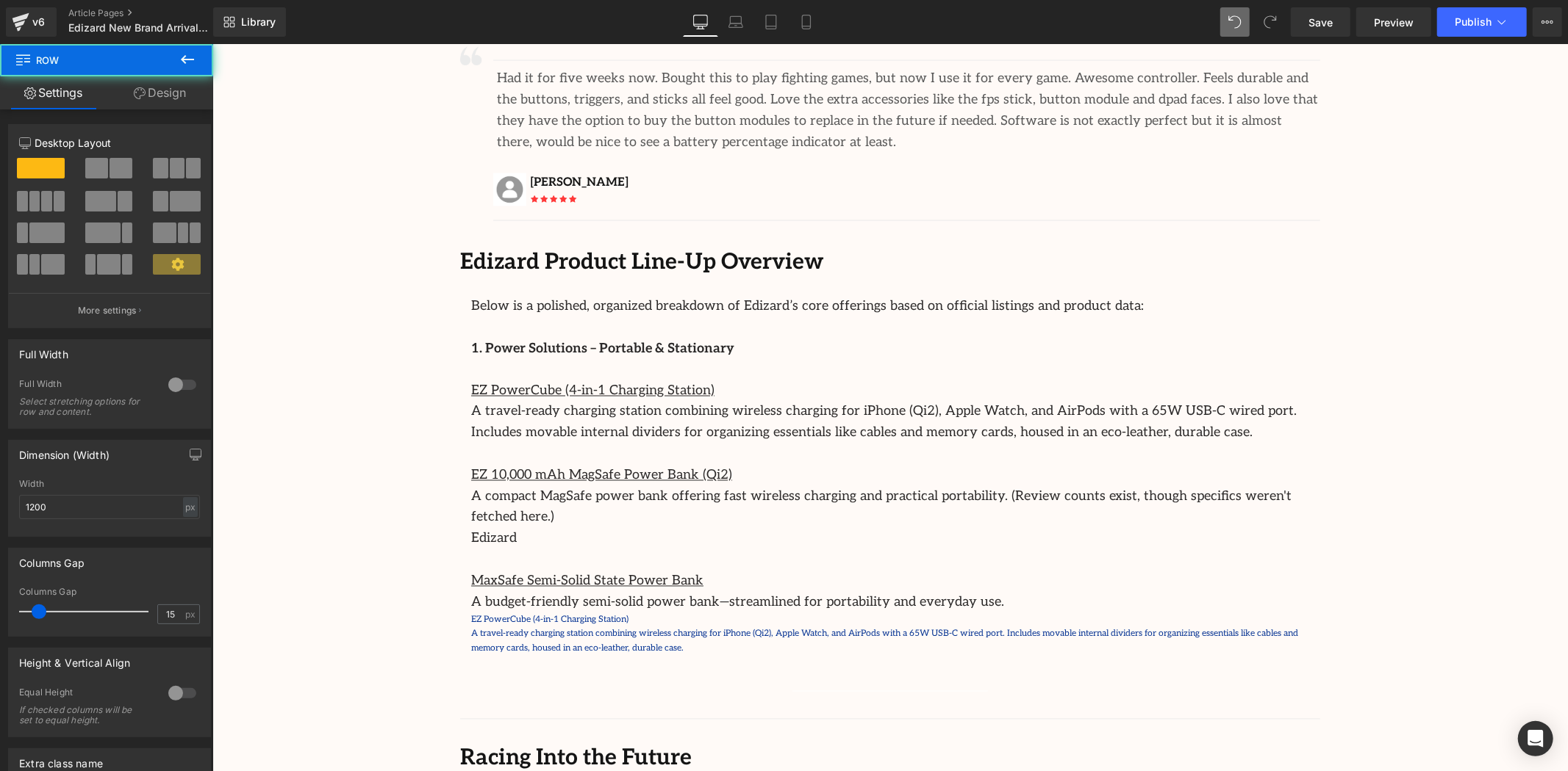
click at [477, 628] on span "A travel-ready charging station combining wireless charging for iPhone (Qi2), A…" at bounding box center [883, 641] width 827 height 25
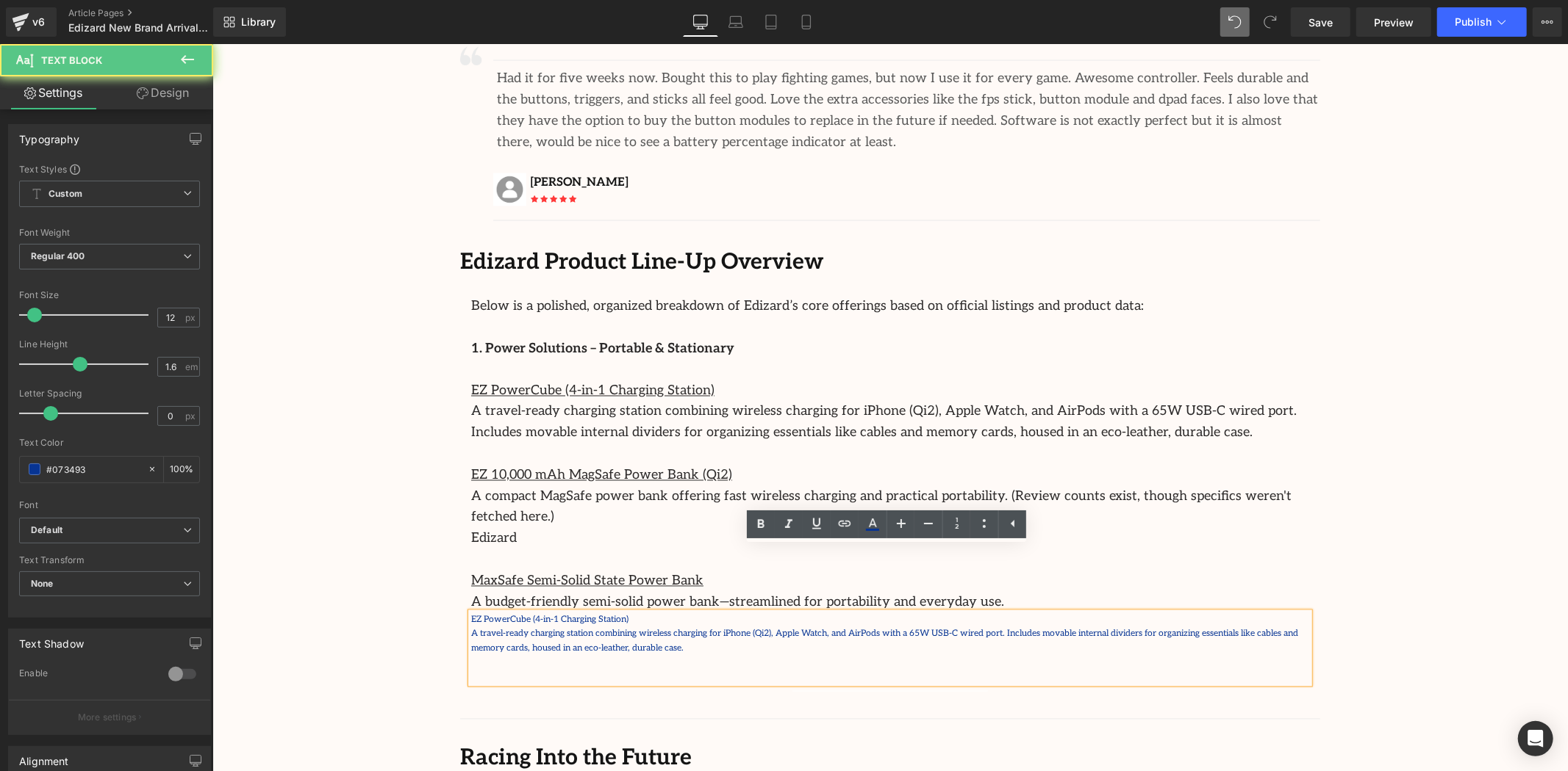
click at [480, 614] on span "EZ PowerCube (4-in-1 Charging Station)" at bounding box center [548, 619] width 157 height 11
click at [470, 613] on div "EZ PowerCube (4-in-1 Charging Station) A travel-ready charging station combinin…" at bounding box center [889, 648] width 838 height 71
click at [470, 614] on span "EZ PowerCube (4-in-1 Charging Station)" at bounding box center [548, 619] width 157 height 11
click at [979, 518] on icon at bounding box center [984, 524] width 18 height 18
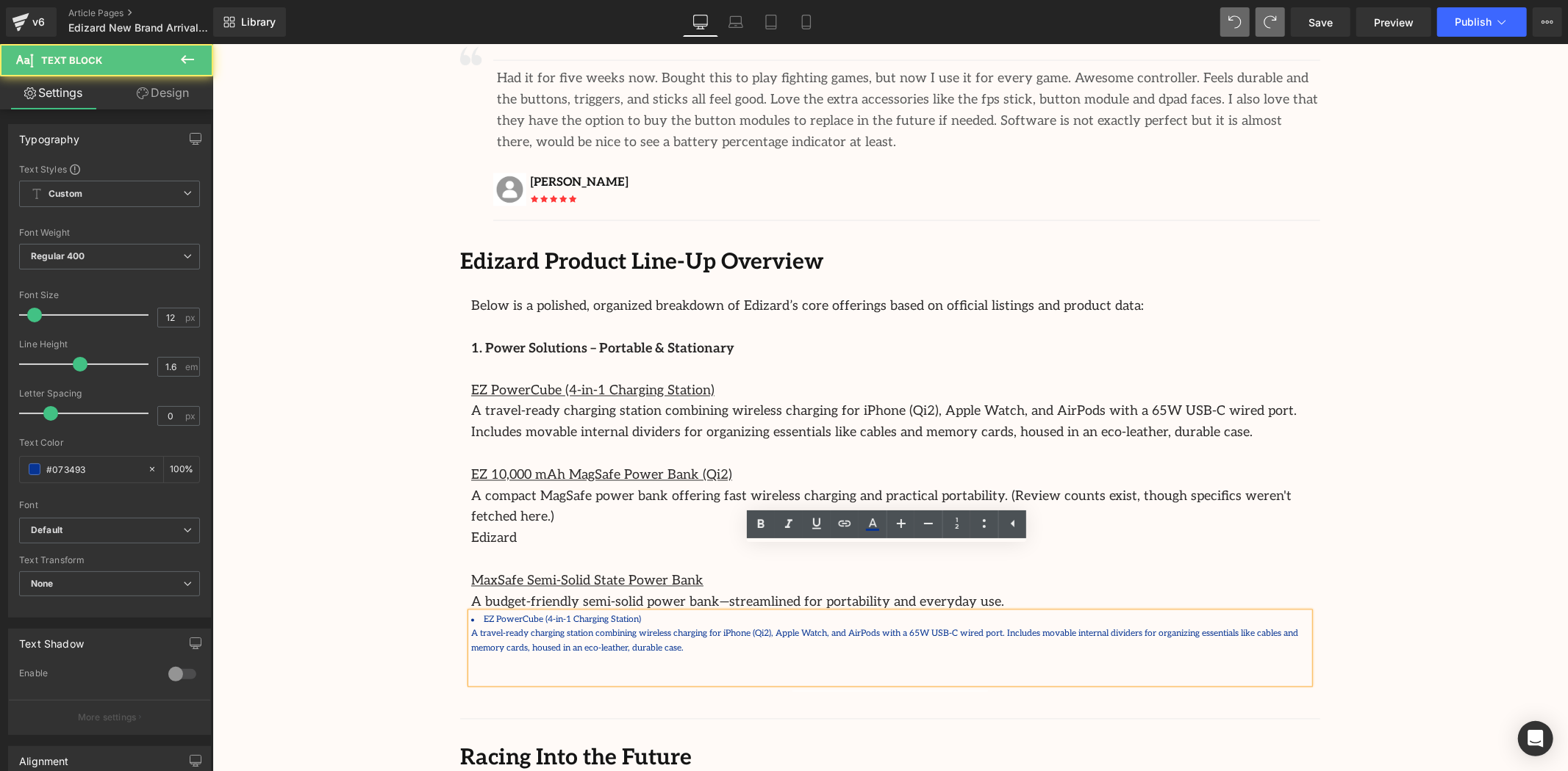
click at [792, 655] on p at bounding box center [889, 662] width 838 height 14
click at [692, 655] on p at bounding box center [889, 662] width 838 height 14
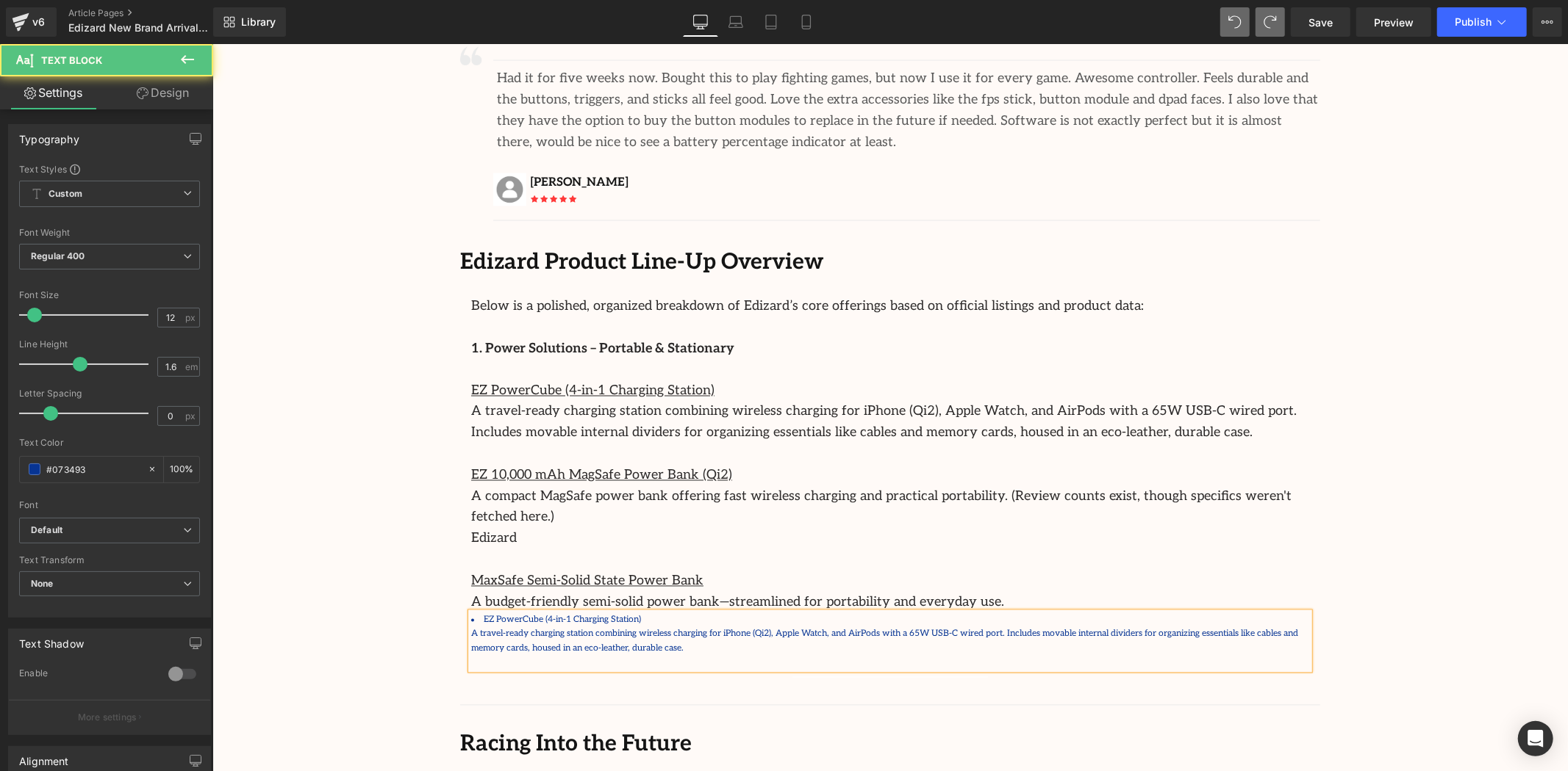
click at [708, 655] on p at bounding box center [889, 662] width 838 height 14
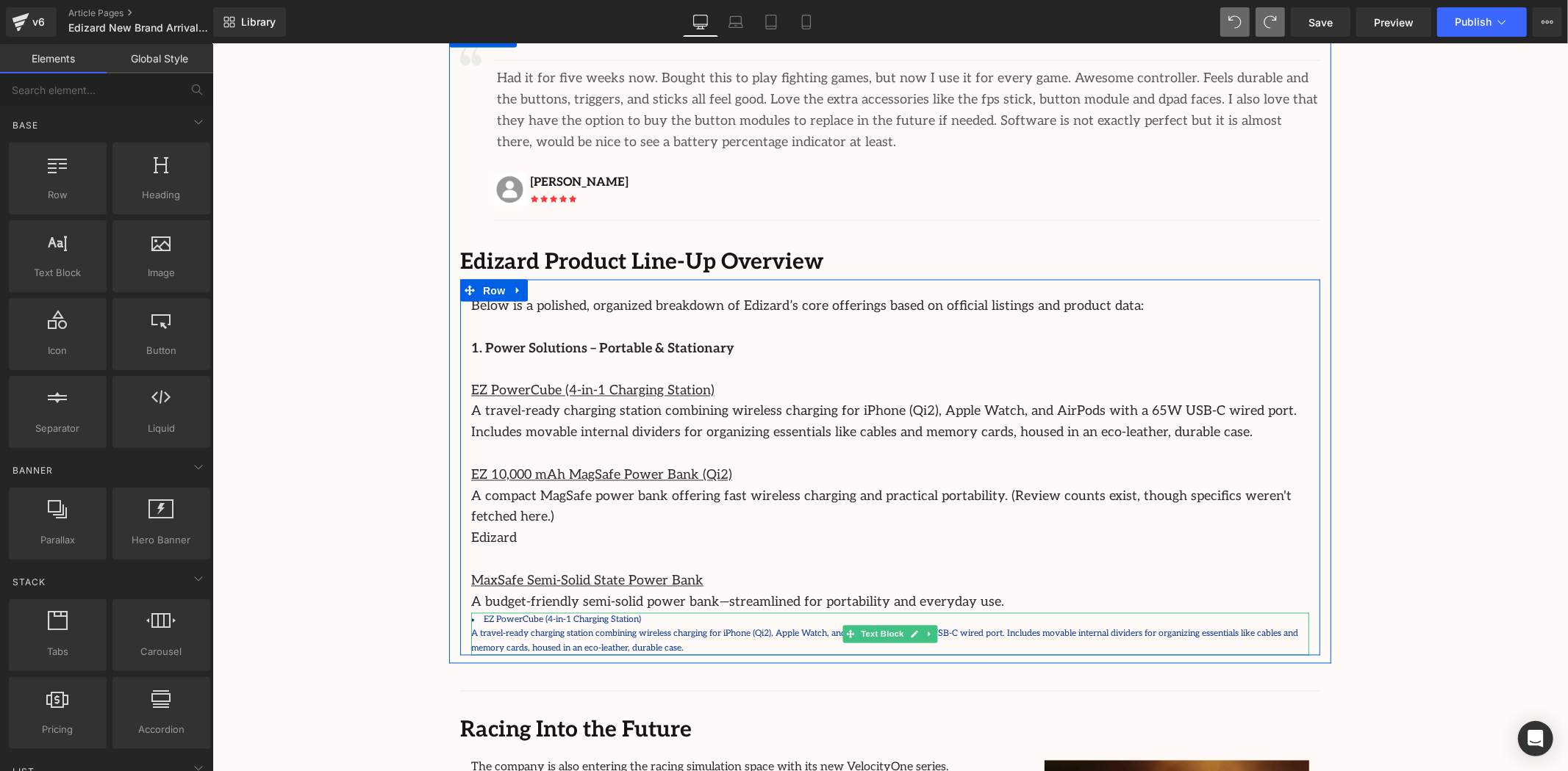
click at [630, 627] on p "A travel-ready charging station combining wireless charging for iPhone (Qi2), A…" at bounding box center [889, 641] width 838 height 28
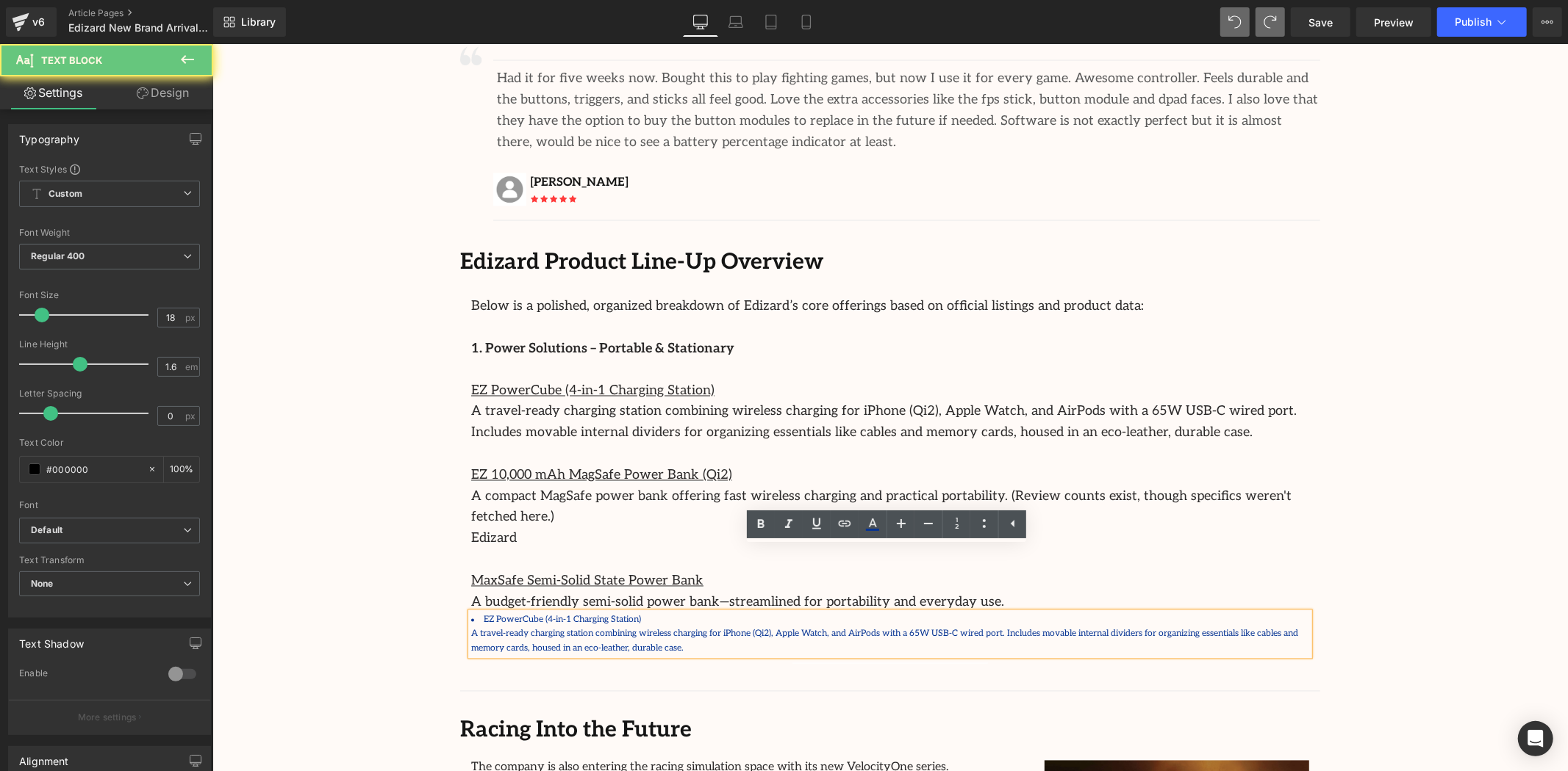
click at [648, 444] on p at bounding box center [889, 454] width 838 height 21
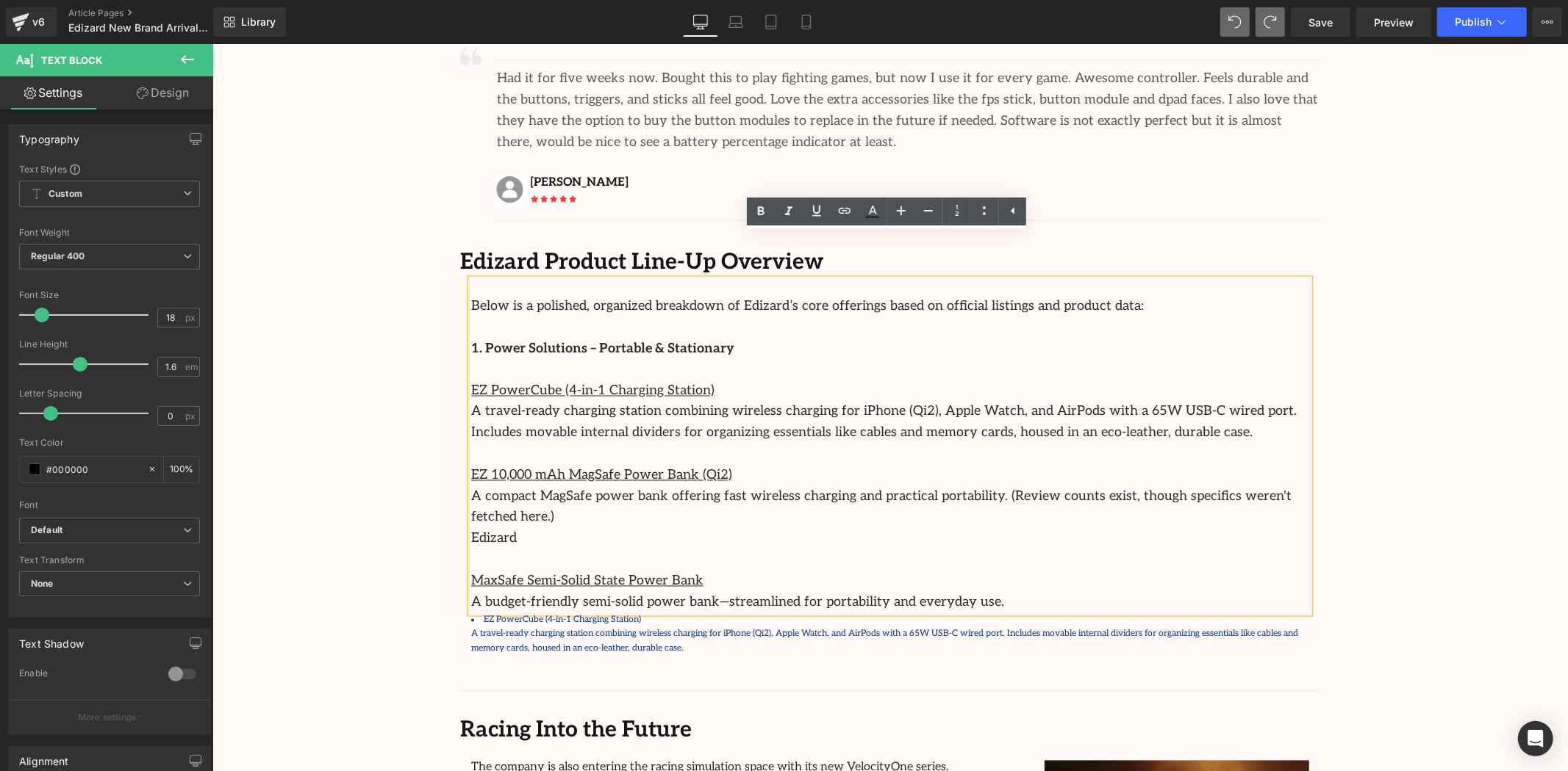
click at [753, 404] on font "A travel-ready charging station combining wireless charging for iPhone (Qi2), A…" at bounding box center [883, 422] width 825 height 37
click at [652, 627] on p "A travel-ready charging station combining wireless charging for iPhone (Qi2), A…" at bounding box center [889, 641] width 838 height 28
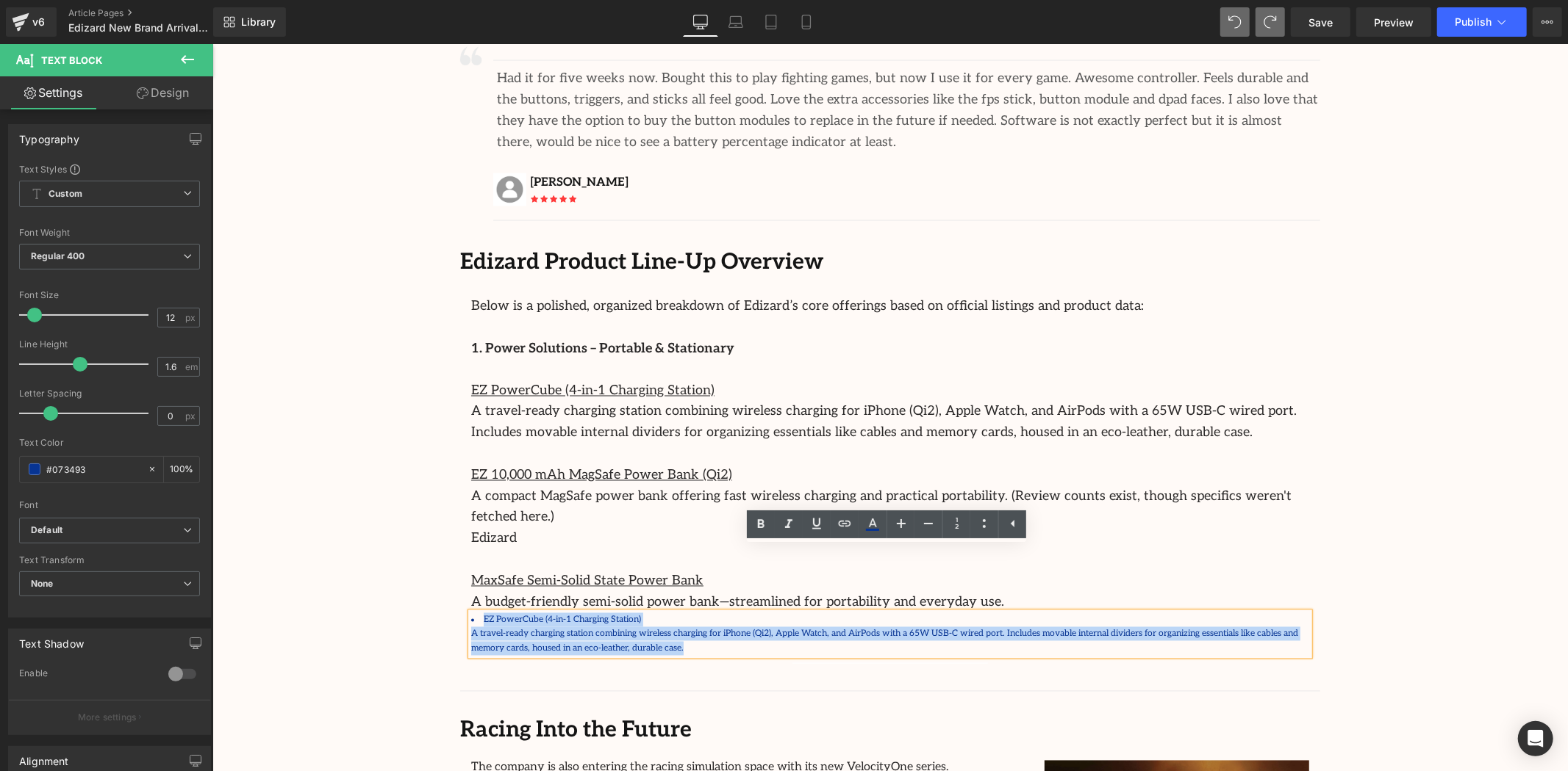
drag, startPoint x: 589, startPoint y: 584, endPoint x: 461, endPoint y: 553, distance: 131.7
click at [461, 553] on div "Below is a polished, organized breakdown of Edizard’s core offerings based on o…" at bounding box center [889, 467] width 860 height 376
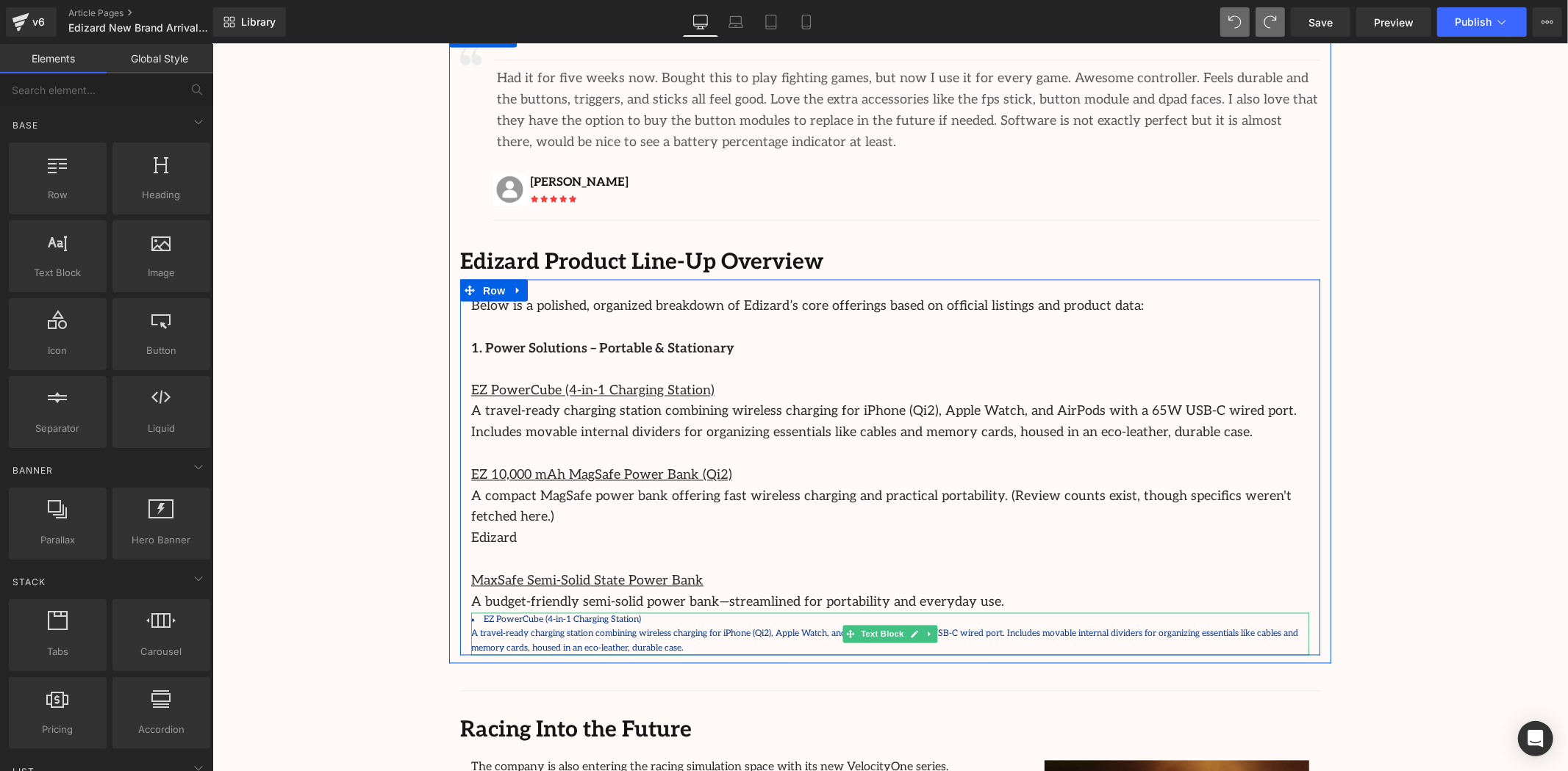
click at [511, 627] on p "A travel-ready charging station combining wireless charging for iPhone (Qi2), A…" at bounding box center [889, 641] width 838 height 28
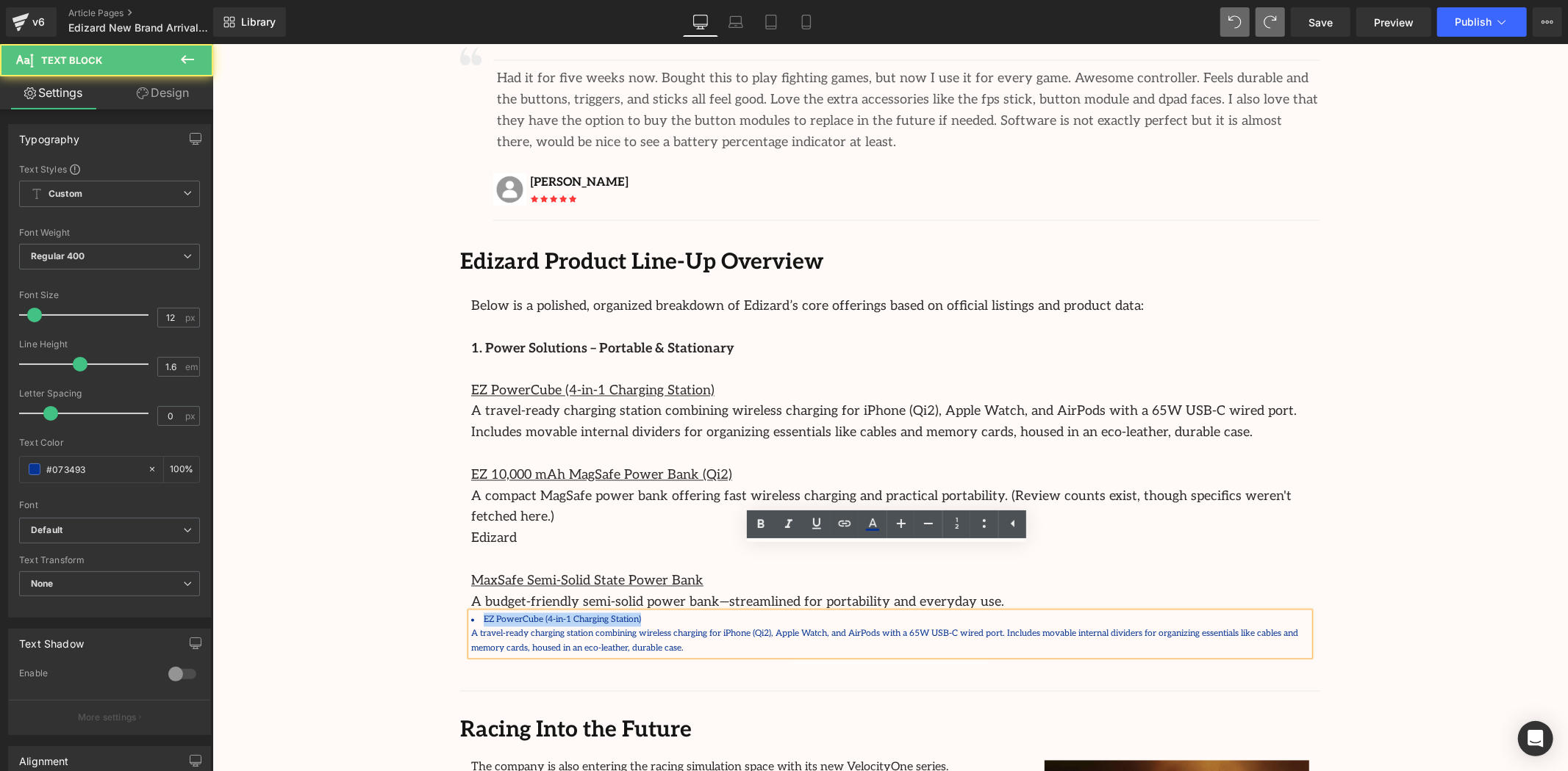
drag, startPoint x: 646, startPoint y: 555, endPoint x: 447, endPoint y: 553, distance: 199.0
click at [449, 553] on div "Image Separator Had it for five weeks now. Bought this to play fighting games, …" at bounding box center [889, 348] width 882 height 630
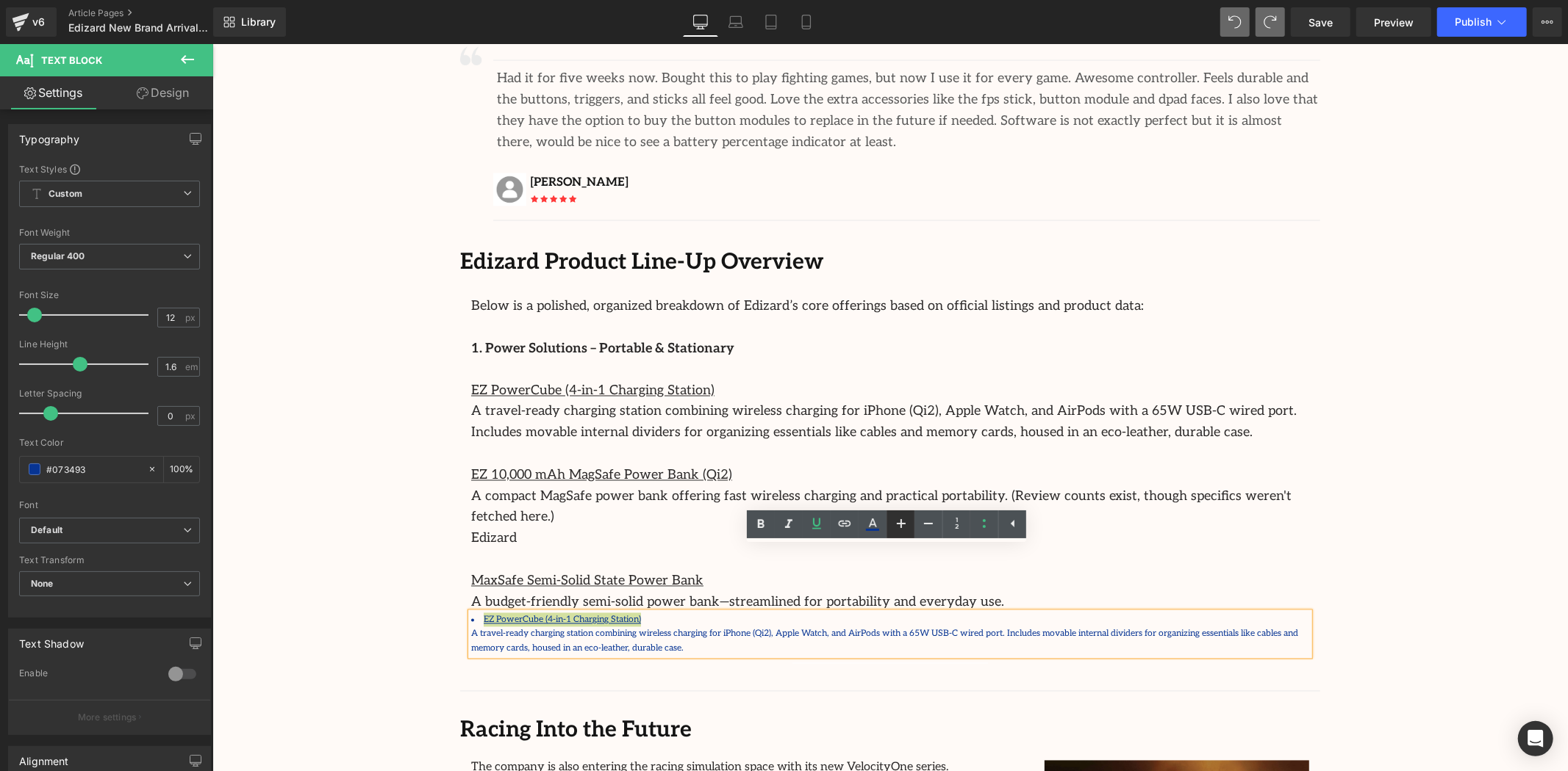
click at [909, 524] on icon at bounding box center [901, 524] width 18 height 18
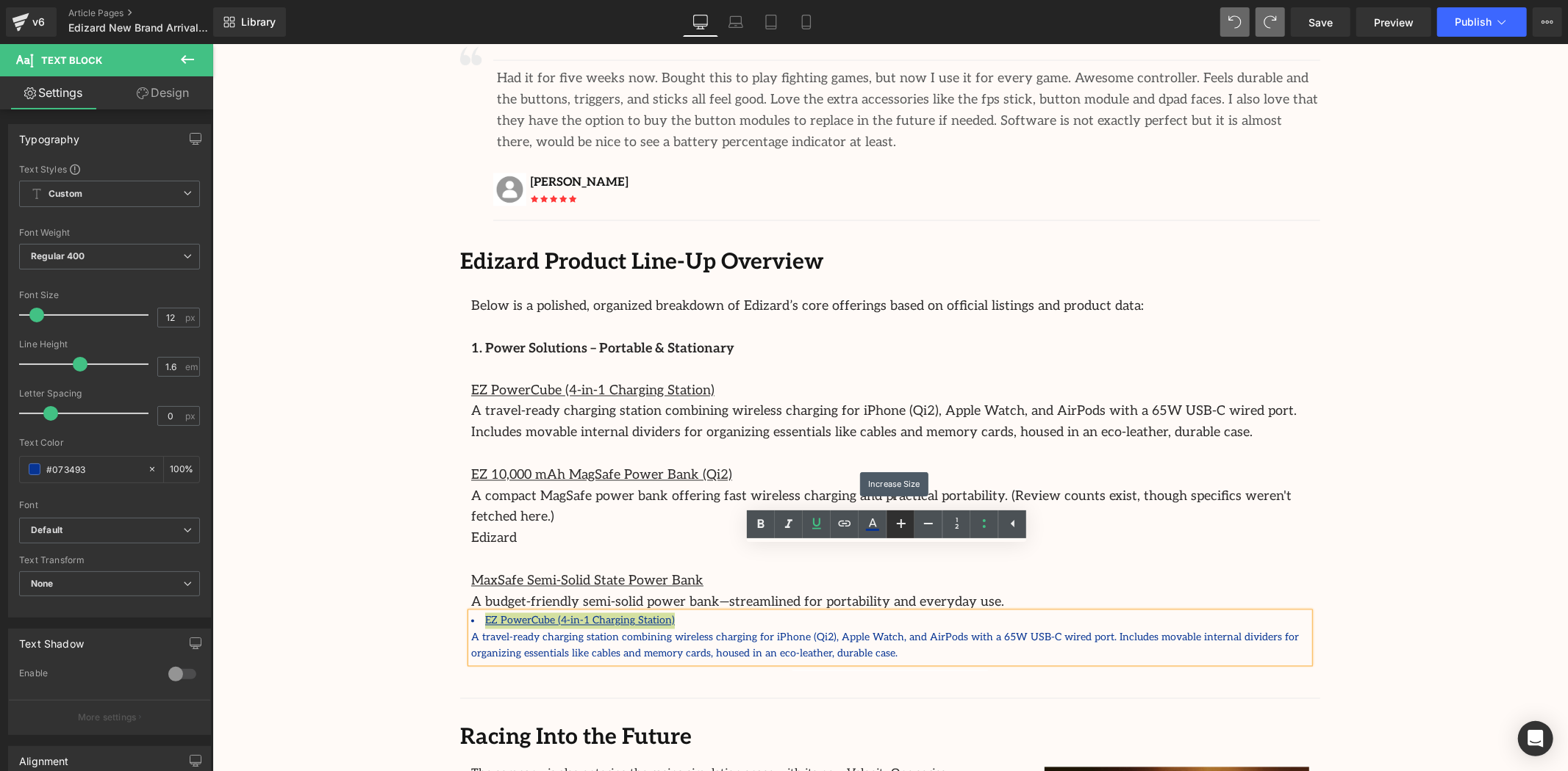
click at [909, 524] on icon at bounding box center [901, 524] width 18 height 18
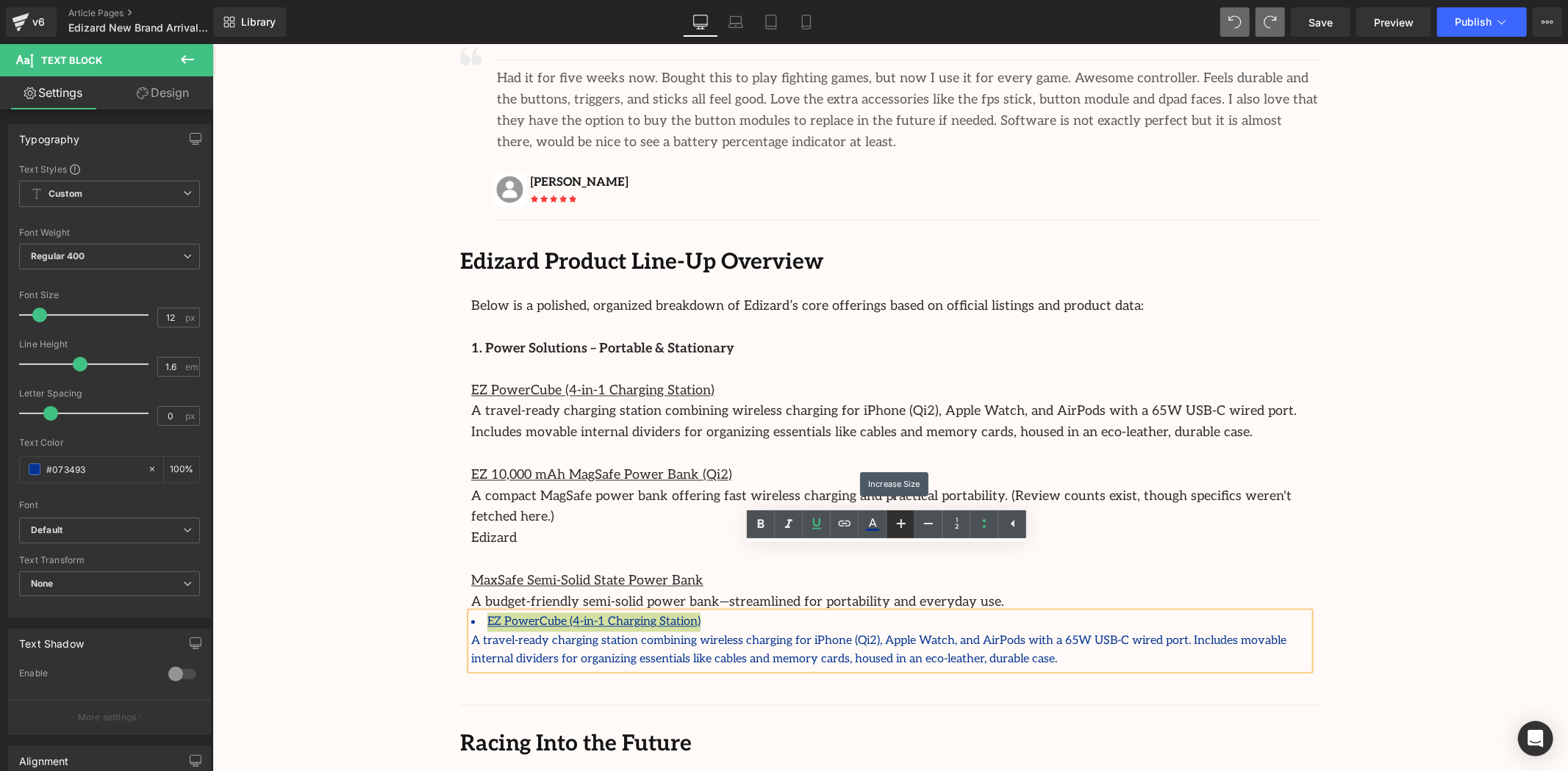
click at [909, 524] on icon at bounding box center [901, 524] width 18 height 18
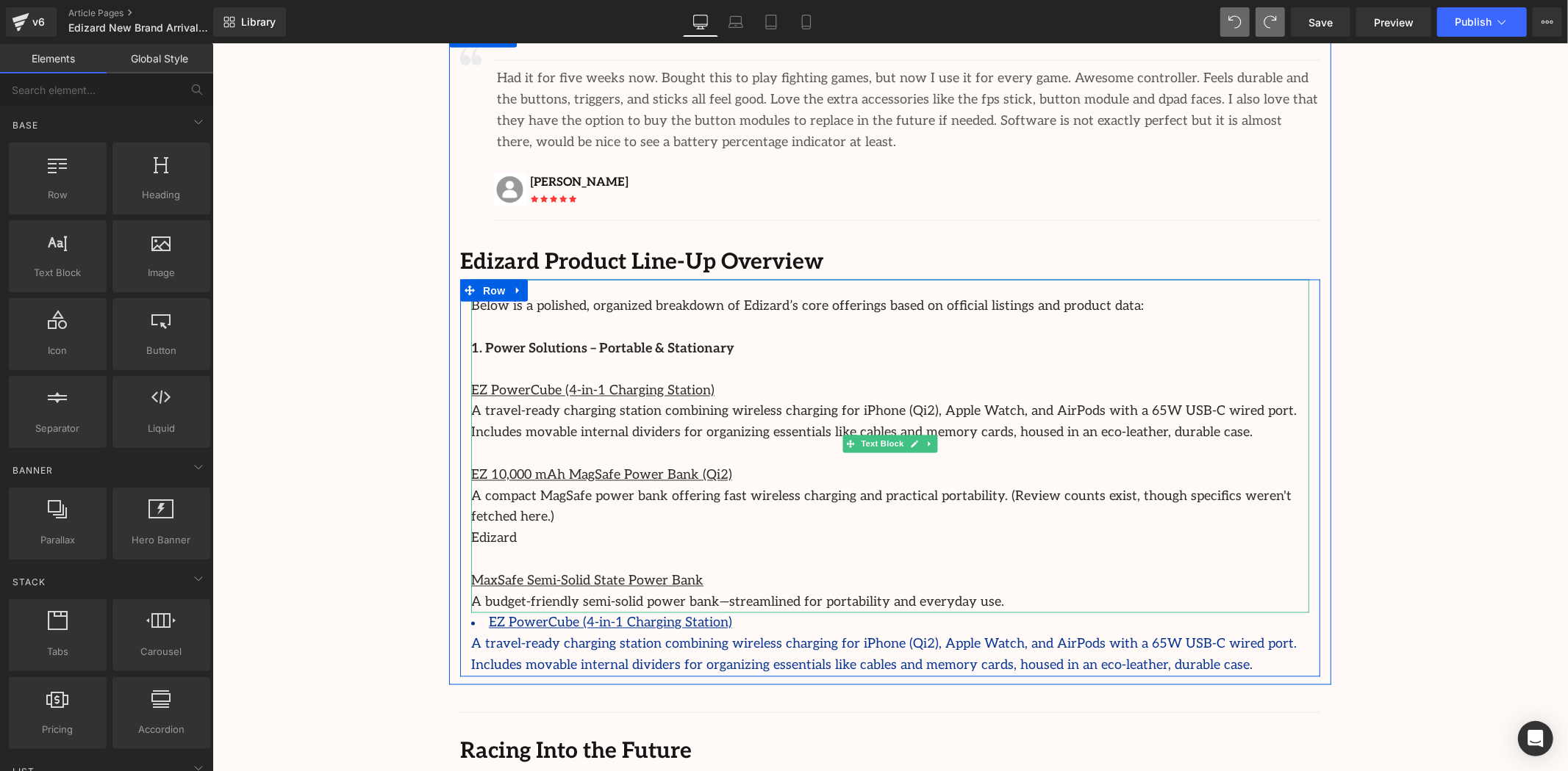
click at [762, 528] on p "Edizard" at bounding box center [889, 538] width 838 height 21
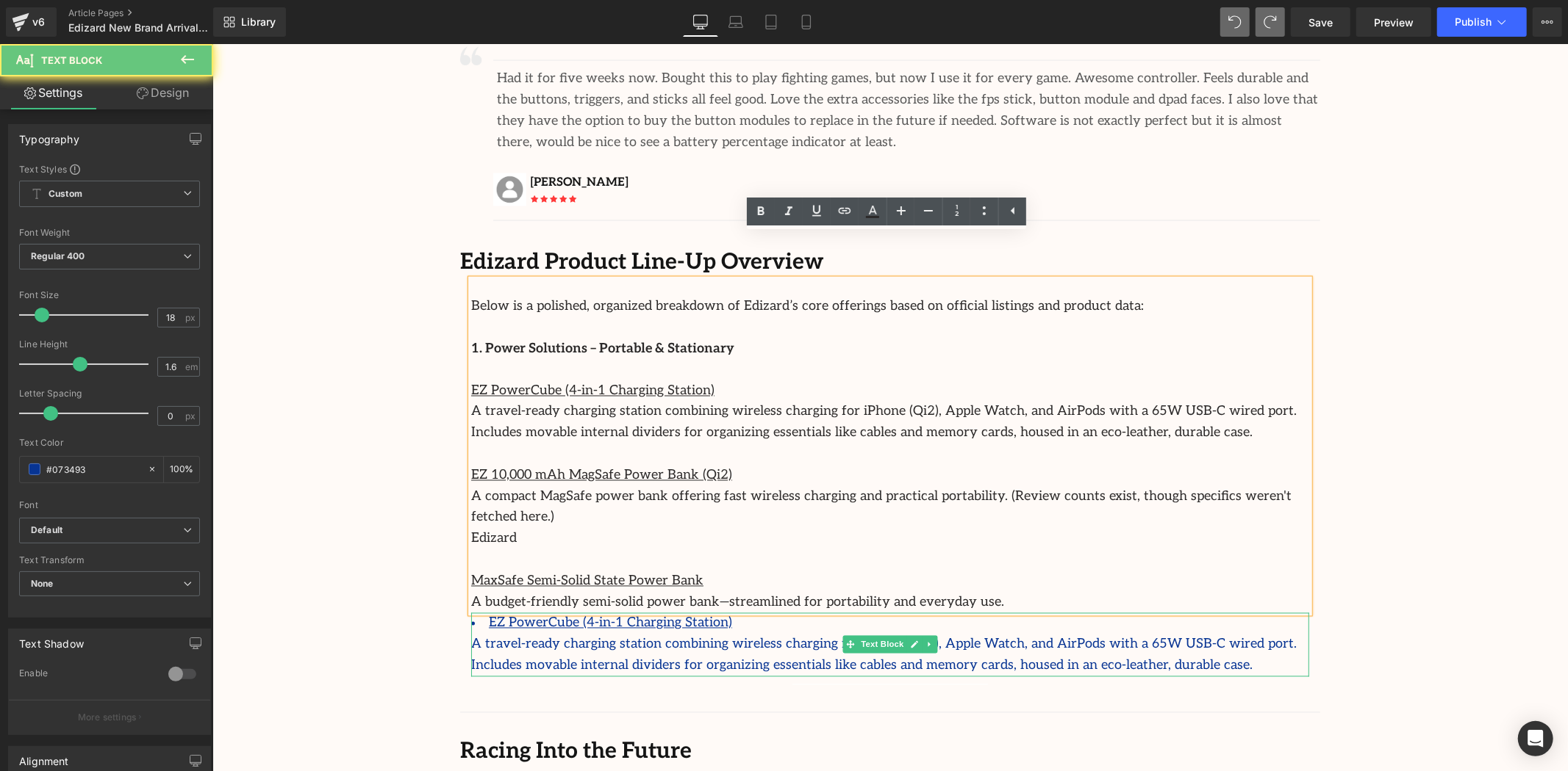
click at [1138, 634] on p "A travel-ready charging station combining wireless charging for iPhone (Qi2), A…" at bounding box center [889, 655] width 838 height 43
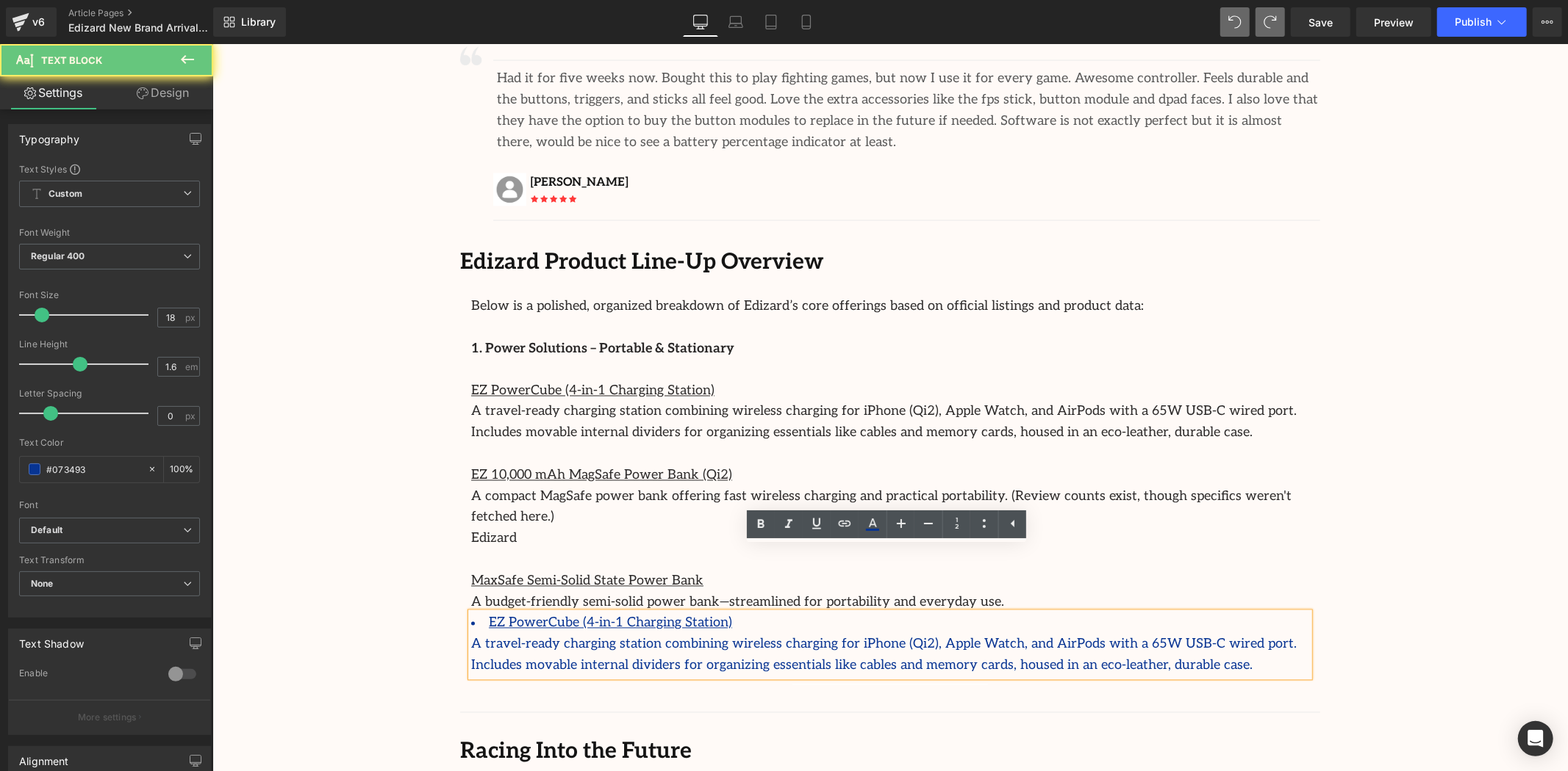
click at [1093, 634] on p "A travel-ready charging station combining wireless charging for iPhone (Qi2), A…" at bounding box center [889, 655] width 838 height 43
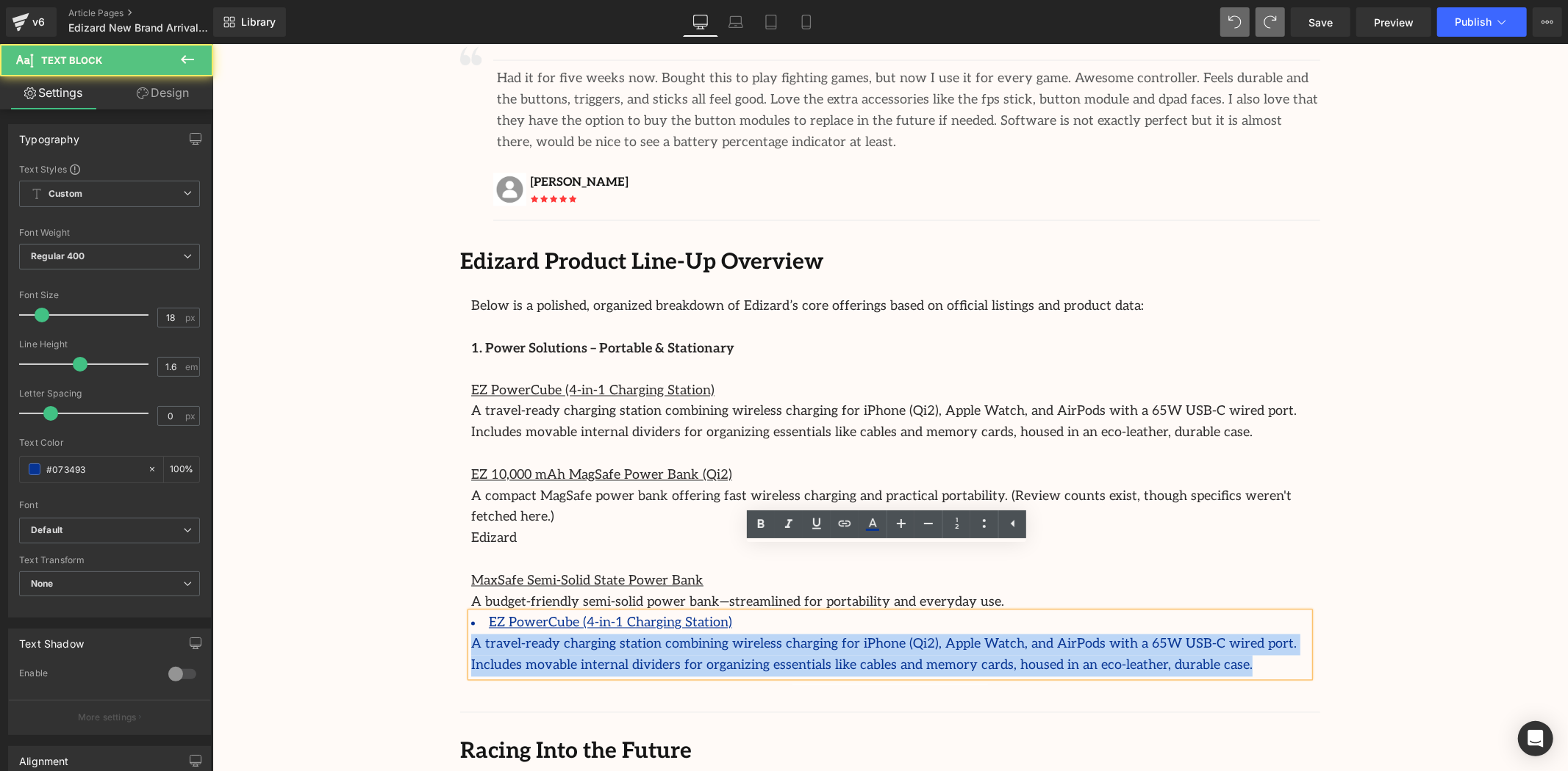
drag, startPoint x: 703, startPoint y: 544, endPoint x: 704, endPoint y: 552, distance: 8.1
click at [704, 613] on div "EZ PowerCube (4-in-1 Charging Station) A travel-ready charging station combinin…" at bounding box center [889, 644] width 838 height 63
click at [1172, 634] on p "A travel-ready charging station combining wireless charging for iPhone (Qi2), A…" at bounding box center [889, 655] width 838 height 43
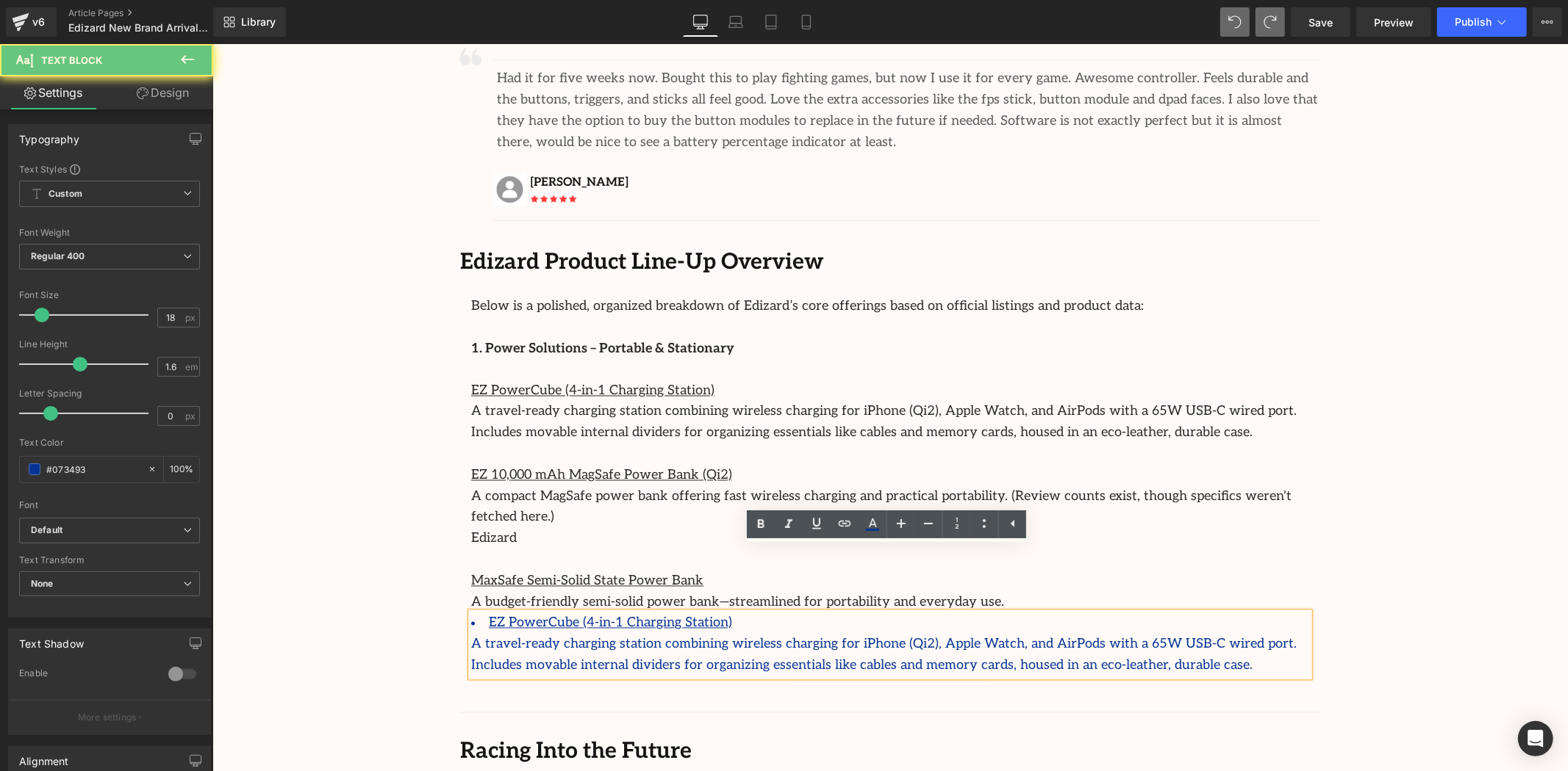
click at [1100, 634] on p "A travel-ready charging station combining wireless charging for iPhone (Qi2), A…" at bounding box center [889, 655] width 838 height 43
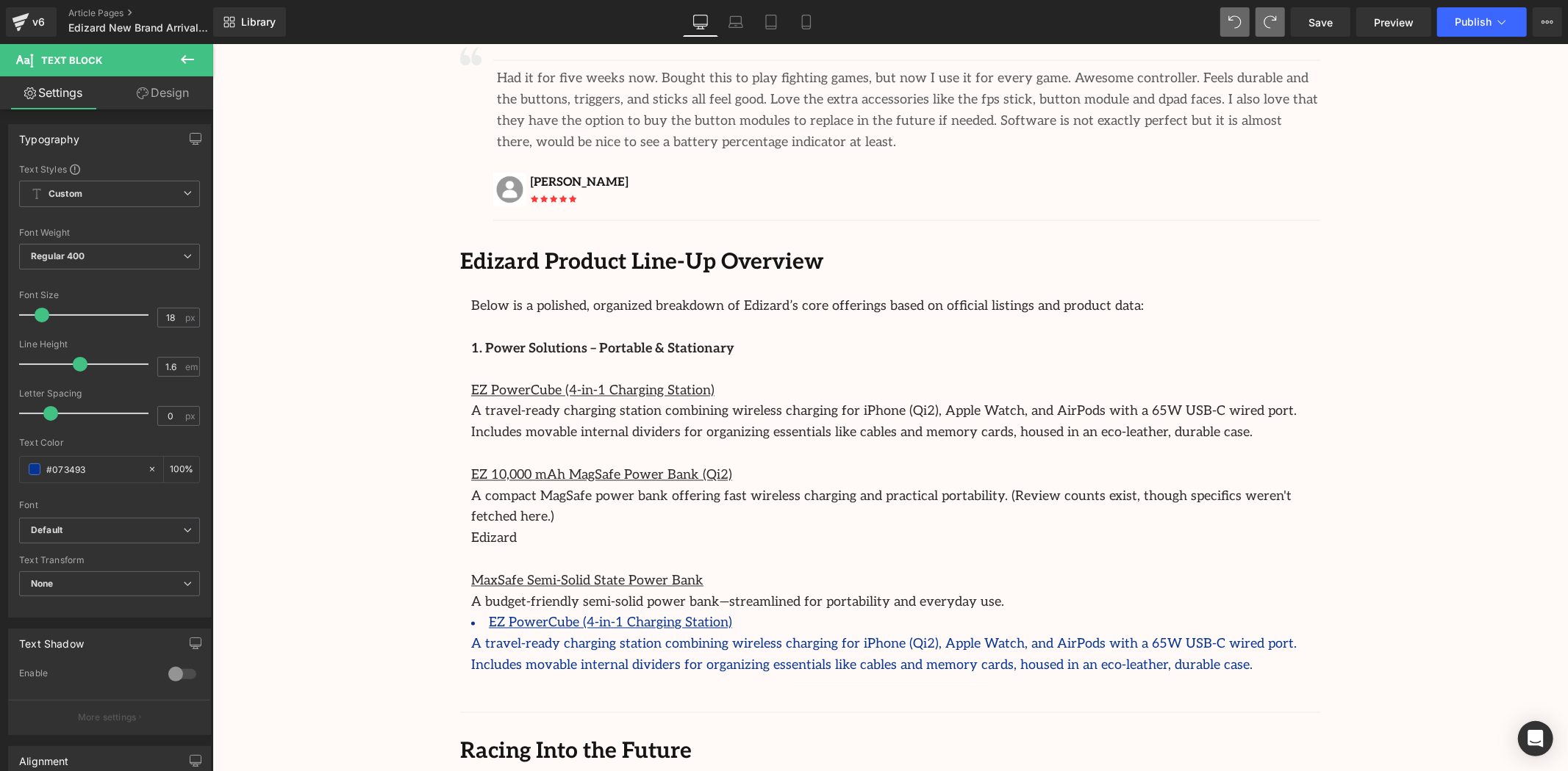
click at [189, 65] on icon at bounding box center [187, 60] width 18 height 18
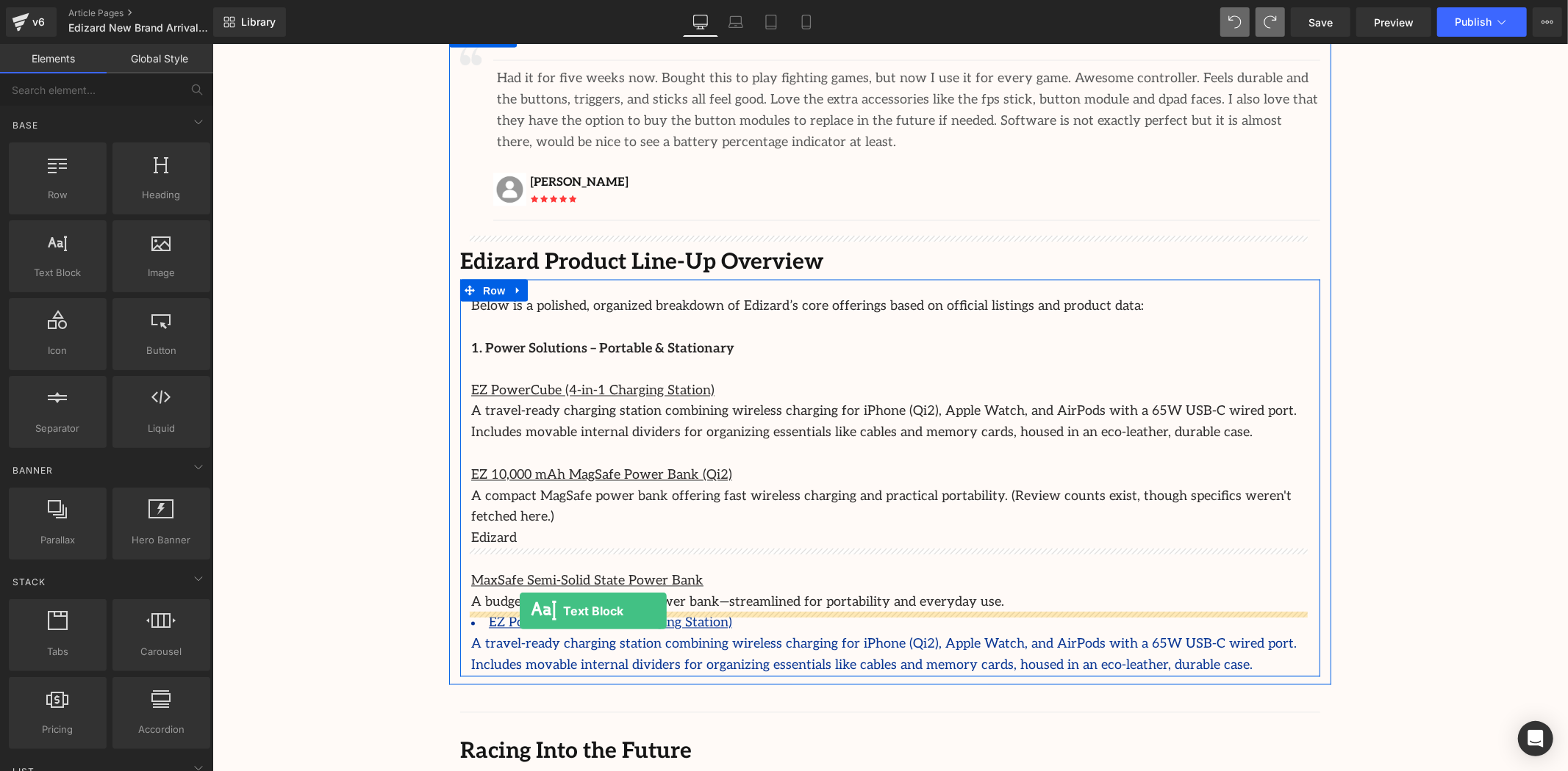
drag, startPoint x: 266, startPoint y: 306, endPoint x: 519, endPoint y: 610, distance: 395.5
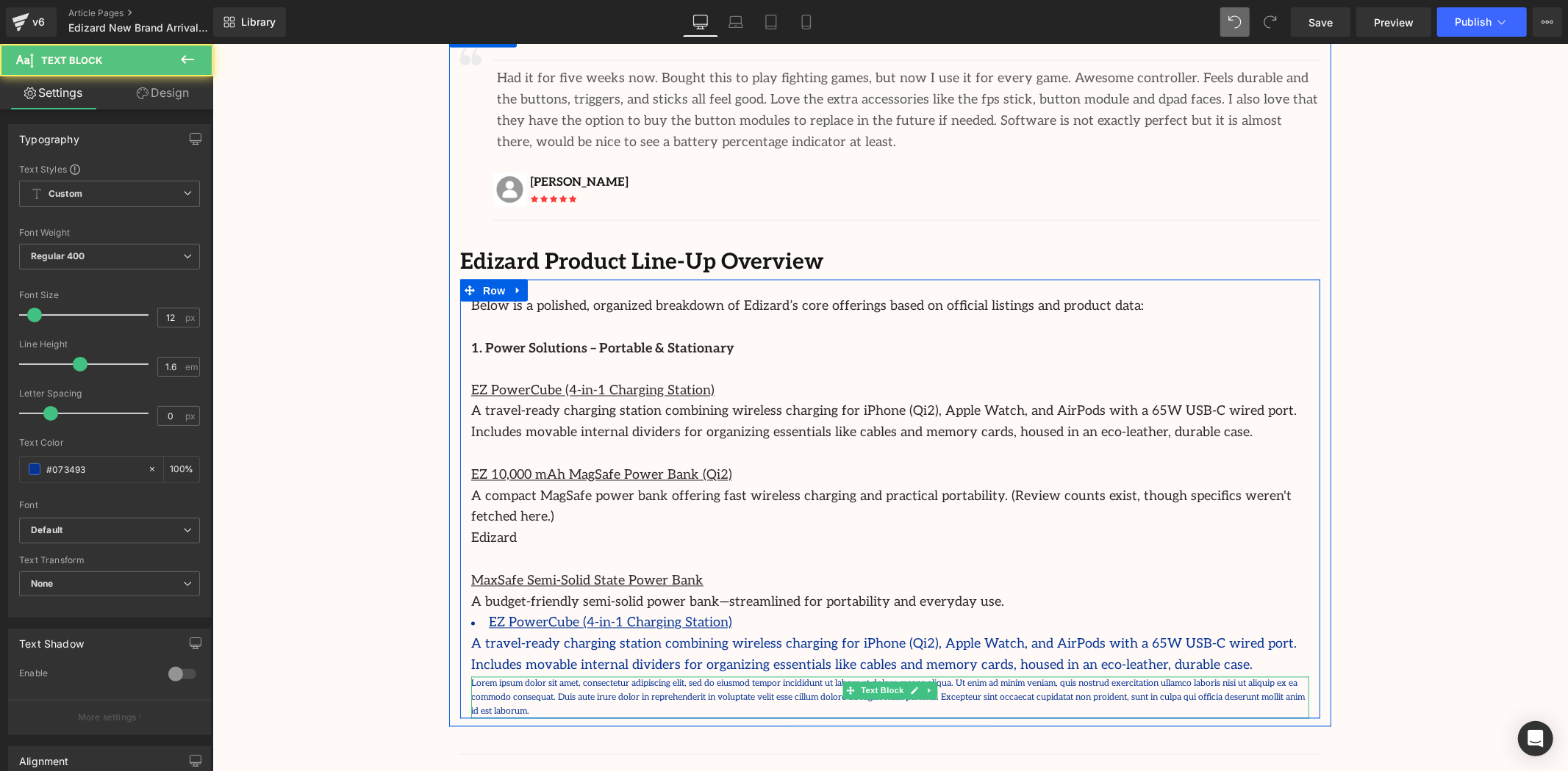
click at [589, 677] on p "Lorem ipsum dolor sit amet, consectetur adipiscing elit, sed do eiusmod tempor …" at bounding box center [889, 698] width 838 height 43
click at [952, 677] on p "Lorem ipsum dolor sit amet, consectetur adipiscing elit, sed do eiusmod tempor …" at bounding box center [889, 698] width 838 height 43
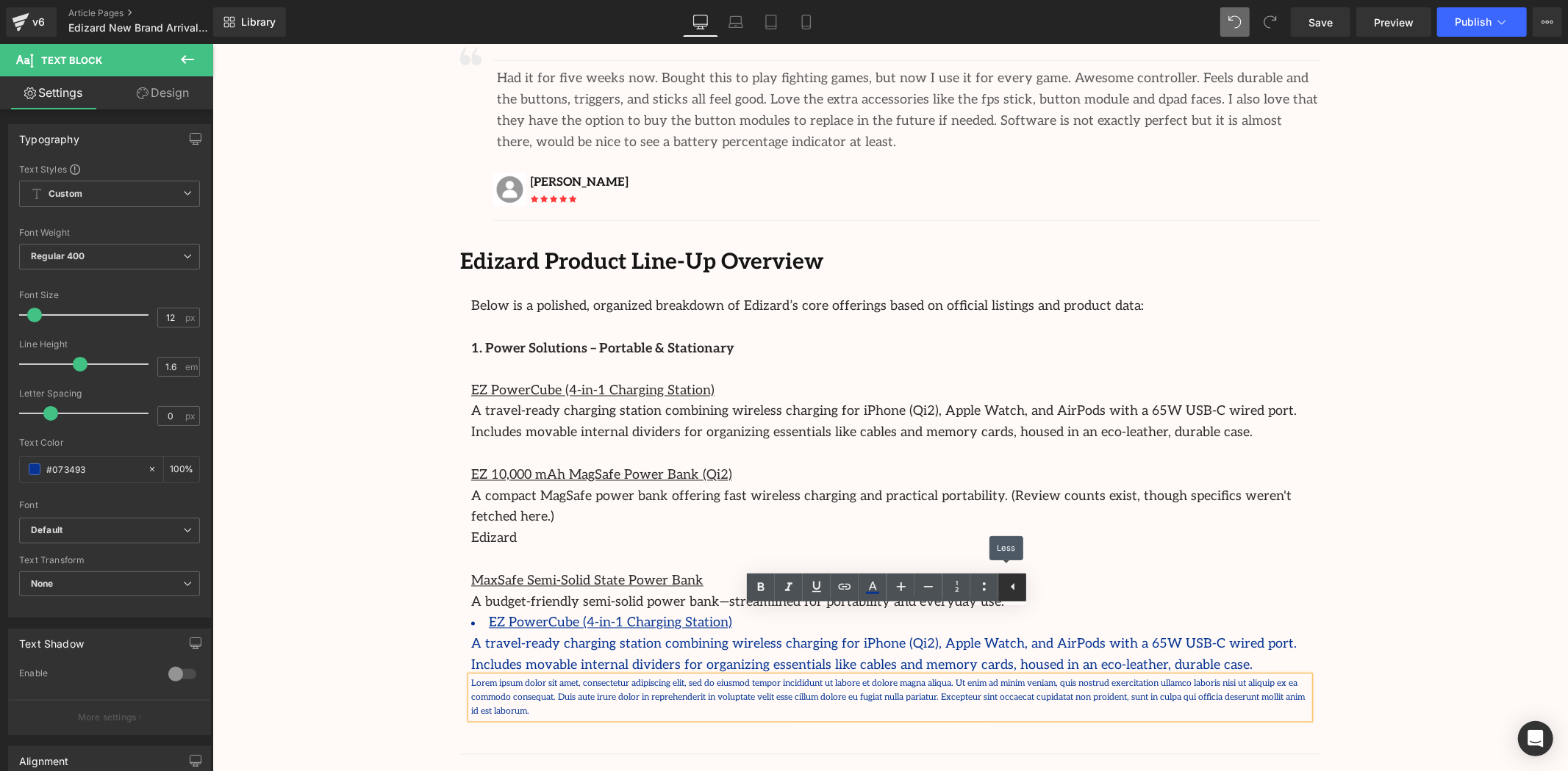
click at [1006, 588] on icon at bounding box center [1013, 587] width 18 height 18
click at [928, 588] on icon at bounding box center [929, 587] width 18 height 18
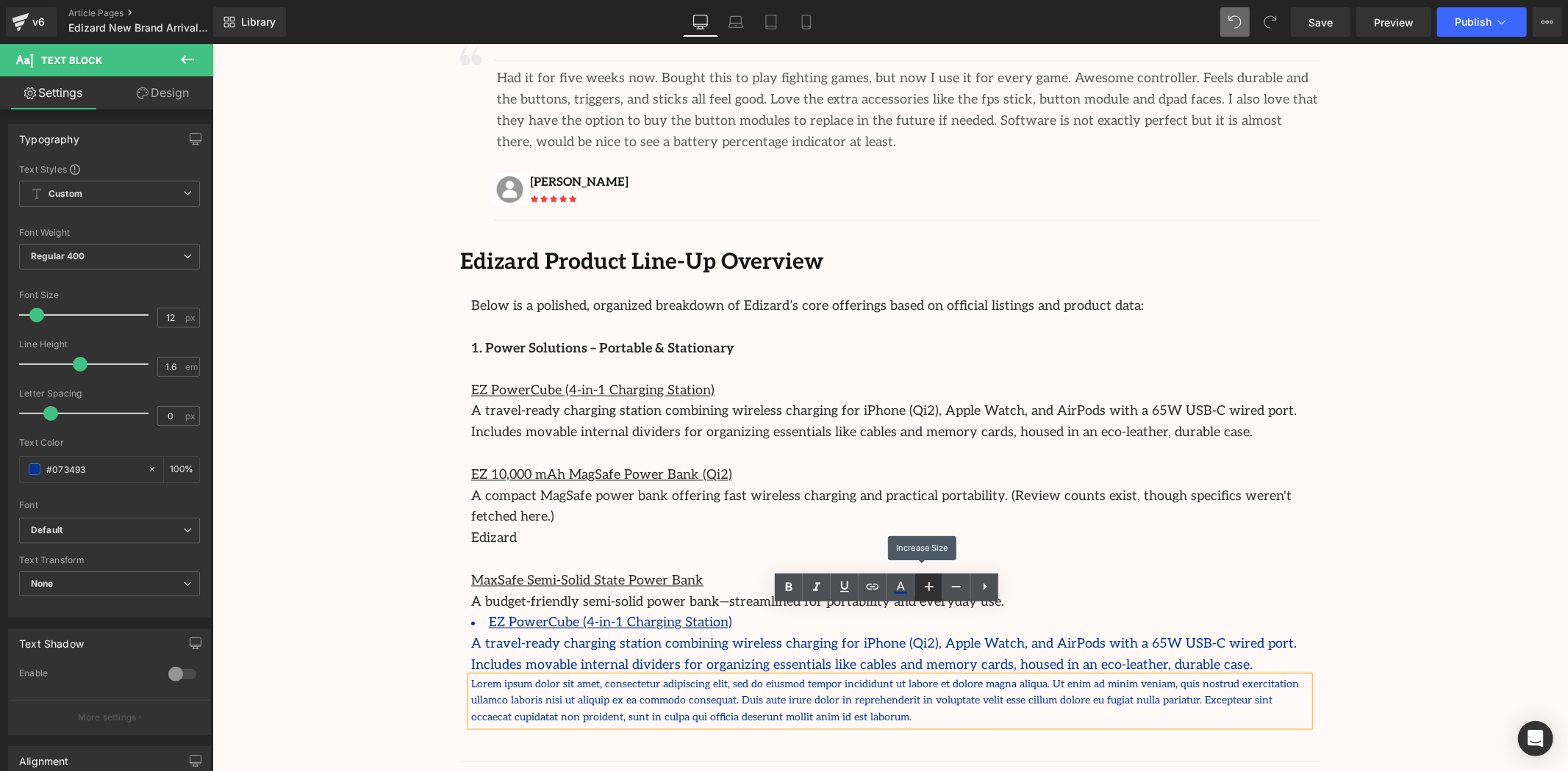
click at [928, 588] on icon at bounding box center [929, 587] width 18 height 18
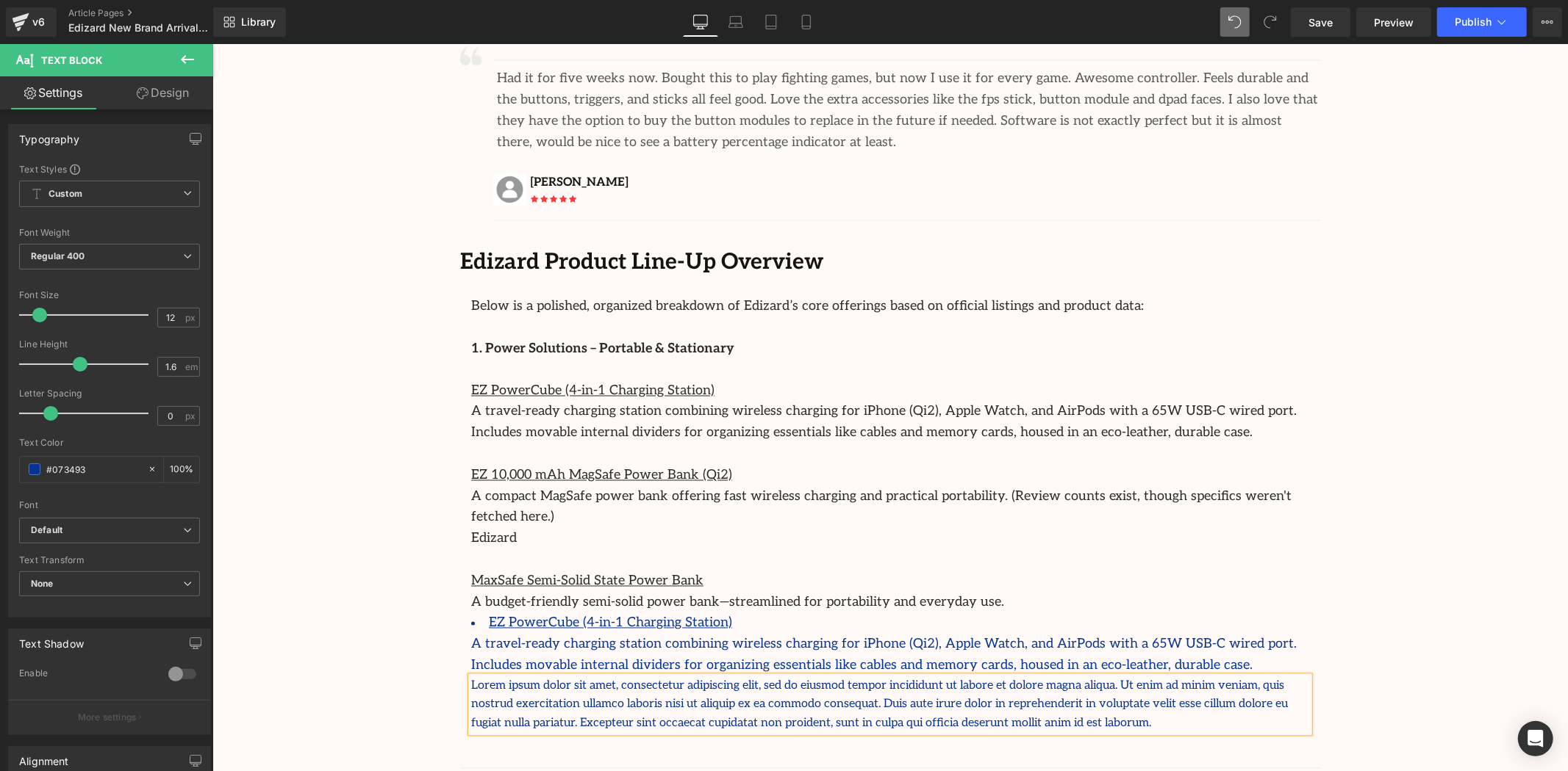
click at [968, 677] on p "Lorem ipsum dolor sit amet, consectetur adipiscing elit, sed do eiusmod tempor …" at bounding box center [889, 705] width 838 height 57
click at [934, 589] on icon at bounding box center [929, 592] width 18 height 18
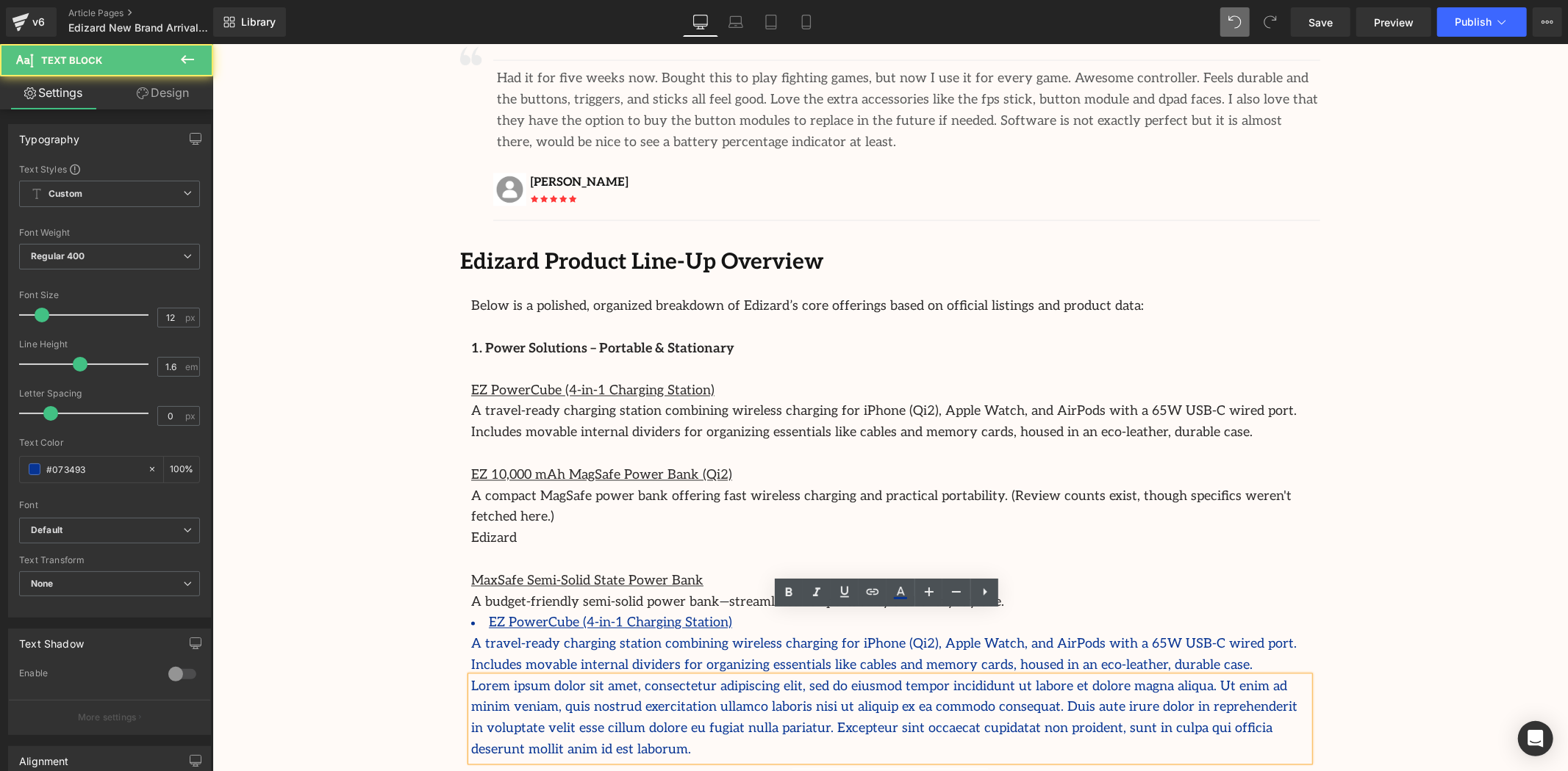
drag, startPoint x: 1064, startPoint y: 652, endPoint x: 1108, endPoint y: 658, distance: 44.4
click at [1064, 677] on p "Lorem ipsum dolor sit amet, consectetur adipiscing elit, sed do eiusmod tempor …" at bounding box center [889, 719] width 838 height 85
click at [1147, 677] on p "Lorem ipsum dolor sit amet, consectetur adipiscing elit, sed do eiusmod tempor …" at bounding box center [889, 719] width 838 height 85
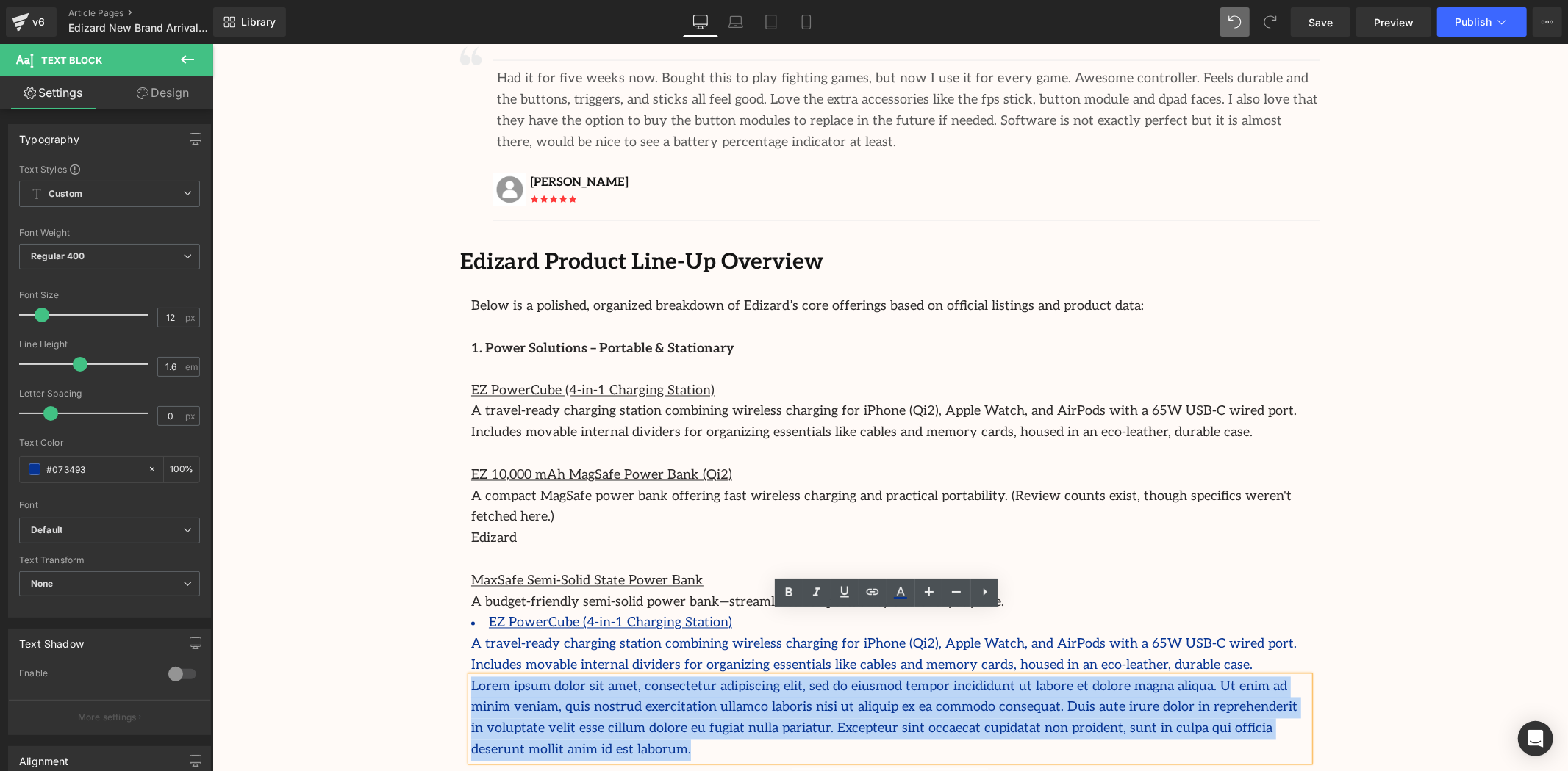
drag, startPoint x: 1172, startPoint y: 658, endPoint x: 467, endPoint y: 615, distance: 706.3
click at [470, 677] on p "Lorem ipsum dolor sit amet, consectetur adipiscing elit, sed do eiusmod tempor …" at bounding box center [889, 719] width 838 height 85
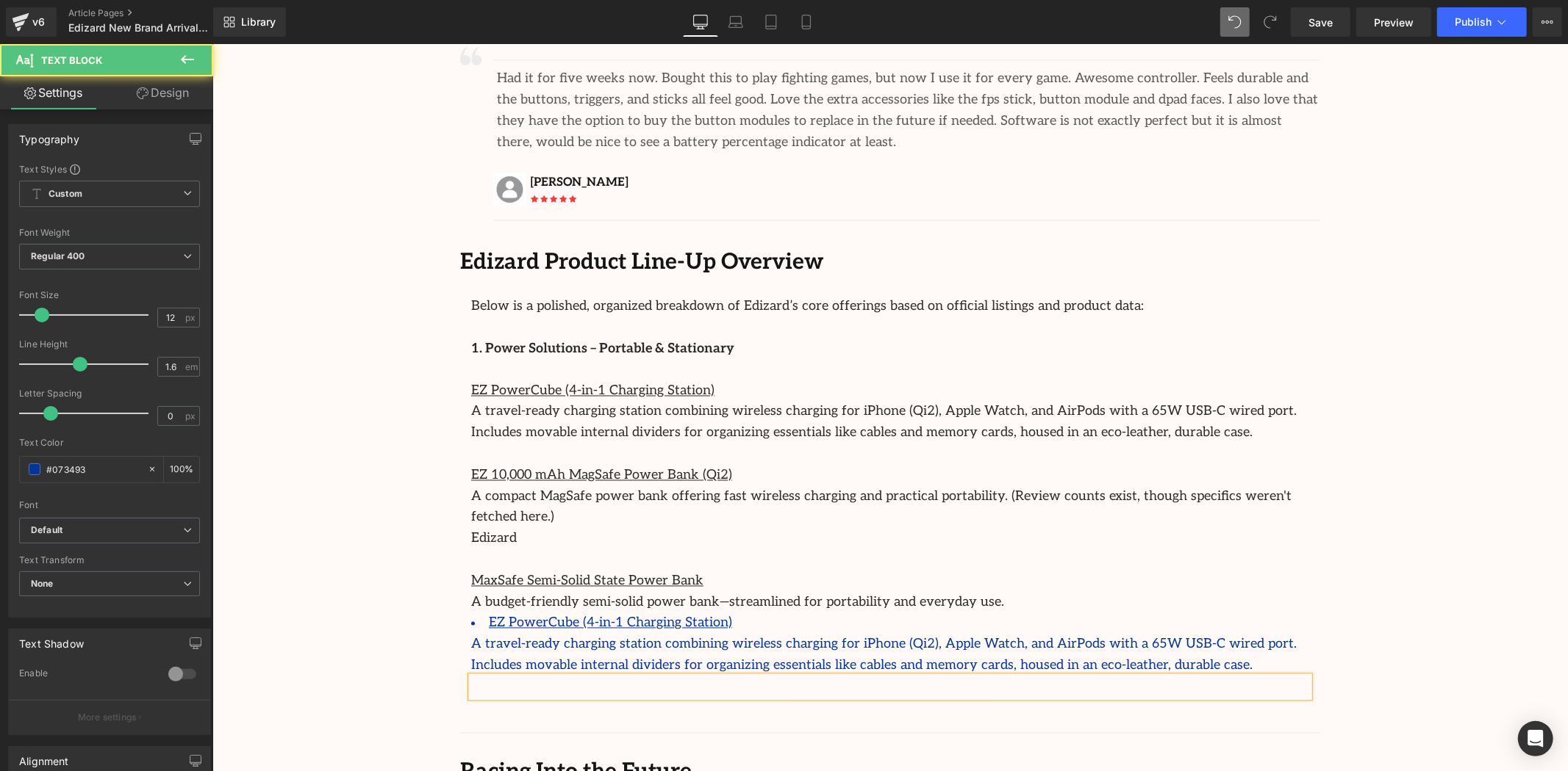
click at [685, 677] on p at bounding box center [889, 687] width 838 height 21
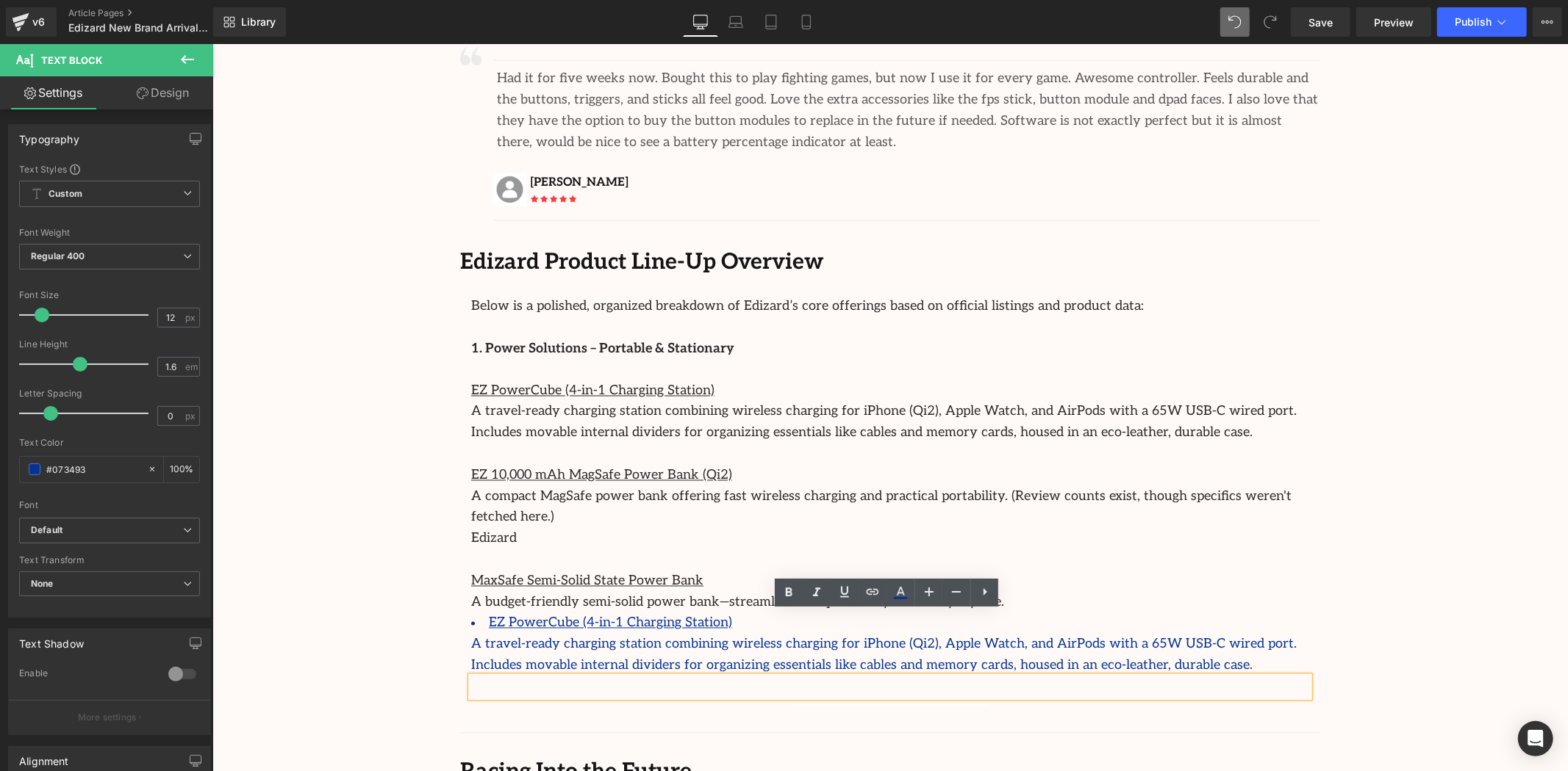
click at [985, 593] on icon at bounding box center [985, 592] width 4 height 7
click at [974, 594] on link at bounding box center [984, 593] width 28 height 28
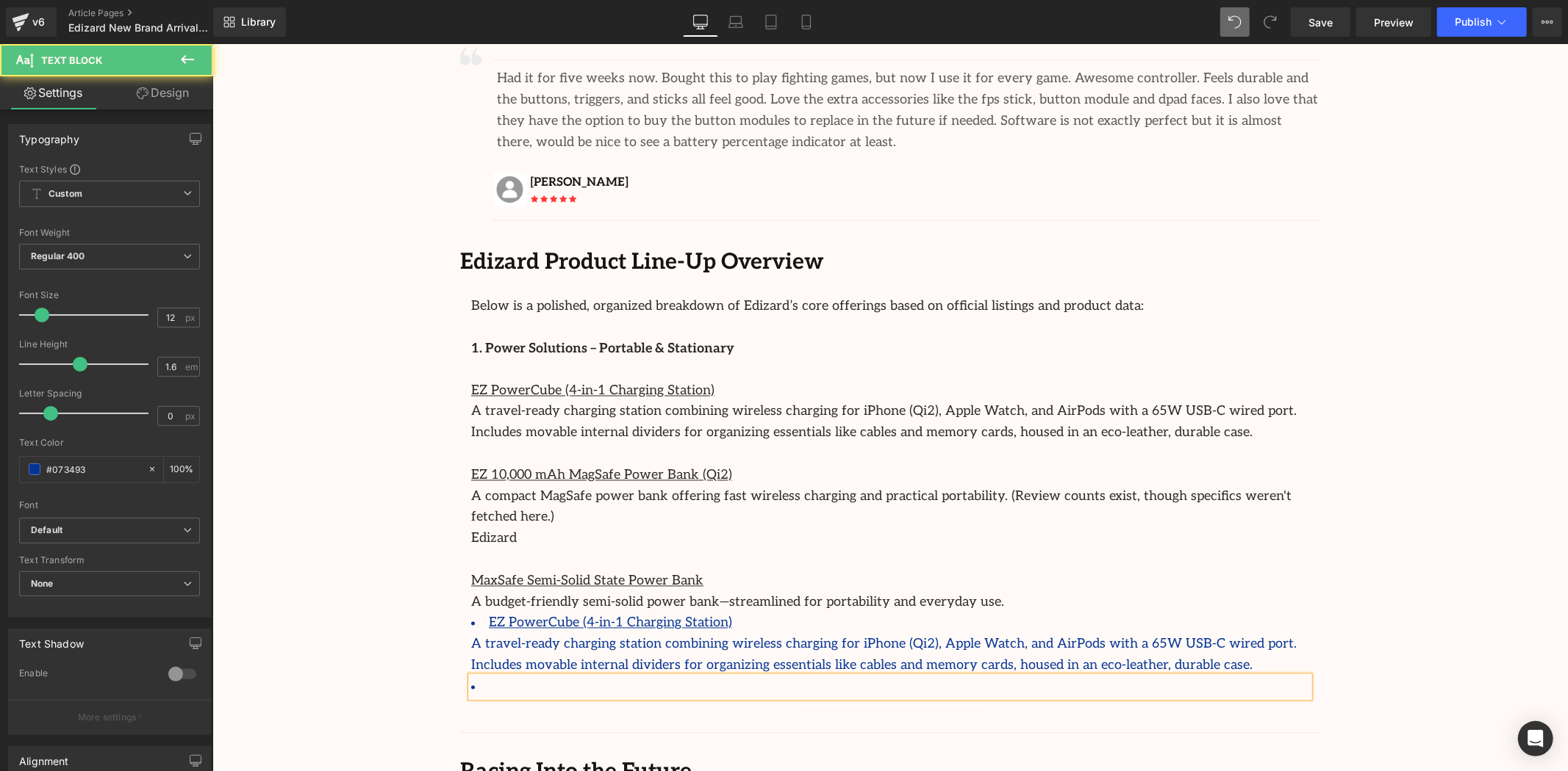
click at [495, 677] on li at bounding box center [889, 687] width 838 height 21
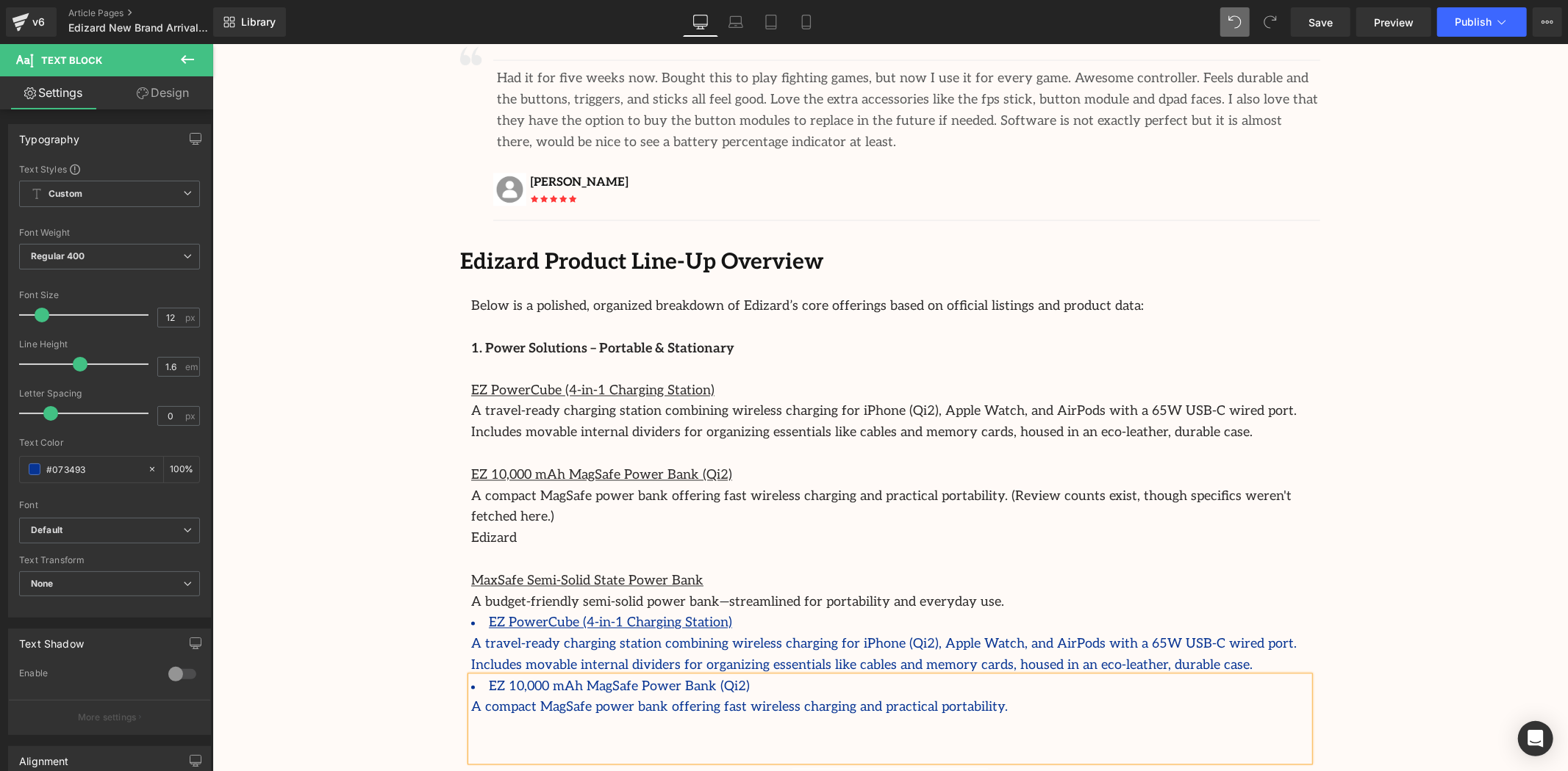
click at [470, 677] on li "EZ 10,000 mAh MagSafe Power Bank (Qi2)" at bounding box center [889, 687] width 838 height 21
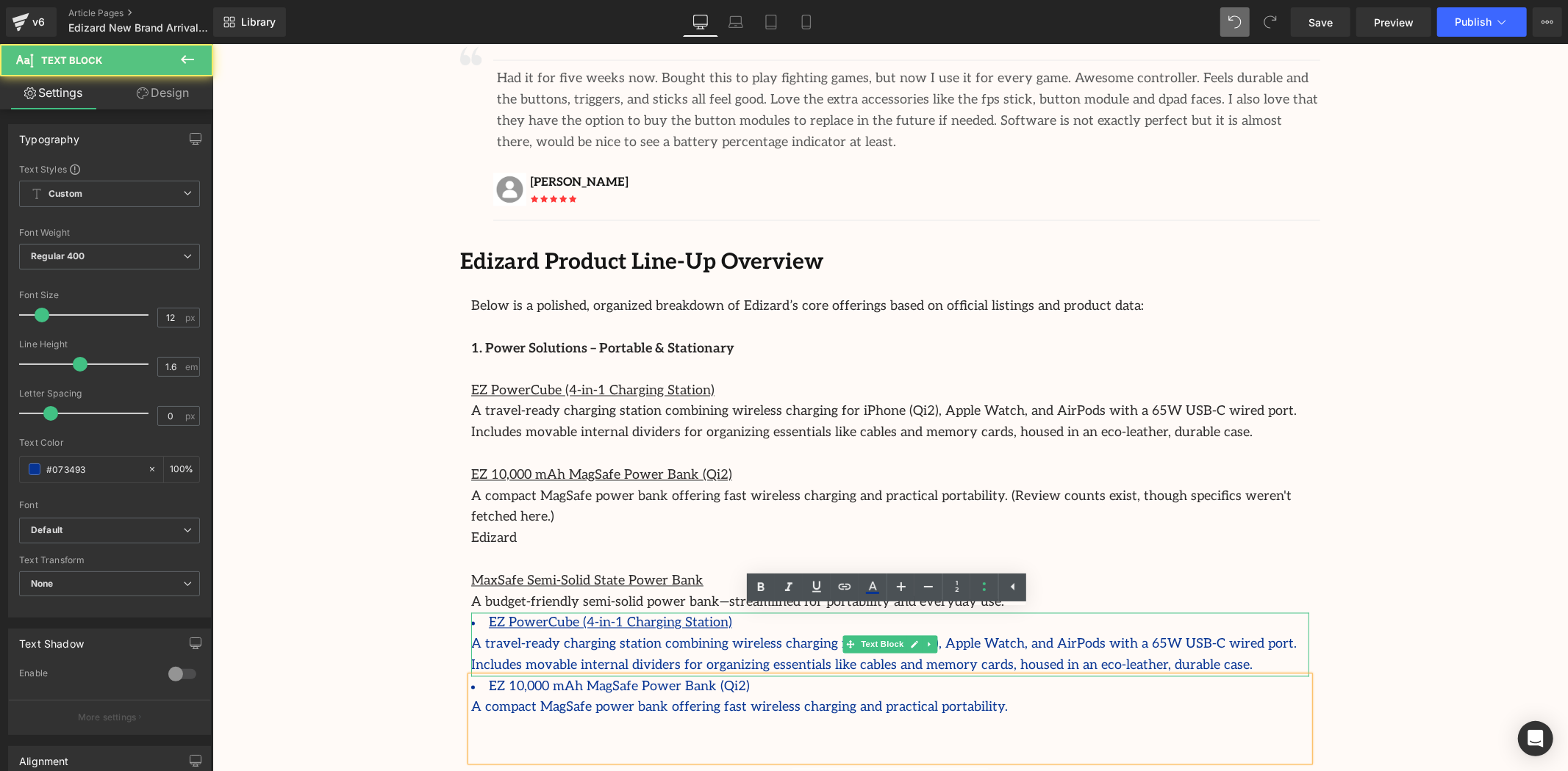
click at [1102, 634] on p "A travel-ready charging station combining wireless charging for iPhone (Qi2), A…" at bounding box center [889, 655] width 838 height 43
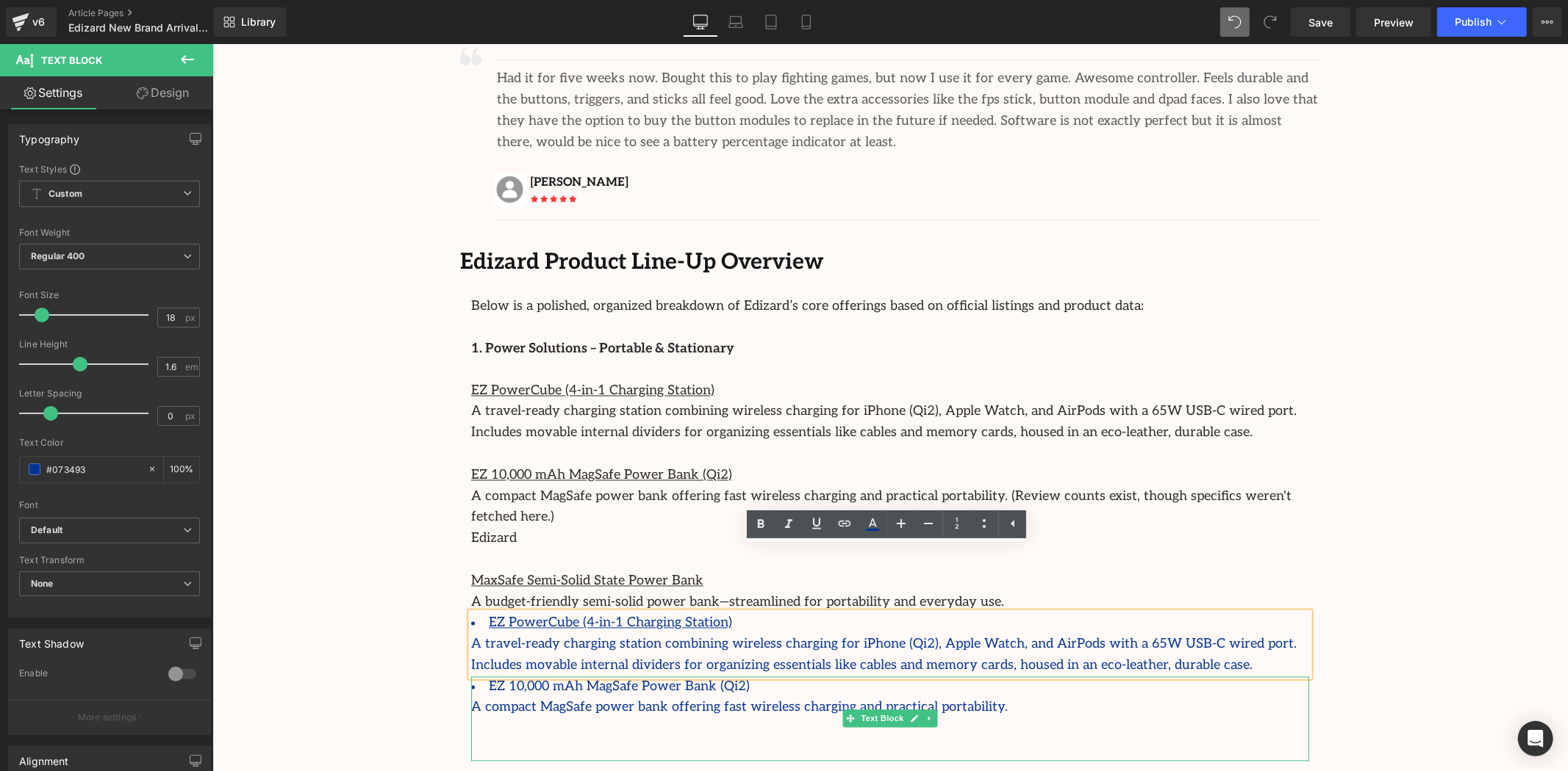
click at [631, 719] on div at bounding box center [889, 729] width 838 height 21
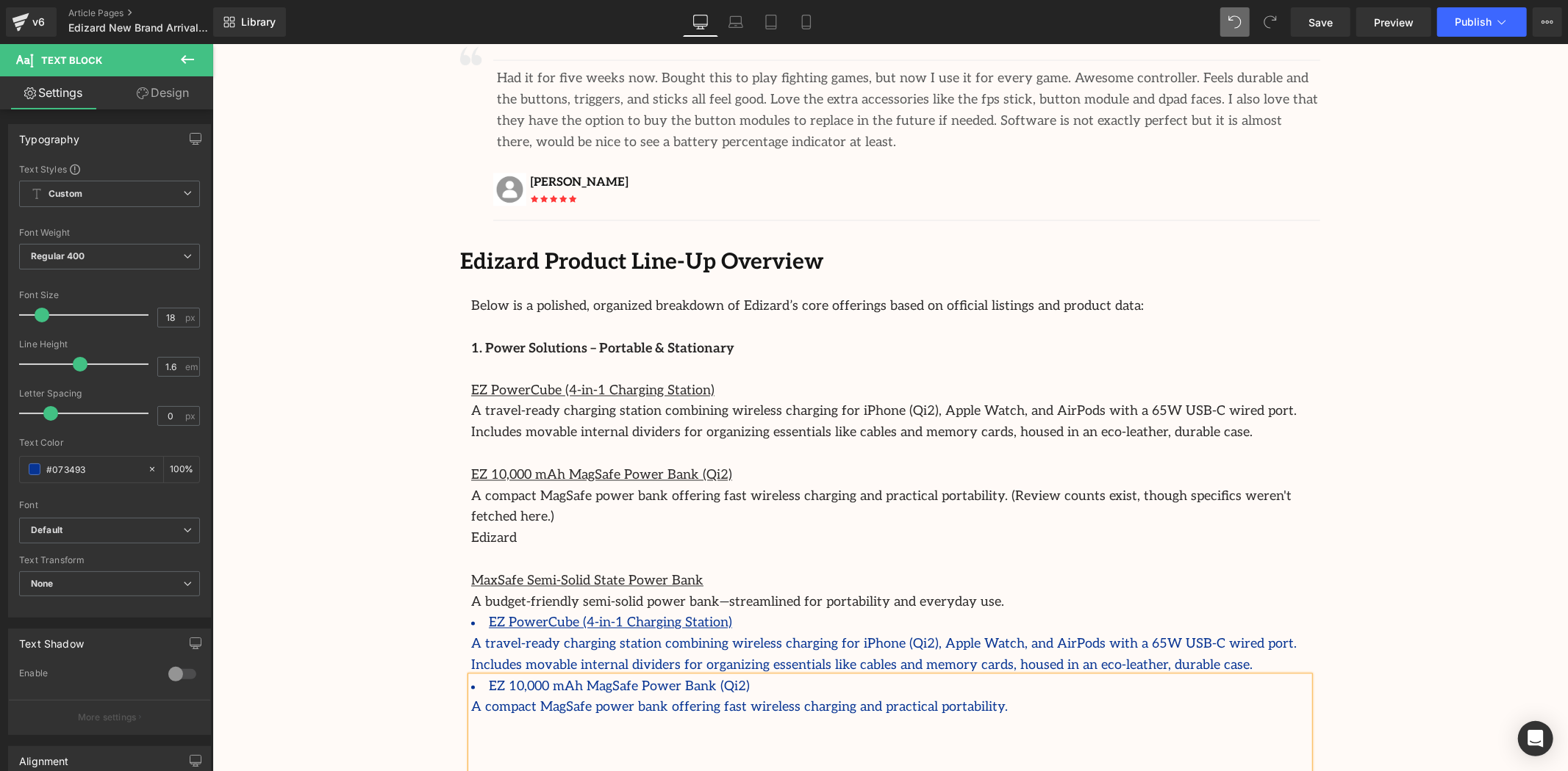
click at [533, 719] on div at bounding box center [889, 729] width 838 height 21
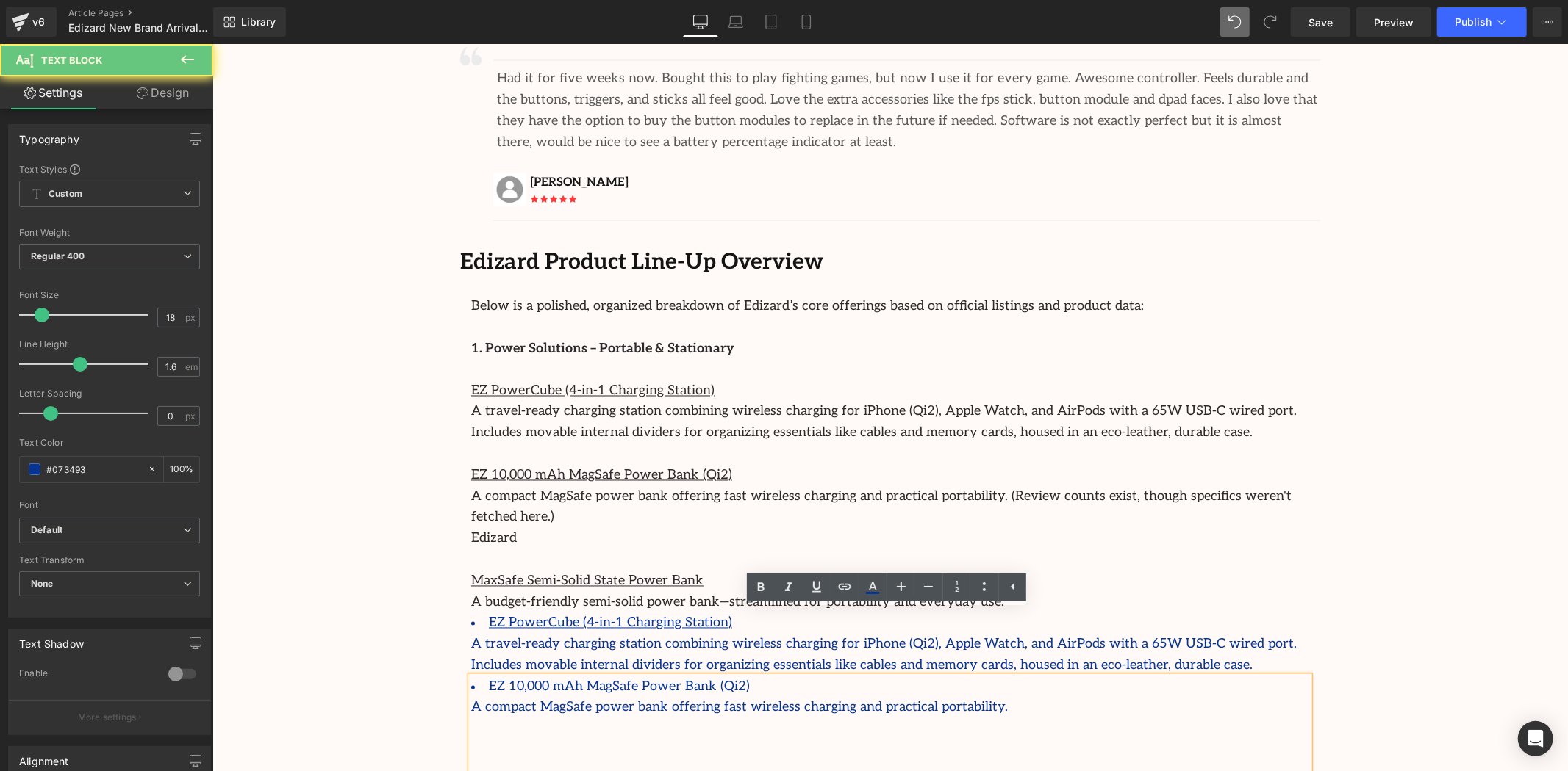
click at [512, 740] on div at bounding box center [889, 750] width 838 height 21
click at [990, 591] on icon at bounding box center [984, 587] width 18 height 18
click at [605, 740] on div at bounding box center [889, 750] width 838 height 21
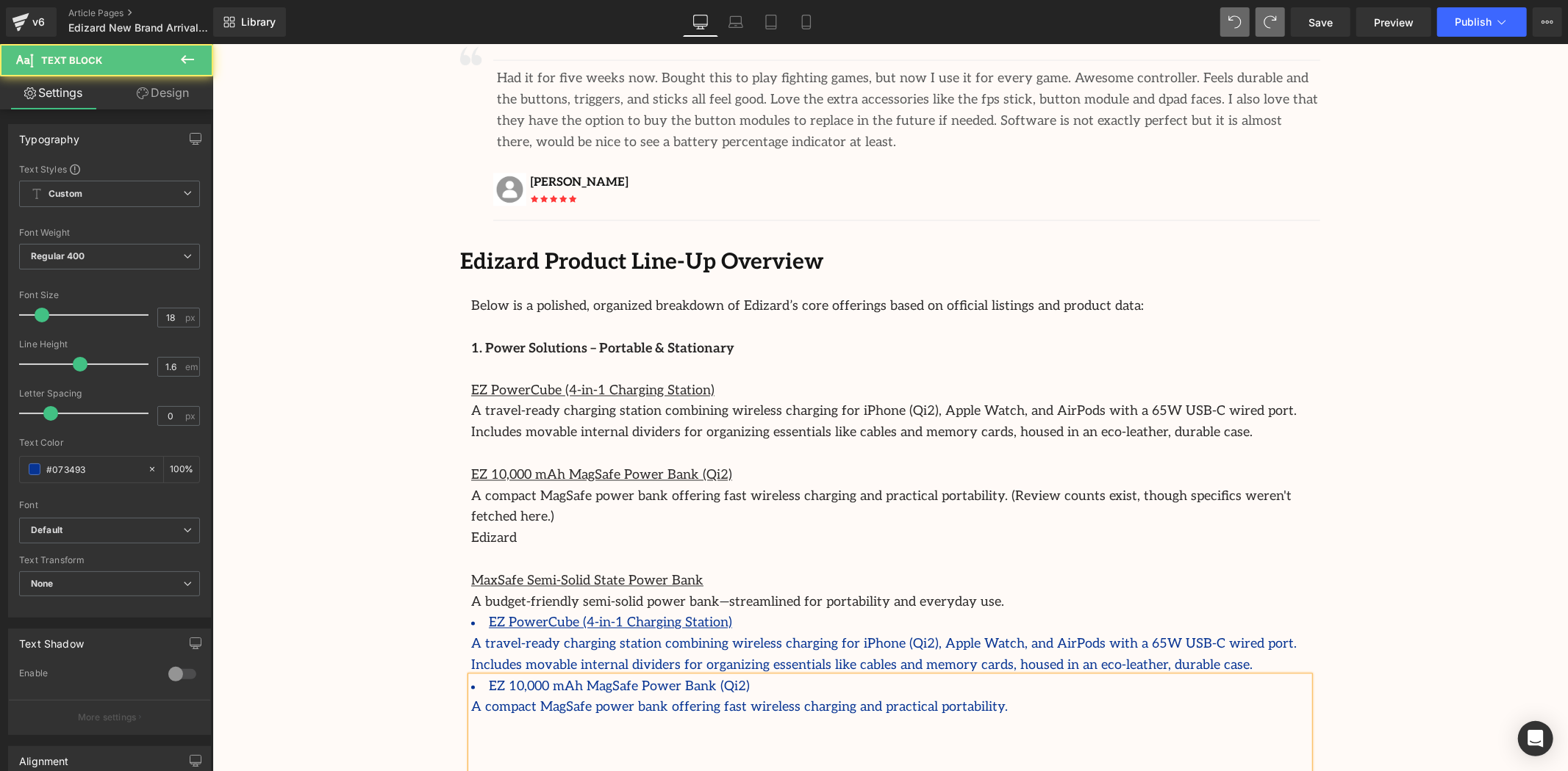
click at [787, 706] on div "Rendering Content" at bounding box center [784, 714] width 91 height 16
click at [757, 717] on div "Rendering Content" at bounding box center [784, 714] width 91 height 16
click at [546, 740] on div at bounding box center [889, 750] width 838 height 21
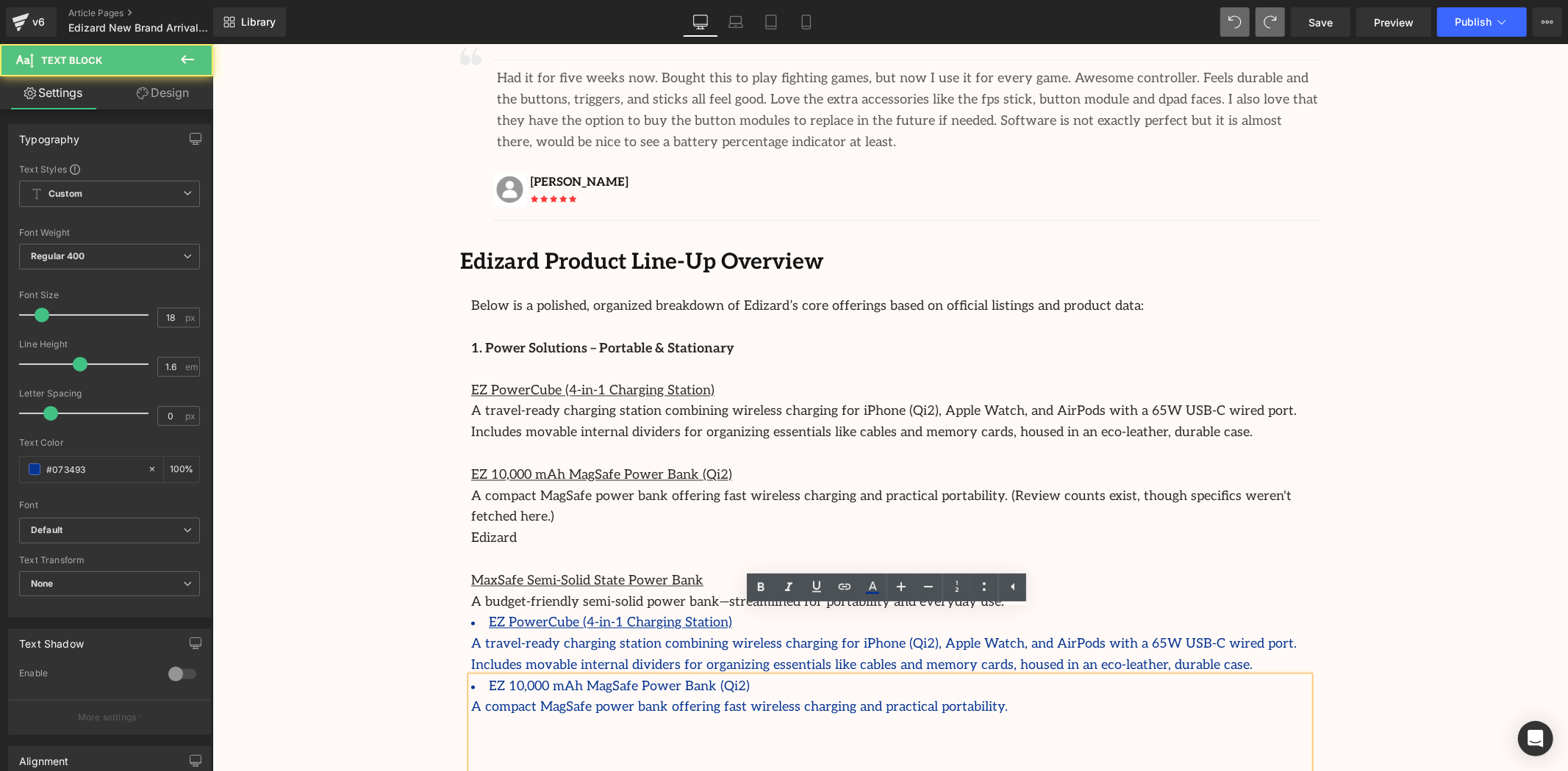
click at [499, 761] on div at bounding box center [889, 772] width 838 height 21
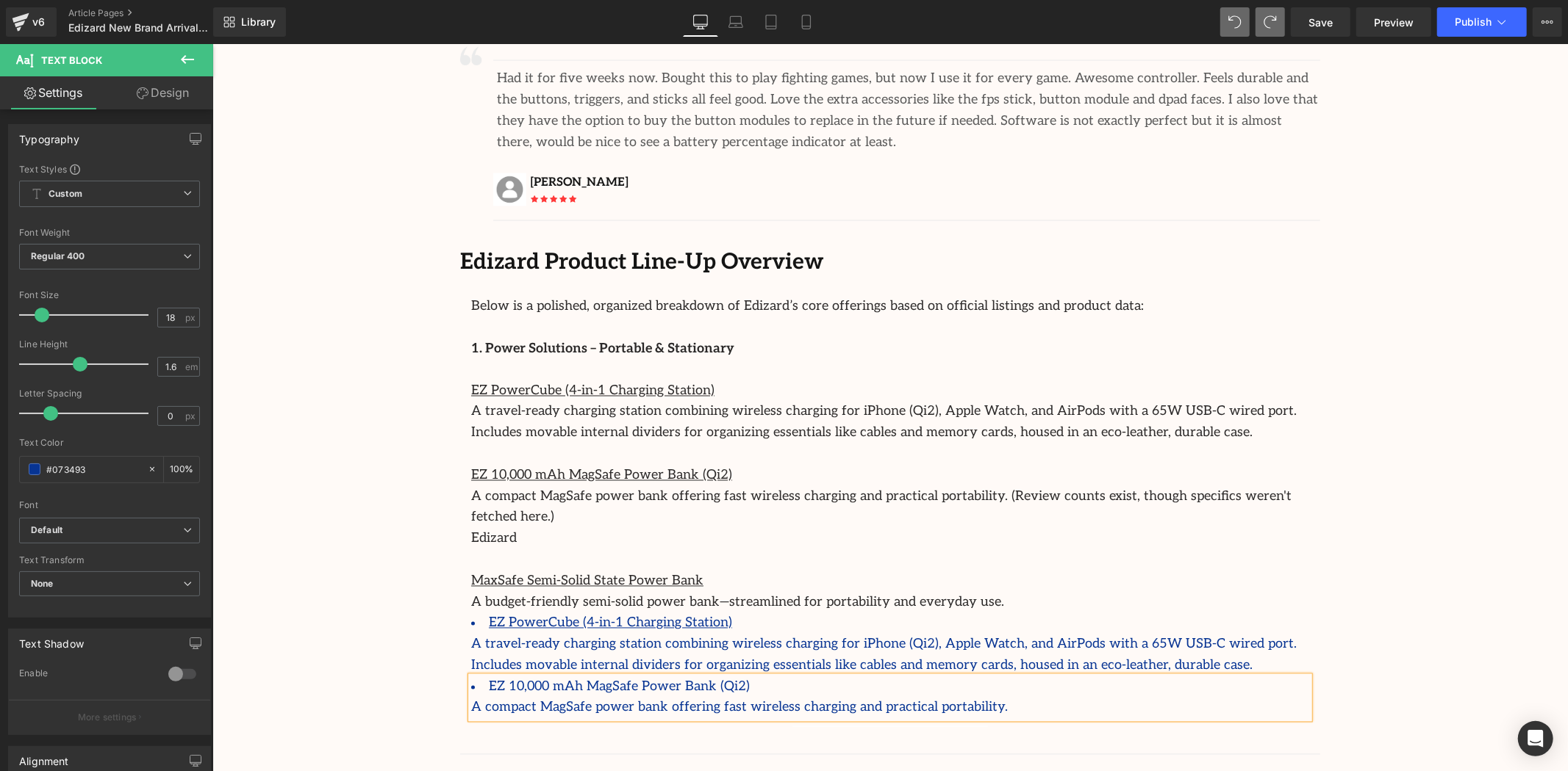
click at [757, 677] on li "EZ 10,000 mAh MagSafe Power Bank (Qi2)" at bounding box center [889, 687] width 838 height 21
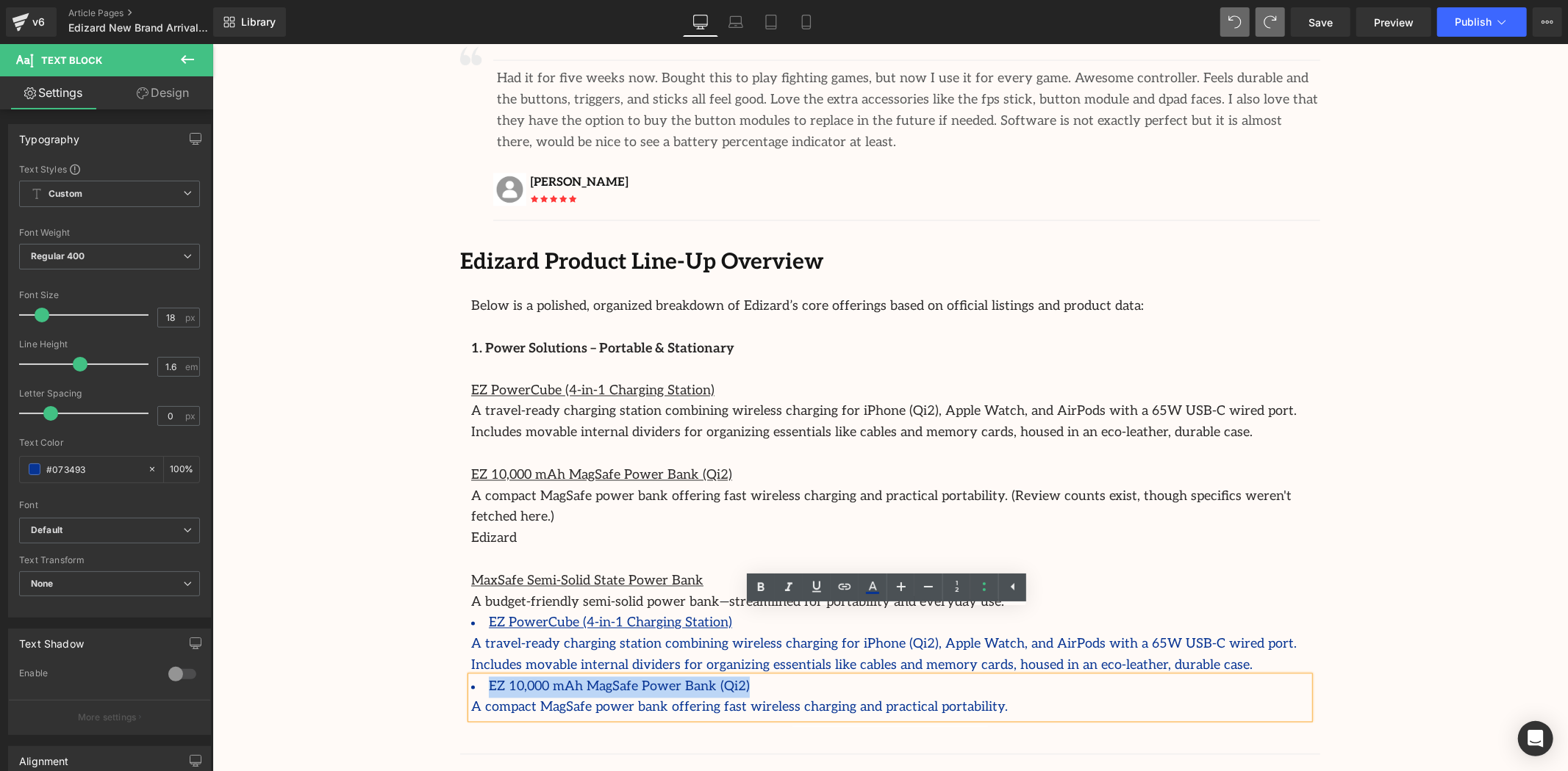
drag, startPoint x: 750, startPoint y: 624, endPoint x: 461, endPoint y: 616, distance: 289.1
click at [461, 616] on div "Below is a polished, organized breakdown of Edizard’s core offerings based on o…" at bounding box center [889, 499] width 860 height 440
click at [998, 697] on div "A compact MagSafe power bank offering fast wireless charging and practical port…" at bounding box center [889, 708] width 838 height 21
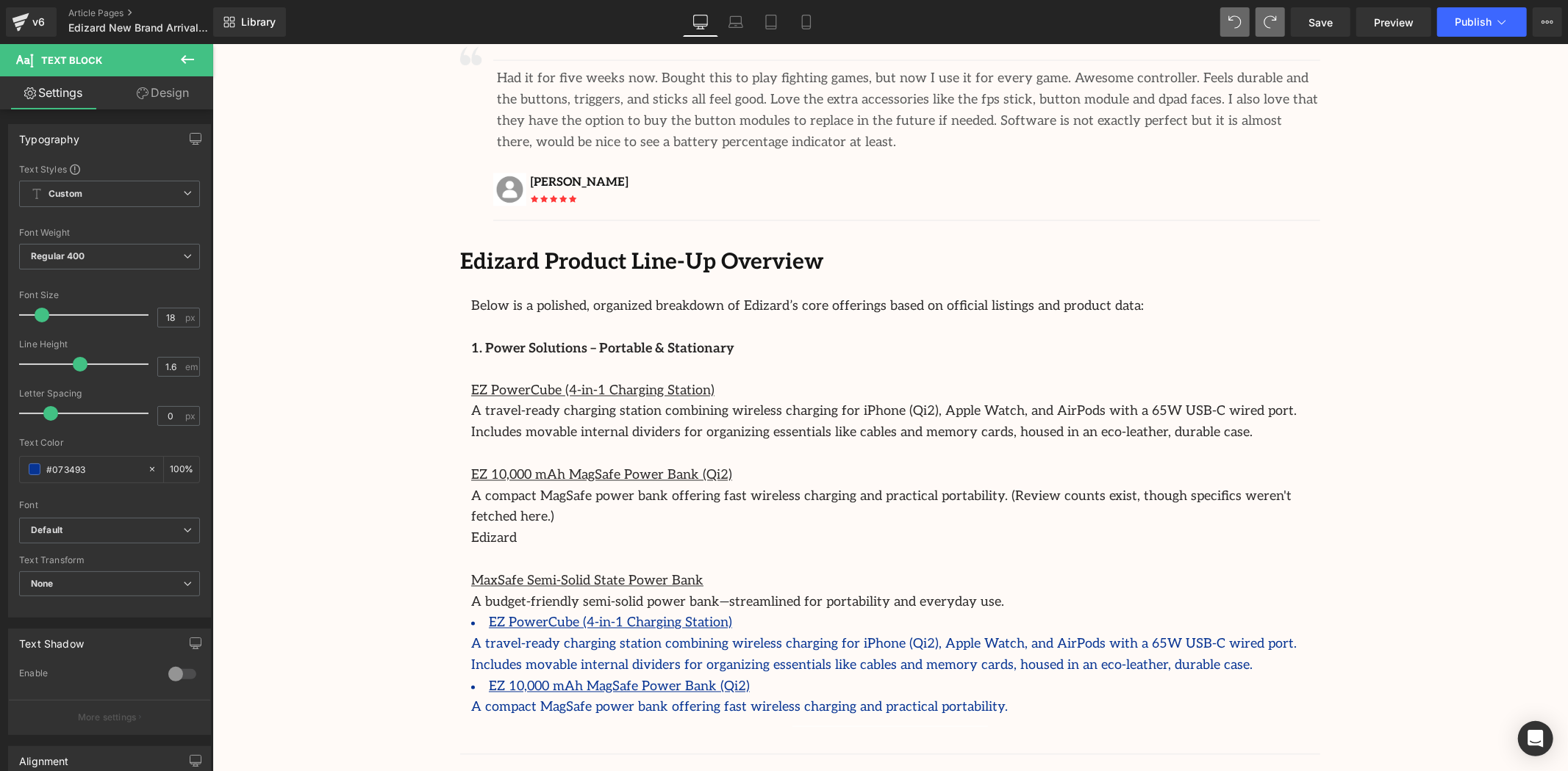
click at [183, 57] on icon at bounding box center [187, 60] width 13 height 9
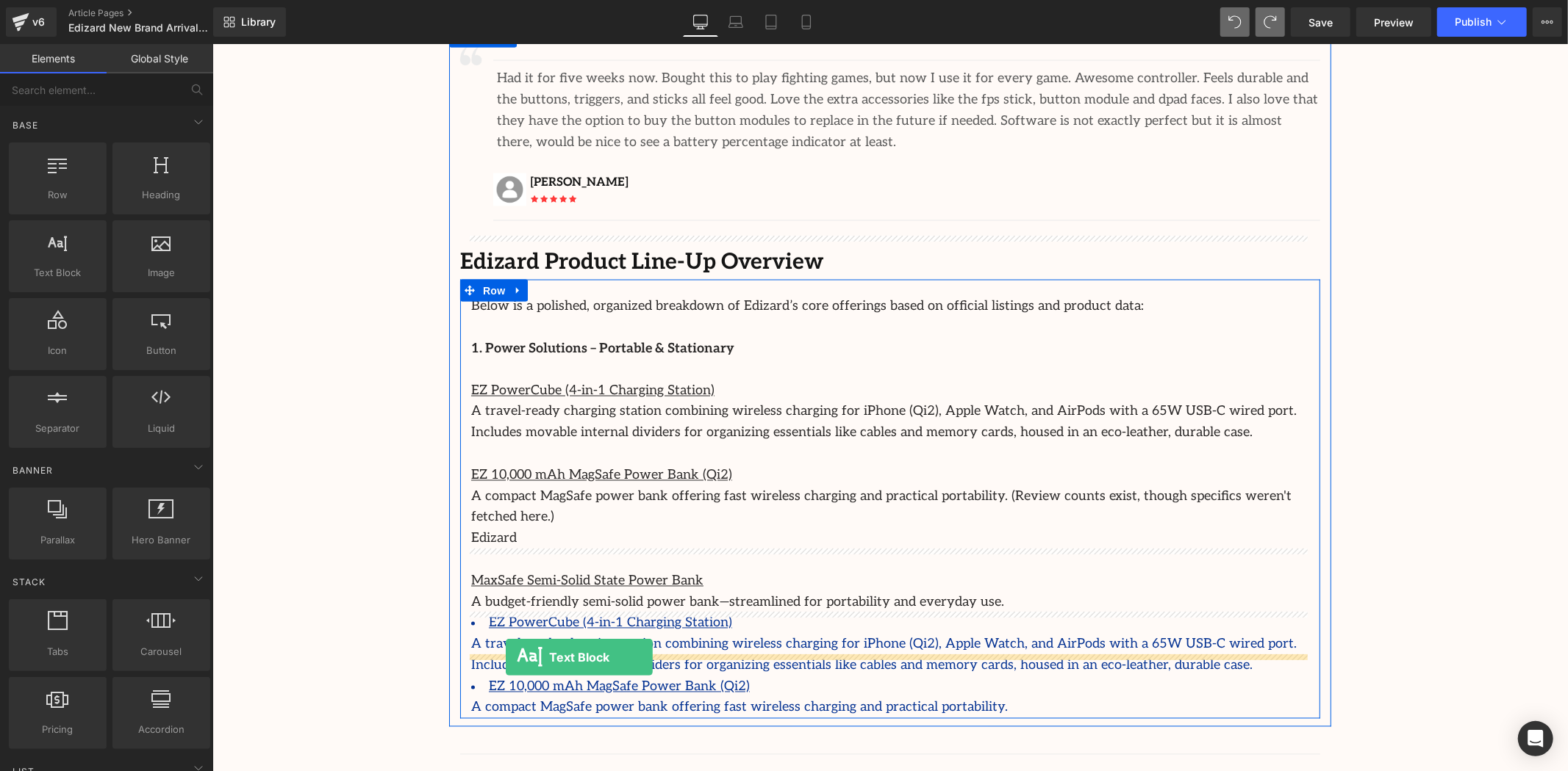
drag, startPoint x: 263, startPoint y: 287, endPoint x: 505, endPoint y: 657, distance: 442.1
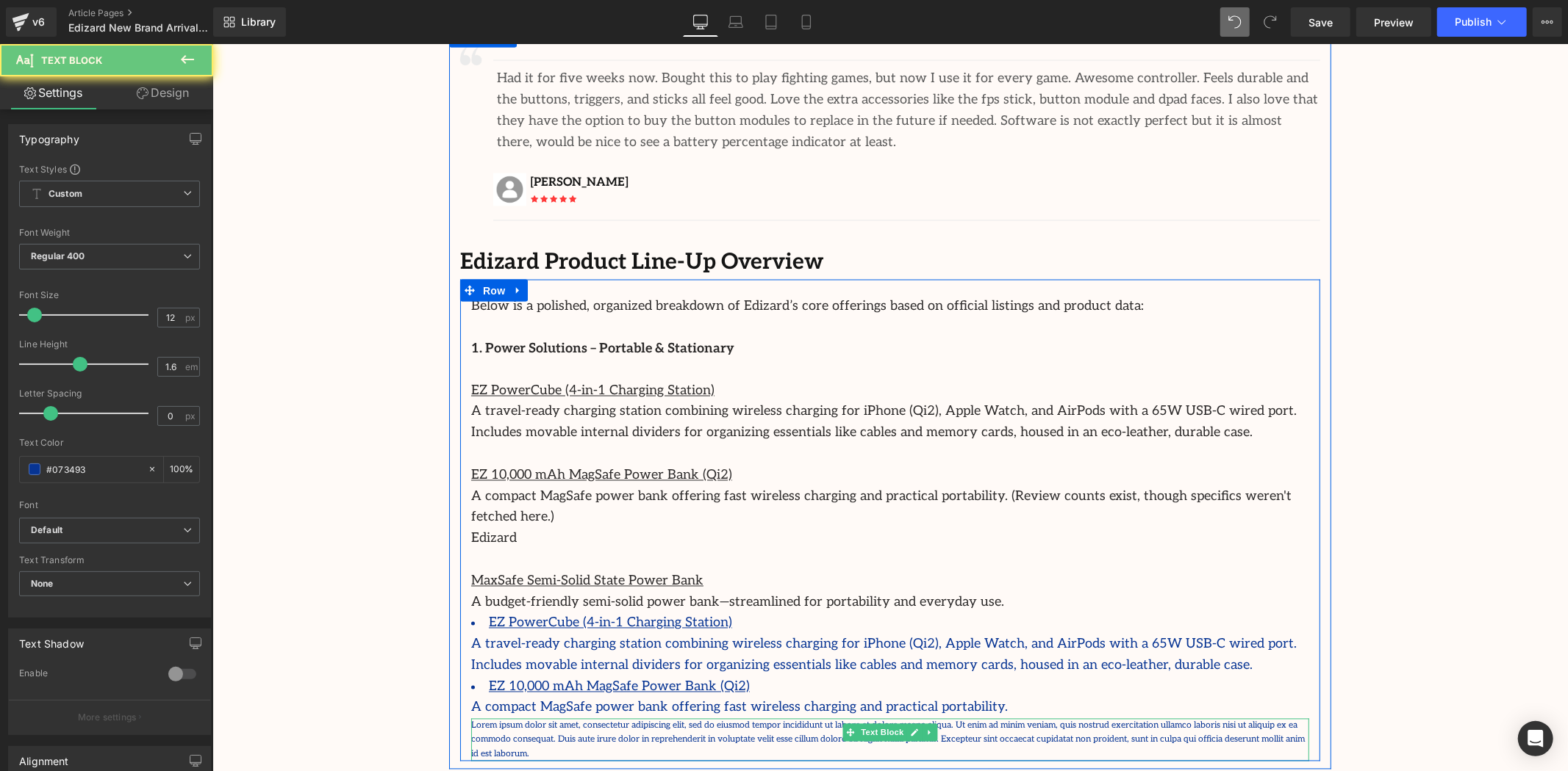
click at [543, 719] on p "Lorem ipsum dolor sit amet, consectetur adipiscing elit, sed do eiusmod tempor …" at bounding box center [889, 740] width 838 height 43
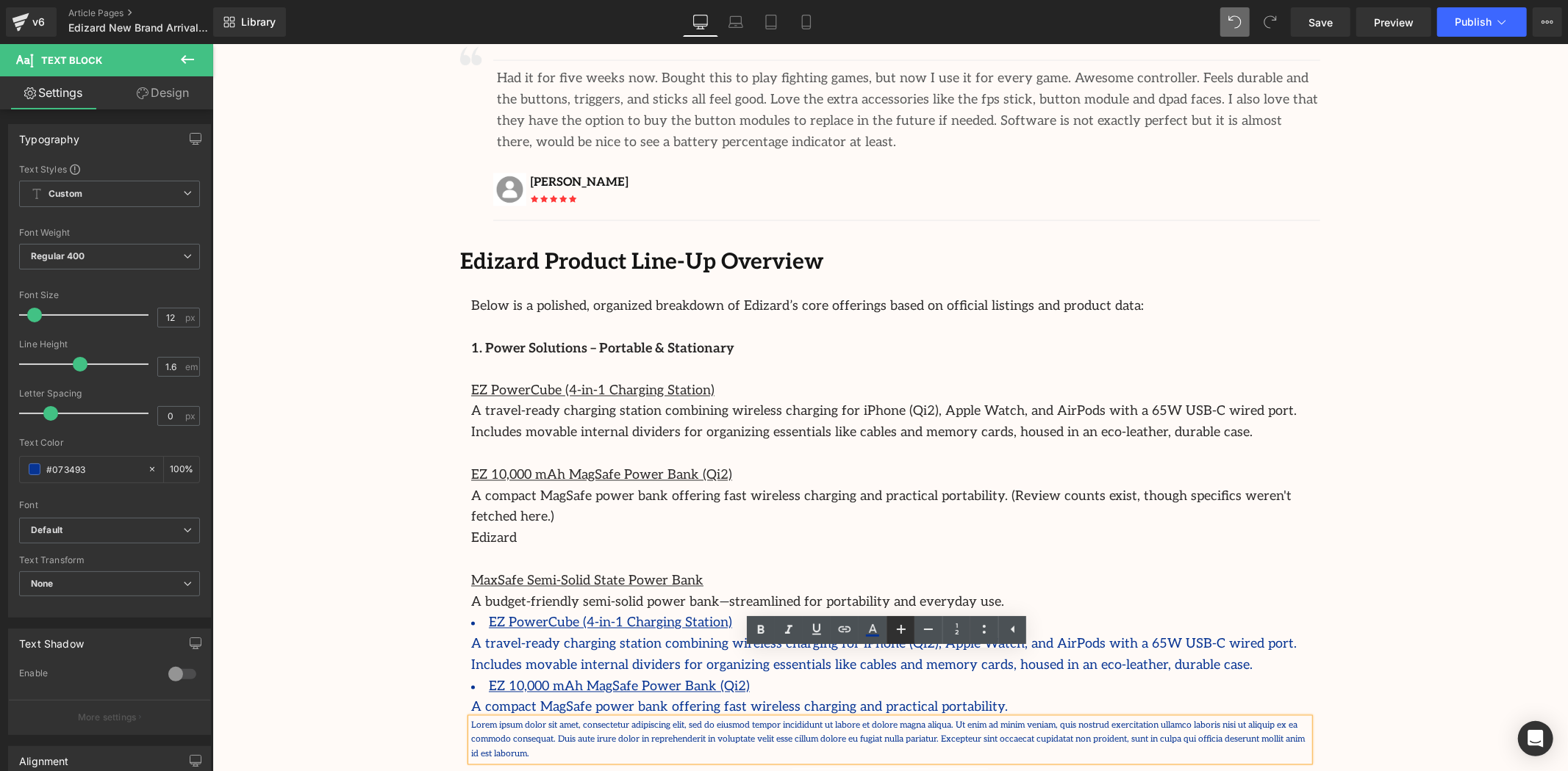
click at [900, 628] on icon at bounding box center [901, 630] width 9 height 9
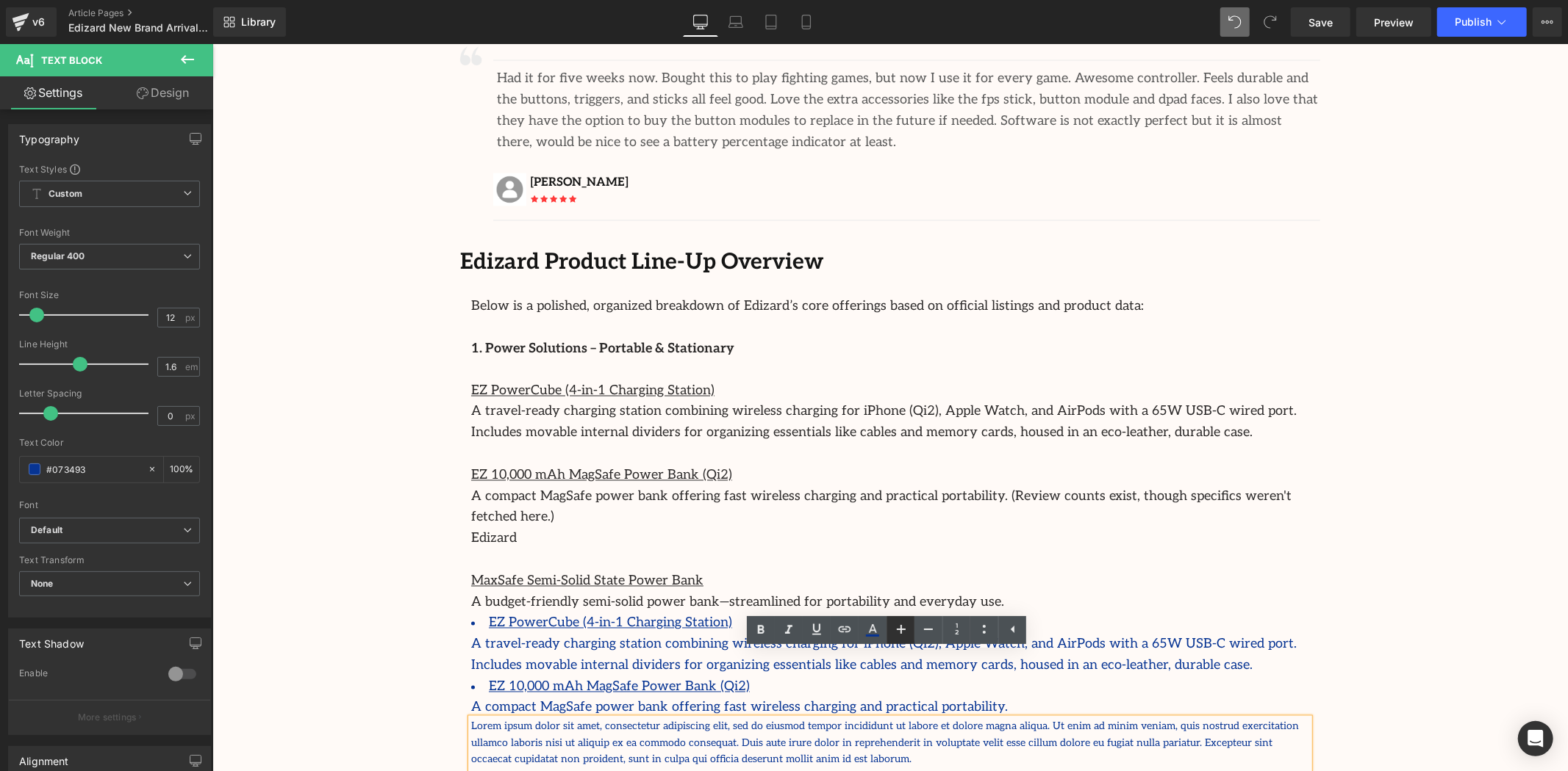
click at [900, 628] on icon at bounding box center [901, 630] width 9 height 9
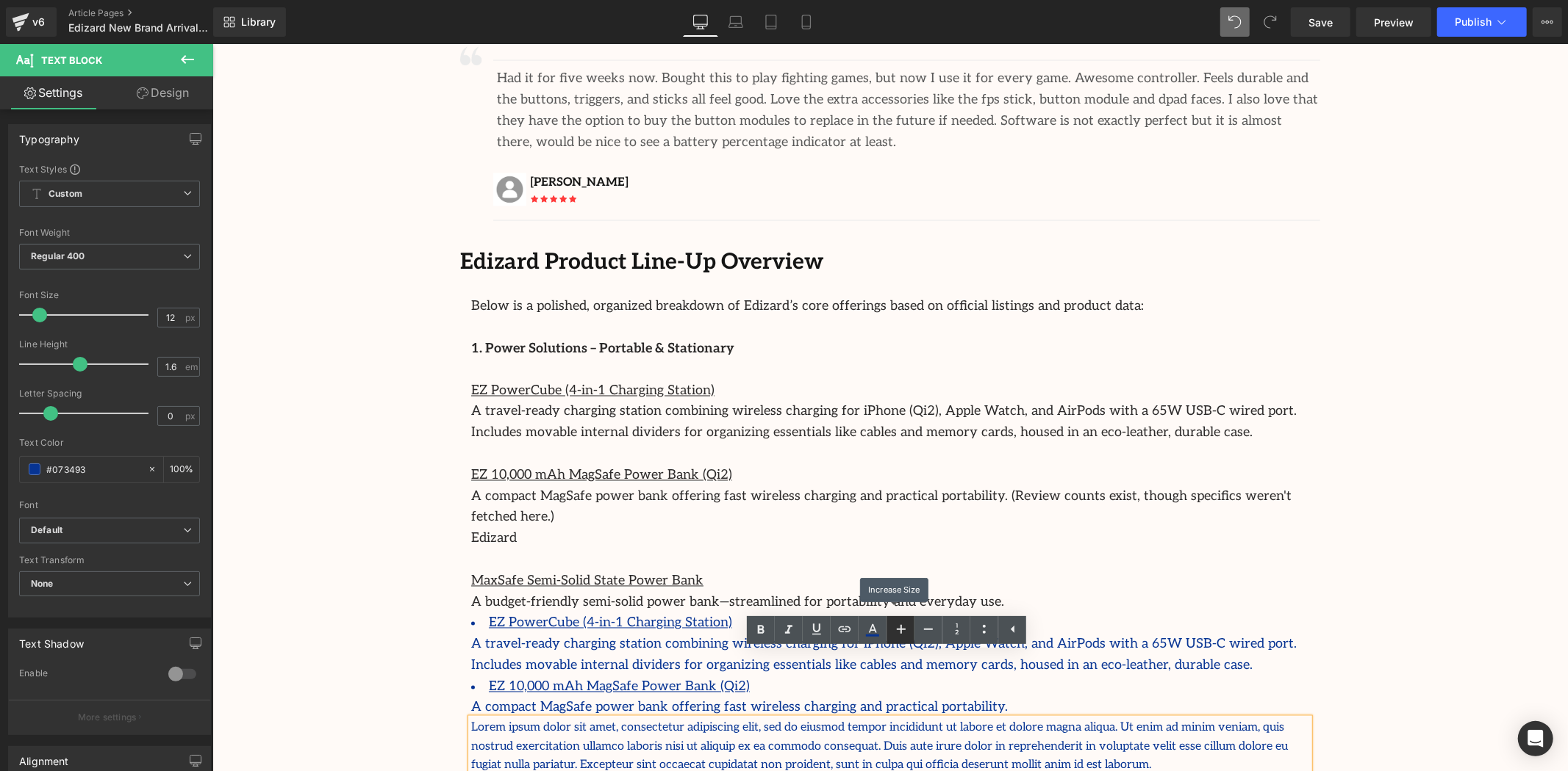
click at [900, 628] on icon at bounding box center [901, 630] width 9 height 9
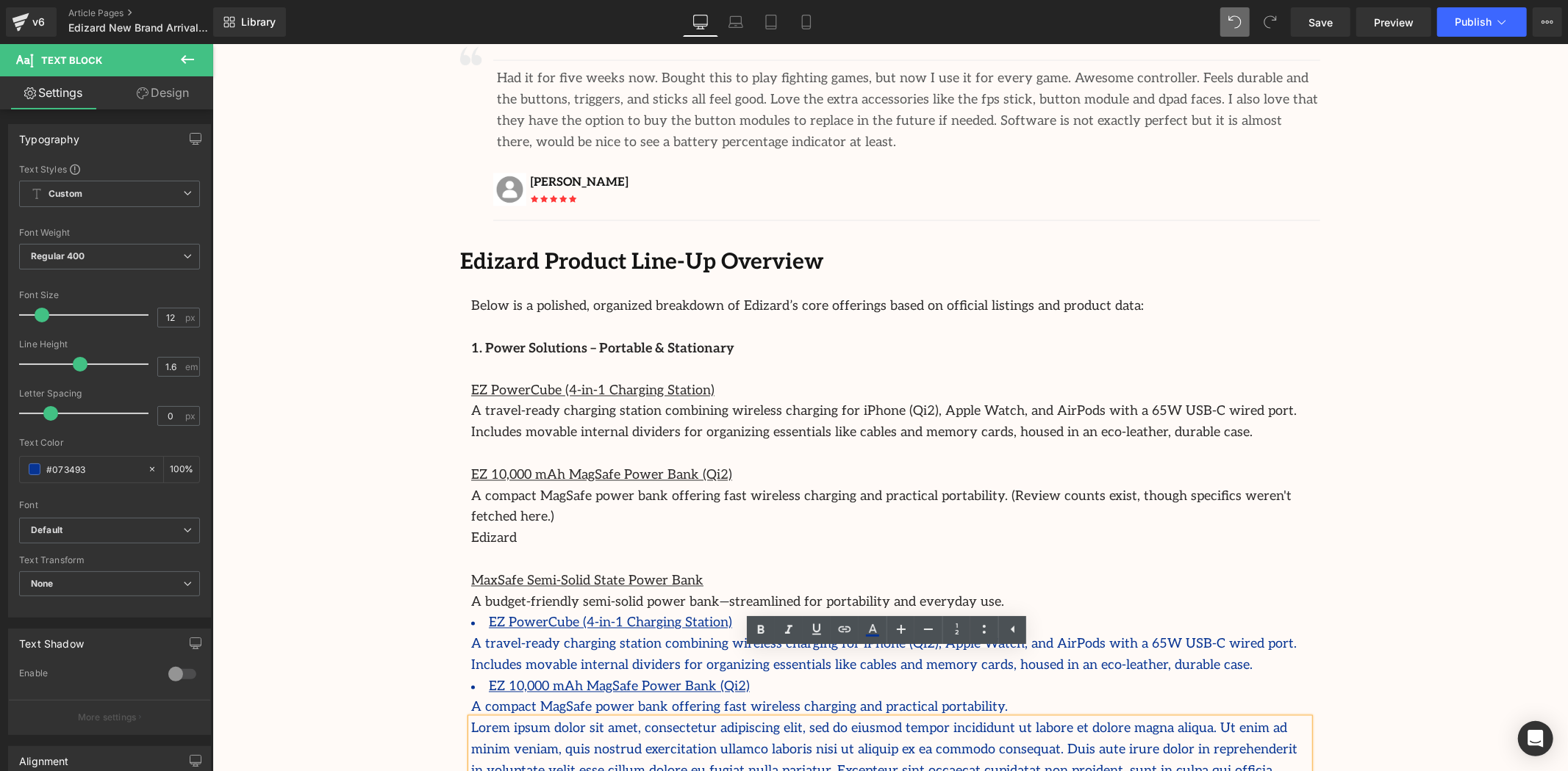
drag, startPoint x: 1079, startPoint y: 717, endPoint x: 1180, endPoint y: 708, distance: 101.4
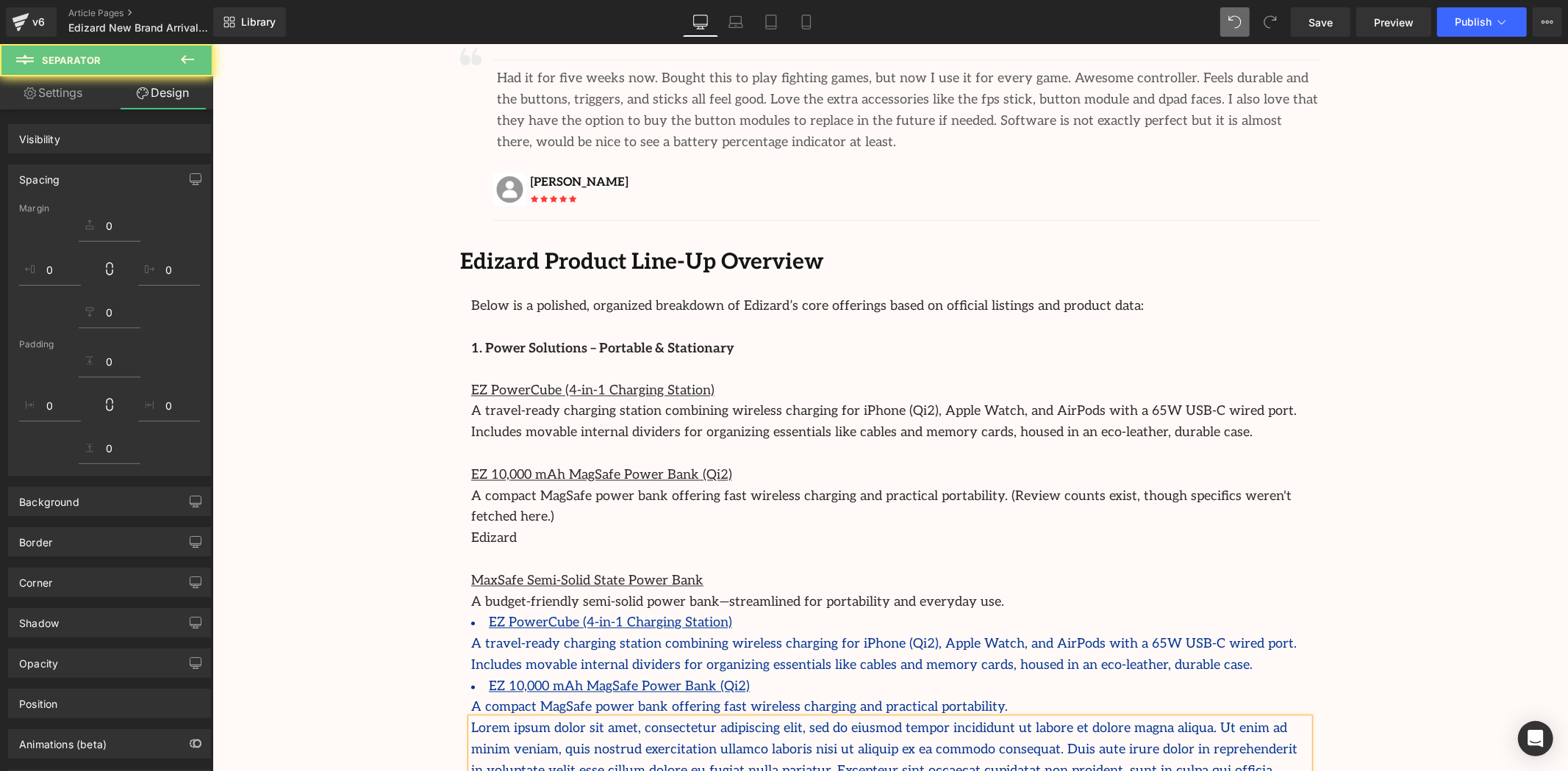
click at [1180, 719] on p "Lorem ipsum dolor sit amet, consectetur adipiscing elit, sed do eiusmod tempor …" at bounding box center [889, 761] width 838 height 85
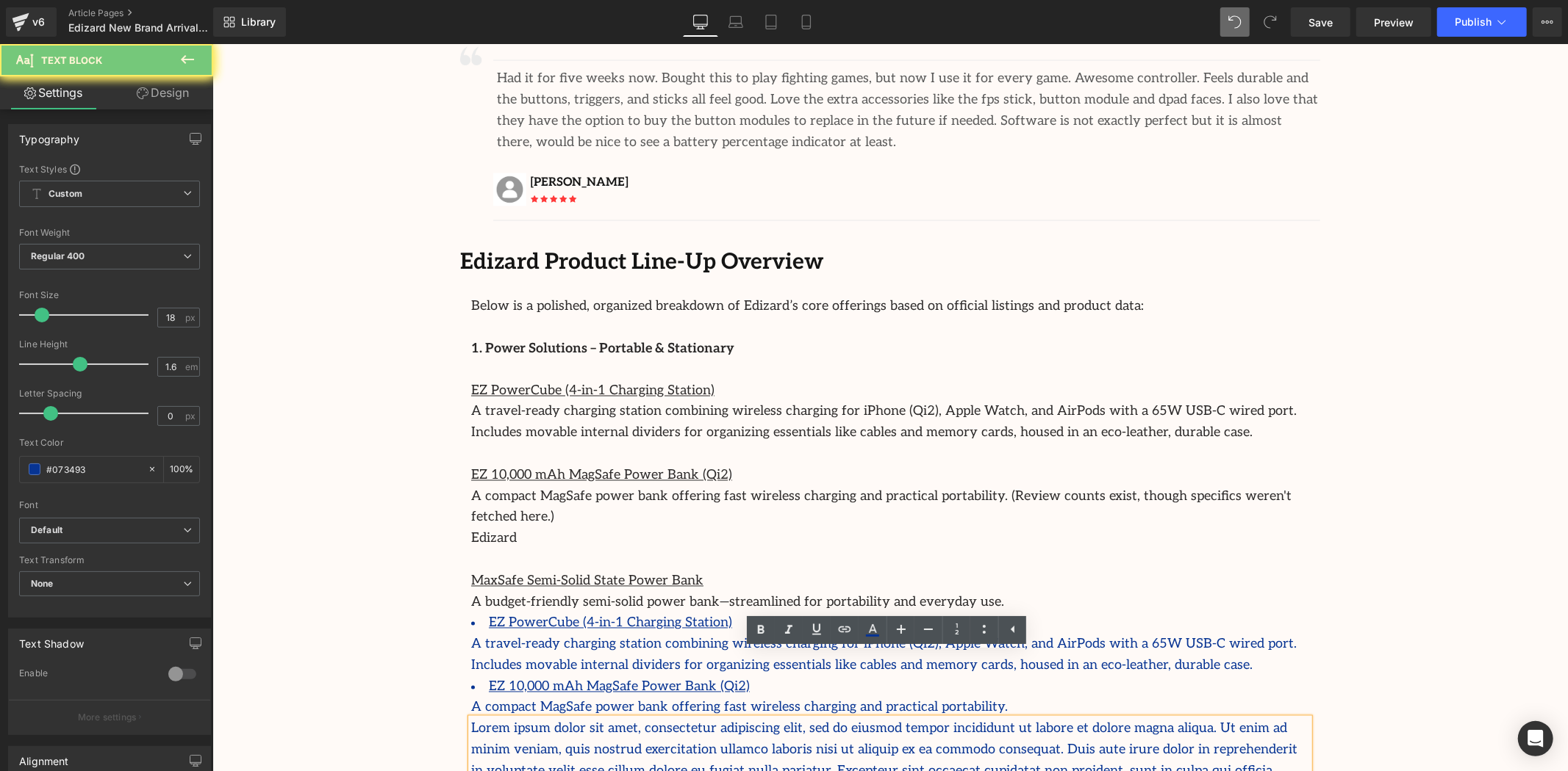
click at [1153, 719] on p "Lorem ipsum dolor sit amet, consectetur adipiscing elit, sed do eiusmod tempor …" at bounding box center [889, 761] width 838 height 85
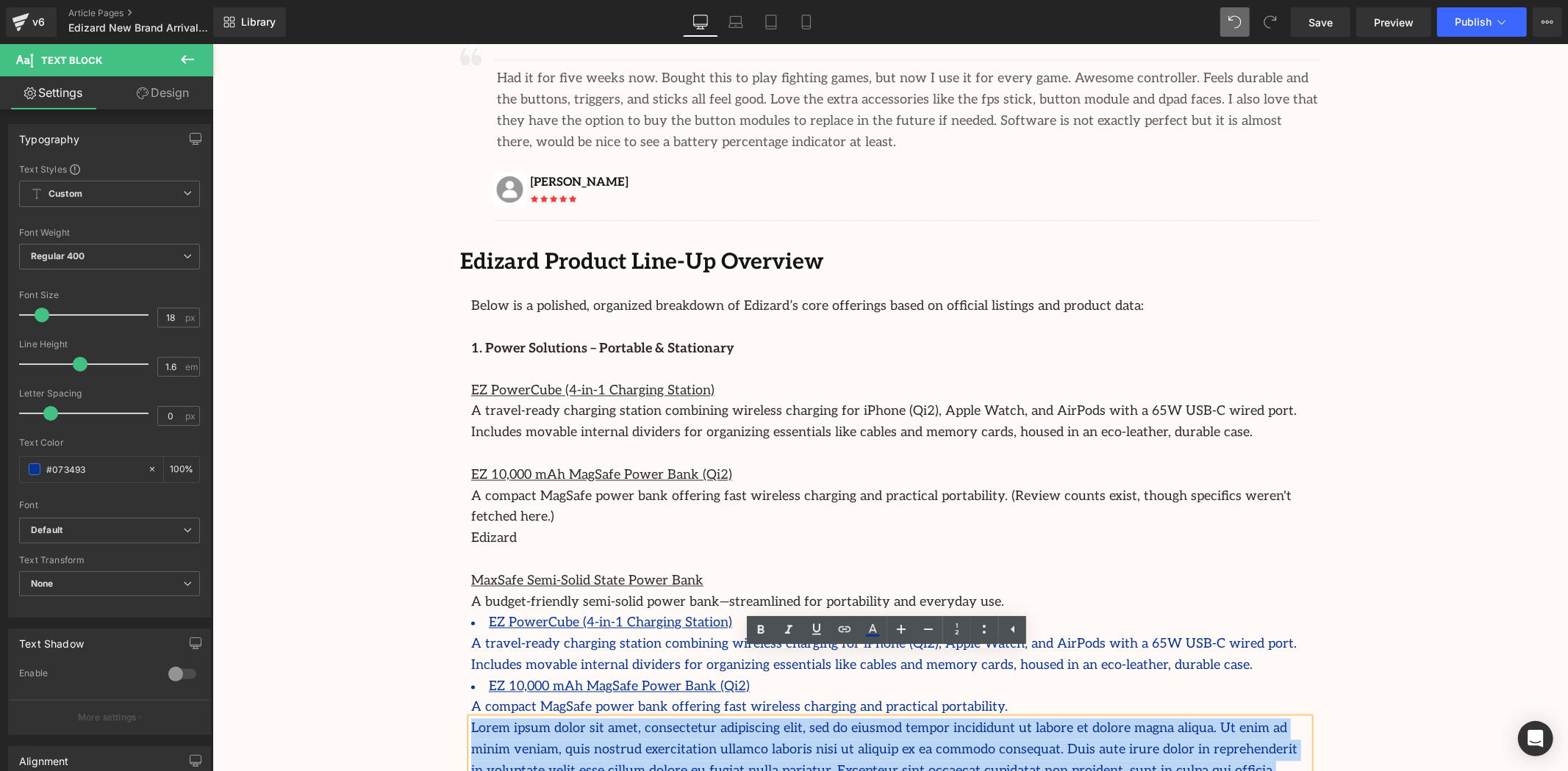
drag, startPoint x: 1159, startPoint y: 705, endPoint x: 466, endPoint y: 661, distance: 694.4
click at [470, 719] on p "Lorem ipsum dolor sit amet, consectetur adipiscing elit, sed do eiusmod tempor …" at bounding box center [889, 761] width 838 height 85
click at [507, 719] on p "Lorem ipsum dolor sit amet, consectetur adipiscing elit, sed do eiusmod tempor …" at bounding box center [889, 761] width 838 height 85
drag, startPoint x: 1196, startPoint y: 692, endPoint x: 1186, endPoint y: 701, distance: 13.5
click at [1197, 719] on p "Lorem ipsum dolor sit amet, consectetur adipiscing elit, sed do eiusmod tempor …" at bounding box center [889, 761] width 838 height 85
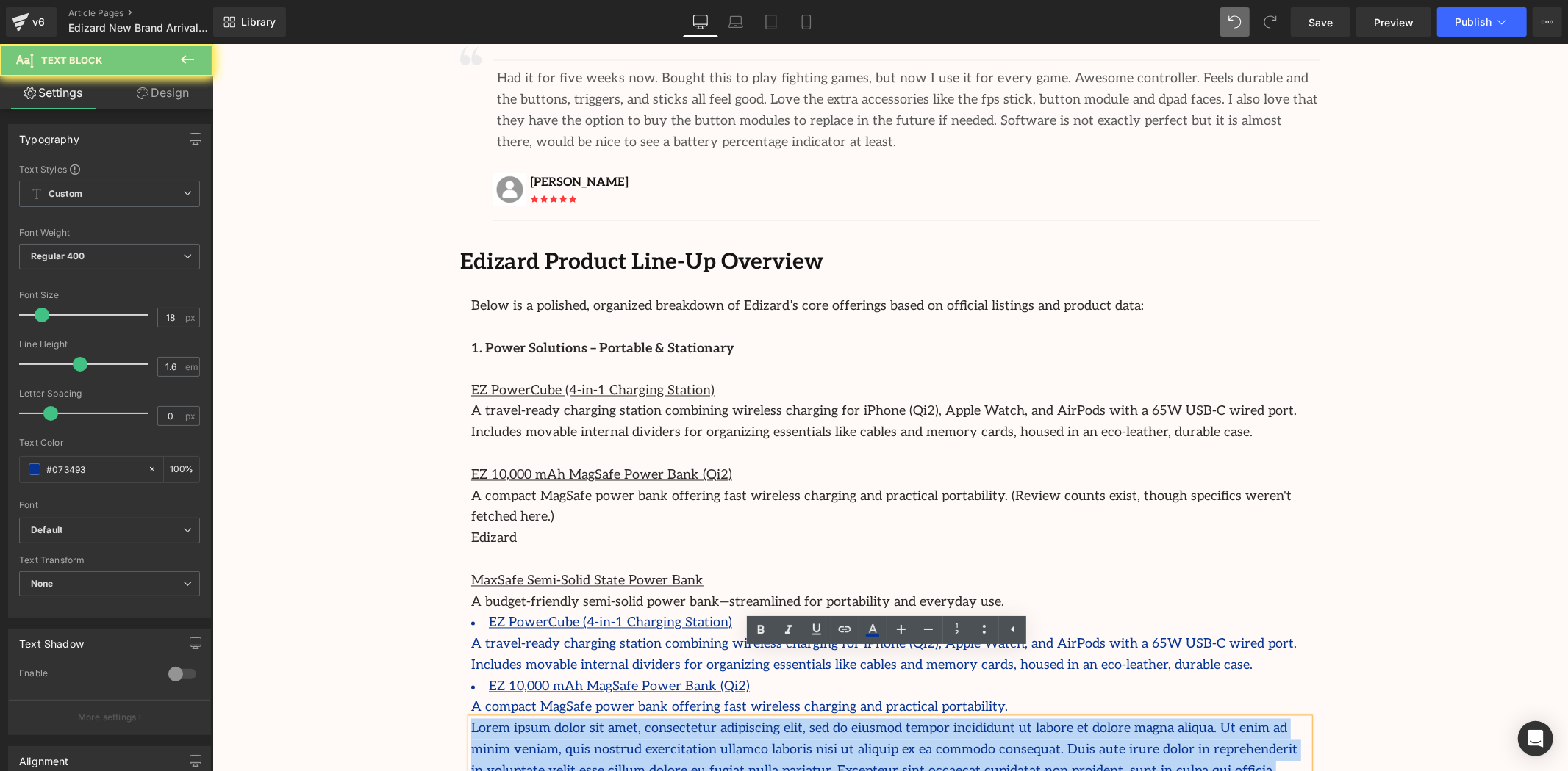
click at [1166, 719] on p "Lorem ipsum dolor sit amet, consectetur adipiscing elit, sed do eiusmod tempor …" at bounding box center [889, 761] width 838 height 85
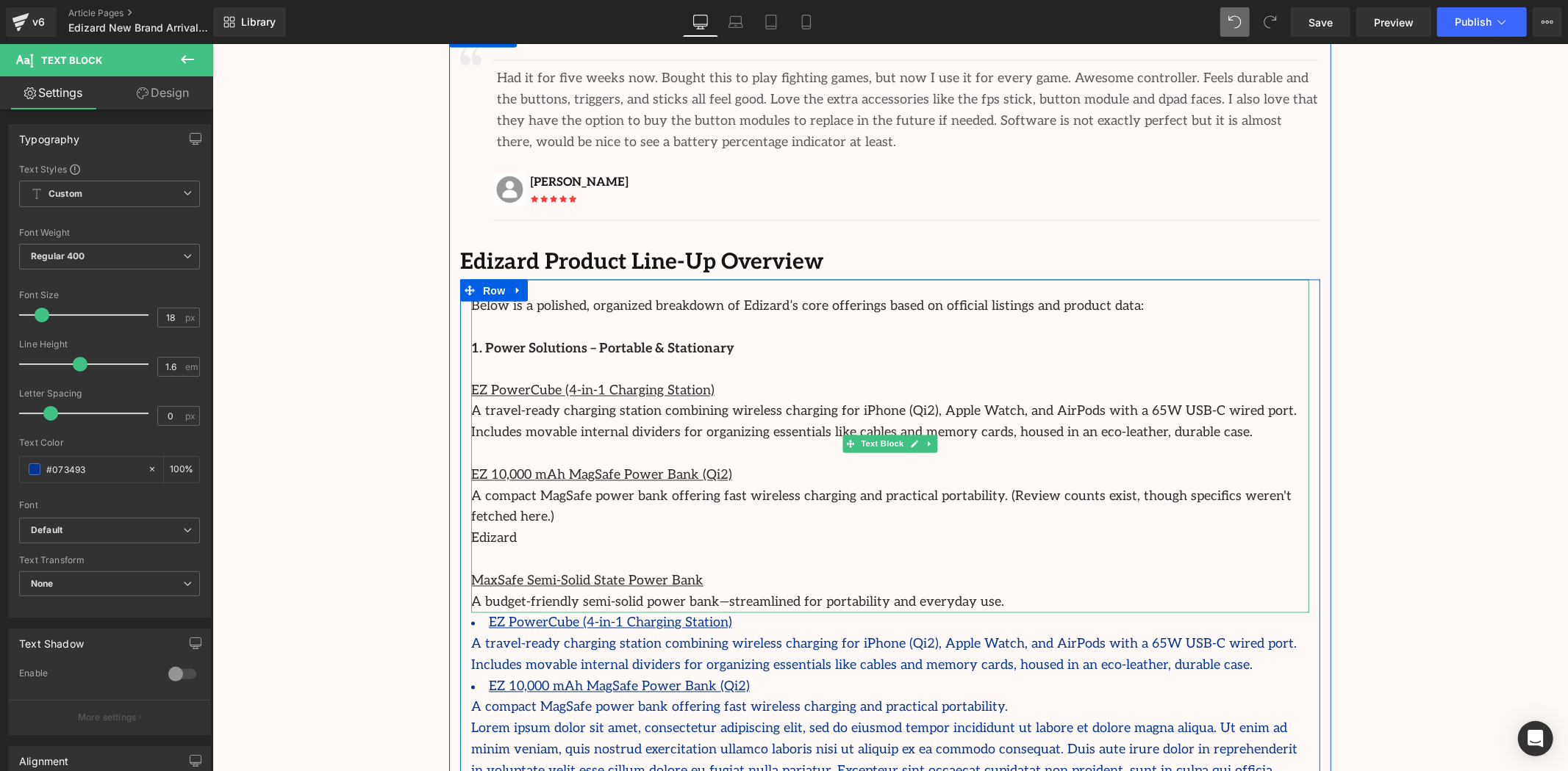
drag, startPoint x: 872, startPoint y: 513, endPoint x: 864, endPoint y: 536, distance: 24.4
click at [872, 571] on p "MaxSafe Semi-Solid State Power Bank" at bounding box center [889, 581] width 838 height 21
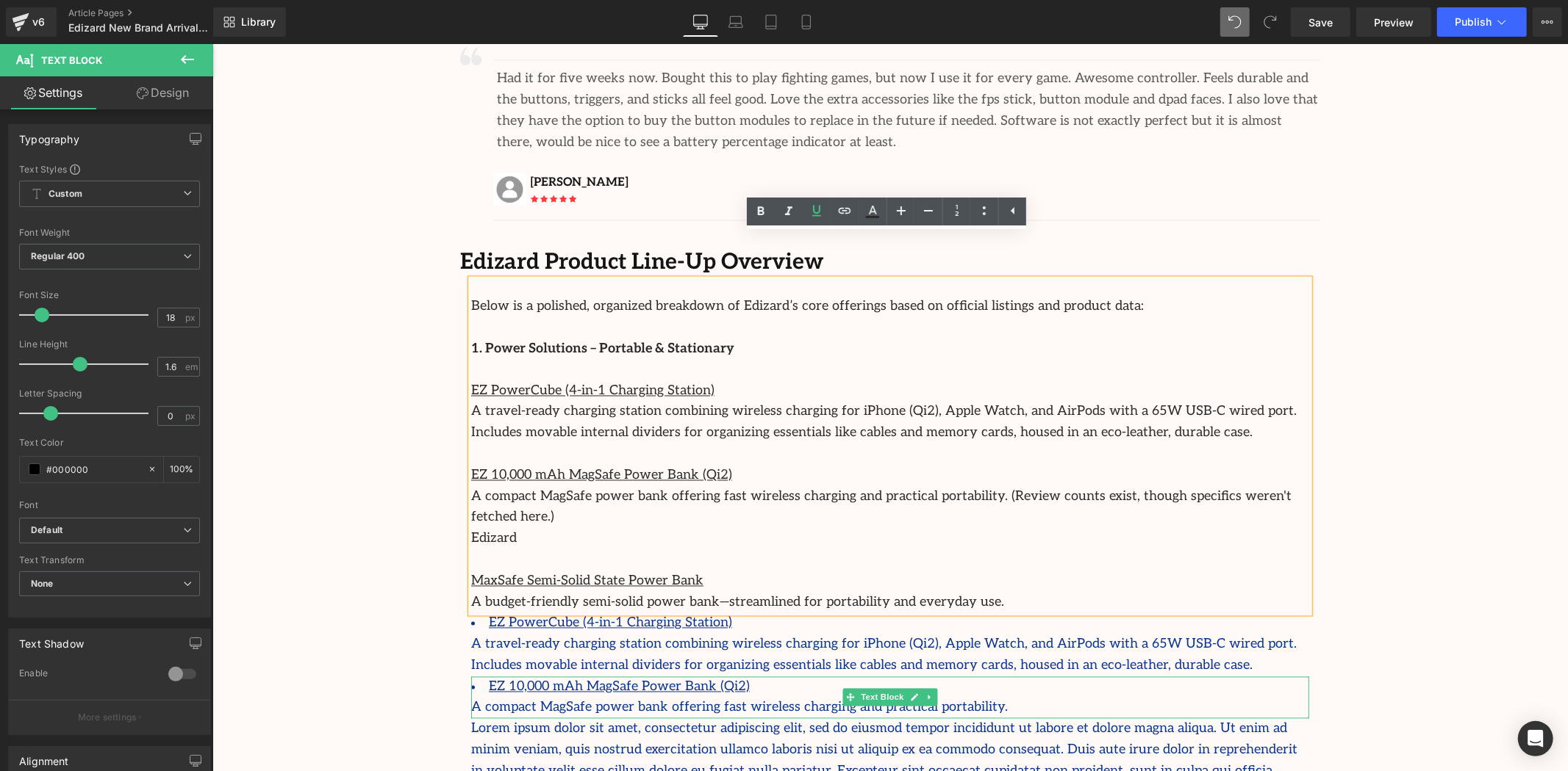
click at [866, 719] on p "Lorem ipsum dolor sit amet, consectetur adipiscing elit, sed do eiusmod tempor …" at bounding box center [889, 761] width 838 height 85
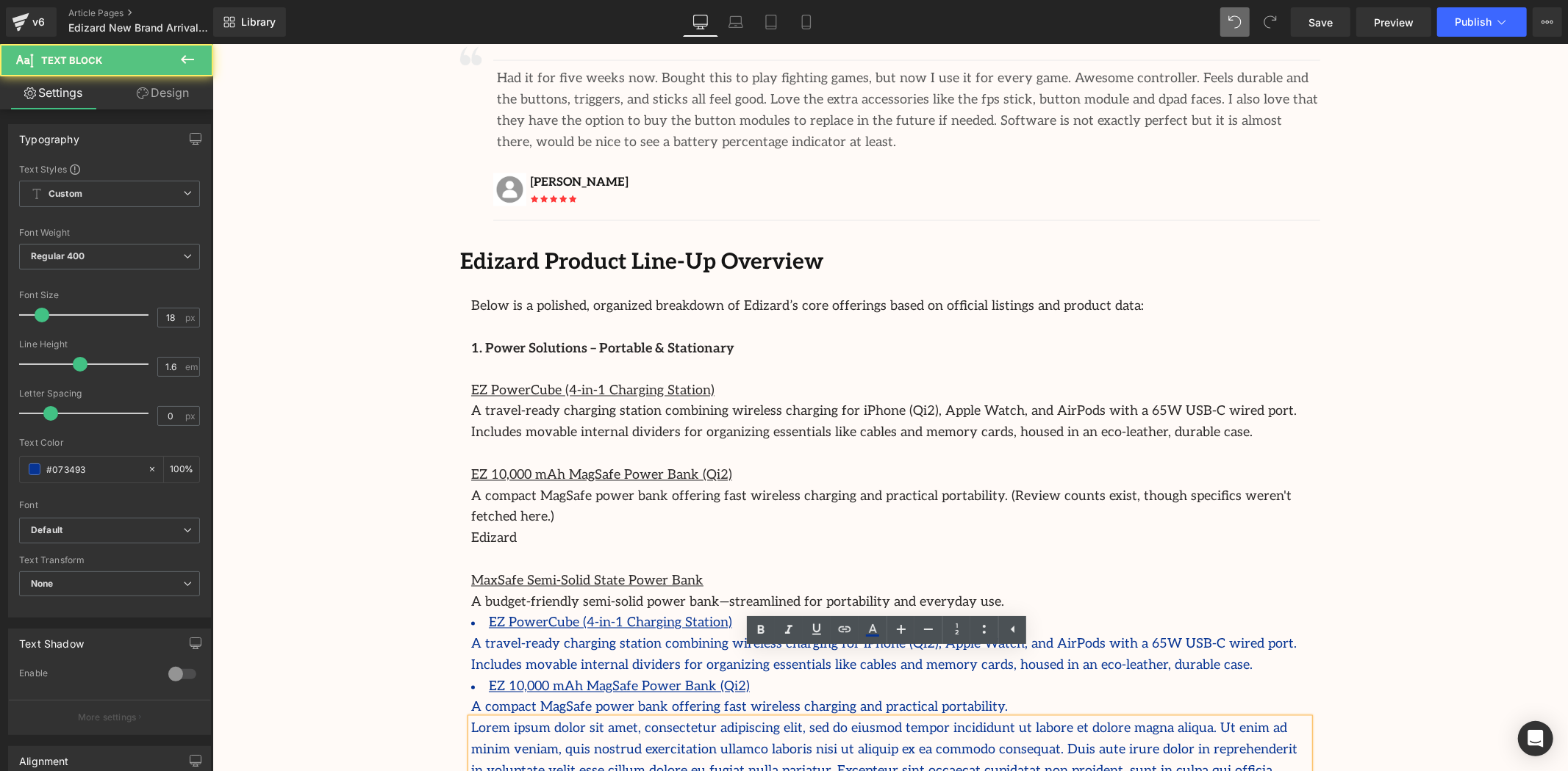
click at [805, 719] on p "Lorem ipsum dolor sit amet, consectetur adipiscing elit, sed do eiusmod tempor …" at bounding box center [889, 761] width 838 height 85
click at [542, 719] on p "Lorem ipsum dolor sit amet, consectetur adipiscing elit, sed do eiusmod tempor …" at bounding box center [889, 761] width 838 height 85
click at [618, 719] on p "Lorem ipsum dolor sit amet, consectetur adipiscing elit, sed do eiusmod tempor …" at bounding box center [889, 761] width 838 height 85
drag, startPoint x: 1168, startPoint y: 706, endPoint x: 465, endPoint y: 663, distance: 704.3
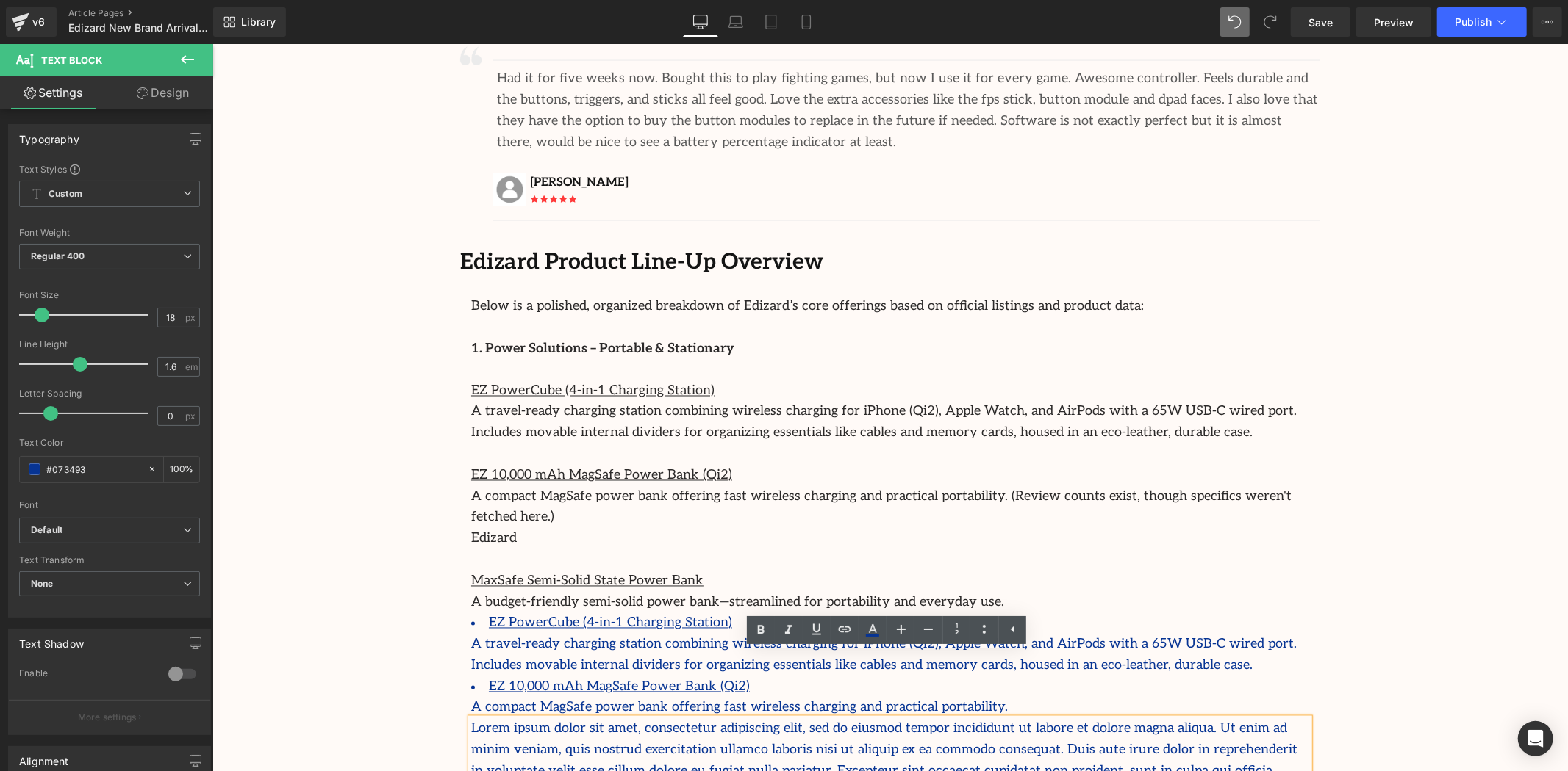
click at [470, 719] on div "Lorem ipsum dolor sit amet, consectetur adipiscing elit, sed do eiusmod tempor …" at bounding box center [889, 761] width 838 height 85
drag, startPoint x: 1194, startPoint y: 709, endPoint x: 462, endPoint y: 658, distance: 733.8
click at [470, 719] on div "Lorem ipsum dolor sit amet, consectetur adipiscing elit, sed do eiusmod tempor …" at bounding box center [889, 761] width 838 height 85
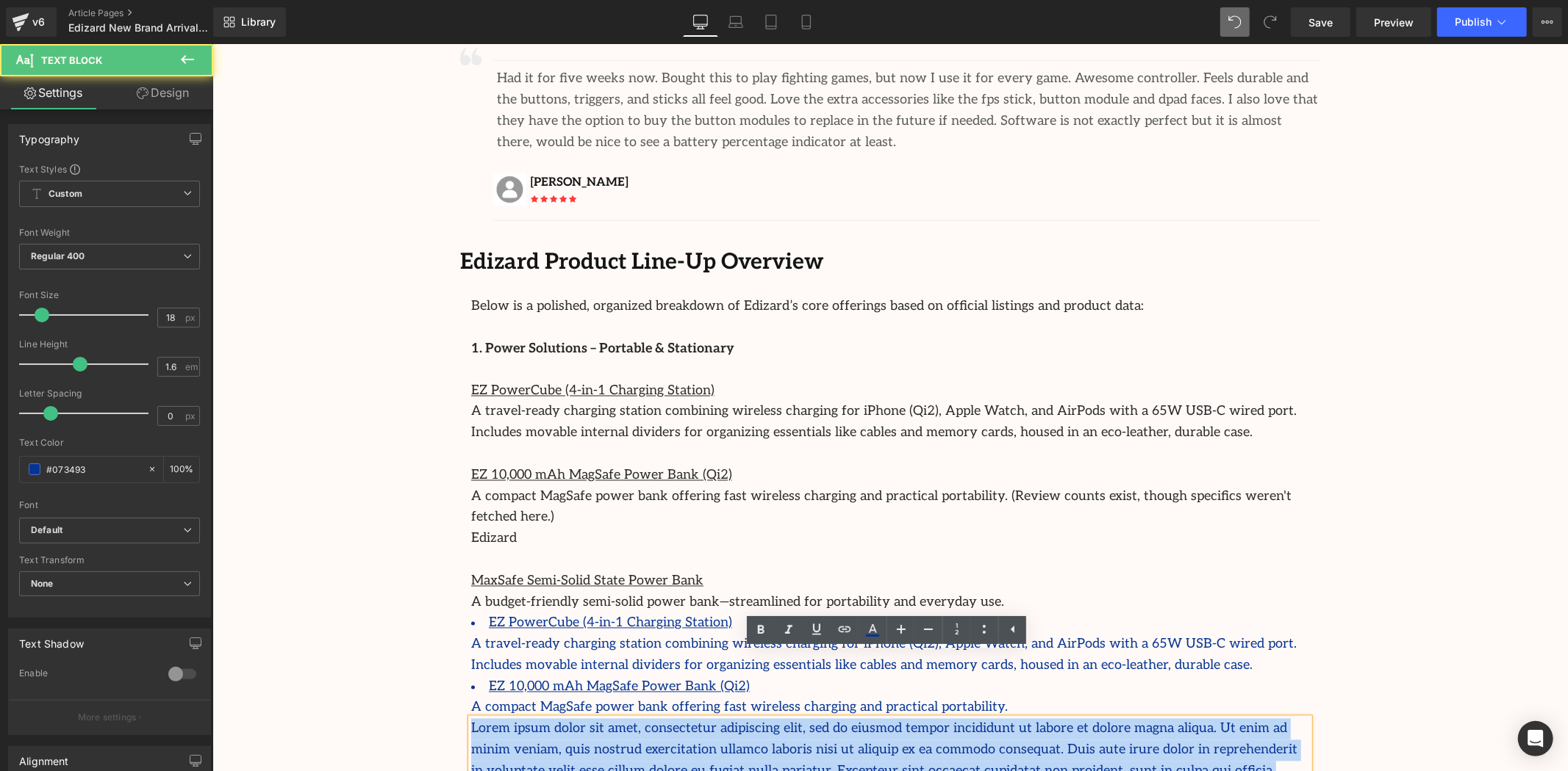
drag, startPoint x: 1161, startPoint y: 708, endPoint x: 467, endPoint y: 664, distance: 695.4
click at [470, 719] on p "Lorem ipsum dolor sit amet, consectetur adipiscing elit, sed do eiusmod tempor …" at bounding box center [889, 761] width 838 height 85
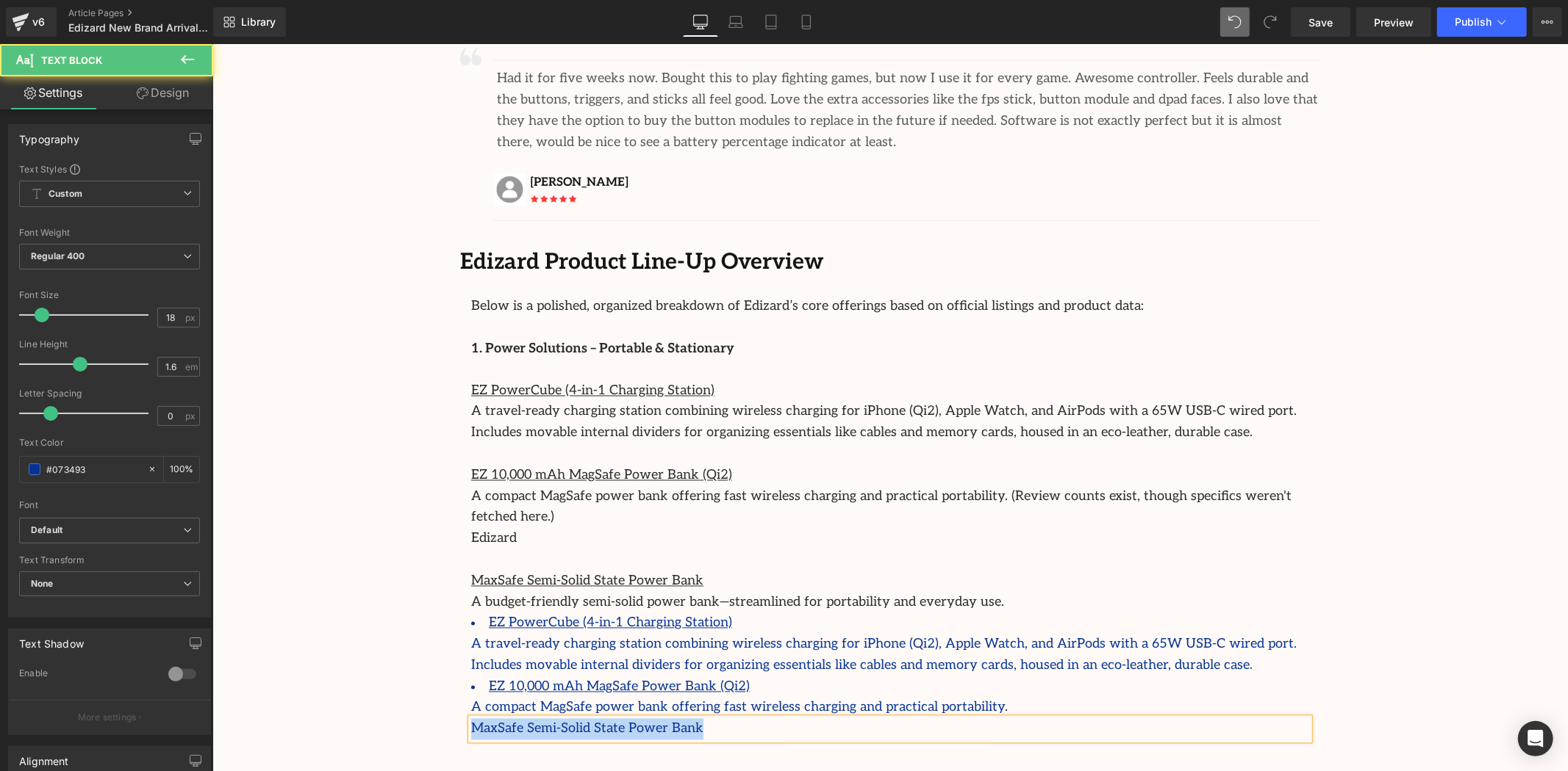
drag, startPoint x: 687, startPoint y: 668, endPoint x: 451, endPoint y: 669, distance: 236.0
click at [451, 669] on div "Image Separator Had it for five weeks now. Bought this to play fighting games, …" at bounding box center [889, 390] width 882 height 715
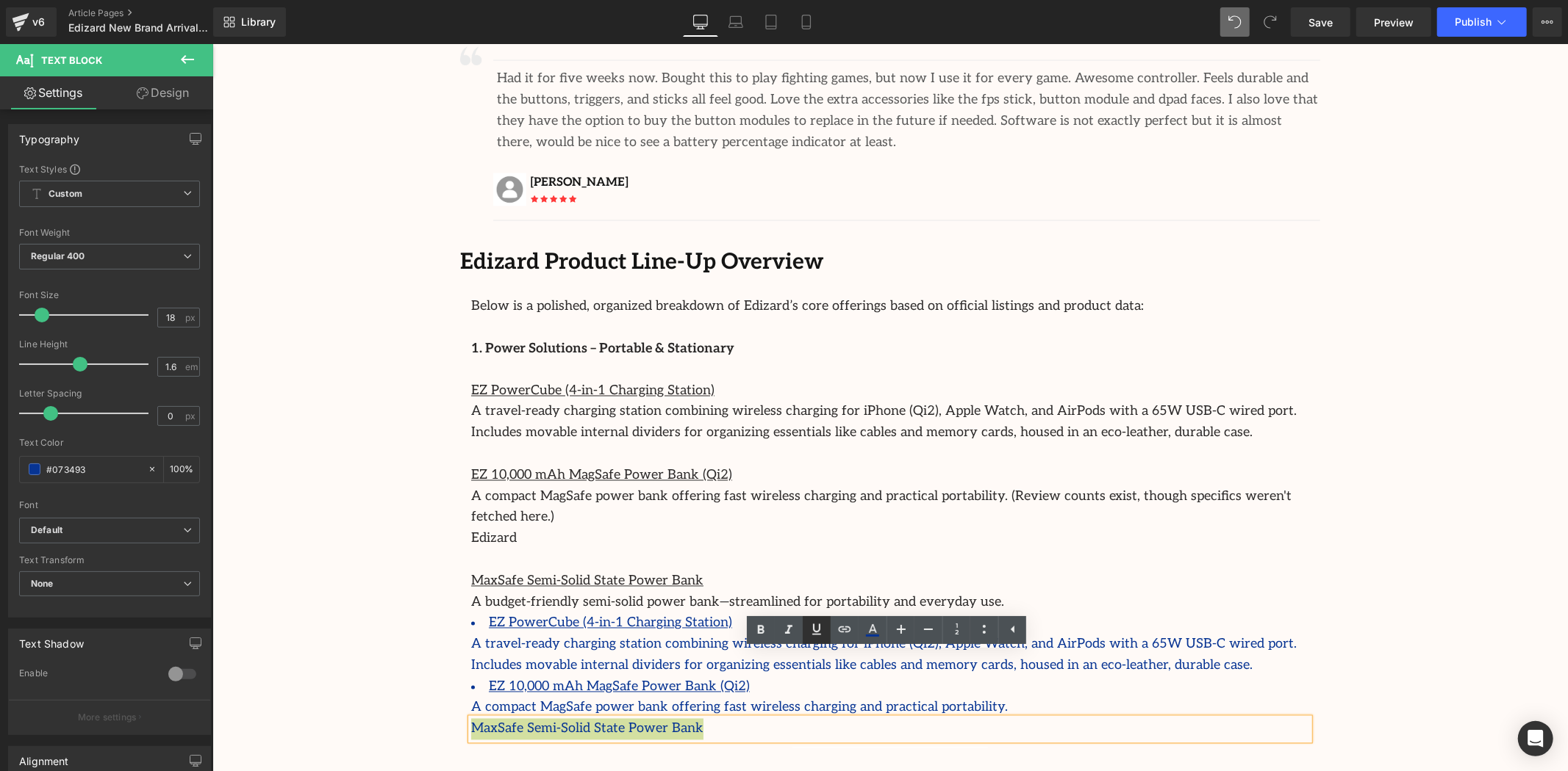
click at [824, 632] on icon at bounding box center [816, 630] width 18 height 18
click at [980, 630] on icon at bounding box center [984, 630] width 18 height 18
click at [752, 719] on div "MaxSafe Semi-Solid State Power Bank" at bounding box center [889, 729] width 838 height 21
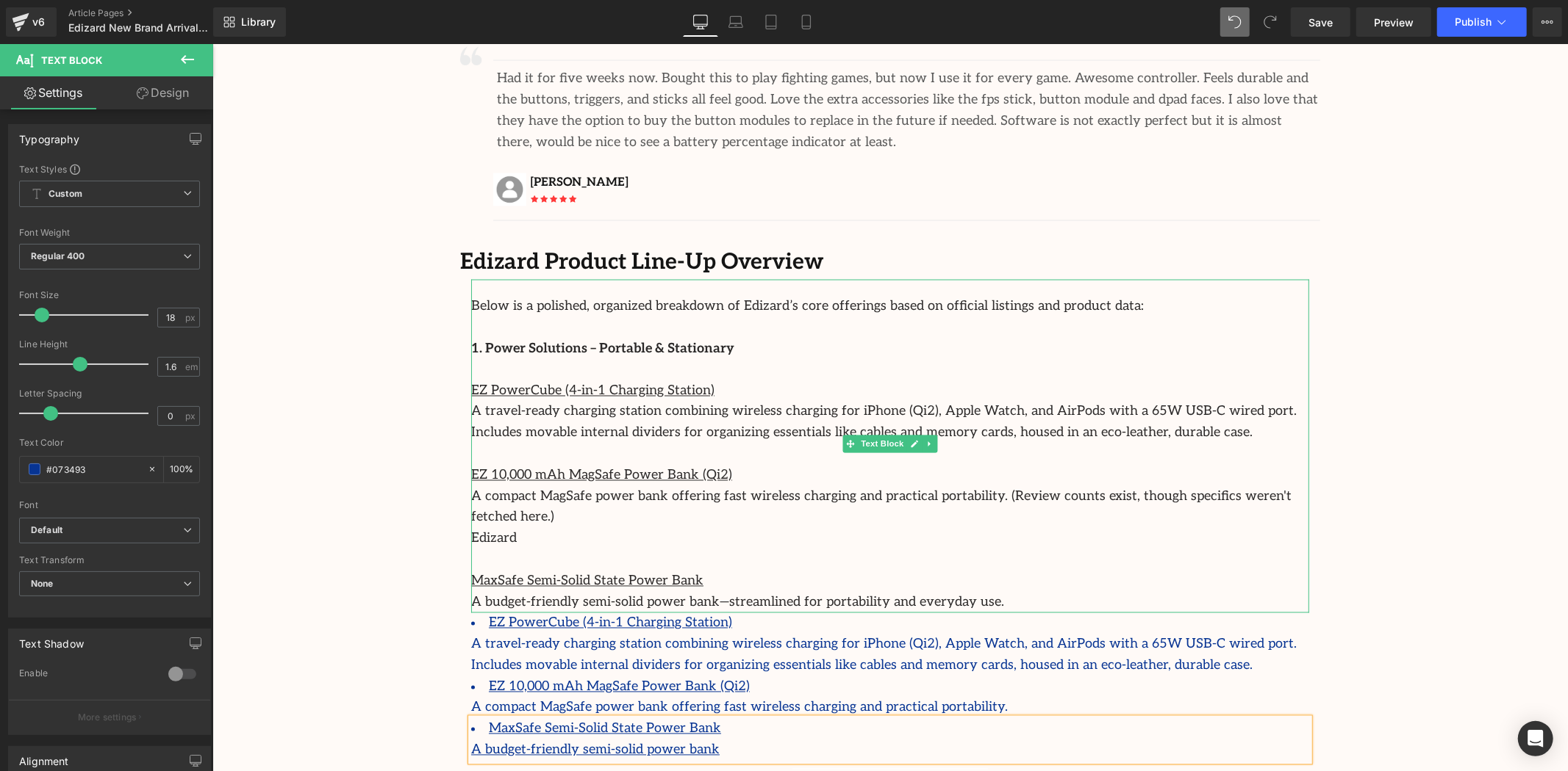
click at [983, 592] on p "A budget-friendly semi-solid power bank—streamlined for portability and everyda…" at bounding box center [889, 602] width 838 height 21
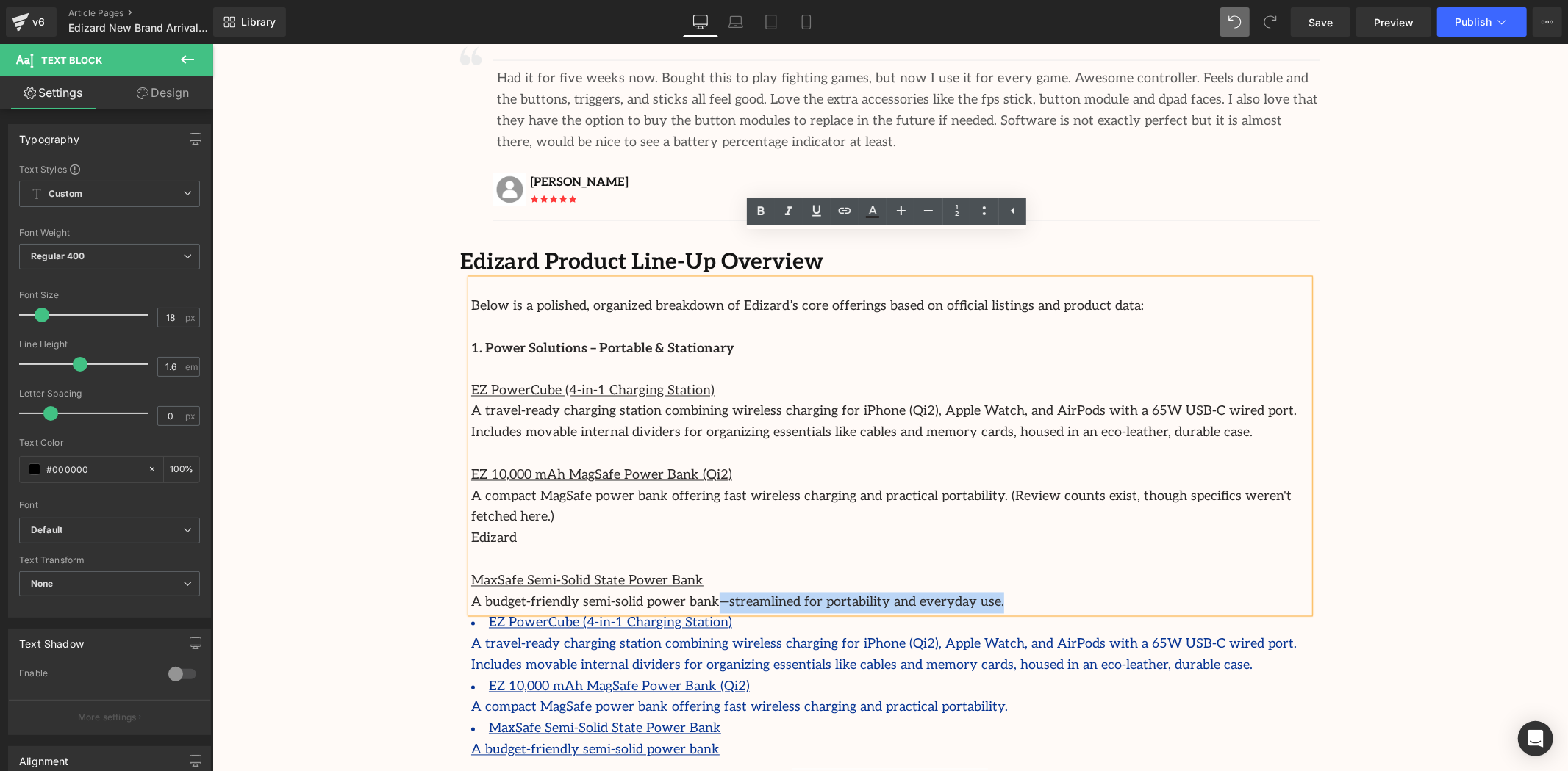
drag, startPoint x: 868, startPoint y: 538, endPoint x: 684, endPoint y: 535, distance: 184.0
click at [684, 592] on p "A budget-friendly semi-solid power bank—streamlined for portability and everyda…" at bounding box center [889, 602] width 838 height 21
copy font "—streamlined for portability and everyday use."
click at [699, 740] on div "A budget-friendly semi-solid power bank" at bounding box center [889, 750] width 838 height 21
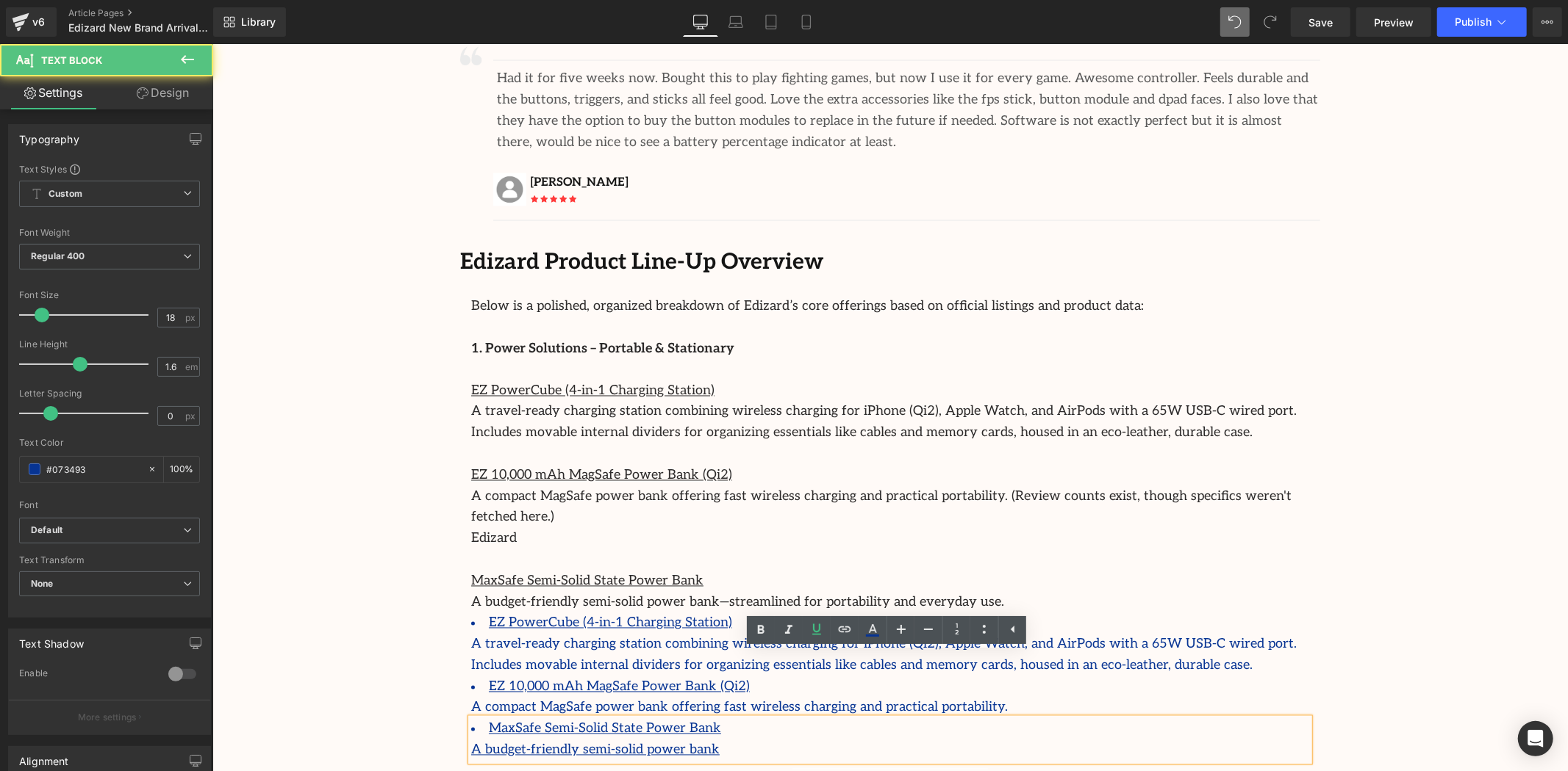
click at [687, 740] on div "A budget-friendly semi-solid power bank" at bounding box center [889, 750] width 838 height 21
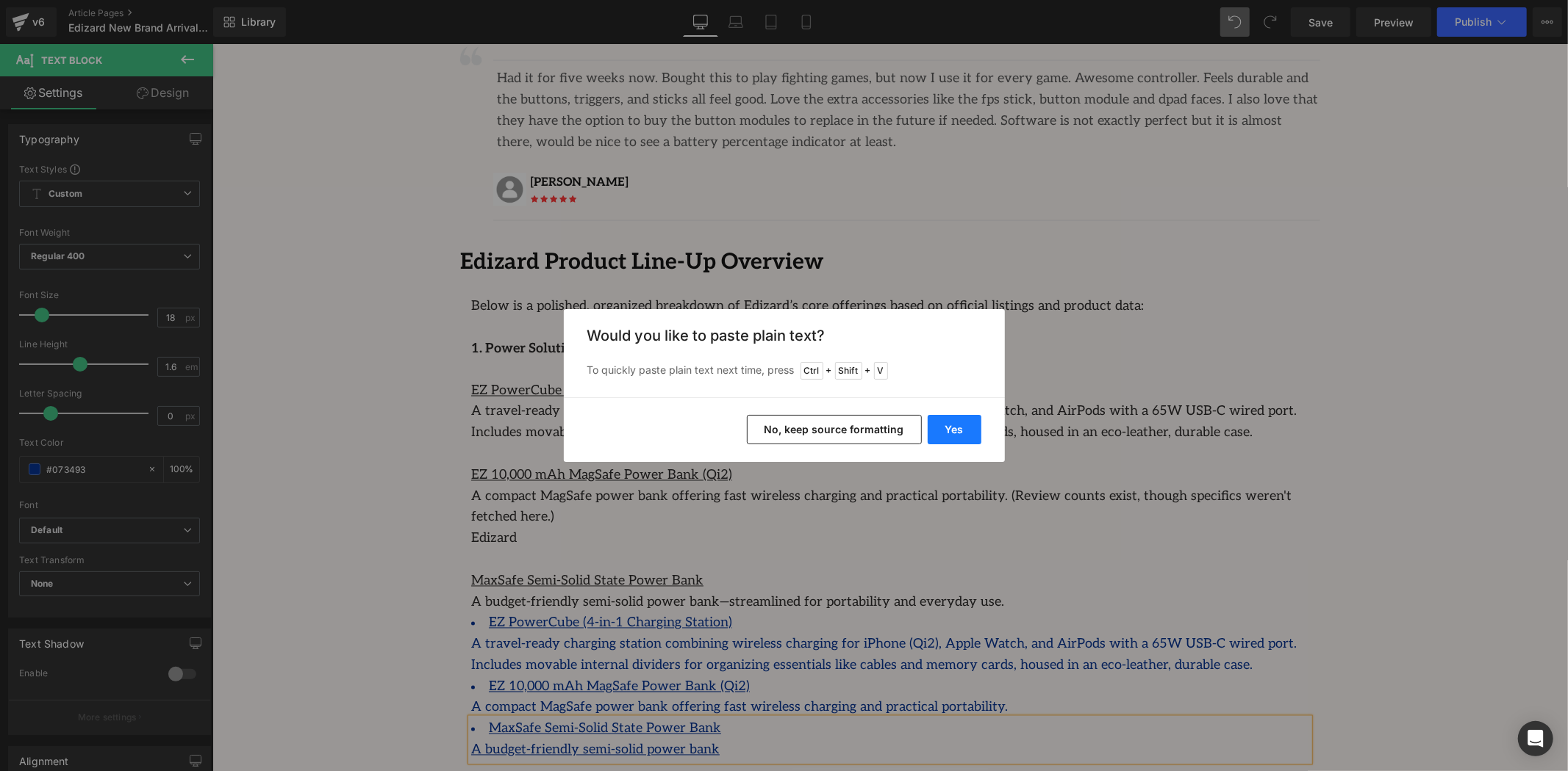
click at [946, 428] on button "Yes" at bounding box center [954, 430] width 54 height 29
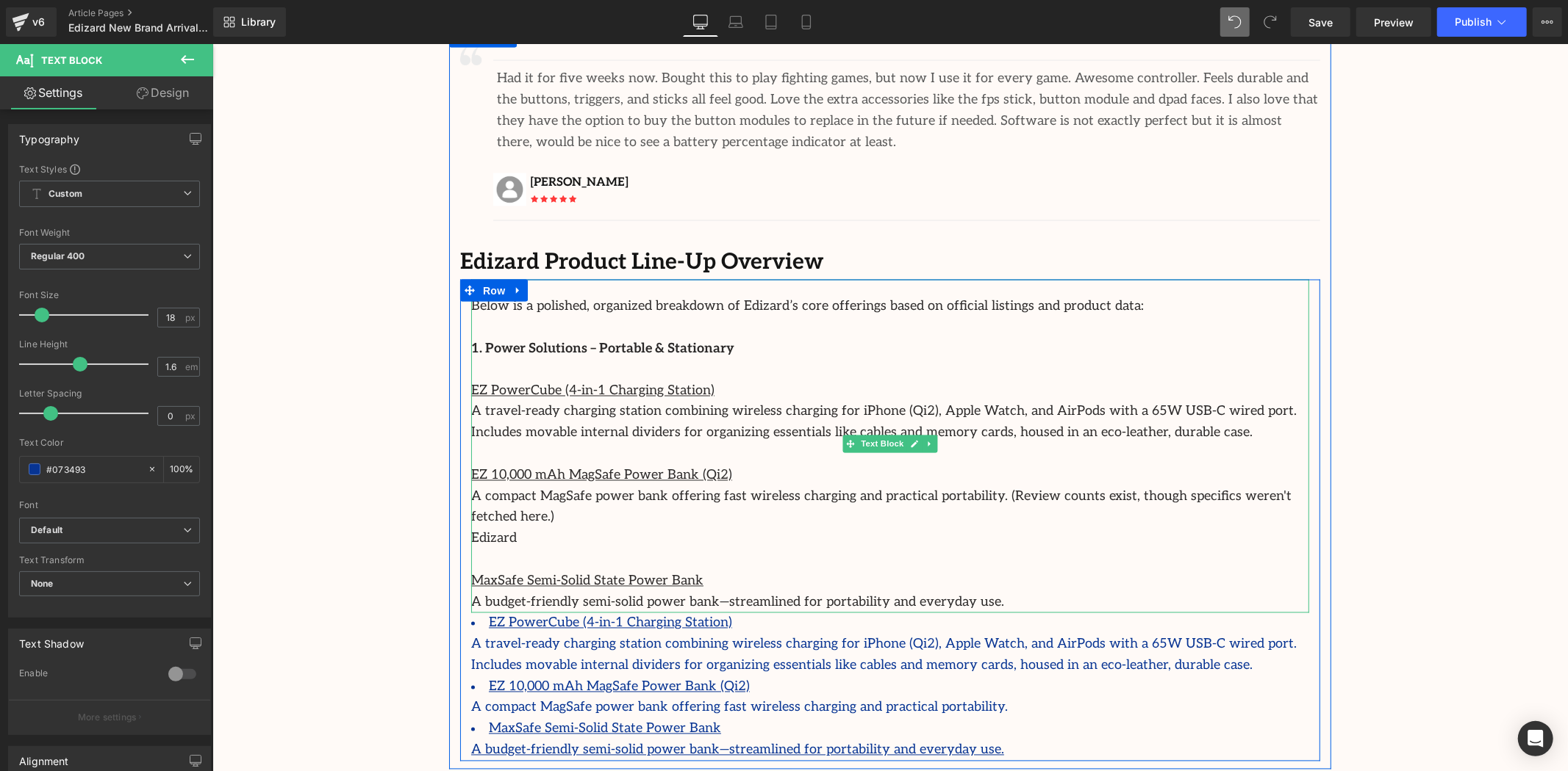
click at [977, 592] on p "A budget-friendly semi-solid power bank—streamlined for portability and everyda…" at bounding box center [889, 602] width 838 height 21
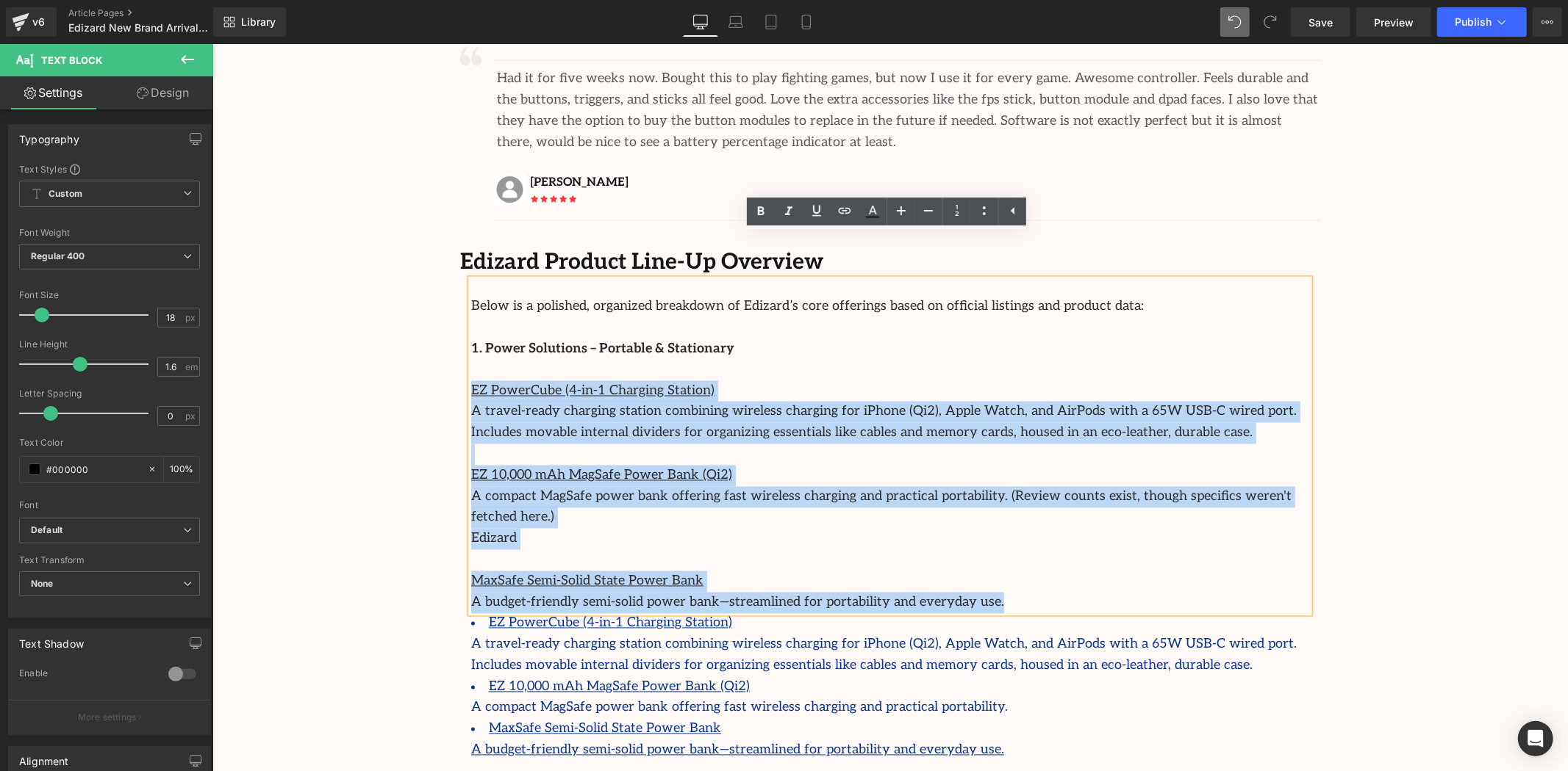
drag, startPoint x: 956, startPoint y: 546, endPoint x: 461, endPoint y: 342, distance: 535.4
click at [461, 342] on div "Below is a polished, organized breakdown of Edizard’s core offerings based on o…" at bounding box center [889, 520] width 860 height 482
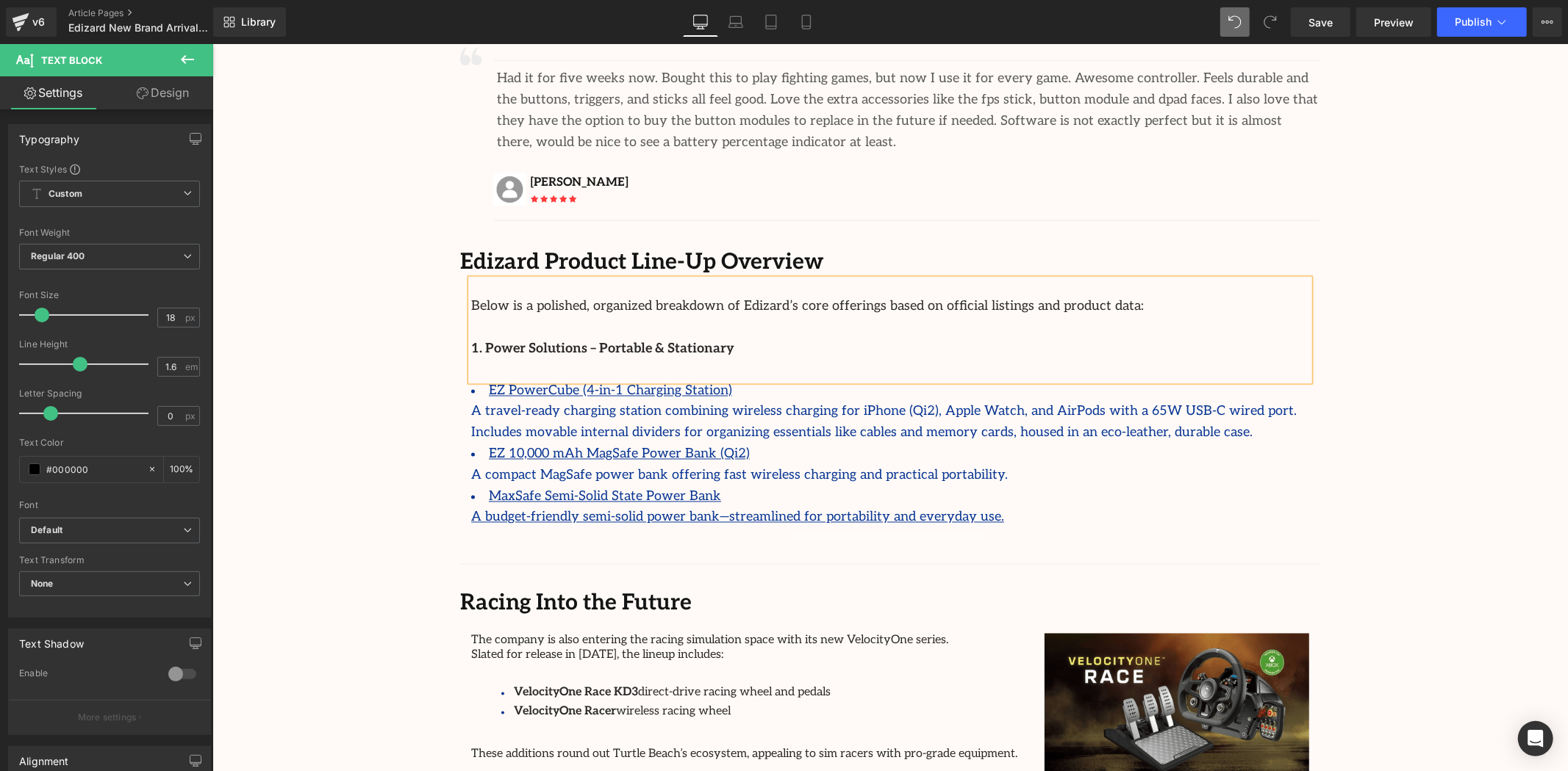
drag, startPoint x: 371, startPoint y: 387, endPoint x: 448, endPoint y: 404, distance: 78.9
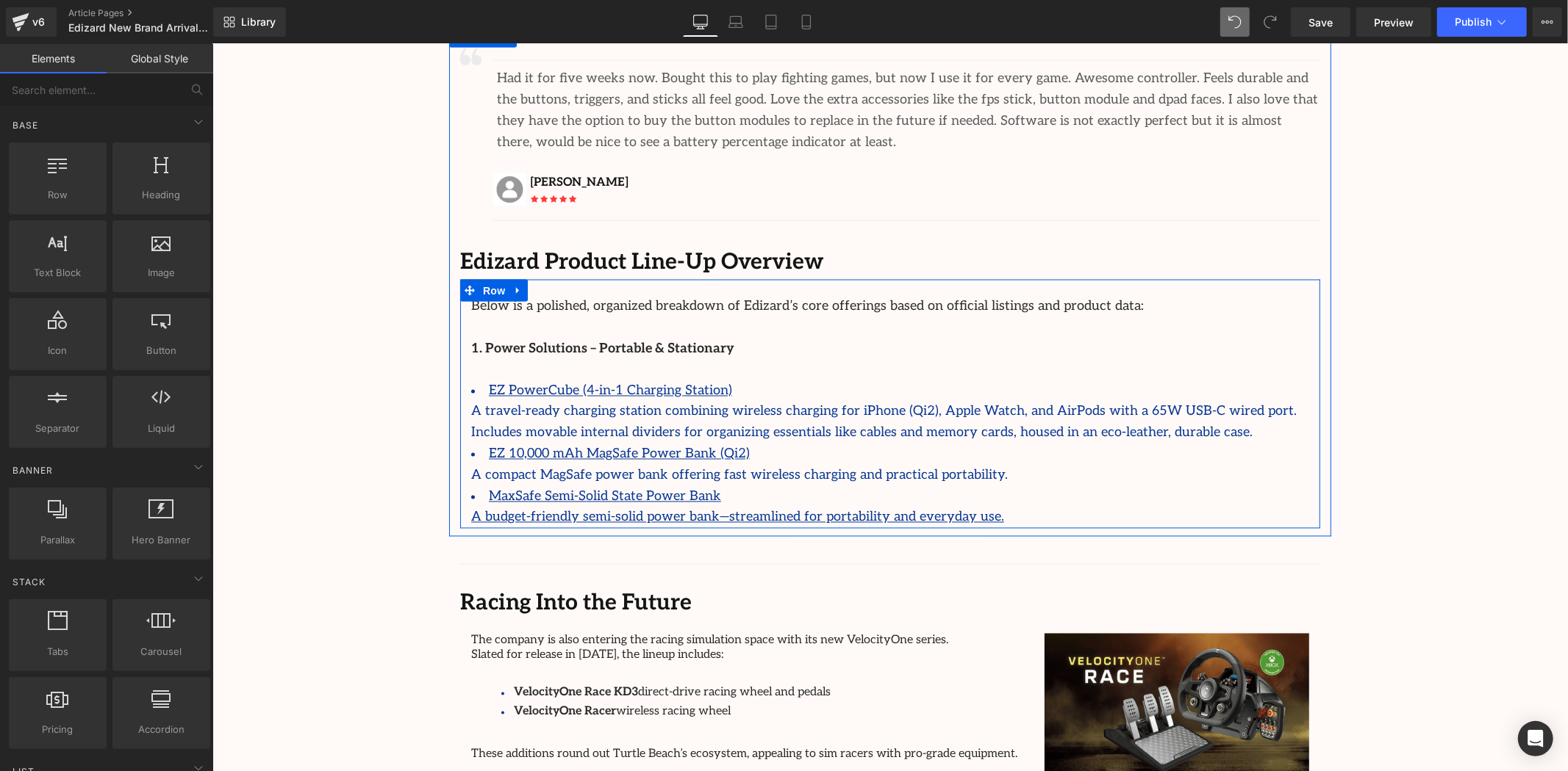
click at [976, 486] on div "MaxSafe Semi-Solid State Power Bank A budget-friendly semi-solid power bank—str…" at bounding box center [889, 507] width 838 height 43
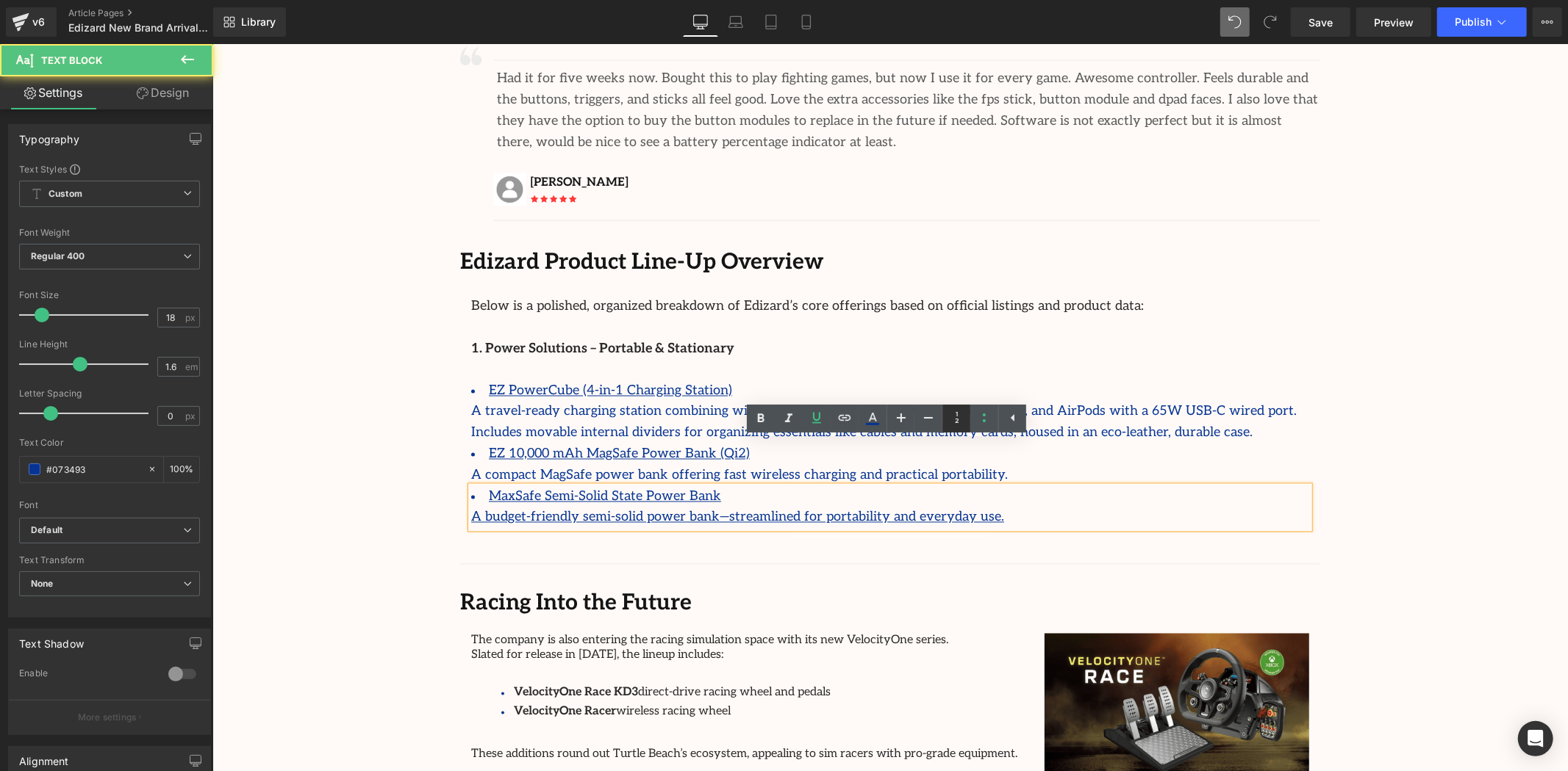
click at [961, 431] on link at bounding box center [956, 419] width 28 height 28
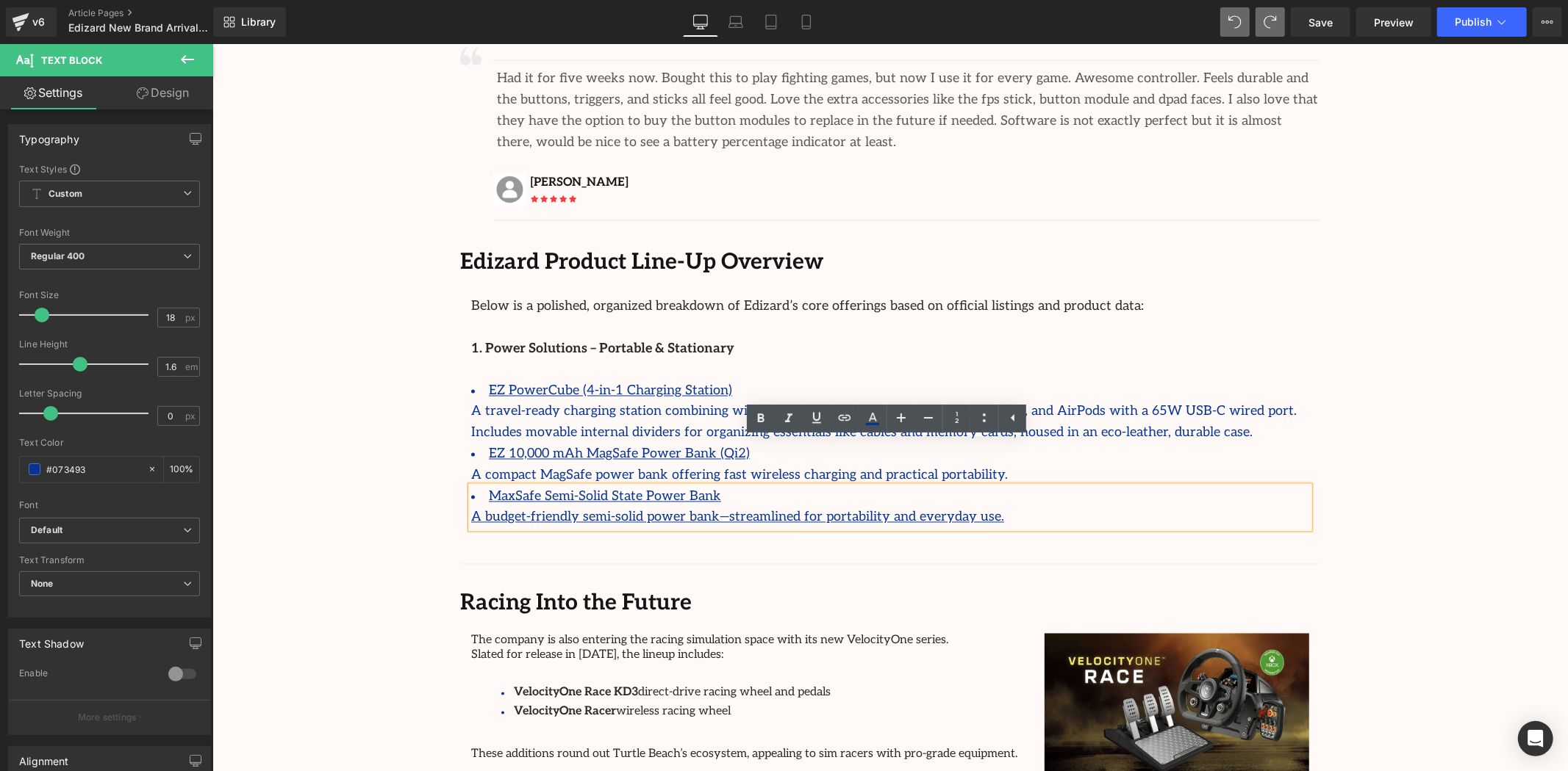
click at [959, 486] on li "MaxSafe Semi-Solid State Power Bank" at bounding box center [889, 496] width 838 height 21
click at [947, 528] on div at bounding box center [889, 532] width 860 height 8
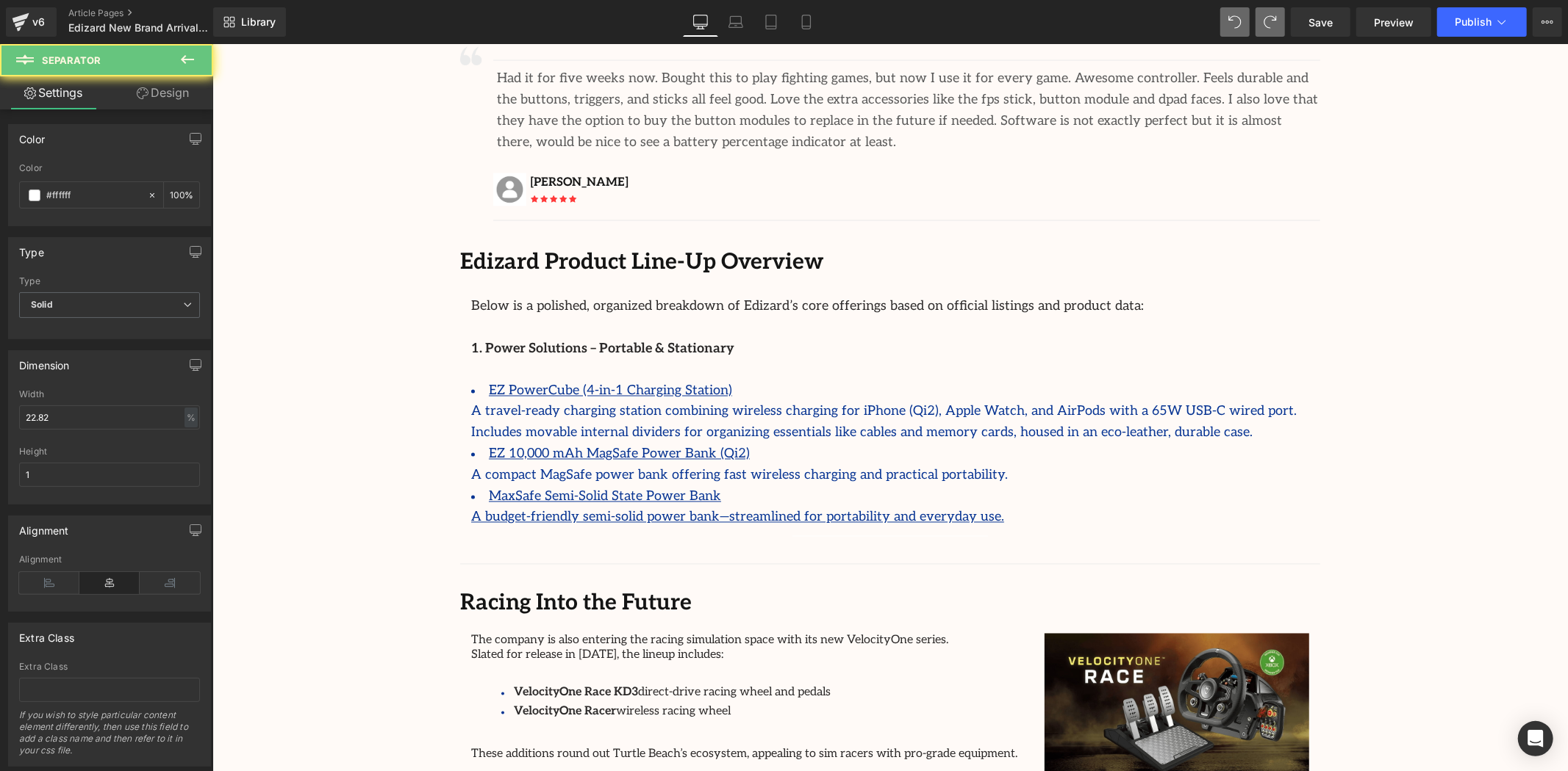
click at [953, 507] on div "A budget-friendly semi-solid power bank—streamlined for portability and everyda…" at bounding box center [889, 517] width 838 height 21
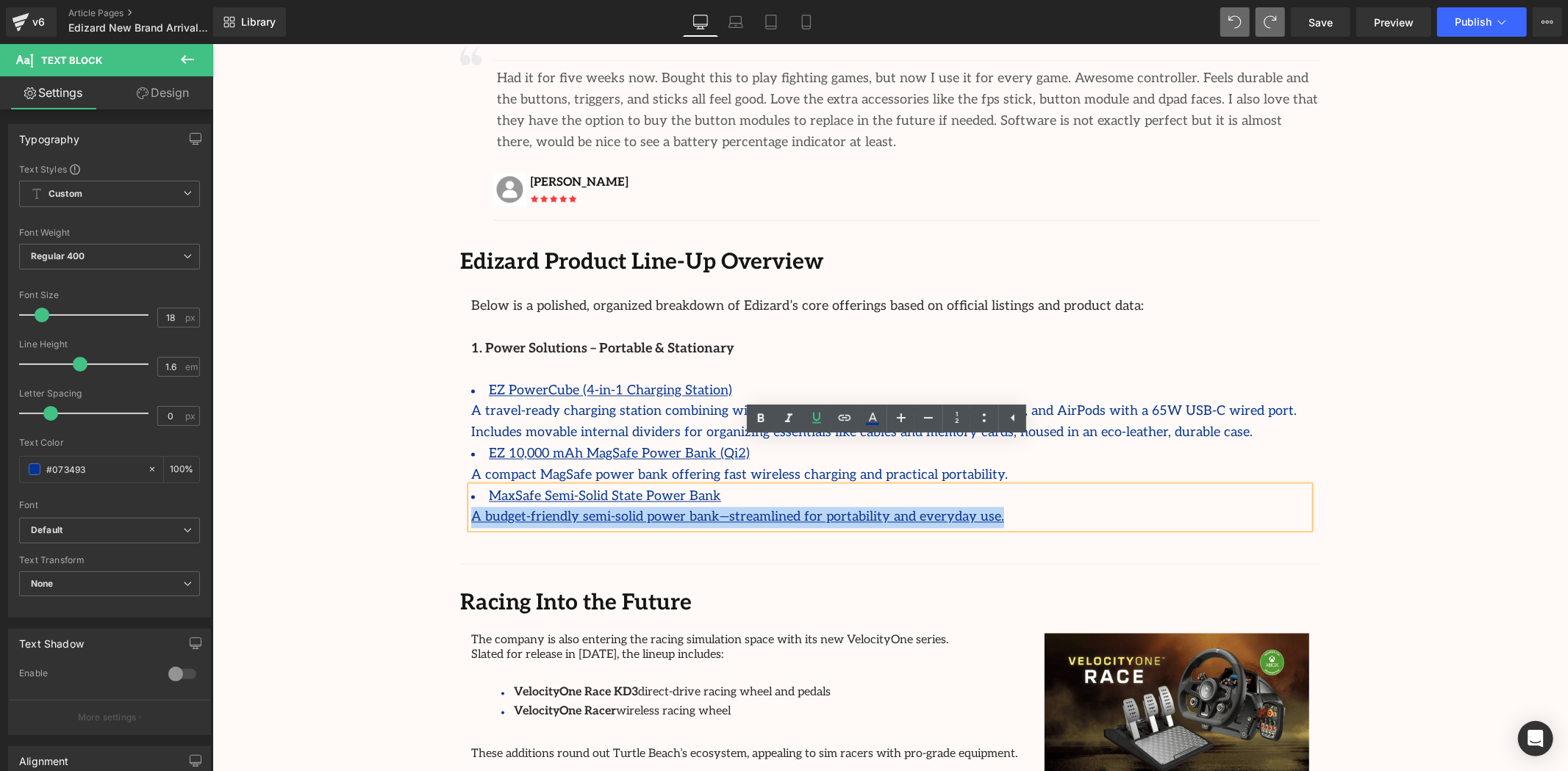
drag, startPoint x: 956, startPoint y: 471, endPoint x: 445, endPoint y: 467, distance: 511.0
click at [449, 467] on div "Image Separator Had it for five weeks now. Bought this to play fighting games, …" at bounding box center [889, 284] width 882 height 503
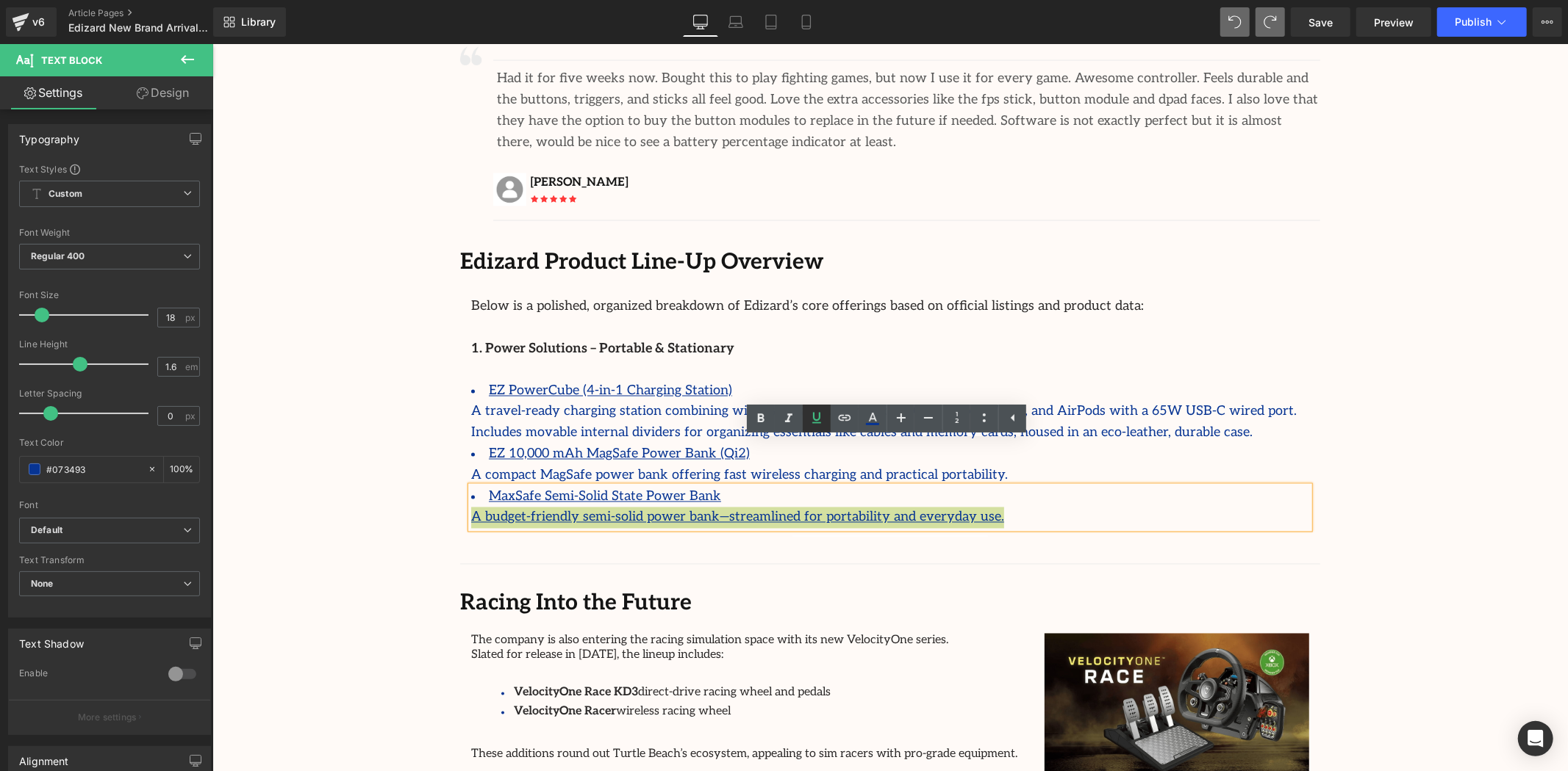
click at [821, 416] on icon at bounding box center [816, 418] width 18 height 18
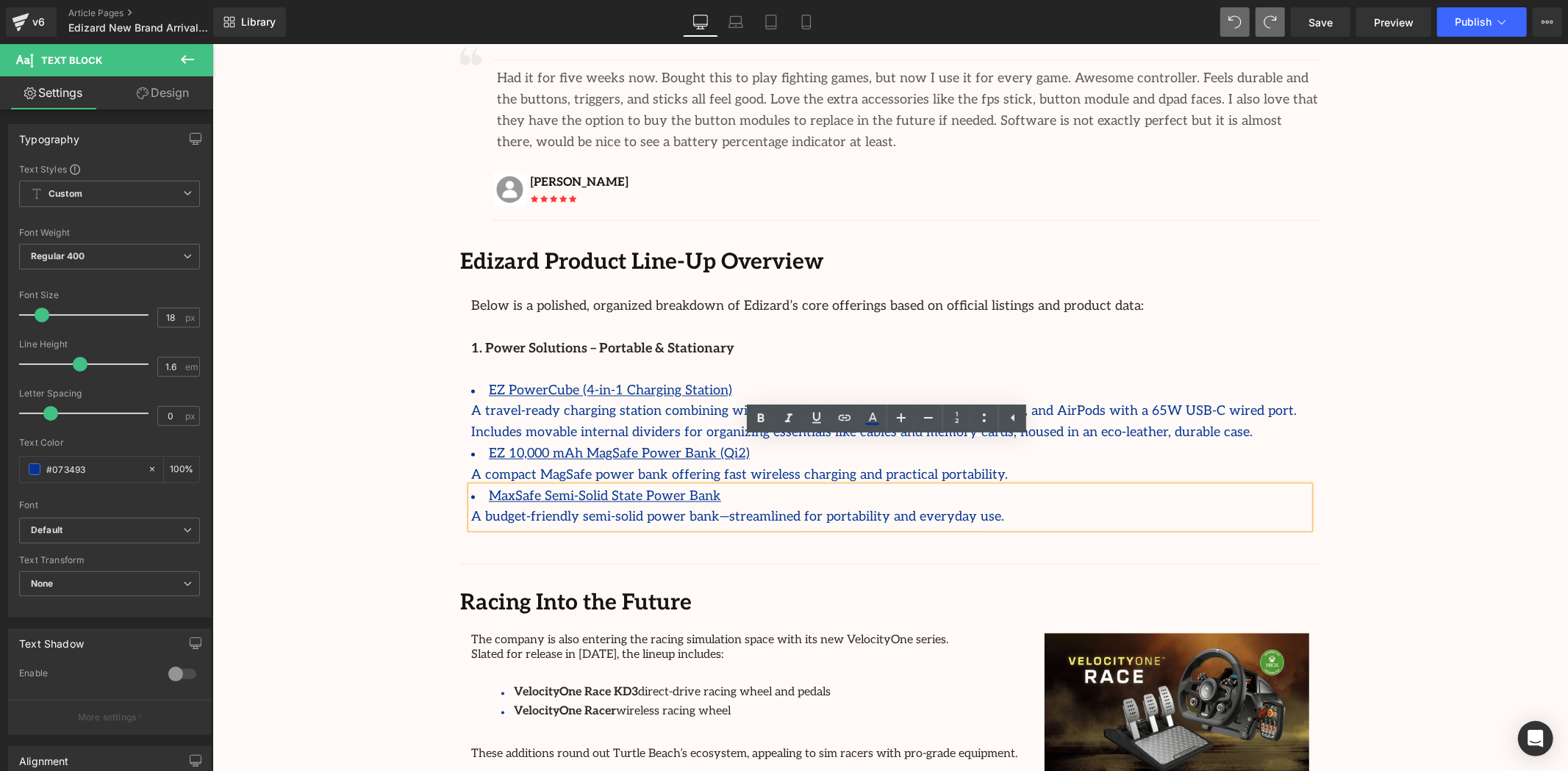
click at [1103, 556] on div at bounding box center [889, 569] width 860 height 27
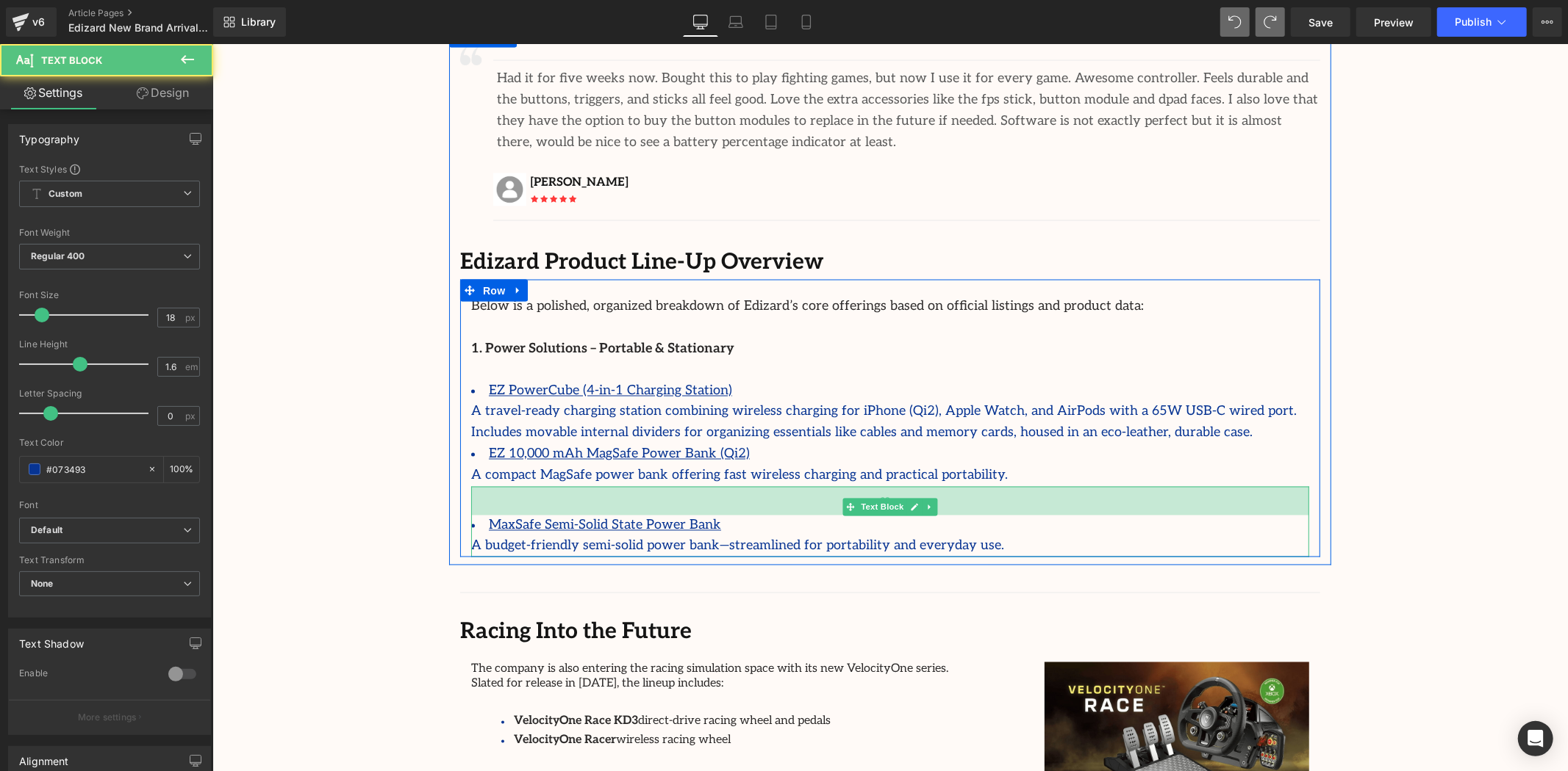
drag, startPoint x: 987, startPoint y: 442, endPoint x: 985, endPoint y: 470, distance: 28.1
click at [985, 486] on div "39px" at bounding box center [889, 500] width 838 height 29
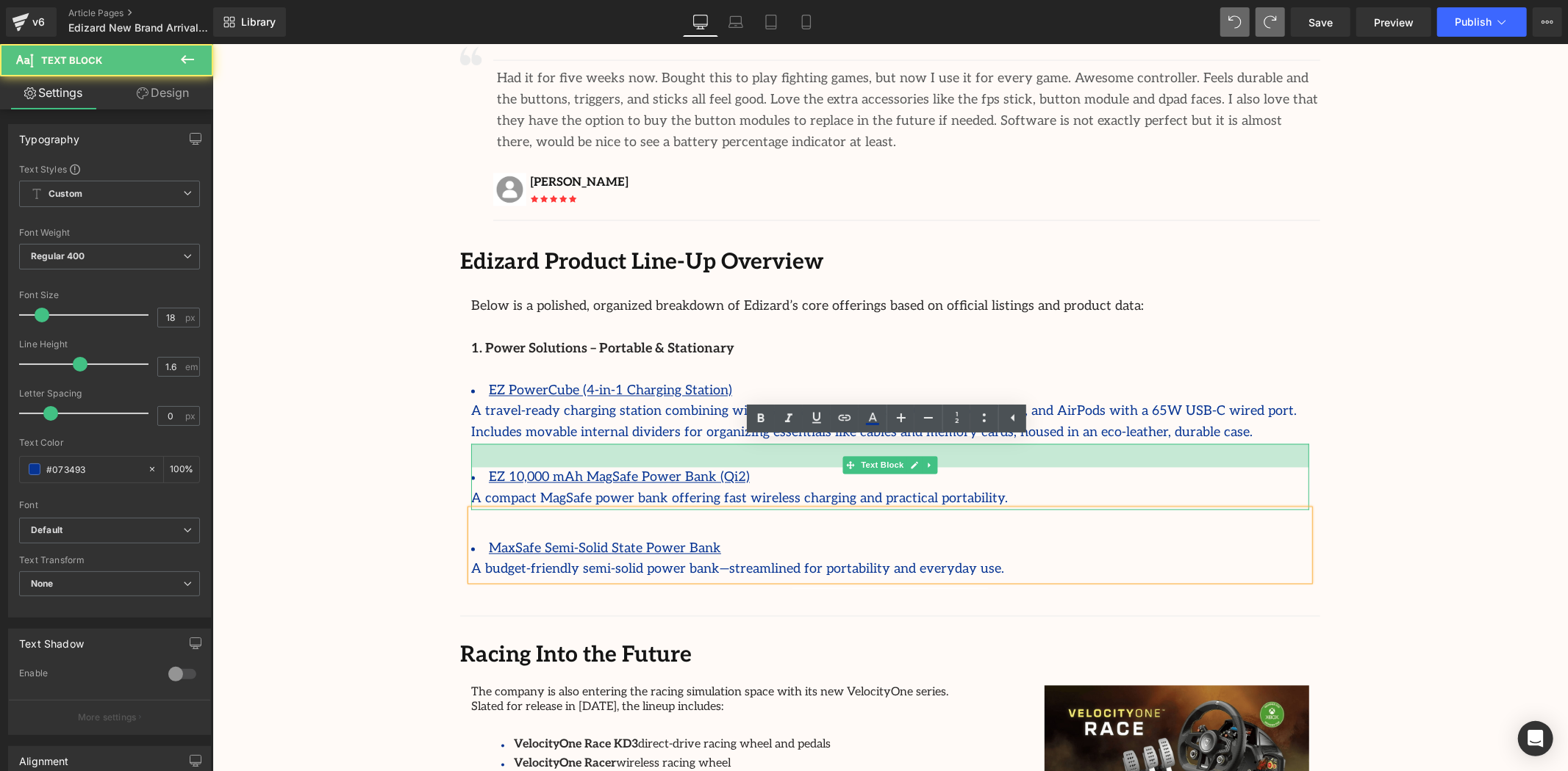
drag, startPoint x: 1067, startPoint y: 400, endPoint x: 1065, endPoint y: 423, distance: 23.1
click at [1065, 444] on div "EZ 10,000 mAh MagSafe Power Bank (Qi2) A compact MagSafe power bank offering fa…" at bounding box center [889, 477] width 838 height 66
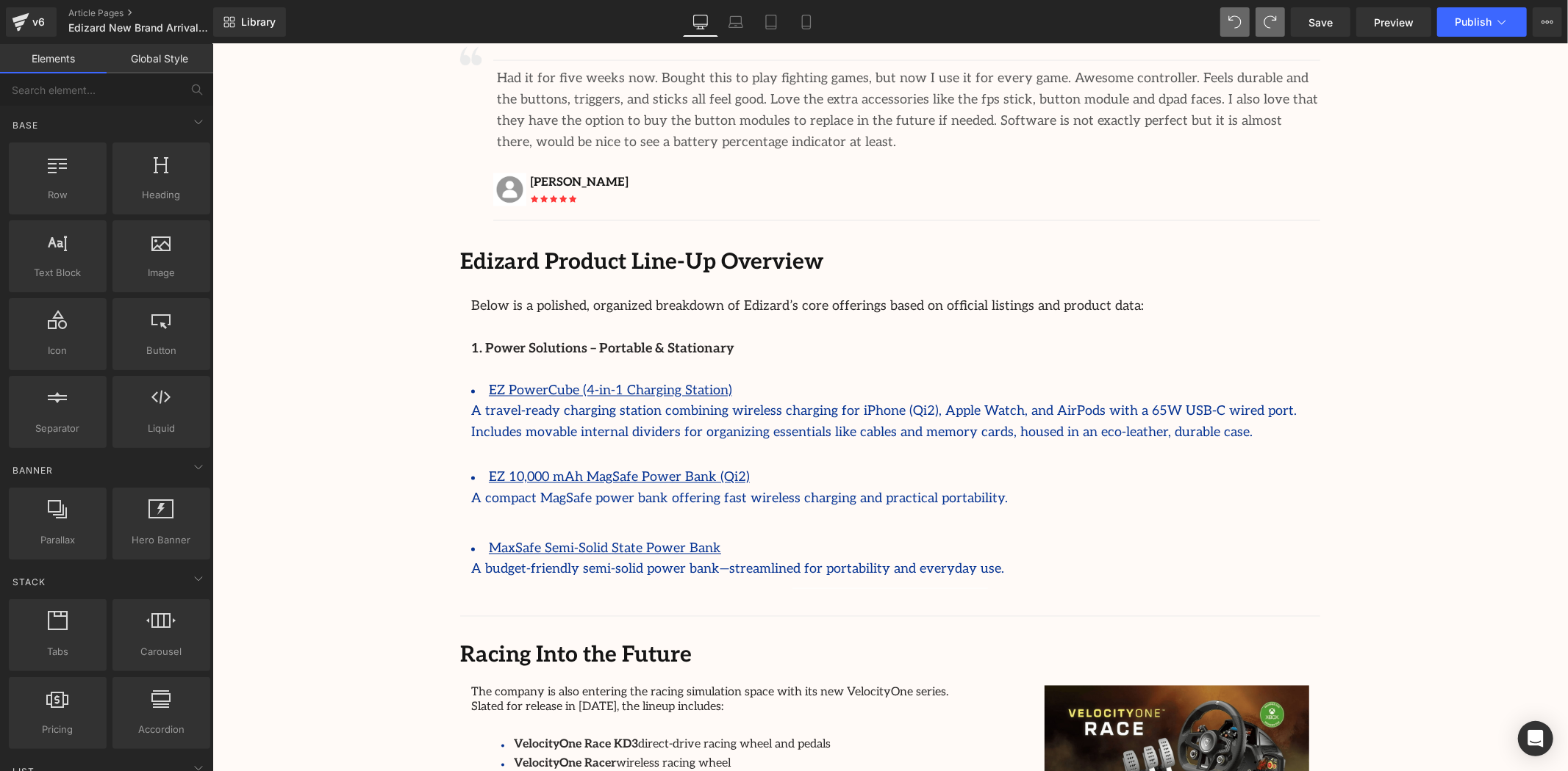
click at [995, 538] on li "MaxSafe Semi-Solid State Power Bank" at bounding box center [889, 549] width 838 height 21
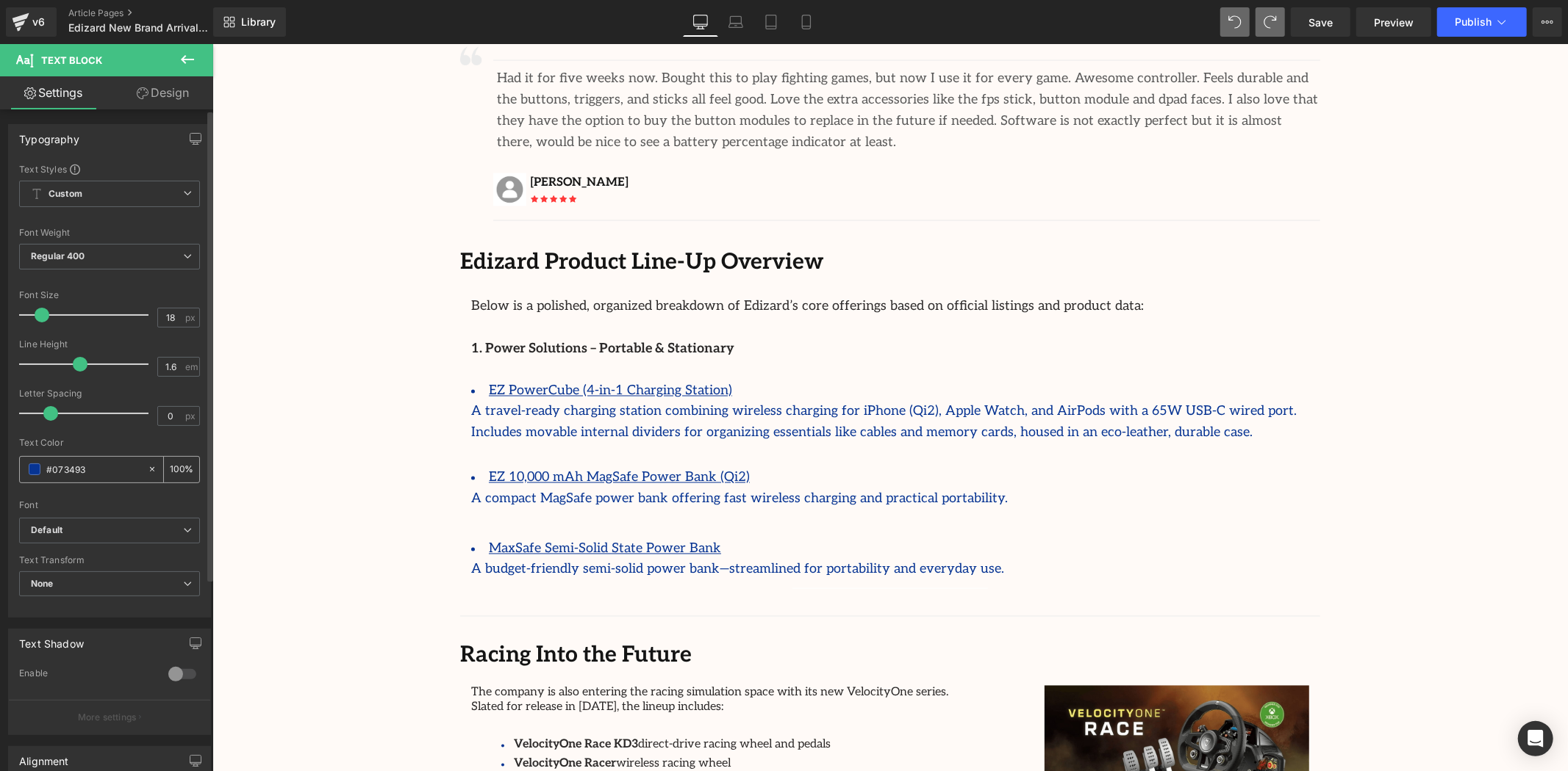
click at [34, 465] on span at bounding box center [35, 469] width 12 height 12
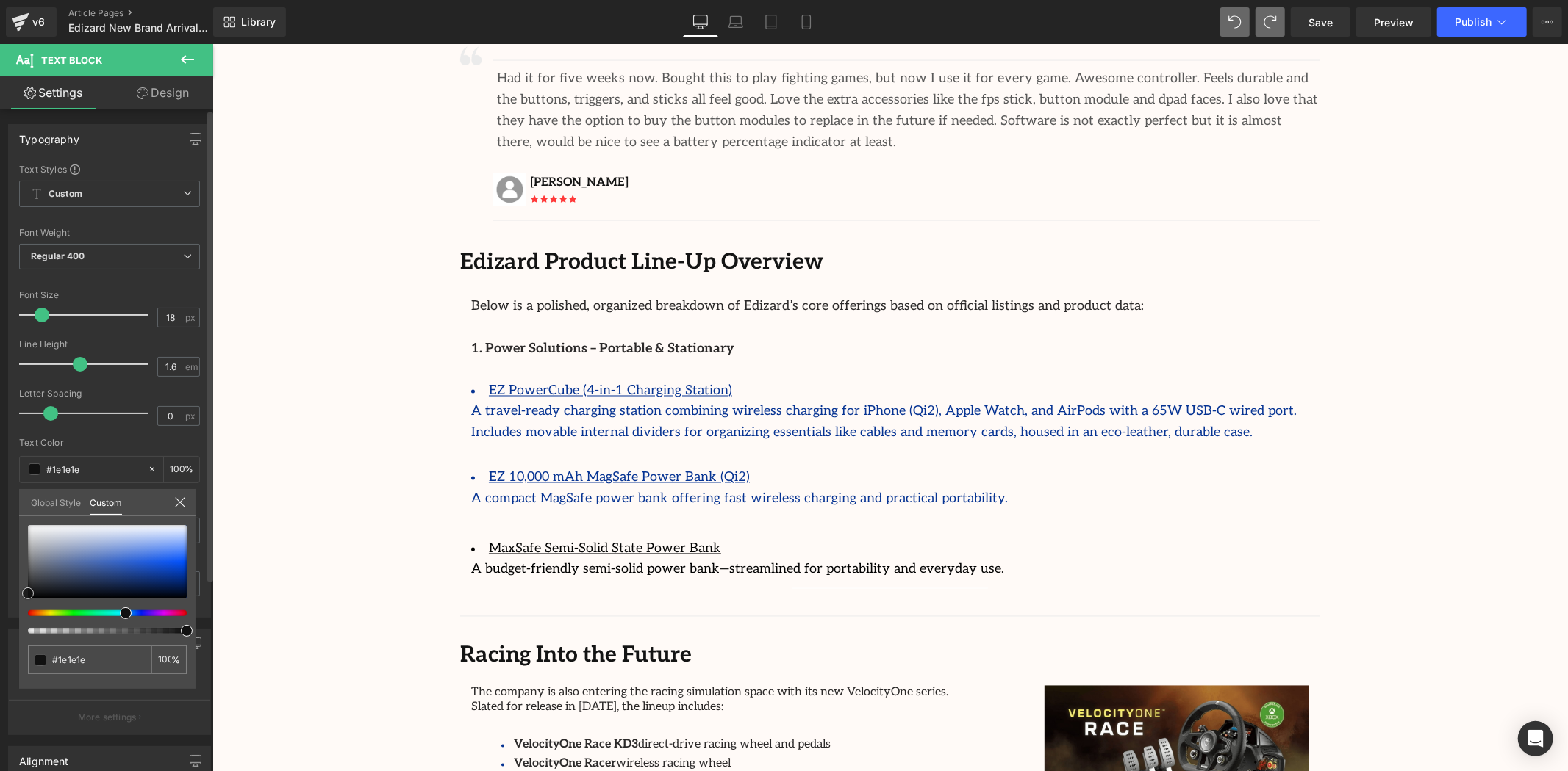
click at [3, 599] on div "Typography Text Styles Custom Custom Setup Global Style Custom Setup Global Sty…" at bounding box center [110, 365] width 220 height 504
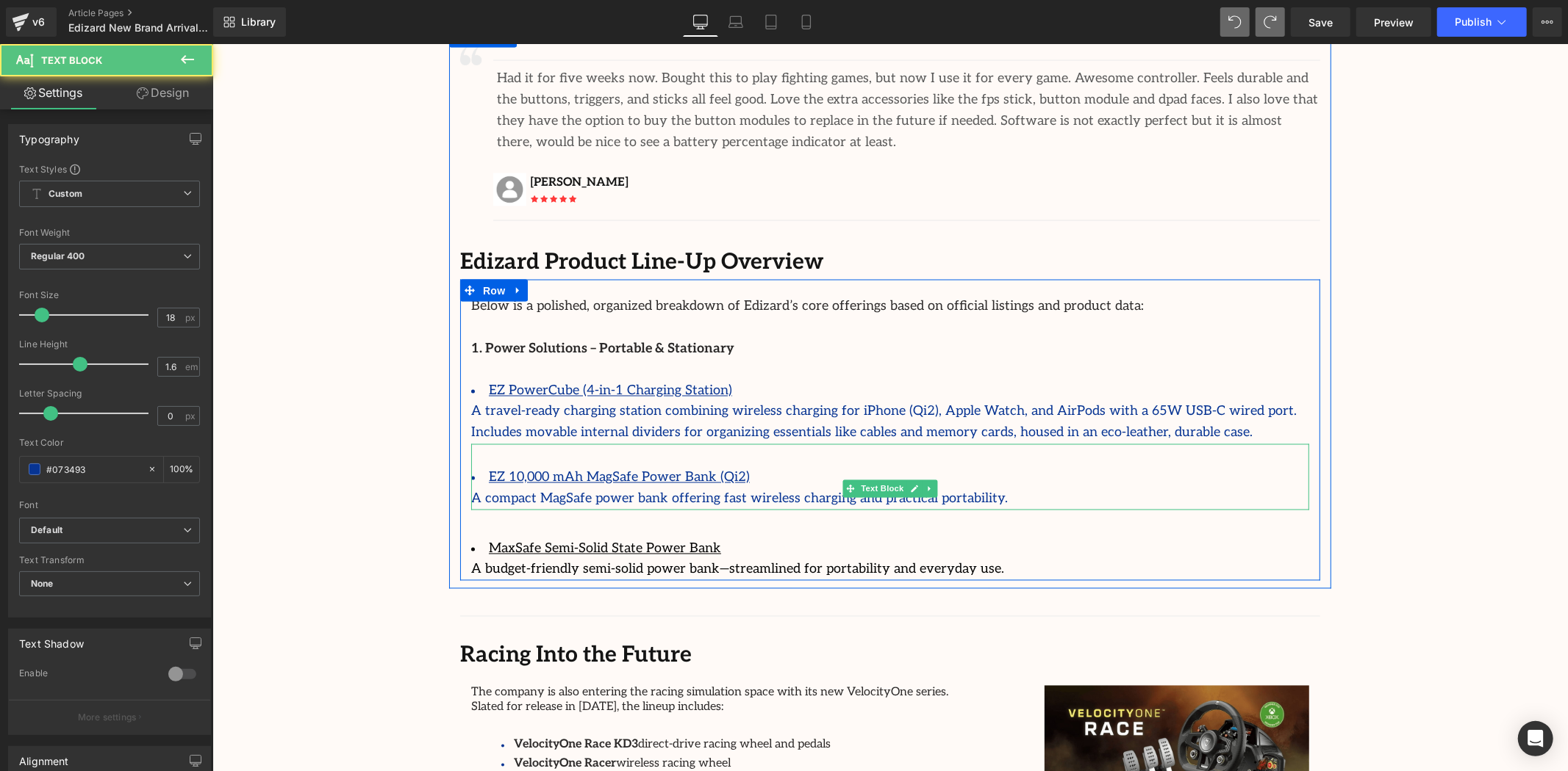
click at [687, 488] on div "A compact MagSafe power bank offering fast wireless charging and practical port…" at bounding box center [889, 499] width 838 height 21
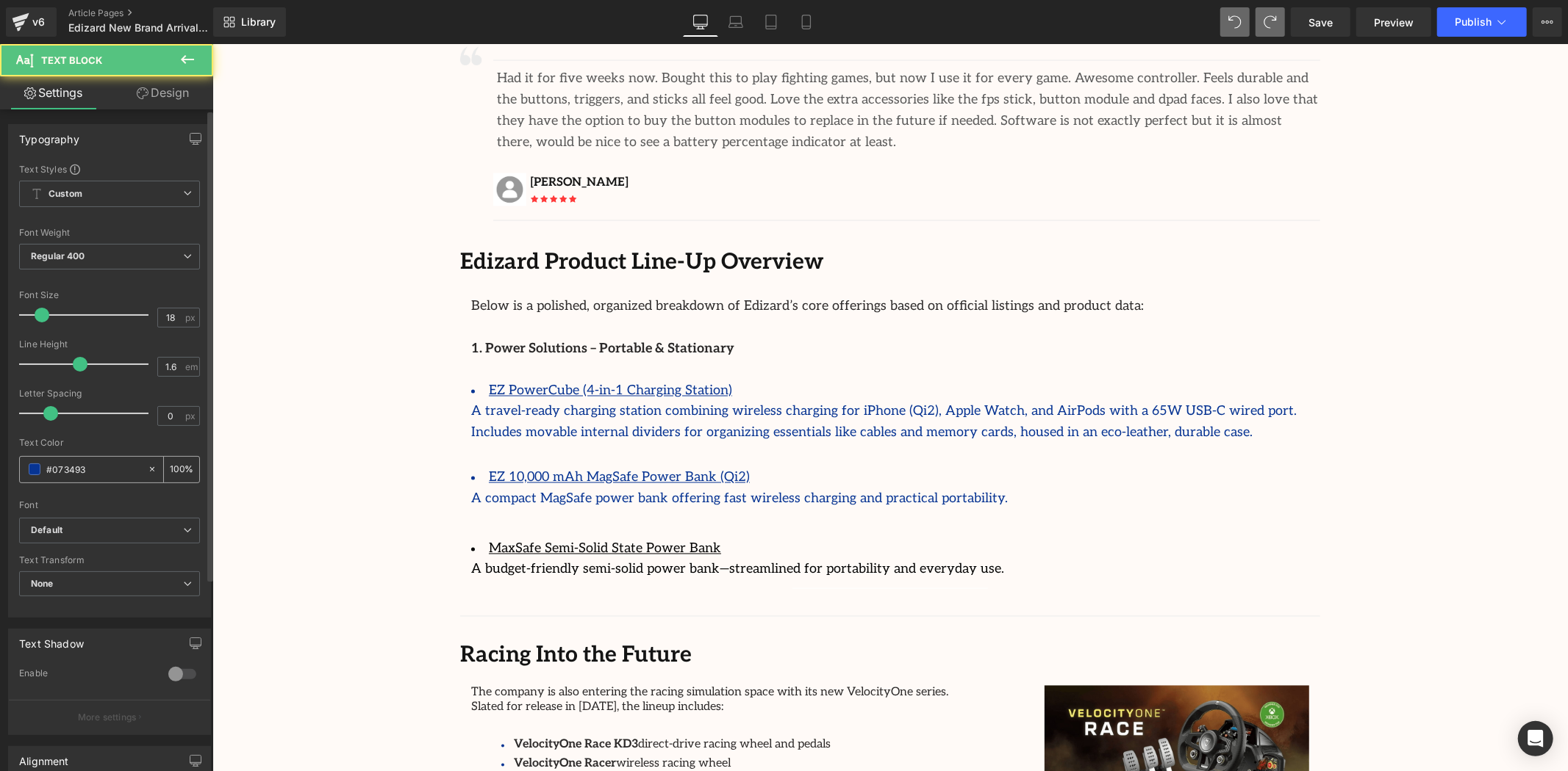
click at [32, 470] on span at bounding box center [35, 469] width 12 height 12
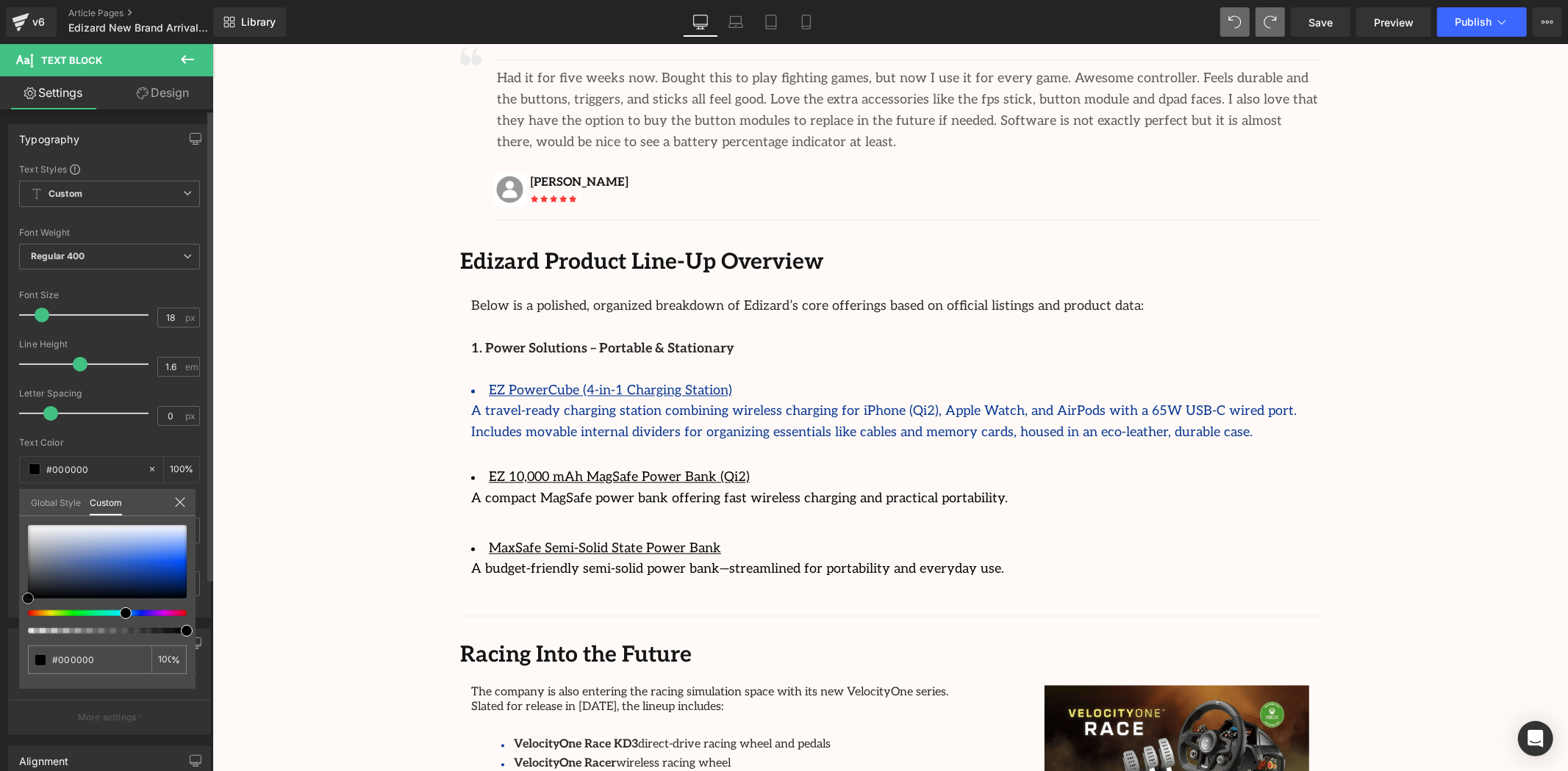
drag, startPoint x: 35, startPoint y: 568, endPoint x: 8, endPoint y: 614, distance: 53.3
click at [9, 613] on div "Typography Text Styles Custom Custom Setup Global Style Custom Setup Global Sty…" at bounding box center [110, 365] width 220 height 504
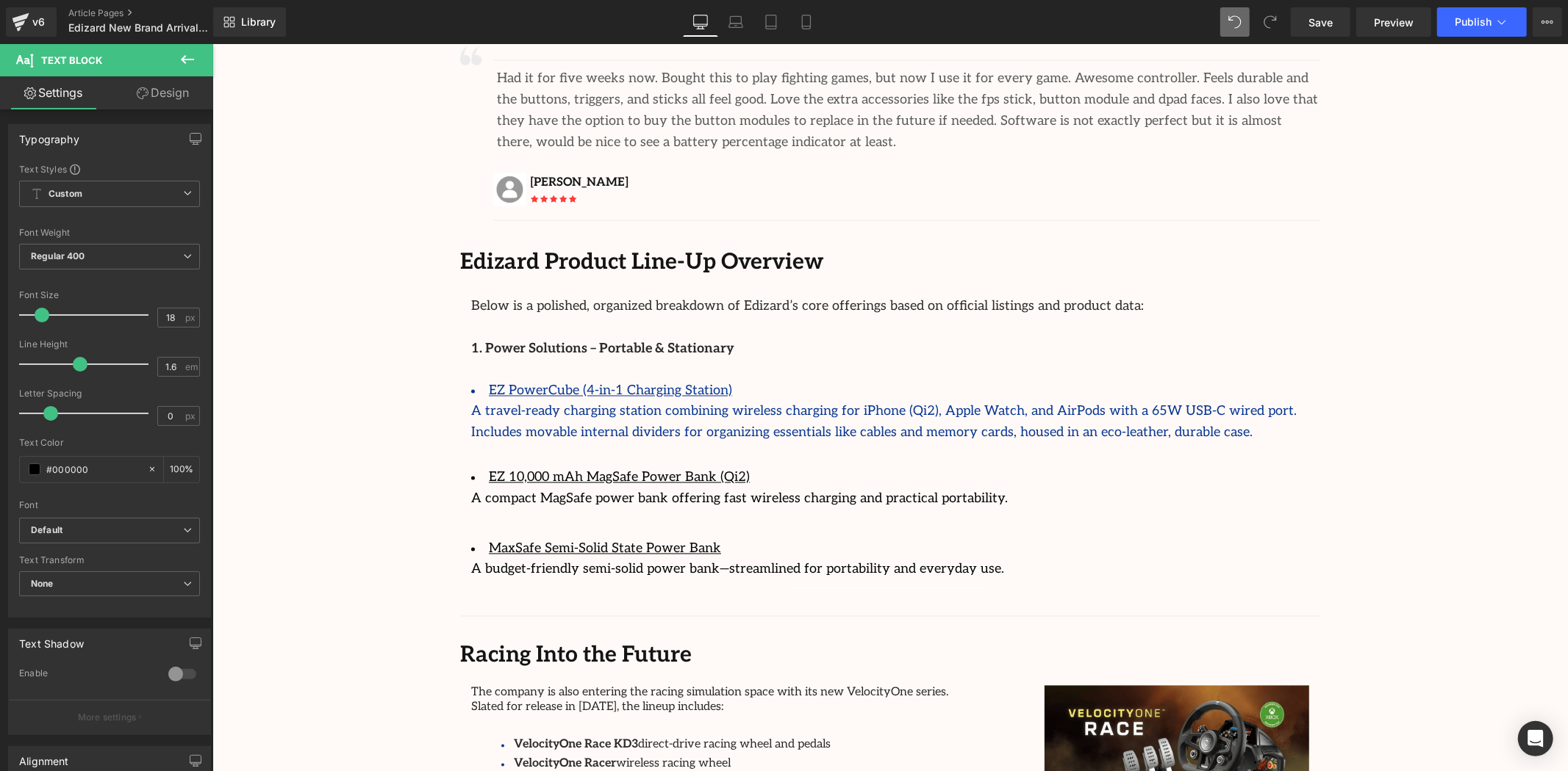
click at [662, 401] on p "A travel-ready charging station combining wireless charging for iPhone (Qi2), A…" at bounding box center [889, 423] width 838 height 43
click at [31, 474] on span at bounding box center [35, 469] width 12 height 12
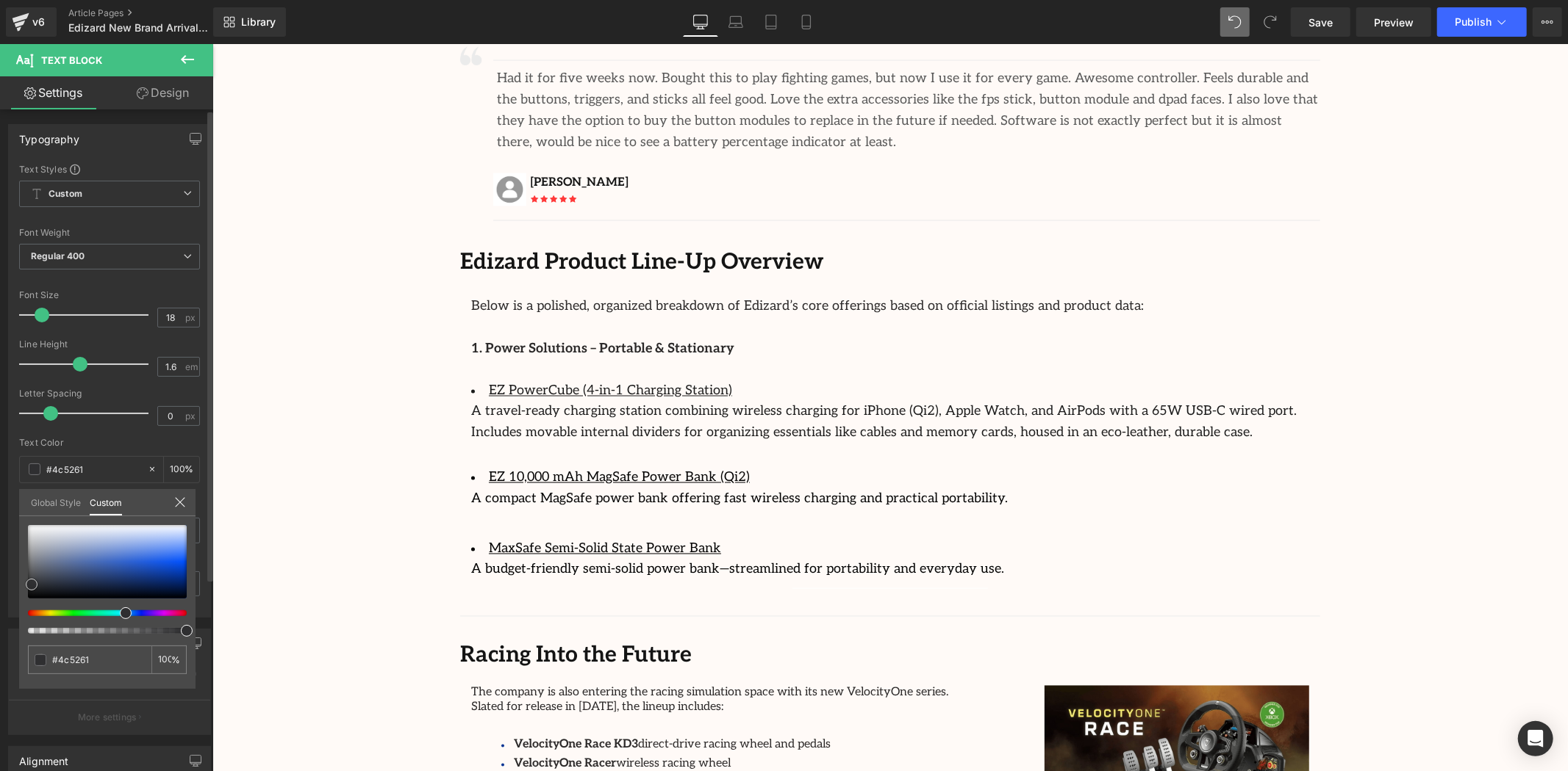
drag, startPoint x: 32, startPoint y: 584, endPoint x: 2, endPoint y: 604, distance: 36.1
click at [1, 604] on div "Typography Text Styles Custom Custom Setup Global Style Custom Setup Global Sty…" at bounding box center [110, 365] width 220 height 504
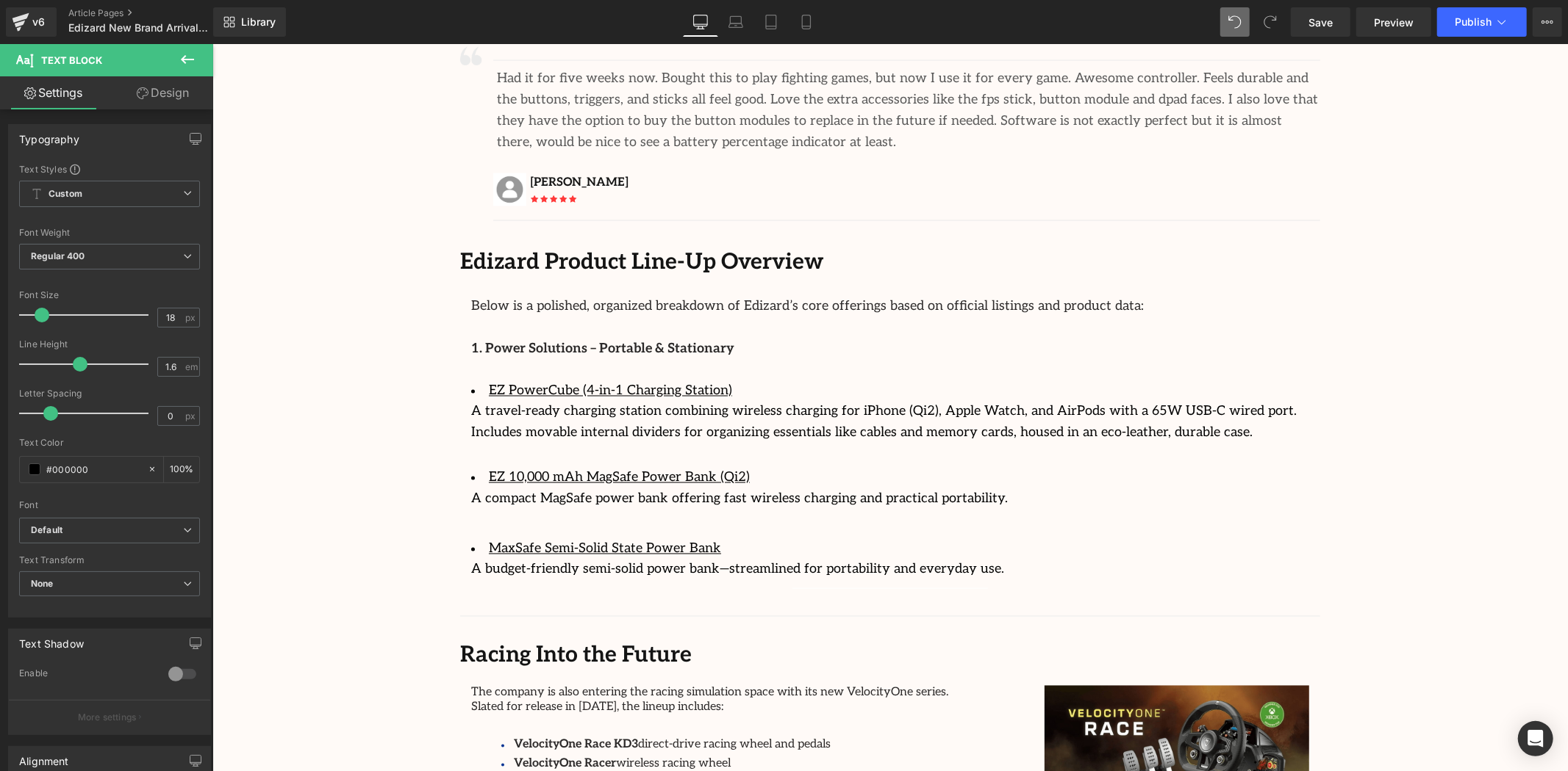
drag, startPoint x: 363, startPoint y: 398, endPoint x: 337, endPoint y: 392, distance: 26.7
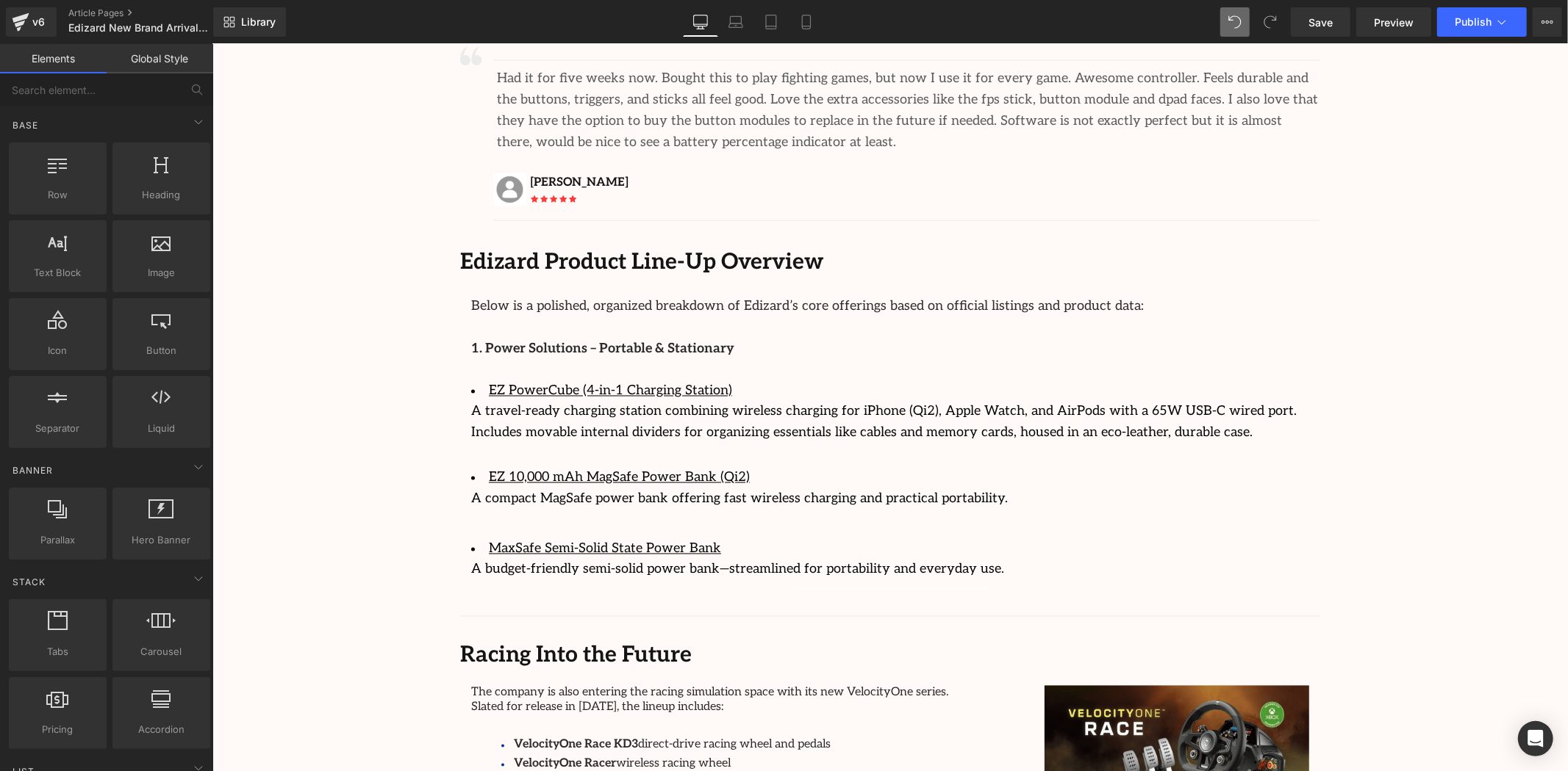
drag, startPoint x: 360, startPoint y: 283, endPoint x: 463, endPoint y: 288, distance: 103.1
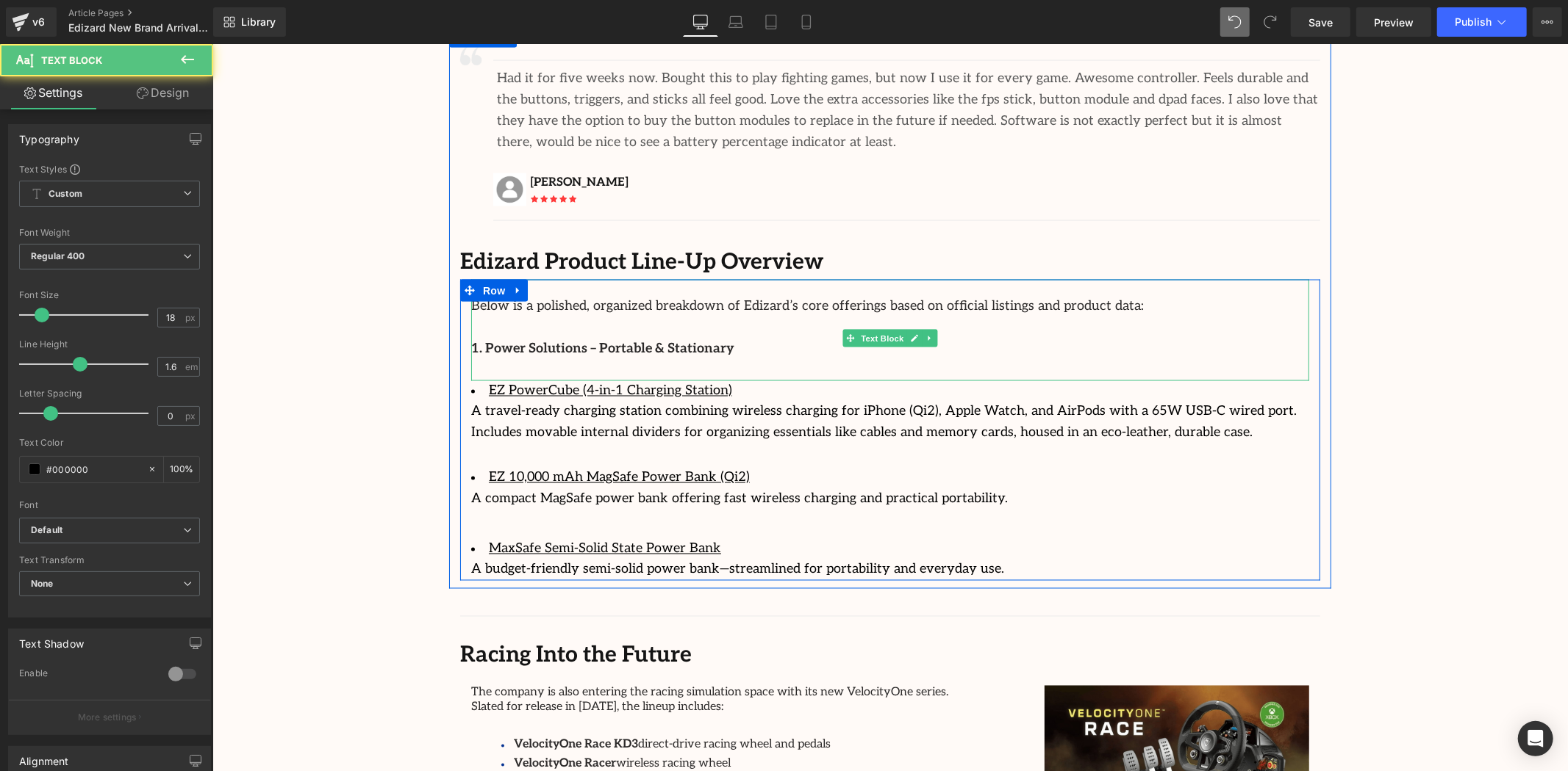
drag, startPoint x: 679, startPoint y: 333, endPoint x: 528, endPoint y: 319, distance: 151.6
click at [682, 314] on div "Below is a polished, organized breakdown of Edizard’s core offerings based on o…" at bounding box center [889, 329] width 838 height 101
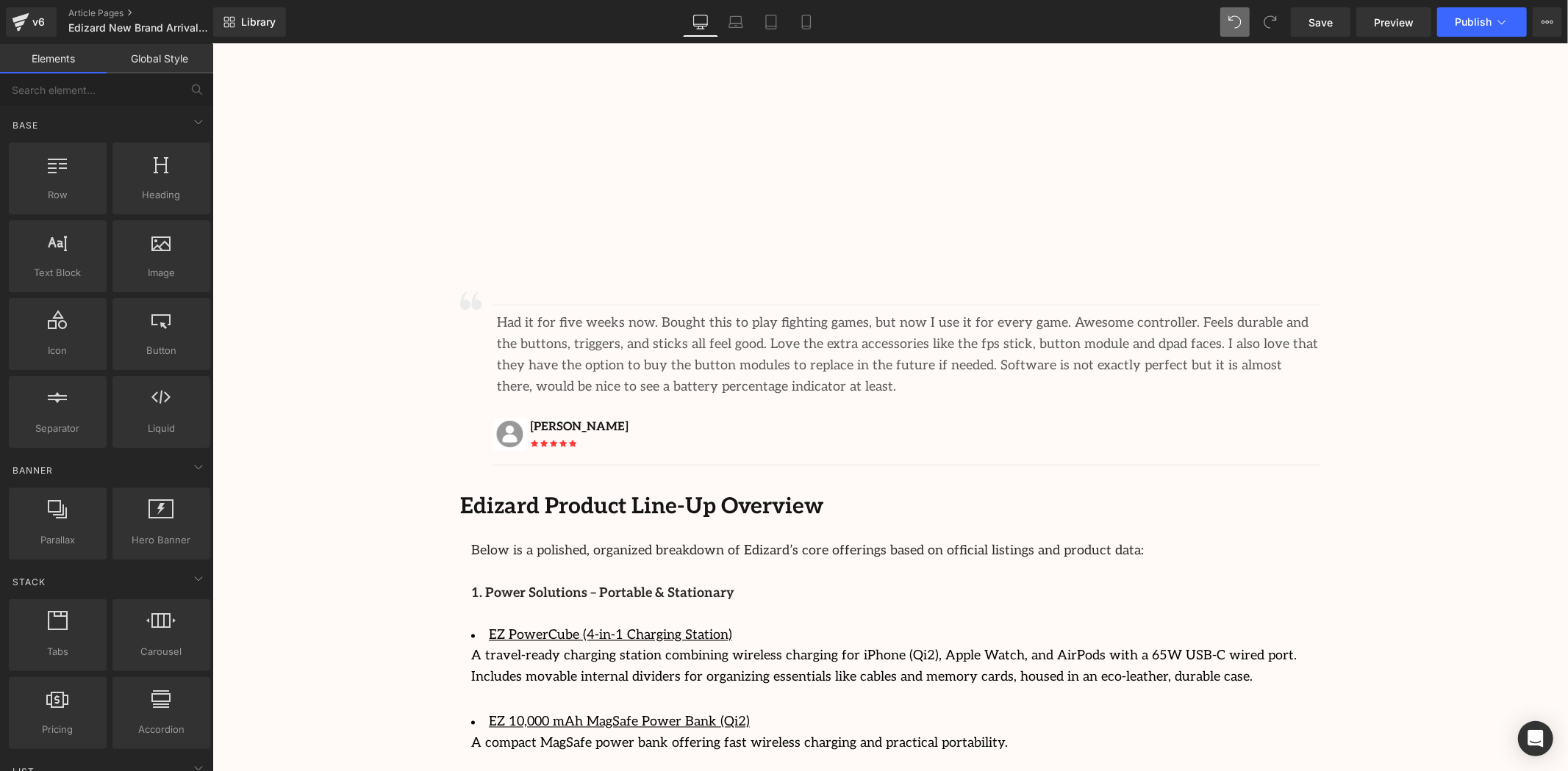
scroll to position [1714, 0]
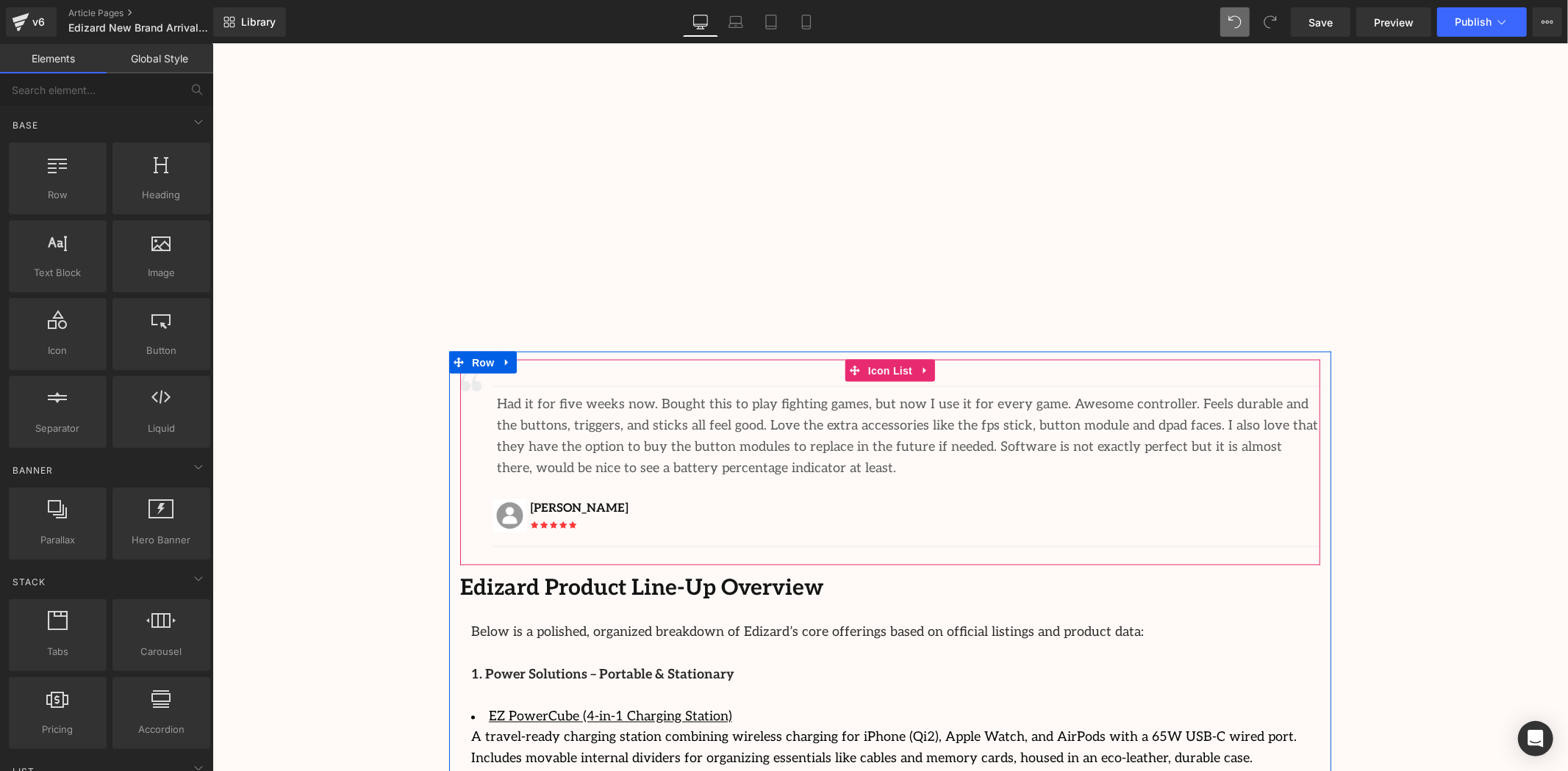
click at [921, 365] on icon at bounding box center [925, 370] width 10 height 11
click at [931, 365] on icon at bounding box center [934, 370] width 10 height 10
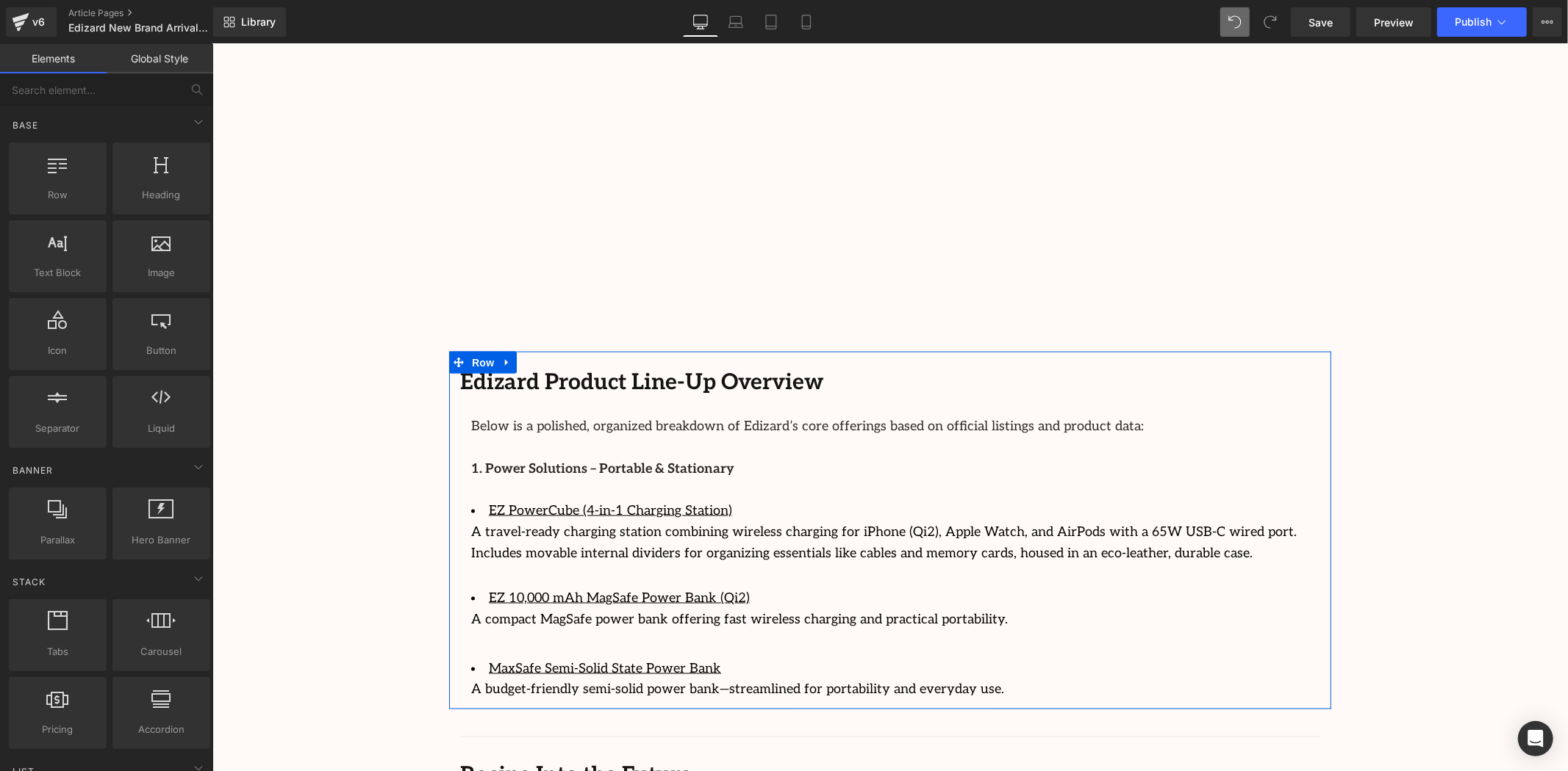
click at [1389, 430] on div "Image Row 64px Streamcast Asia Welcomes Edizard: The New Standard in Travel-Tec…" at bounding box center [889, 151] width 1356 height 3412
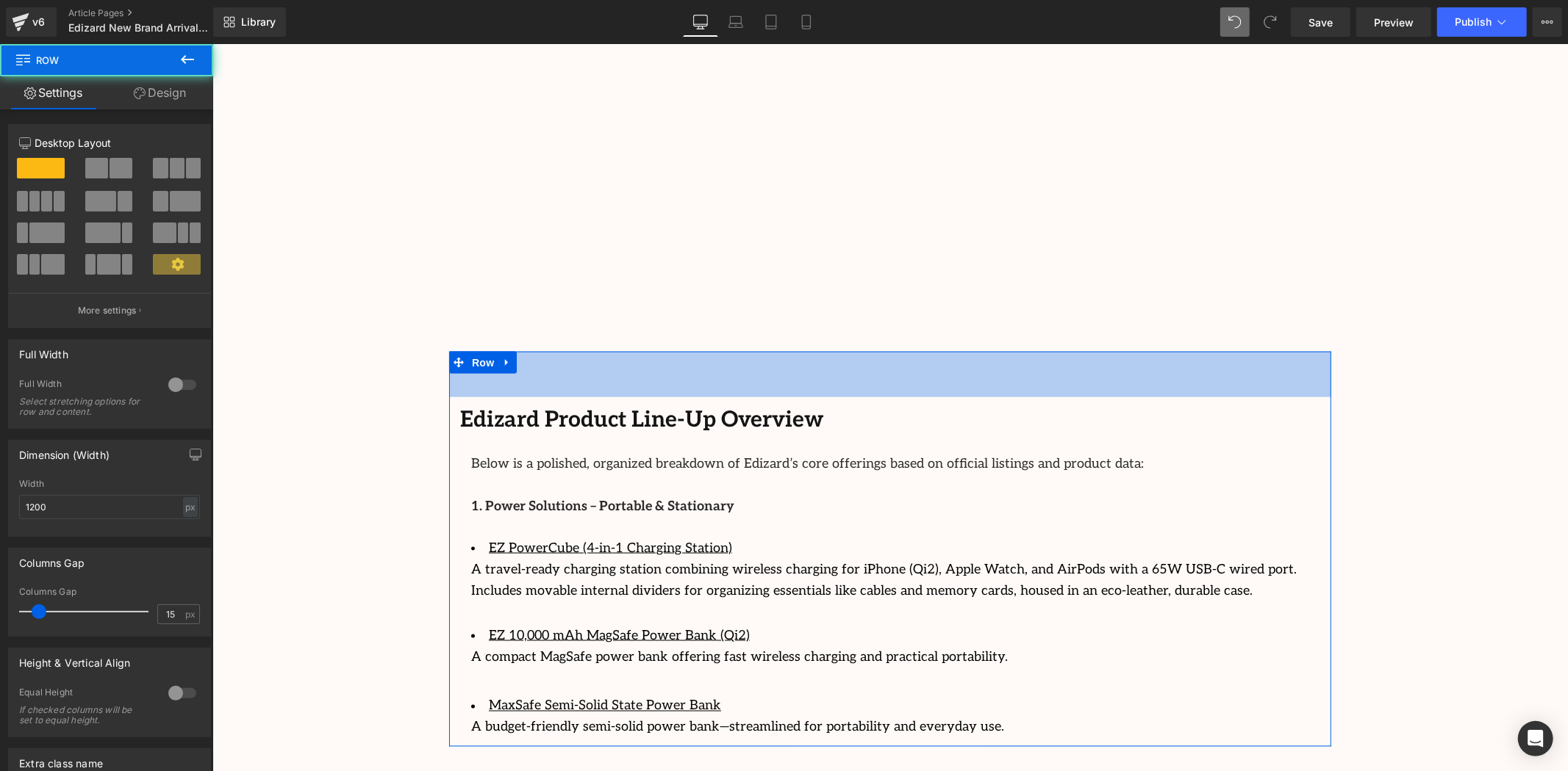
drag, startPoint x: 833, startPoint y: 332, endPoint x: 1373, endPoint y: 395, distance: 543.7
click at [822, 369] on div "62px" at bounding box center [889, 374] width 882 height 46
click at [1373, 395] on div "Image Row 64px Streamcast Asia Welcomes Edizard: The New Standard in Travel-Tec…" at bounding box center [889, 169] width 1356 height 3450
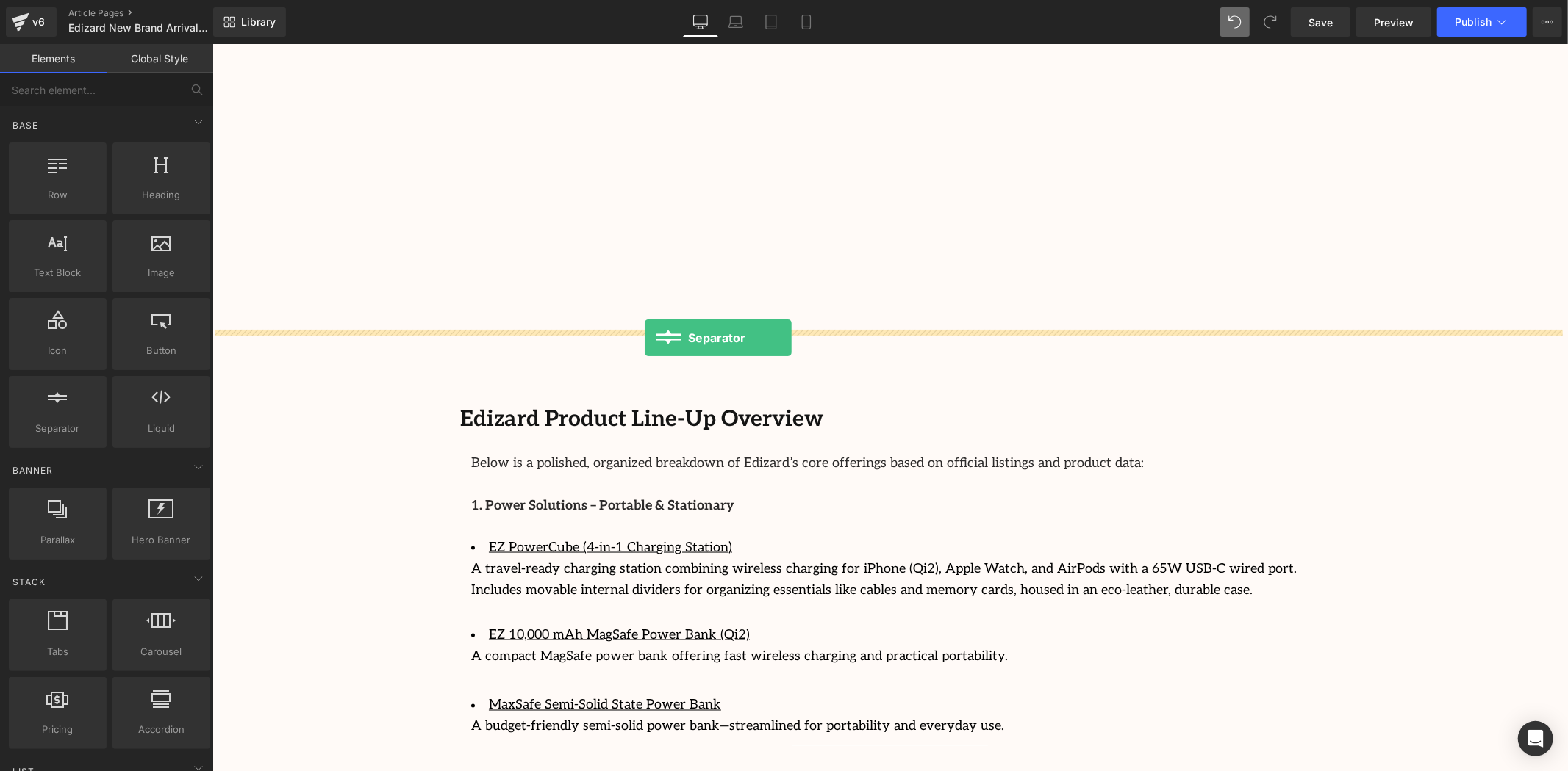
drag, startPoint x: 266, startPoint y: 474, endPoint x: 644, endPoint y: 337, distance: 402.1
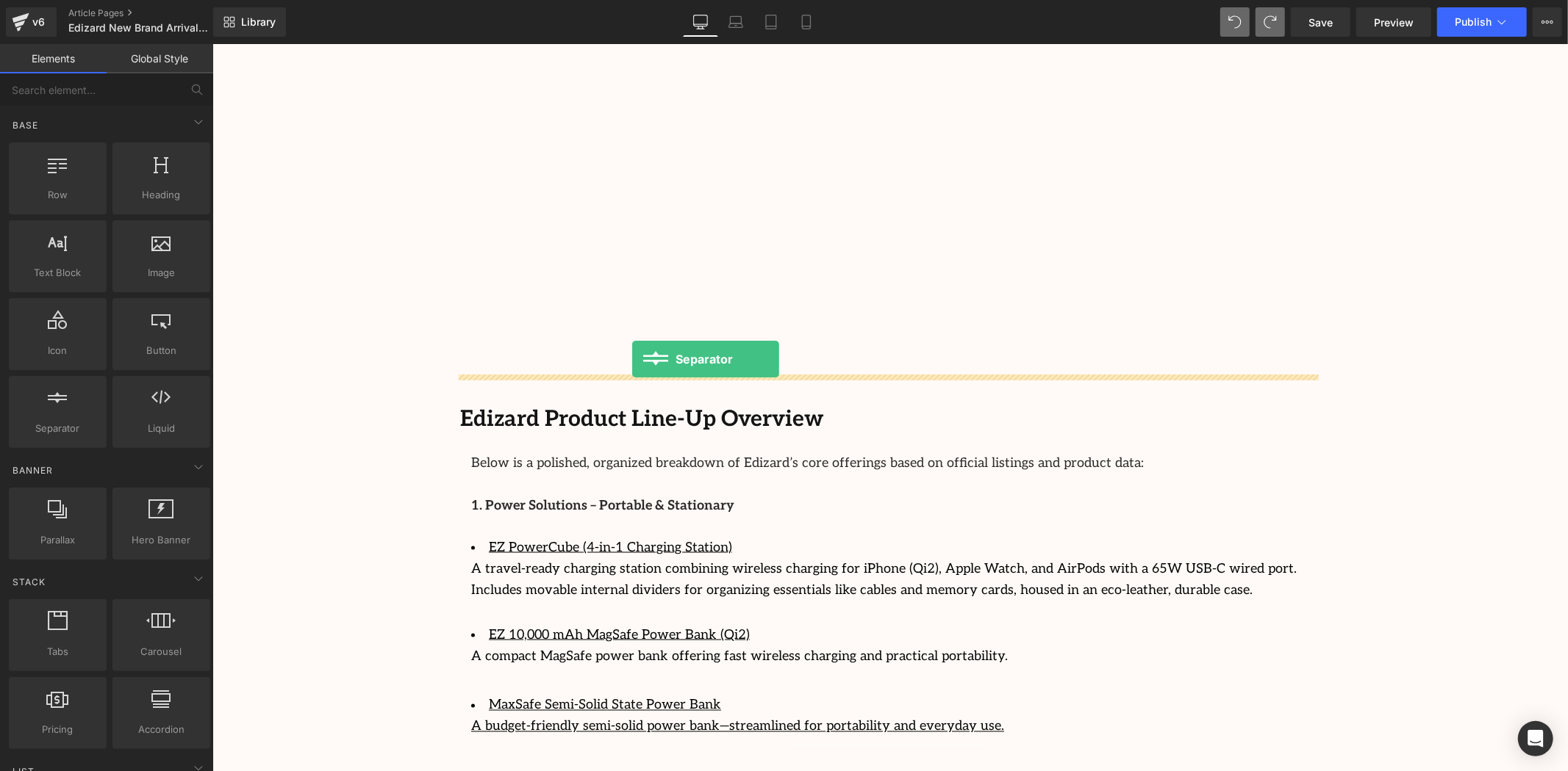
drag, startPoint x: 264, startPoint y: 460, endPoint x: 631, endPoint y: 358, distance: 380.9
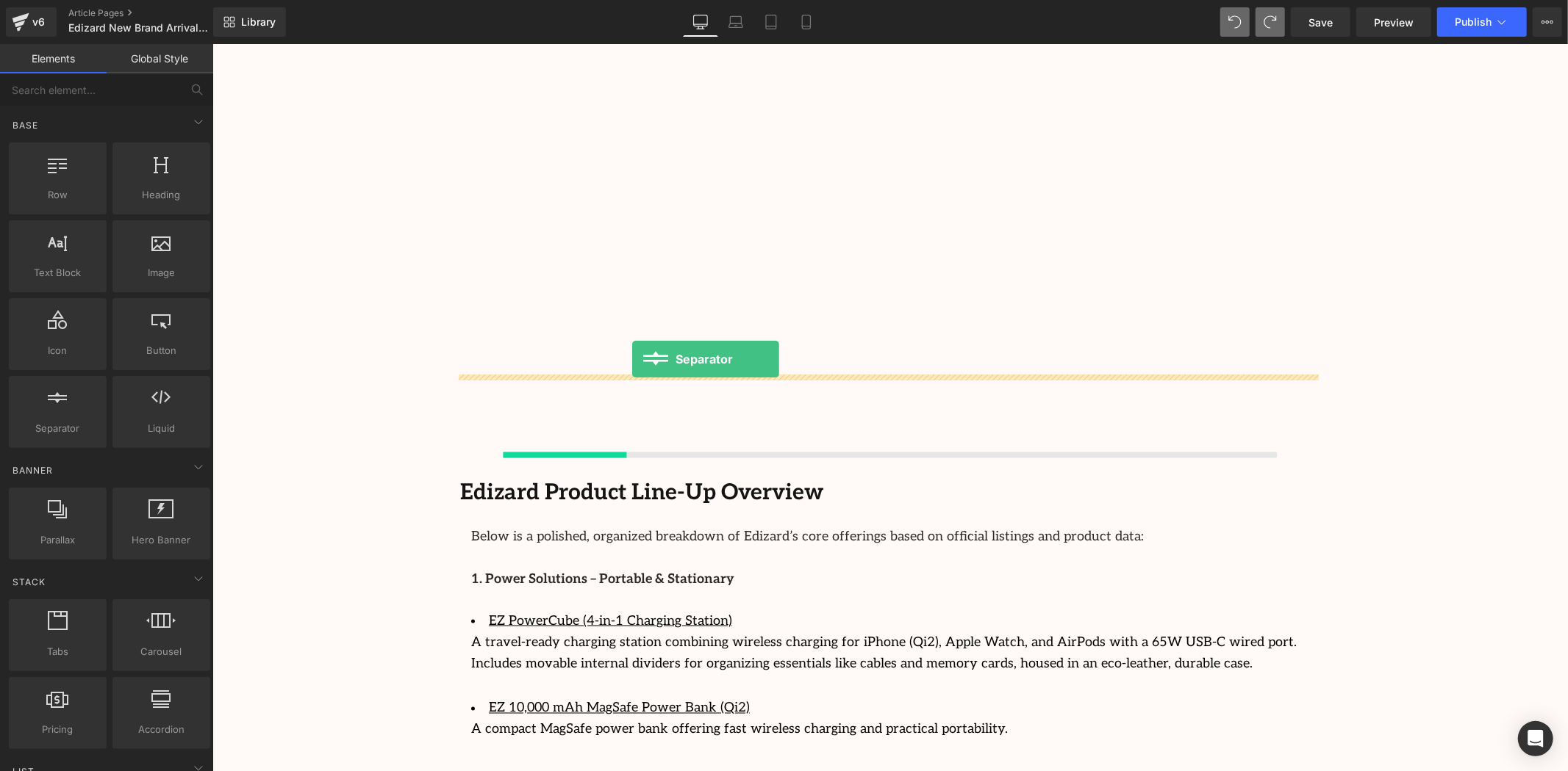
scroll to position [1788, 0]
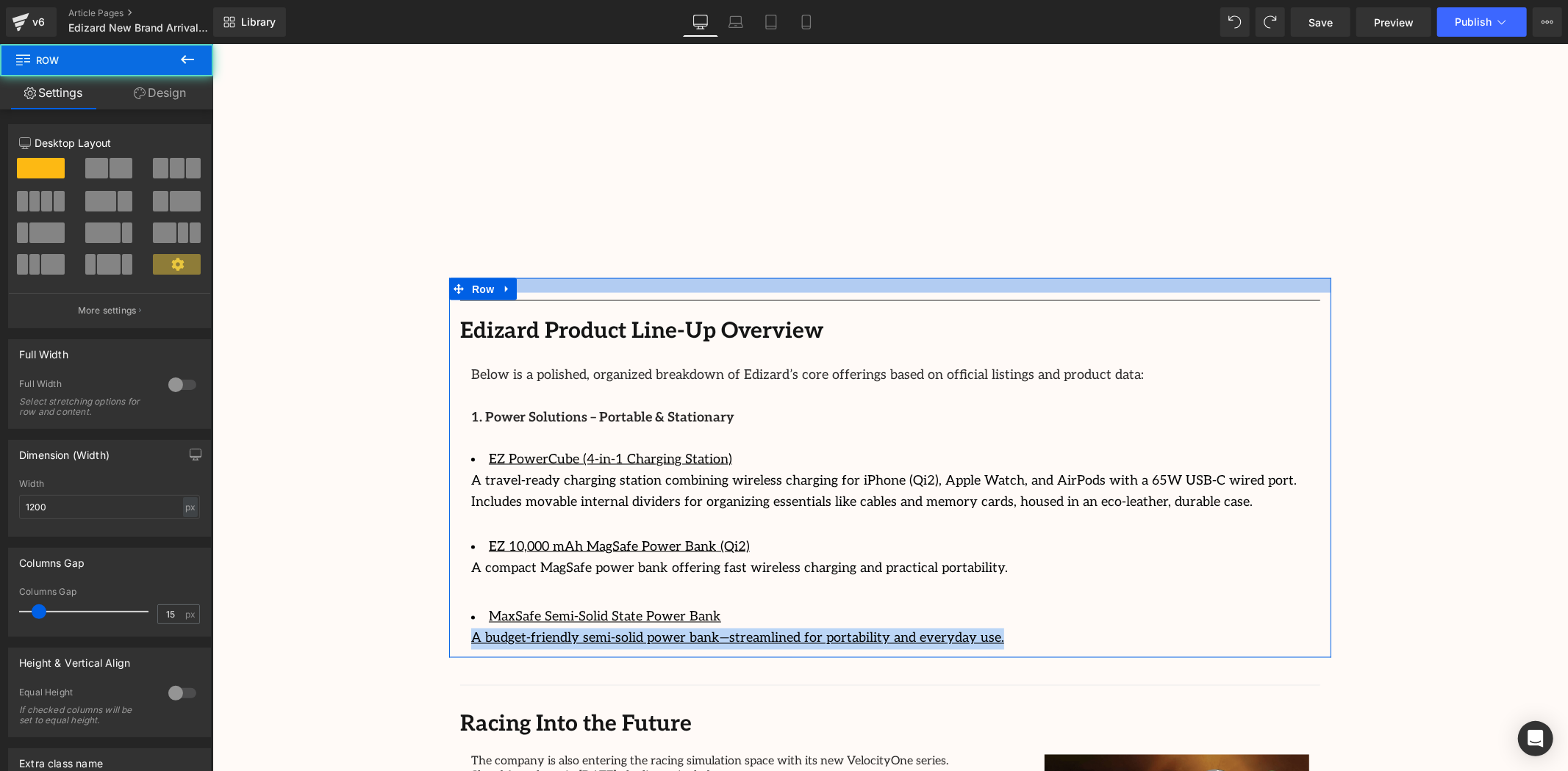
drag, startPoint x: 211, startPoint y: 43, endPoint x: 716, endPoint y: 266, distance: 552.0
click at [716, 278] on div at bounding box center [889, 285] width 882 height 15
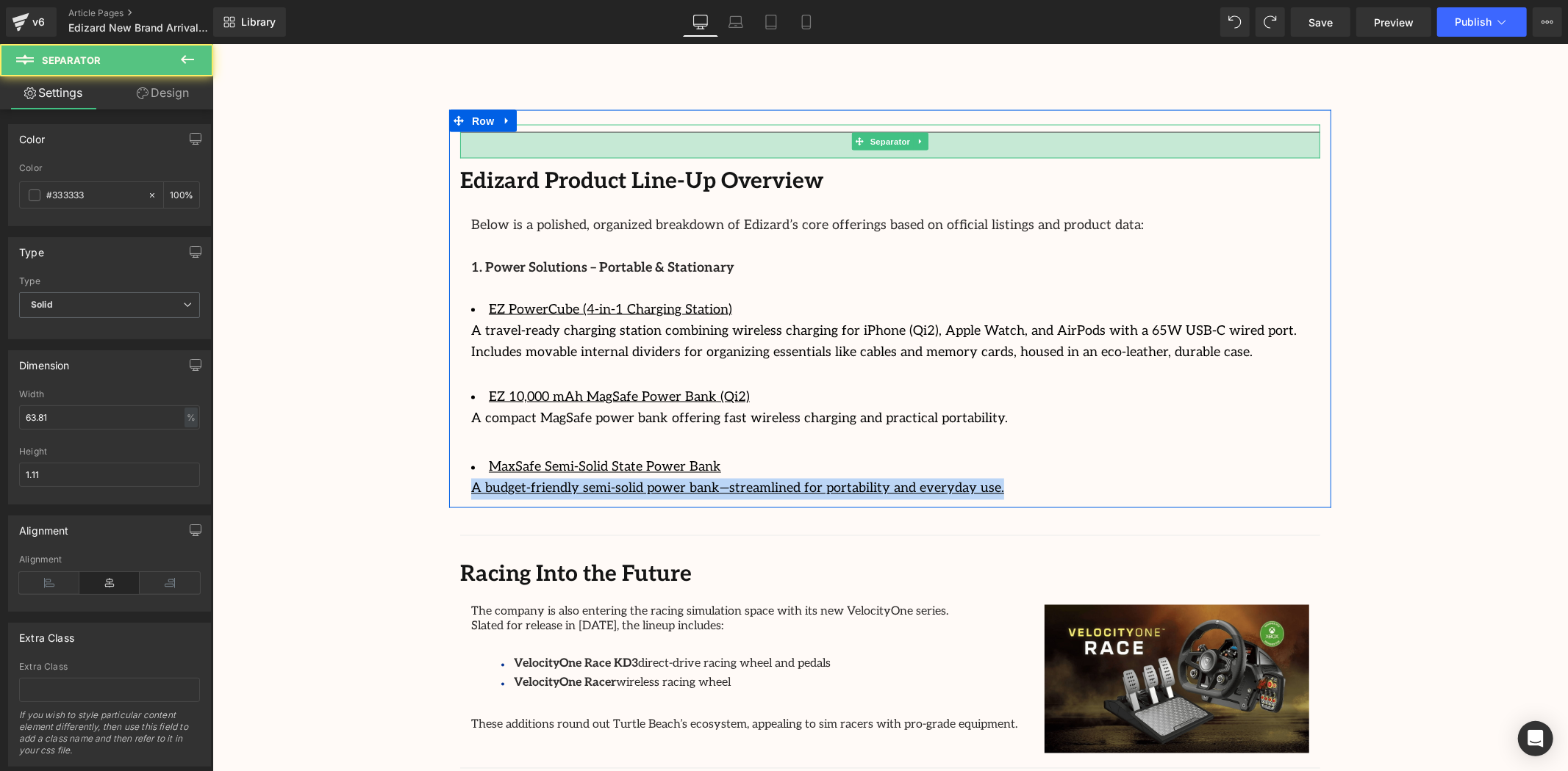
scroll to position [1781, 0]
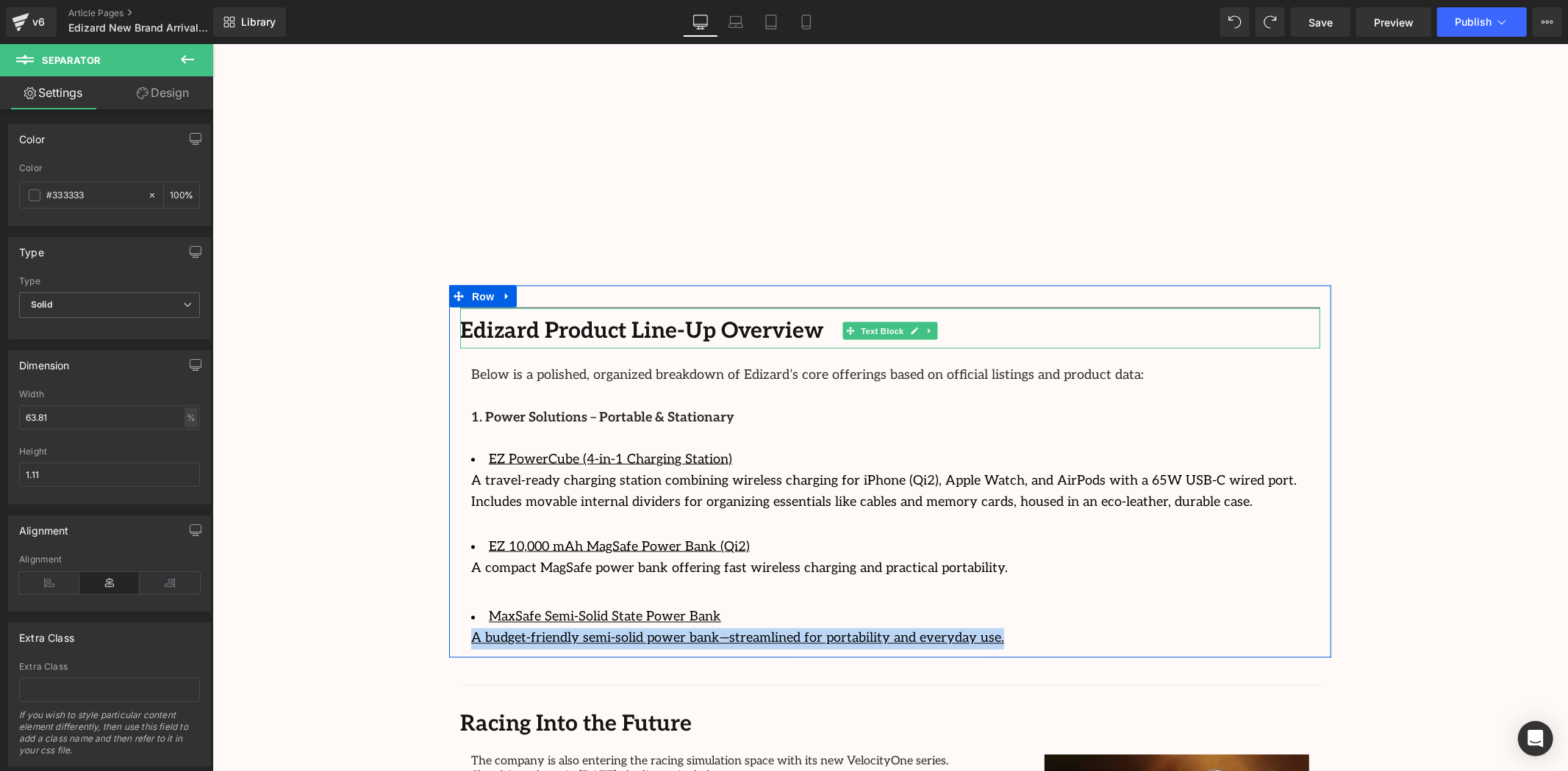
drag, startPoint x: 730, startPoint y: 284, endPoint x: 739, endPoint y: 298, distance: 16.6
click at [739, 300] on div "Separator Image Separator " Had it for five weeks now. Bought this to play figh…" at bounding box center [889, 479] width 882 height 358
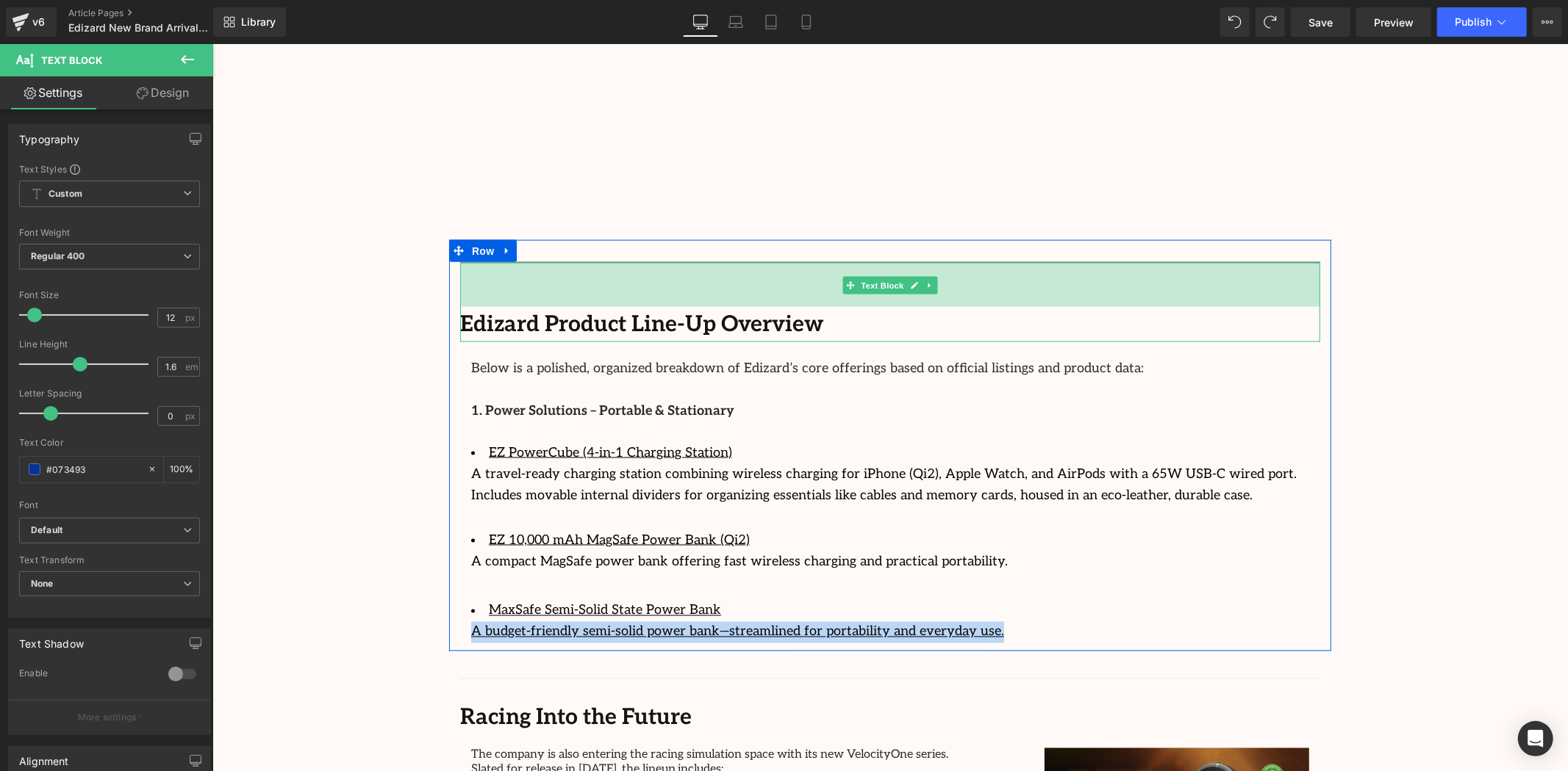
scroll to position [1819, 0]
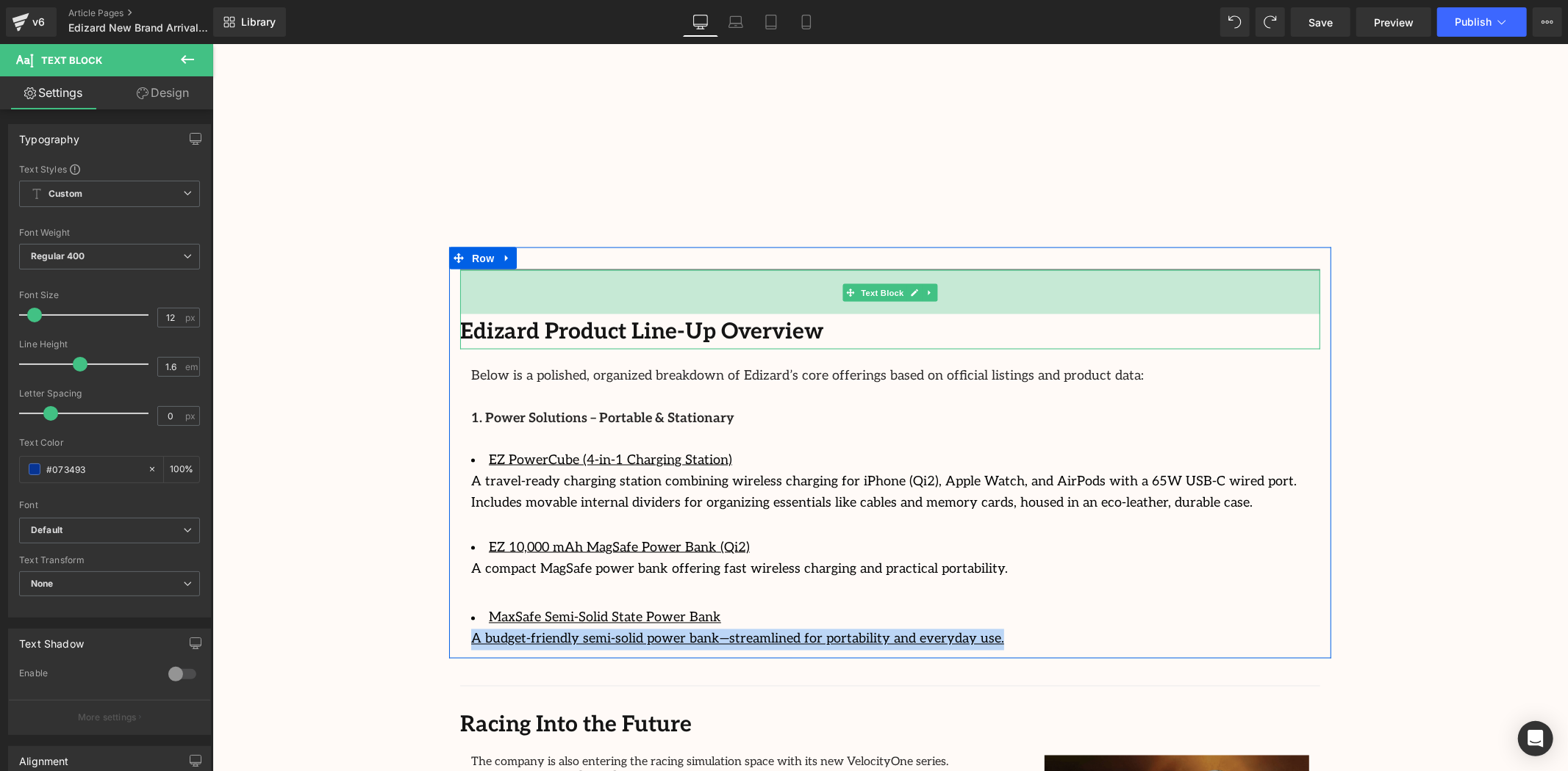
click at [785, 280] on div "60px" at bounding box center [889, 292] width 860 height 44
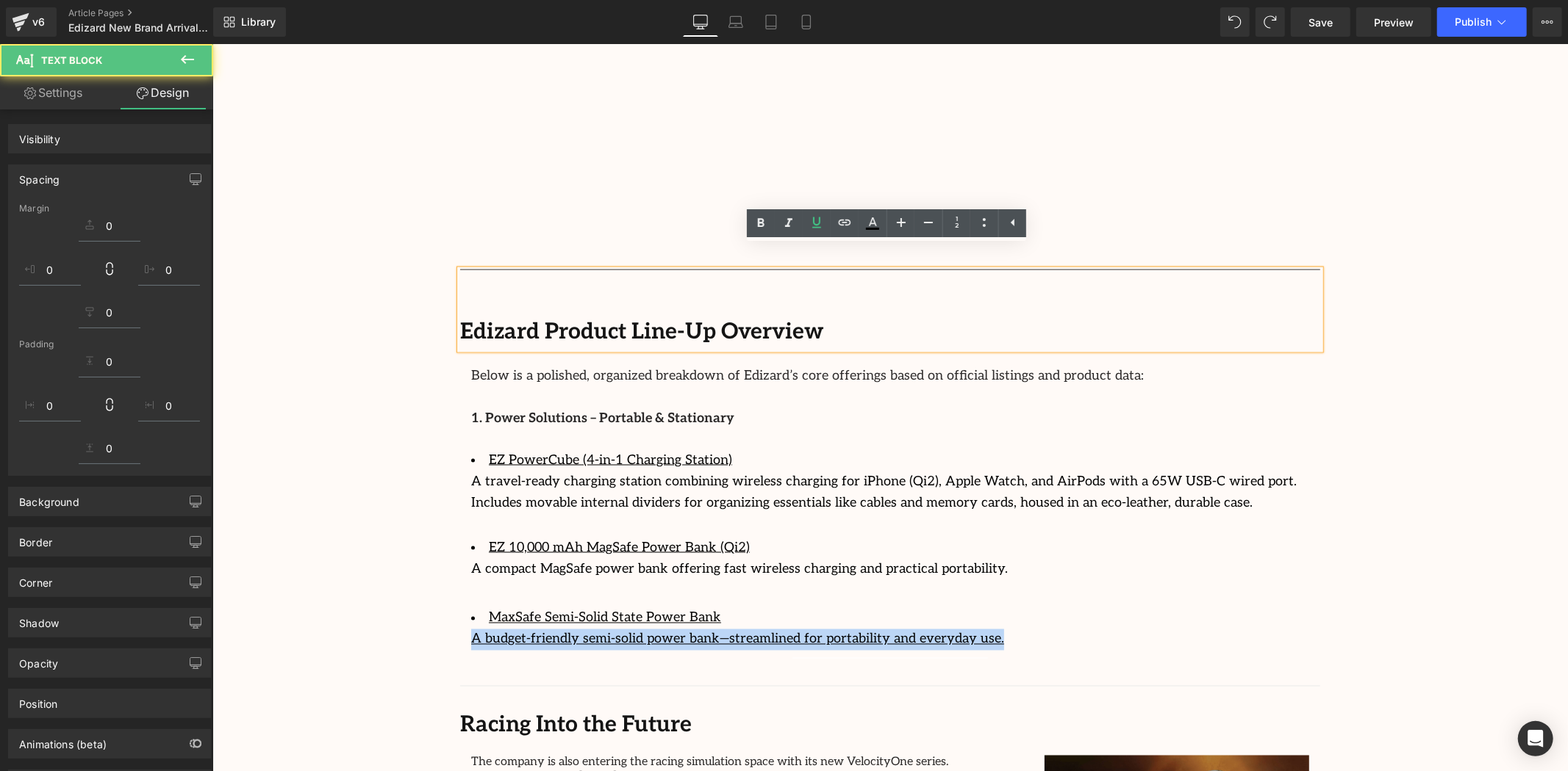
click at [1327, 305] on div "Image Row 64px Streamcast Asia Welcomes Edizard: The New Standard in Travel-Tec…" at bounding box center [889, 73] width 1356 height 3466
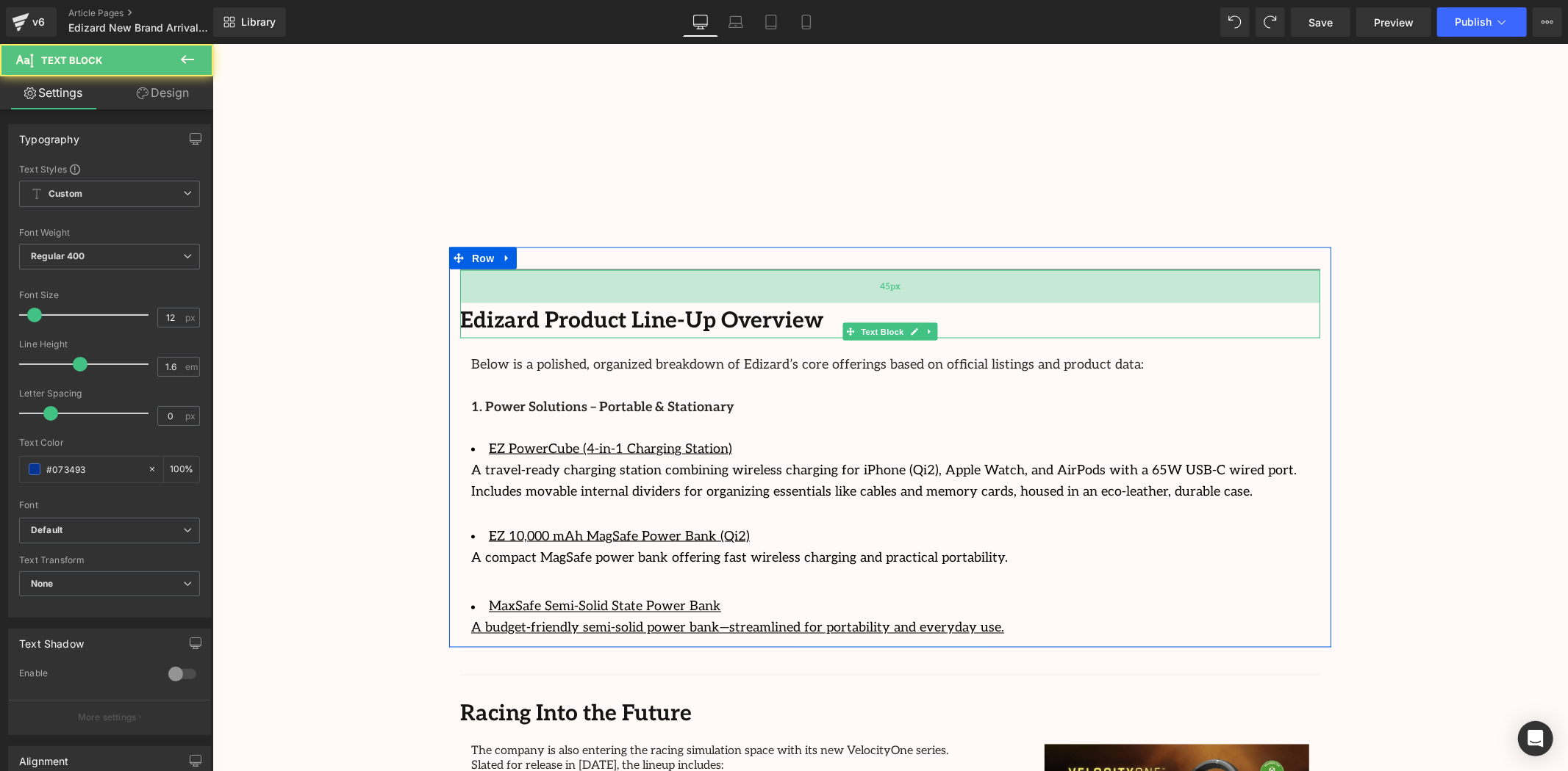
drag, startPoint x: 765, startPoint y: 288, endPoint x: 769, endPoint y: 275, distance: 13.6
click at [769, 275] on div "45px" at bounding box center [889, 286] width 860 height 33
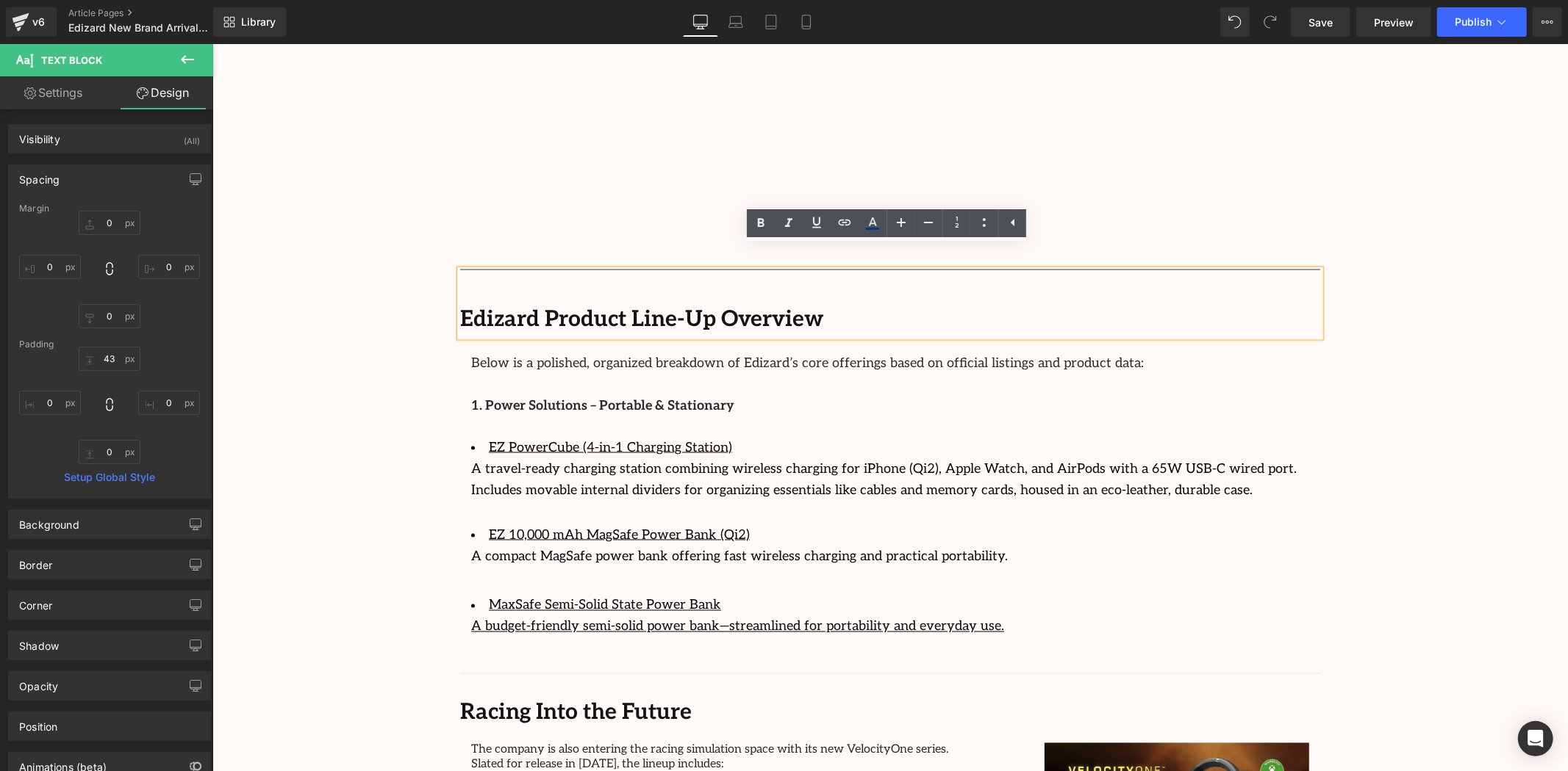
click at [783, 270] on div "Edizard Product Line-Up Overview" at bounding box center [889, 303] width 860 height 67
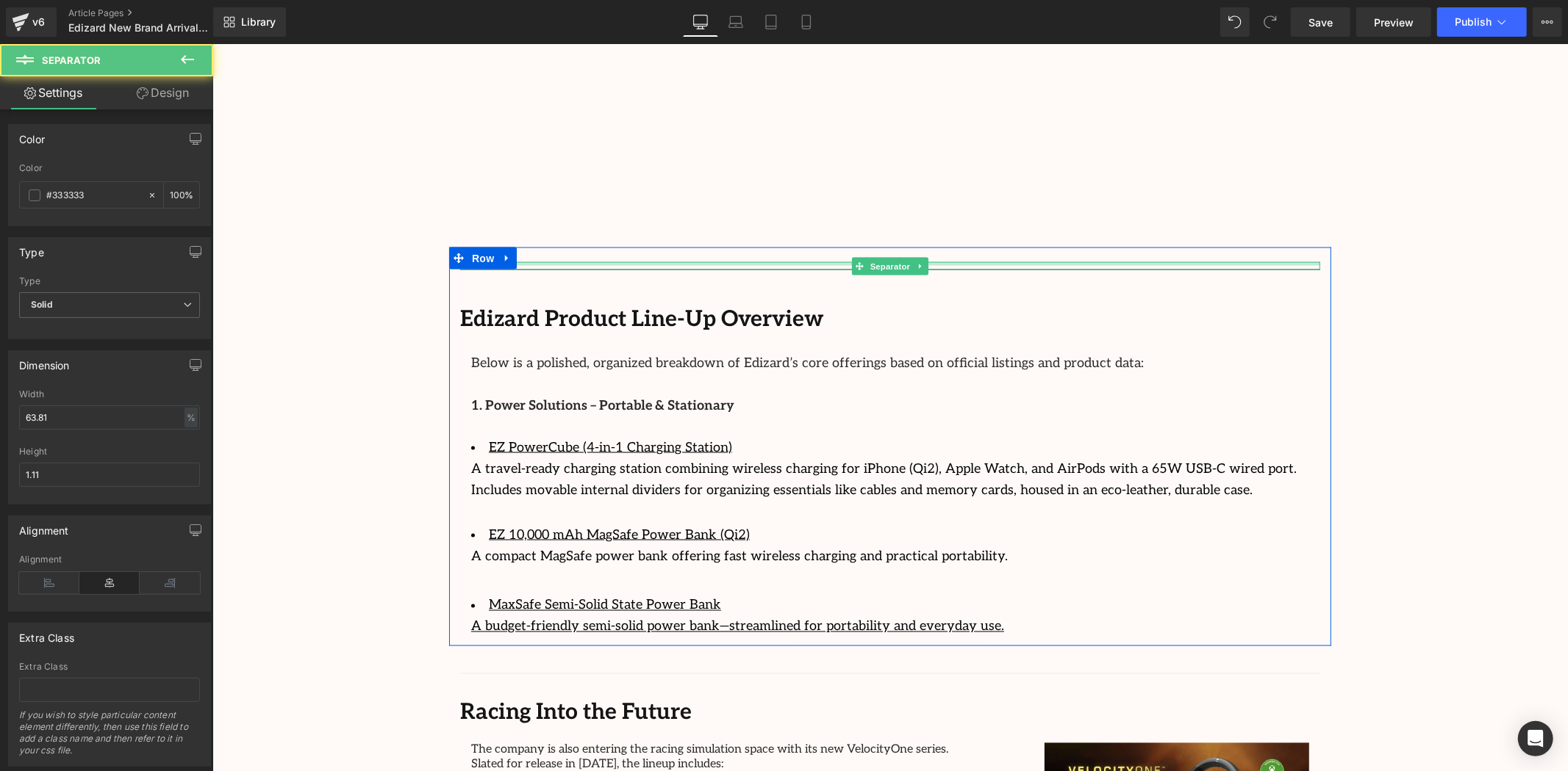
click at [791, 261] on div "Separator" at bounding box center [889, 265] width 860 height 8
click at [792, 266] on div at bounding box center [889, 267] width 860 height 4
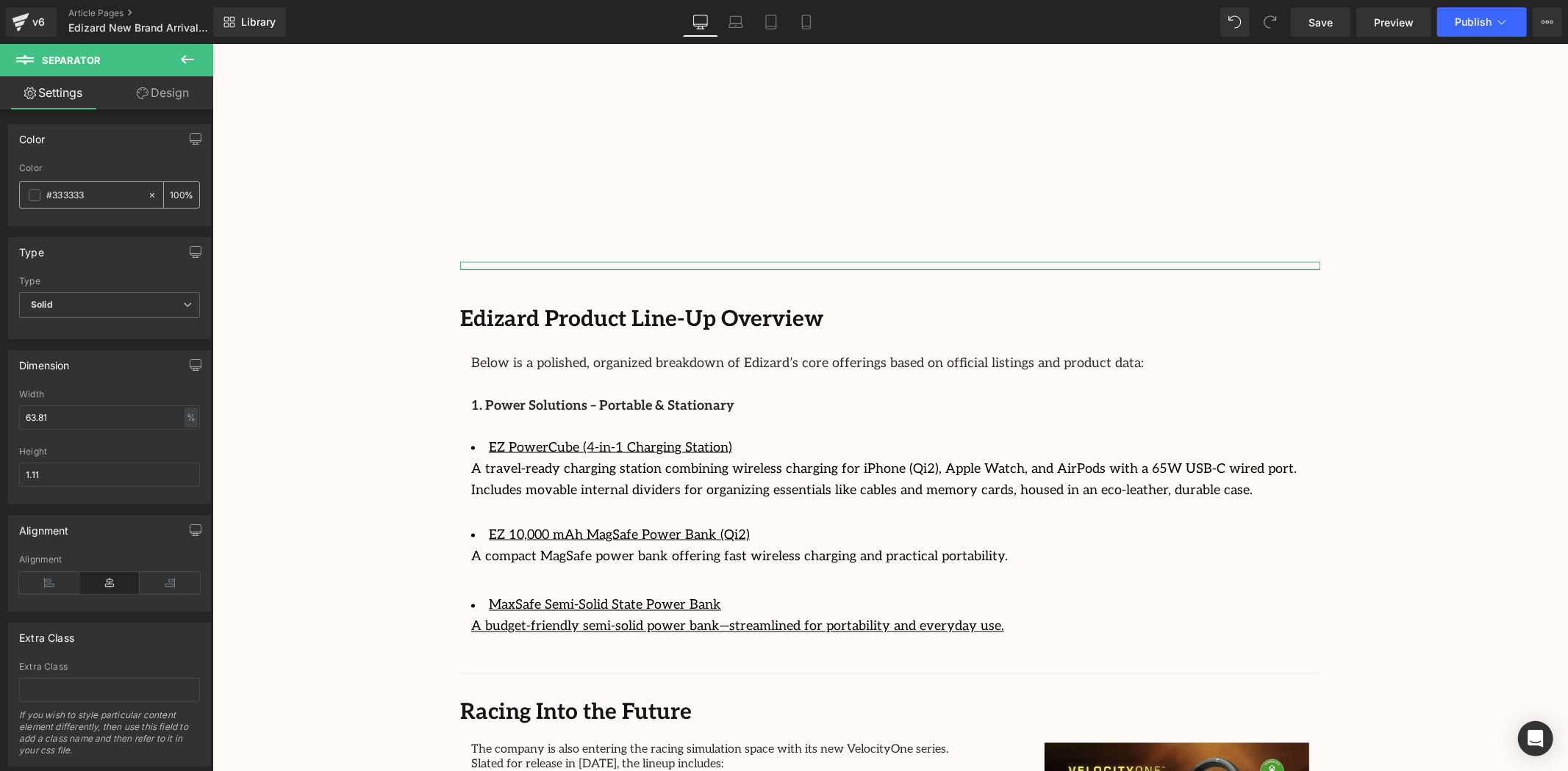
click at [87, 197] on input "#333333" at bounding box center [94, 195] width 94 height 16
click at [38, 194] on span at bounding box center [35, 195] width 12 height 12
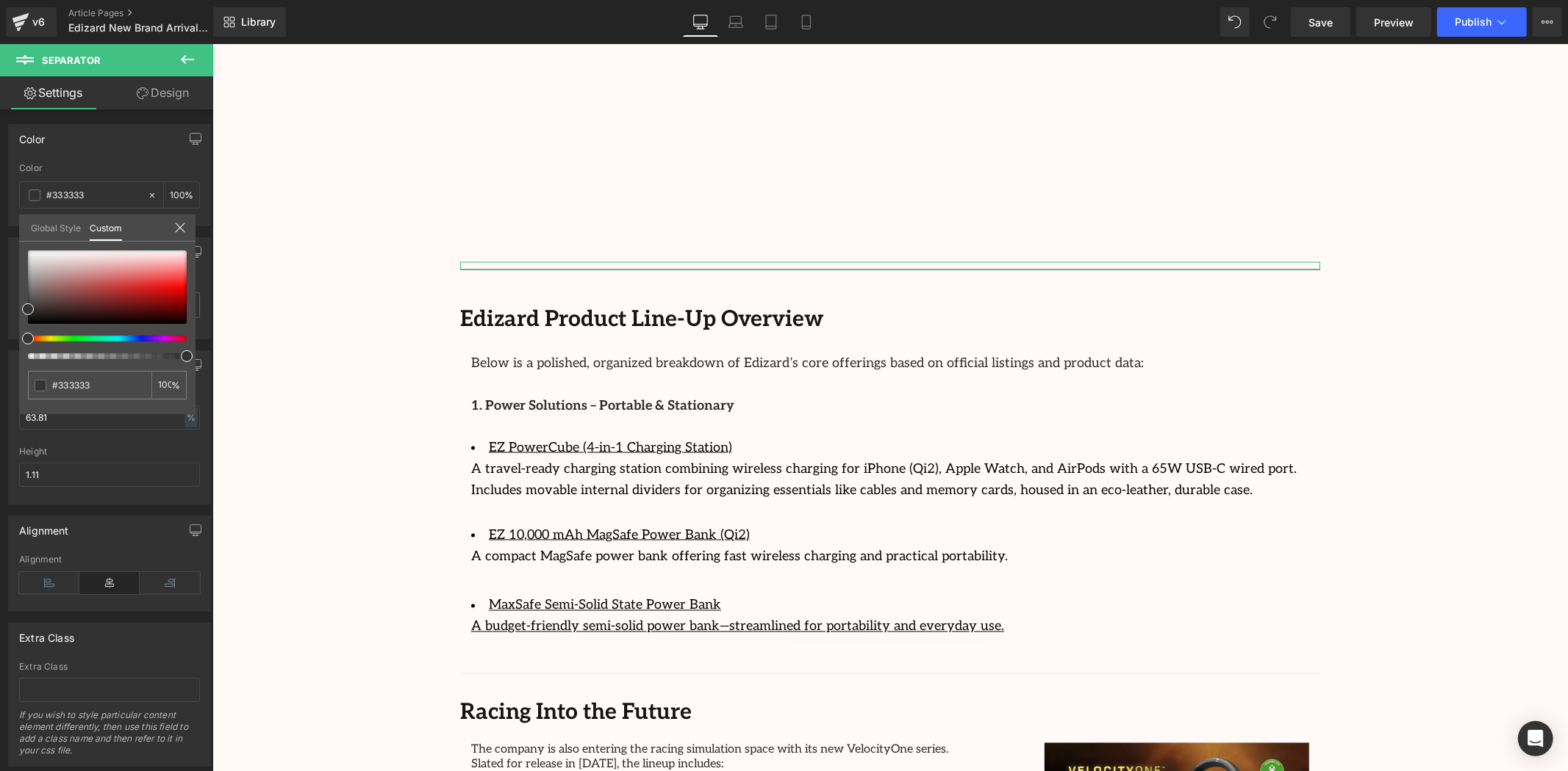
click at [30, 294] on div "#333333 100 %" at bounding box center [107, 332] width 176 height 163
type input "#4d4b4b"
type input "#525050"
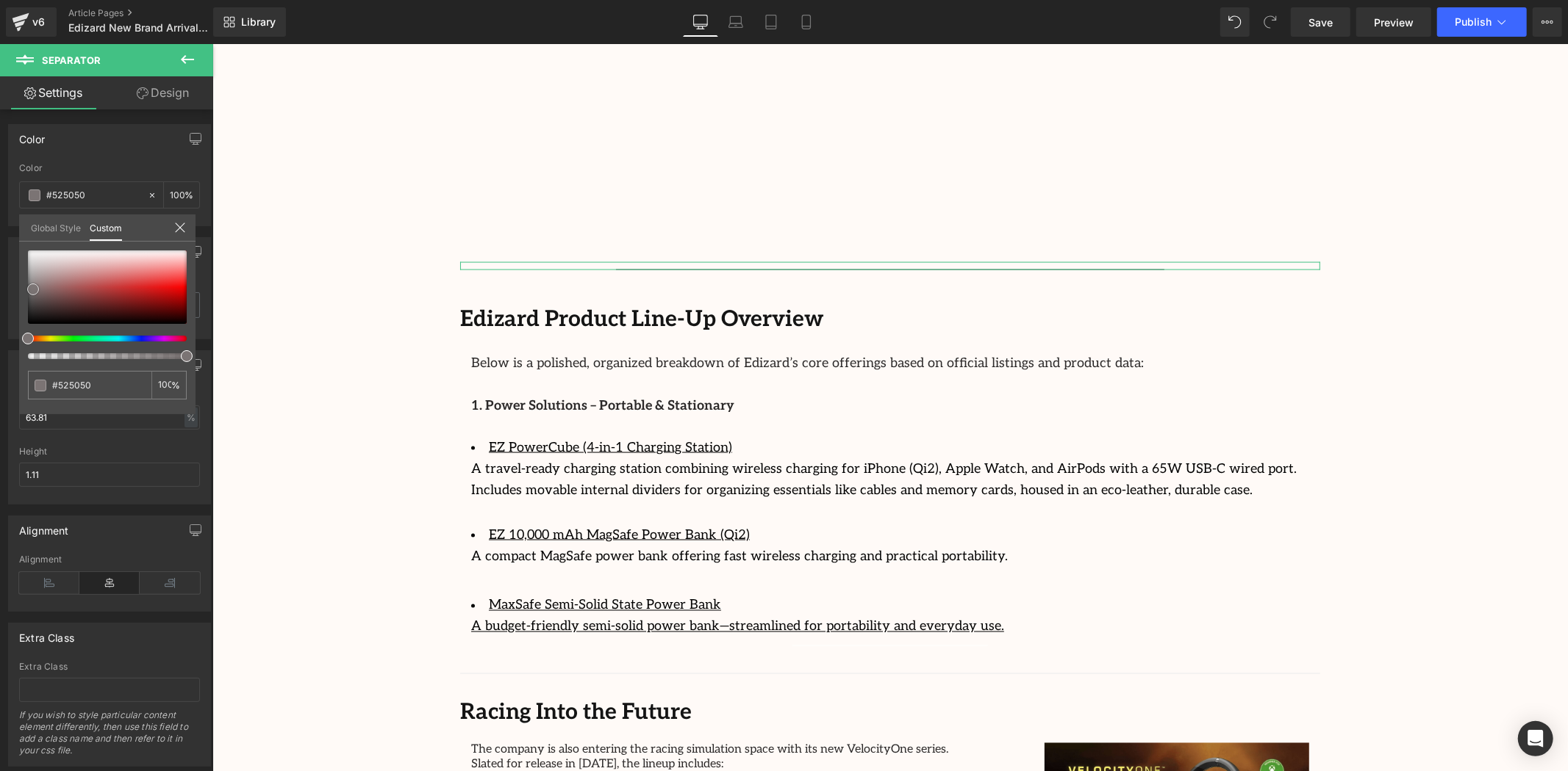
type input "#696262"
type input "#7b7474"
type input "#888080"
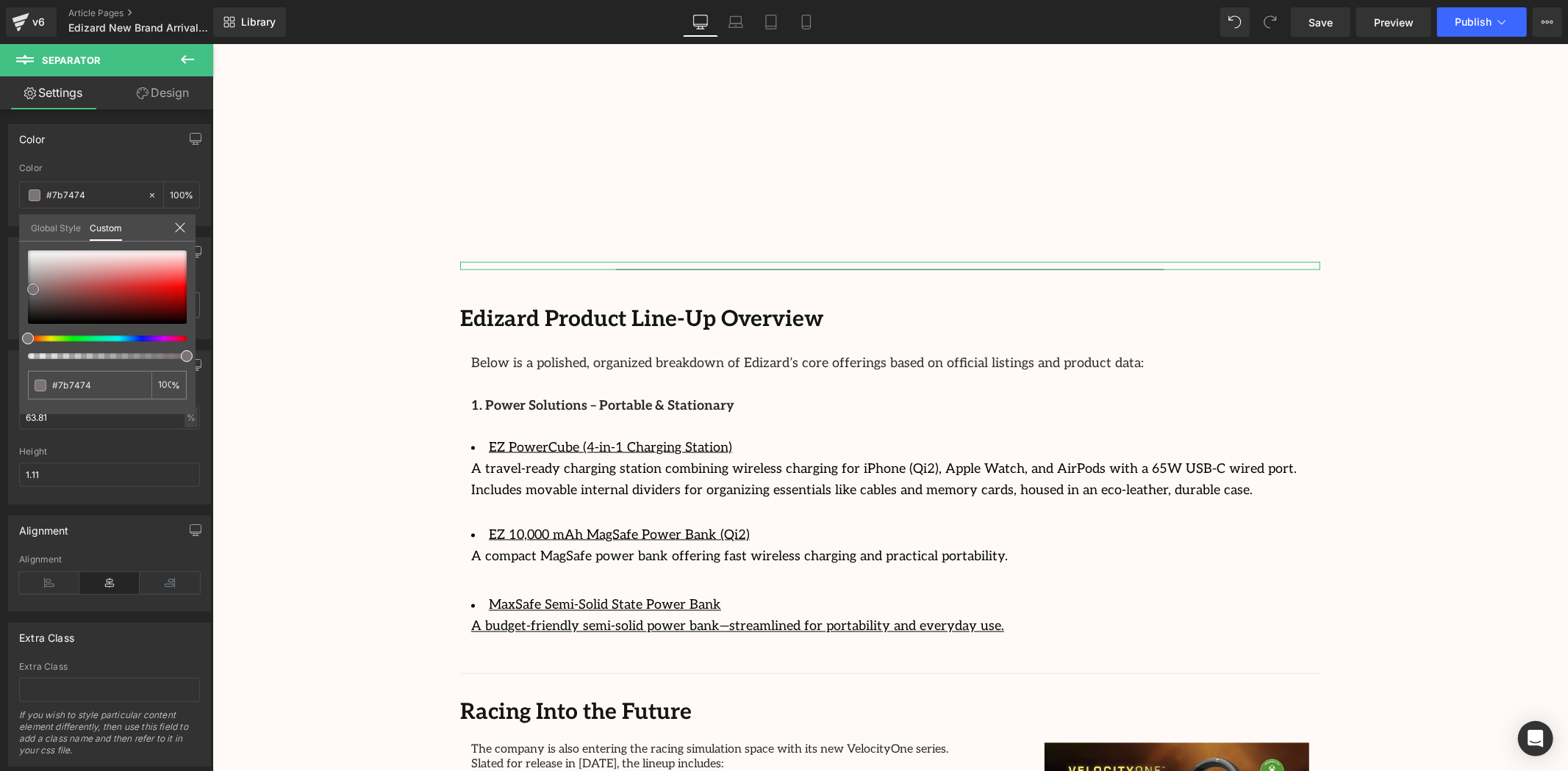
type input "#888080"
type input "#8d8686"
type input "#8f8888"
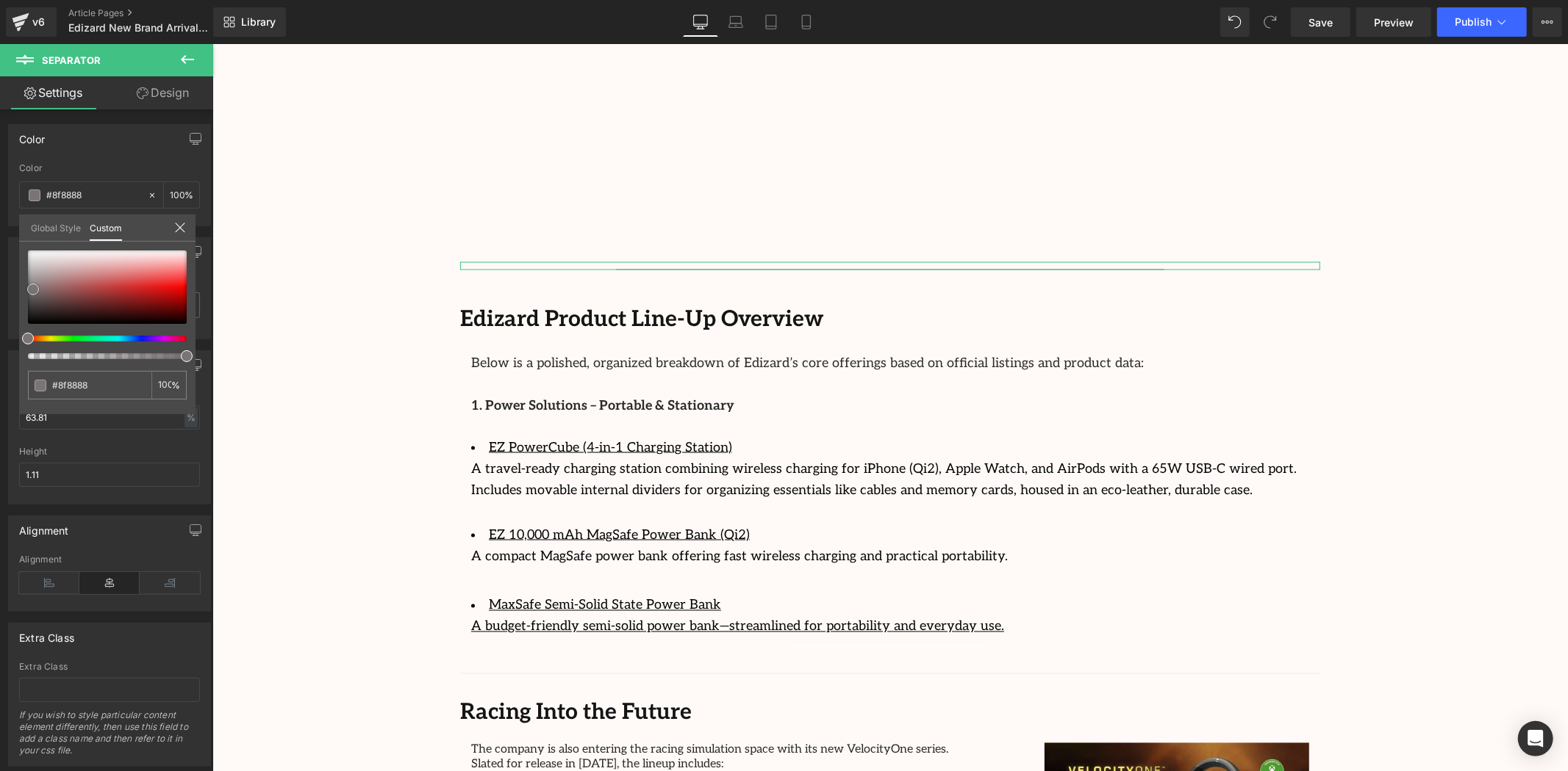
type input "#928b8b"
type input "#918c8c"
type input "#8f8d8d"
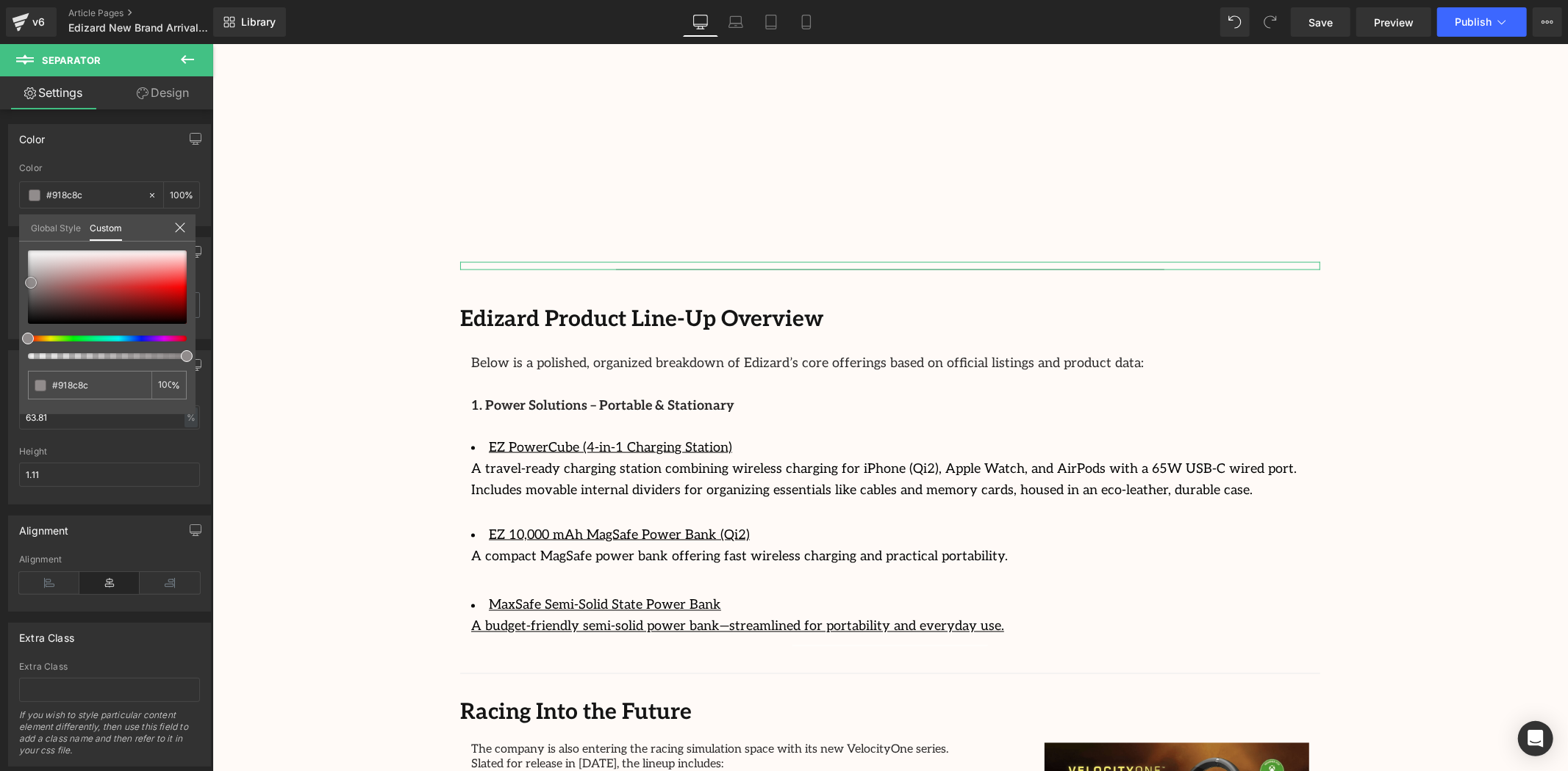
type input "#8f8d8d"
type input "#8e8e8e"
drag, startPoint x: 30, startPoint y: 301, endPoint x: 28, endPoint y: 282, distance: 19.1
click at [28, 282] on div at bounding box center [107, 287] width 158 height 74
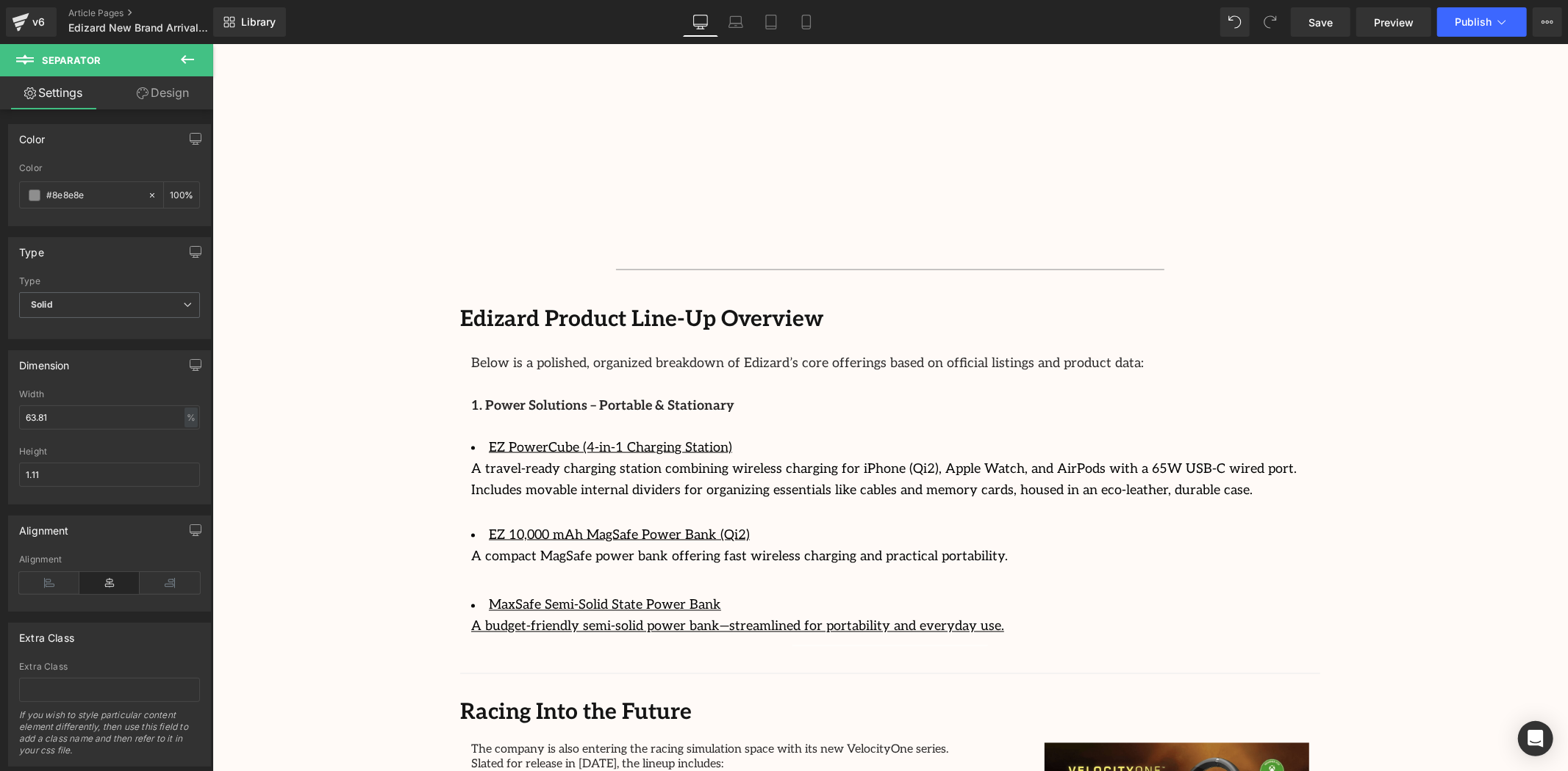
click at [357, 274] on body "Skip to content Welcome to StreamCast Asia Welcome to StreamCast Asia Home Bran…" at bounding box center [889, 64] width 1356 height 3680
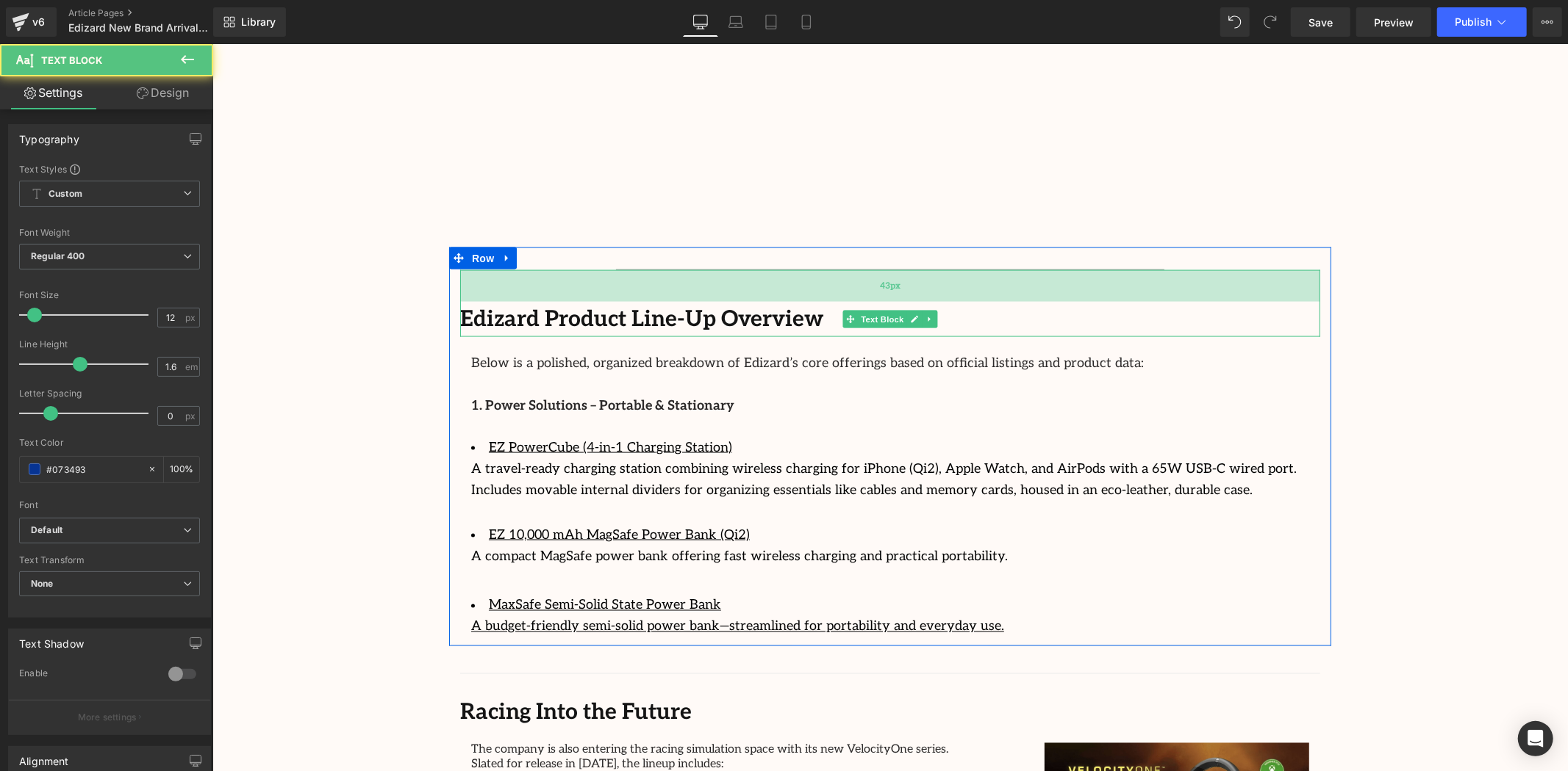
click at [875, 270] on div "43px" at bounding box center [889, 285] width 860 height 32
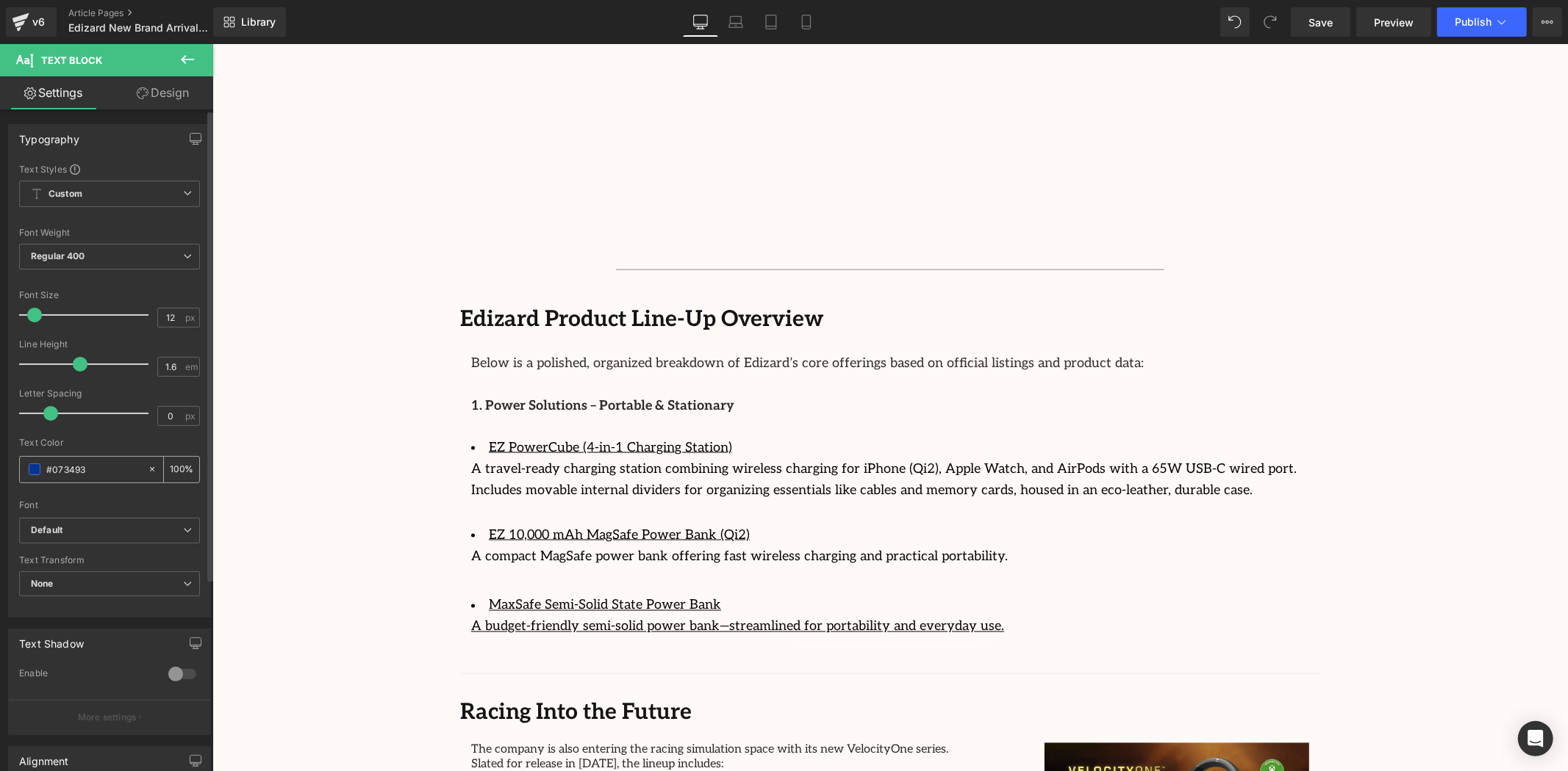
click at [32, 467] on span at bounding box center [35, 469] width 12 height 12
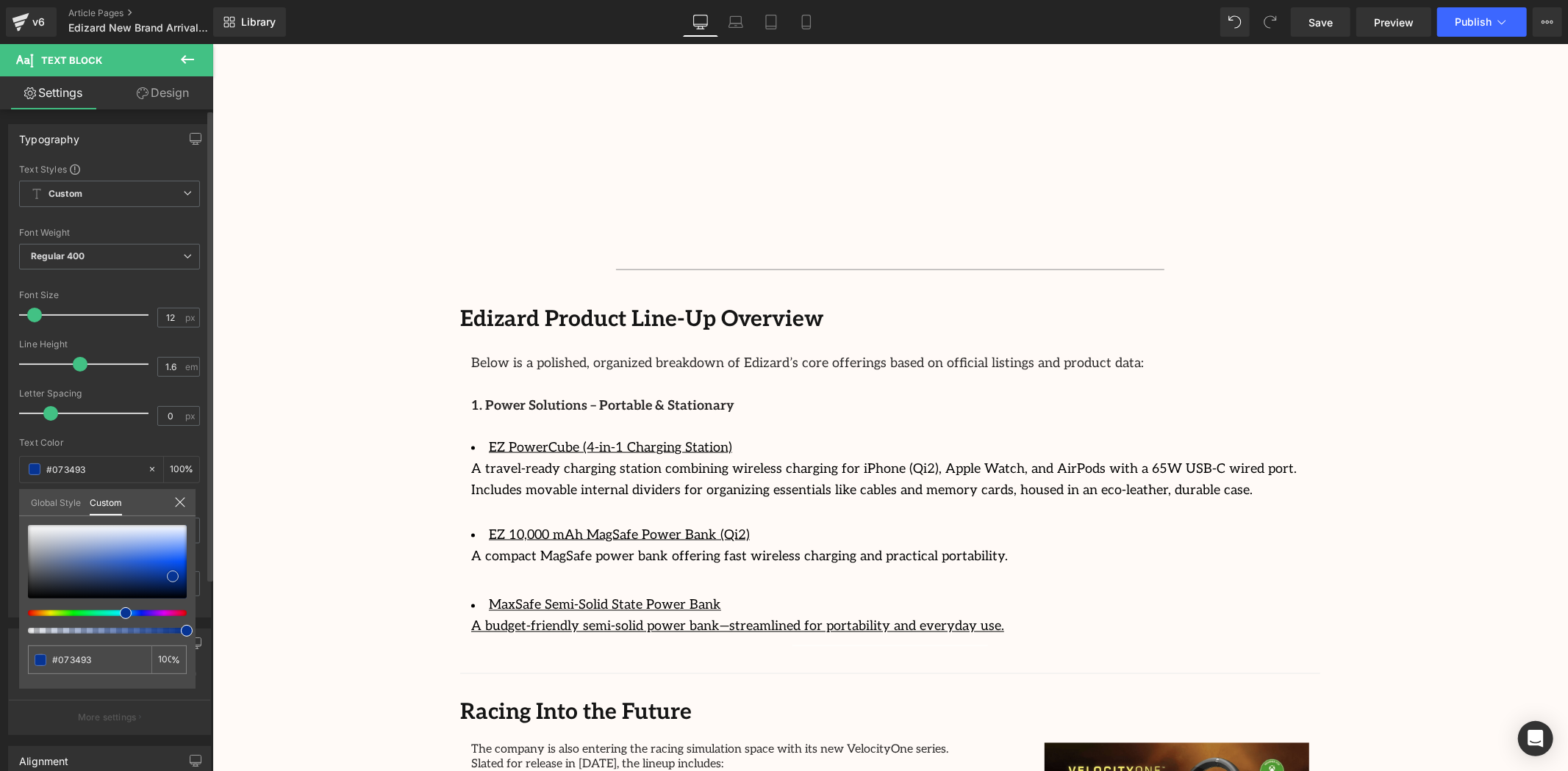
type input "#687082"
type input "#626773"
type input "#606266"
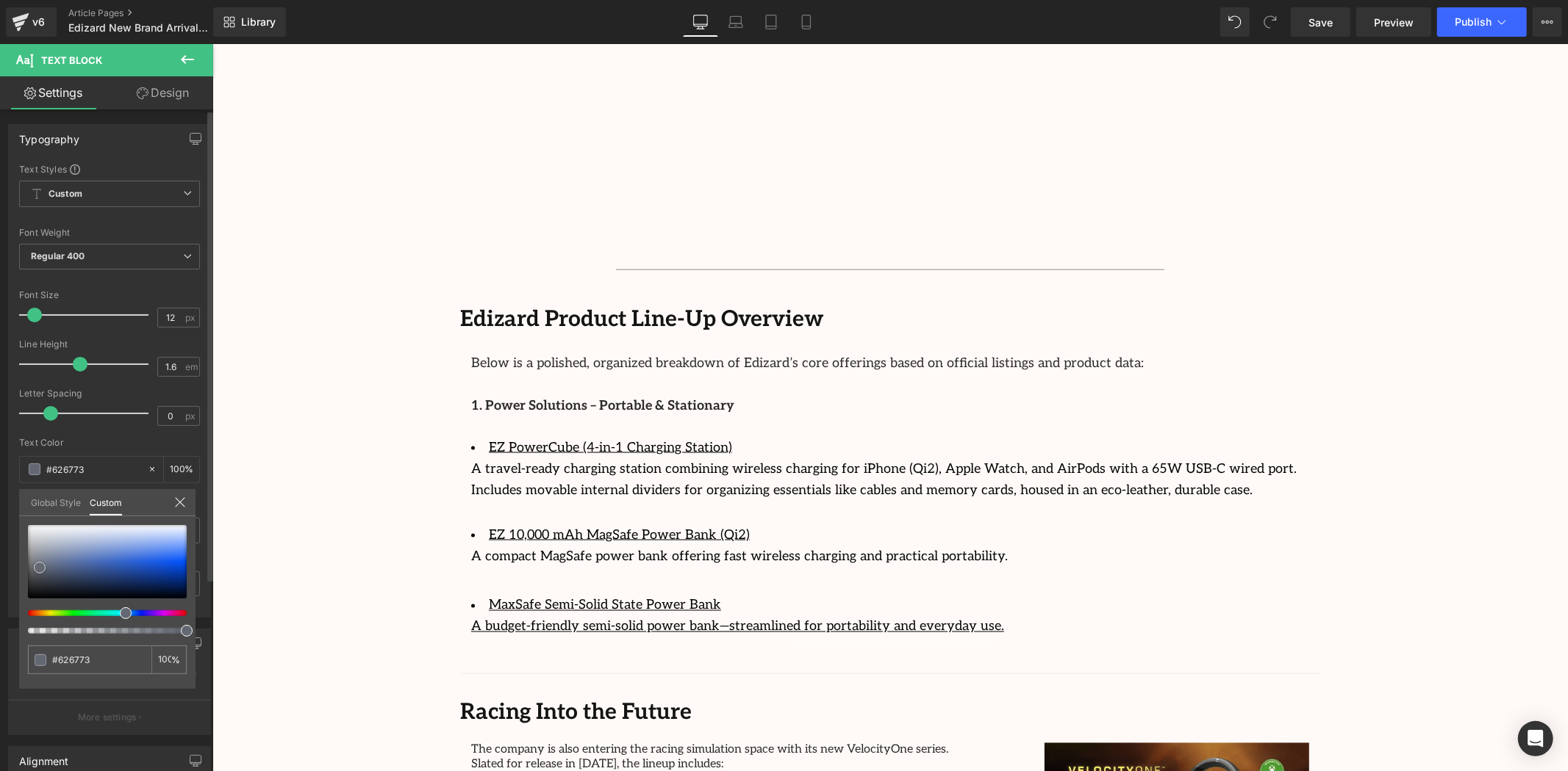
type input "#606266"
type input "#636363"
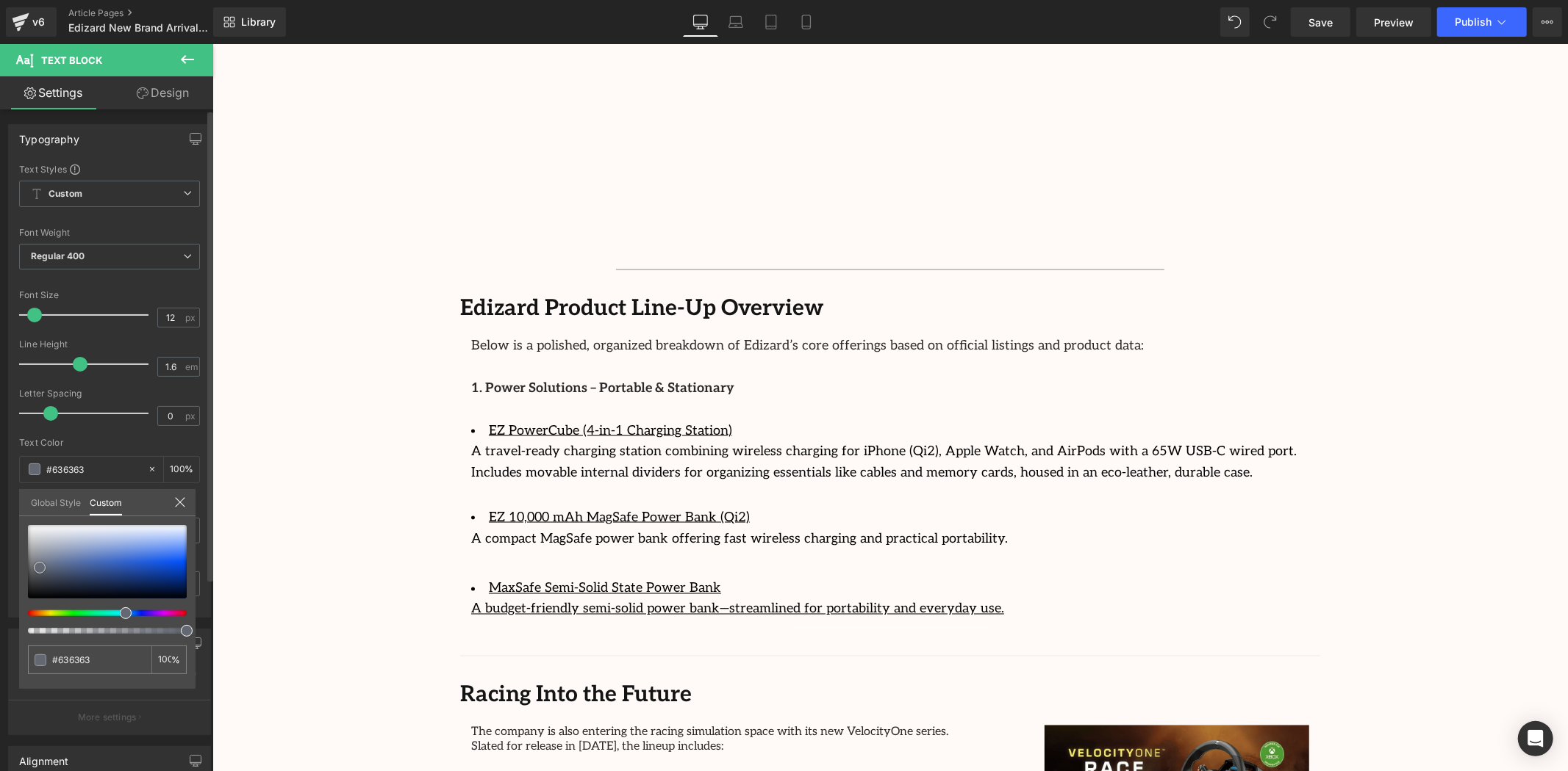
type input "#707070"
type input "#939393"
type input "#a0a0a0"
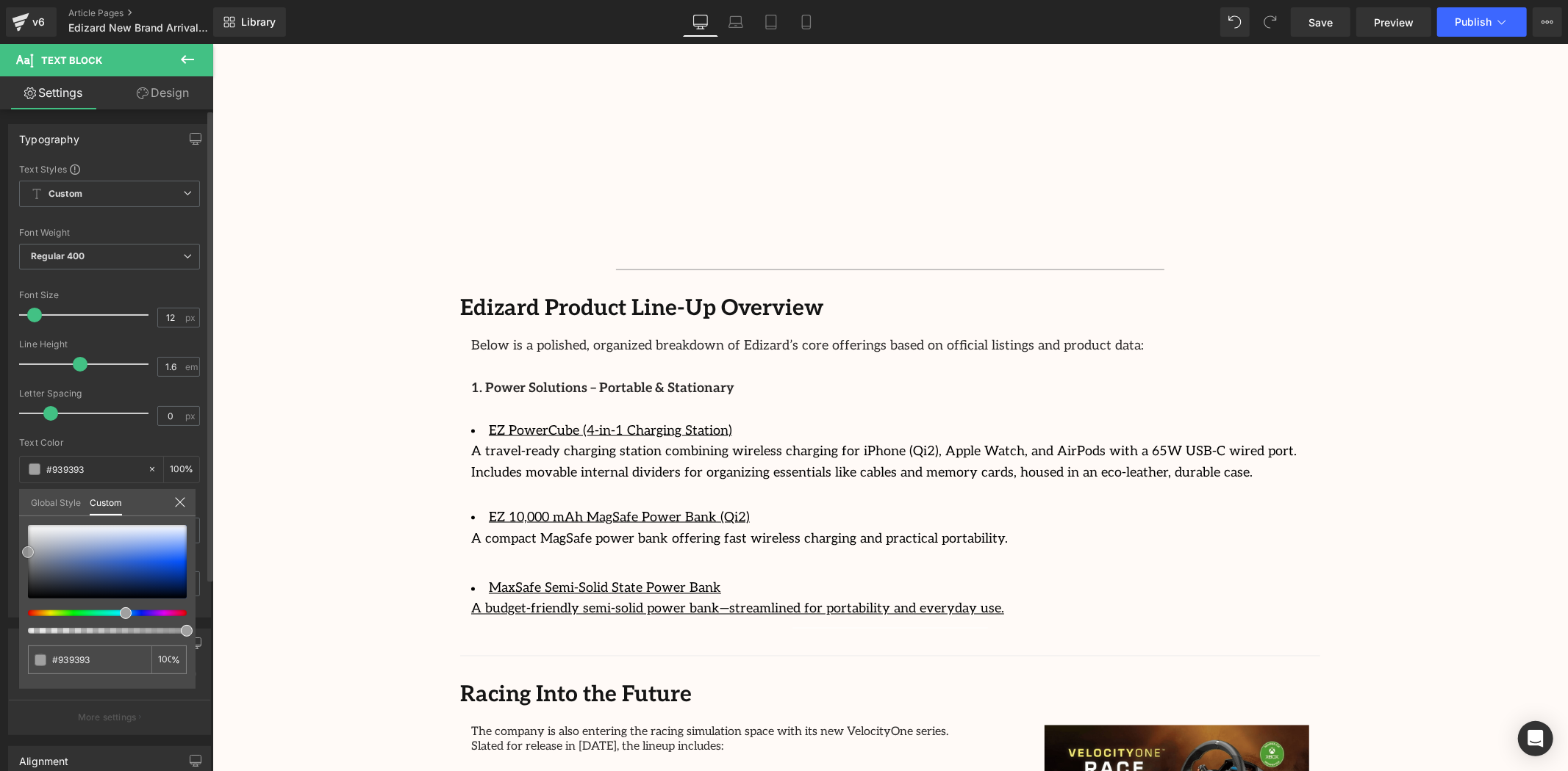
type input "#a0a0a0"
type input "#a3a3a3"
type input "#aaaaaa"
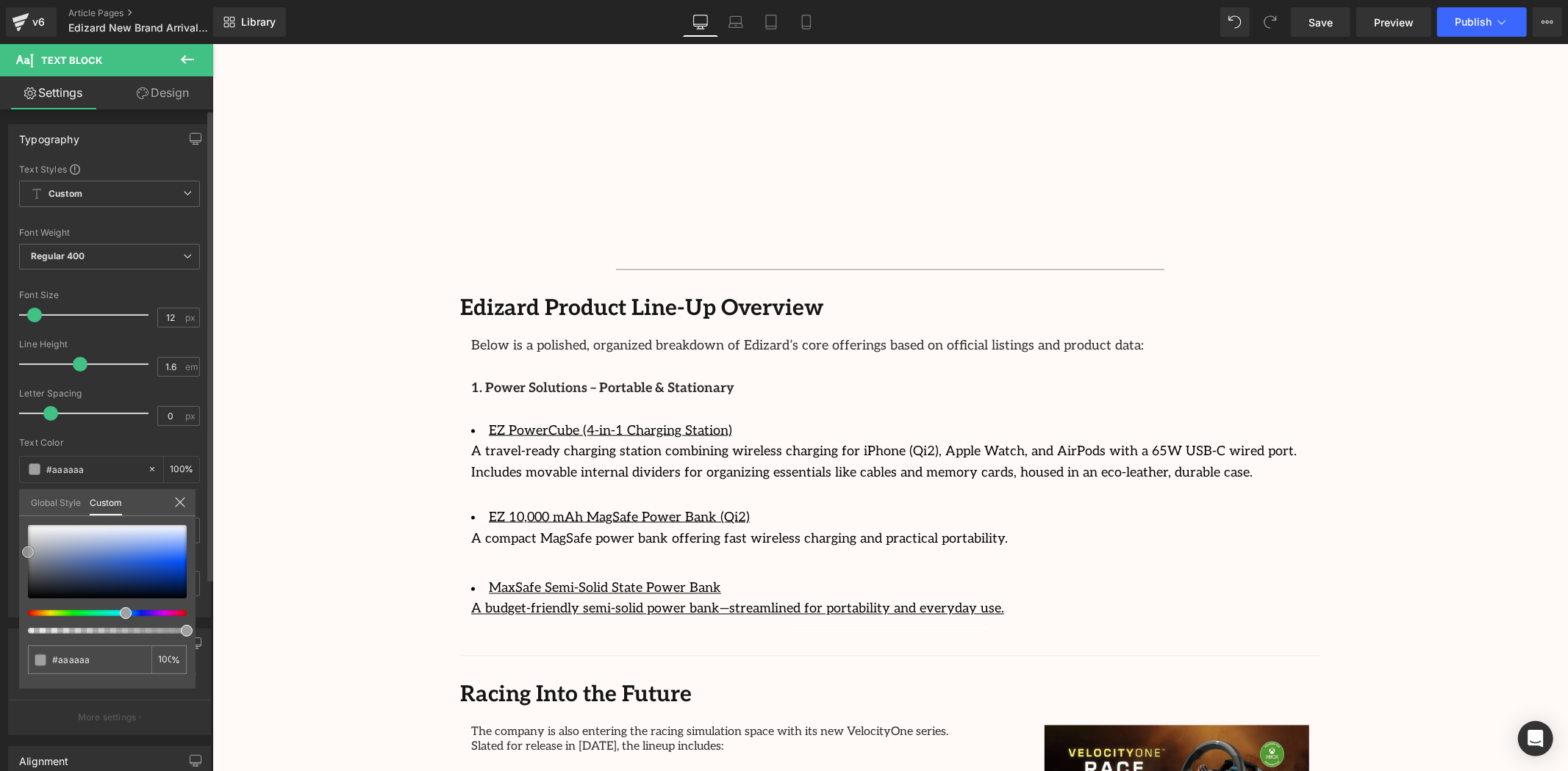
type input "#afafaf"
type input "#b2b2b2"
type input "#cecece"
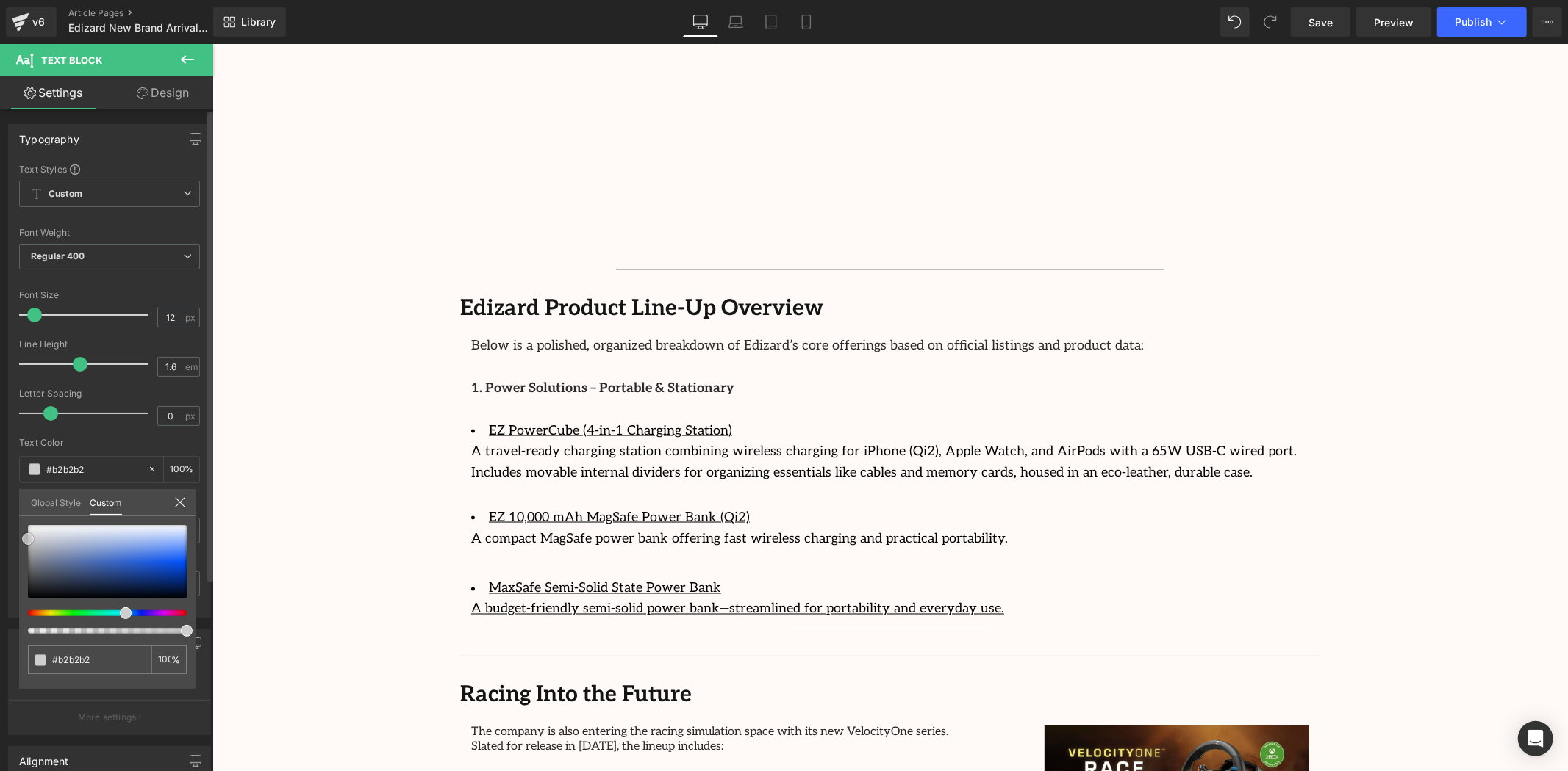
type input "#cecece"
type input "#ffffff"
type input "#aaacaf"
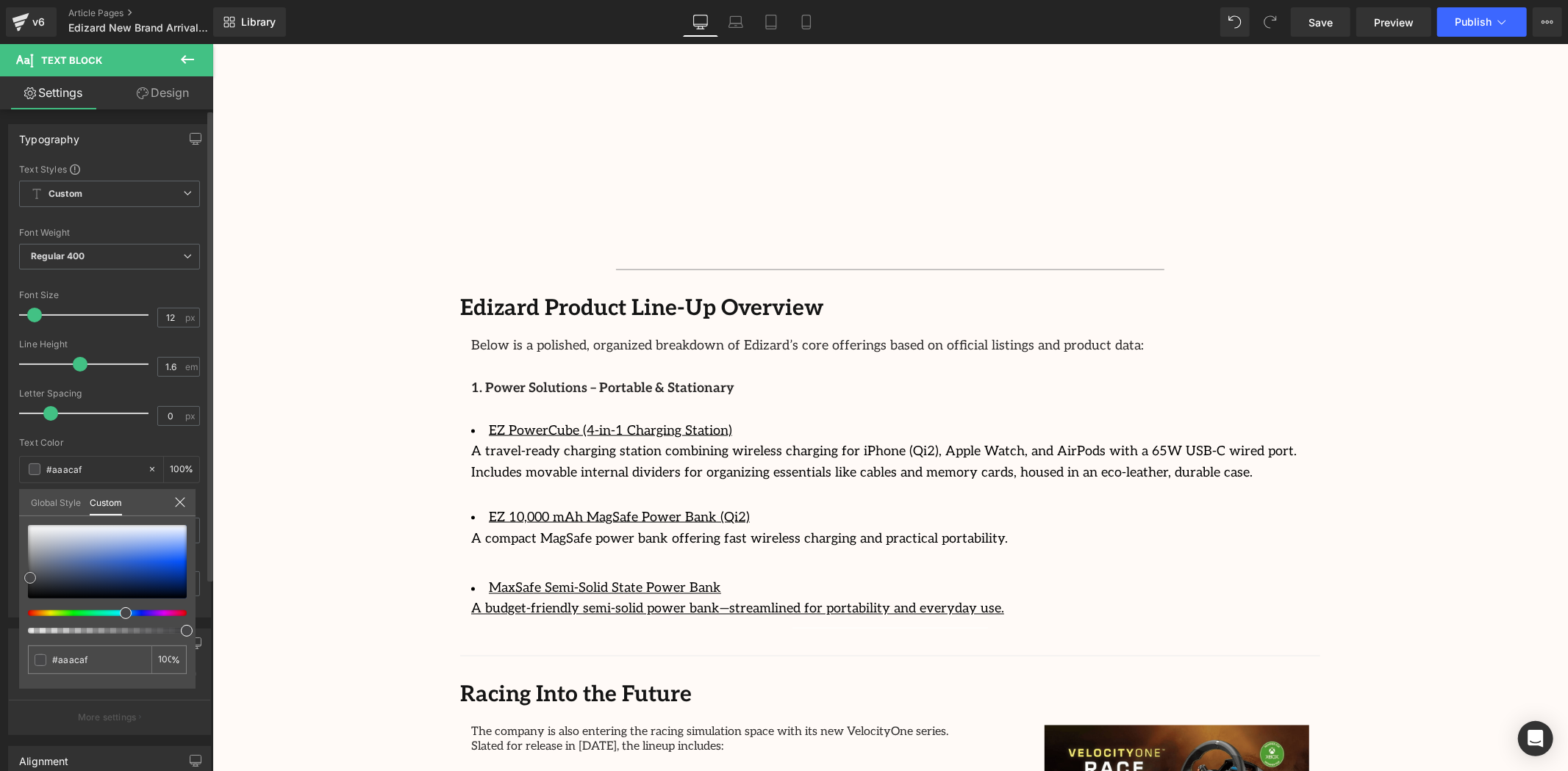
type input "#49494a"
type input "#9f9fa1"
type input "#d5d5d6"
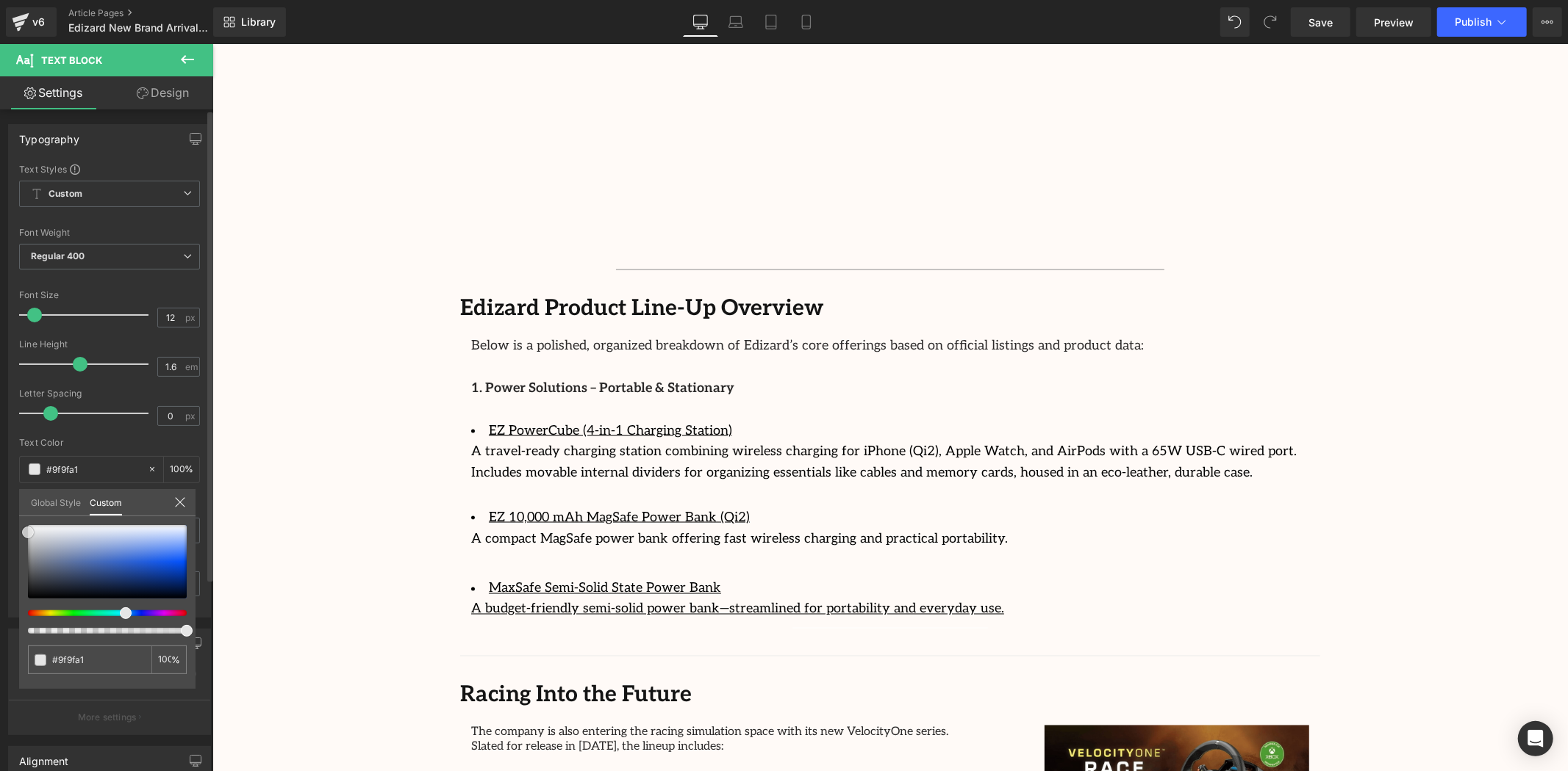
type input "#d5d5d6"
type input "#e5e5e5"
type input "#e2e2e3"
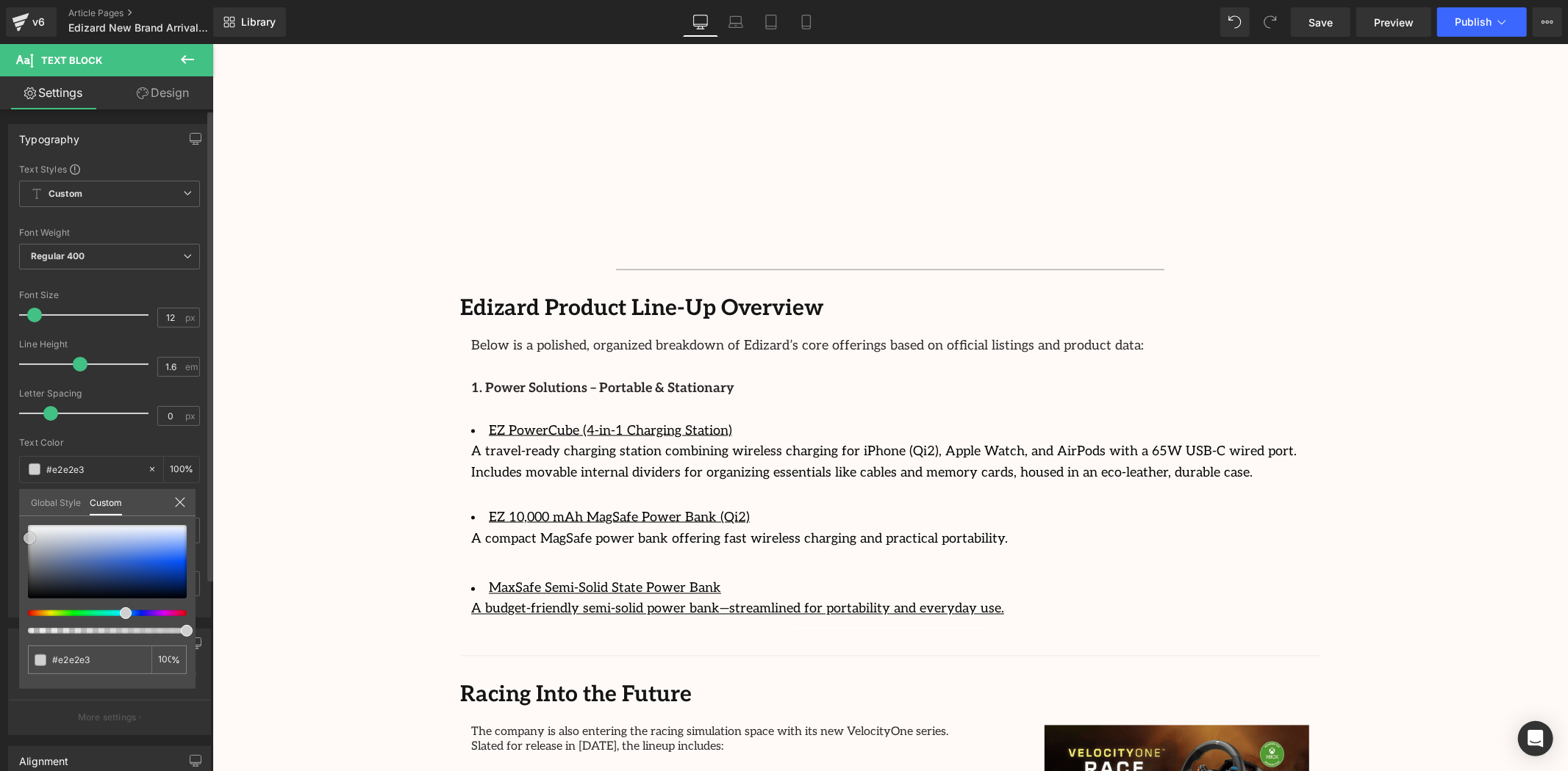
type input "#d3d3d4"
type input "#cbcbcc"
type input "#b9b9ba"
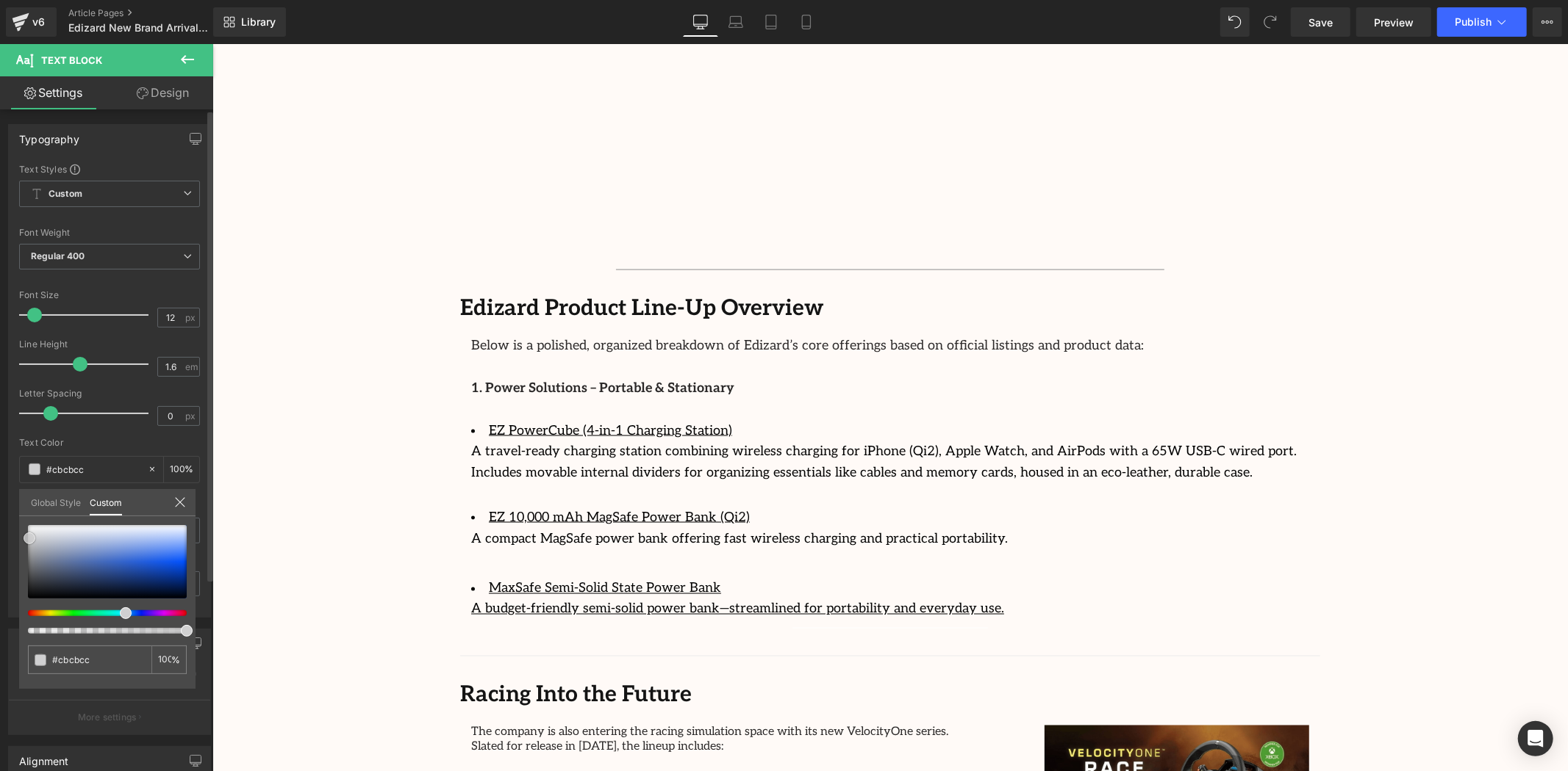
type input "#b9b9ba"
type input "#afafb0"
type input "#a2a2a4"
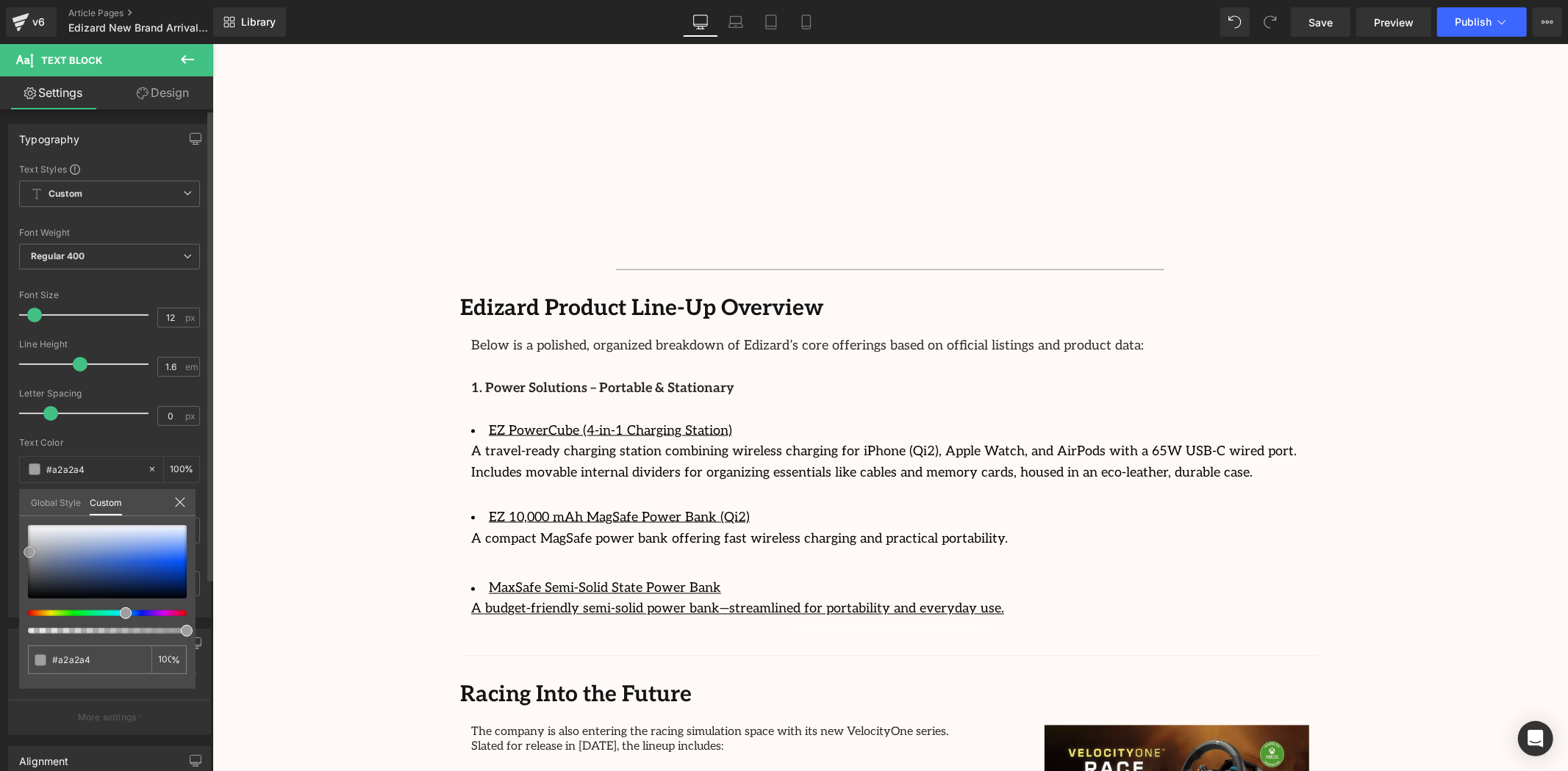
drag, startPoint x: 45, startPoint y: 564, endPoint x: 29, endPoint y: 552, distance: 20.0
click at [29, 552] on div at bounding box center [107, 562] width 158 height 74
drag, startPoint x: 219, startPoint y: 400, endPoint x: 416, endPoint y: 457, distance: 205.1
click at [219, 400] on body "Skip to content Welcome to StreamCast Asia Welcome to StreamCast Asia Home Bran…" at bounding box center [889, 55] width 1356 height 3662
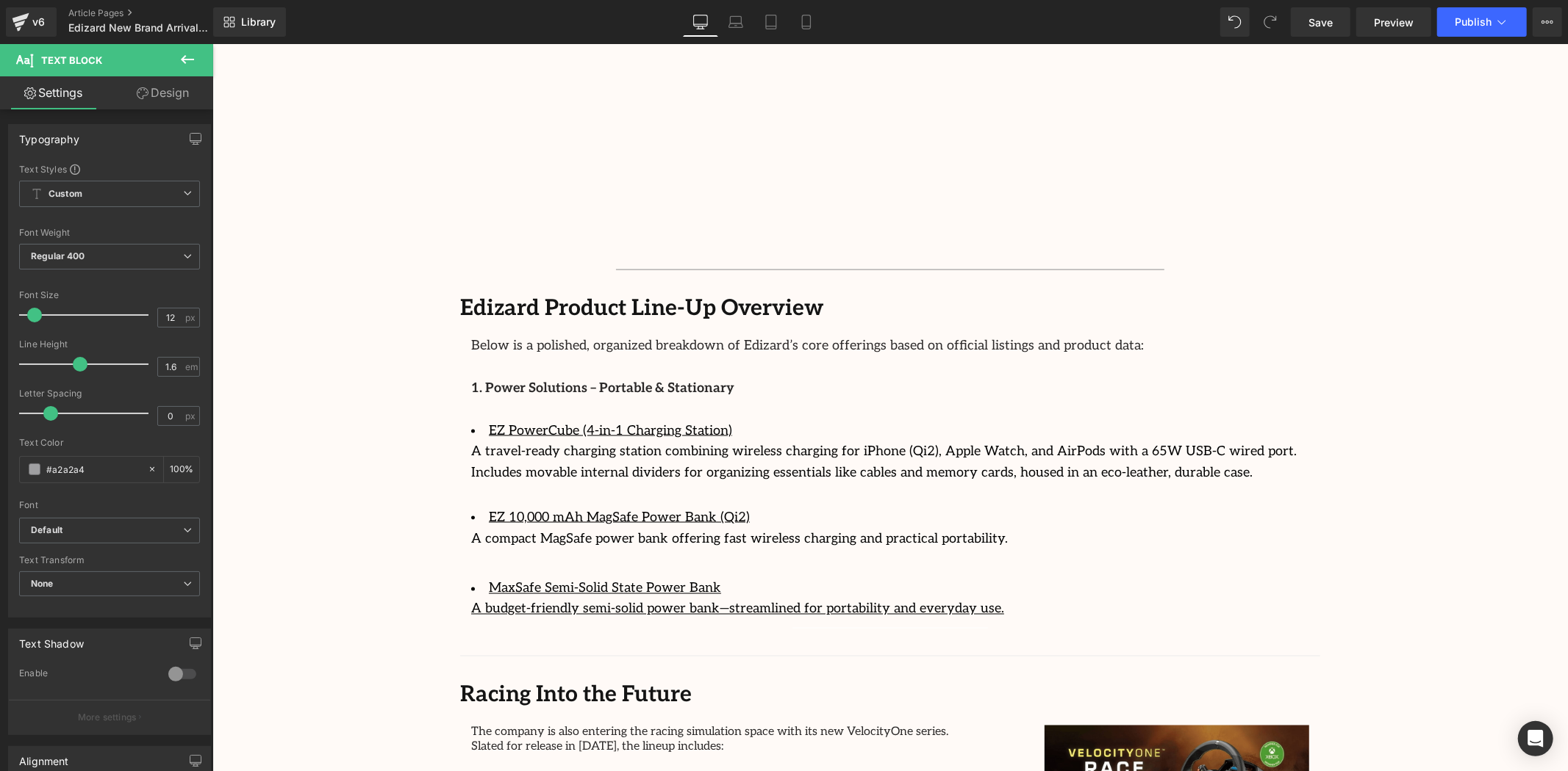
type input "#073493"
type input "100"
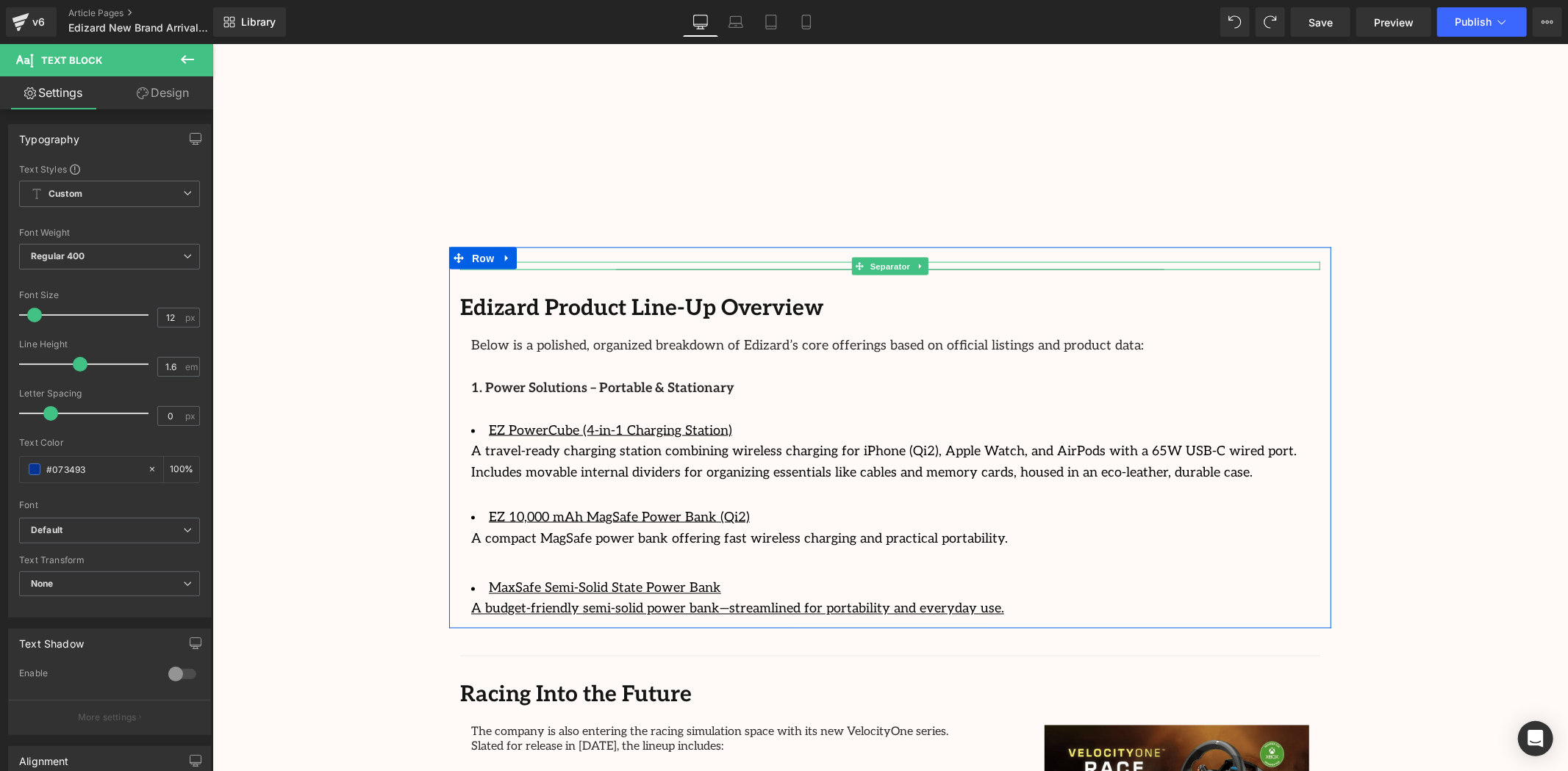
click at [753, 269] on div at bounding box center [889, 269] width 860 height 1
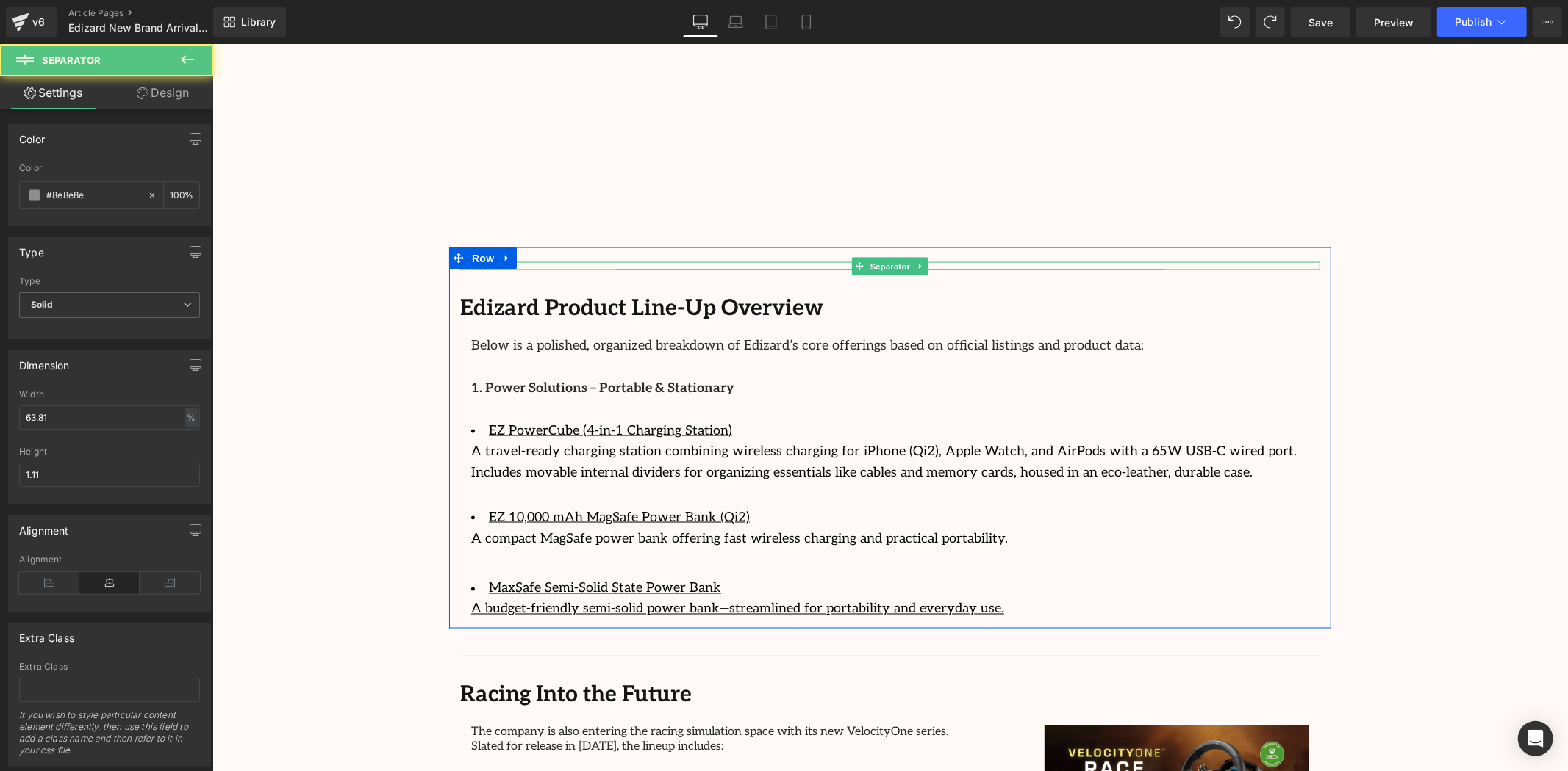
click at [939, 261] on div at bounding box center [889, 265] width 860 height 8
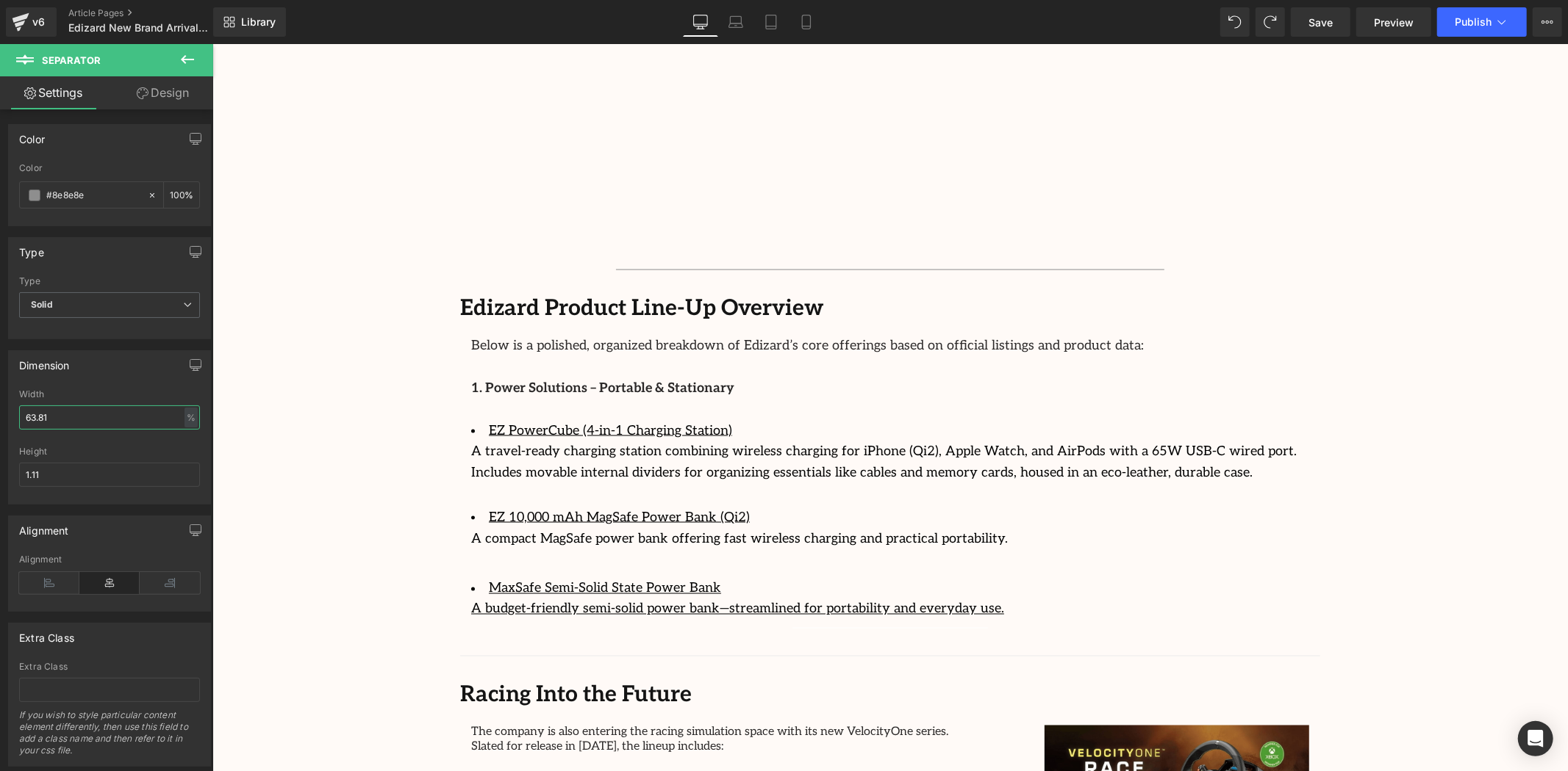
drag, startPoint x: 97, startPoint y: 412, endPoint x: -52, endPoint y: 416, distance: 149.1
click at [0, 416] on html "Separator You are previewing how the will restyle your page. You can not edit E…" at bounding box center [784, 385] width 1568 height 771
type input "100"
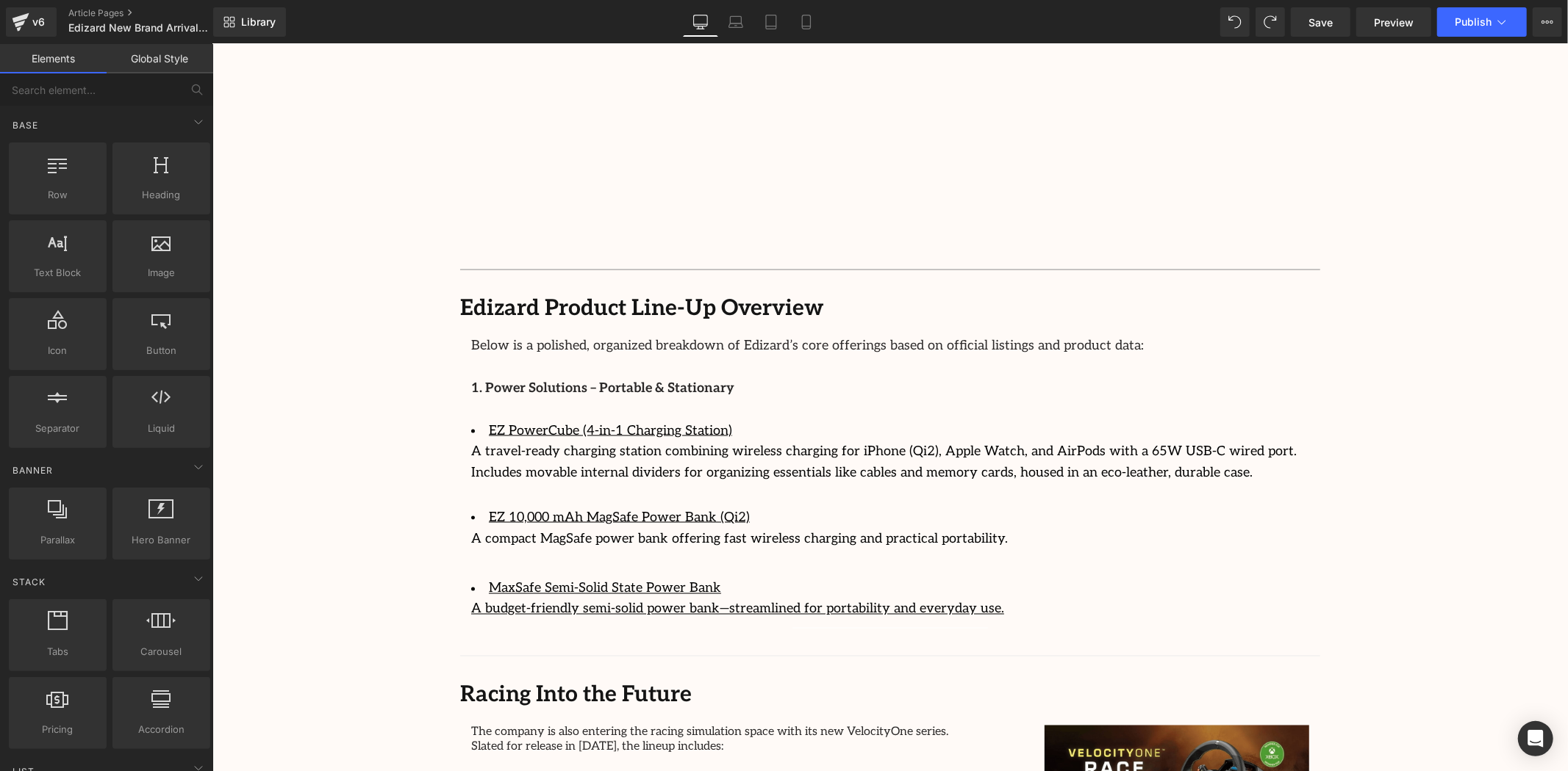
click at [1395, 316] on div "Image Row 64px Streamcast Asia Welcomes Edizard: The New Standard in Travel-Tec…" at bounding box center [889, 58] width 1356 height 3436
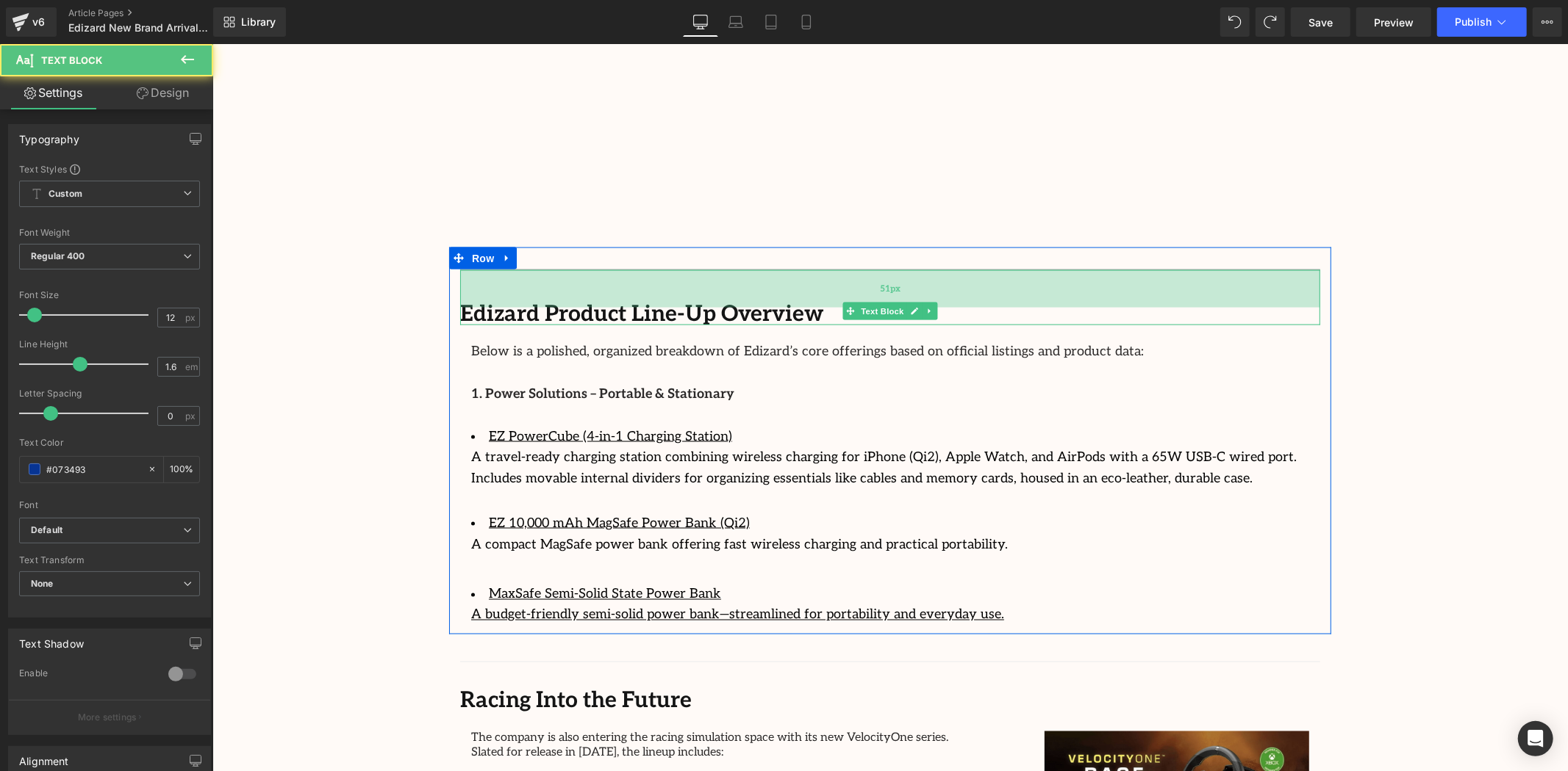
click at [843, 270] on div "51px" at bounding box center [889, 288] width 860 height 38
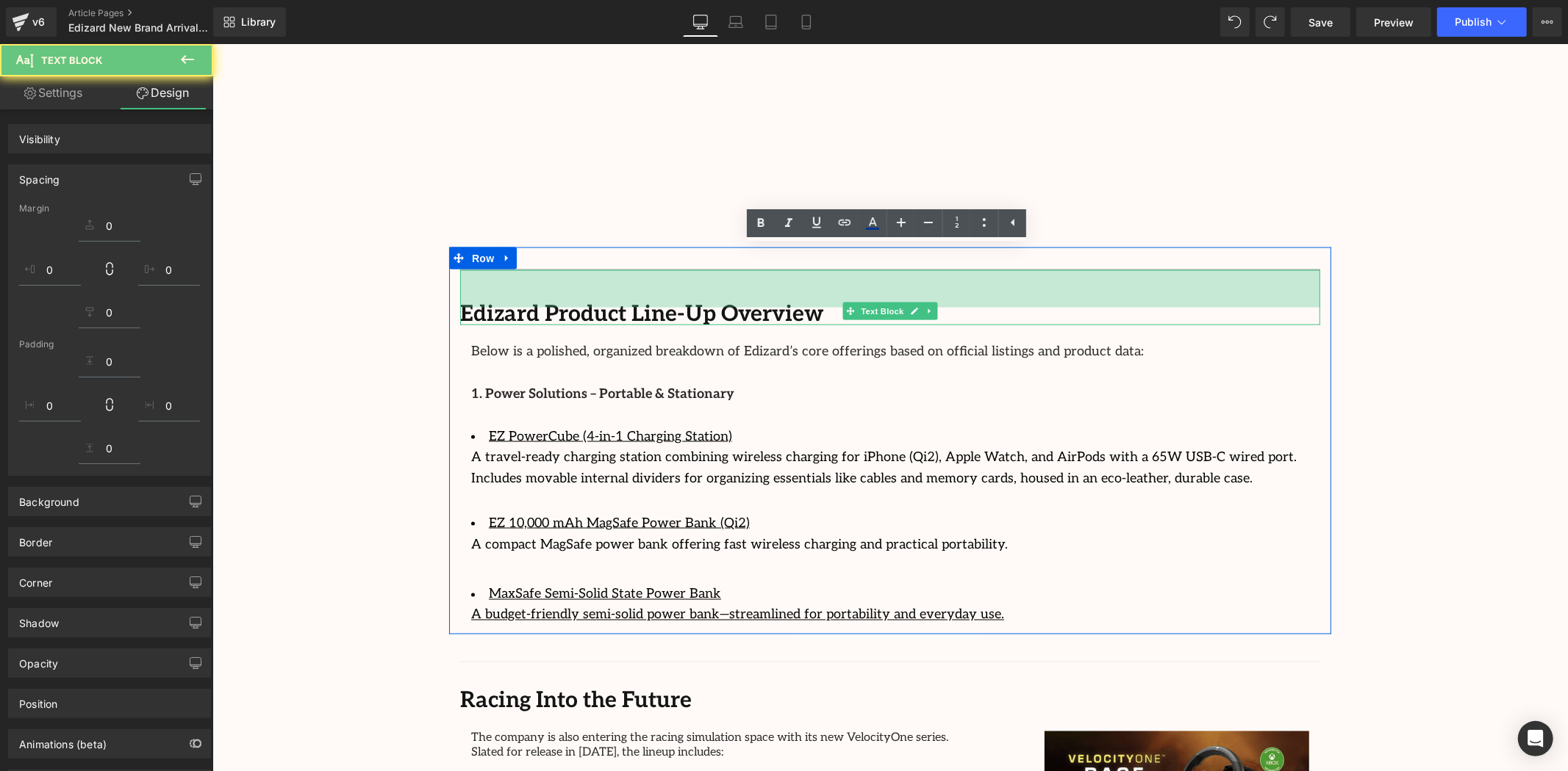
click at [868, 270] on div "Edizard Product Line-Up Overview" at bounding box center [889, 297] width 860 height 55
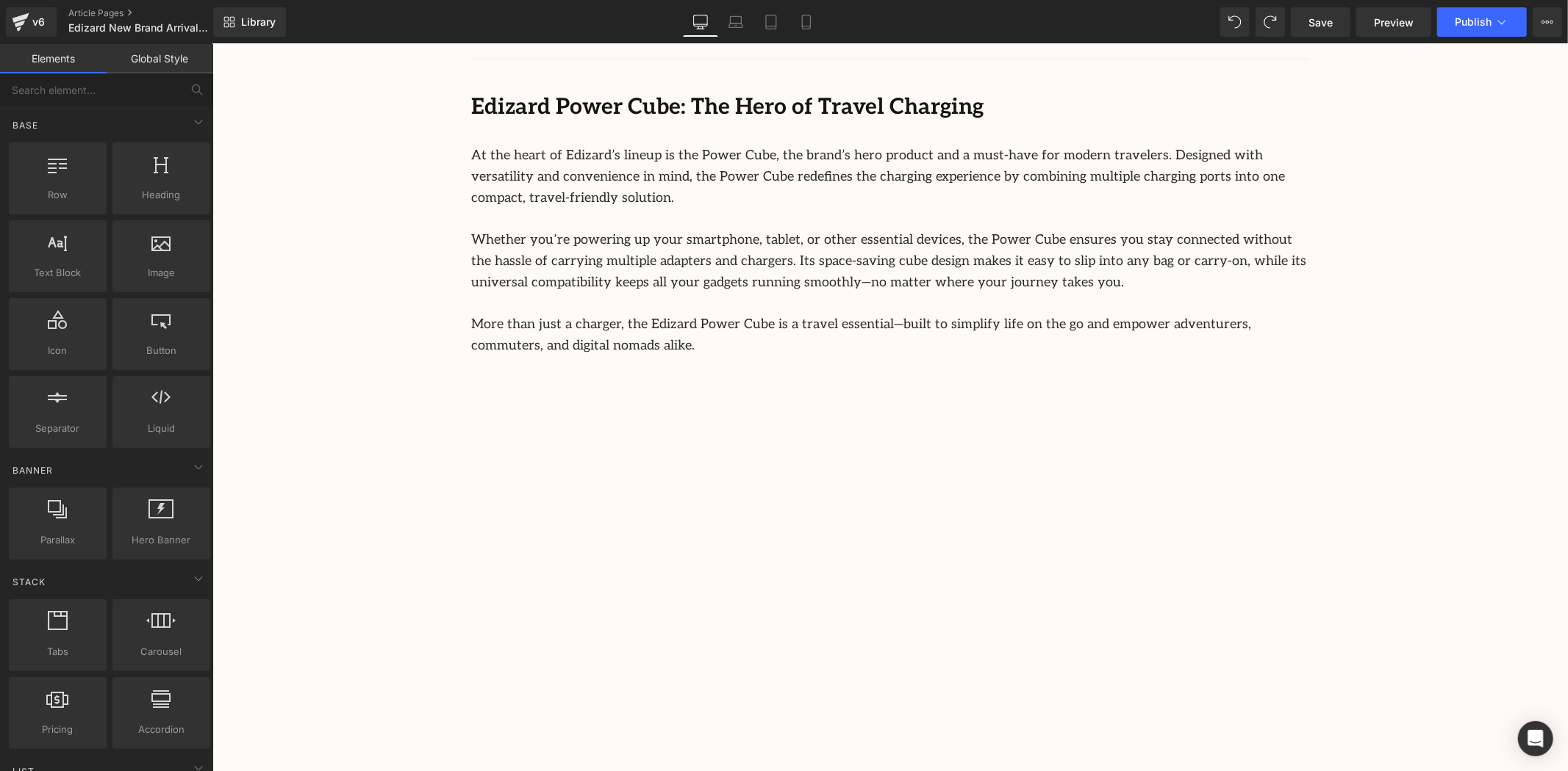
click at [1474, 299] on div "Image Row 64px Streamcast Asia Welcomes Edizard: The New Standard in Travel-Tec…" at bounding box center [889, 697] width 1356 height 3442
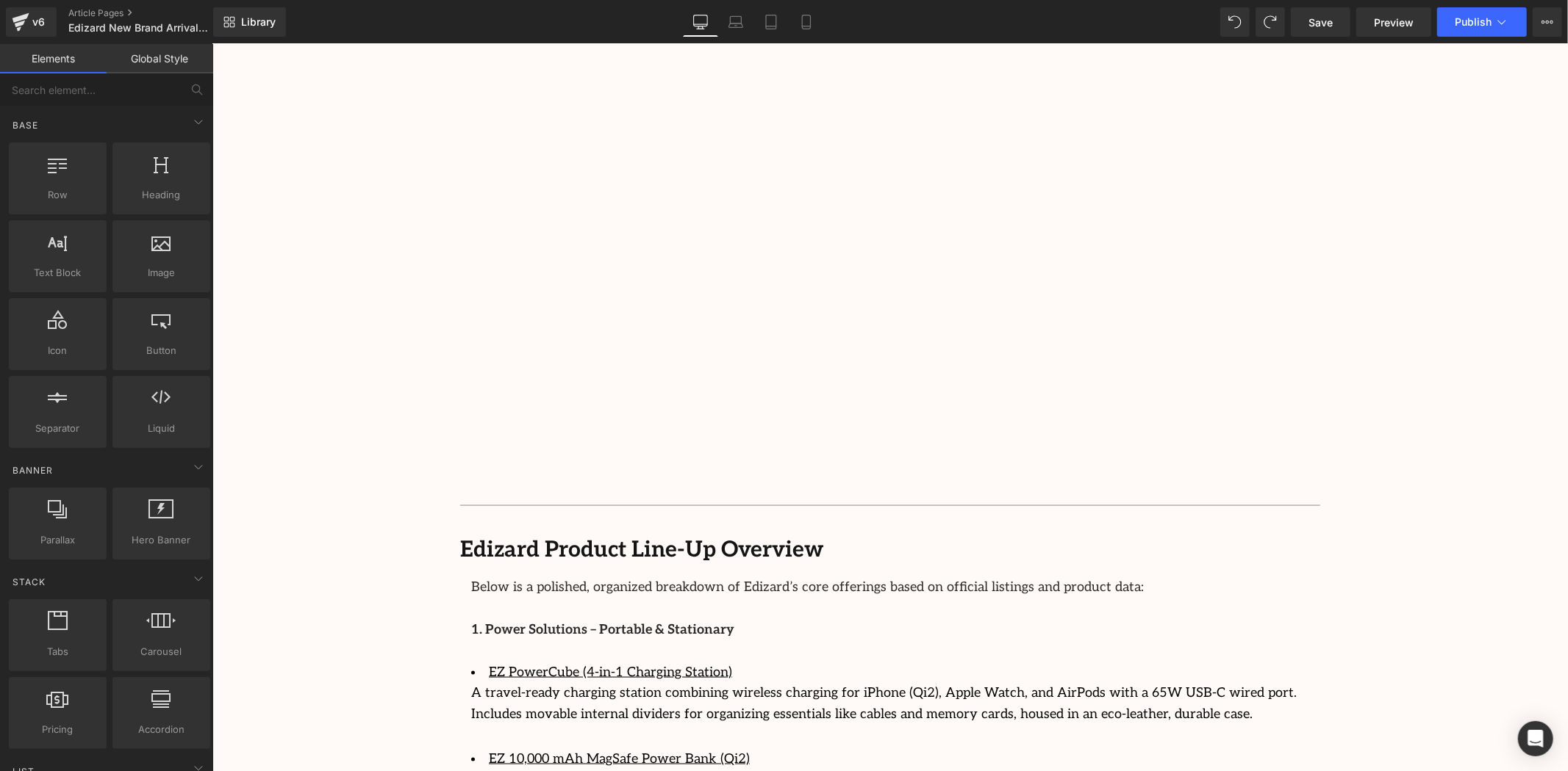
scroll to position [1591, 0]
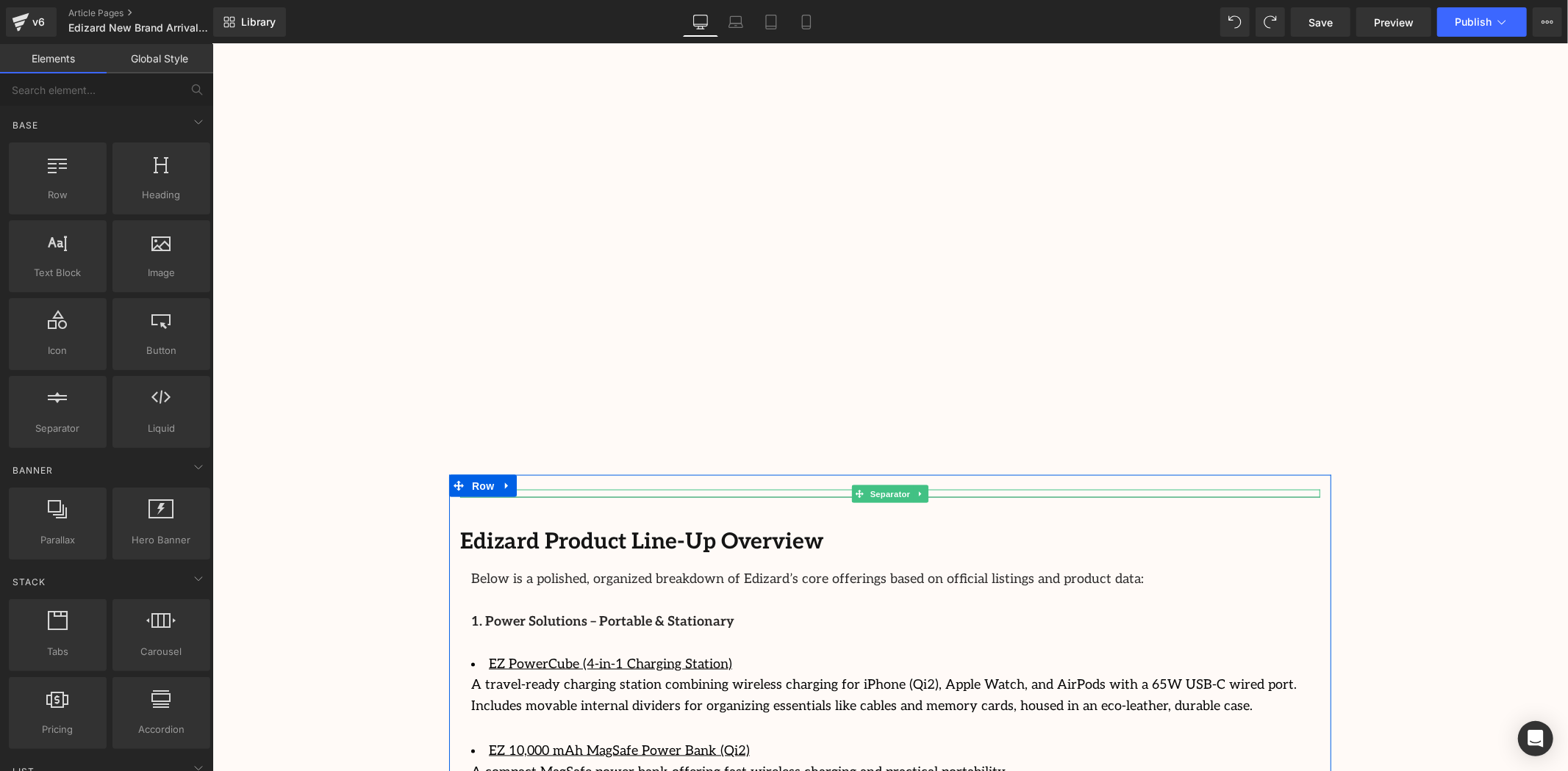
click at [1156, 496] on div at bounding box center [889, 496] width 860 height 1
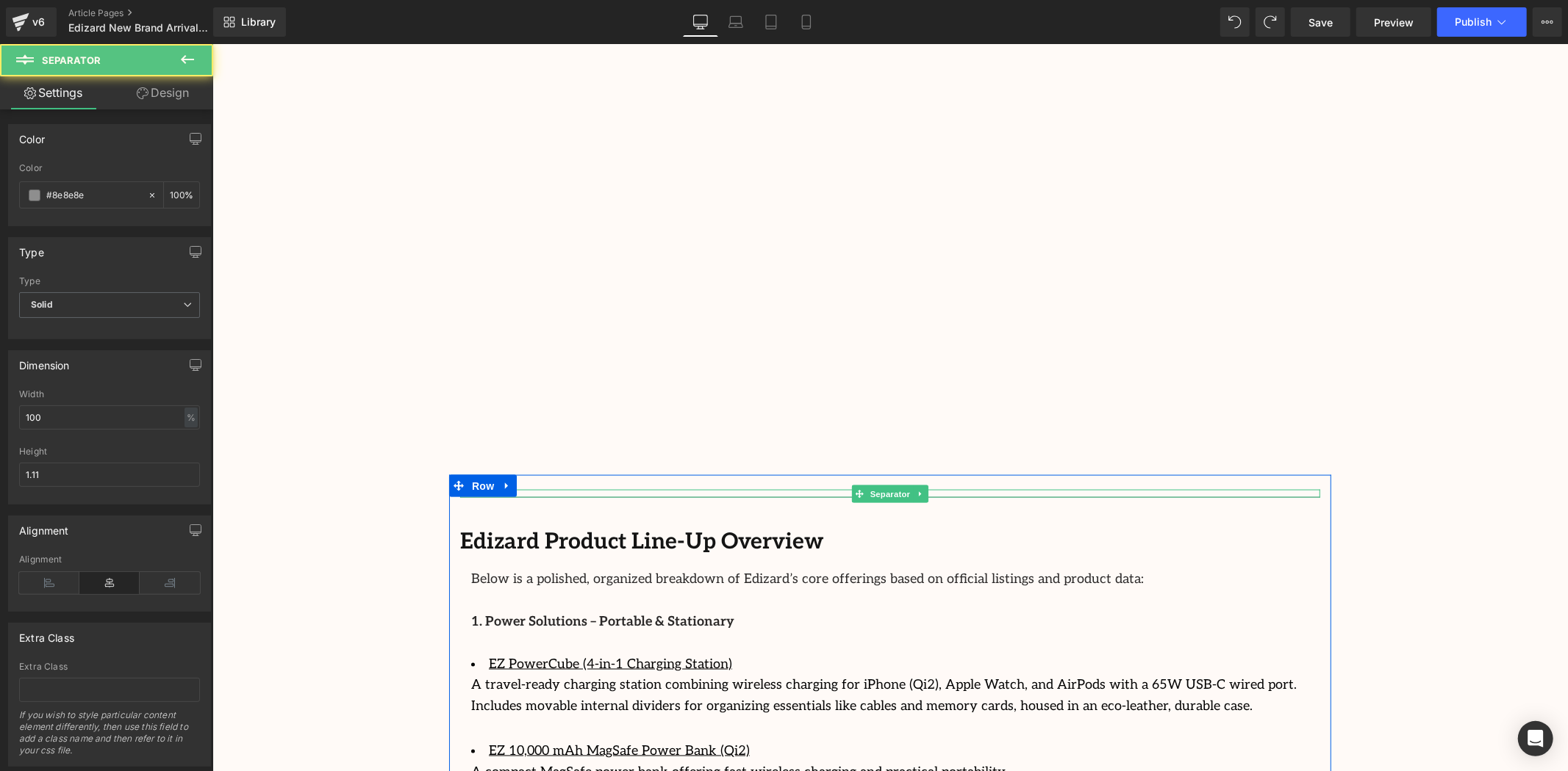
click at [951, 489] on div at bounding box center [889, 493] width 860 height 8
click at [918, 490] on icon at bounding box center [919, 493] width 2 height 5
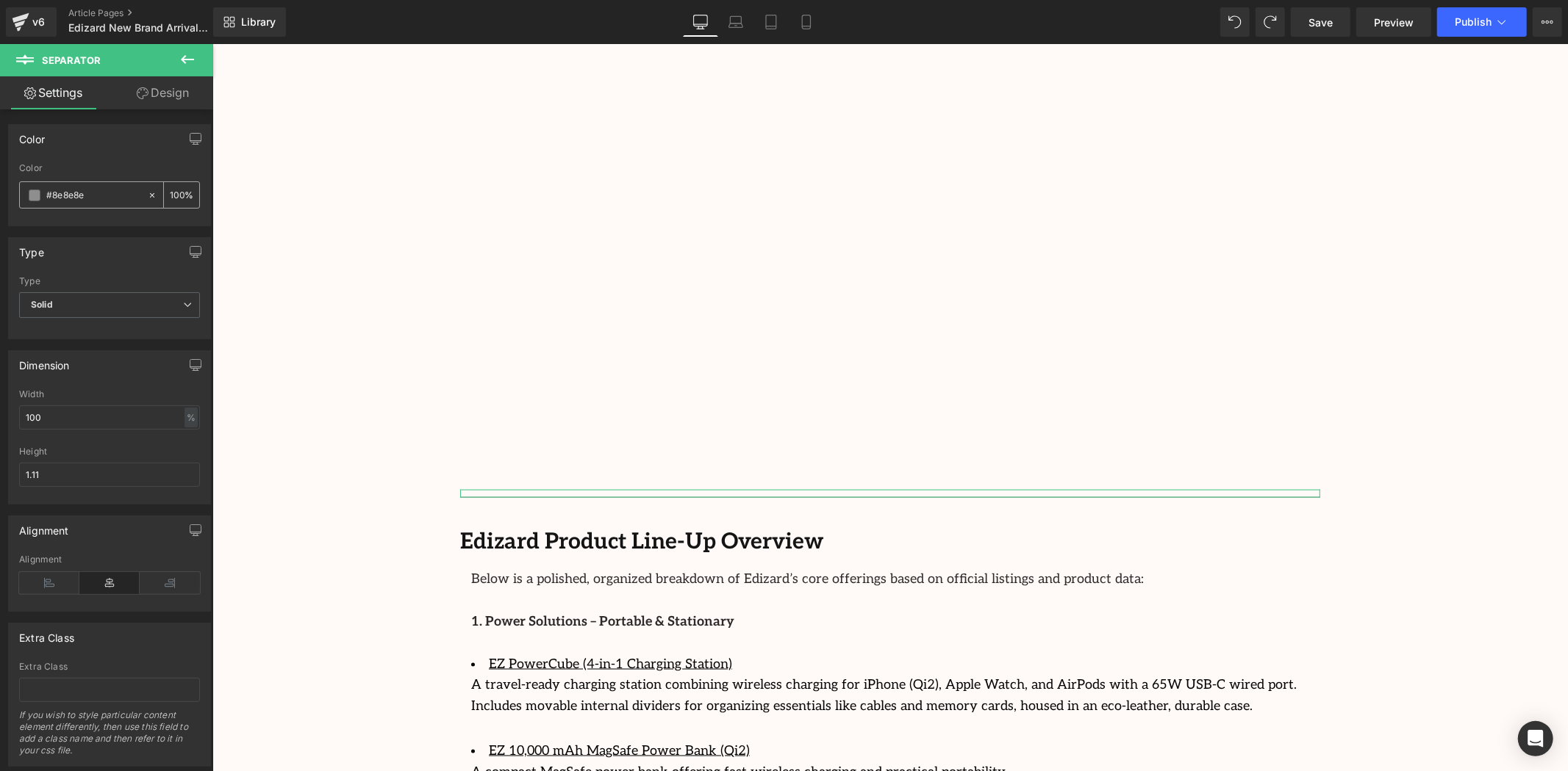
click at [40, 192] on span at bounding box center [35, 195] width 12 height 12
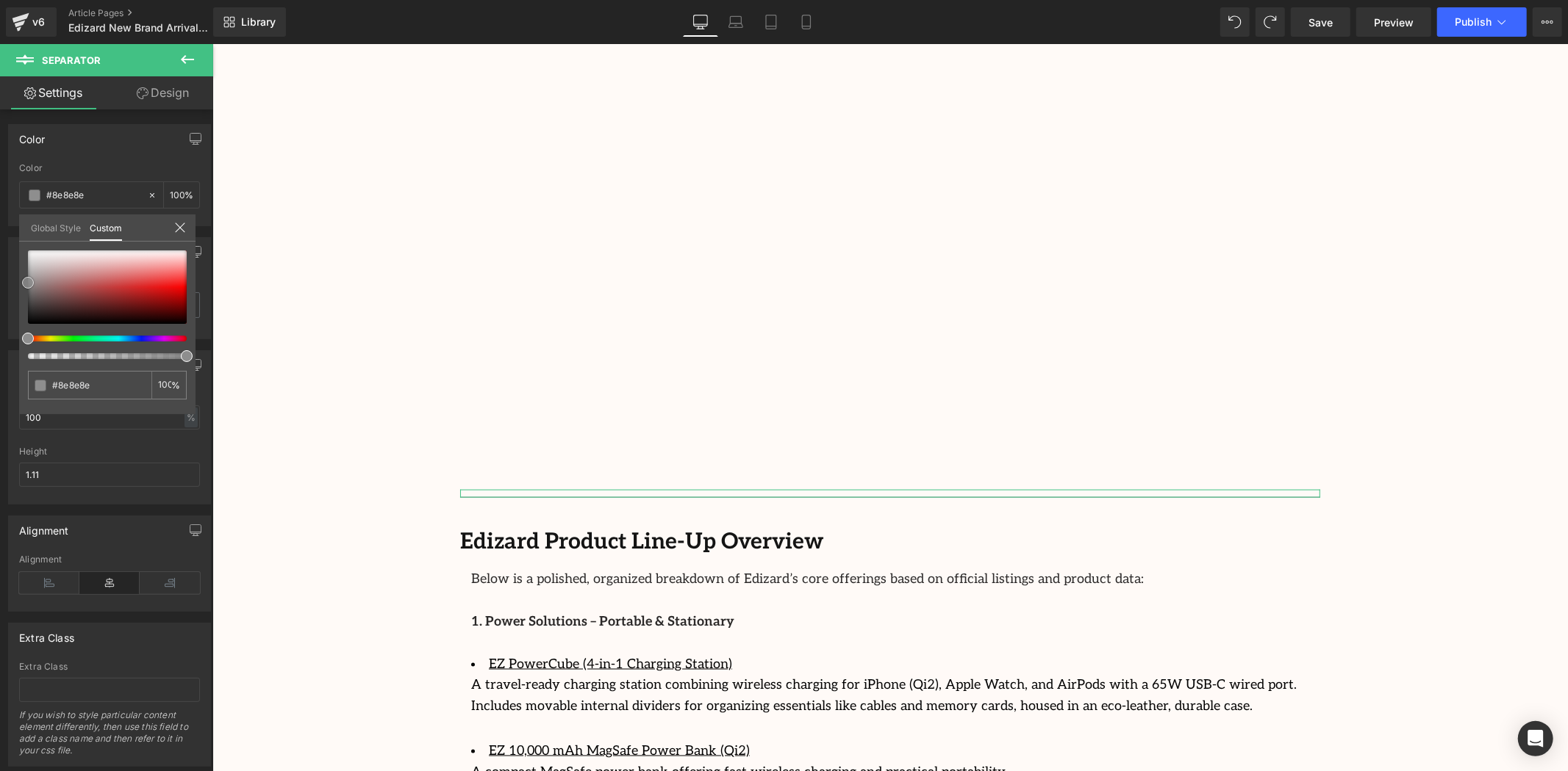
type input "#958c8c"
type input "#988f8f"
type input "#a09c9c"
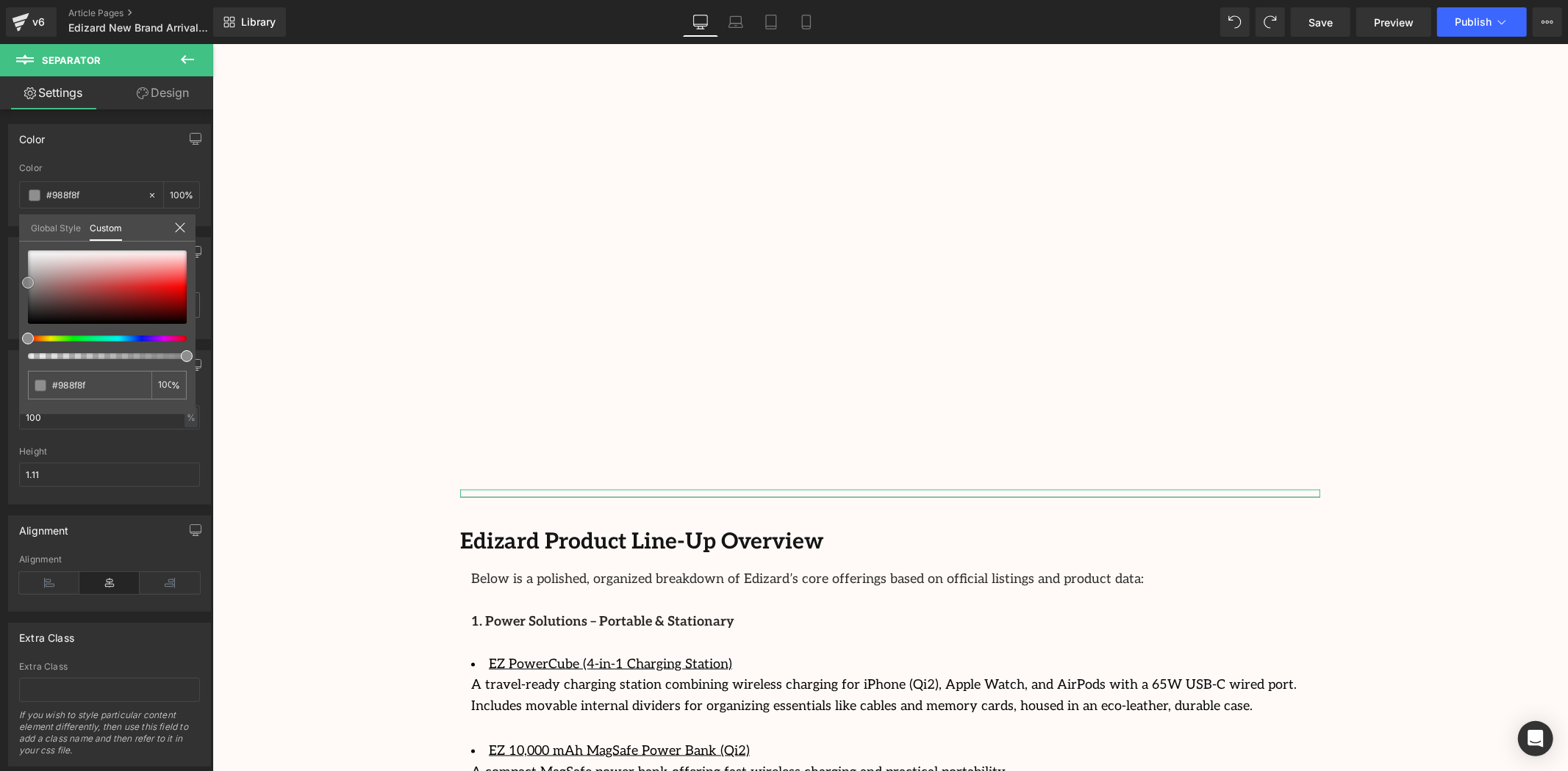
type input "#a09c9c"
type input "#a29e9e"
type input "#a6a4a4"
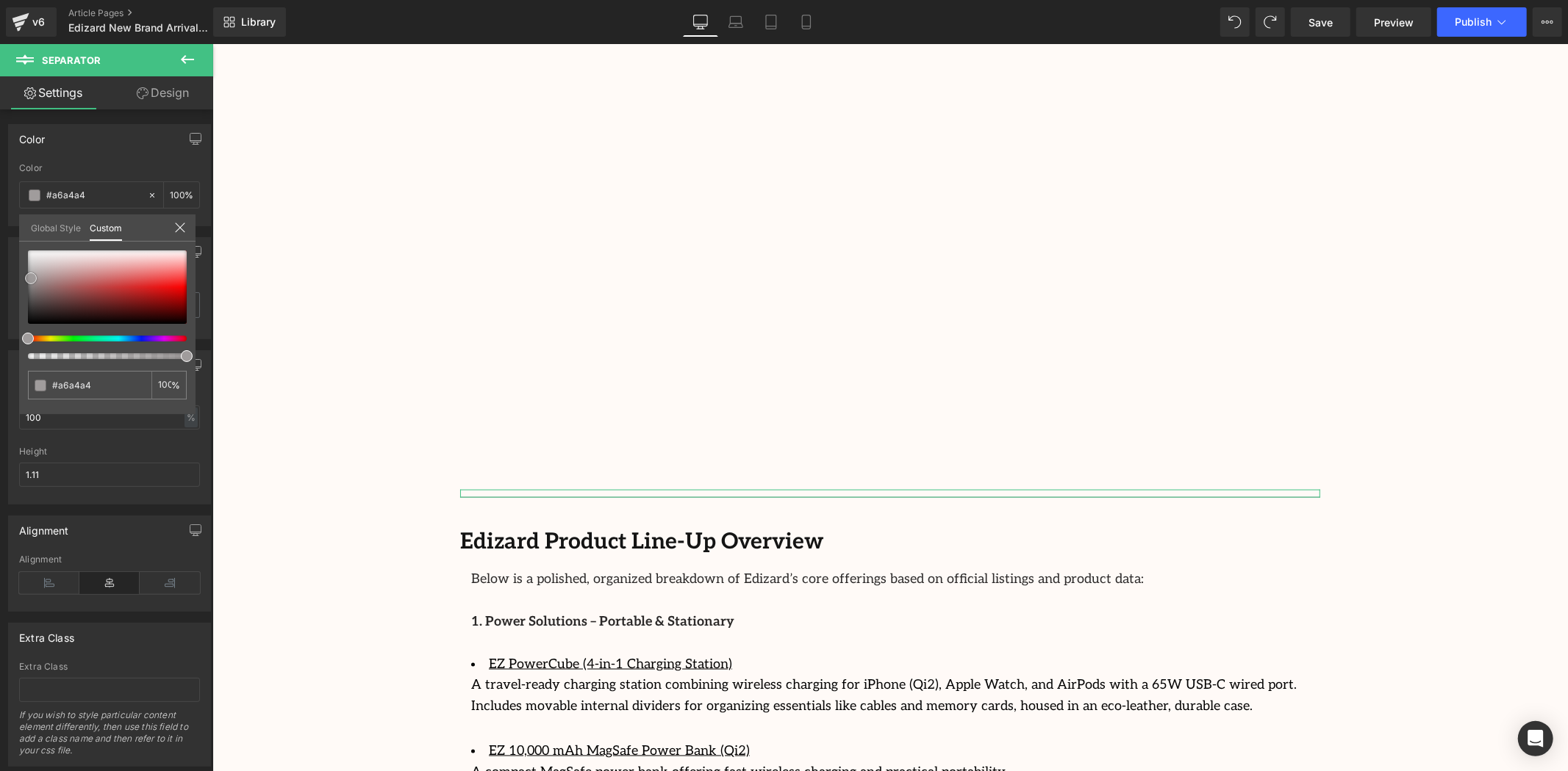
type input "#adadad"
type input "#afafaf"
type input "#b2b2b2"
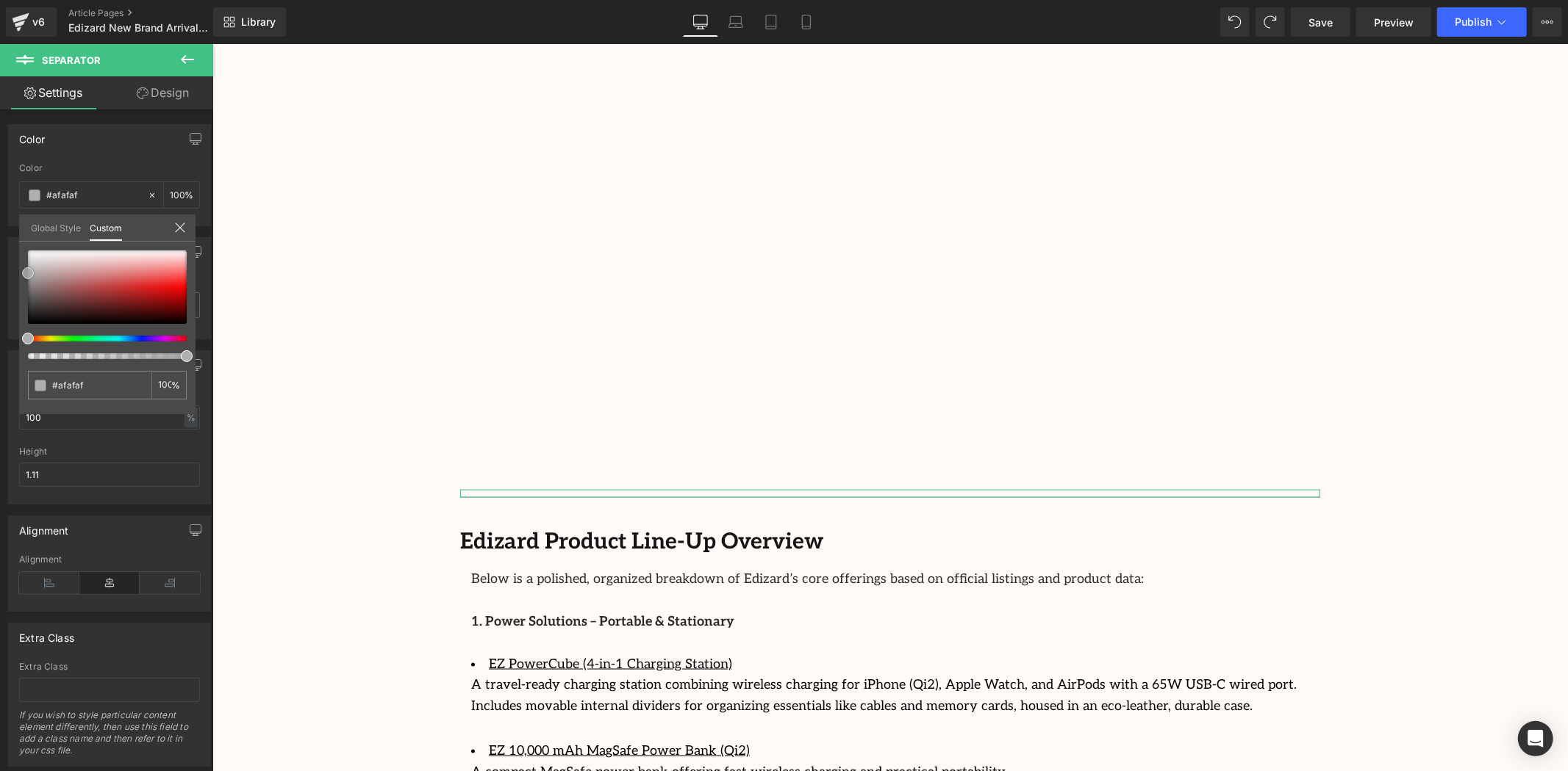
type input "#b2b2b2"
type input "#bababa"
type input "#bfbfbf"
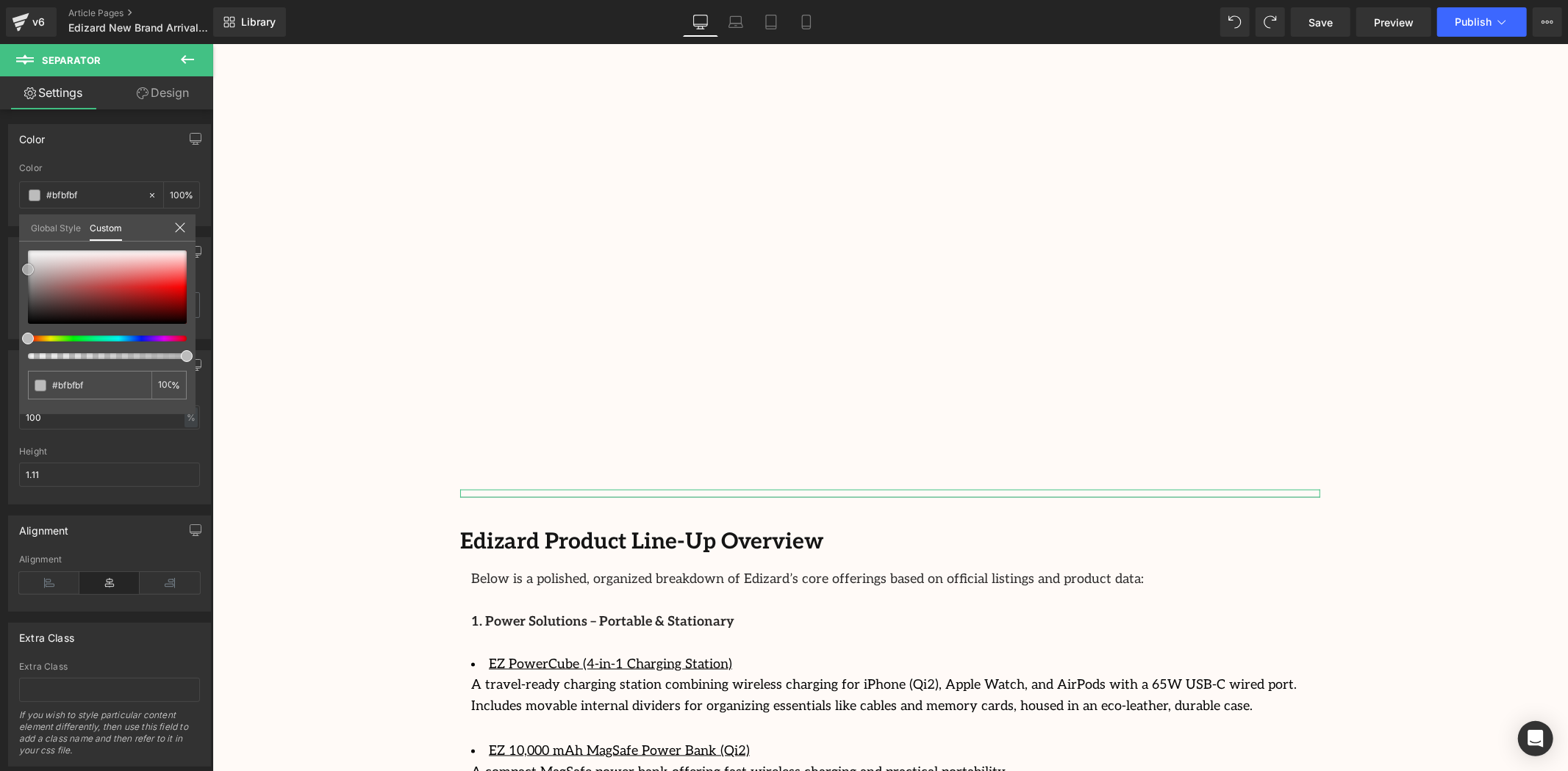
type input "#c1c1c1"
type input "#c4c4c4"
type input "#c6c6c6"
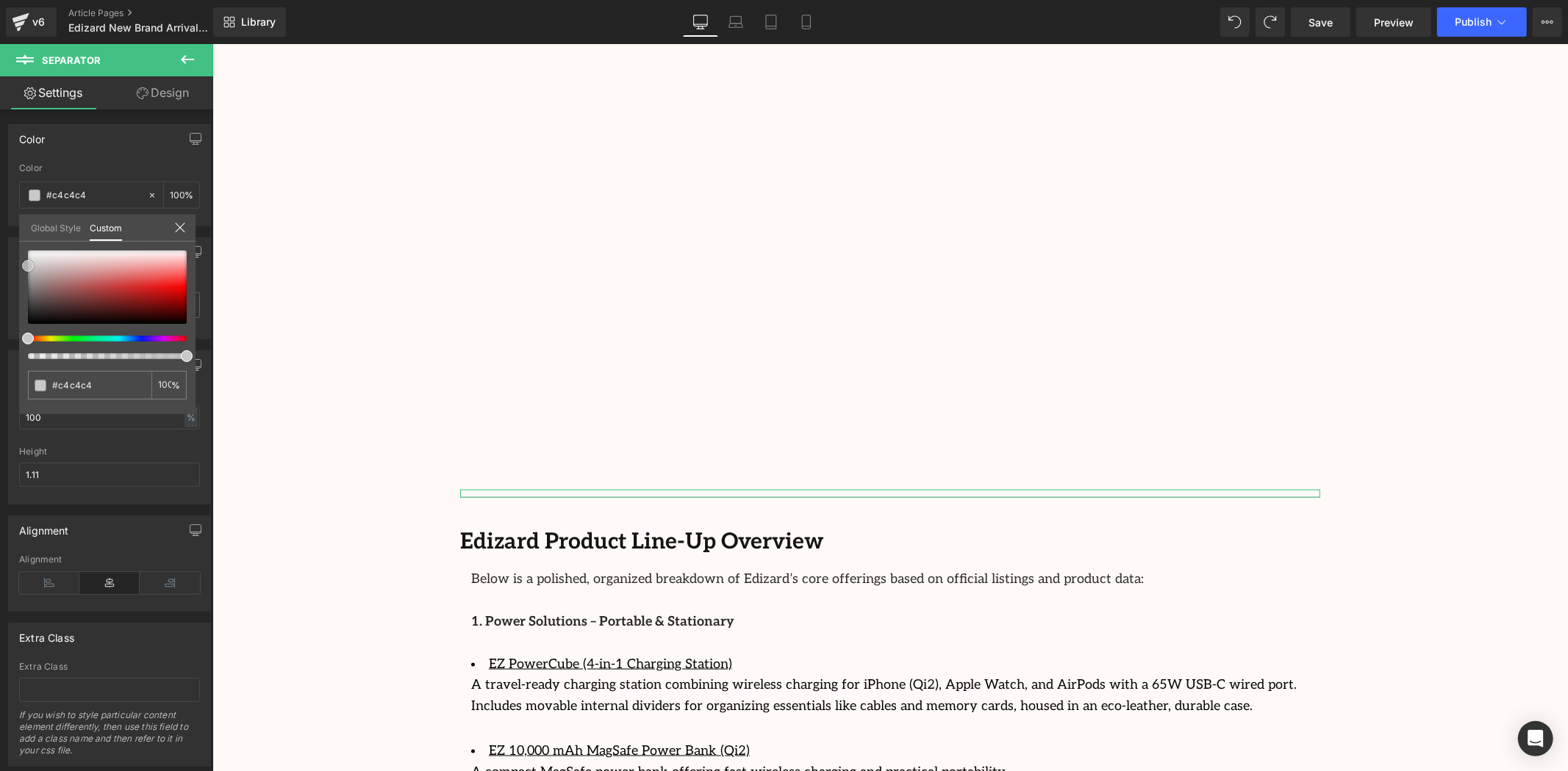
type input "#c6c6c6"
type input "#c9c9c9"
type input "#c6c6c6"
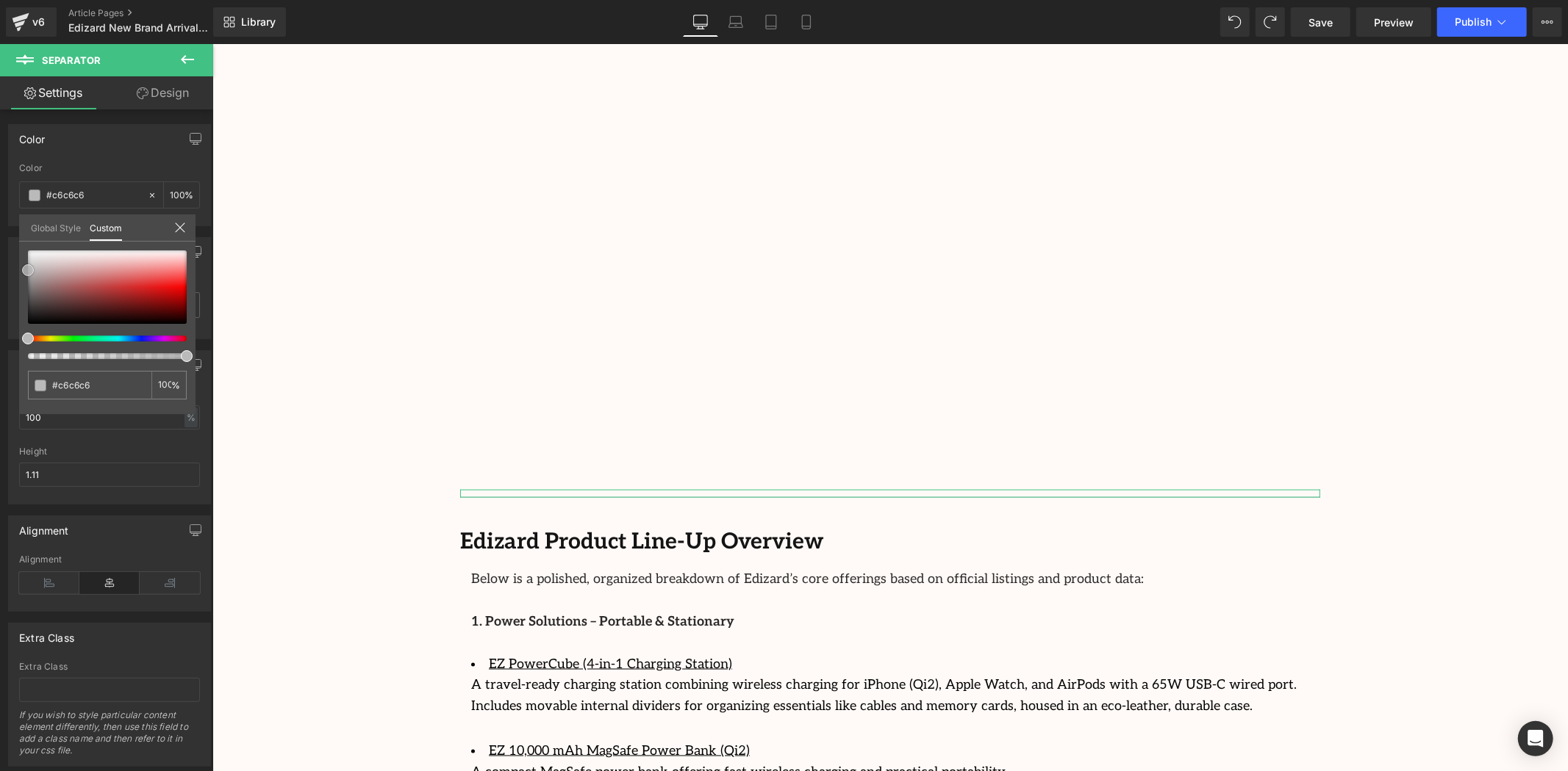
type input "#bababa"
type input "#afafaf"
type input "#aaaaaa"
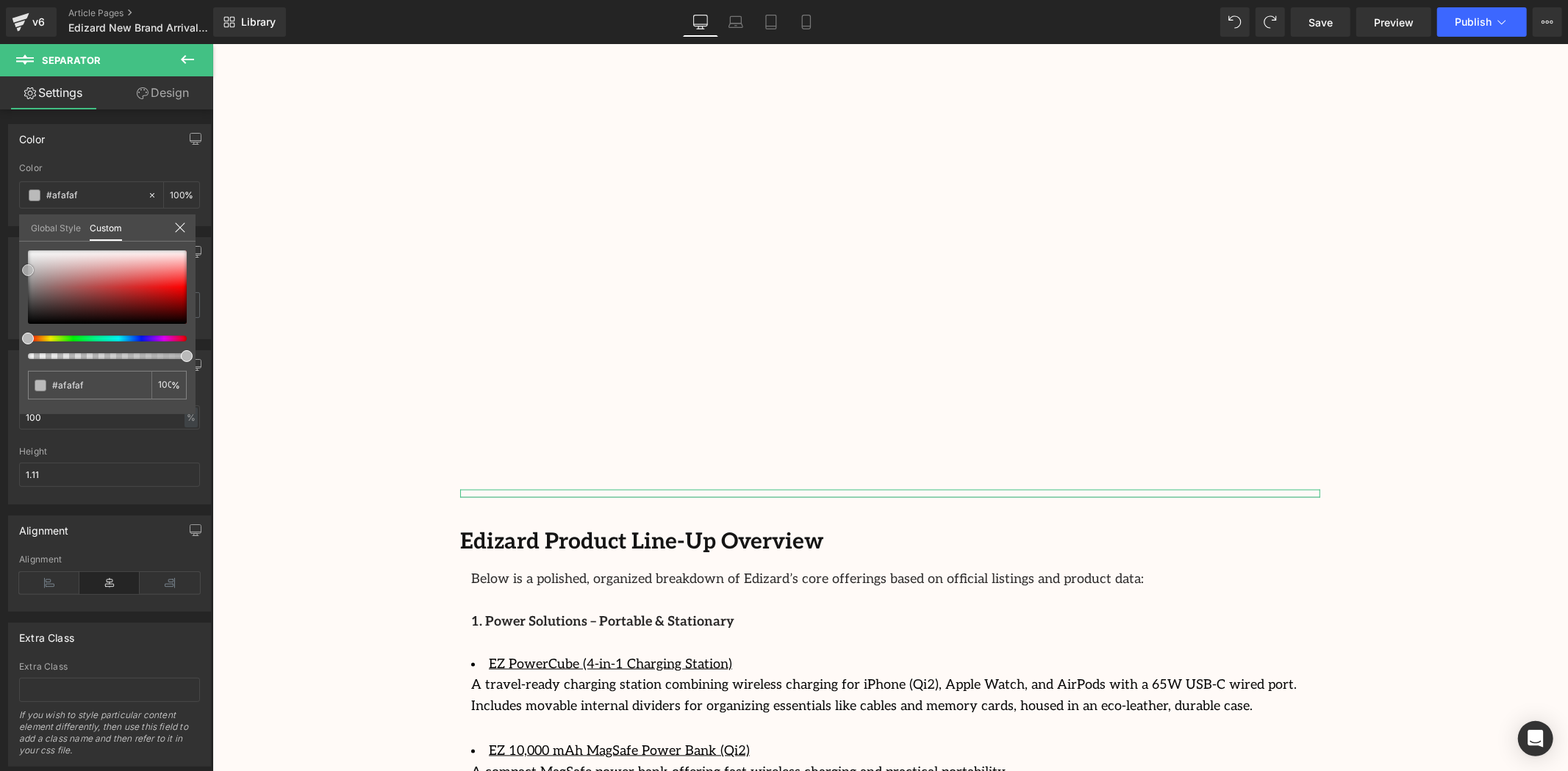
type input "#aaaaaa"
type input "#a5a5a5"
type input "#a8a8a8"
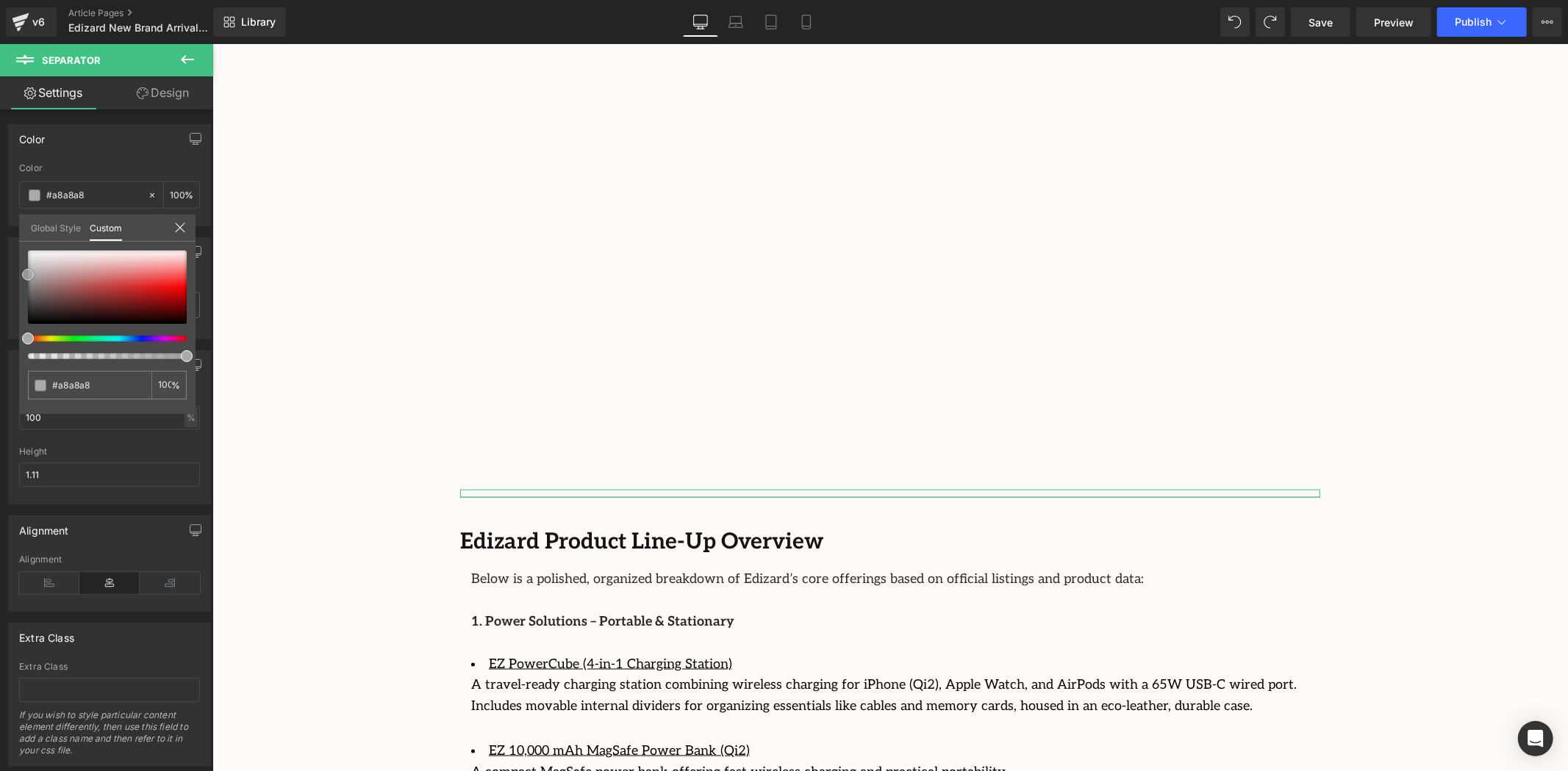
type input "#aaaaaa"
type input "#adadad"
type input "#b2b2b2"
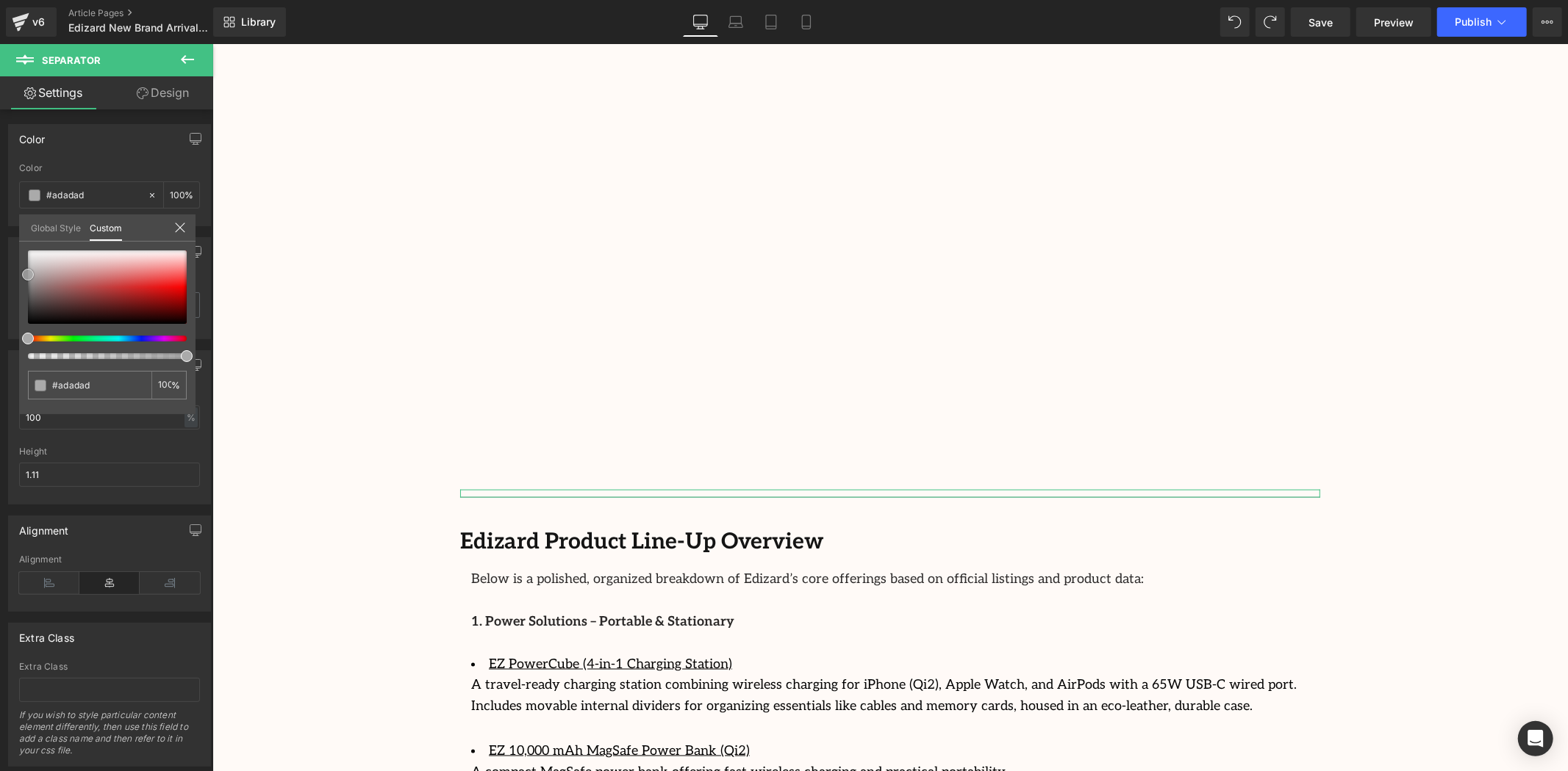
type input "#b2b2b2"
type input "#bababa"
type input "#b7b7b7"
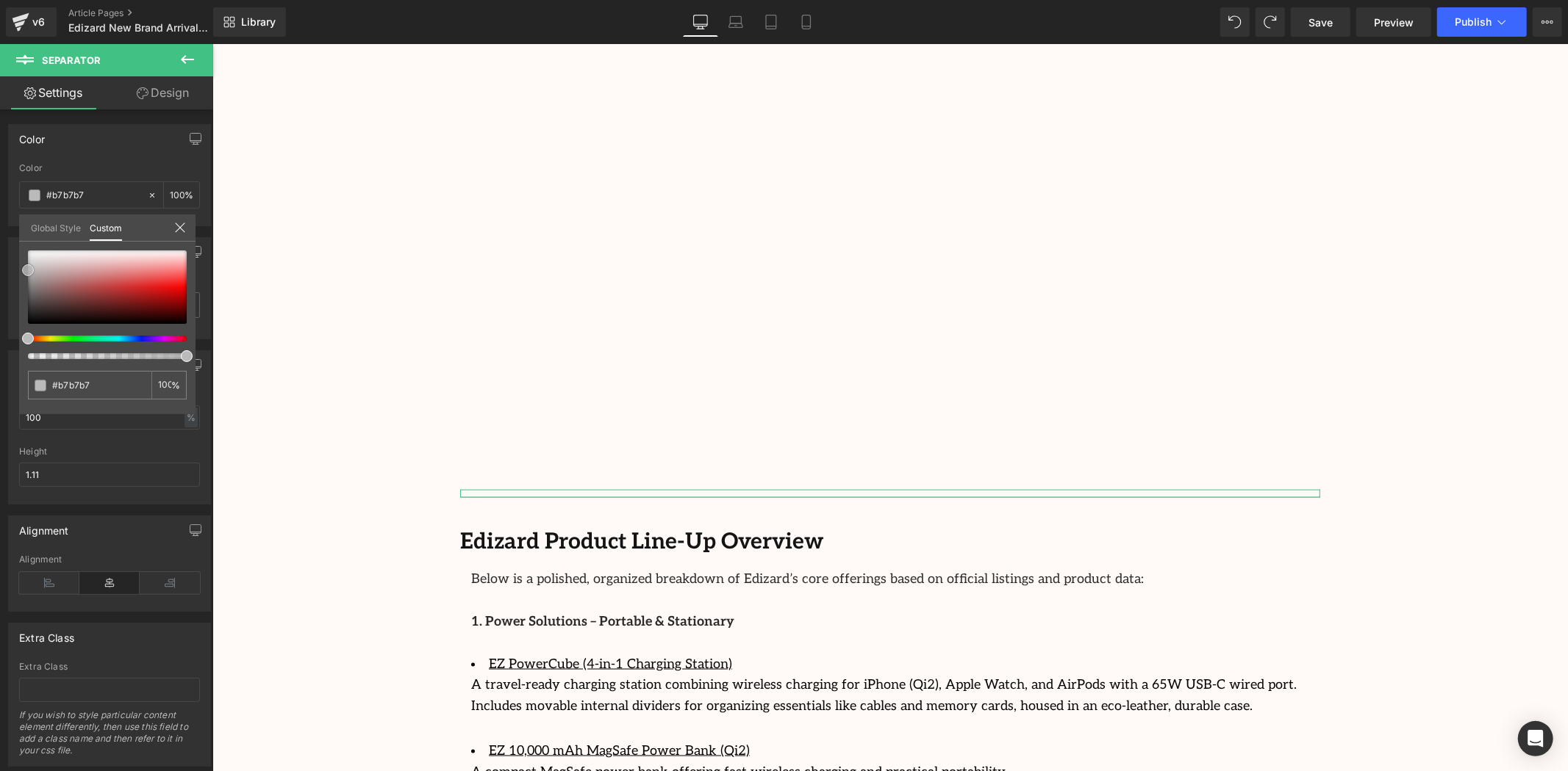
type input "#b2b2b2"
drag, startPoint x: 34, startPoint y: 281, endPoint x: 19, endPoint y: 272, distance: 17.5
click at [19, 272] on div "#b2b2b2 100 %" at bounding box center [107, 332] width 176 height 163
click at [247, 353] on body "Skip to content Welcome to StreamCast Asia Welcome to StreamCast Asia Home Bran…" at bounding box center [889, 286] width 1356 height 3668
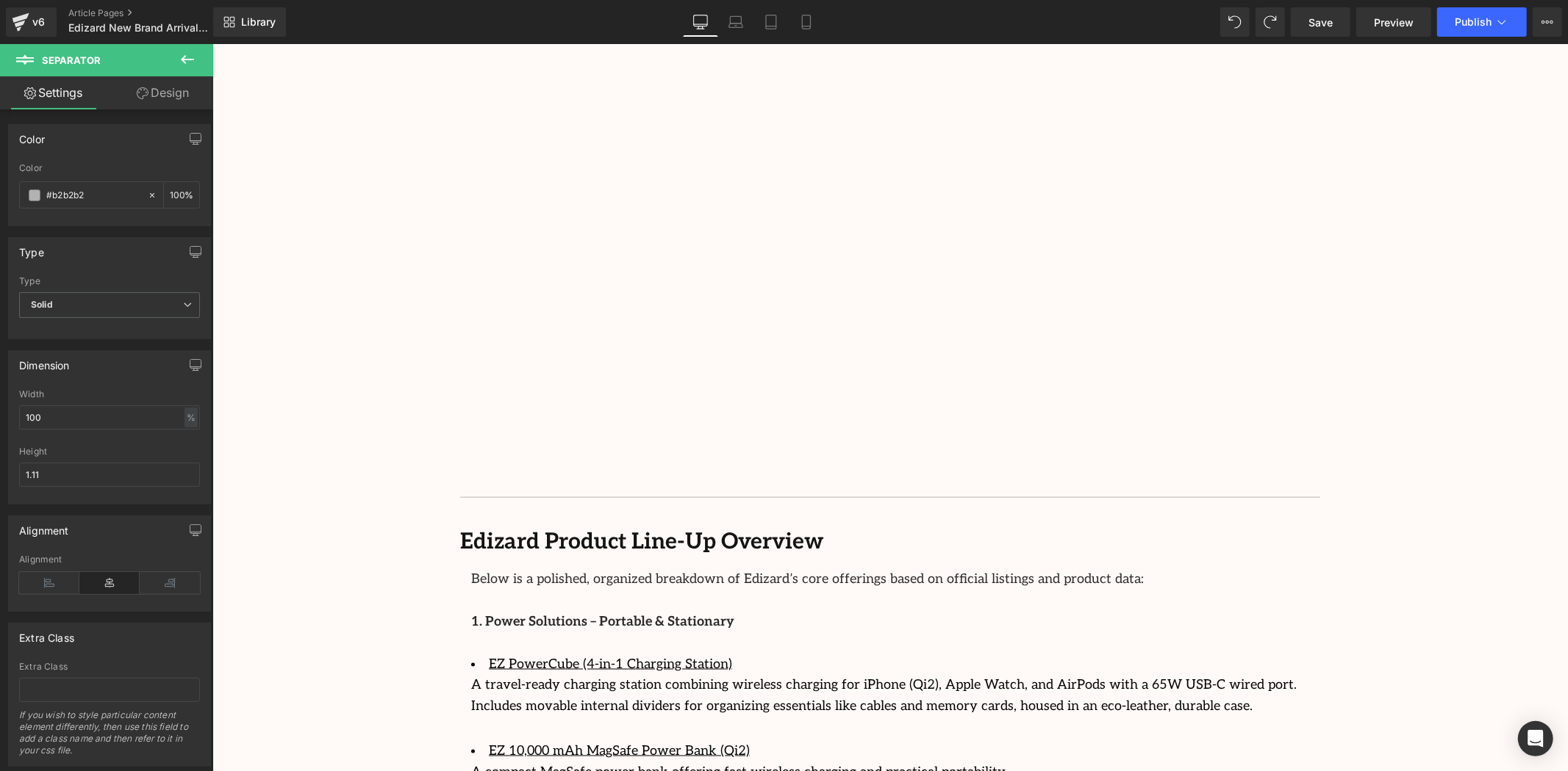
click at [247, 353] on div "Image Row 64px Streamcast Asia Welcomes Edizard: The New Standard in Travel-Tec…" at bounding box center [889, 289] width 1356 height 3442
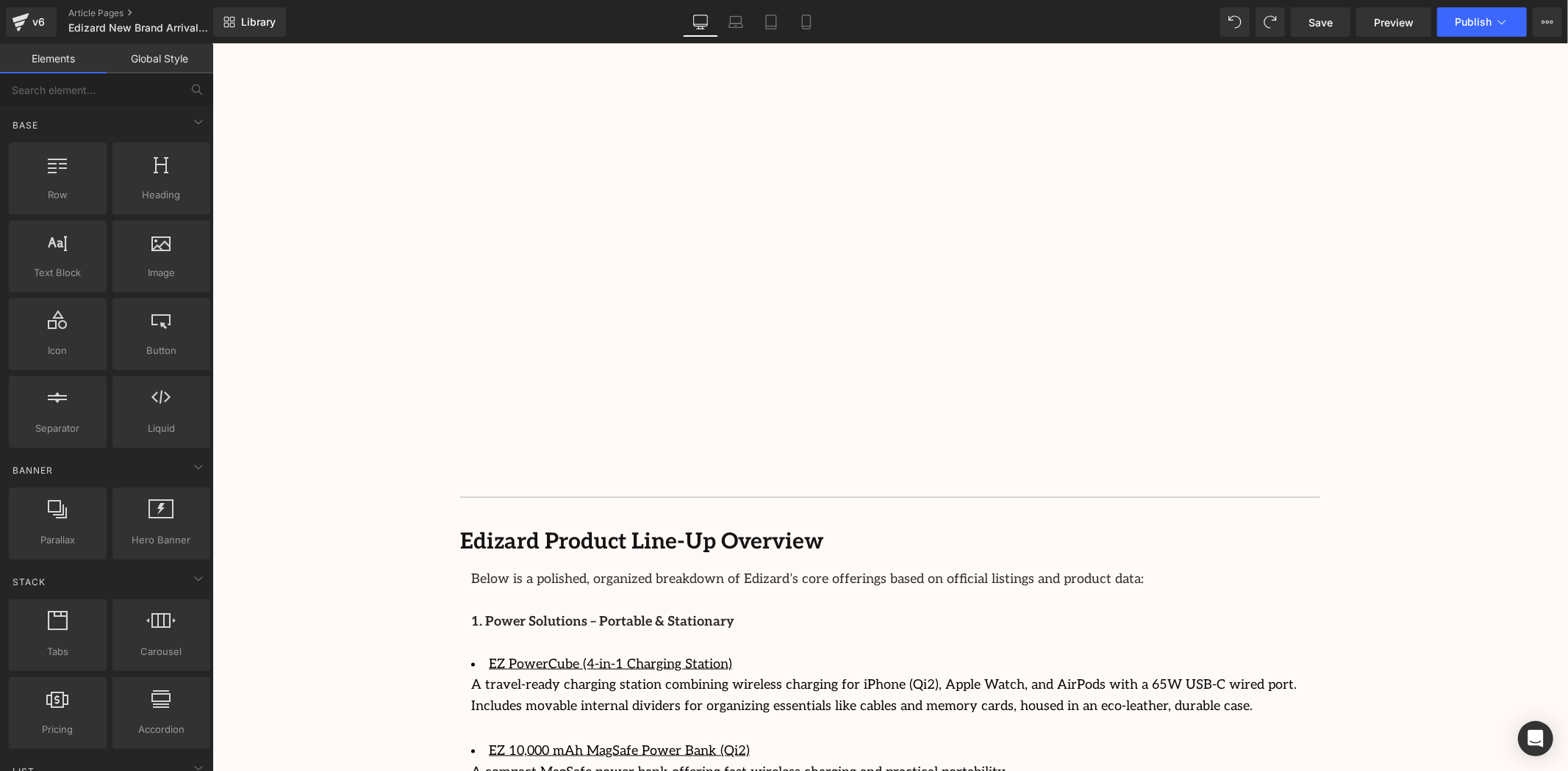
click at [353, 387] on div "Image Row 64px Streamcast Asia Welcomes Edizard: The New Standard in Travel-Tec…" at bounding box center [889, 289] width 1356 height 3442
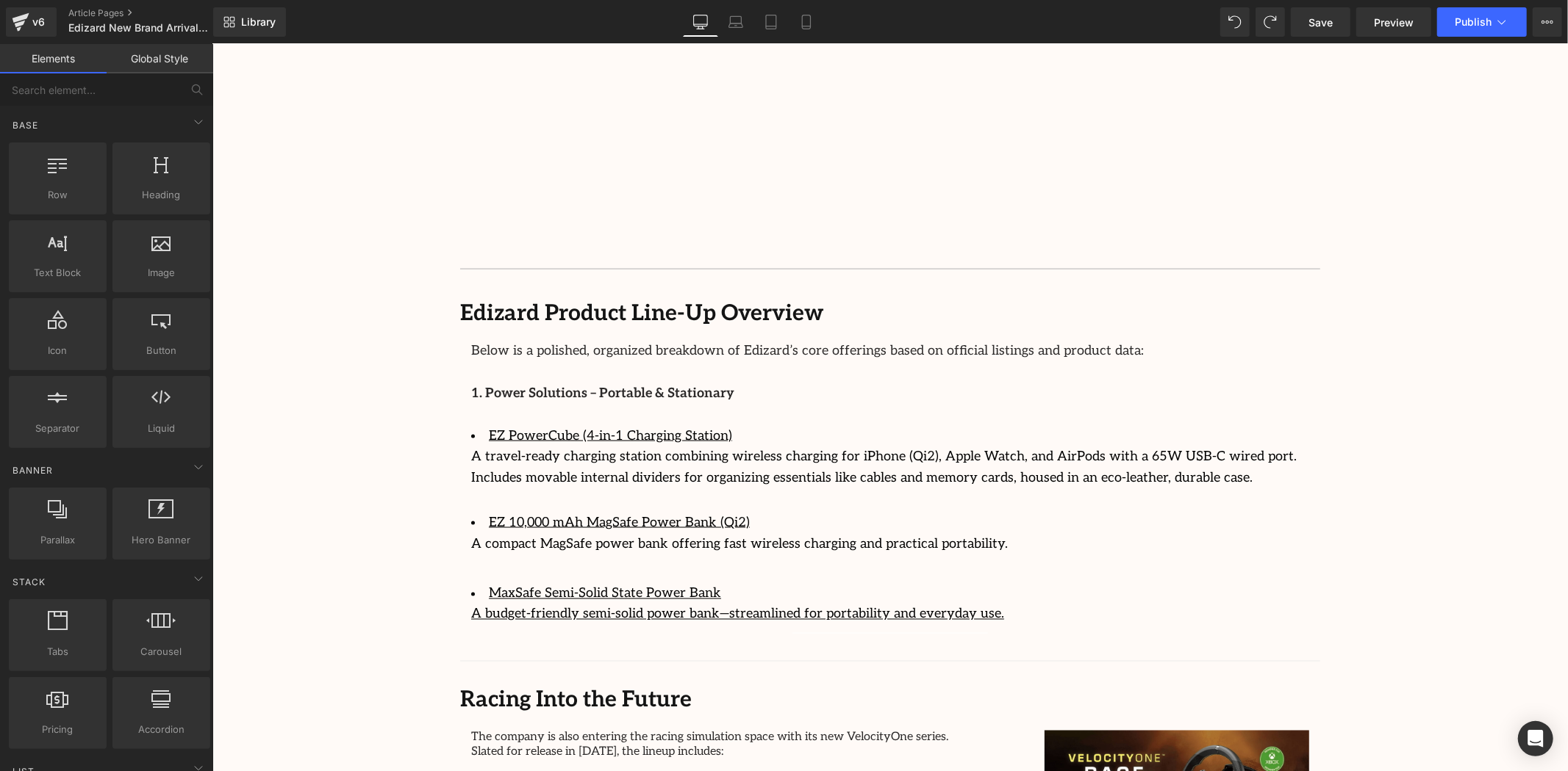
scroll to position [1837, 0]
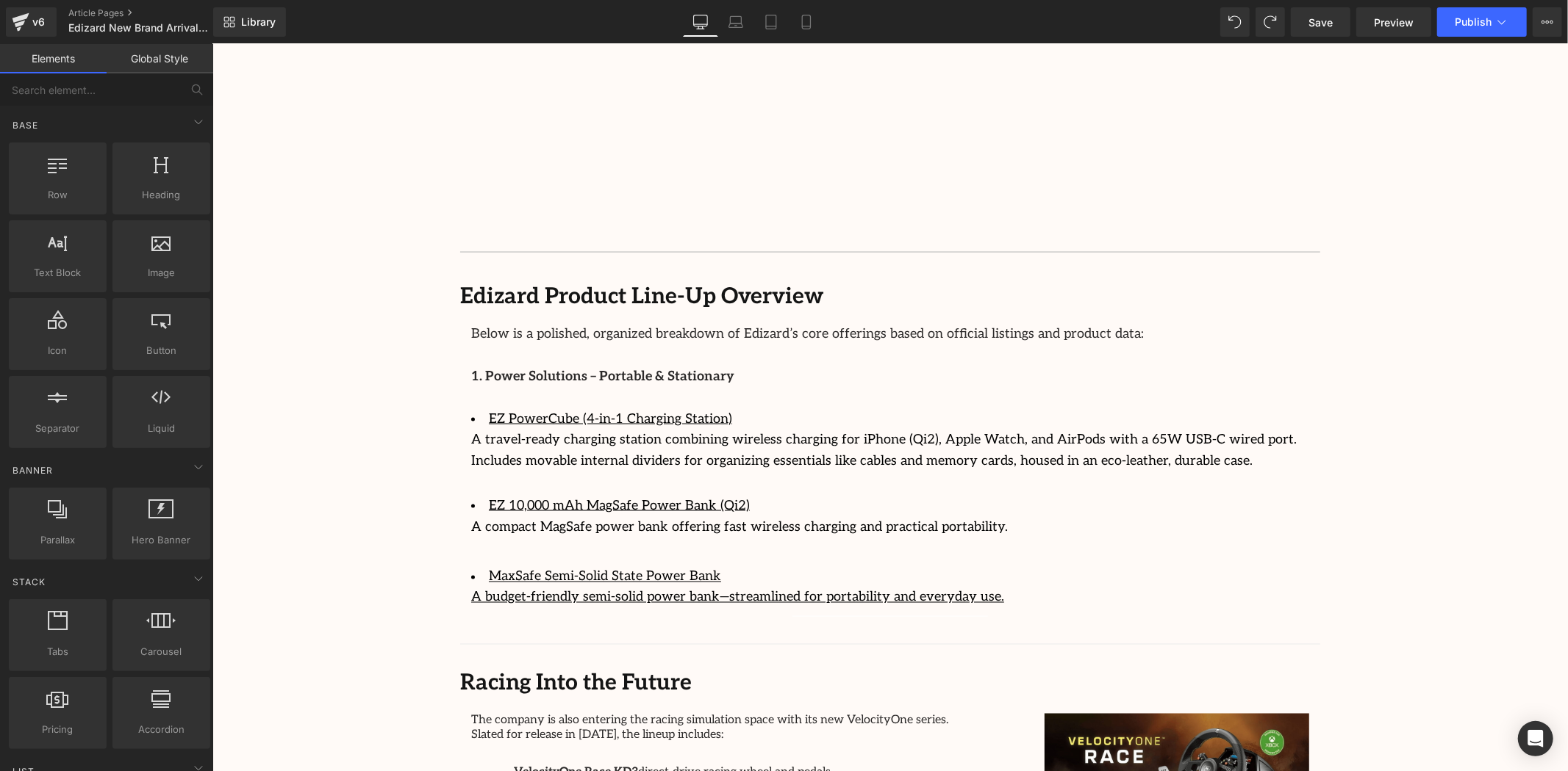
click at [1463, 374] on div "Image Row 64px Streamcast Asia Welcomes Edizard: The New Standard in Travel-Tec…" at bounding box center [889, 43] width 1356 height 3442
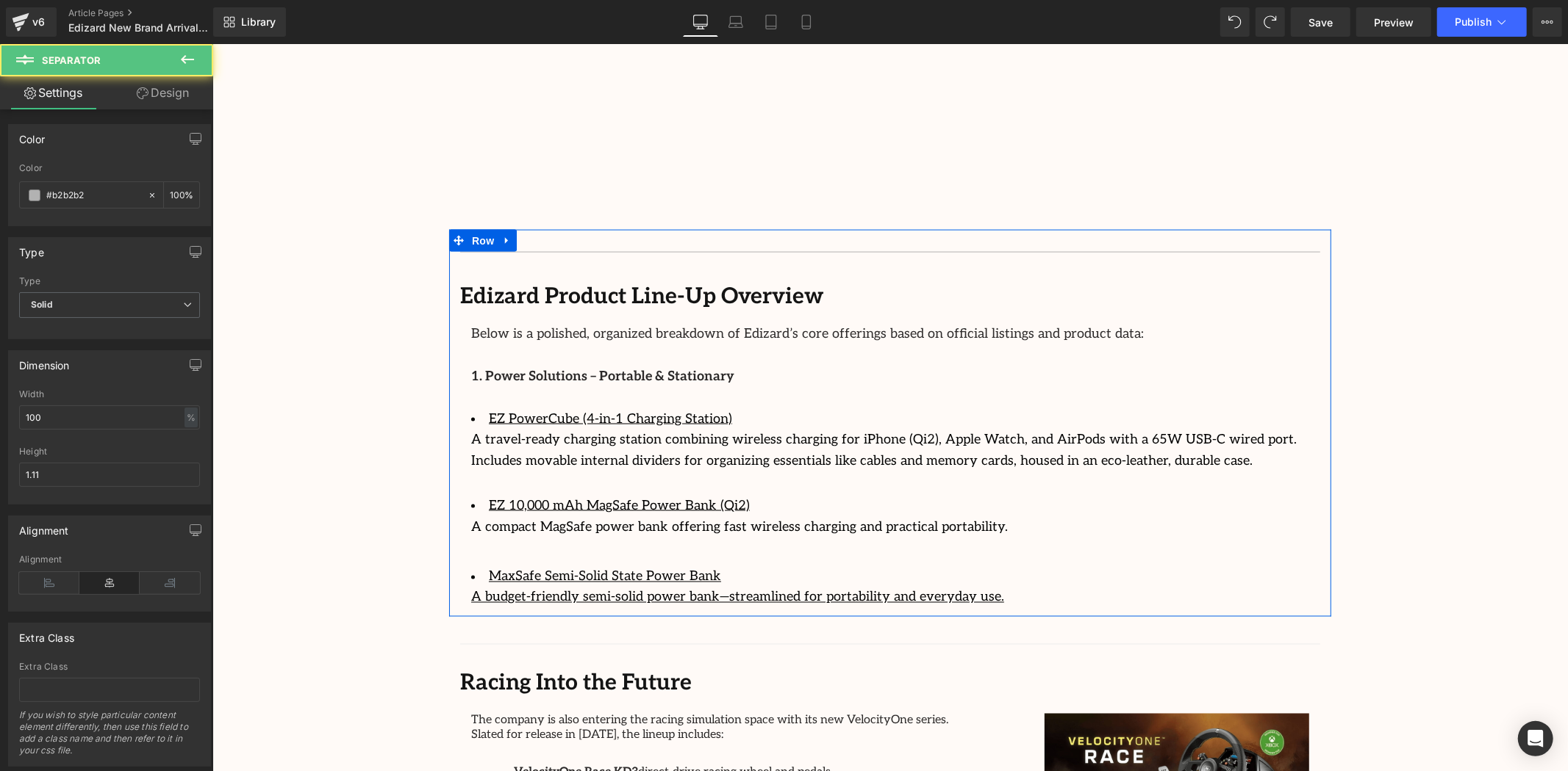
click at [211, 43] on div at bounding box center [211, 43] width 0 height 0
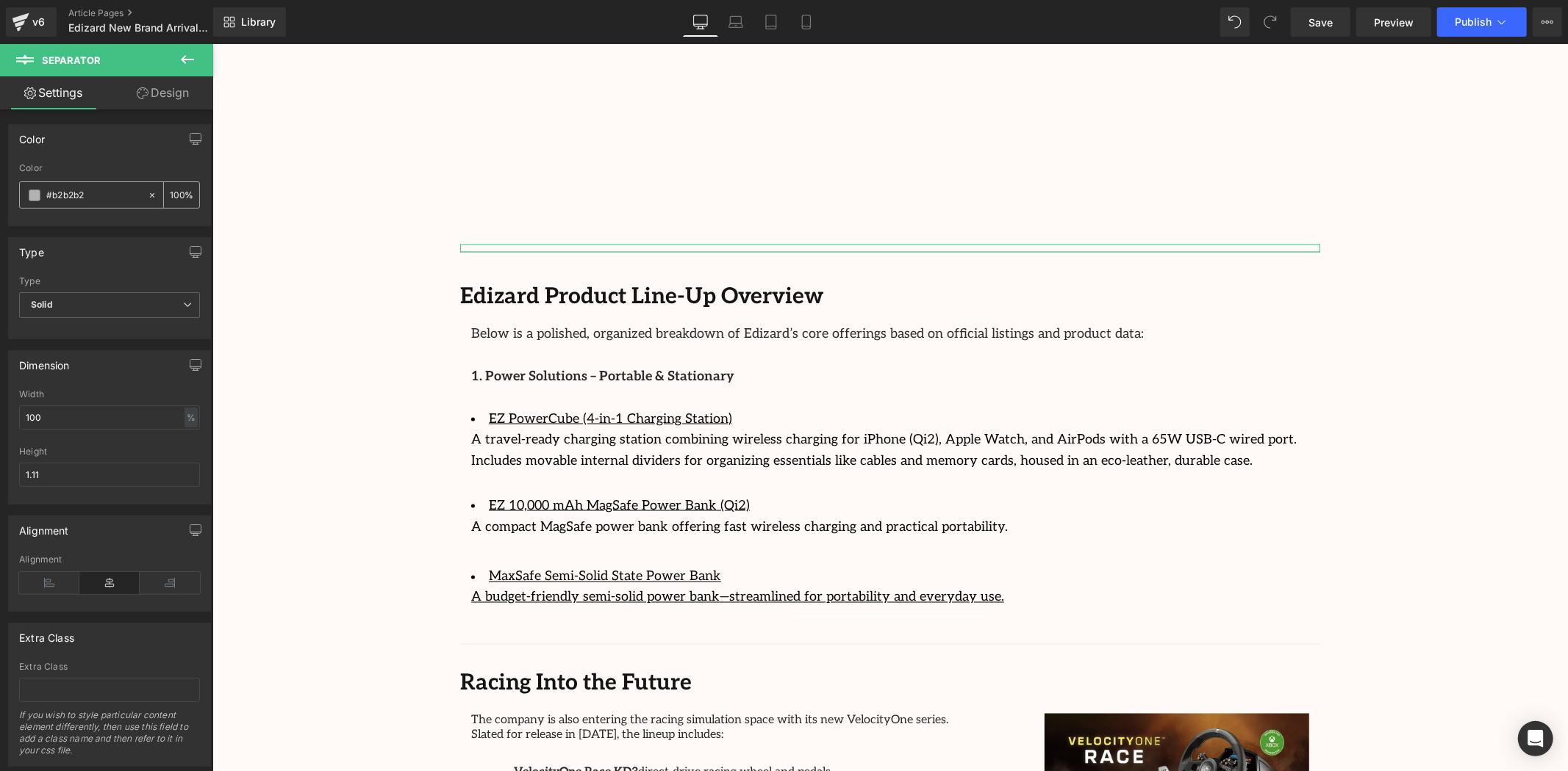
click at [96, 186] on div "#b2b2b2" at bounding box center [83, 194] width 127 height 26
click at [30, 194] on span at bounding box center [35, 195] width 12 height 12
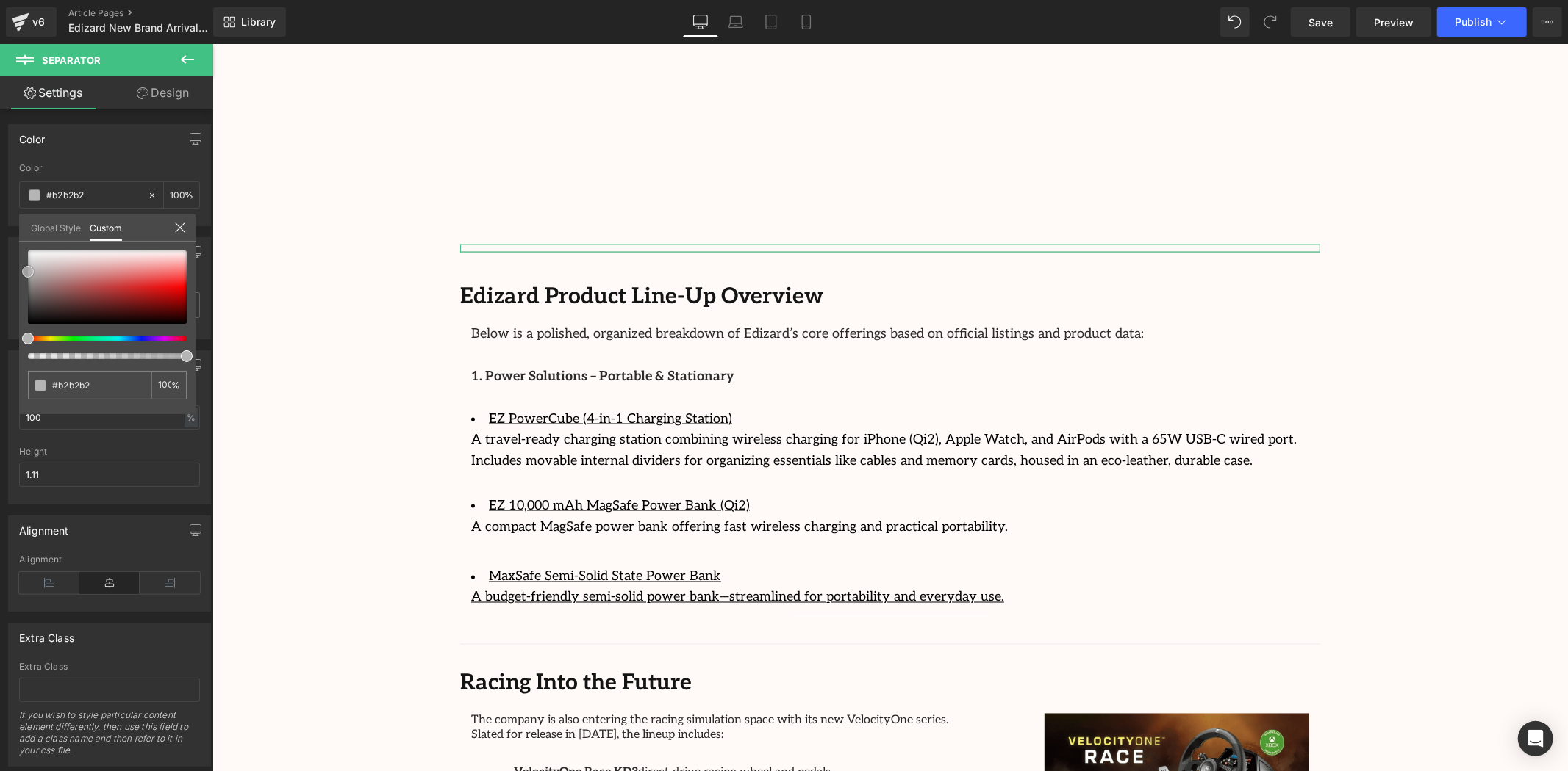
type input "#b5b5b5"
type input "#c4c4c4"
type input "#c9c9c9"
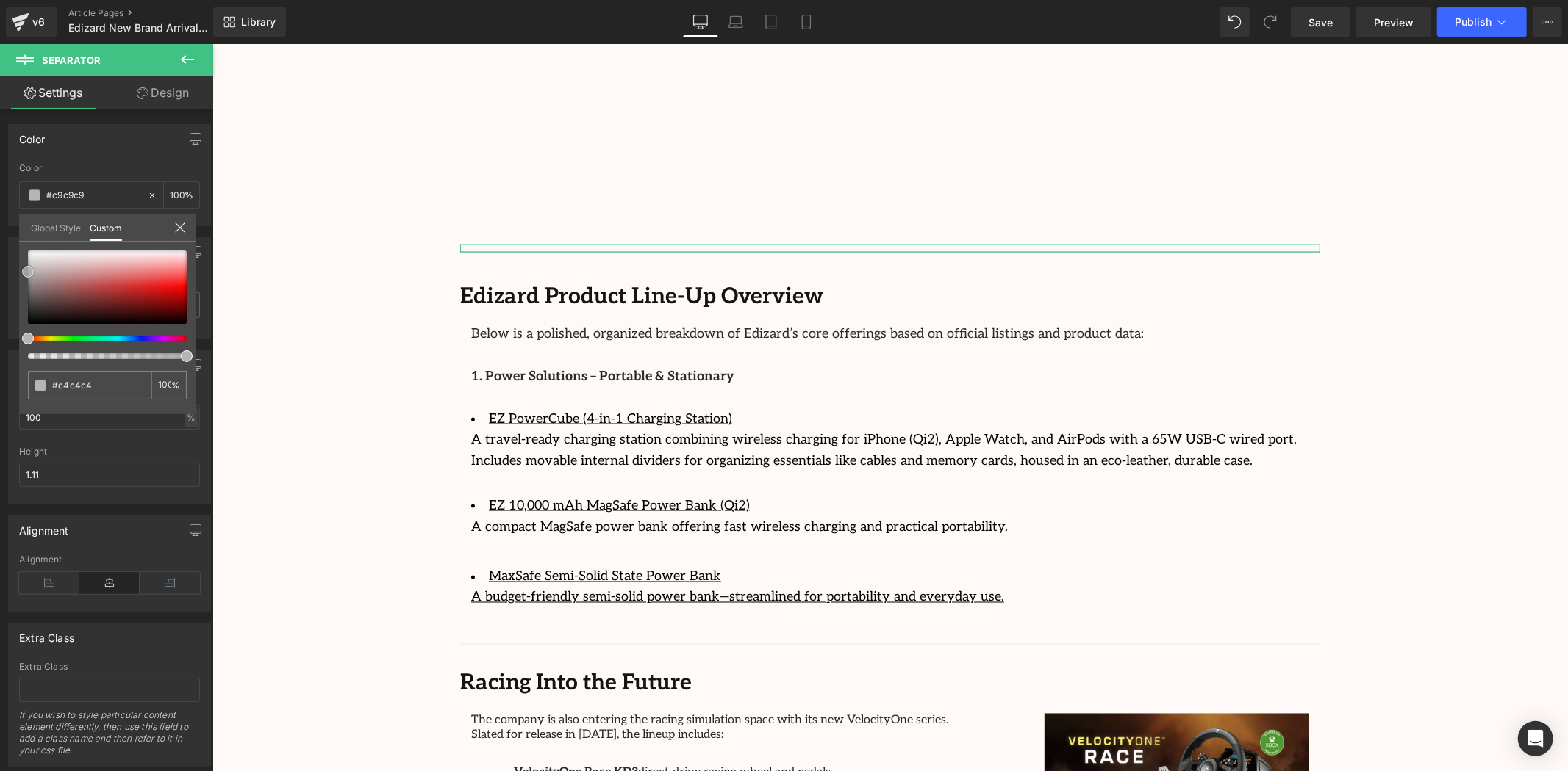
type input "#c9c9c9"
type input "#cecece"
type input "#d1d1d1"
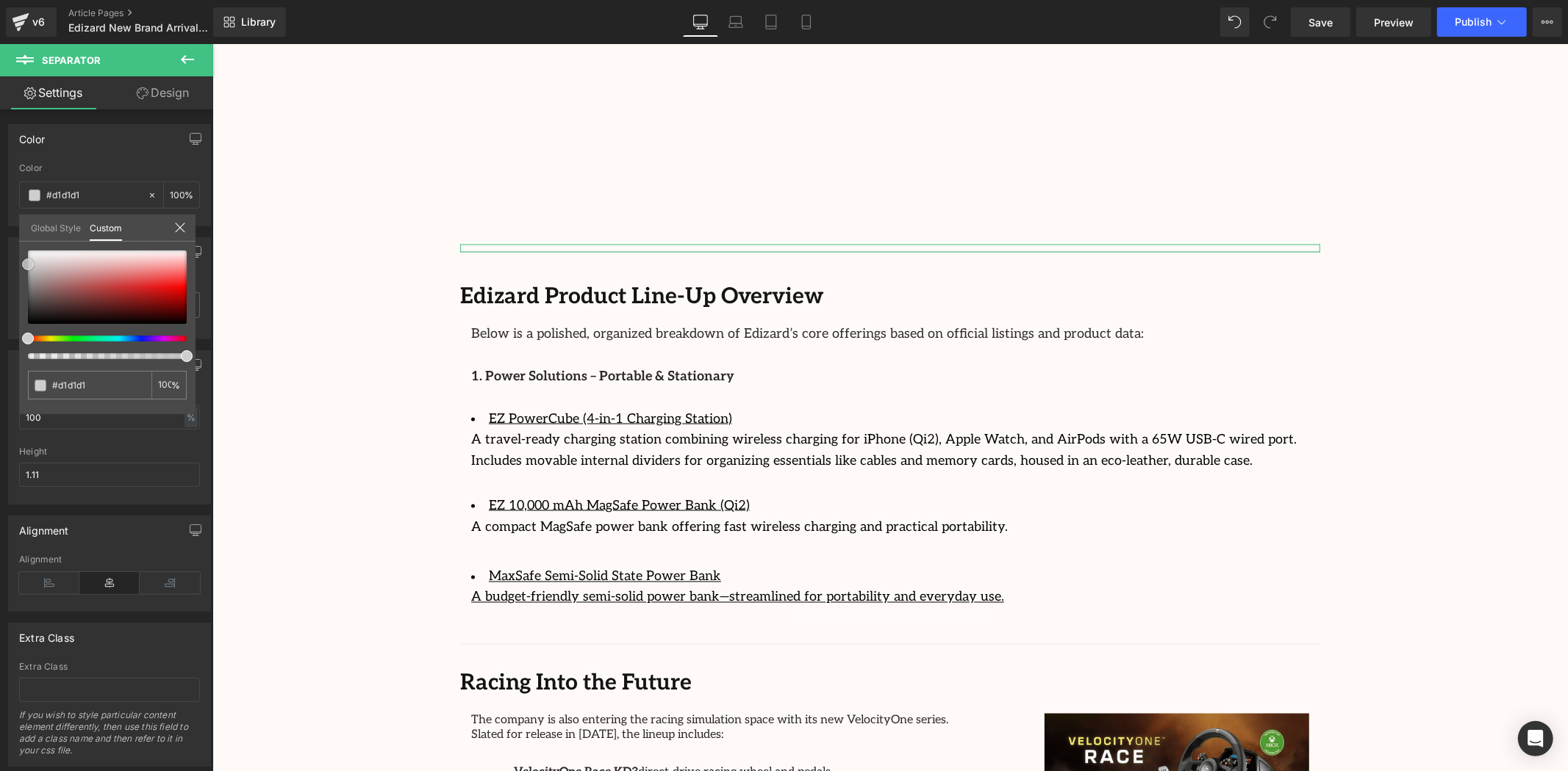
type input "#dbdbdb"
type input "#d8d8d8"
type input "#d1d1d1"
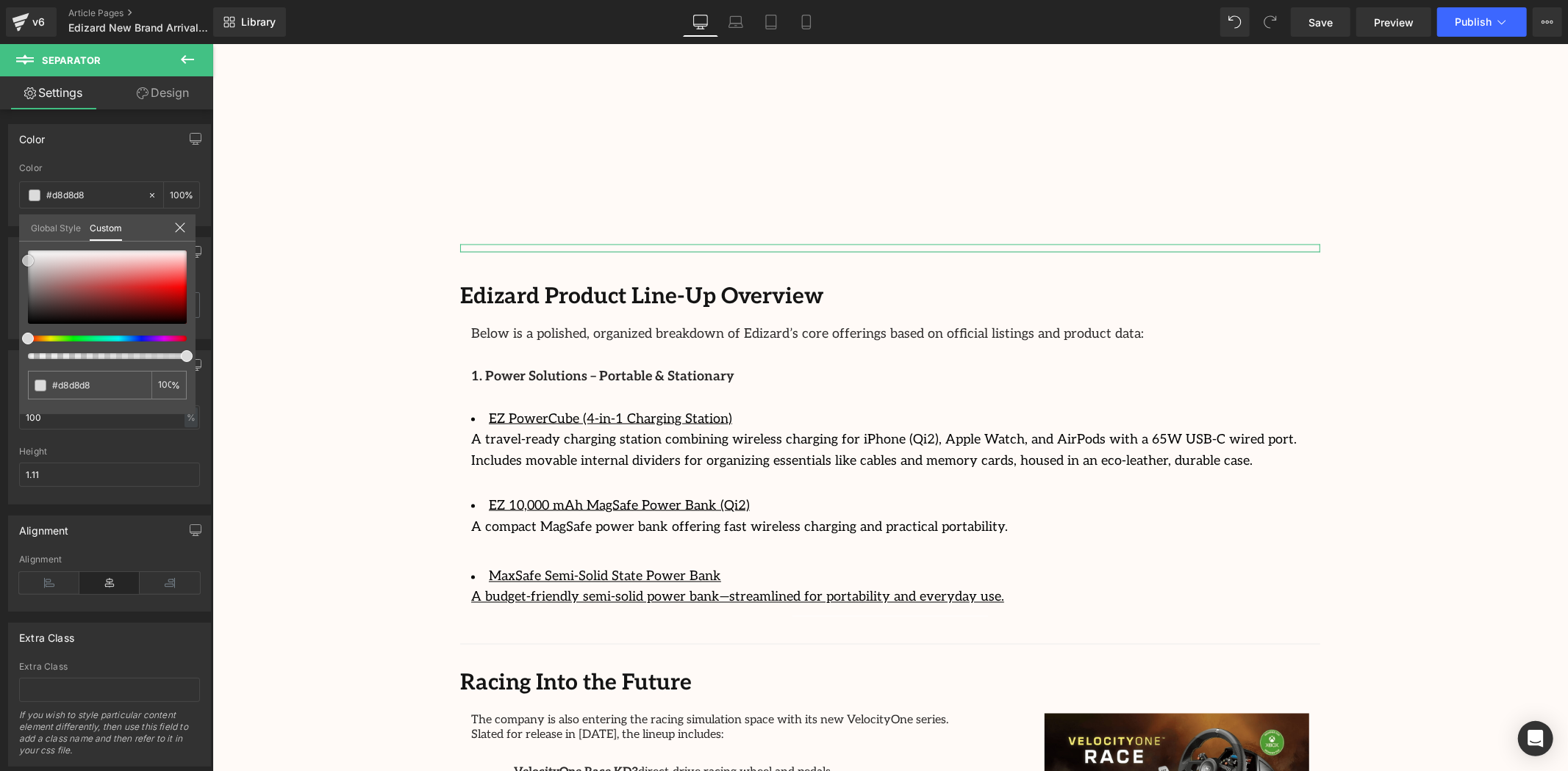
type input "#d1d1d1"
type input "#cecece"
type input "#cccccc"
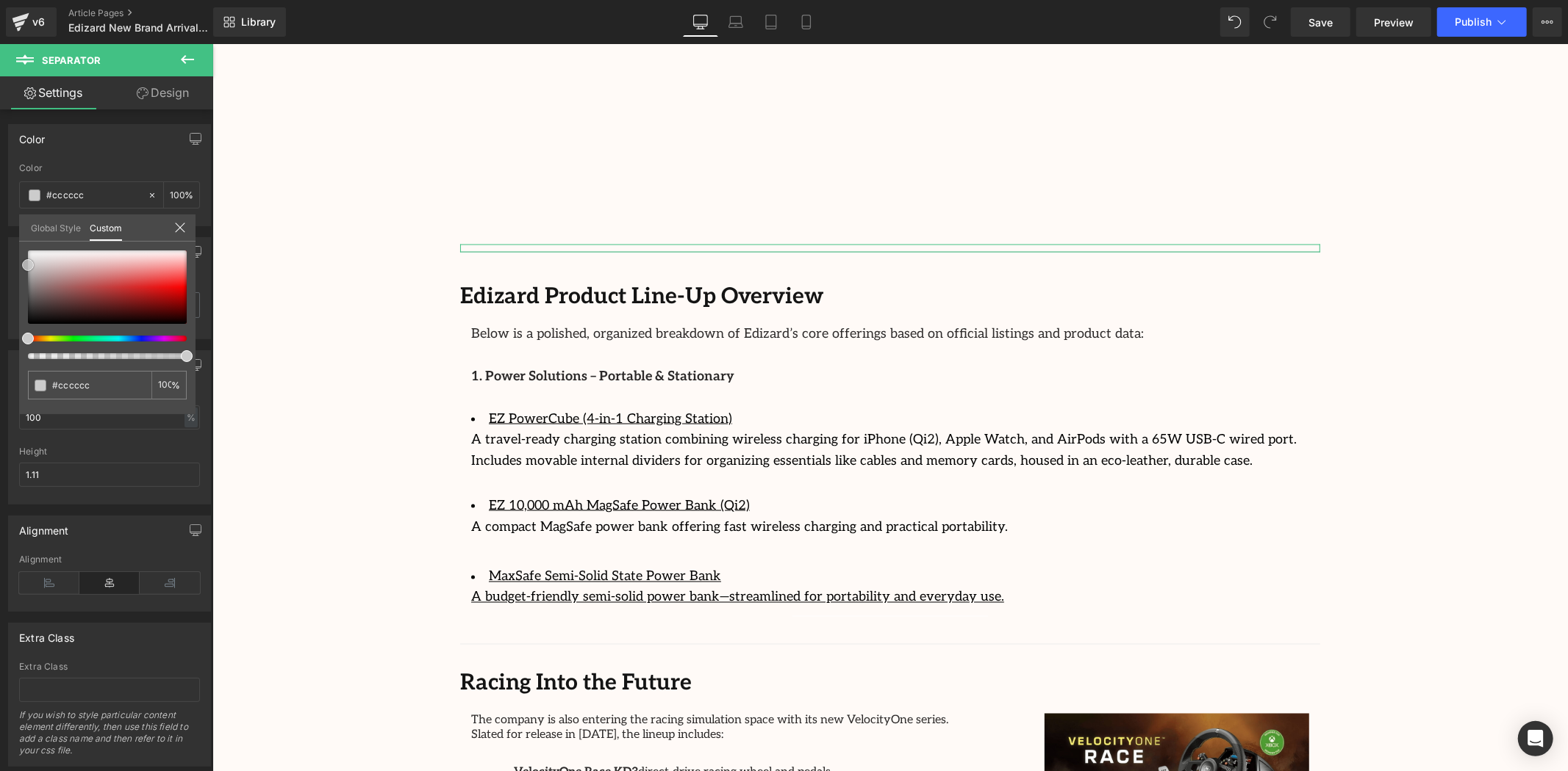
drag, startPoint x: 27, startPoint y: 266, endPoint x: 20, endPoint y: 258, distance: 10.6
click at [20, 258] on div "#cccccc 100 %" at bounding box center [107, 332] width 176 height 163
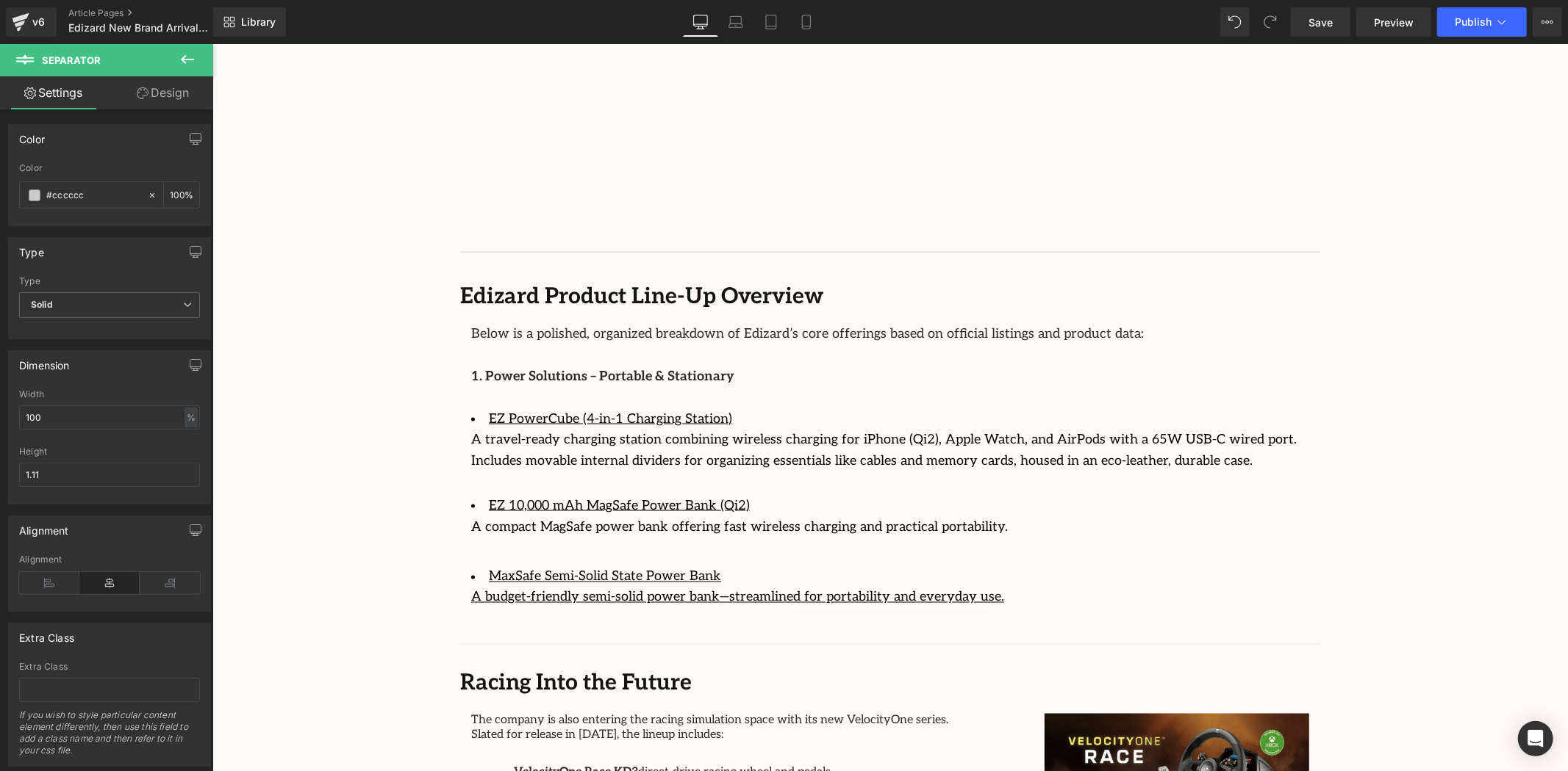
drag, startPoint x: 410, startPoint y: 205, endPoint x: 402, endPoint y: 208, distance: 8.5
click at [407, 205] on body "Skip to content Welcome to StreamCast Asia Welcome to StreamCast Asia Home Bran…" at bounding box center [889, 41] width 1356 height 3668
click at [398, 209] on div "Image Row 64px Streamcast Asia Welcomes Edizard: The New Standard in Travel-Tec…" at bounding box center [889, 43] width 1356 height 3442
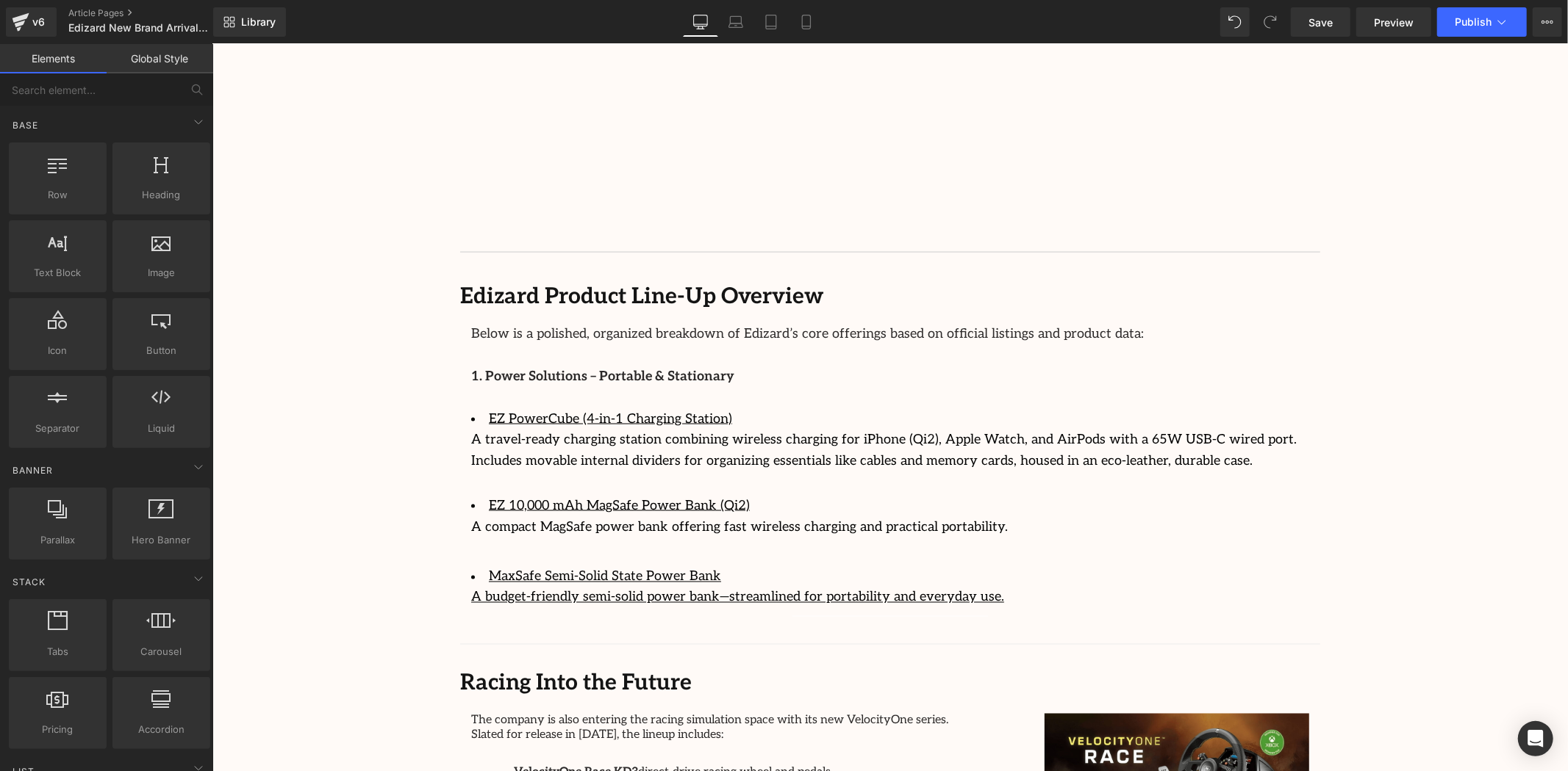
click at [1446, 417] on div "Image Row 64px Streamcast Asia Welcomes Edizard: The New Standard in Travel-Tec…" at bounding box center [889, 43] width 1356 height 3442
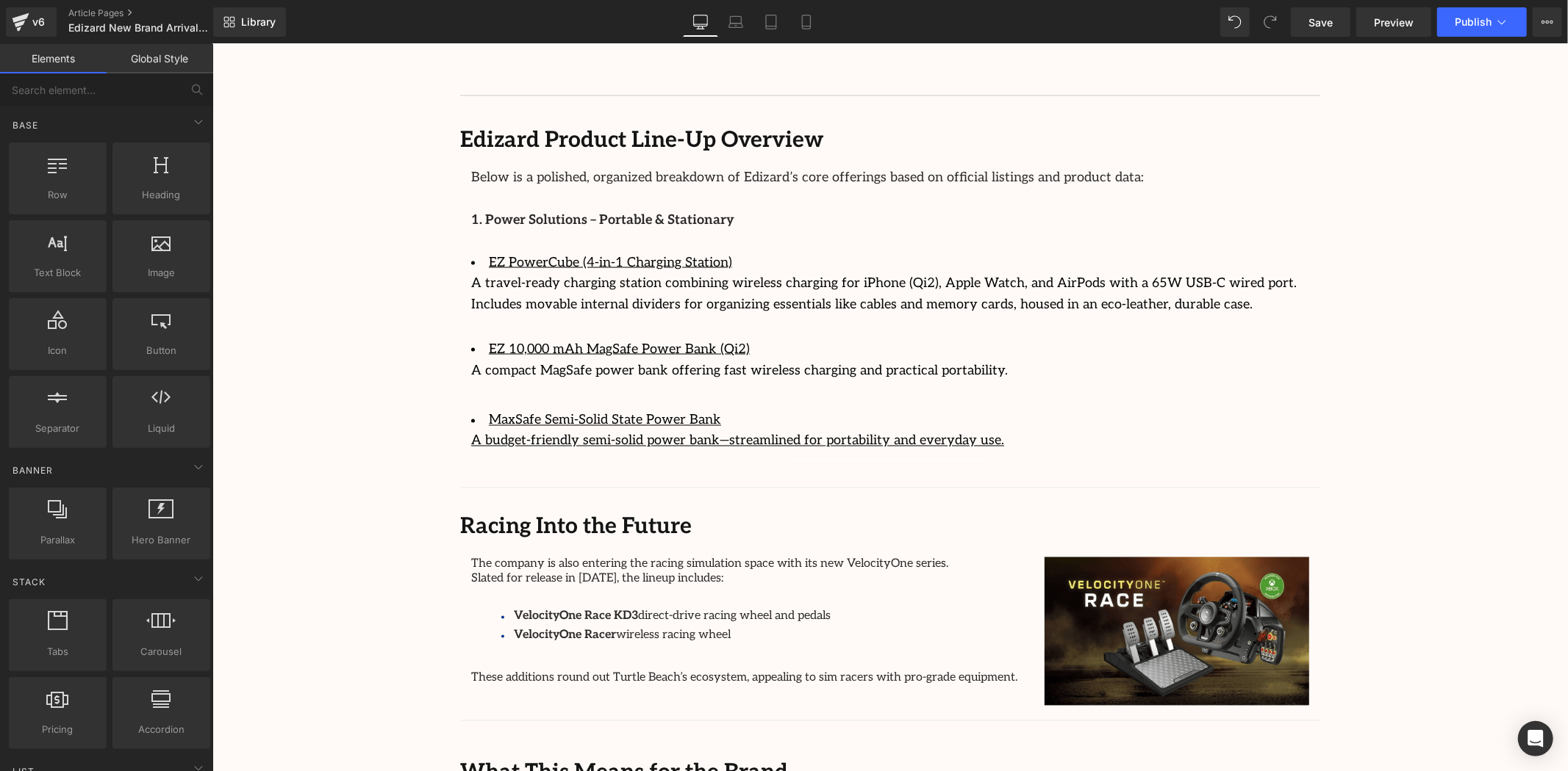
scroll to position [2163, 0]
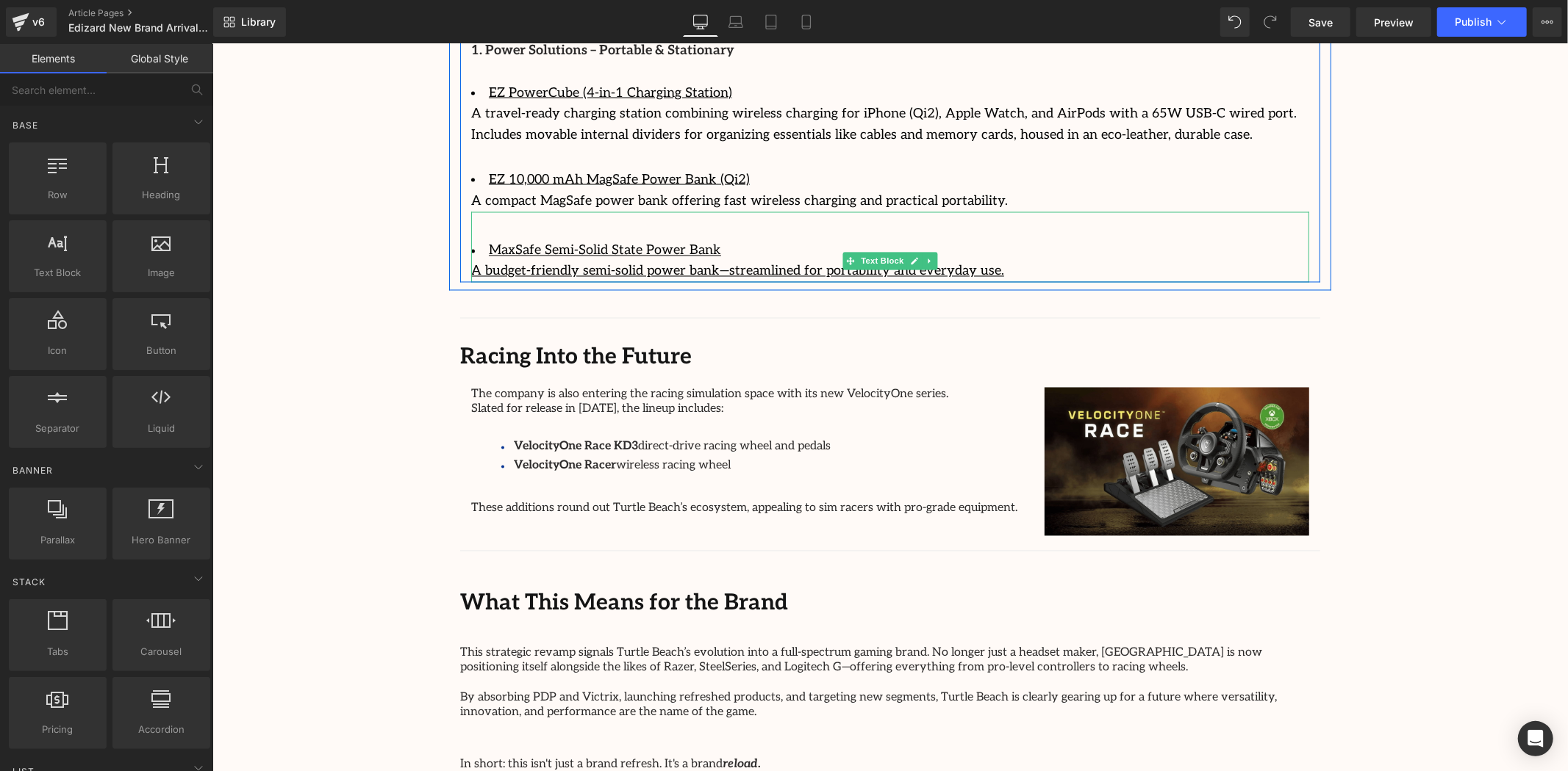
click at [856, 243] on div "MaxSafe Semi-Solid State Power Bank A budget-friendly semi-solid power bank—str…" at bounding box center [889, 247] width 838 height 71
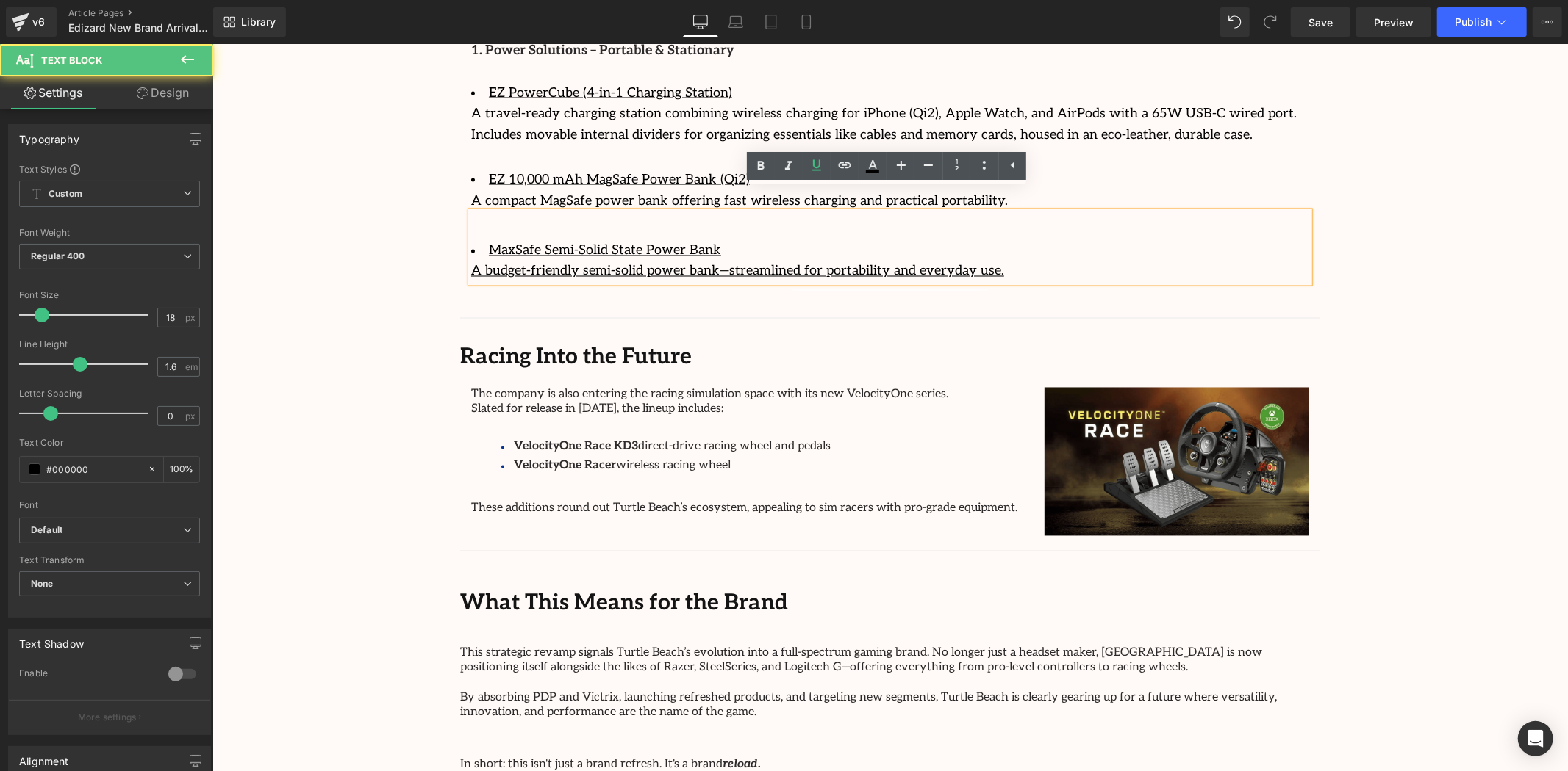
click at [912, 263] on u "A budget-friendly semi-solid power bank—streamlined for portability and everyda…" at bounding box center [736, 270] width 533 height 15
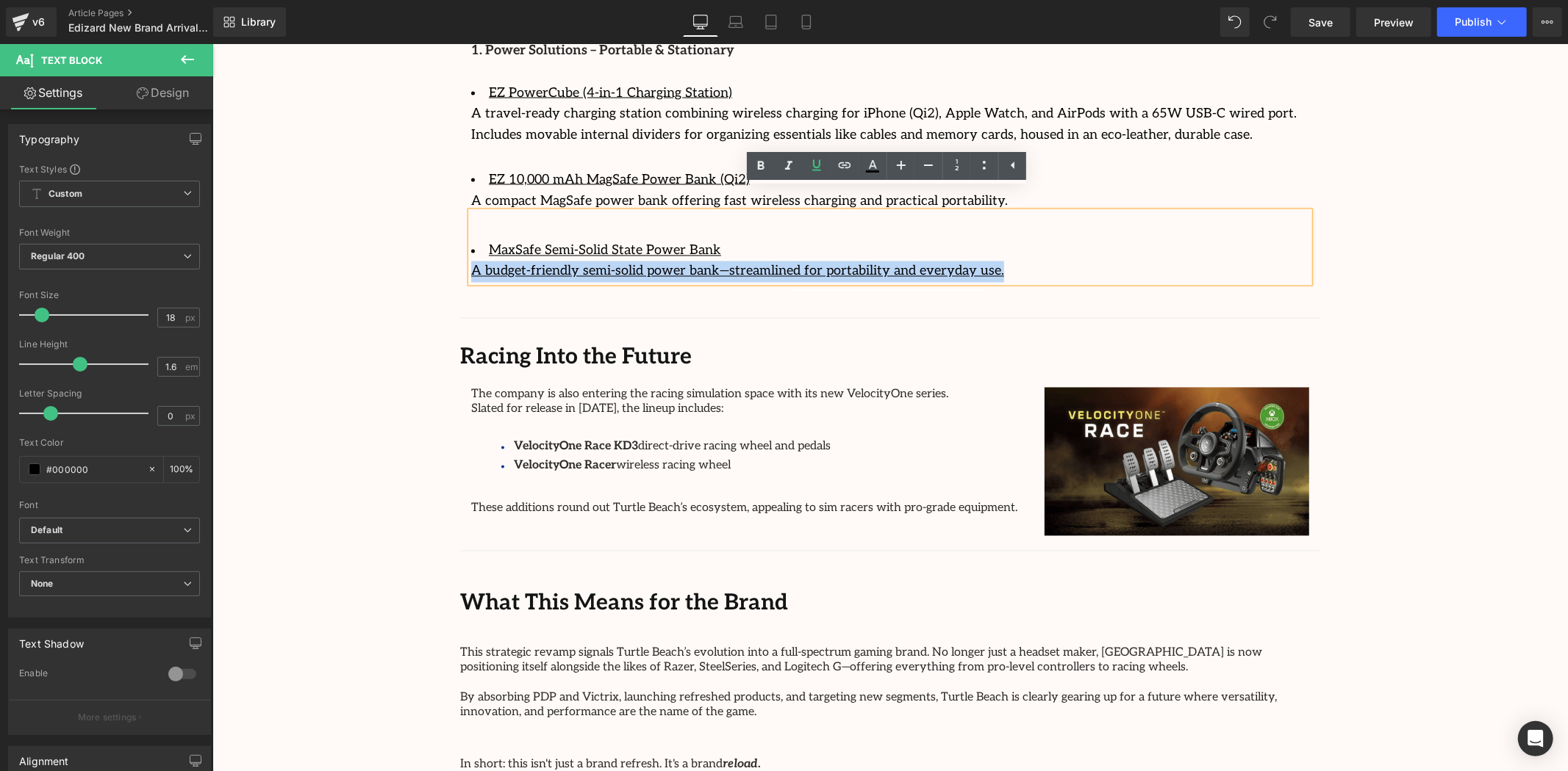
drag, startPoint x: 959, startPoint y: 250, endPoint x: 427, endPoint y: 258, distance: 532.1
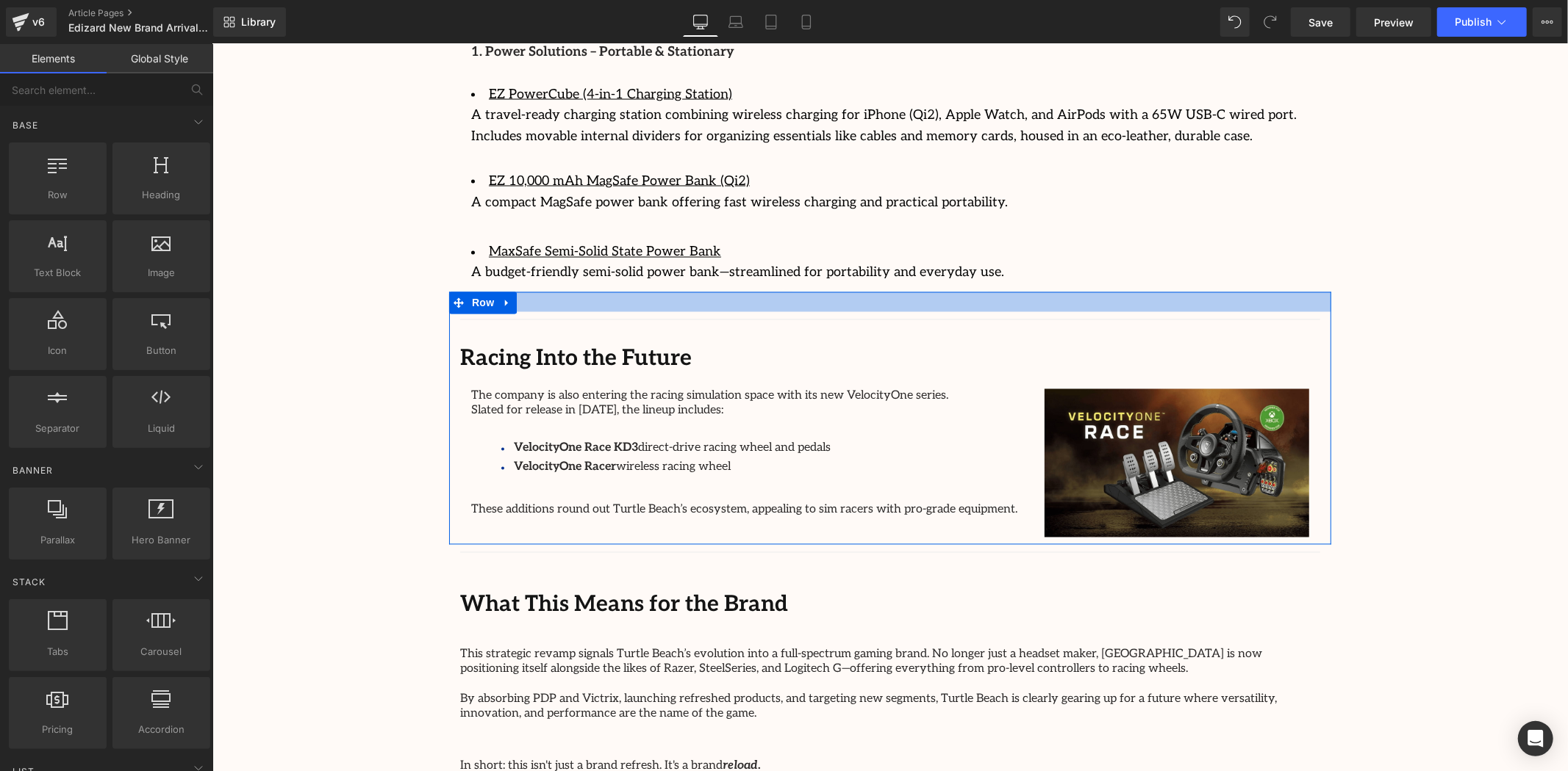
scroll to position [2081, 0]
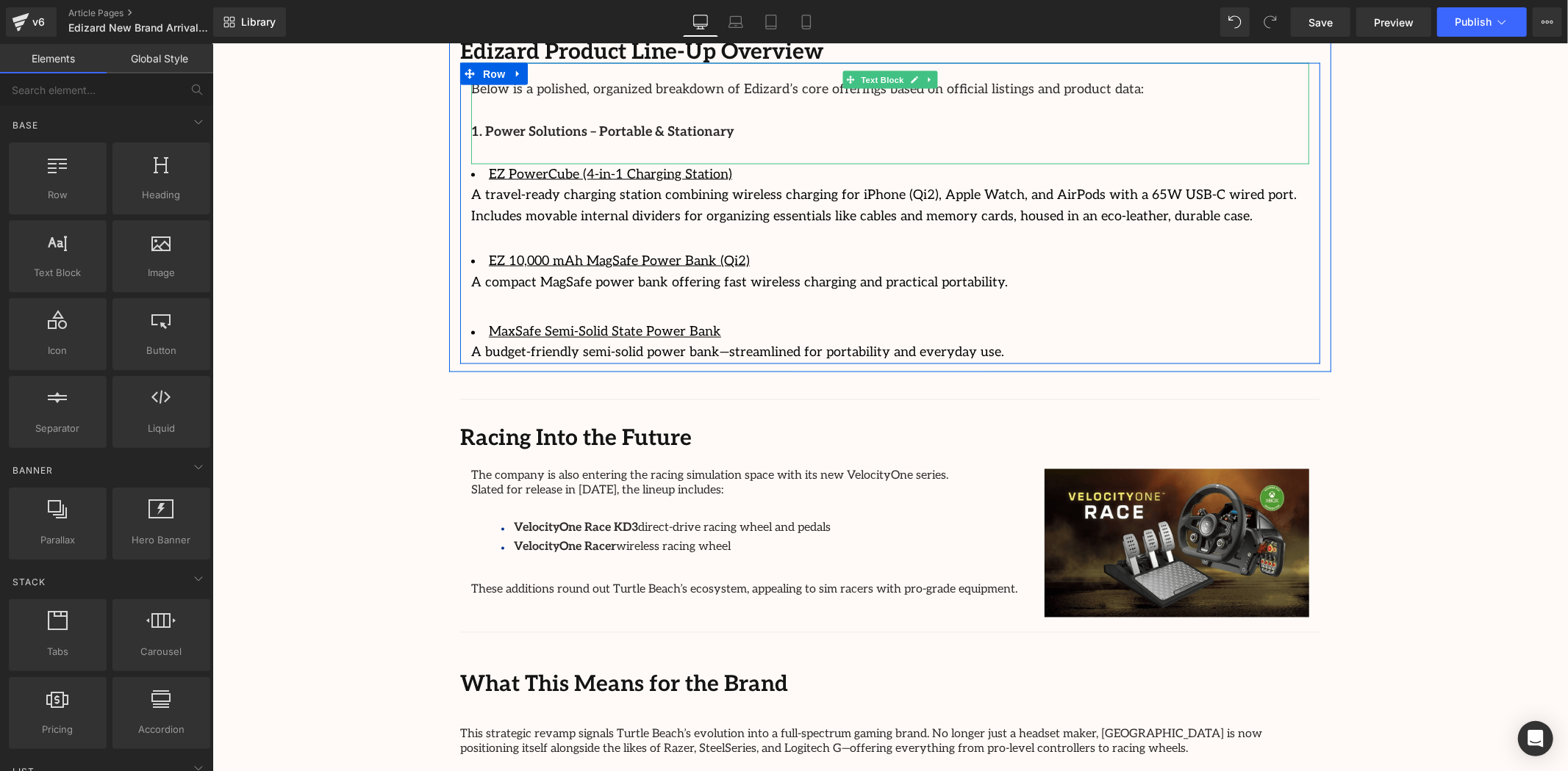
click at [703, 124] on strong "1. Power Solutions – Portable & Stationary" at bounding box center [601, 131] width 263 height 15
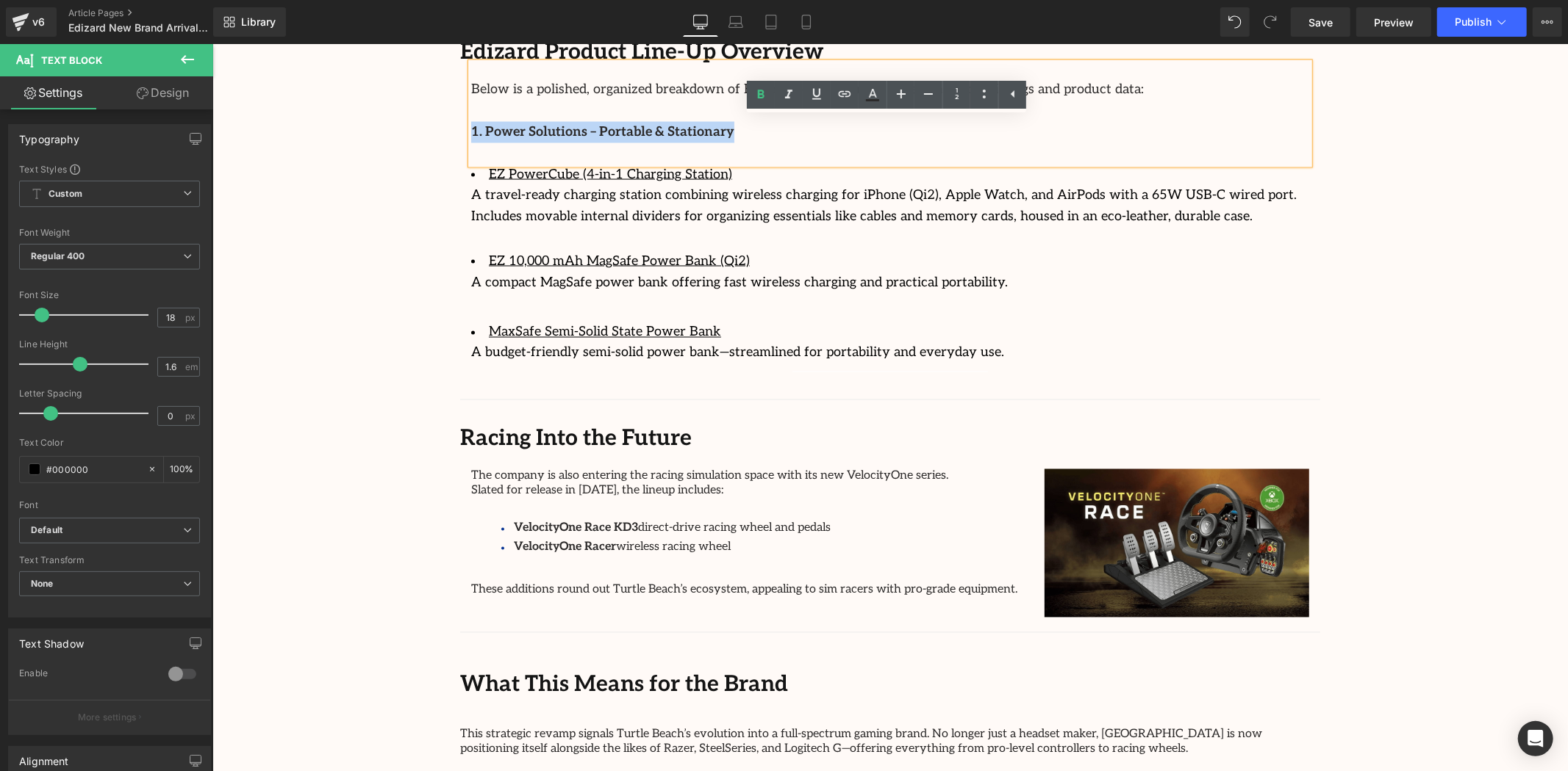
drag, startPoint x: 711, startPoint y: 104, endPoint x: 467, endPoint y: 102, distance: 244.0
click at [470, 122] on p "1. Power Solutions – Portable & Stationary" at bounding box center [889, 132] width 838 height 21
click at [895, 88] on icon at bounding box center [901, 94] width 18 height 18
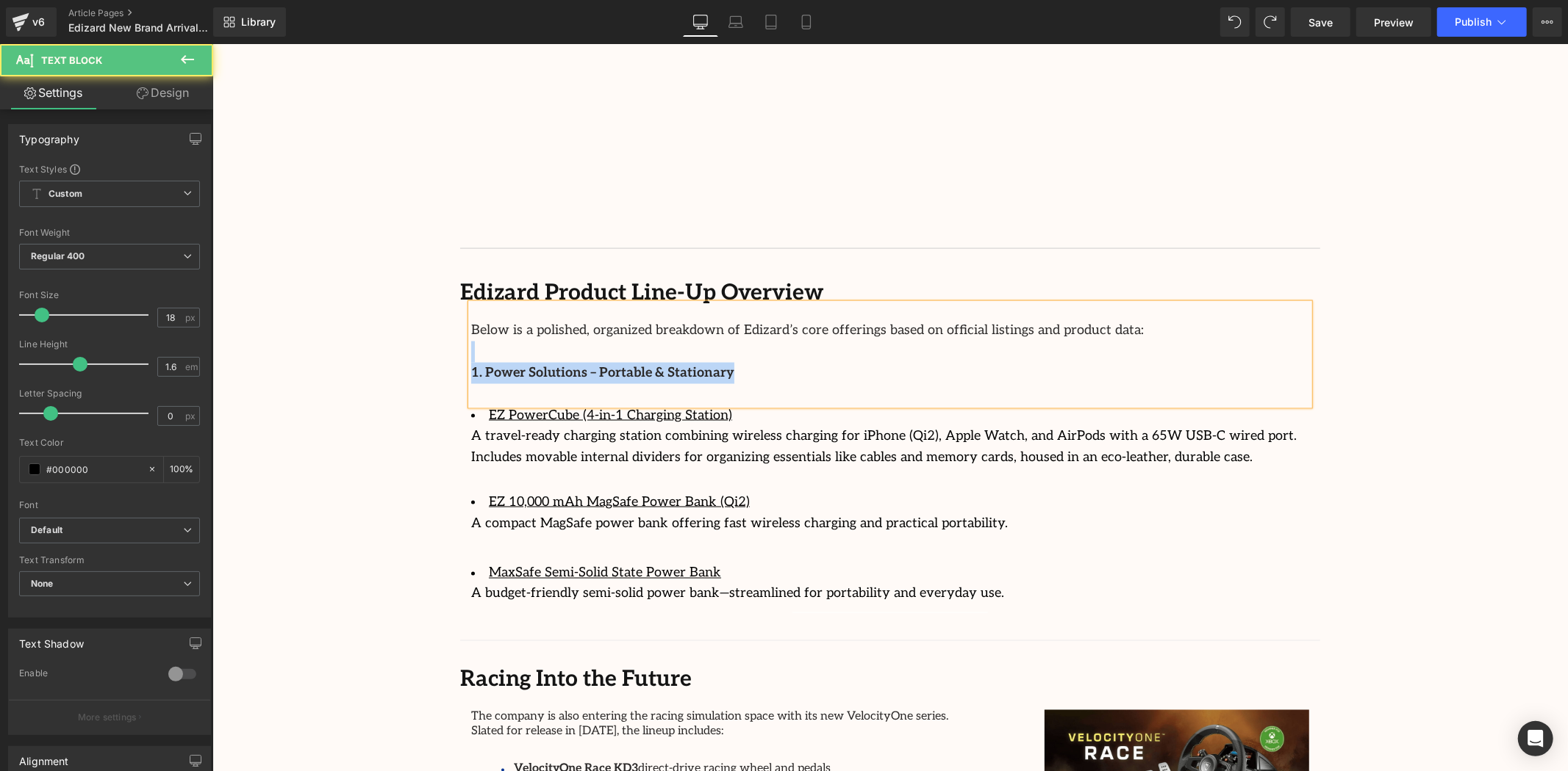
scroll to position [1834, 0]
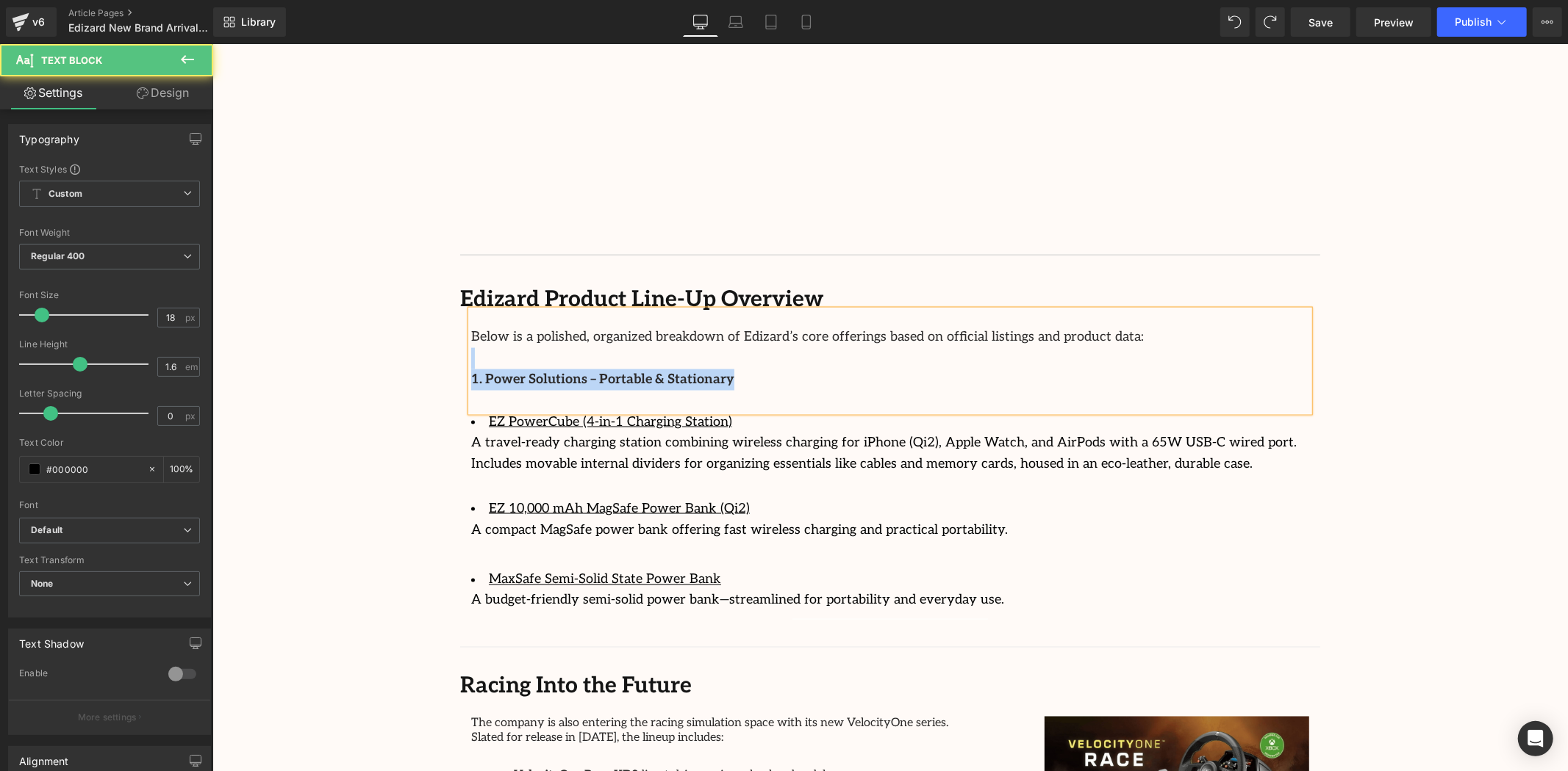
click at [741, 348] on p at bounding box center [889, 358] width 838 height 21
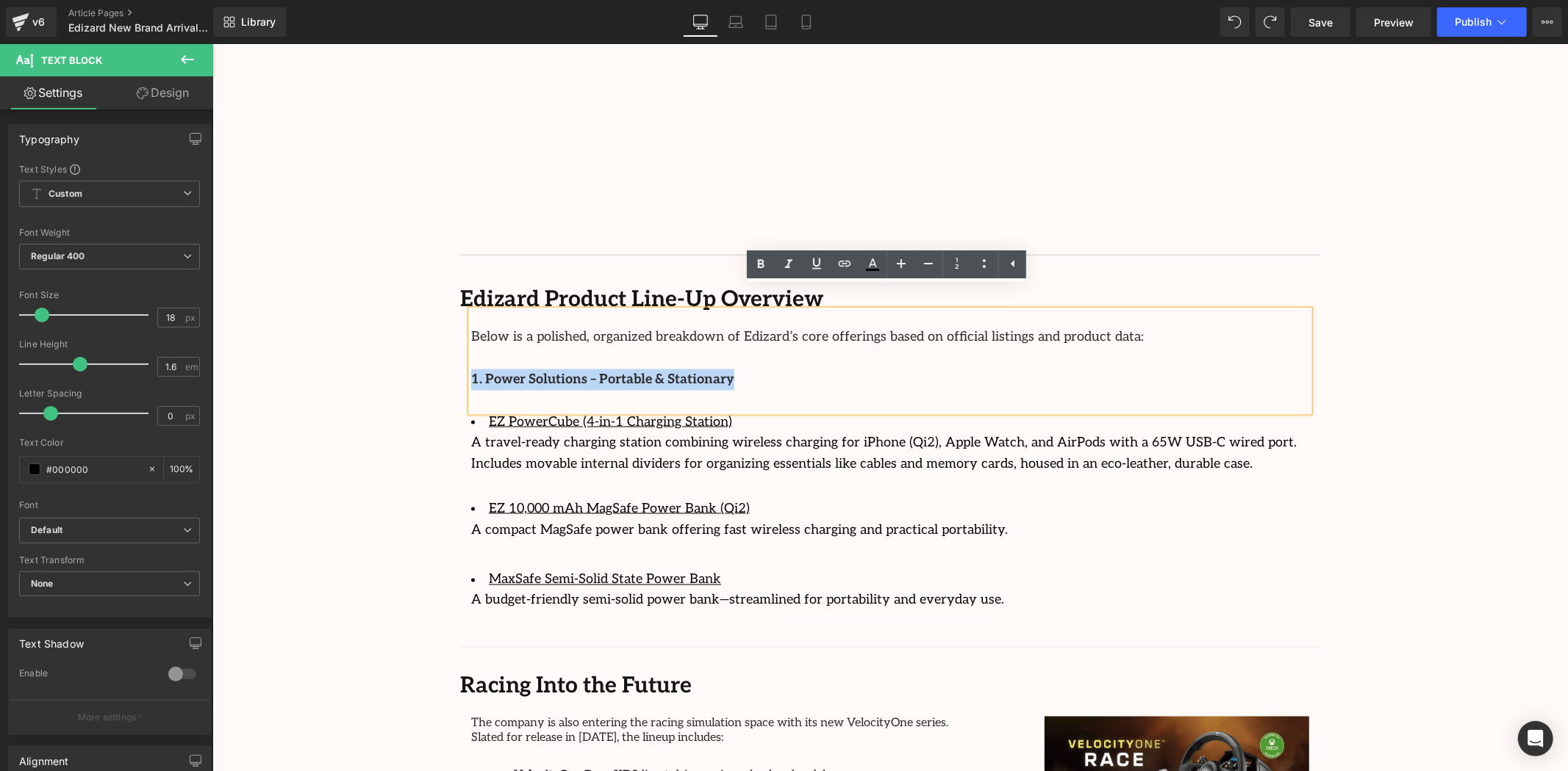
drag, startPoint x: 727, startPoint y: 352, endPoint x: 456, endPoint y: 353, distance: 271.0
click at [460, 354] on div "Below is a polished, organized breakdown of Edizard’s core offerings based on o…" at bounding box center [889, 460] width 860 height 301
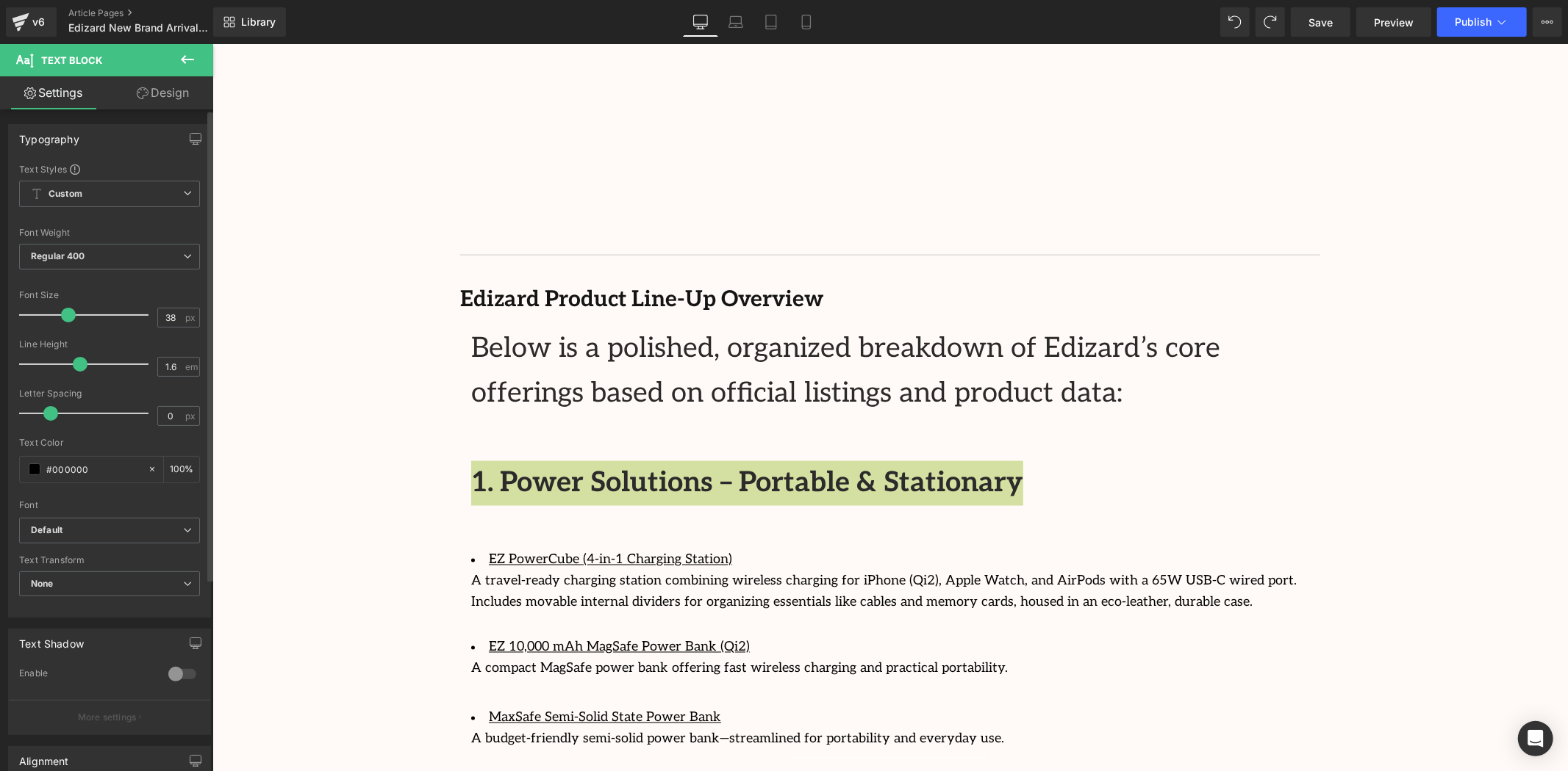
drag, startPoint x: 40, startPoint y: 314, endPoint x: 64, endPoint y: 314, distance: 24.0
click at [64, 314] on span at bounding box center [69, 315] width 15 height 15
type input "18"
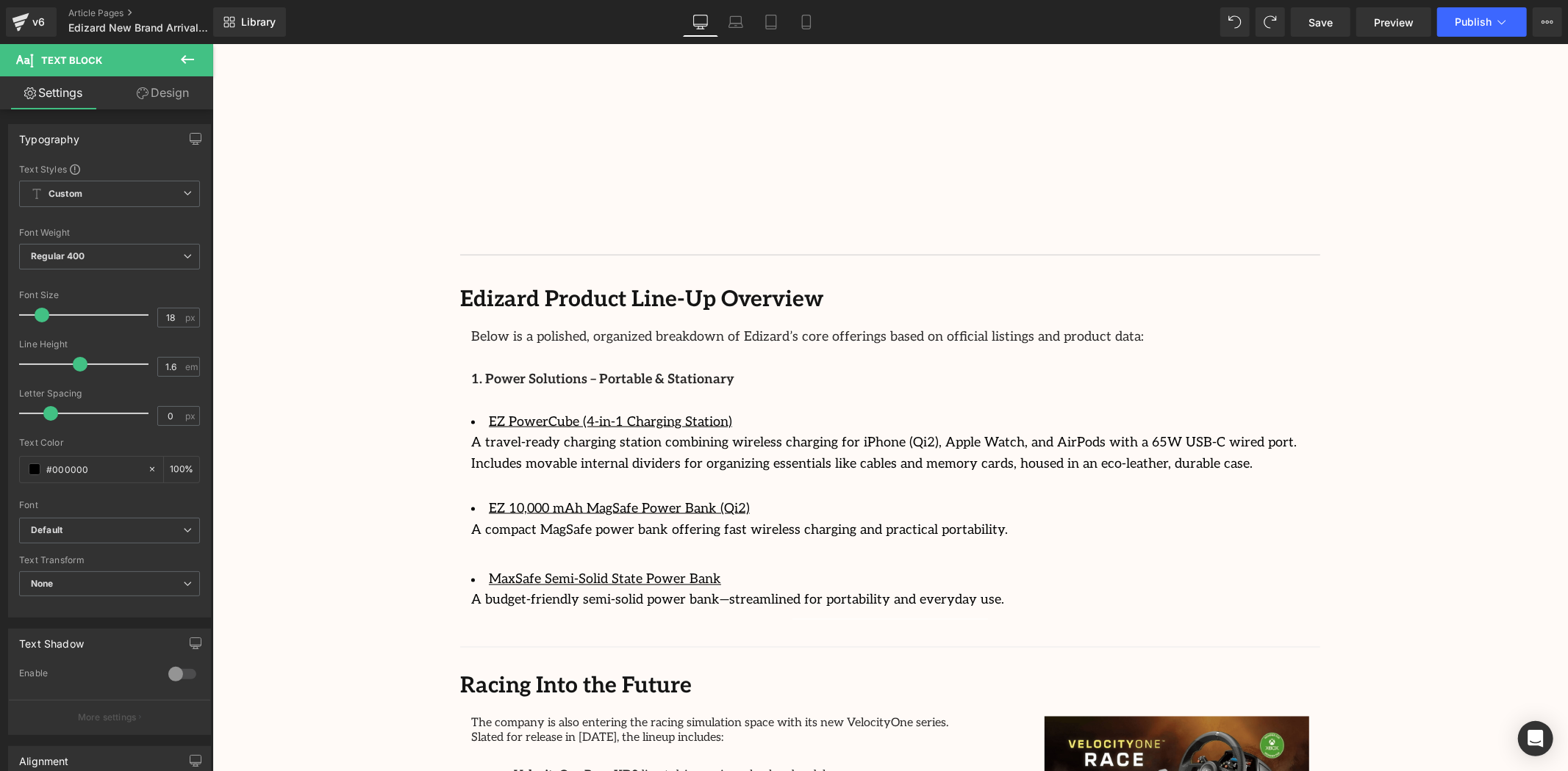
click at [1409, 400] on div "Image Row 64px Streamcast Asia Welcomes Edizard: The New Standard in Travel-Tec…" at bounding box center [889, 46] width 1356 height 3442
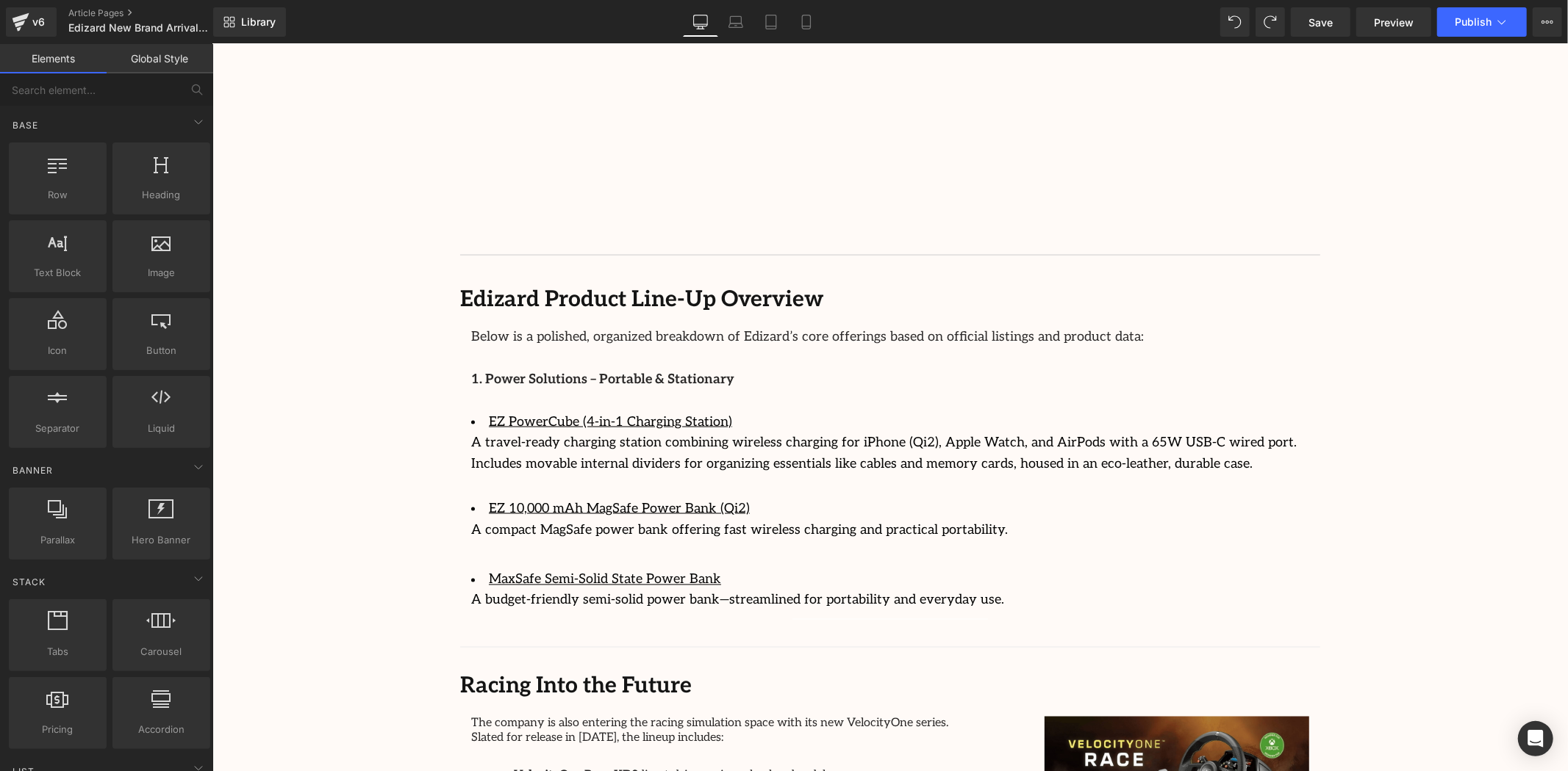
click at [1410, 399] on div "Image Row 64px Streamcast Asia Welcomes Edizard: The New Standard in Travel-Tec…" at bounding box center [889, 46] width 1356 height 3442
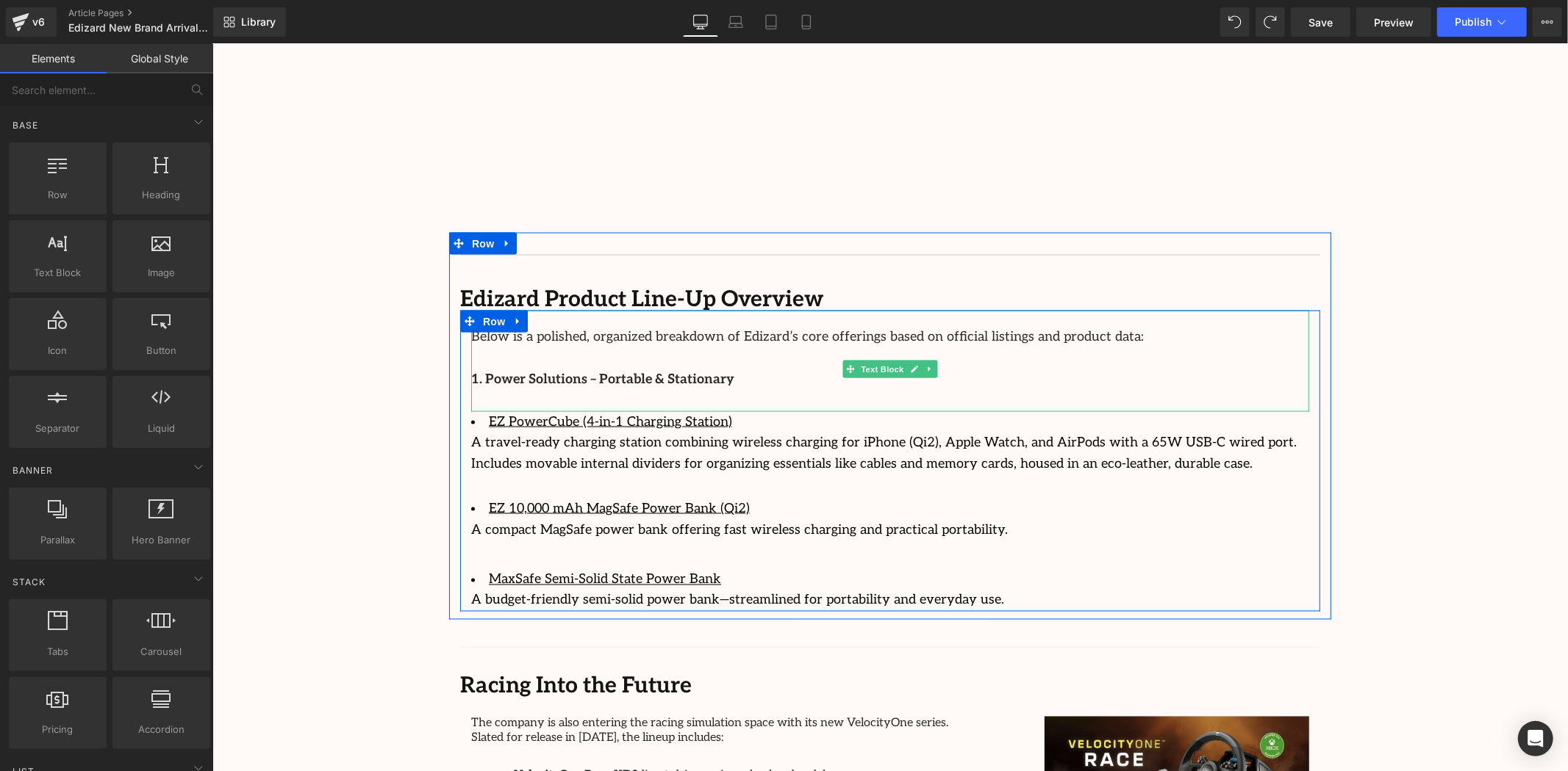
click at [730, 348] on p at bounding box center [889, 358] width 838 height 21
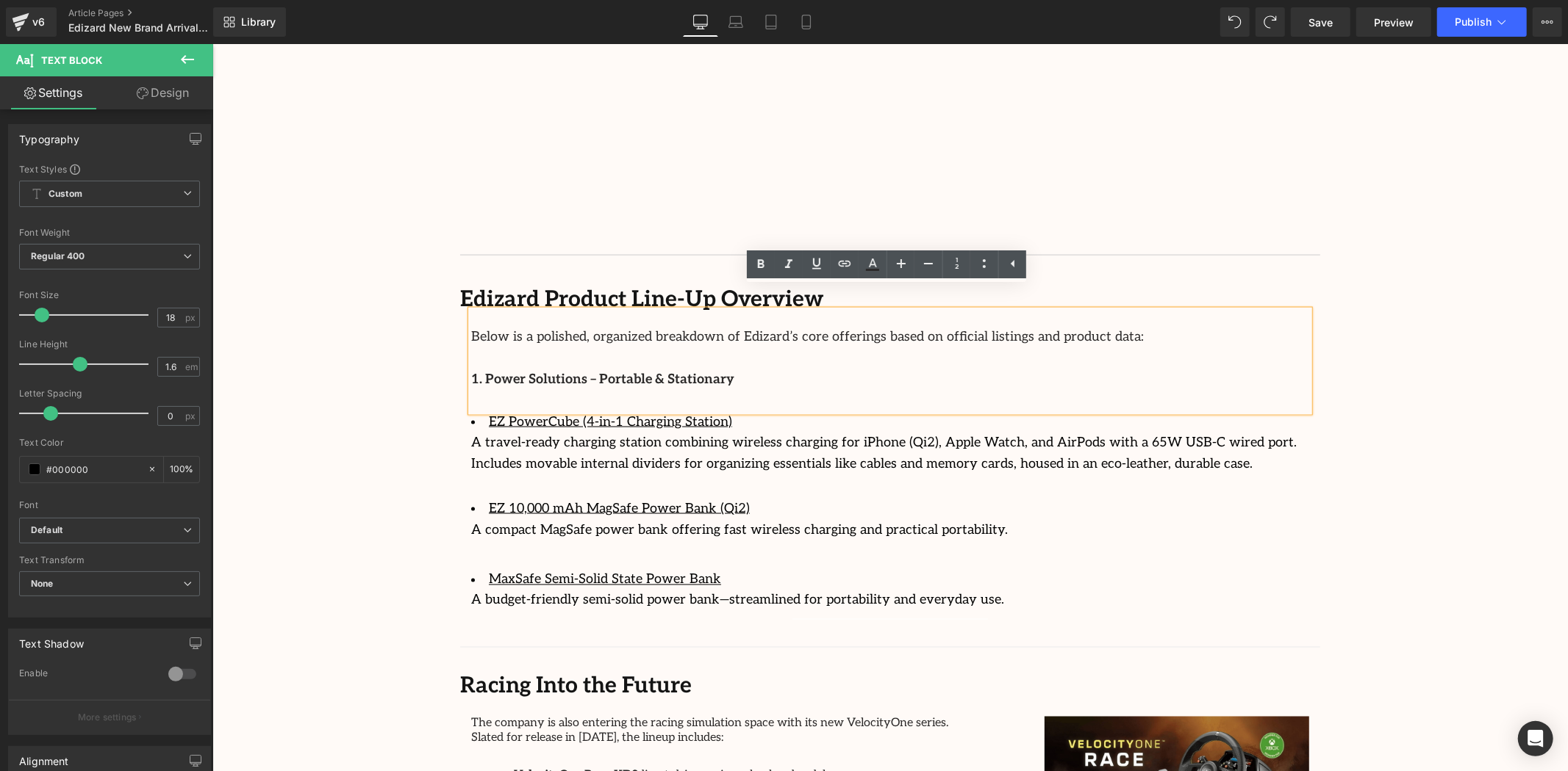
click at [1497, 452] on div "Image Row 64px Streamcast Asia Welcomes Edizard: The New Standard in Travel-Tec…" at bounding box center [889, 46] width 1356 height 3442
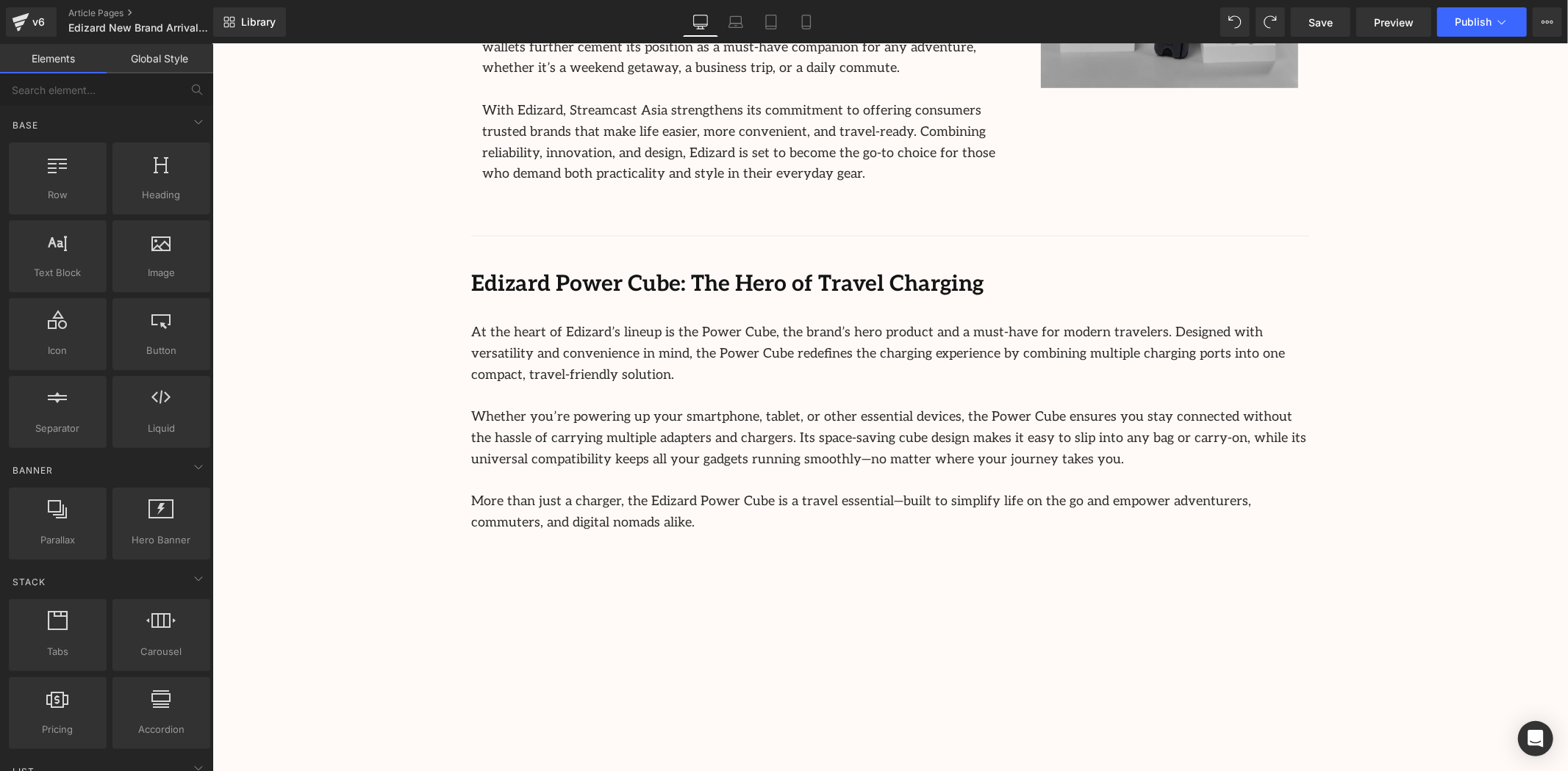
scroll to position [854, 0]
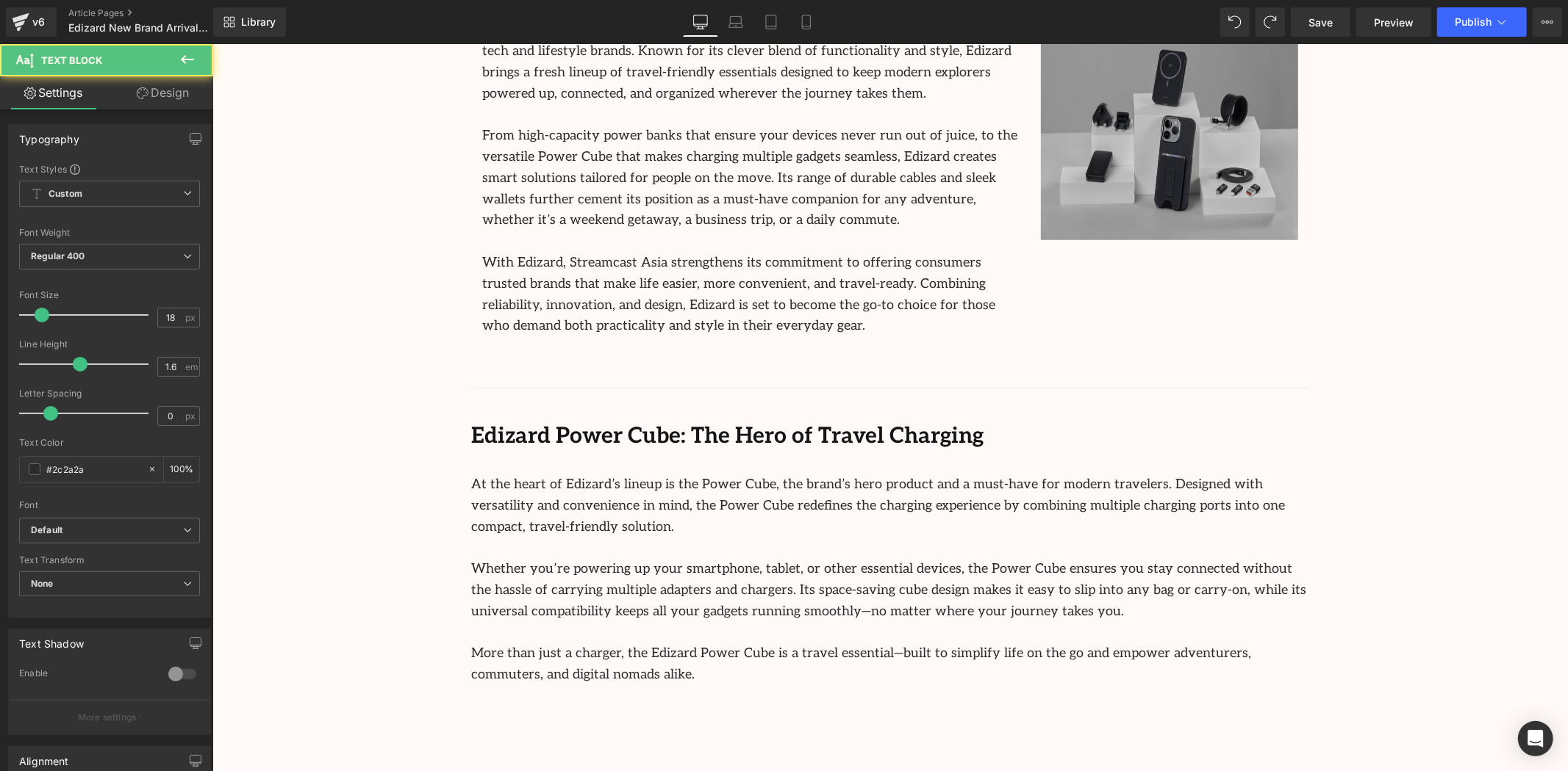
click at [769, 282] on p "With Edizard, Streamcast Asia strengthens its commitment to offering consumers …" at bounding box center [749, 294] width 536 height 85
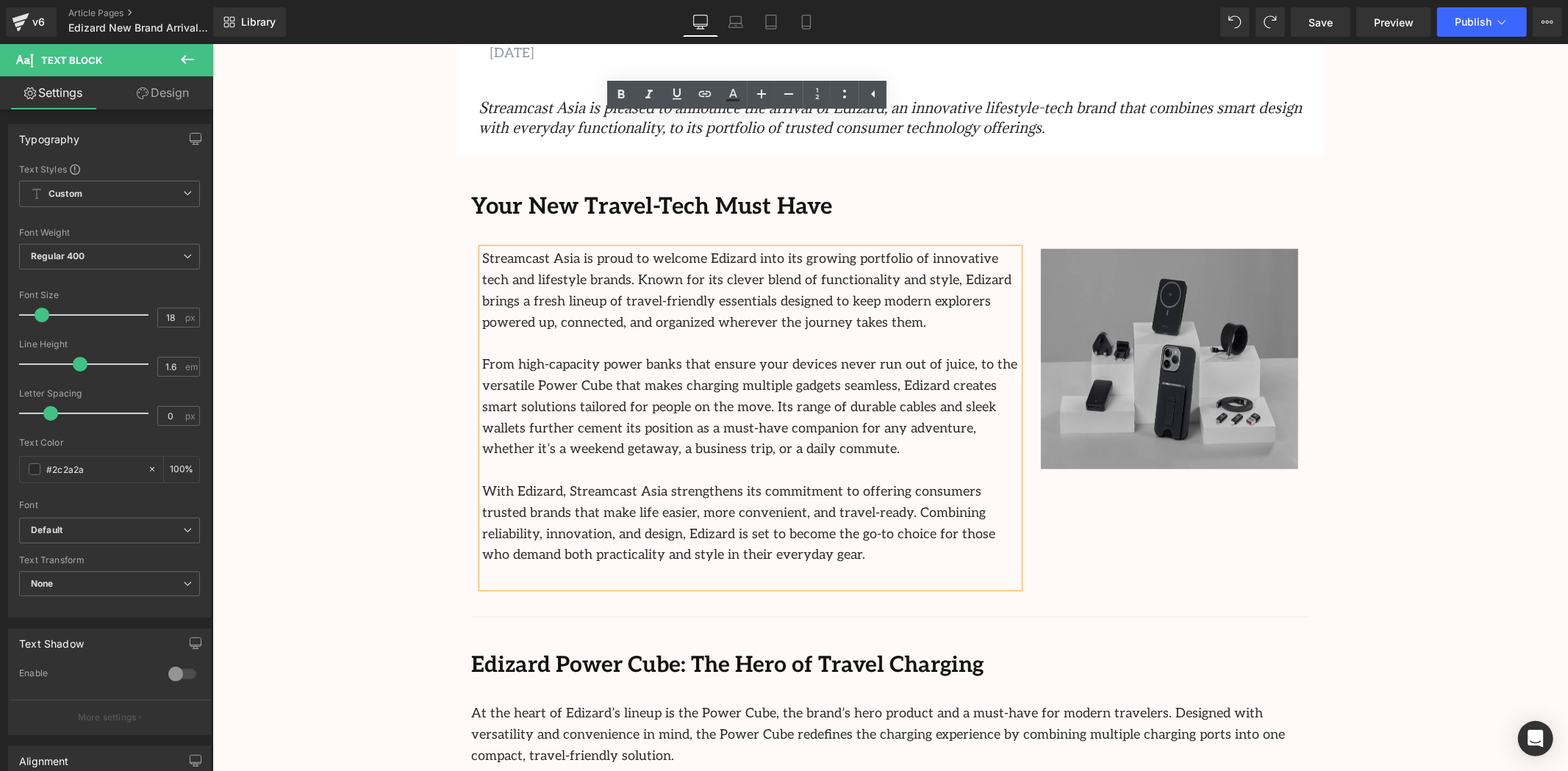
scroll to position [365, 0]
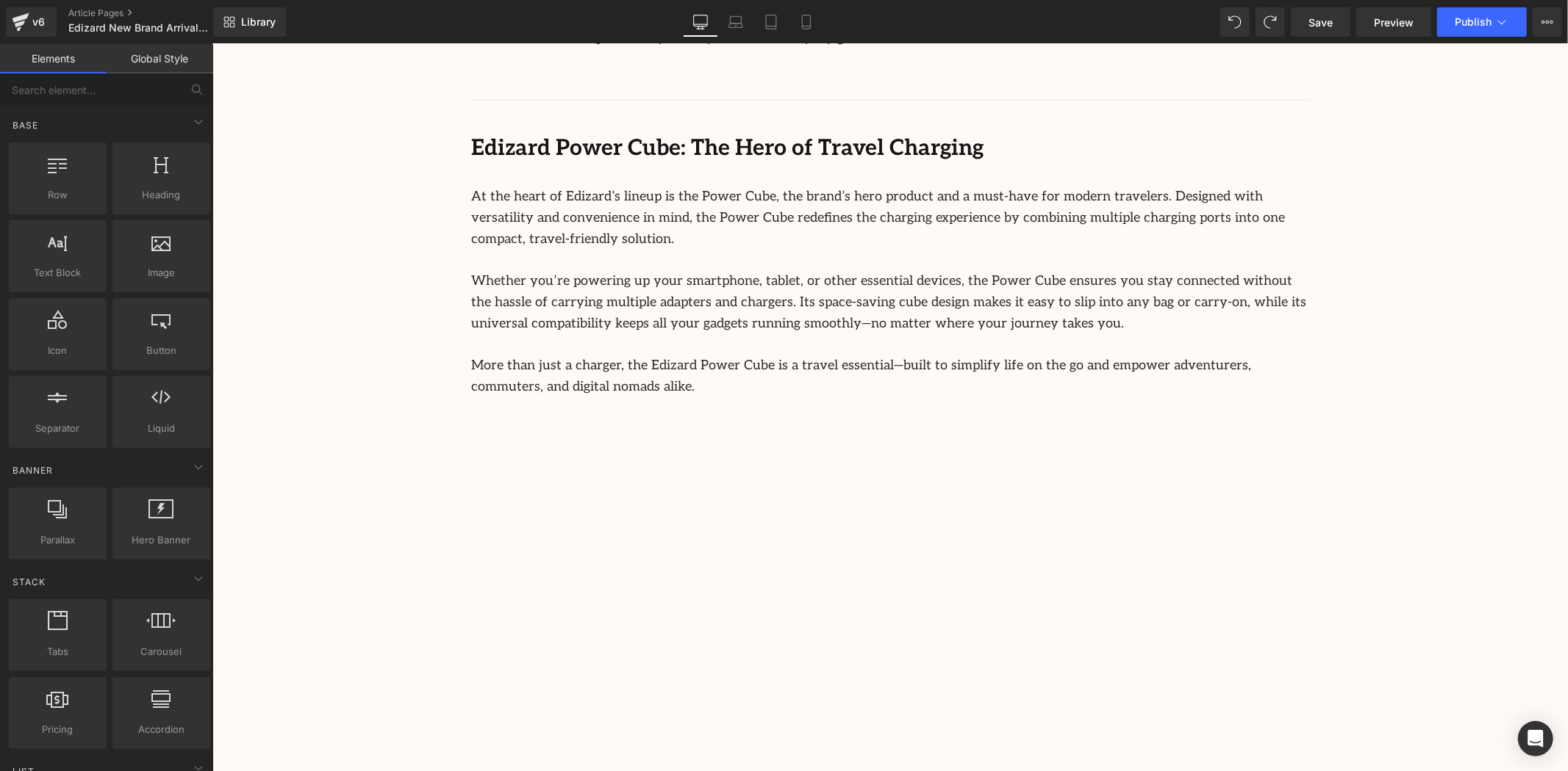
scroll to position [1714, 0]
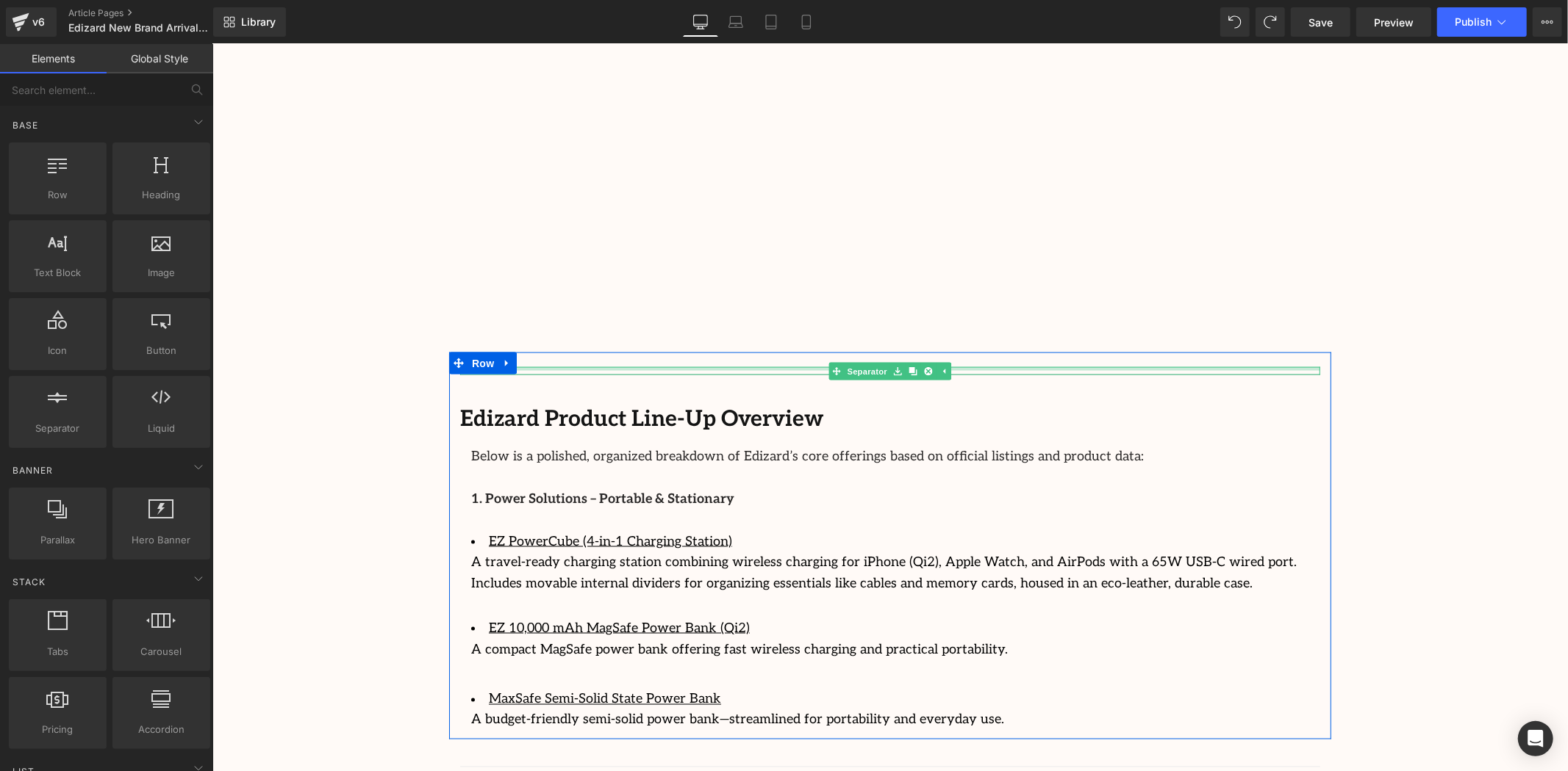
click at [1028, 367] on div "Separator" at bounding box center [889, 370] width 860 height 8
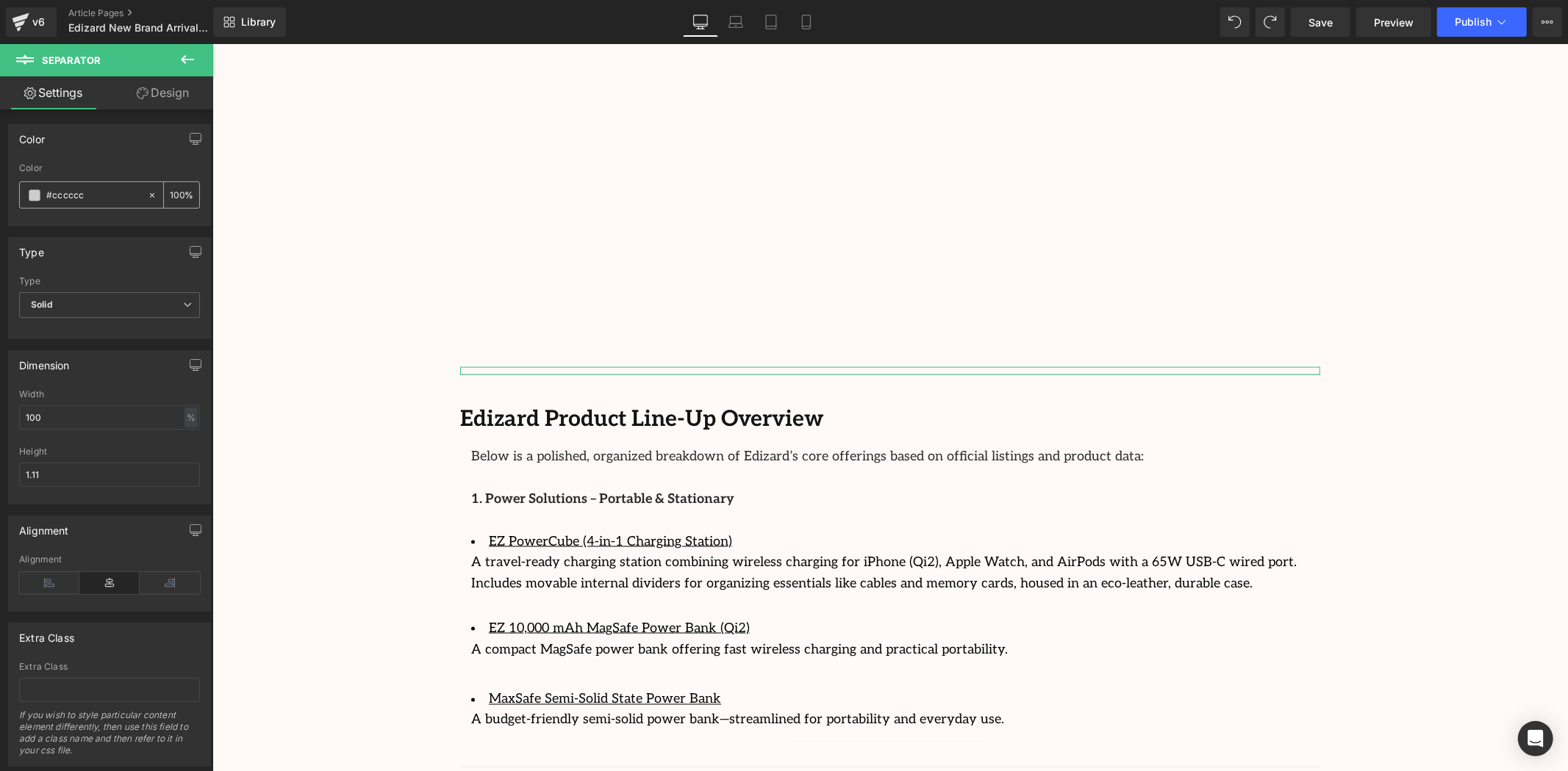
click at [87, 197] on input "#cccccc" at bounding box center [94, 195] width 94 height 16
click at [44, 189] on div "#cccccc" at bounding box center [83, 194] width 127 height 26
click at [34, 195] on span at bounding box center [35, 195] width 12 height 12
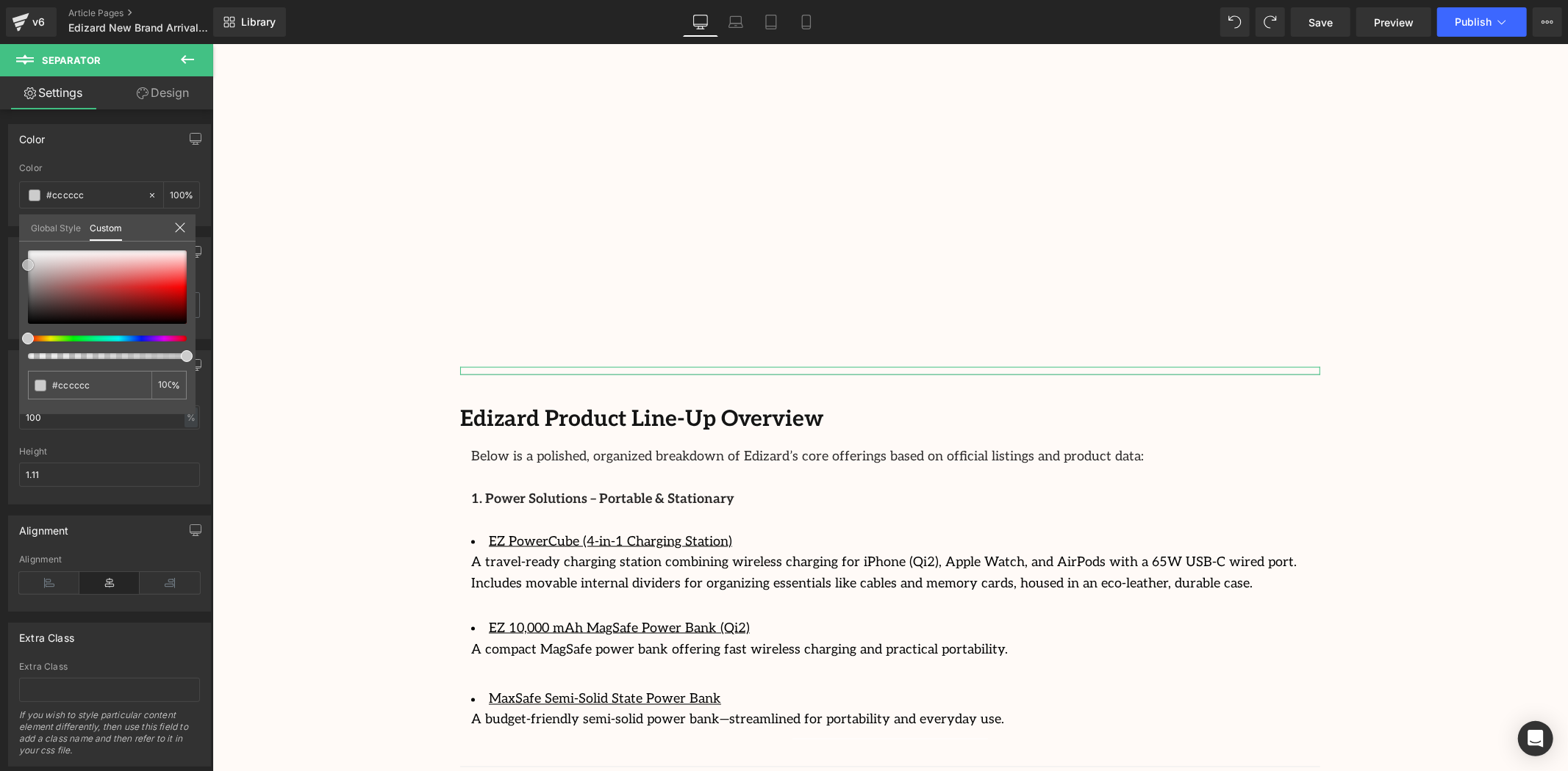
type input "#cecece"
type input "#d3d3d3"
type input "#dbdbdb"
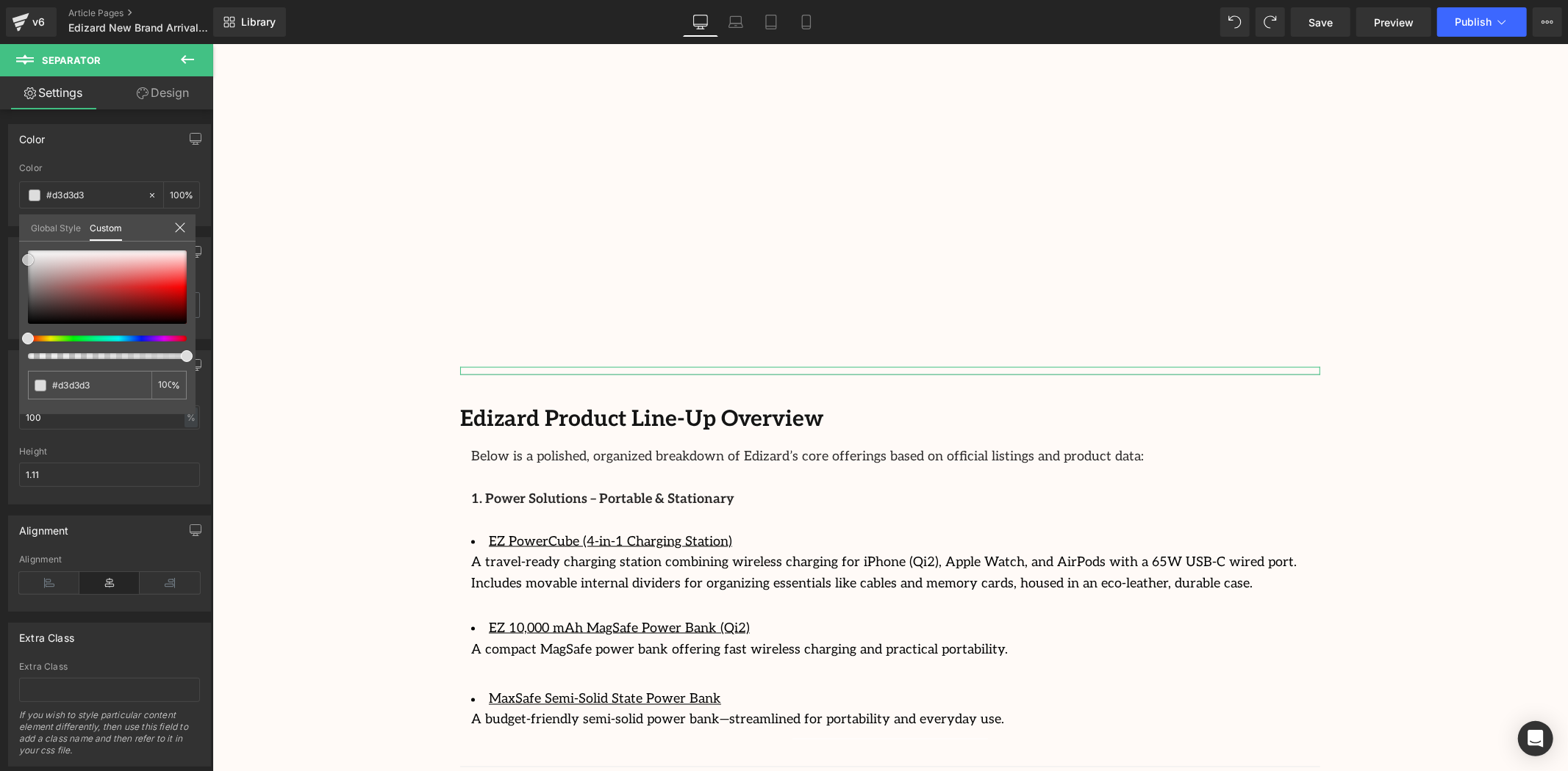
type input "#dbdbdb"
type input "#dddddd"
type input "#e2e2e2"
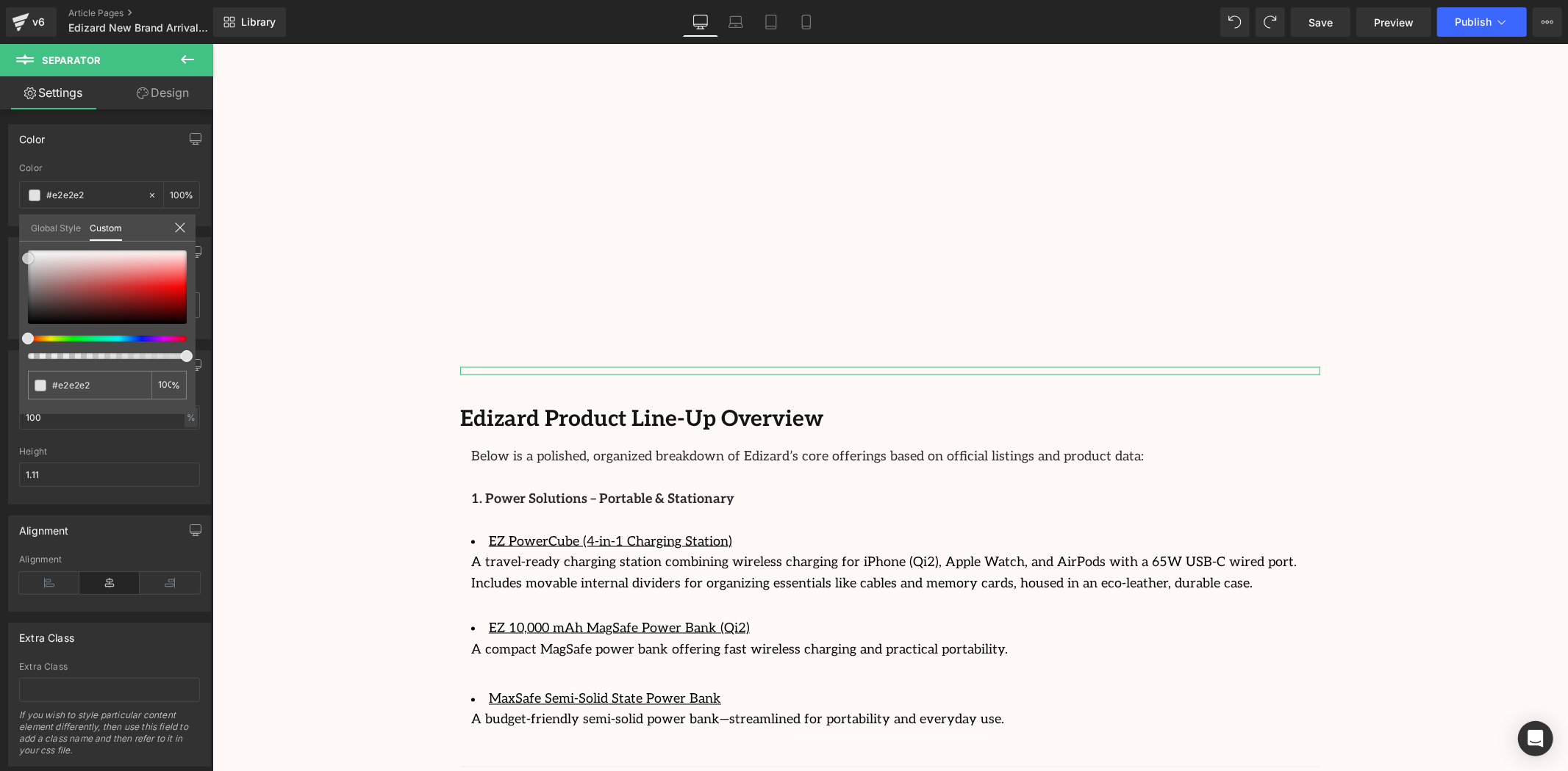
click at [27, 256] on span at bounding box center [28, 258] width 12 height 12
click at [343, 257] on body "Skip to content Welcome to StreamCast Asia Welcome to StreamCast Asia Home Bran…" at bounding box center [889, 163] width 1356 height 3668
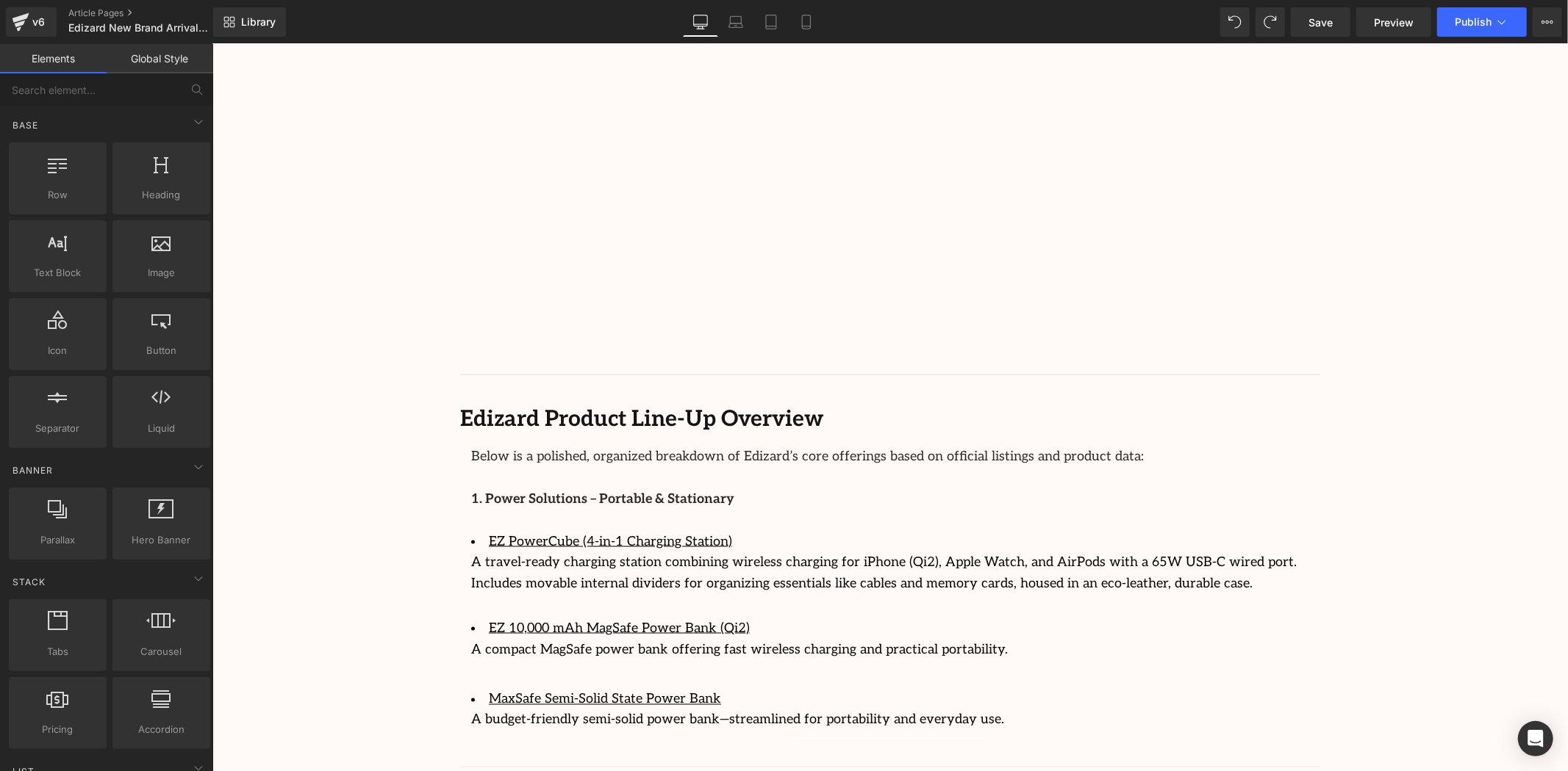
click at [343, 257] on div "Image Row 64px Streamcast Asia Welcomes Edizard: The New Standard in Travel-Tec…" at bounding box center [889, 166] width 1356 height 3442
click at [1411, 372] on div "Image Row 64px Streamcast Asia Welcomes Edizard: The New Standard in Travel-Tec…" at bounding box center [889, 166] width 1356 height 3442
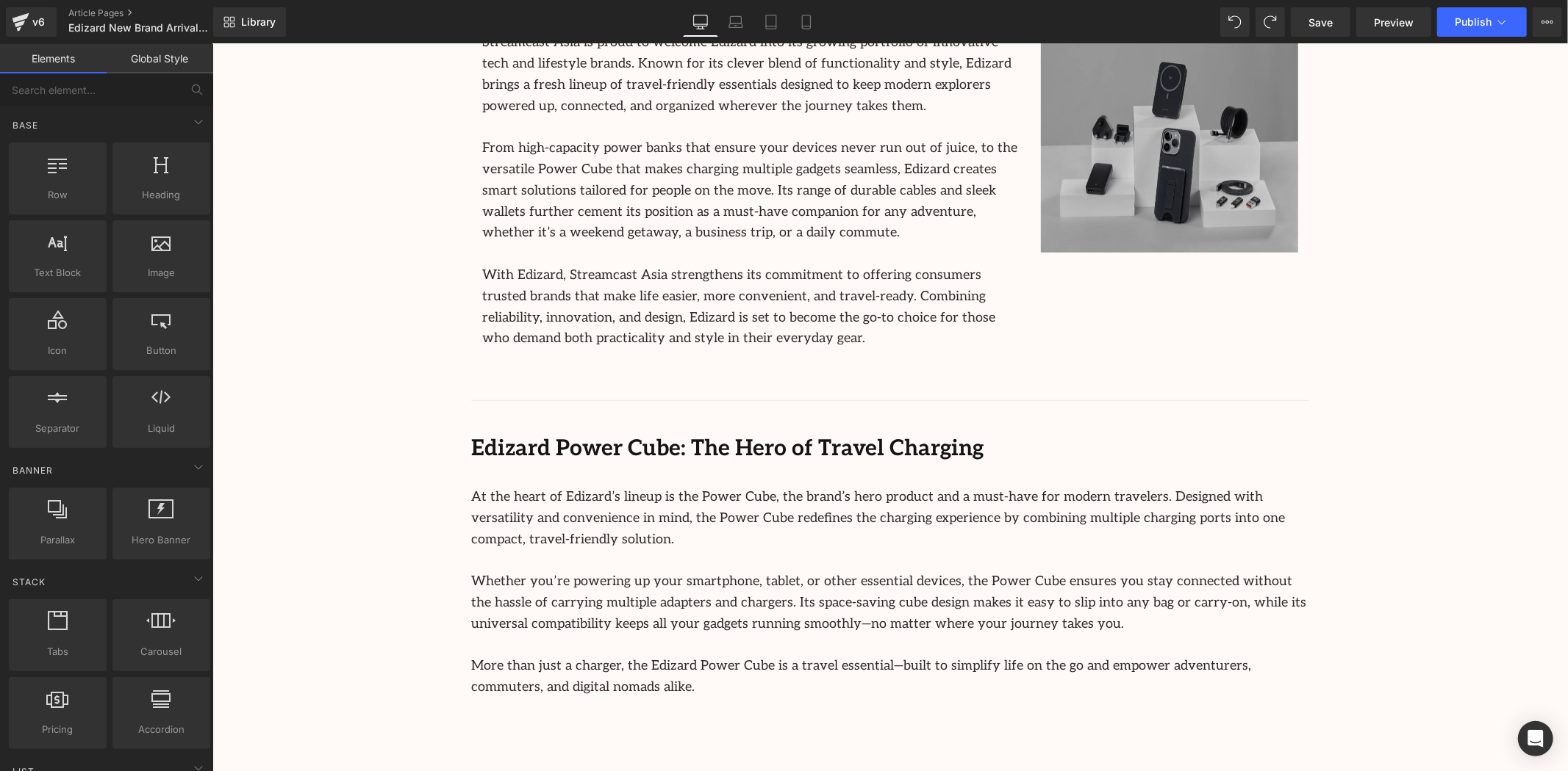
scroll to position [777, 0]
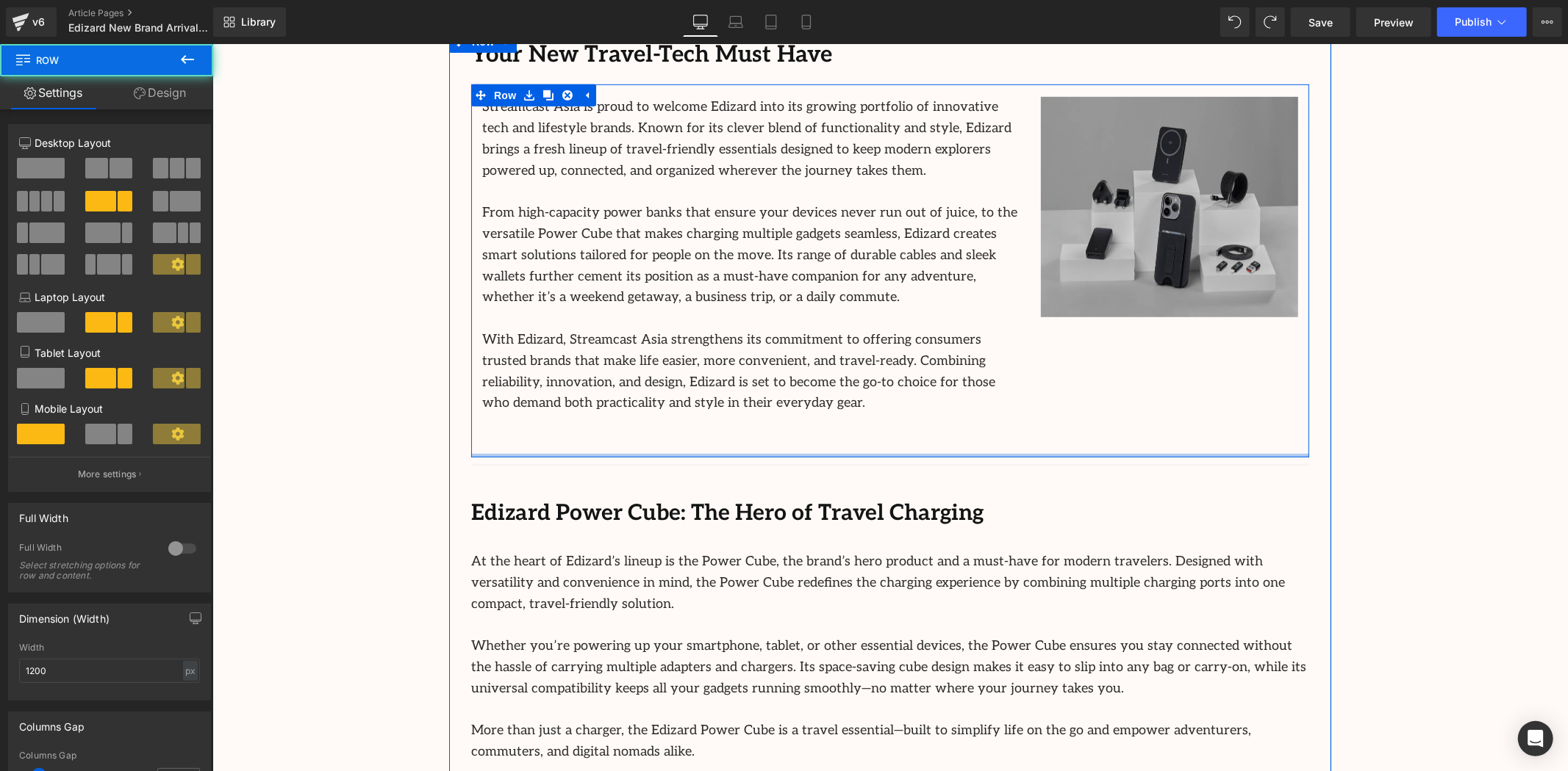
drag, startPoint x: 937, startPoint y: 452, endPoint x: 938, endPoint y: 431, distance: 21.0
click at [938, 431] on div "Streamcast Asia is proud to welcome Edizard into its growing portfolio of innov…" at bounding box center [889, 270] width 838 height 373
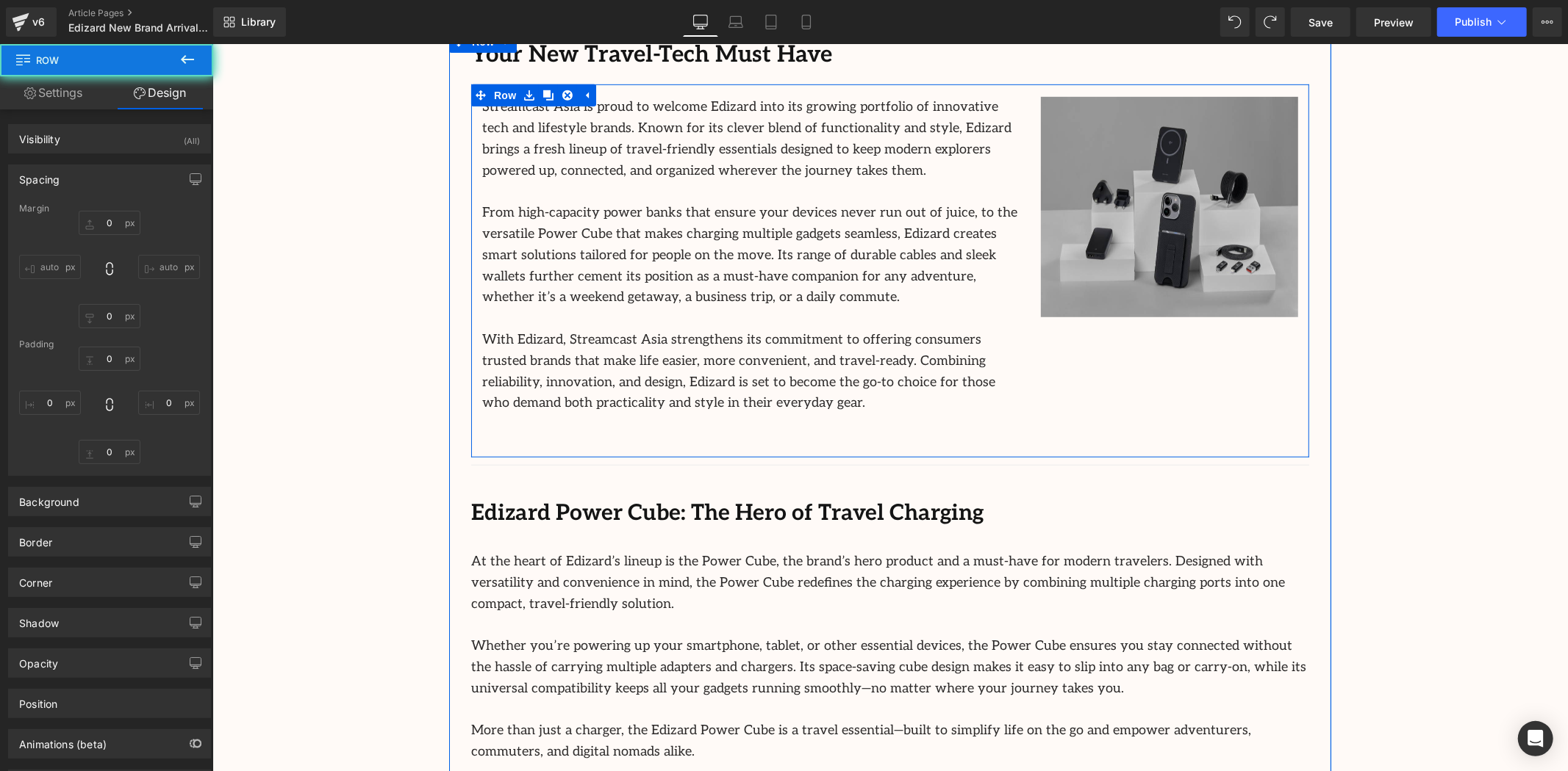
type input "0"
type input "17"
type input "0"
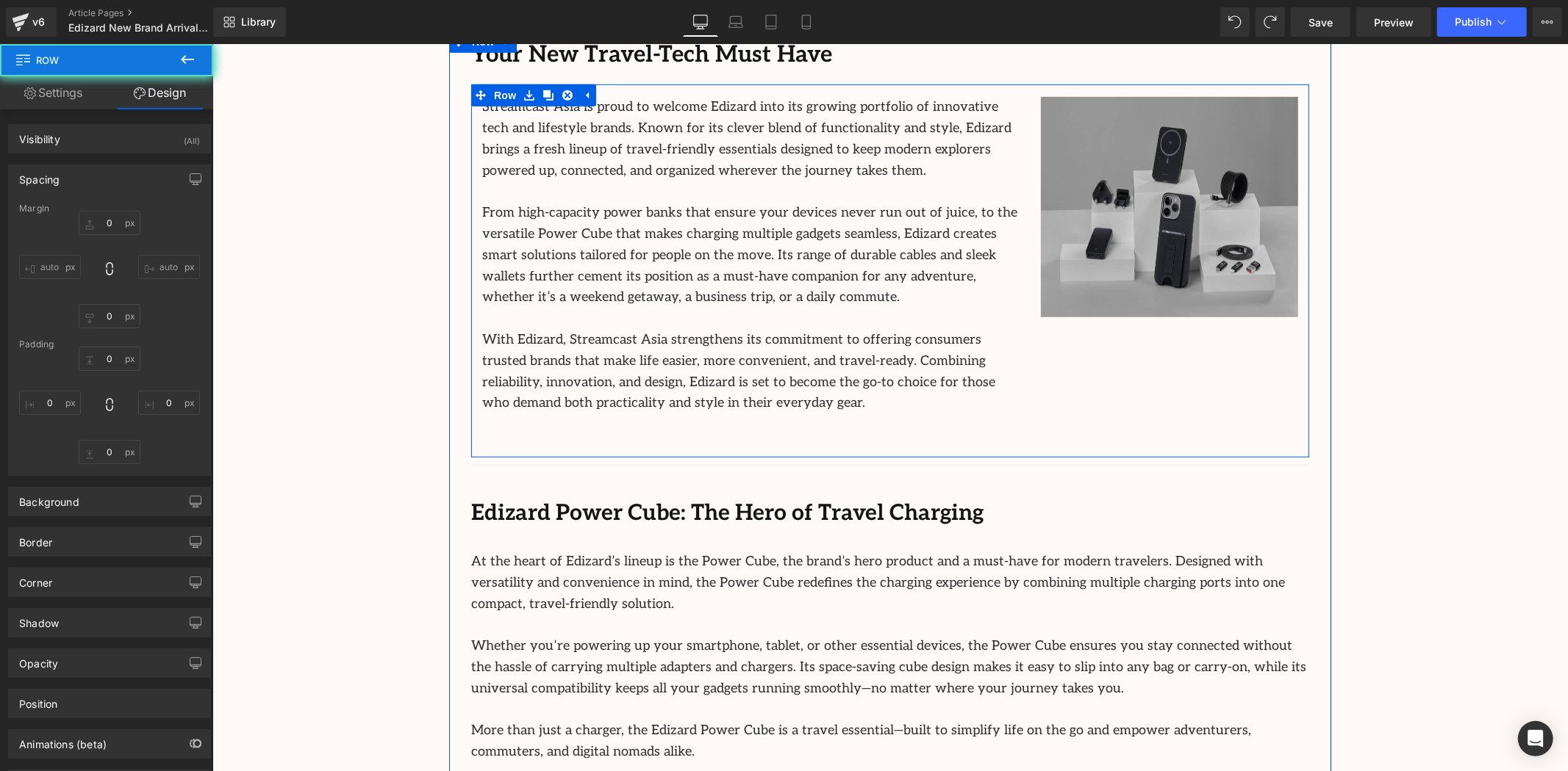
type input "0"
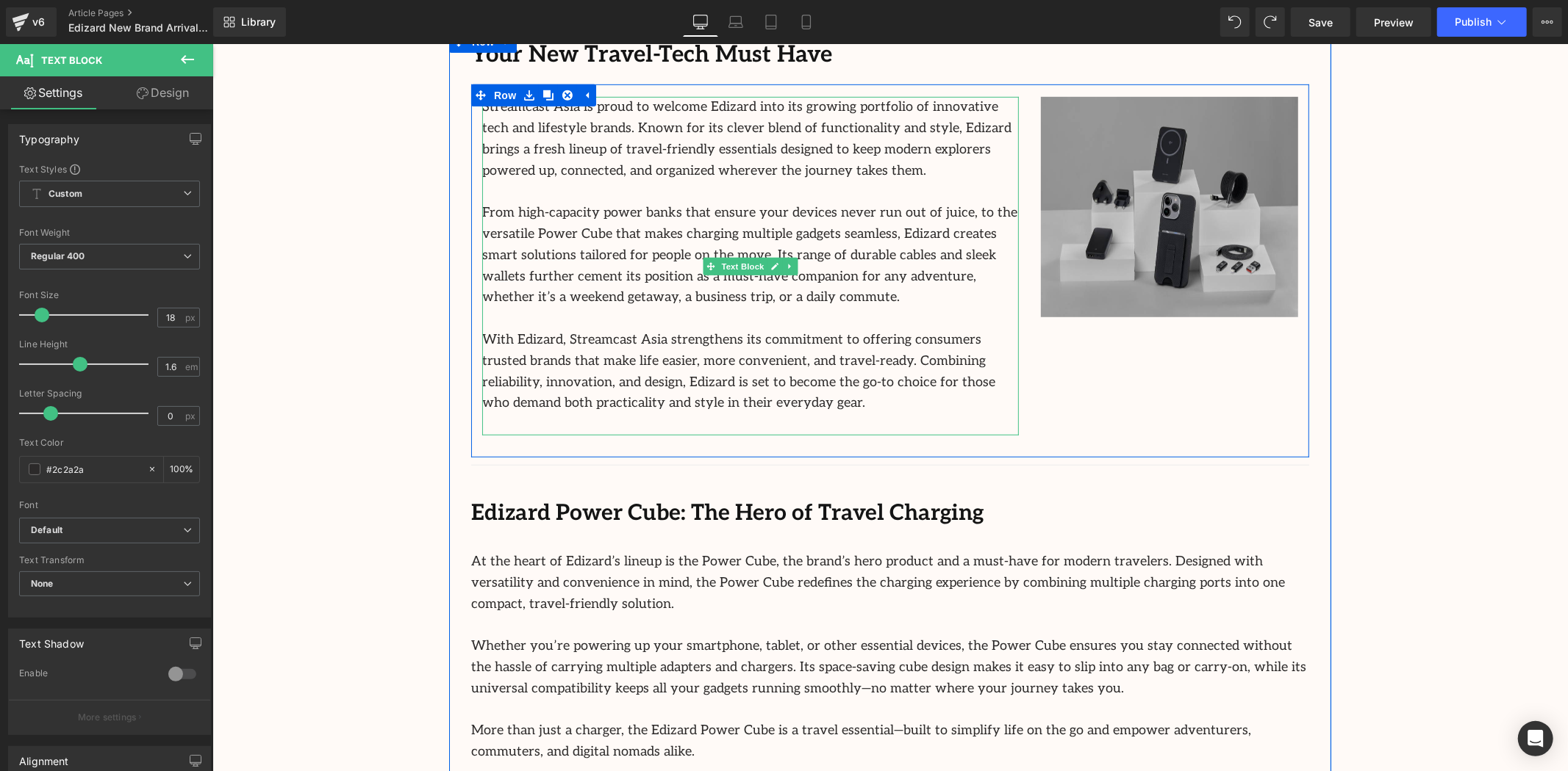
drag, startPoint x: 895, startPoint y: 429, endPoint x: 897, endPoint y: 421, distance: 8.2
click at [897, 421] on p at bounding box center [749, 424] width 536 height 21
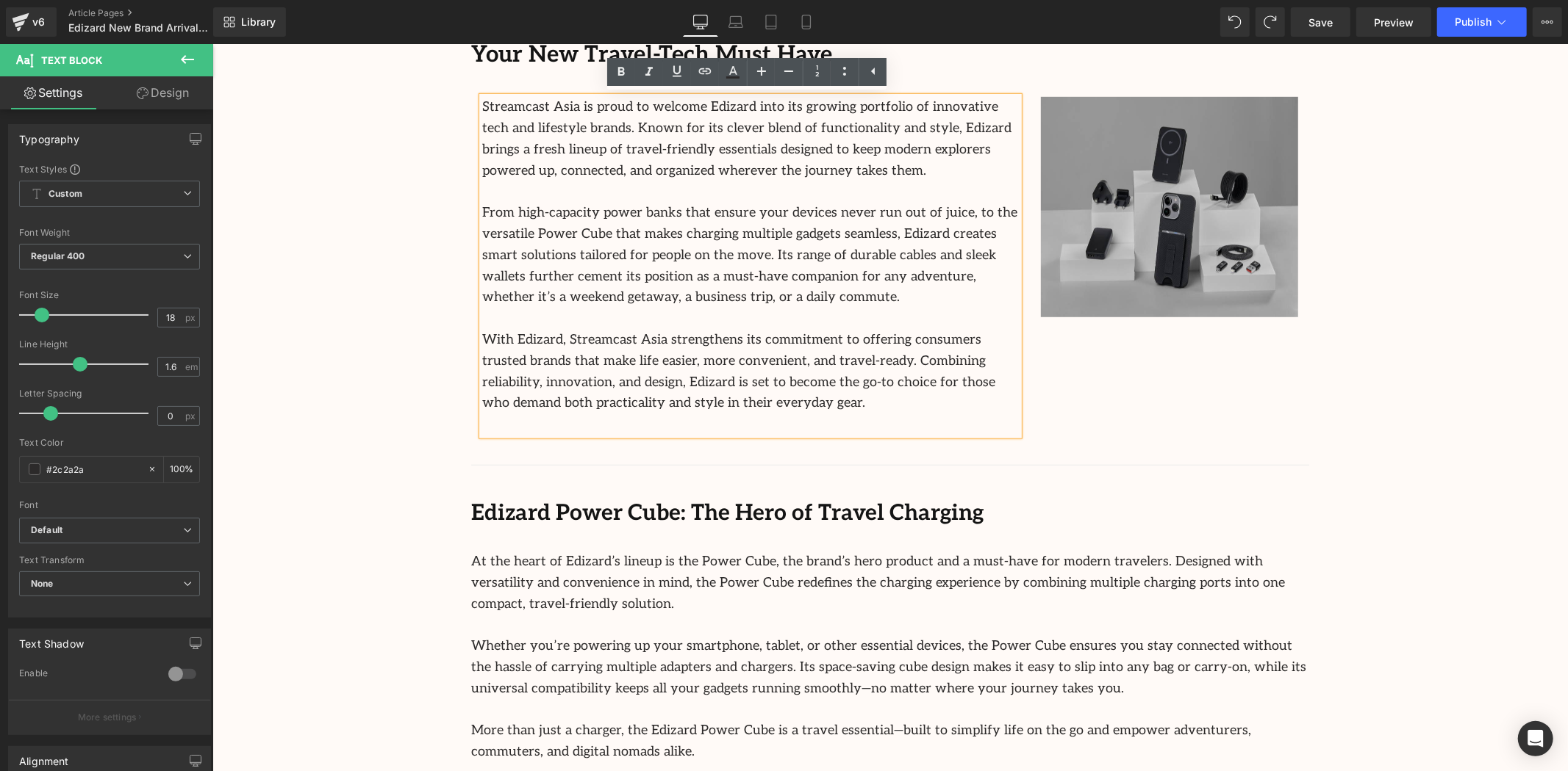
drag, startPoint x: 900, startPoint y: 436, endPoint x: 1225, endPoint y: 446, distance: 325.2
click at [900, 435] on div "Streamcast Asia is proud to welcome Edizard into its growing portfolio of innov…" at bounding box center [749, 266] width 536 height 339
click at [1242, 448] on div "Streamcast Asia is proud to welcome Edizard into its growing portfolio of innov…" at bounding box center [889, 270] width 838 height 373
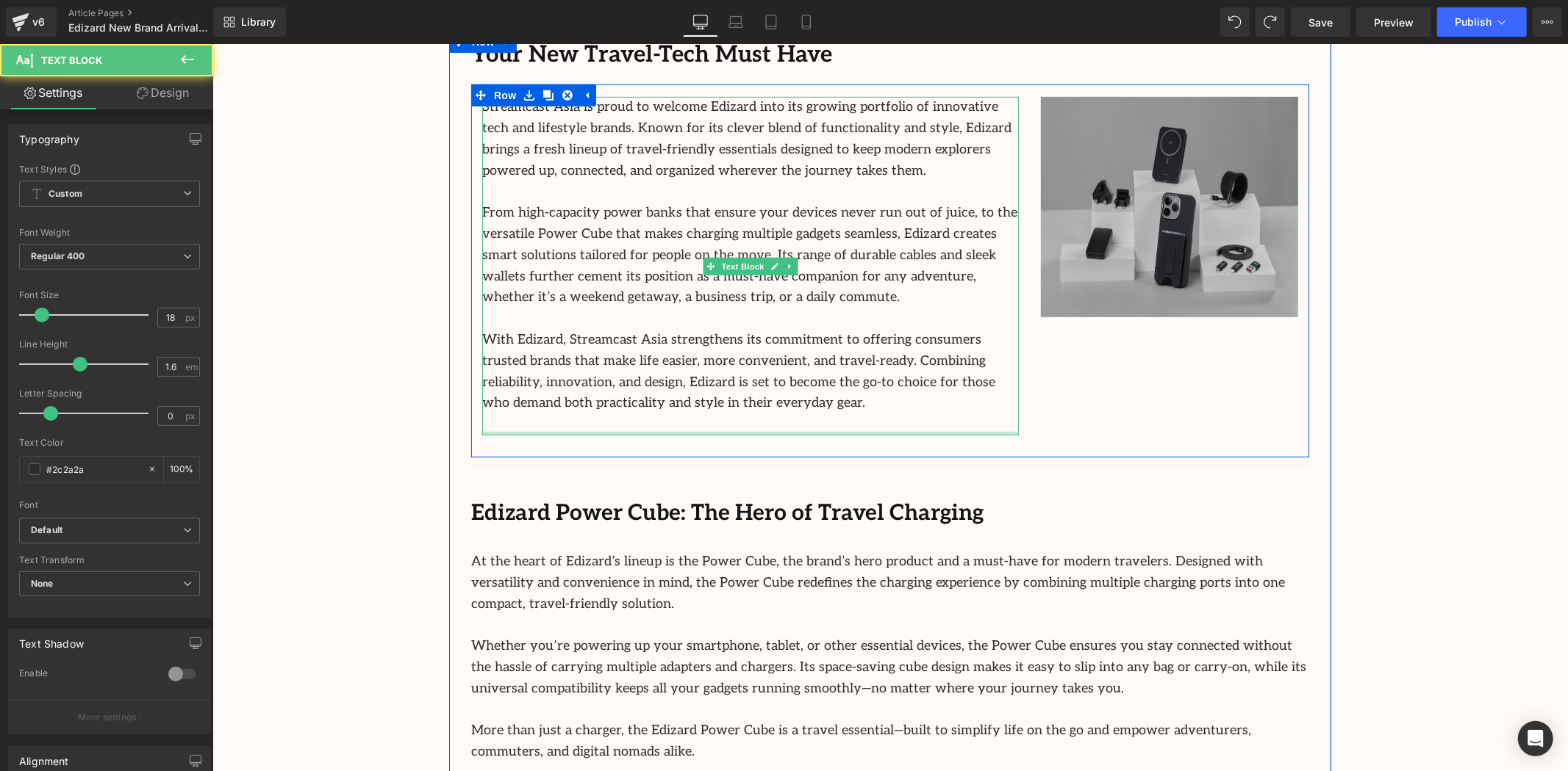
drag, startPoint x: 958, startPoint y: 430, endPoint x: 1261, endPoint y: 401, distance: 304.4
click at [961, 409] on div "Streamcast Asia is proud to welcome Edizard into its growing portfolio of innov…" at bounding box center [749, 266] width 536 height 339
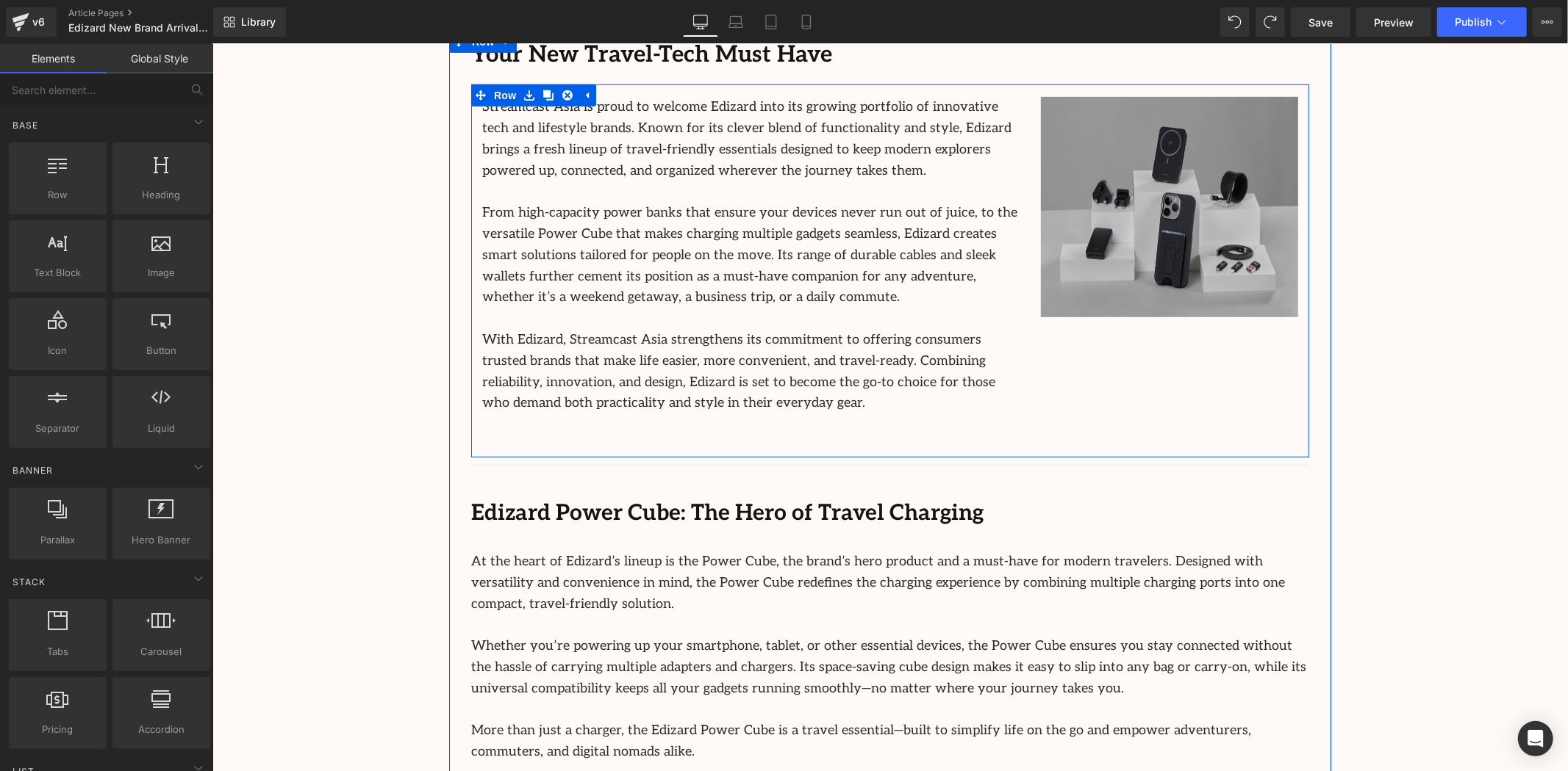
click at [1228, 409] on div "Streamcast Asia is proud to welcome Edizard into its growing portfolio of innov…" at bounding box center [889, 270] width 838 height 373
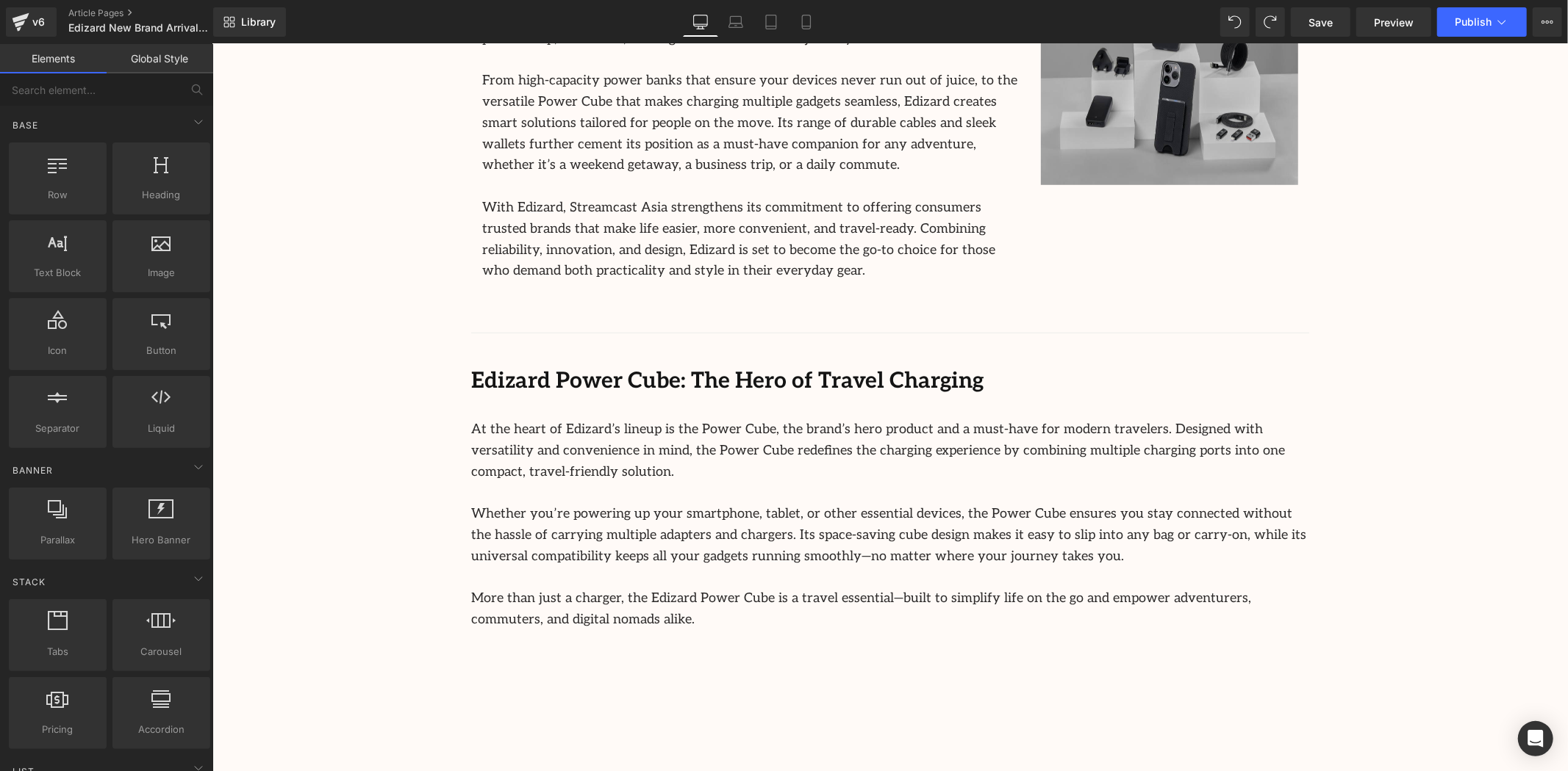
scroll to position [1186, 0]
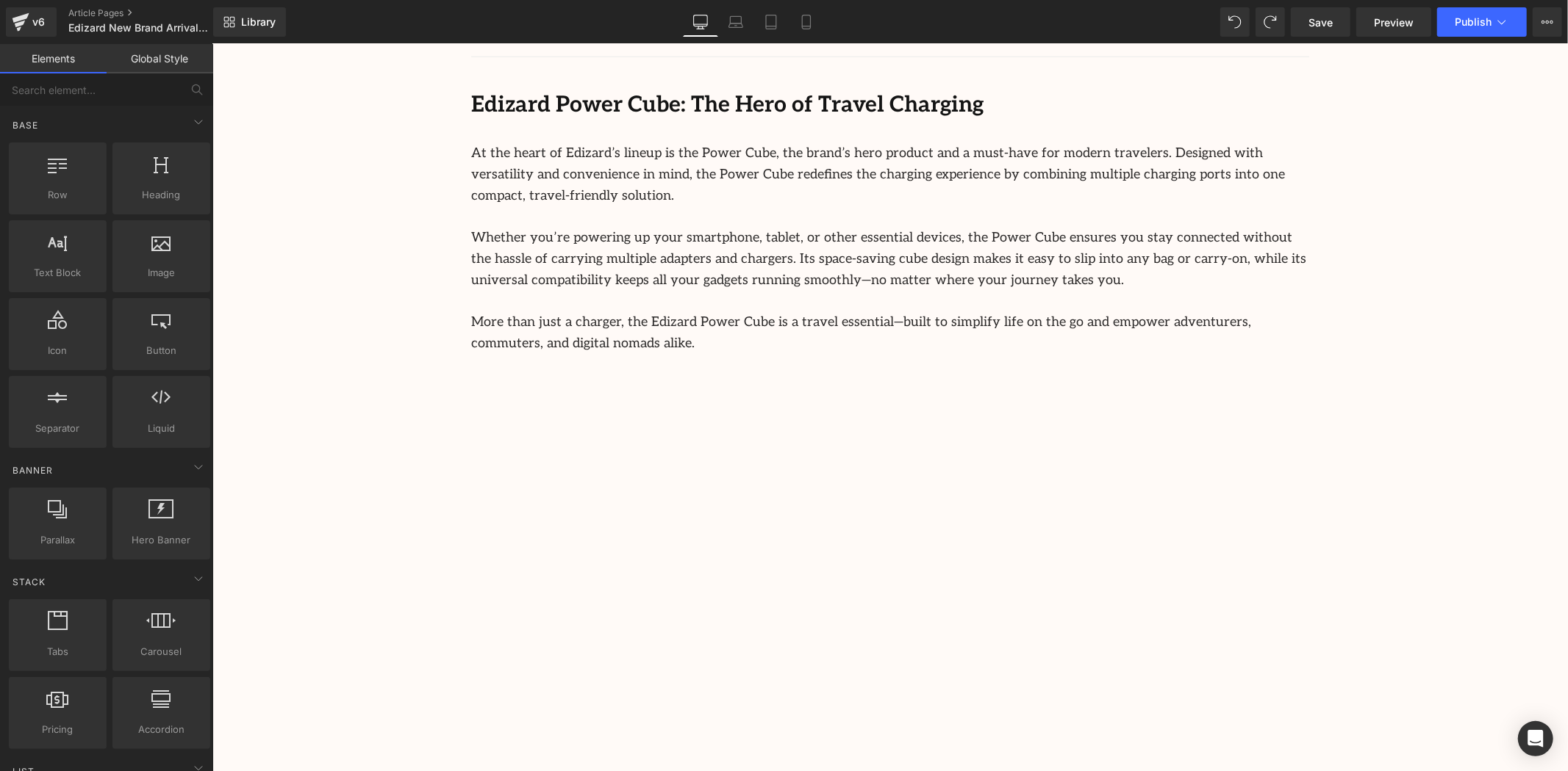
click at [1426, 404] on div "Image Row 64px Streamcast Asia Welcomes Edizard: The New Standard in Travel-Tec…" at bounding box center [889, 694] width 1356 height 3442
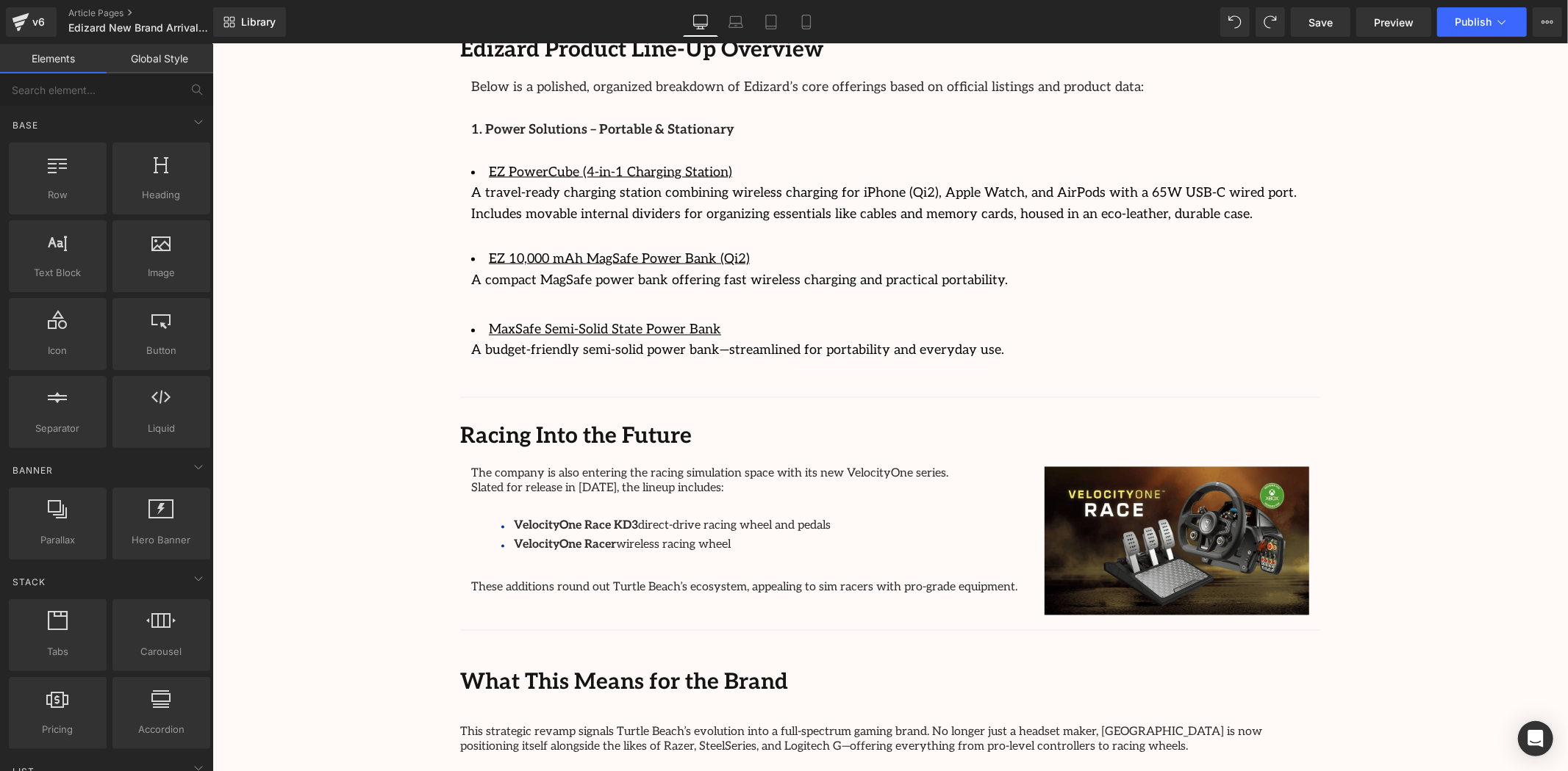
scroll to position [1839, 0]
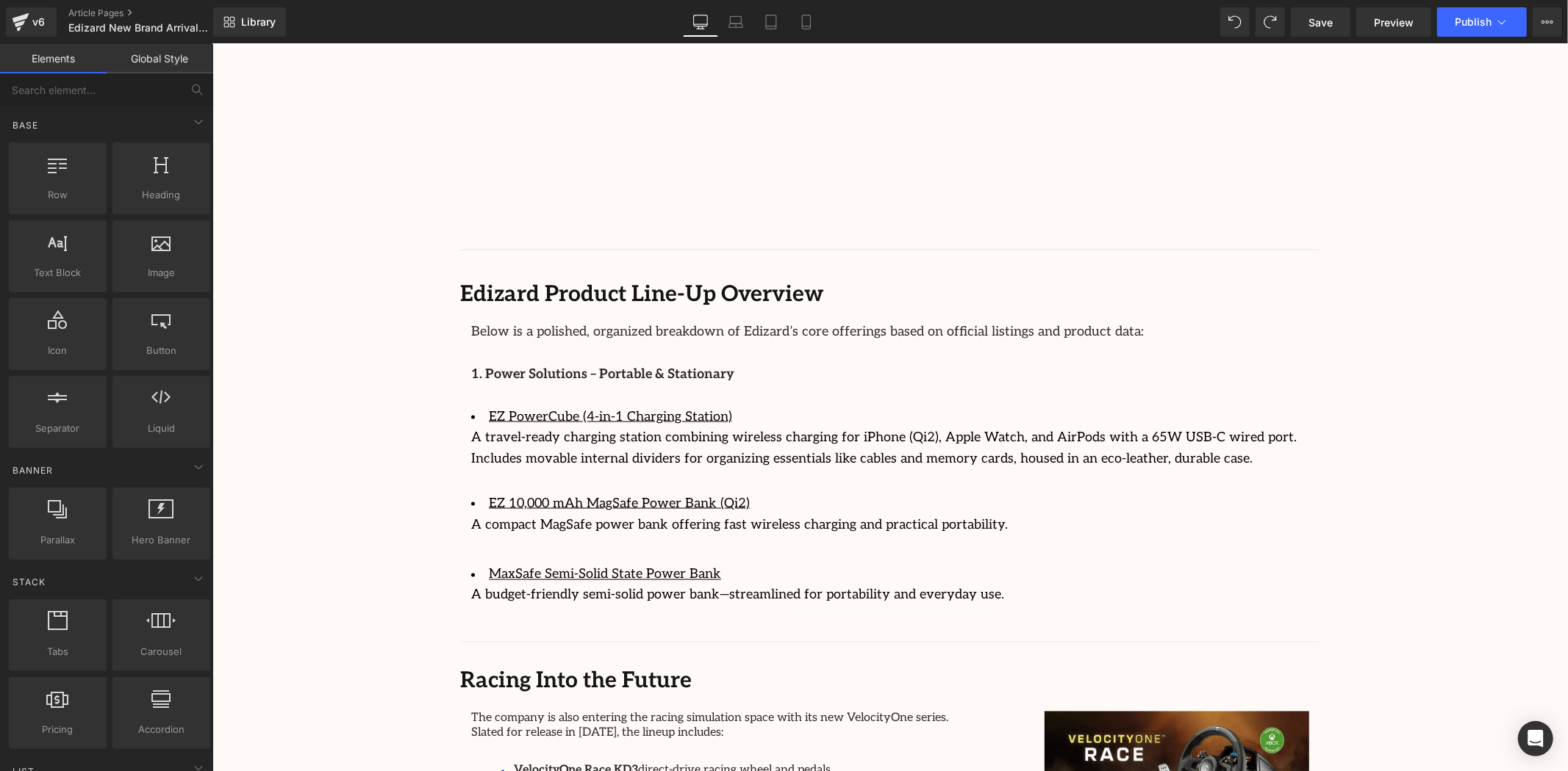
click at [1406, 264] on div "Image Row 64px Streamcast Asia Welcomes Edizard: The New Standard in Travel-Tec…" at bounding box center [889, 41] width 1356 height 3442
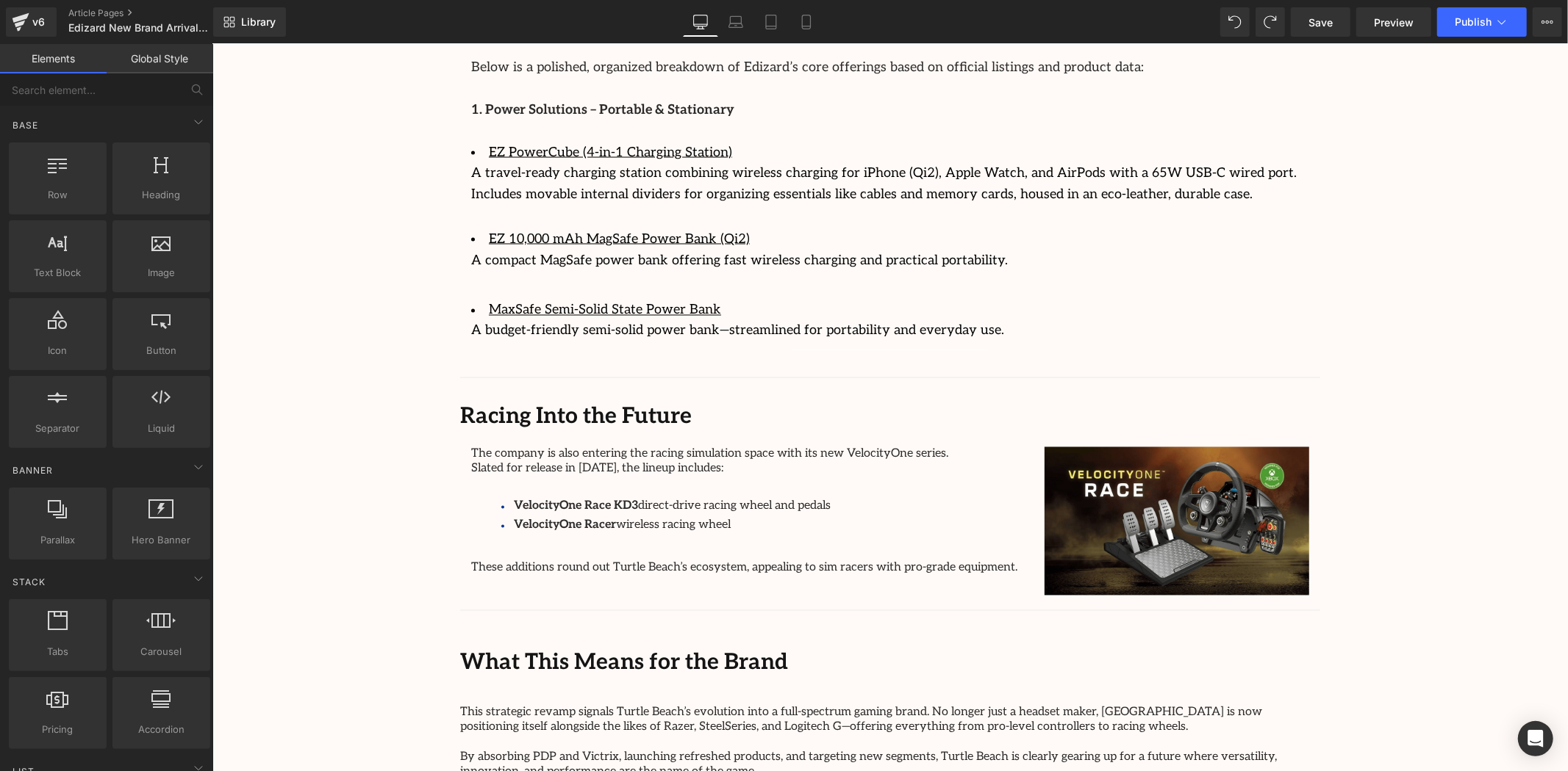
scroll to position [2002, 0]
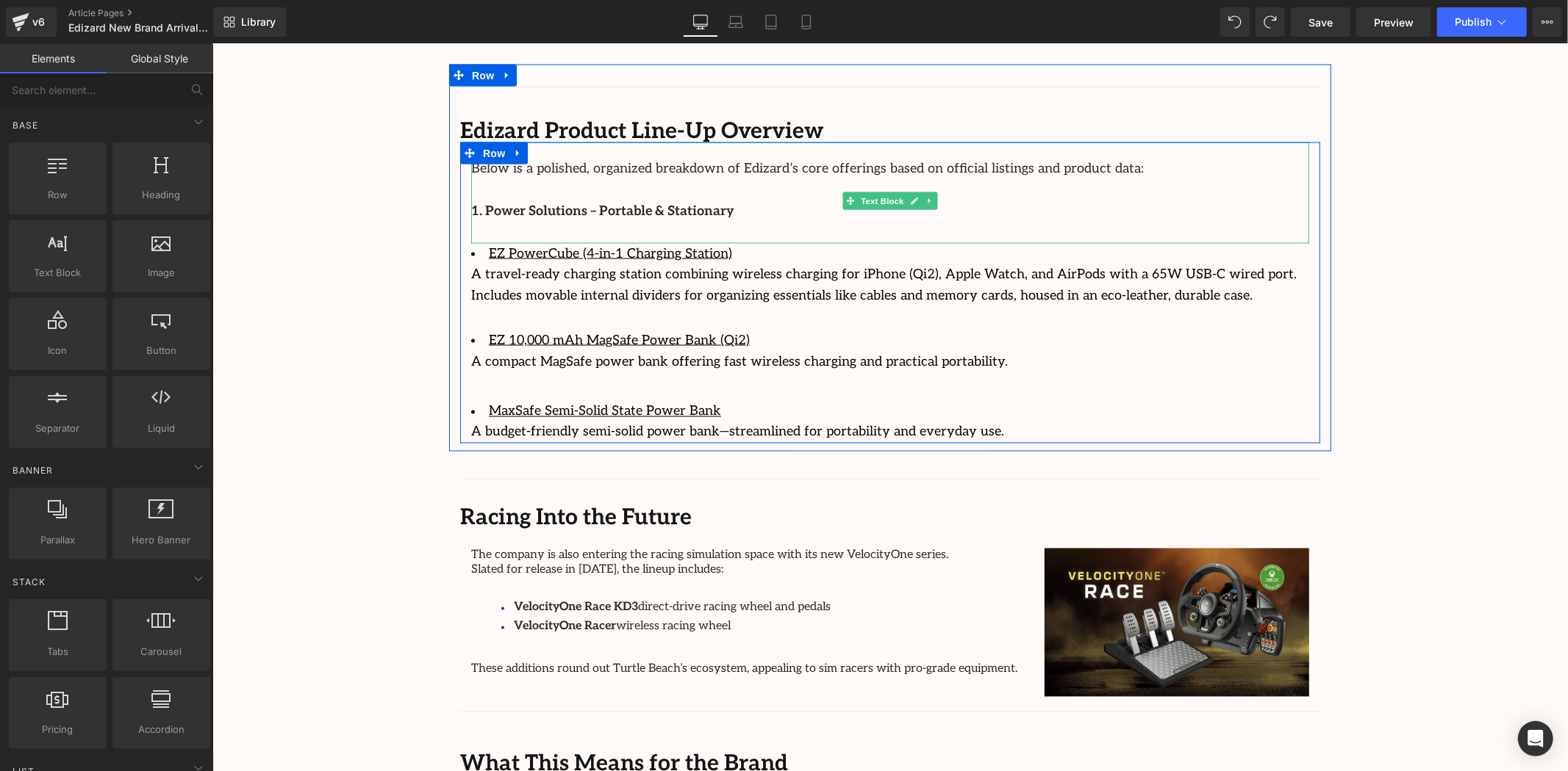
click at [843, 179] on p at bounding box center [889, 189] width 838 height 21
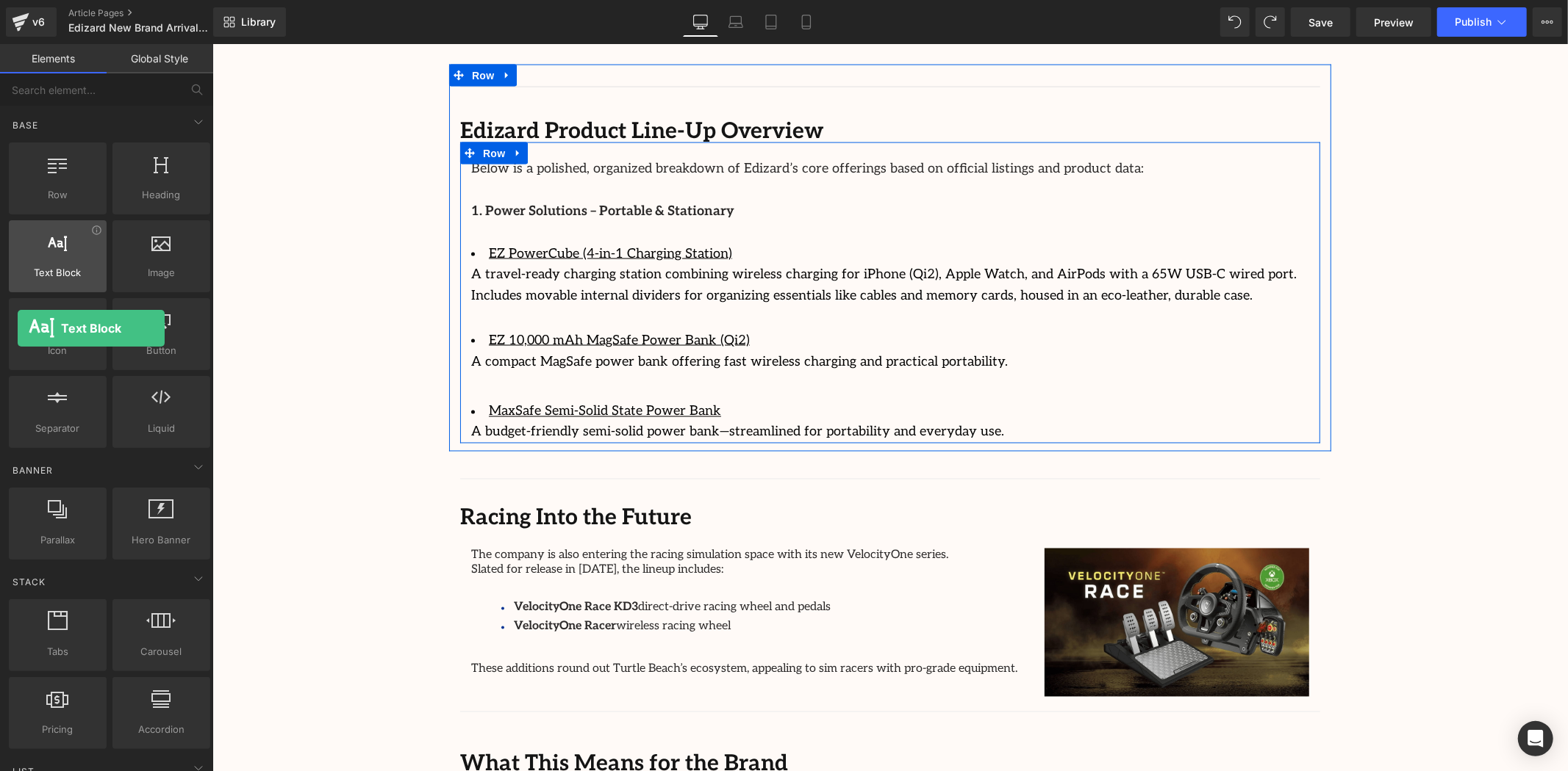
drag, startPoint x: 49, startPoint y: 256, endPoint x: 35, endPoint y: 278, distance: 26.1
click at [35, 279] on div "Text Block texts, paragraphs, contents, blocks" at bounding box center [57, 256] width 98 height 72
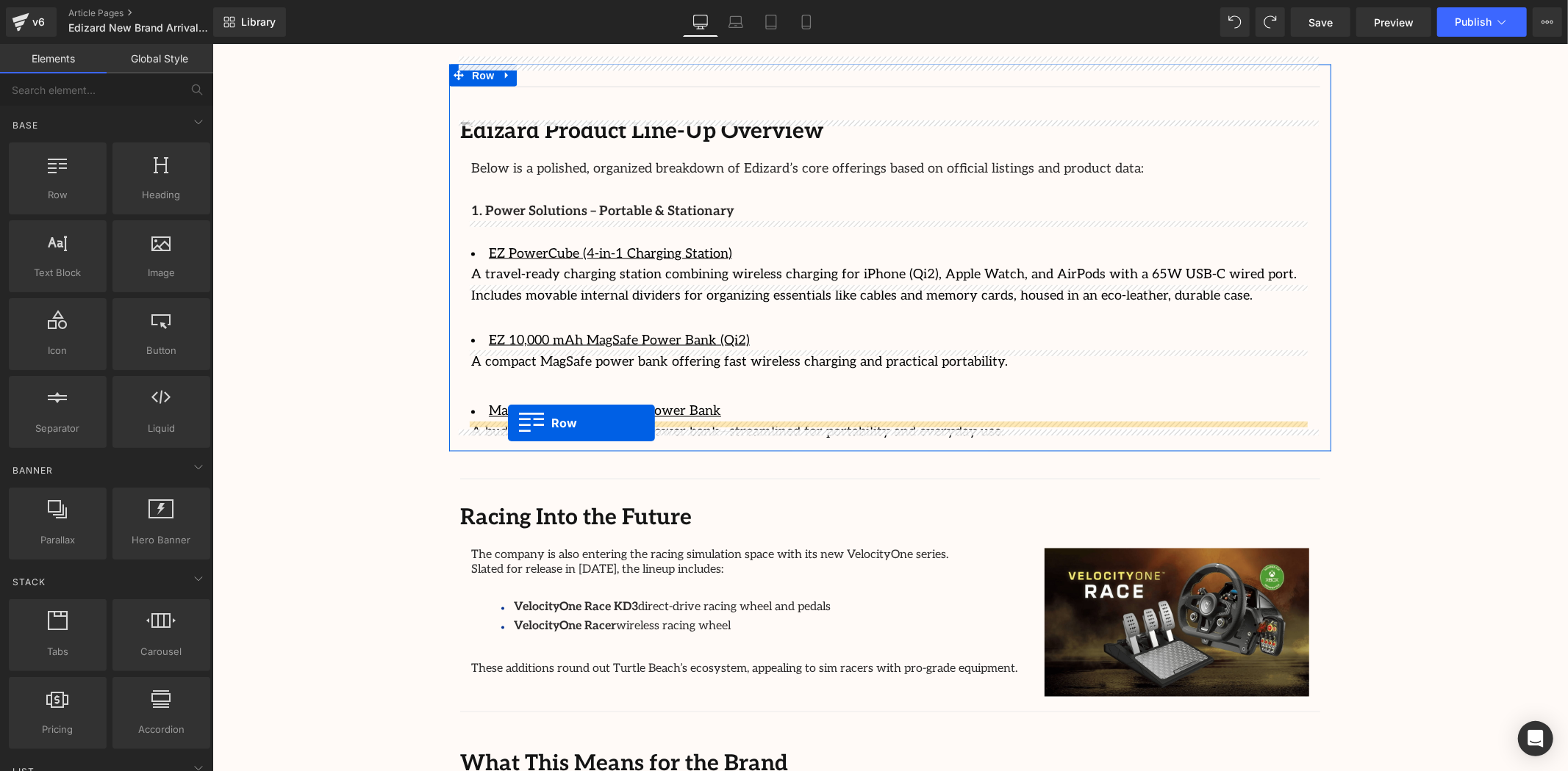
drag, startPoint x: 337, startPoint y: 272, endPoint x: 507, endPoint y: 423, distance: 227.4
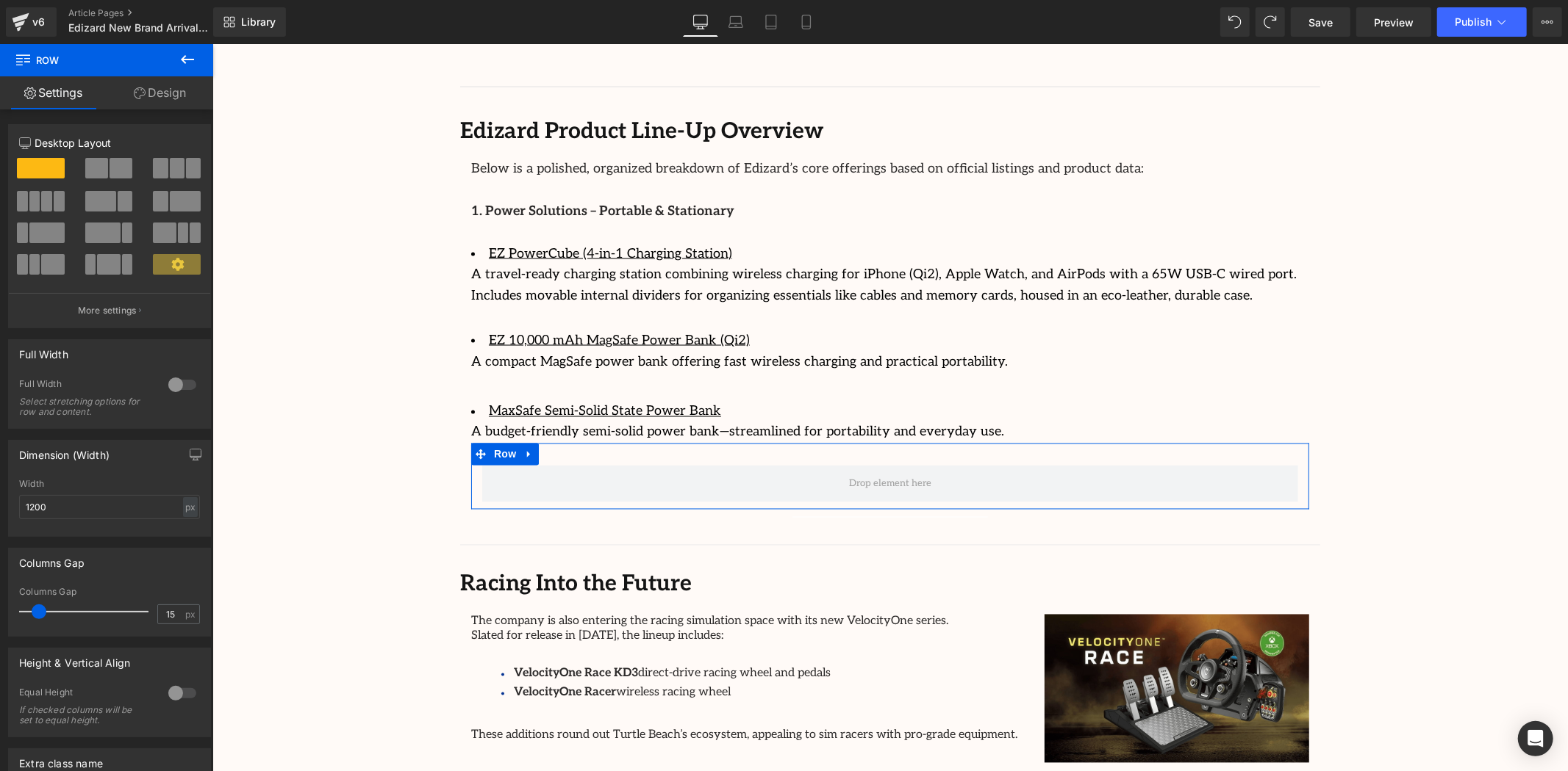
click at [162, 88] on link "Design" at bounding box center [160, 93] width 107 height 33
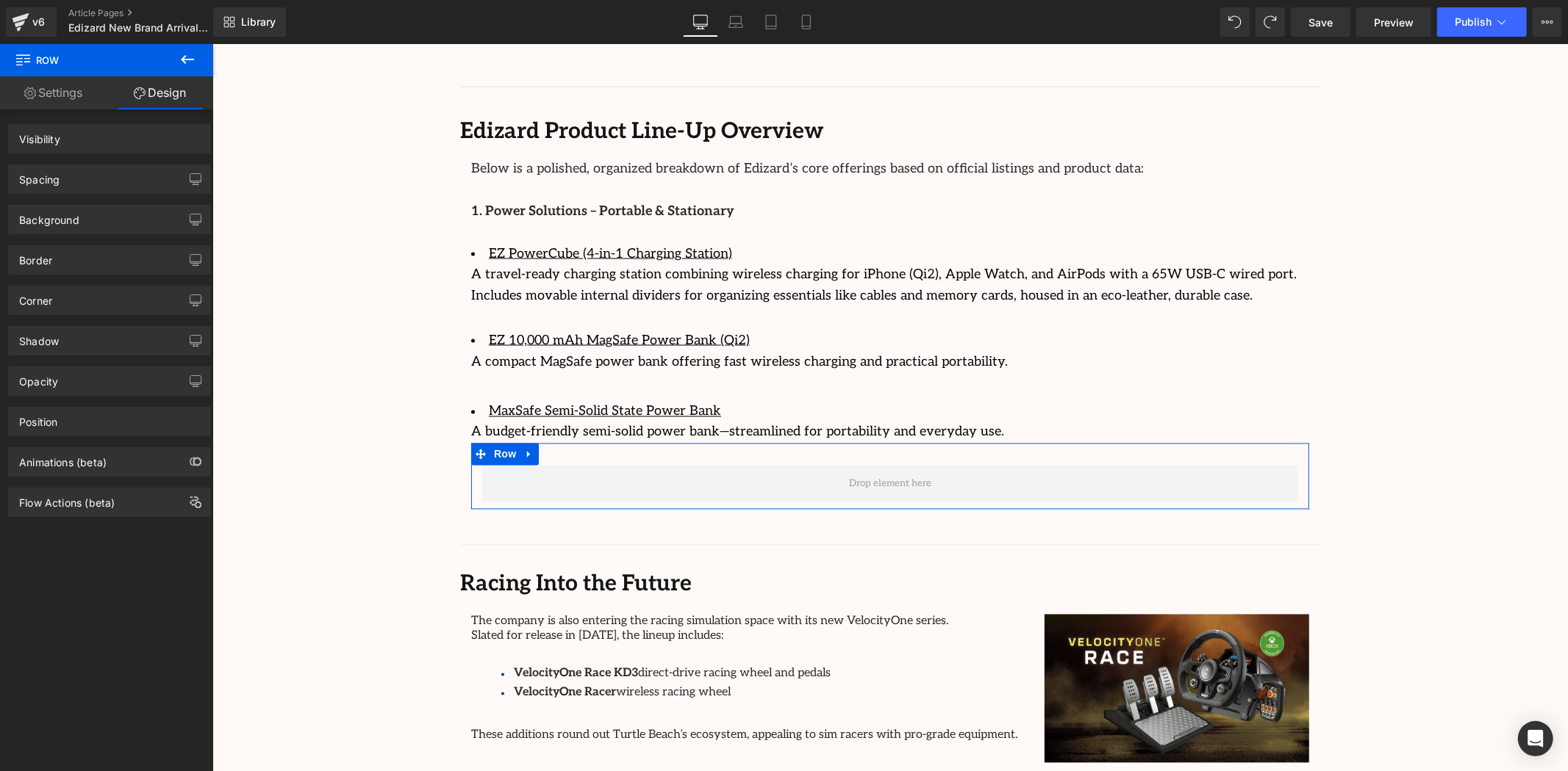
click at [187, 67] on icon at bounding box center [187, 60] width 18 height 18
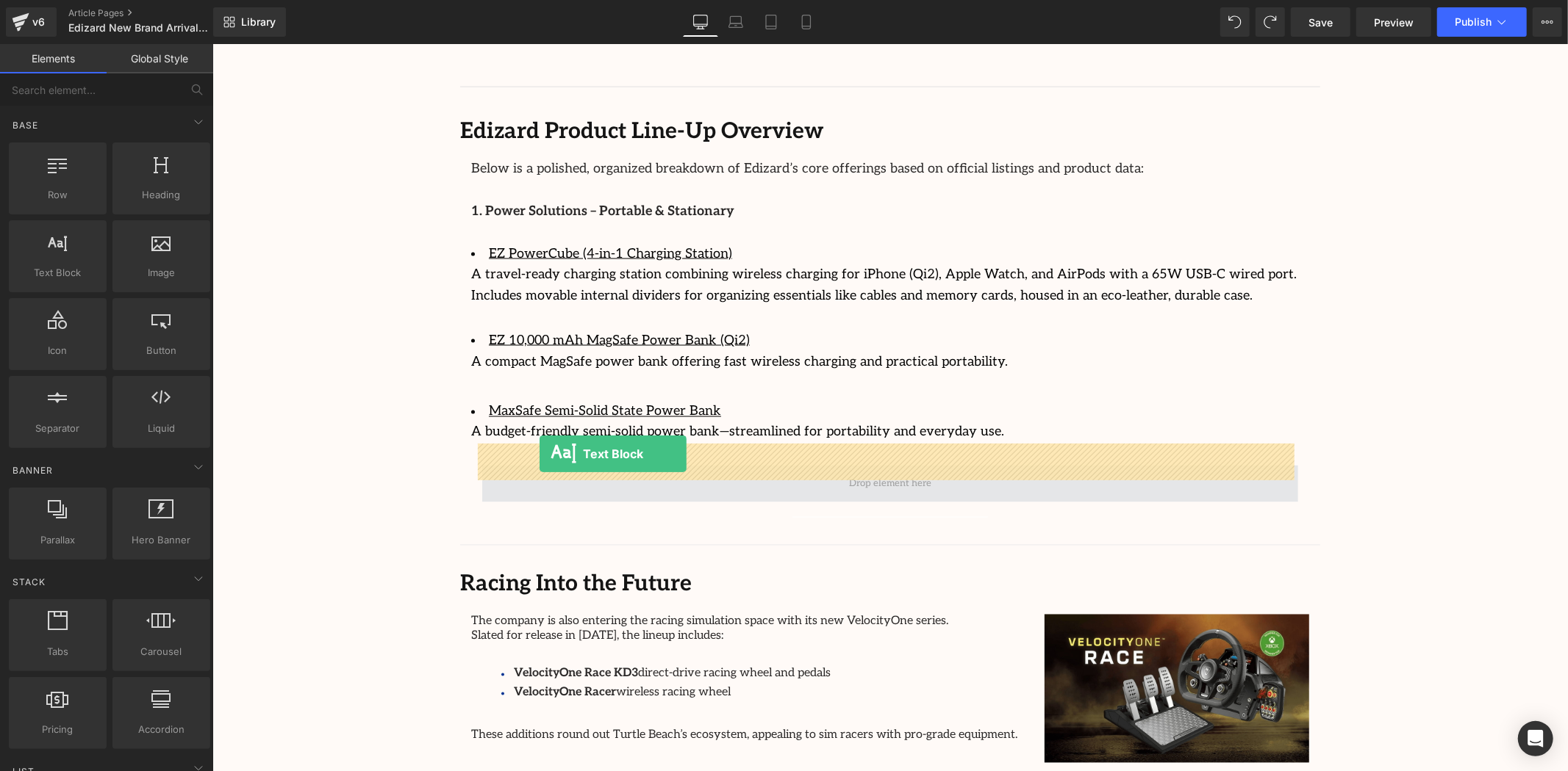
drag, startPoint x: 276, startPoint y: 303, endPoint x: 539, endPoint y: 454, distance: 303.3
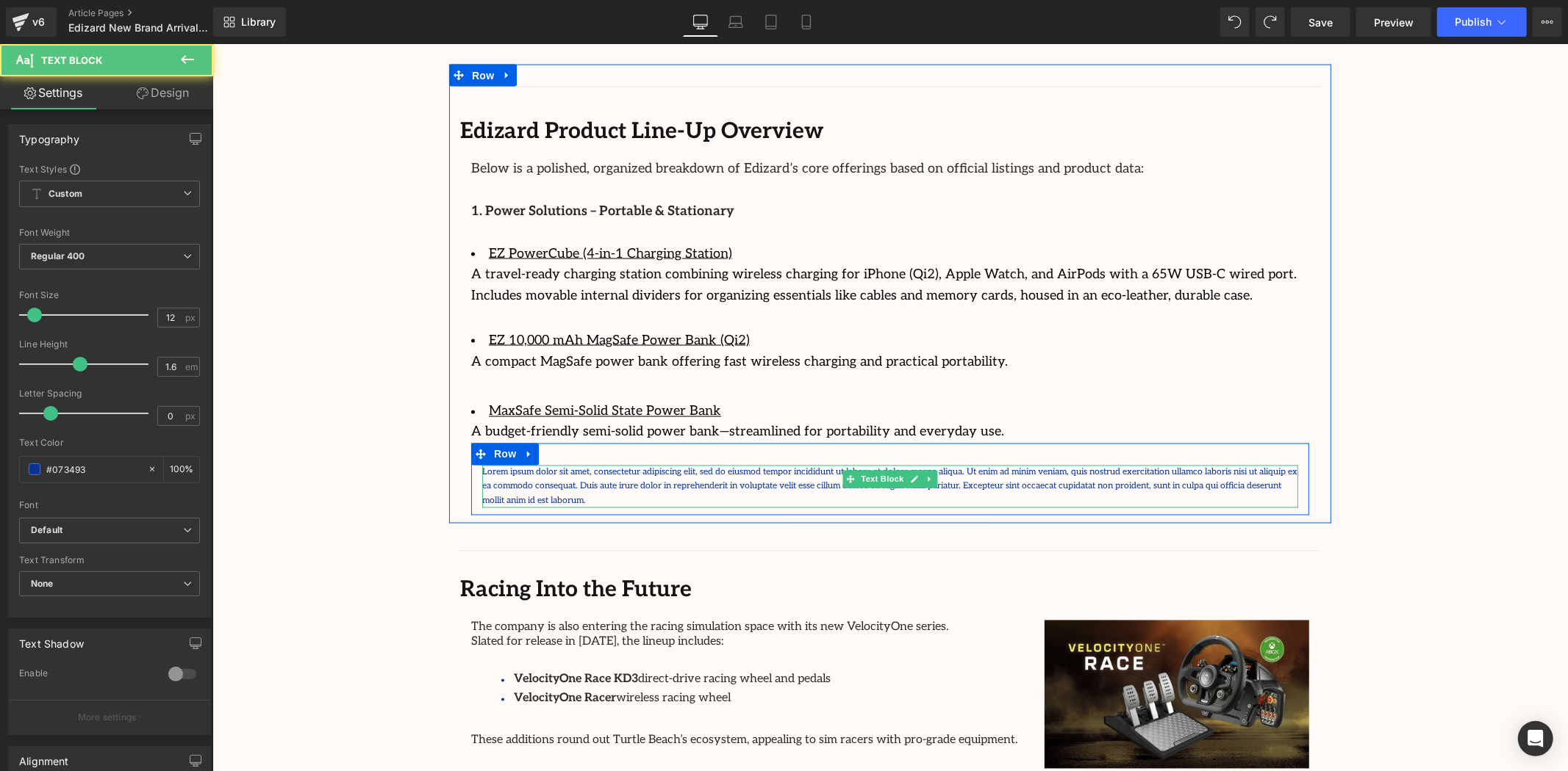
click at [578, 465] on p "Lorem ipsum dolor sit amet, consectetur adipiscing elit, sed do eiusmod tempor …" at bounding box center [889, 486] width 816 height 43
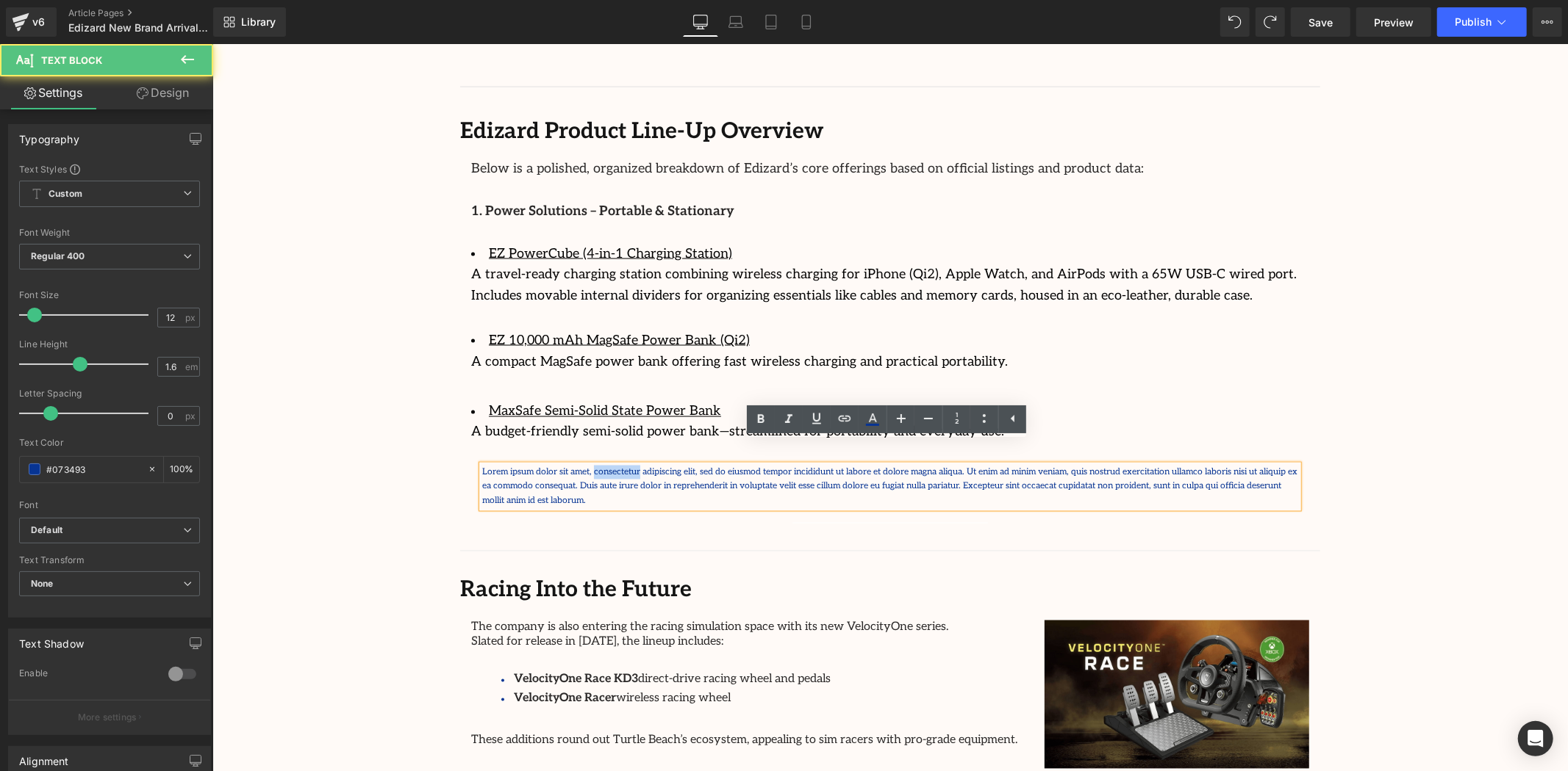
click at [579, 465] on p "Lorem ipsum dolor sit amet, consectetur adipiscing elit, sed do eiusmod tempor …" at bounding box center [889, 486] width 816 height 43
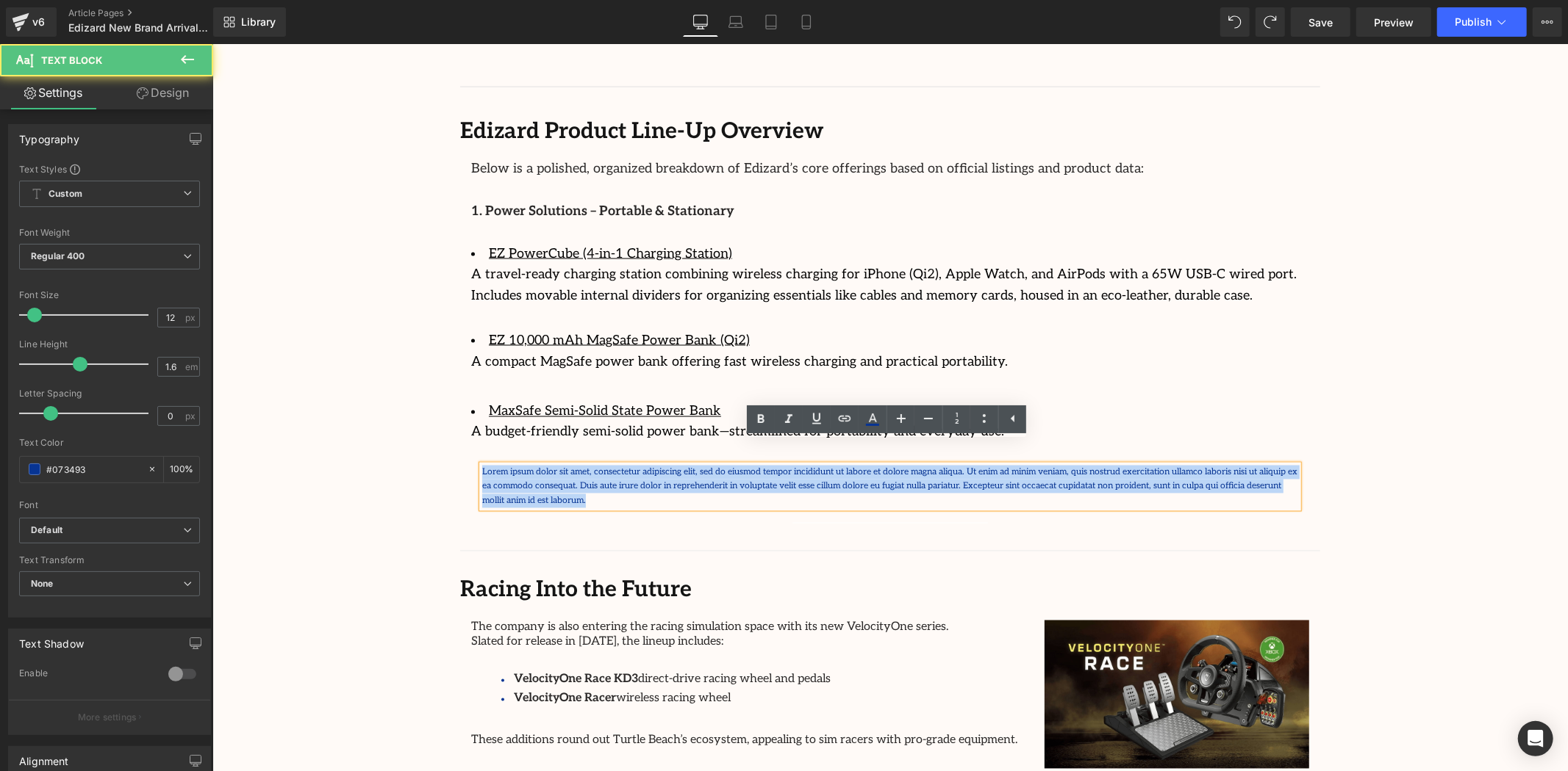
click at [579, 465] on p "Lorem ipsum dolor sit amet, consectetur adipiscing elit, sed do eiusmod tempor …" at bounding box center [889, 486] width 816 height 43
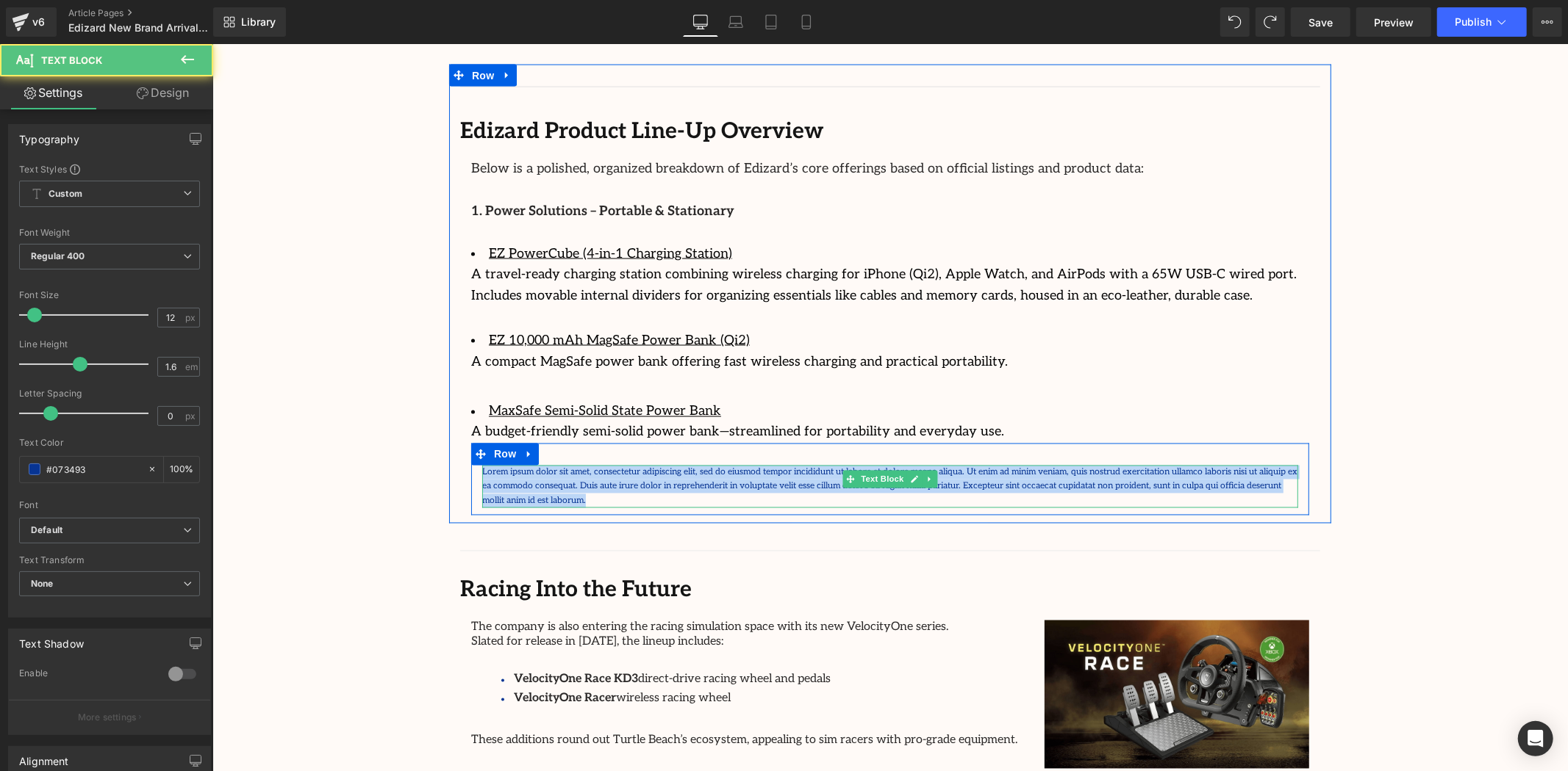
click at [617, 465] on p "Lorem ipsum dolor sit amet, consectetur adipiscing elit, sed do eiusmod tempor …" at bounding box center [889, 486] width 816 height 43
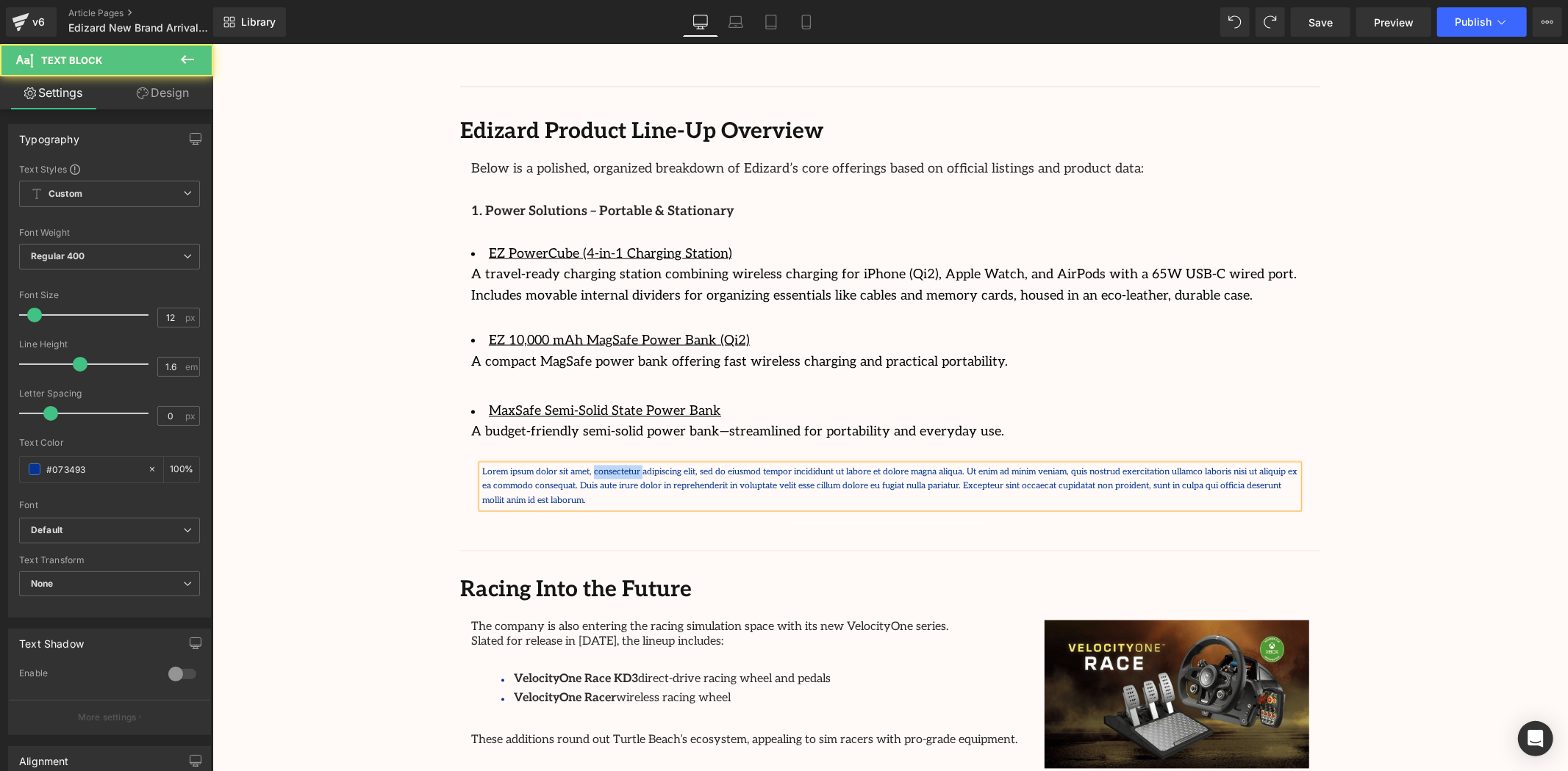
click at [617, 465] on p "Lorem ipsum dolor sit amet, consectetur adipiscing elit, sed do eiusmod tempor …" at bounding box center [889, 486] width 816 height 43
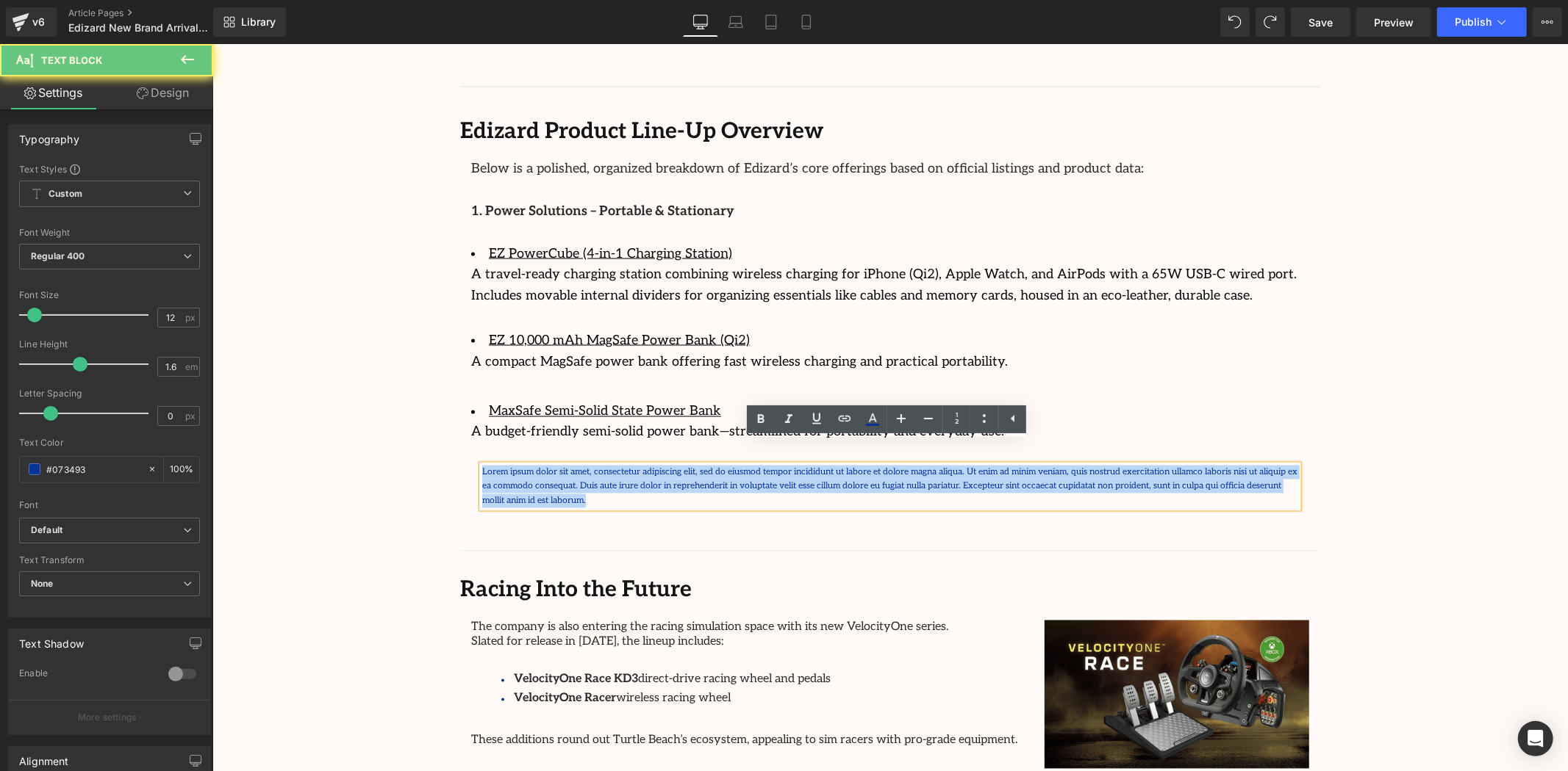
click at [617, 465] on p "Lorem ipsum dolor sit amet, consectetur adipiscing elit, sed do eiusmod tempor …" at bounding box center [889, 486] width 816 height 43
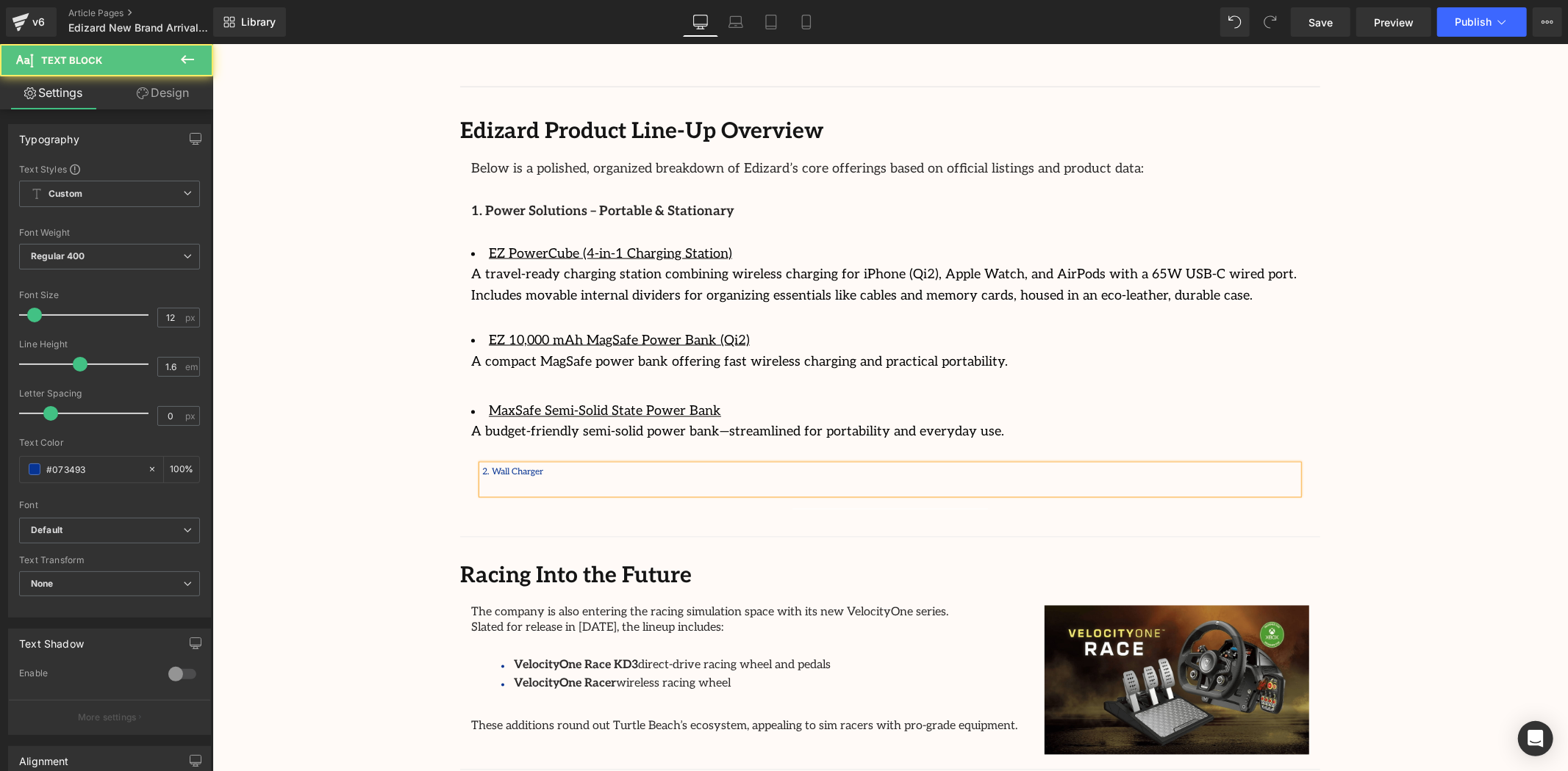
click at [550, 465] on p "2. Wall Charger" at bounding box center [889, 471] width 816 height 14
click at [38, 316] on span at bounding box center [35, 315] width 15 height 15
type input "18"
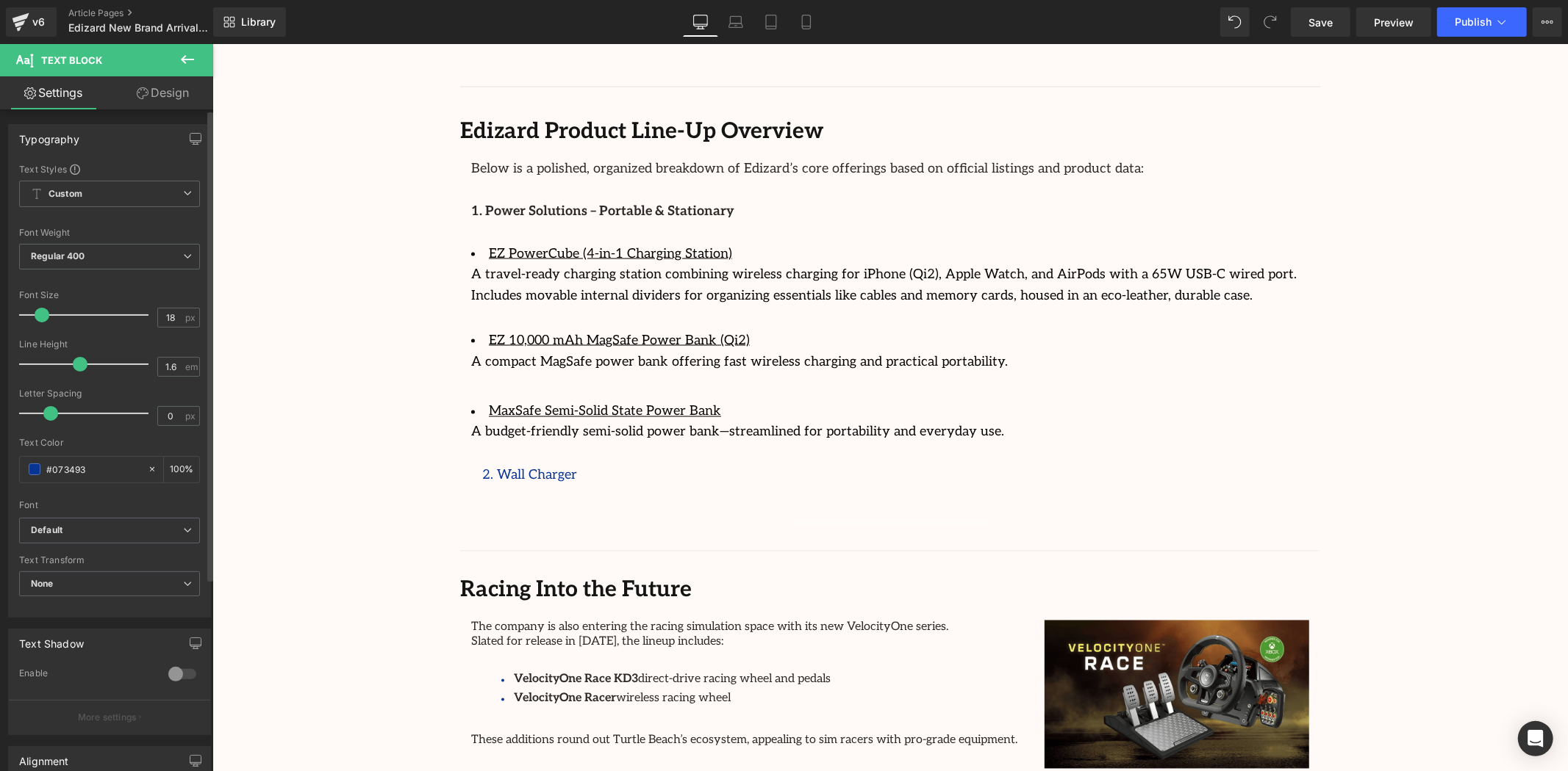
click at [41, 311] on div at bounding box center [88, 315] width 122 height 29
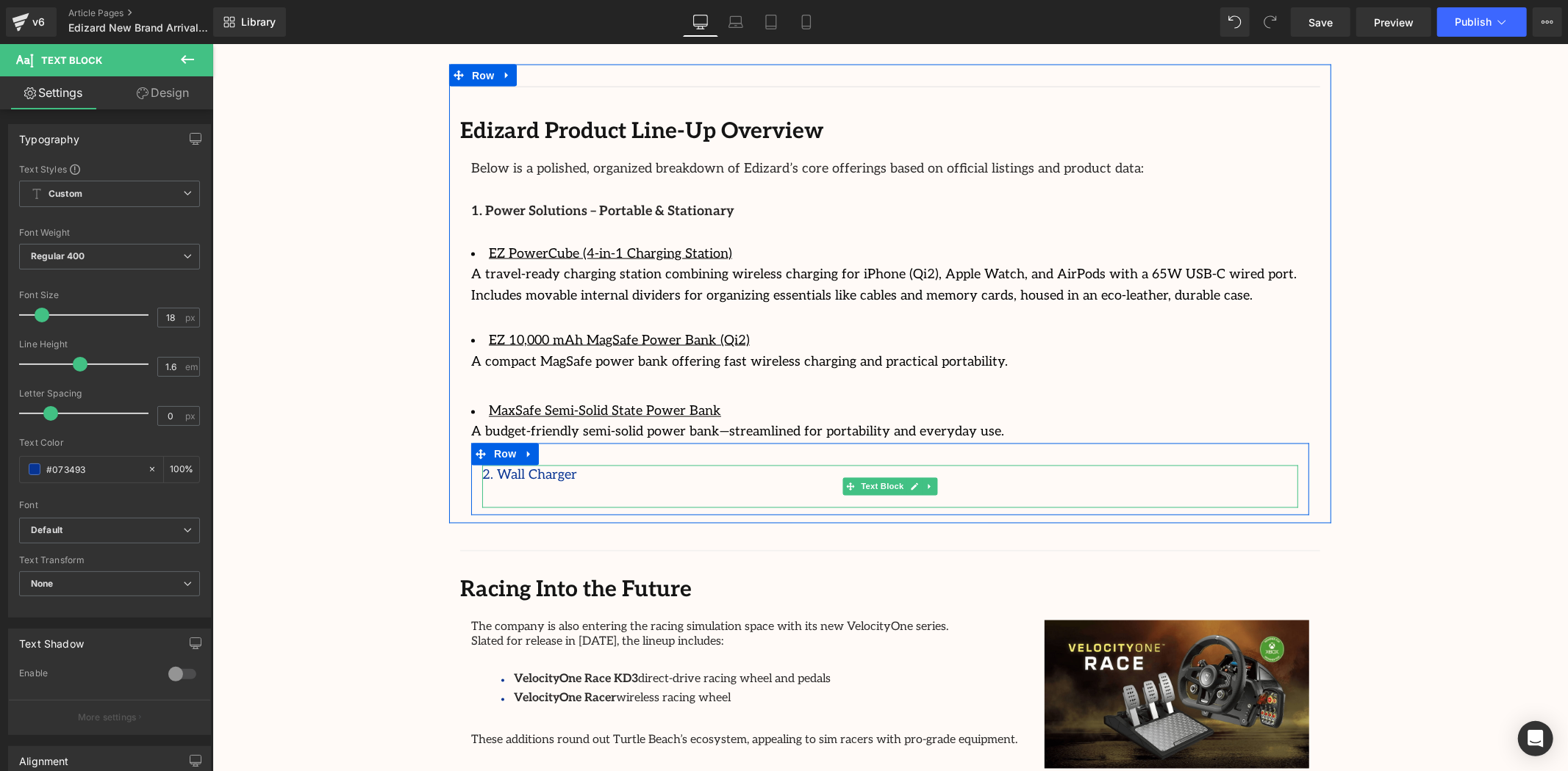
click at [643, 465] on p "2. Wall Charger" at bounding box center [889, 475] width 816 height 21
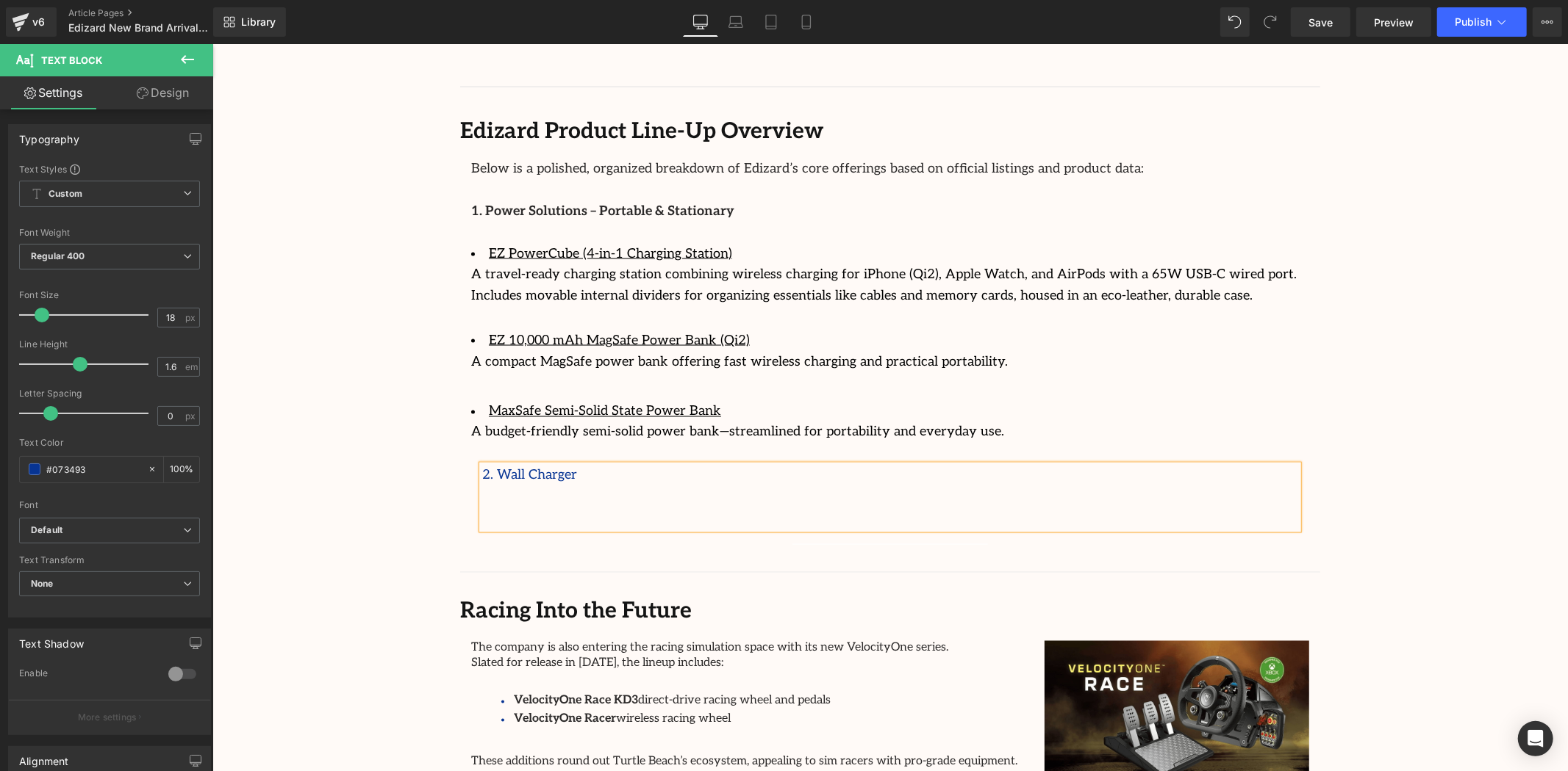
click at [543, 486] on p at bounding box center [889, 496] width 816 height 21
click at [976, 416] on icon at bounding box center [984, 419] width 18 height 18
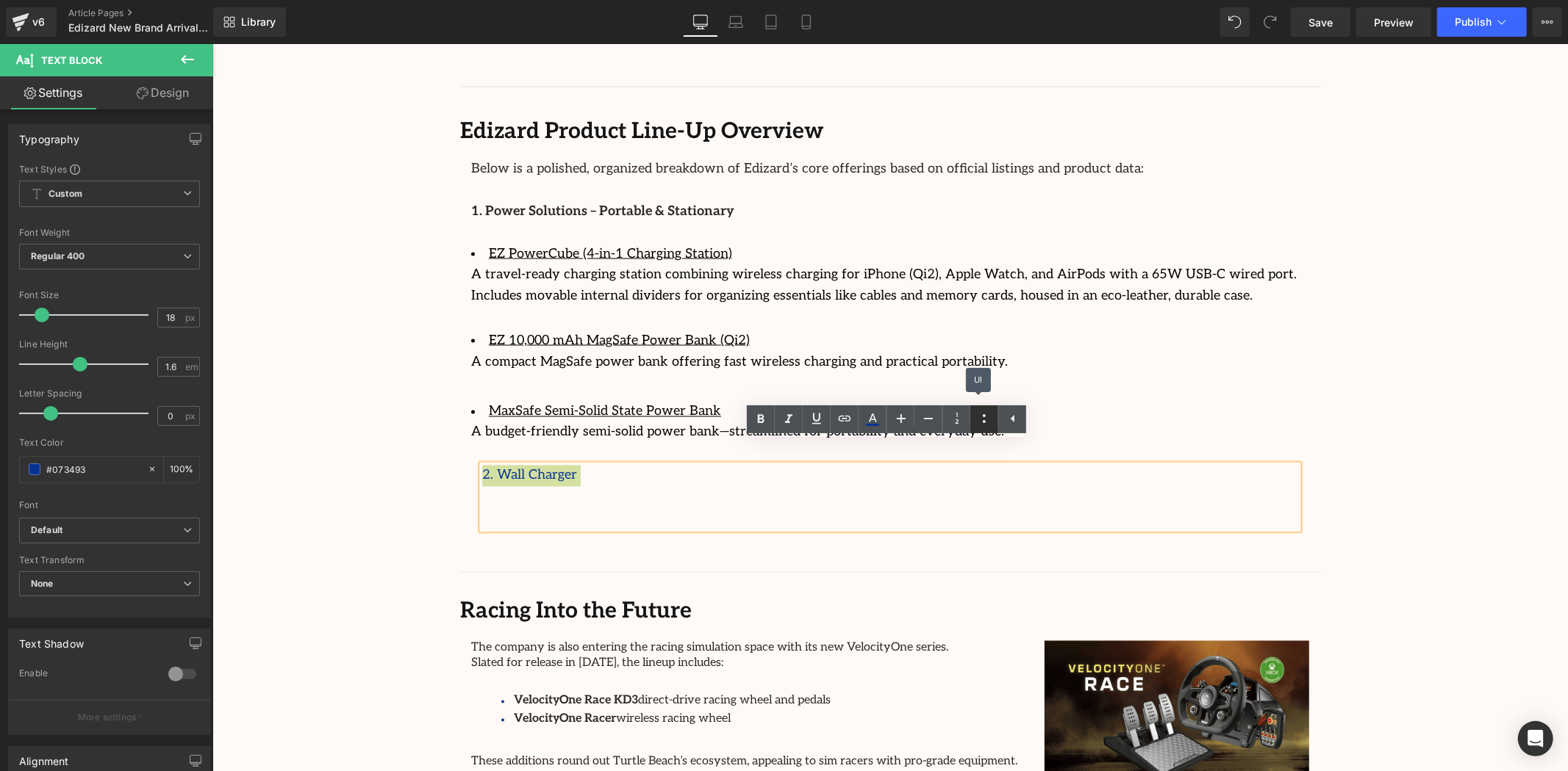
click at [976, 416] on icon at bounding box center [984, 419] width 18 height 18
click at [589, 465] on p "2. Wall Charger" at bounding box center [889, 486] width 816 height 43
click at [595, 479] on p "2. Wall Charger" at bounding box center [889, 486] width 816 height 43
click at [666, 507] on p at bounding box center [889, 518] width 816 height 21
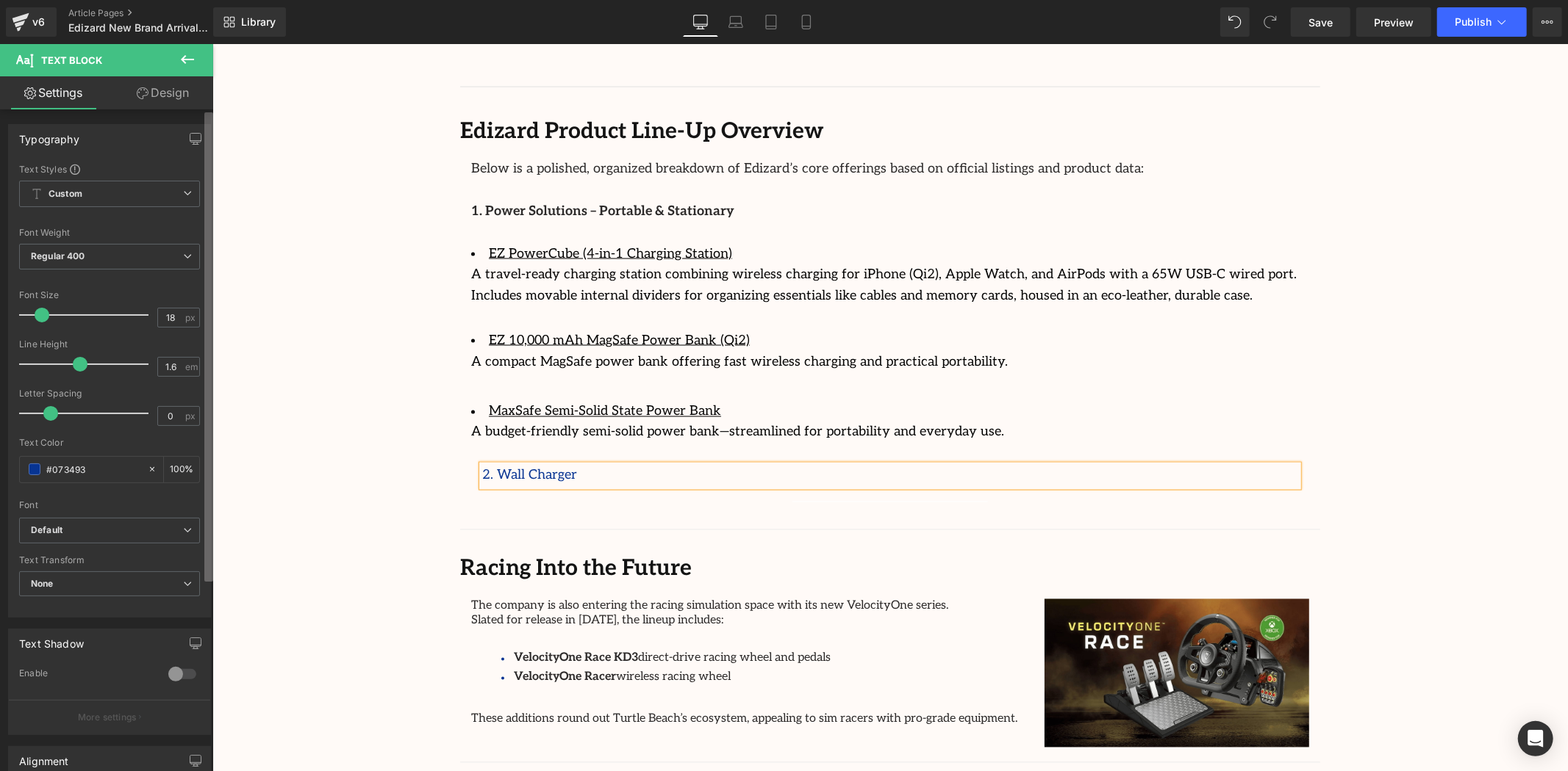
click at [206, 387] on b at bounding box center [209, 347] width 9 height 469
click at [575, 465] on p "2. Wall Charger" at bounding box center [889, 475] width 816 height 21
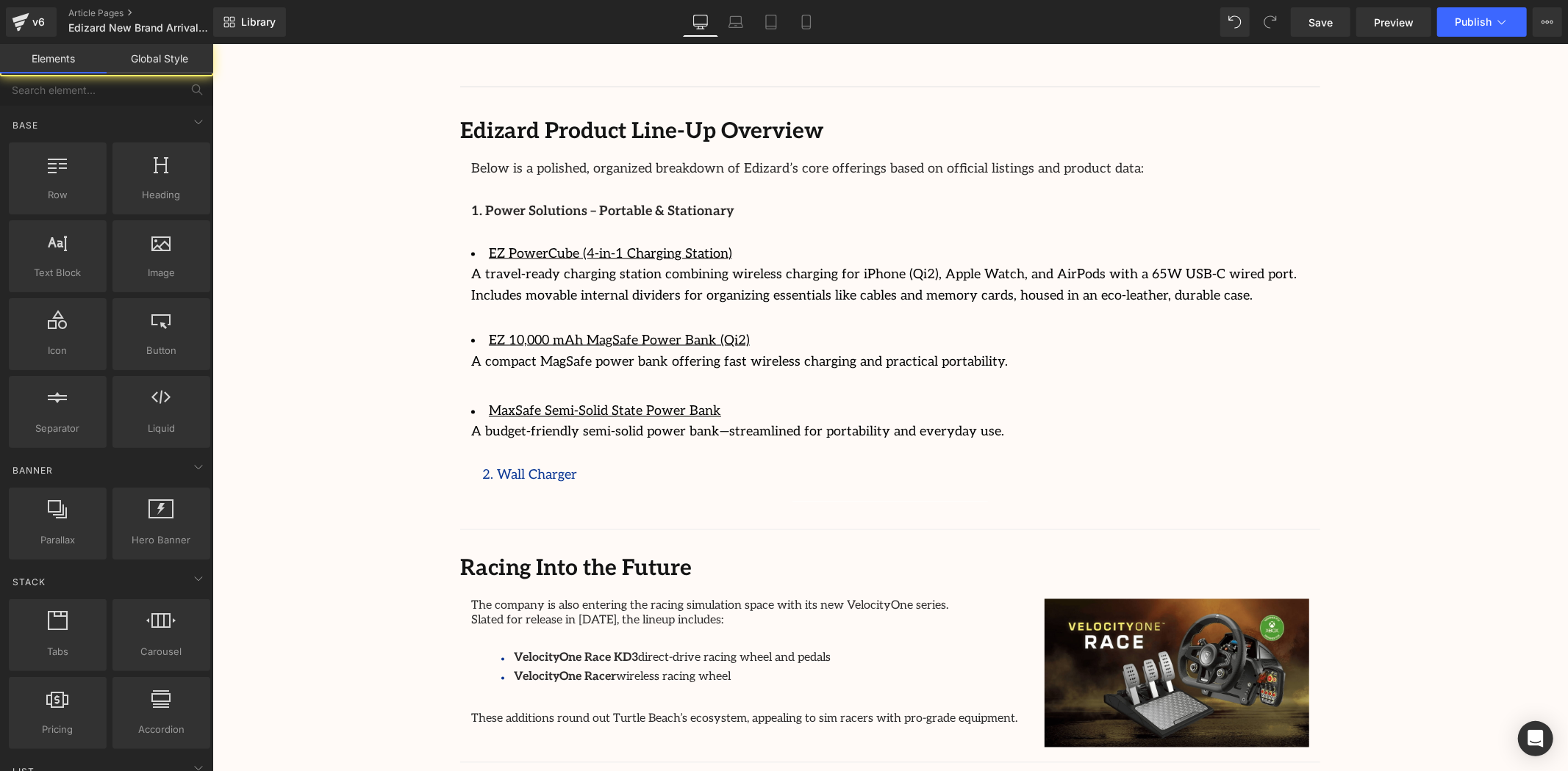
click at [556, 467] on span "2. Wall Charger" at bounding box center [528, 474] width 95 height 15
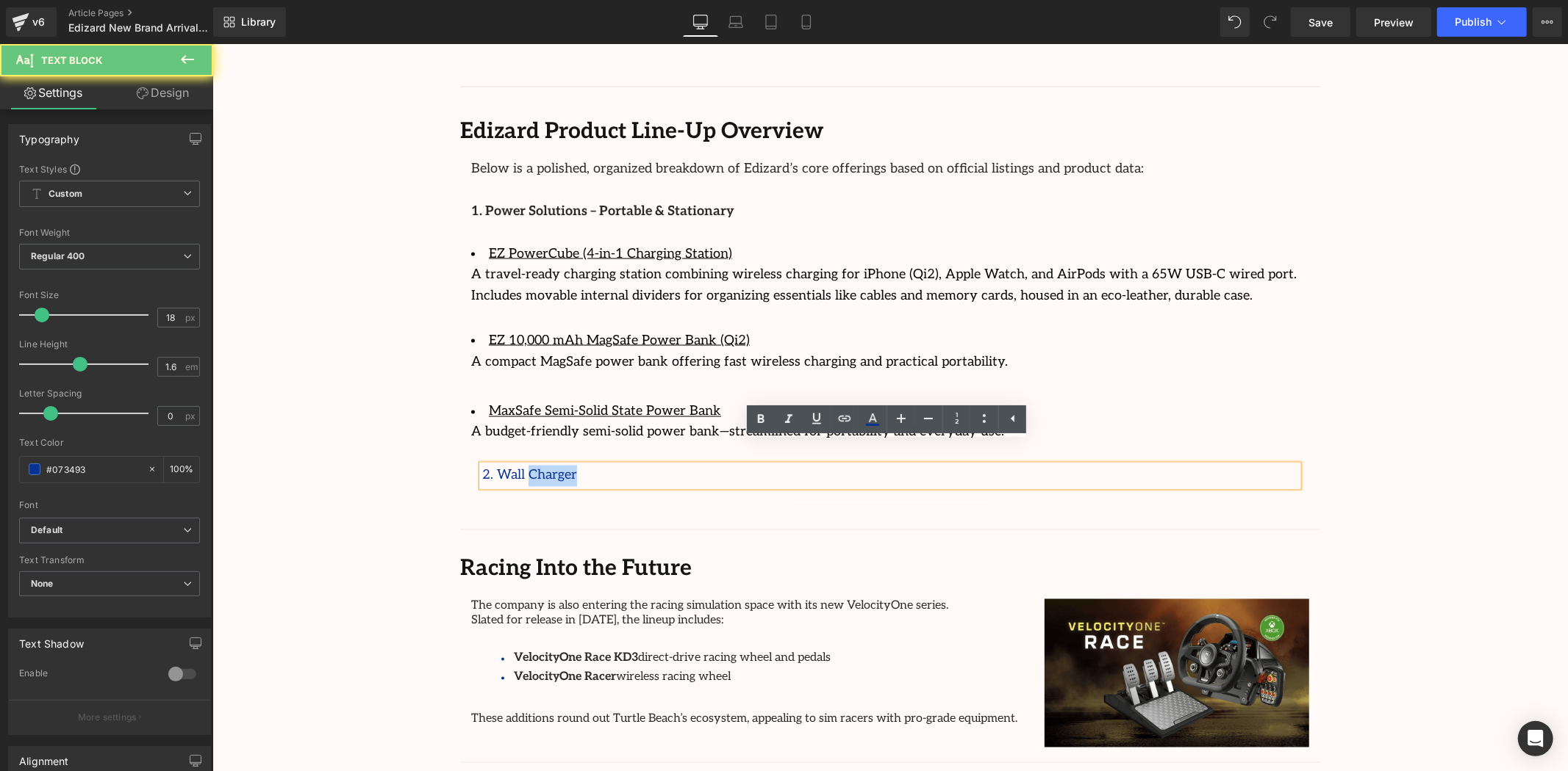
click at [556, 467] on span "2. Wall Charger" at bounding box center [528, 474] width 95 height 15
click at [555, 467] on span "2. Wall Charger" at bounding box center [528, 474] width 95 height 15
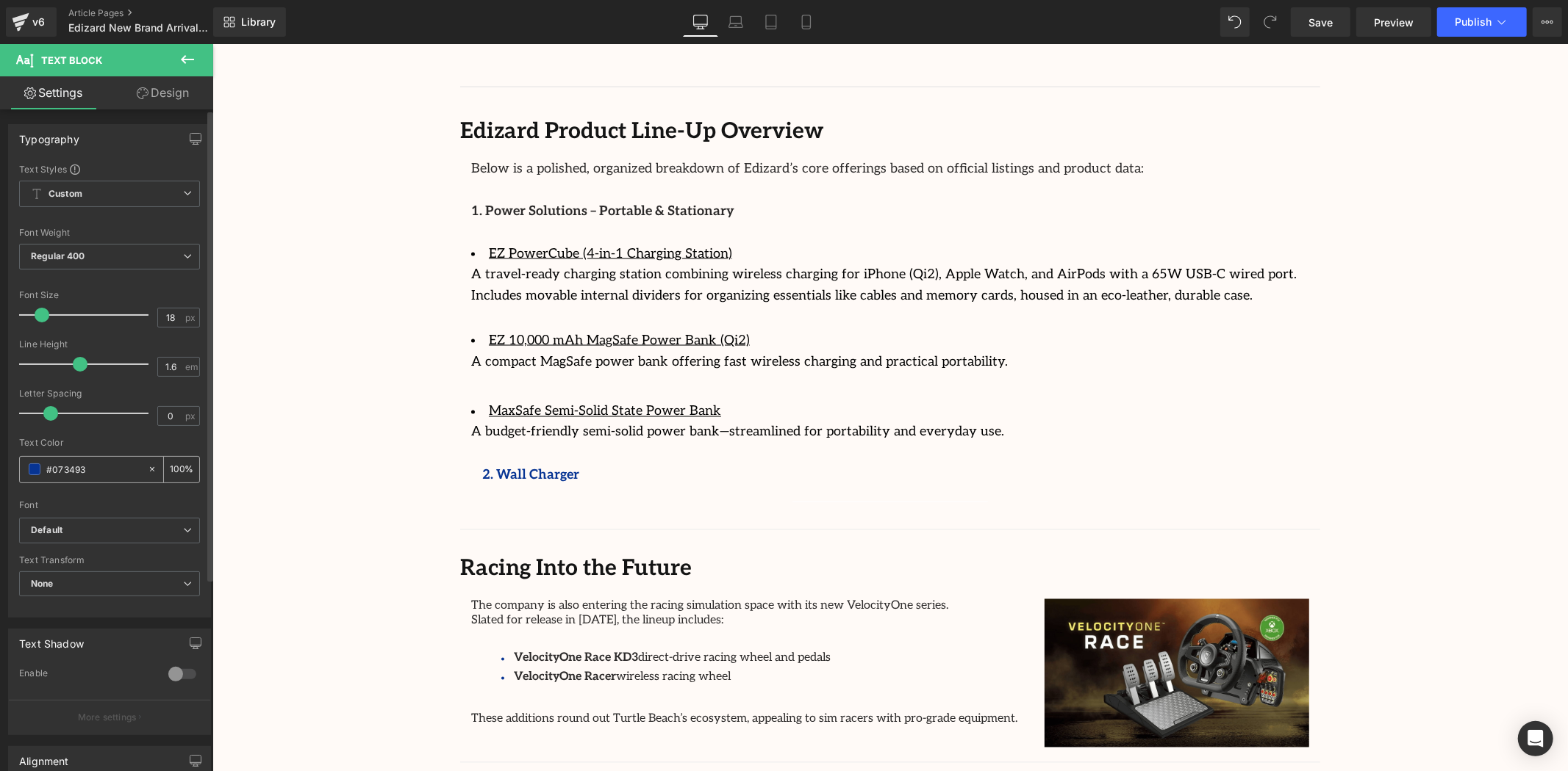
click at [77, 459] on div "#073493" at bounding box center [83, 470] width 127 height 26
click at [35, 468] on span at bounding box center [35, 469] width 12 height 12
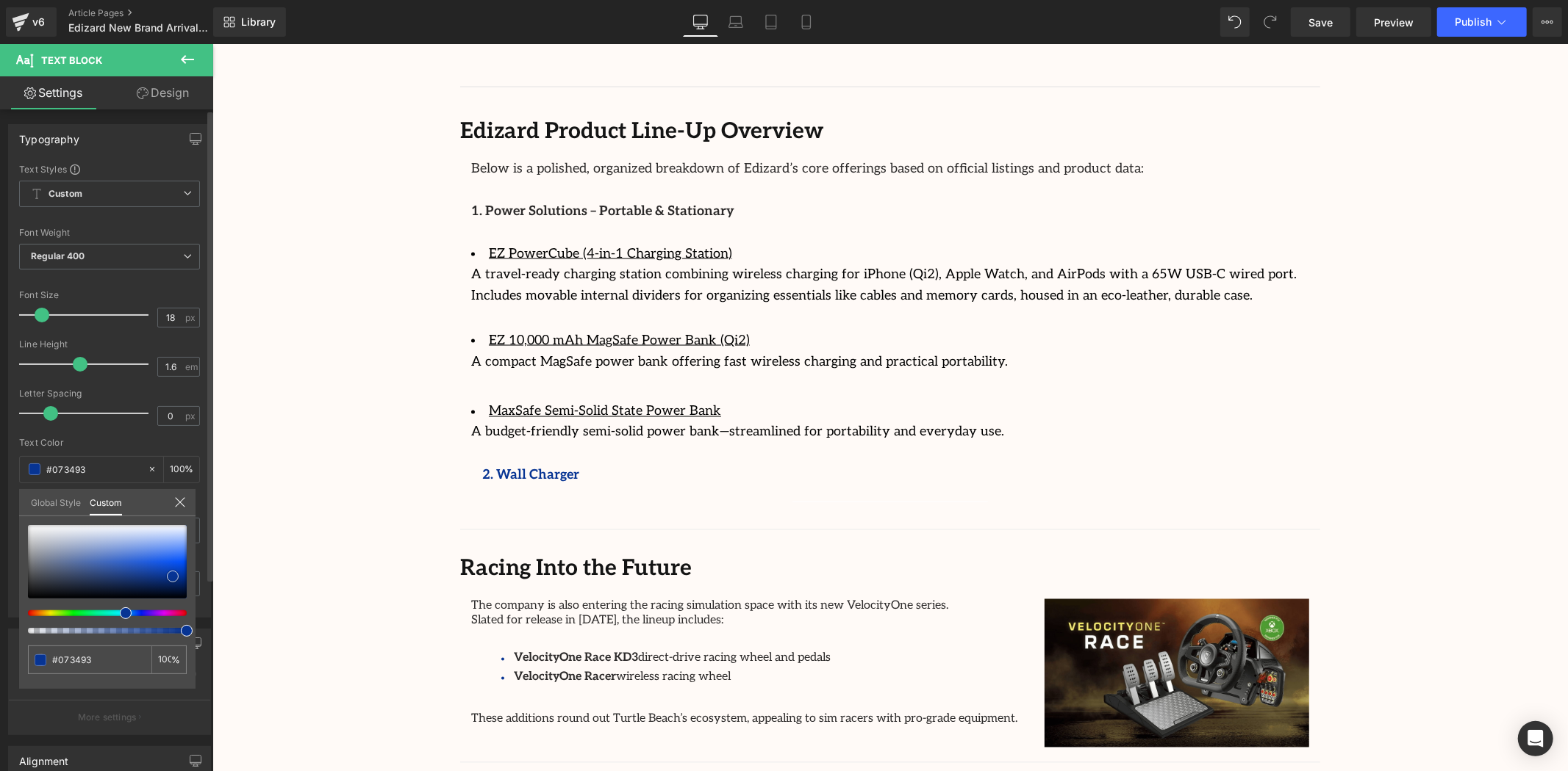
type input "#7e848f"
type input "#464a52"
type input "#070707"
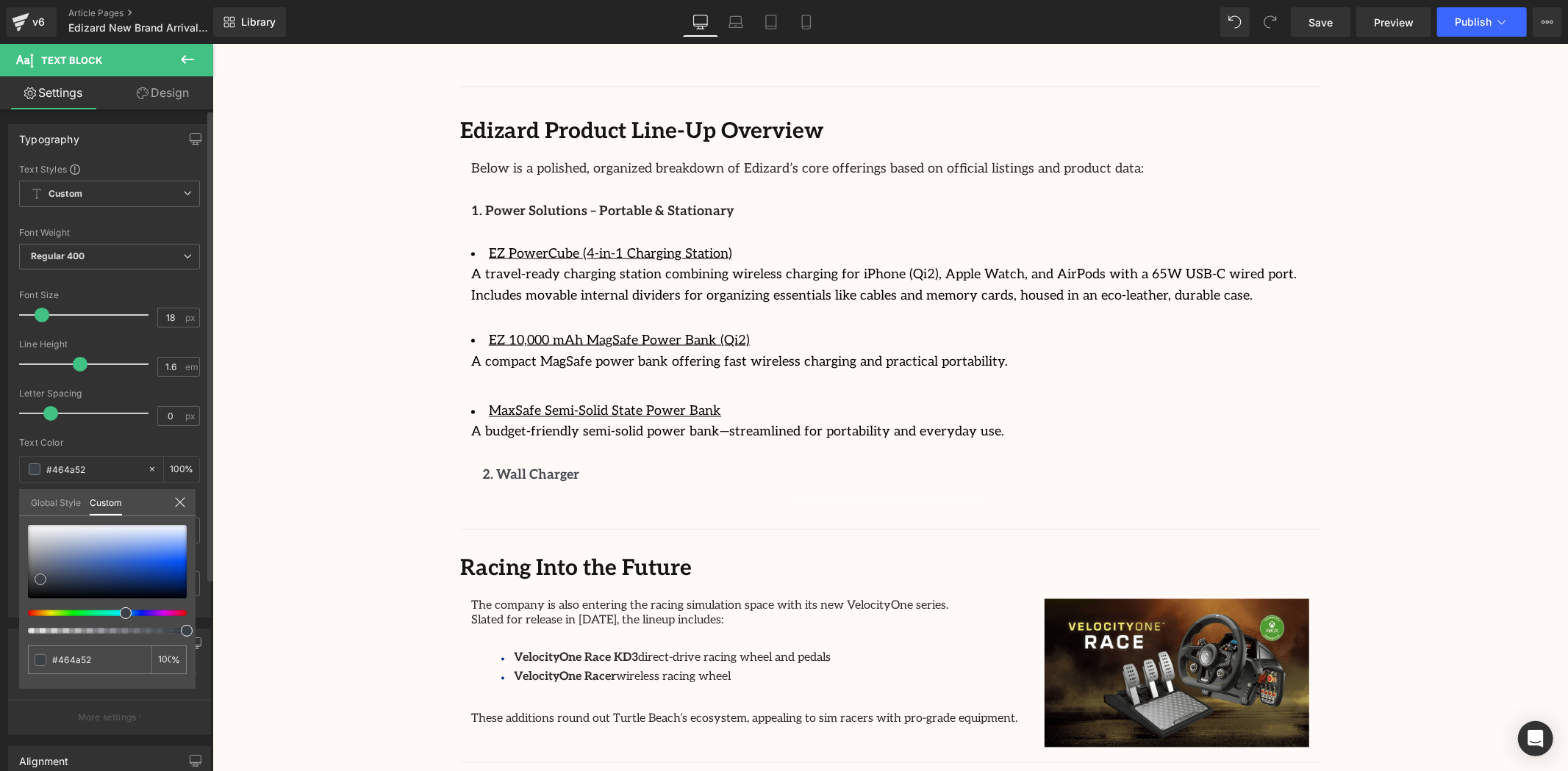
type input "#070707"
type input "#020202"
type input "#000000"
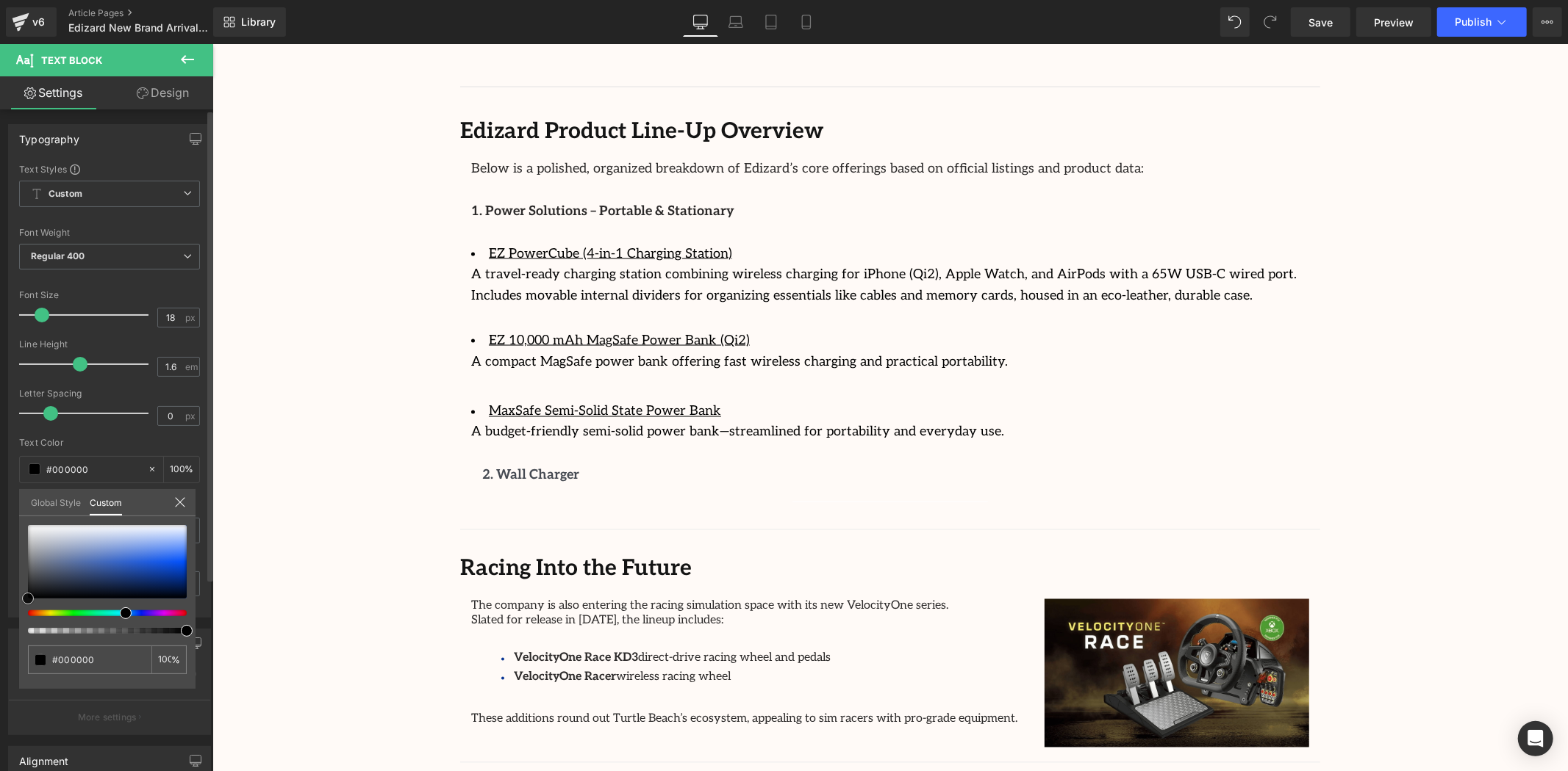
drag, startPoint x: 41, startPoint y: 579, endPoint x: 25, endPoint y: 595, distance: 22.6
click at [28, 599] on div at bounding box center [107, 562] width 158 height 74
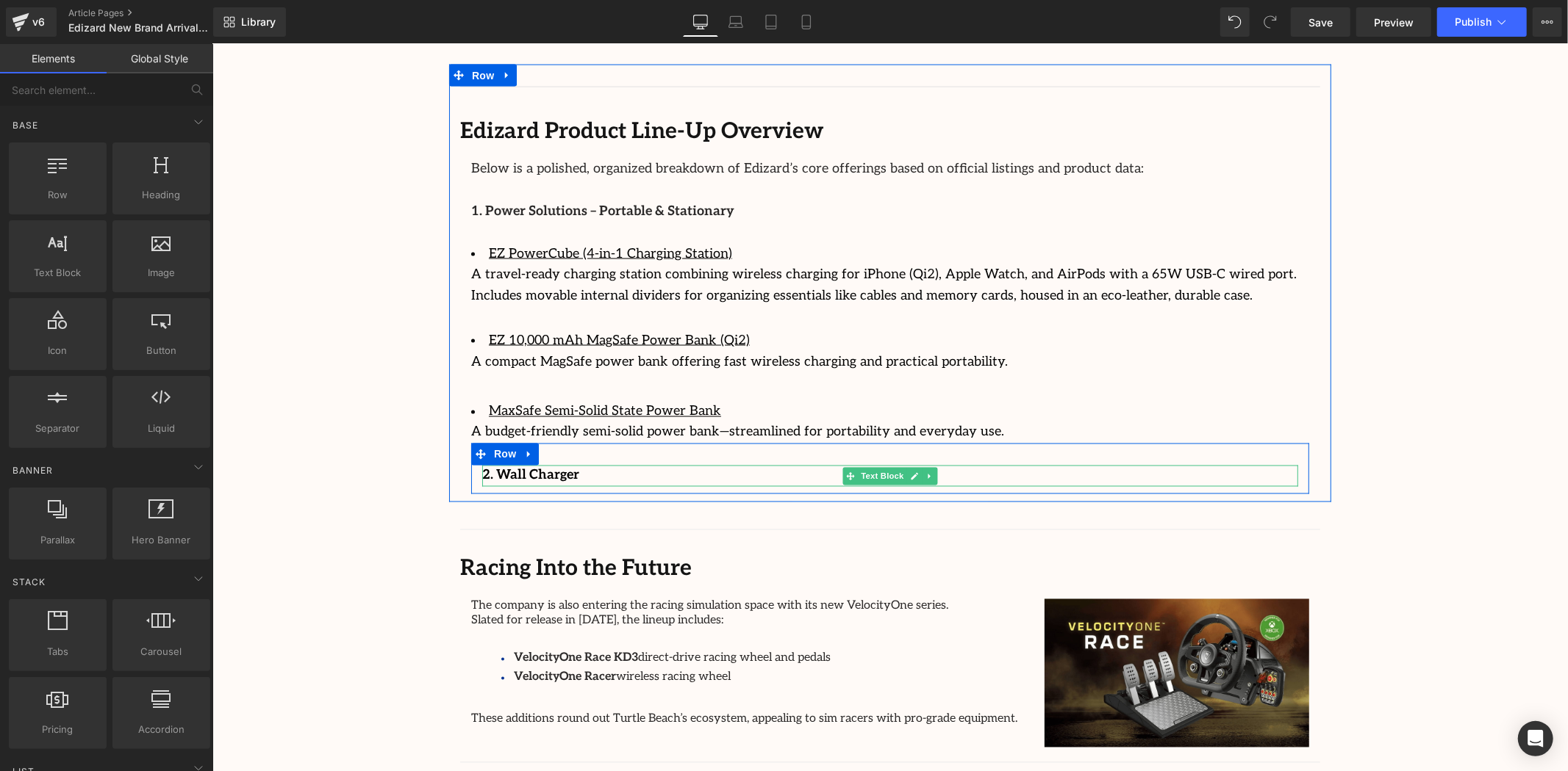
click at [577, 465] on div at bounding box center [889, 466] width 816 height 4
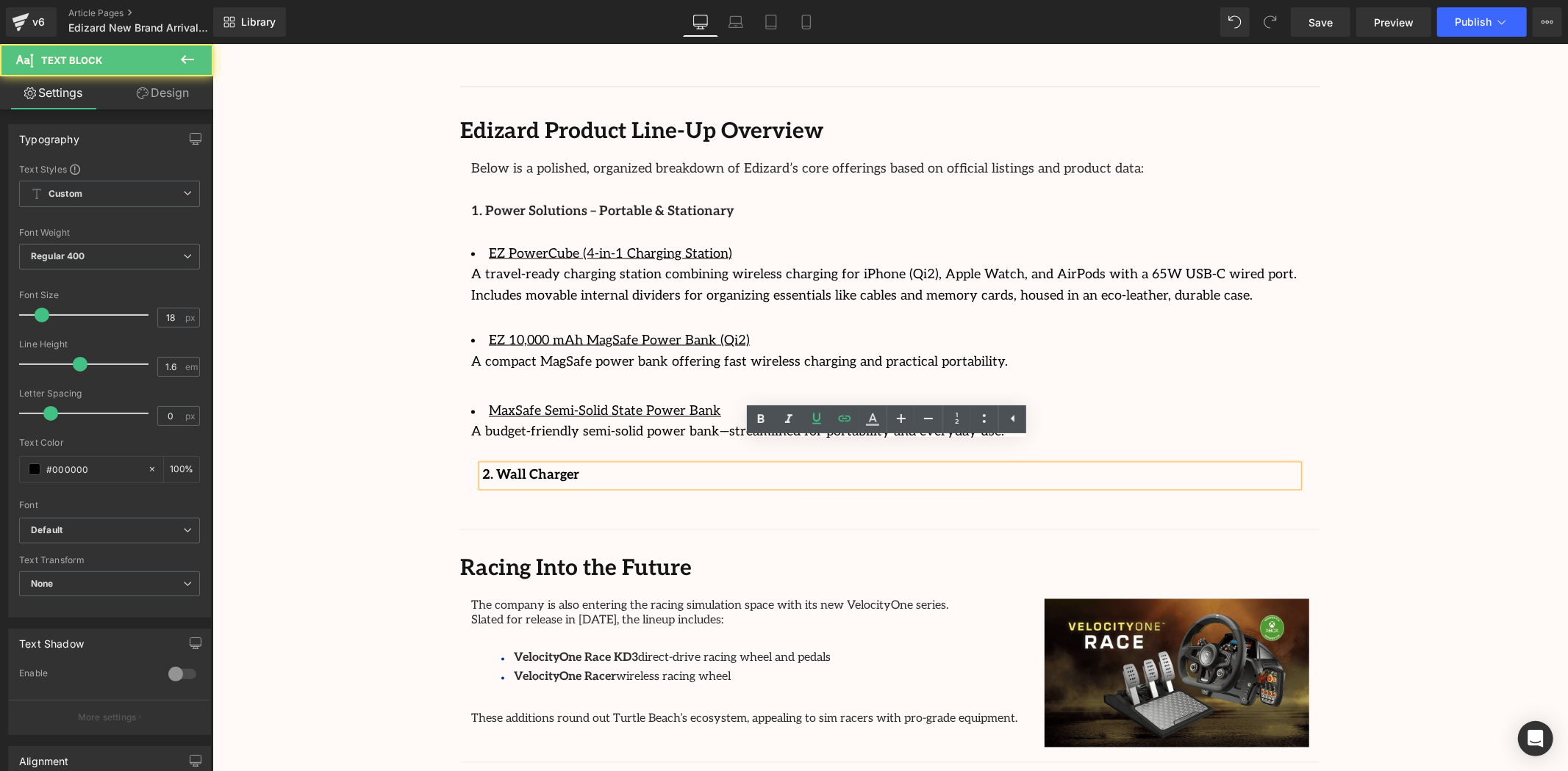
click at [581, 465] on p "2. Wall Charger" at bounding box center [889, 475] width 816 height 21
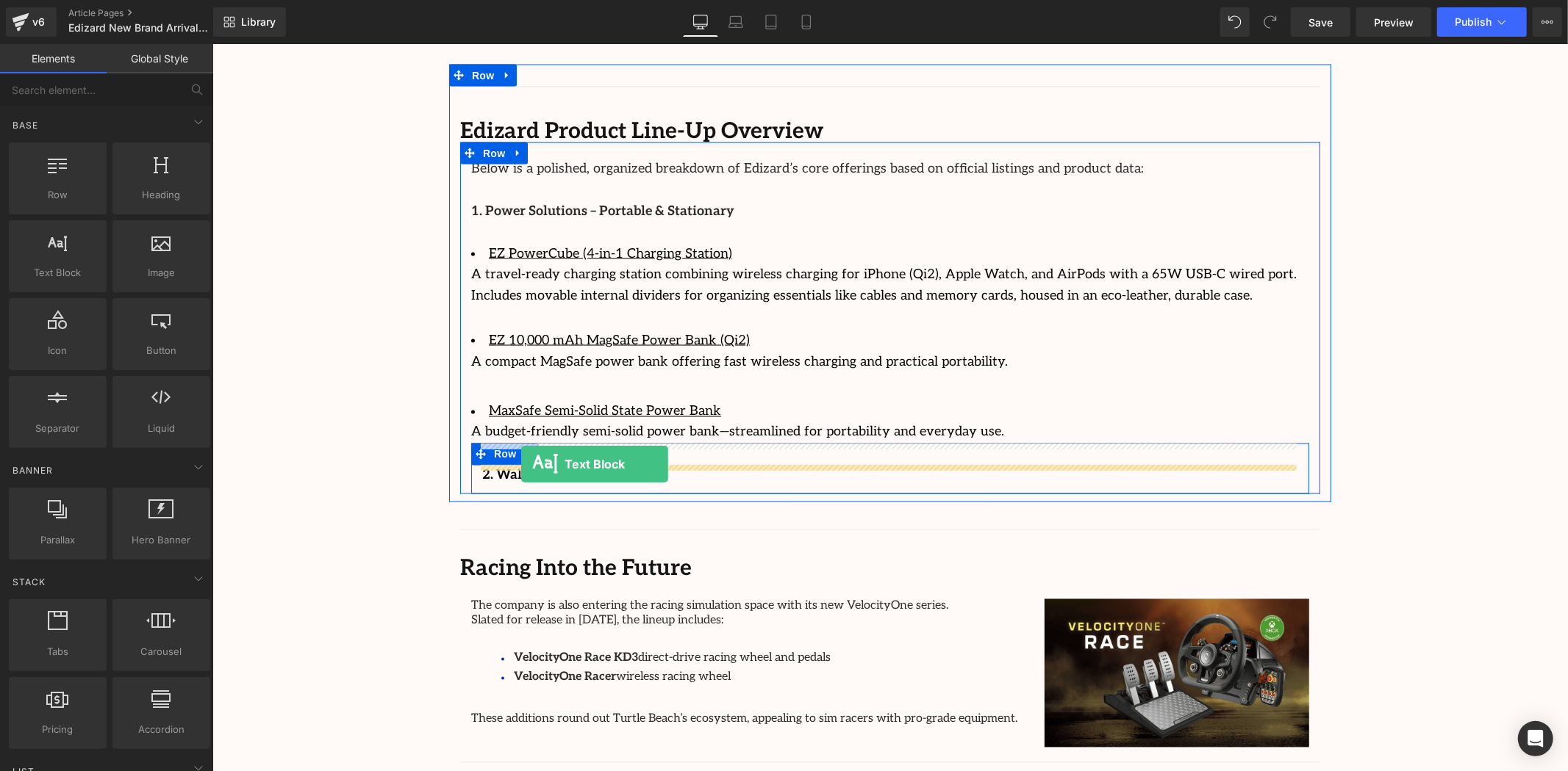
drag, startPoint x: 251, startPoint y: 305, endPoint x: 520, endPoint y: 464, distance: 312.5
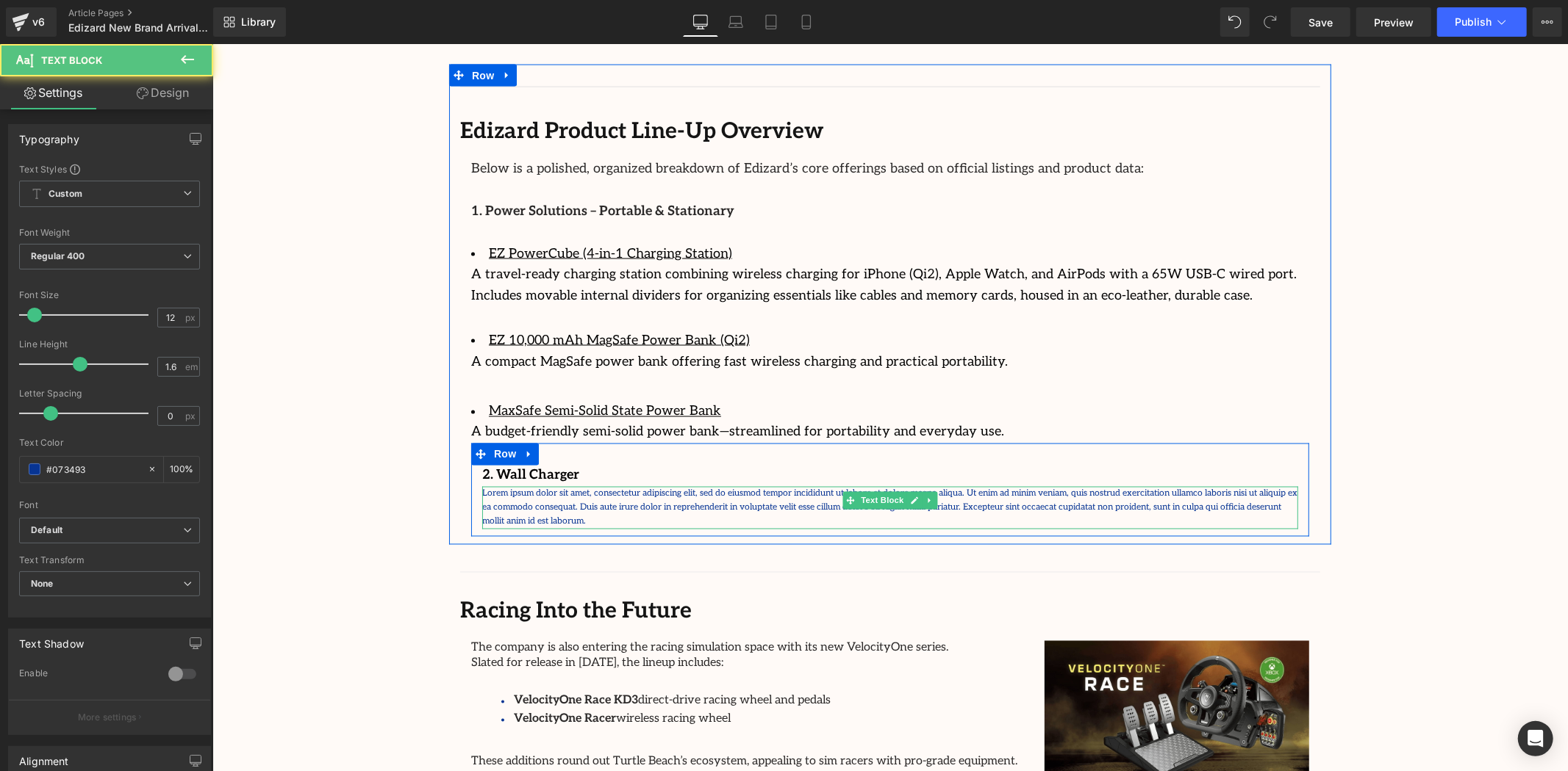
click at [528, 486] on p "Lorem ipsum dolor sit amet, consectetur adipiscing elit, sed do eiusmod tempor …" at bounding box center [889, 507] width 816 height 43
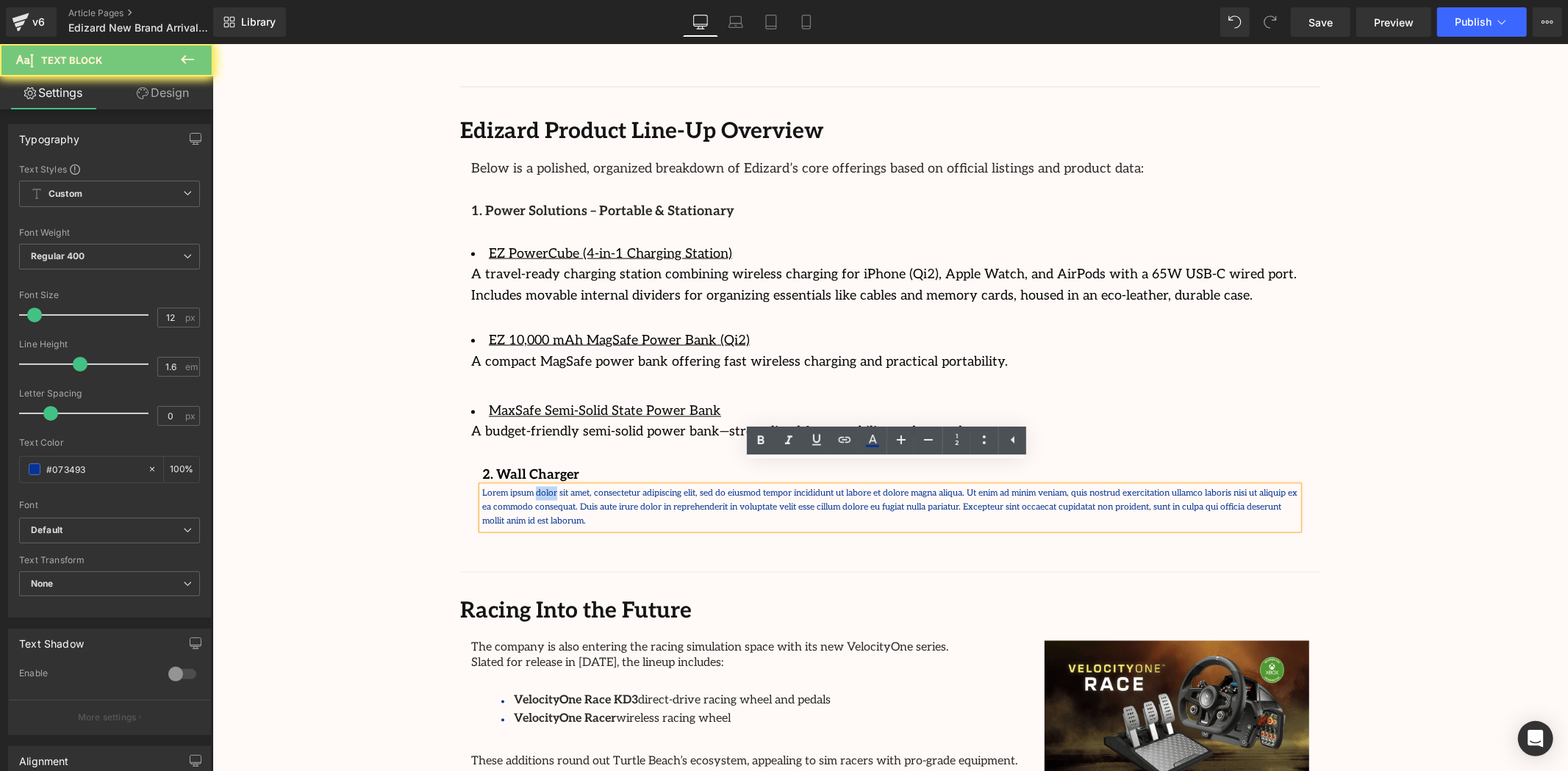
click at [529, 486] on p "Lorem ipsum dolor sit amet, consectetur adipiscing elit, sed do eiusmod tempor …" at bounding box center [889, 507] width 816 height 43
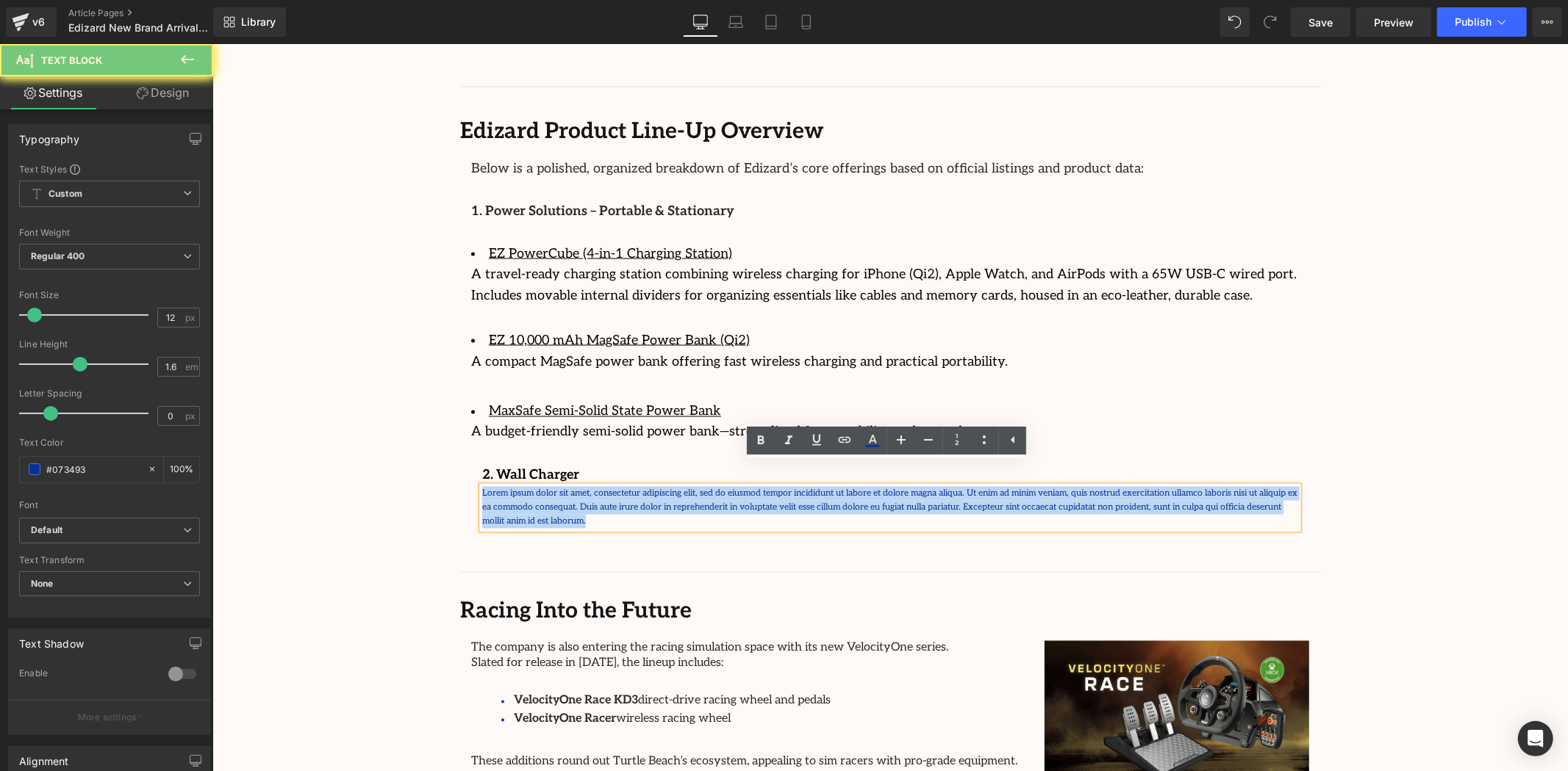
click at [529, 486] on p "Lorem ipsum dolor sit amet, consectetur adipiscing elit, sed do eiusmod tempor …" at bounding box center [889, 507] width 816 height 43
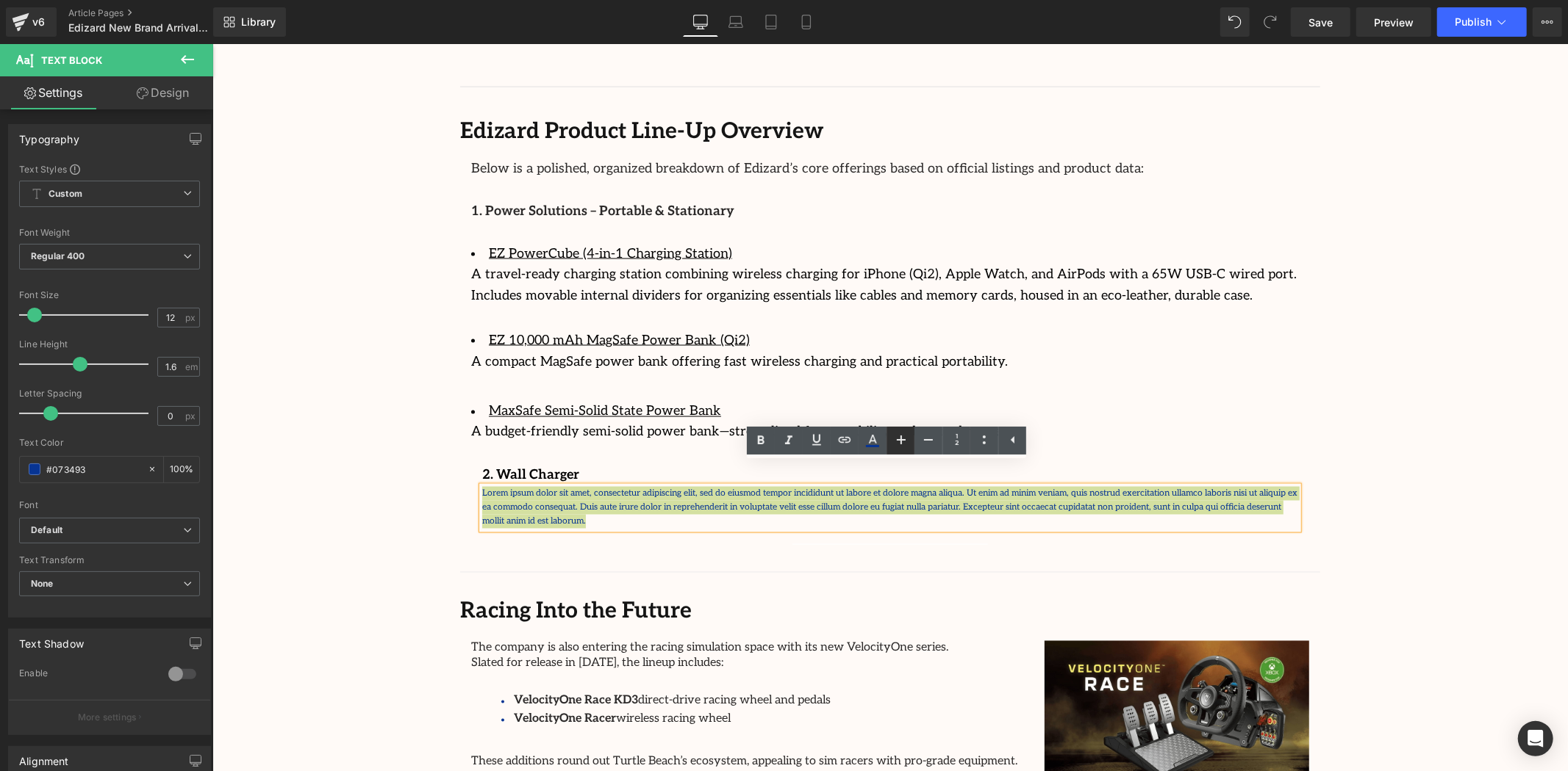
click at [897, 440] on icon at bounding box center [901, 440] width 9 height 9
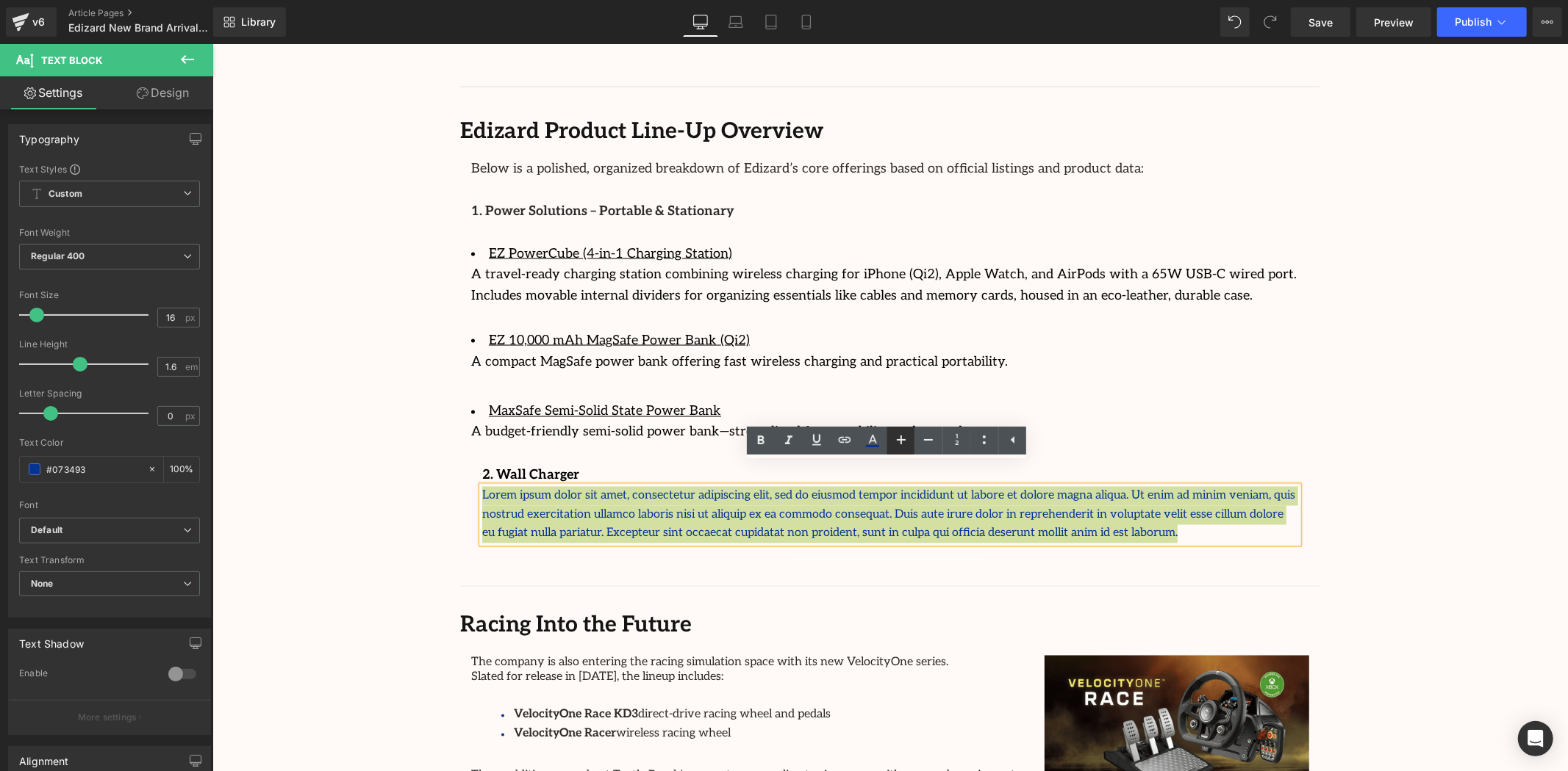
click at [897, 440] on icon at bounding box center [901, 440] width 9 height 9
type input "18"
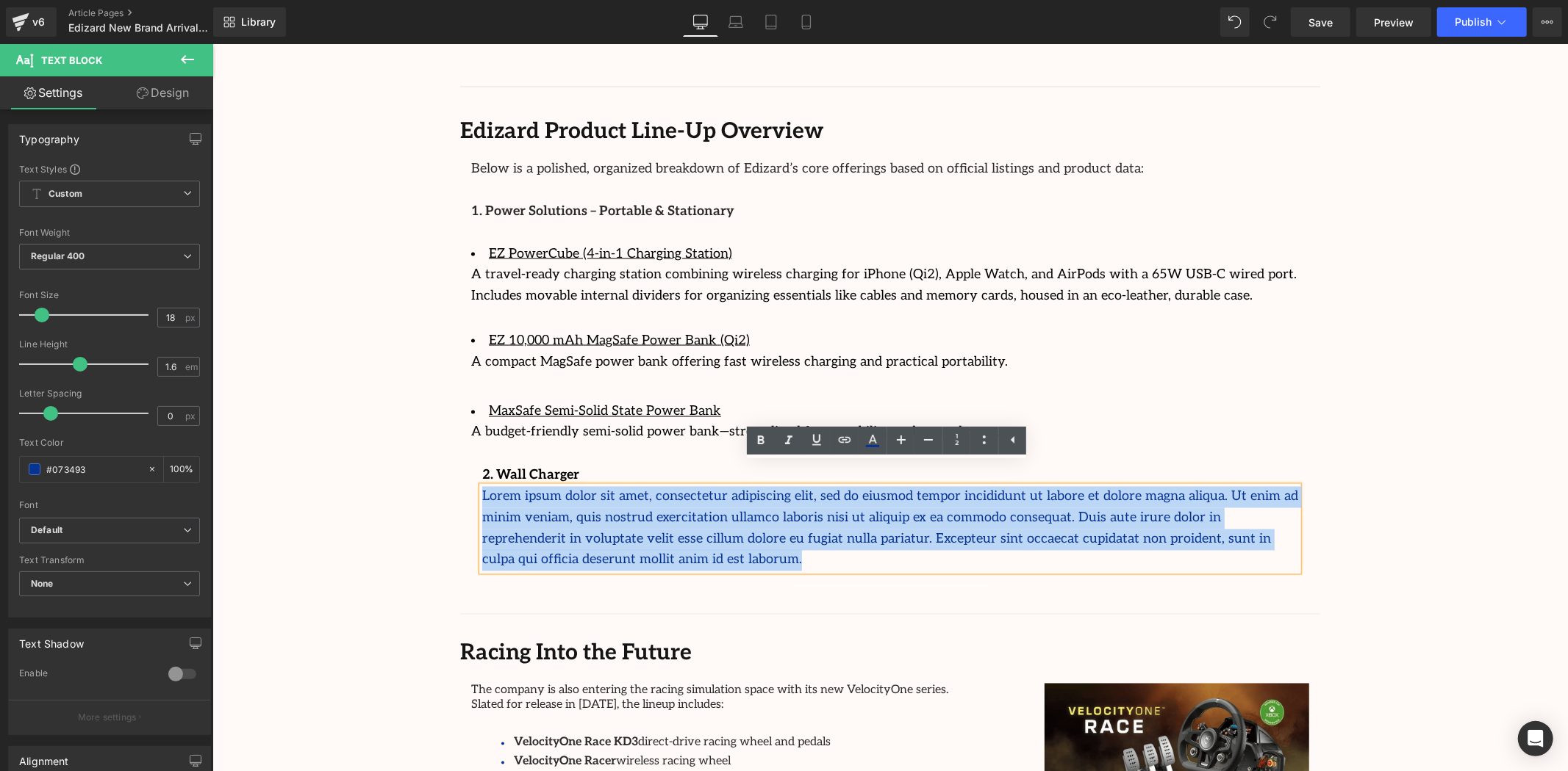
click at [669, 508] on p "Lorem ipsum dolor sit amet, consectetur adipiscing elit, sed do eiusmod tempor …" at bounding box center [889, 528] width 816 height 85
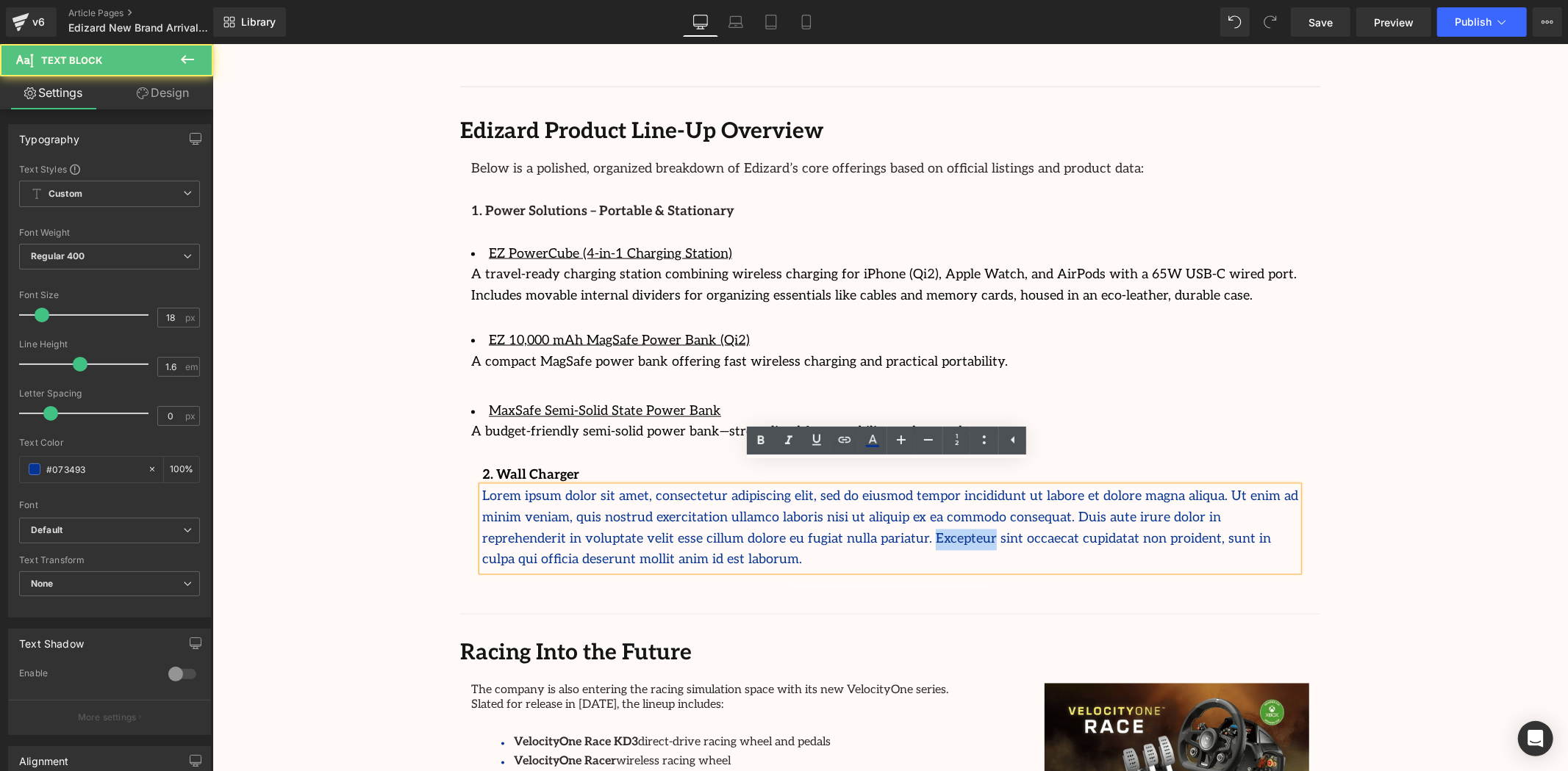
click at [669, 508] on p "Lorem ipsum dolor sit amet, consectetur adipiscing elit, sed do eiusmod tempor …" at bounding box center [889, 528] width 816 height 85
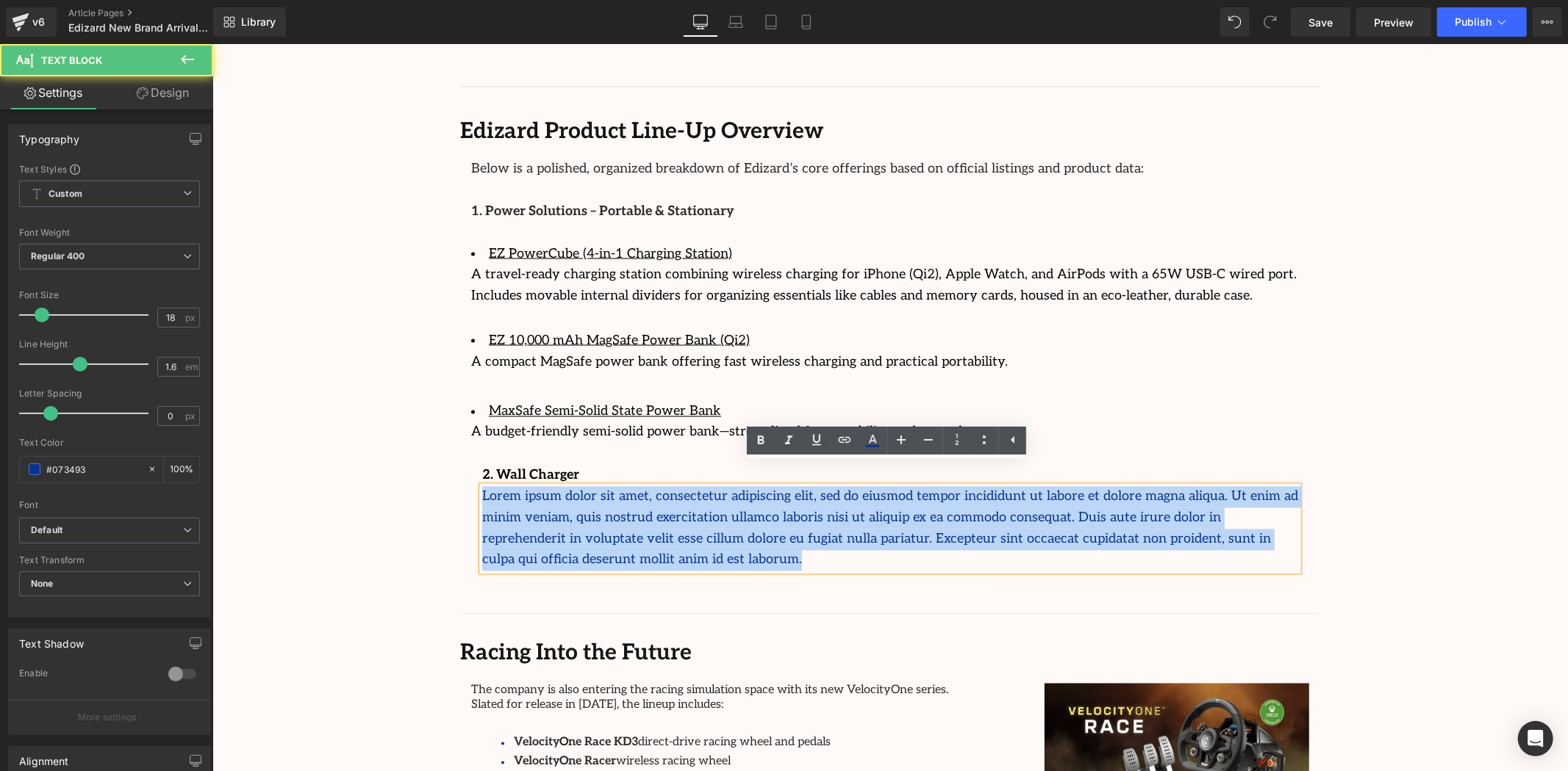
click at [669, 508] on p "Lorem ipsum dolor sit amet, consectetur adipiscing elit, sed do eiusmod tempor …" at bounding box center [889, 528] width 816 height 85
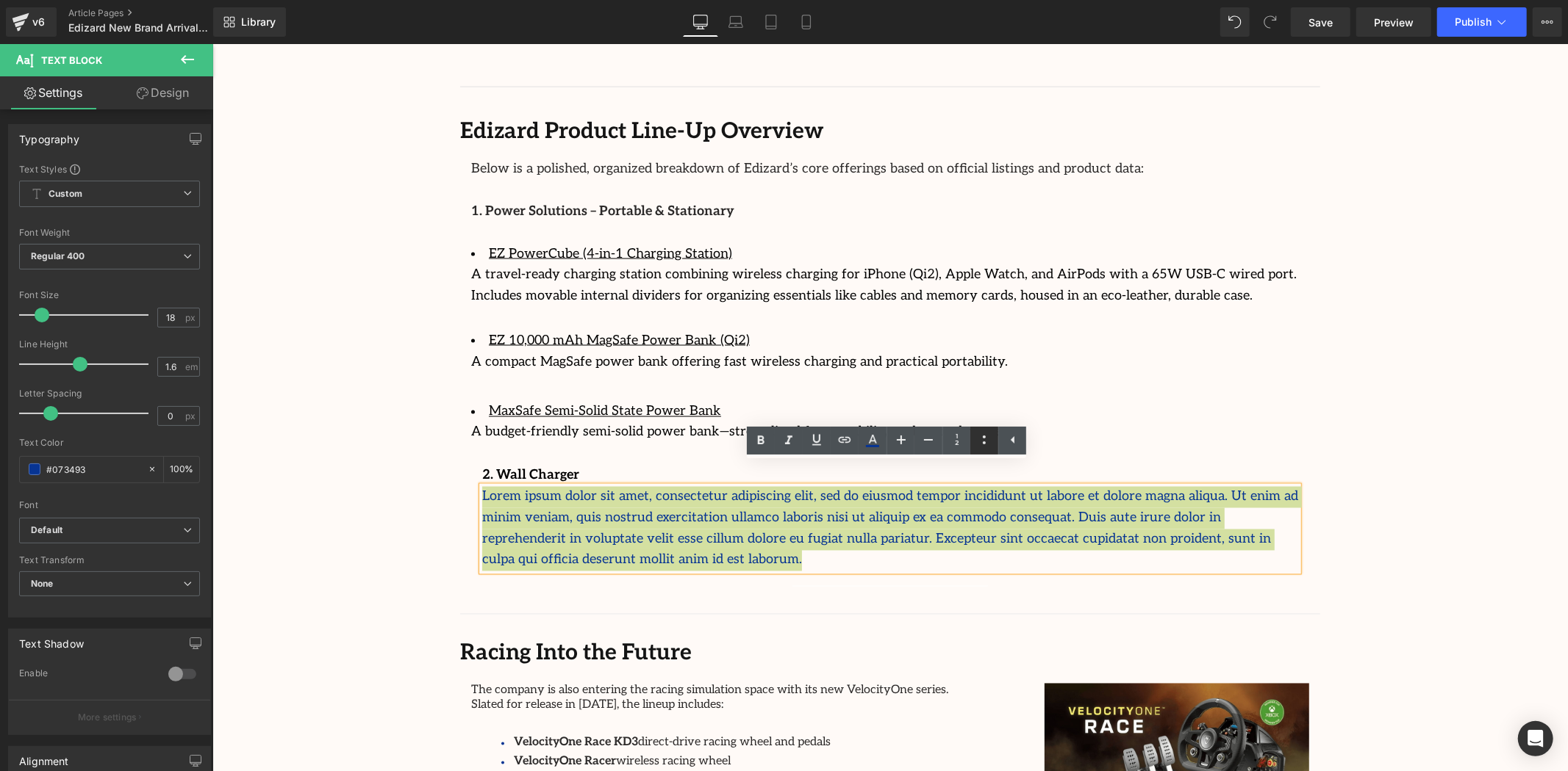
click at [978, 443] on icon at bounding box center [984, 440] width 18 height 18
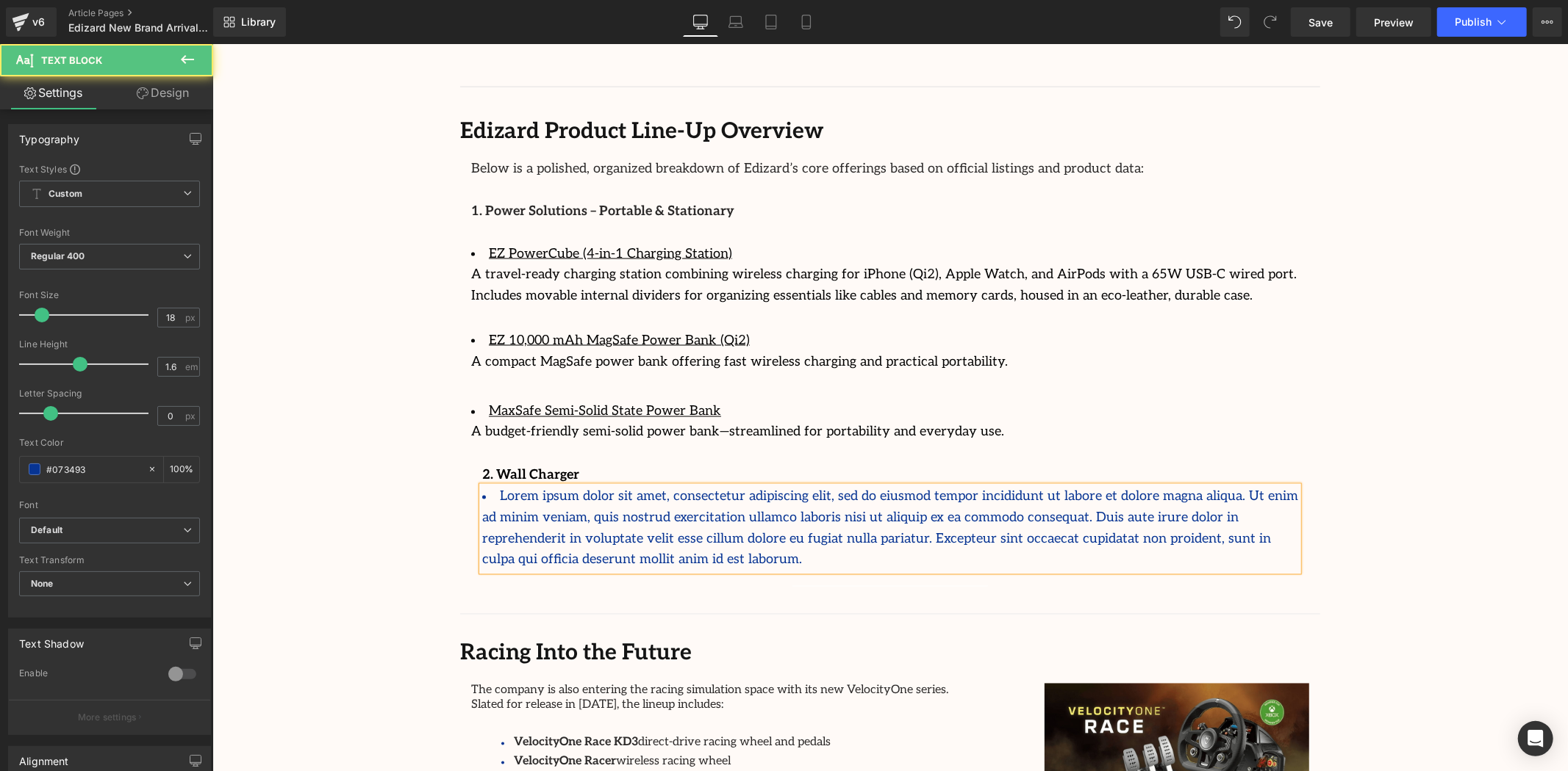
click at [825, 525] on li "Lorem ipsum dolor sit amet, consectetur adipiscing elit, sed do eiusmod tempor …" at bounding box center [889, 528] width 816 height 85
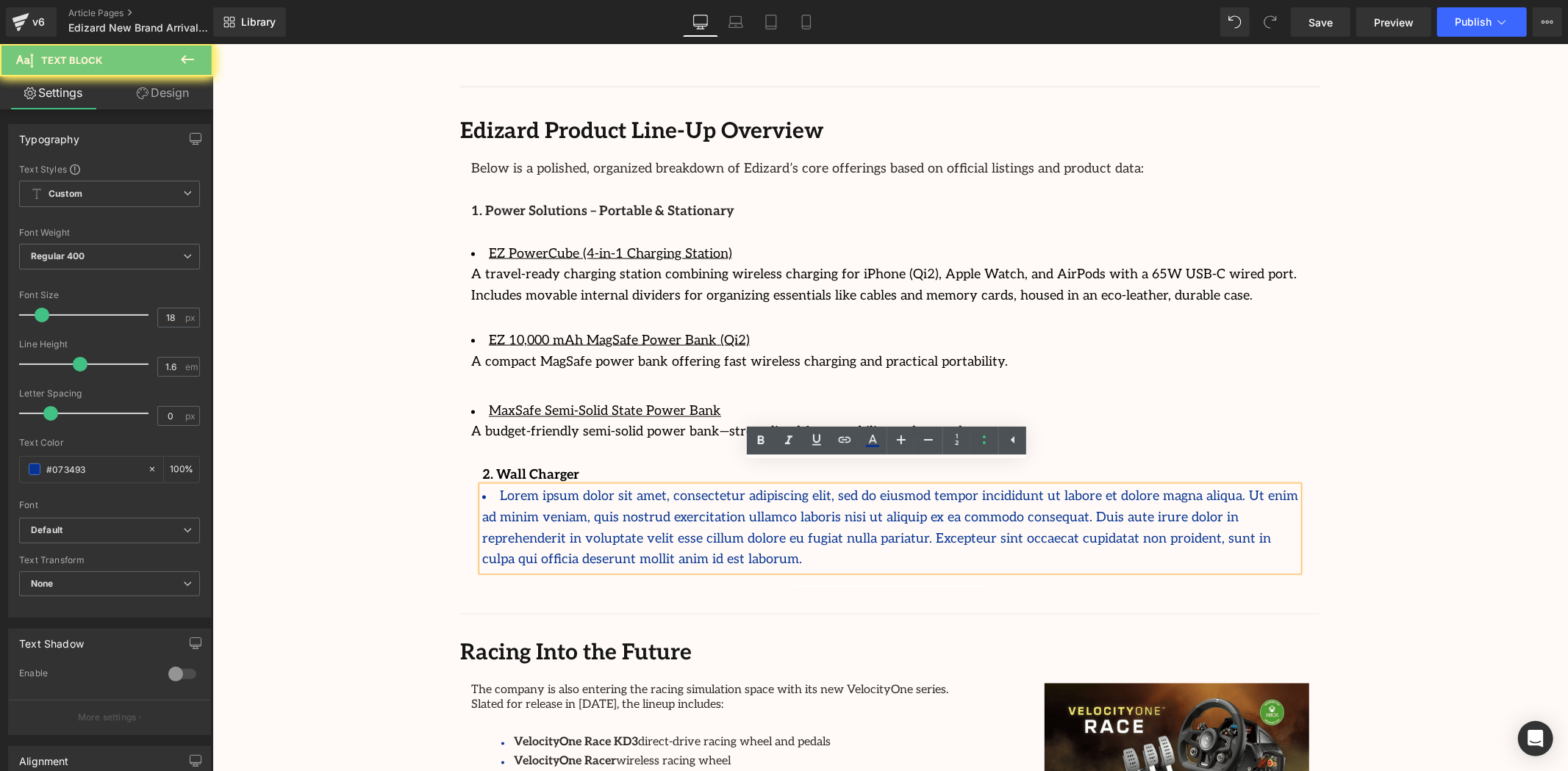
click at [825, 525] on li "Lorem ipsum dolor sit amet, consectetur adipiscing elit, sed do eiusmod tempor …" at bounding box center [889, 528] width 816 height 85
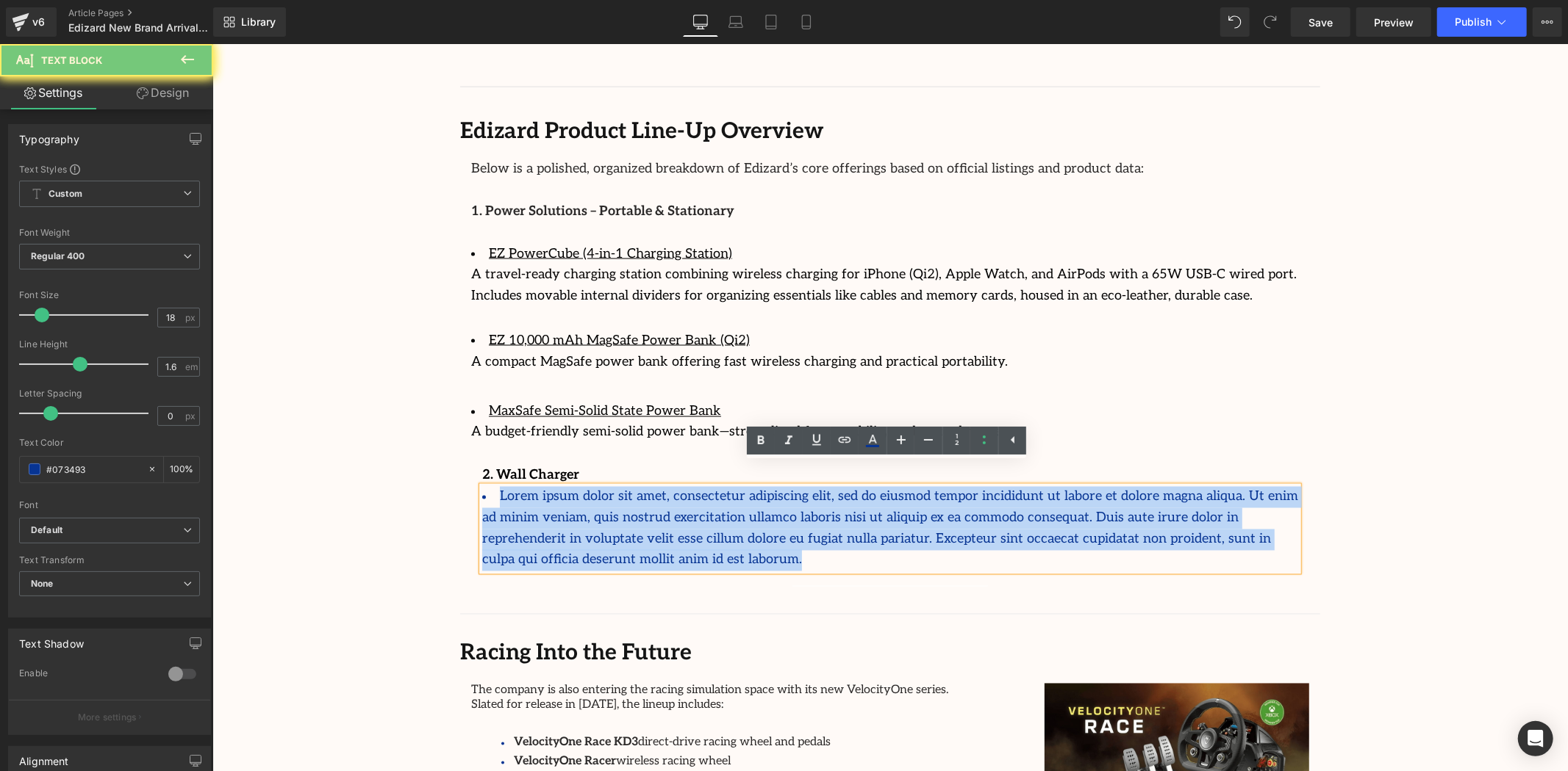
click at [825, 525] on li "Lorem ipsum dolor sit amet, consectetur adipiscing elit, sed do eiusmod tempor …" at bounding box center [889, 528] width 816 height 85
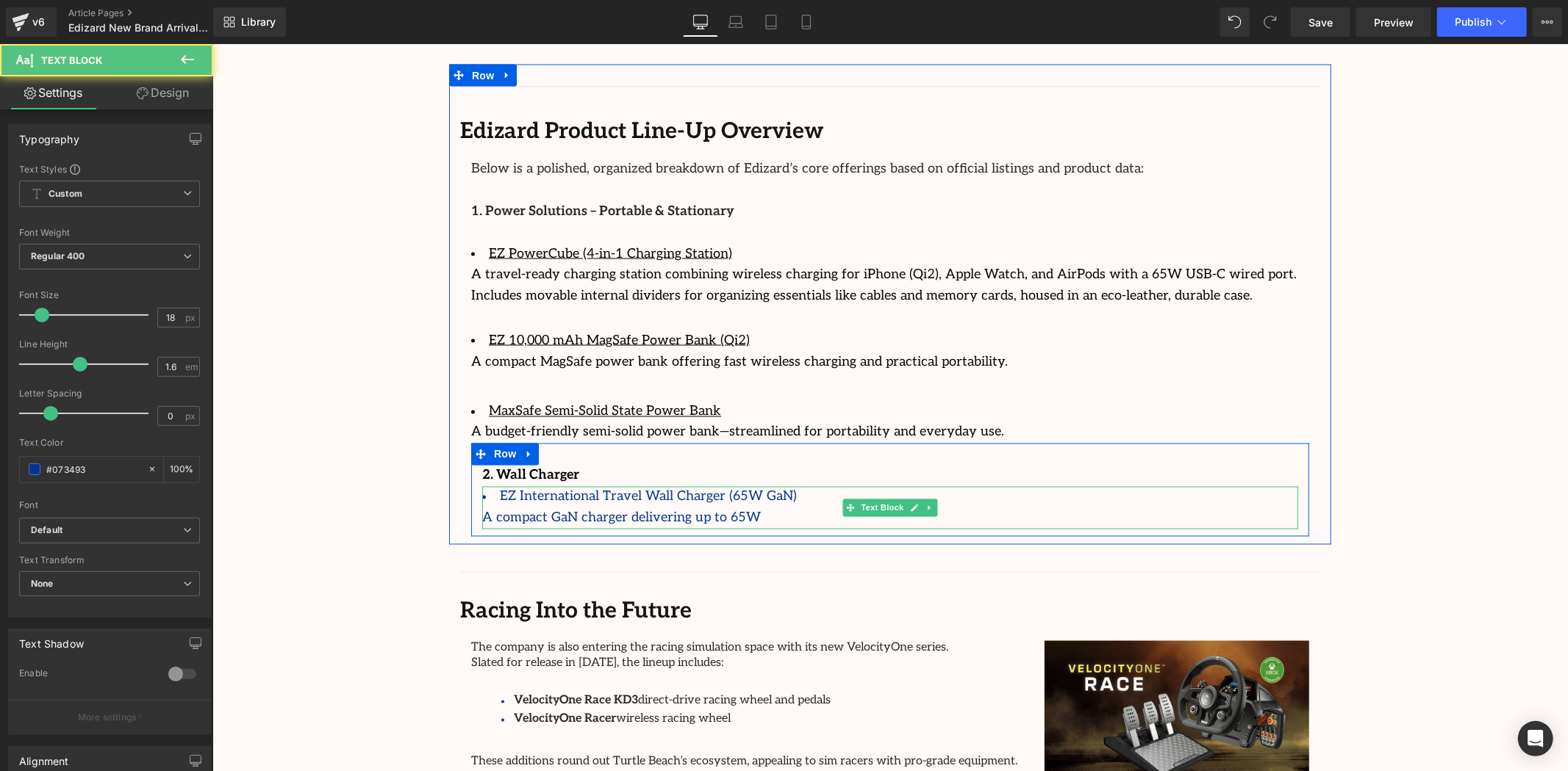
click at [725, 507] on div "A compact GaN charger delivering up to 65W" at bounding box center [889, 518] width 816 height 21
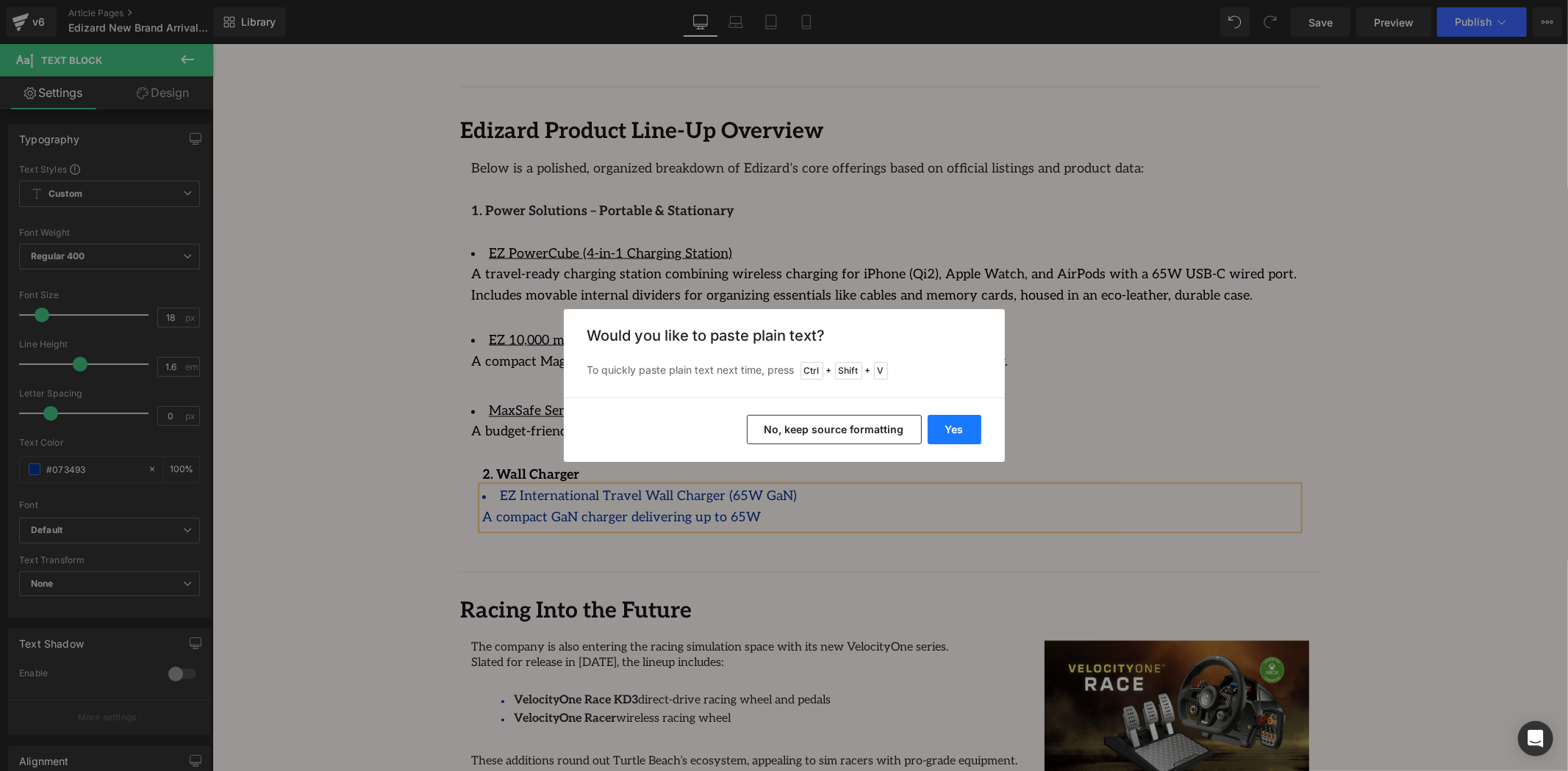
click at [939, 428] on button "Yes" at bounding box center [954, 430] width 54 height 29
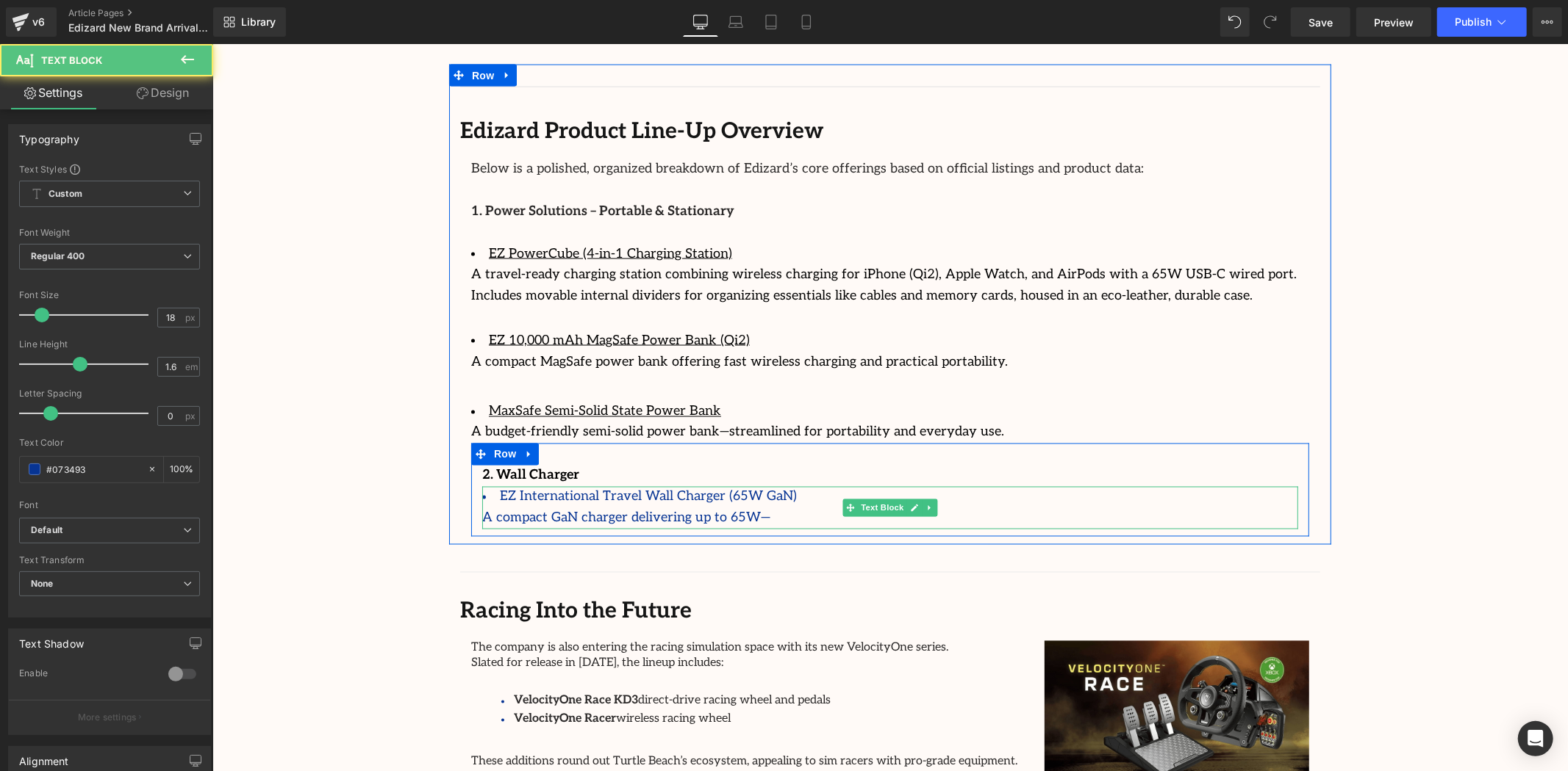
click at [763, 507] on div "A compact GaN charger delivering up to 65W—" at bounding box center [889, 518] width 816 height 21
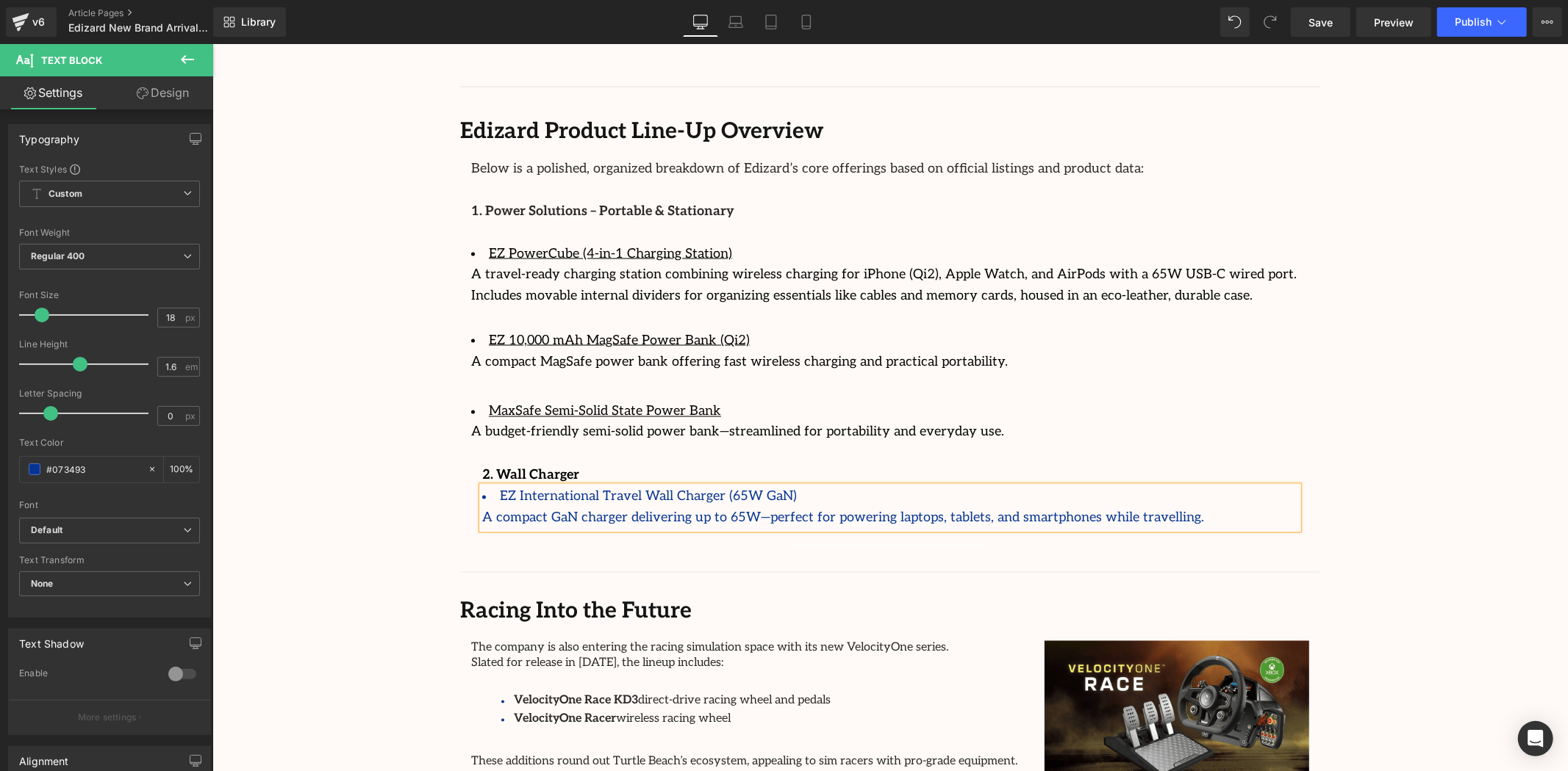
click at [743, 507] on div "A compact GaN charger delivering up to 65W—perfect for powering laptops, tablet…" at bounding box center [889, 518] width 816 height 21
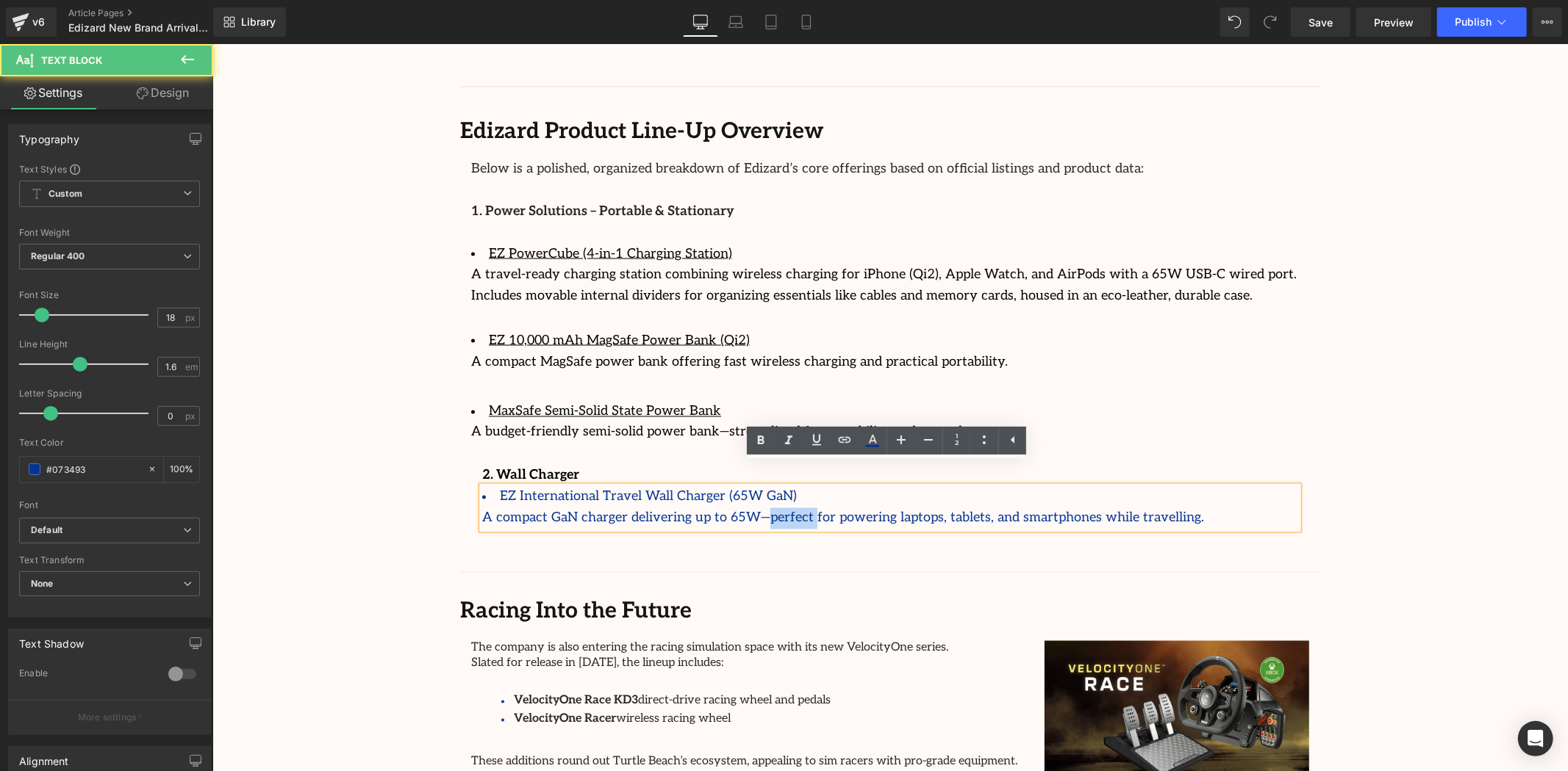
click at [743, 507] on div "A compact GaN charger delivering up to 65W—perfect for powering laptops, tablet…" at bounding box center [889, 518] width 816 height 21
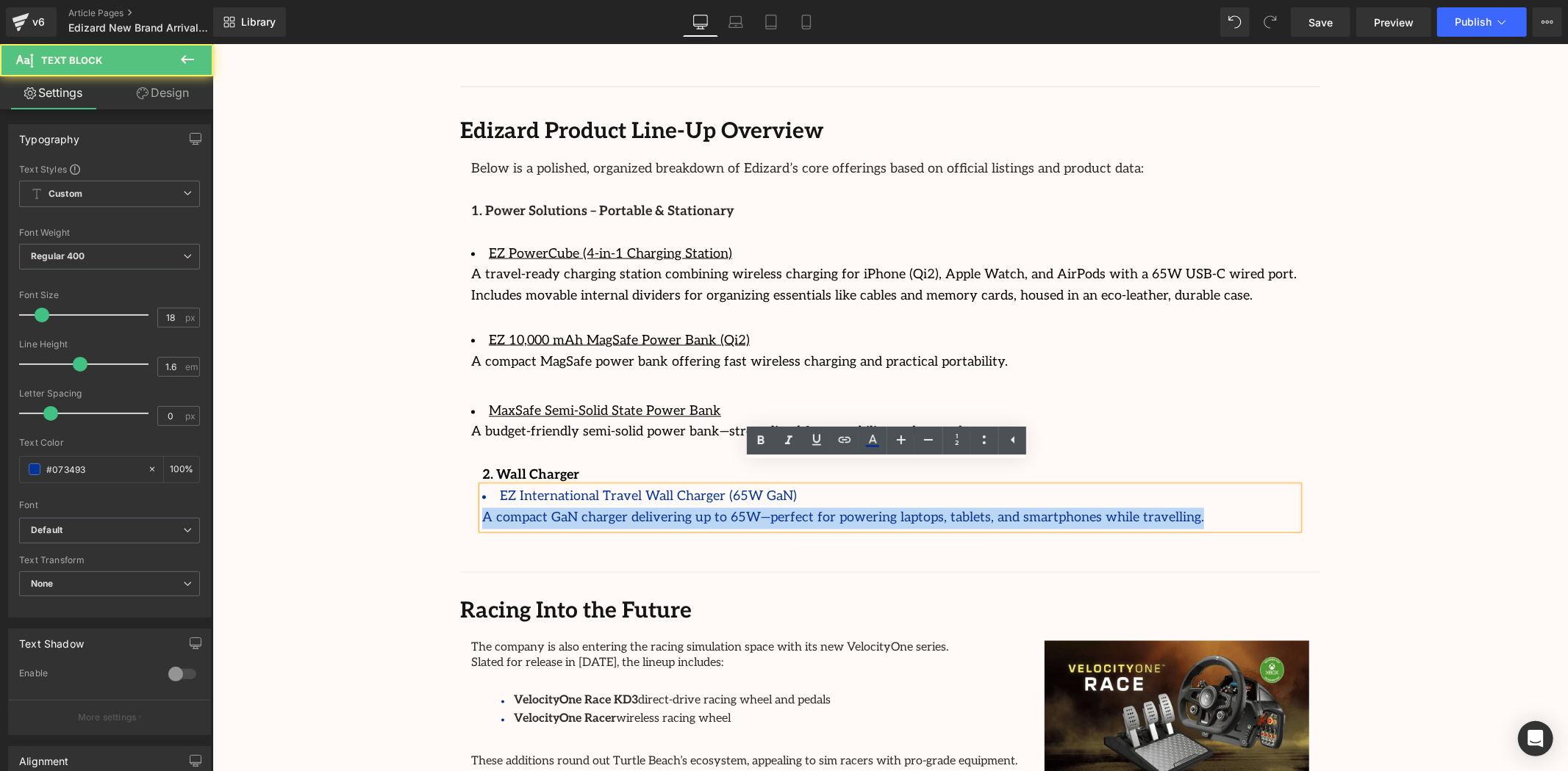
click at [743, 507] on div "A compact GaN charger delivering up to 65W—perfect for powering laptops, tablet…" at bounding box center [889, 518] width 816 height 21
click at [1149, 507] on div "A compact GaN charger delivering up to 65W—perfect for powering laptops, tablet…" at bounding box center [889, 518] width 816 height 21
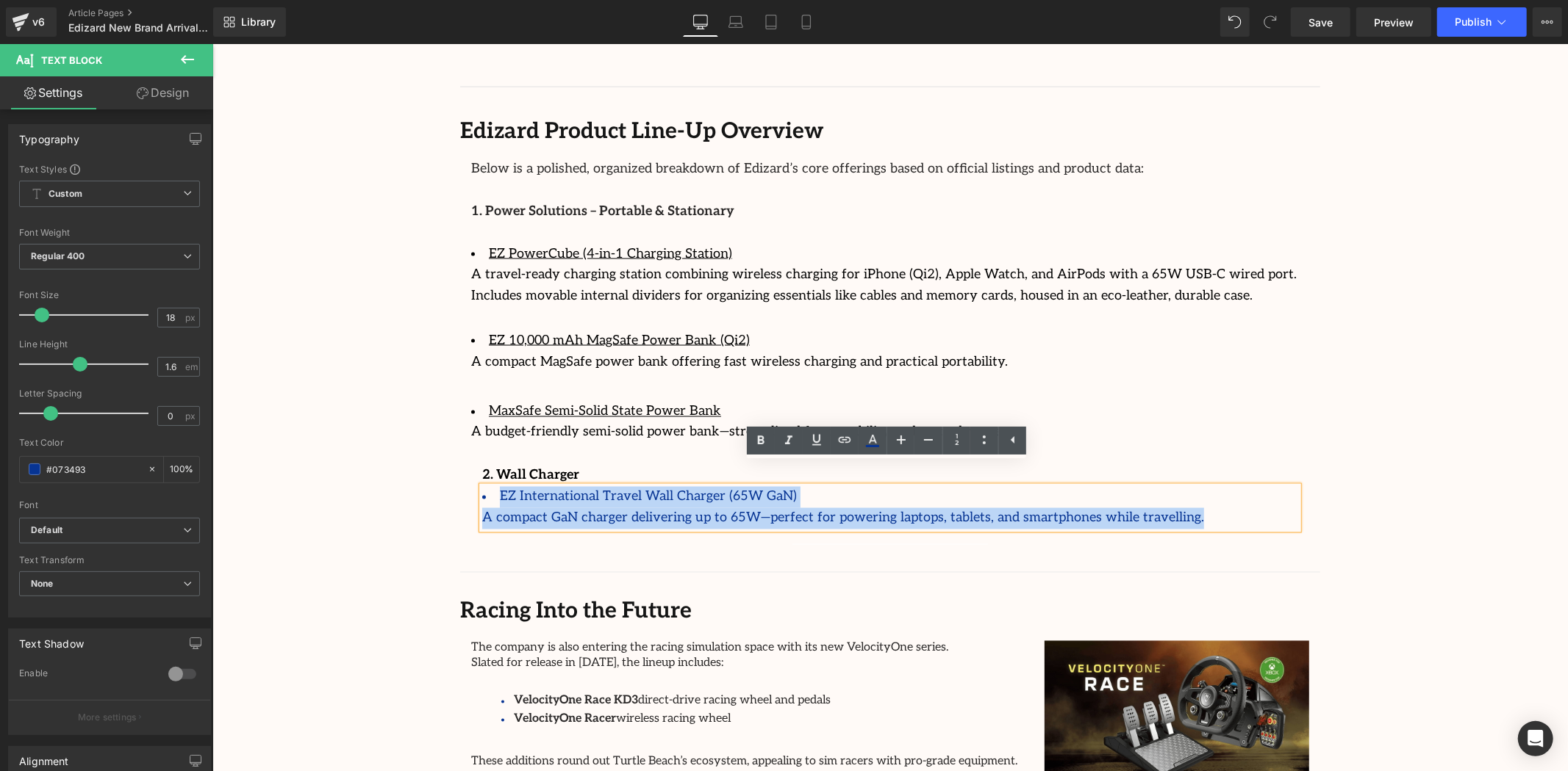
drag, startPoint x: 1135, startPoint y: 496, endPoint x: 233, endPoint y: 448, distance: 903.3
click at [452, 466] on div "Separator Image Separator " Had it for five weeks now. Bought this to play figh…" at bounding box center [889, 311] width 882 height 465
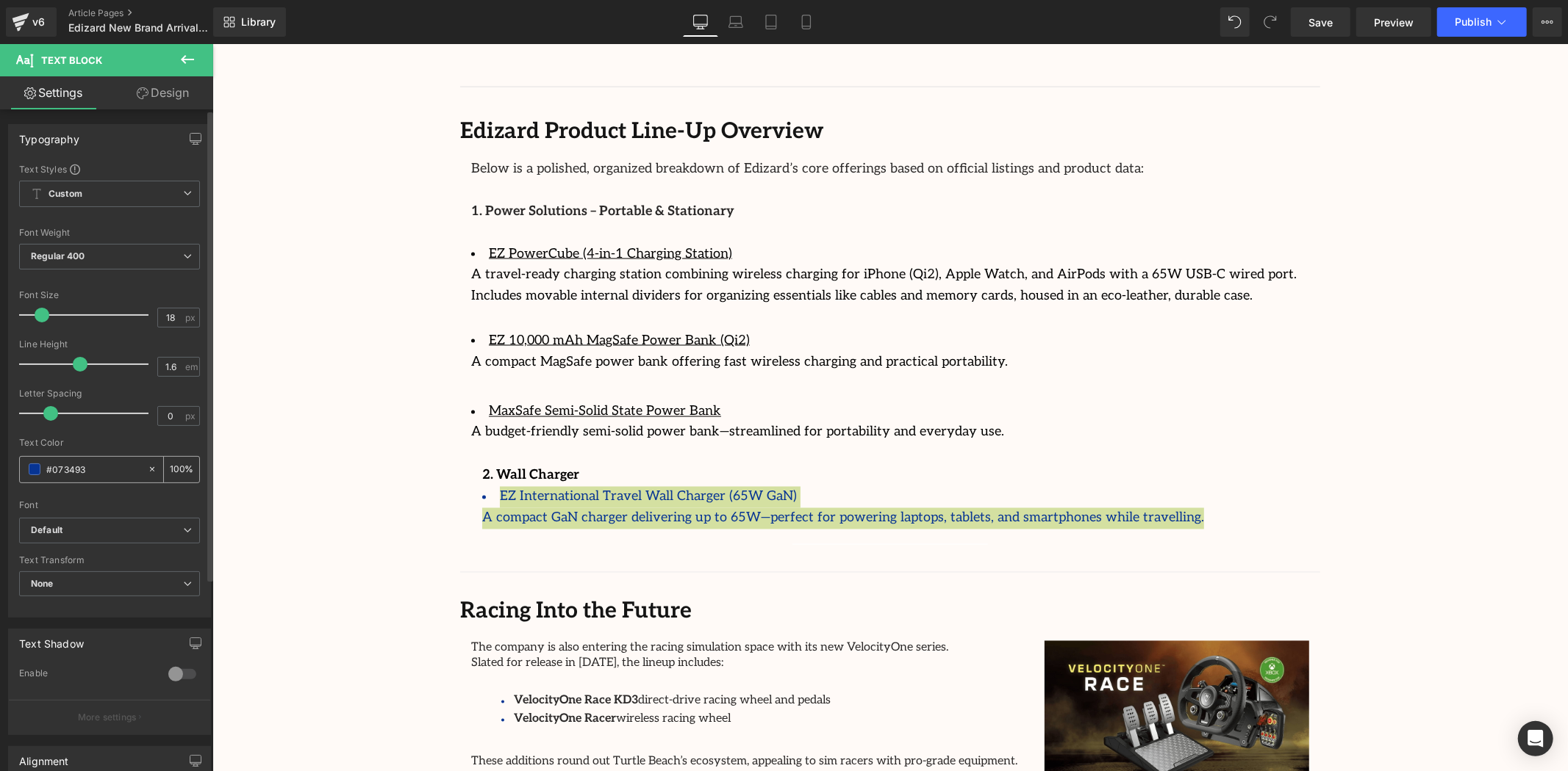
click at [34, 465] on span at bounding box center [35, 469] width 12 height 12
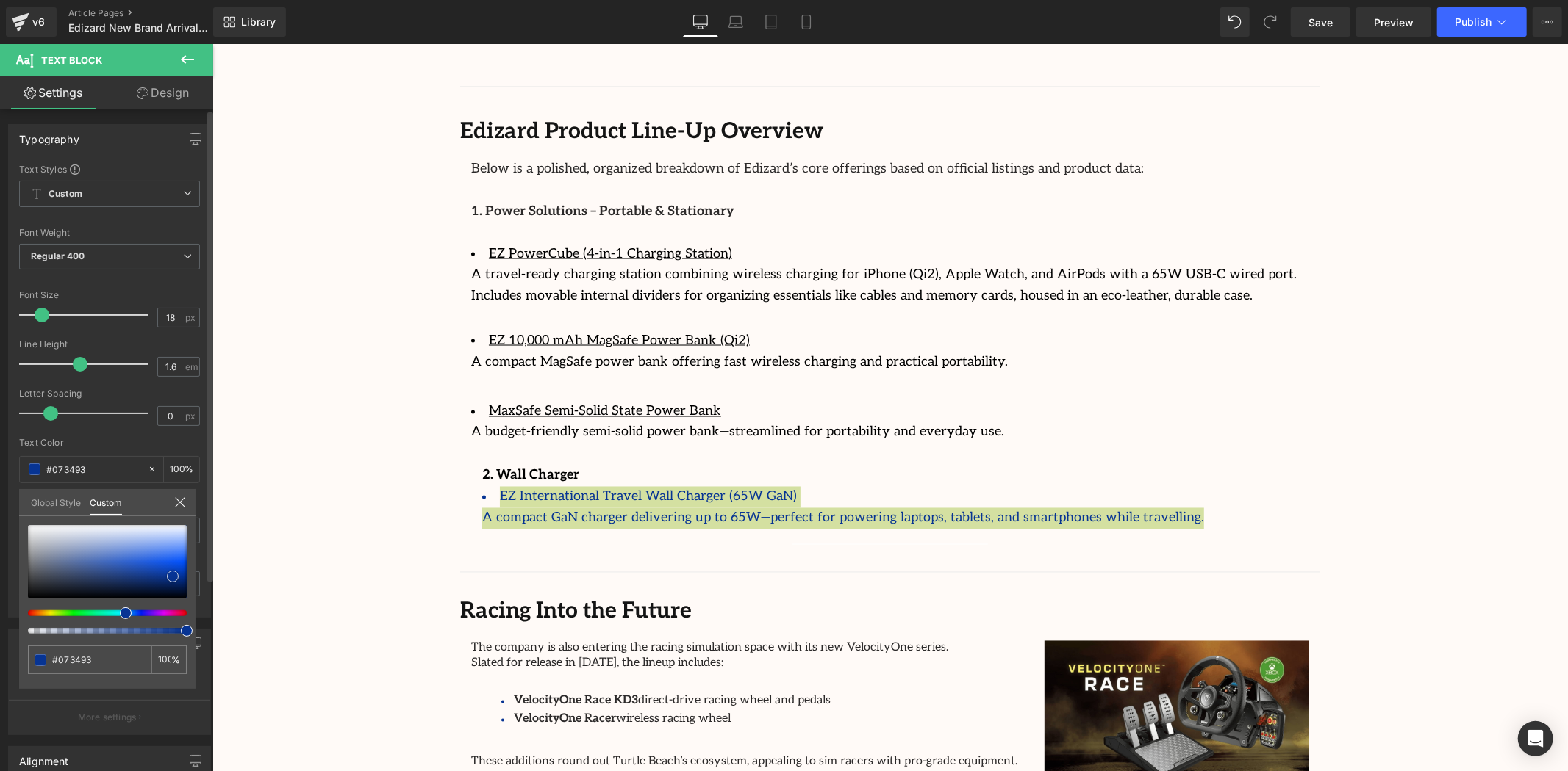
type input "#6a6c70"
type input "#5b5d61"
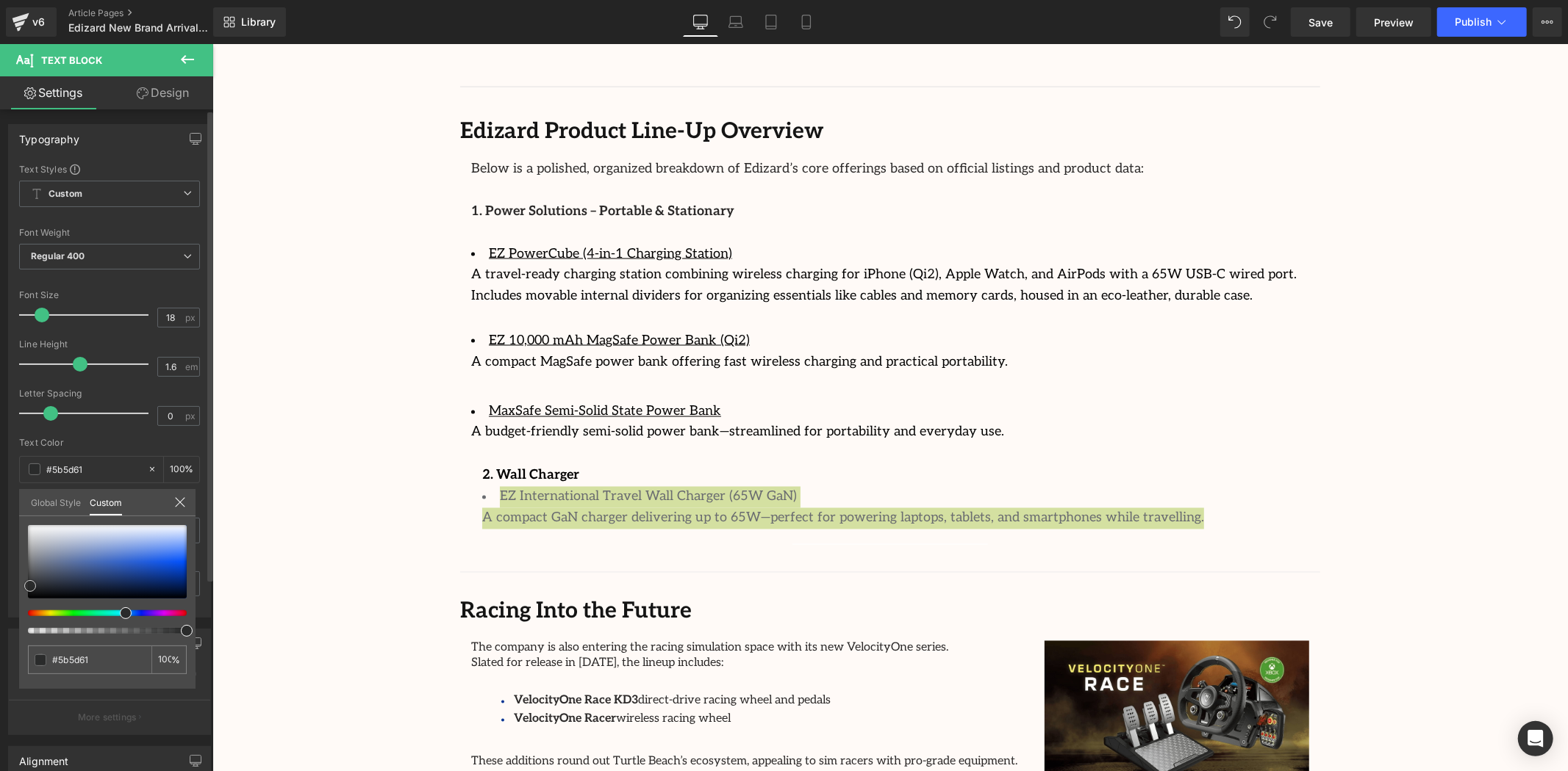
type input "#2a2b2c"
type input "#232424"
type input "#1e1e1e"
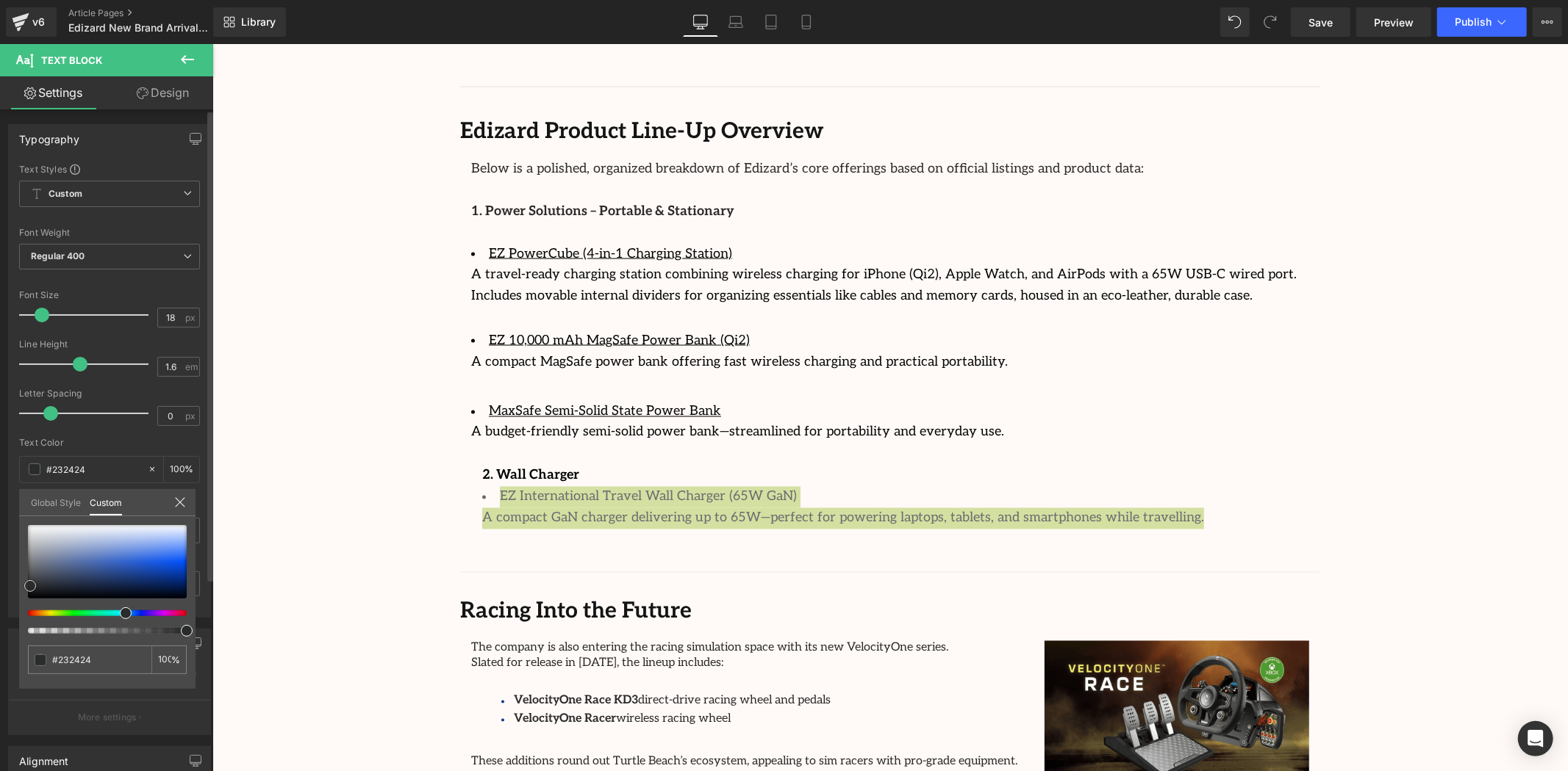
type input "#1e1e1e"
type input "#161717"
type input "#131414"
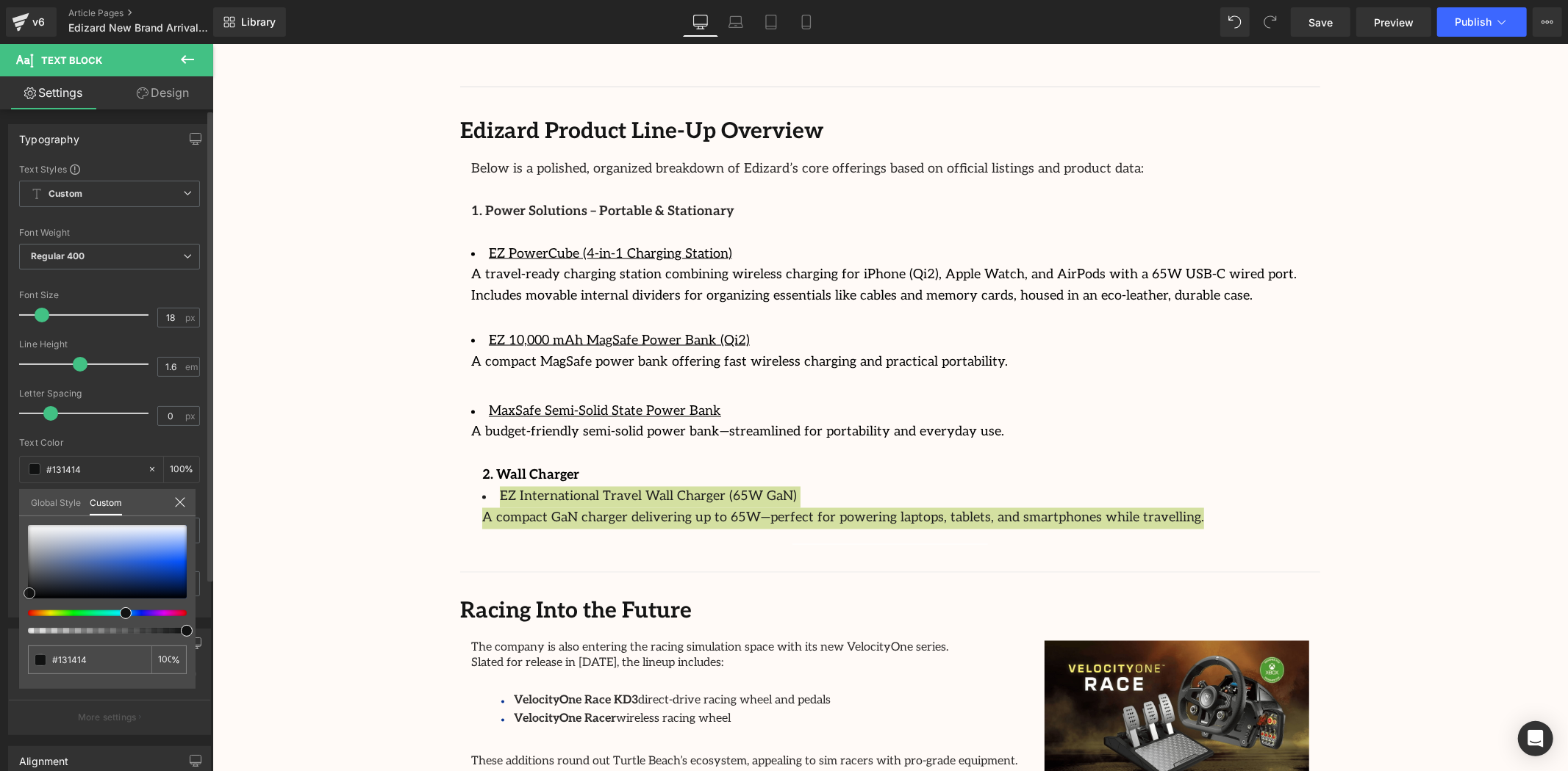
type input "#111212"
type input "#0e0f0f"
type input "#0a0a0a"
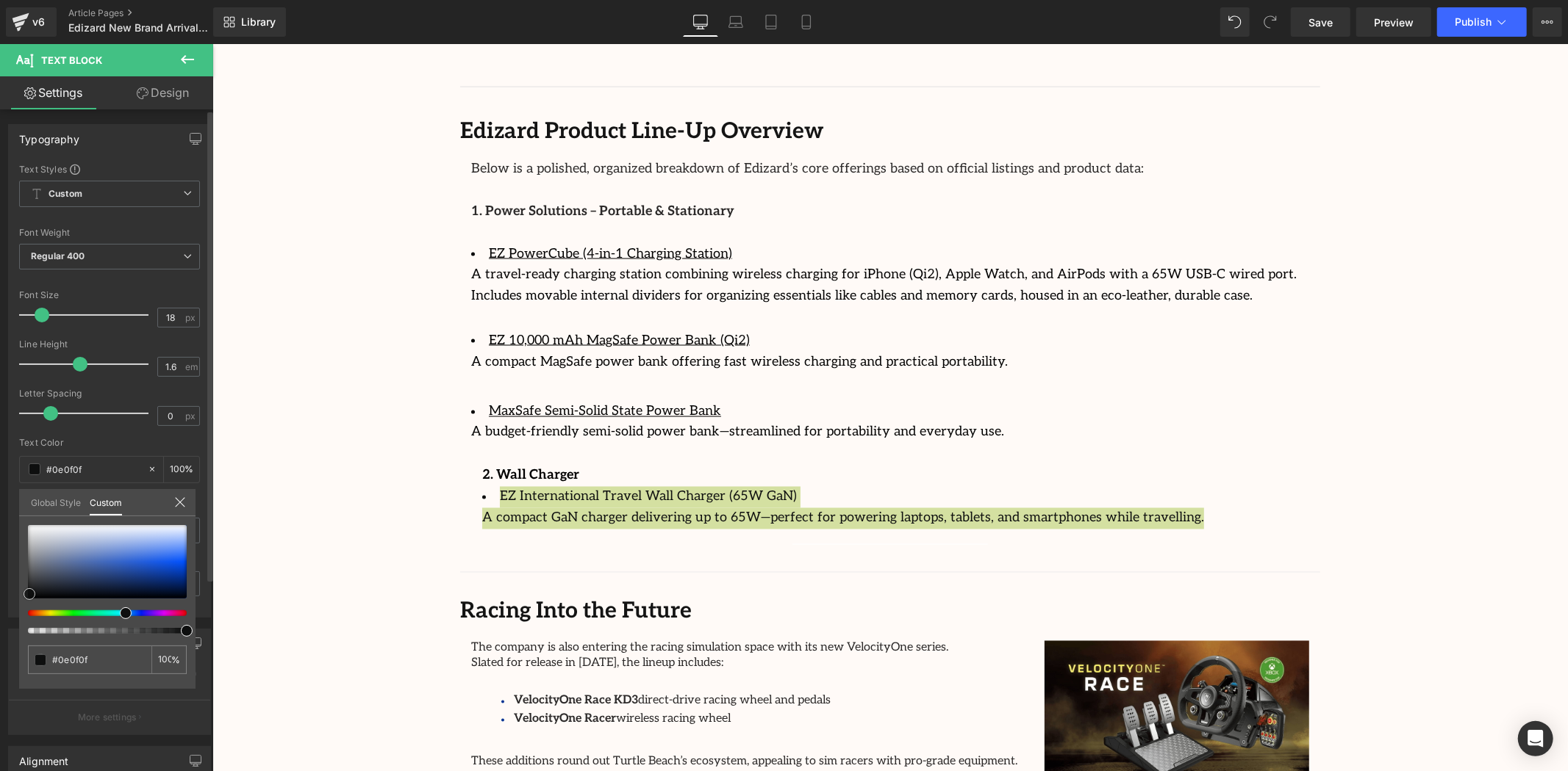
type input "#0a0a0a"
type input "#070707"
type input "#050505"
drag, startPoint x: 32, startPoint y: 582, endPoint x: 28, endPoint y: 596, distance: 14.6
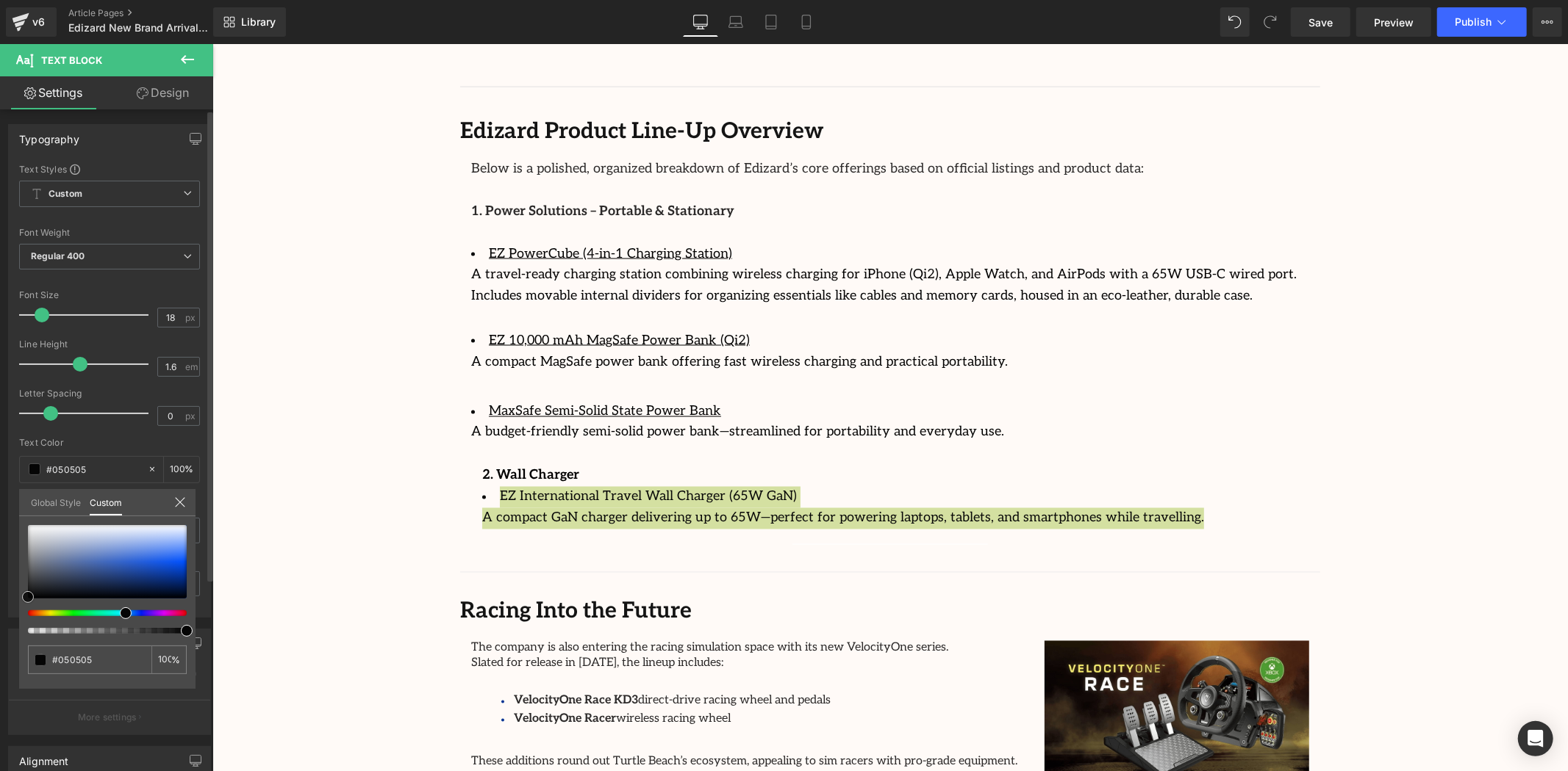
click at [28, 596] on div at bounding box center [107, 562] width 158 height 74
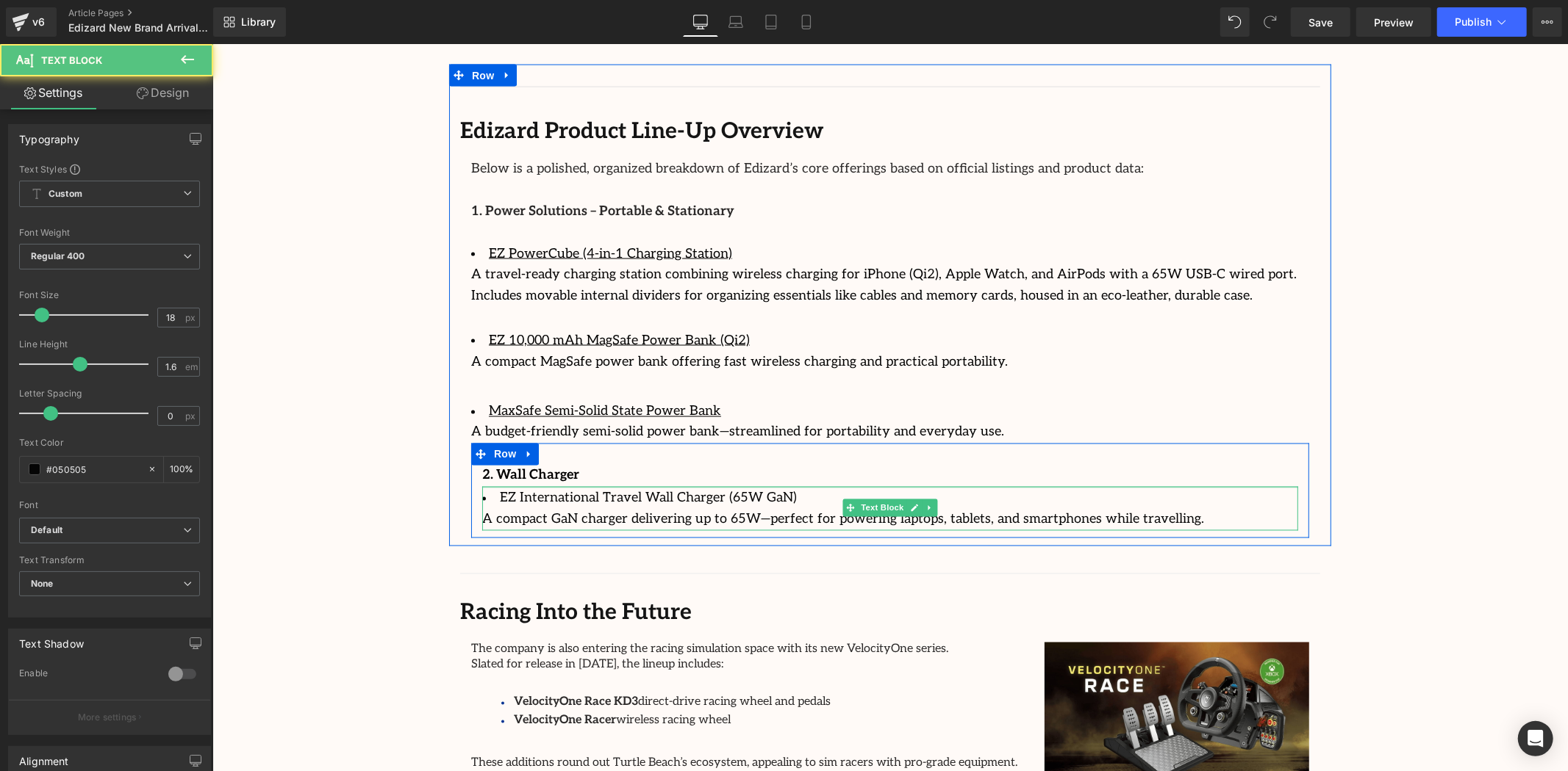
click at [679, 486] on div at bounding box center [889, 487] width 816 height 1
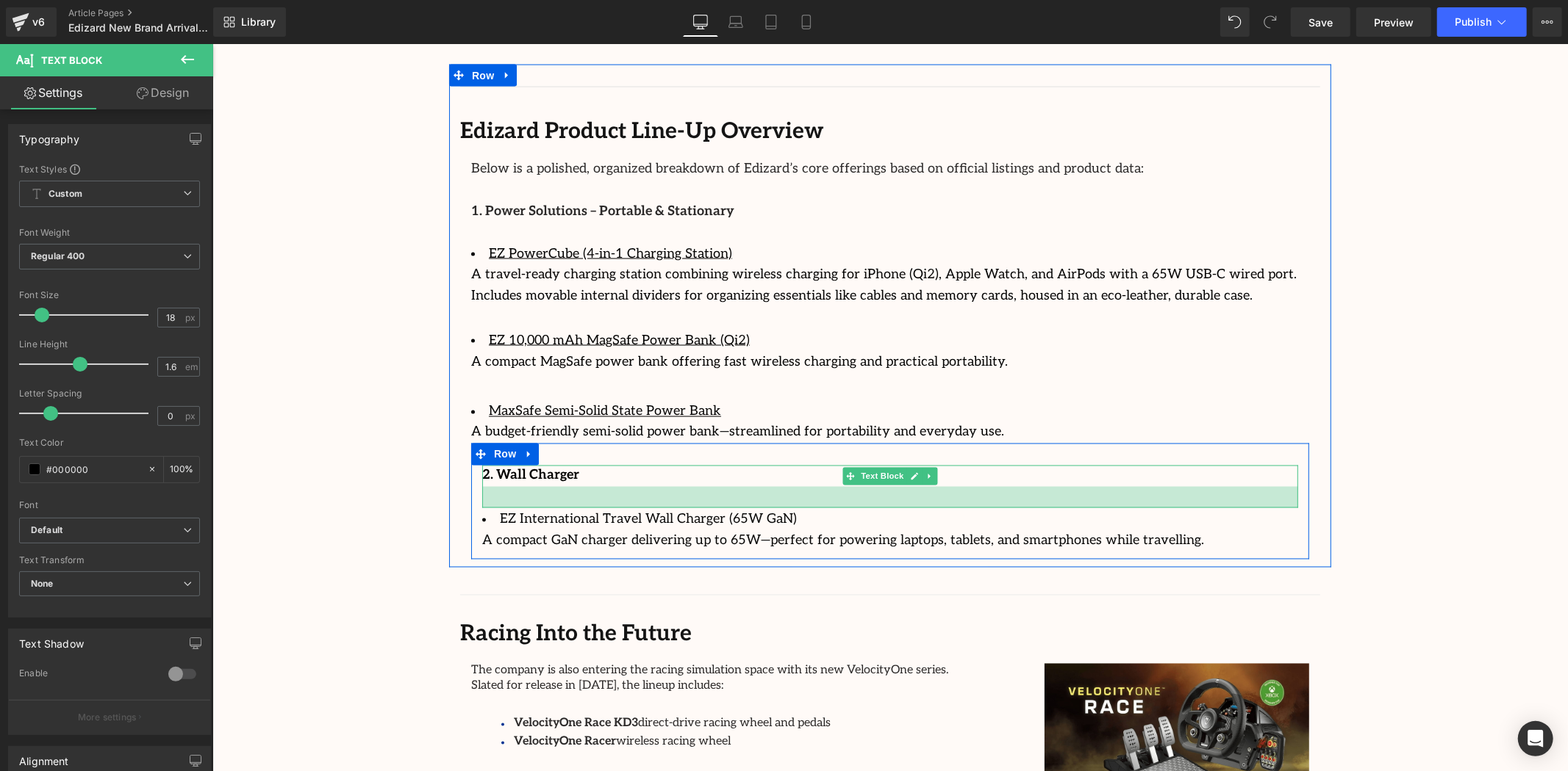
drag, startPoint x: 648, startPoint y: 462, endPoint x: 650, endPoint y: 484, distance: 22.1
click at [650, 486] on div at bounding box center [889, 496] width 816 height 21
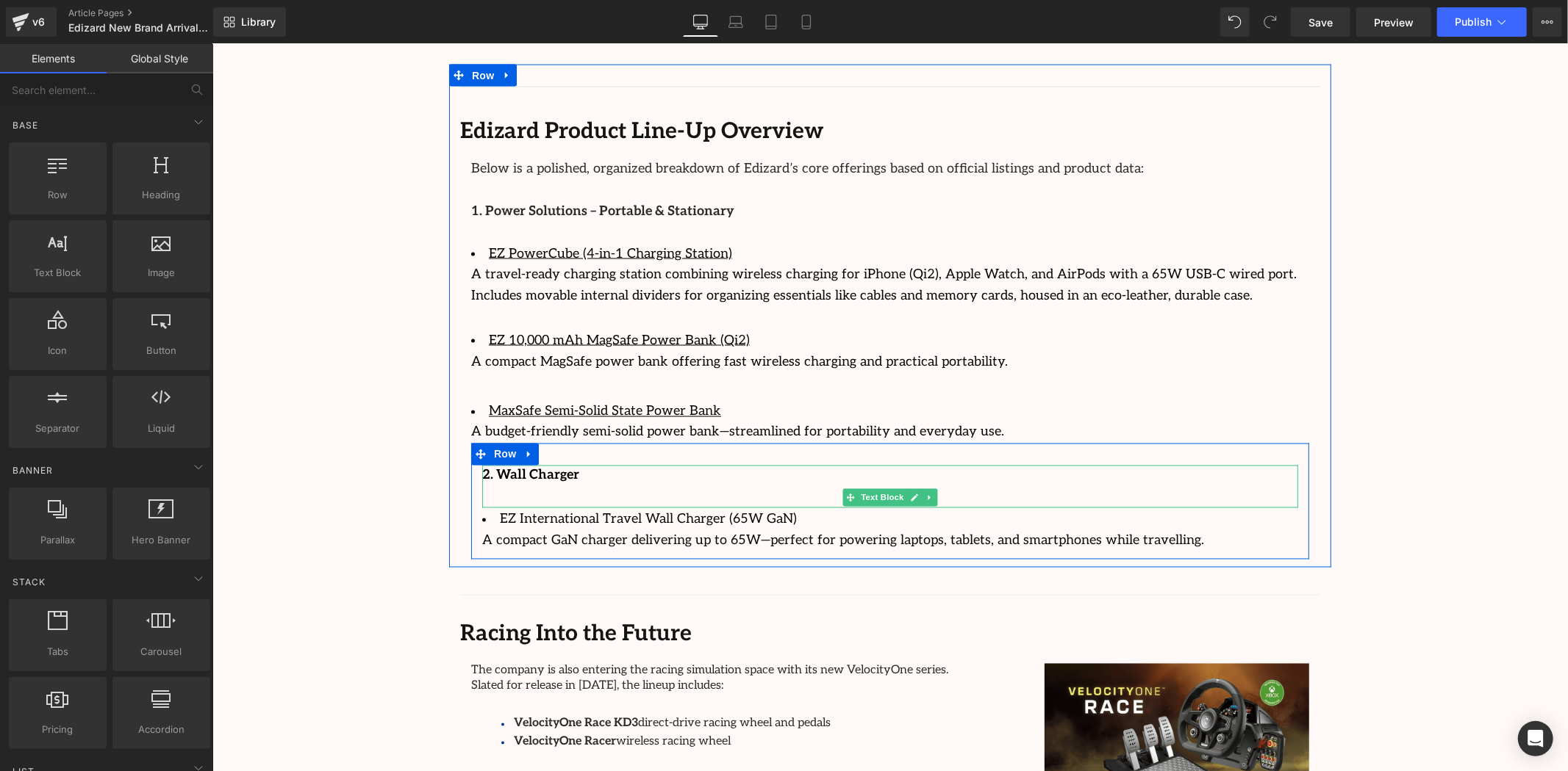
click at [614, 465] on div at bounding box center [889, 466] width 816 height 4
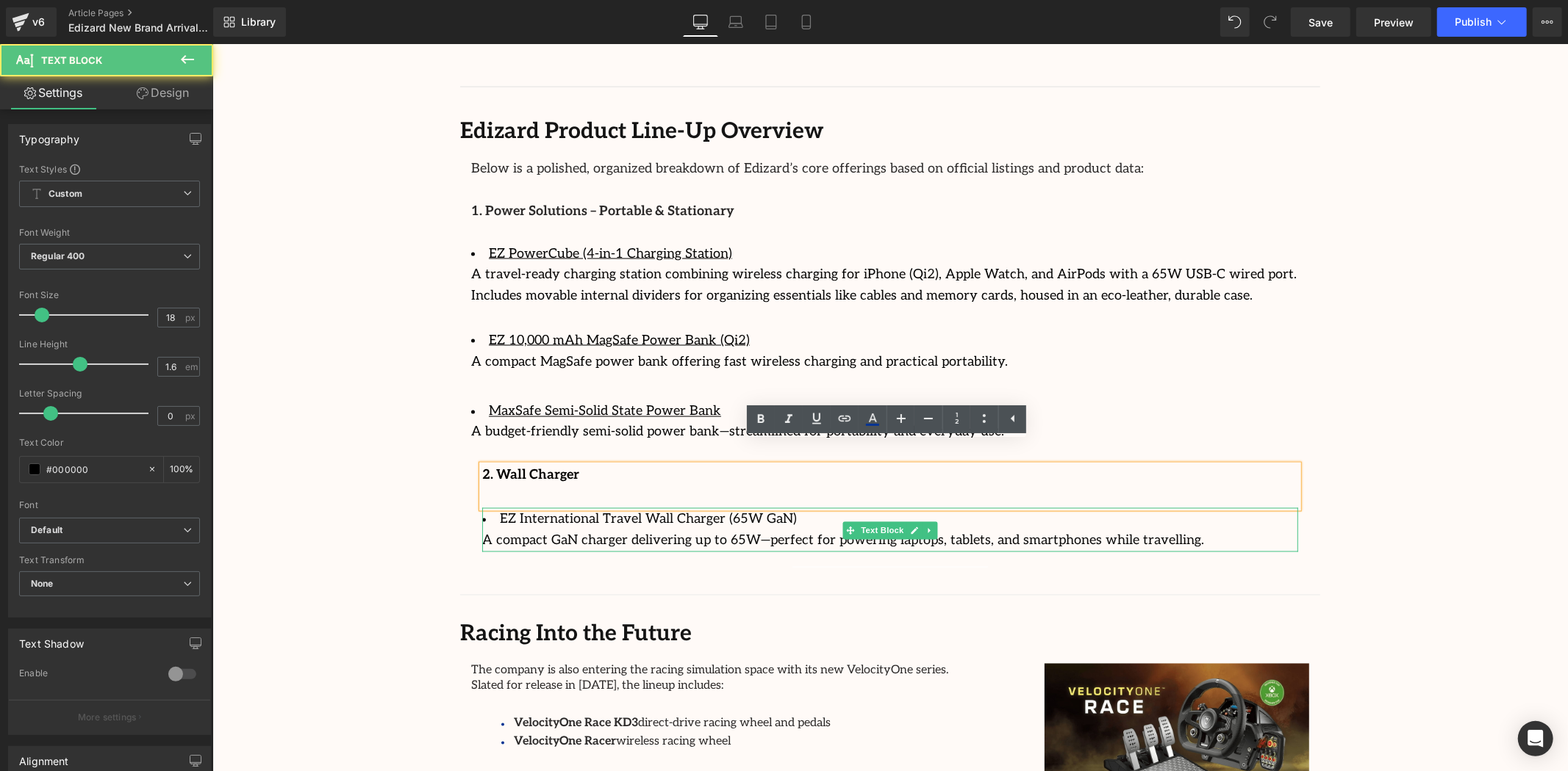
click at [1150, 530] on div "A compact GaN charger delivering up to 65W—perfect for powering laptops, tablet…" at bounding box center [889, 541] width 816 height 21
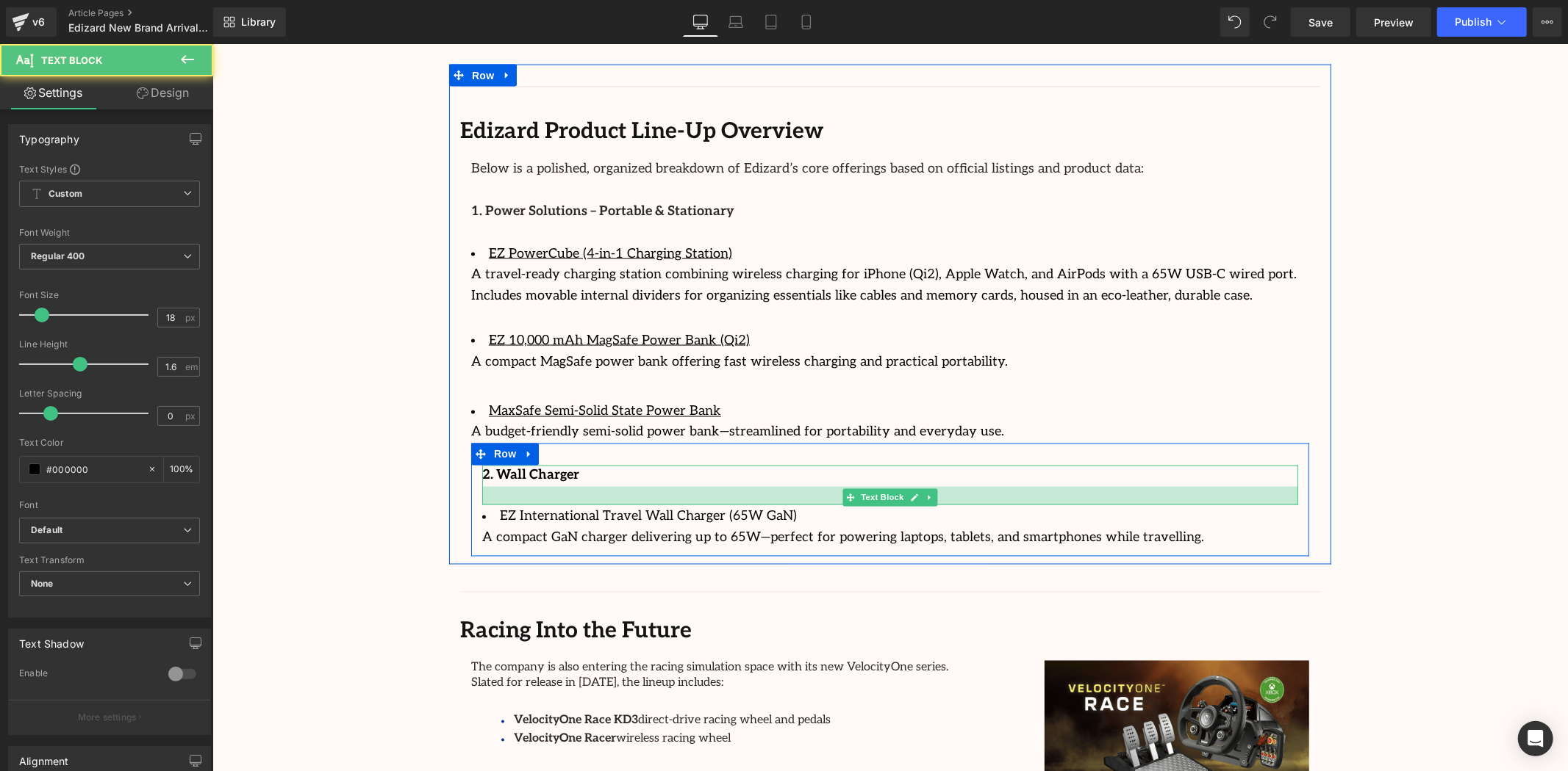
click at [527, 486] on div at bounding box center [889, 495] width 816 height 18
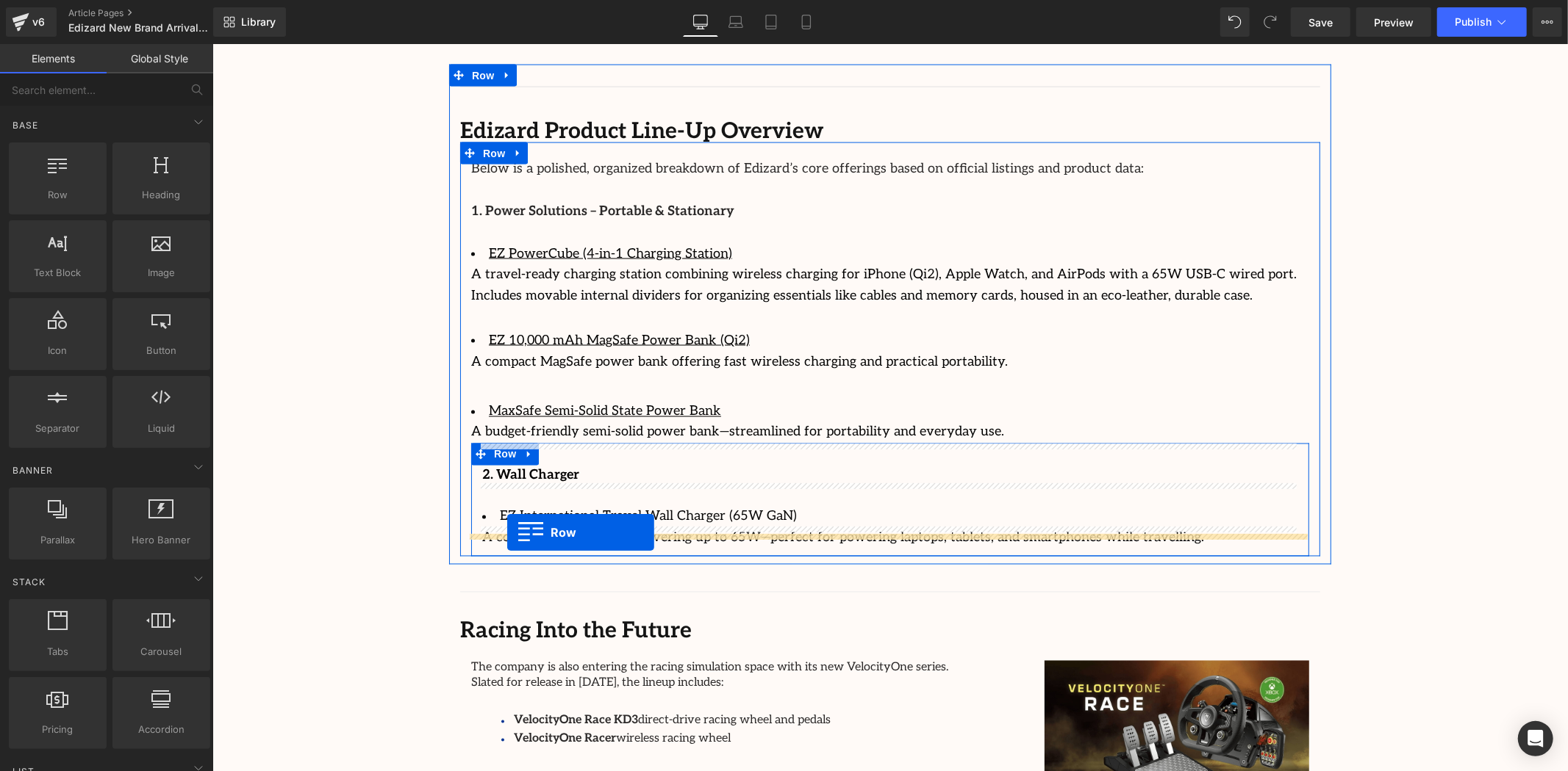
drag, startPoint x: 273, startPoint y: 230, endPoint x: 506, endPoint y: 532, distance: 381.4
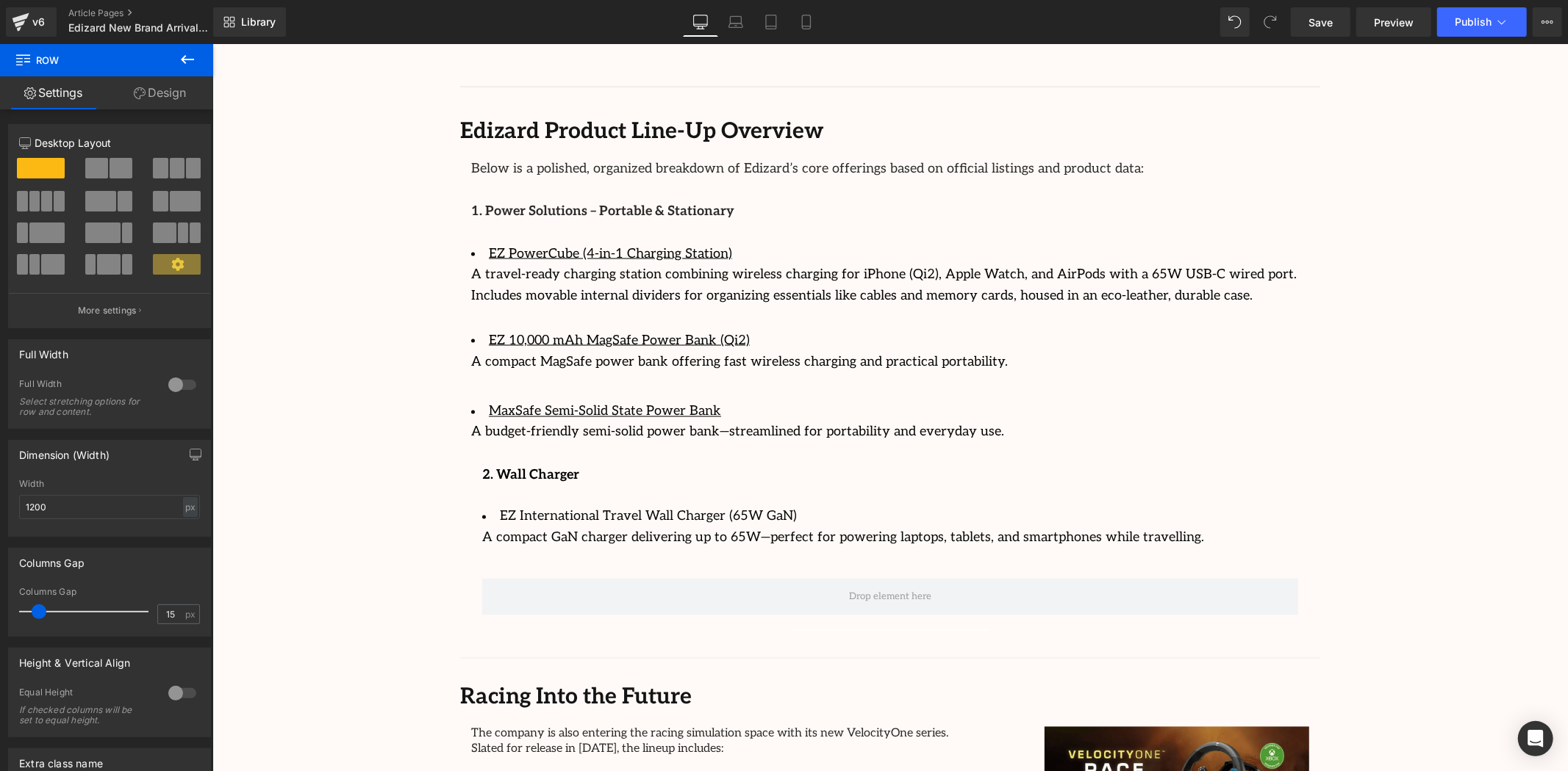
click at [178, 54] on icon at bounding box center [187, 60] width 18 height 18
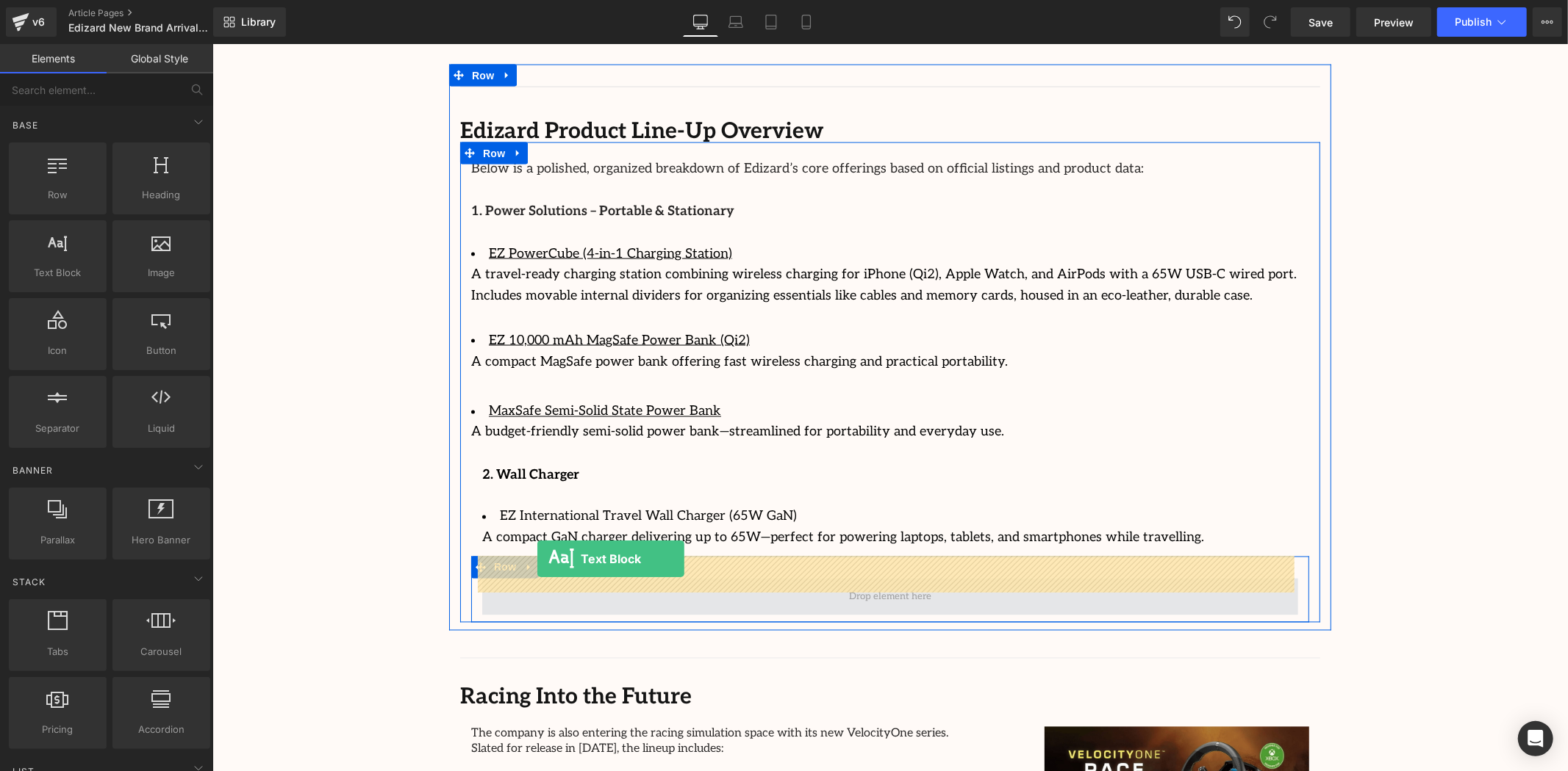
drag, startPoint x: 265, startPoint y: 317, endPoint x: 536, endPoint y: 560, distance: 364.0
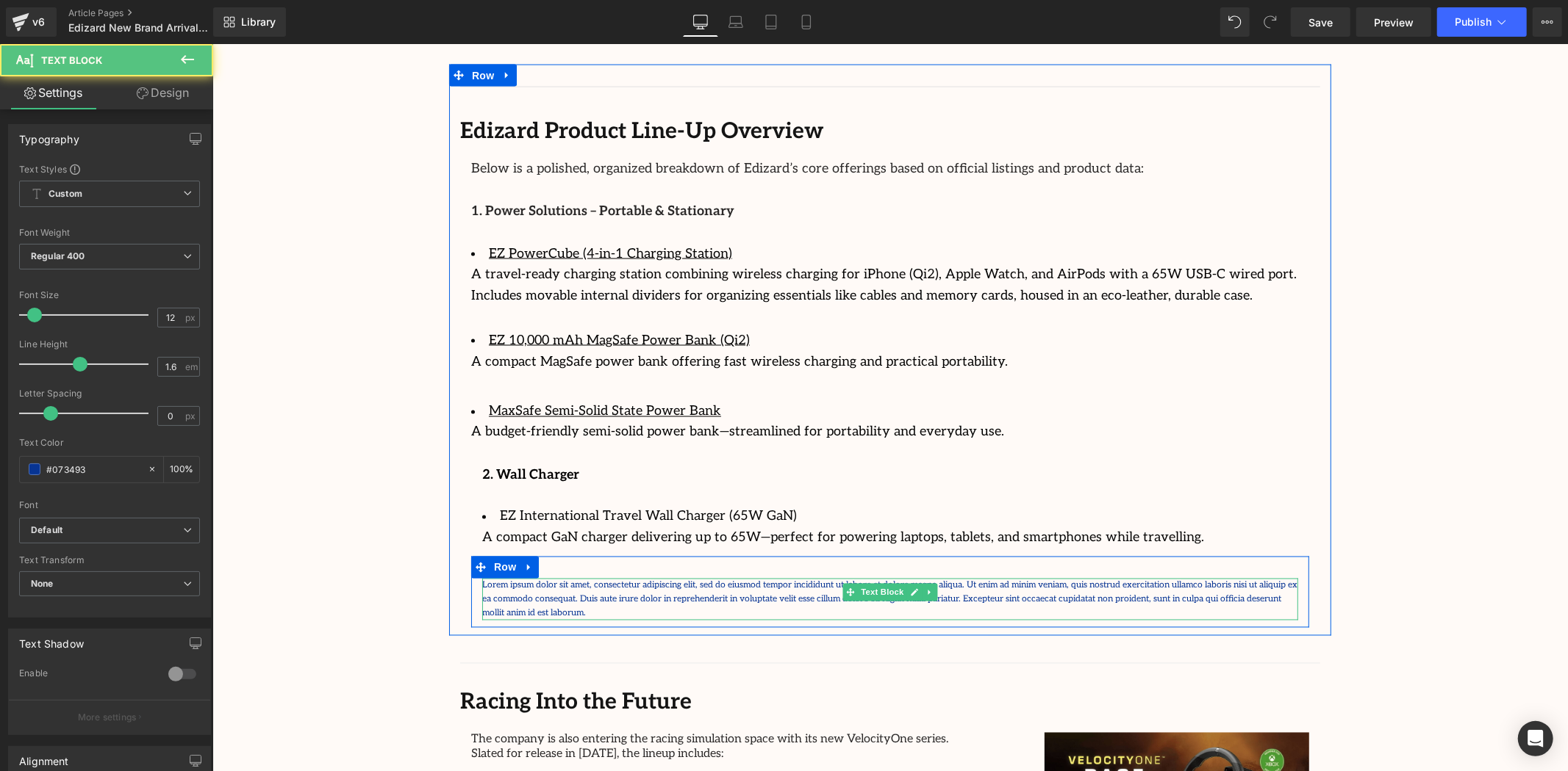
click at [533, 578] on p "Lorem ipsum dolor sit amet, consectetur adipiscing elit, sed do eiusmod tempor …" at bounding box center [889, 599] width 816 height 43
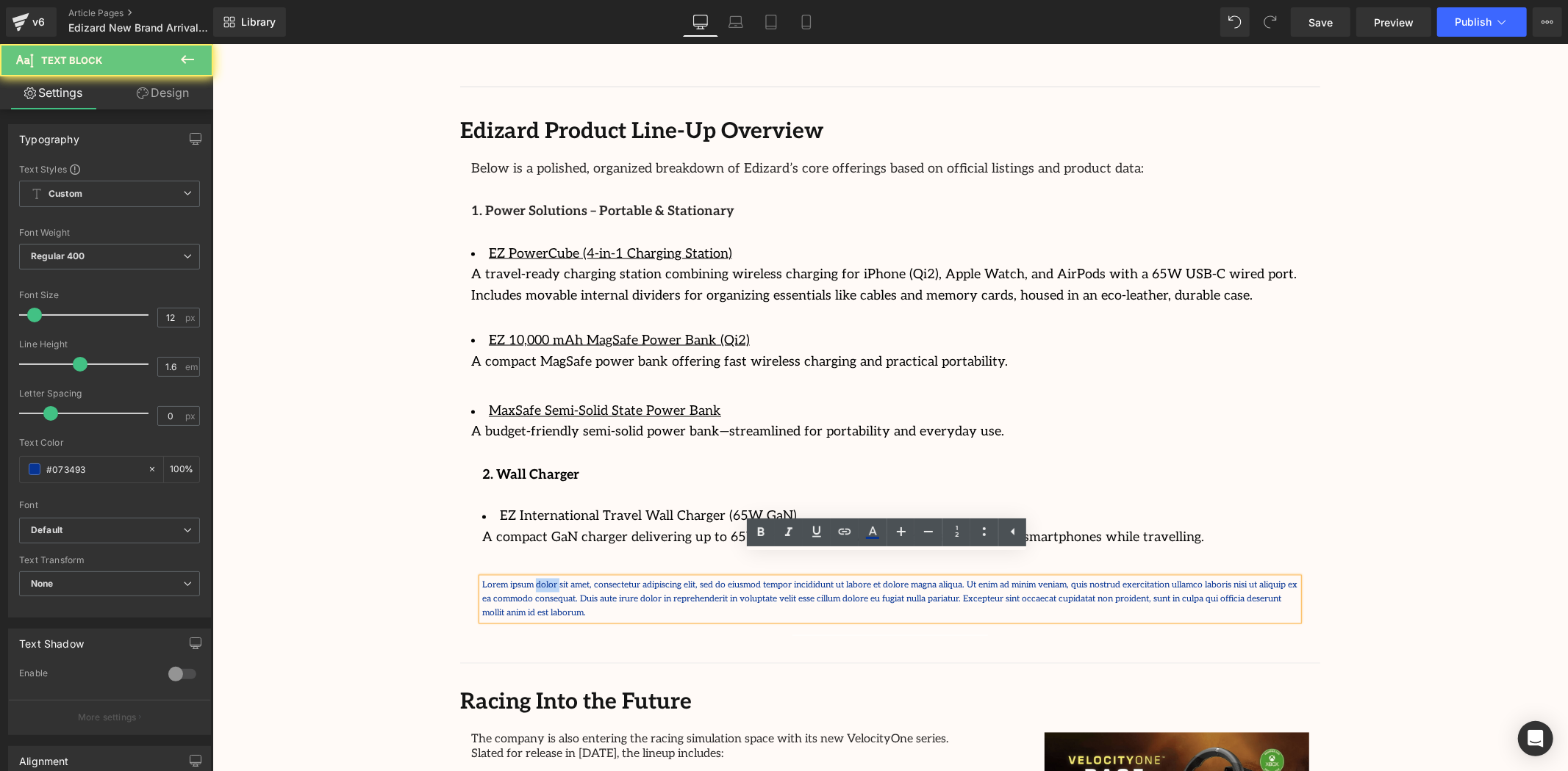
click at [533, 578] on p "Lorem ipsum dolor sit amet, consectetur adipiscing elit, sed do eiusmod tempor …" at bounding box center [889, 599] width 816 height 43
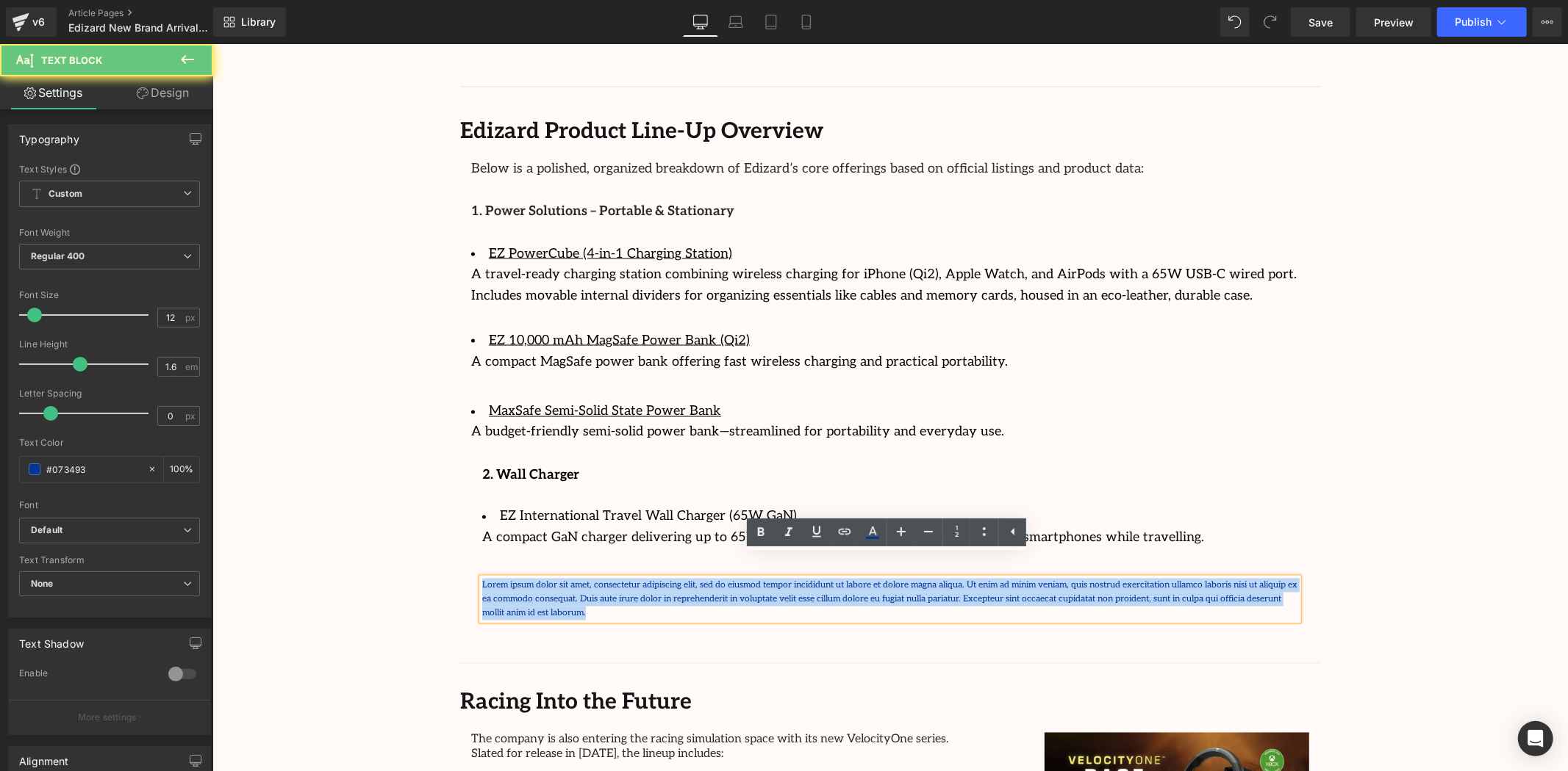
click at [533, 578] on p "Lorem ipsum dolor sit amet, consectetur adipiscing elit, sed do eiusmod tempor …" at bounding box center [889, 599] width 816 height 43
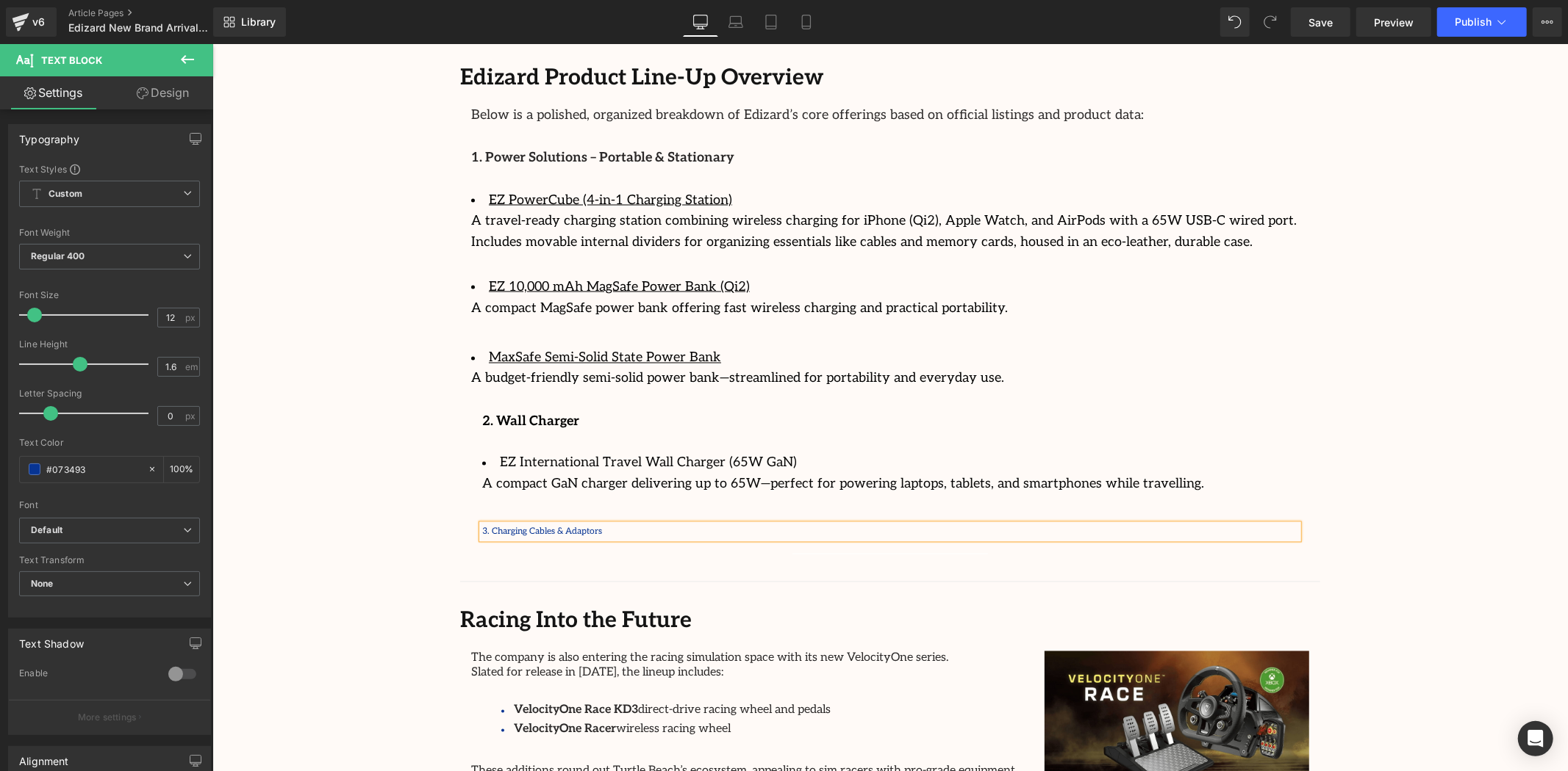
scroll to position [2083, 0]
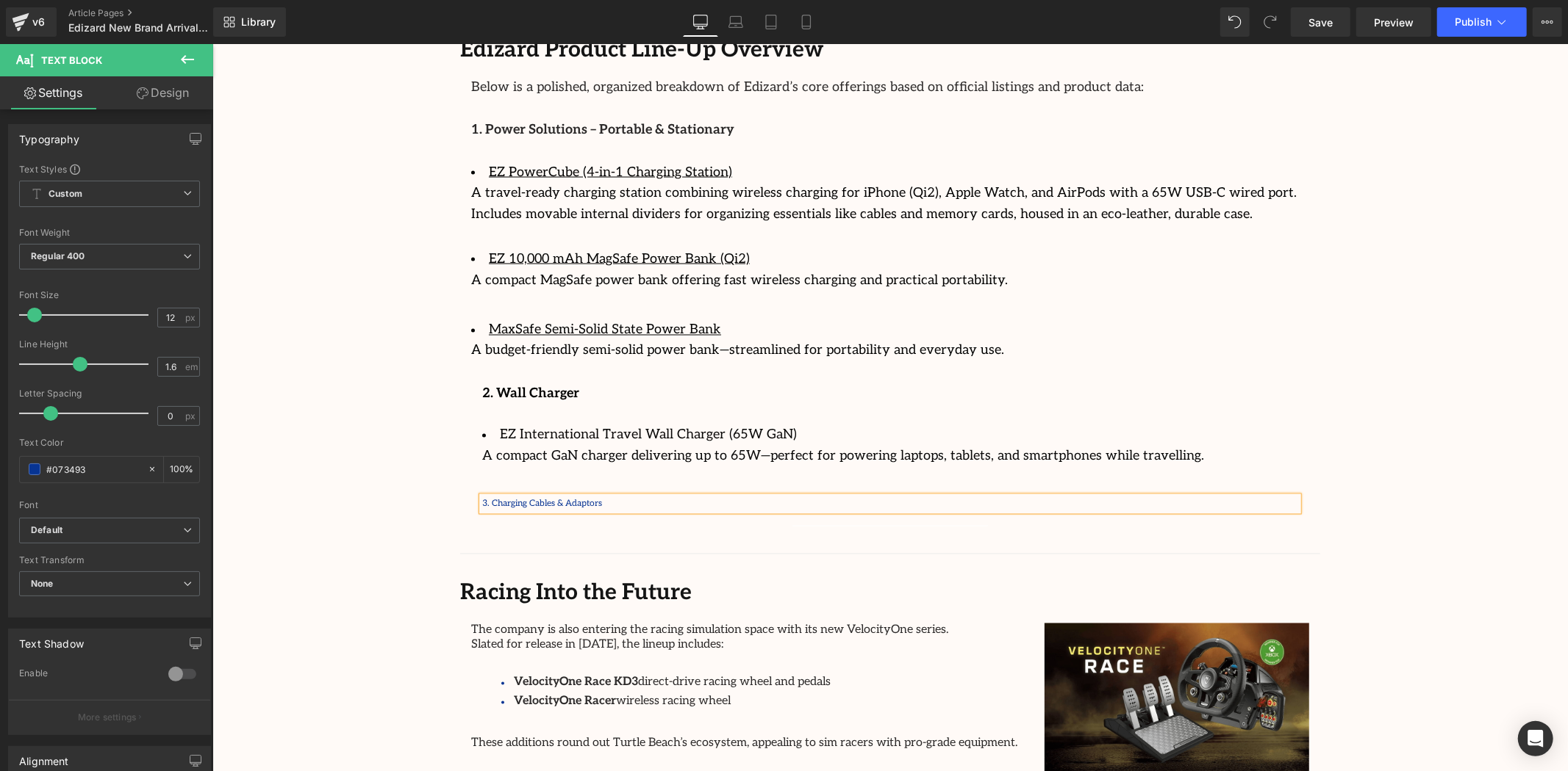
click at [601, 496] on p "3. Charging Cables & Adaptors" at bounding box center [889, 503] width 816 height 14
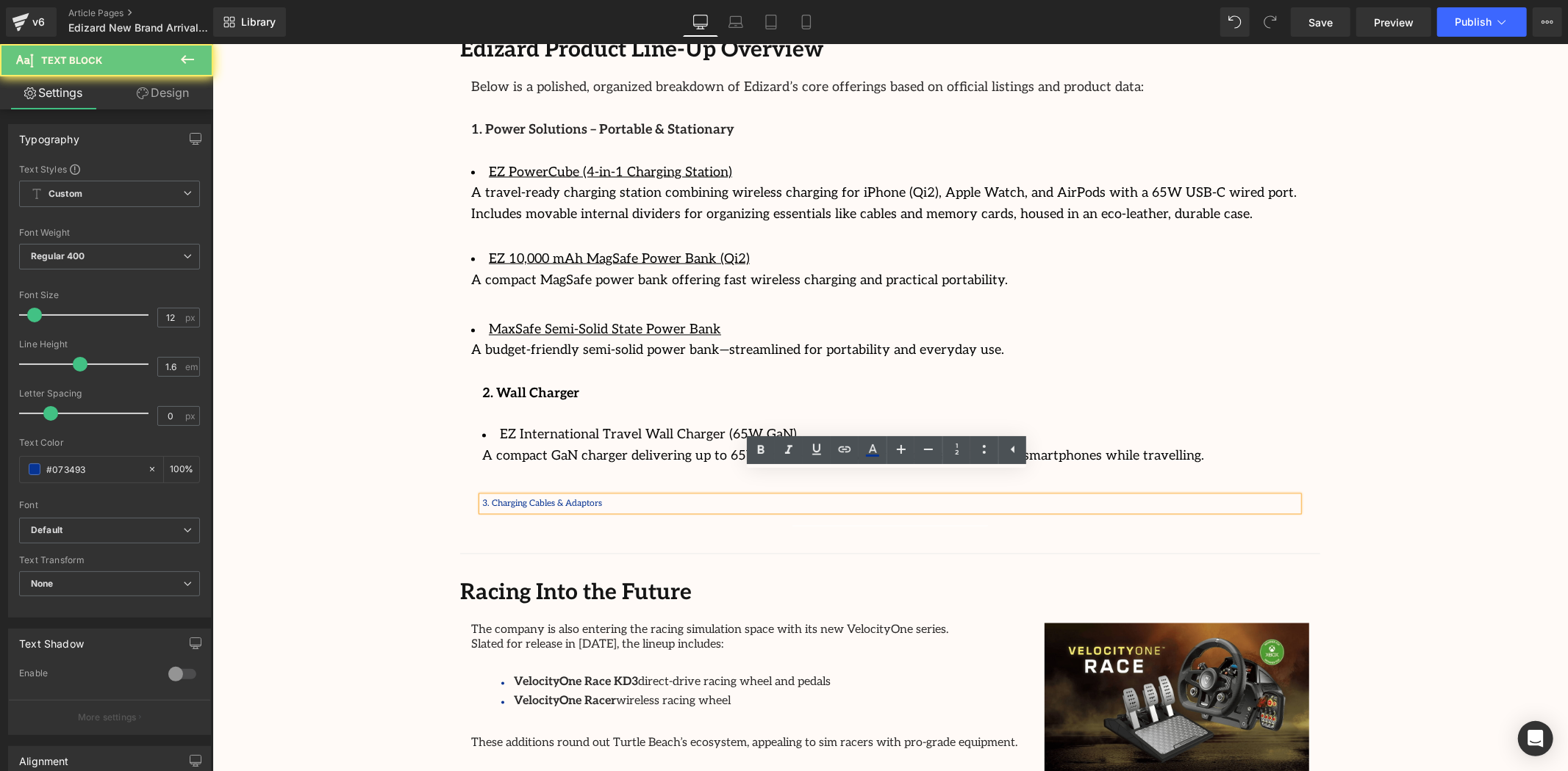
click at [601, 496] on p "3. Charging Cables & Adaptors" at bounding box center [889, 503] width 816 height 14
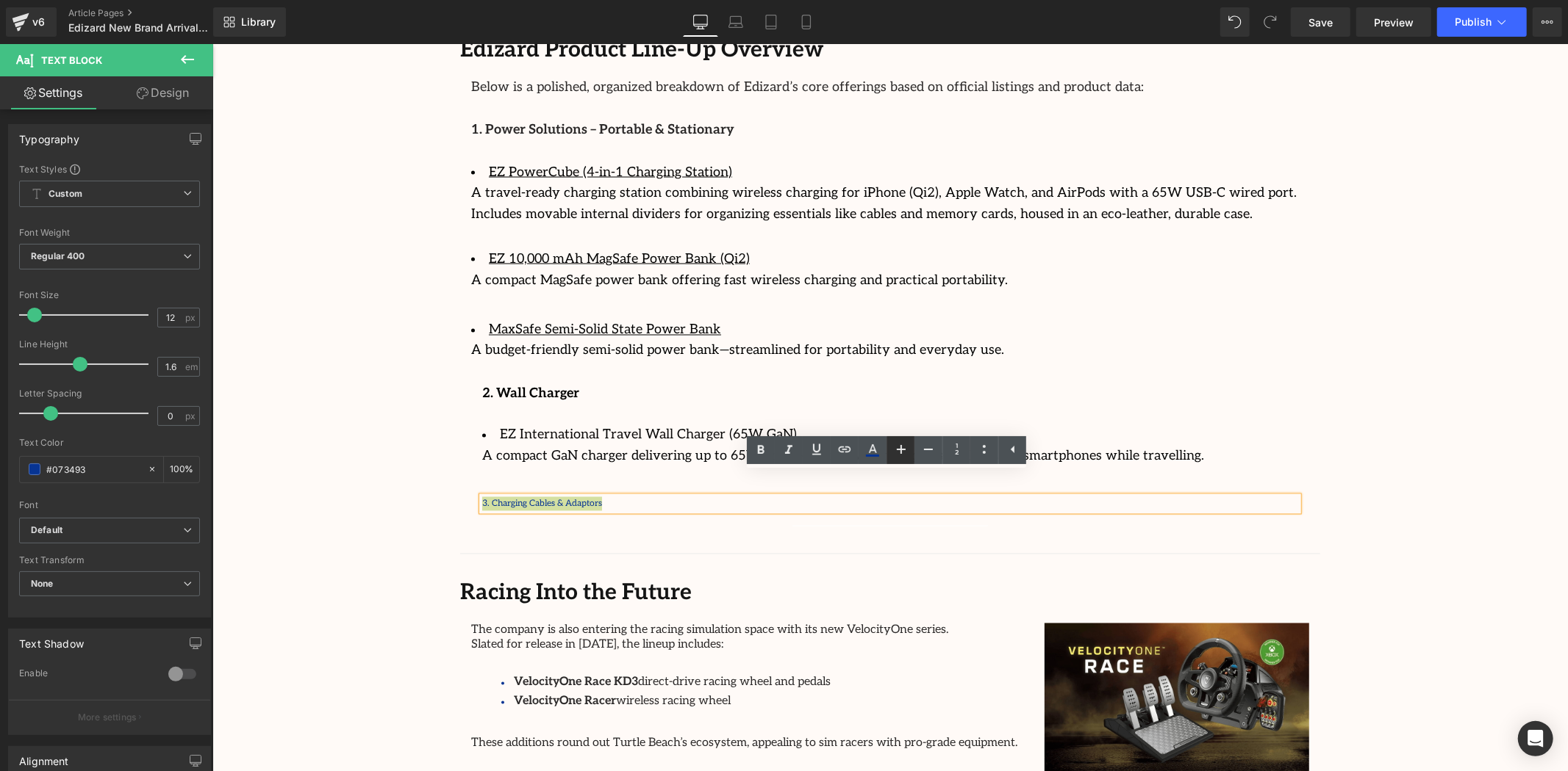
click at [900, 453] on icon at bounding box center [901, 450] width 9 height 9
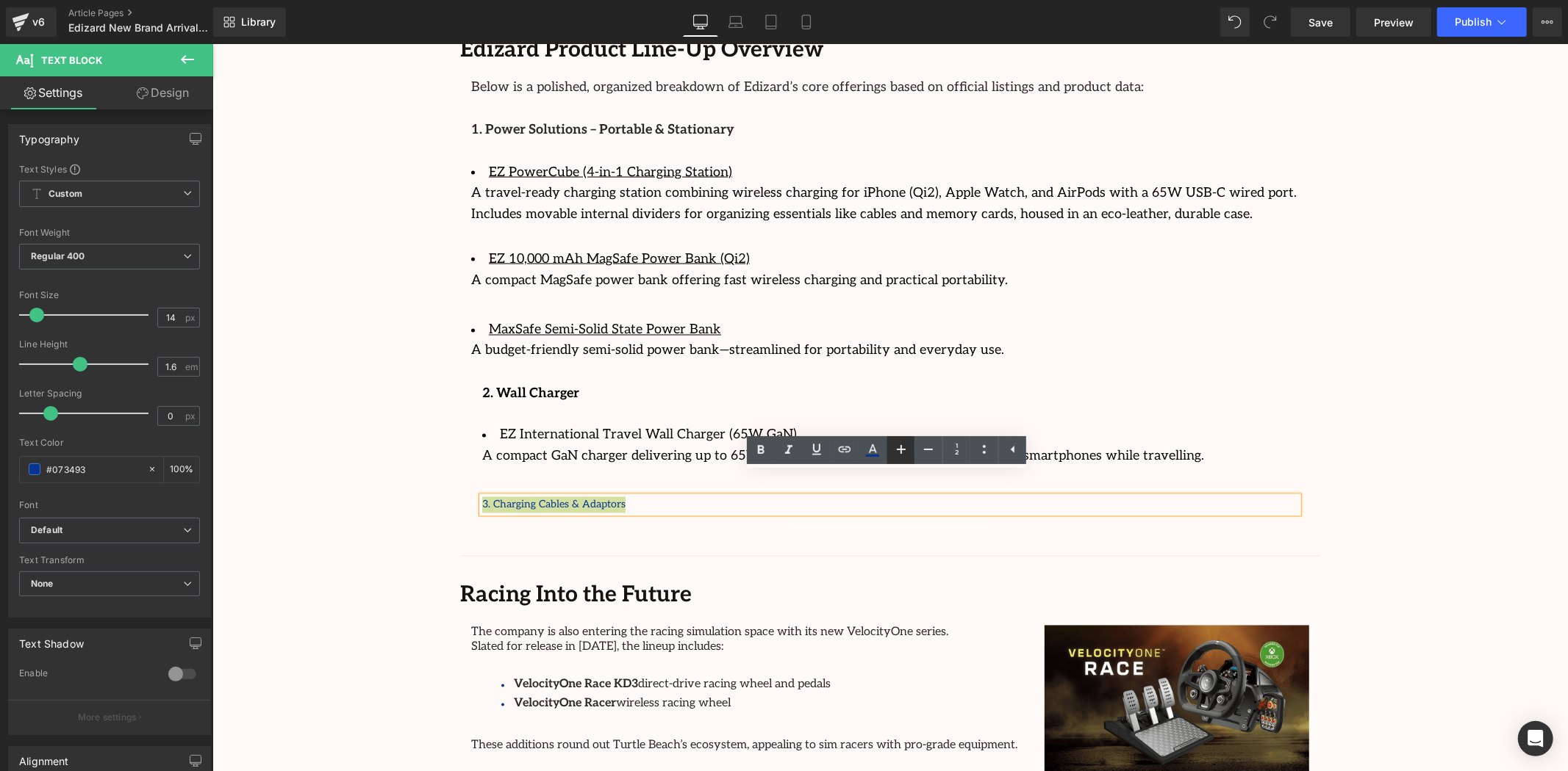
click at [900, 453] on icon at bounding box center [901, 450] width 9 height 9
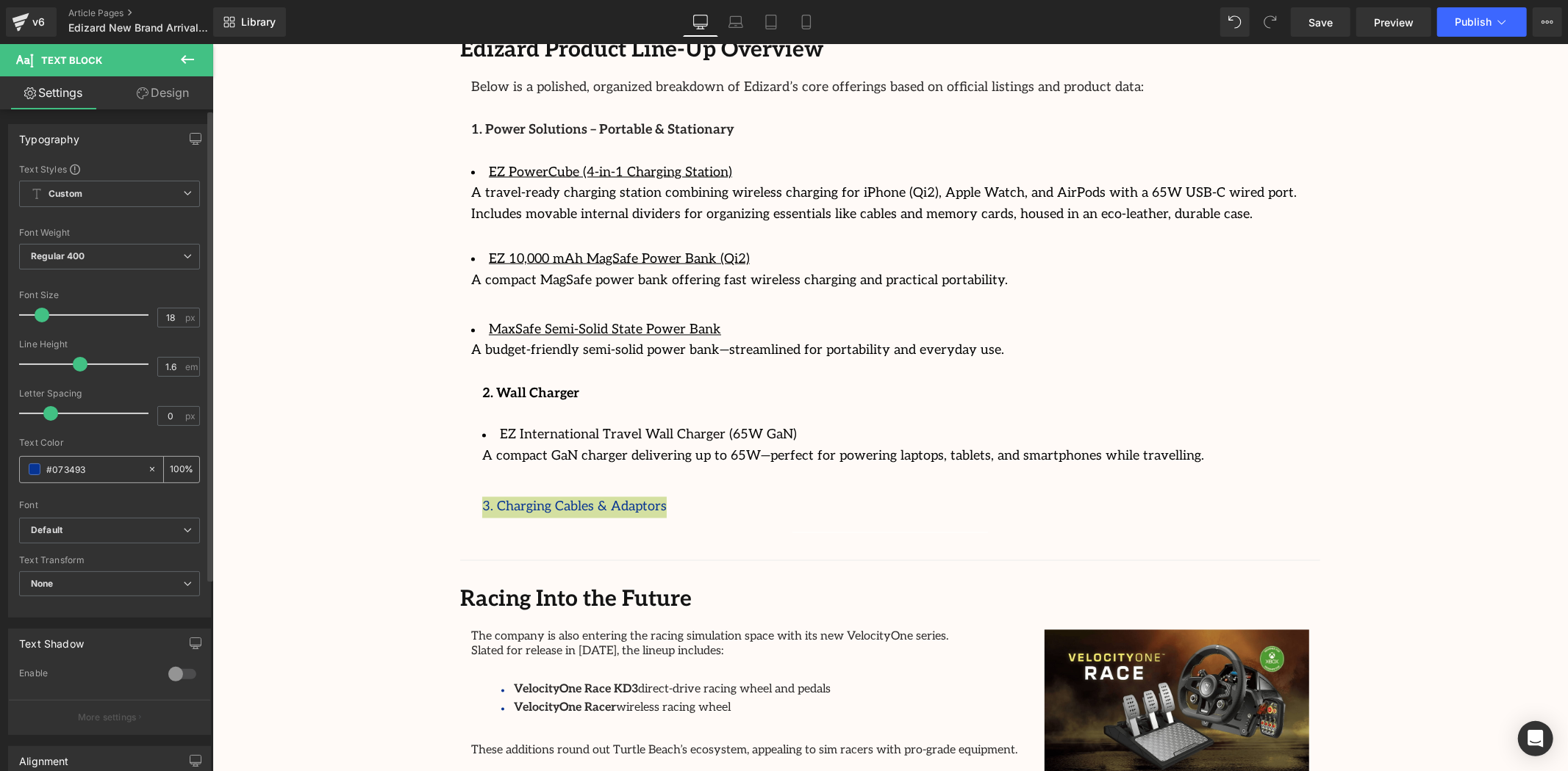
click at [38, 468] on span at bounding box center [35, 469] width 12 height 12
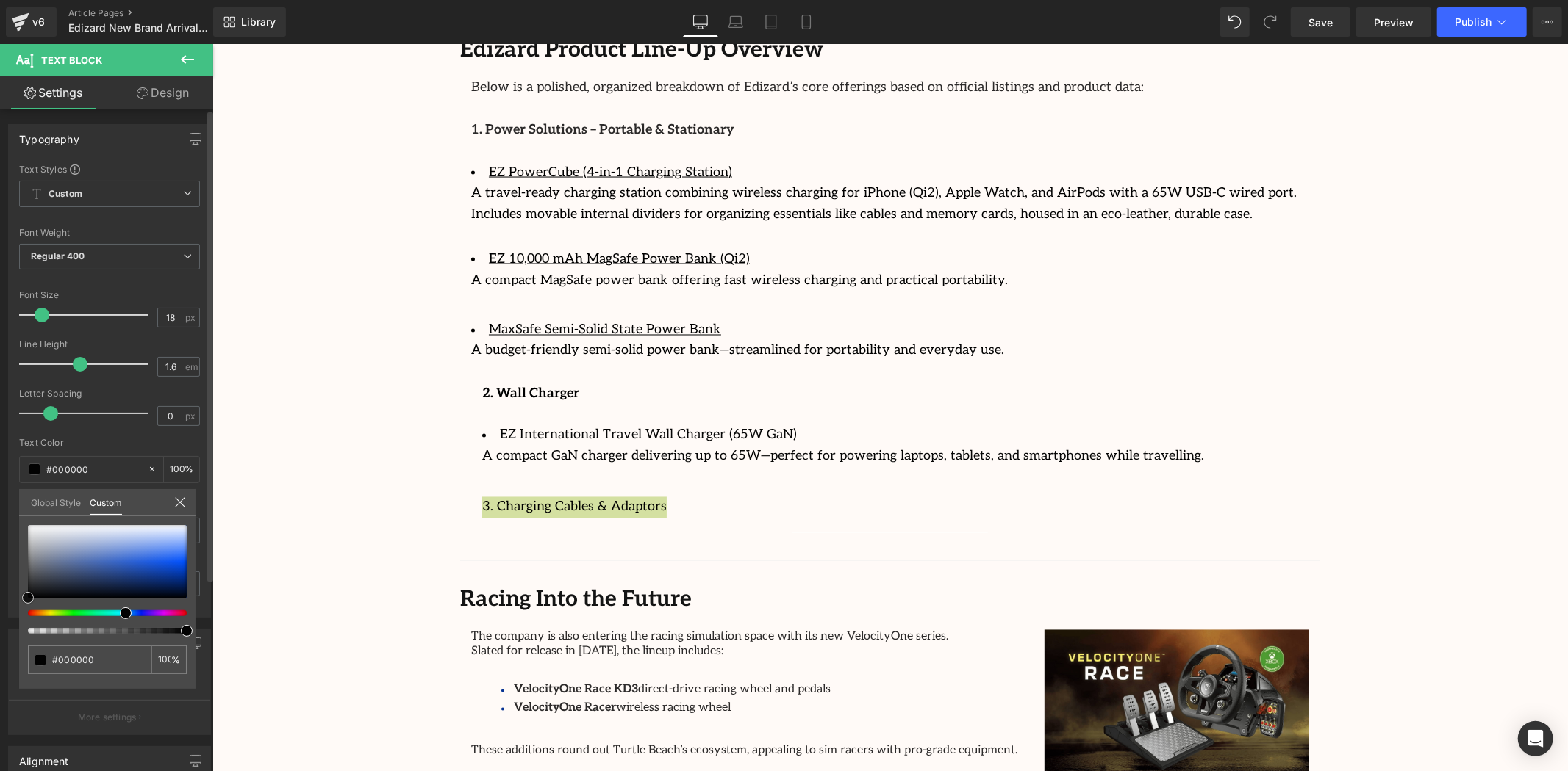
drag, startPoint x: 33, startPoint y: 571, endPoint x: 24, endPoint y: 604, distance: 34.2
click at [24, 604] on div "#000000 100 %" at bounding box center [107, 607] width 176 height 163
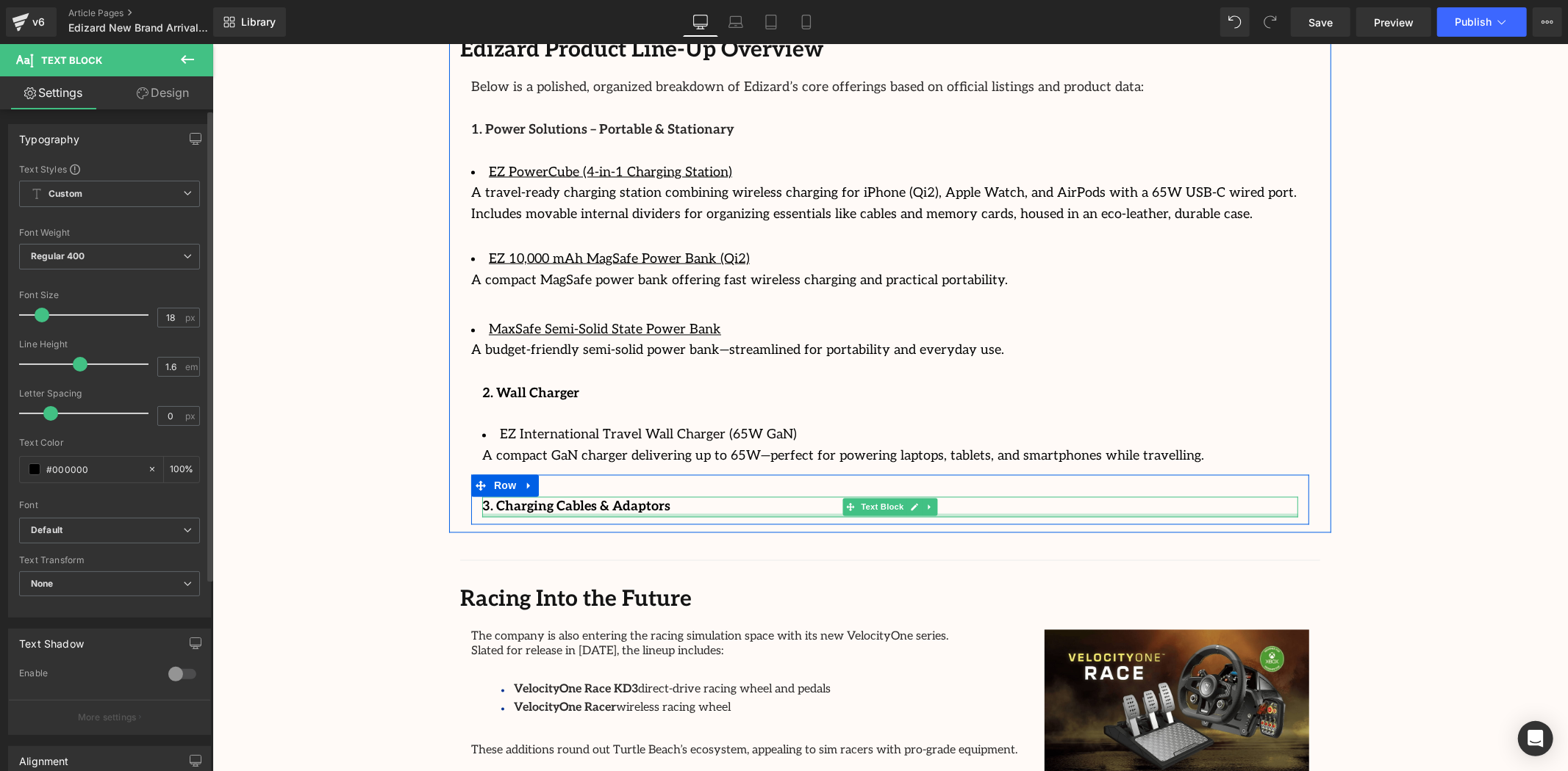
click at [691, 524] on div "Separator" at bounding box center [889, 528] width 860 height 8
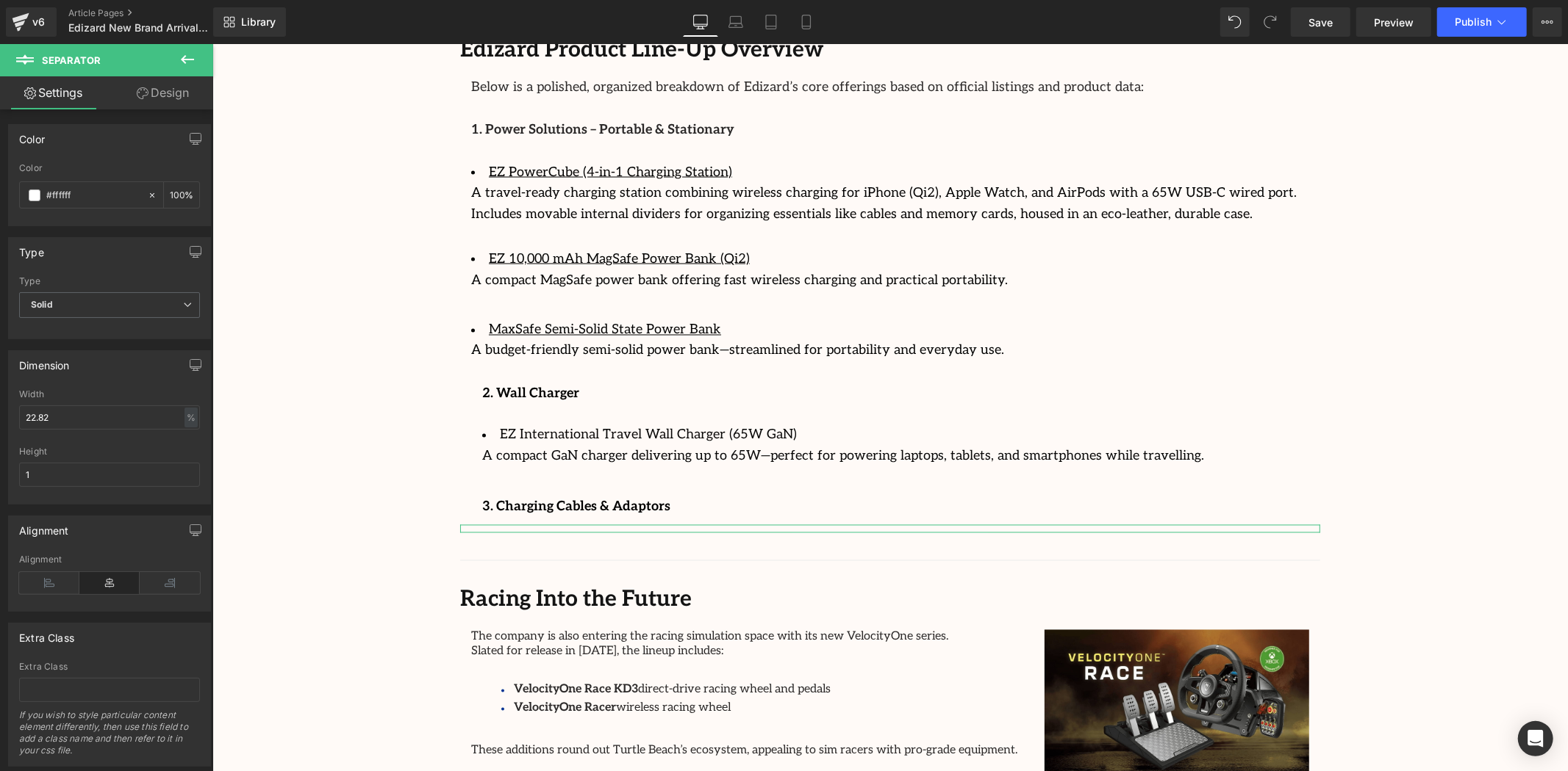
click at [195, 62] on icon at bounding box center [187, 60] width 18 height 18
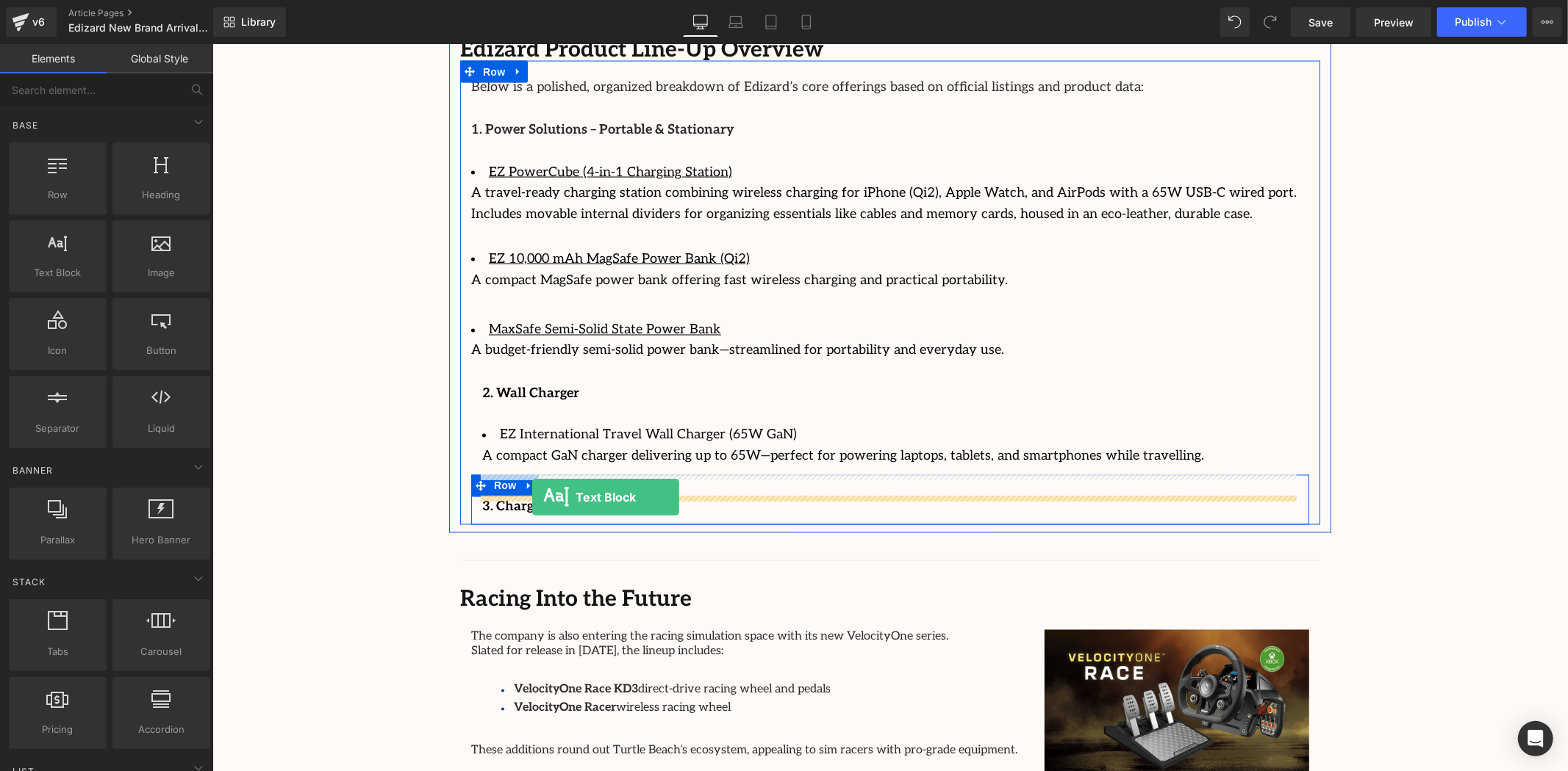
drag, startPoint x: 410, startPoint y: 398, endPoint x: 531, endPoint y: 496, distance: 155.7
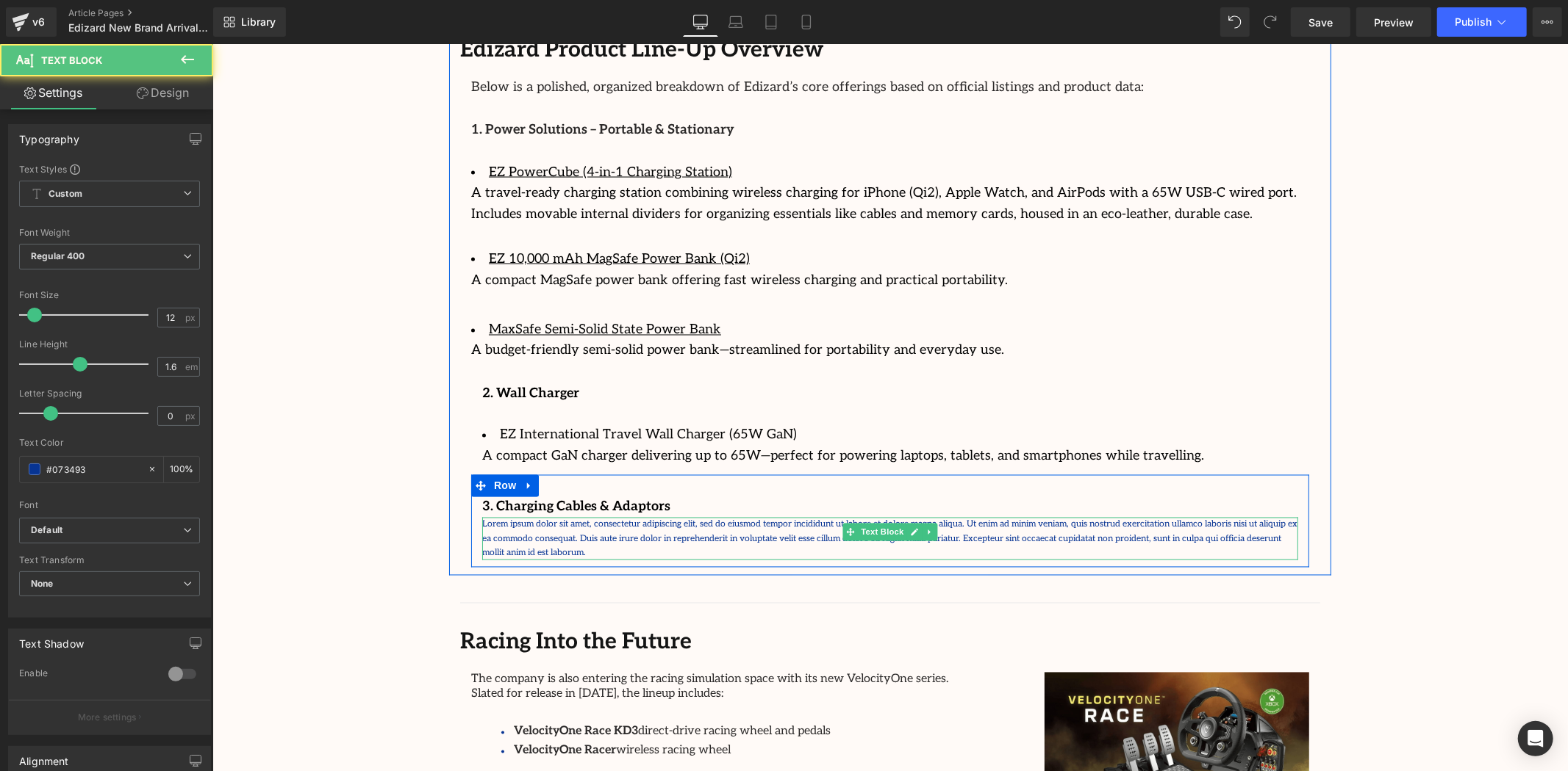
click at [565, 517] on p "Lorem ipsum dolor sit amet, consectetur adipiscing elit, sed do eiusmod tempor …" at bounding box center [889, 538] width 816 height 43
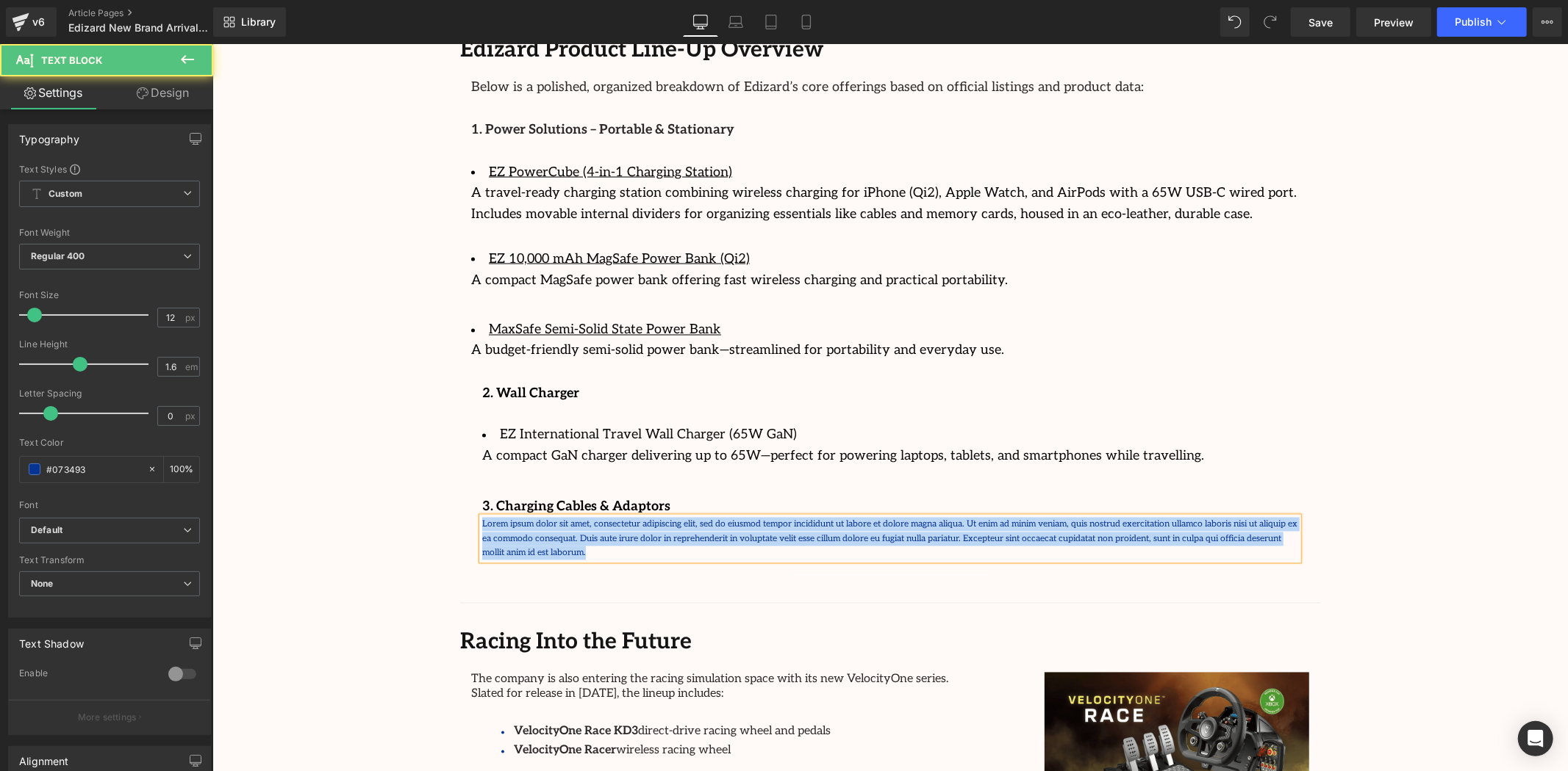
click at [565, 517] on p "Lorem ipsum dolor sit amet, consectetur adipiscing elit, sed do eiusmod tempor …" at bounding box center [889, 538] width 816 height 43
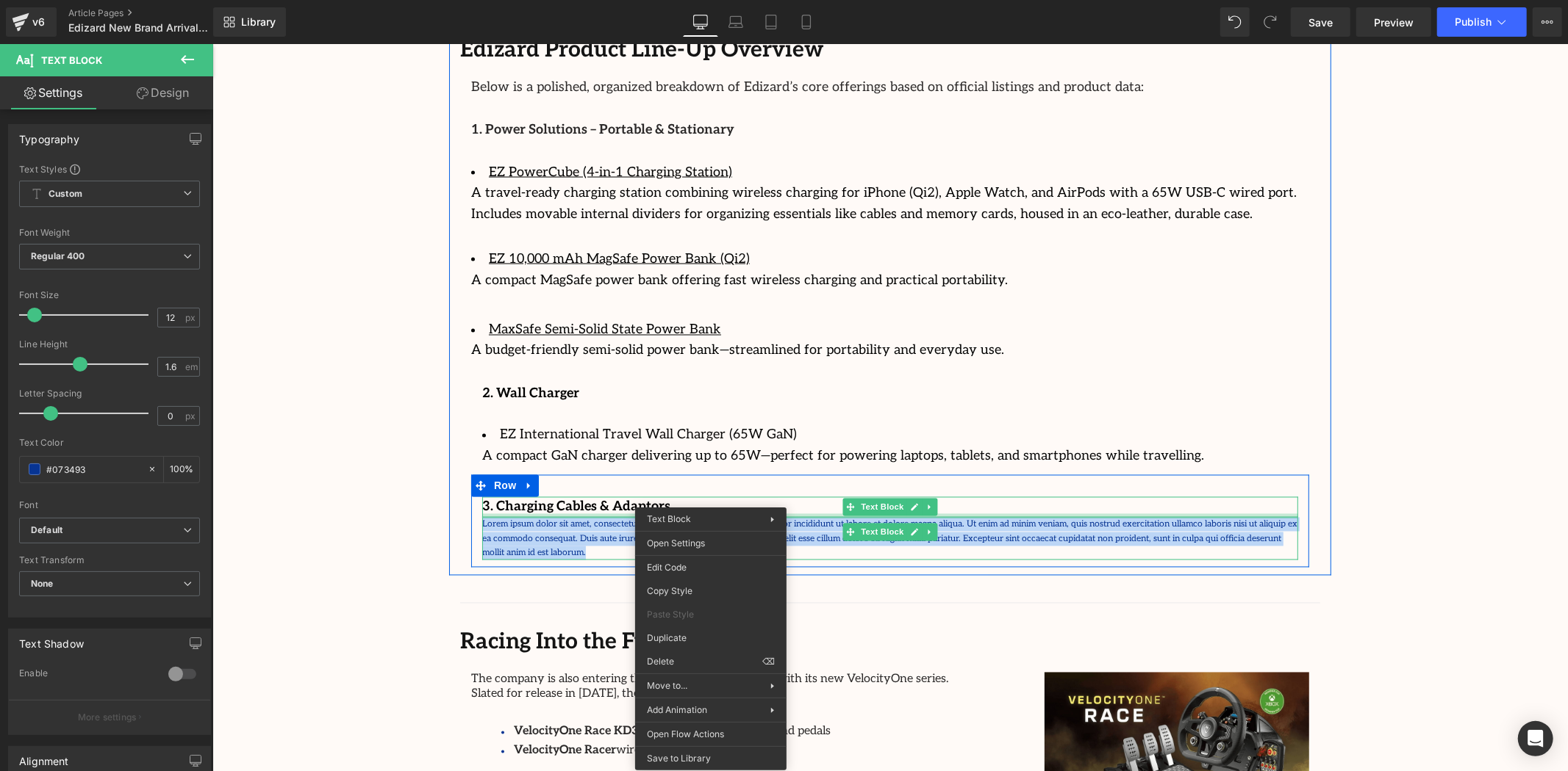
click at [1051, 513] on div at bounding box center [889, 515] width 816 height 4
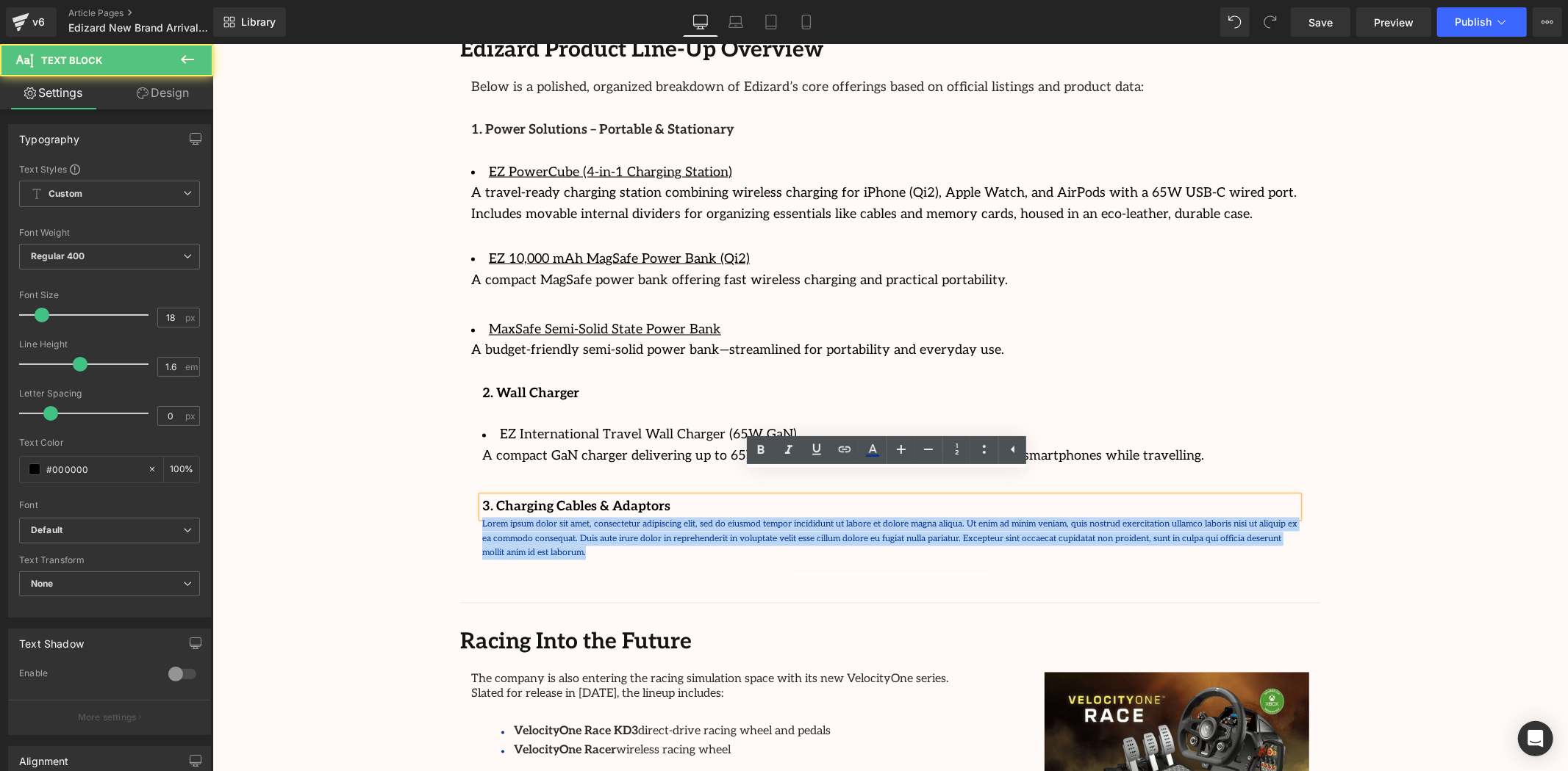
click at [1049, 517] on p "Lorem ipsum dolor sit amet, consectetur adipiscing elit, sed do eiusmod tempor …" at bounding box center [889, 538] width 816 height 43
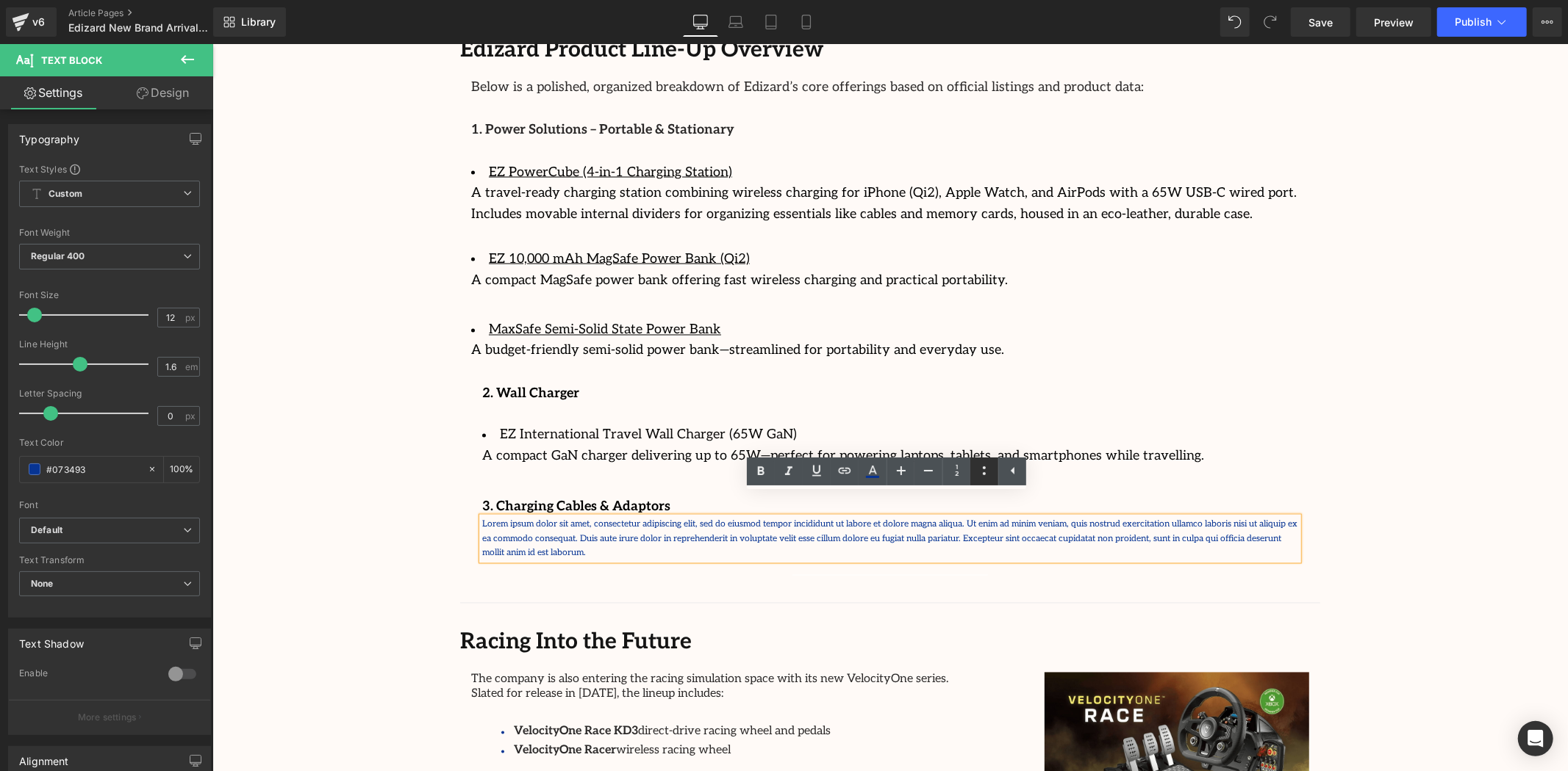
click at [976, 468] on icon at bounding box center [984, 471] width 18 height 18
click at [659, 517] on li "Lorem ipsum dolor sit amet, consectetur adipiscing elit, sed do eiusmod tempor …" at bounding box center [889, 538] width 816 height 43
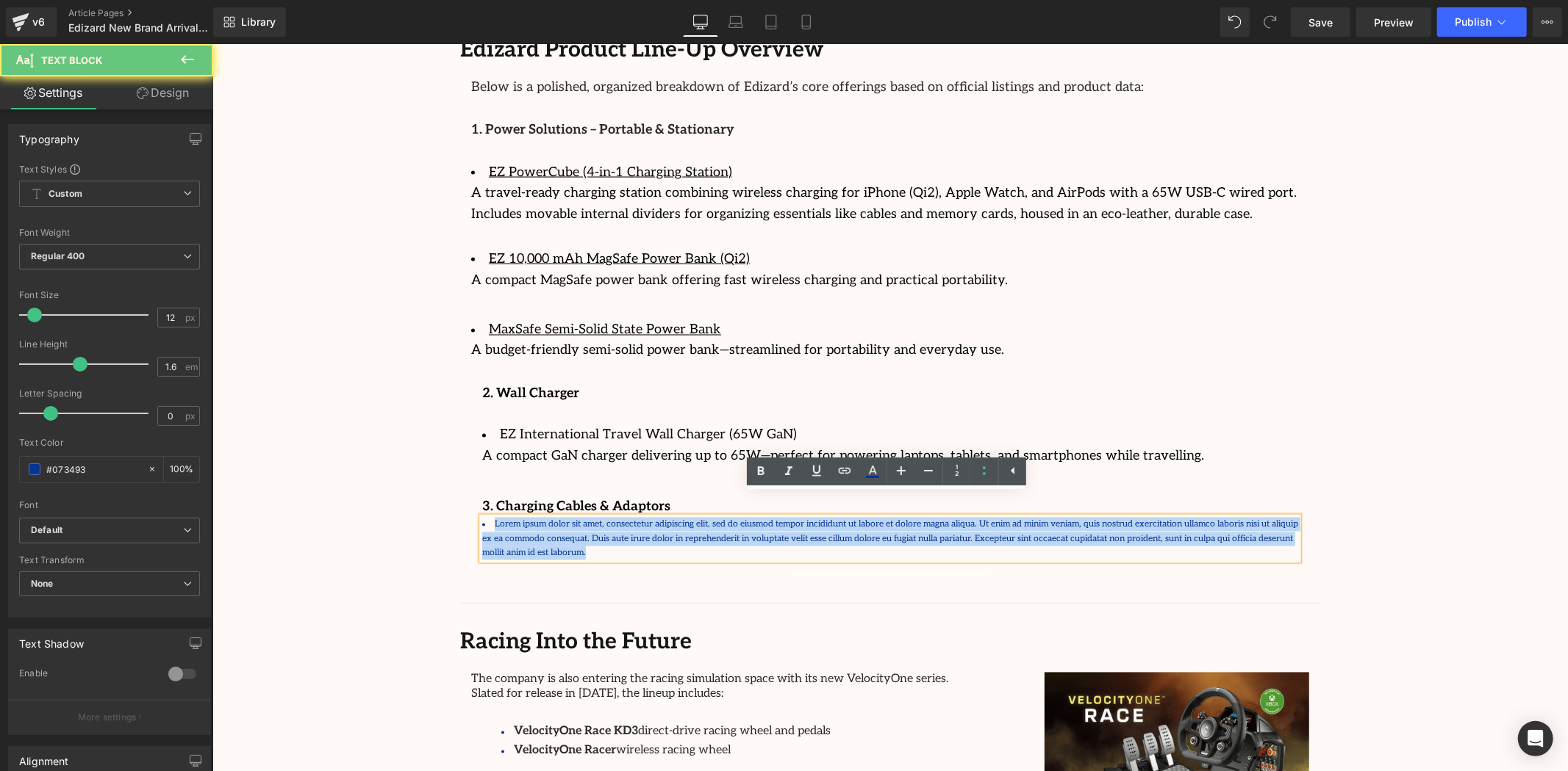
click at [659, 517] on li "Lorem ipsum dolor sit amet, consectetur adipiscing elit, sed do eiusmod tempor …" at bounding box center [889, 538] width 816 height 43
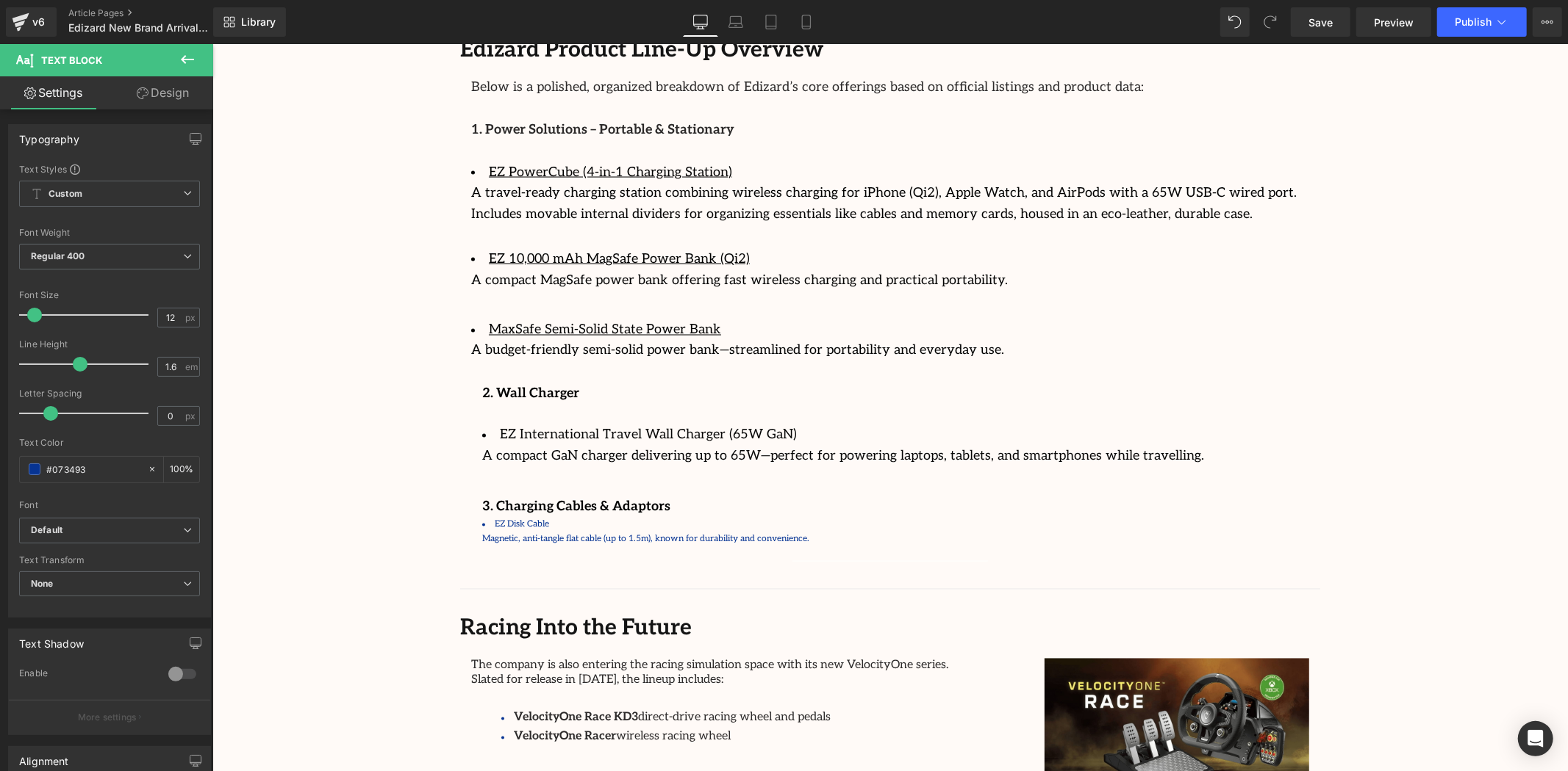
click at [175, 72] on button at bounding box center [187, 60] width 52 height 32
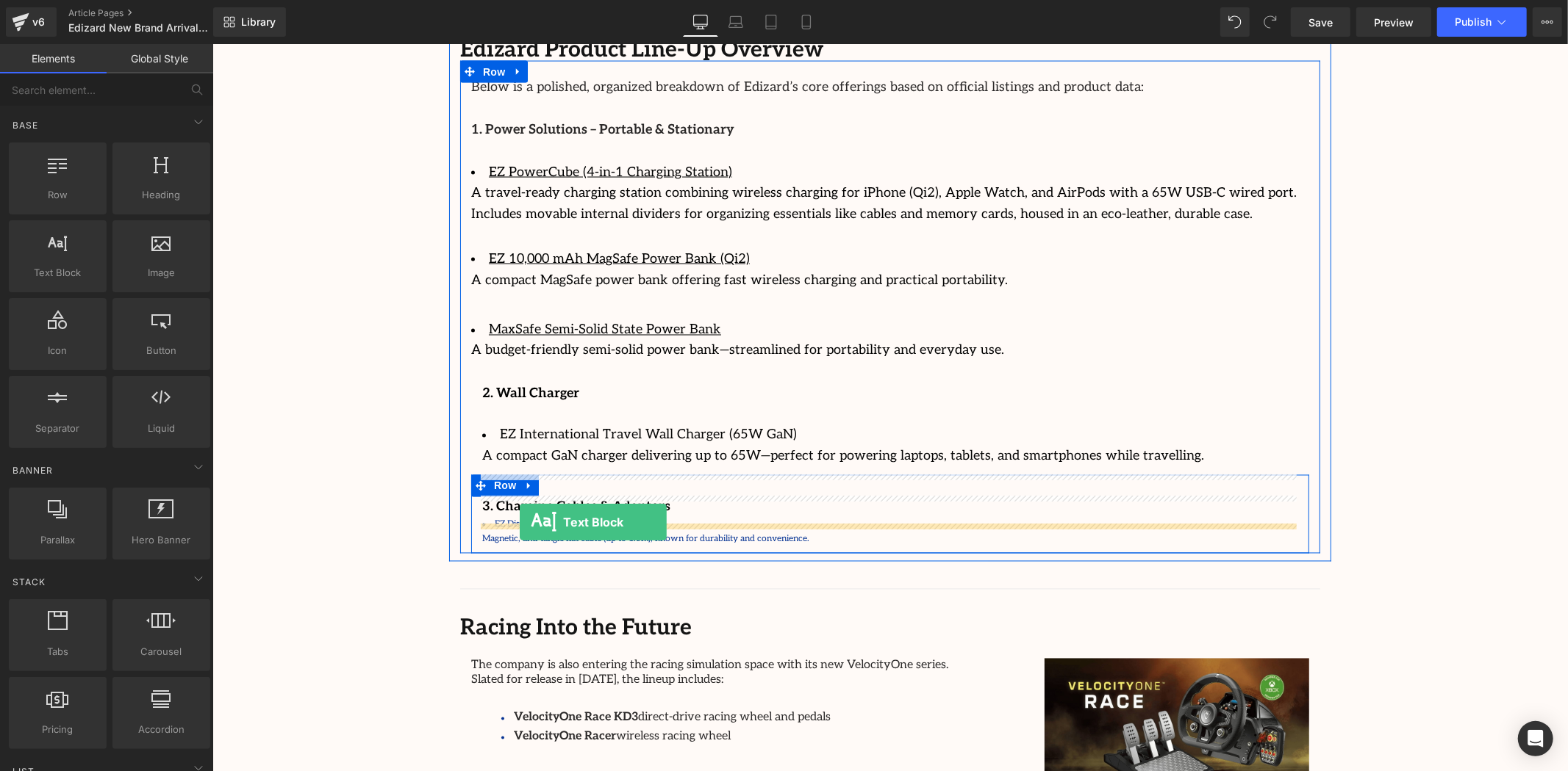
drag, startPoint x: 276, startPoint y: 313, endPoint x: 519, endPoint y: 522, distance: 320.5
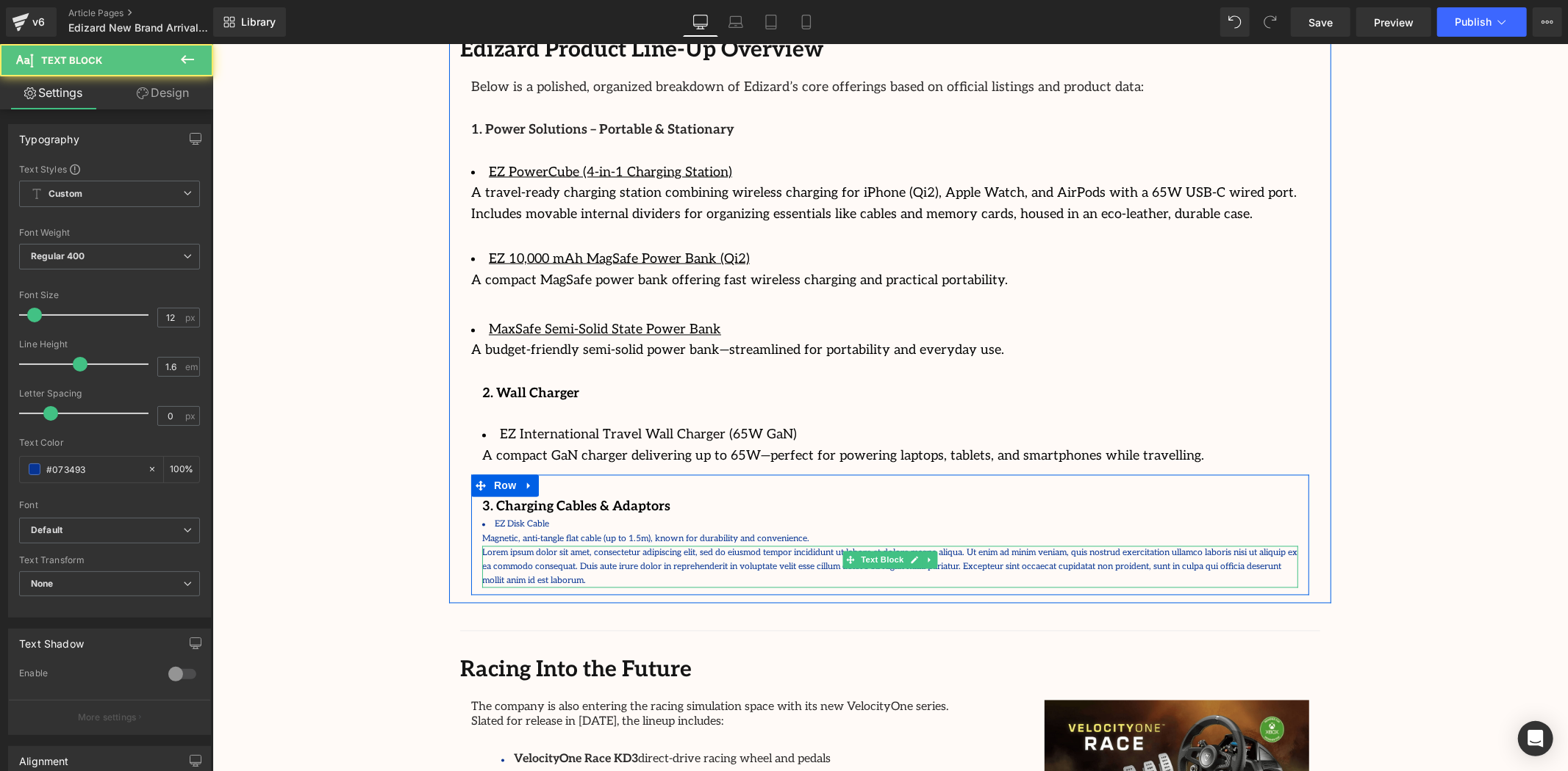
click at [530, 546] on p "Lorem ipsum dolor sit amet, consectetur adipiscing elit, sed do eiusmod tempor …" at bounding box center [889, 567] width 816 height 43
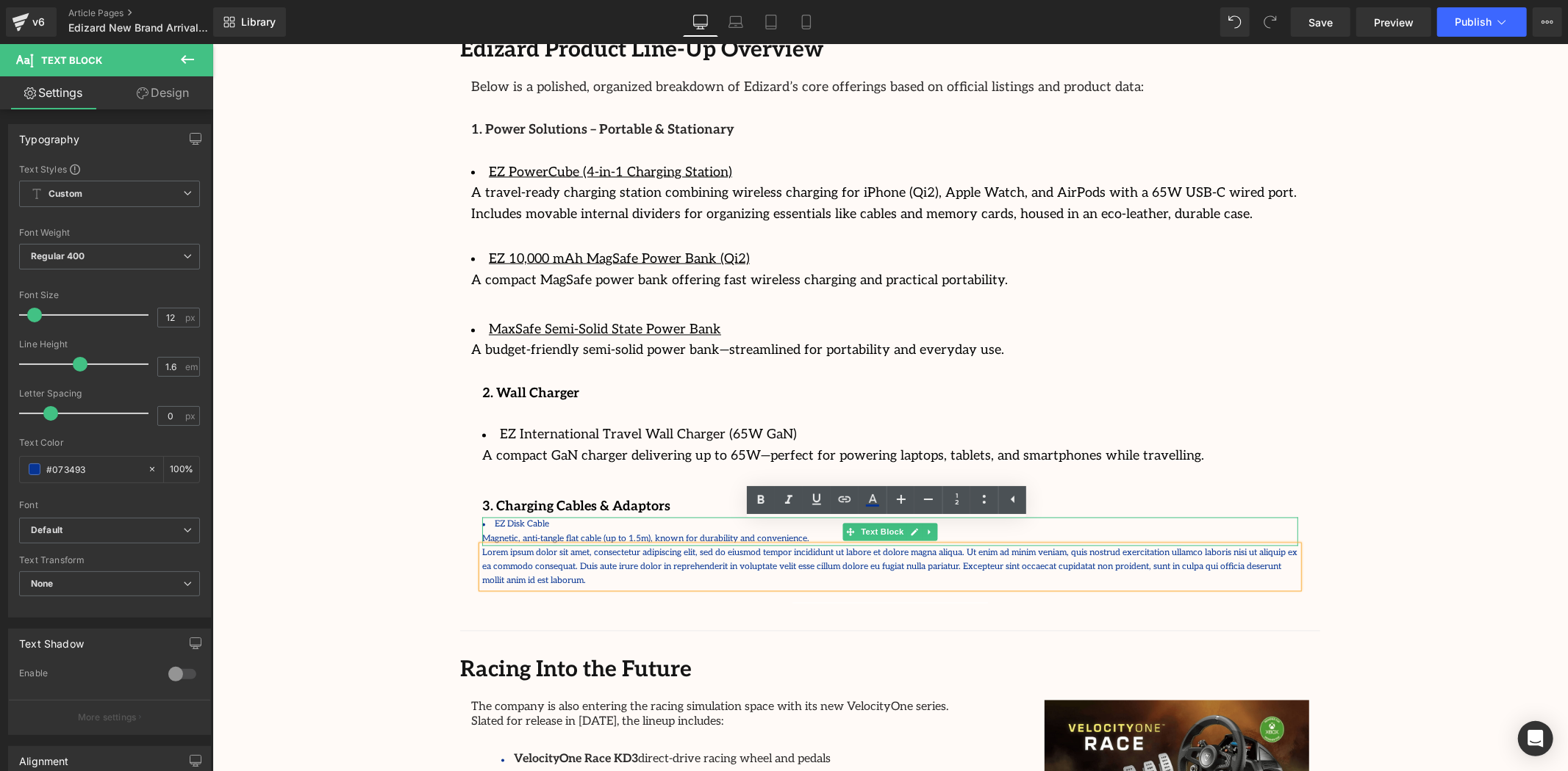
click at [685, 517] on li "EZ Disk Cable" at bounding box center [889, 524] width 816 height 14
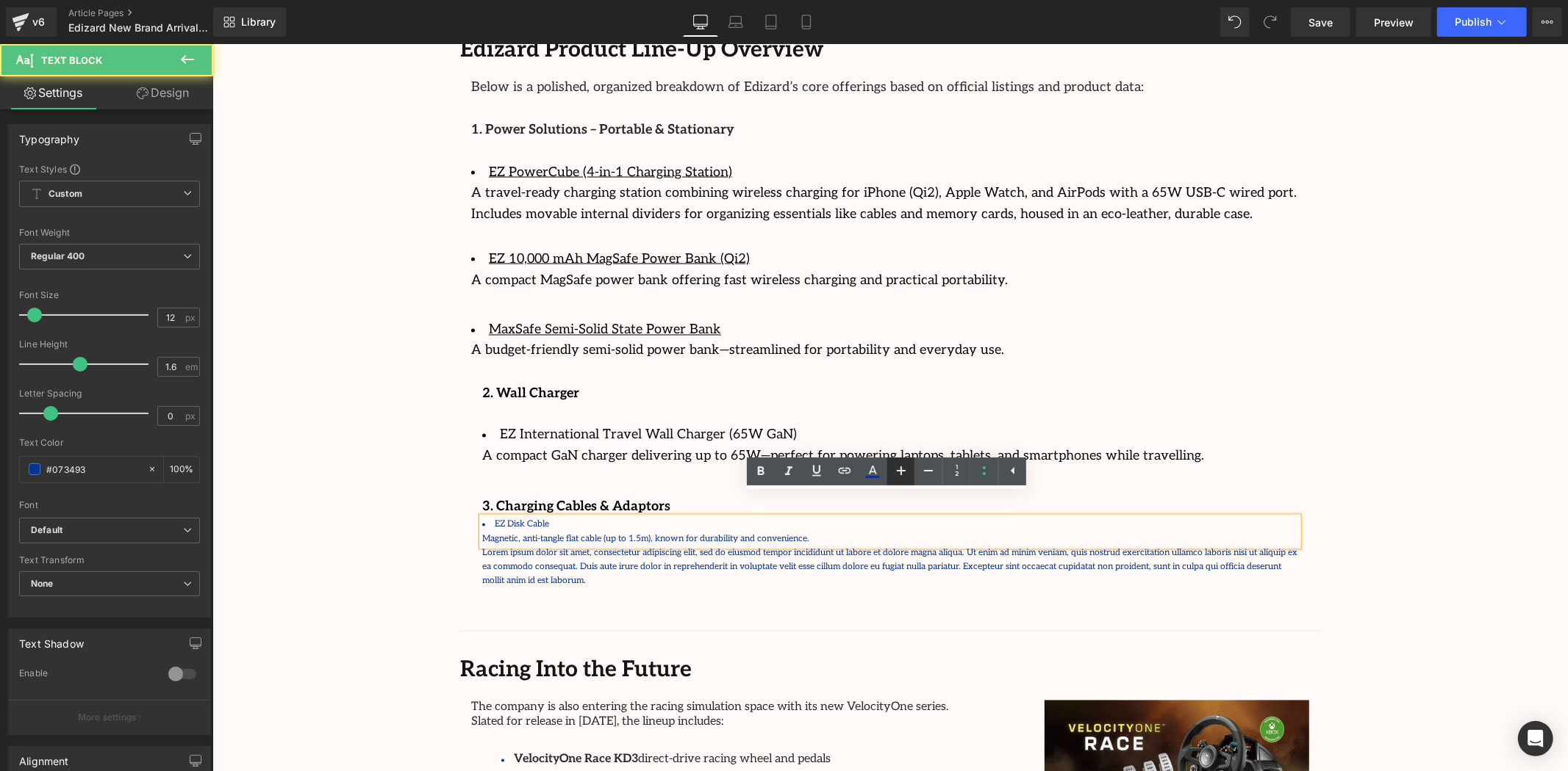
click at [908, 473] on icon at bounding box center [901, 471] width 18 height 18
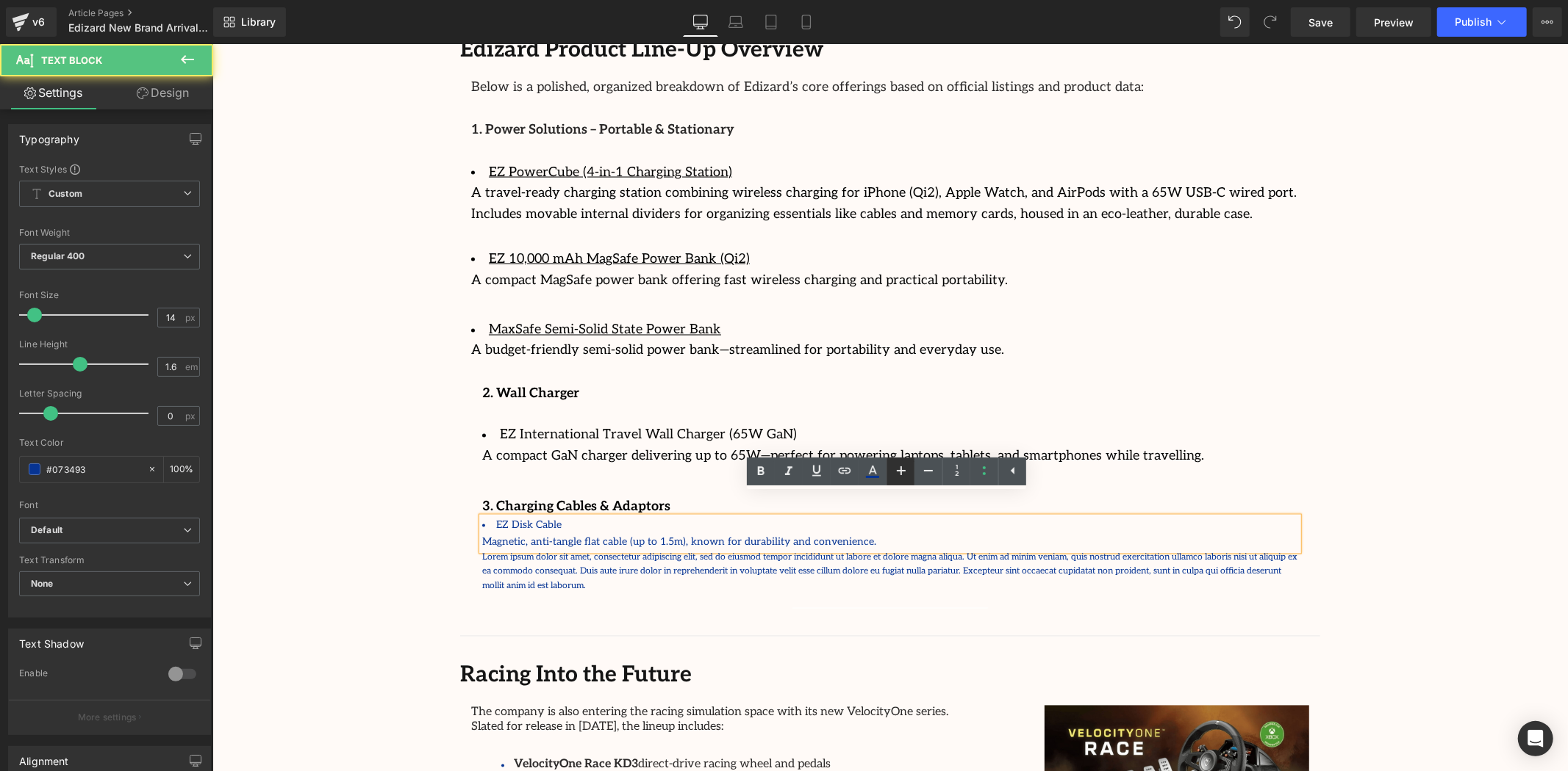
click at [908, 473] on icon at bounding box center [901, 471] width 18 height 18
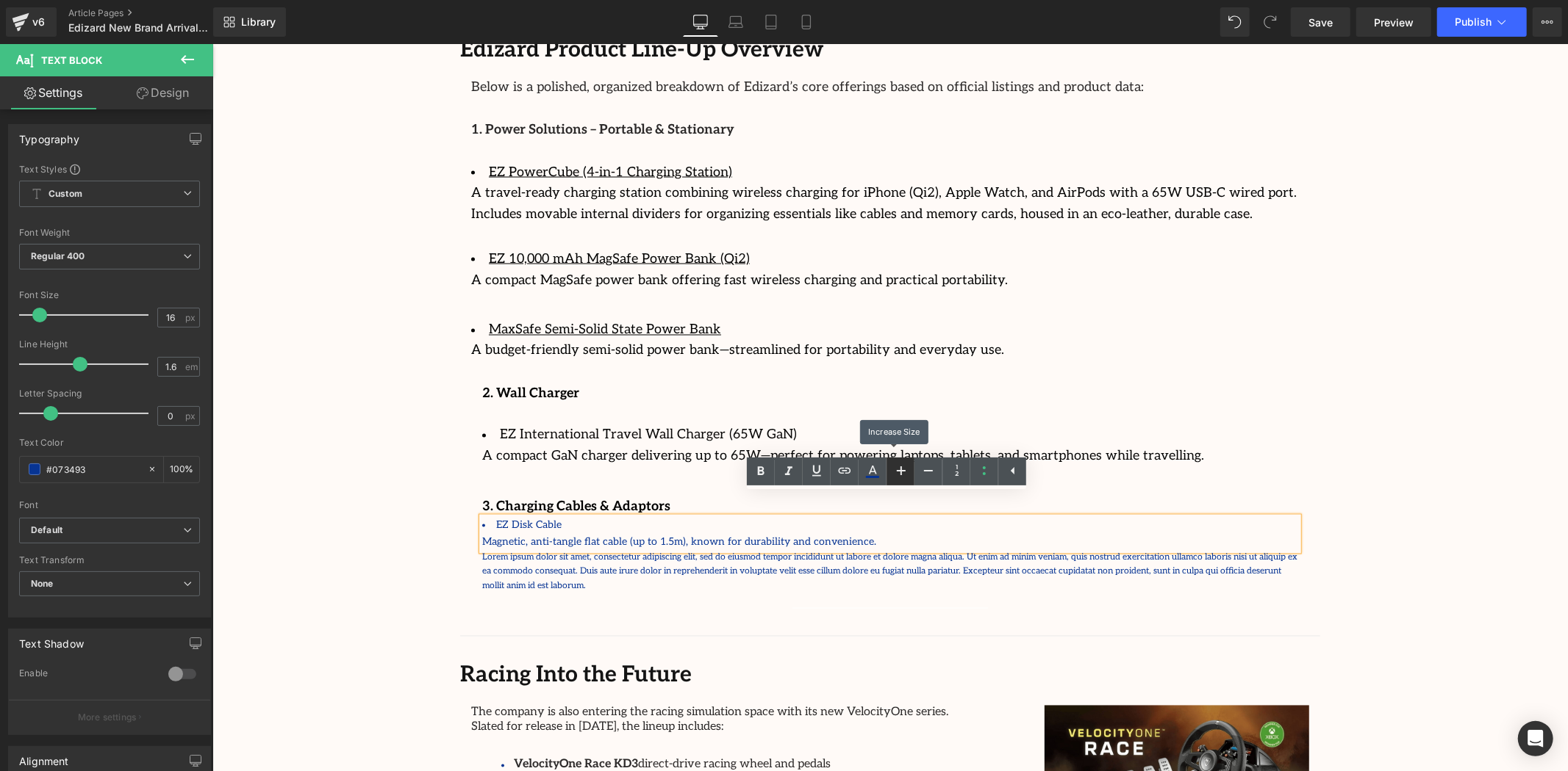
click at [908, 473] on icon at bounding box center [901, 471] width 18 height 18
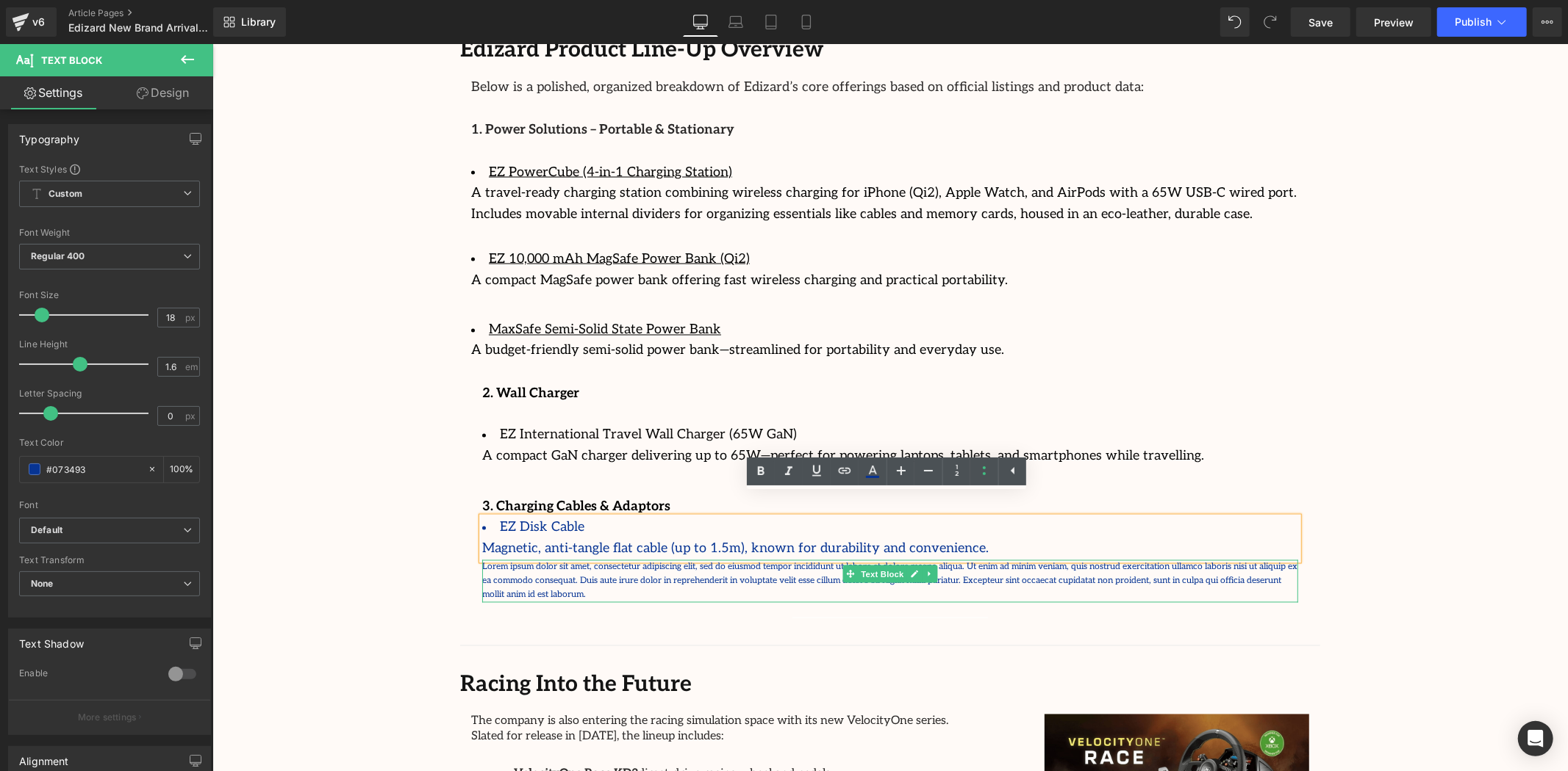
click at [880, 566] on span "Text Block" at bounding box center [881, 574] width 49 height 18
click at [1009, 560] on p "Lorem ipsum dolor sit amet, consectetur adipiscing elit, sed do eiusmod tempor …" at bounding box center [889, 581] width 816 height 43
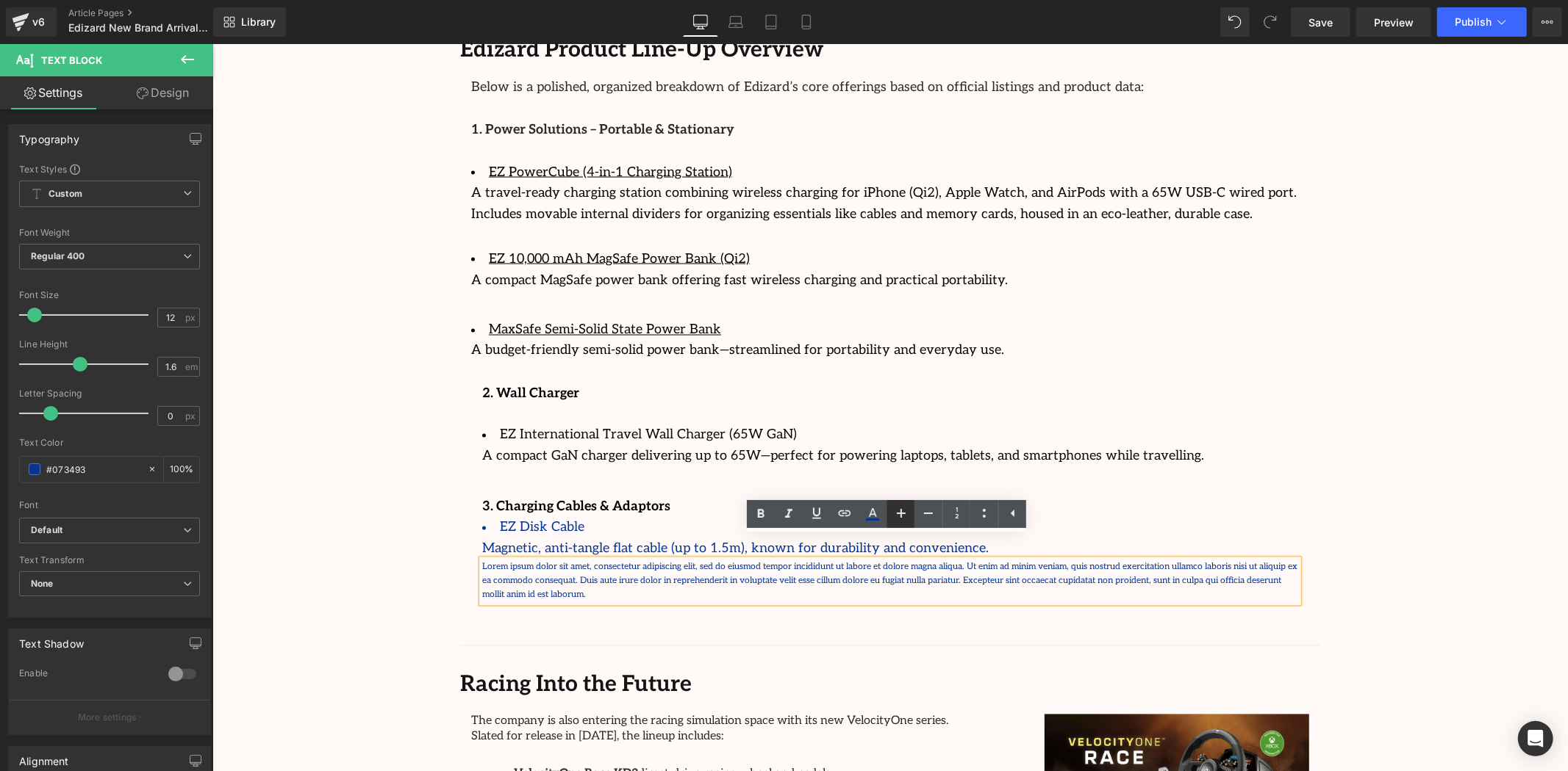
click at [909, 518] on link at bounding box center [900, 514] width 28 height 28
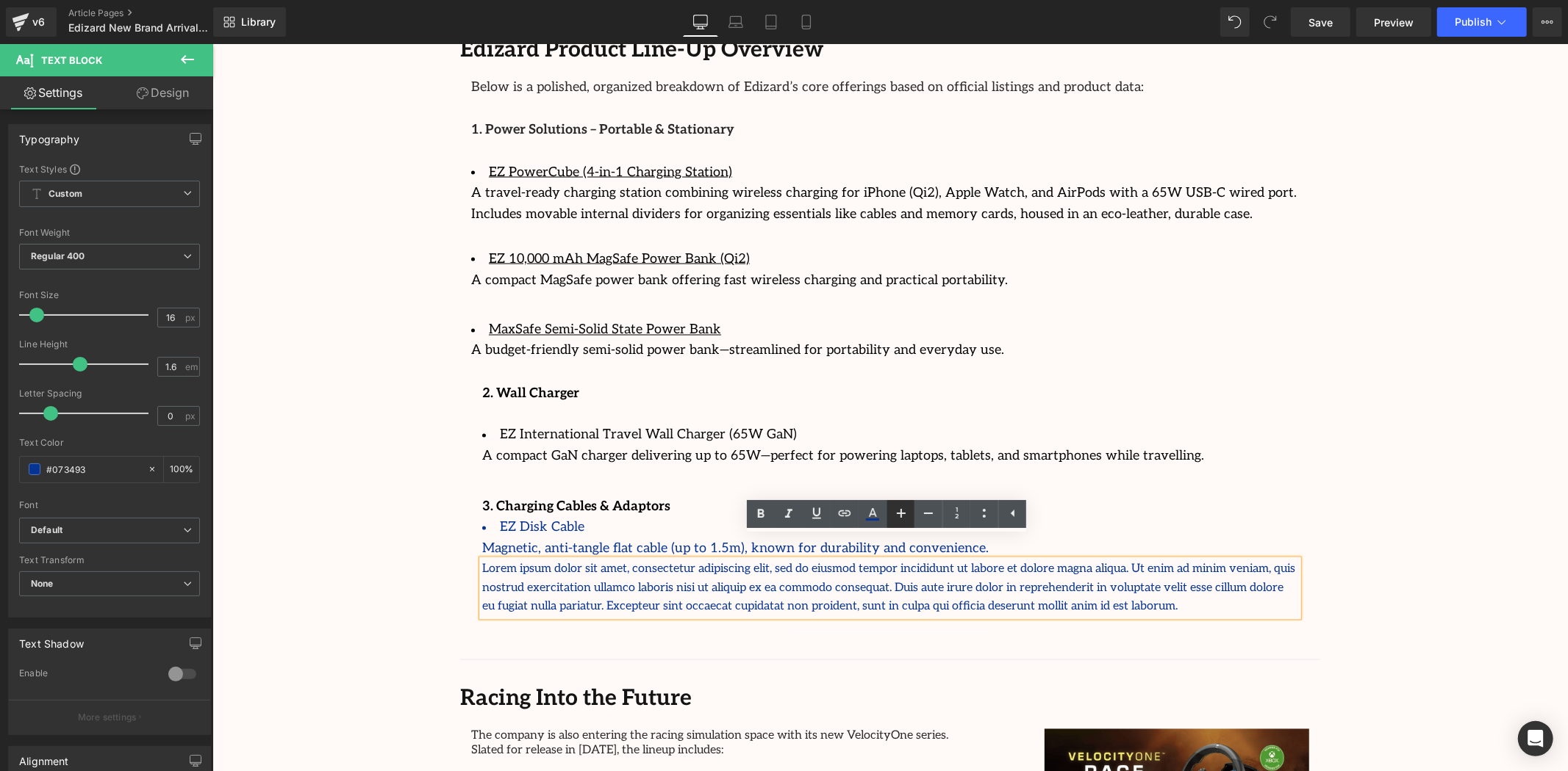
click at [909, 518] on link at bounding box center [900, 514] width 28 height 28
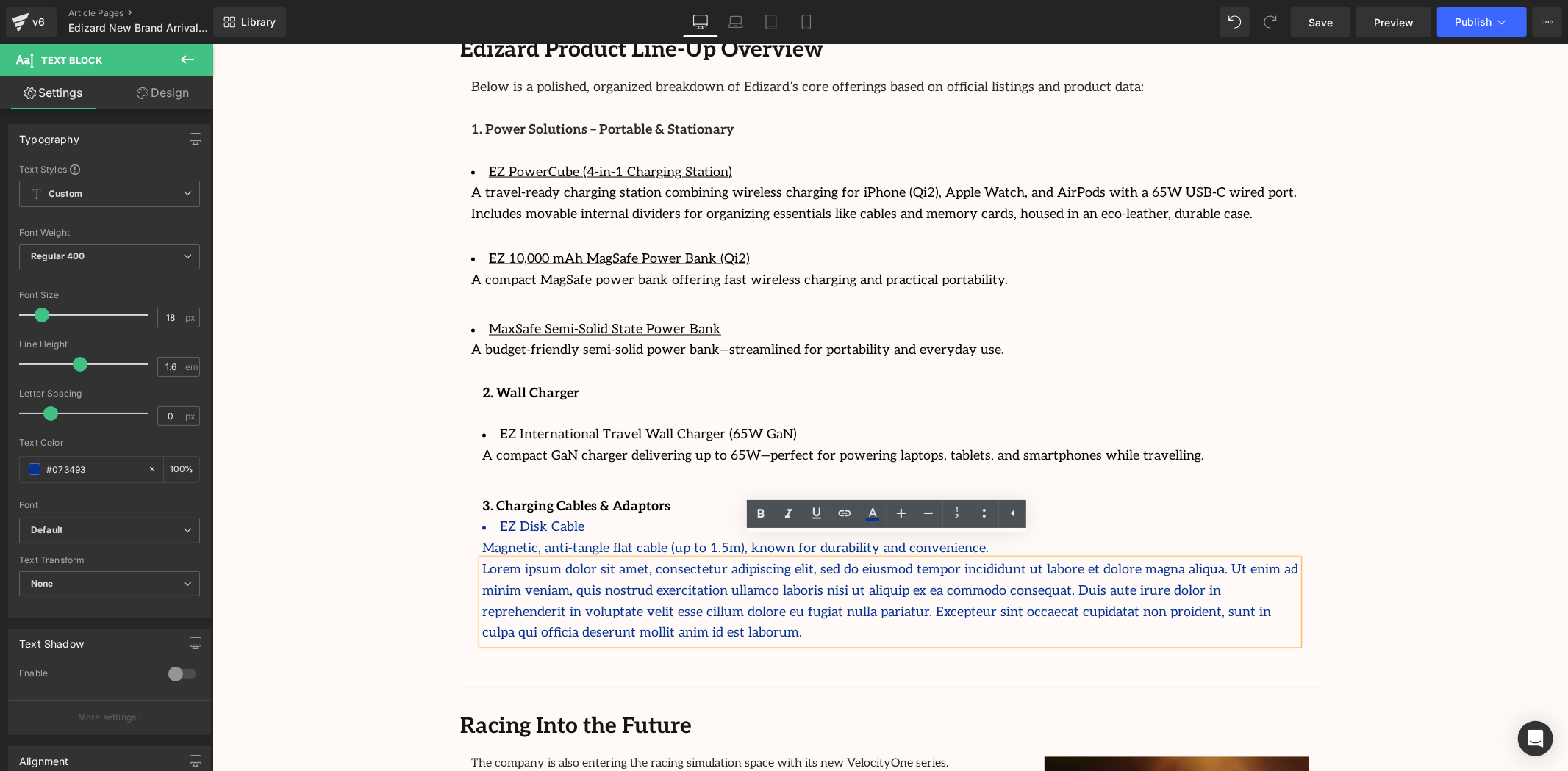
click at [954, 583] on p "Lorem ipsum dolor sit amet, consectetur adipiscing elit, sed do eiusmod tempor …" at bounding box center [889, 602] width 816 height 85
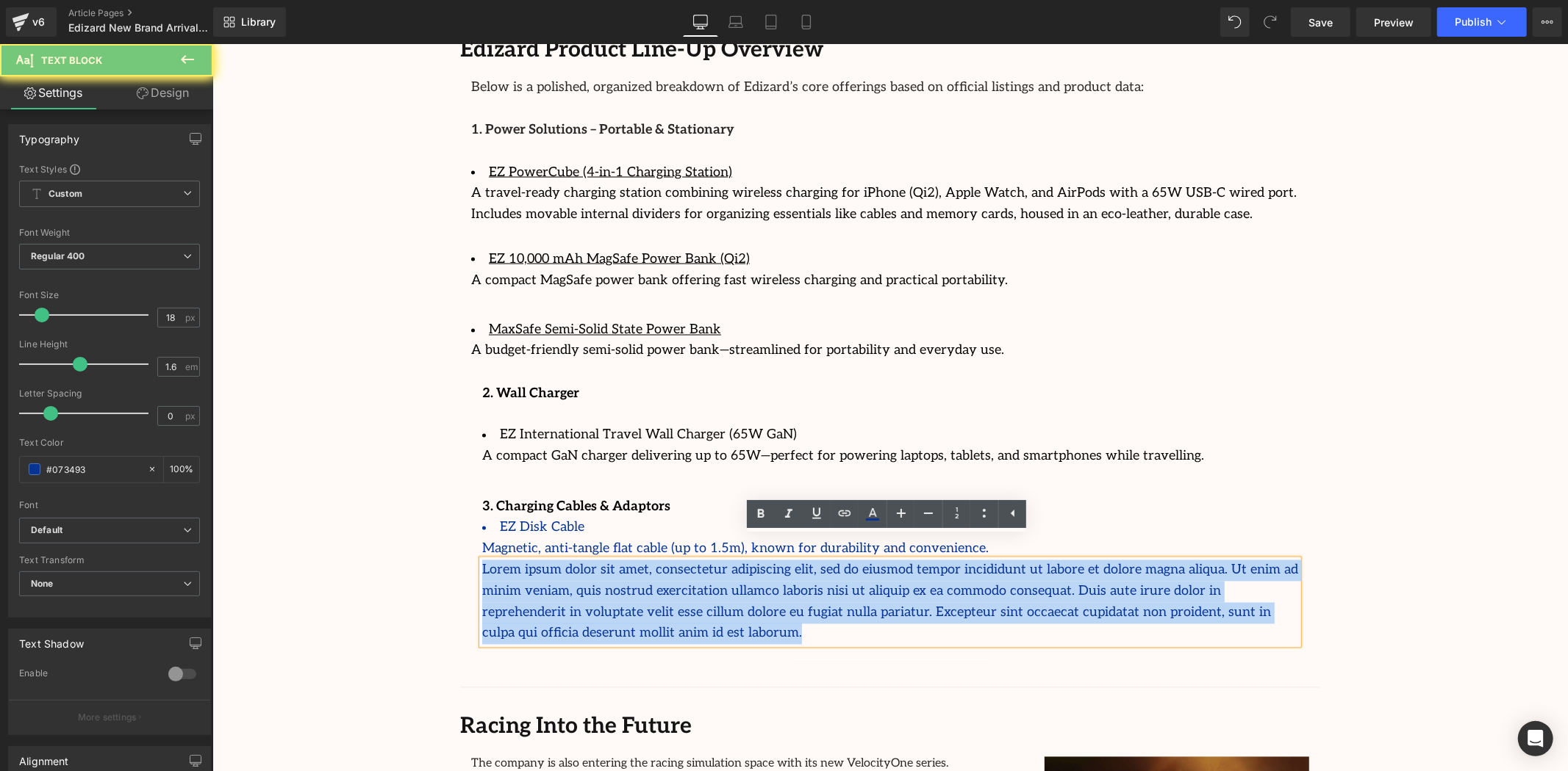
click at [954, 583] on p "Lorem ipsum dolor sit amet, consectetur adipiscing elit, sed do eiusmod tempor …" at bounding box center [889, 602] width 816 height 85
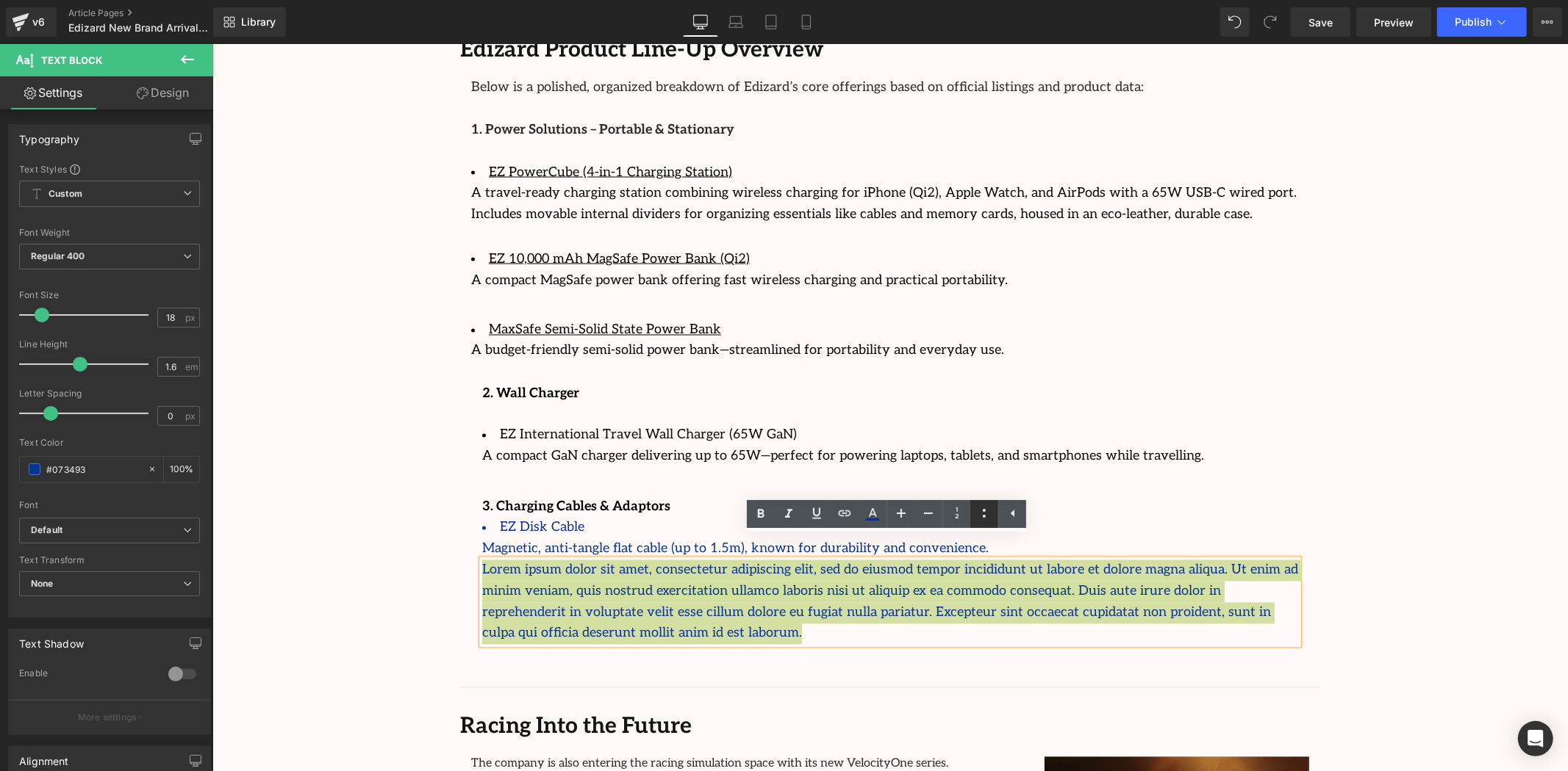
click at [987, 507] on icon at bounding box center [984, 513] width 18 height 18
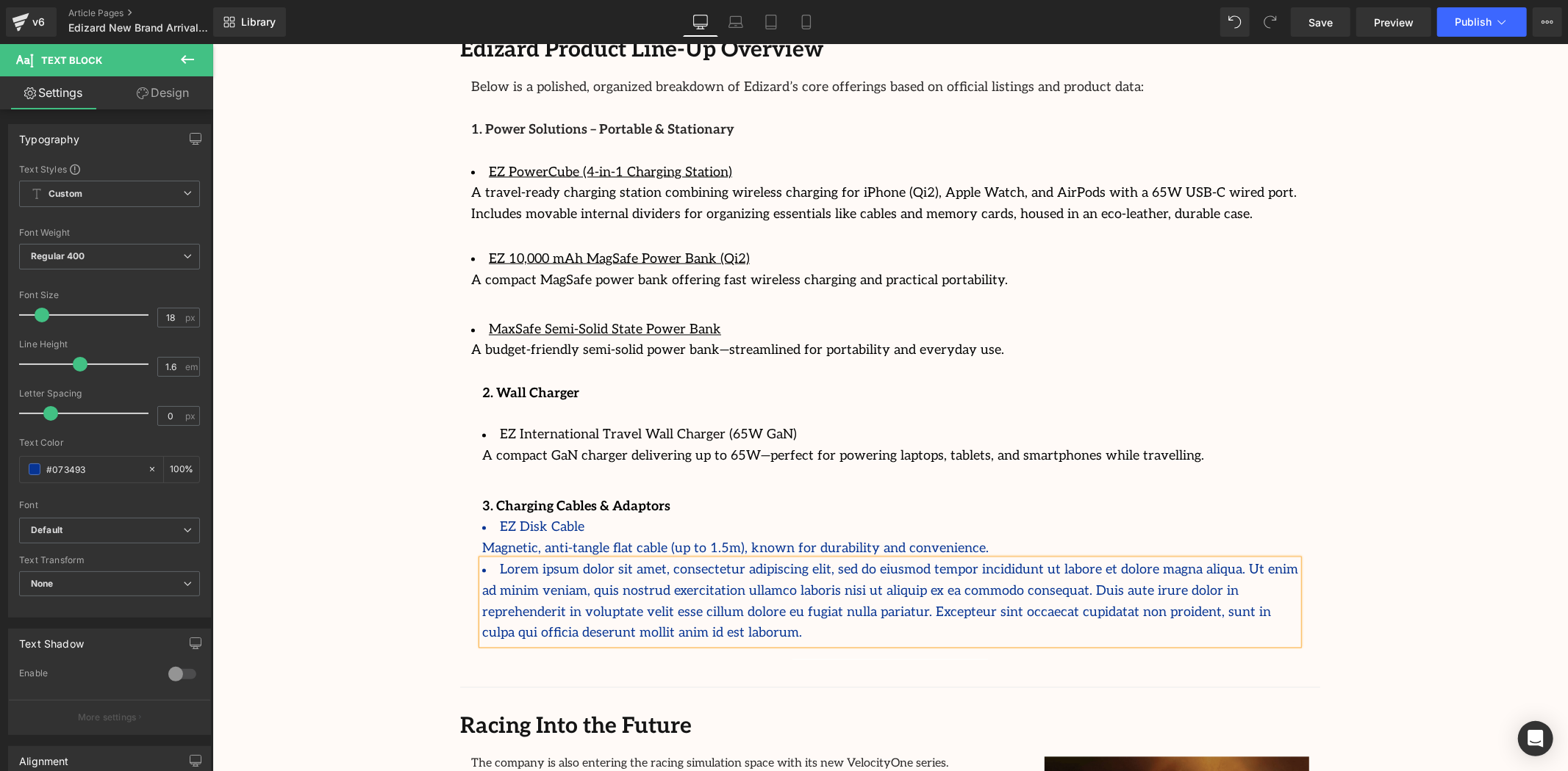
click at [764, 560] on li "Lorem ipsum dolor sit amet, consectetur adipiscing elit, sed do eiusmod tempor …" at bounding box center [889, 602] width 816 height 85
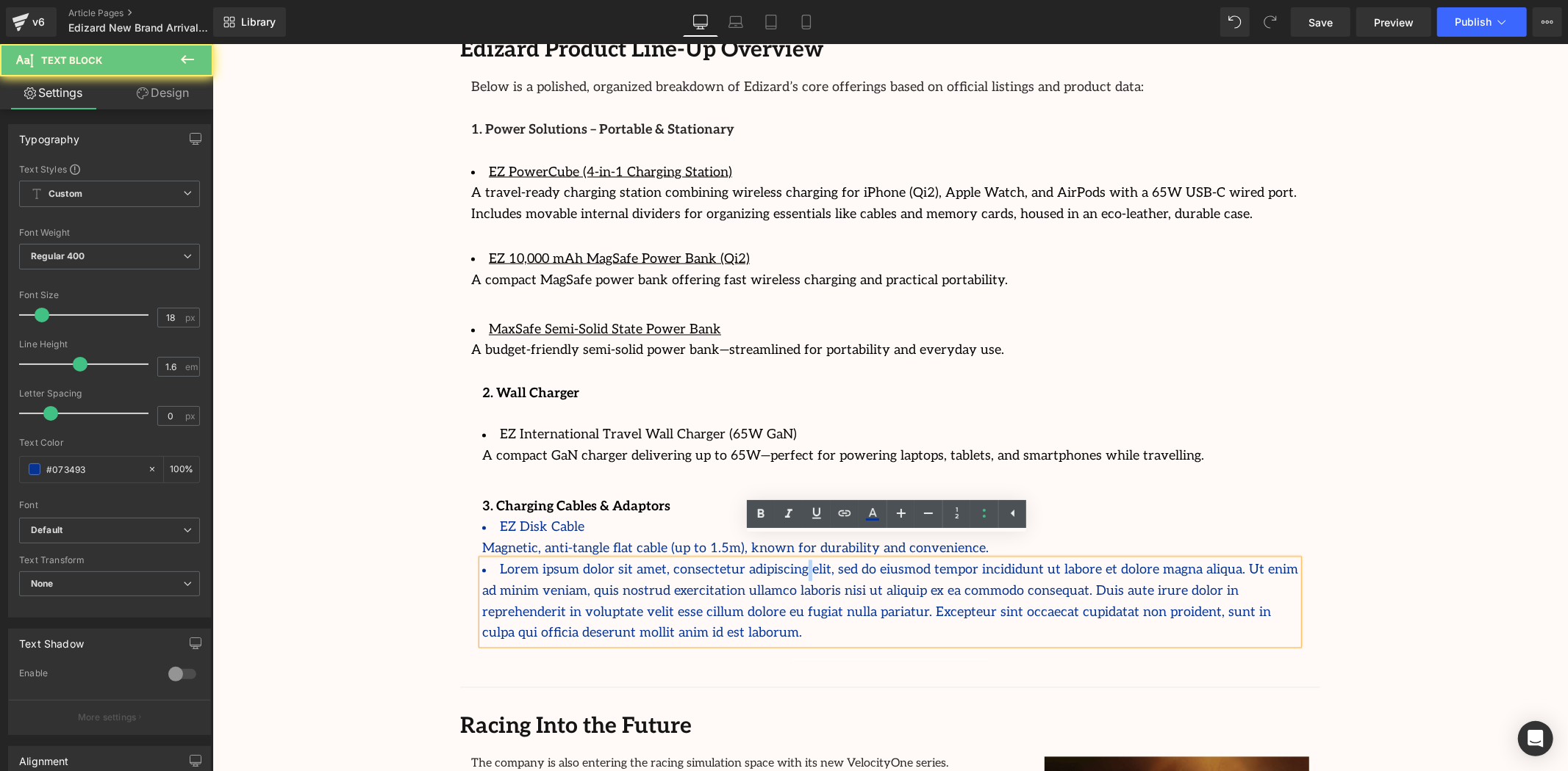
click at [764, 560] on li "Lorem ipsum dolor sit amet, consectetur adipiscing elit, sed do eiusmod tempor …" at bounding box center [889, 602] width 816 height 85
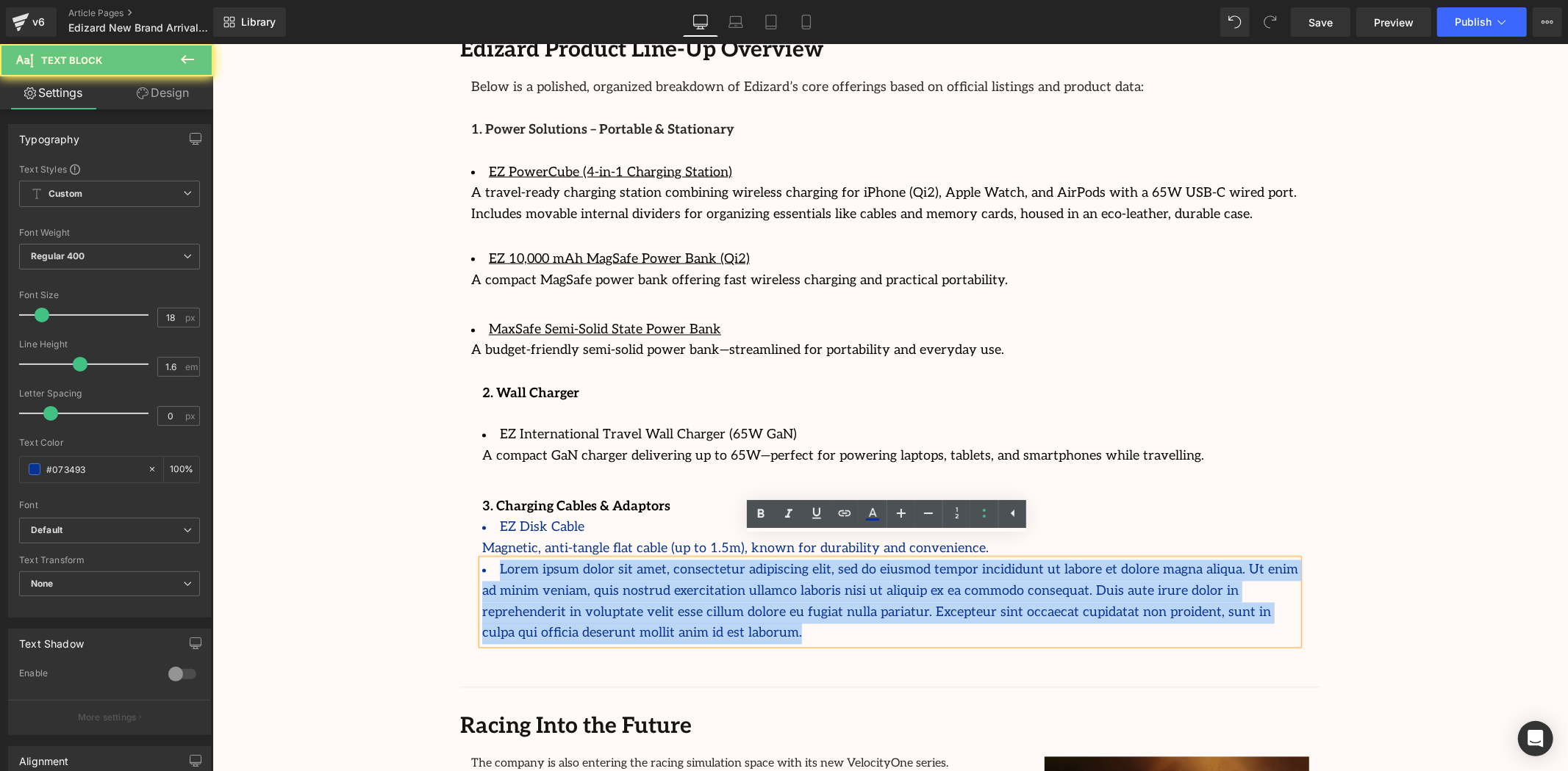
click at [764, 560] on li "Lorem ipsum dolor sit amet, consectetur adipiscing elit, sed do eiusmod tempor …" at bounding box center [889, 602] width 816 height 85
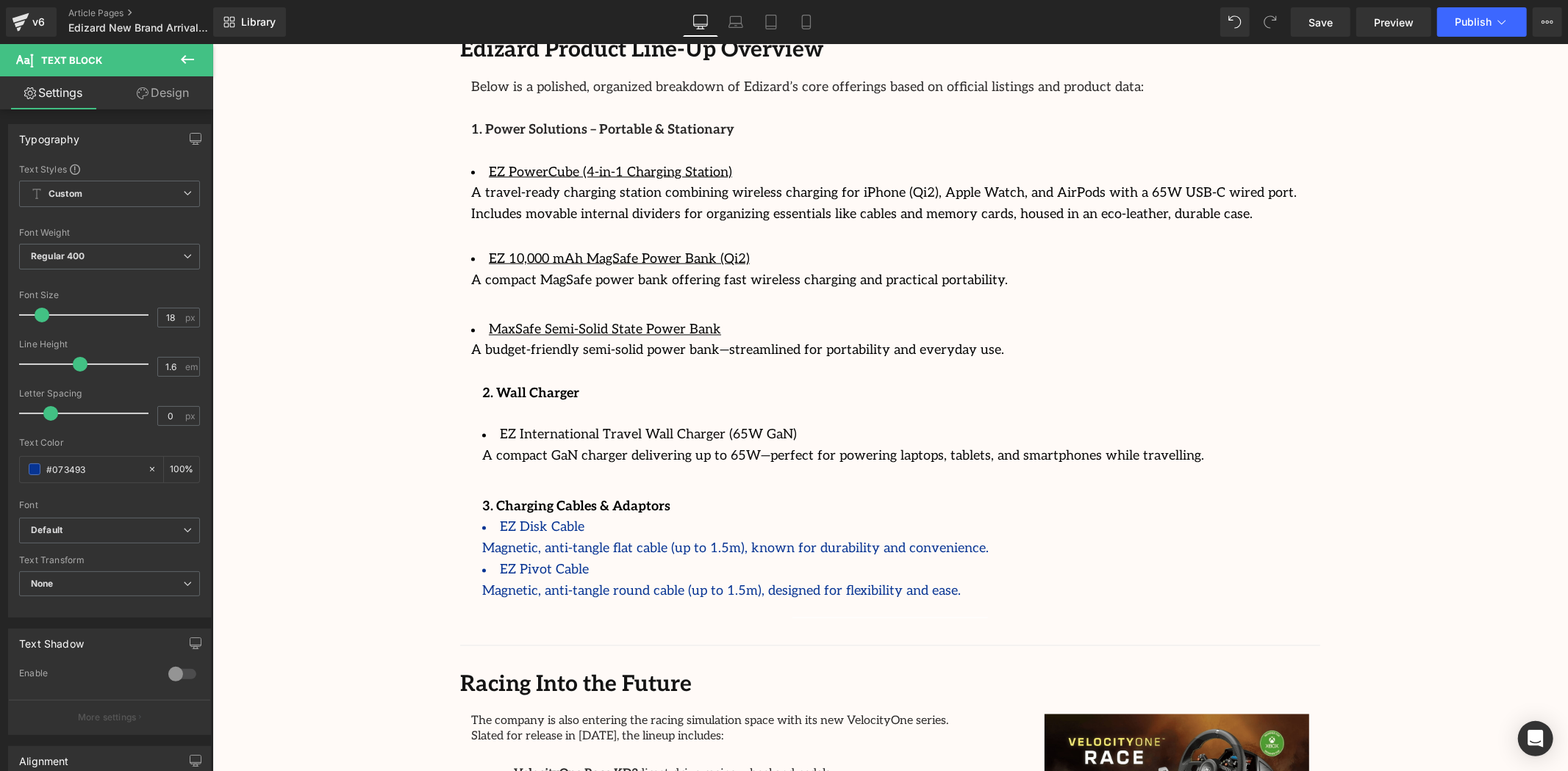
click at [183, 61] on icon at bounding box center [187, 60] width 13 height 9
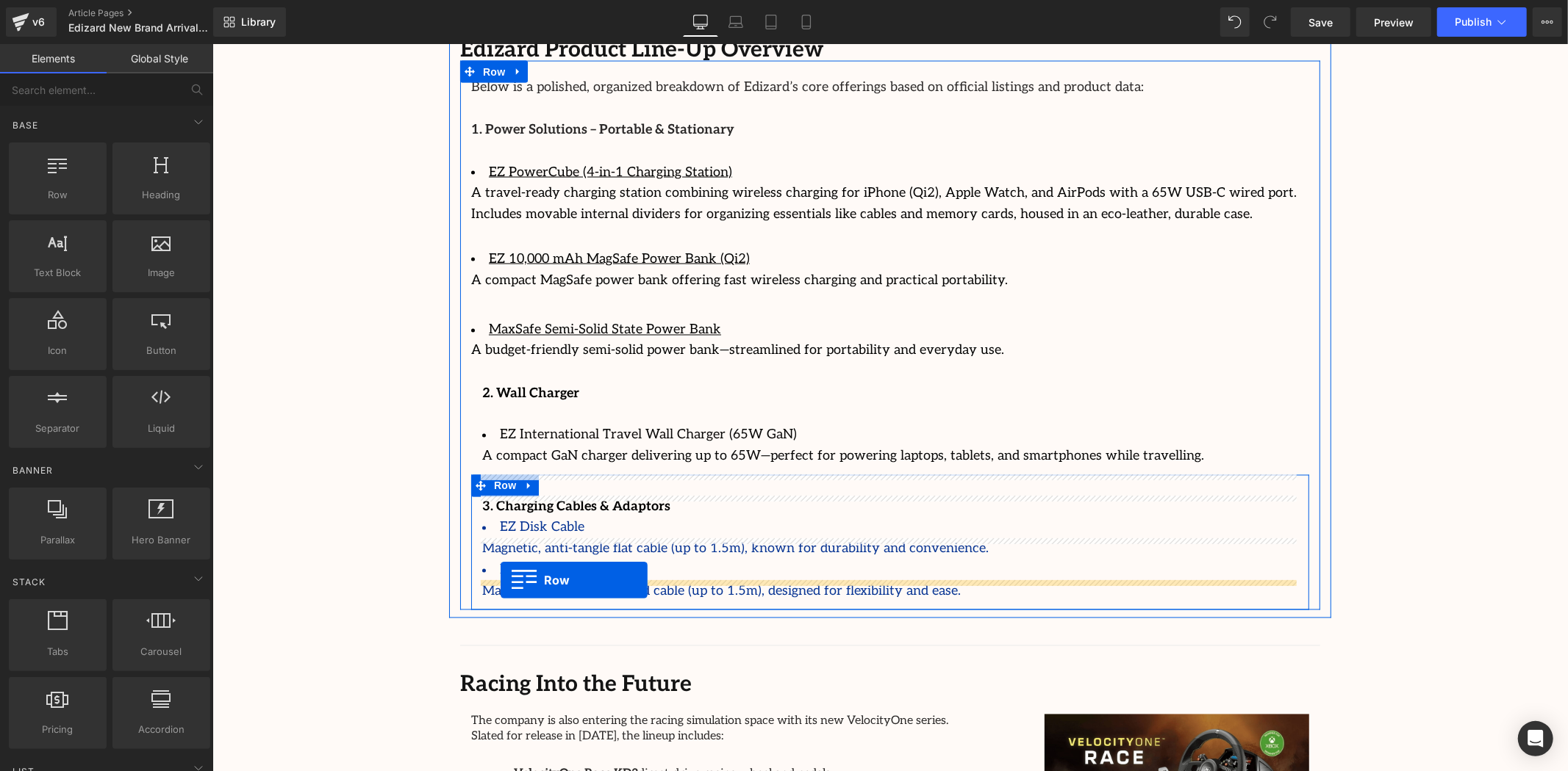
drag, startPoint x: 296, startPoint y: 271, endPoint x: 500, endPoint y: 580, distance: 370.3
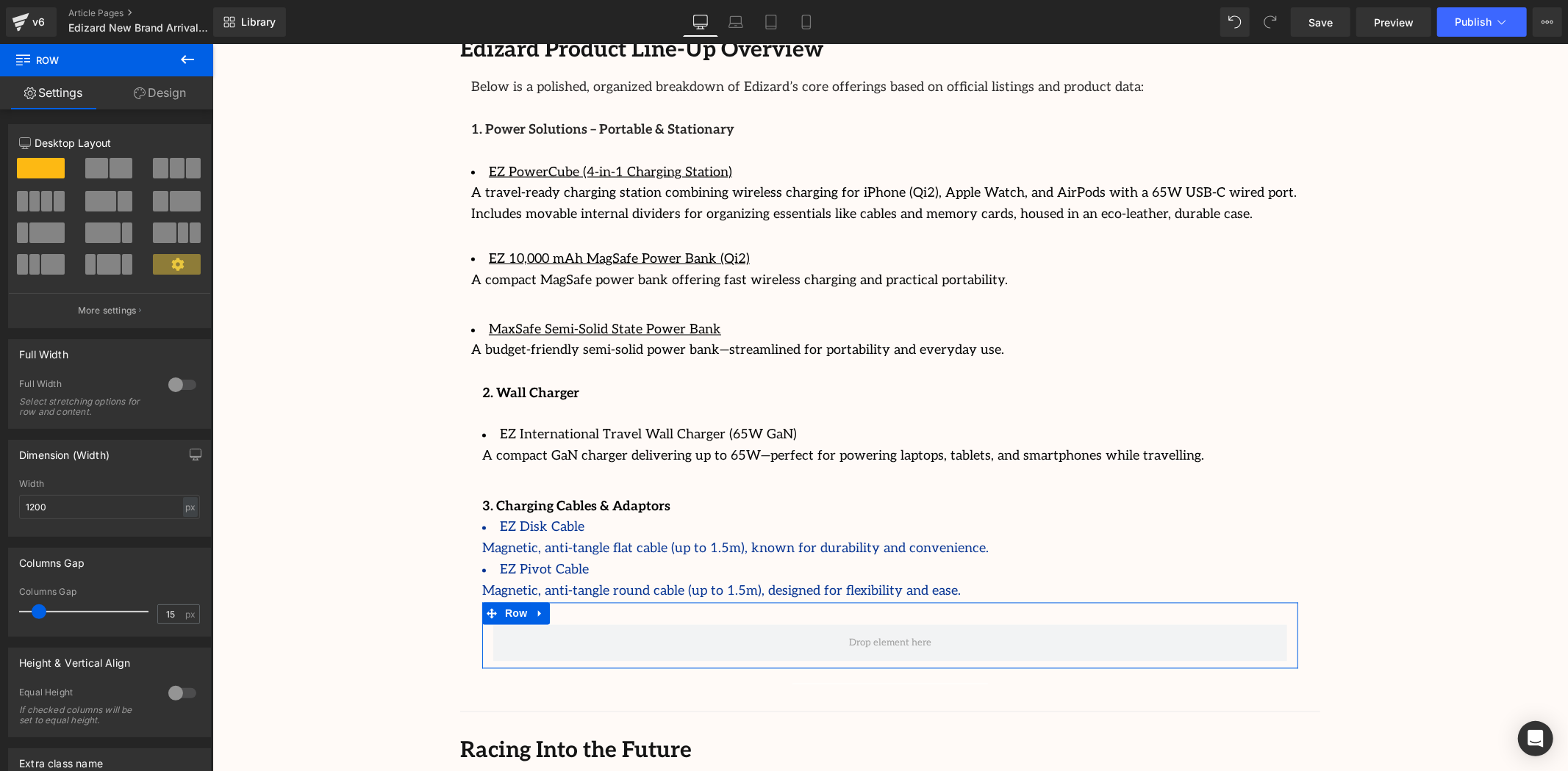
click at [164, 43] on div "v6 Article Pages Edizard New Brand Arrival 2025" at bounding box center [106, 22] width 213 height 44
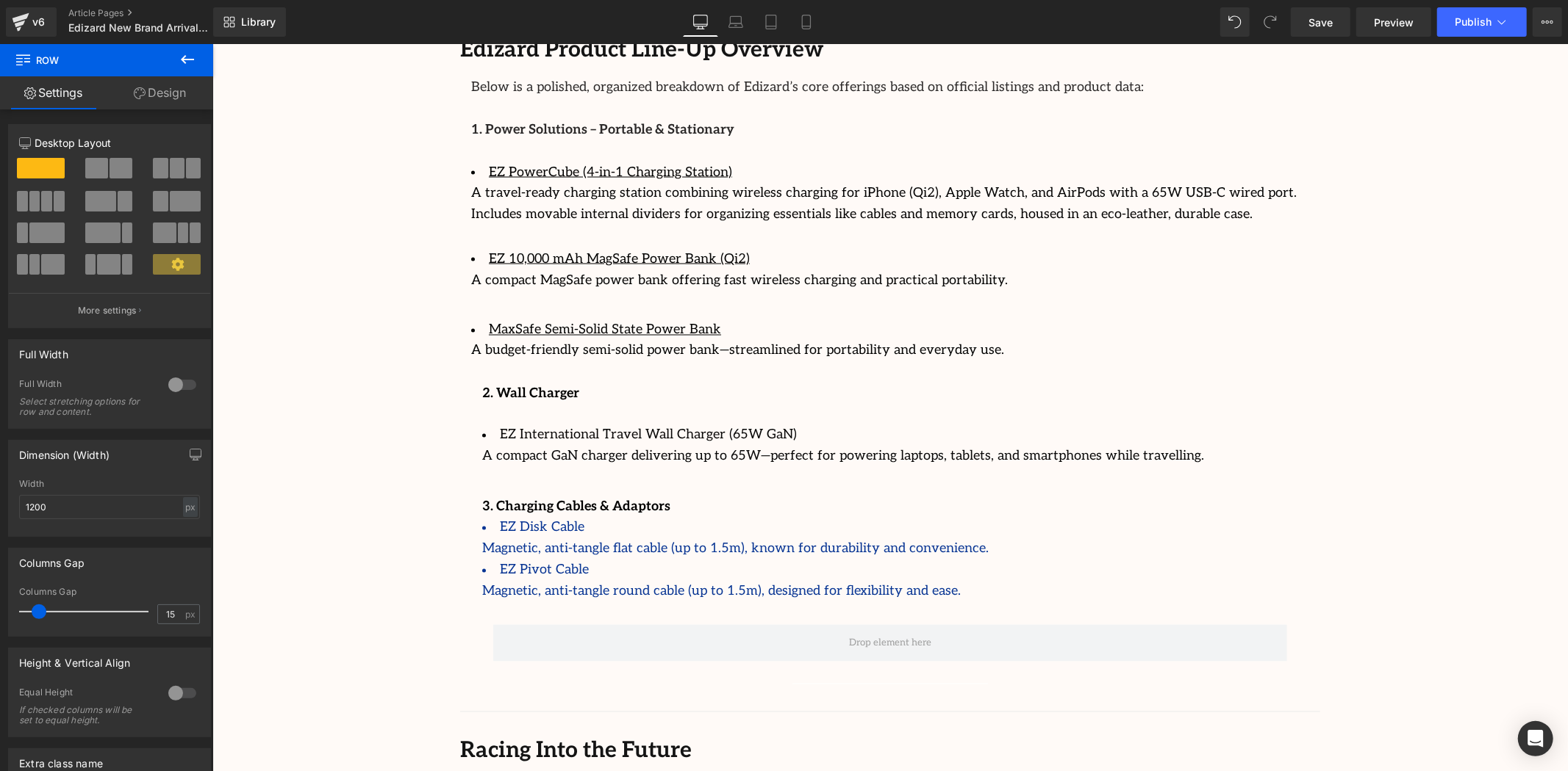
click at [185, 52] on icon at bounding box center [187, 60] width 18 height 18
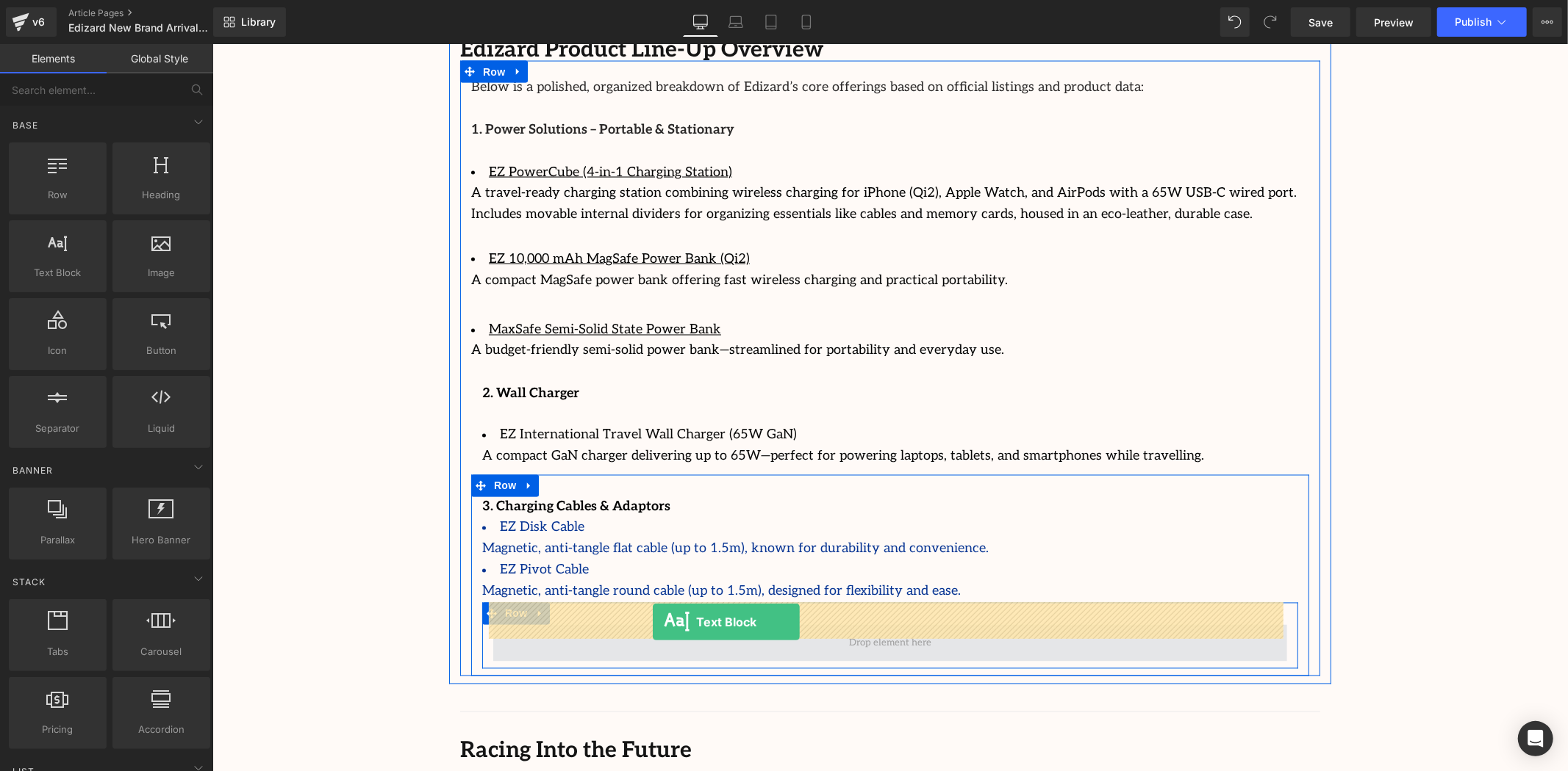
drag, startPoint x: 276, startPoint y: 319, endPoint x: 652, endPoint y: 622, distance: 482.9
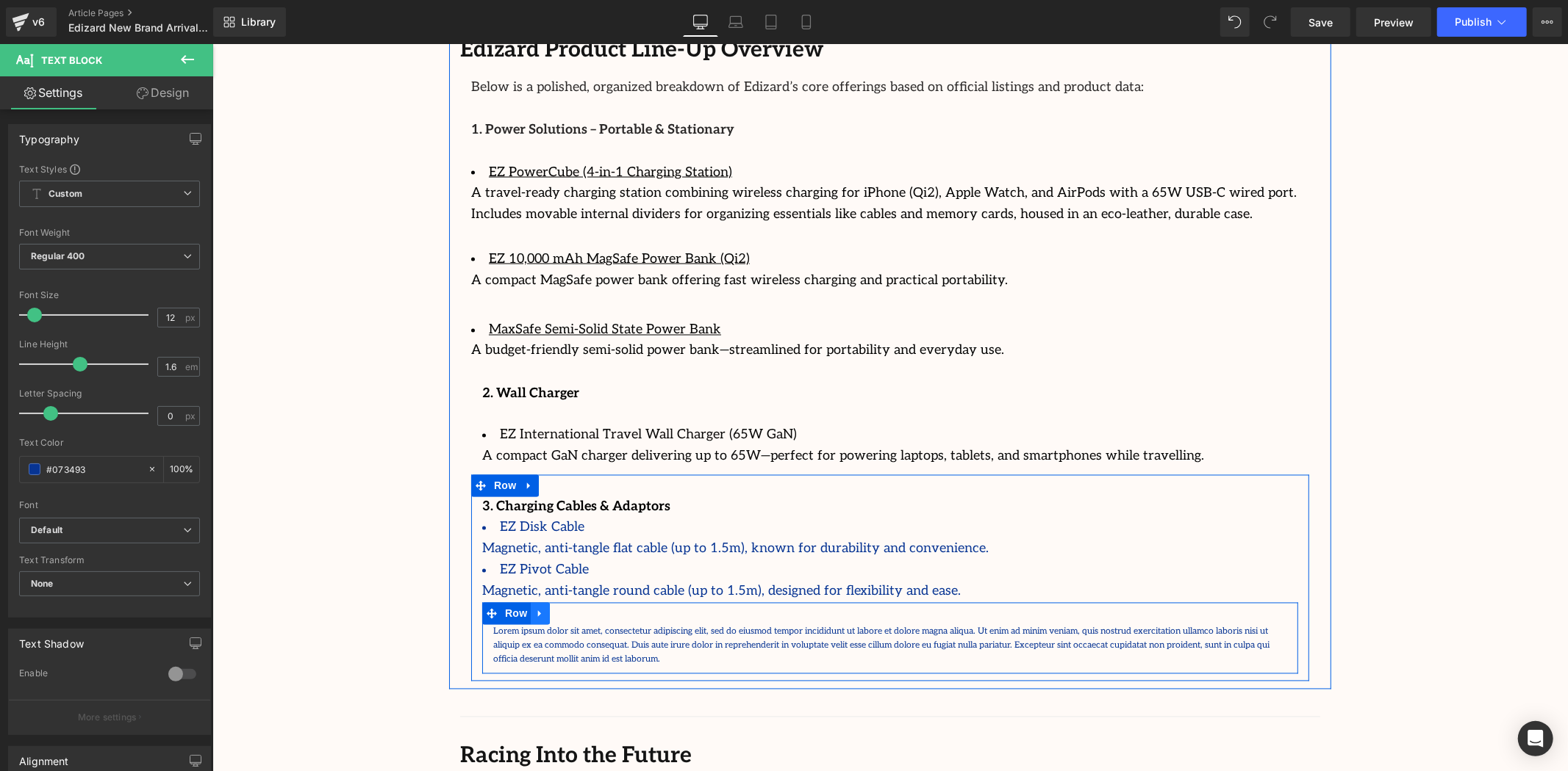
click at [543, 602] on link at bounding box center [539, 613] width 19 height 22
click at [573, 608] on icon at bounding box center [578, 613] width 10 height 11
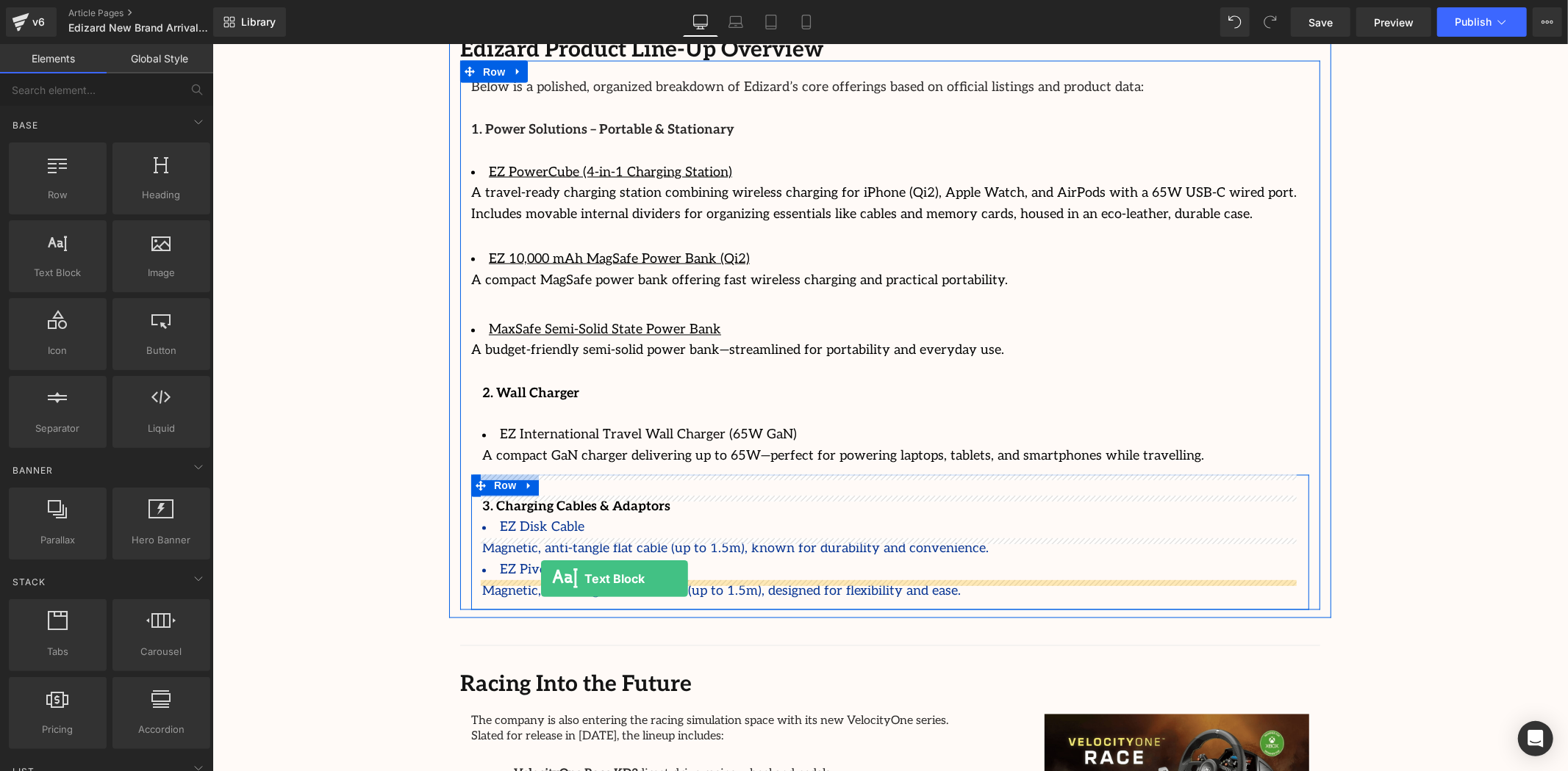
drag, startPoint x: 279, startPoint y: 320, endPoint x: 540, endPoint y: 578, distance: 367.0
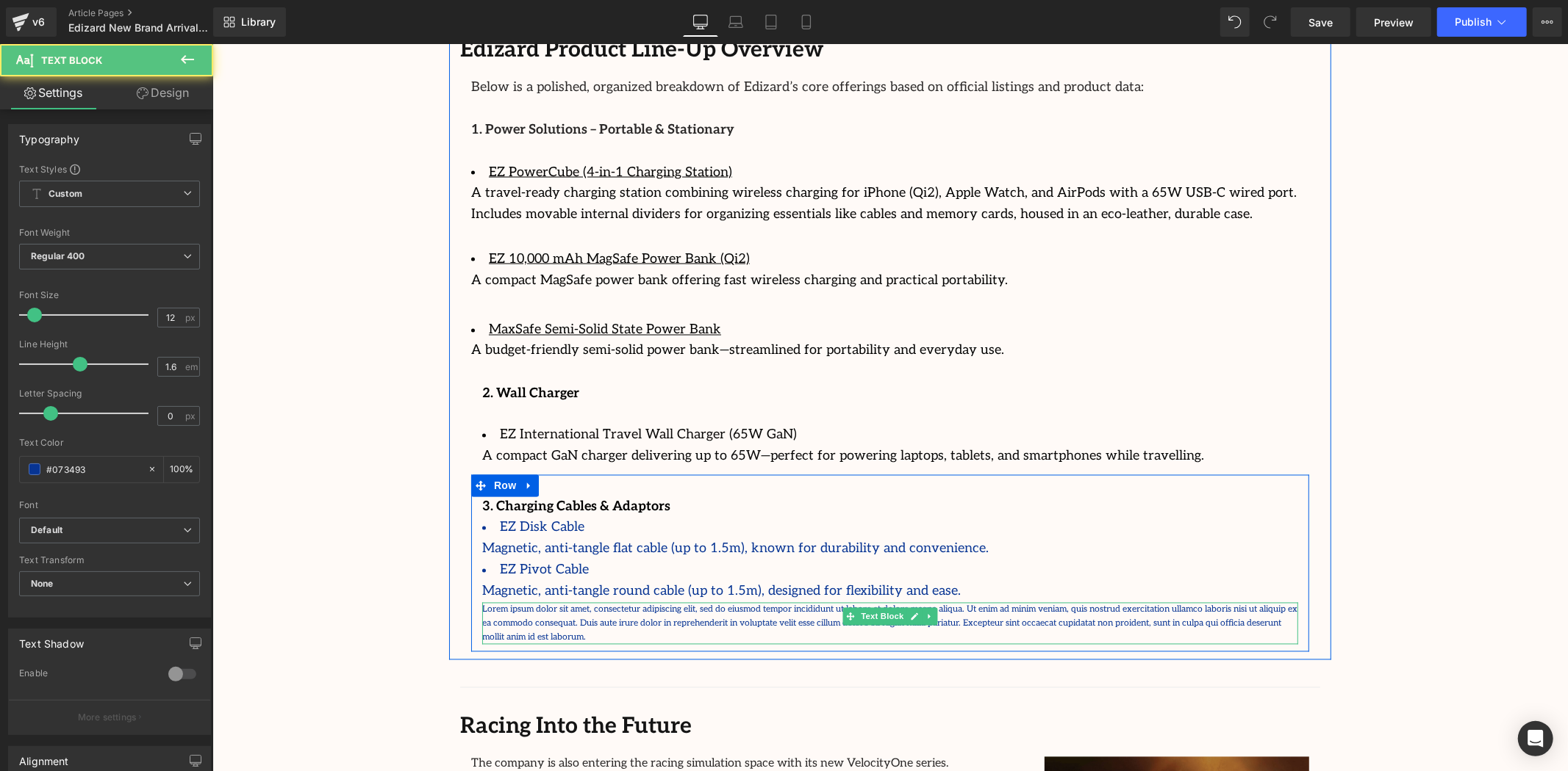
click at [524, 602] on p "Lorem ipsum dolor sit amet, consectetur adipiscing elit, sed do eiusmod tempor …" at bounding box center [889, 624] width 816 height 43
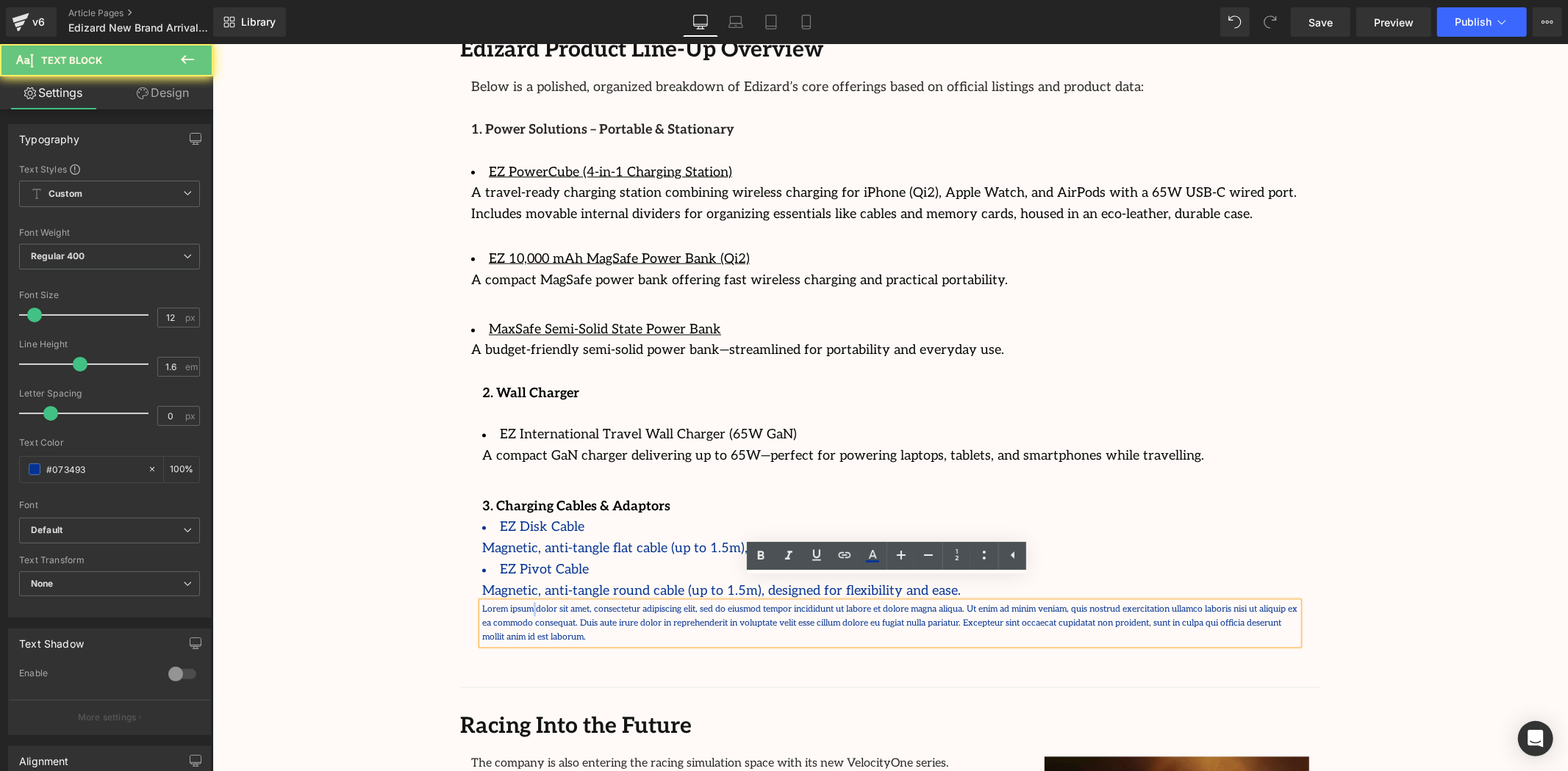
click at [524, 602] on p "Lorem ipsum dolor sit amet, consectetur adipiscing elit, sed do eiusmod tempor …" at bounding box center [889, 624] width 816 height 43
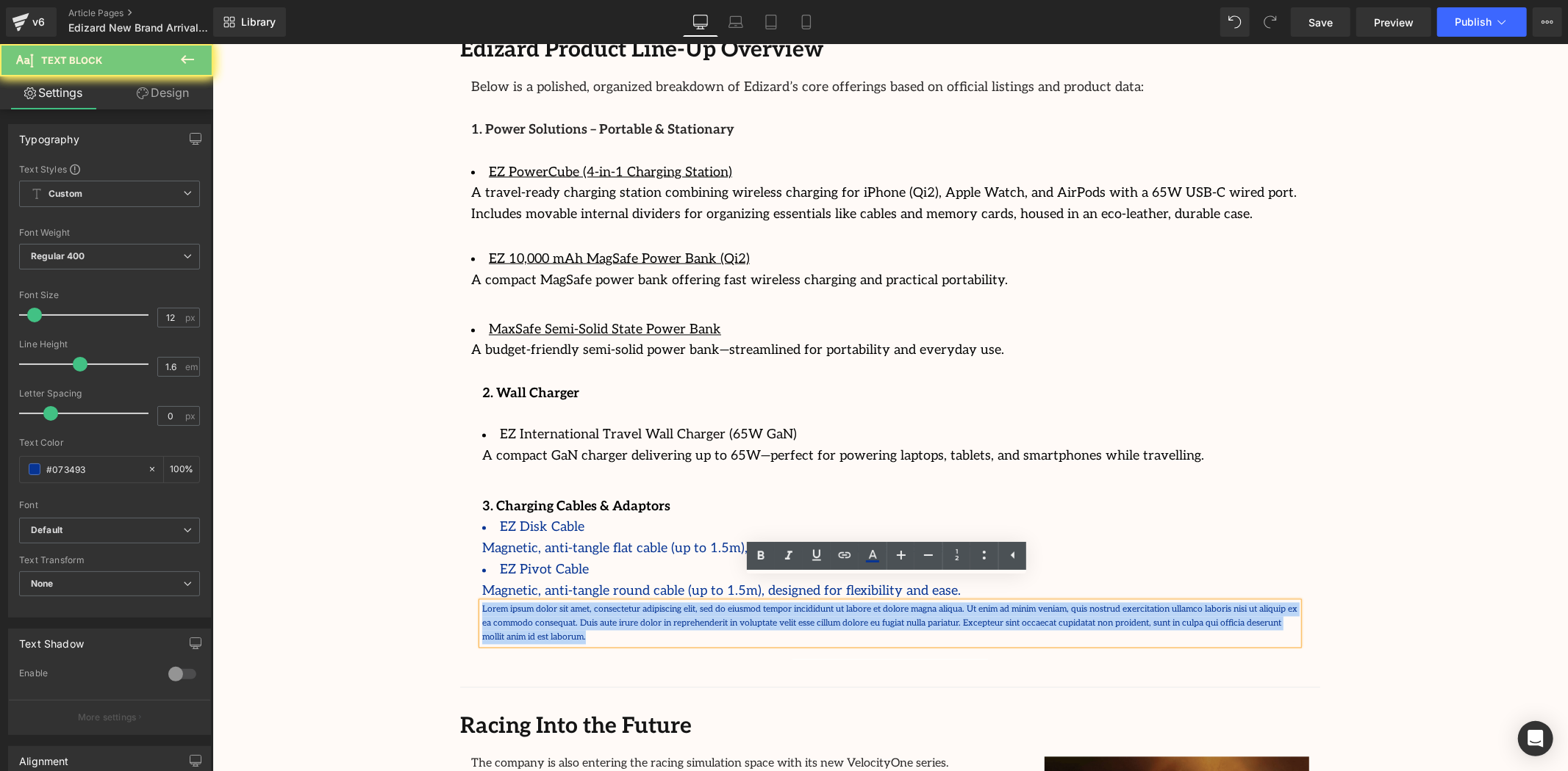
click at [524, 602] on p "Lorem ipsum dolor sit amet, consectetur adipiscing elit, sed do eiusmod tempor …" at bounding box center [889, 624] width 816 height 43
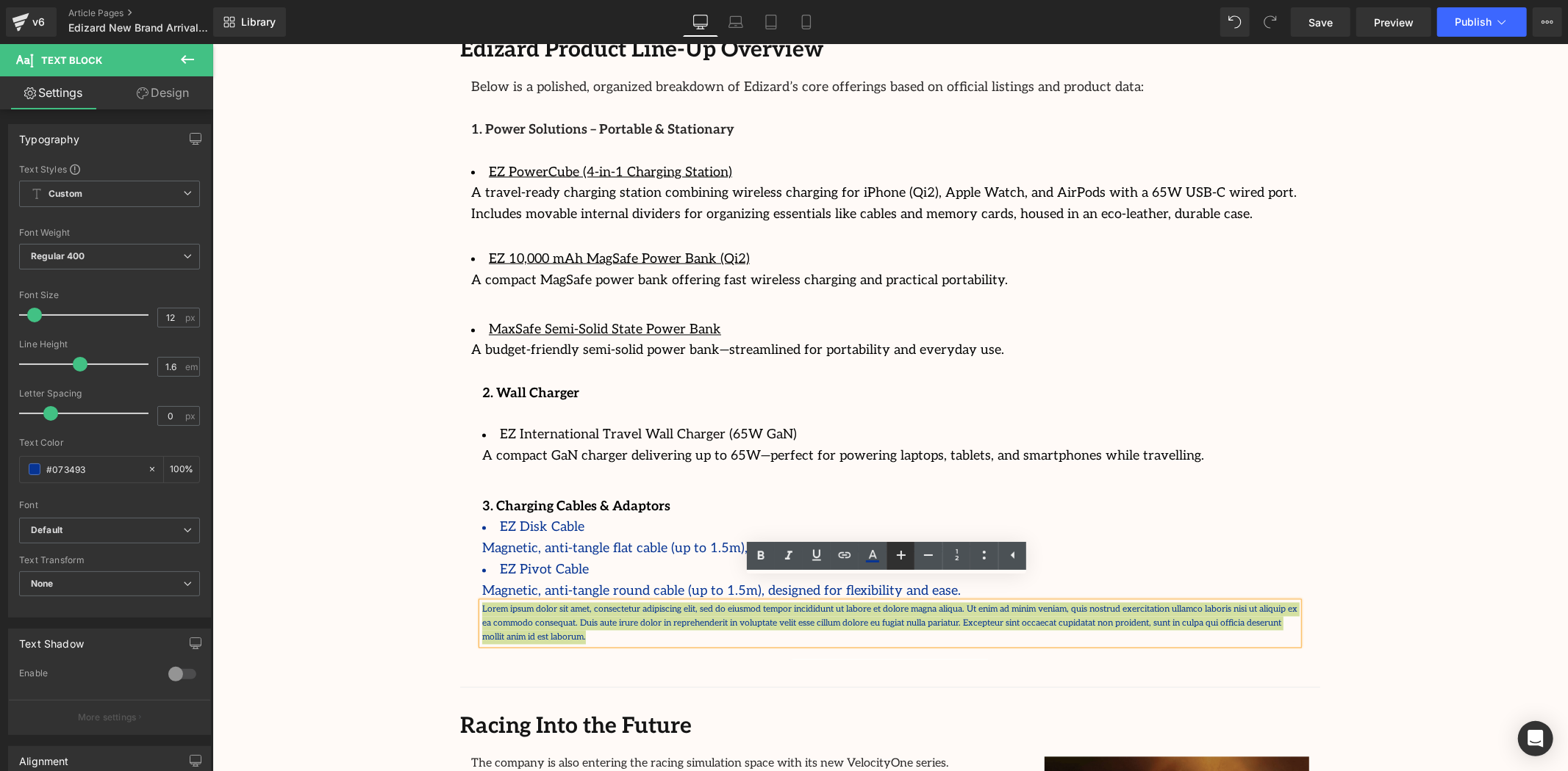
click at [895, 552] on icon at bounding box center [901, 555] width 18 height 18
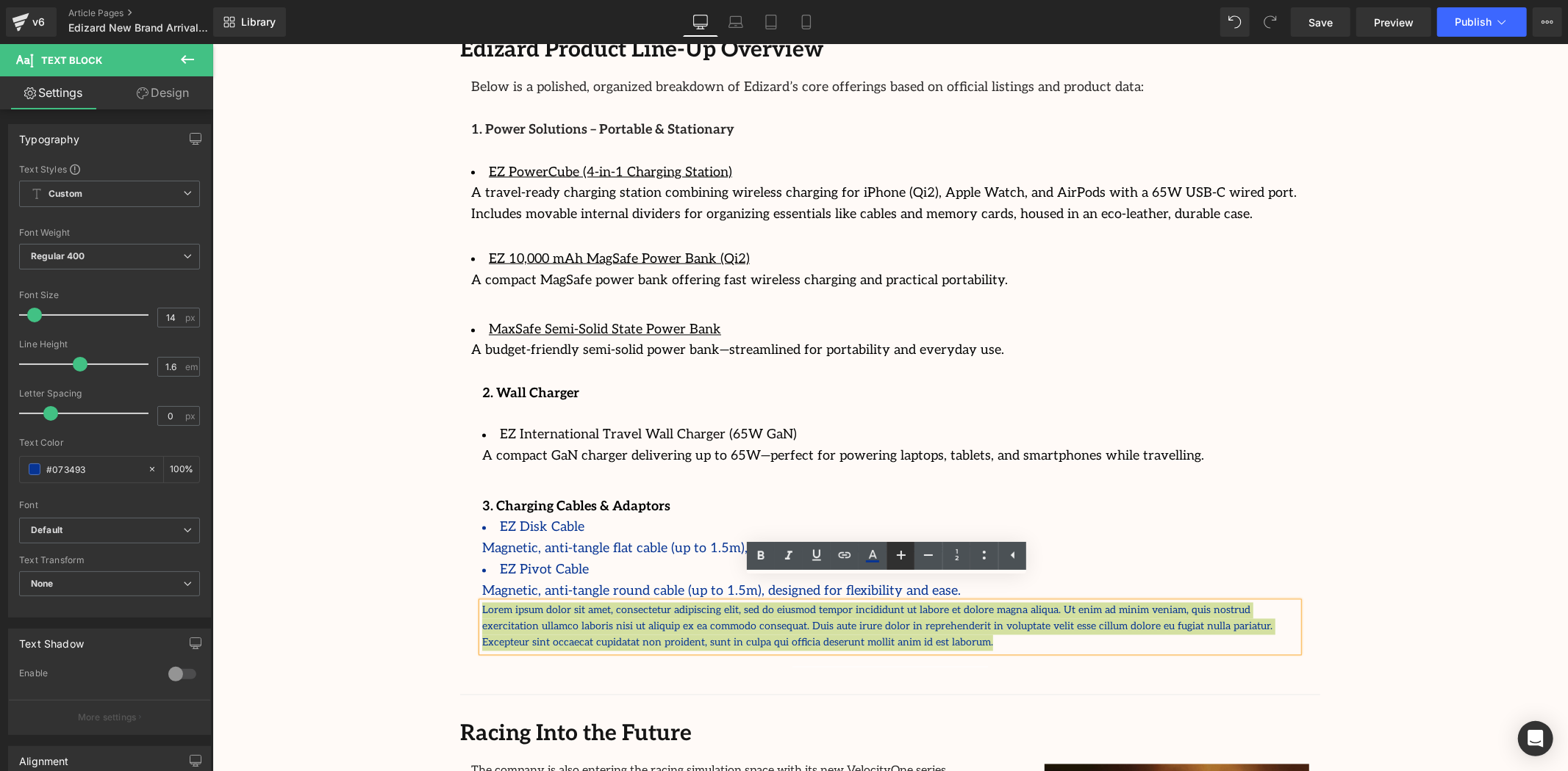
click at [895, 552] on icon at bounding box center [901, 555] width 18 height 18
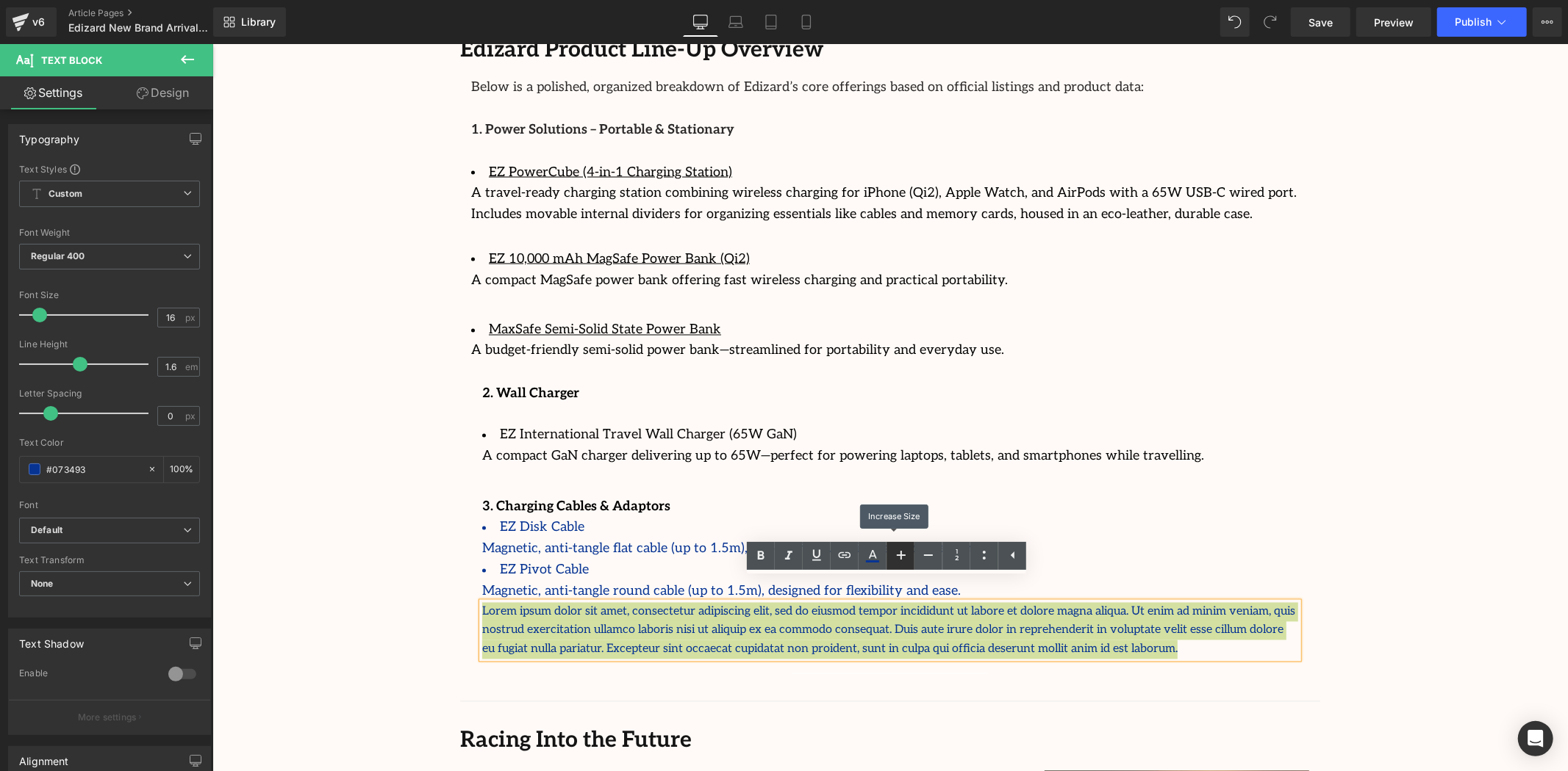
click at [895, 552] on icon at bounding box center [901, 555] width 18 height 18
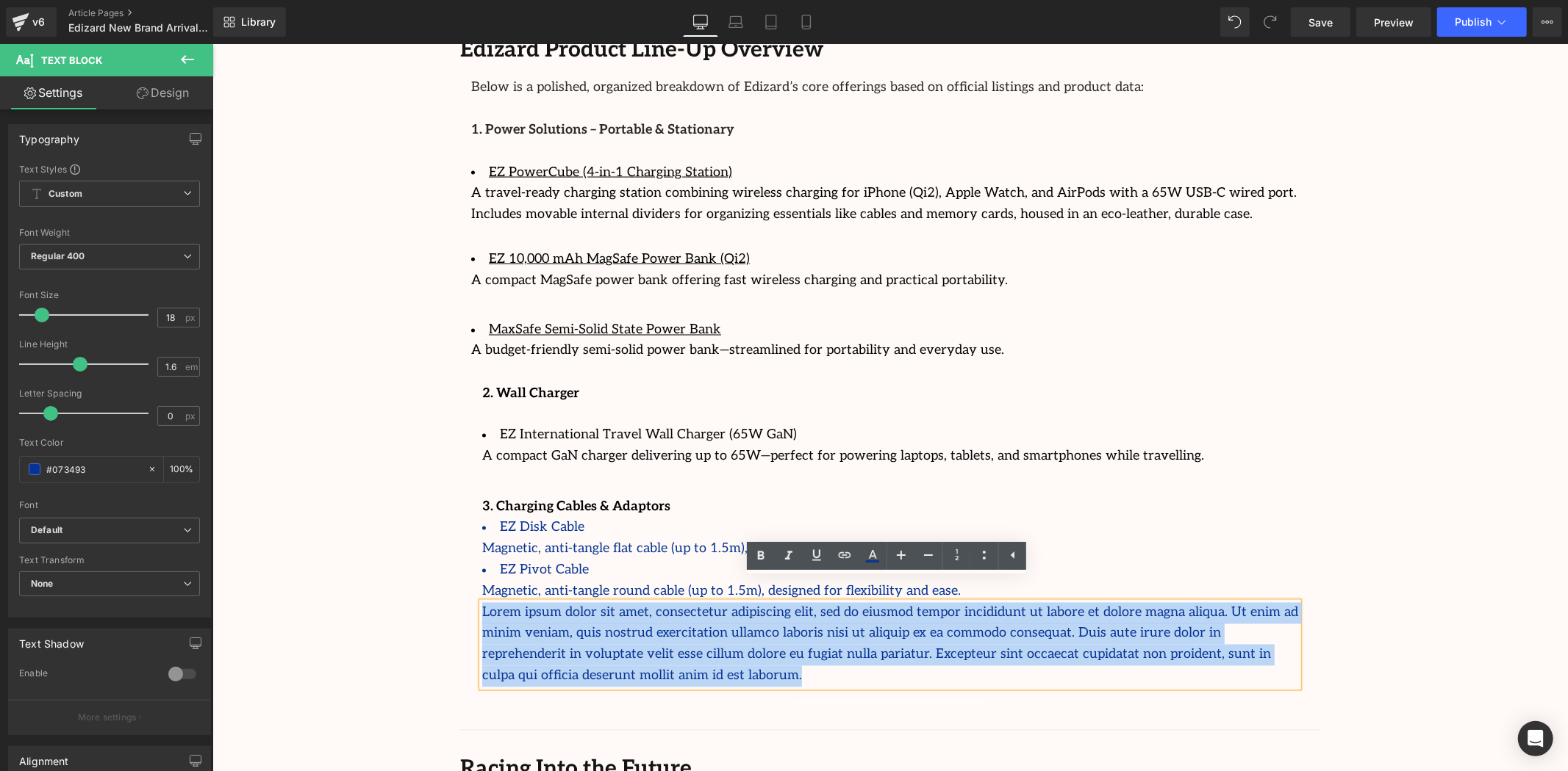
click at [811, 624] on p "Lorem ipsum dolor sit amet, consectetur adipiscing elit, sed do eiusmod tempor …" at bounding box center [889, 644] width 816 height 85
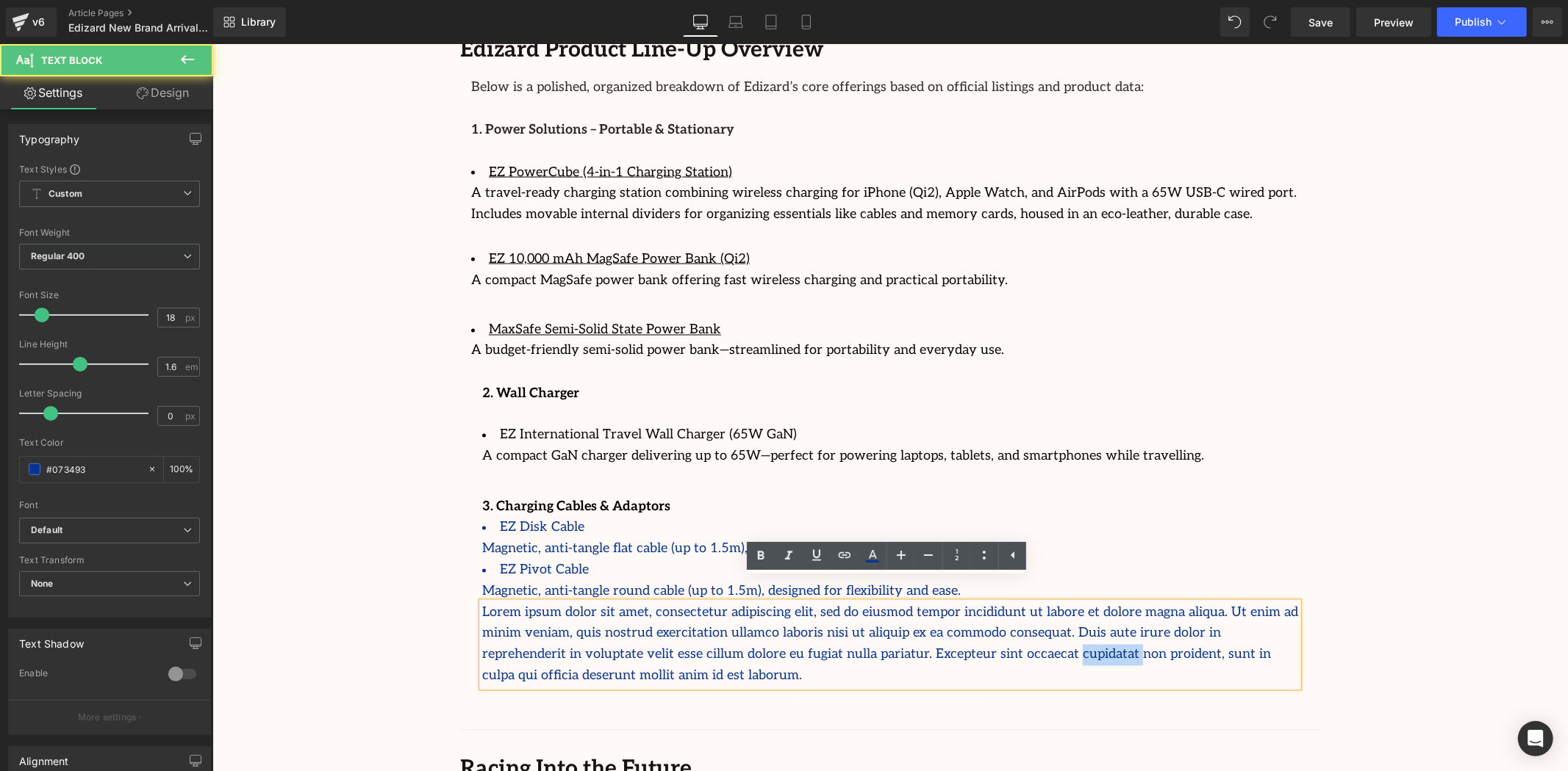
click at [811, 624] on p "Lorem ipsum dolor sit amet, consectetur adipiscing elit, sed do eiusmod tempor …" at bounding box center [889, 644] width 816 height 85
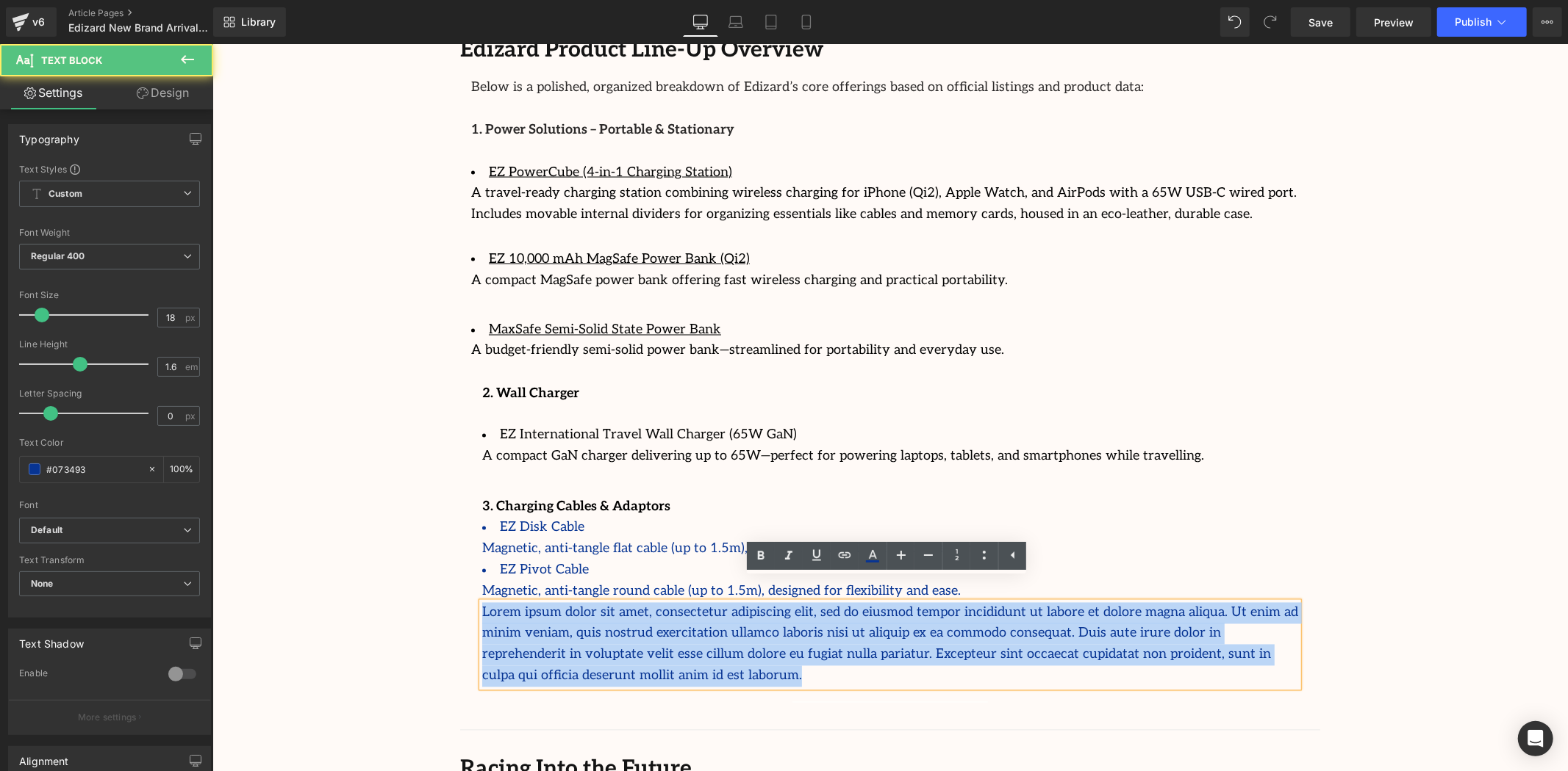
click at [811, 624] on p "Lorem ipsum dolor sit amet, consectetur adipiscing elit, sed do eiusmod tempor …" at bounding box center [889, 644] width 816 height 85
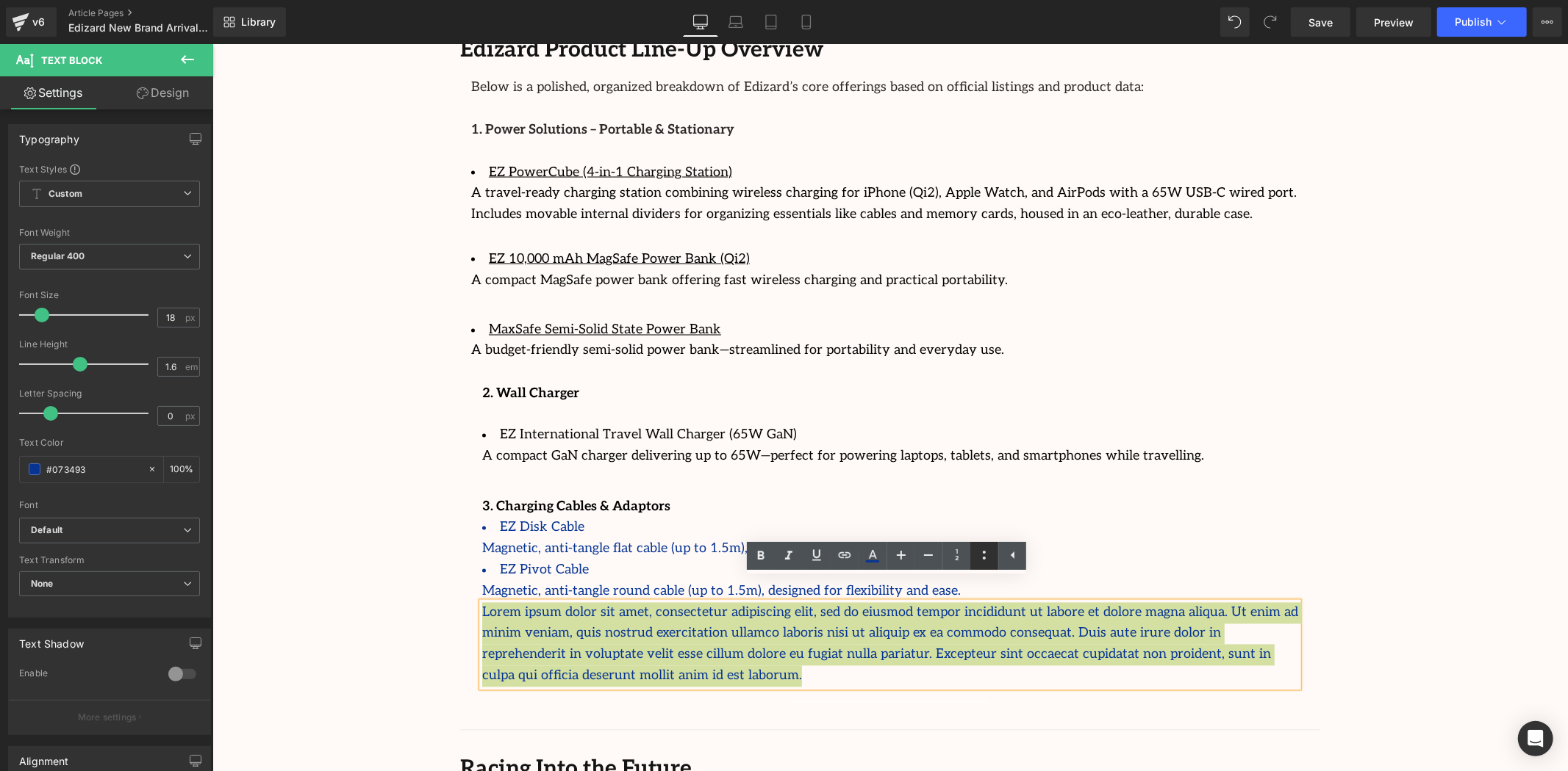
click at [980, 554] on icon at bounding box center [984, 555] width 18 height 18
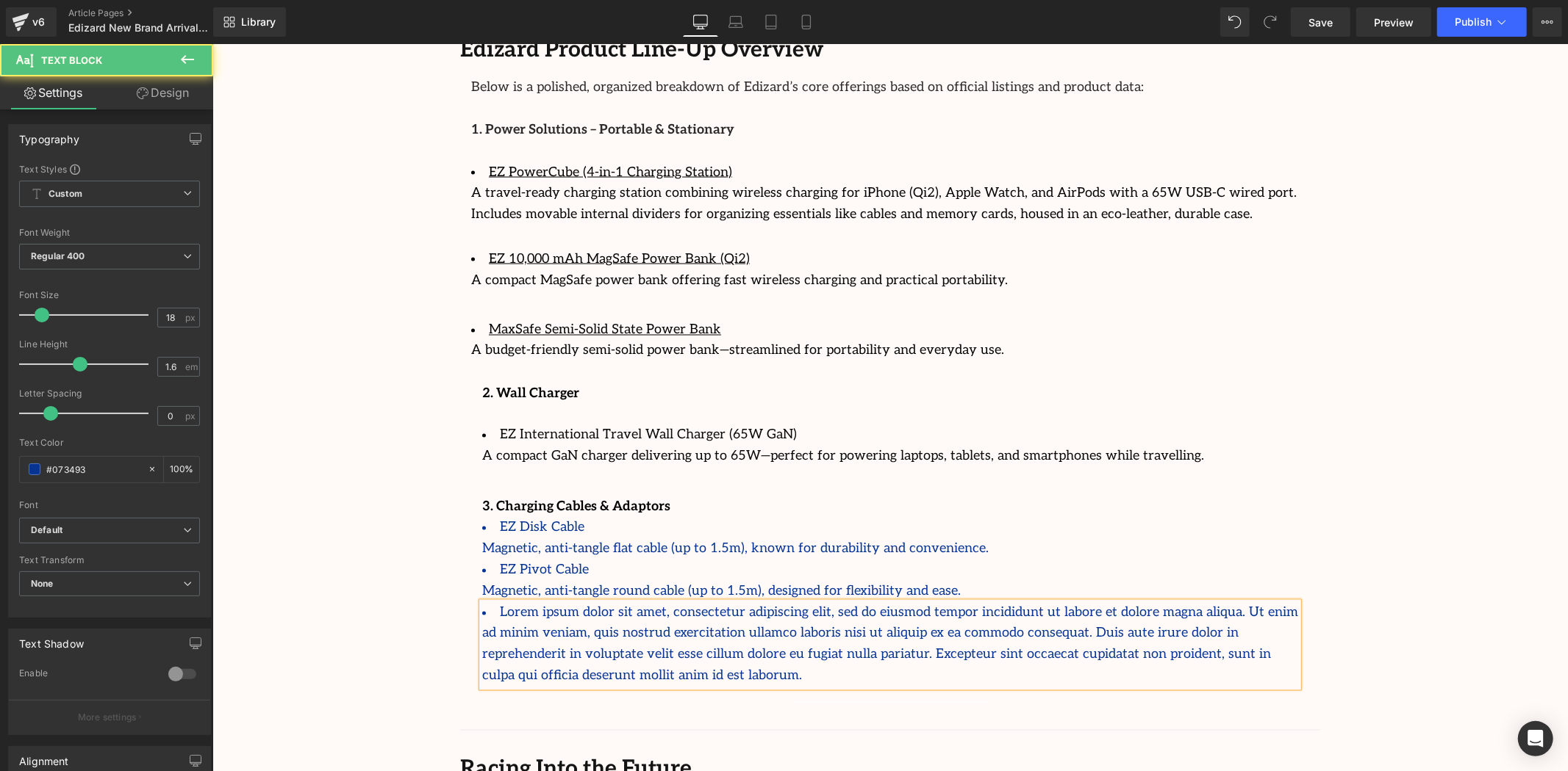
click at [799, 602] on li "Lorem ipsum dolor sit amet, consectetur adipiscing elit, sed do eiusmod tempor …" at bounding box center [889, 644] width 816 height 85
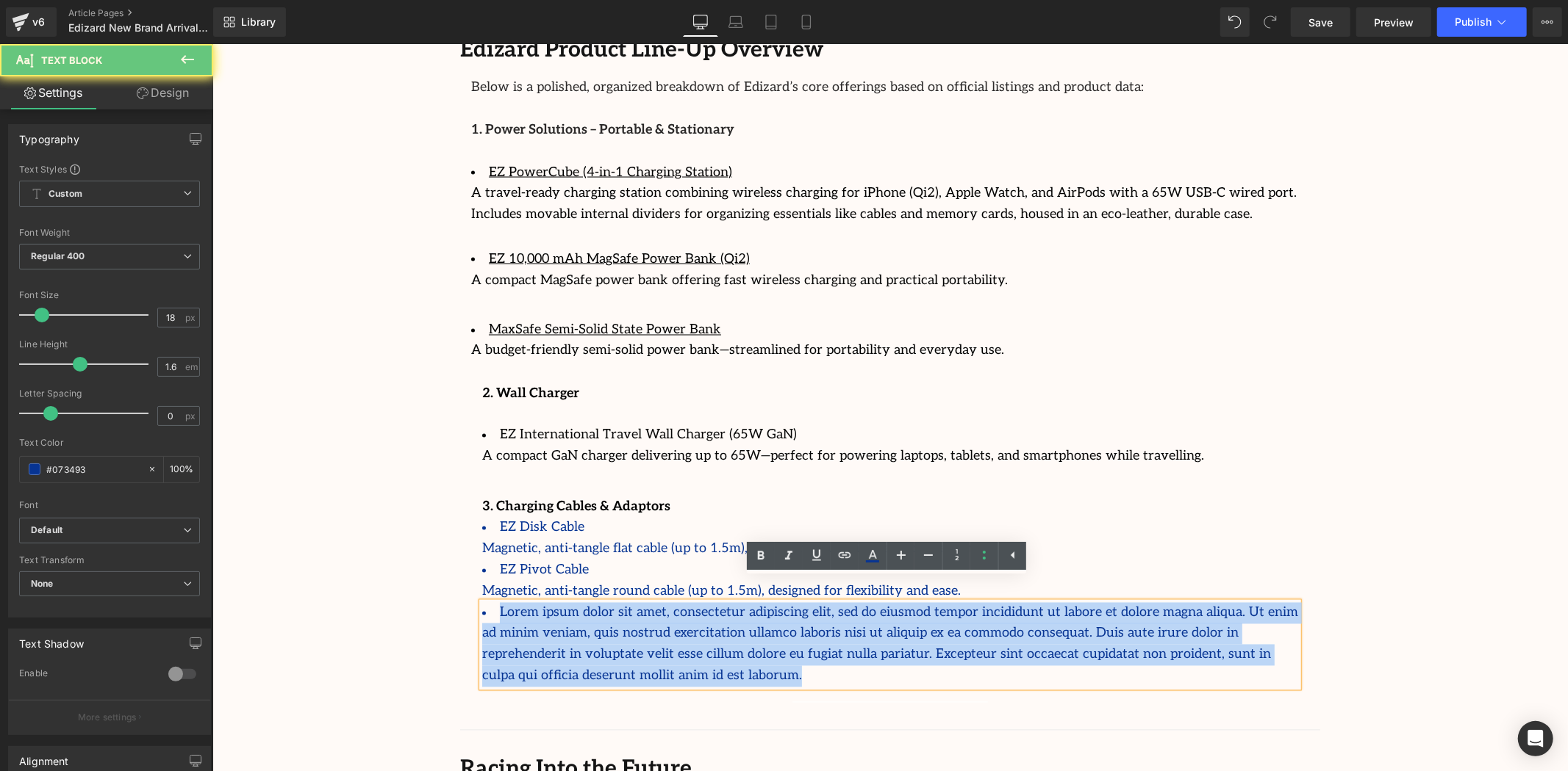
click at [799, 602] on li "Lorem ipsum dolor sit amet, consectetur adipiscing elit, sed do eiusmod tempor …" at bounding box center [889, 644] width 816 height 85
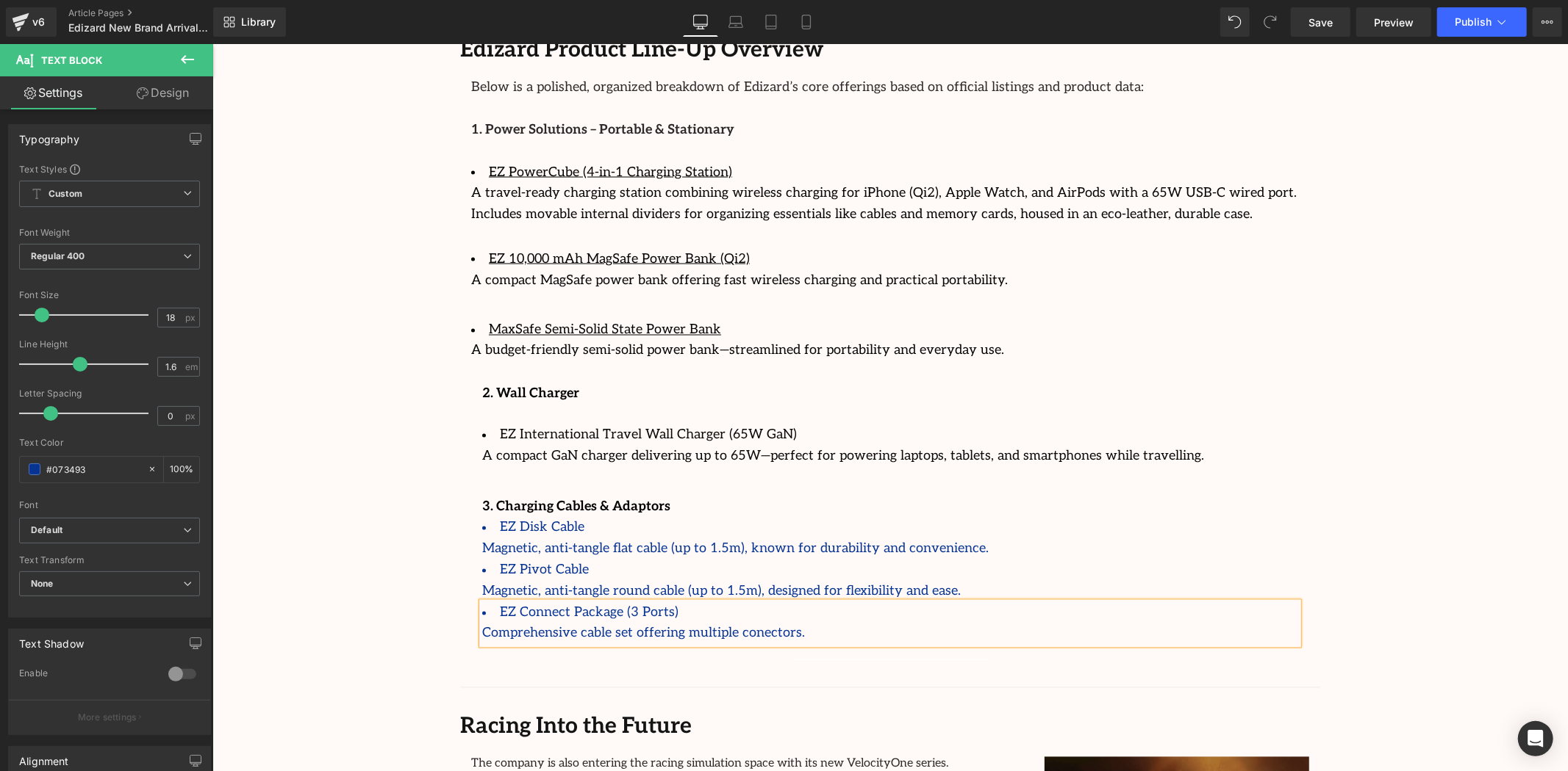
click at [770, 623] on div "Comprehensive cable set offering multiple conectors." at bounding box center [889, 633] width 816 height 21
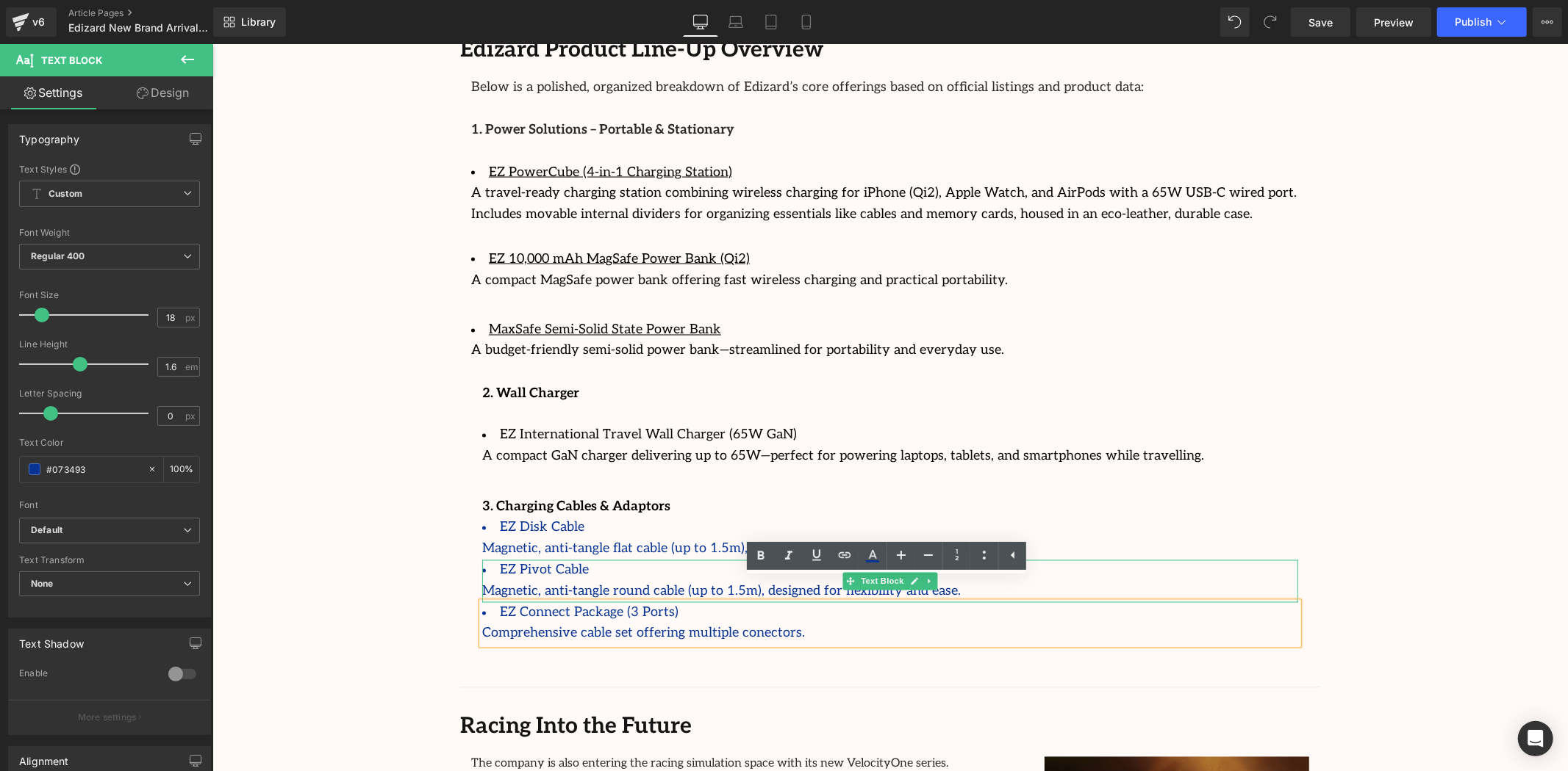
click at [512, 560] on li "EZ Pivot Cable" at bounding box center [889, 570] width 816 height 21
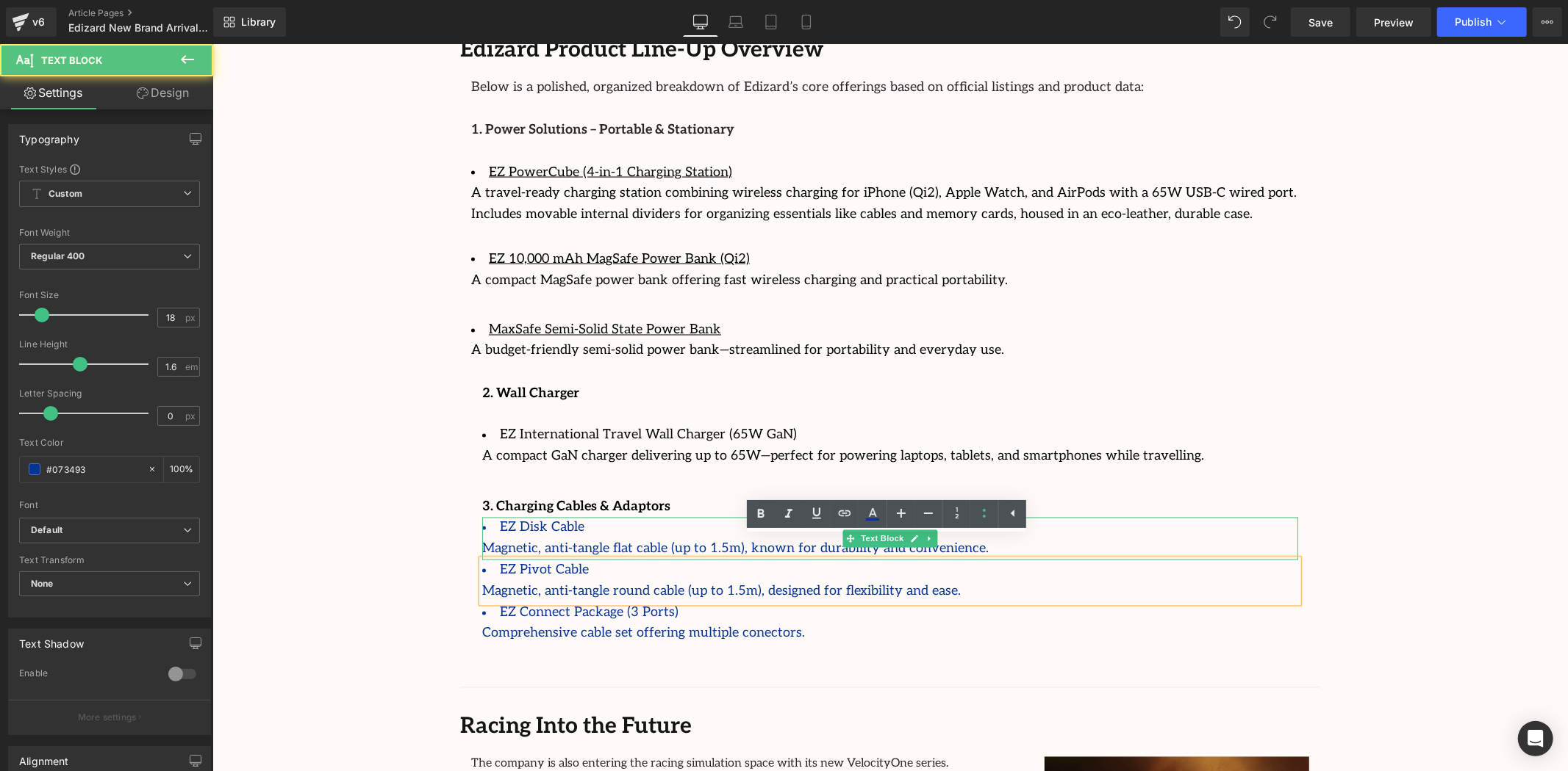
click at [526, 538] on div "Magnetic, anti-tangle flat cable (up to 1.5m), known for durability and conveni…" at bounding box center [889, 549] width 816 height 21
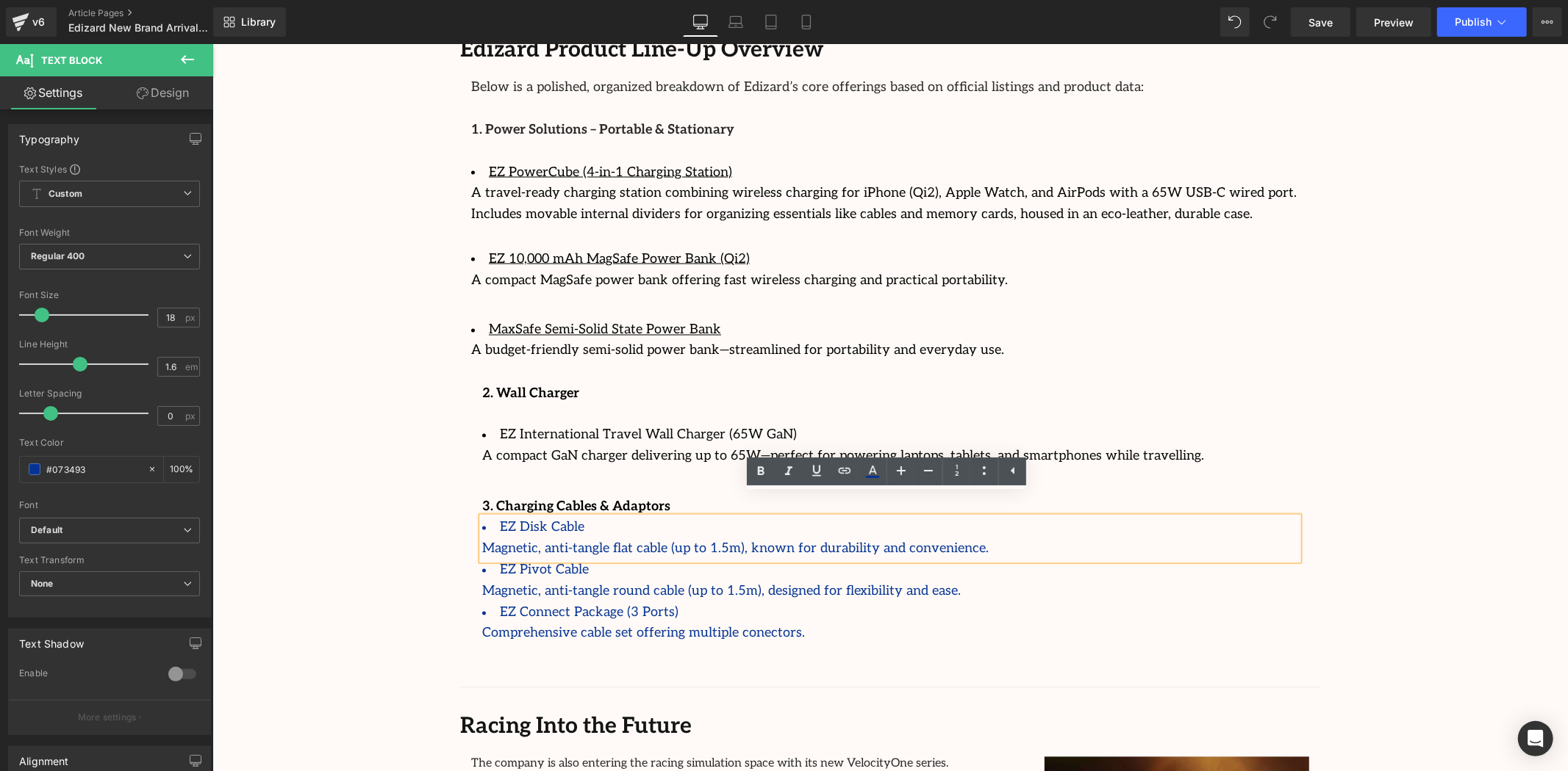
click at [796, 623] on div "Comprehensive cable set offering multiple conectors." at bounding box center [889, 633] width 816 height 21
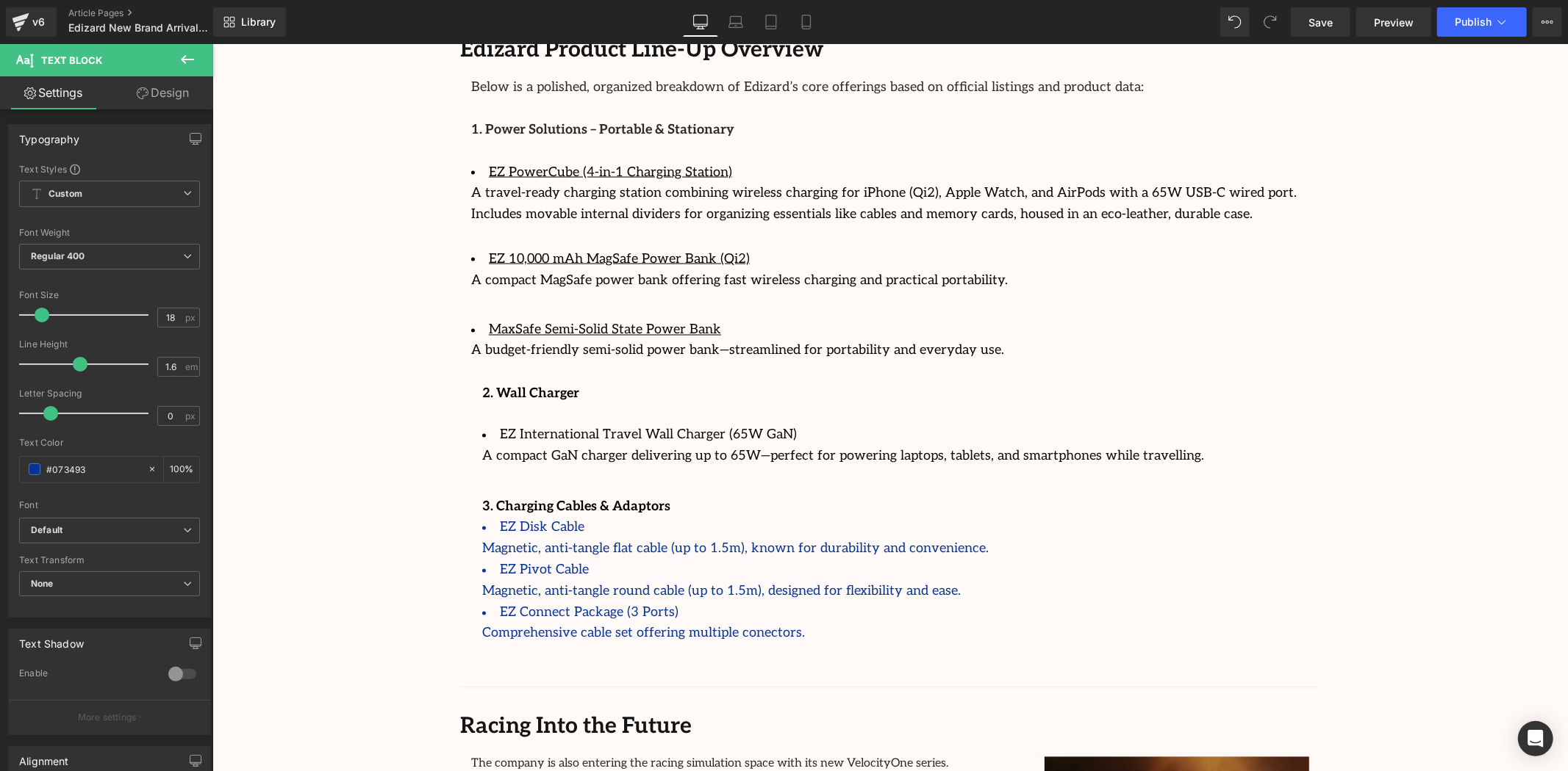
drag, startPoint x: 189, startPoint y: 66, endPoint x: 183, endPoint y: 83, distance: 18.0
click at [189, 66] on icon at bounding box center [187, 60] width 18 height 18
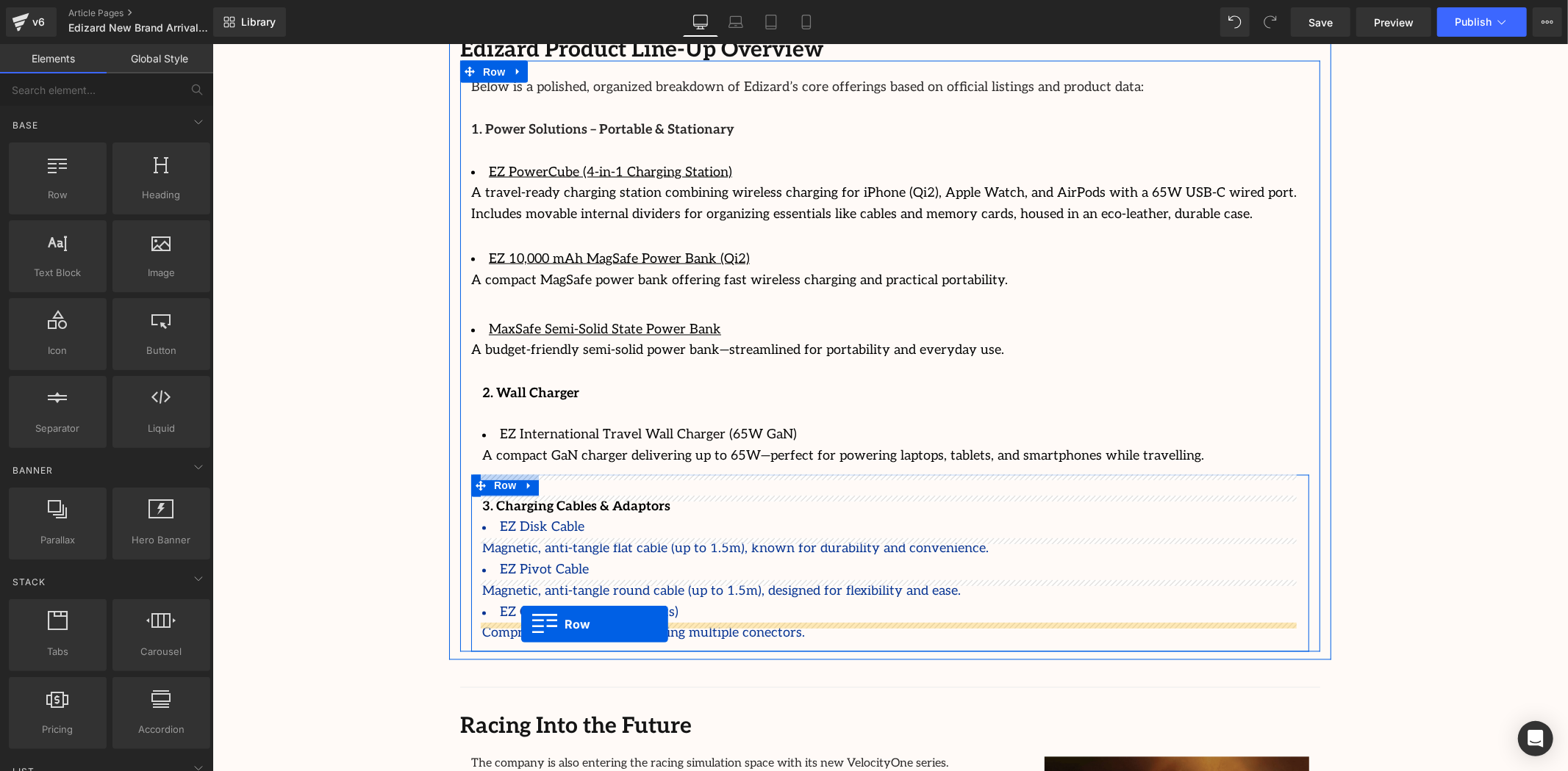
drag, startPoint x: 261, startPoint y: 245, endPoint x: 520, endPoint y: 624, distance: 459.0
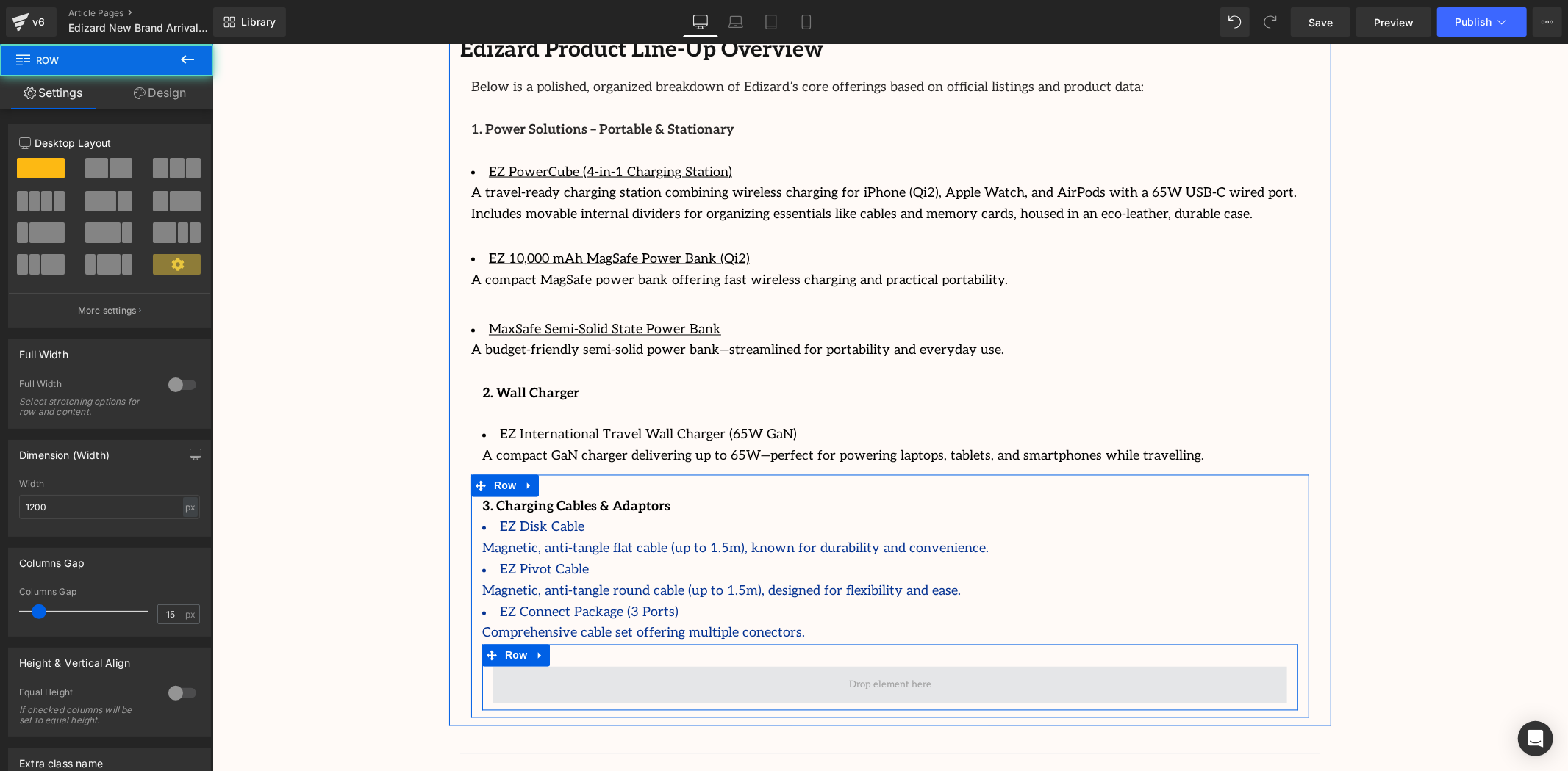
click at [611, 666] on span at bounding box center [889, 685] width 794 height 37
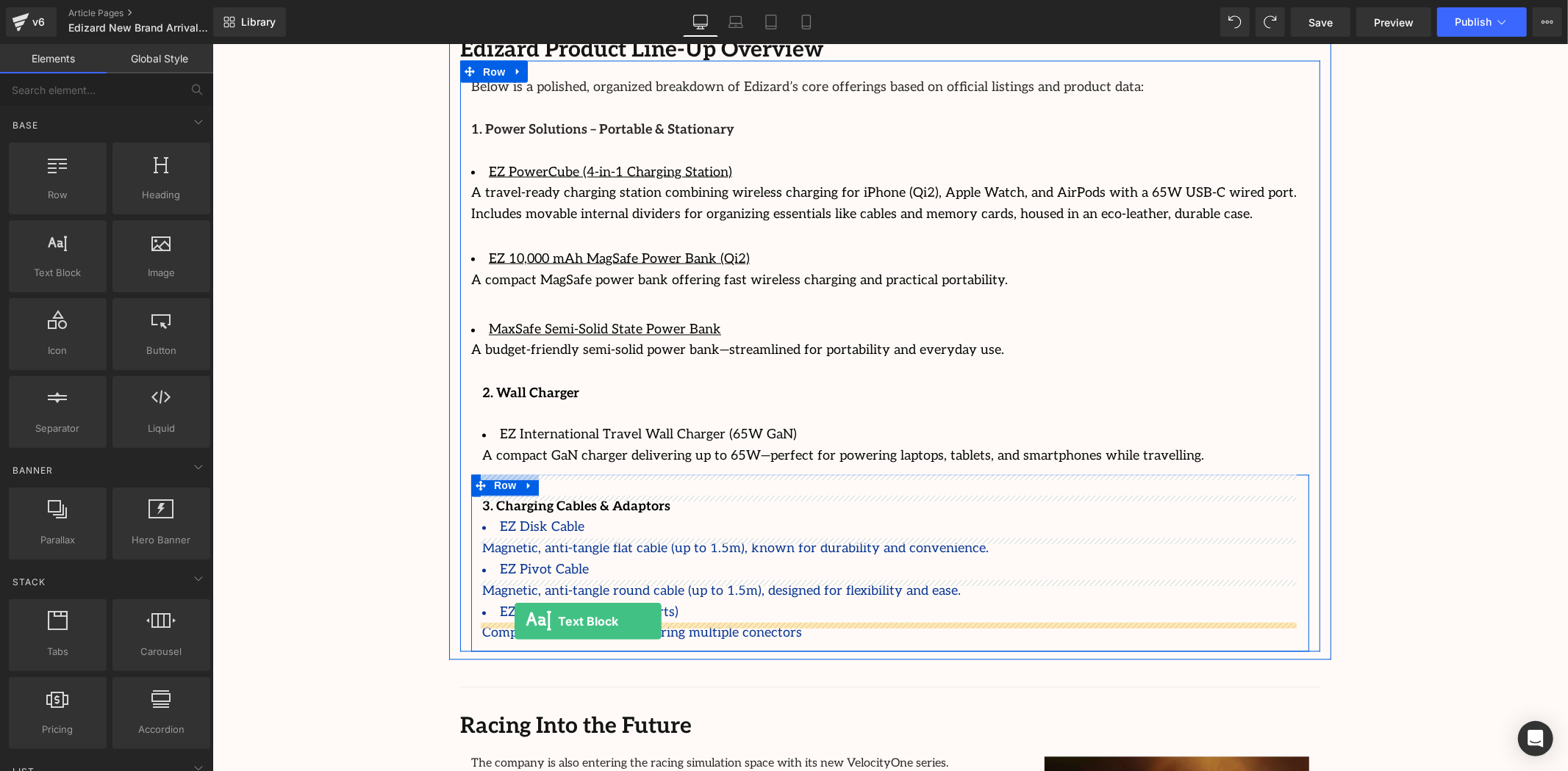
drag, startPoint x: 264, startPoint y: 323, endPoint x: 514, endPoint y: 621, distance: 389.0
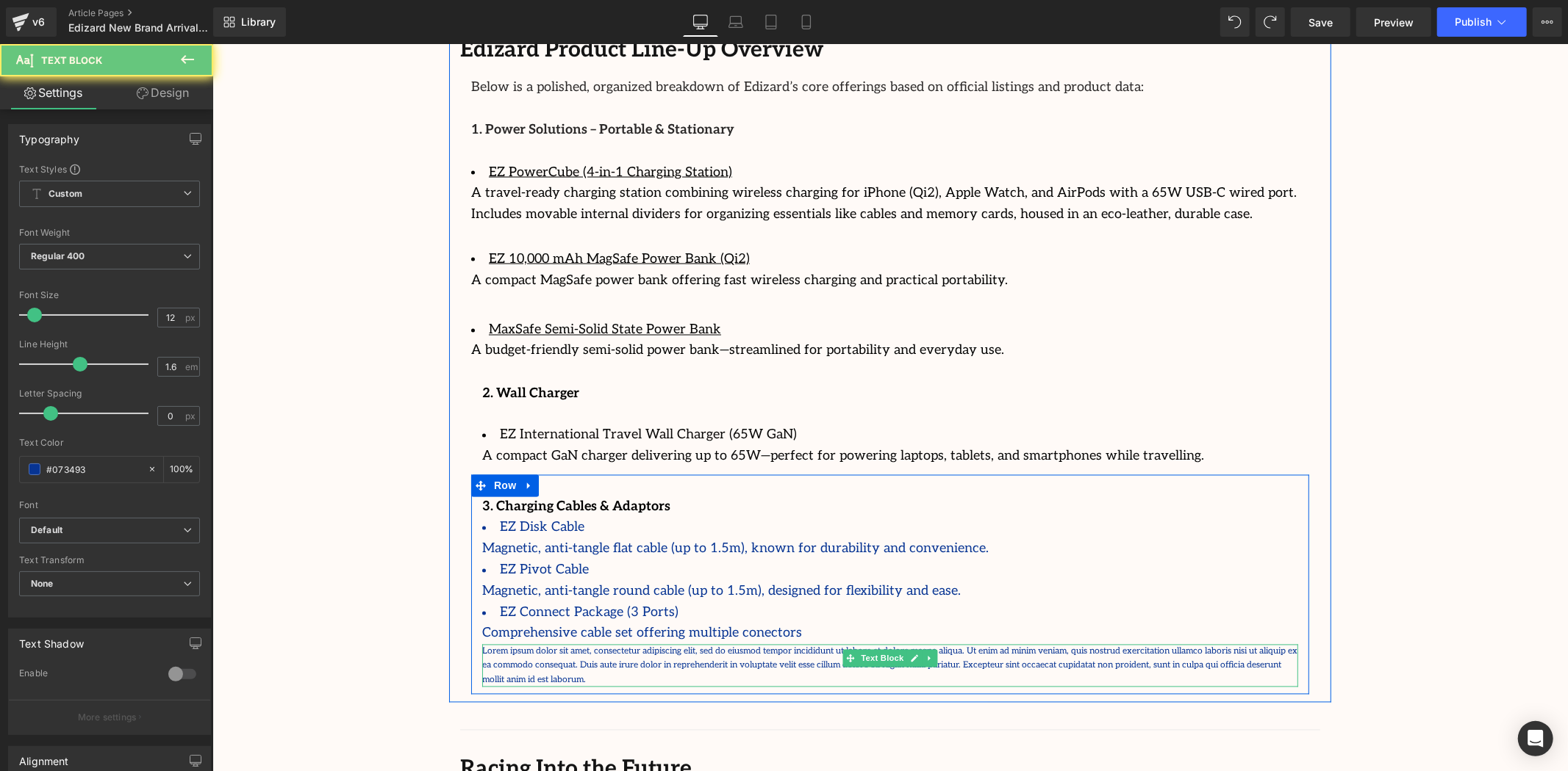
click at [530, 644] on p "Lorem ipsum dolor sit amet, consectetur adipiscing elit, sed do eiusmod tempor …" at bounding box center [889, 666] width 816 height 43
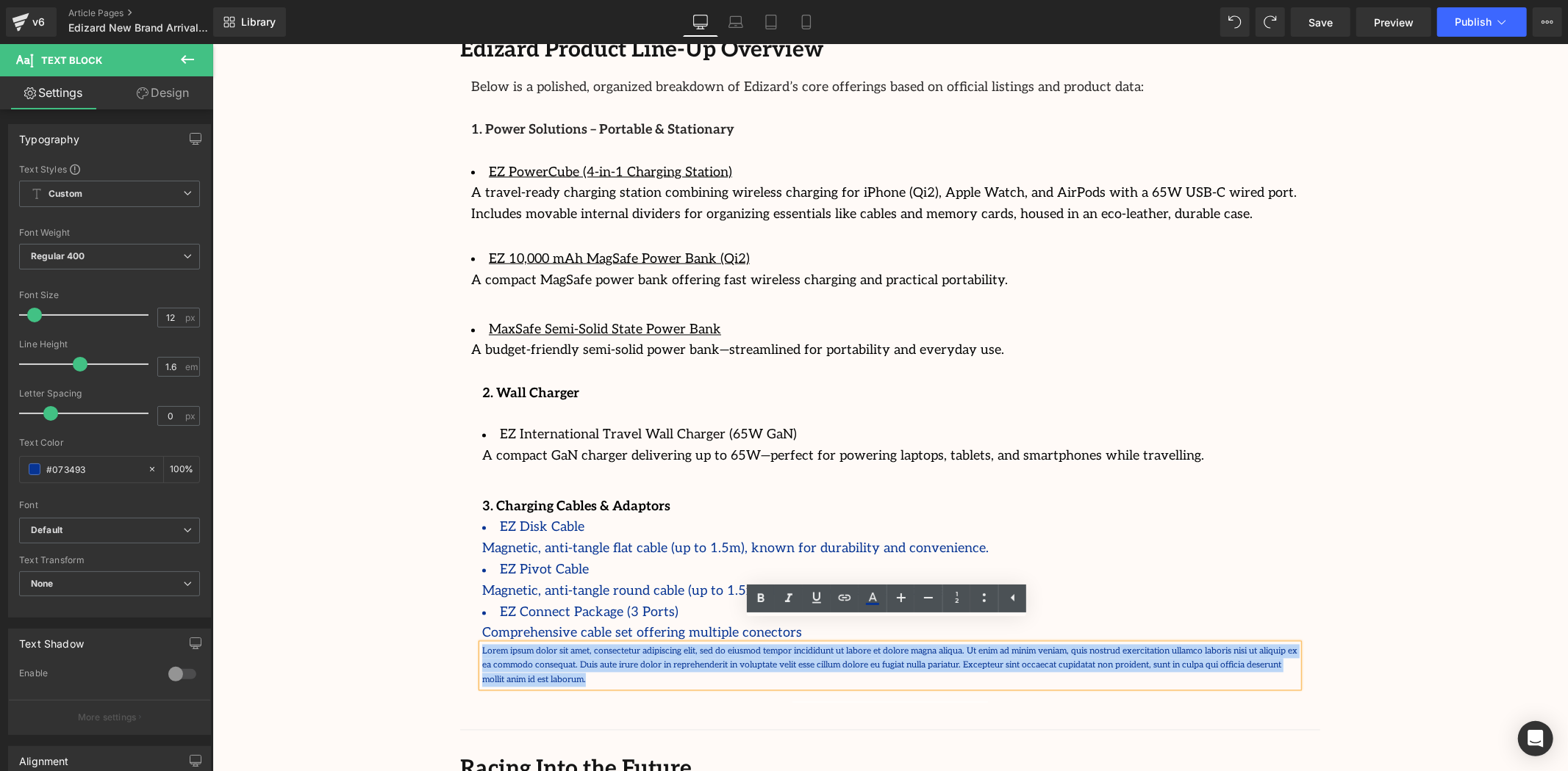
click at [530, 644] on p "Lorem ipsum dolor sit amet, consectetur adipiscing elit, sed do eiusmod tempor …" at bounding box center [889, 666] width 816 height 43
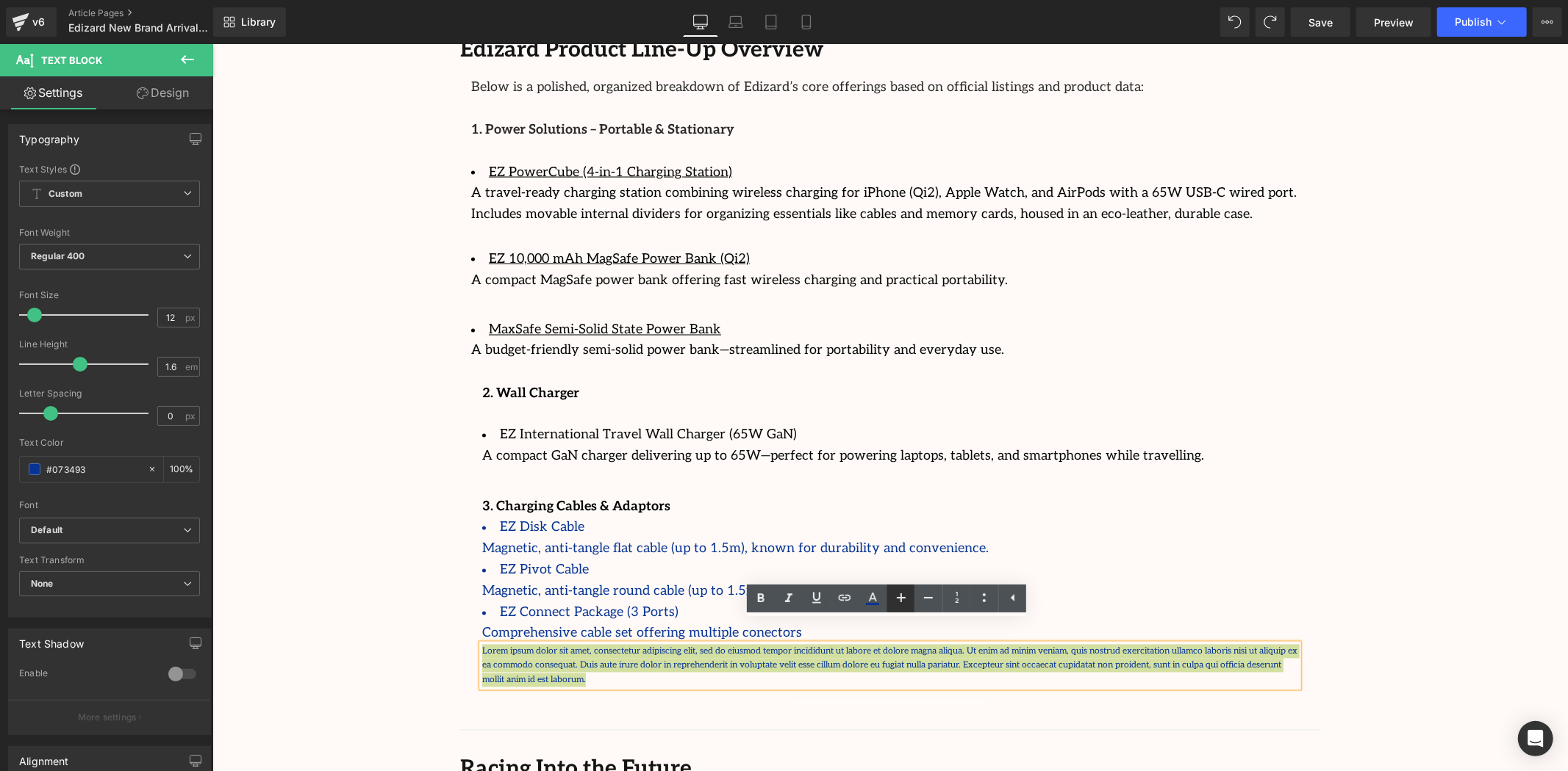
click at [900, 597] on icon at bounding box center [901, 598] width 9 height 9
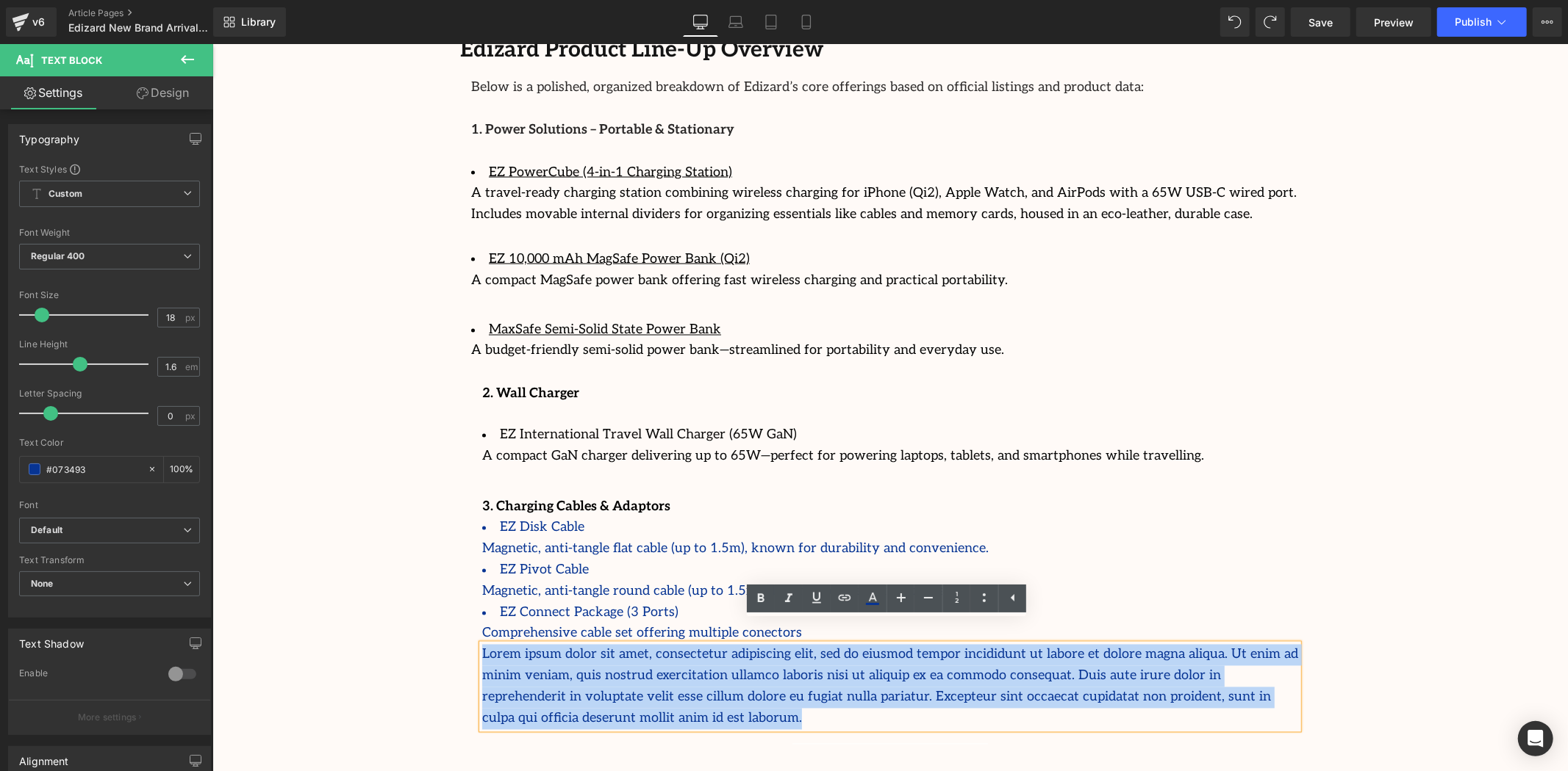
click at [956, 664] on p "Lorem ipsum dolor sit amet, consectetur adipiscing elit, sed do eiusmod tempor …" at bounding box center [889, 686] width 816 height 85
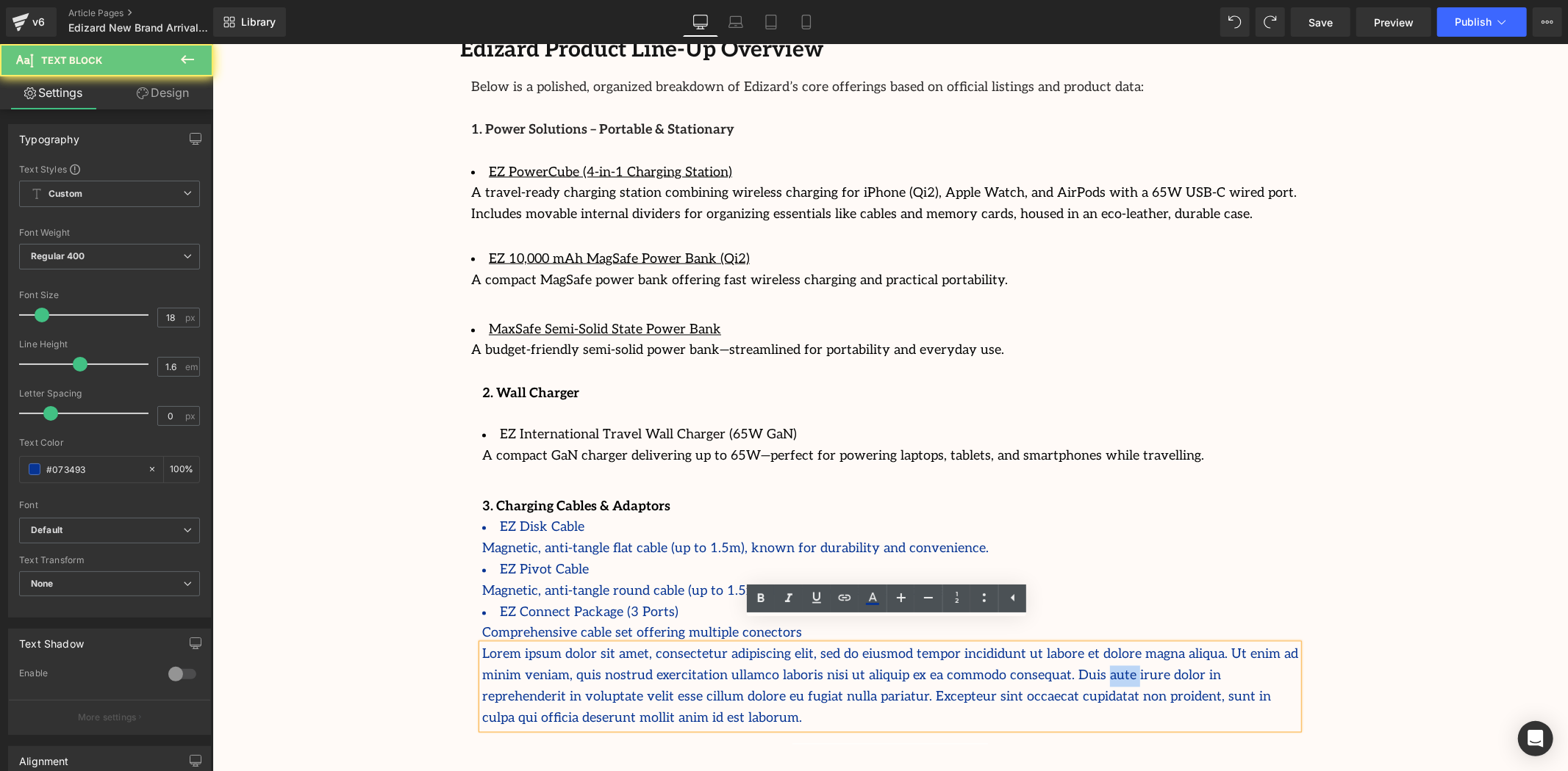
click at [956, 664] on p "Lorem ipsum dolor sit amet, consectetur adipiscing elit, sed do eiusmod tempor …" at bounding box center [889, 686] width 816 height 85
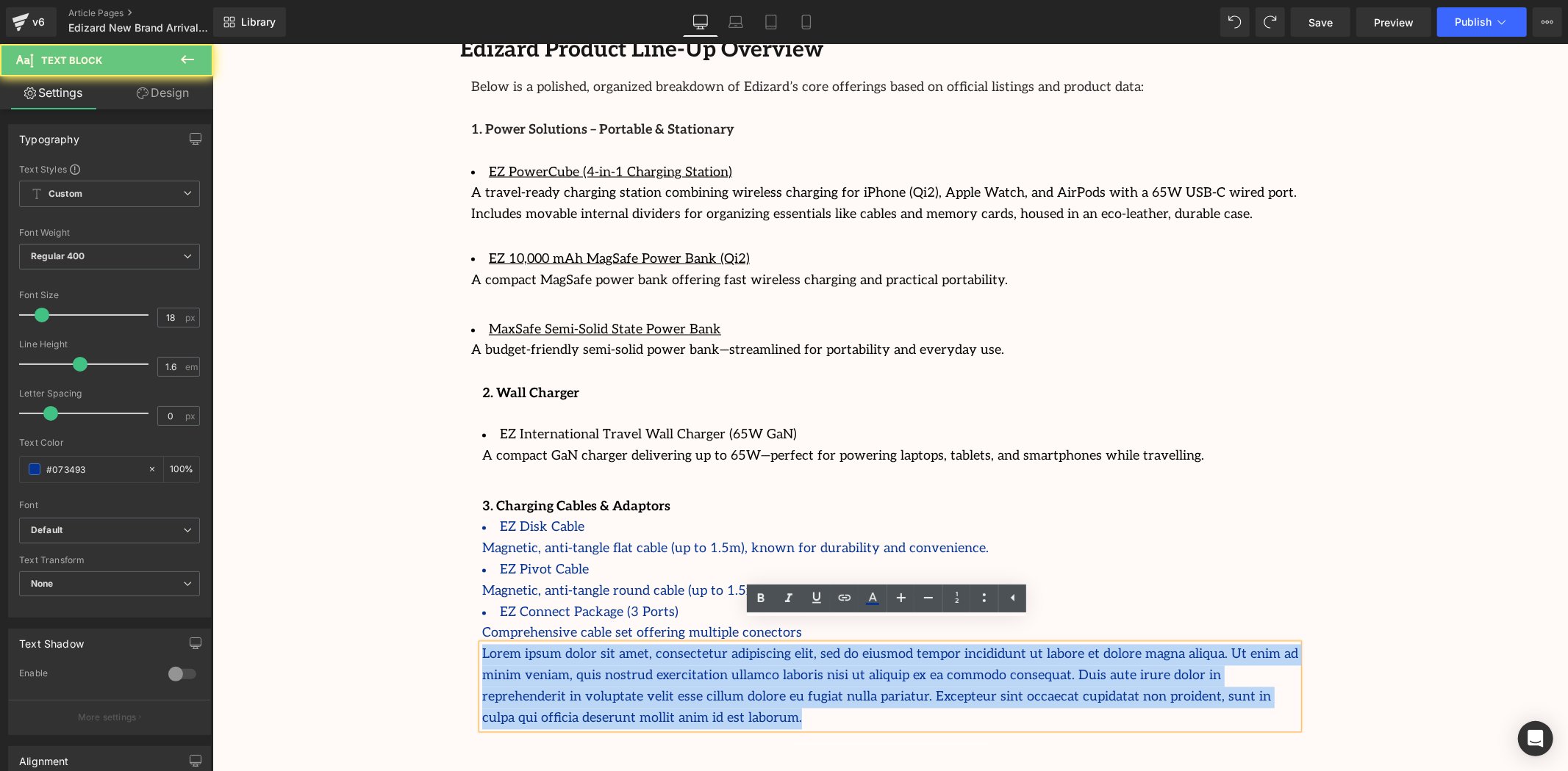
click at [956, 664] on p "Lorem ipsum dolor sit amet, consectetur adipiscing elit, sed do eiusmod tempor …" at bounding box center [889, 686] width 816 height 85
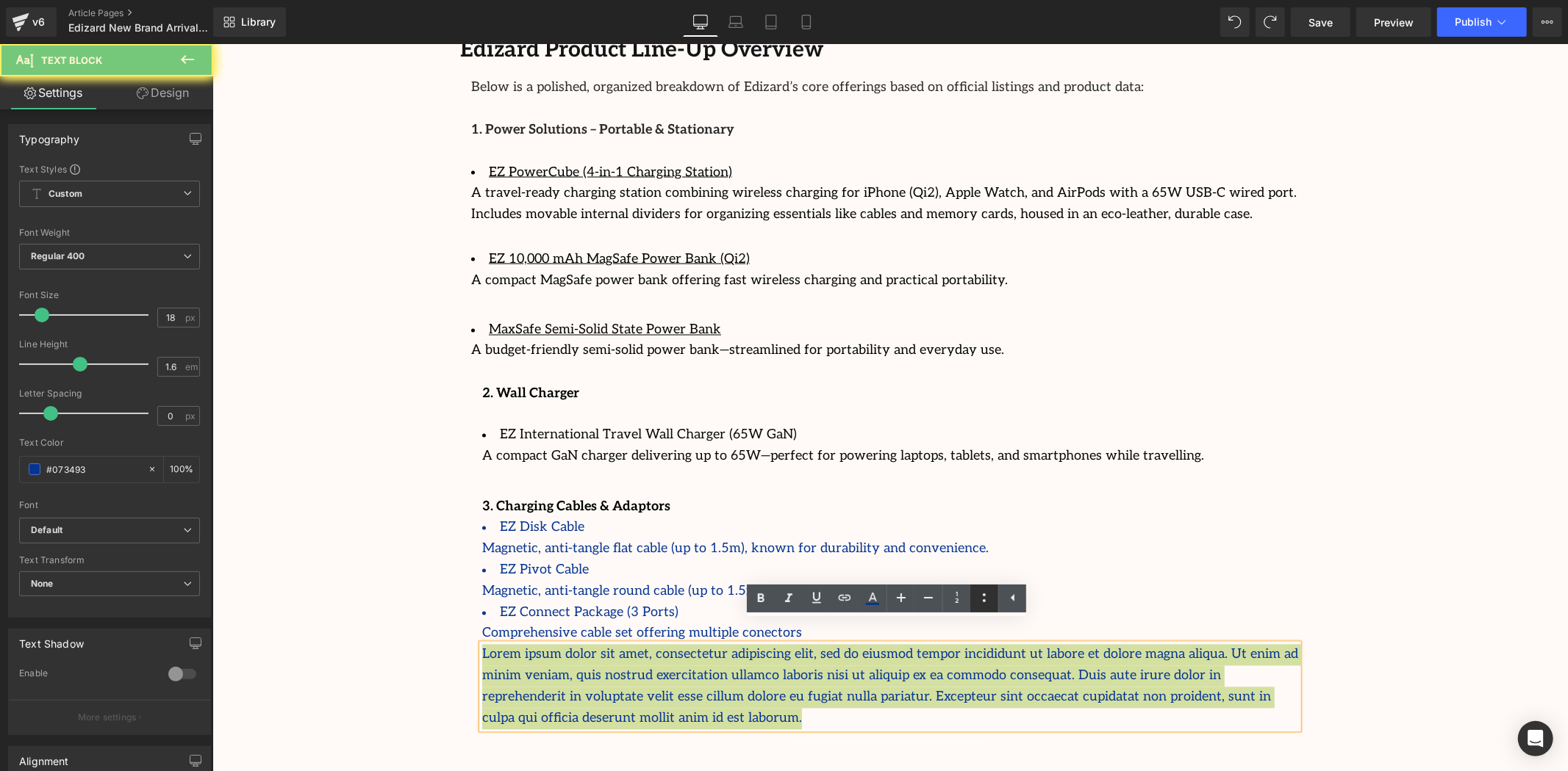
click at [979, 605] on icon at bounding box center [984, 598] width 18 height 18
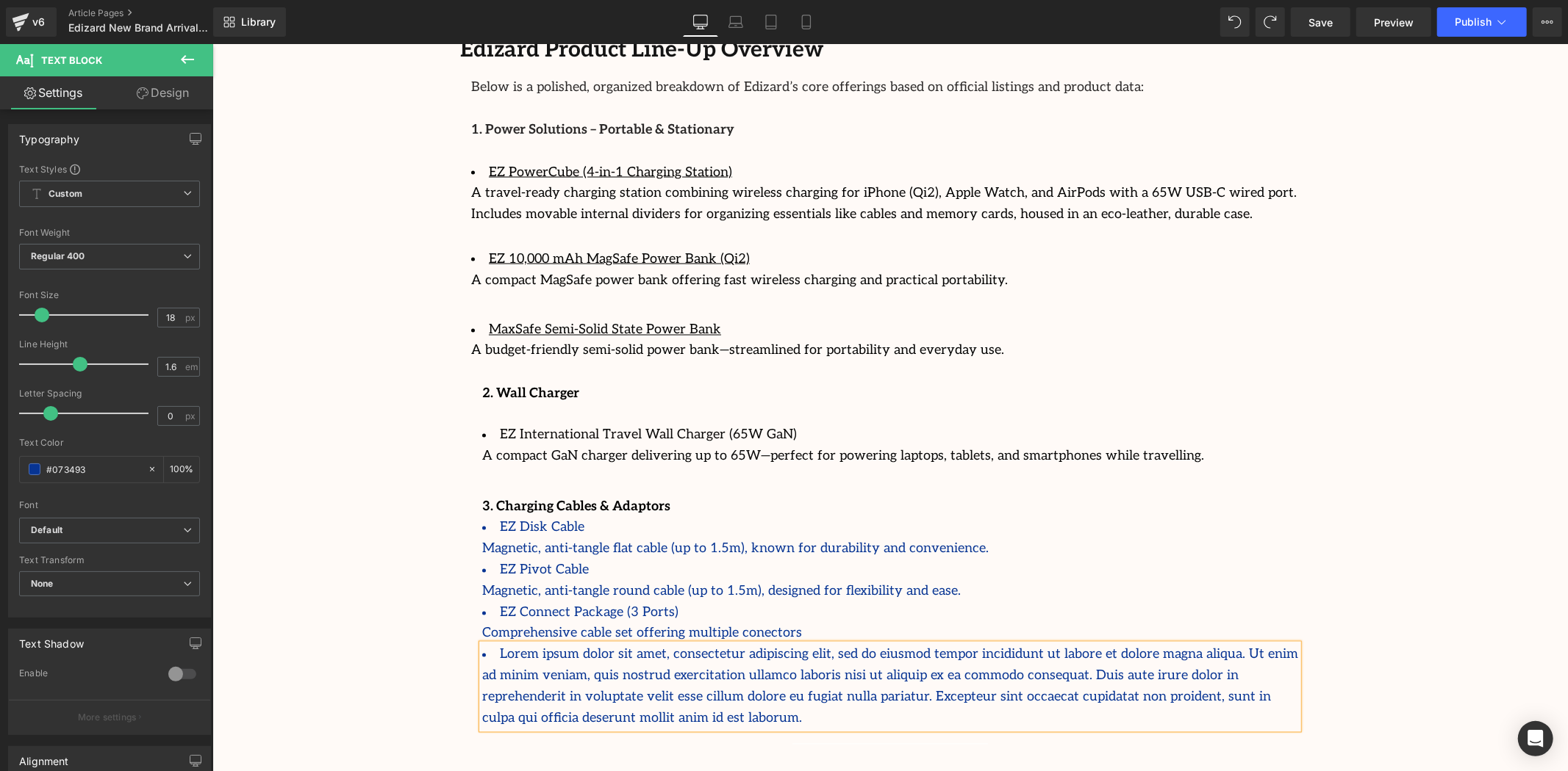
click at [653, 672] on li "Lorem ipsum dolor sit amet, consectetur adipiscing elit, sed do eiusmod tempor …" at bounding box center [889, 686] width 816 height 85
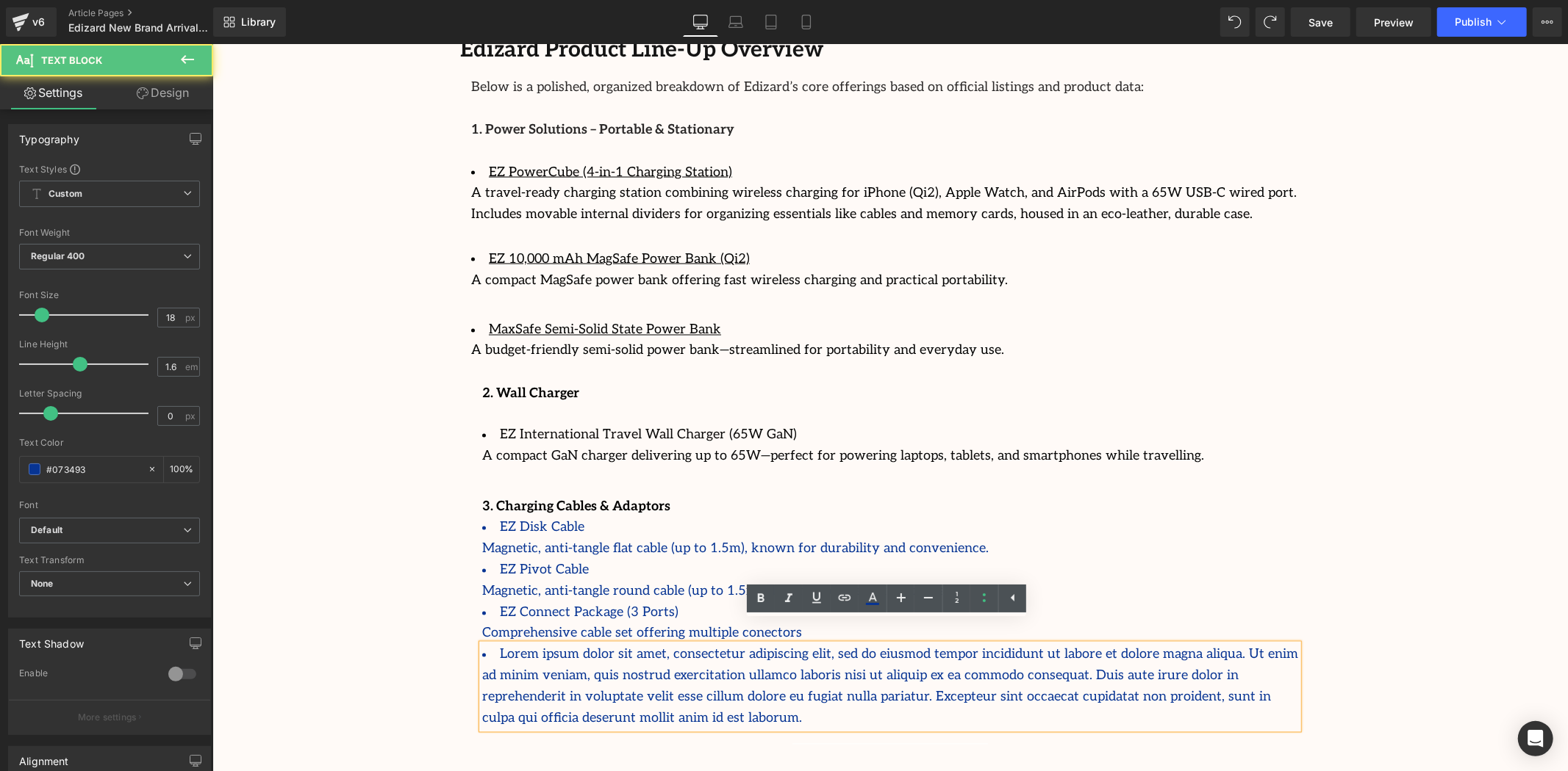
click at [653, 672] on li "Lorem ipsum dolor sit amet, consectetur adipiscing elit, sed do eiusmod tempor …" at bounding box center [889, 686] width 816 height 85
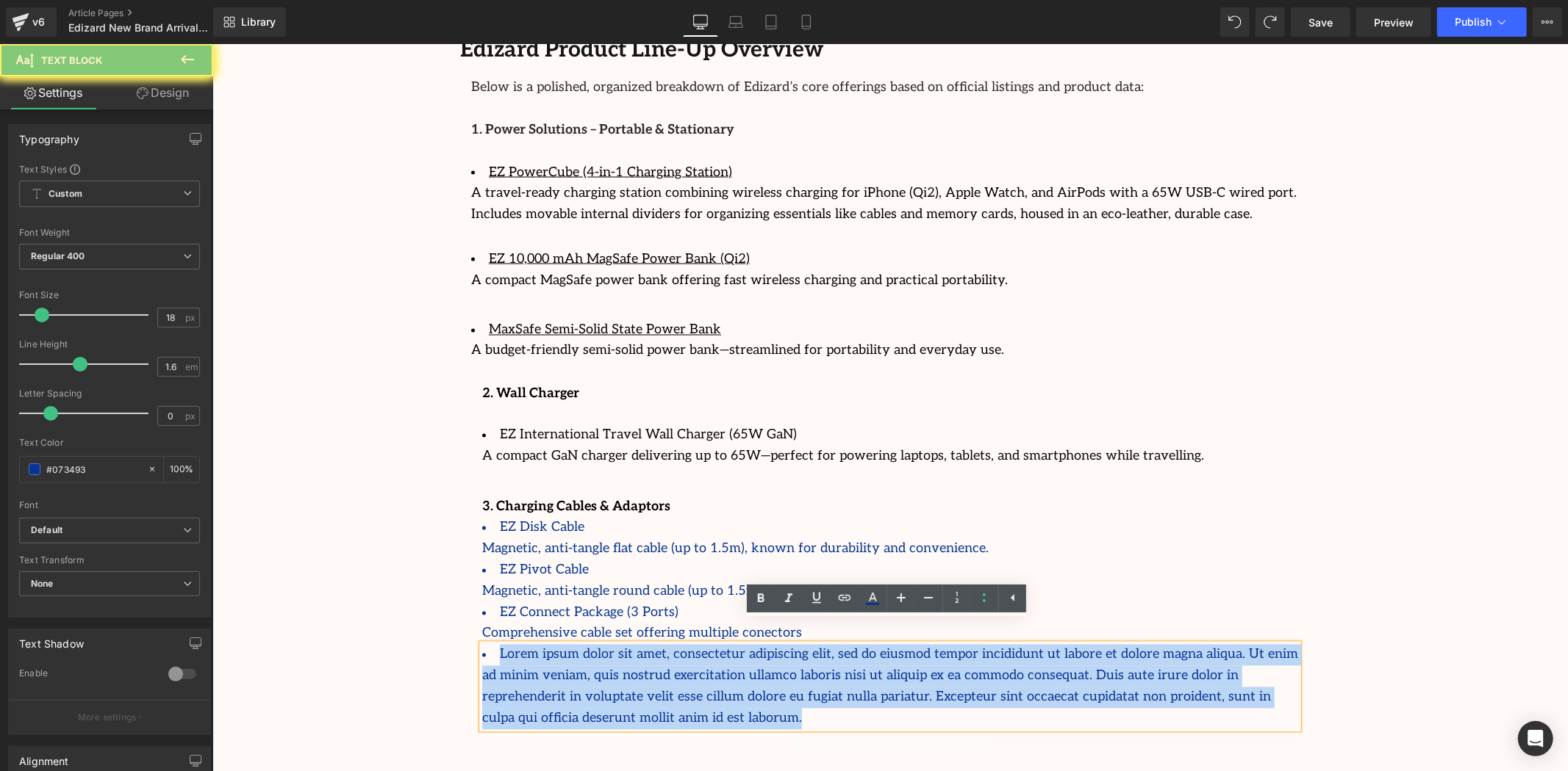
click at [653, 672] on li "Lorem ipsum dolor sit amet, consectetur adipiscing elit, sed do eiusmod tempor …" at bounding box center [889, 686] width 816 height 85
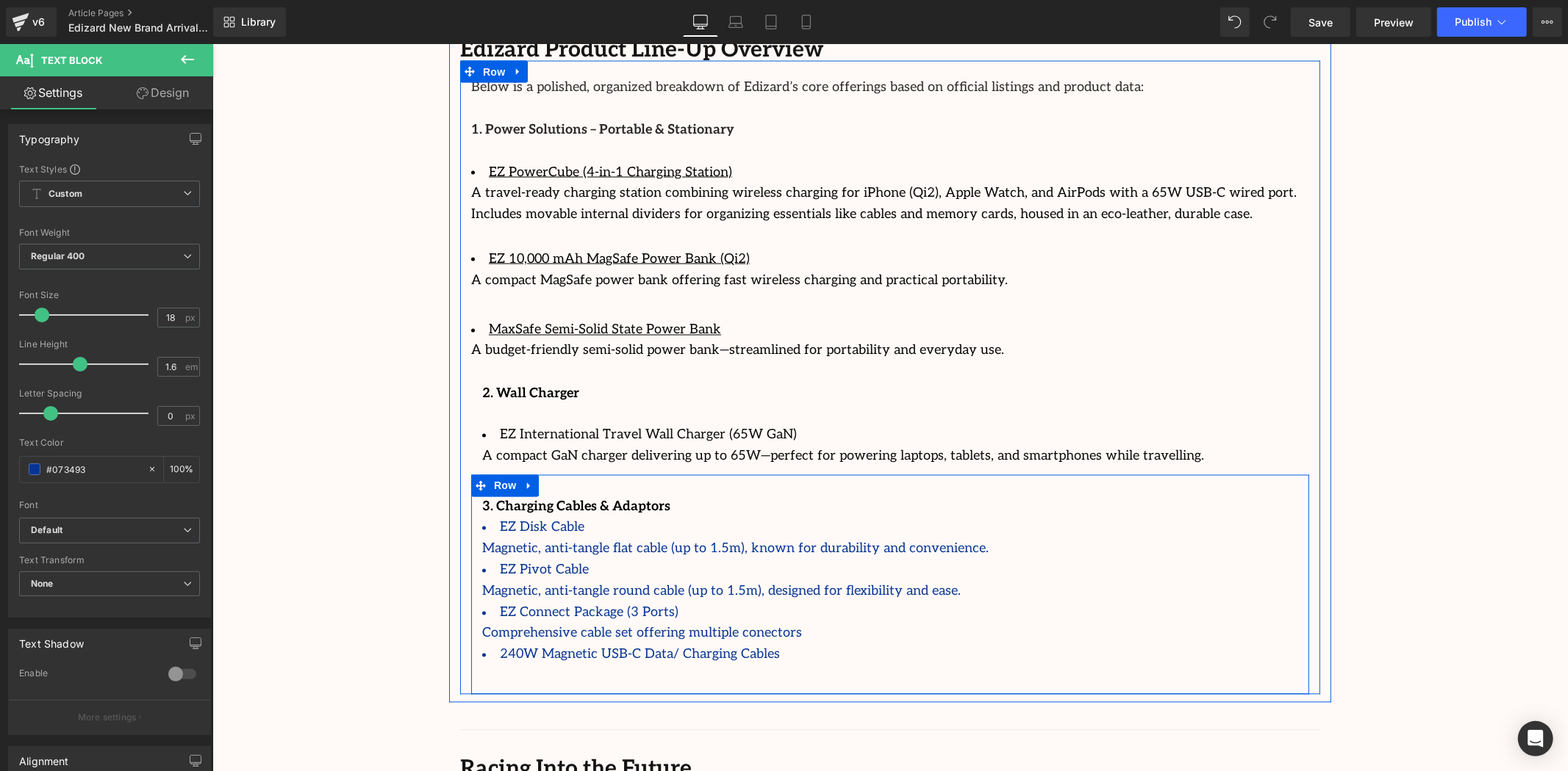
click at [551, 666] on div at bounding box center [889, 676] width 816 height 21
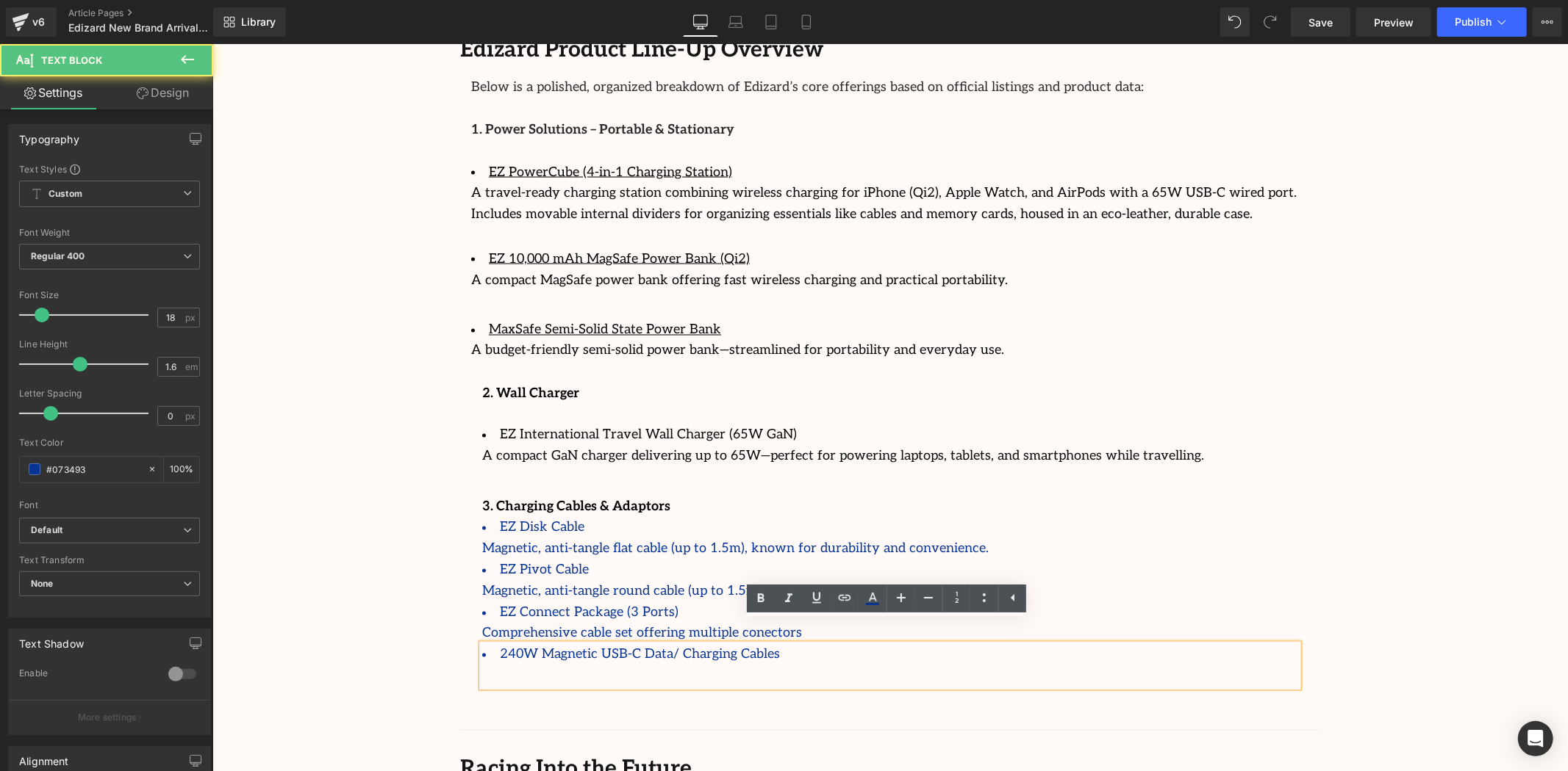
click at [550, 666] on div at bounding box center [889, 676] width 816 height 21
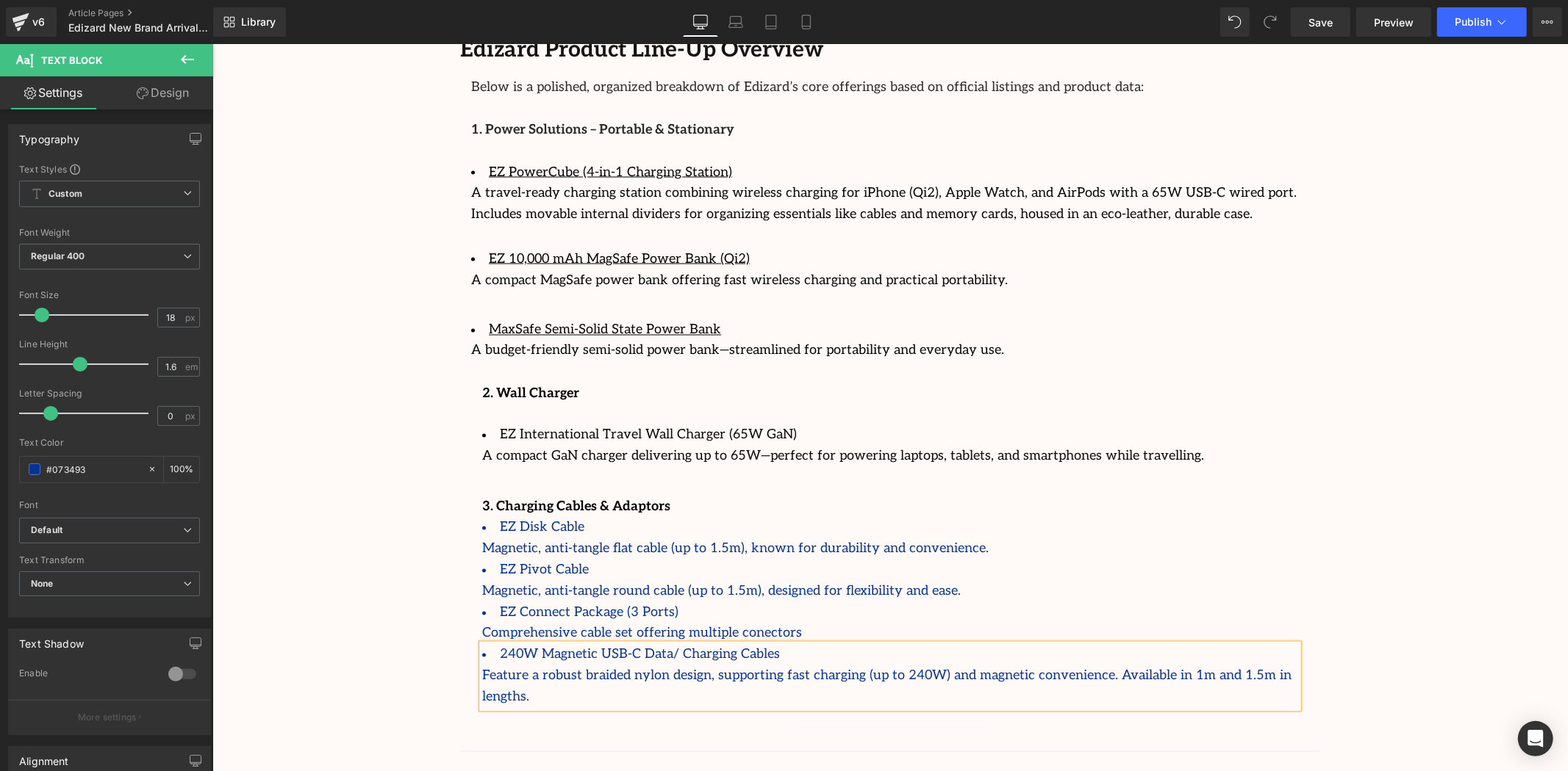
click at [1292, 519] on div "3. Charging Cables & Adaptors Text Block EZ Disk Cable Magnetic, anti-tangle fl…" at bounding box center [889, 602] width 838 height 211
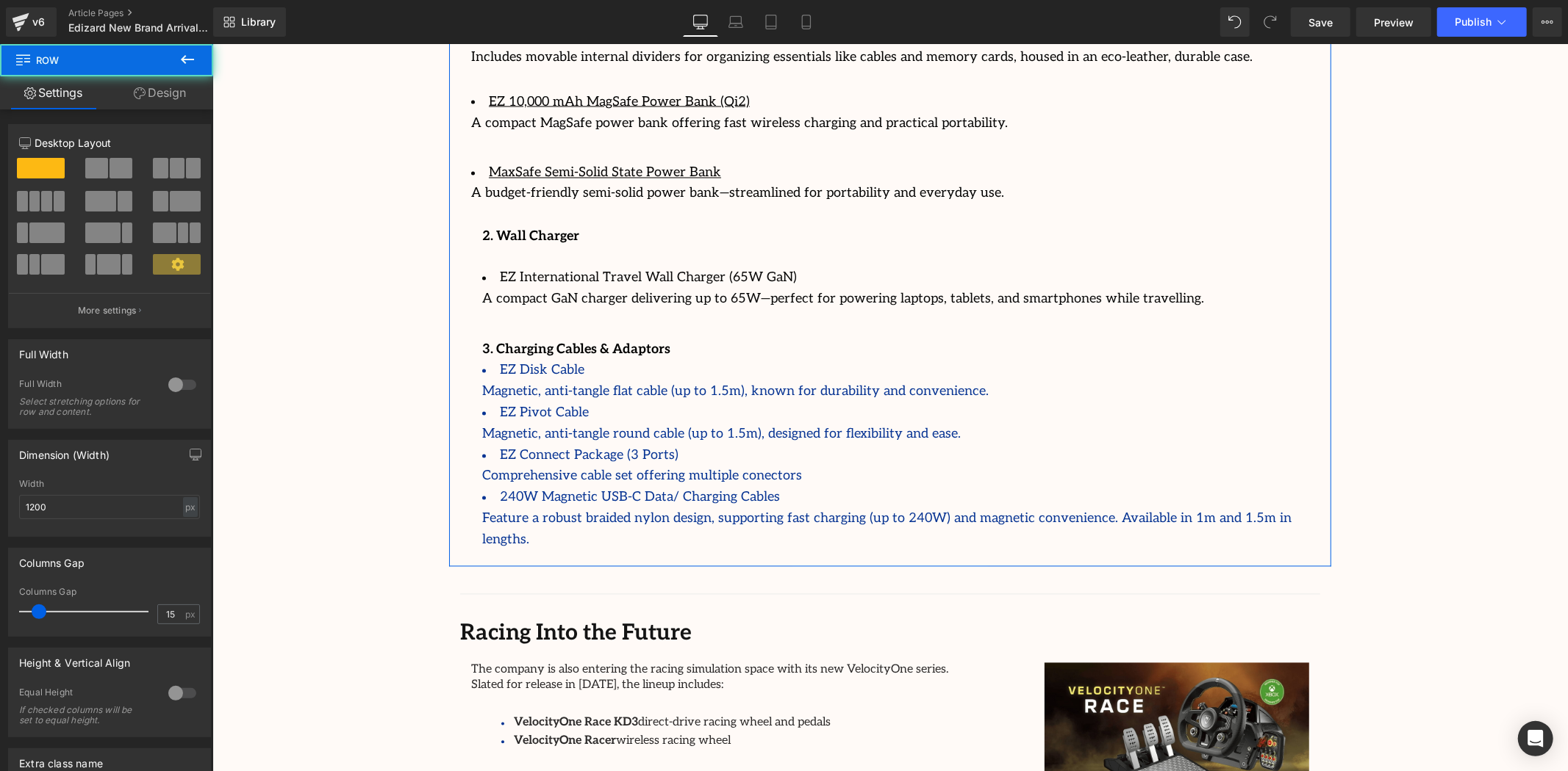
scroll to position [2247, 0]
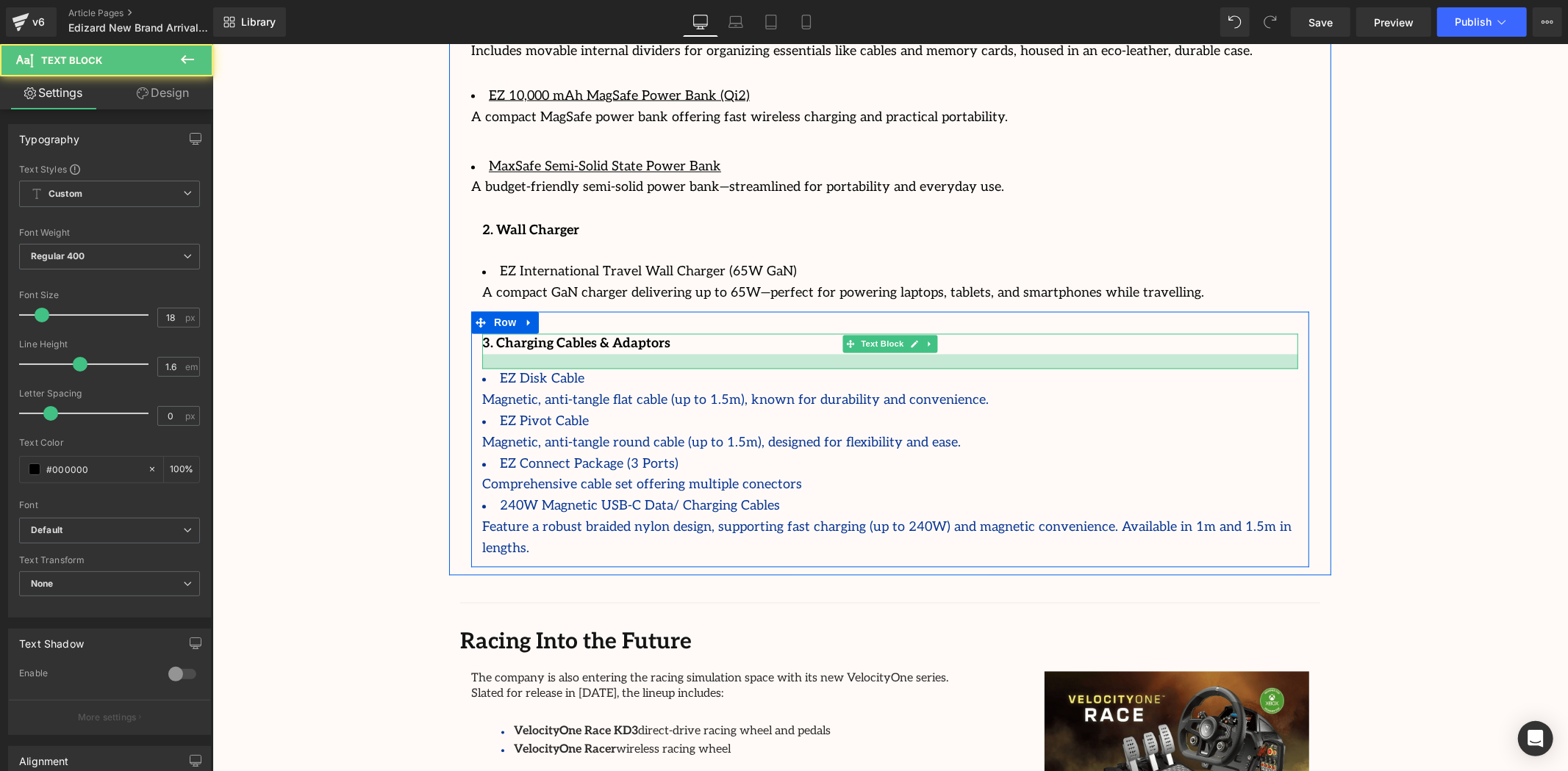
drag, startPoint x: 584, startPoint y: 330, endPoint x: 598, endPoint y: 365, distance: 37.7
click at [584, 354] on div at bounding box center [889, 362] width 816 height 15
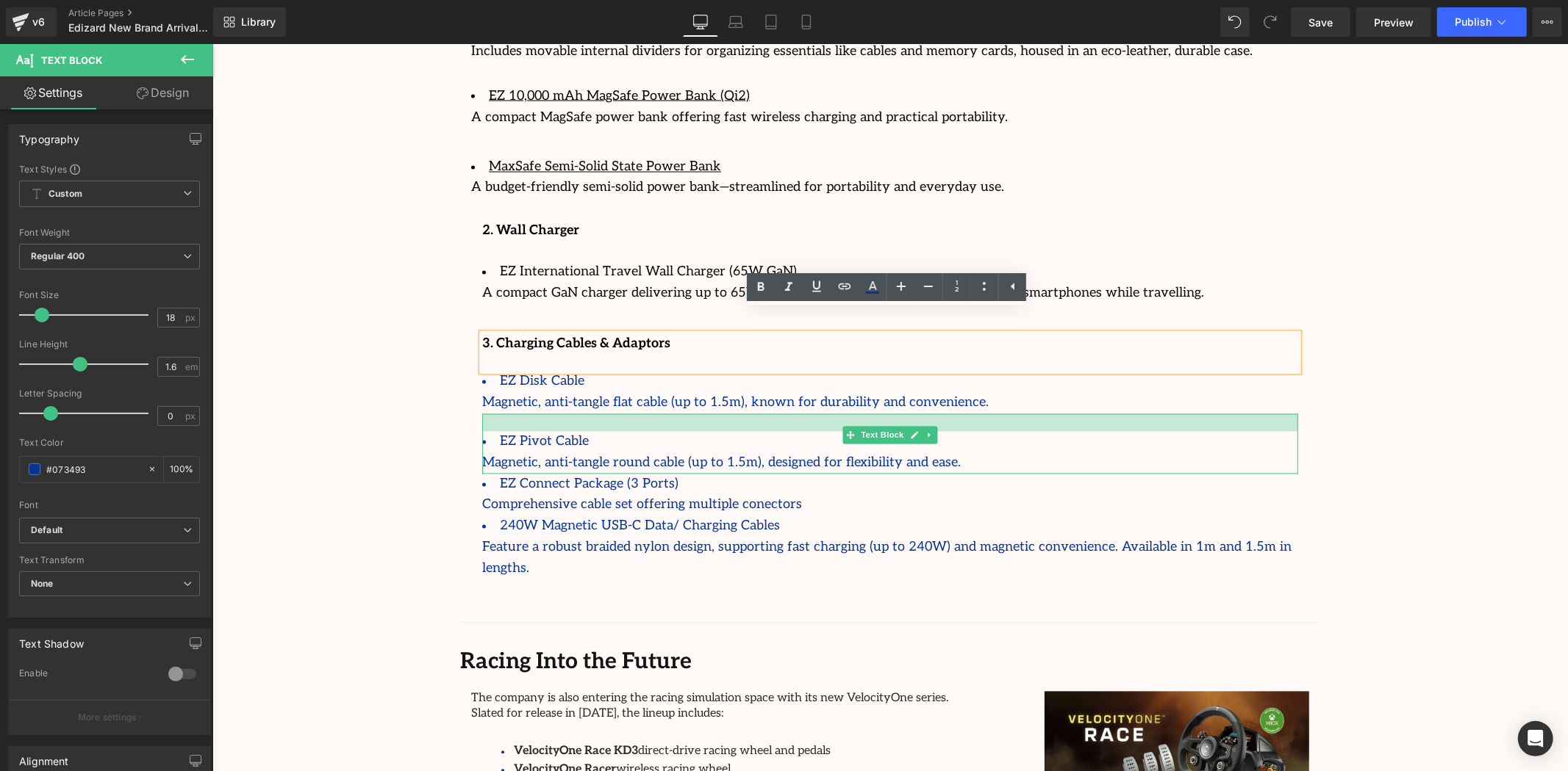
drag, startPoint x: 581, startPoint y: 392, endPoint x: 583, endPoint y: 411, distance: 19.1
click at [583, 414] on div "EZ Pivot Cable Magnetic, anti-tangle round cable (up to 1.5m), designed for fle…" at bounding box center [889, 444] width 816 height 60
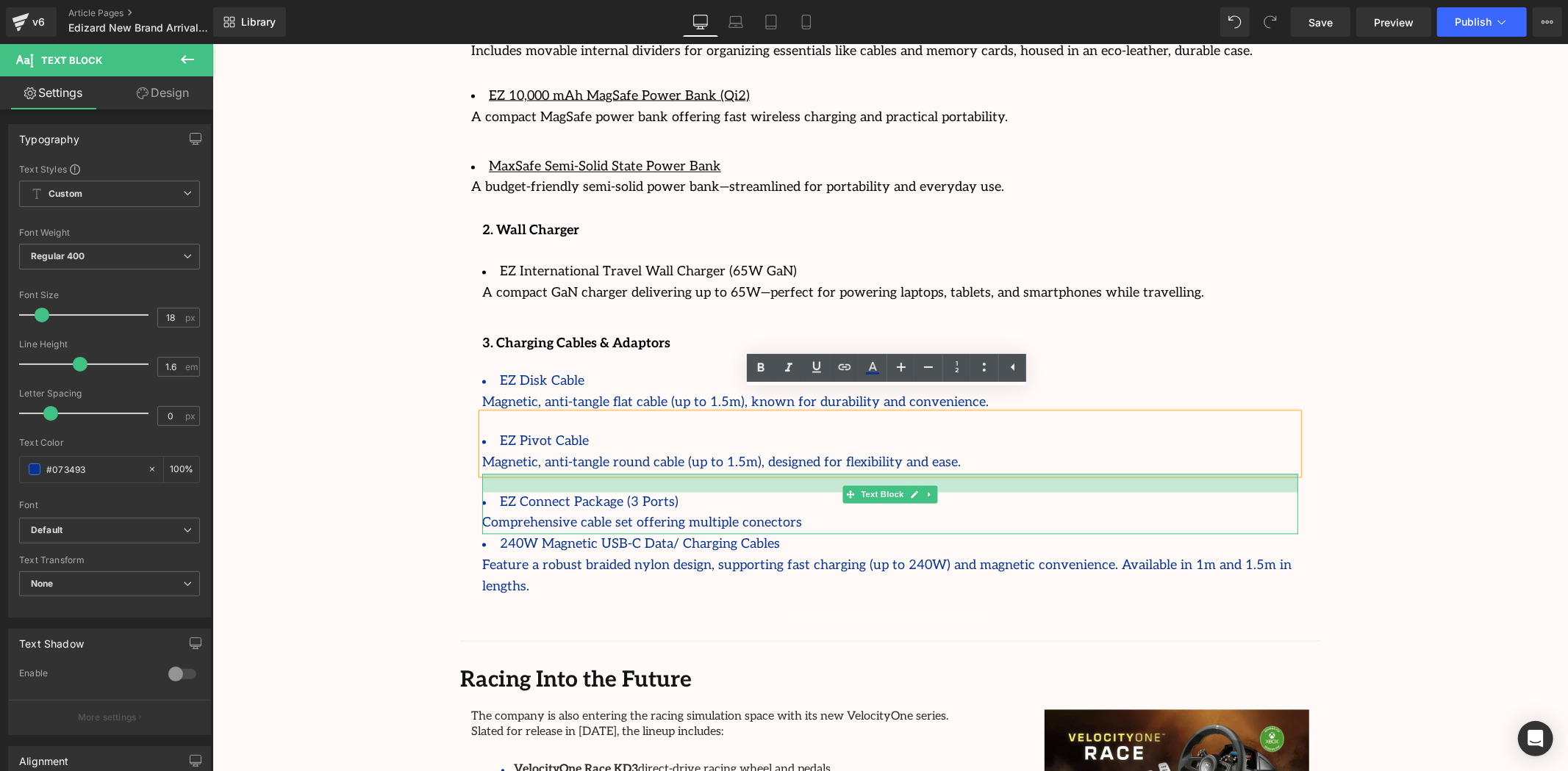
drag, startPoint x: 615, startPoint y: 455, endPoint x: 615, endPoint y: 472, distance: 17.0
click at [615, 473] on div "EZ Connect Package (3 Ports) Comprehensive cable set offering multiple conector…" at bounding box center [889, 504] width 816 height 61
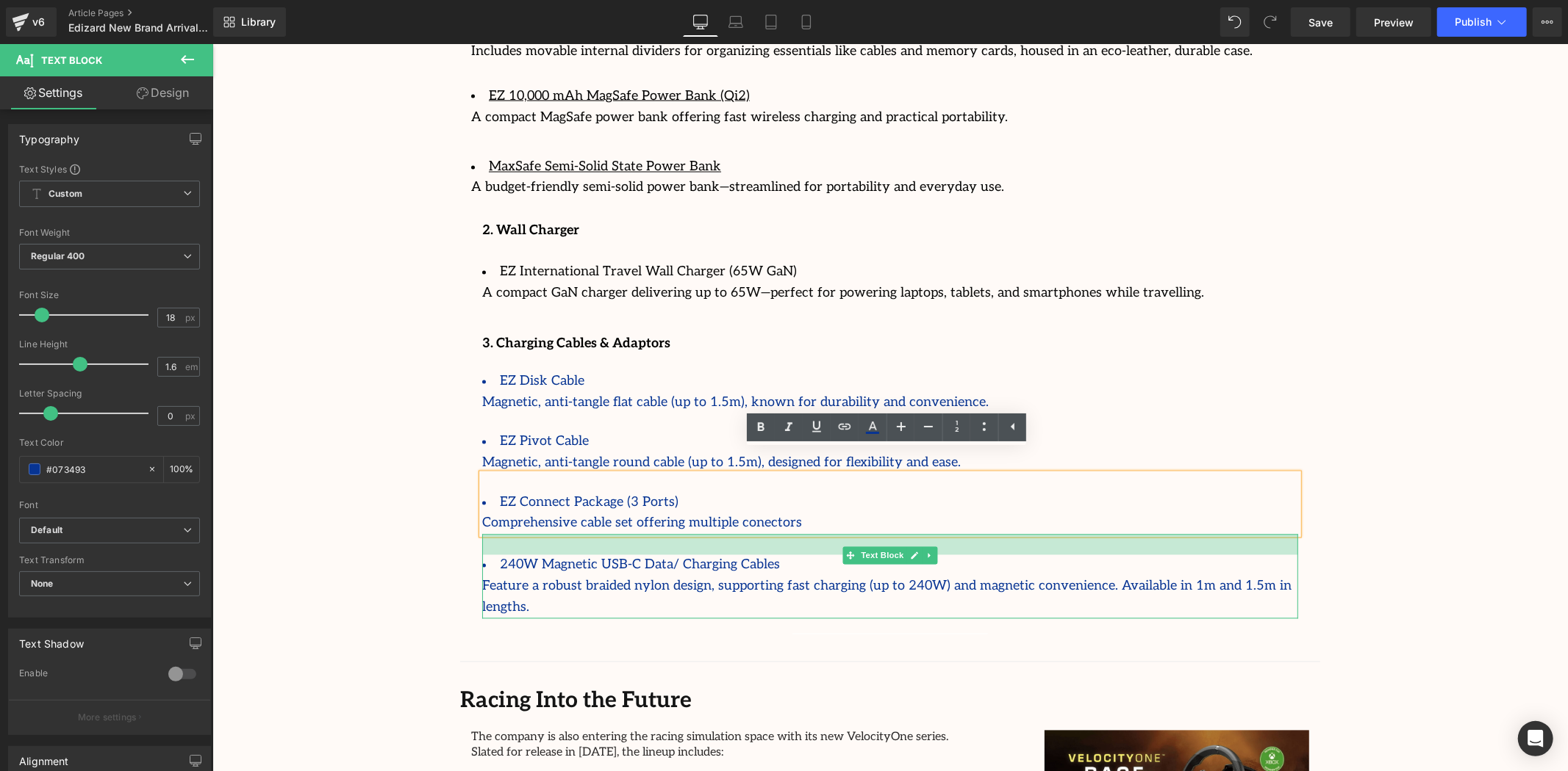
drag, startPoint x: 613, startPoint y: 512, endPoint x: 613, endPoint y: 532, distance: 20.0
click at [613, 534] on div "240W Magnetic USB-C Data/ Charging Cables Feature a robust braided nylon design…" at bounding box center [889, 576] width 816 height 84
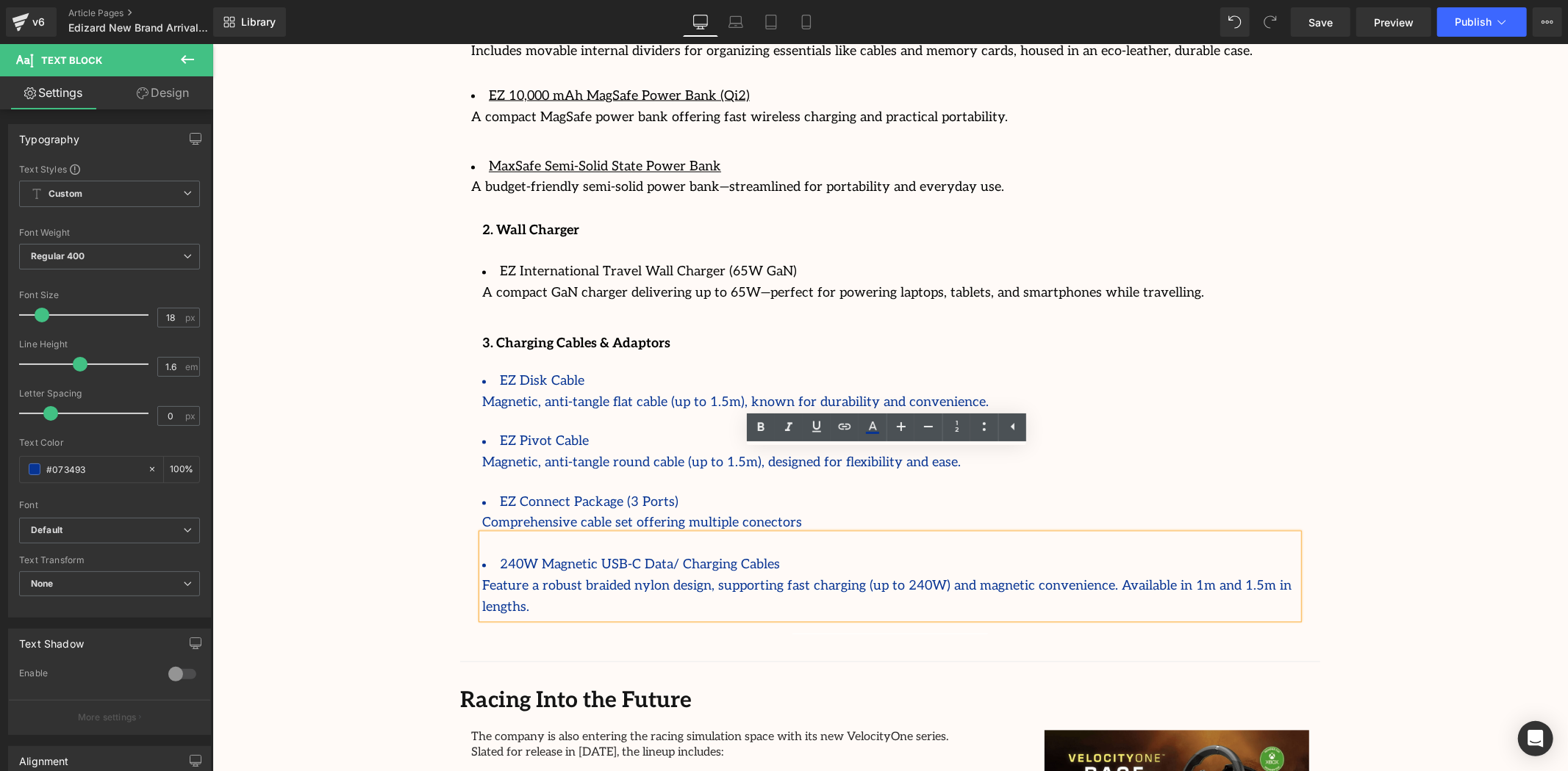
click at [449, 482] on div "Separator Image Separator " Had it for five weeks now. Bought this to play figh…" at bounding box center [889, 233] width 882 height 799
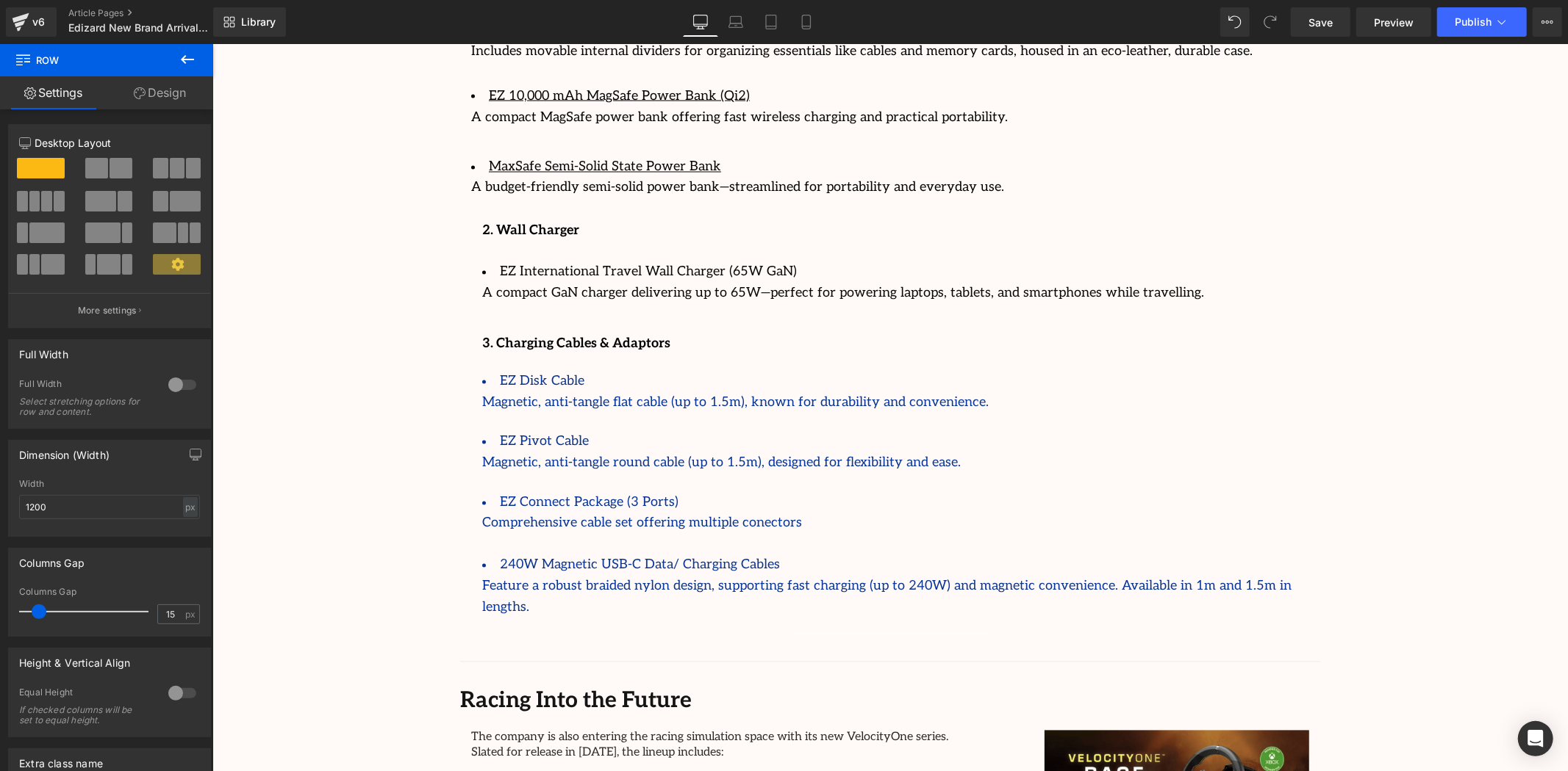
click at [928, 513] on div "Comprehensive cable set offering multiple conectors" at bounding box center [889, 523] width 816 height 21
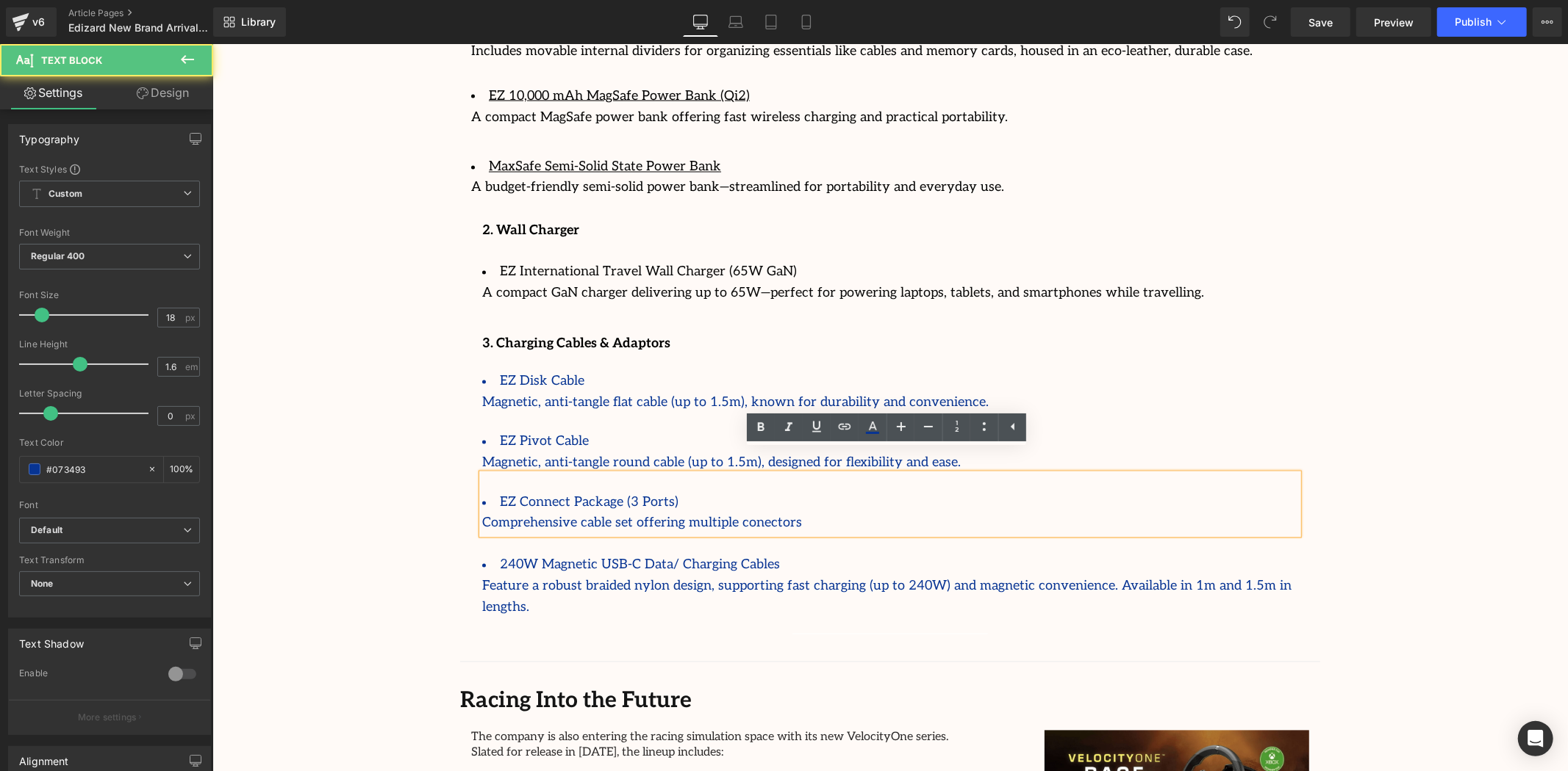
click at [916, 555] on li "240W Magnetic USB-C Data/ Charging Cables" at bounding box center [889, 565] width 816 height 21
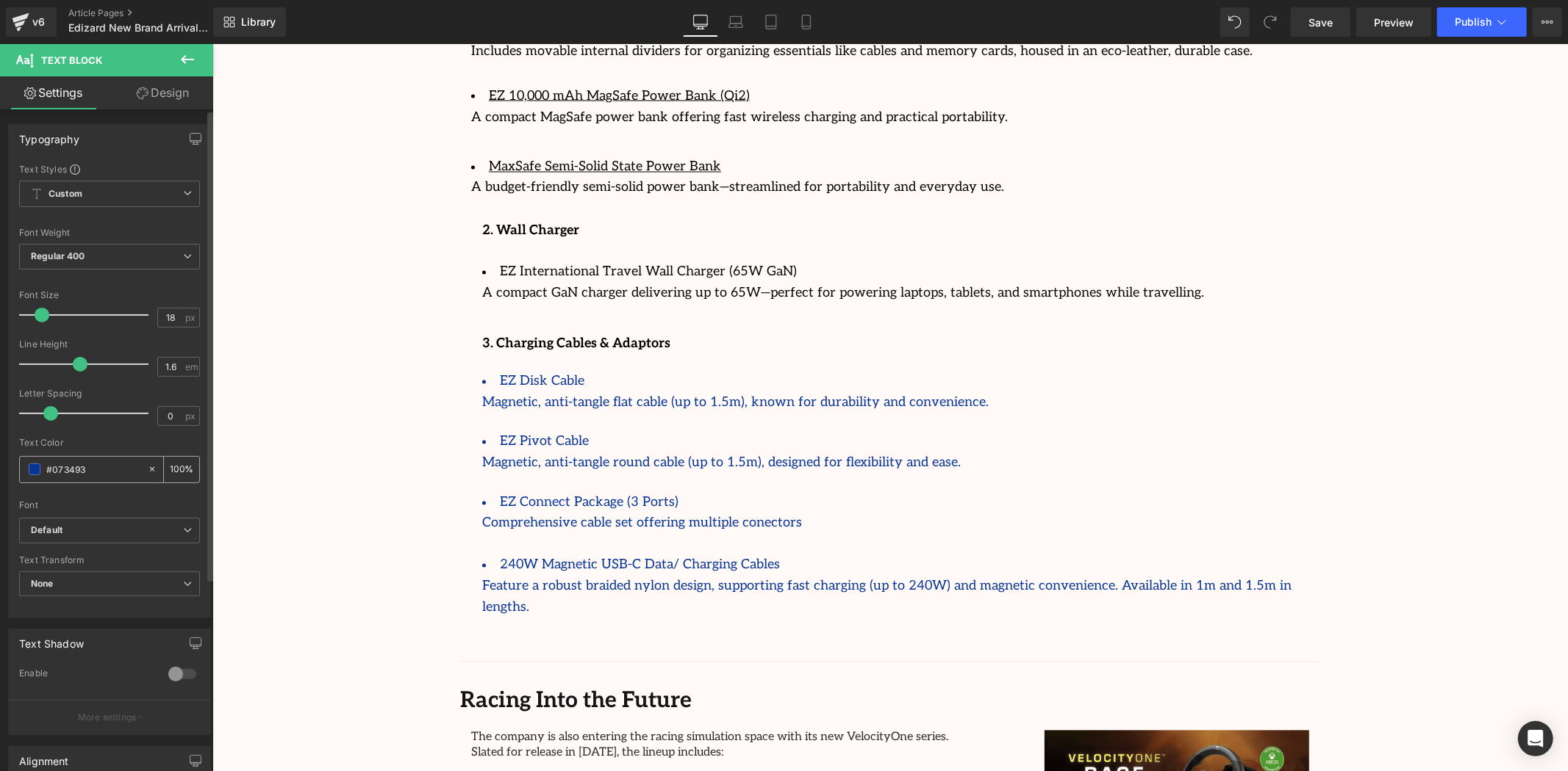
click at [48, 462] on input "#073493" at bounding box center [94, 469] width 94 height 16
click at [37, 466] on span at bounding box center [35, 469] width 12 height 12
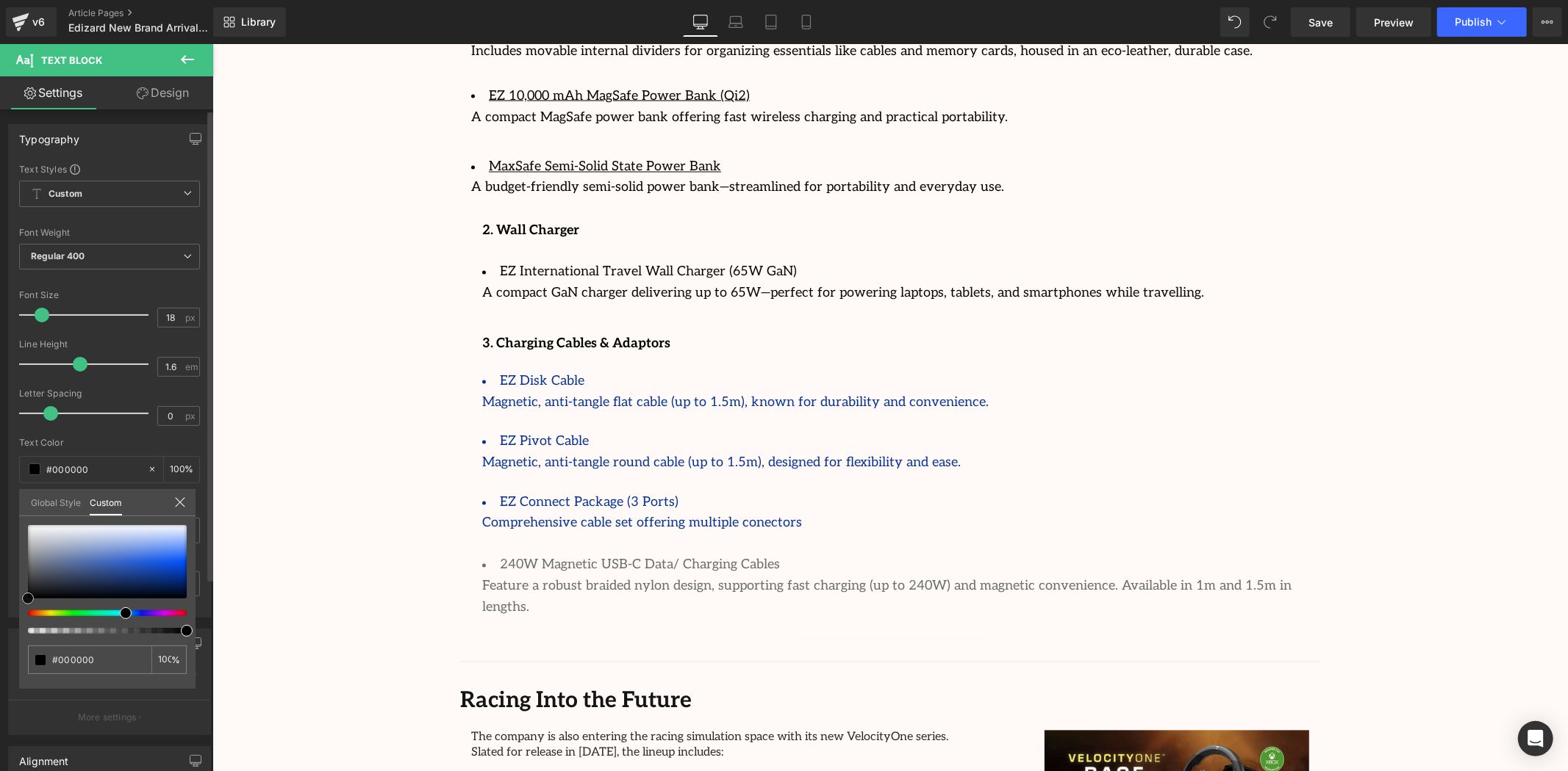
drag, startPoint x: 19, startPoint y: 601, endPoint x: 12, endPoint y: 608, distance: 9.9
click at [13, 611] on div "Typography Text Styles Custom Custom Setup Global Style Custom Setup Global Sty…" at bounding box center [110, 365] width 220 height 504
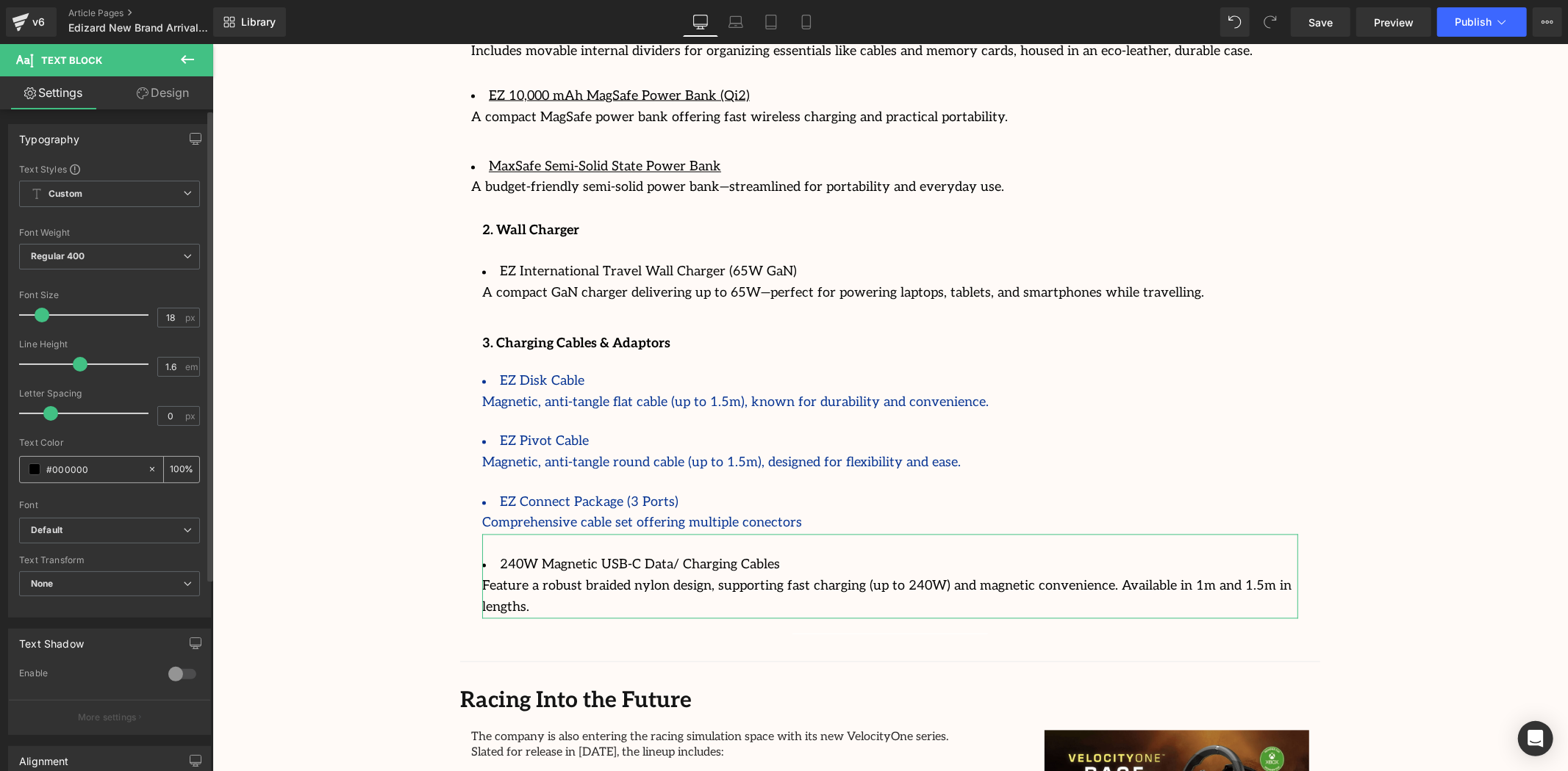
click at [29, 471] on span at bounding box center [35, 469] width 12 height 12
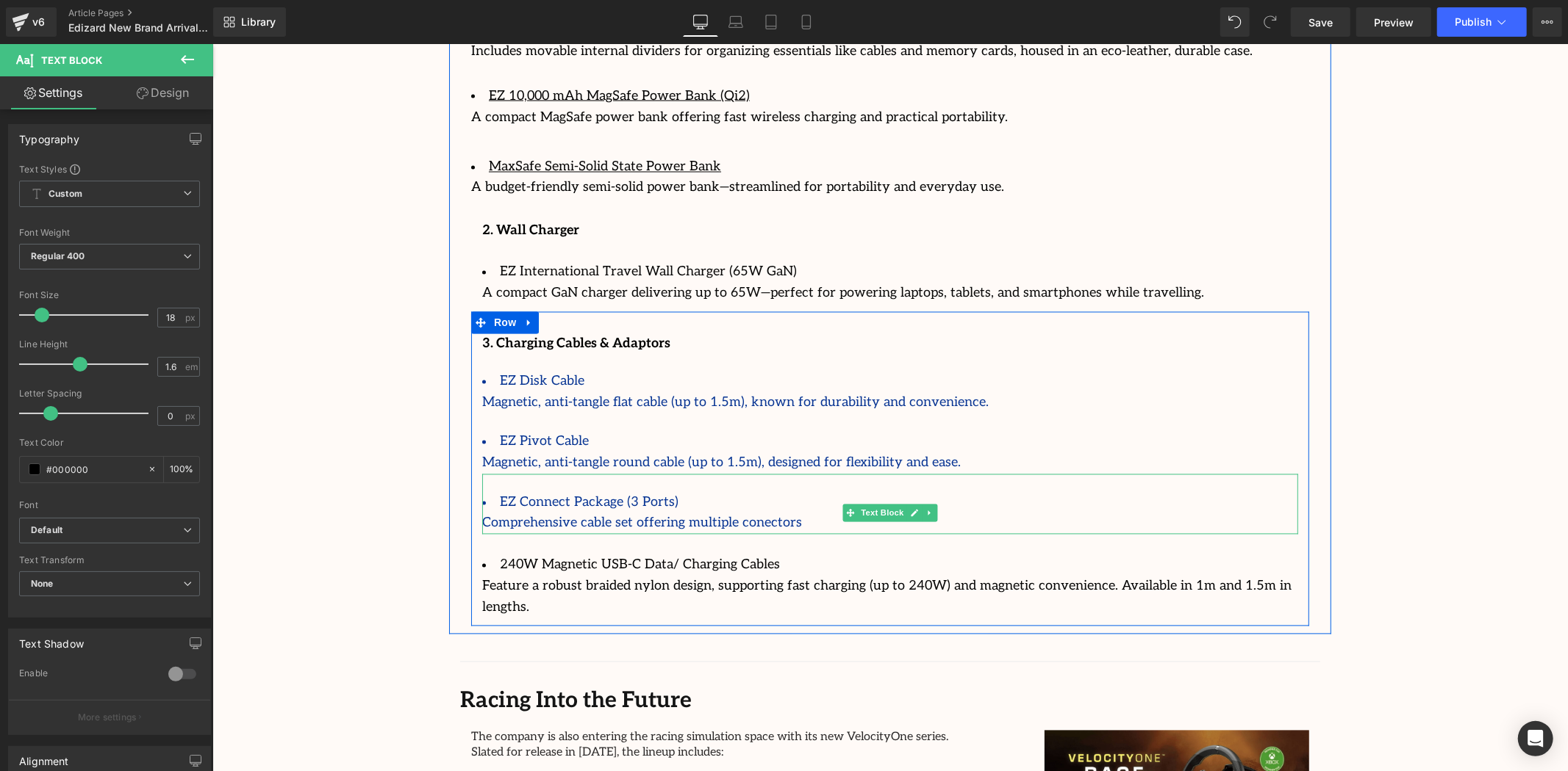
click at [767, 492] on li "EZ Connect Package (3 Ports)" at bounding box center [889, 502] width 816 height 21
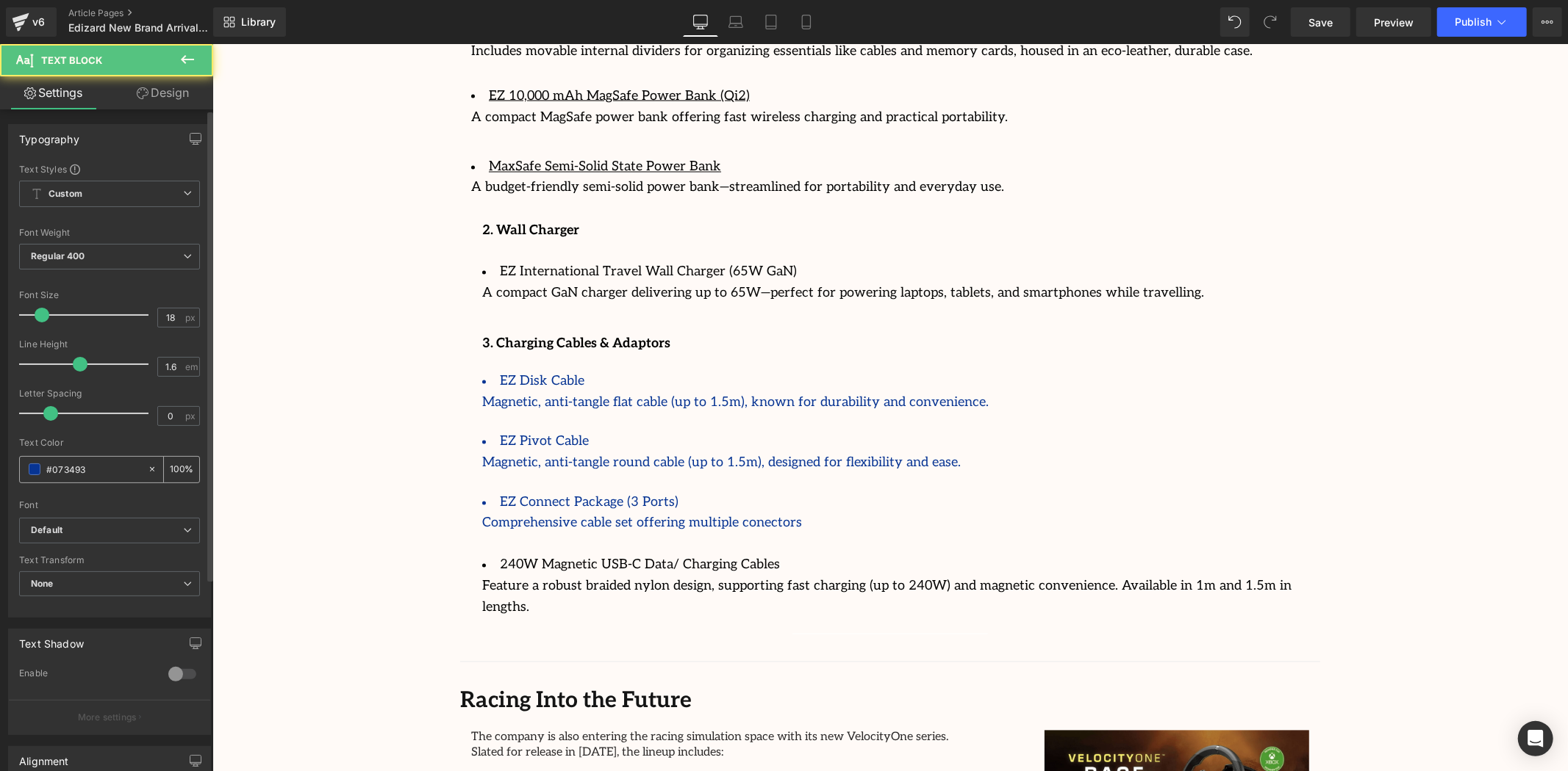
click at [30, 471] on span at bounding box center [35, 469] width 12 height 12
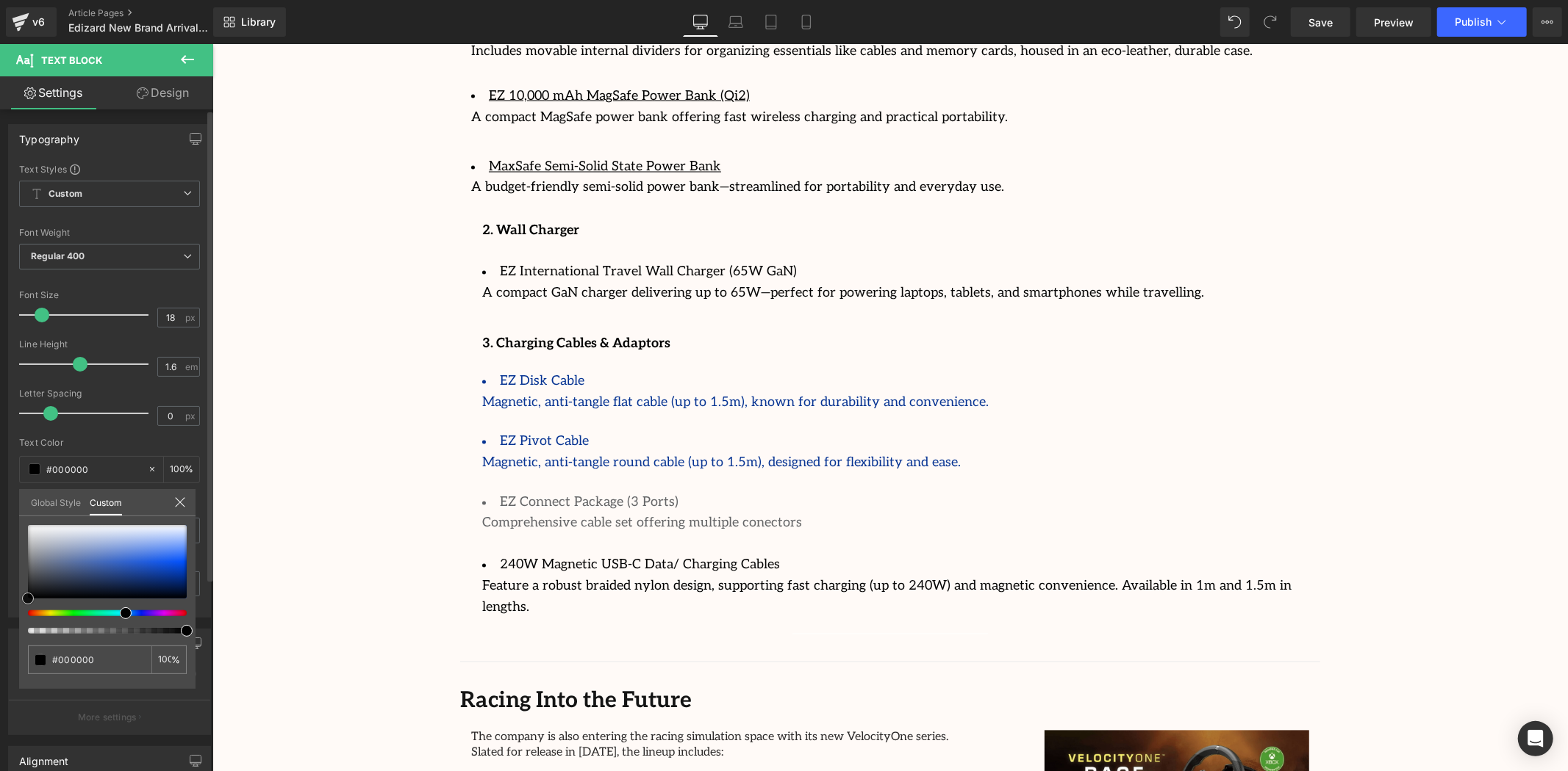
click at [24, 603] on div "#000000 100 %" at bounding box center [107, 607] width 176 height 163
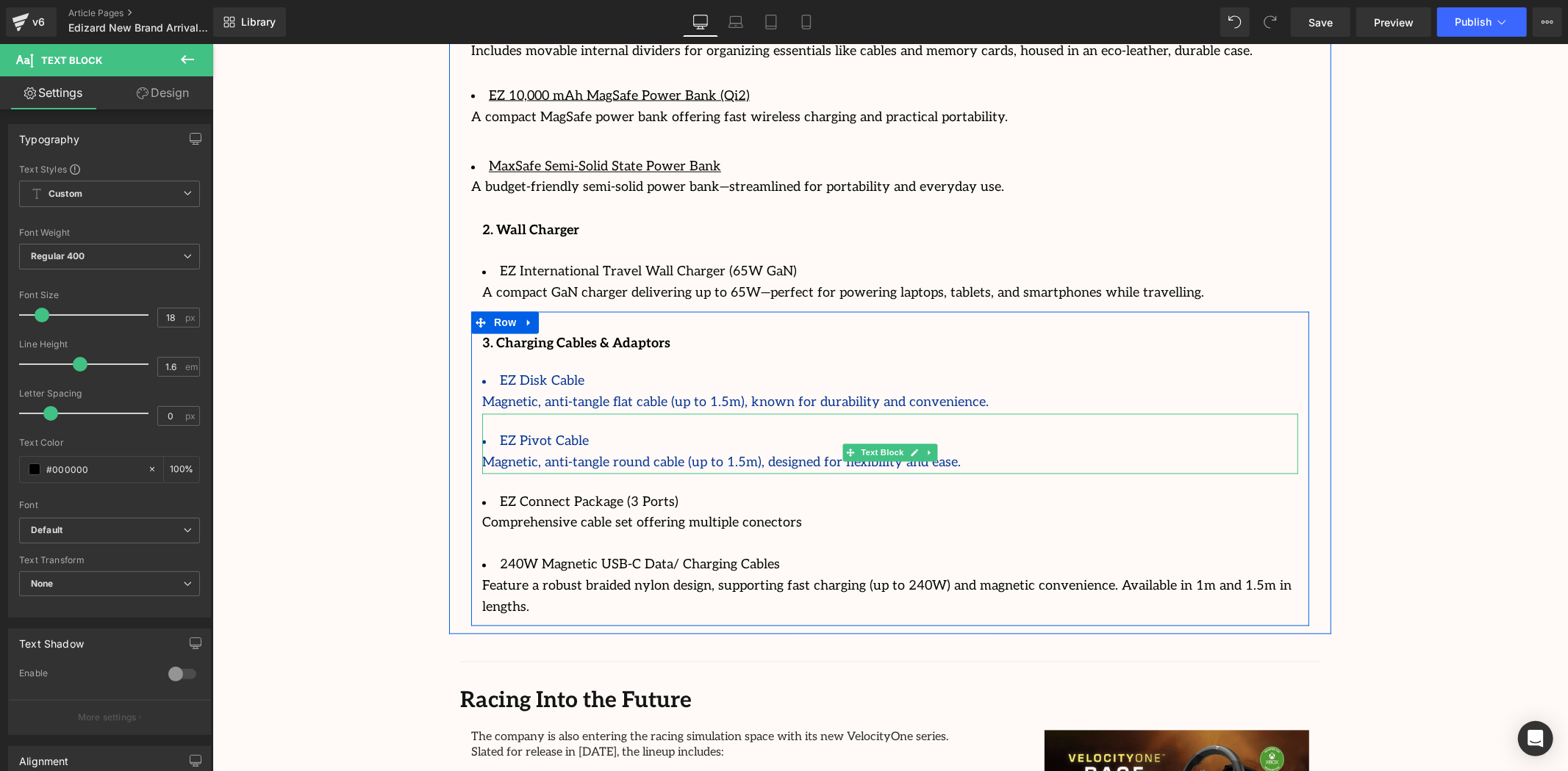
click at [682, 432] on li "EZ Pivot Cable" at bounding box center [889, 442] width 816 height 21
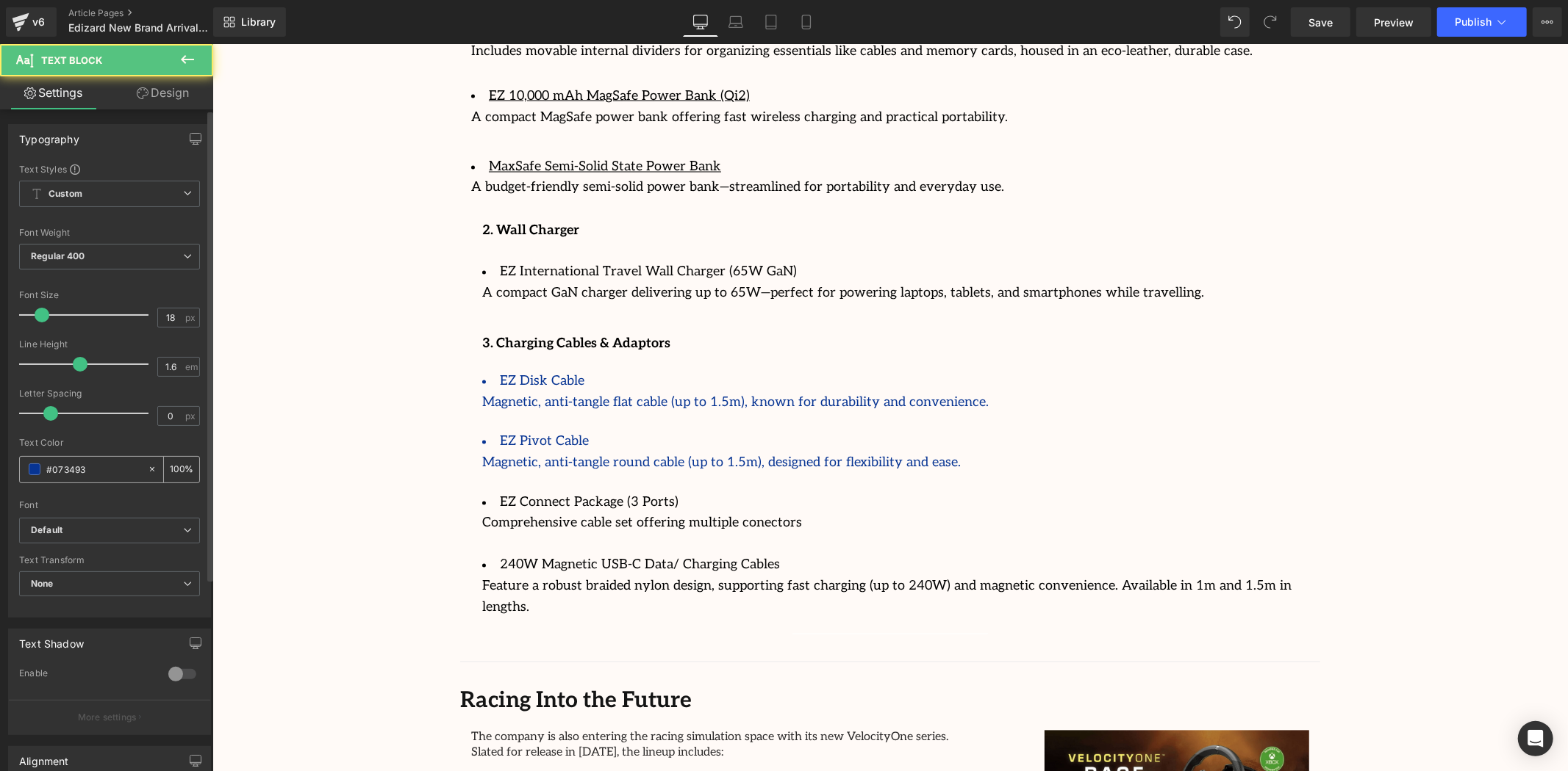
click at [35, 466] on span at bounding box center [35, 469] width 12 height 12
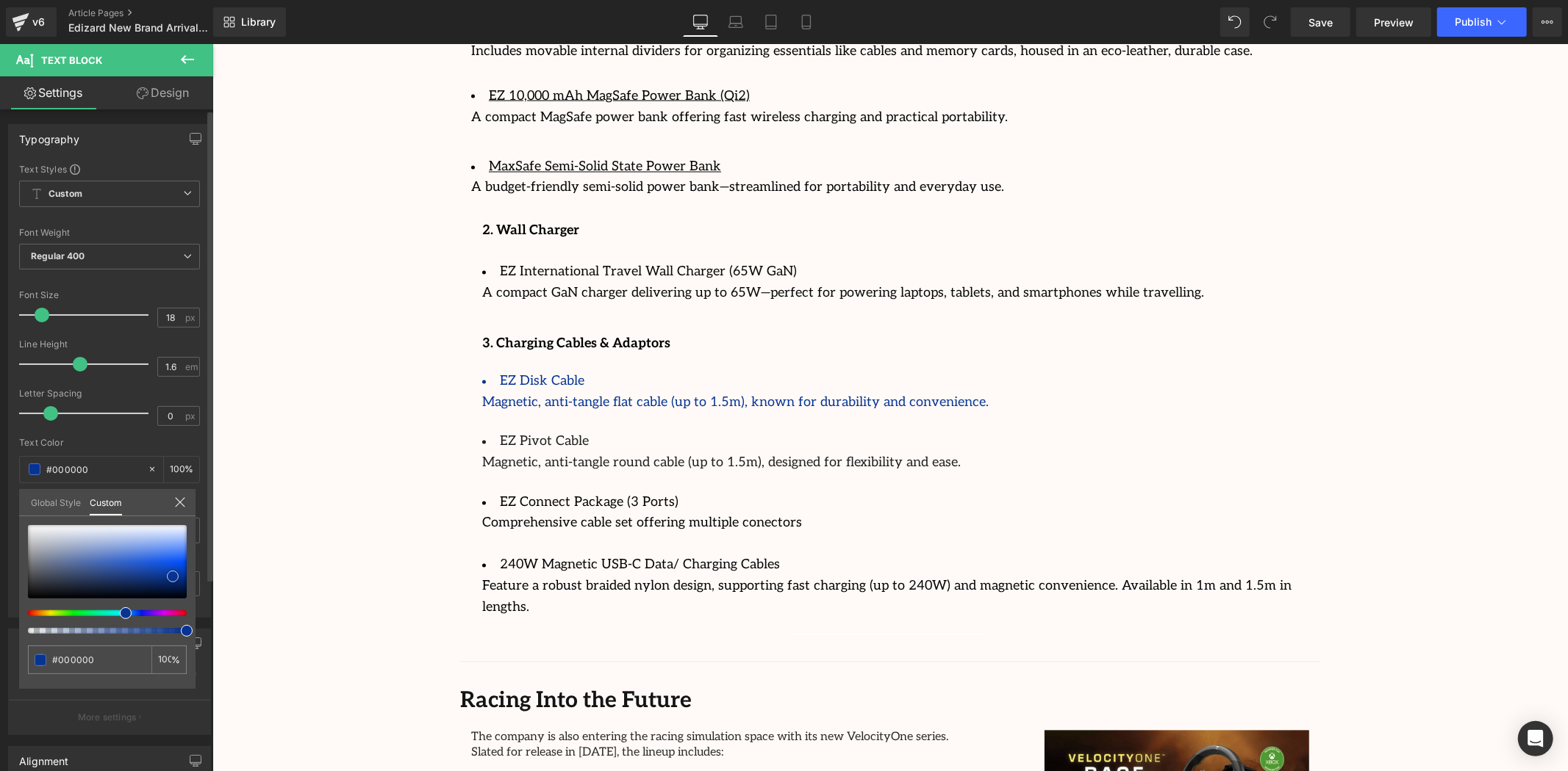
drag, startPoint x: 29, startPoint y: 591, endPoint x: 23, endPoint y: 600, distance: 10.8
click at [28, 599] on div at bounding box center [107, 562] width 158 height 74
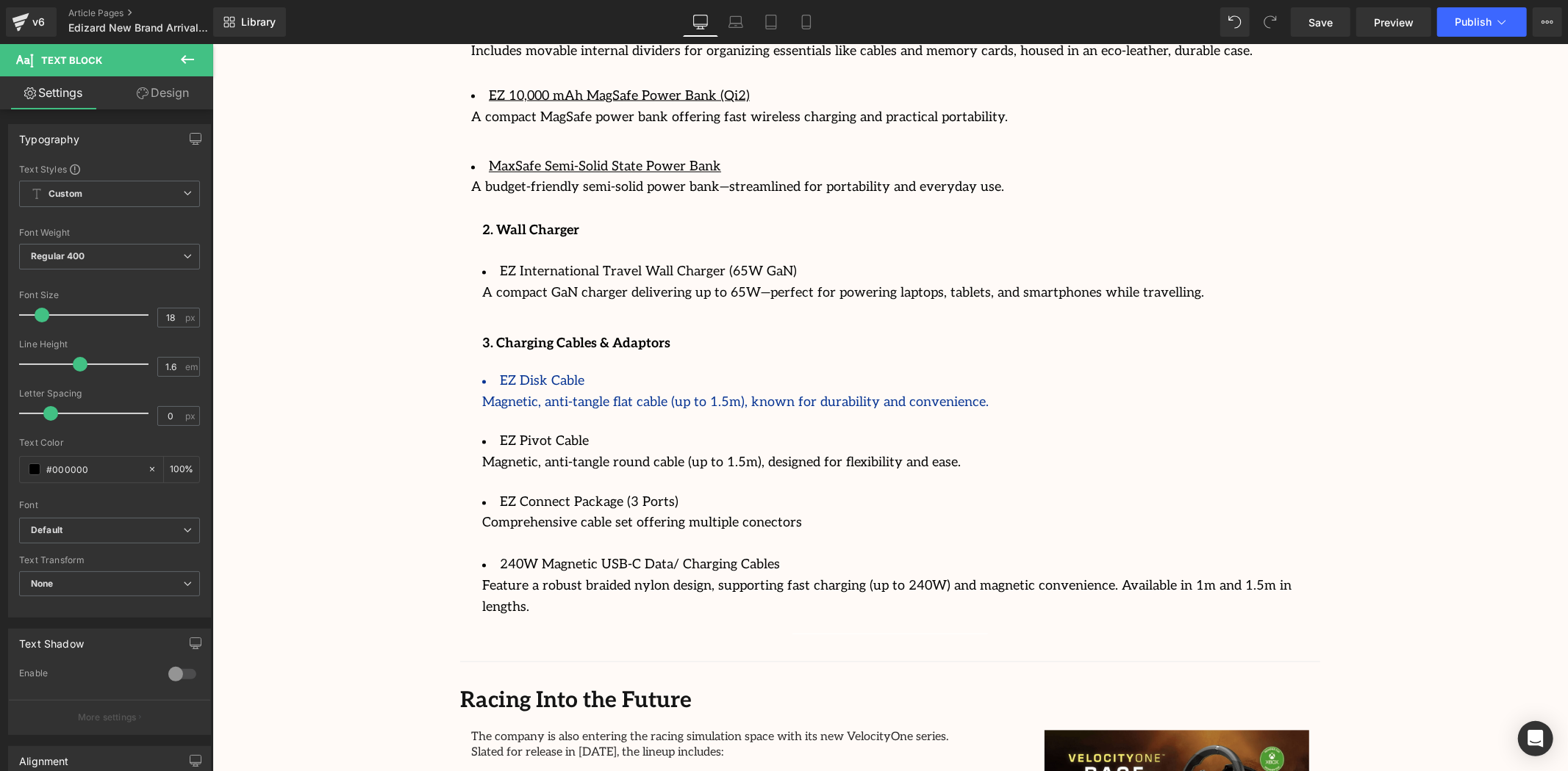
click at [617, 371] on li "EZ Disk Cable" at bounding box center [889, 381] width 816 height 21
click at [69, 472] on input "#073493" at bounding box center [94, 469] width 94 height 16
click at [35, 472] on span at bounding box center [35, 469] width 12 height 12
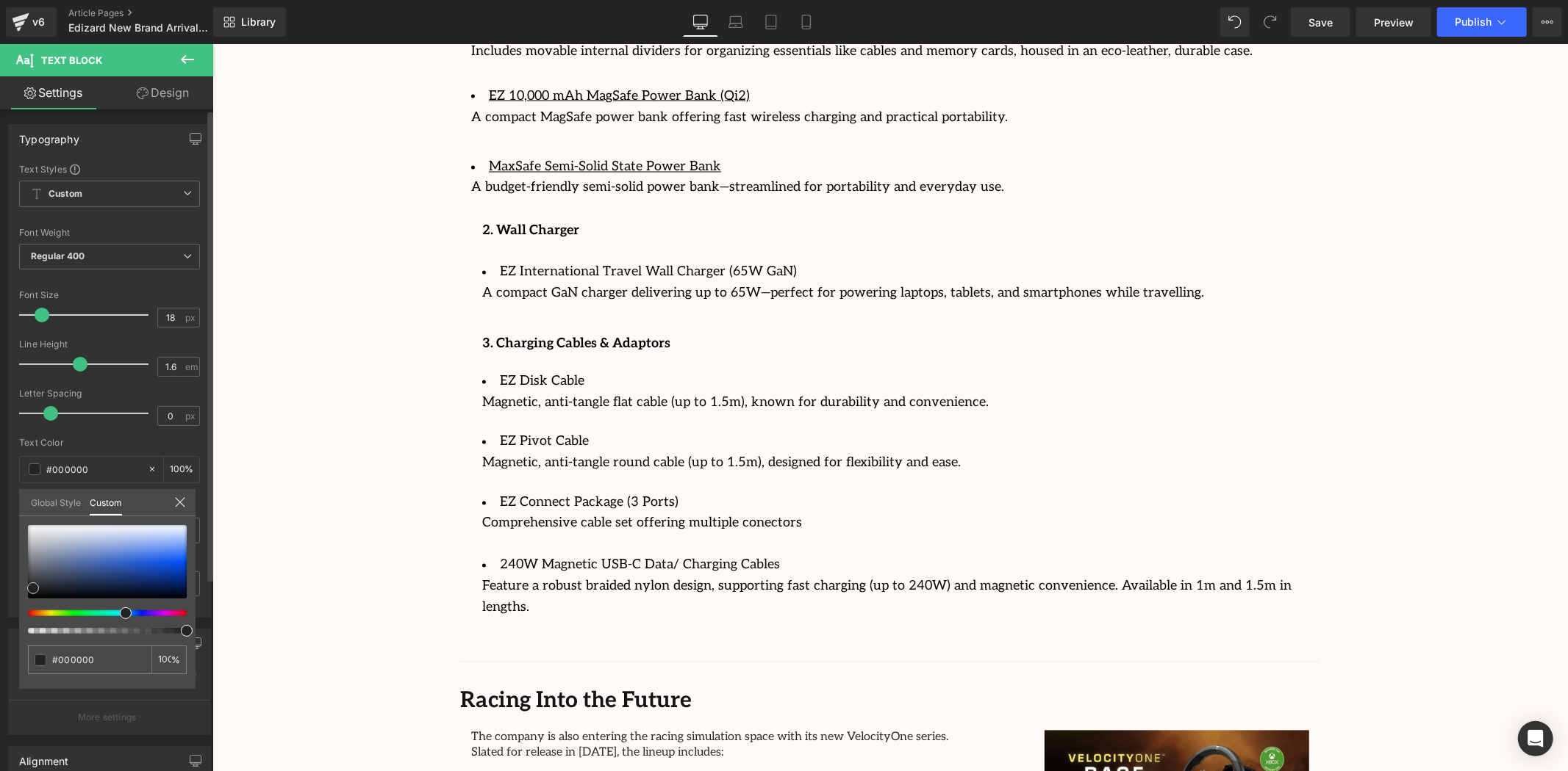
drag, startPoint x: 33, startPoint y: 588, endPoint x: 27, endPoint y: 598, distance: 11.7
click at [28, 599] on div at bounding box center [107, 562] width 158 height 74
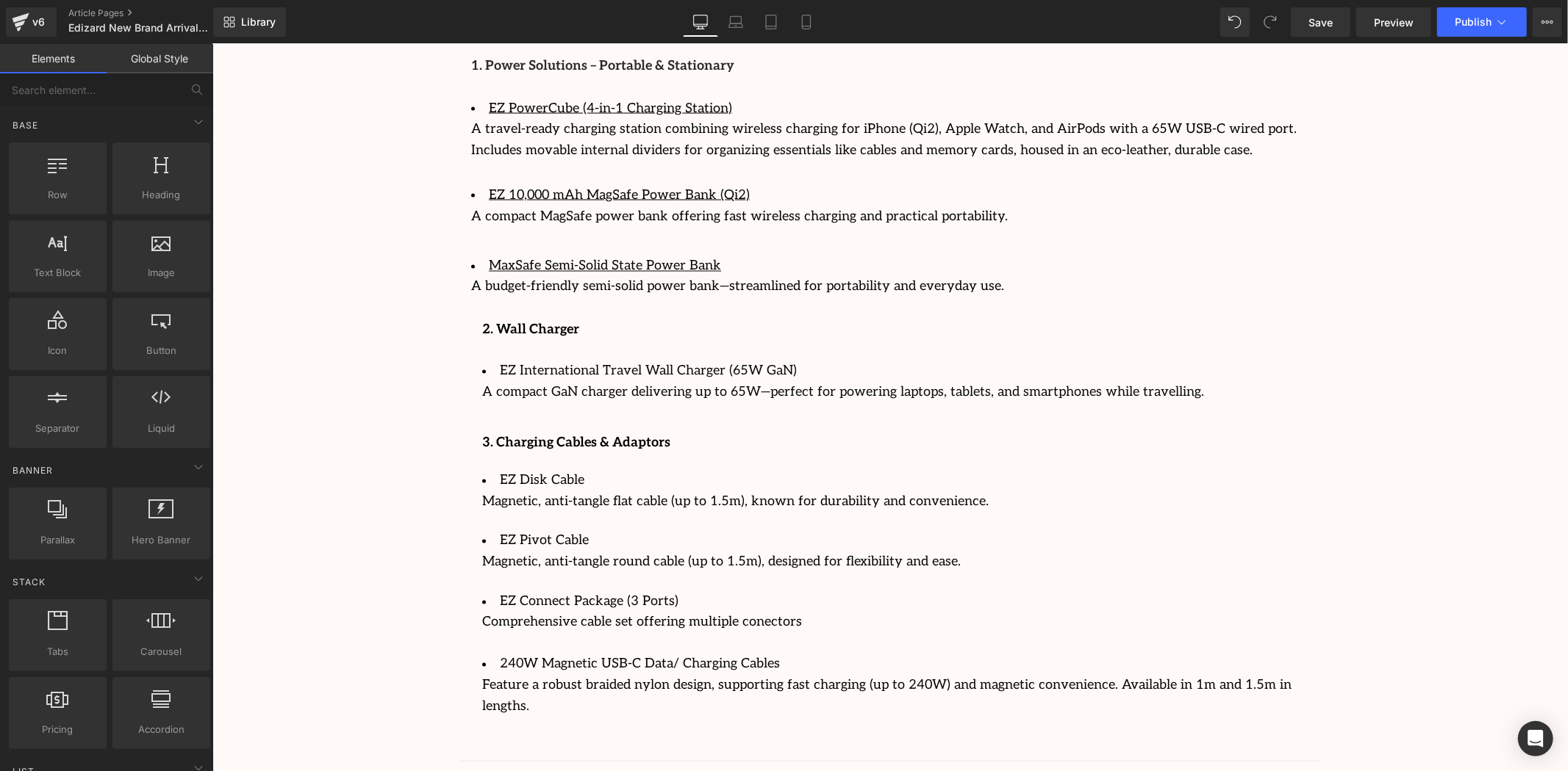
scroll to position [2083, 0]
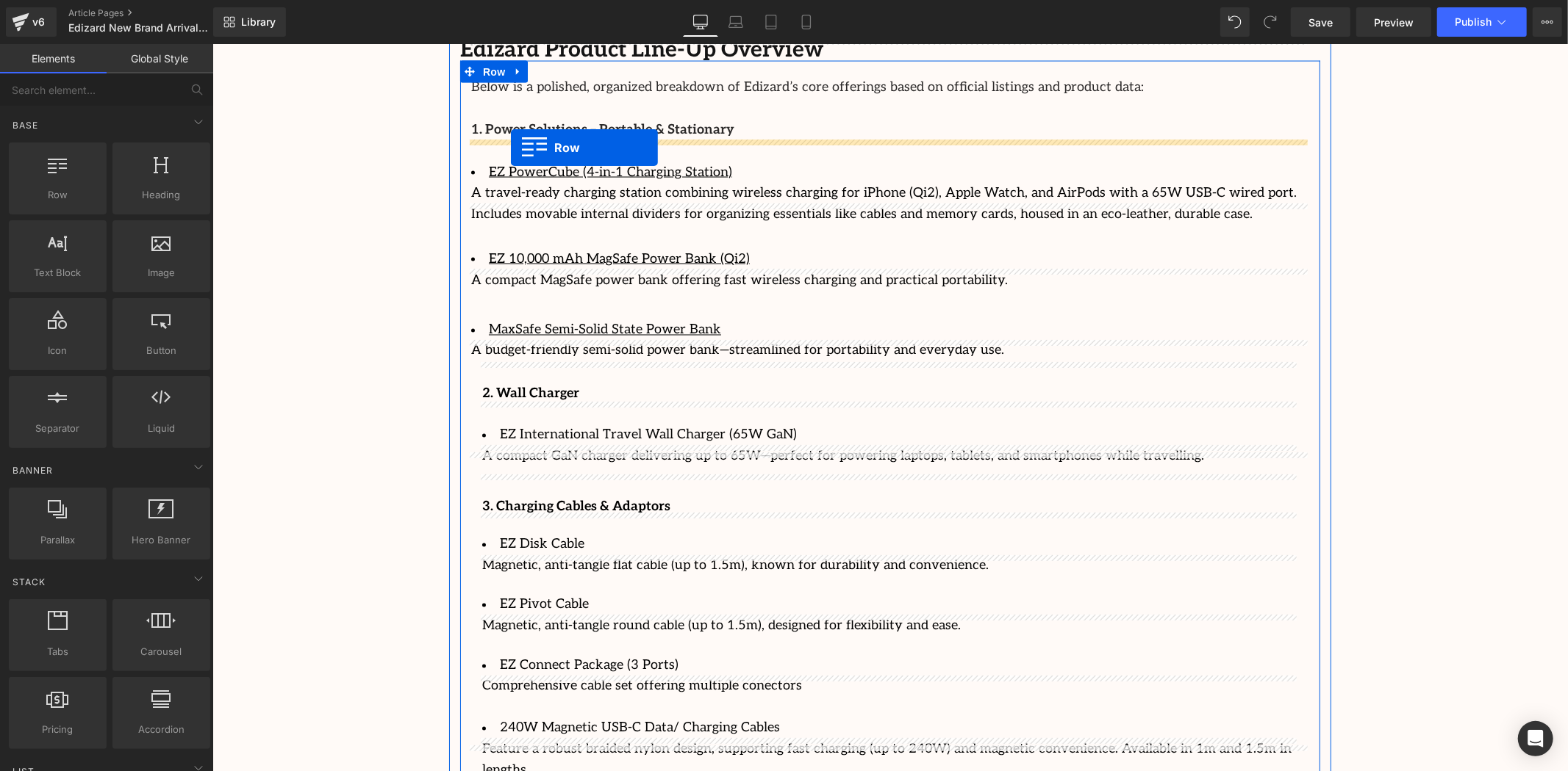
drag, startPoint x: 274, startPoint y: 225, endPoint x: 510, endPoint y: 148, distance: 248.2
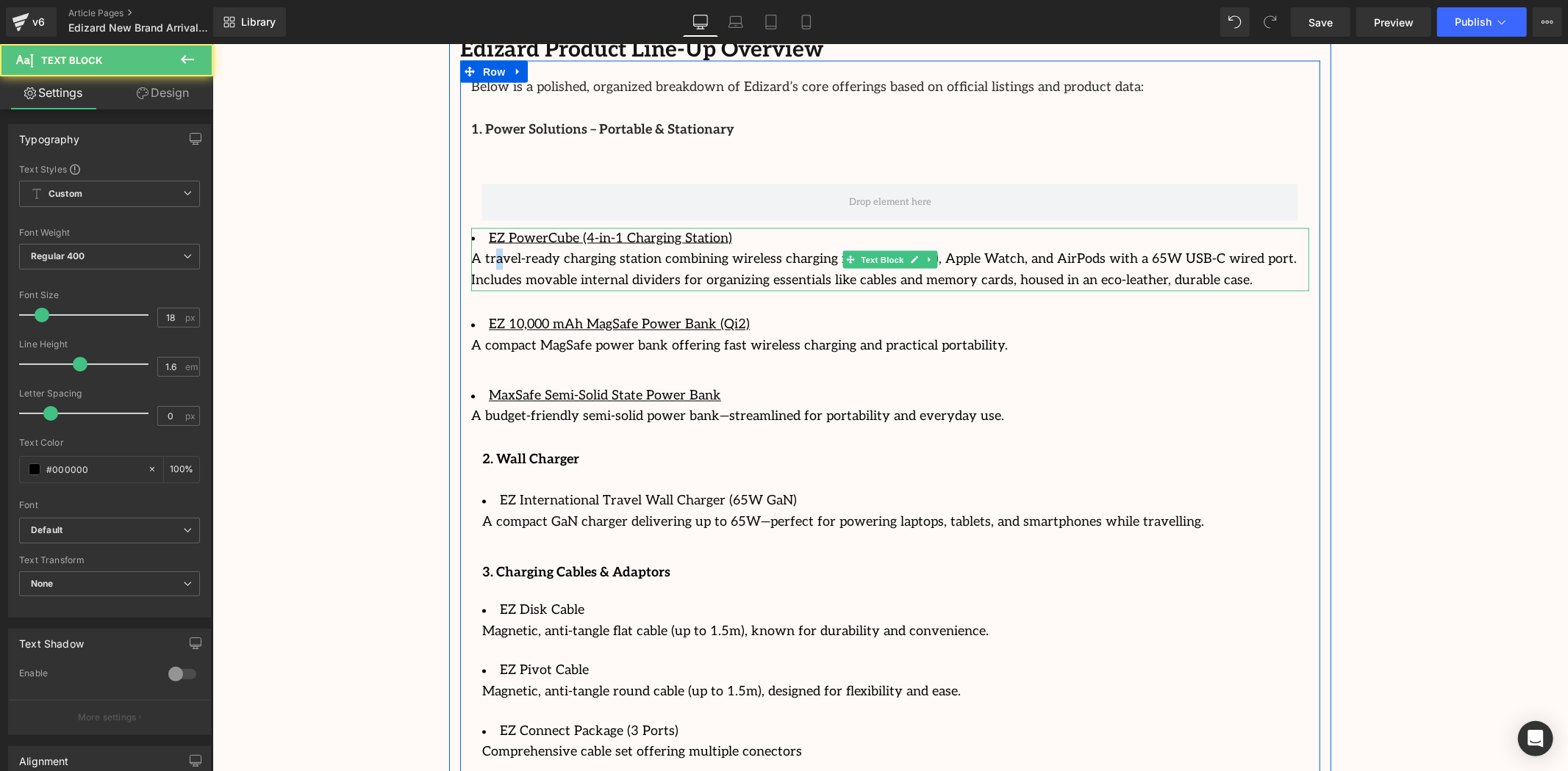
drag, startPoint x: 488, startPoint y: 233, endPoint x: 494, endPoint y: 225, distance: 10.0
click at [494, 248] on p "A travel-ready charging station combining wireless charging for iPhone (Qi2), A…" at bounding box center [889, 270] width 838 height 43
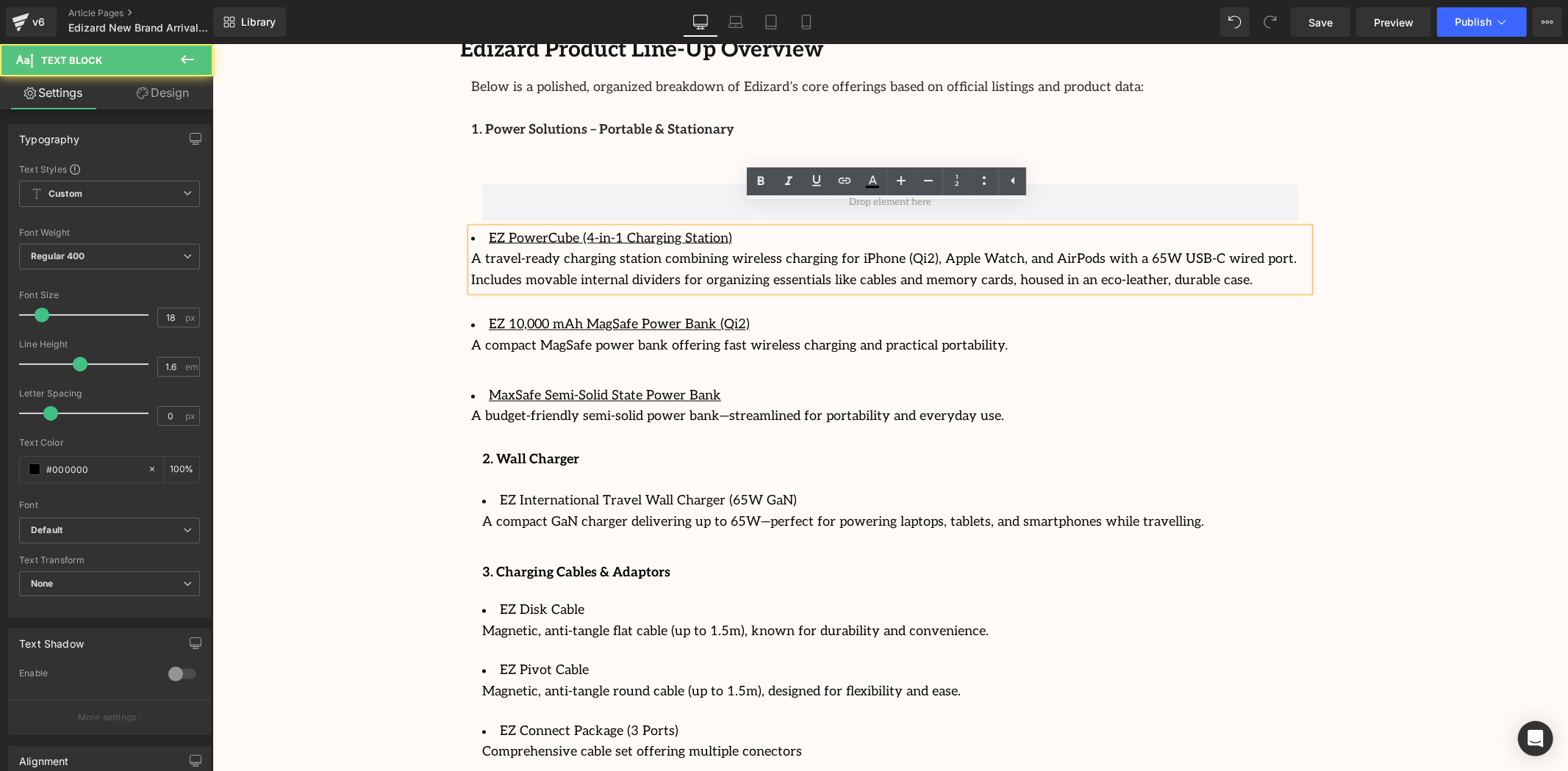
click at [864, 248] on p "A travel-ready charging station combining wireless charging for iPhone (Qi2), A…" at bounding box center [889, 270] width 838 height 43
click at [1404, 232] on div "Image Row 64px Streamcast Asia Welcomes Edizard: The New Standard in Travel-Tec…" at bounding box center [889, 43] width 1356 height 3935
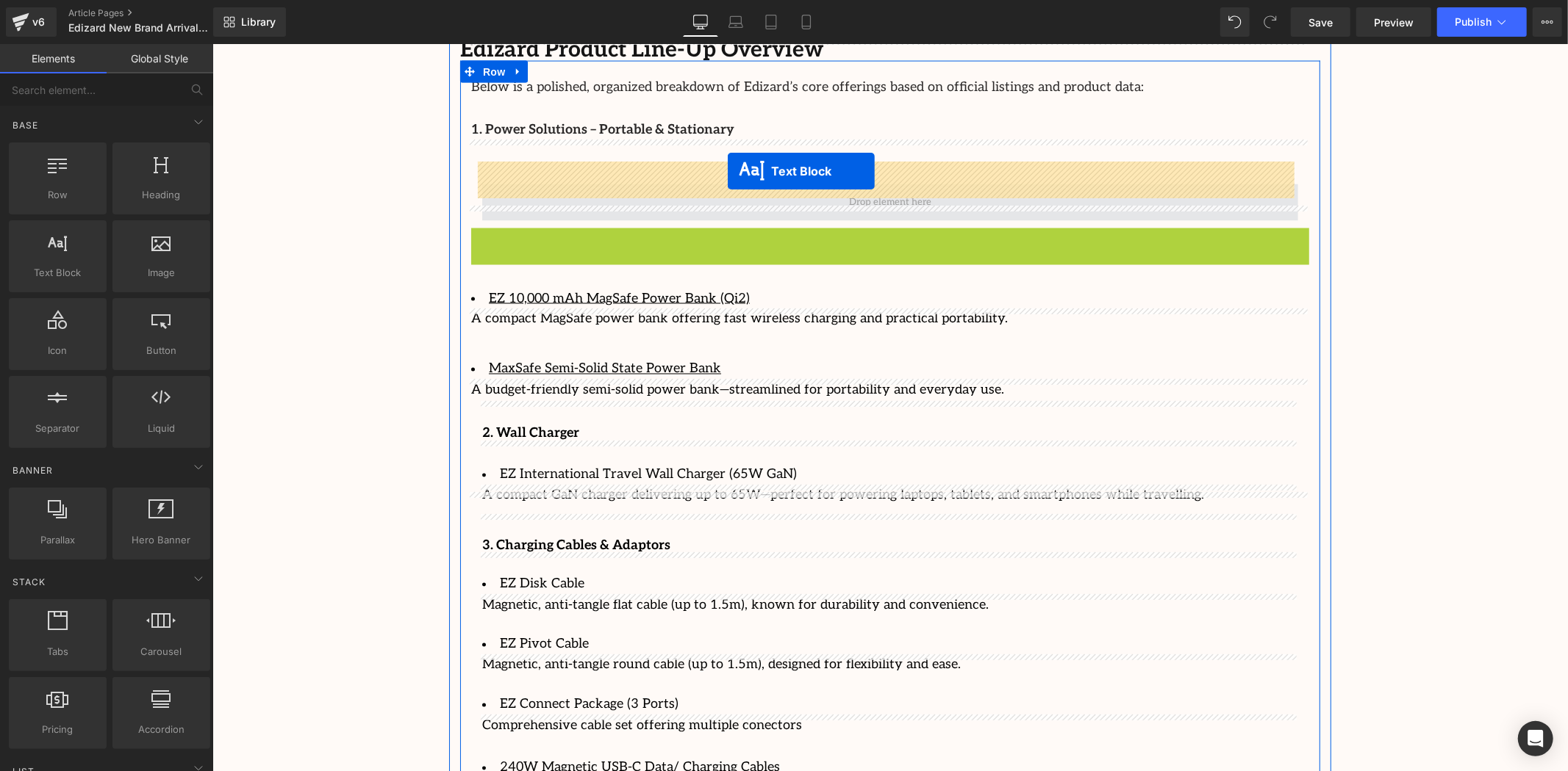
drag, startPoint x: 846, startPoint y: 240, endPoint x: 727, endPoint y: 170, distance: 138.1
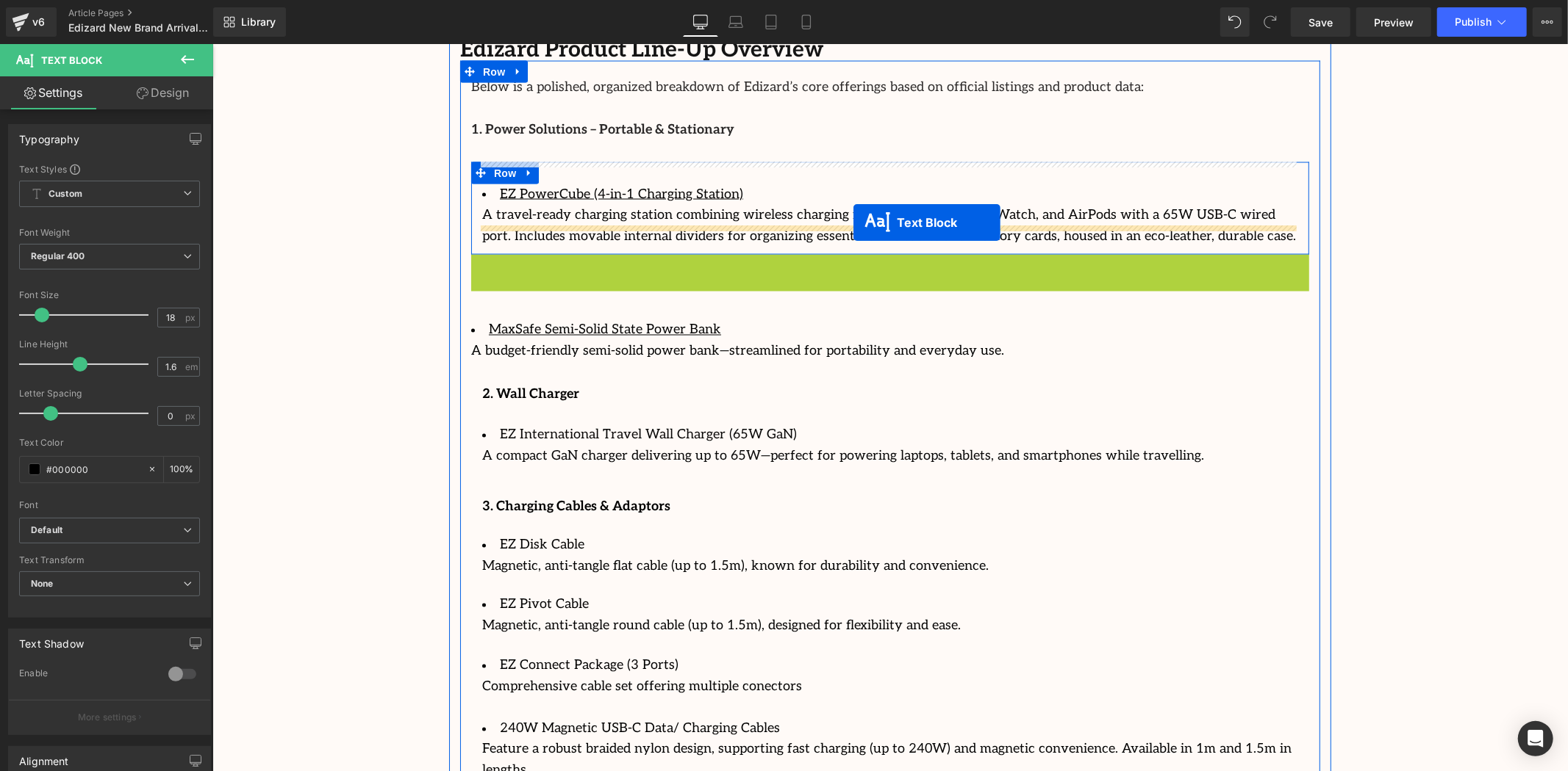
drag, startPoint x: 843, startPoint y: 275, endPoint x: 853, endPoint y: 222, distance: 53.9
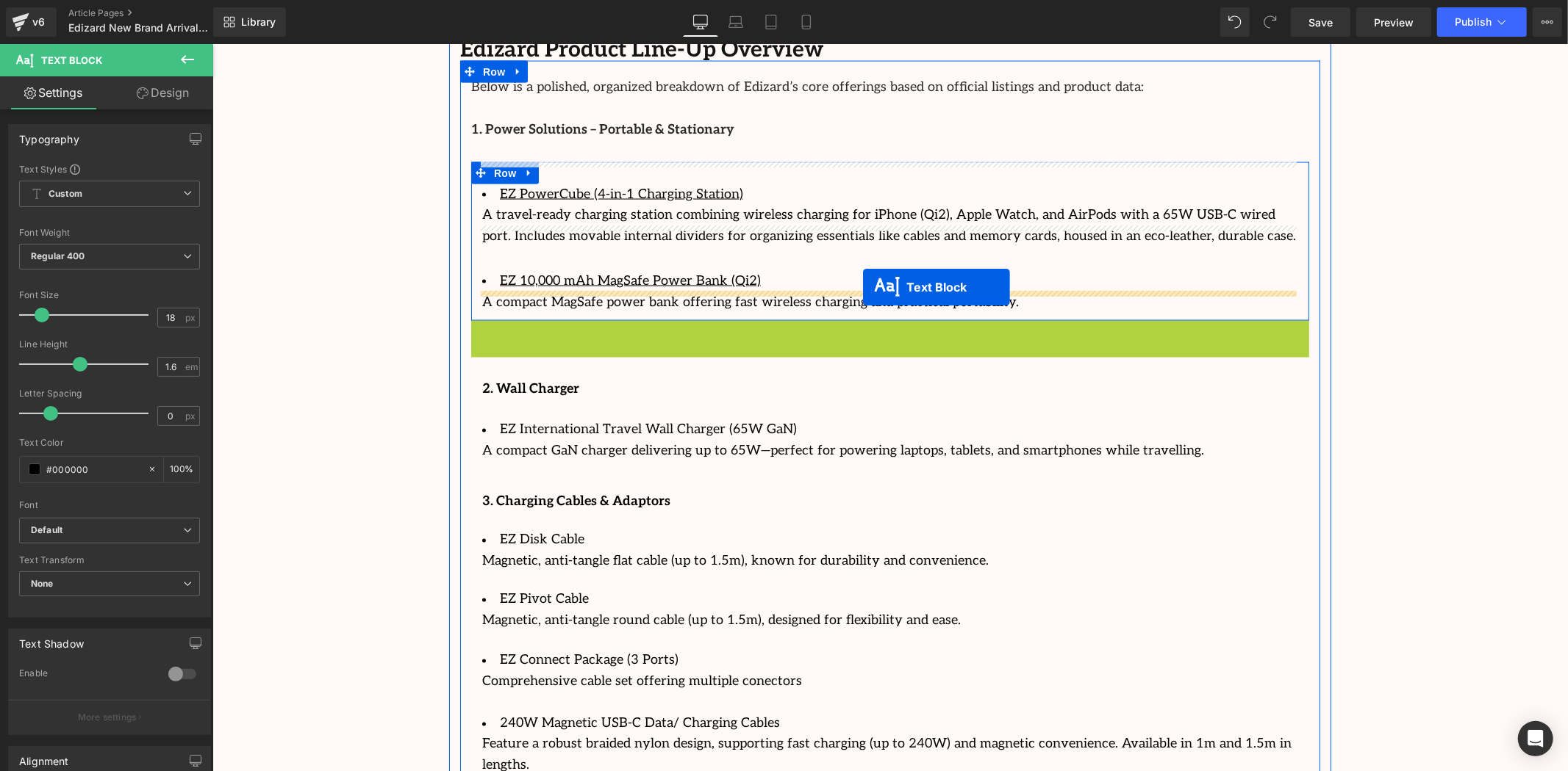
drag, startPoint x: 844, startPoint y: 348, endPoint x: 862, endPoint y: 287, distance: 63.6
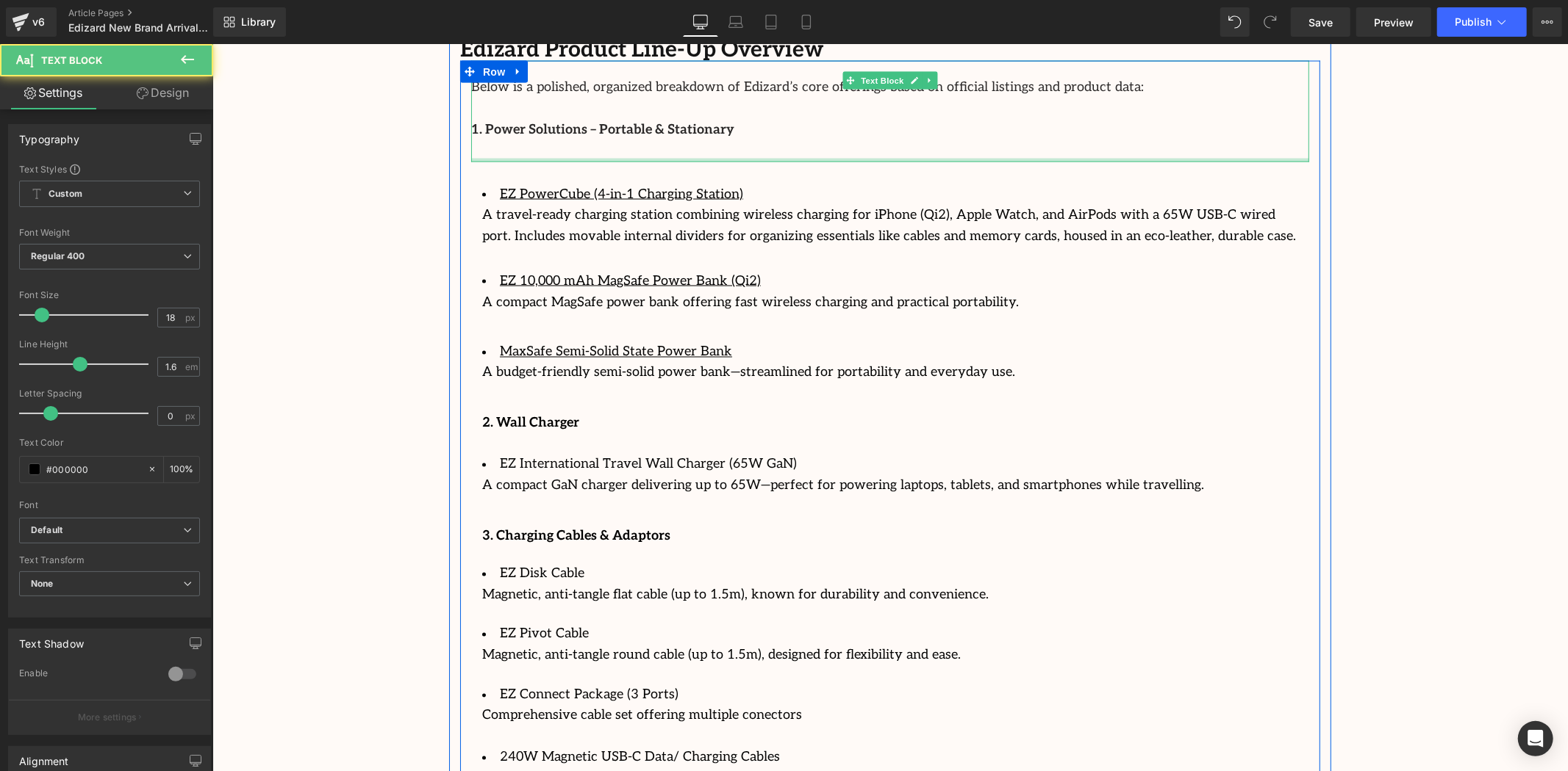
click at [561, 114] on div "Below is a polished, organized breakdown of Edizard’s core offerings based on o…" at bounding box center [889, 110] width 838 height 101
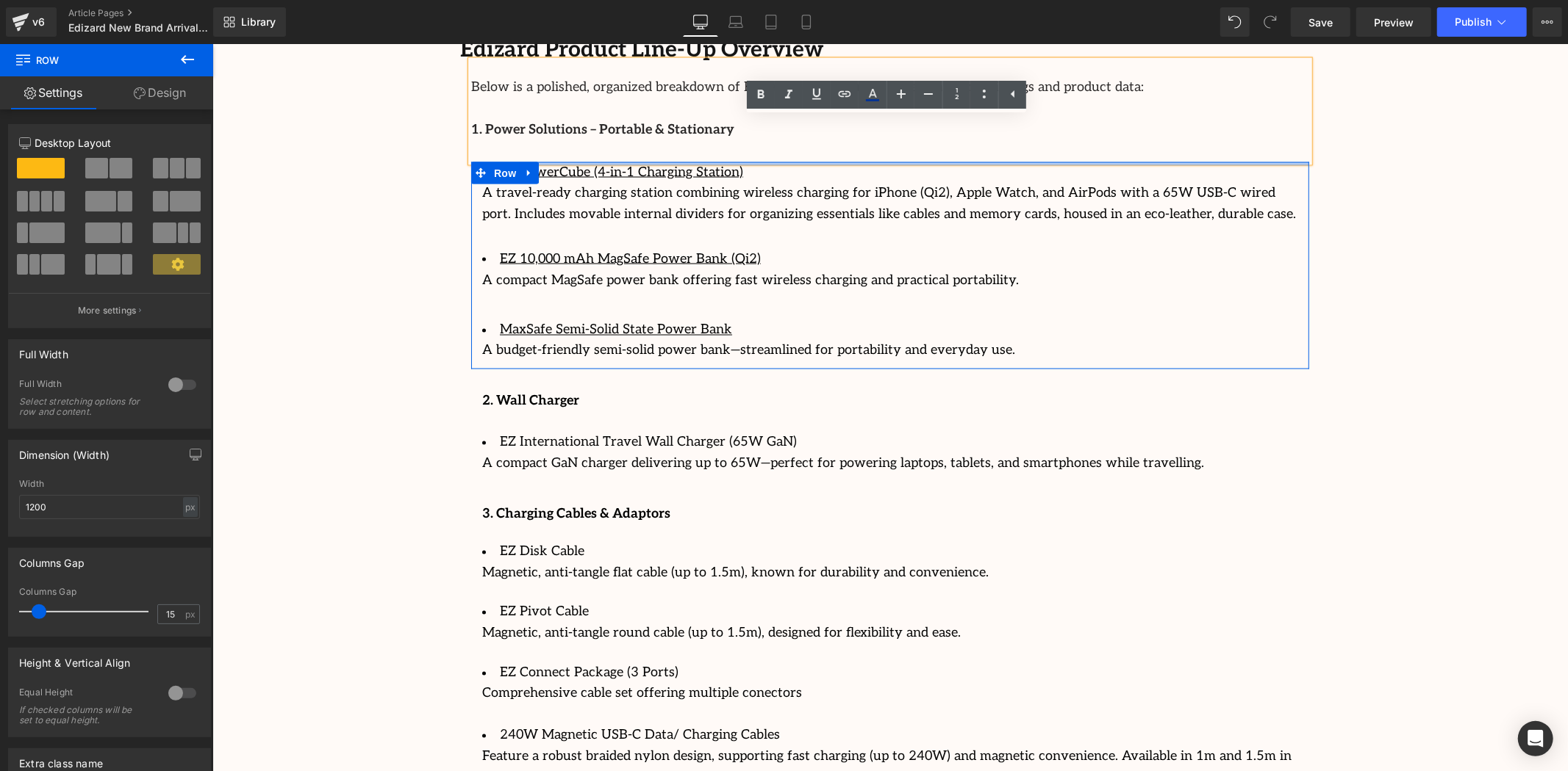
drag, startPoint x: 558, startPoint y: 153, endPoint x: 1236, endPoint y: 345, distance: 704.7
click at [562, 122] on div "Below is a polished, organized breakdown of Edizard’s core offerings based on o…" at bounding box center [889, 428] width 860 height 736
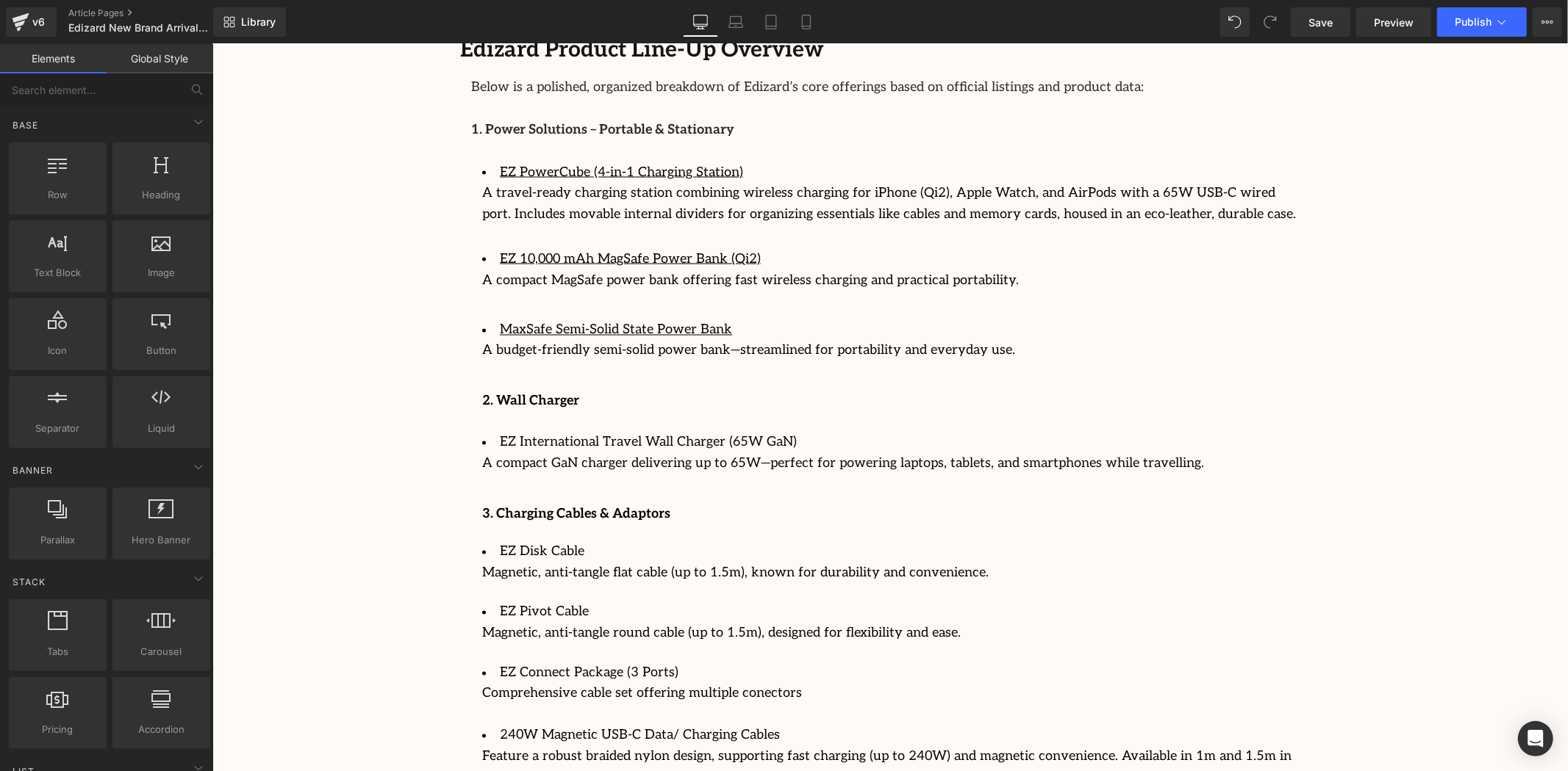
click at [1394, 389] on div "Image Row 64px Streamcast Asia Welcomes Edizard: The New Standard in Travel-Tec…" at bounding box center [889, 13] width 1356 height 3876
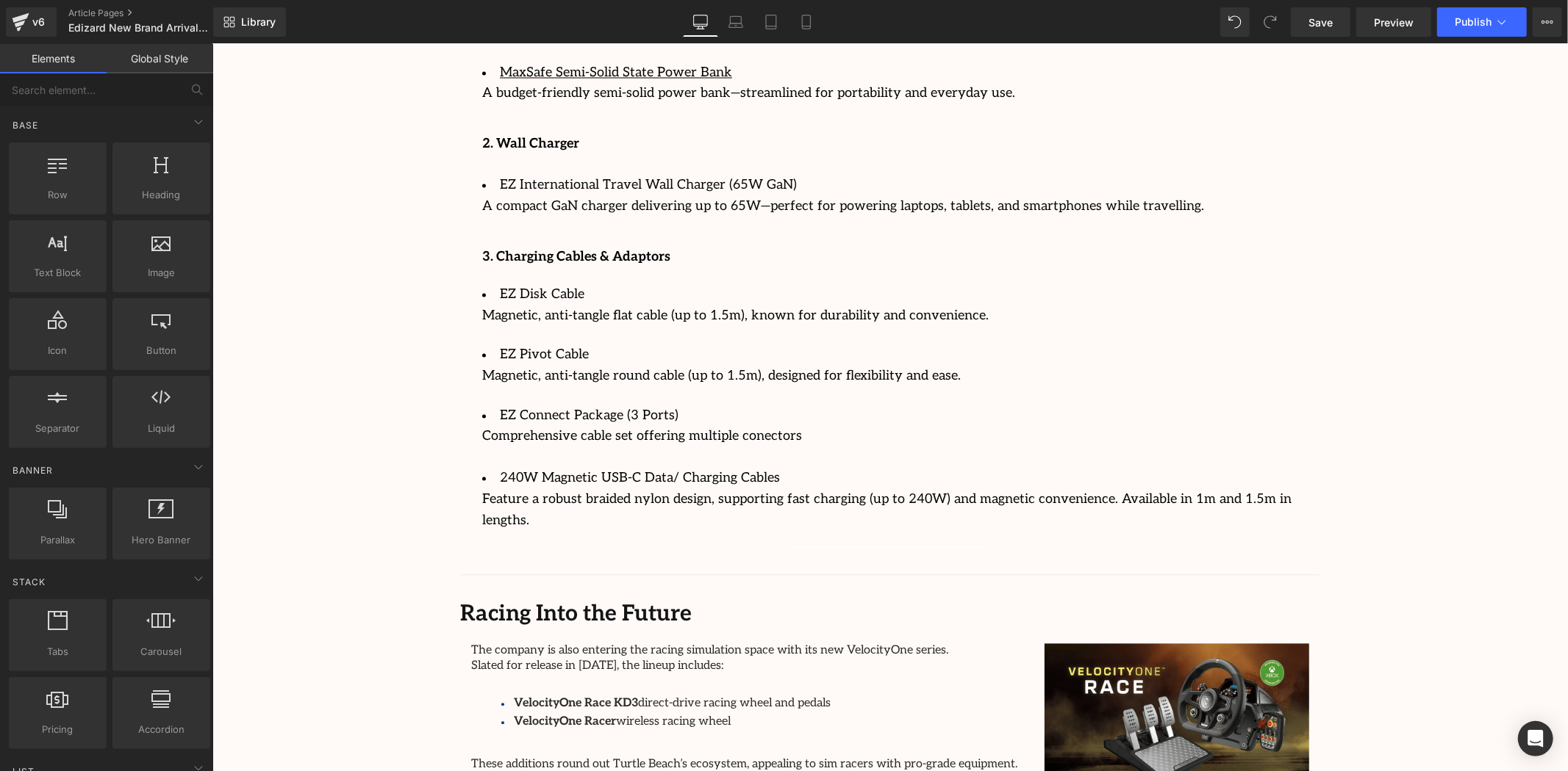
scroll to position [2247, 0]
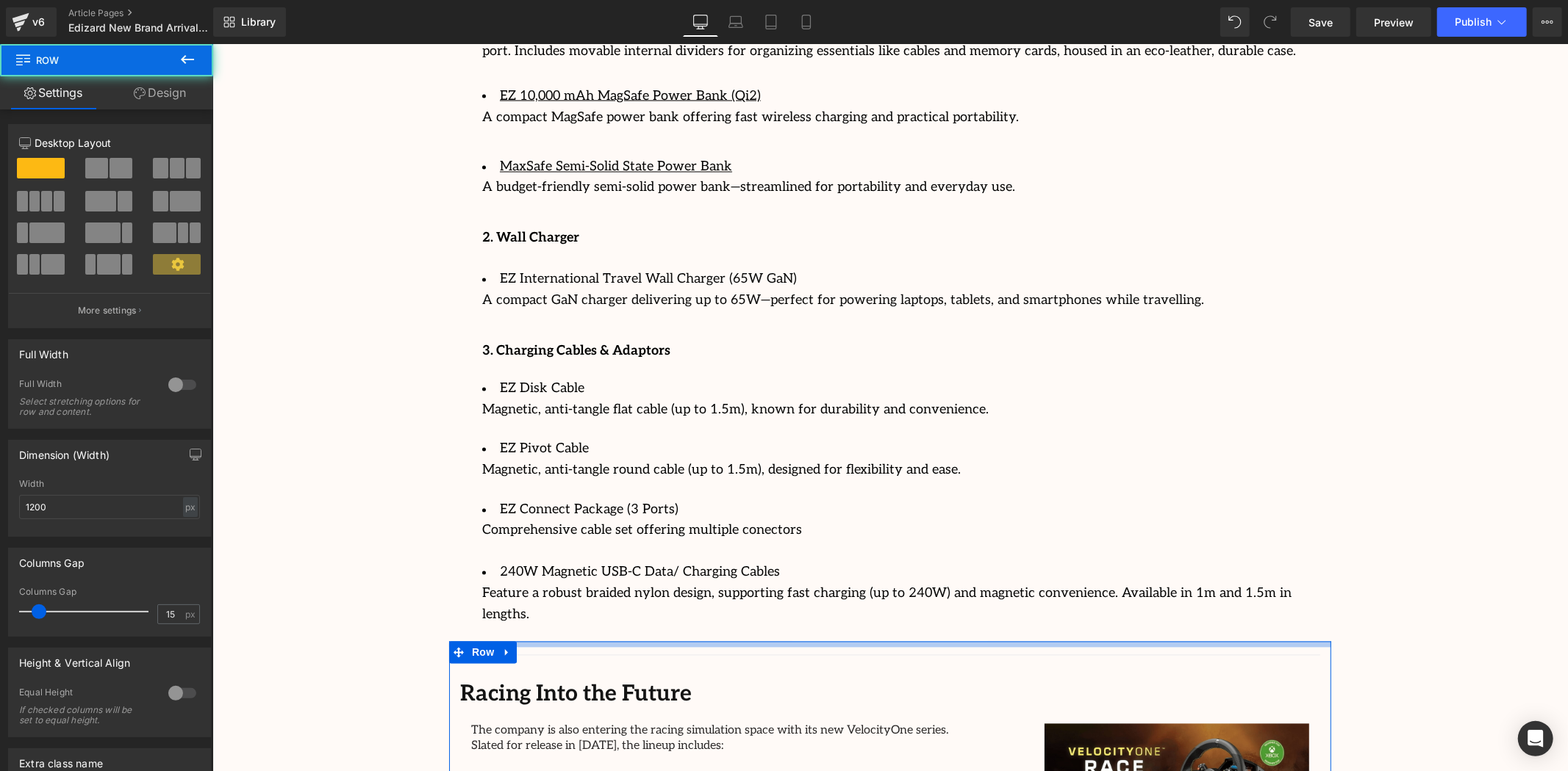
drag, startPoint x: 852, startPoint y: 608, endPoint x: 858, endPoint y: 594, distance: 15.2
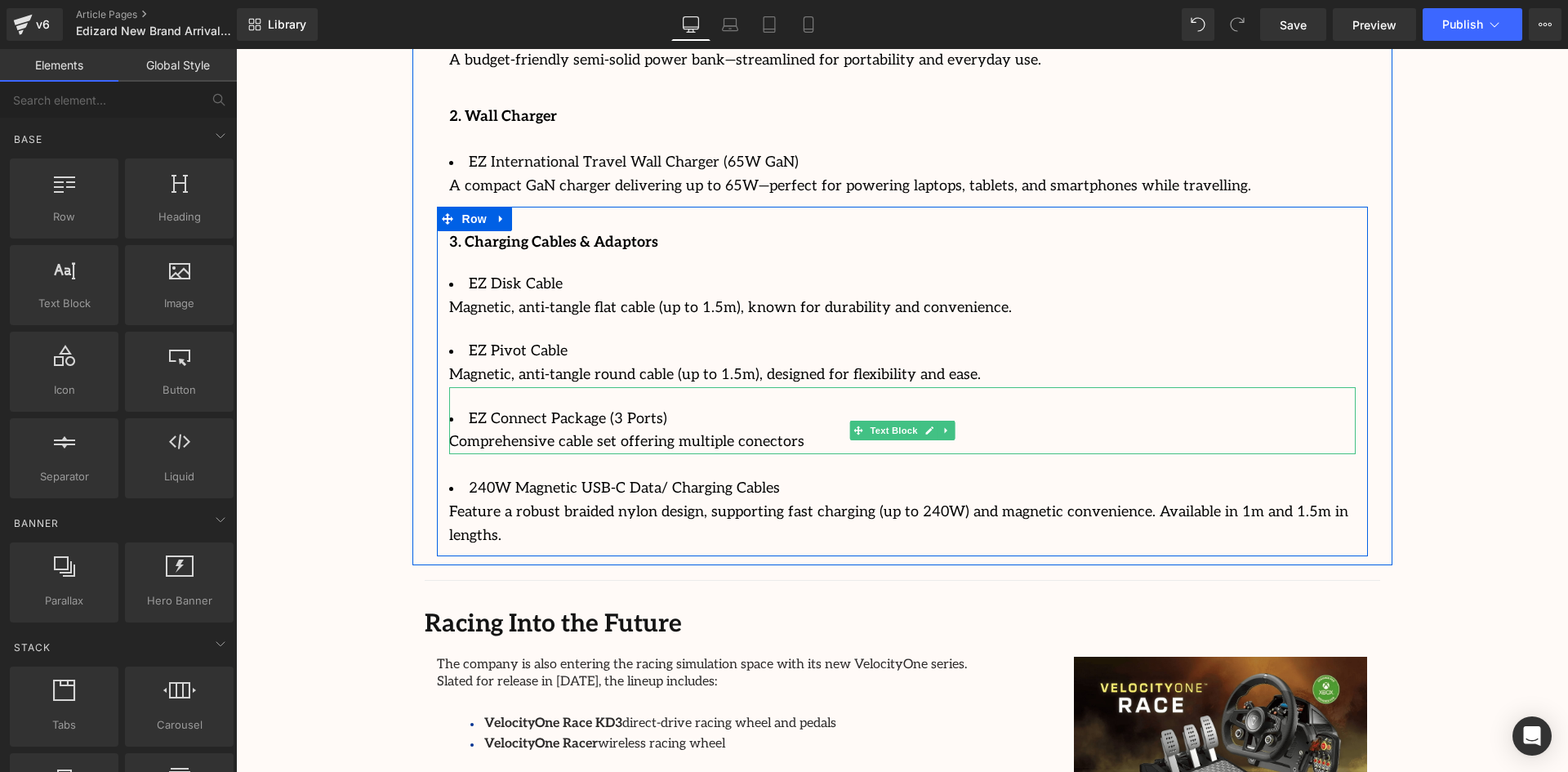
scroll to position [2640, 0]
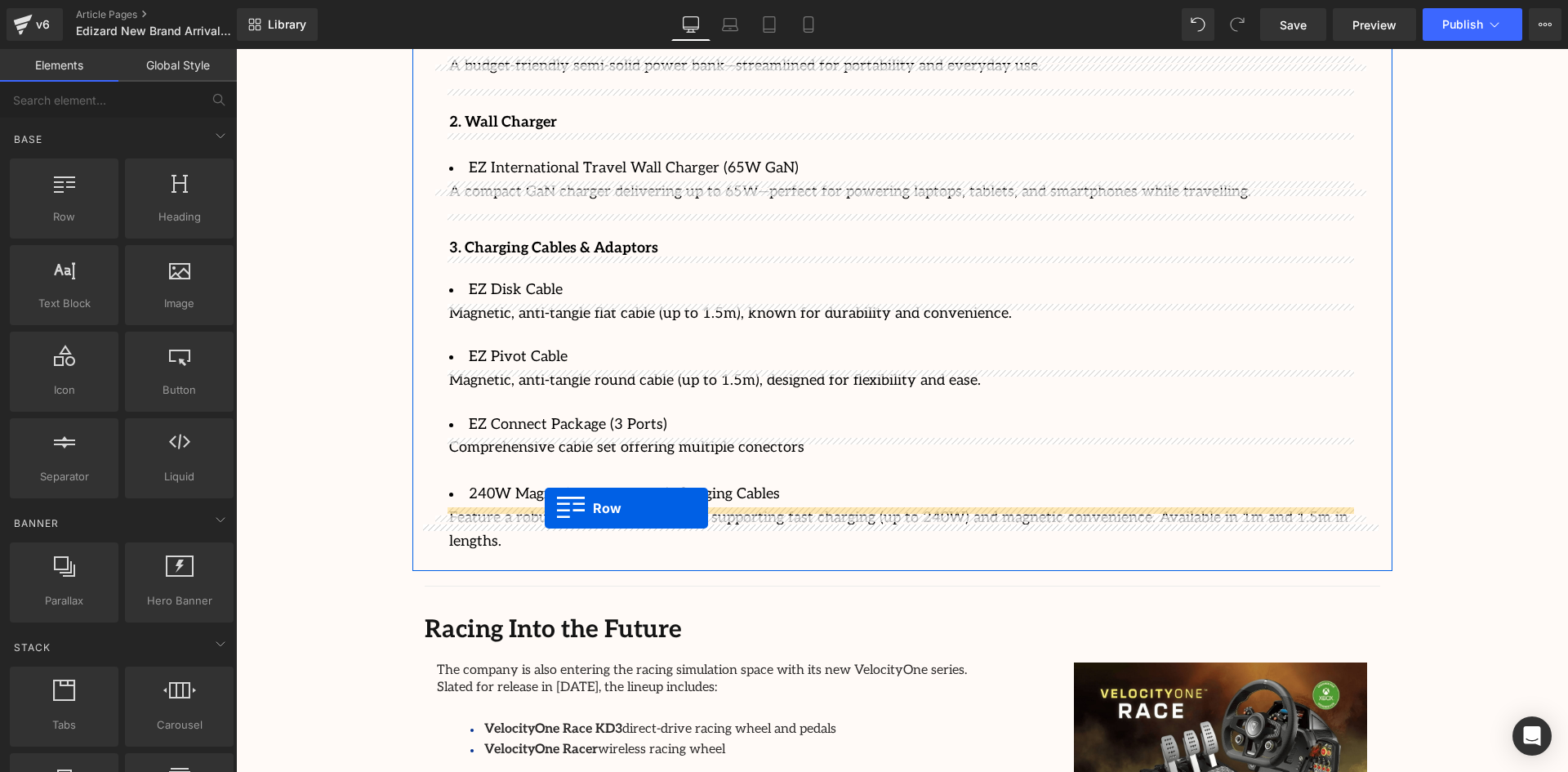
drag, startPoint x: 314, startPoint y: 261, endPoint x: 545, endPoint y: 508, distance: 338.2
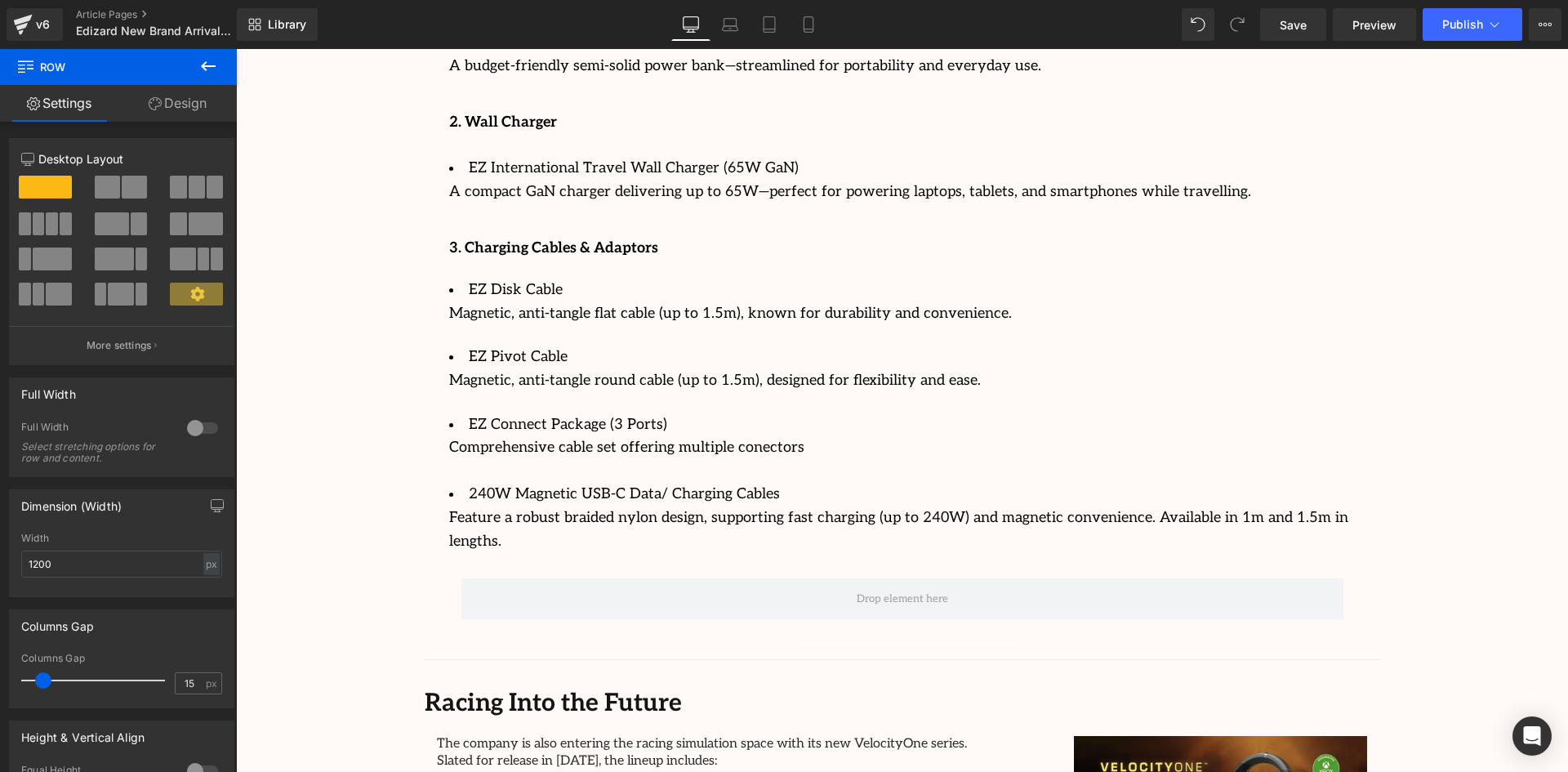
click at [206, 58] on icon at bounding box center [208, 66] width 20 height 20
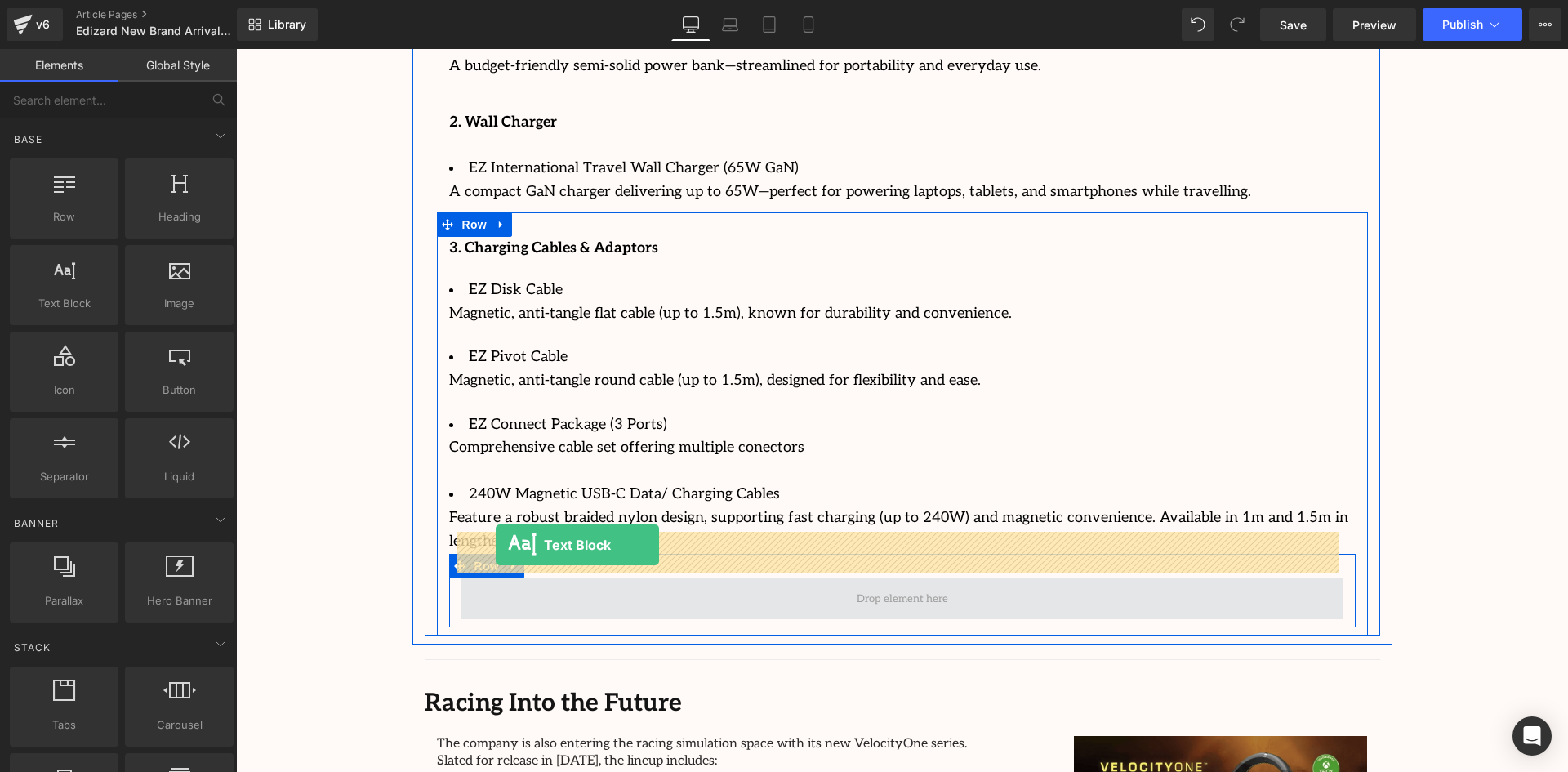
drag, startPoint x: 282, startPoint y: 342, endPoint x: 496, endPoint y: 544, distance: 294.3
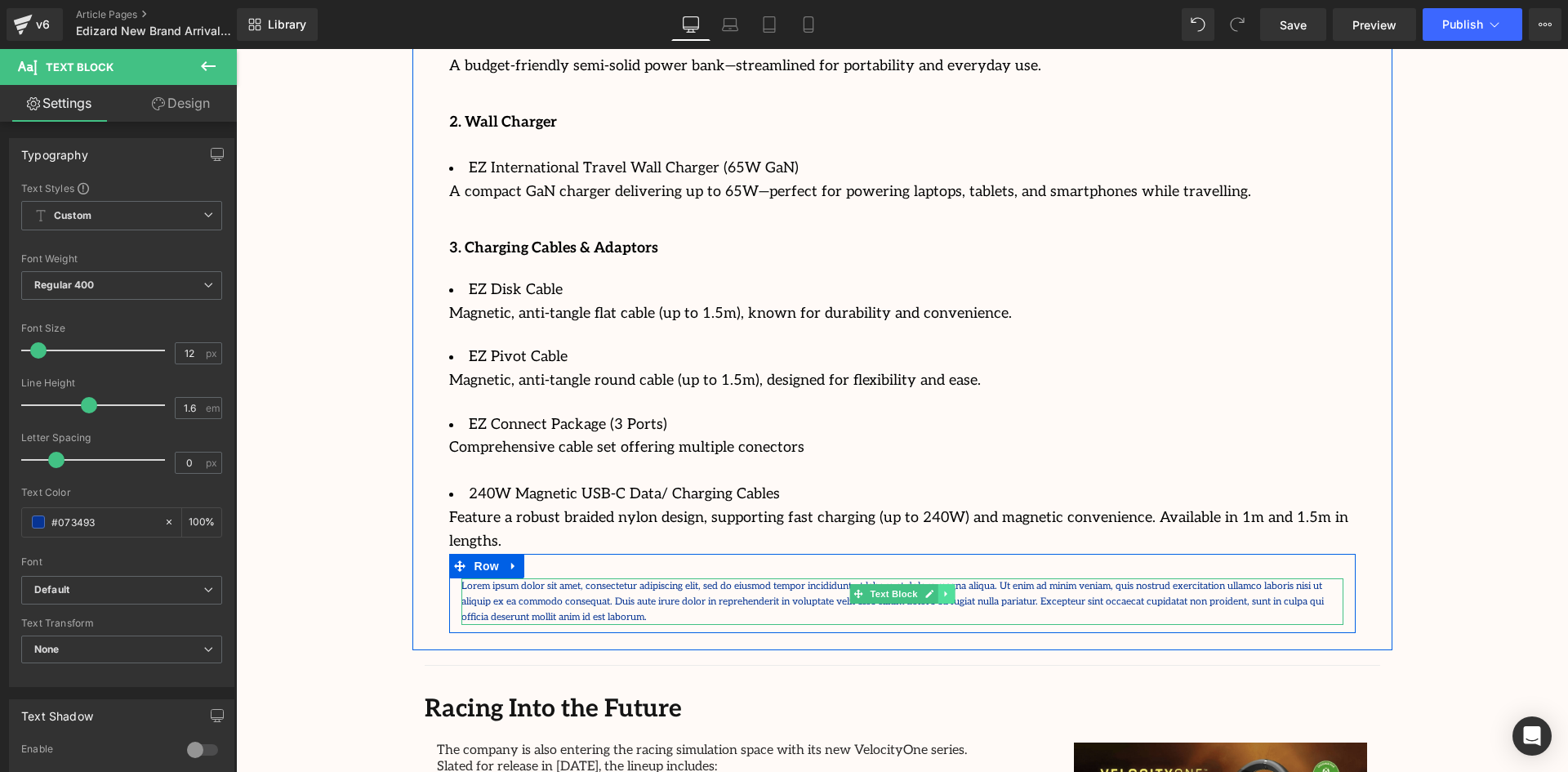
click at [944, 590] on icon at bounding box center [945, 593] width 2 height 6
click at [946, 584] on link at bounding box center [954, 594] width 17 height 20
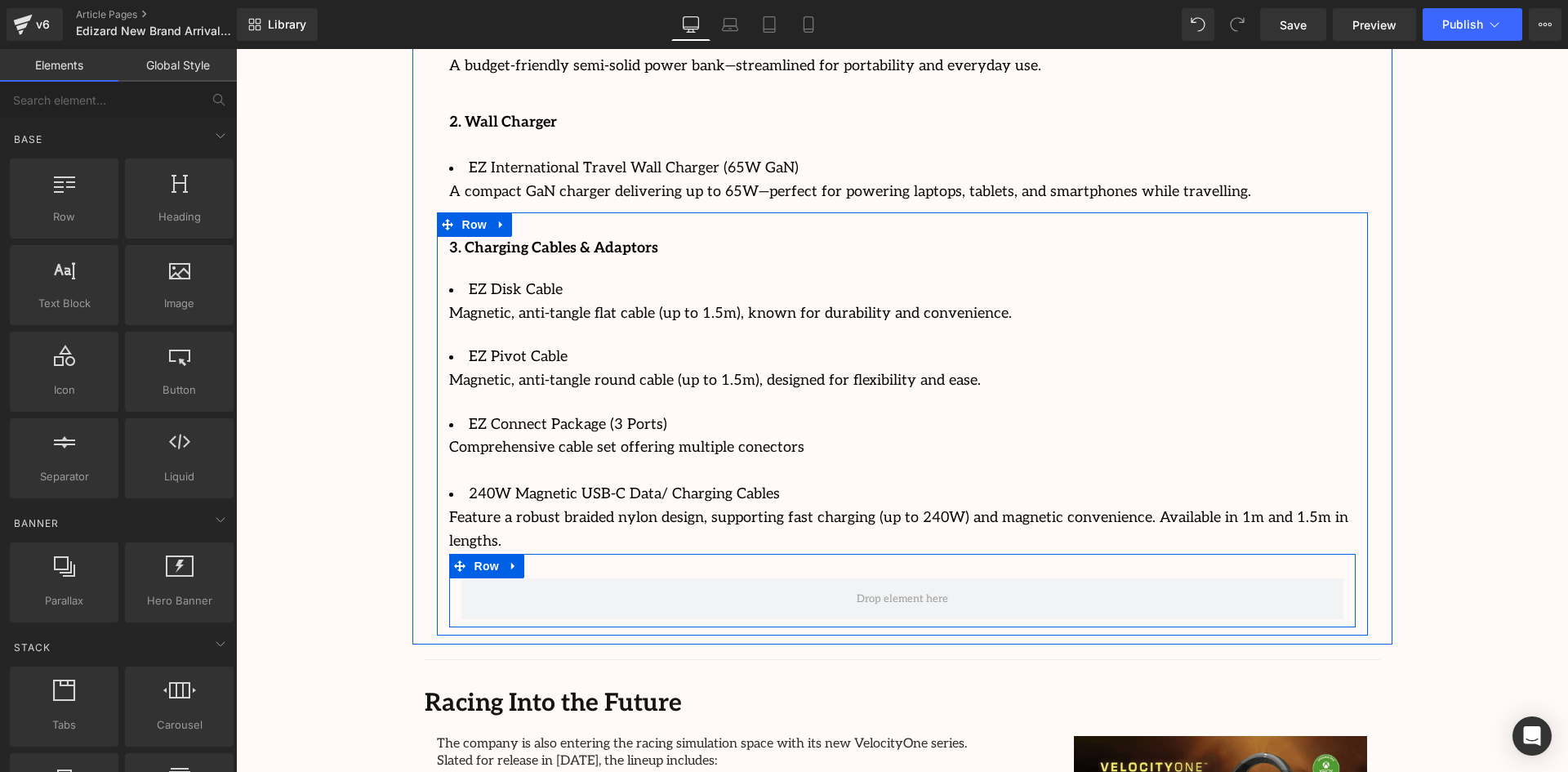
click at [939, 553] on div "Row" at bounding box center [902, 590] width 906 height 74
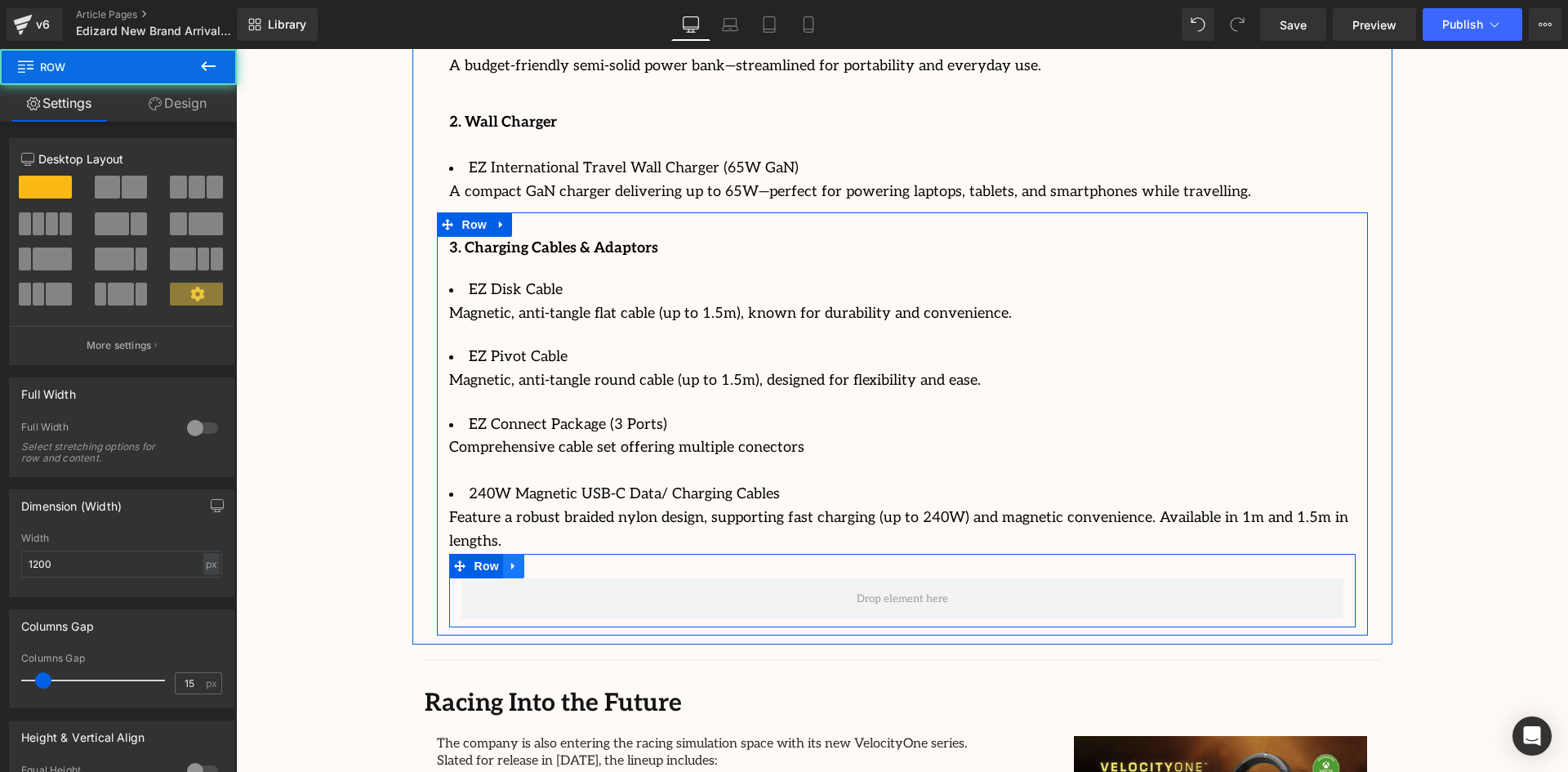
click at [508, 559] on icon at bounding box center [514, 565] width 11 height 12
click at [550, 560] on icon at bounding box center [556, 566] width 11 height 11
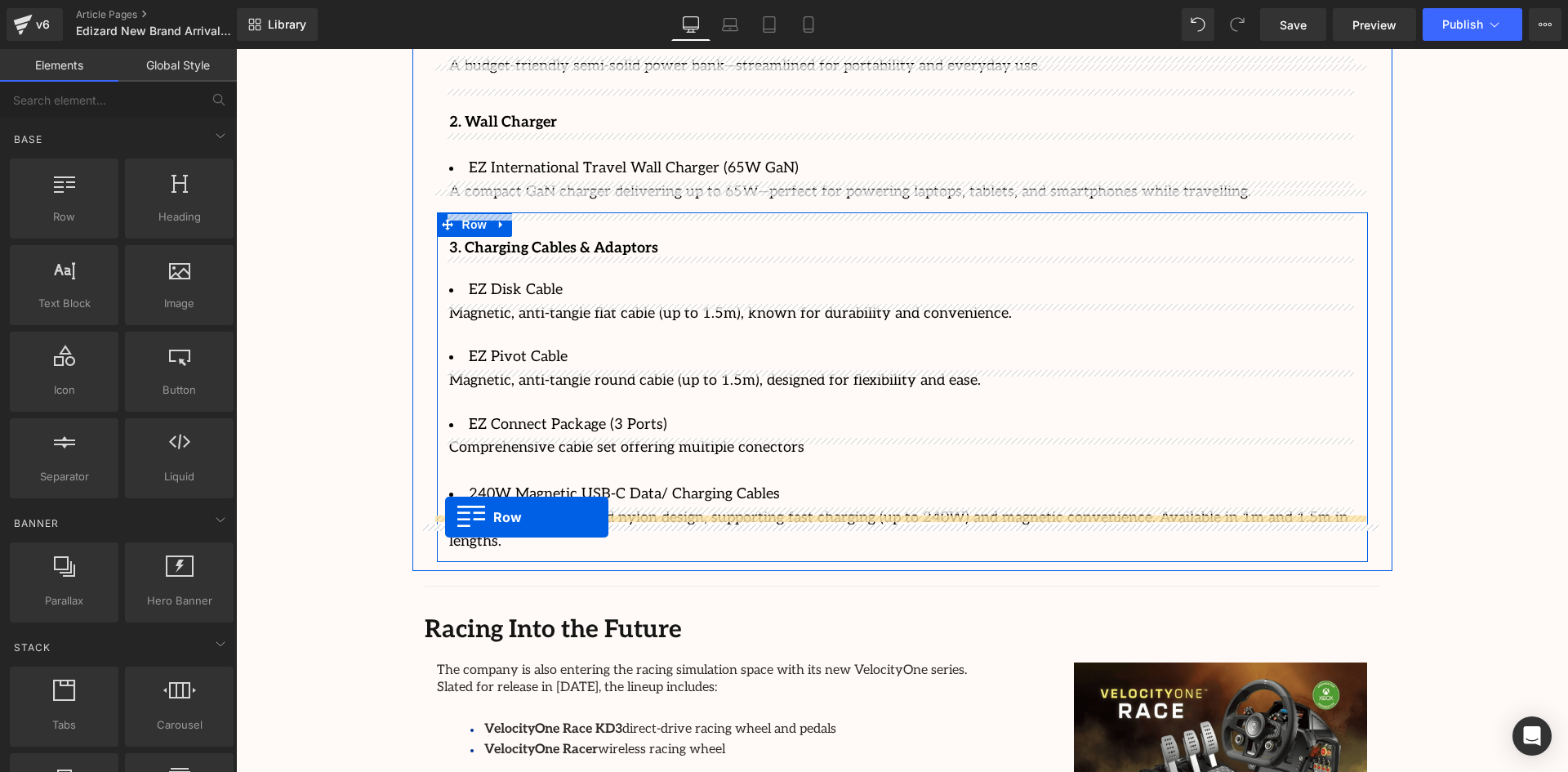
drag, startPoint x: 310, startPoint y: 273, endPoint x: 445, endPoint y: 517, distance: 278.9
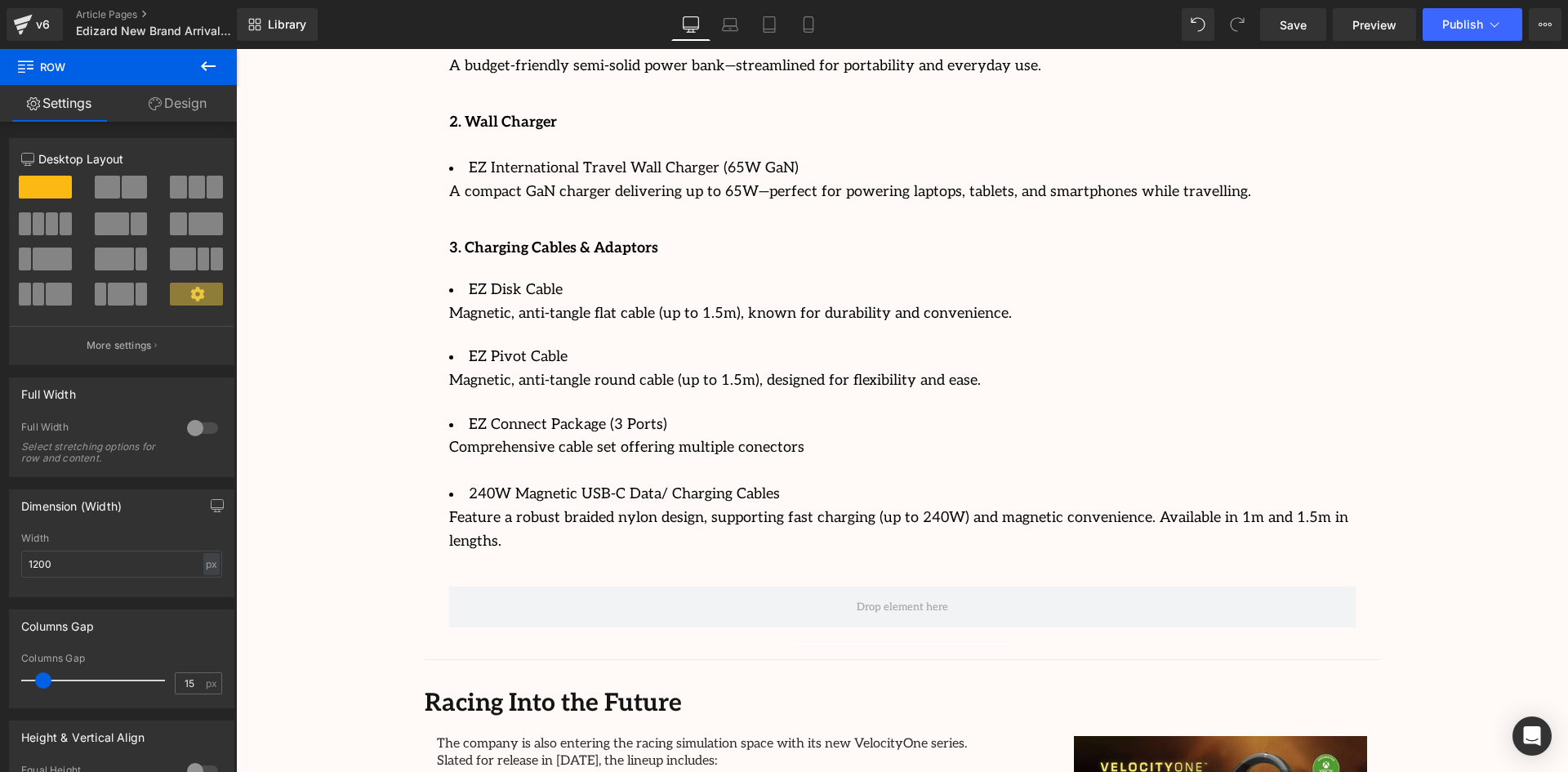
click at [199, 66] on icon at bounding box center [208, 66] width 20 height 20
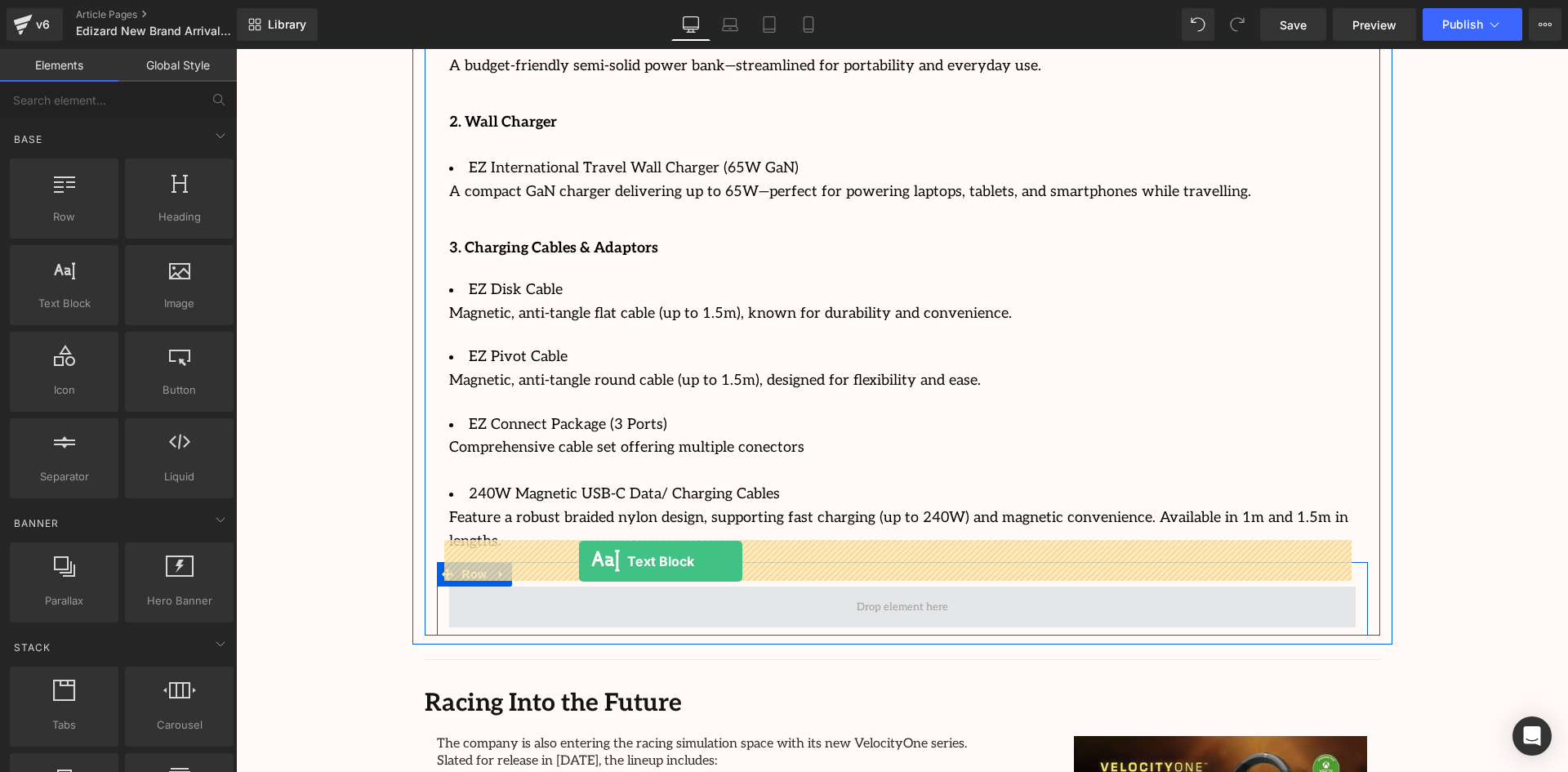
drag, startPoint x: 299, startPoint y: 342, endPoint x: 579, endPoint y: 561, distance: 355.5
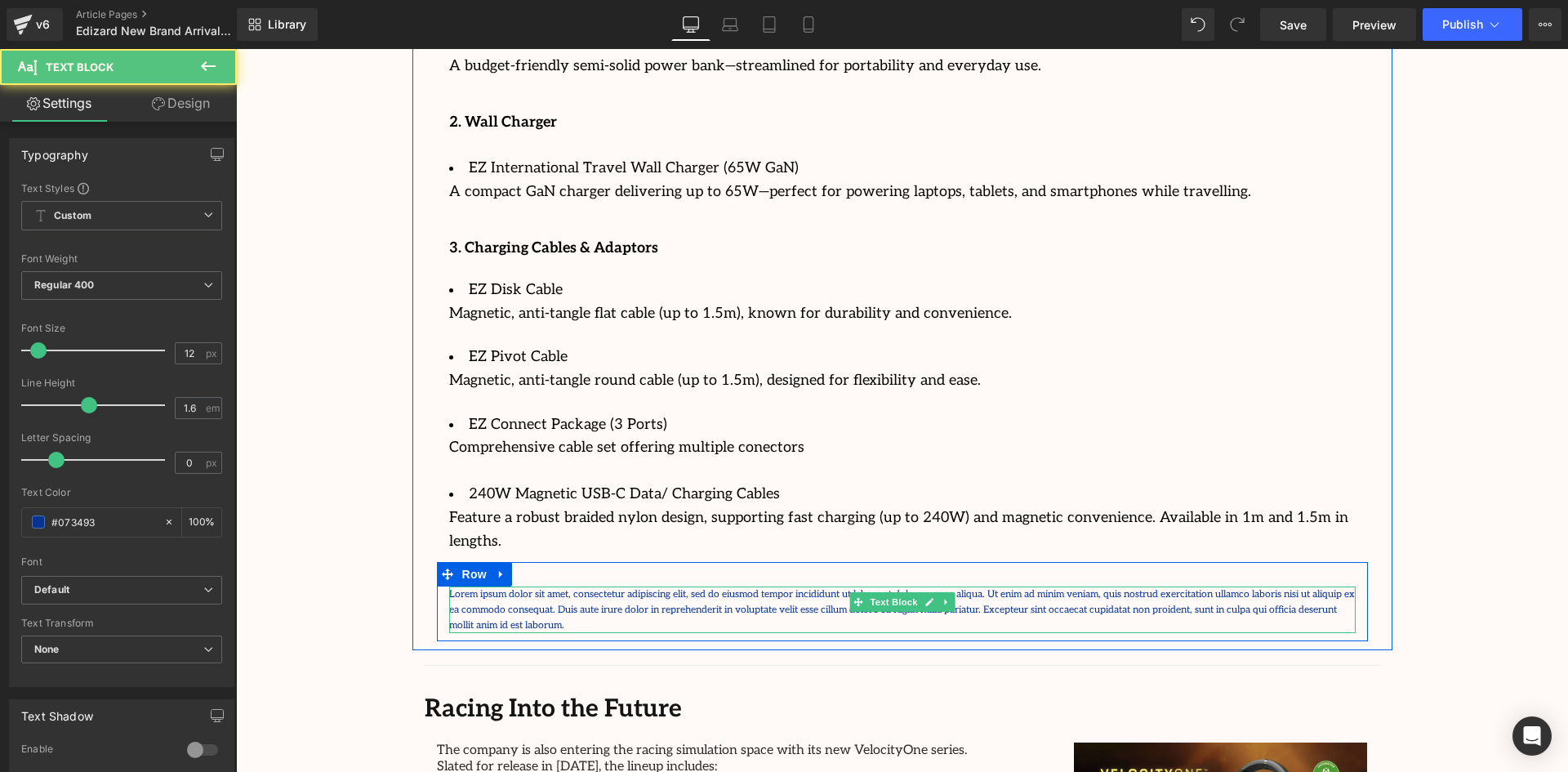
click at [567, 586] on p "Lorem ipsum dolor sit amet, consectetur adipiscing elit, sed do eiusmod tempor …" at bounding box center [902, 610] width 906 height 47
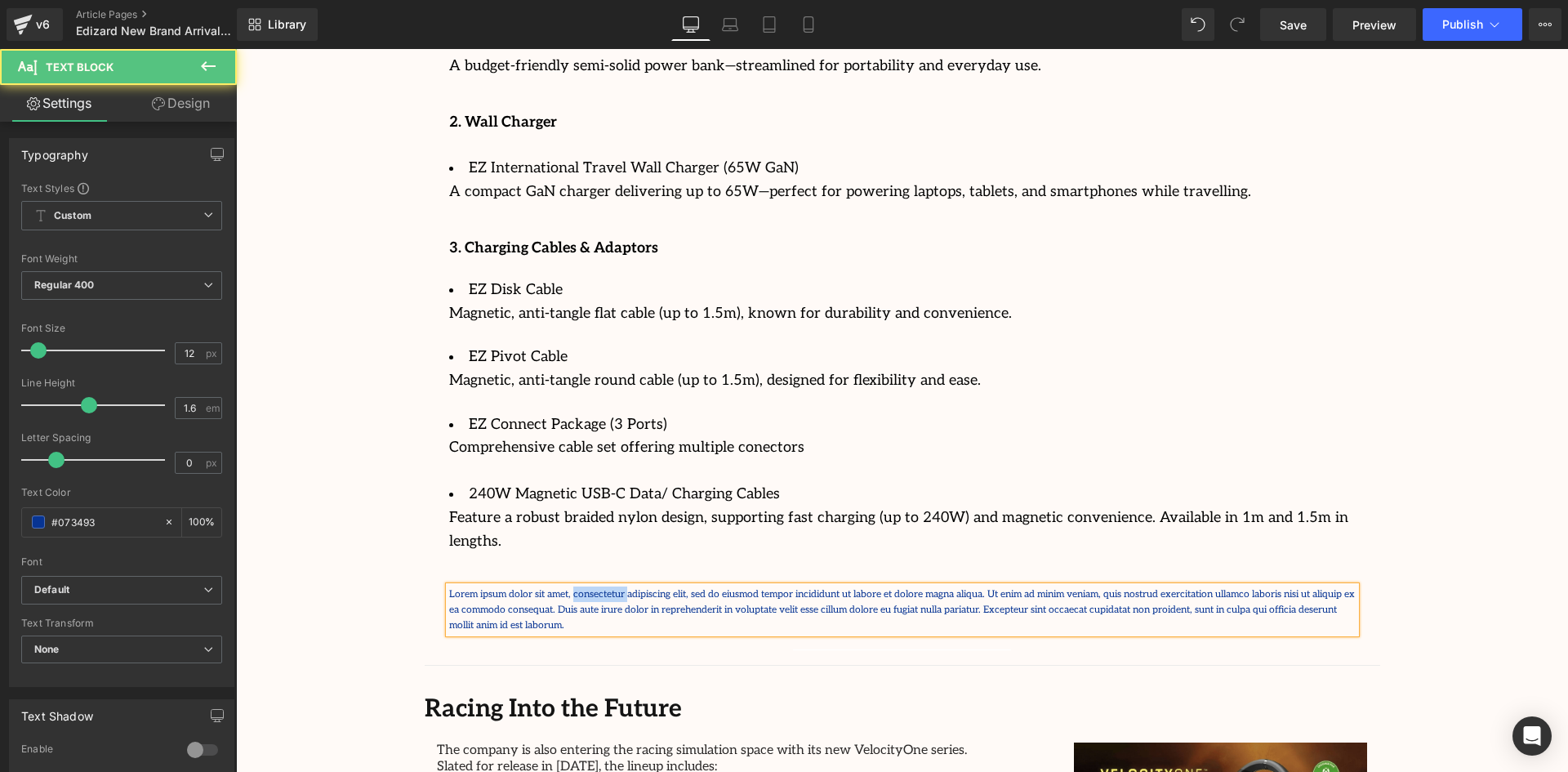
click at [567, 586] on p "Lorem ipsum dolor sit amet, consectetur adipiscing elit, sed do eiusmod tempor …" at bounding box center [902, 610] width 906 height 47
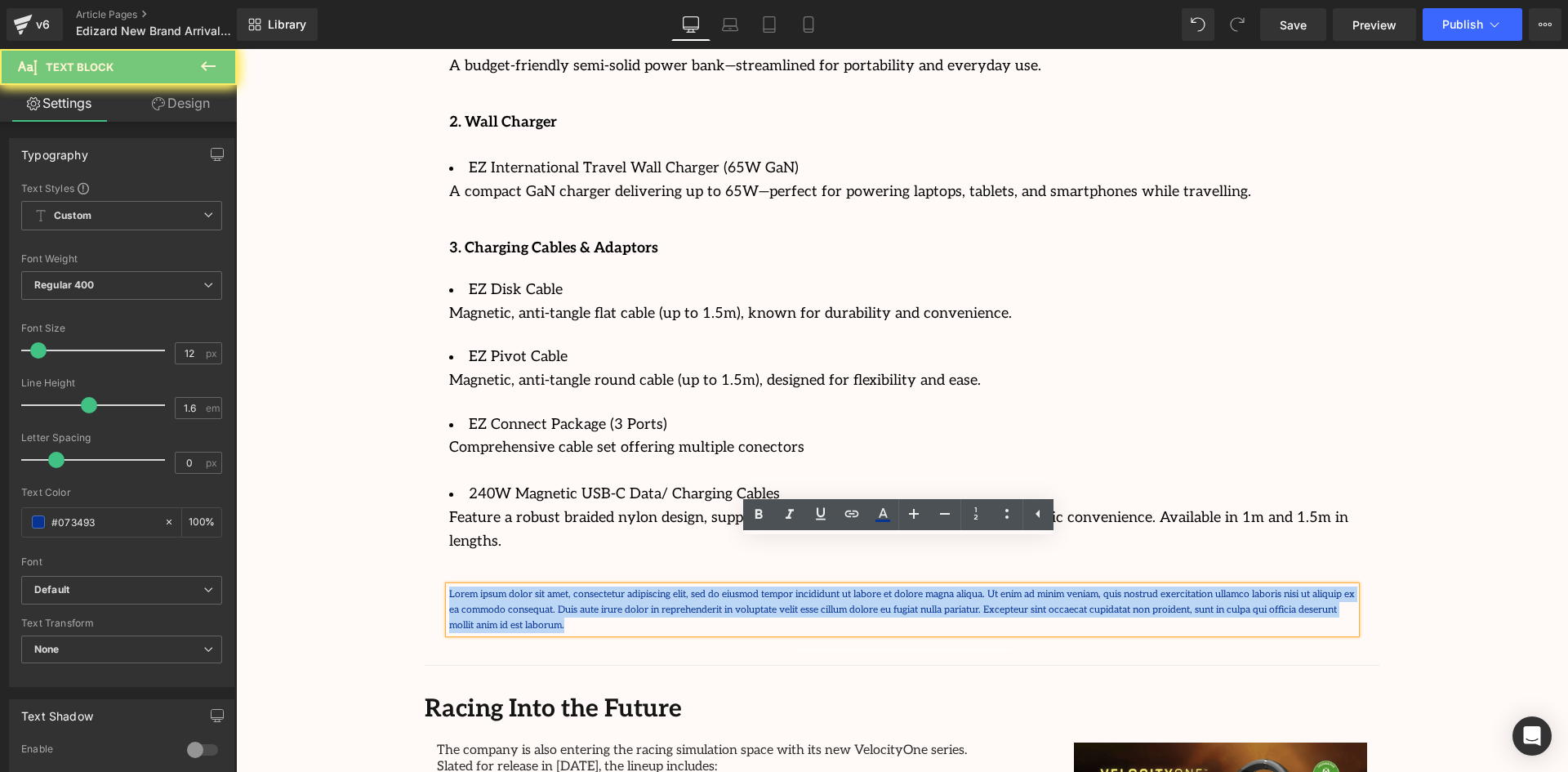
click at [567, 586] on p "Lorem ipsum dolor sit amet, consectetur adipiscing elit, sed do eiusmod tempor …" at bounding box center [902, 610] width 906 height 47
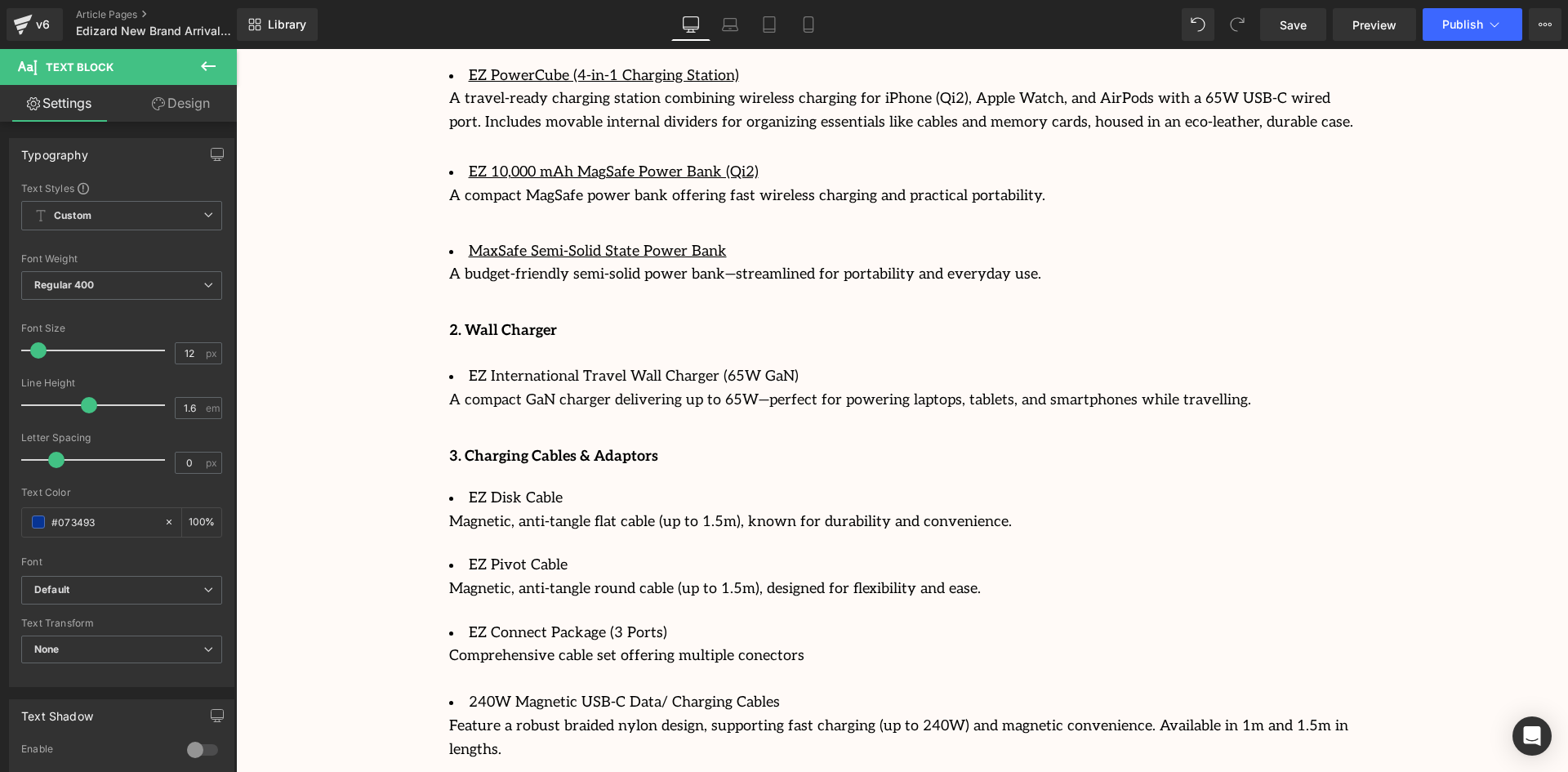
scroll to position [2559, 0]
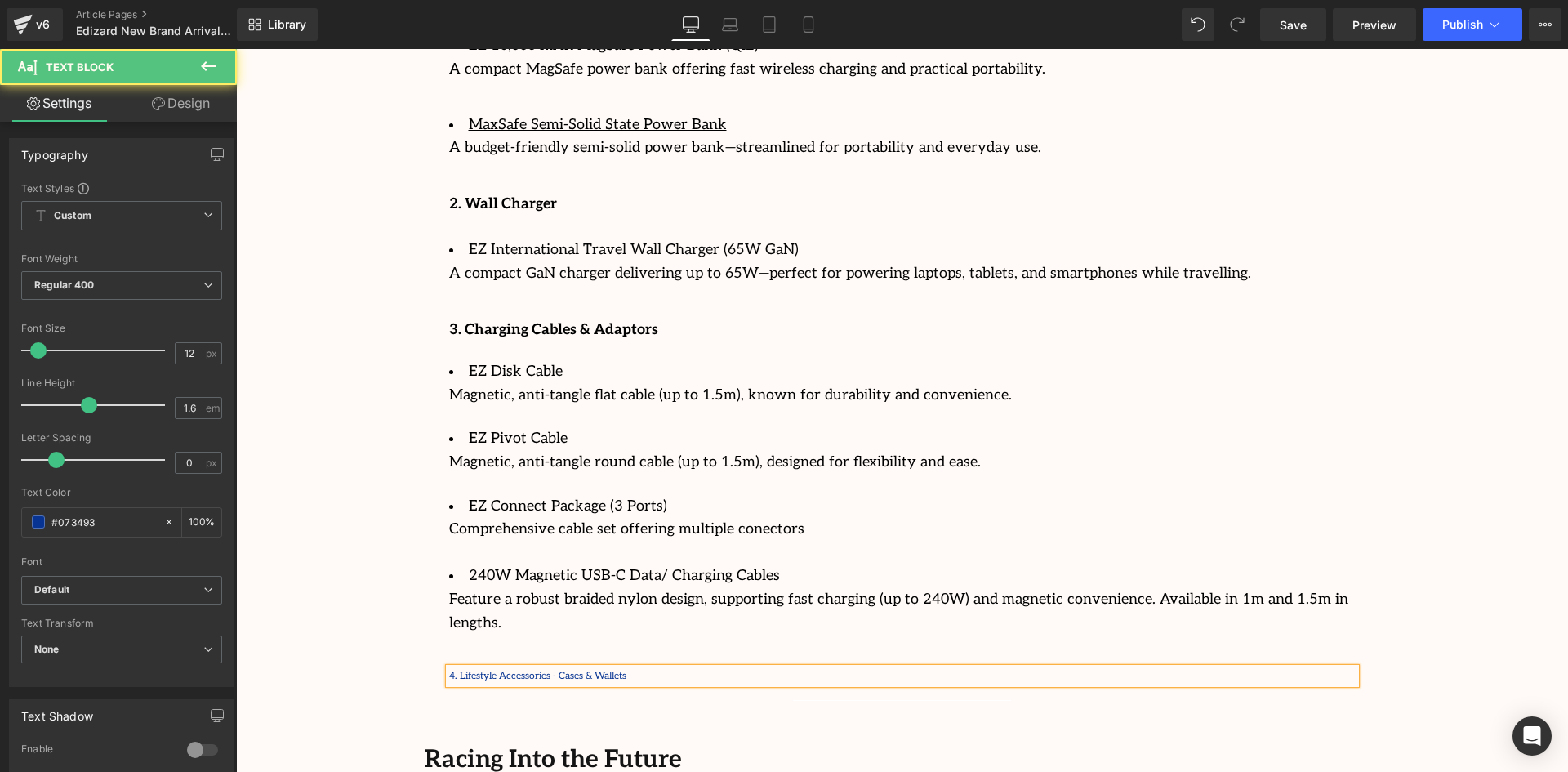
click at [540, 668] on p "4. Lifestyle Accessories - Cases & Wallets" at bounding box center [902, 675] width 906 height 16
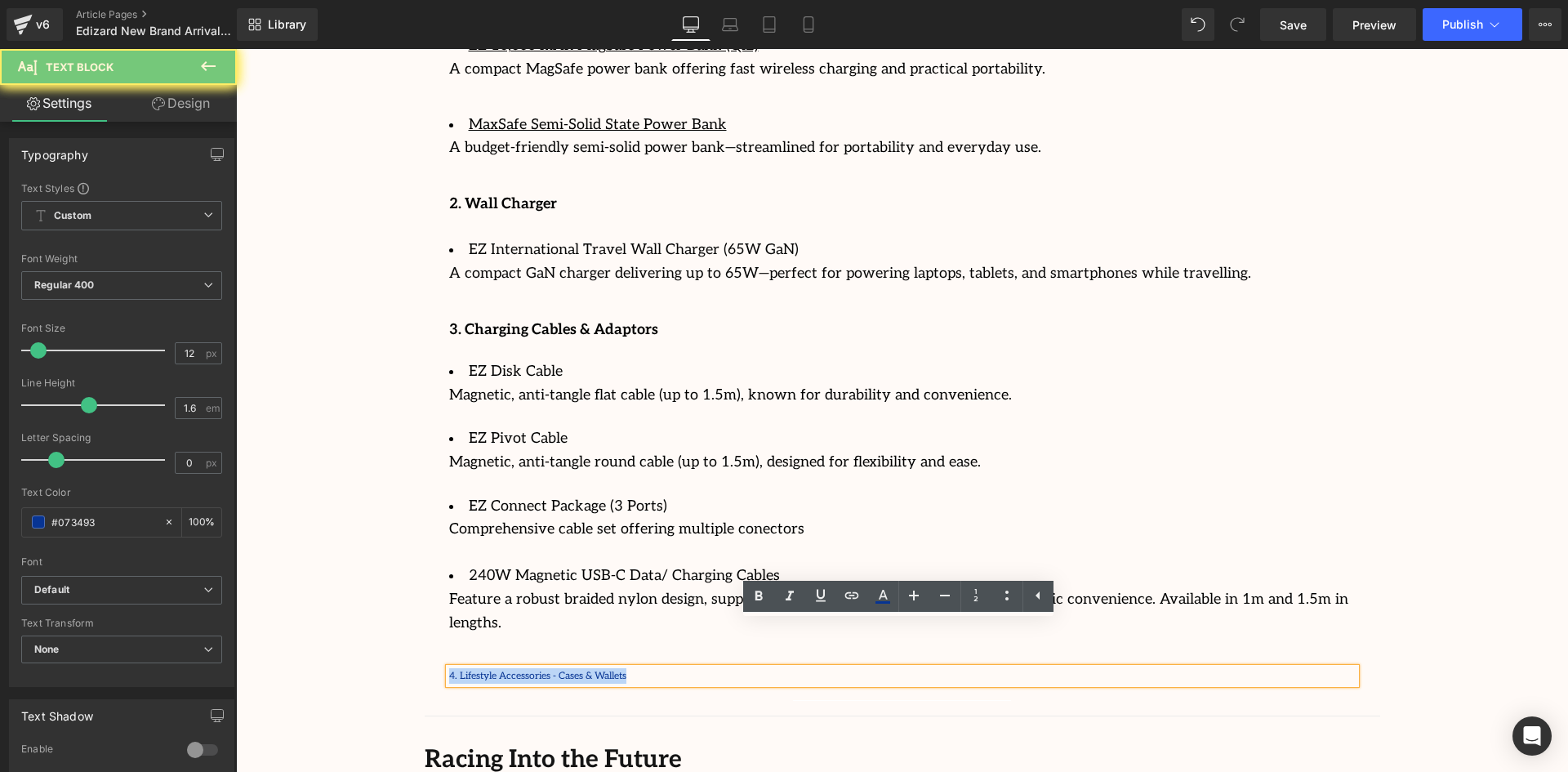
click at [540, 668] on p "4. Lifestyle Accessories - Cases & Wallets" at bounding box center [902, 675] width 906 height 16
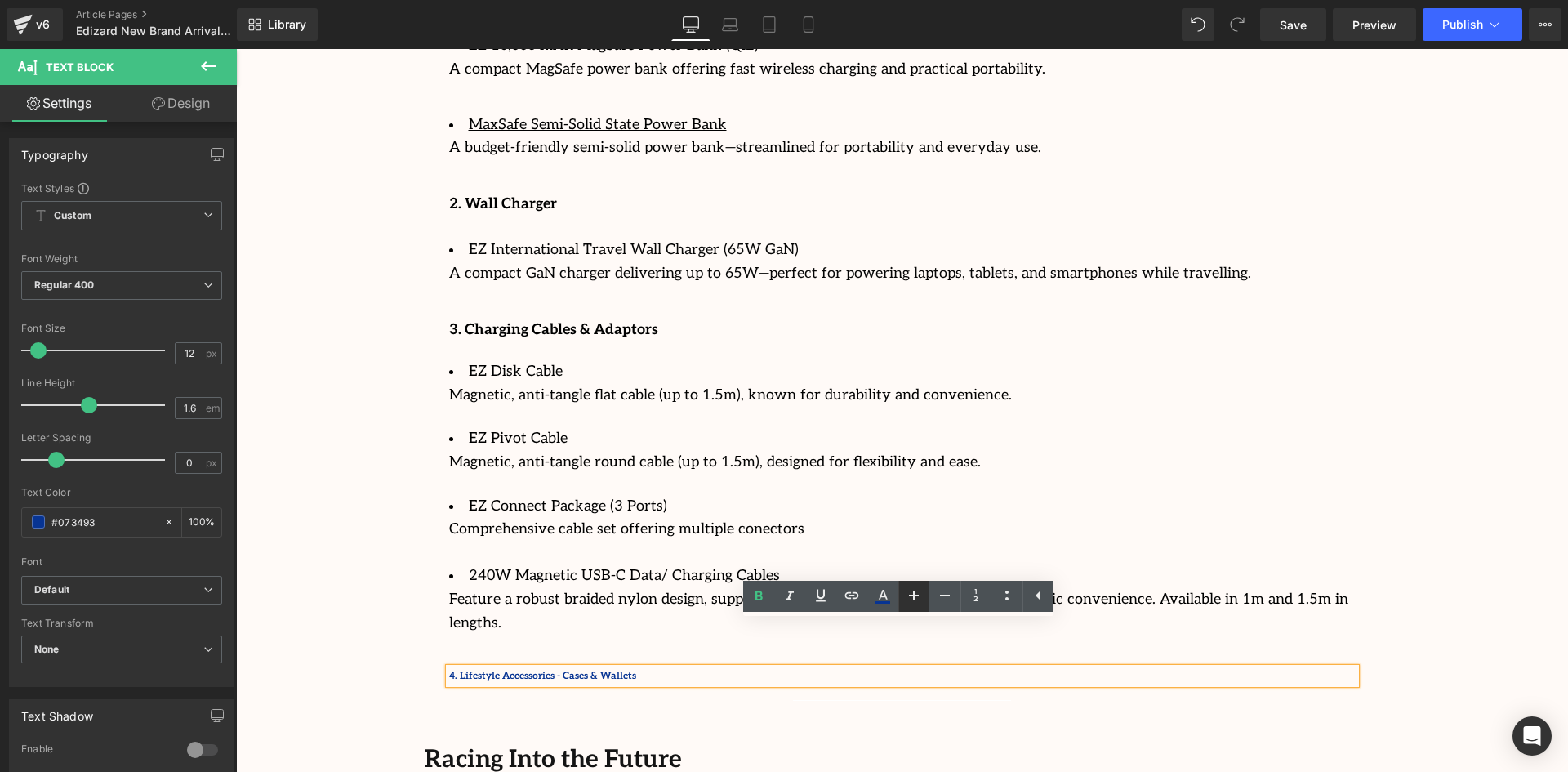
click at [921, 595] on icon at bounding box center [914, 595] width 20 height 20
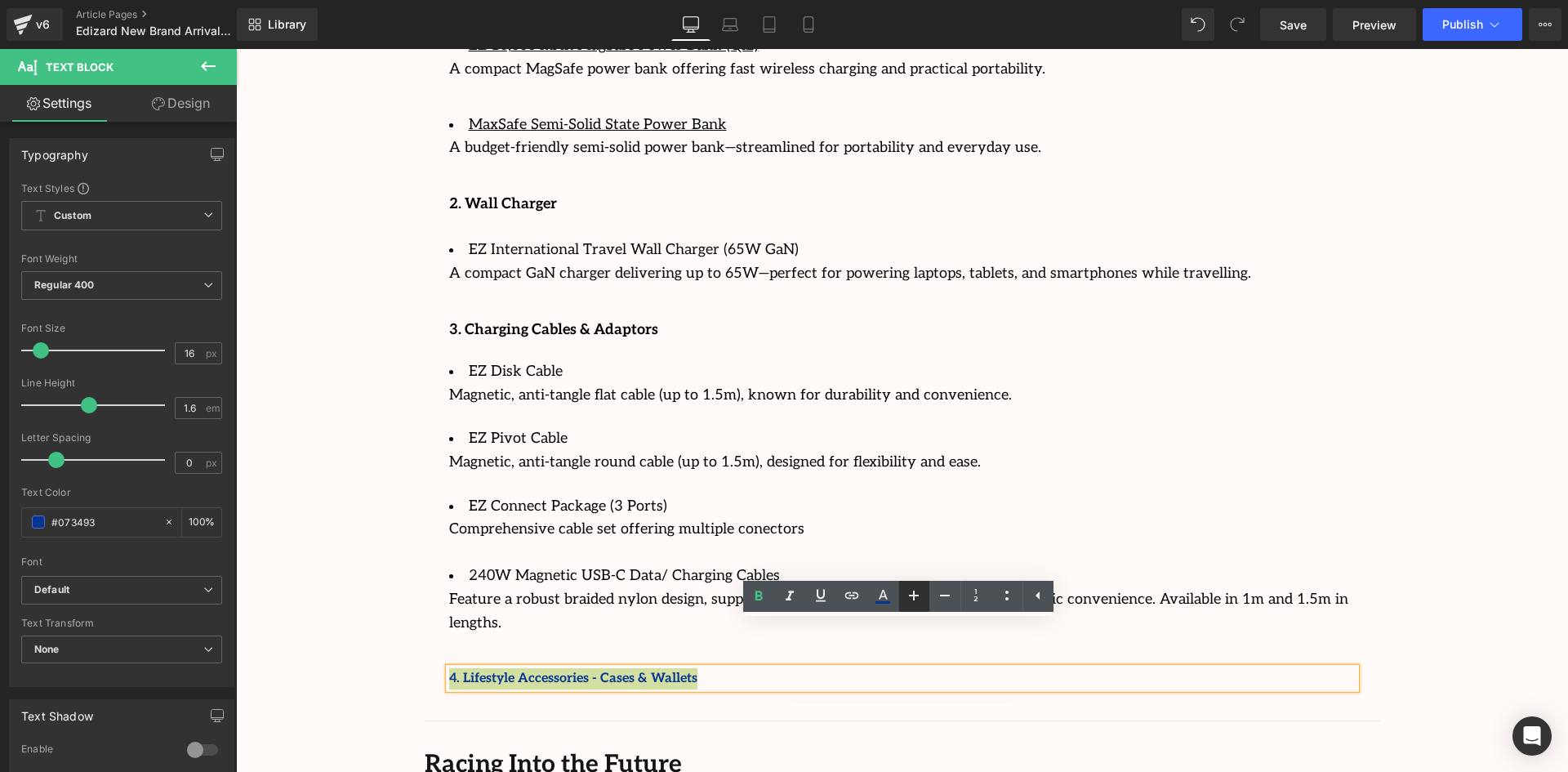
click at [921, 595] on icon at bounding box center [914, 595] width 20 height 20
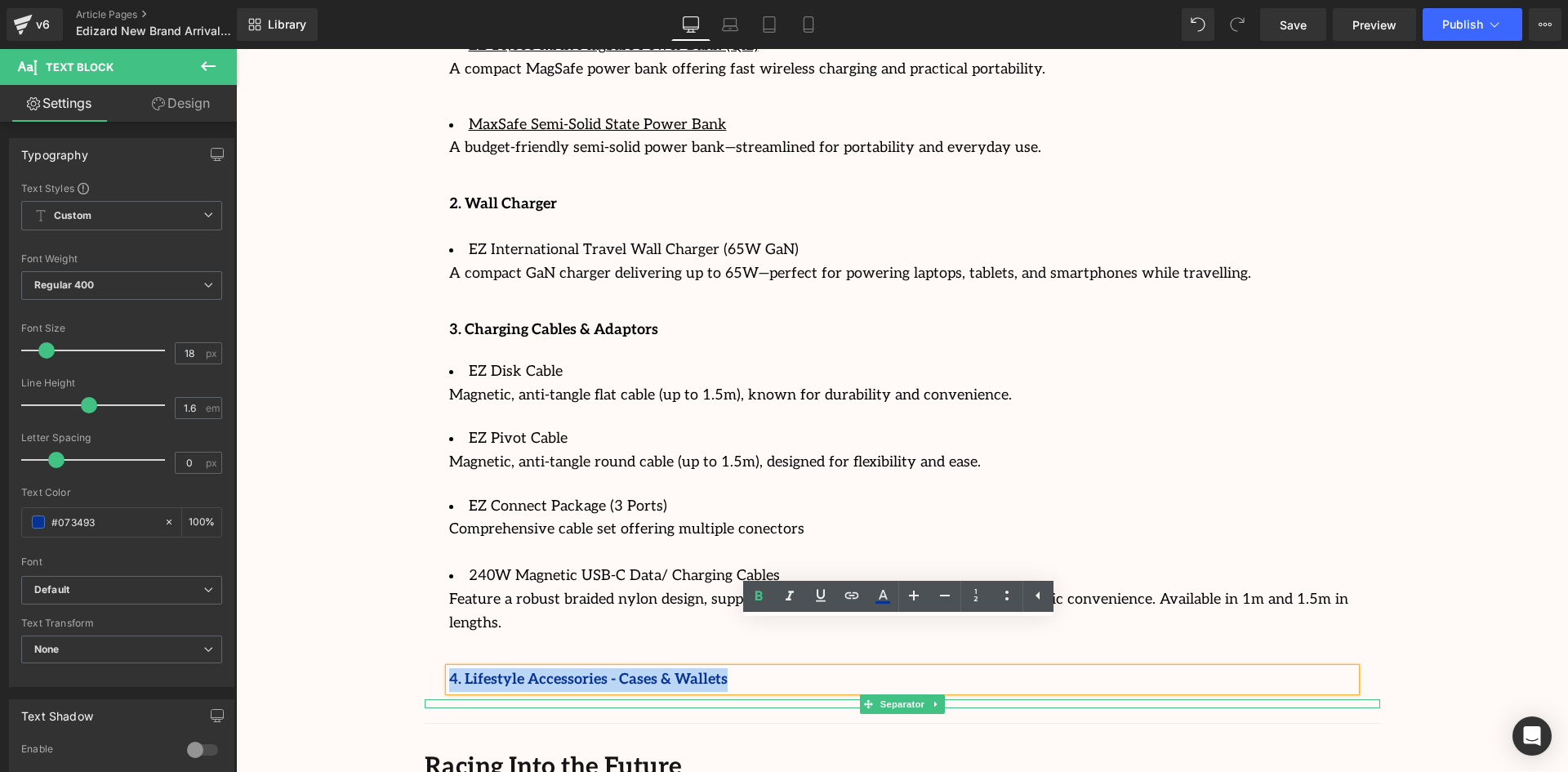
click at [791, 668] on p "4. Lifestyle Accessories - Cases & Wallets" at bounding box center [902, 679] width 906 height 24
drag, startPoint x: 711, startPoint y: 639, endPoint x: 301, endPoint y: 619, distance: 410.5
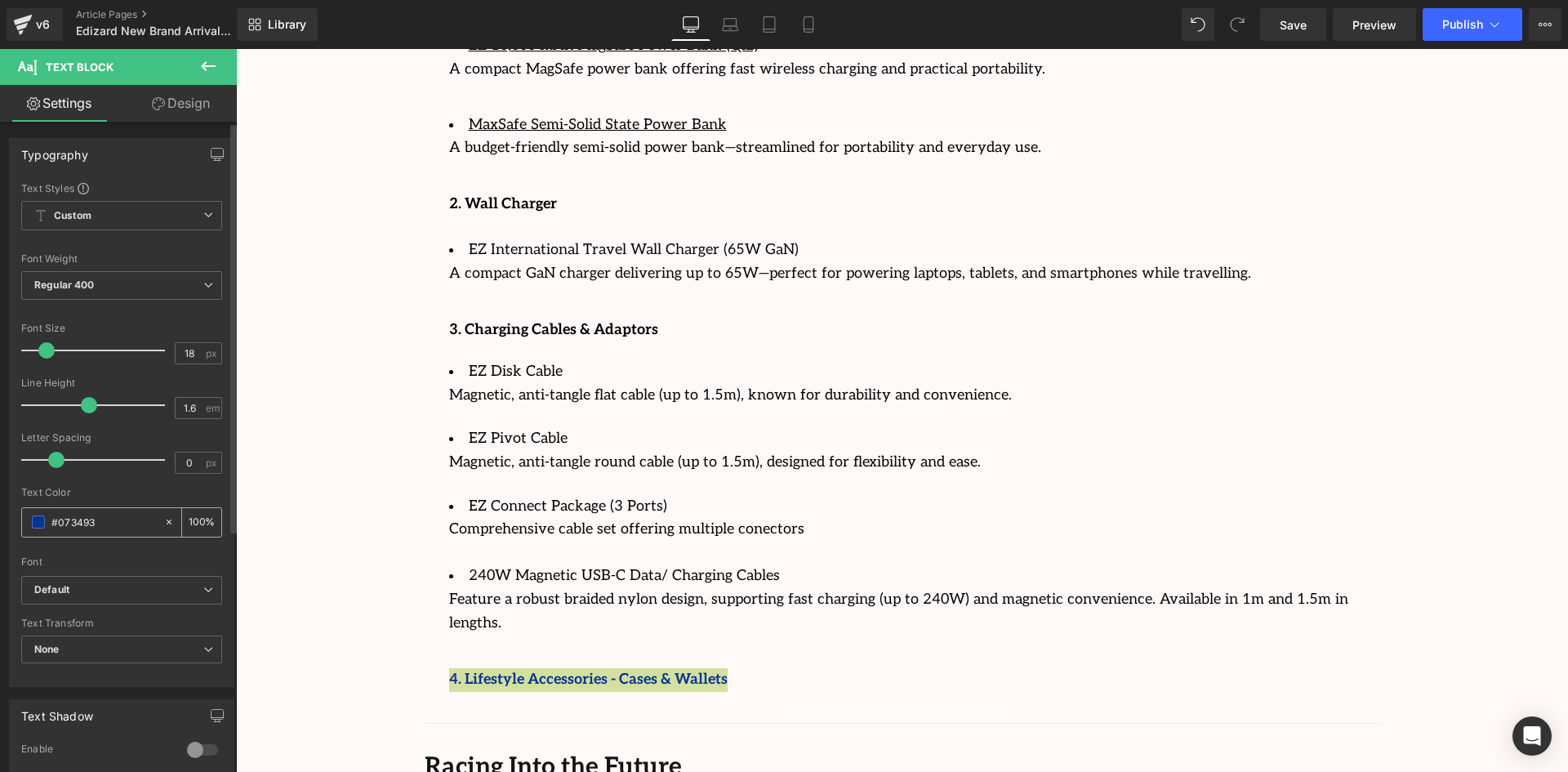
click at [22, 521] on div "#073493" at bounding box center [93, 522] width 142 height 29
click at [30, 521] on div "#073493" at bounding box center [93, 522] width 142 height 29
click at [36, 517] on span at bounding box center [38, 521] width 13 height 13
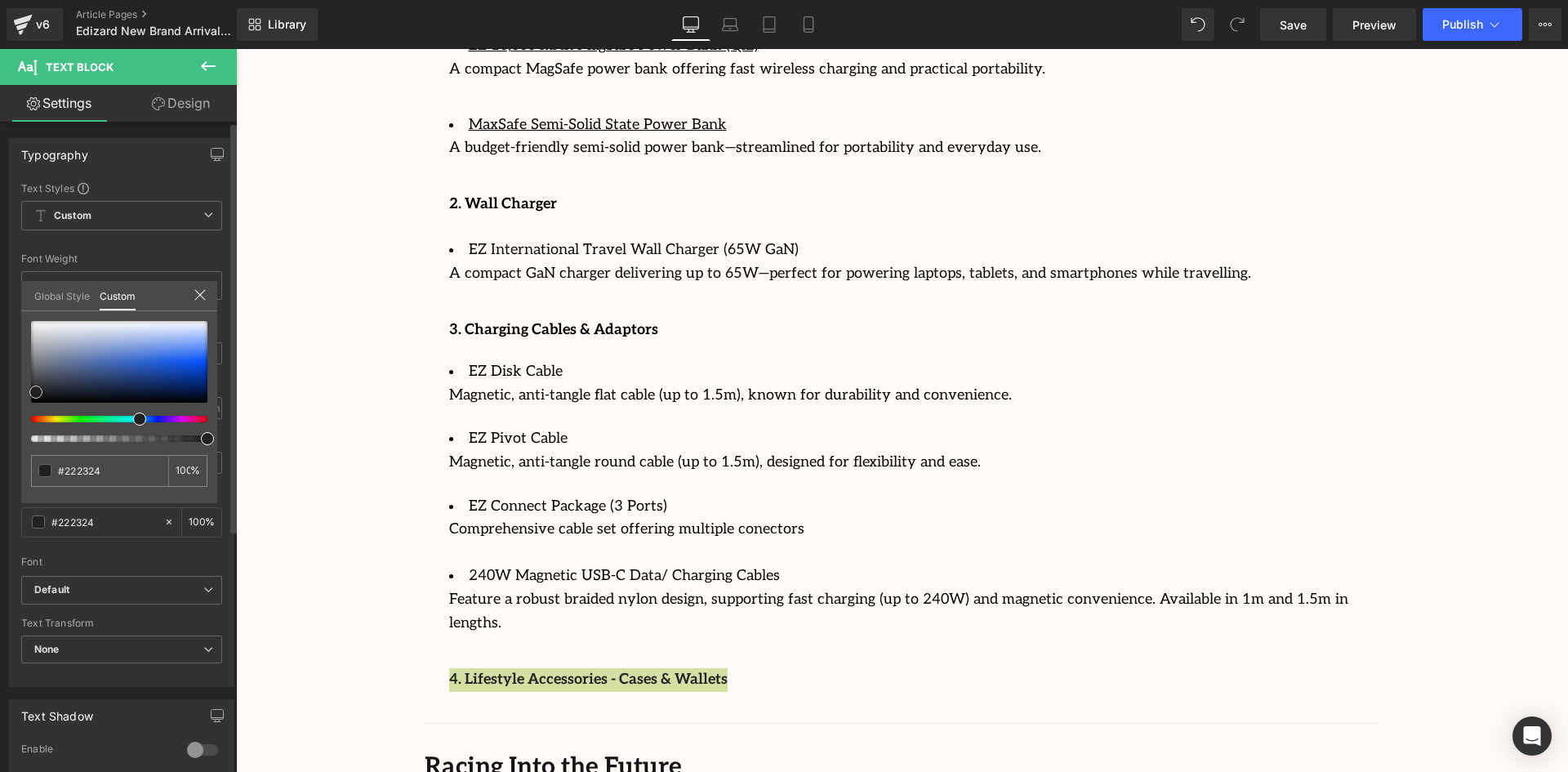
click at [36, 392] on div at bounding box center [119, 362] width 176 height 82
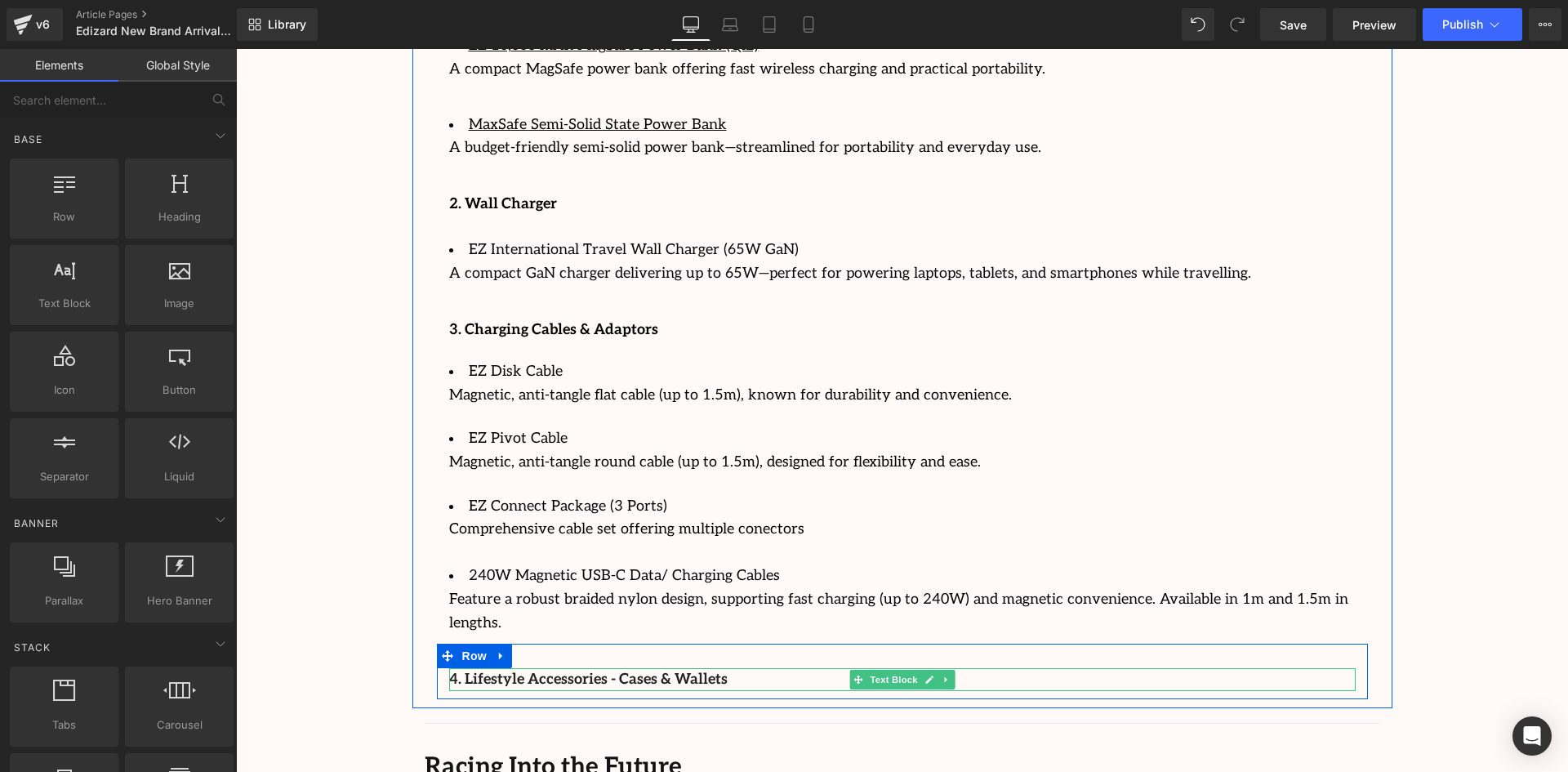
click at [721, 668] on p "4. Lifestyle Accessories - Cases & Wallets" at bounding box center [902, 679] width 906 height 24
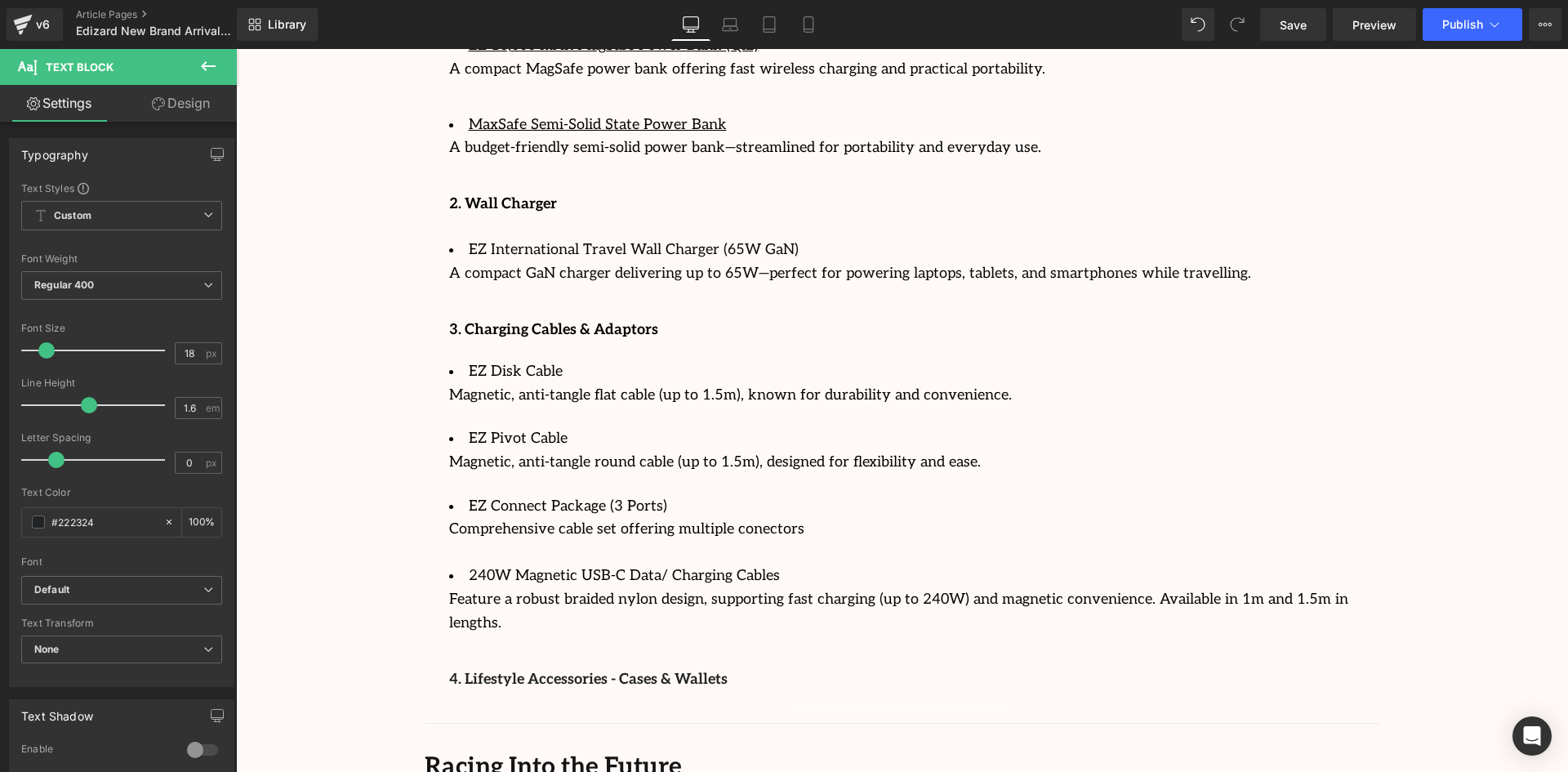
click at [216, 52] on button at bounding box center [208, 67] width 57 height 36
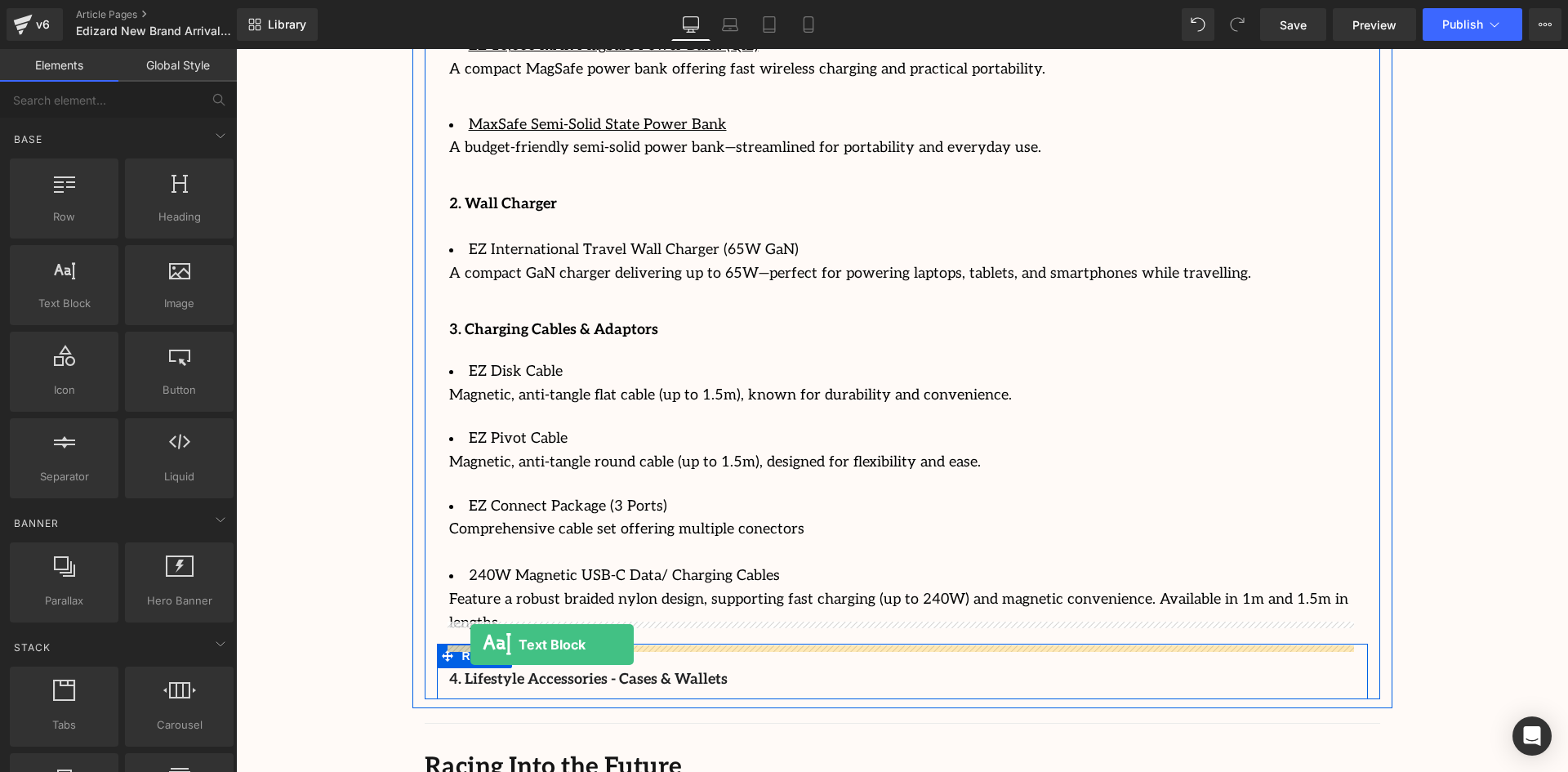
drag, startPoint x: 305, startPoint y: 359, endPoint x: 471, endPoint y: 644, distance: 329.8
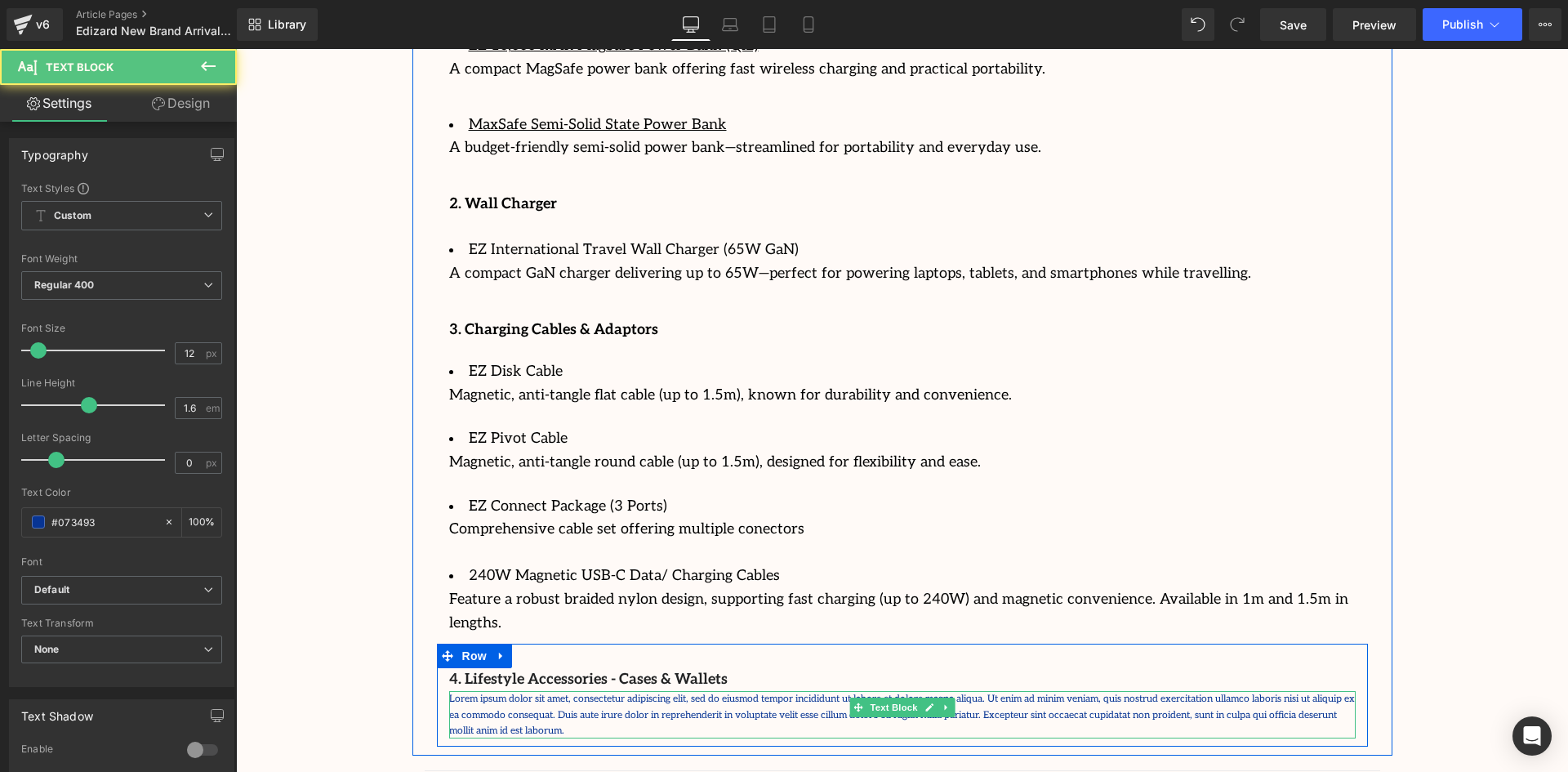
click at [517, 691] on p "Lorem ipsum dolor sit amet, consectetur adipiscing elit, sed do eiusmod tempor …" at bounding box center [902, 715] width 906 height 47
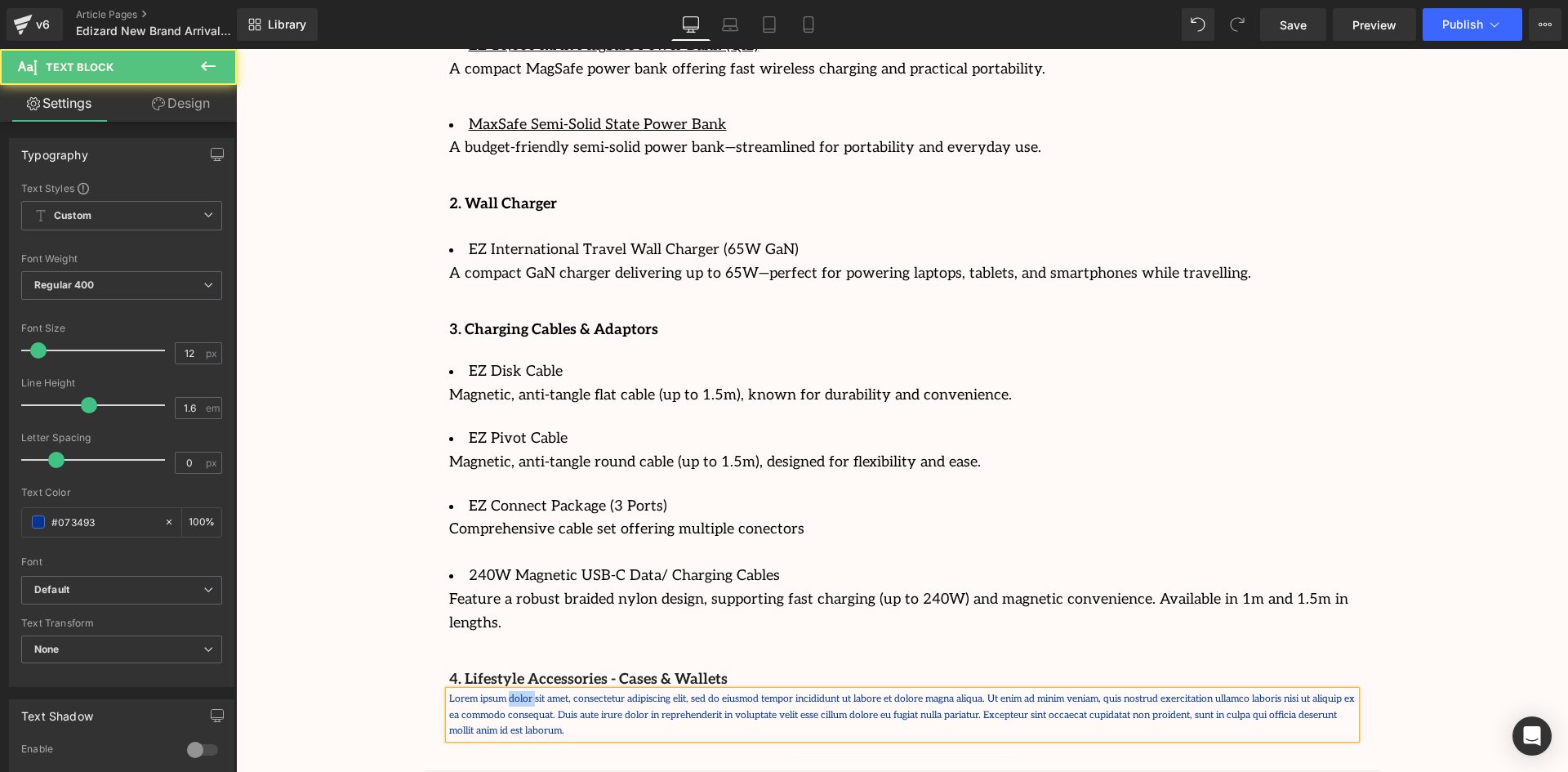
click at [517, 691] on p "Lorem ipsum dolor sit amet, consectetur adipiscing elit, sed do eiusmod tempor …" at bounding box center [902, 715] width 906 height 47
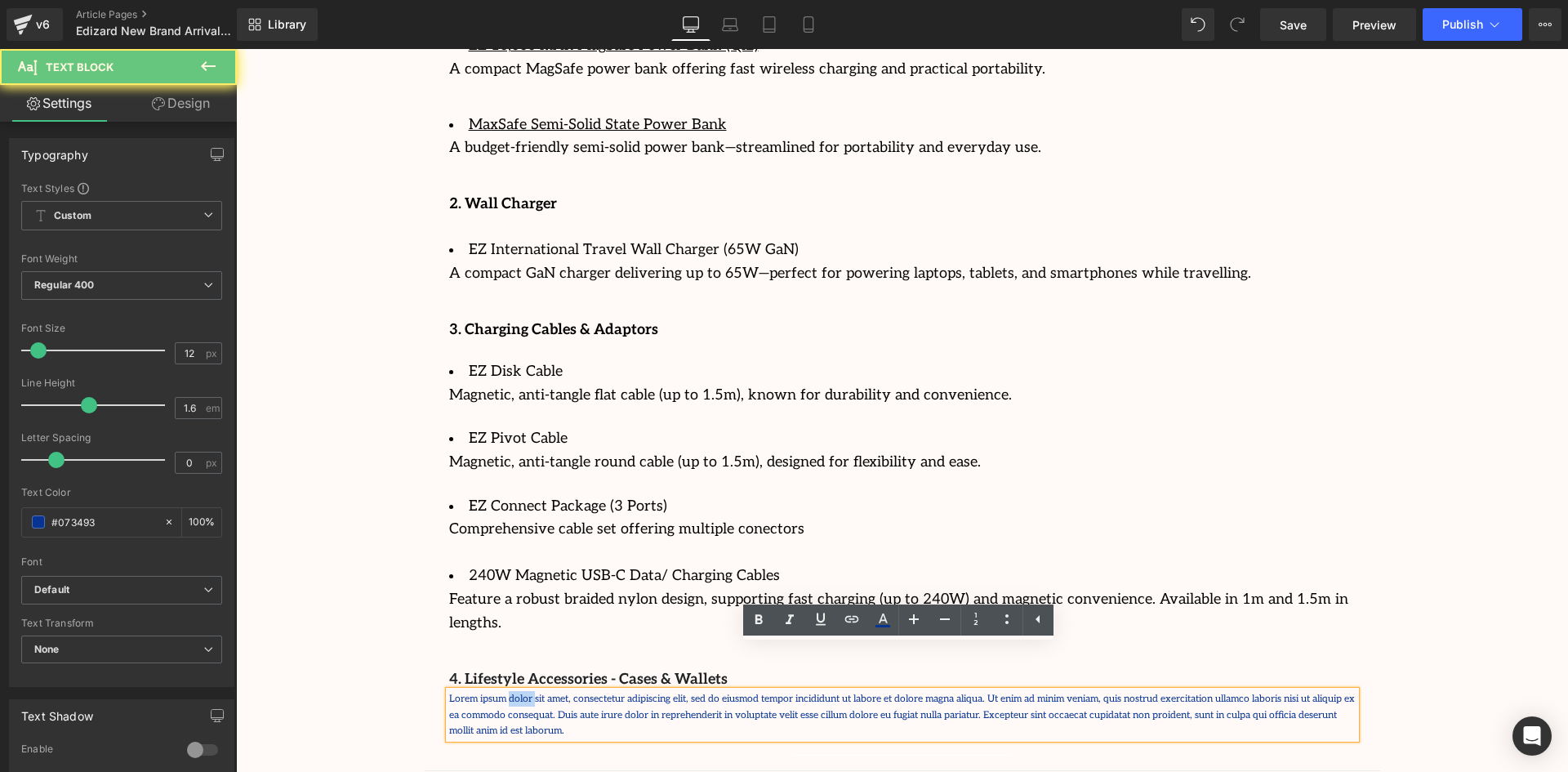
click at [517, 691] on p "Lorem ipsum dolor sit amet, consectetur adipiscing elit, sed do eiusmod tempor …" at bounding box center [902, 715] width 906 height 47
click at [842, 691] on p "Lorem ipsum dolor sit amet, consectetur adipiscing elit, sed do eiusmod tempor …" at bounding box center [902, 715] width 906 height 47
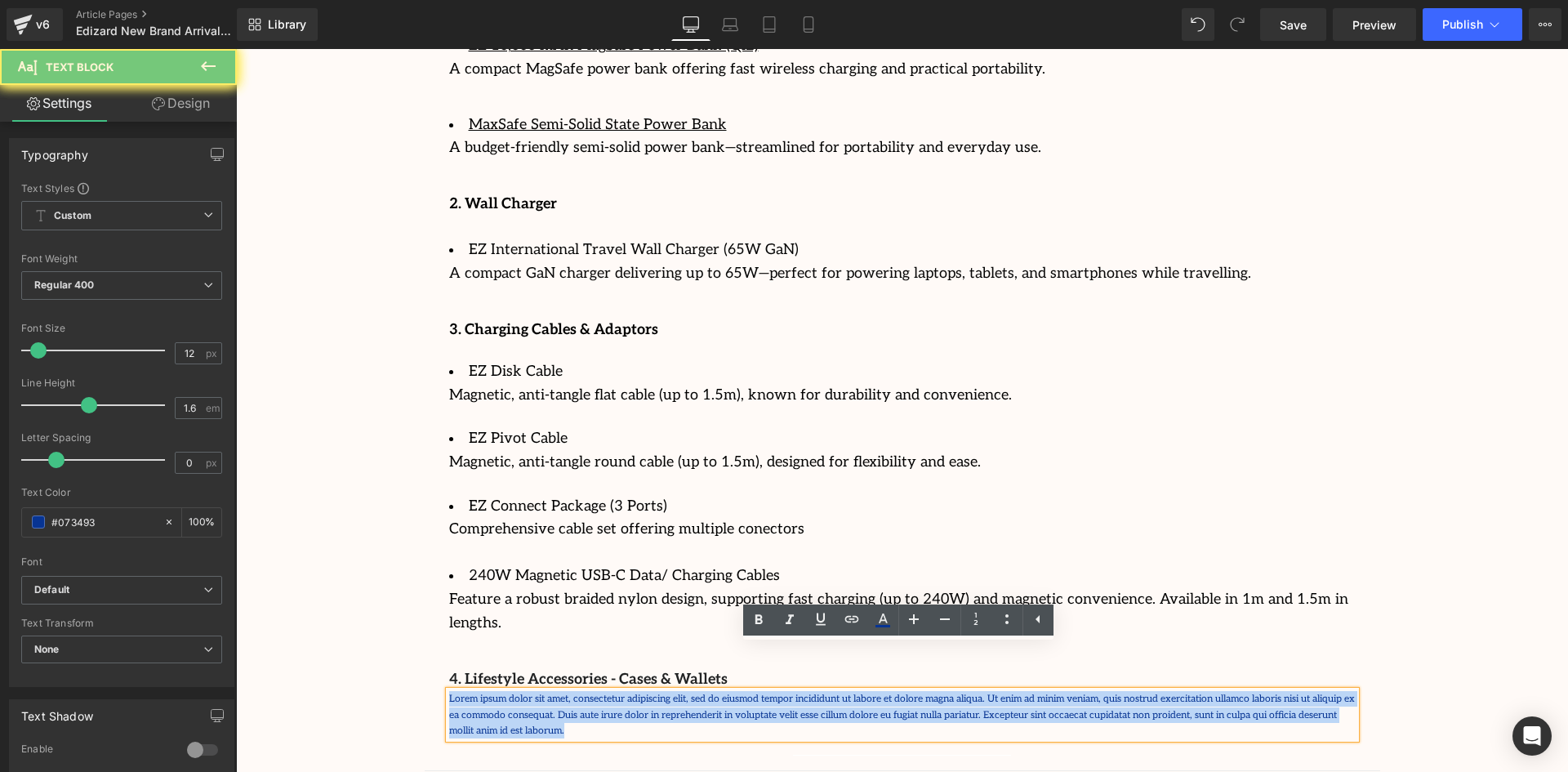
click at [842, 691] on p "Lorem ipsum dolor sit amet, consectetur adipiscing elit, sed do eiusmod tempor …" at bounding box center [902, 715] width 906 height 47
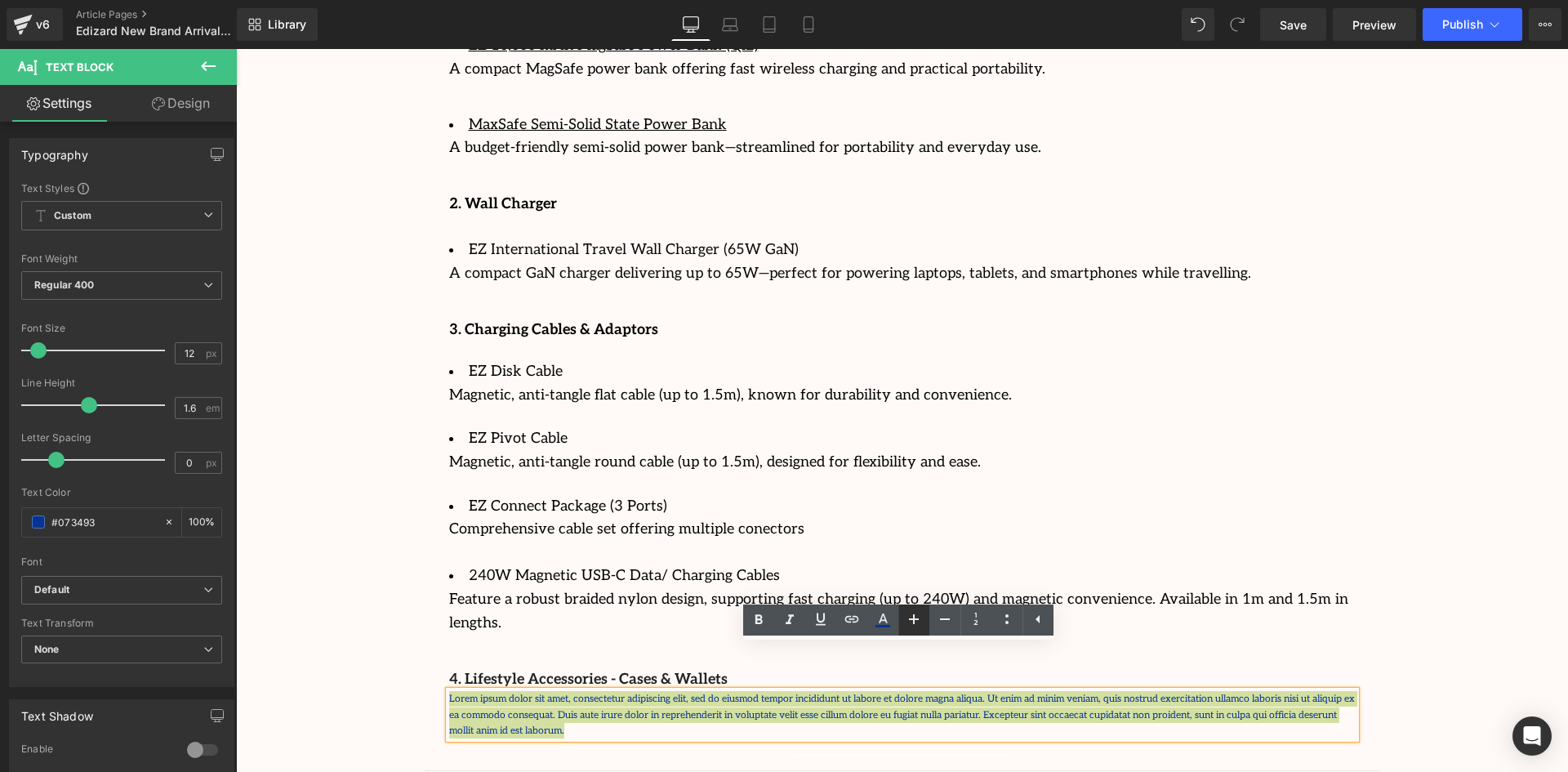
click at [914, 623] on icon at bounding box center [914, 619] width 10 height 10
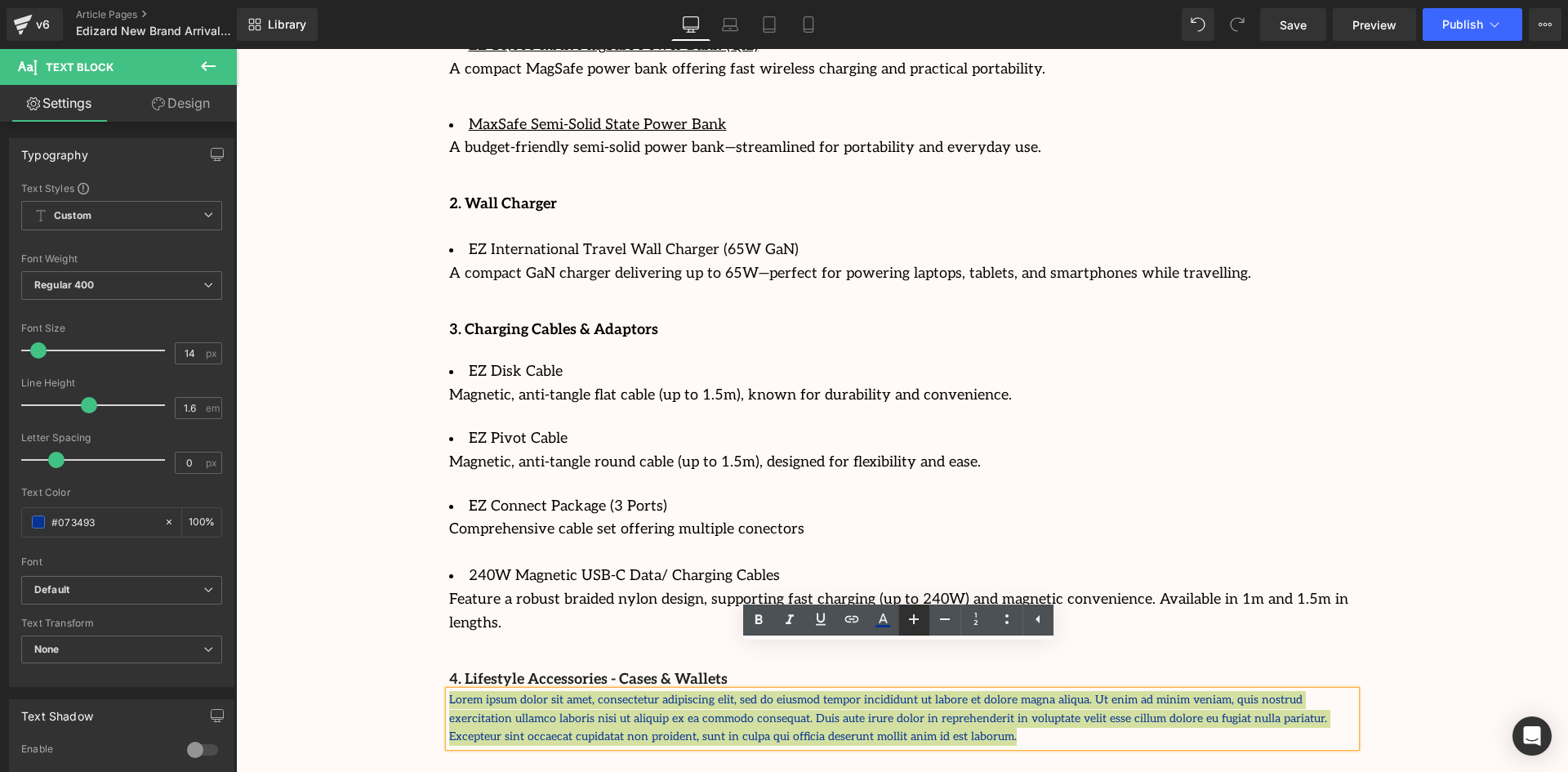
click at [914, 623] on icon at bounding box center [914, 619] width 10 height 10
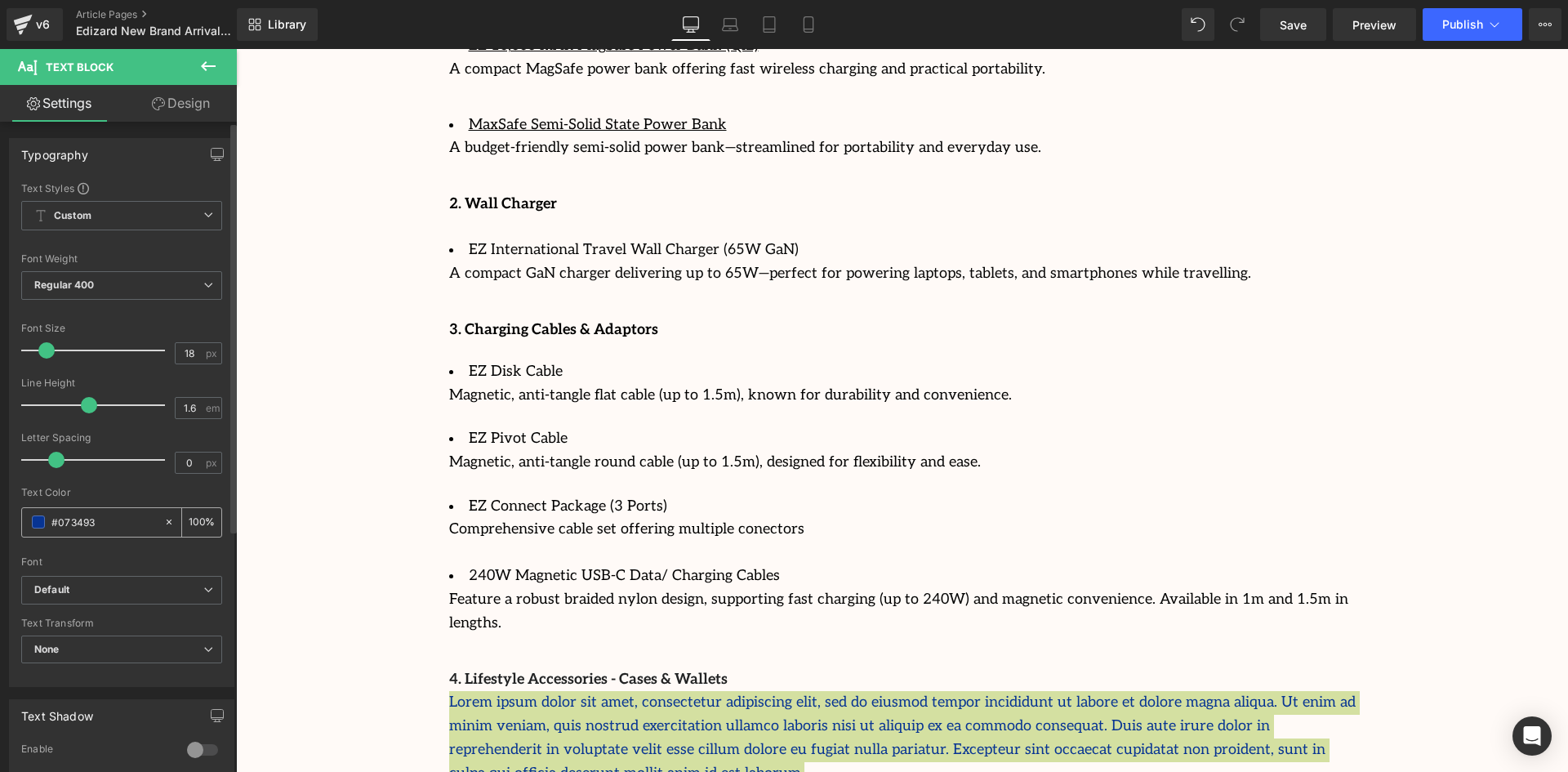
click at [42, 523] on span at bounding box center [38, 521] width 13 height 13
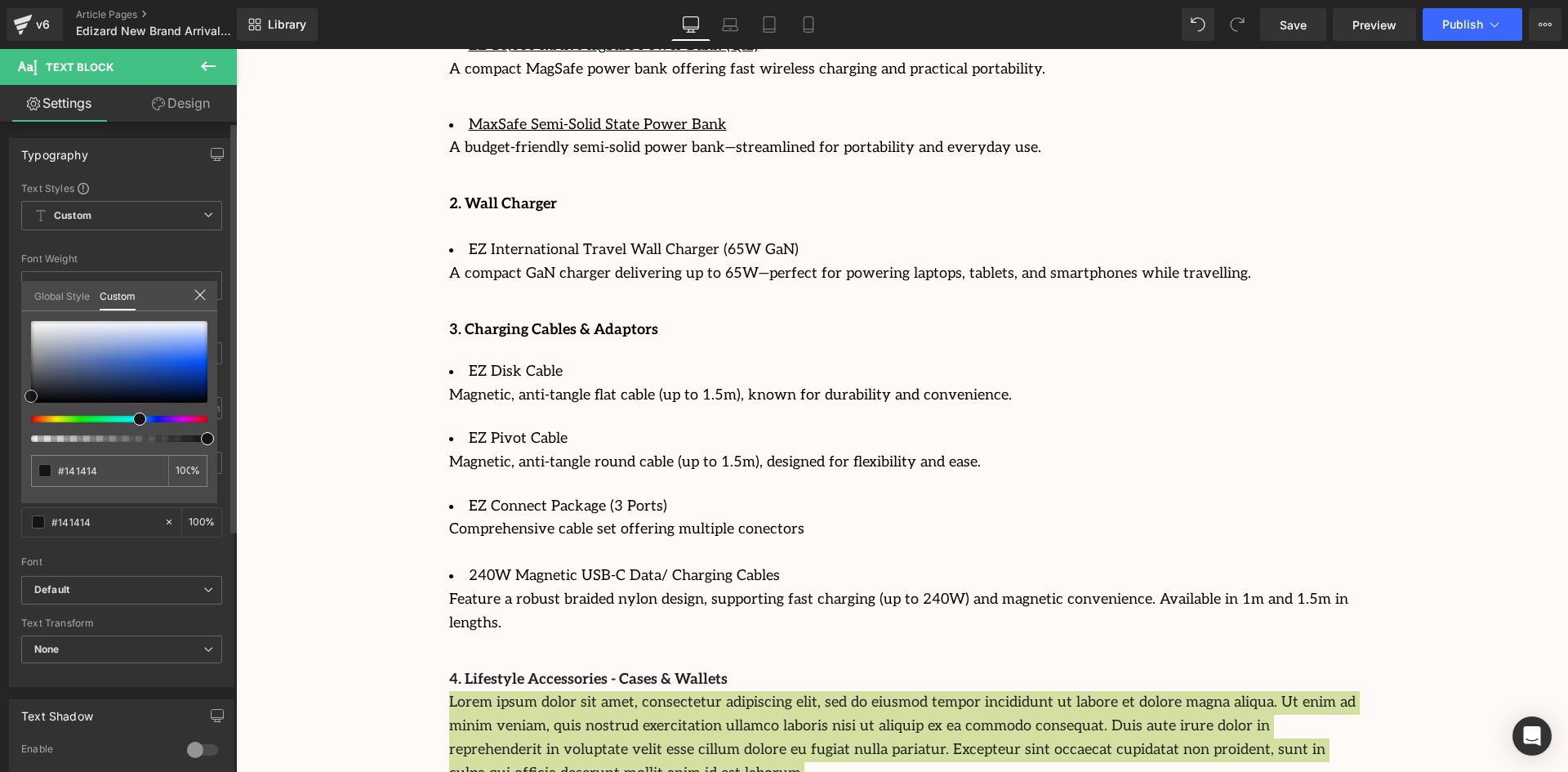
click at [31, 396] on div at bounding box center [119, 362] width 176 height 82
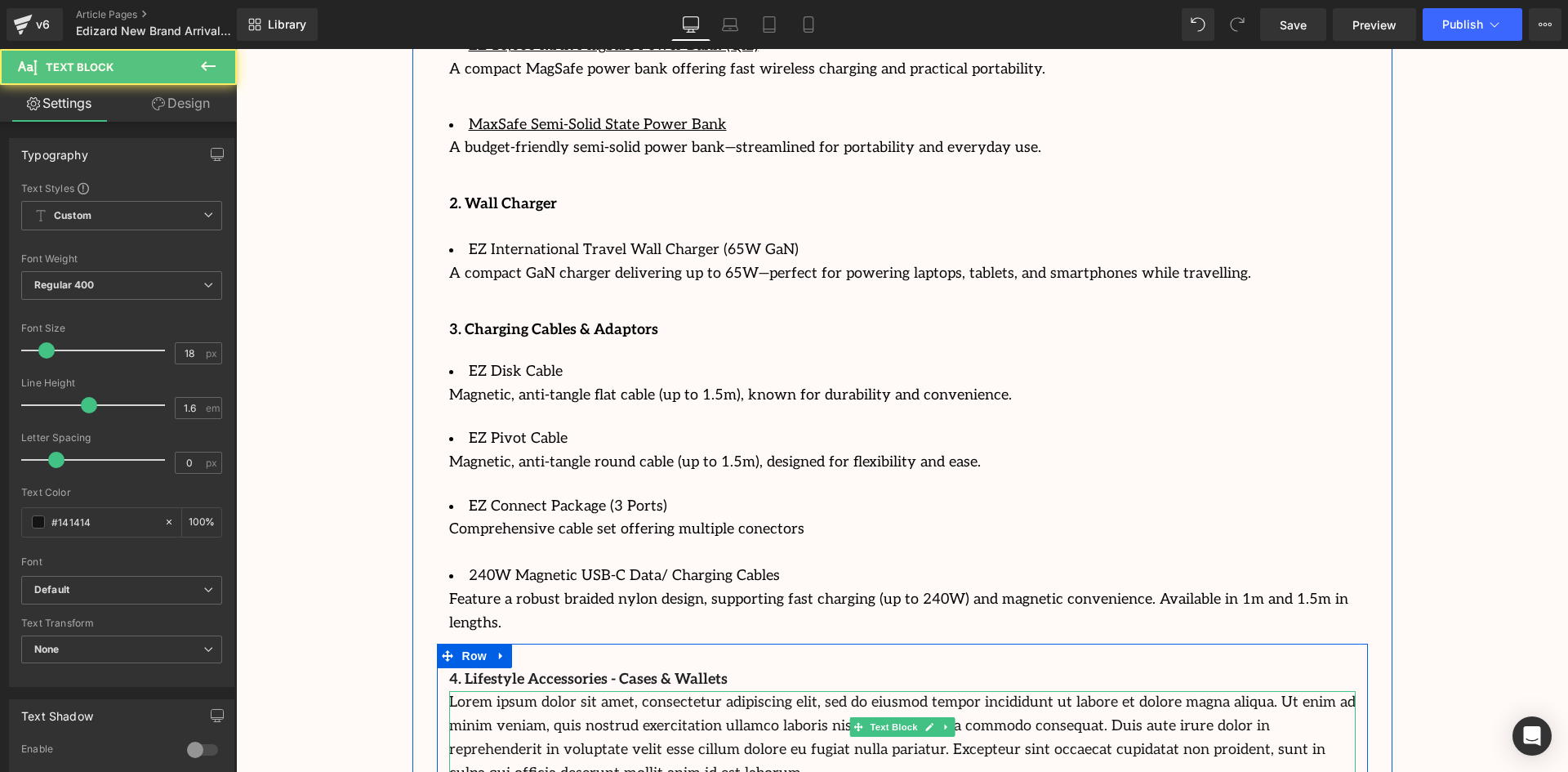
click at [801, 691] on p "Lorem ipsum dolor sit amet, consectetur adipiscing elit, sed do eiusmod tempor …" at bounding box center [902, 738] width 906 height 94
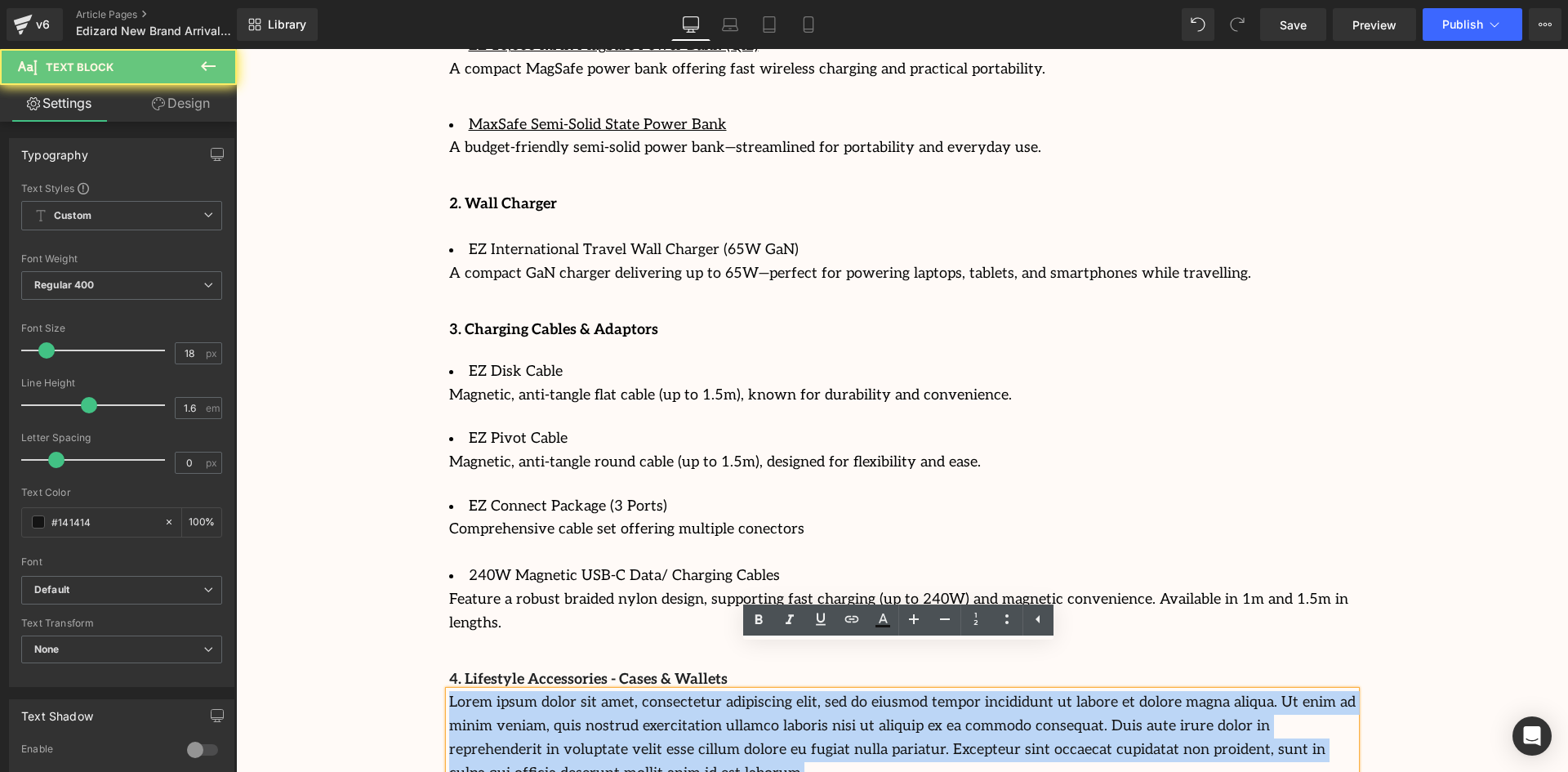
click at [801, 691] on p "Lorem ipsum dolor sit amet, consectetur adipiscing elit, sed do eiusmod tempor …" at bounding box center [902, 738] width 906 height 94
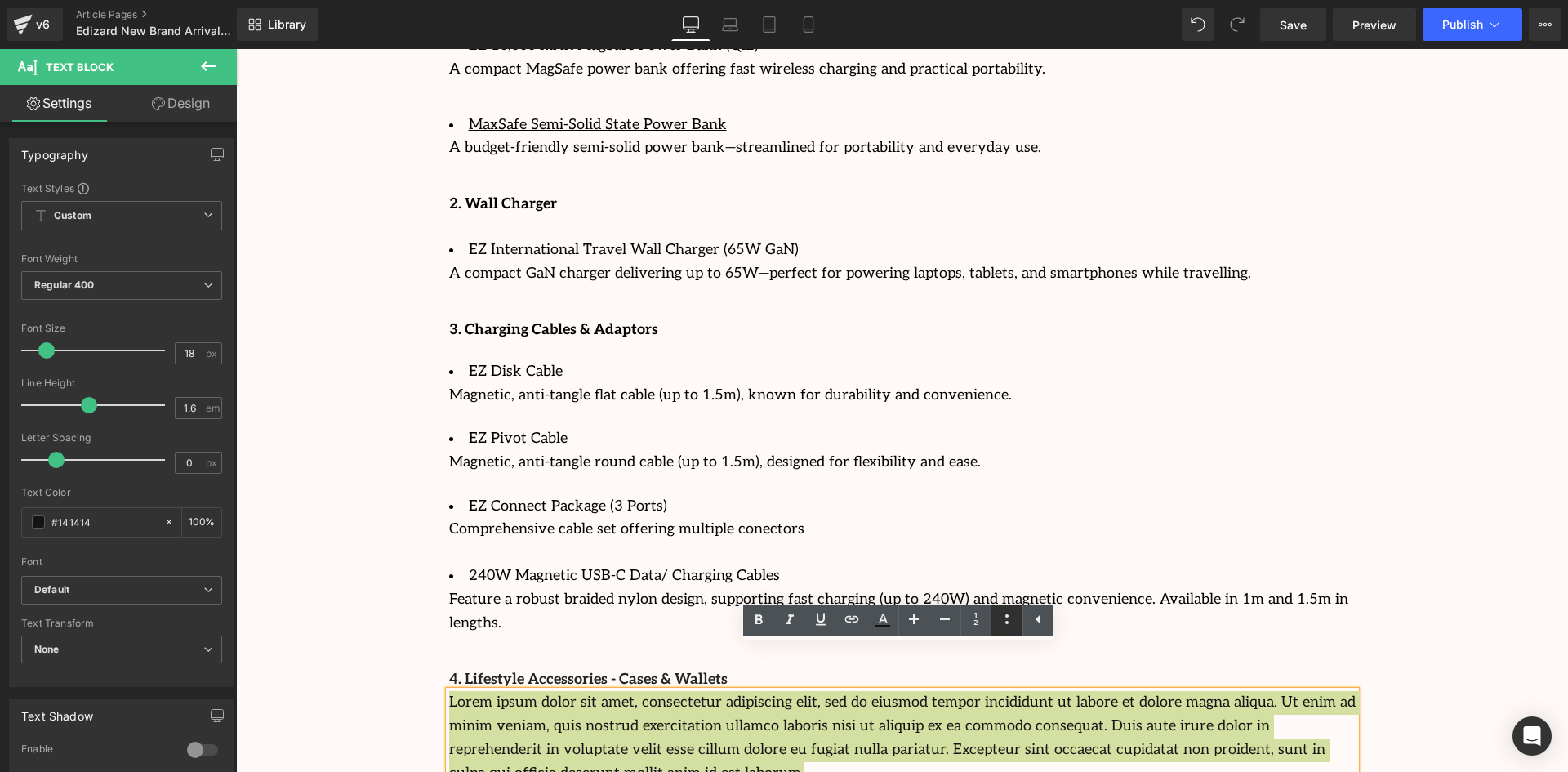
click at [1009, 614] on icon at bounding box center [1007, 619] width 20 height 20
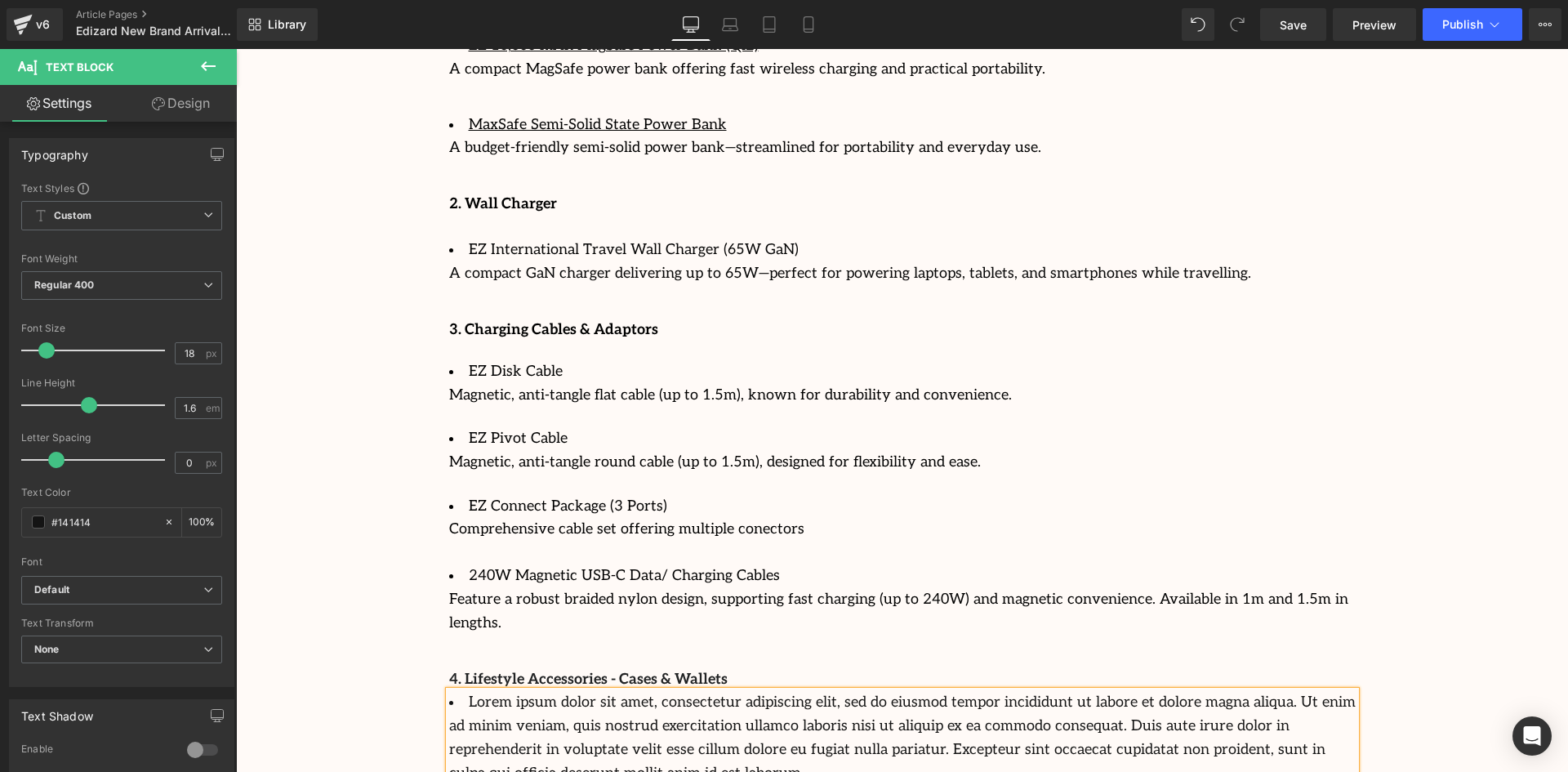
click at [694, 691] on li "Lorem ipsum dolor sit amet, consectetur adipiscing elit, sed do eiusmod tempor …" at bounding box center [902, 738] width 906 height 94
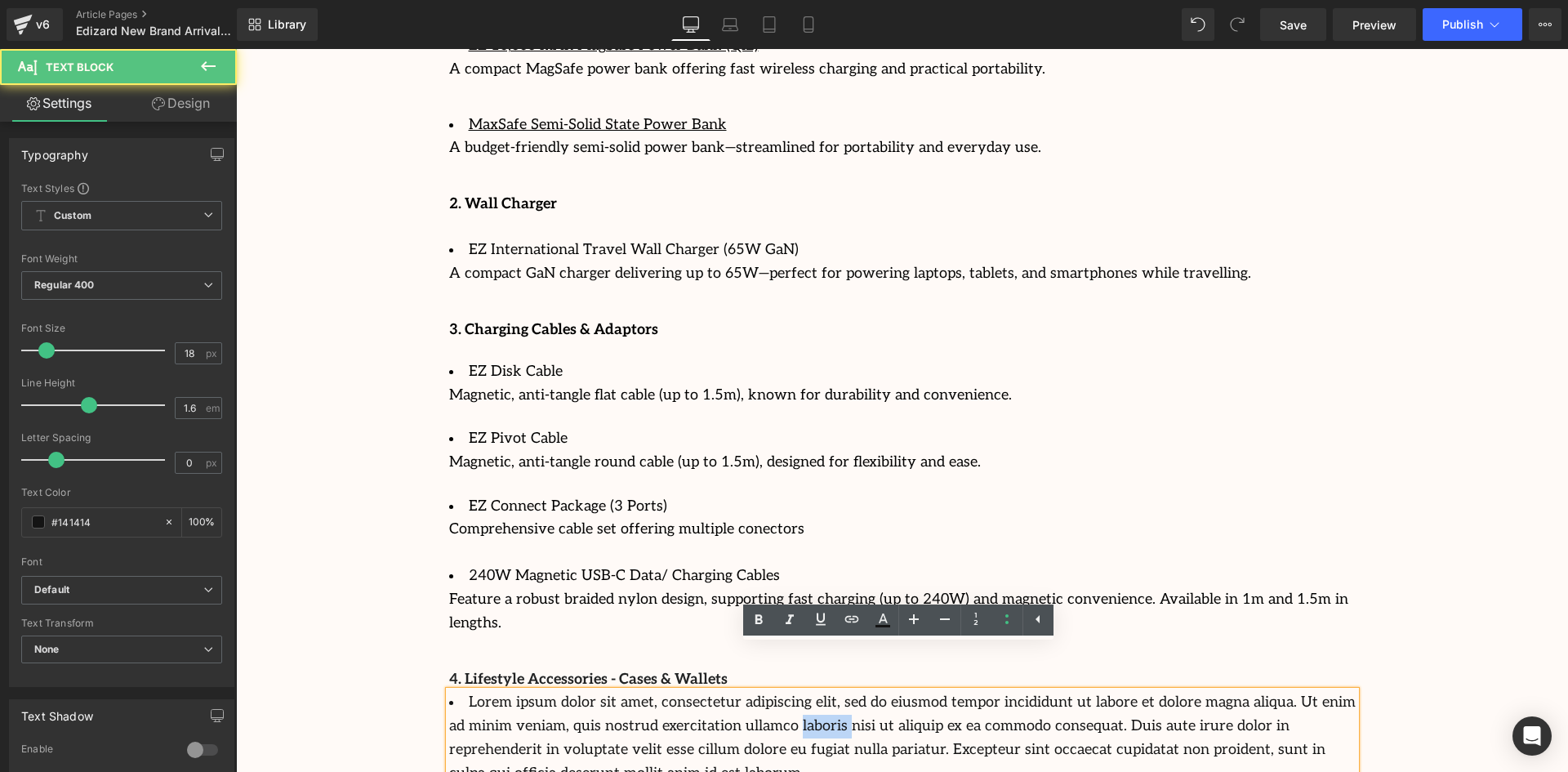
click at [694, 691] on li "Lorem ipsum dolor sit amet, consectetur adipiscing elit, sed do eiusmod tempor …" at bounding box center [902, 738] width 906 height 94
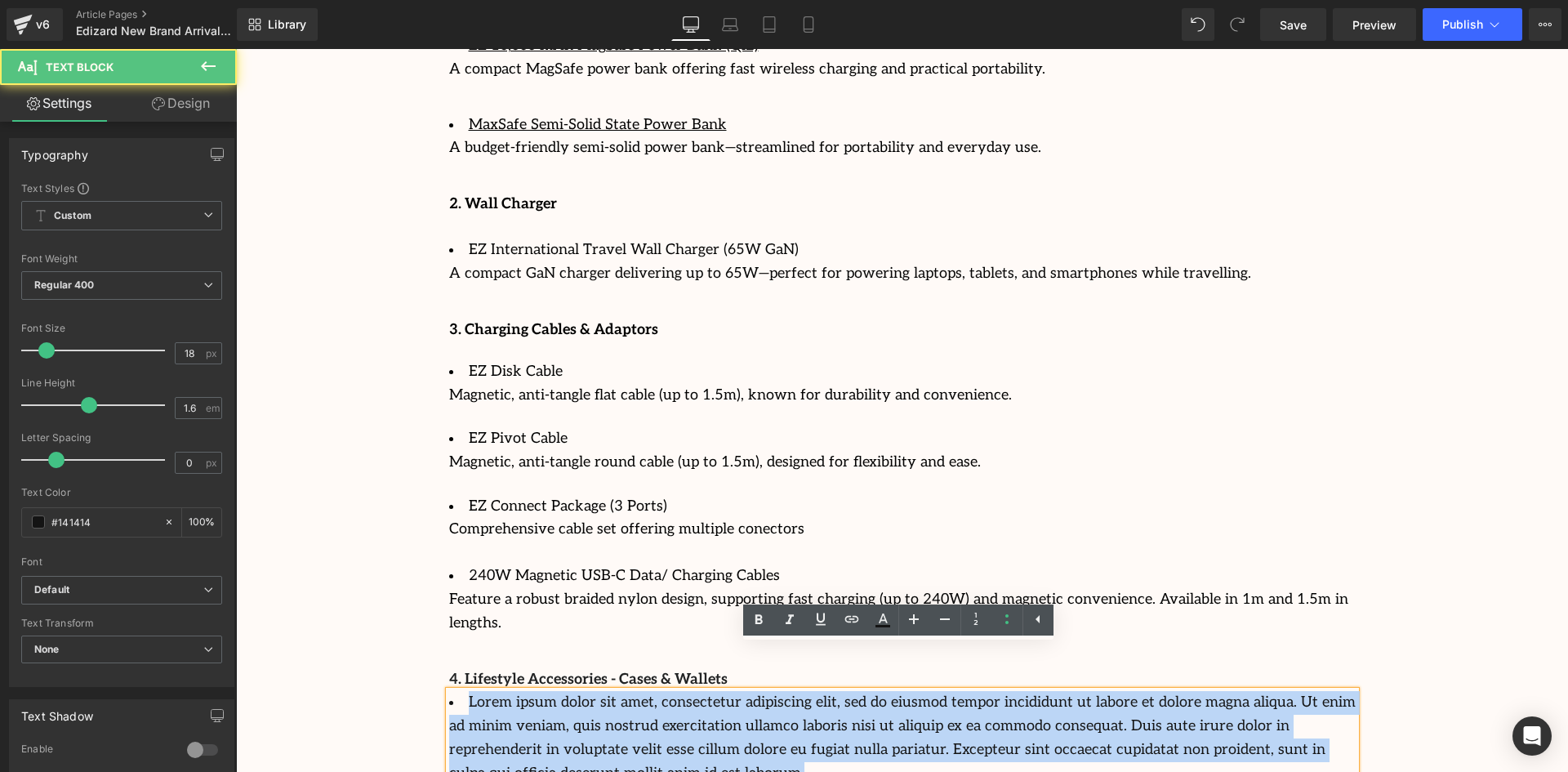
click at [694, 691] on li "Lorem ipsum dolor sit amet, consectetur adipiscing elit, sed do eiusmod tempor …" at bounding box center [902, 738] width 906 height 94
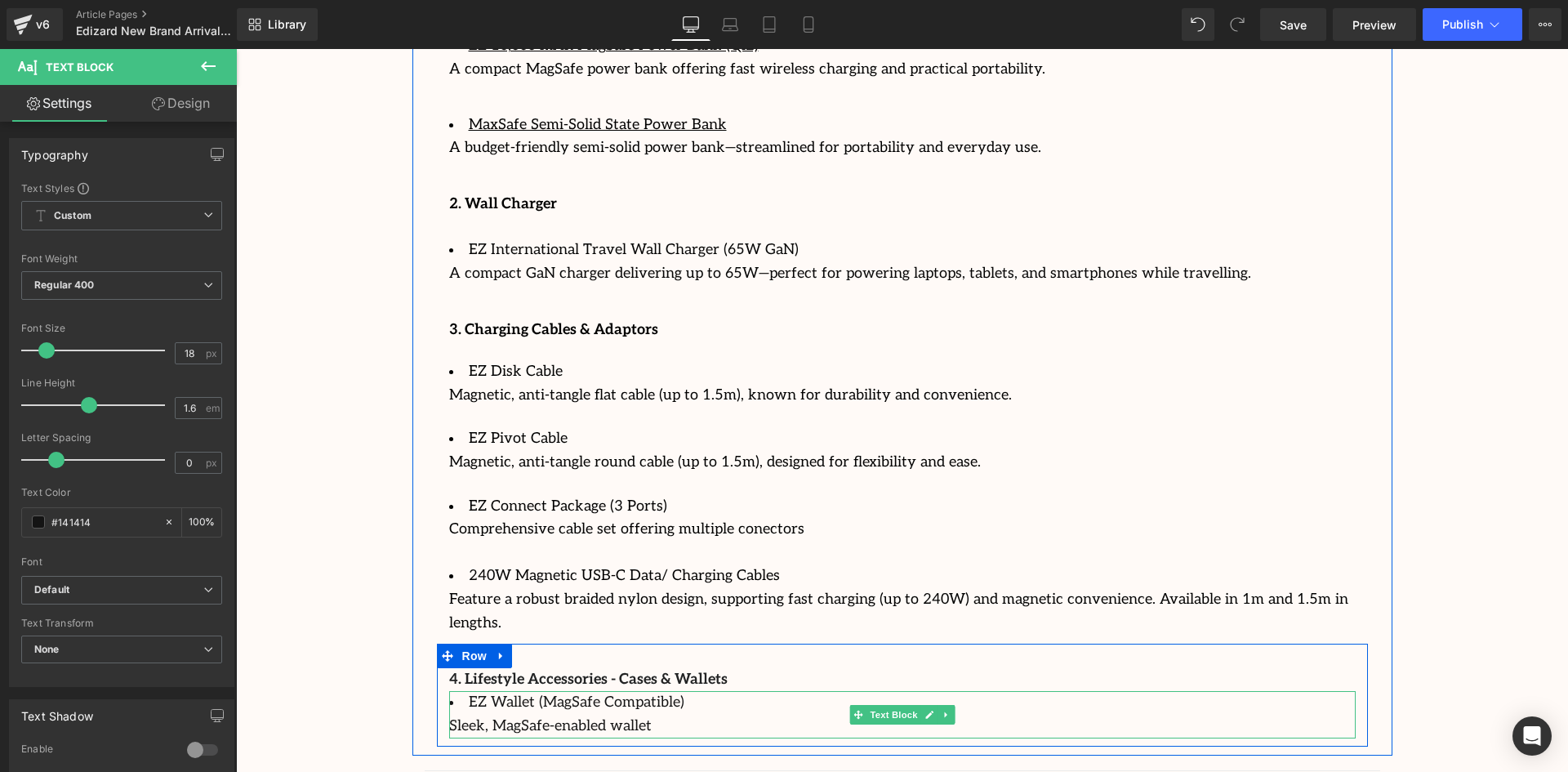
click at [609, 715] on div "Sleek, MagSafe-enabled wallet" at bounding box center [902, 726] width 906 height 24
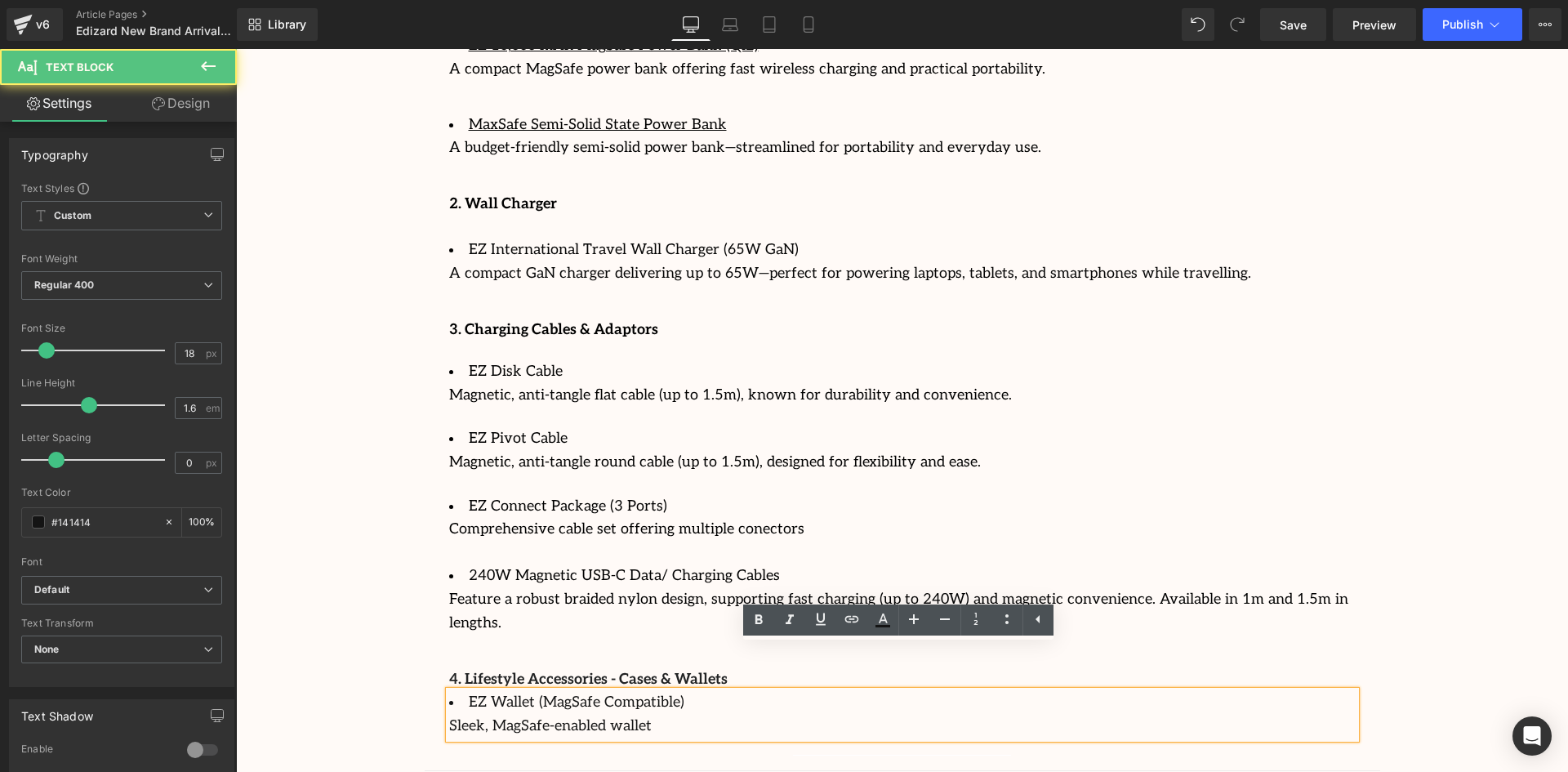
click at [631, 715] on div "Sleek, MagSafe-enabled wallet" at bounding box center [902, 726] width 906 height 24
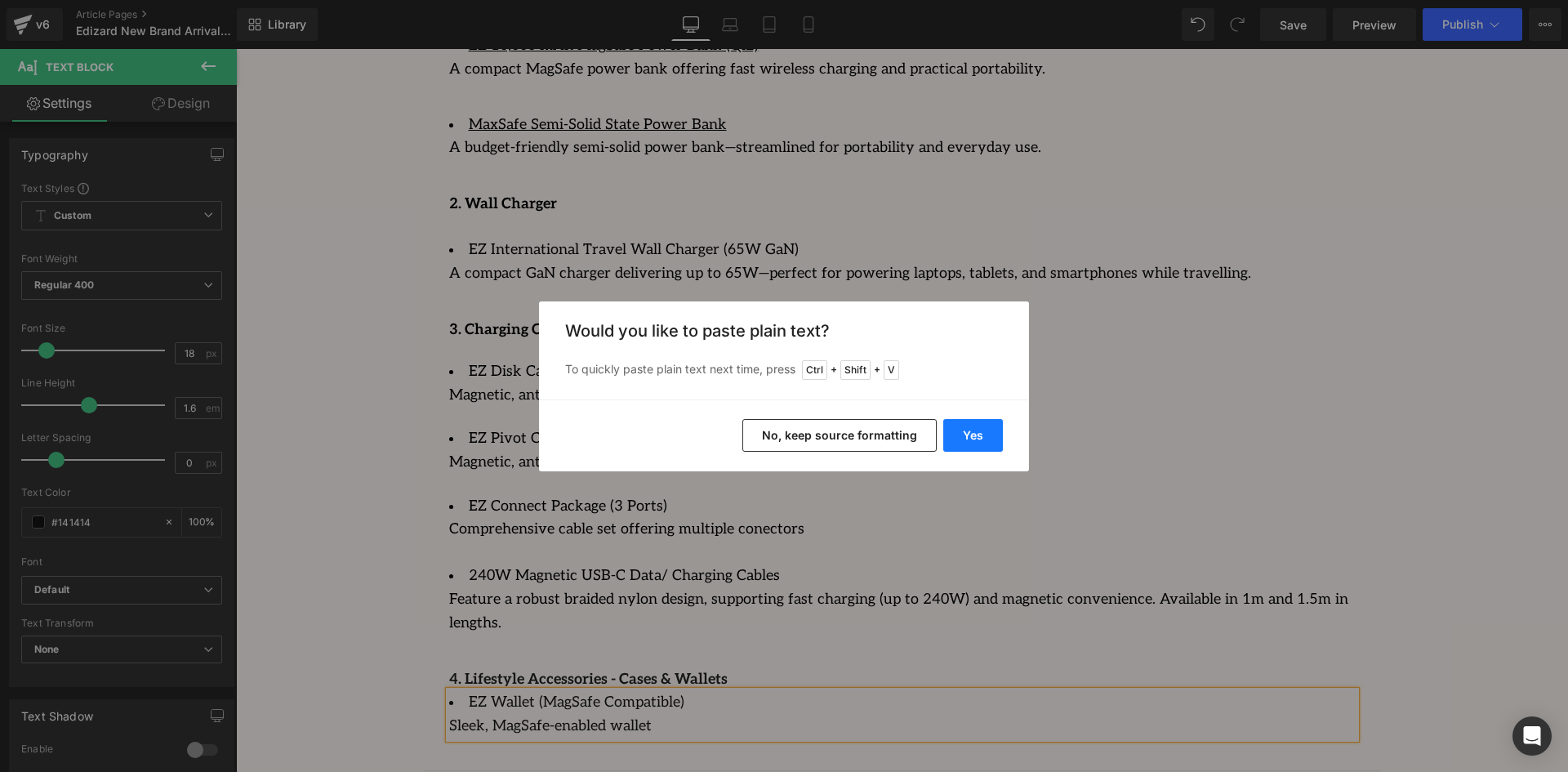
click at [978, 437] on button "Yes" at bounding box center [973, 436] width 60 height 33
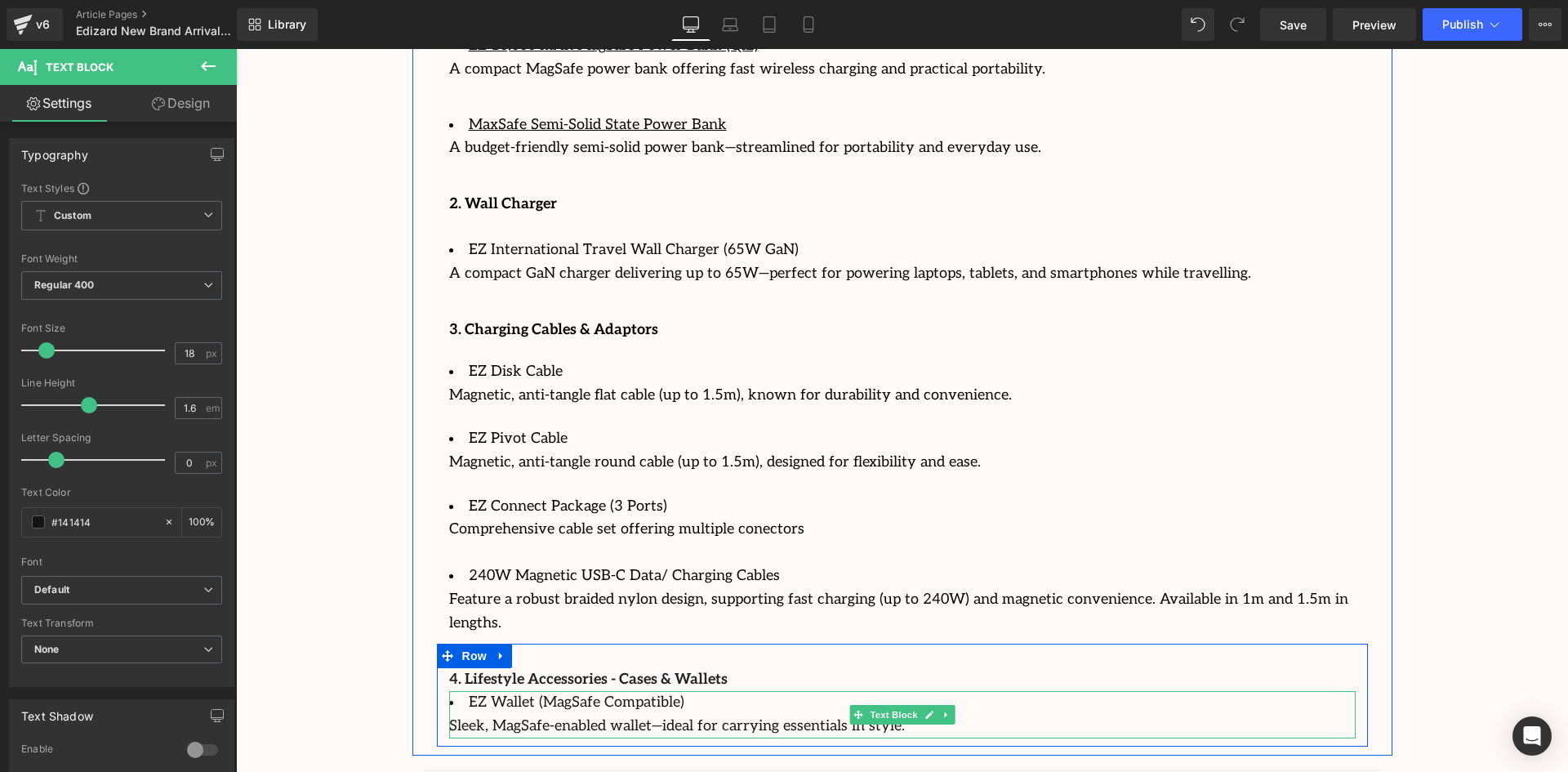
click at [858, 715] on div "Sleek, MagSafe-enabled wallet—ideal for carrying essentials in style." at bounding box center [902, 726] width 906 height 24
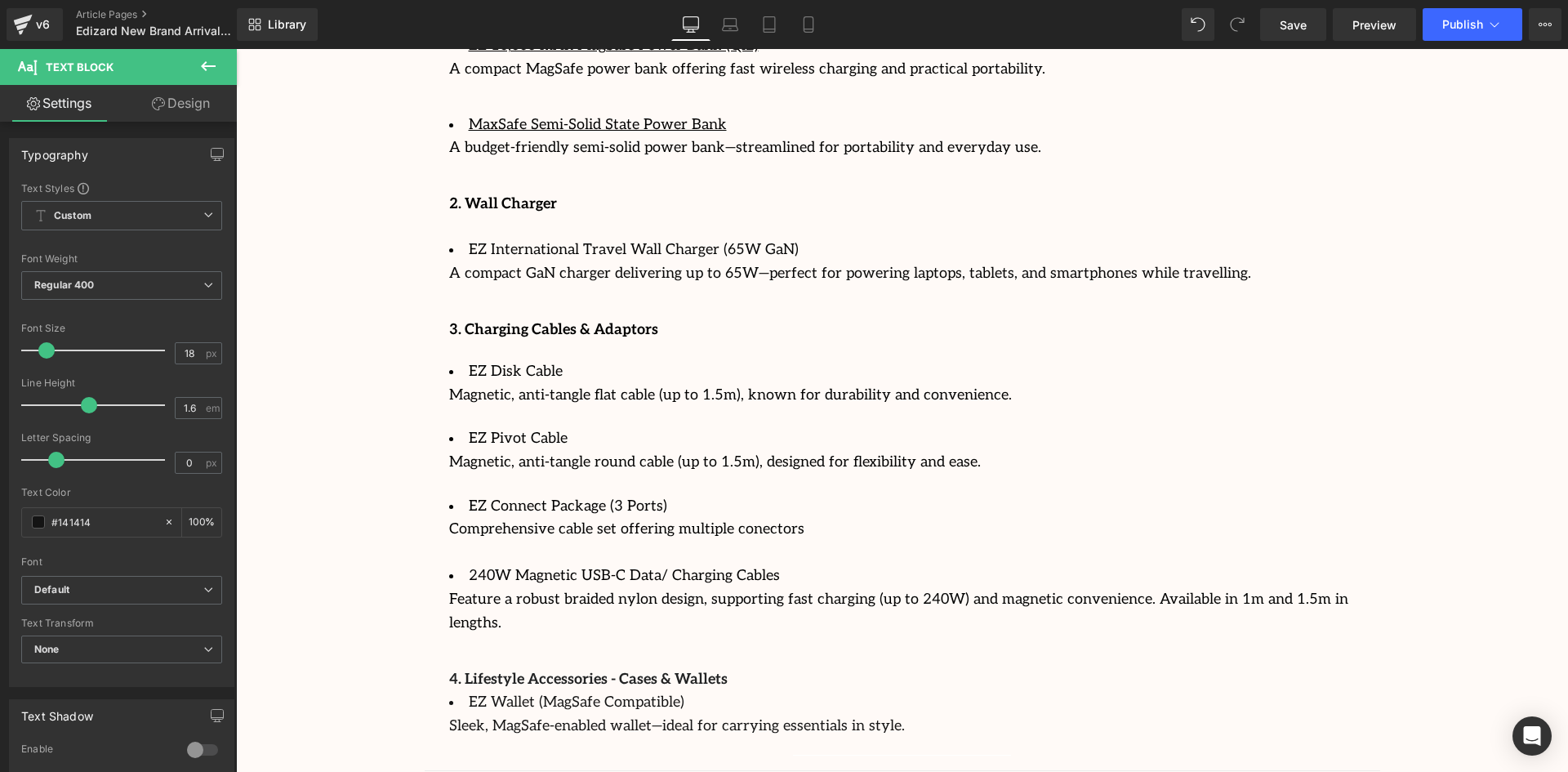
click at [210, 73] on icon at bounding box center [208, 66] width 20 height 20
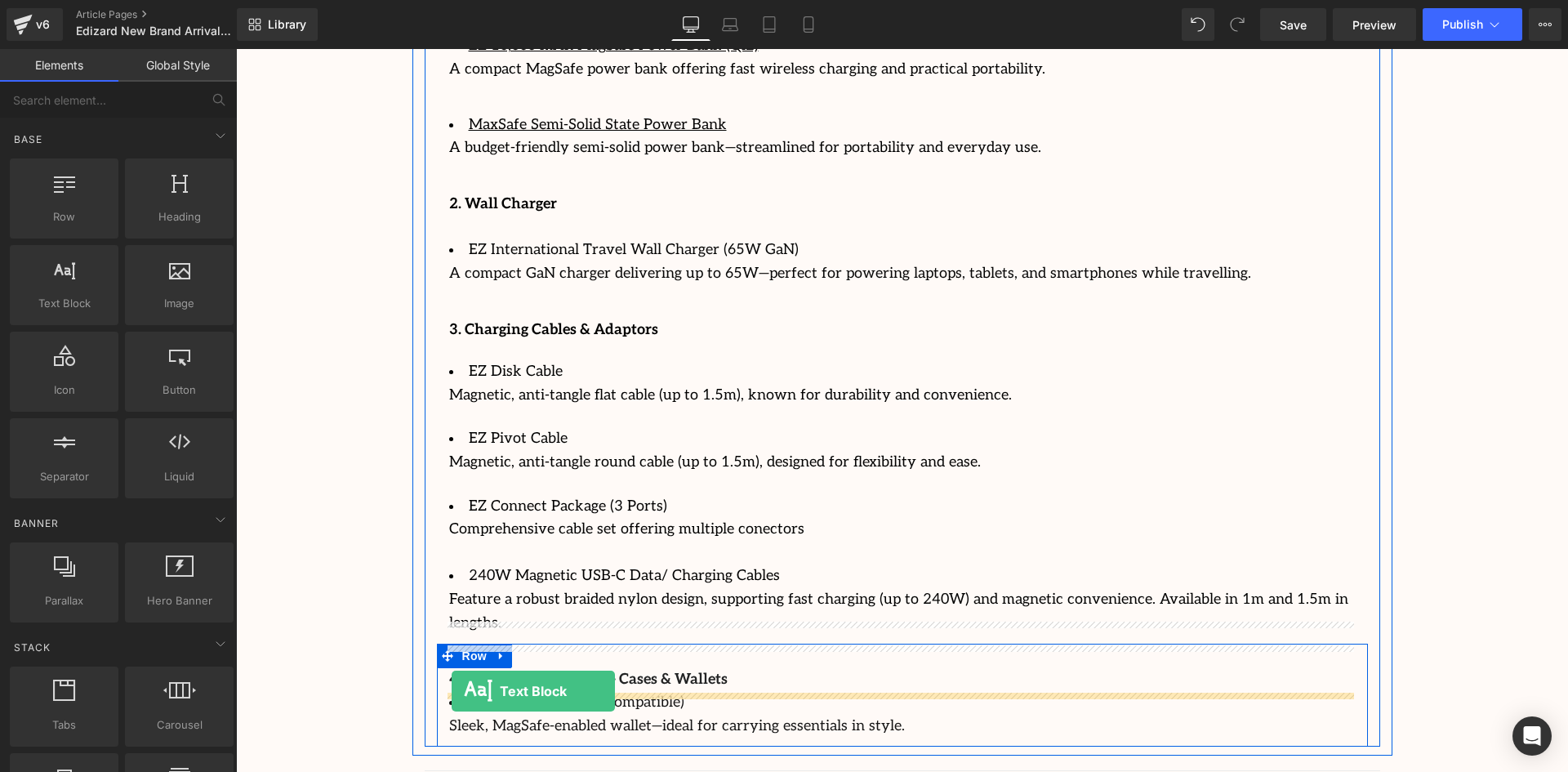
drag, startPoint x: 307, startPoint y: 355, endPoint x: 452, endPoint y: 690, distance: 365.0
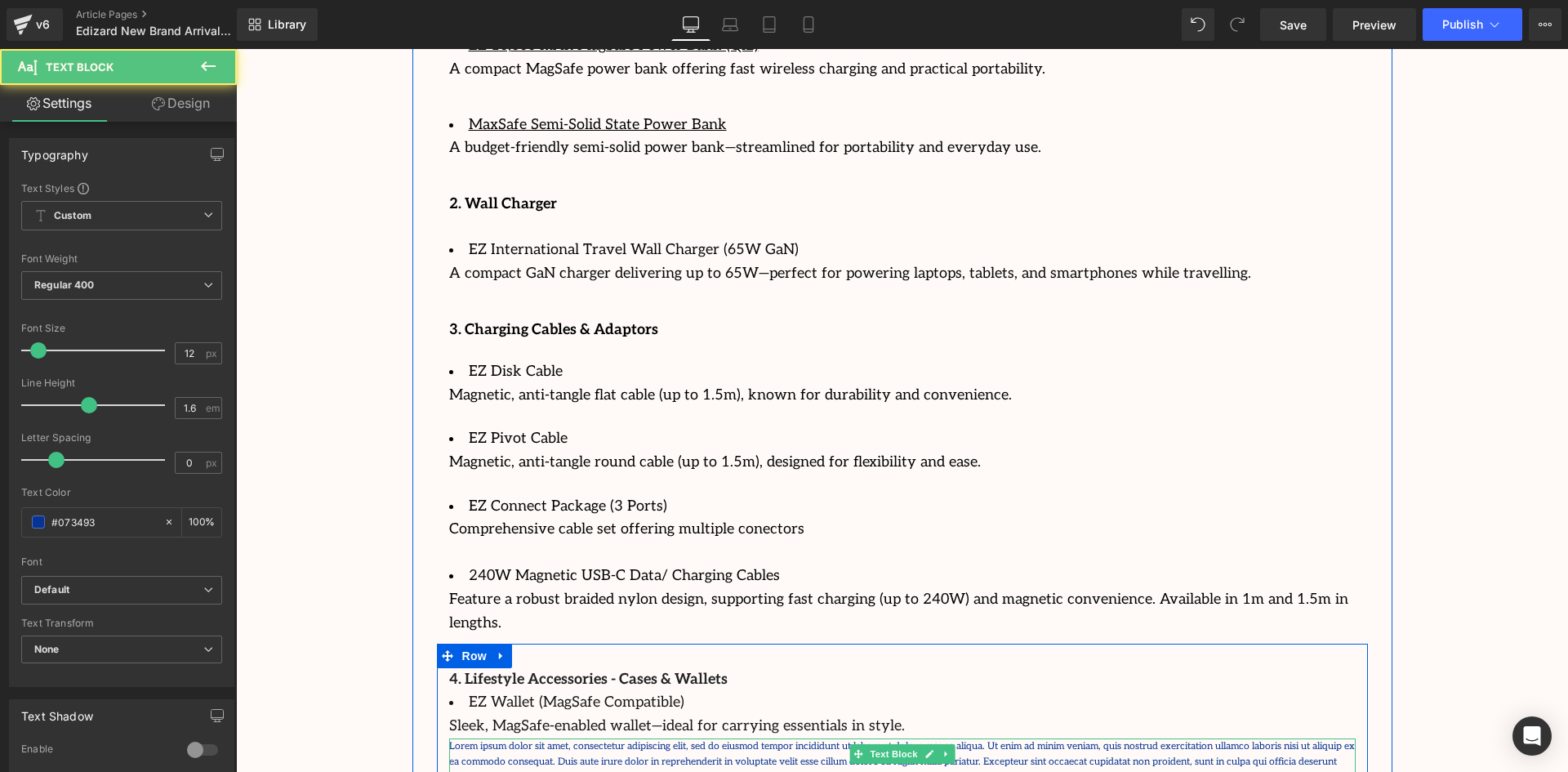
click at [477, 738] on p "Lorem ipsum dolor sit amet, consectetur adipiscing elit, sed do eiusmod tempor …" at bounding box center [902, 762] width 906 height 47
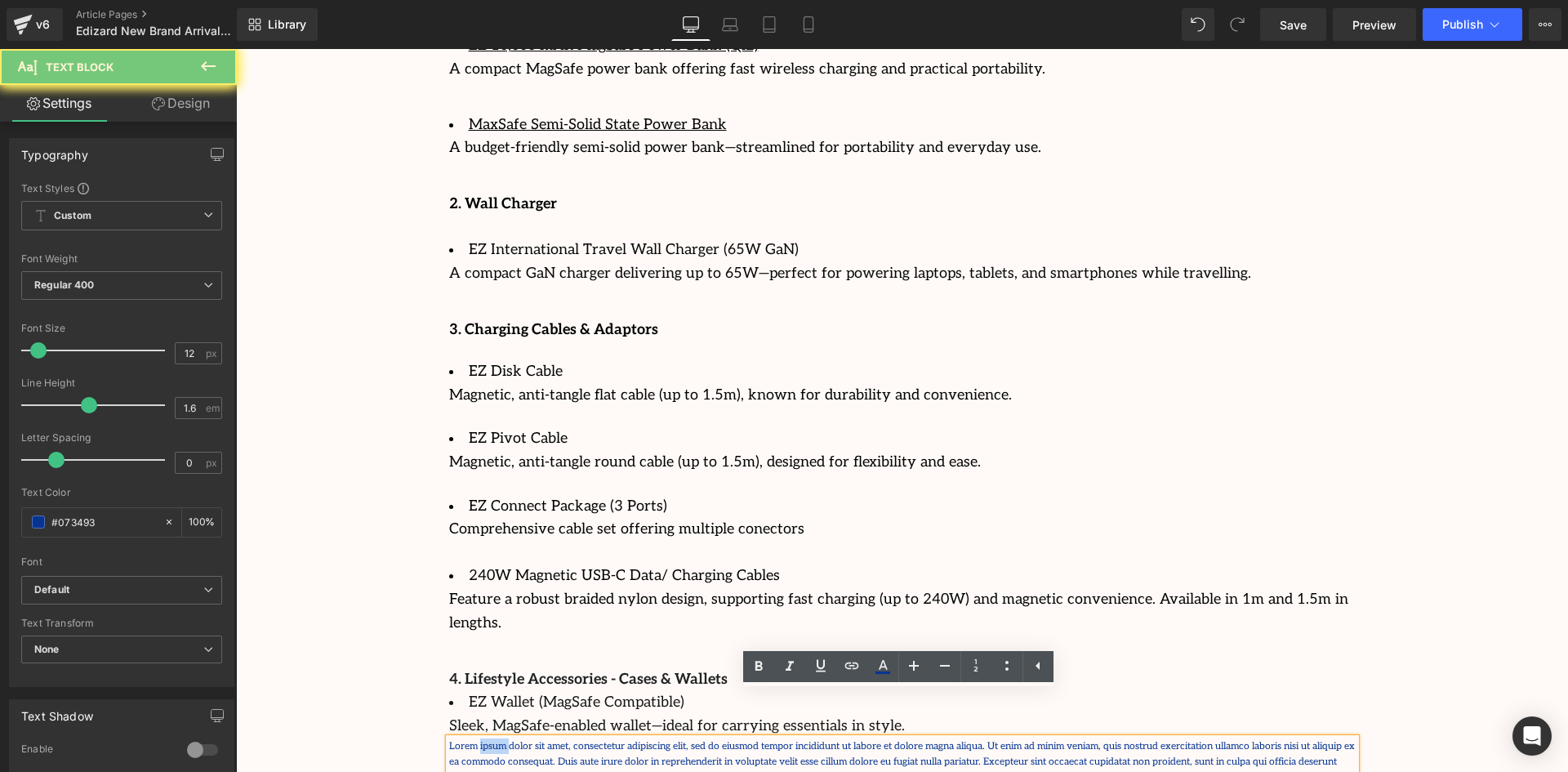
click at [477, 738] on p "Lorem ipsum dolor sit amet, consectetur adipiscing elit, sed do eiusmod tempor …" at bounding box center [902, 762] width 906 height 47
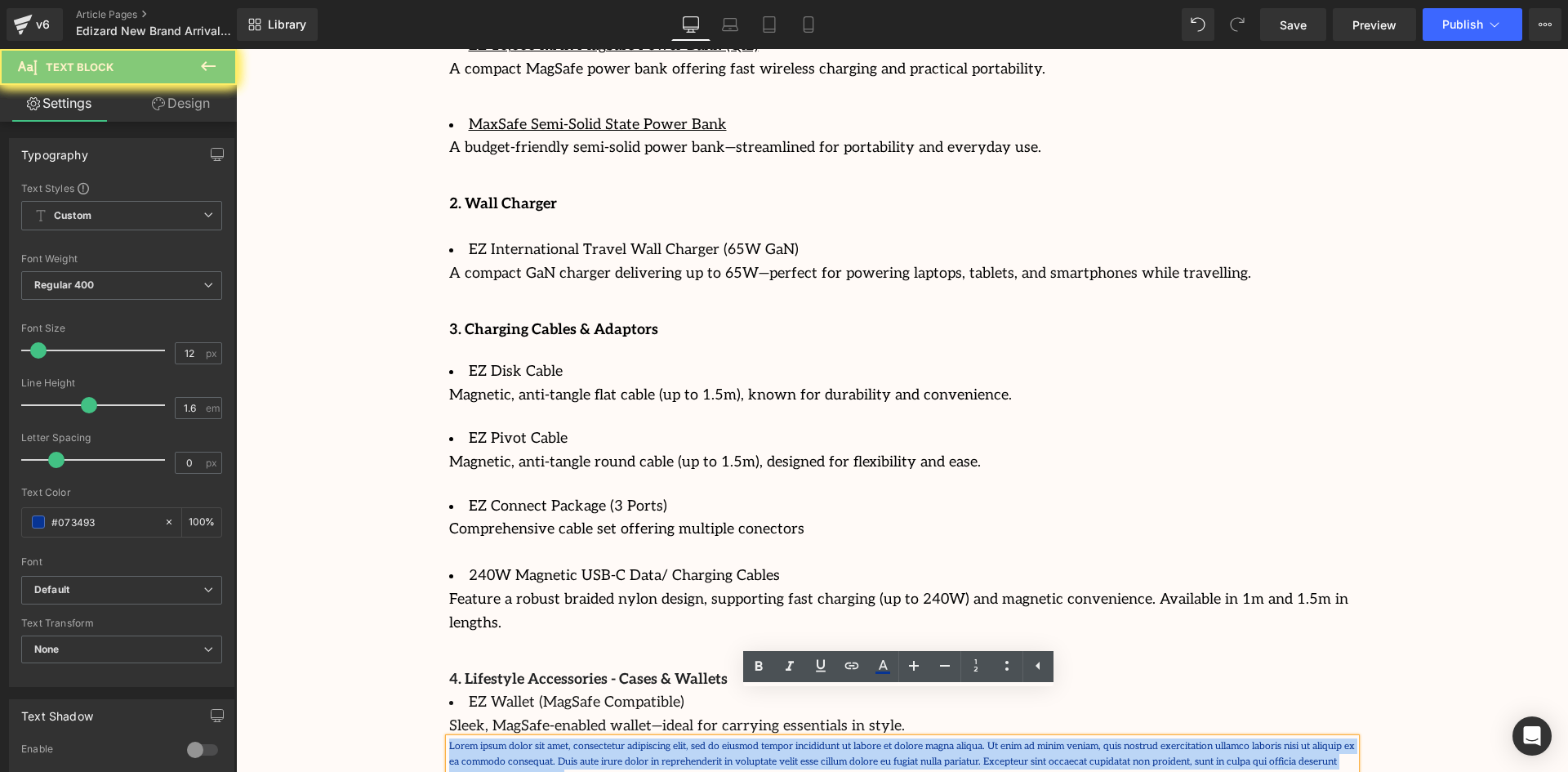
click at [477, 738] on p "Lorem ipsum dolor sit amet, consectetur adipiscing elit, sed do eiusmod tempor …" at bounding box center [902, 762] width 906 height 47
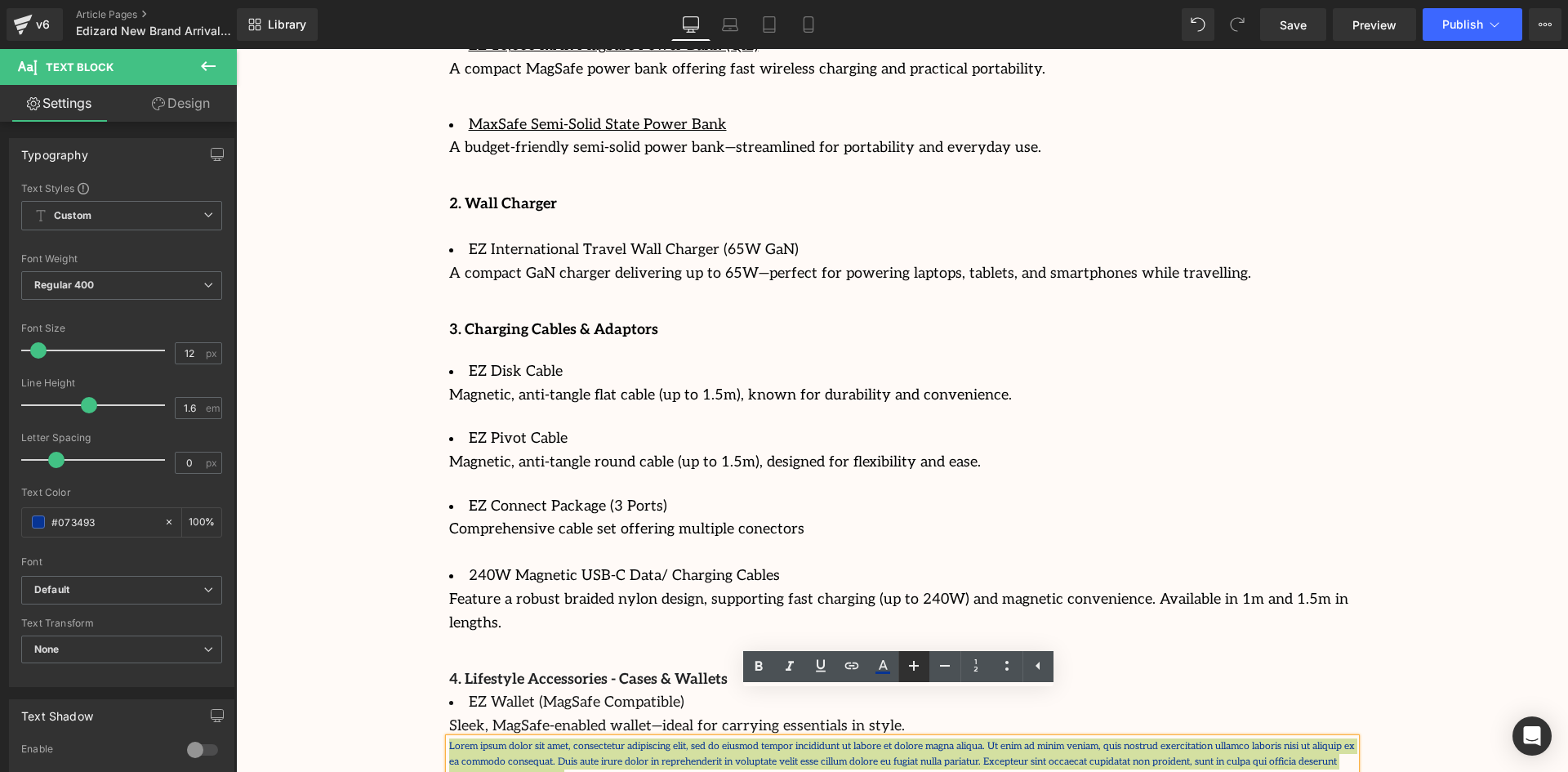
click at [905, 661] on icon at bounding box center [914, 666] width 20 height 20
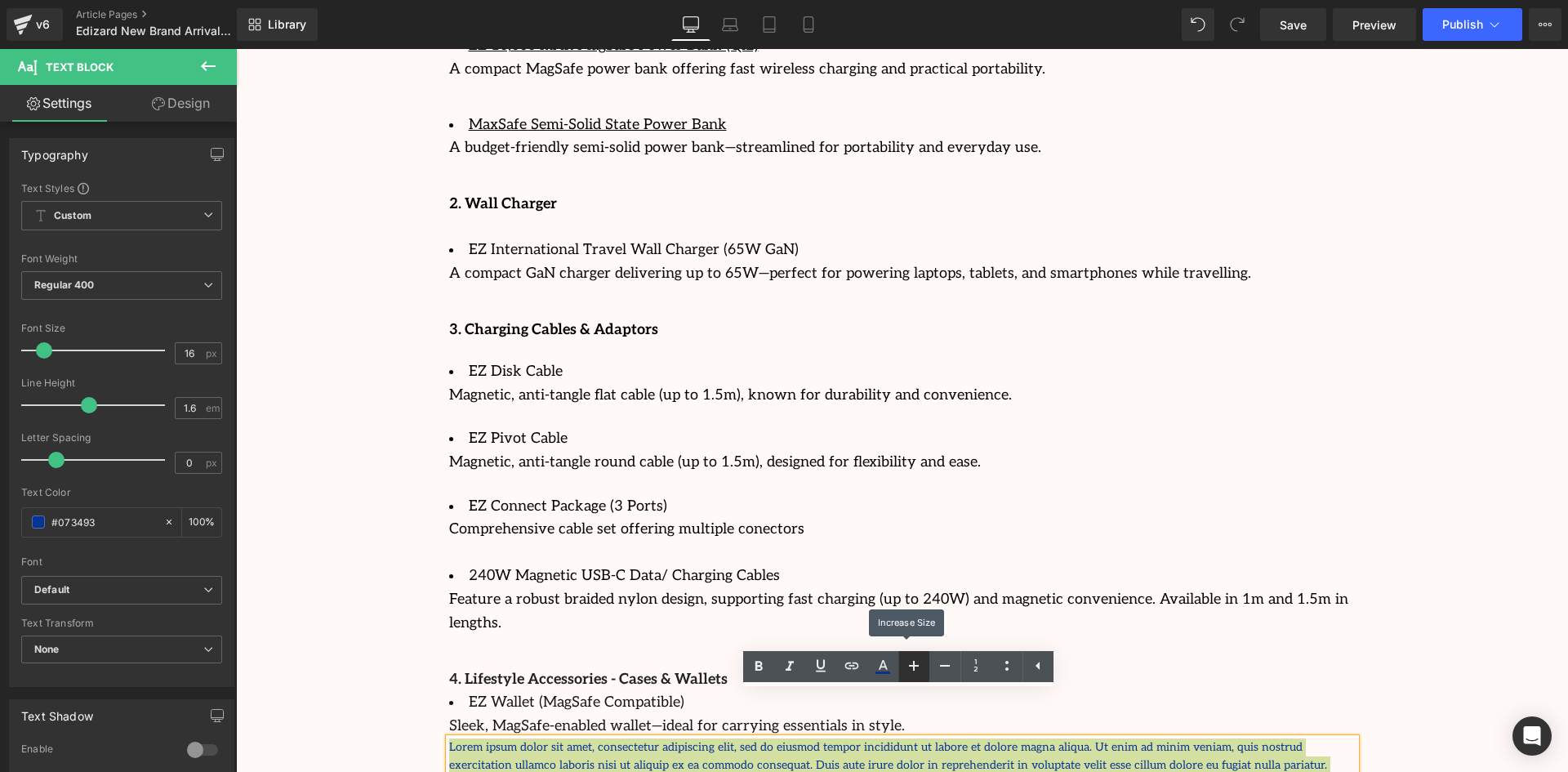
click at [905, 661] on icon at bounding box center [914, 666] width 20 height 20
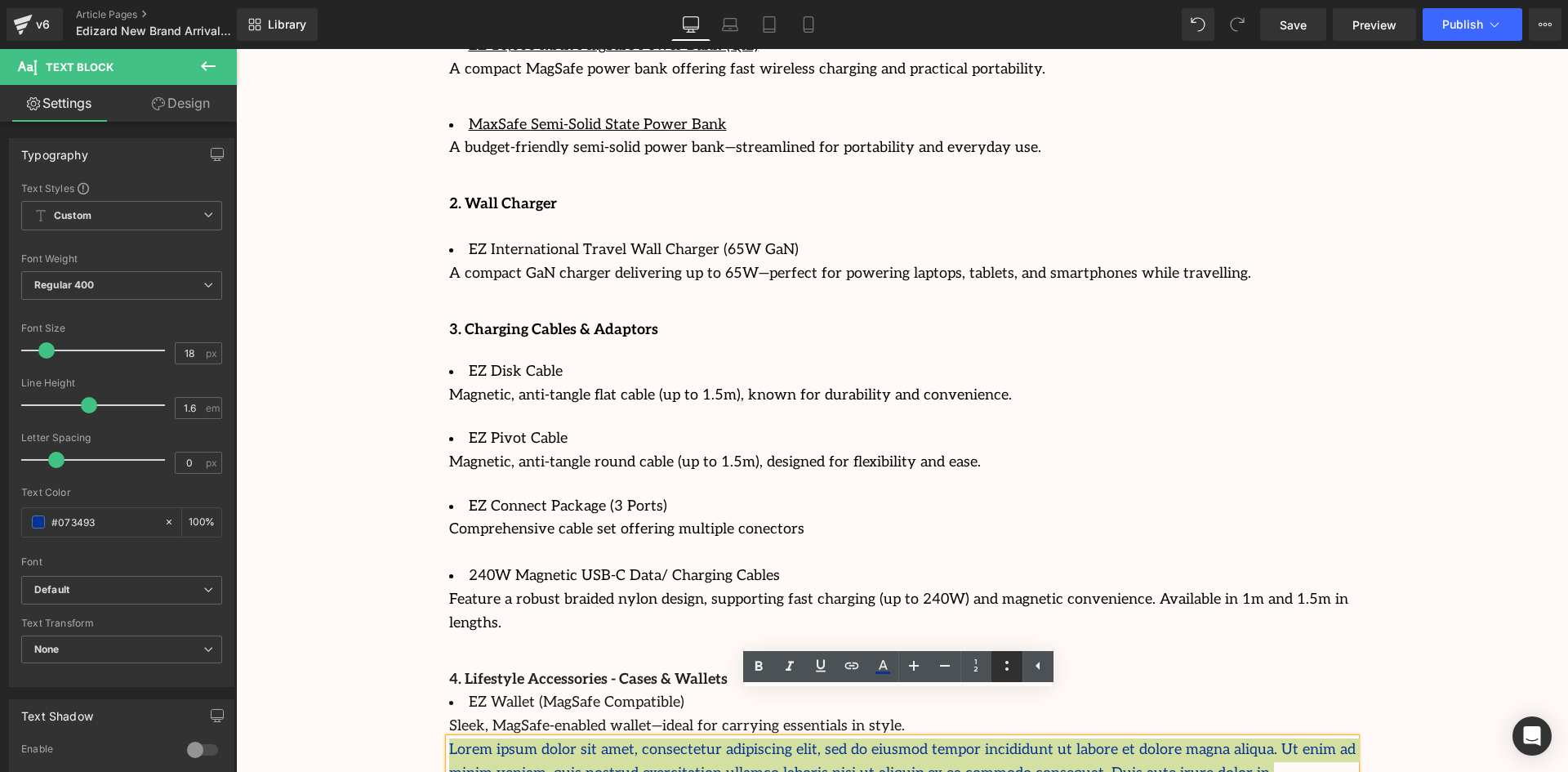
click at [1005, 667] on icon at bounding box center [1007, 666] width 20 height 20
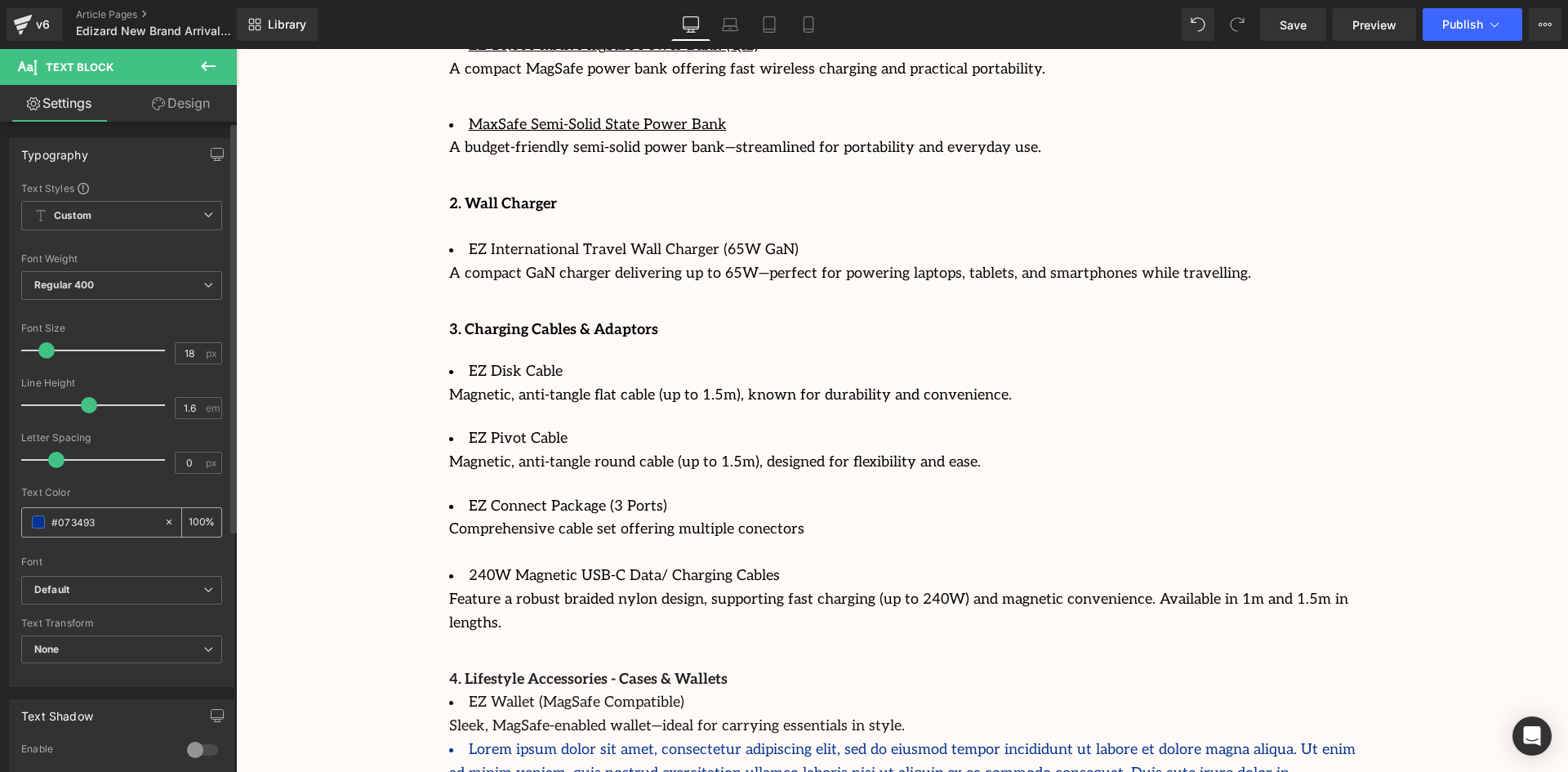
click at [36, 526] on span at bounding box center [38, 521] width 13 height 13
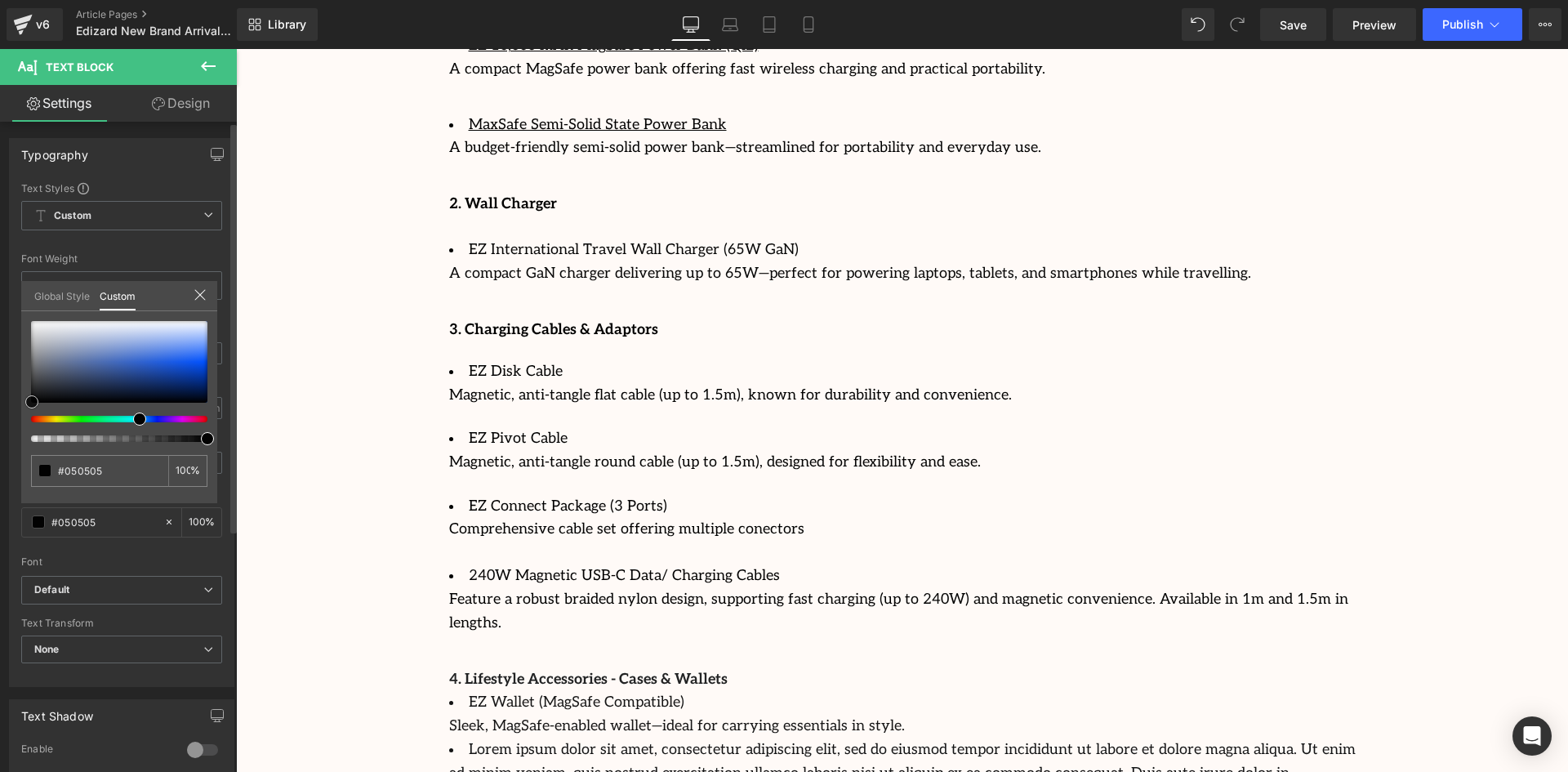
drag, startPoint x: 42, startPoint y: 391, endPoint x: 208, endPoint y: 557, distance: 234.8
click at [32, 403] on div at bounding box center [119, 362] width 176 height 82
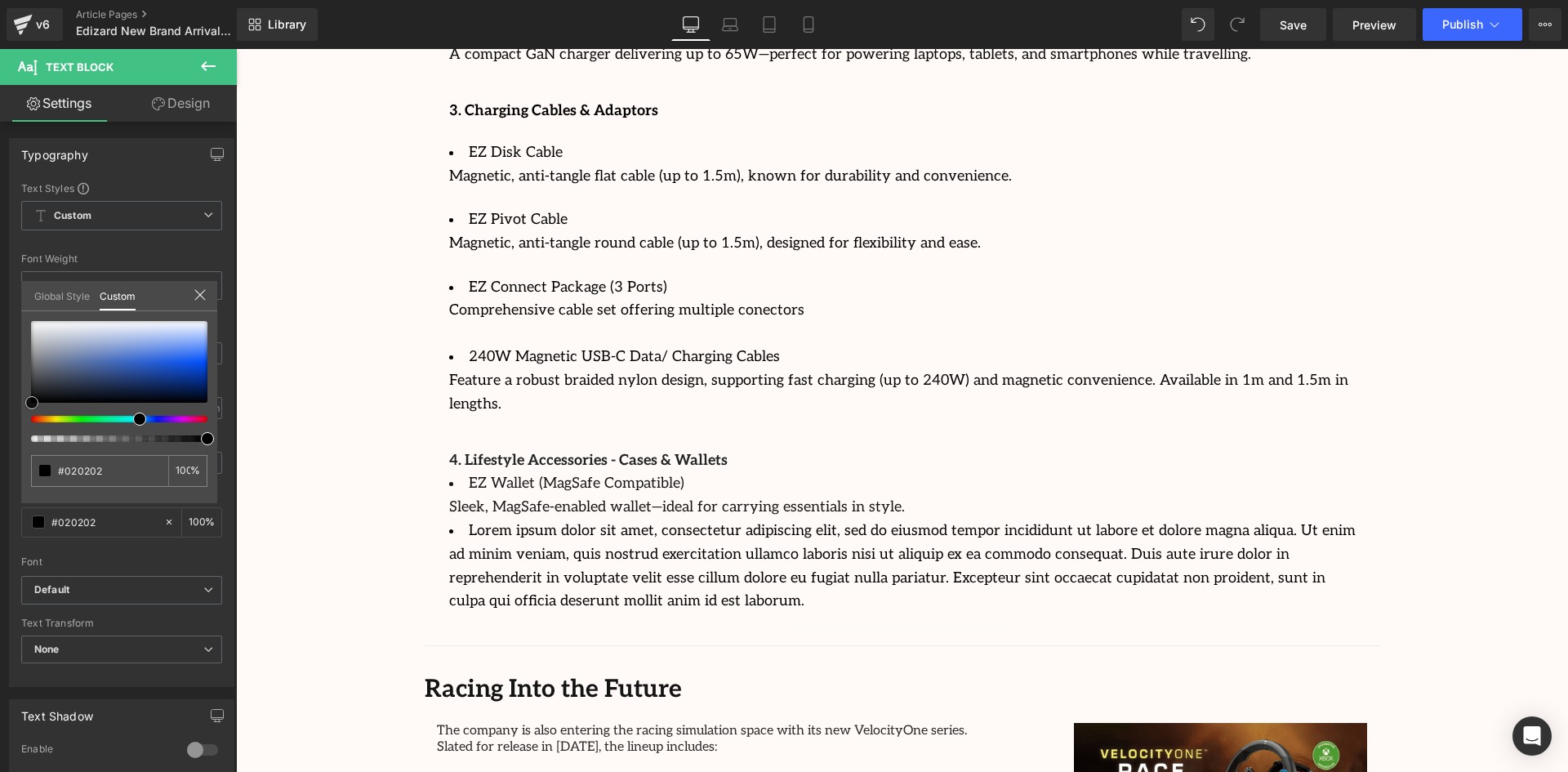
scroll to position [2804, 0]
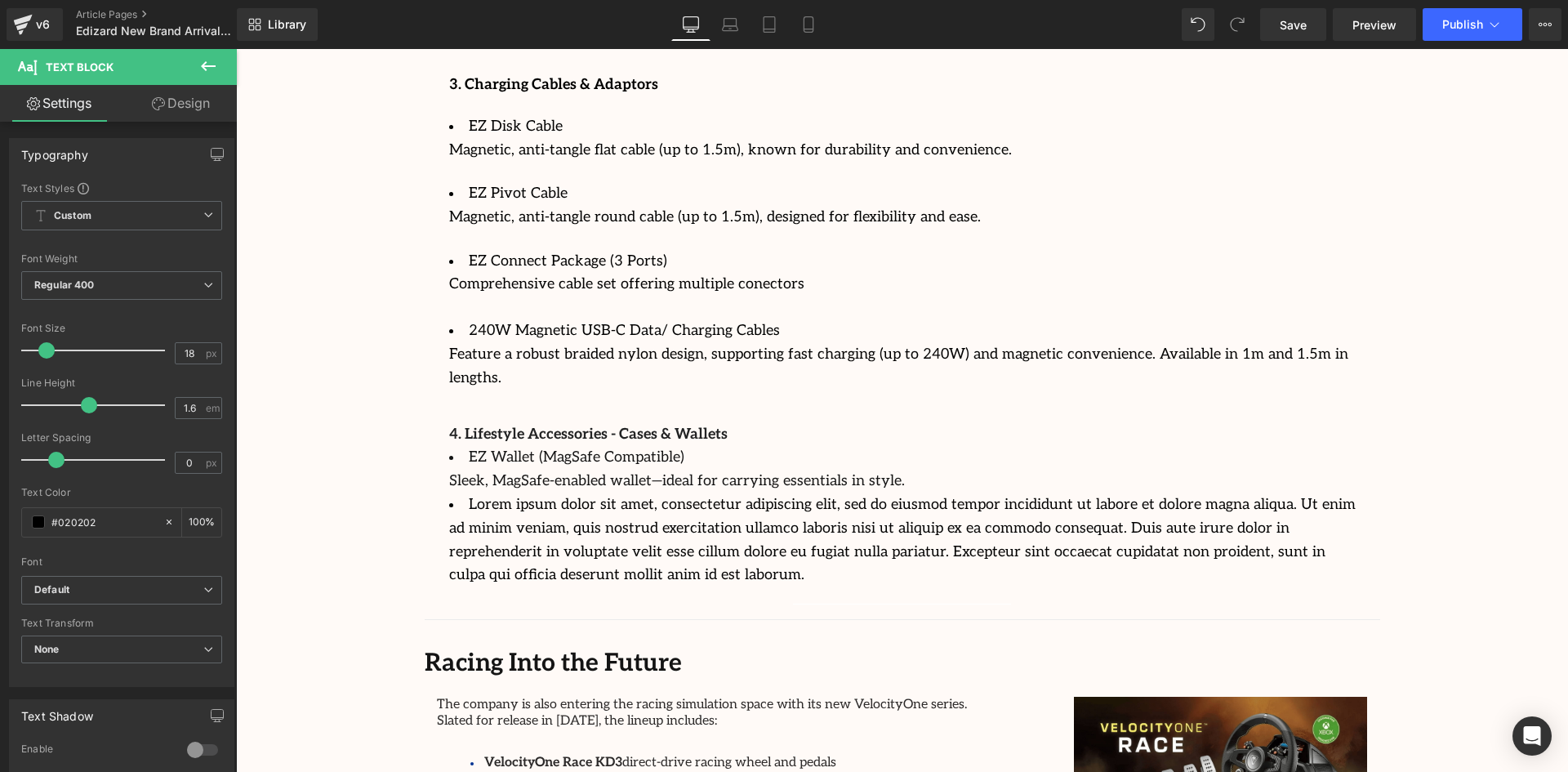
click at [593, 494] on li "Lorem ipsum dolor sit amet, consectetur adipiscing elit, sed do eiusmod tempor …" at bounding box center [902, 540] width 906 height 94
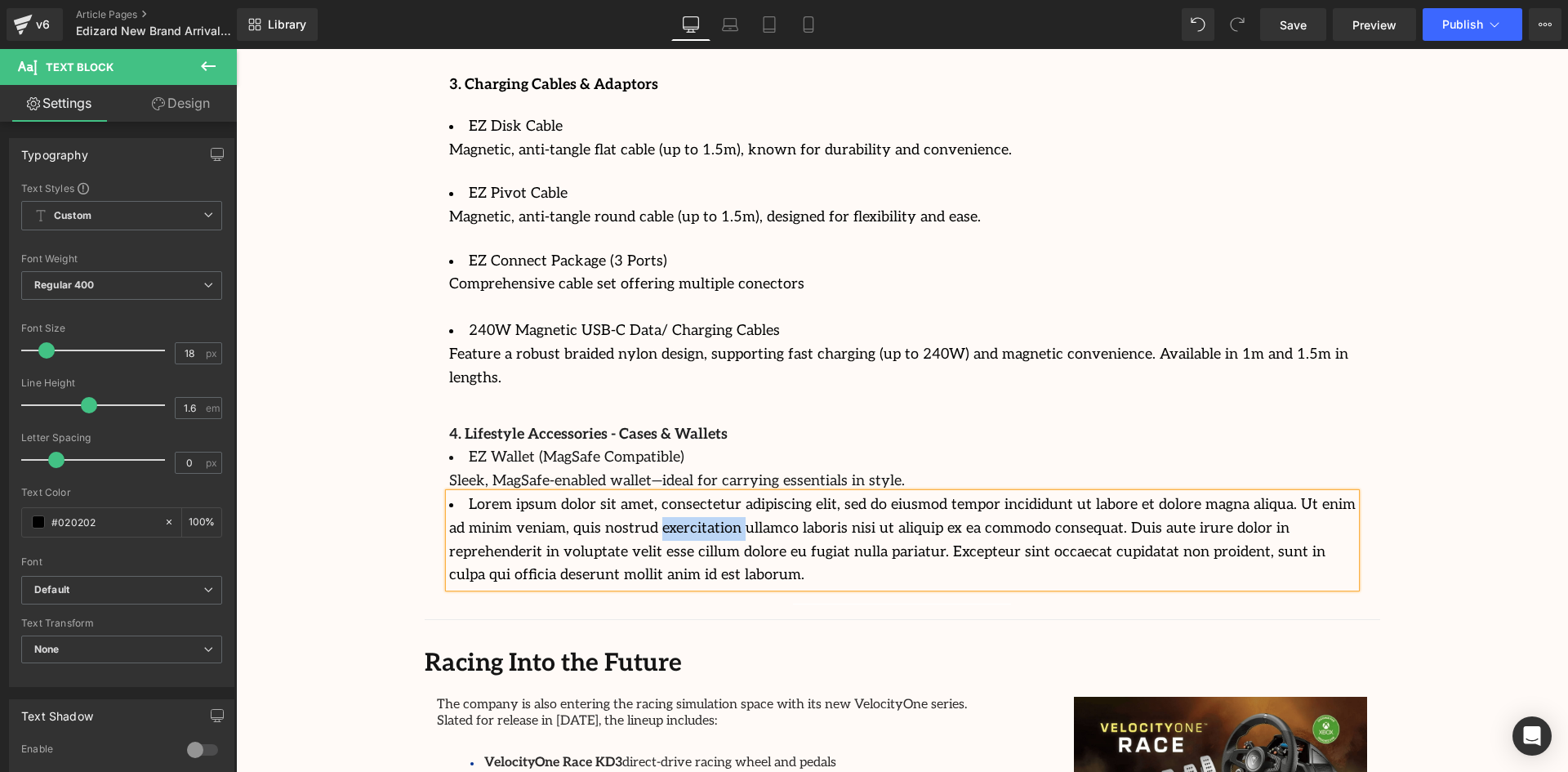
click at [593, 494] on li "Lorem ipsum dolor sit amet, consectetur adipiscing elit, sed do eiusmod tempor …" at bounding box center [902, 540] width 906 height 94
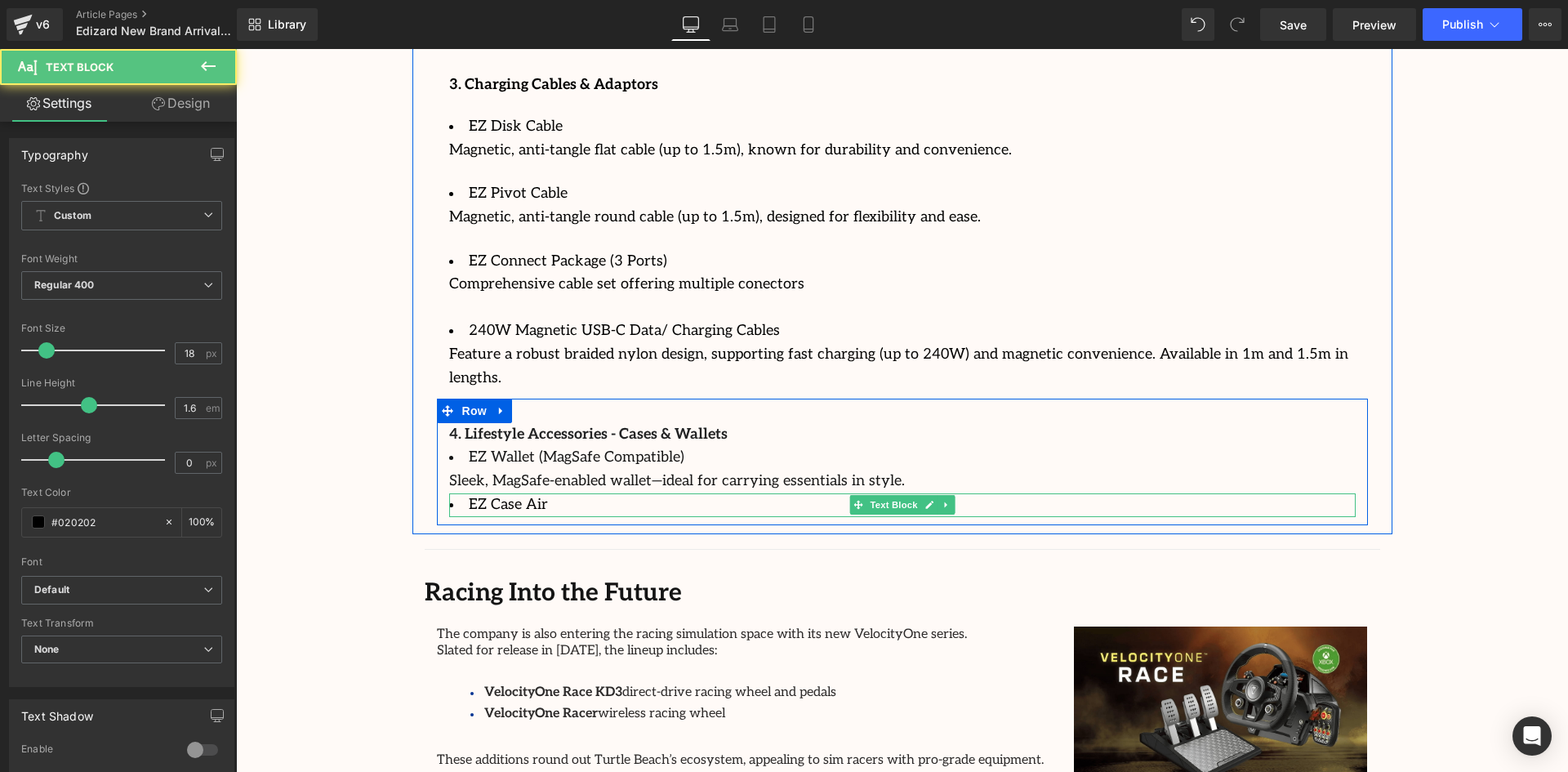
click at [566, 494] on li "EZ Case Air" at bounding box center [902, 505] width 906 height 24
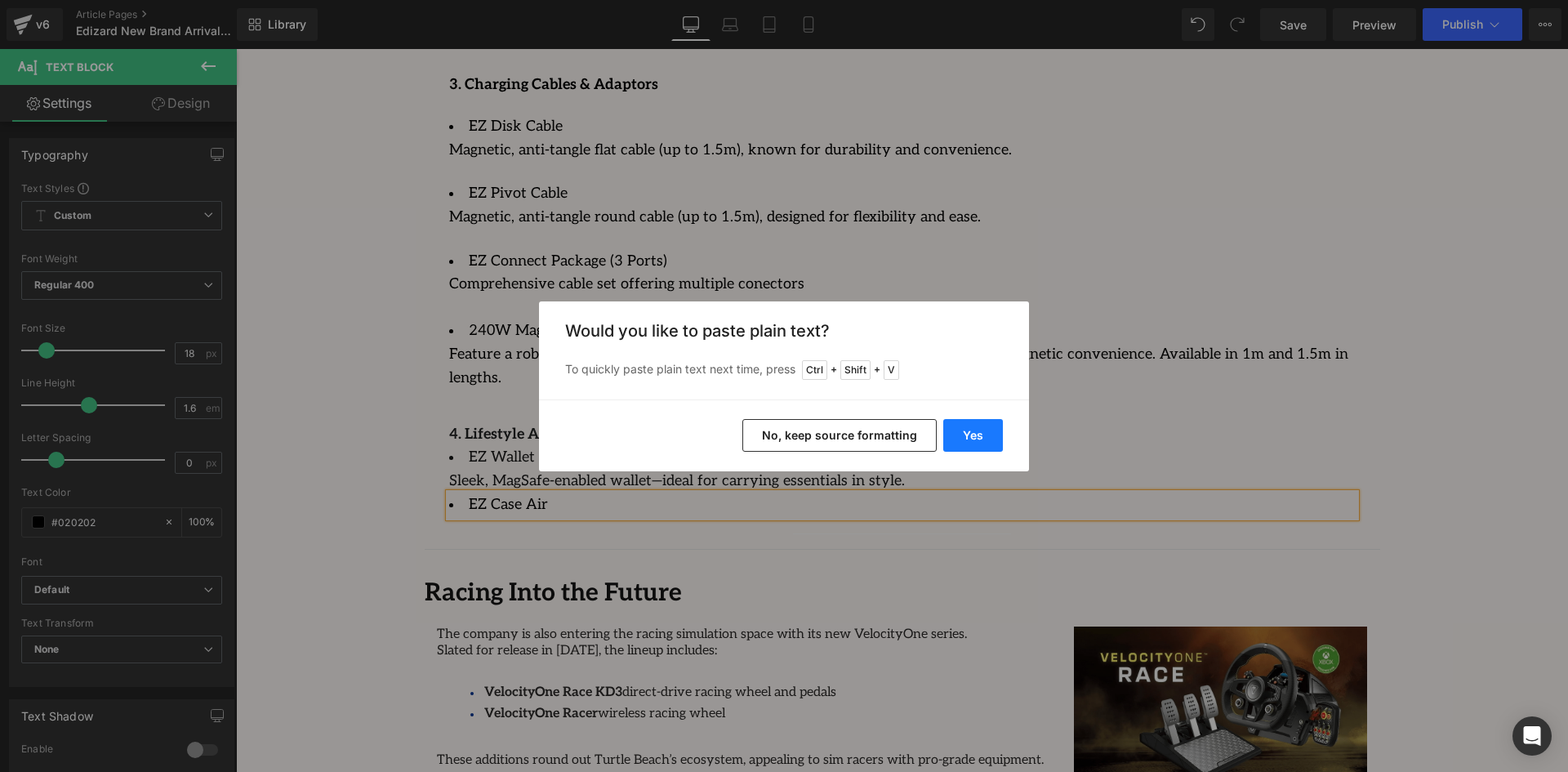
click at [986, 441] on button "Yes" at bounding box center [973, 436] width 60 height 33
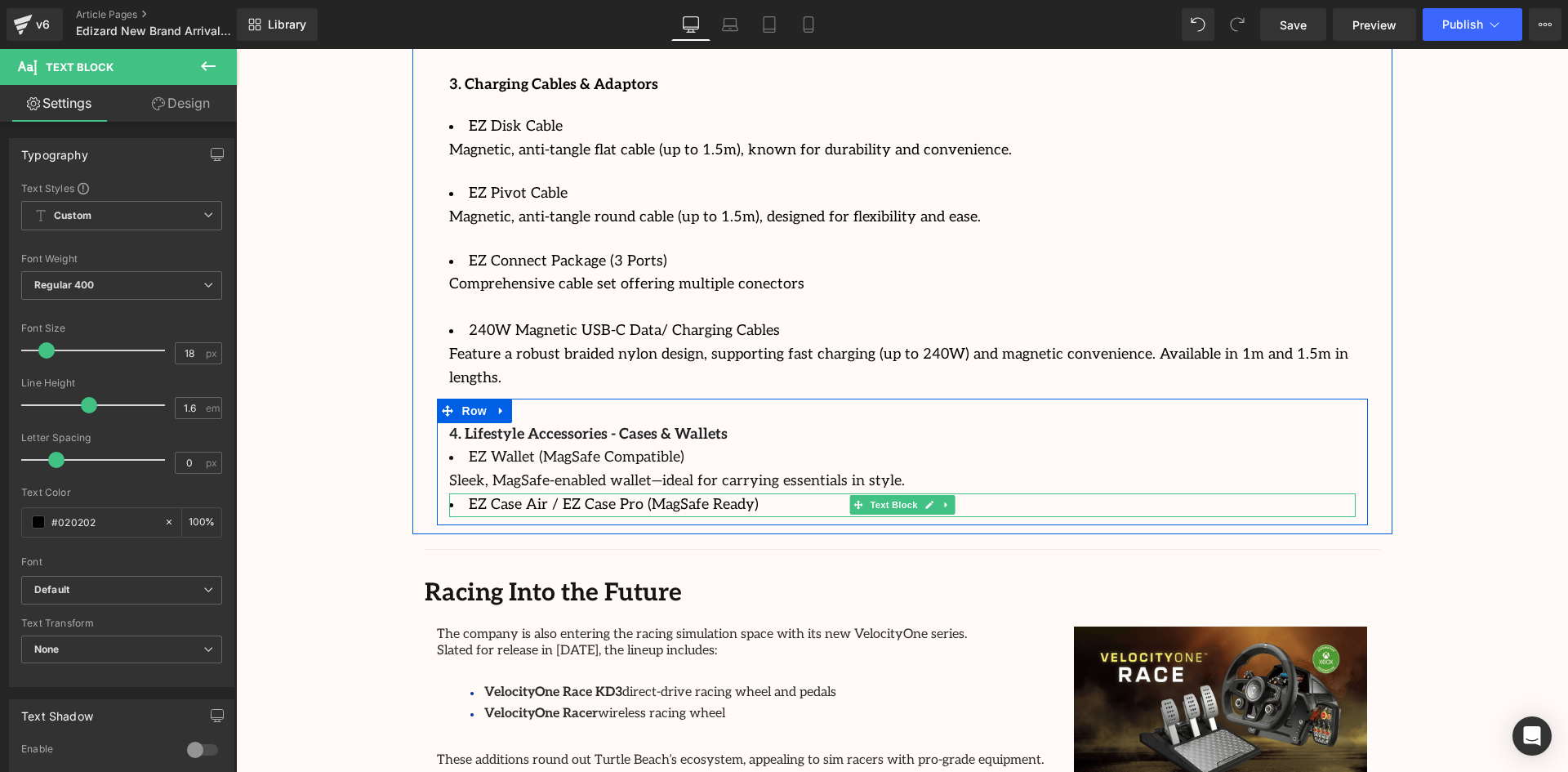
click at [791, 494] on li "EZ Case Air / EZ Case Pro (MagSafe Ready)" at bounding box center [902, 505] width 906 height 24
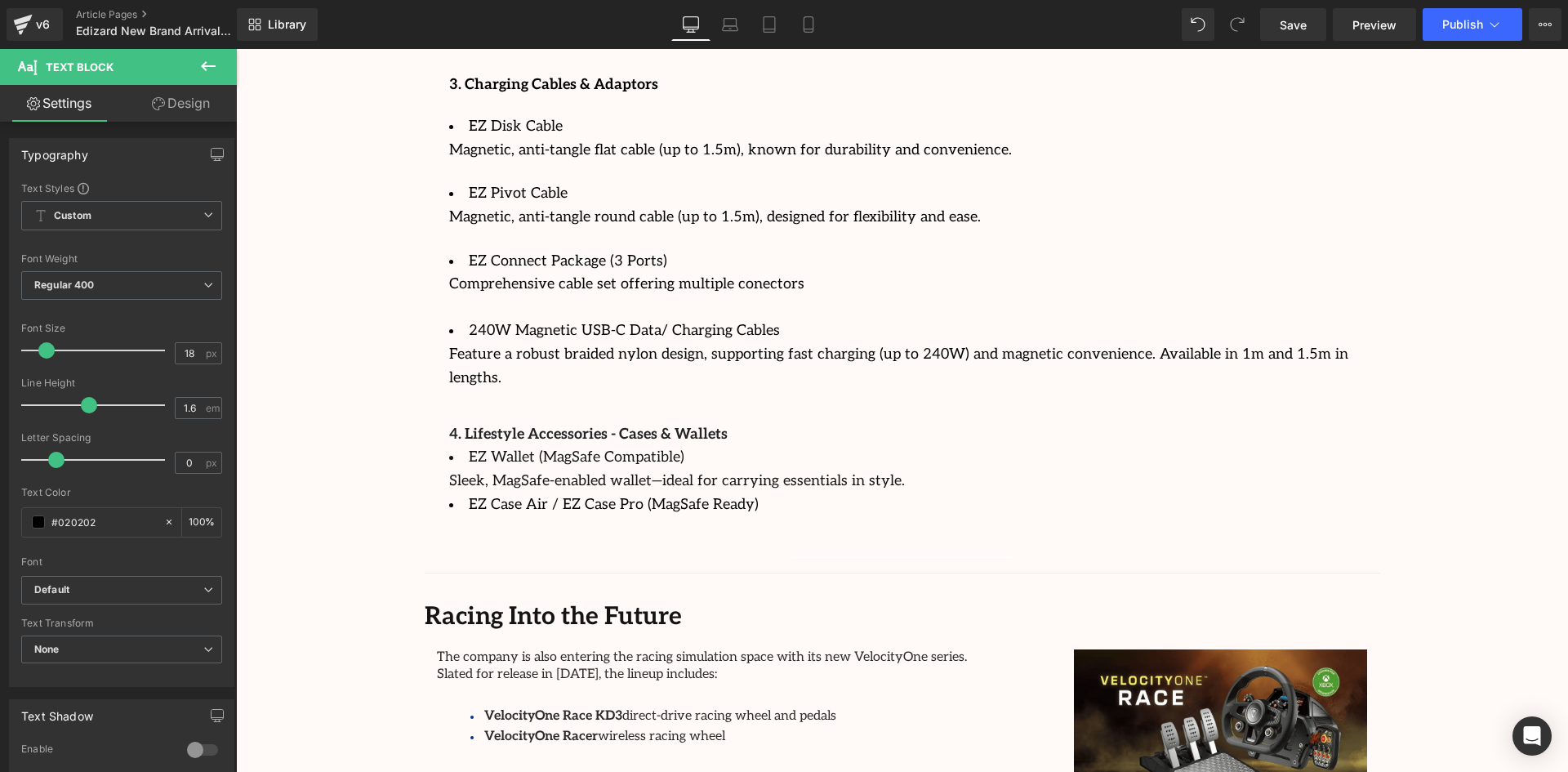
click at [457, 496] on div "4. Lifestyle Accessories - Cases & Wallets Text Block EZ Wallet (MagSafe Compat…" at bounding box center [902, 474] width 931 height 151
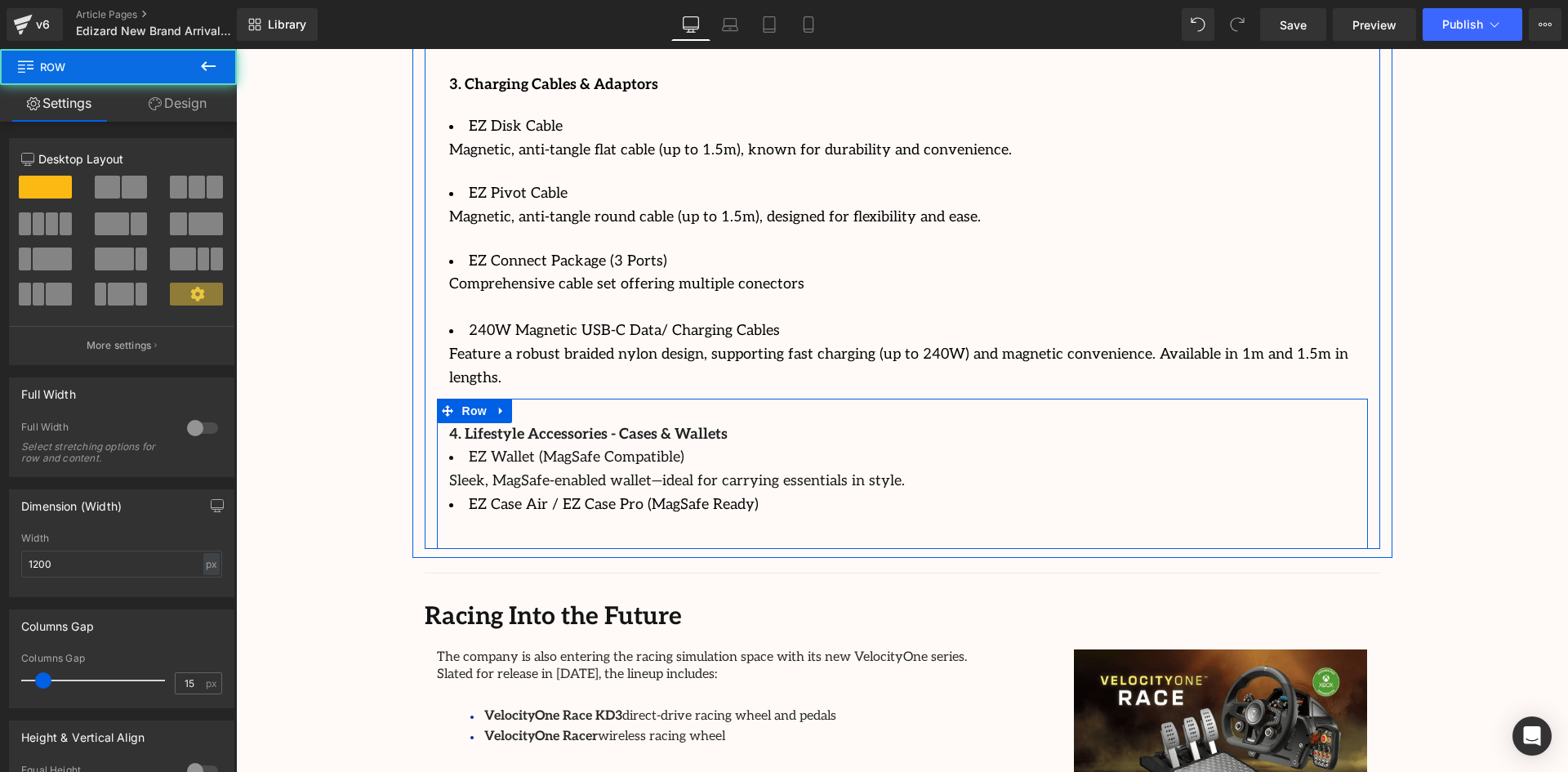
click at [471, 517] on div at bounding box center [902, 528] width 906 height 24
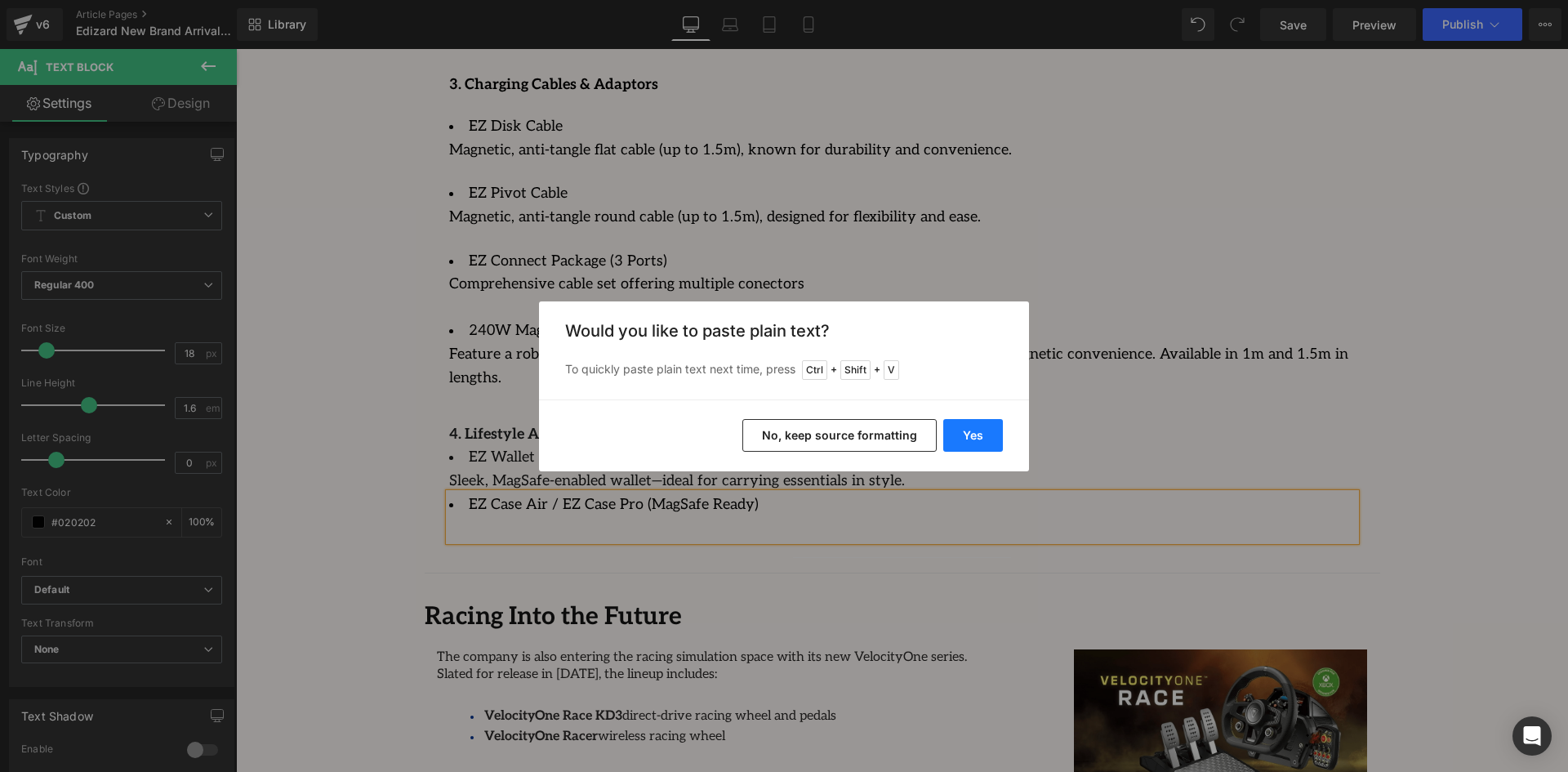
click at [970, 434] on button "Yes" at bounding box center [973, 436] width 60 height 33
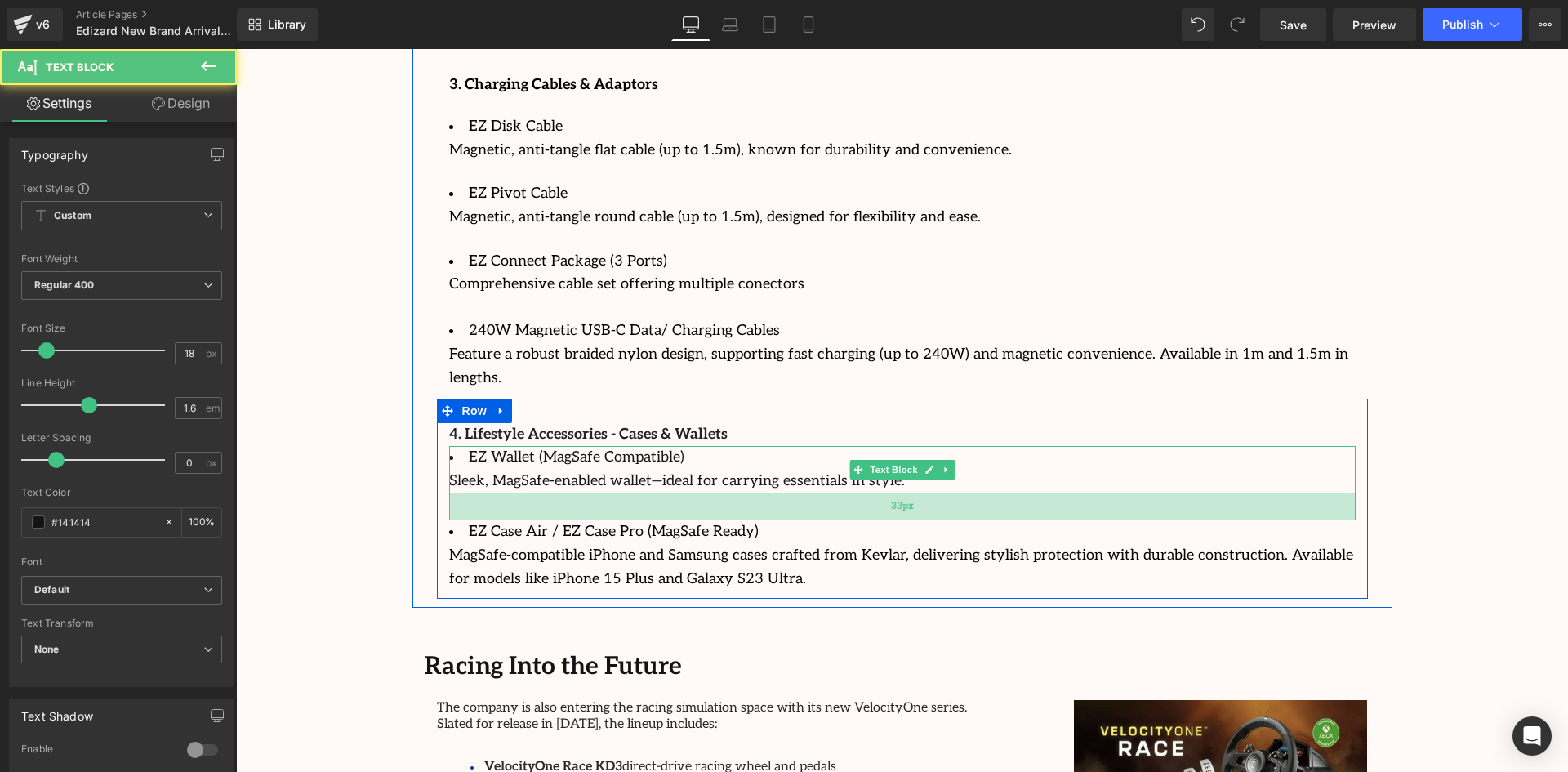
drag, startPoint x: 730, startPoint y: 446, endPoint x: 733, endPoint y: 473, distance: 27.2
click at [733, 494] on div "33px" at bounding box center [902, 507] width 906 height 27
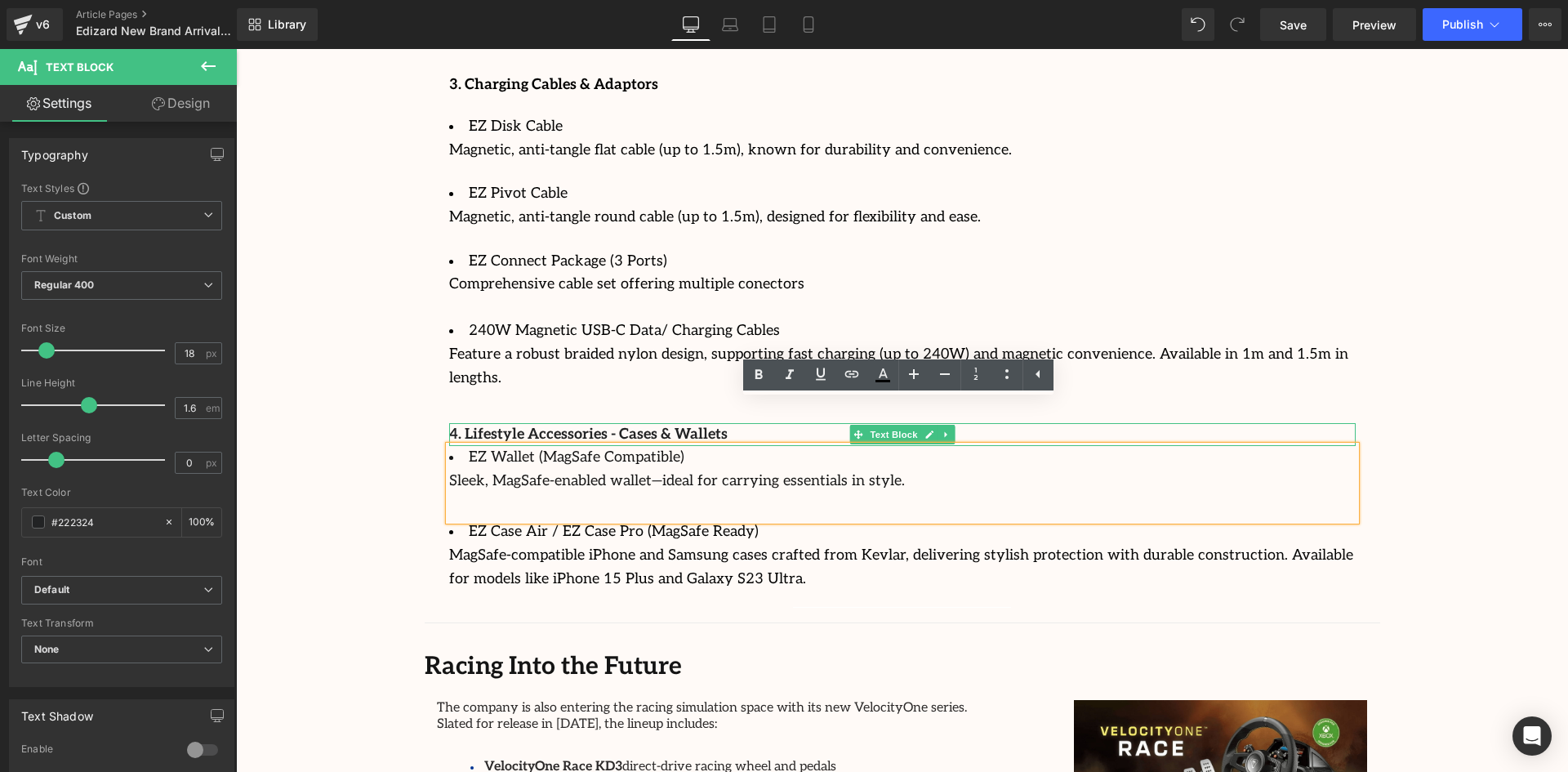
click at [709, 423] on p "4. Lifestyle Accessories - Cases & Wallets" at bounding box center [902, 435] width 906 height 24
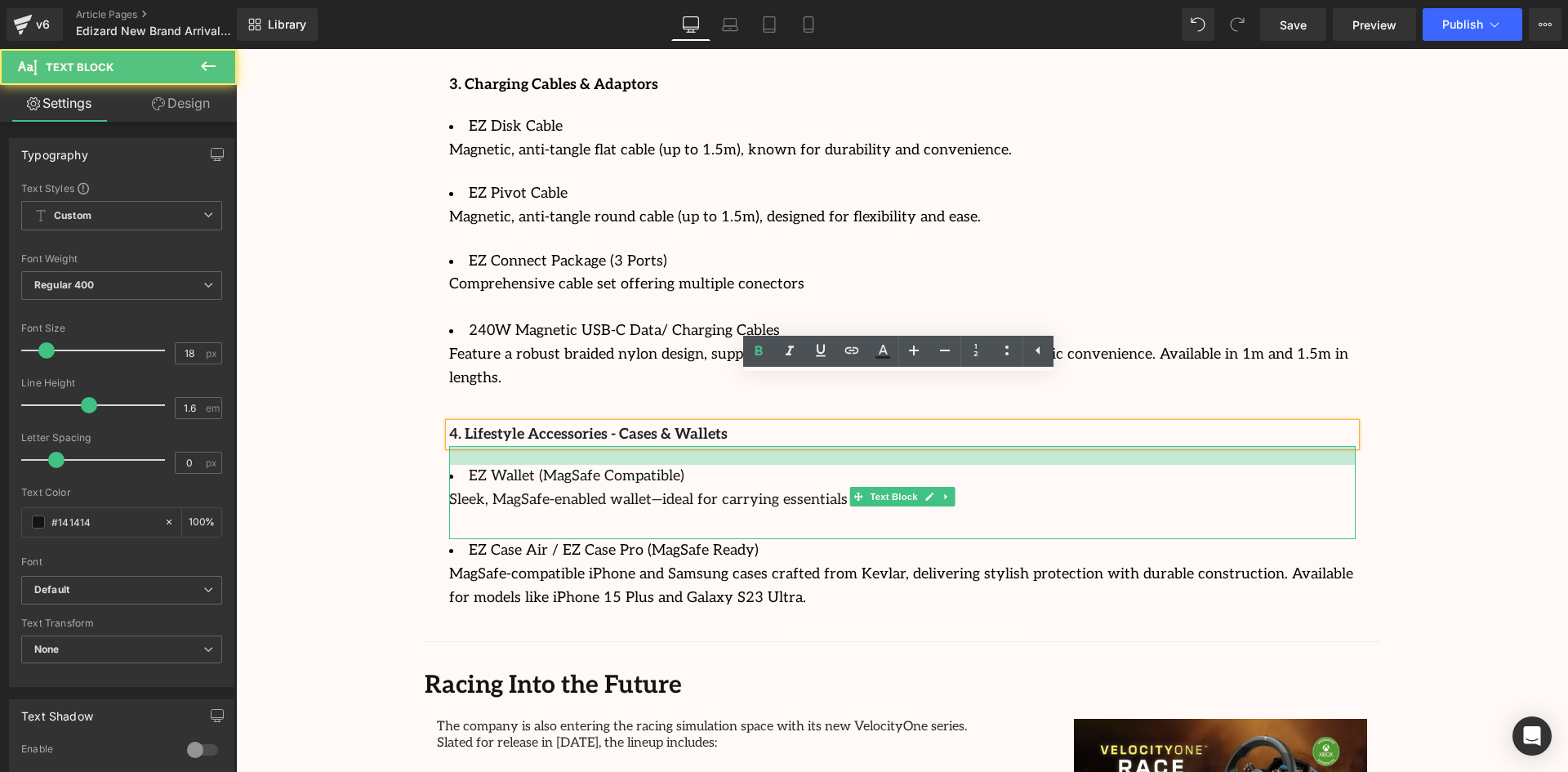
drag, startPoint x: 721, startPoint y: 400, endPoint x: 722, endPoint y: 419, distance: 19.0
click at [722, 446] on div at bounding box center [902, 455] width 906 height 19
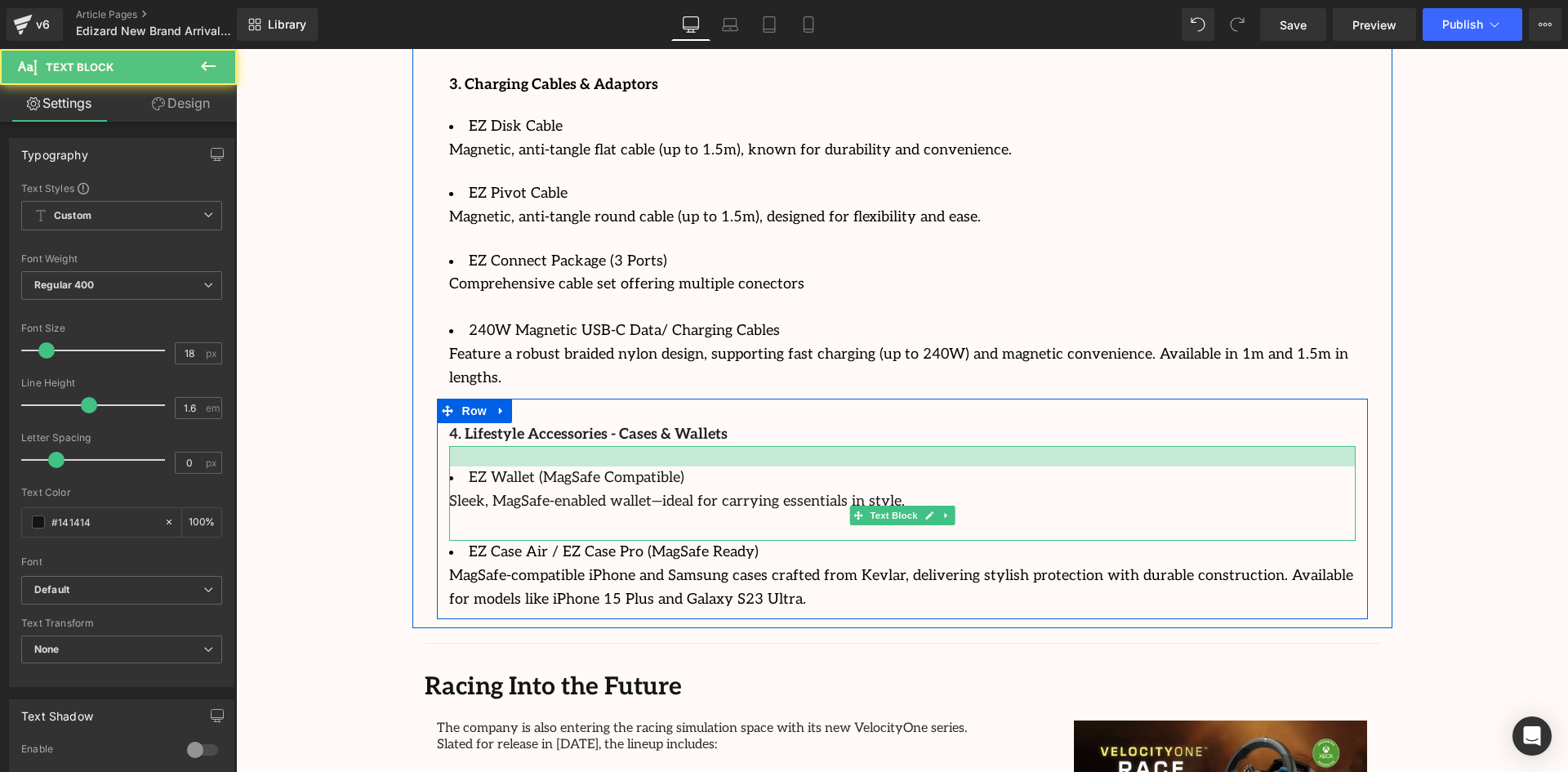
click at [705, 446] on div at bounding box center [902, 456] width 906 height 20
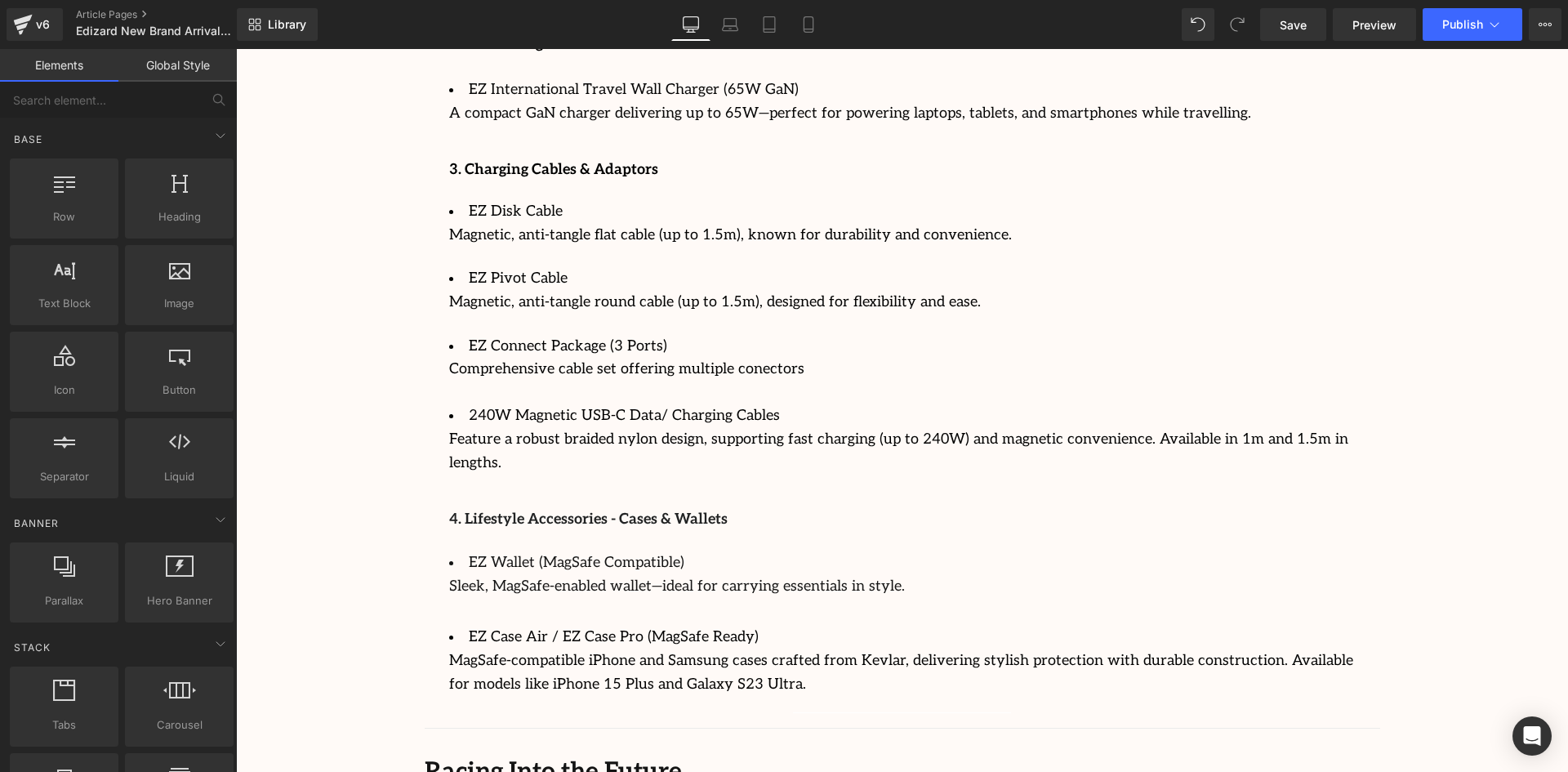
scroll to position [2722, 0]
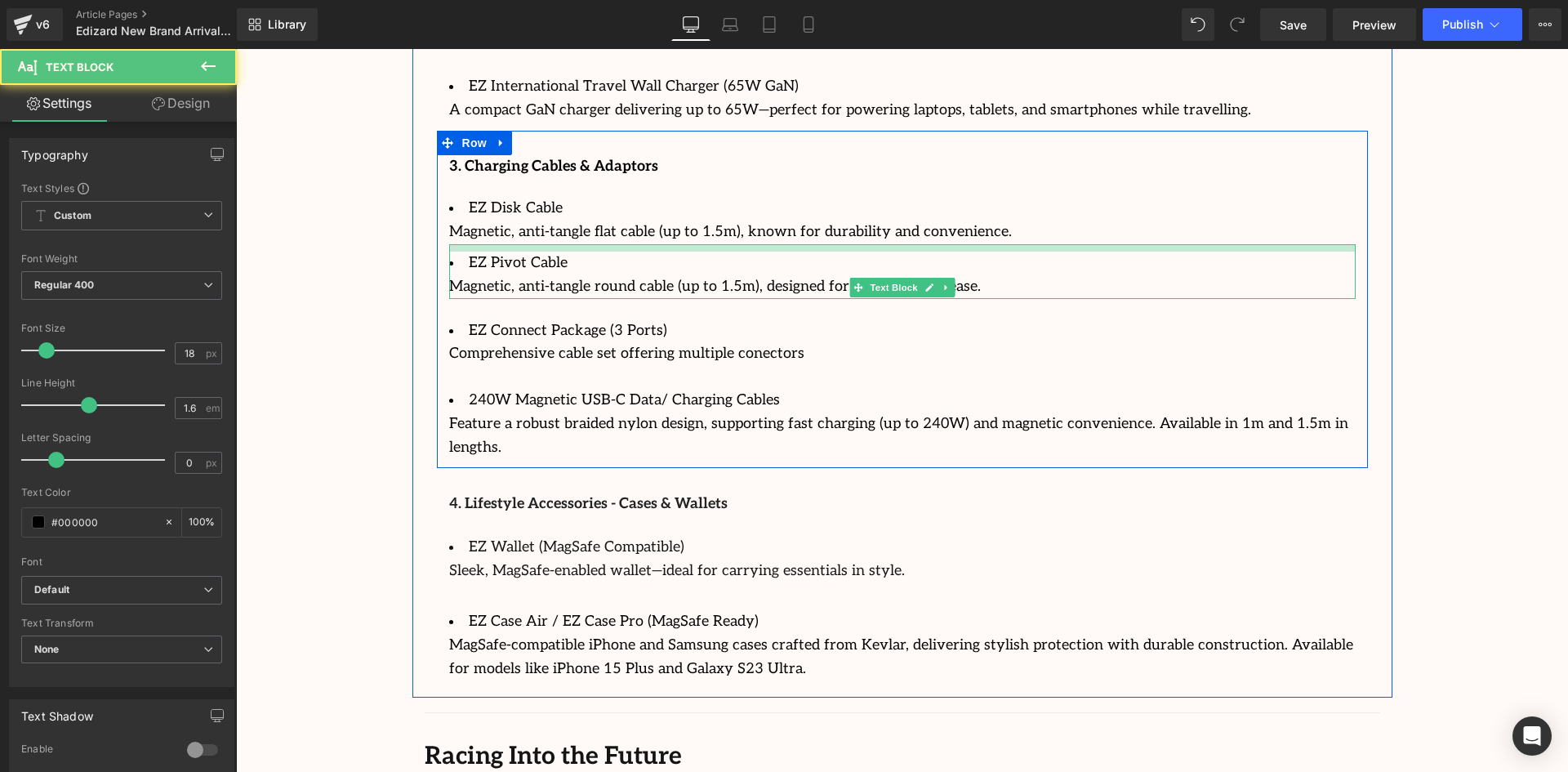
drag, startPoint x: 527, startPoint y: 237, endPoint x: 529, endPoint y: 225, distance: 12.2
click at [529, 244] on div at bounding box center [902, 247] width 906 height 7
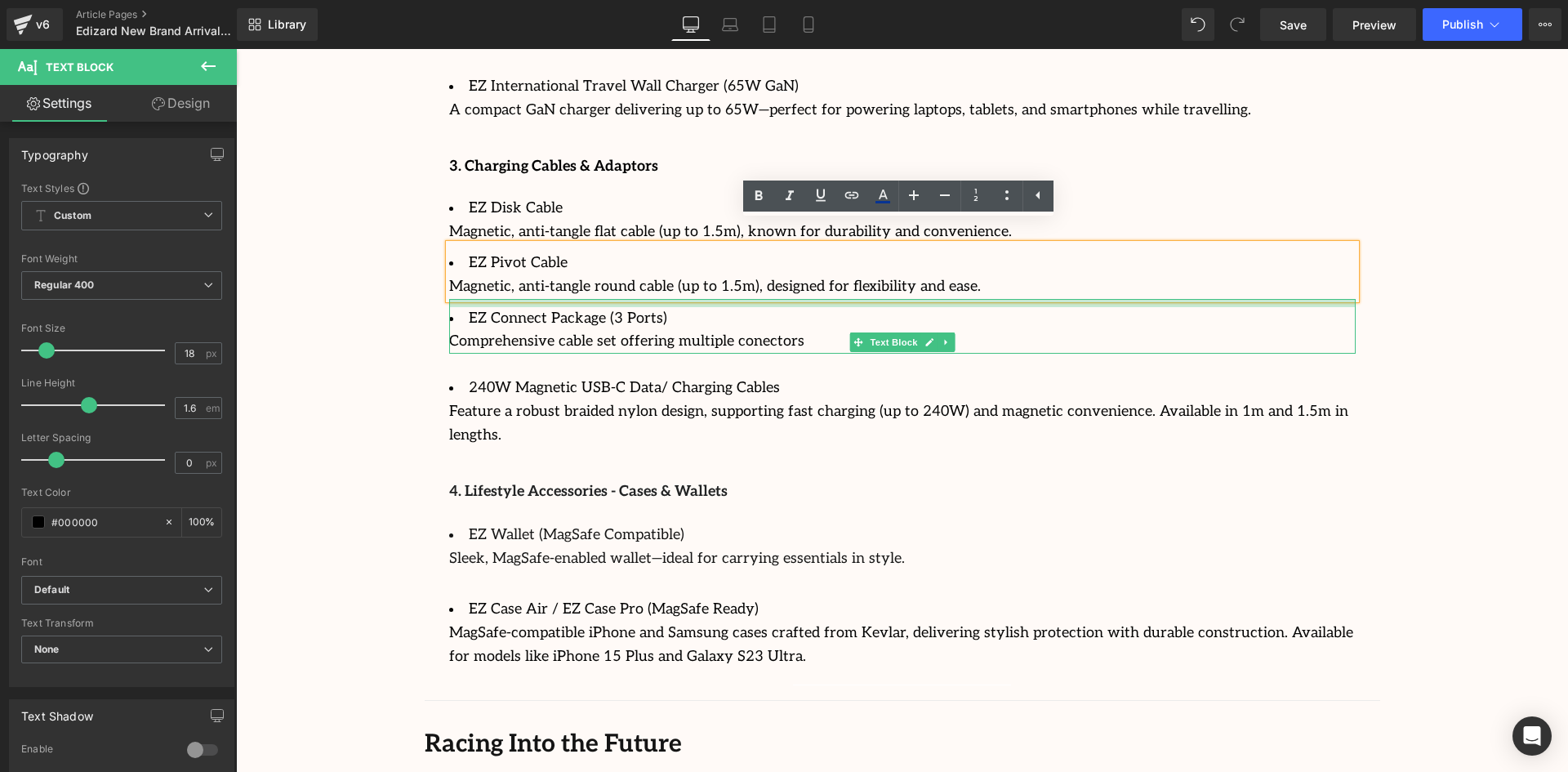
drag, startPoint x: 510, startPoint y: 296, endPoint x: 512, endPoint y: 284, distance: 12.2
click at [512, 299] on div at bounding box center [902, 303] width 906 height 8
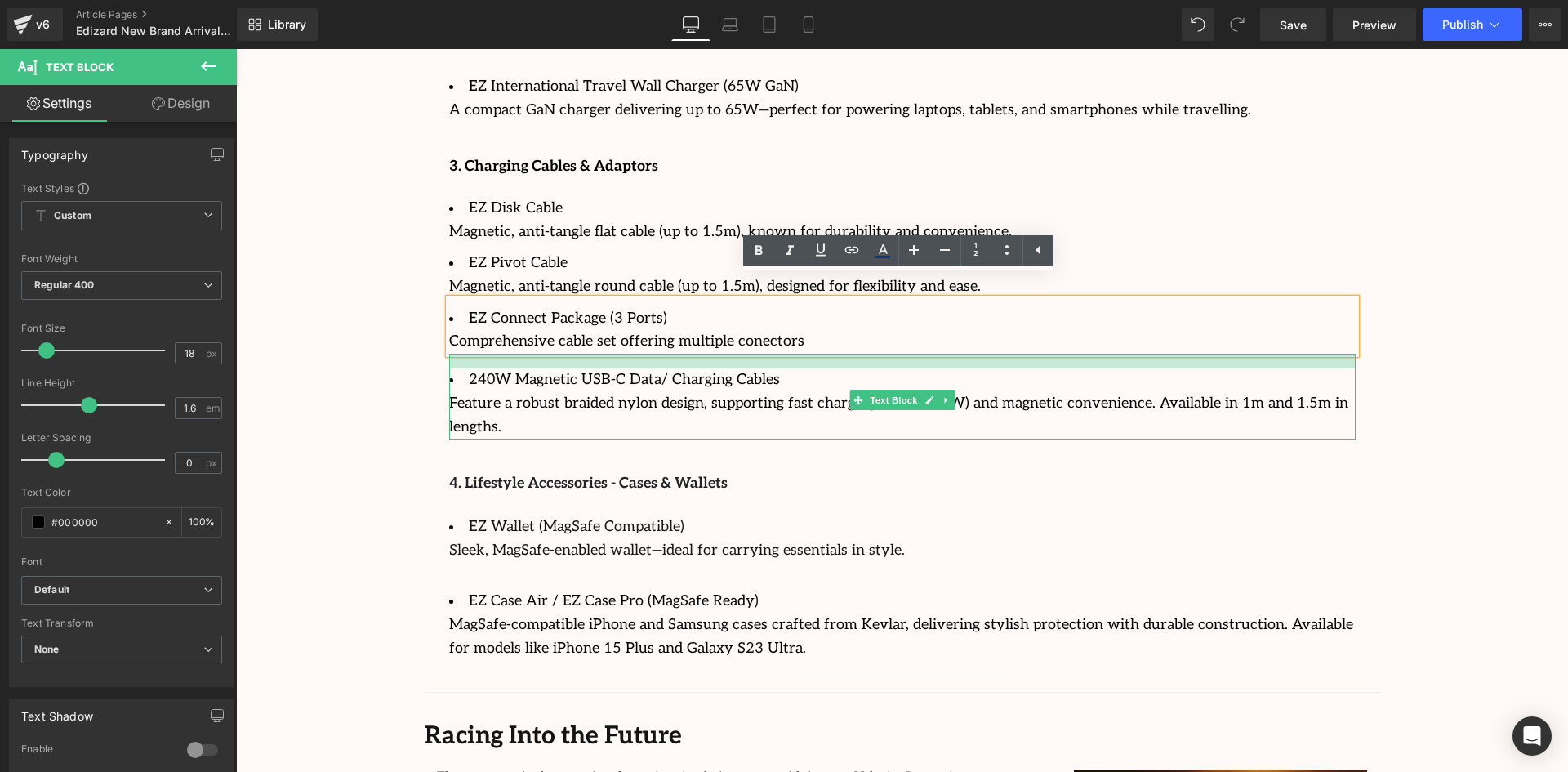
drag, startPoint x: 517, startPoint y: 352, endPoint x: 522, endPoint y: 342, distance: 11.2
click at [522, 354] on div at bounding box center [902, 361] width 906 height 15
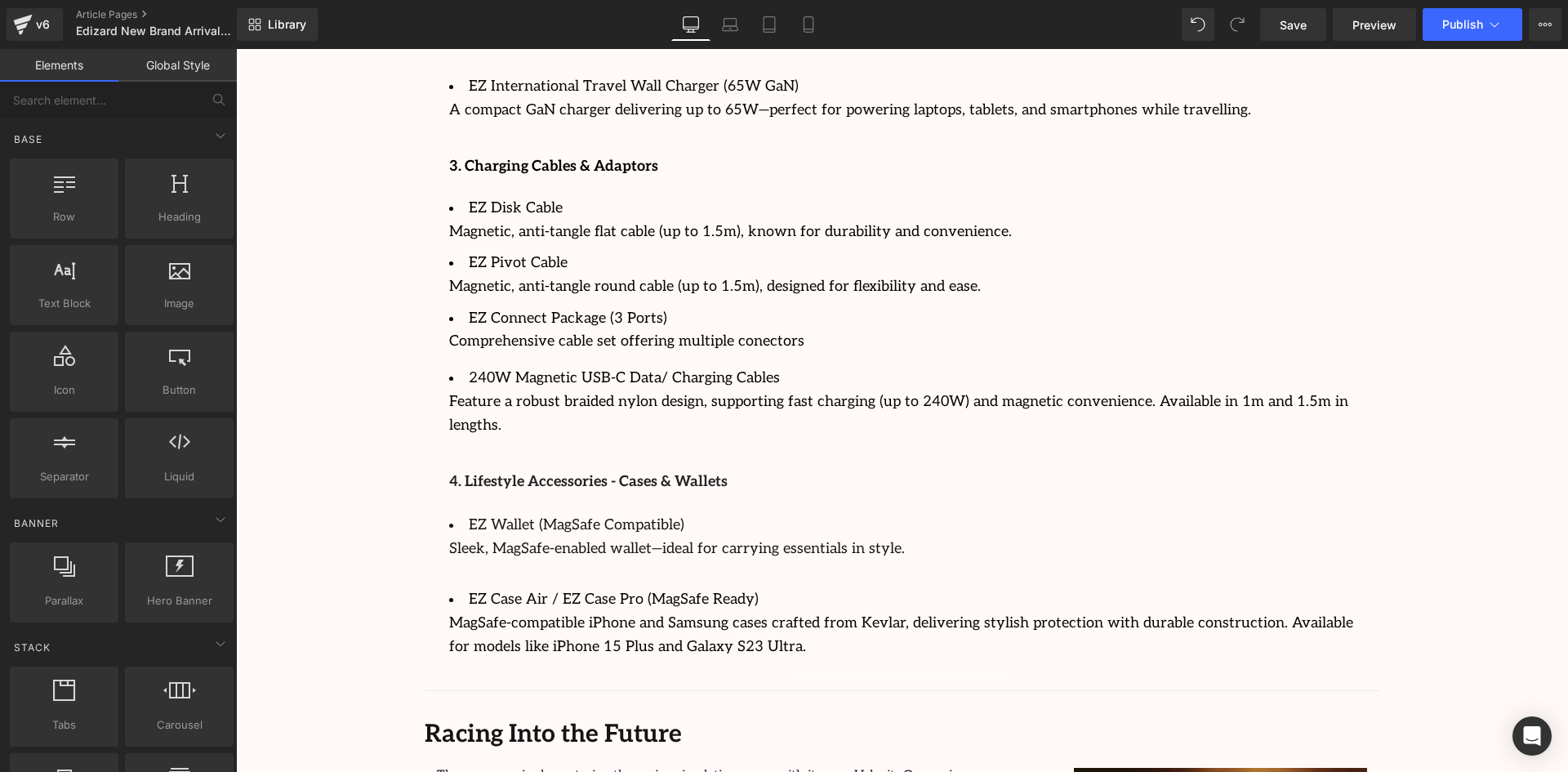
click at [554, 196] on li "EZ Disk Cable" at bounding box center [902, 208] width 906 height 24
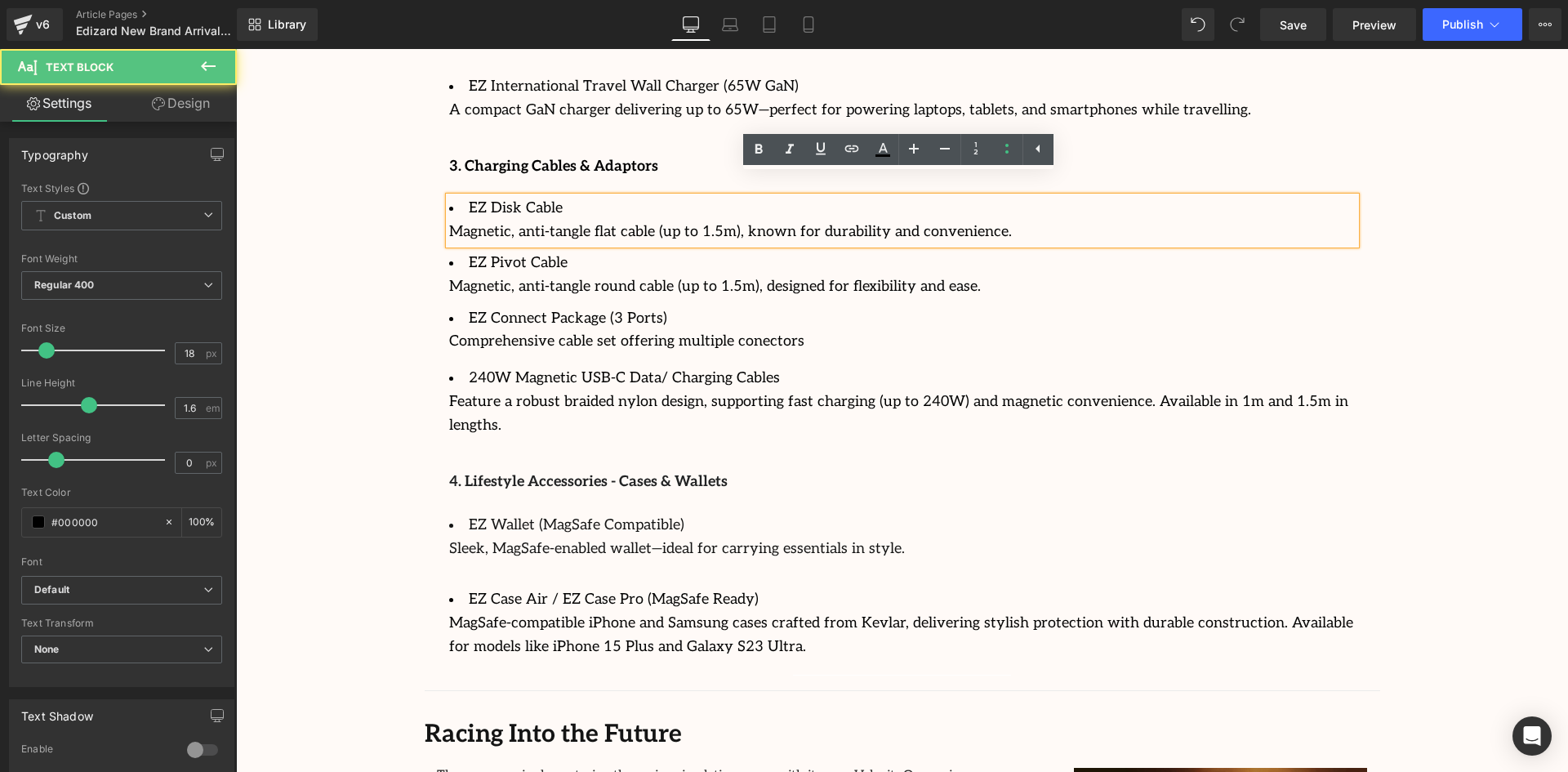
drag, startPoint x: 557, startPoint y: 187, endPoint x: 416, endPoint y: 170, distance: 142.0
click at [789, 142] on icon at bounding box center [790, 150] width 20 height 20
click at [236, 49] on div at bounding box center [236, 49] width 0 height 0
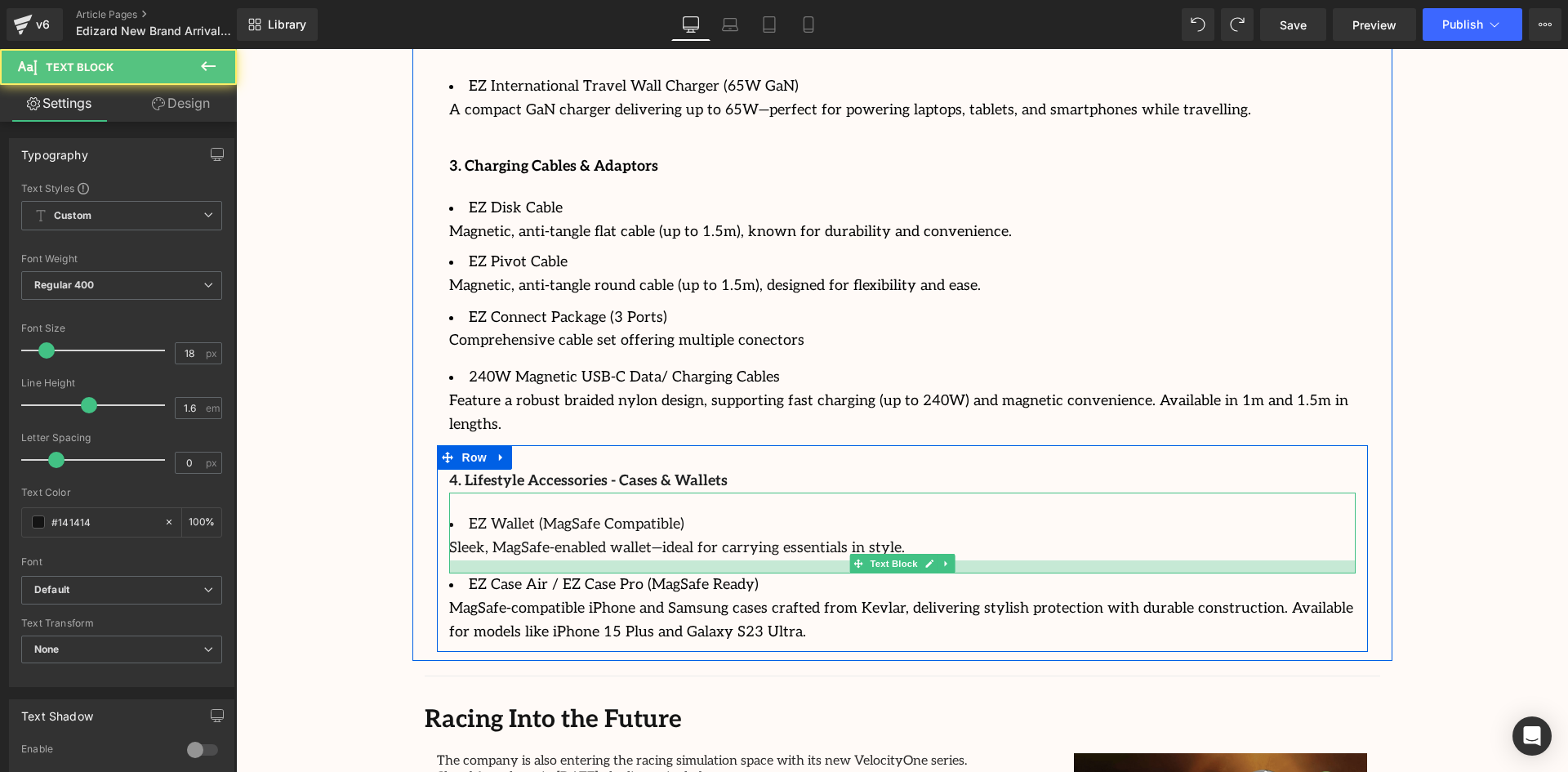
drag, startPoint x: 541, startPoint y: 537, endPoint x: 546, endPoint y: 523, distance: 14.9
click at [546, 560] on div at bounding box center [902, 567] width 906 height 13
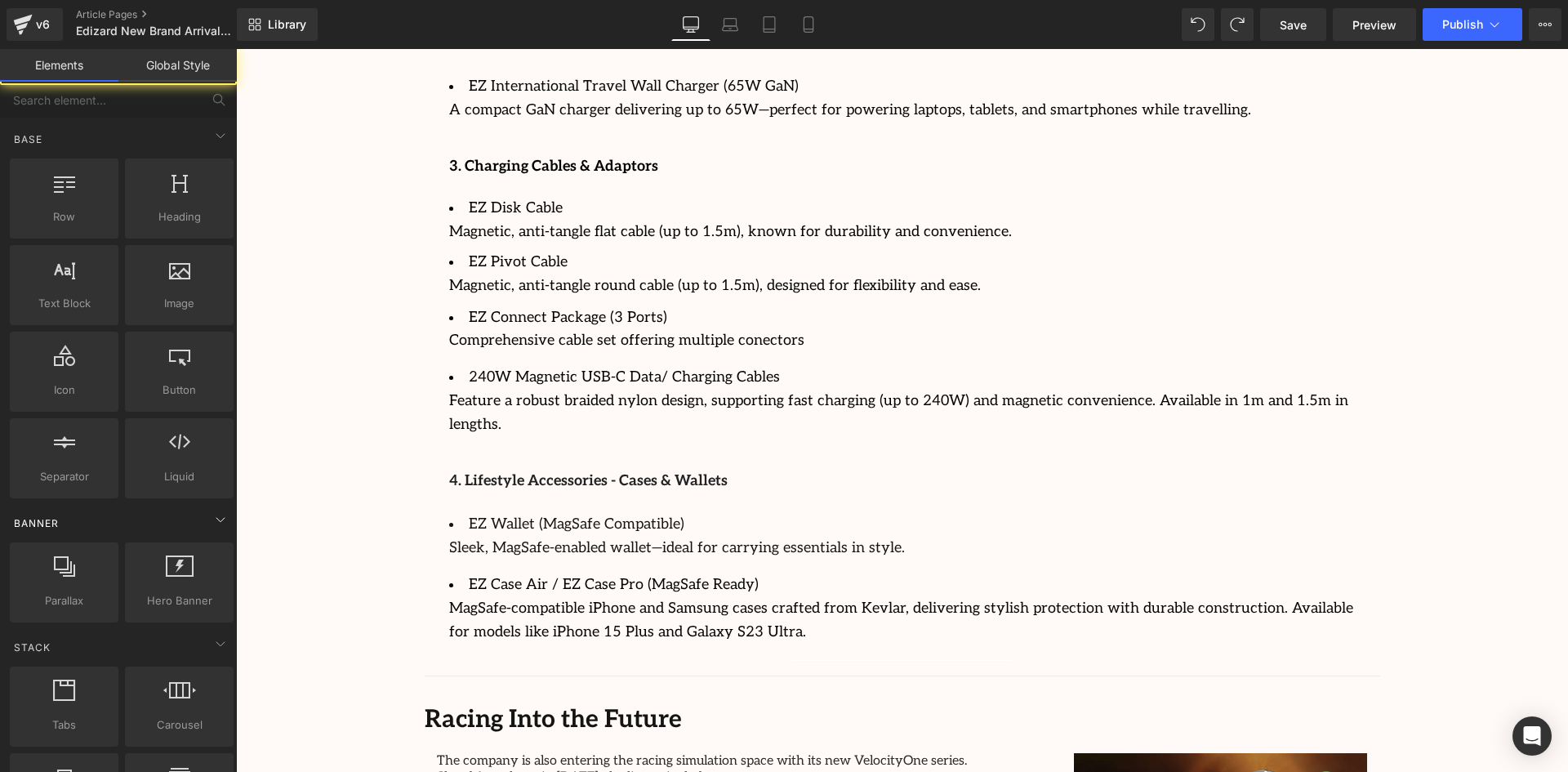
click at [226, 538] on div "Banner" at bounding box center [121, 523] width 230 height 33
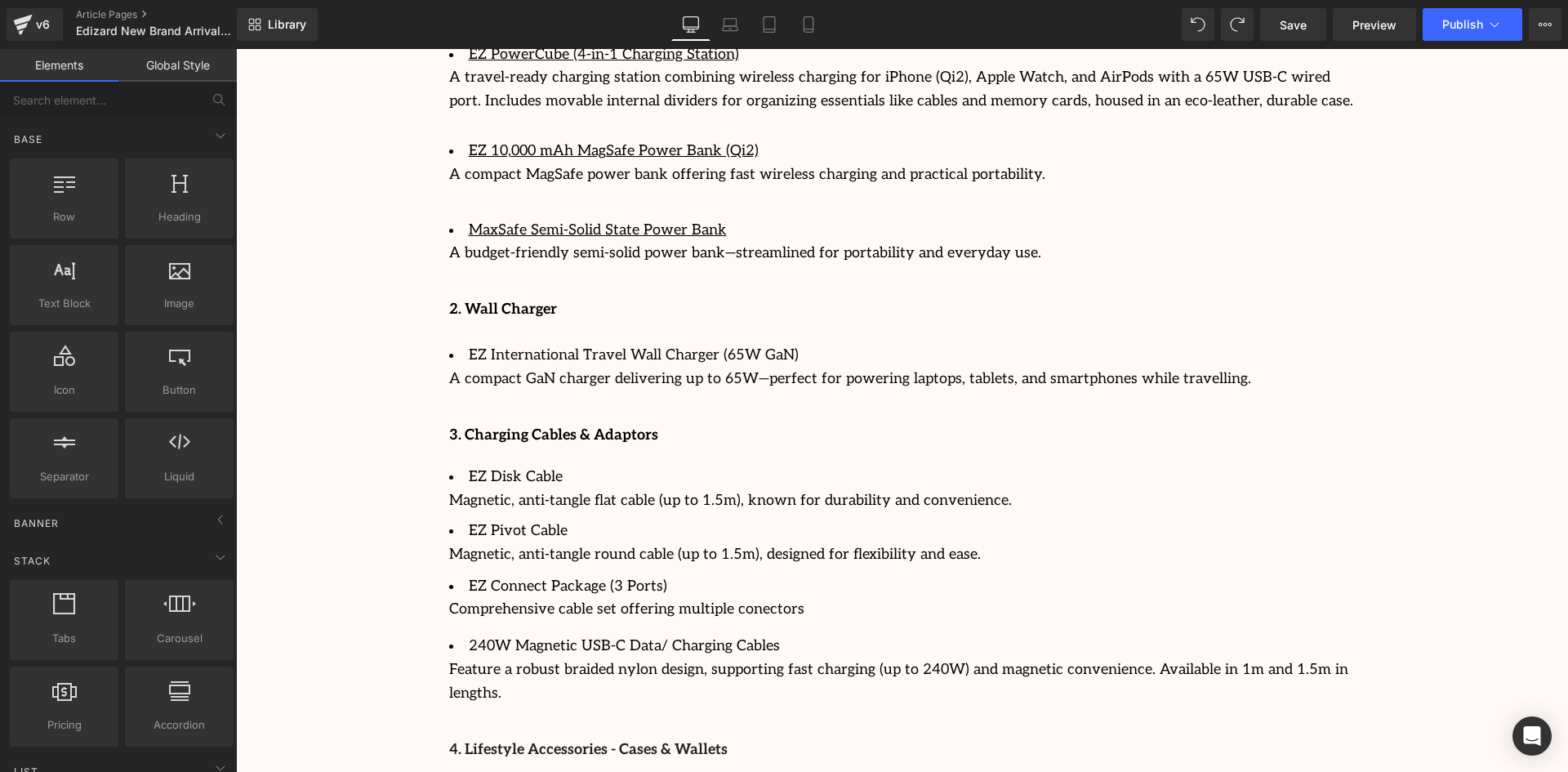
scroll to position [2314, 0]
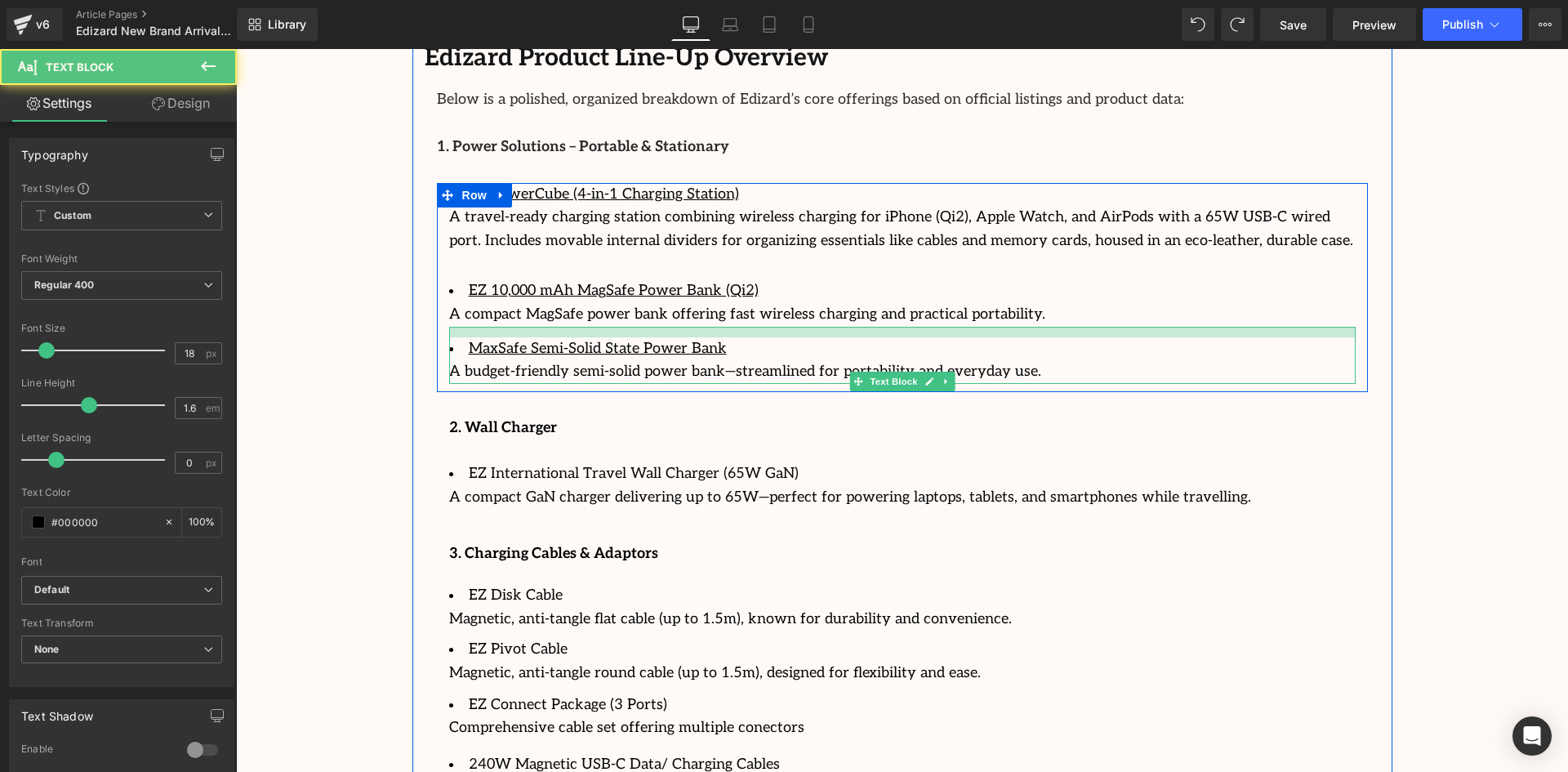
drag, startPoint x: 585, startPoint y: 334, endPoint x: 588, endPoint y: 313, distance: 21.2
click at [588, 327] on div at bounding box center [902, 332] width 906 height 11
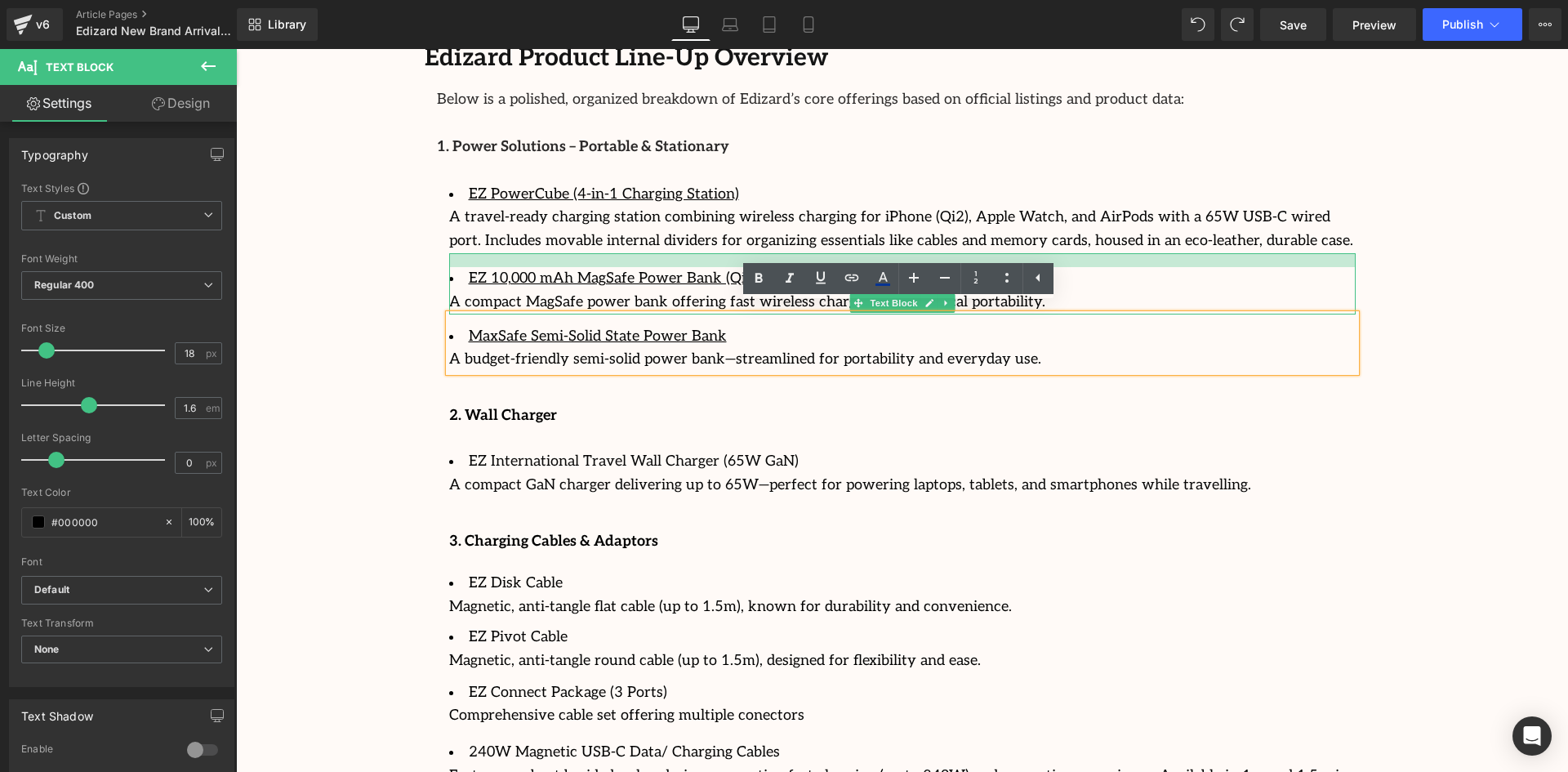
drag, startPoint x: 616, startPoint y: 249, endPoint x: 614, endPoint y: 267, distance: 18.1
click at [625, 253] on div at bounding box center [902, 260] width 906 height 14
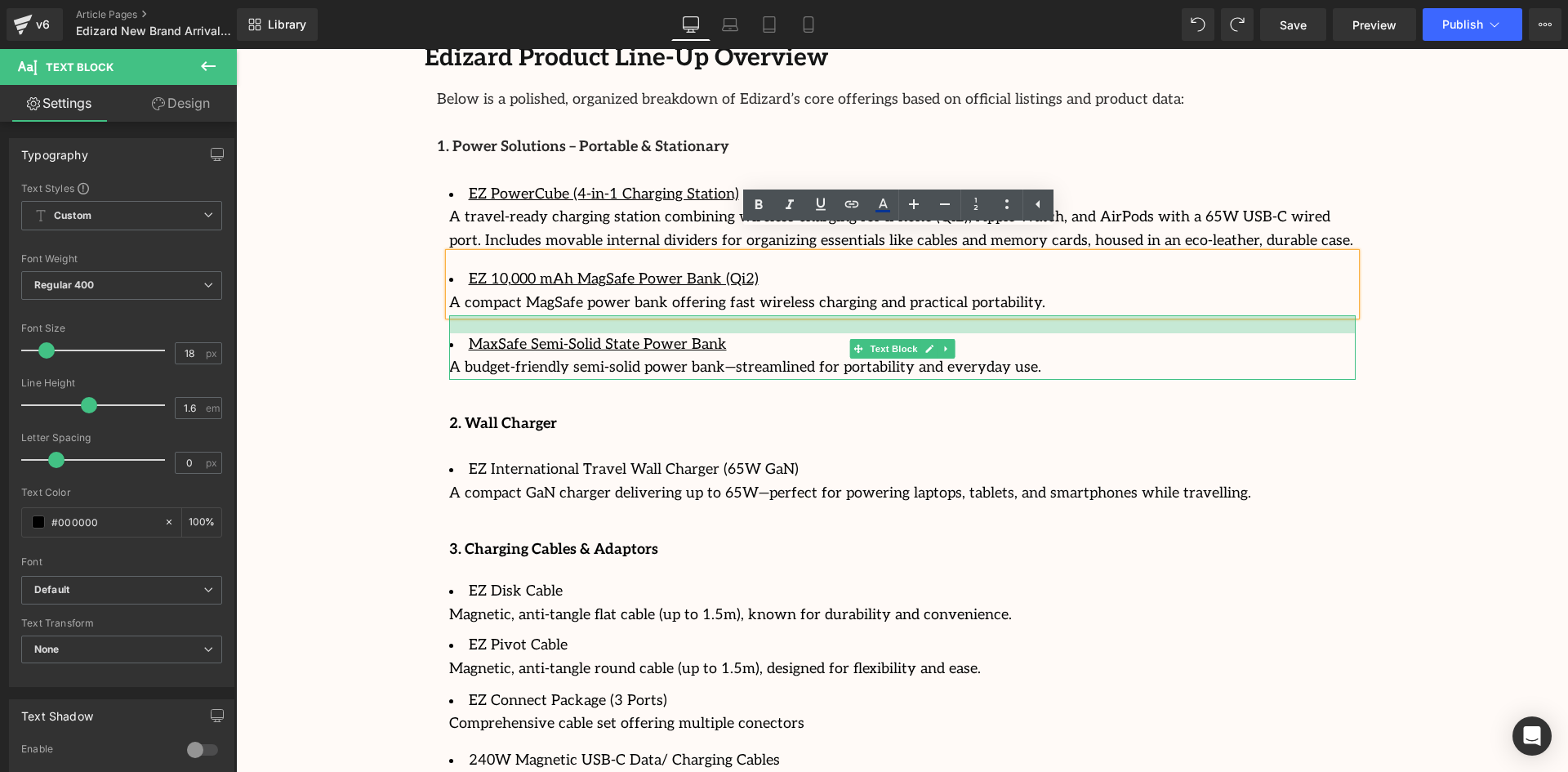
click at [611, 315] on div at bounding box center [902, 324] width 906 height 18
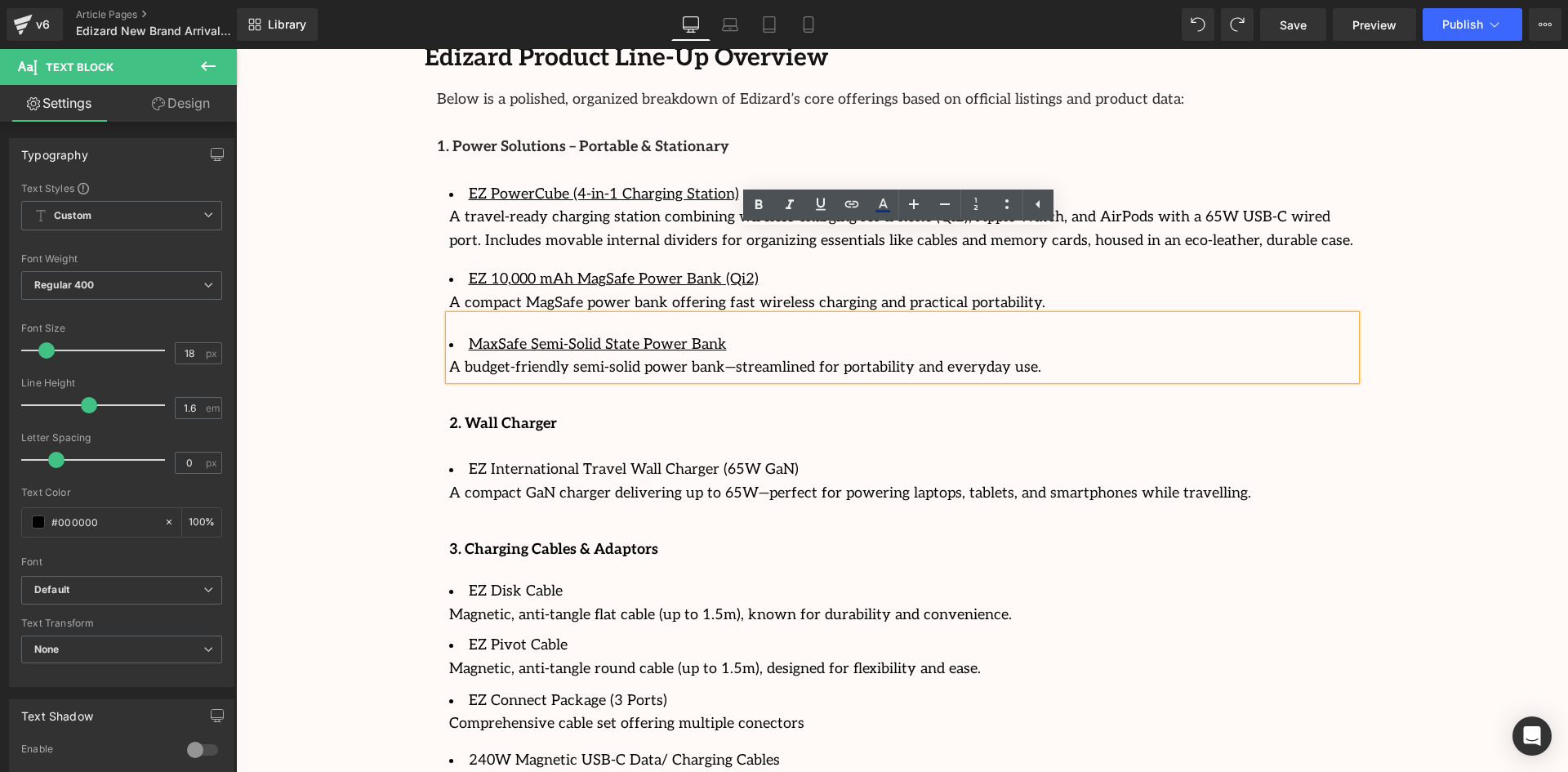
click at [366, 342] on div "Image Row 64px Streamcast Asia Welcomes Edizard: The New Standard in Travel-Tec…" at bounding box center [901, 84] width 1332 height 4440
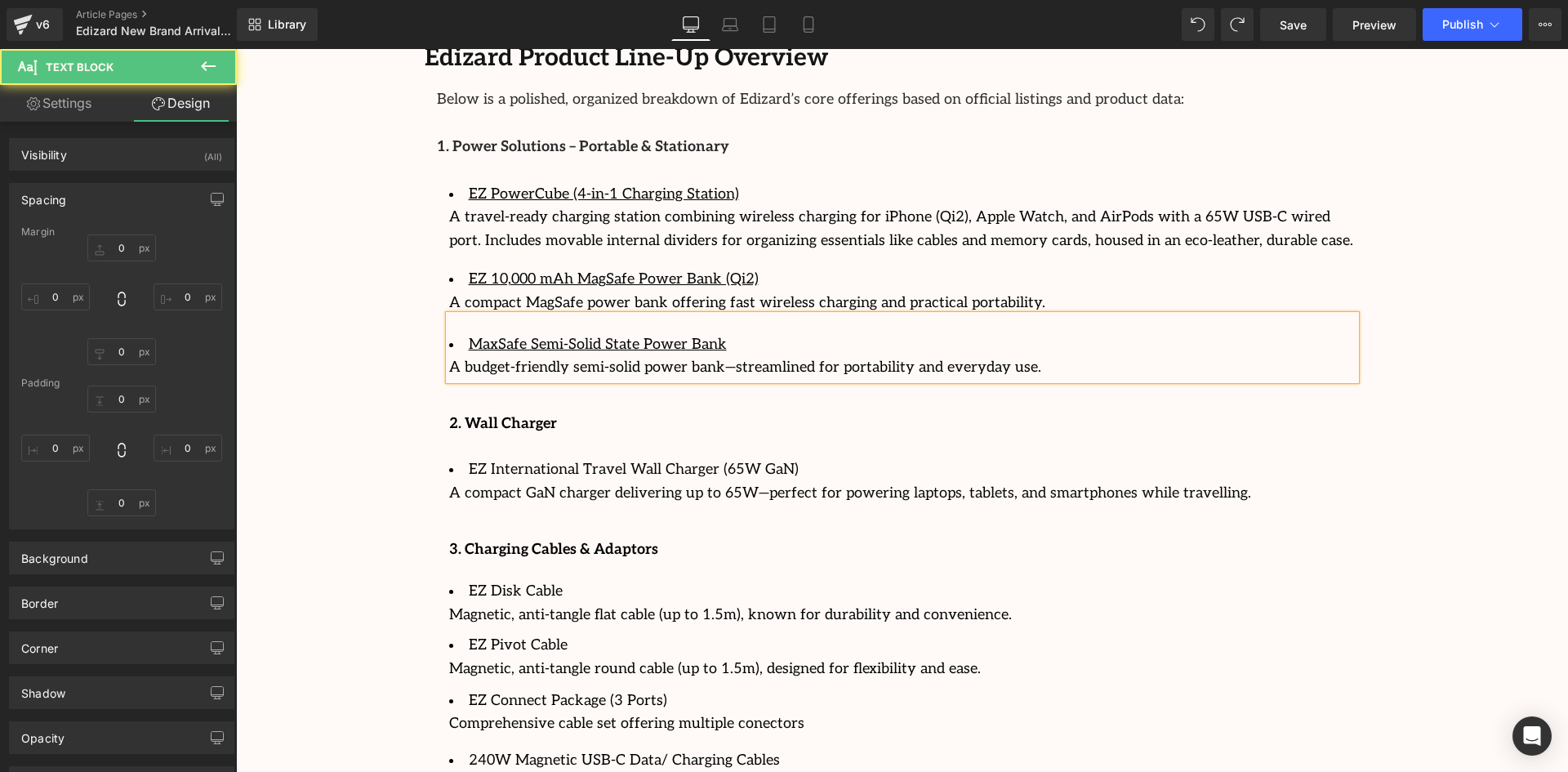
click at [367, 342] on div "Image Row 64px Streamcast Asia Welcomes Edizard: The New Standard in Travel-Tec…" at bounding box center [901, 84] width 1332 height 4440
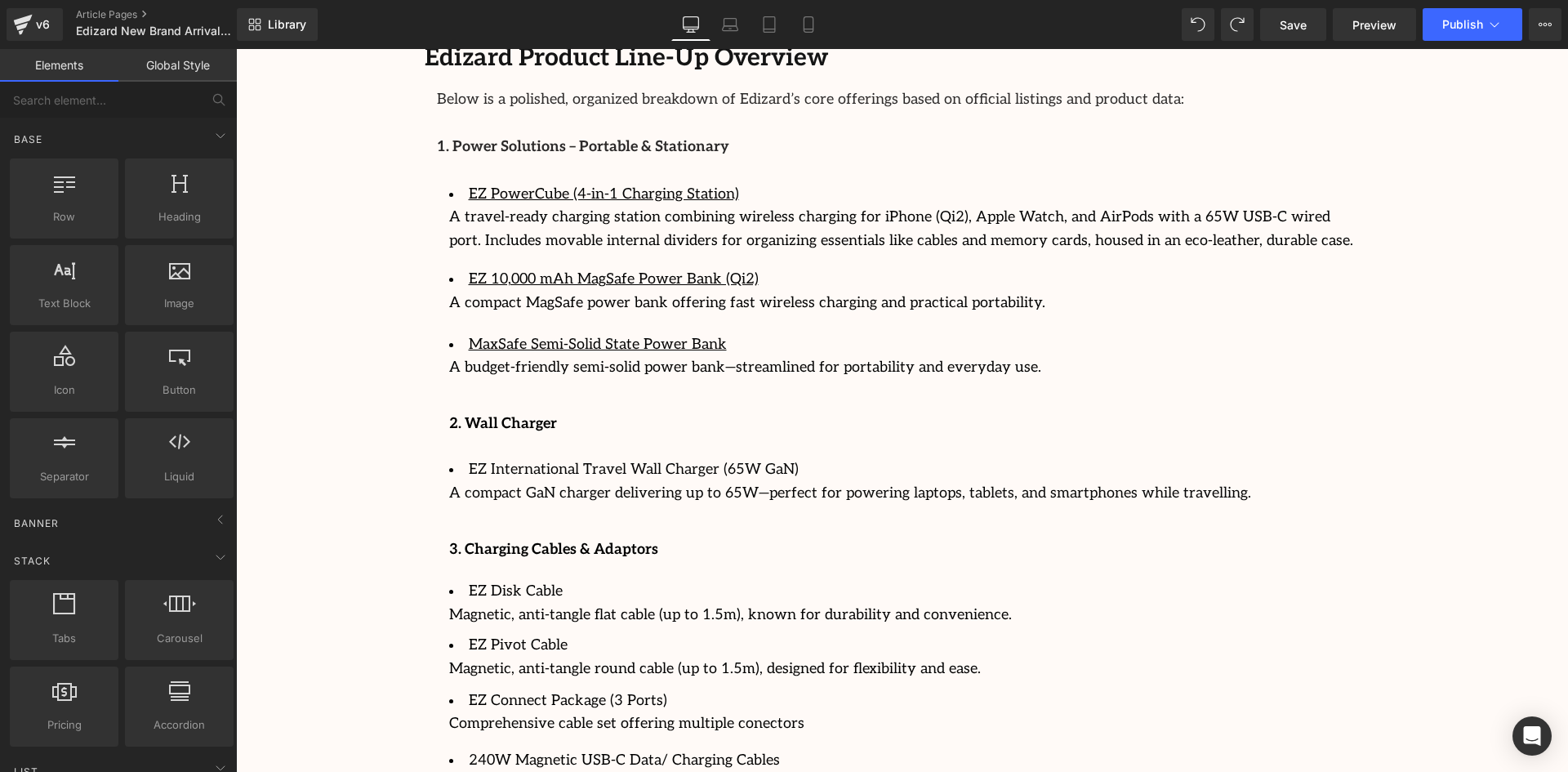
click at [1475, 348] on div "Image Row 64px Streamcast Asia Welcomes Edizard: The New Standard in Travel-Tec…" at bounding box center [901, 84] width 1332 height 4440
